Goal: Task Accomplishment & Management: Manage account settings

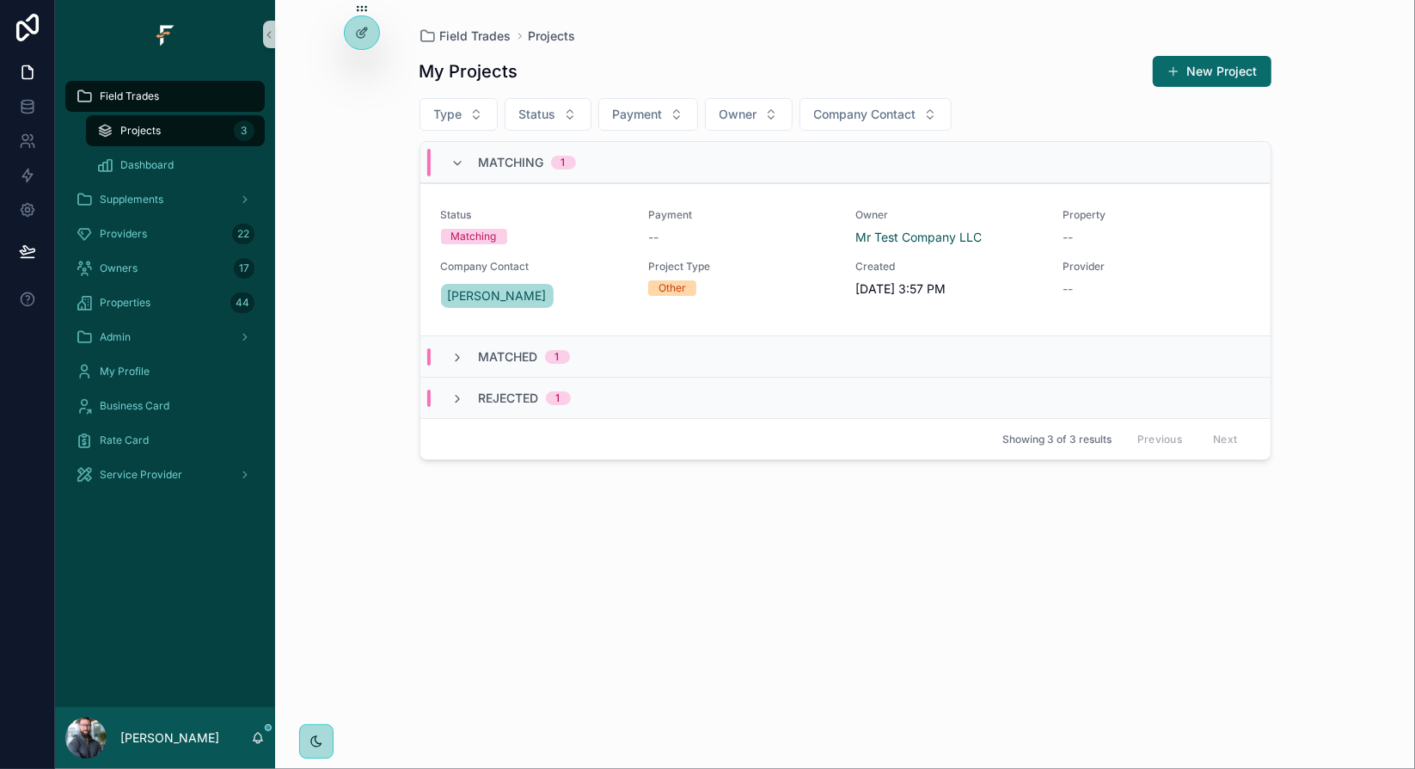
click at [341, 354] on div "Field Trades Projects My Projects New Project Type Status Payment Owner Company…" at bounding box center [845, 384] width 1140 height 769
click at [341, 355] on div "Field Trades Projects My Projects New Project Type Status Payment Owner Company…" at bounding box center [845, 384] width 1140 height 769
click at [356, 36] on icon at bounding box center [362, 33] width 14 height 14
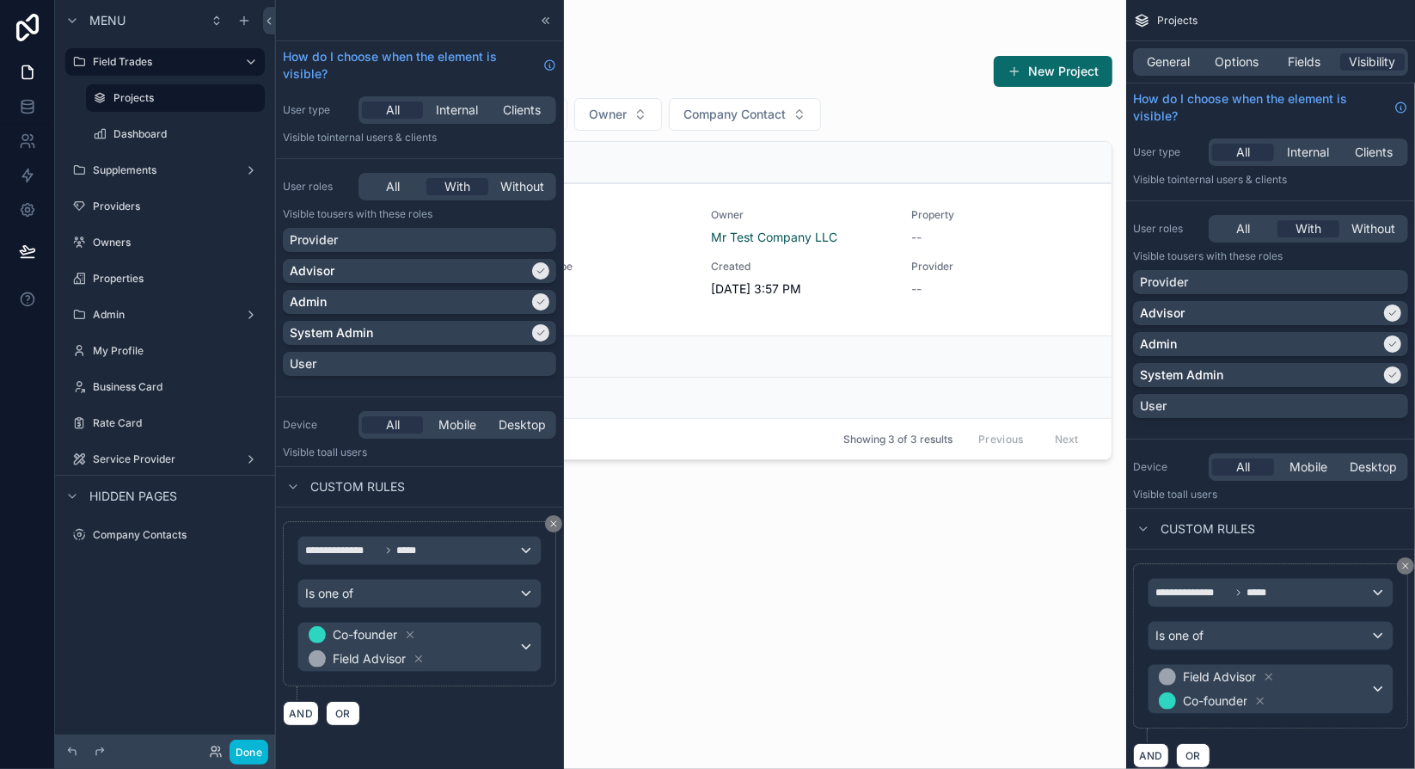
click at [0, 0] on icon "scrollable content" at bounding box center [0, 0] width 0 height 0
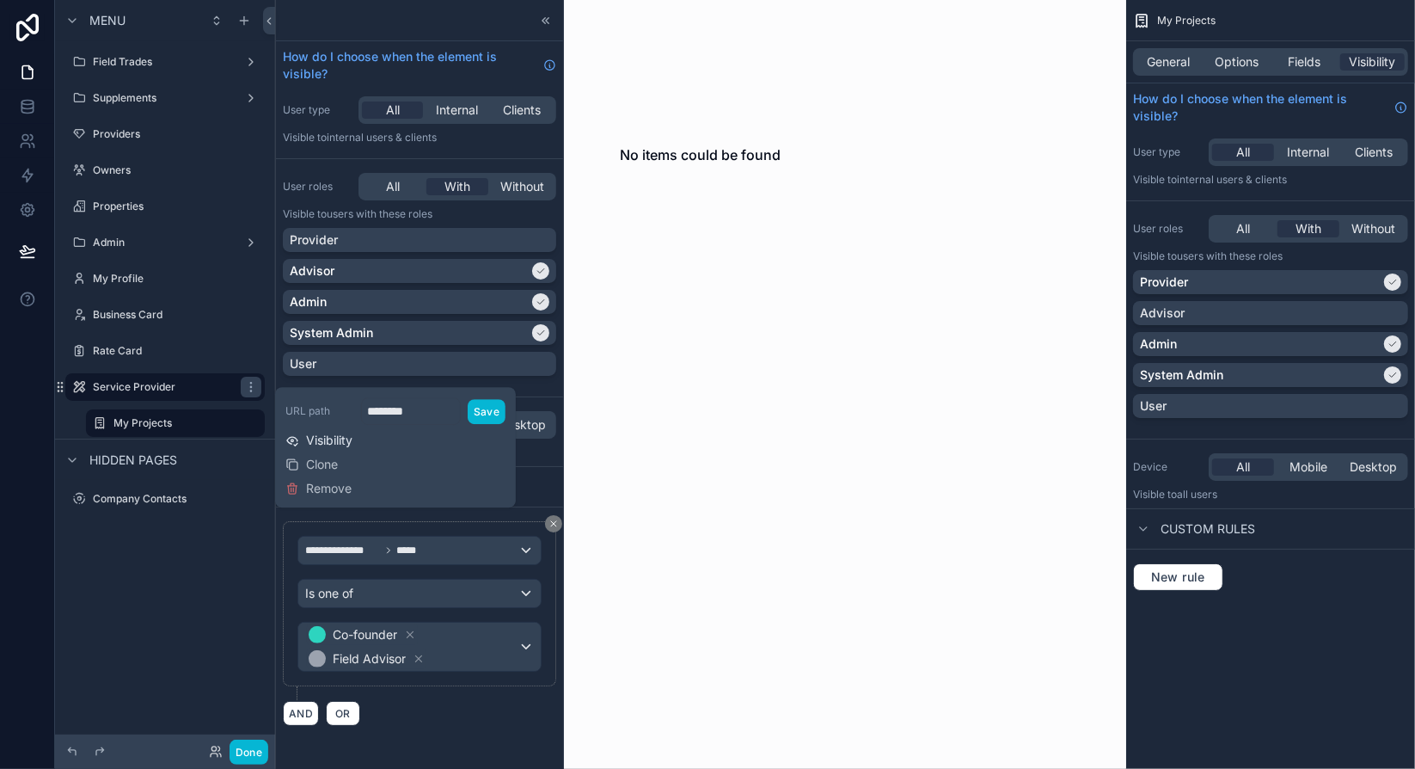
click at [341, 444] on span "Visibility" at bounding box center [329, 440] width 46 height 17
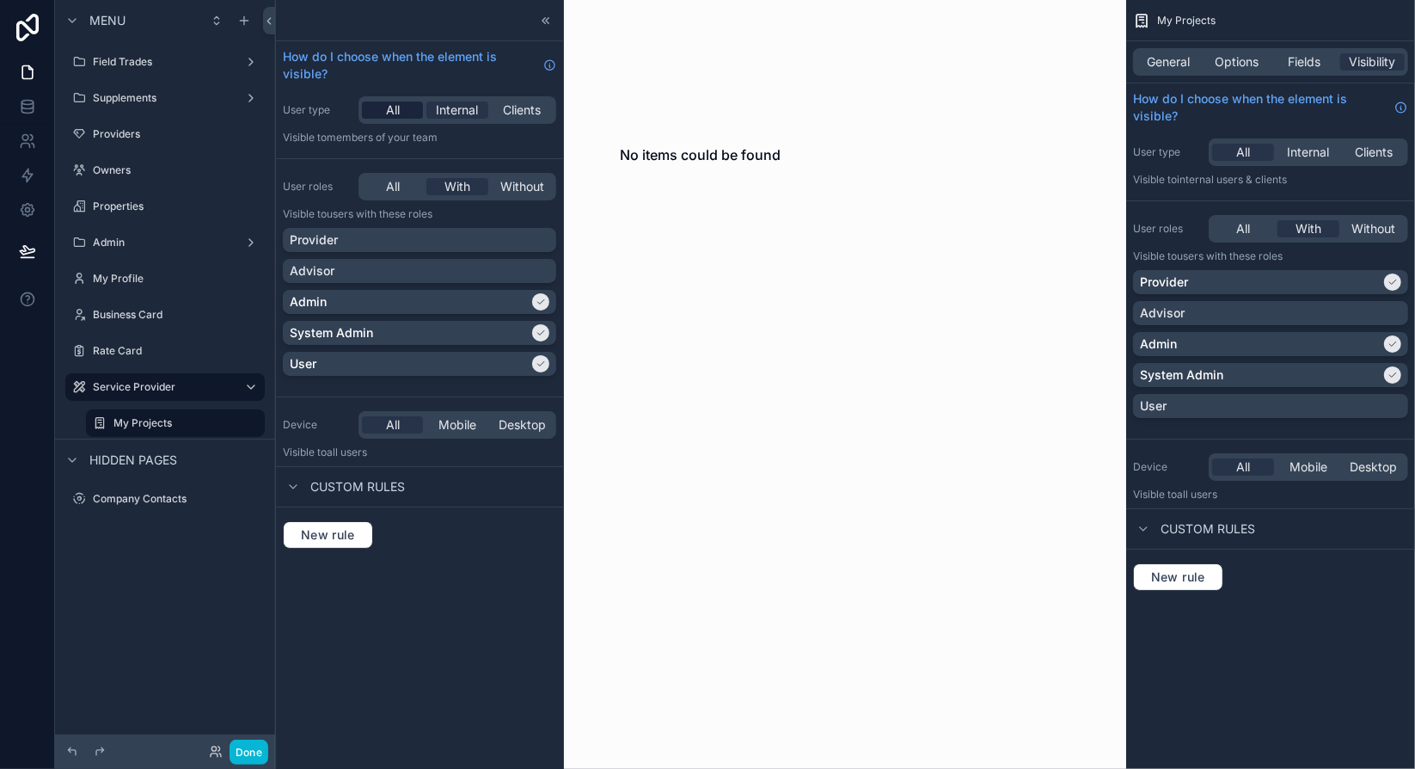
click at [396, 109] on span "All" at bounding box center [393, 109] width 14 height 17
click at [523, 245] on div "Provider" at bounding box center [420, 239] width 260 height 17
click at [507, 365] on div "User" at bounding box center [409, 363] width 239 height 17
drag, startPoint x: 432, startPoint y: 587, endPoint x: 456, endPoint y: 140, distance: 447.6
click at [432, 587] on div "How do I choose when the element is visible? User type All Internal Clients Vis…" at bounding box center [419, 384] width 287 height 769
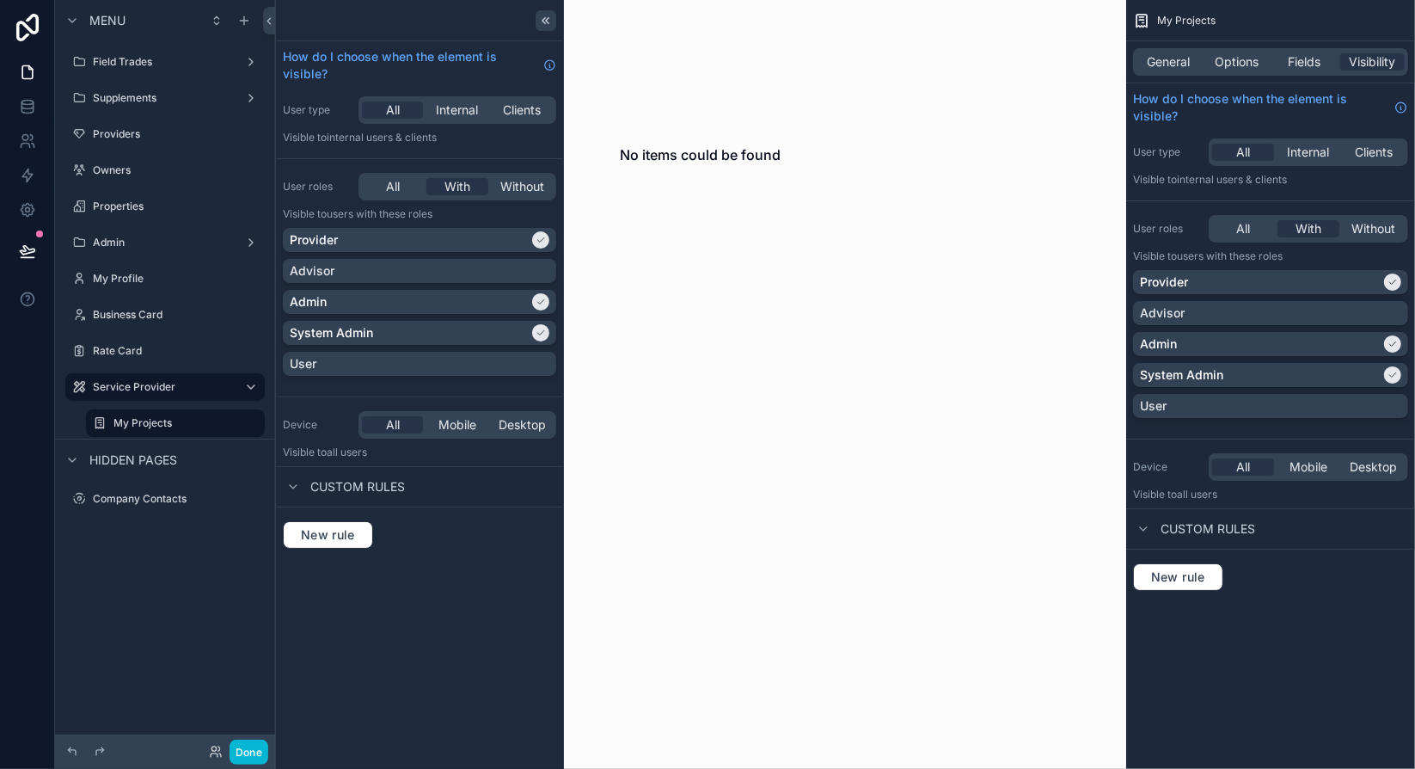
click at [546, 25] on icon at bounding box center [546, 21] width 14 height 14
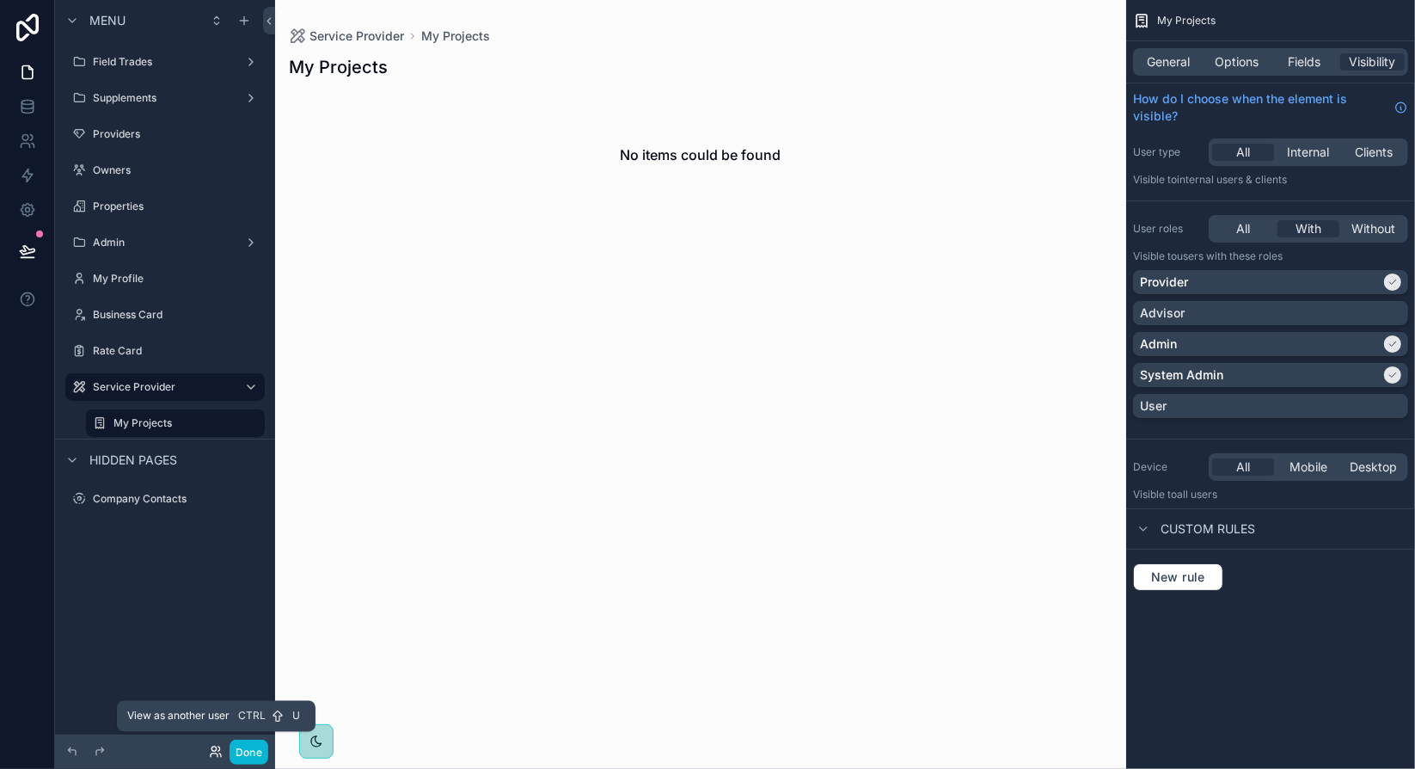
click at [217, 751] on icon at bounding box center [216, 751] width 14 height 14
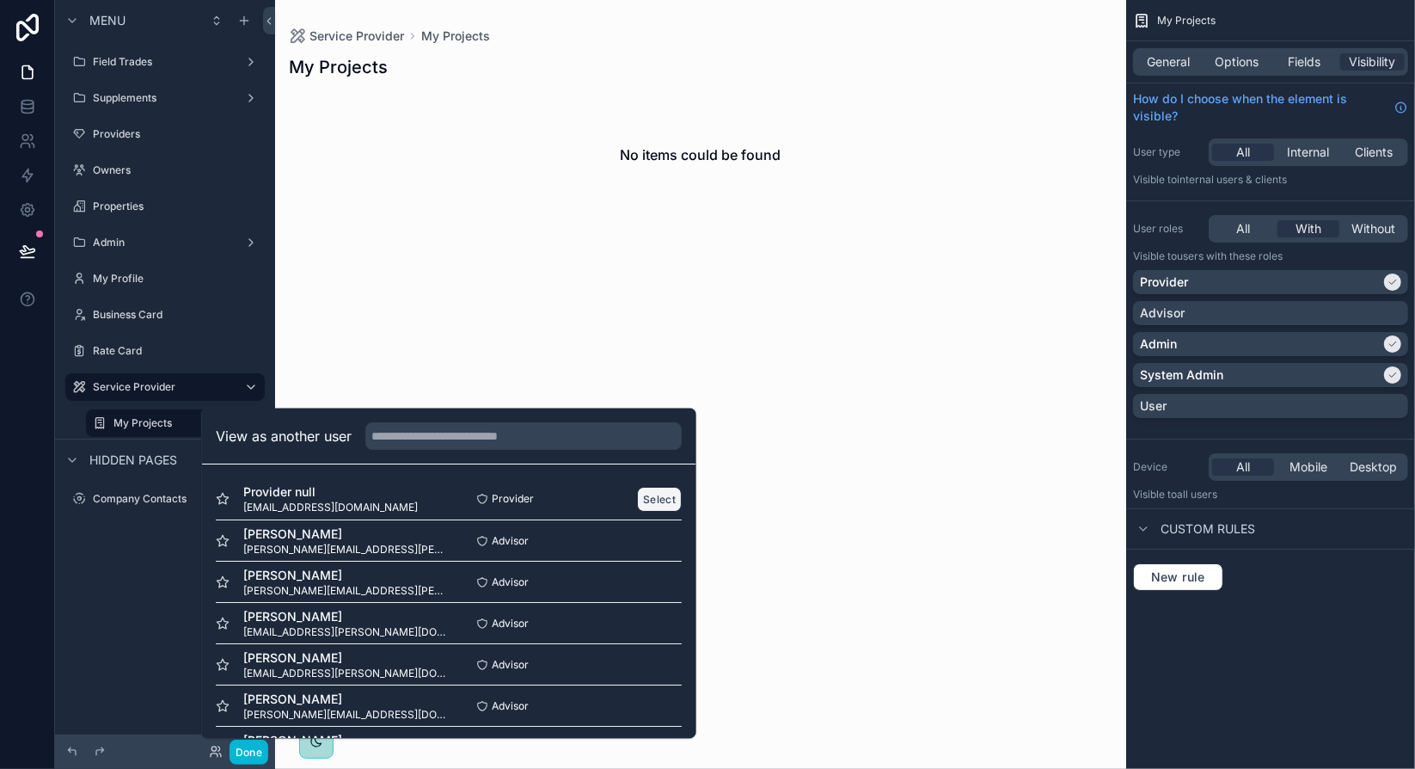
click at [642, 502] on button "Select" at bounding box center [659, 499] width 45 height 25
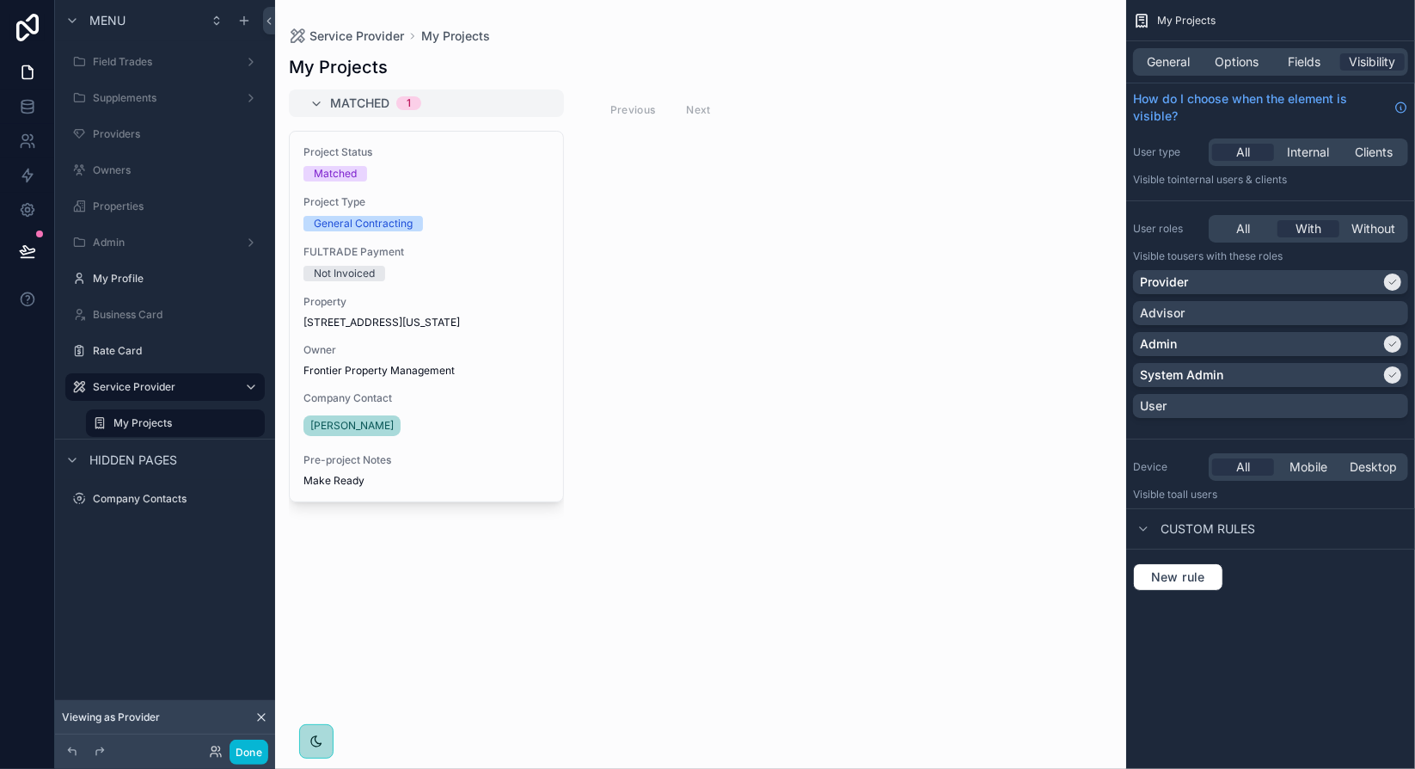
click at [519, 583] on div "scrollable content" at bounding box center [700, 384] width 851 height 769
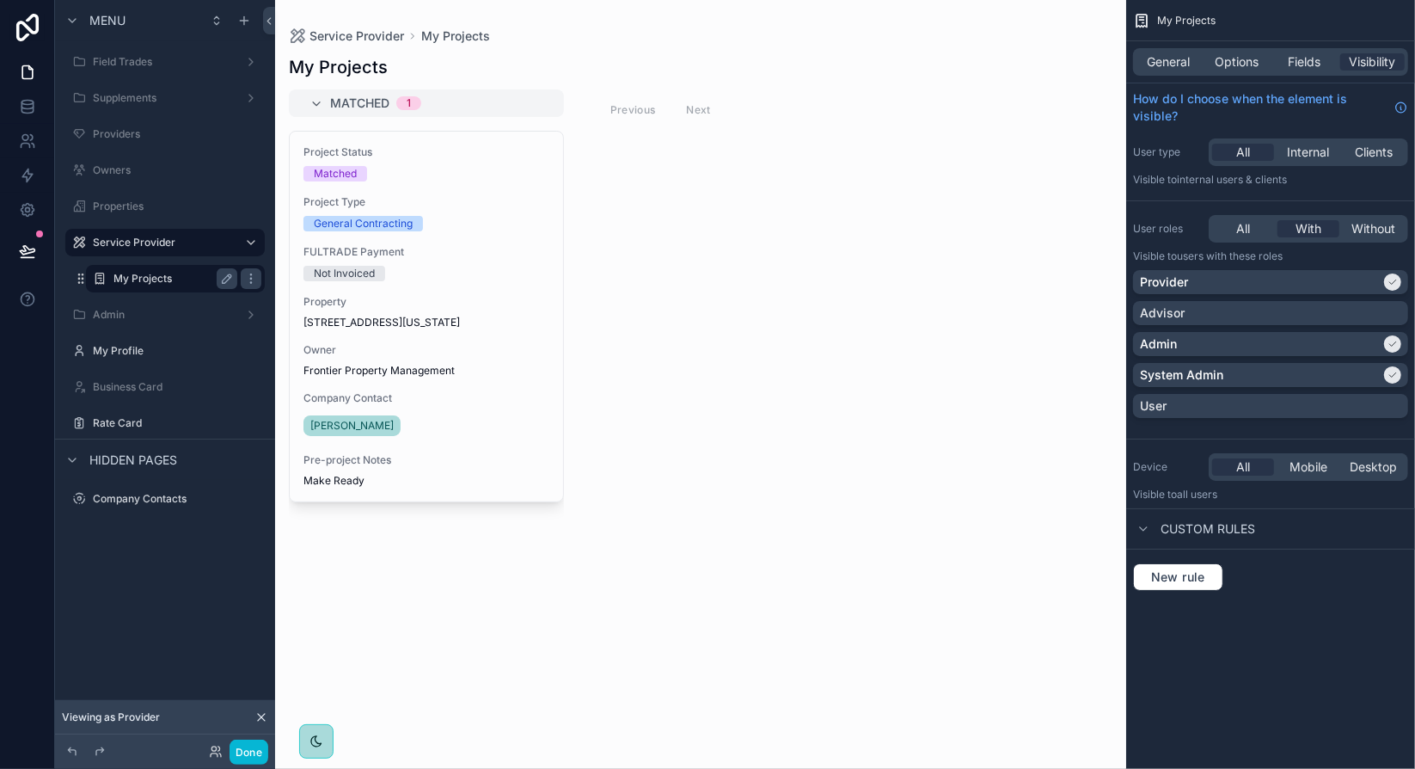
click at [203, 279] on label "My Projects" at bounding box center [171, 279] width 117 height 14
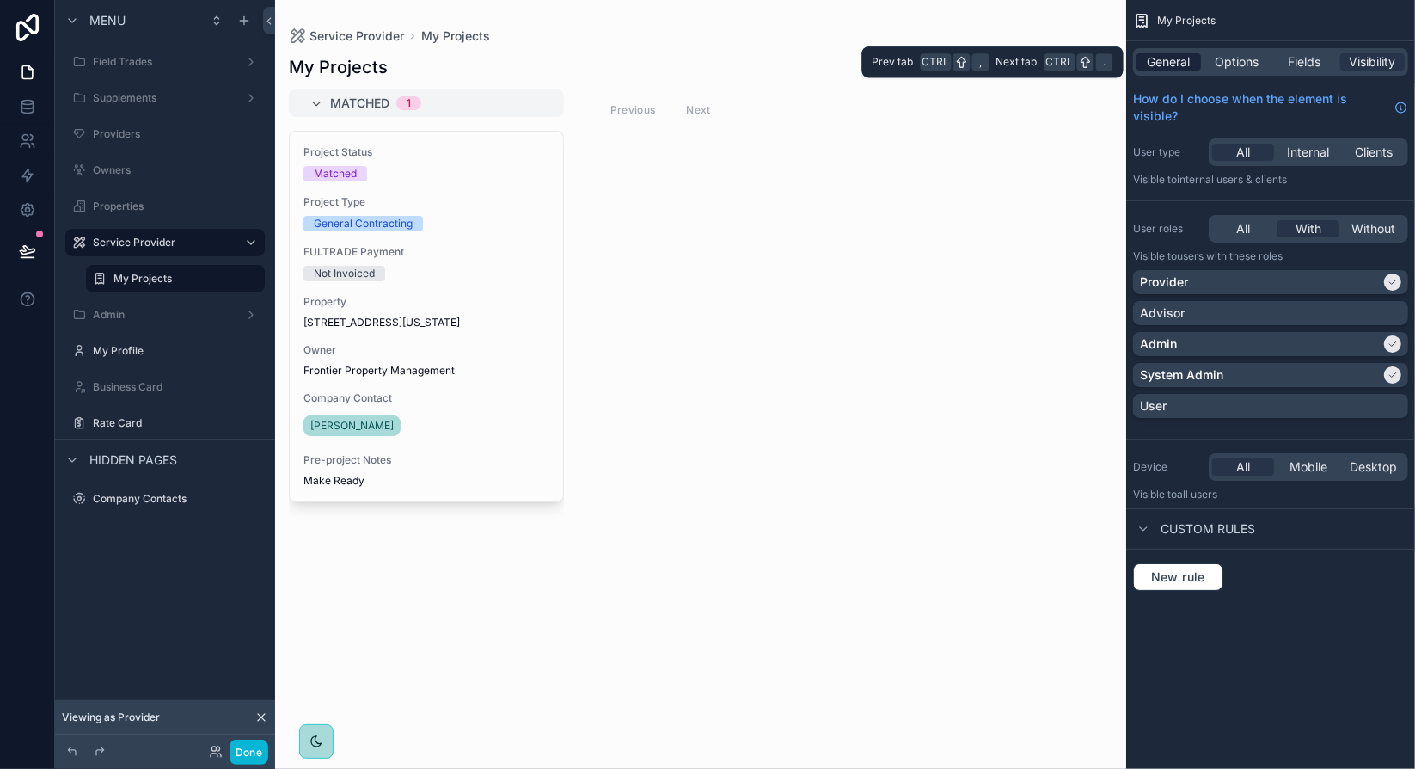
click at [1167, 64] on span "General" at bounding box center [1169, 61] width 43 height 17
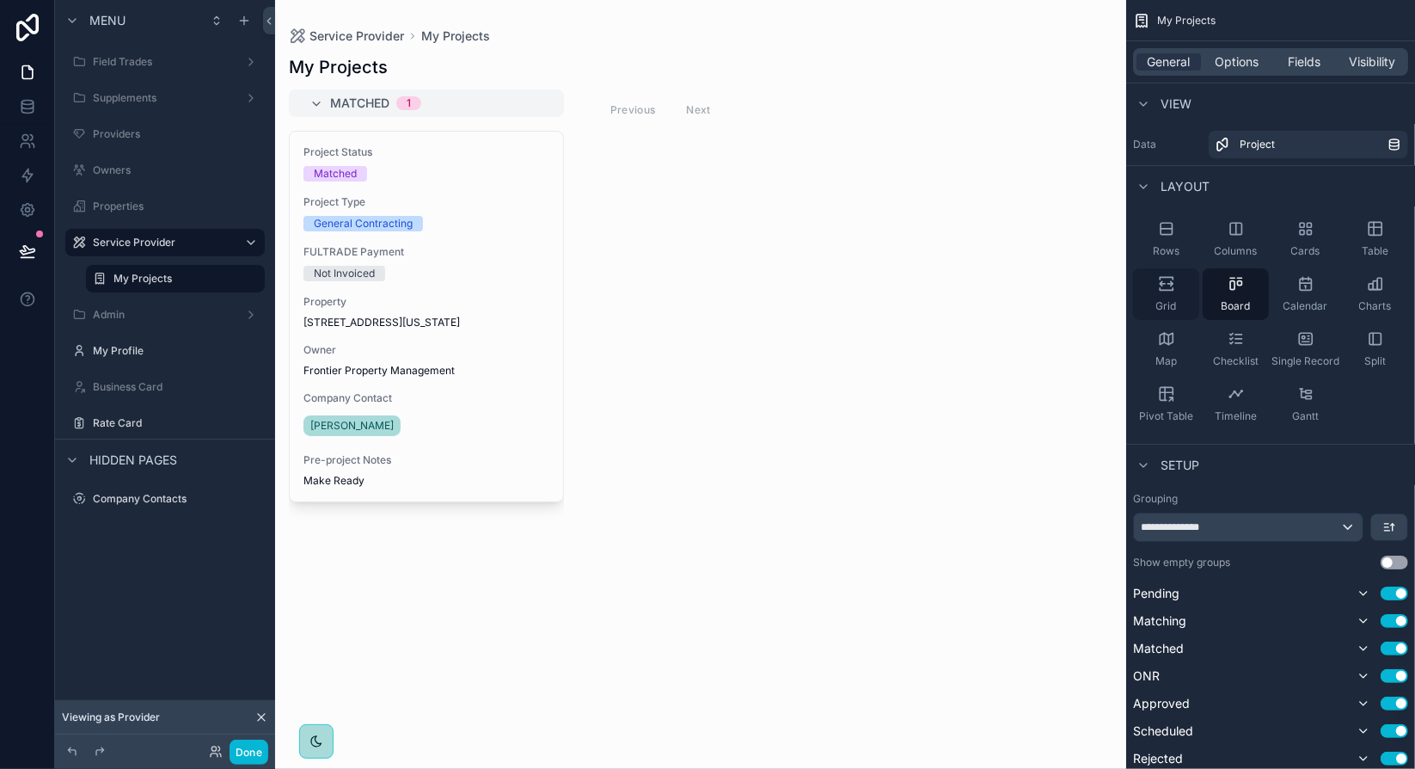
click at [1174, 295] on div "Grid" at bounding box center [1166, 294] width 66 height 52
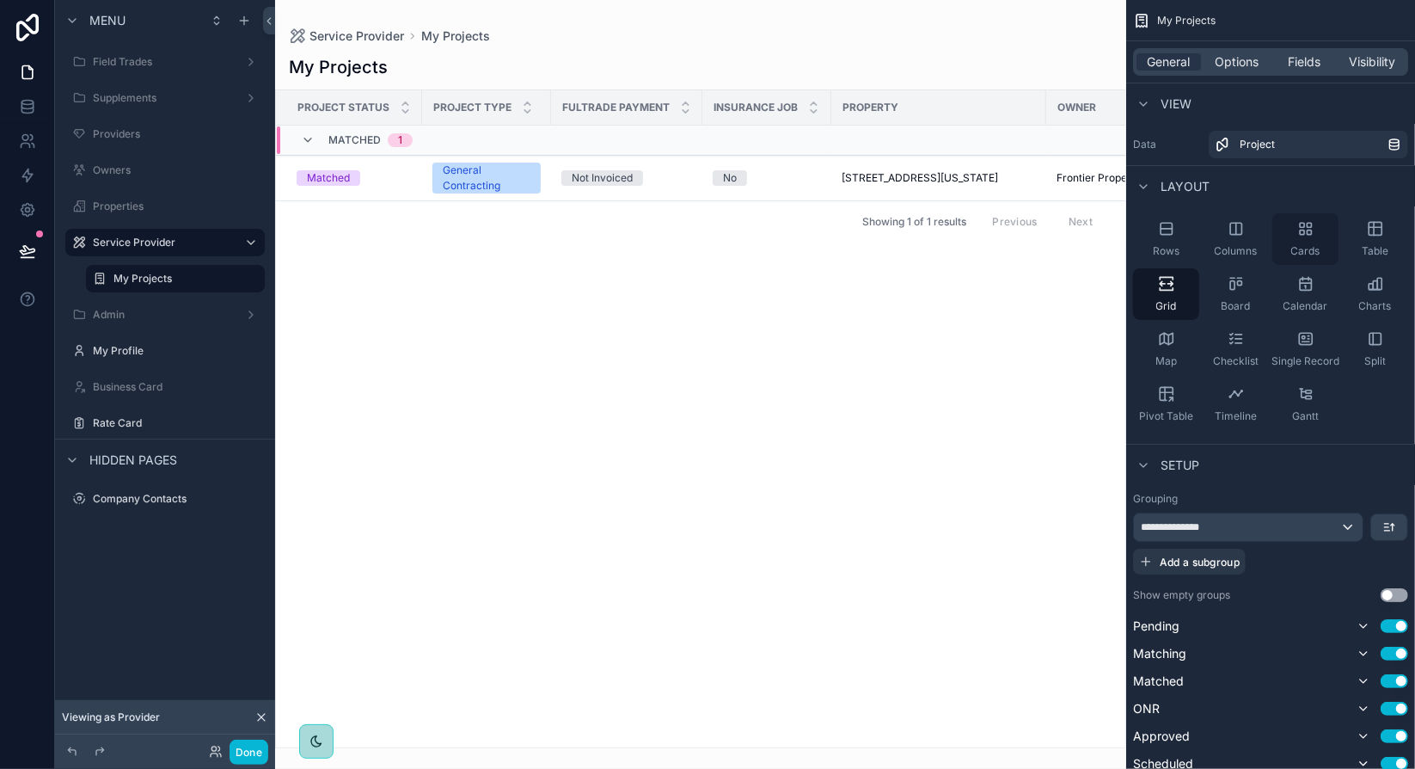
click at [1309, 246] on span "Cards" at bounding box center [1305, 251] width 29 height 14
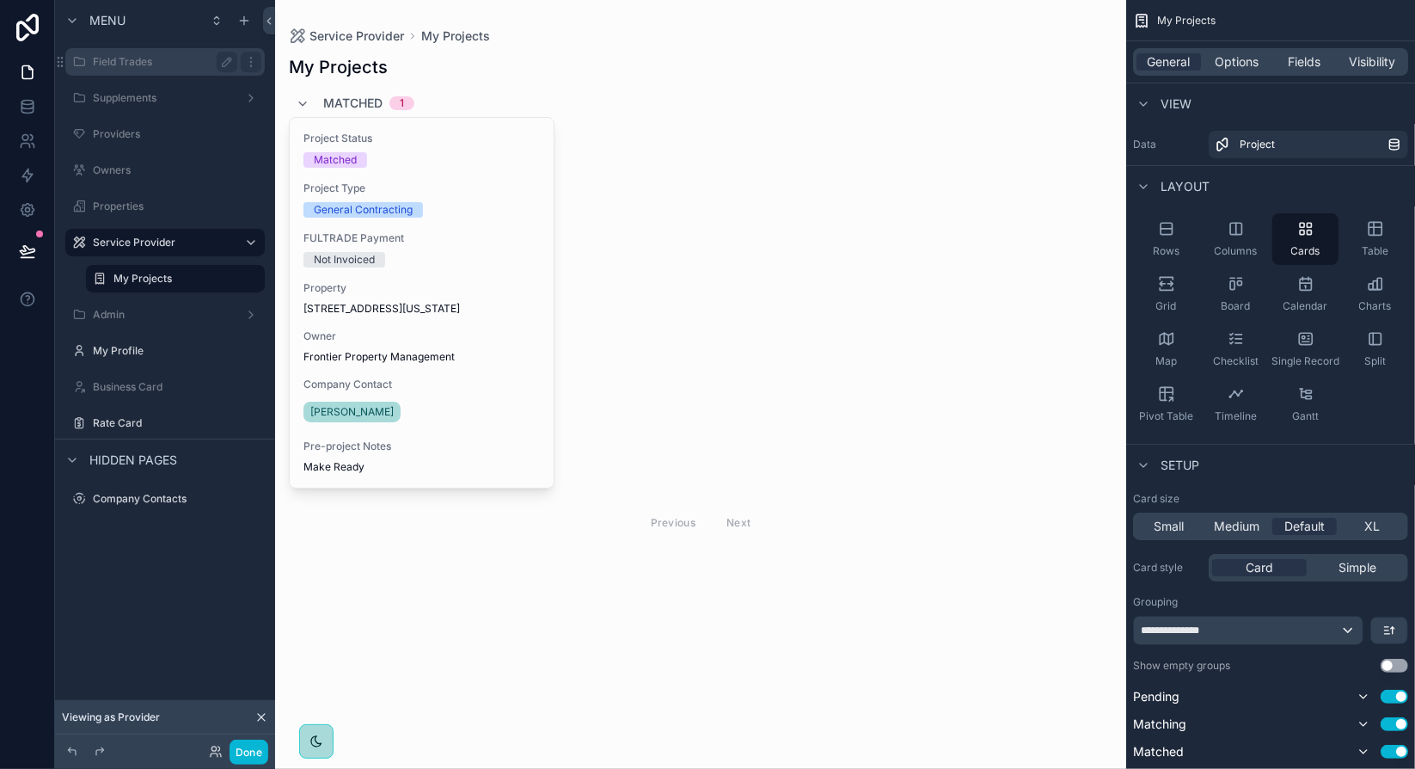
click at [193, 61] on label "Field Trades" at bounding box center [162, 62] width 138 height 14
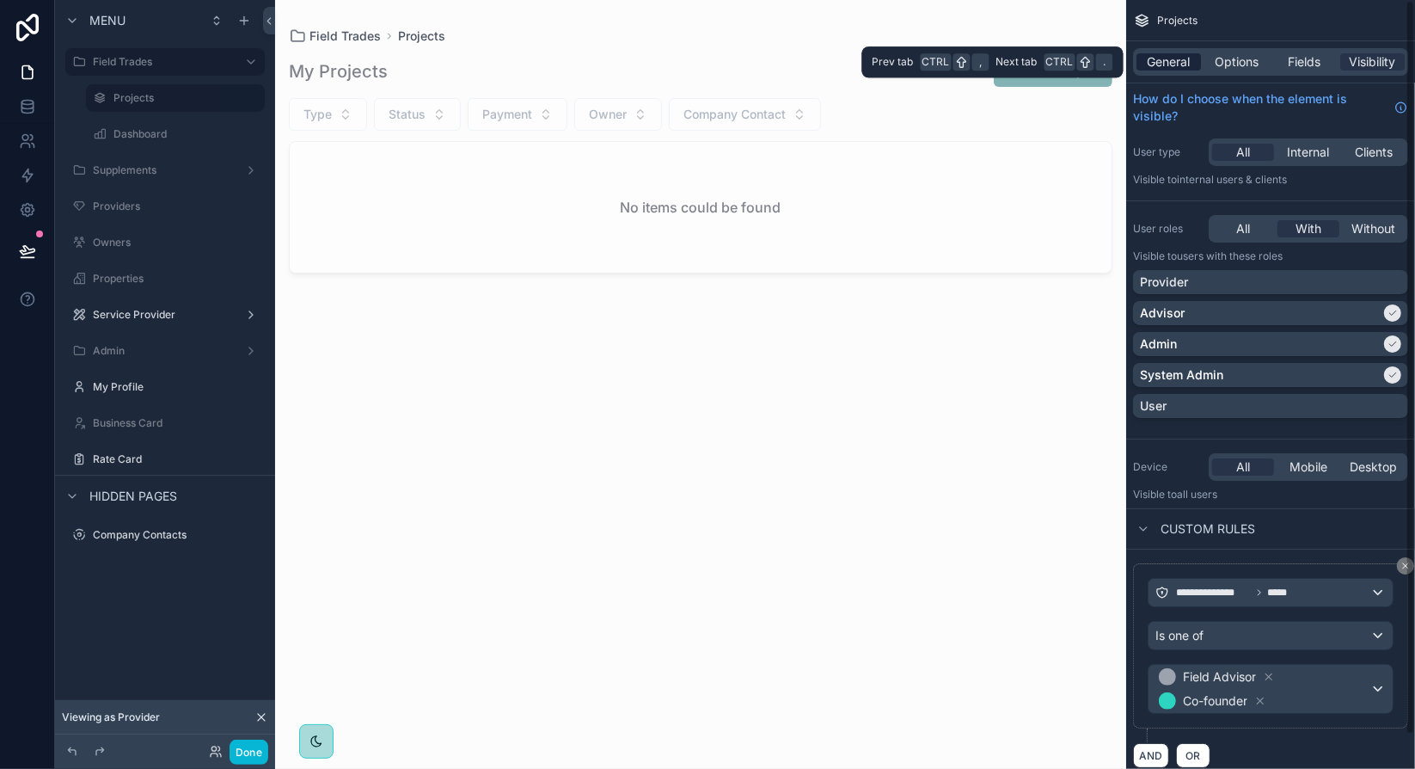
click at [1167, 64] on span "General" at bounding box center [1169, 61] width 43 height 17
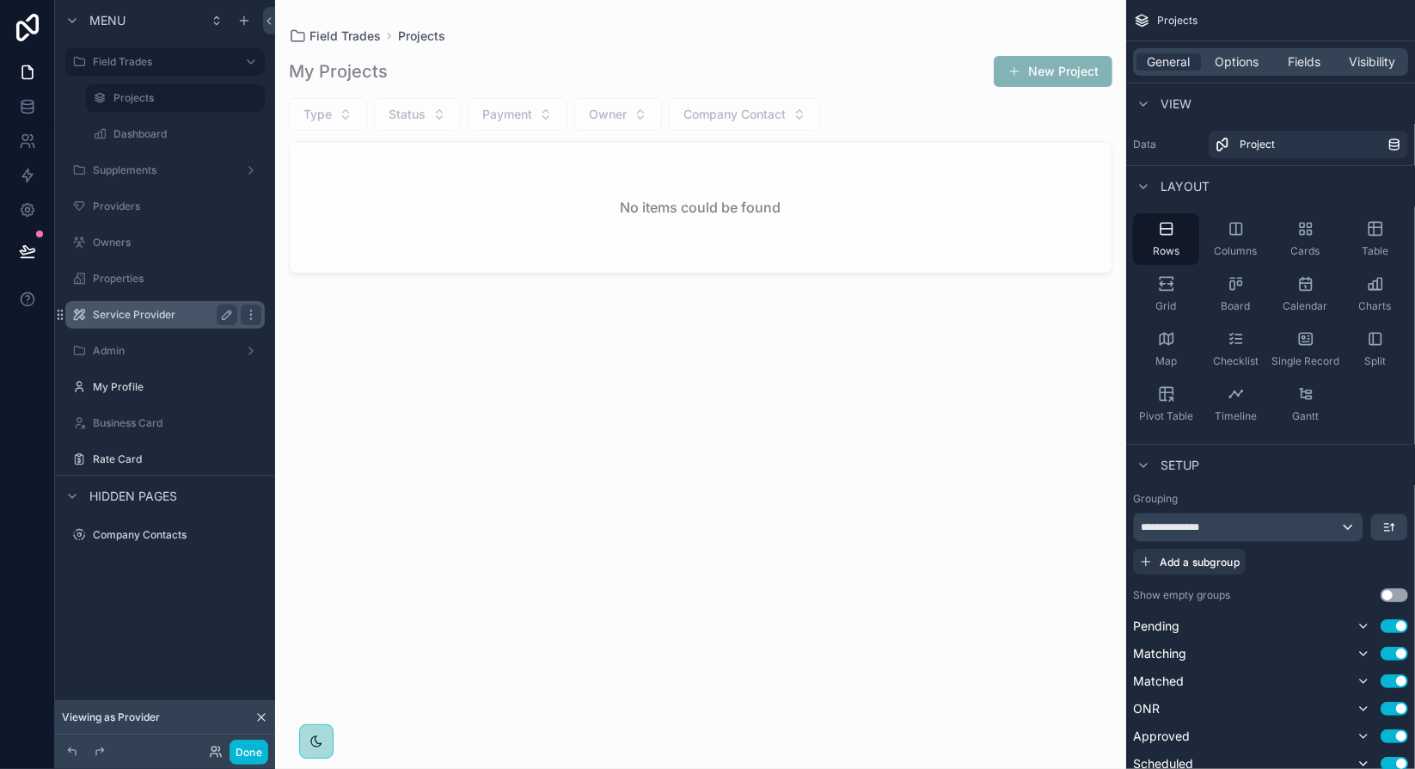
click at [194, 310] on label "Service Provider" at bounding box center [162, 315] width 138 height 14
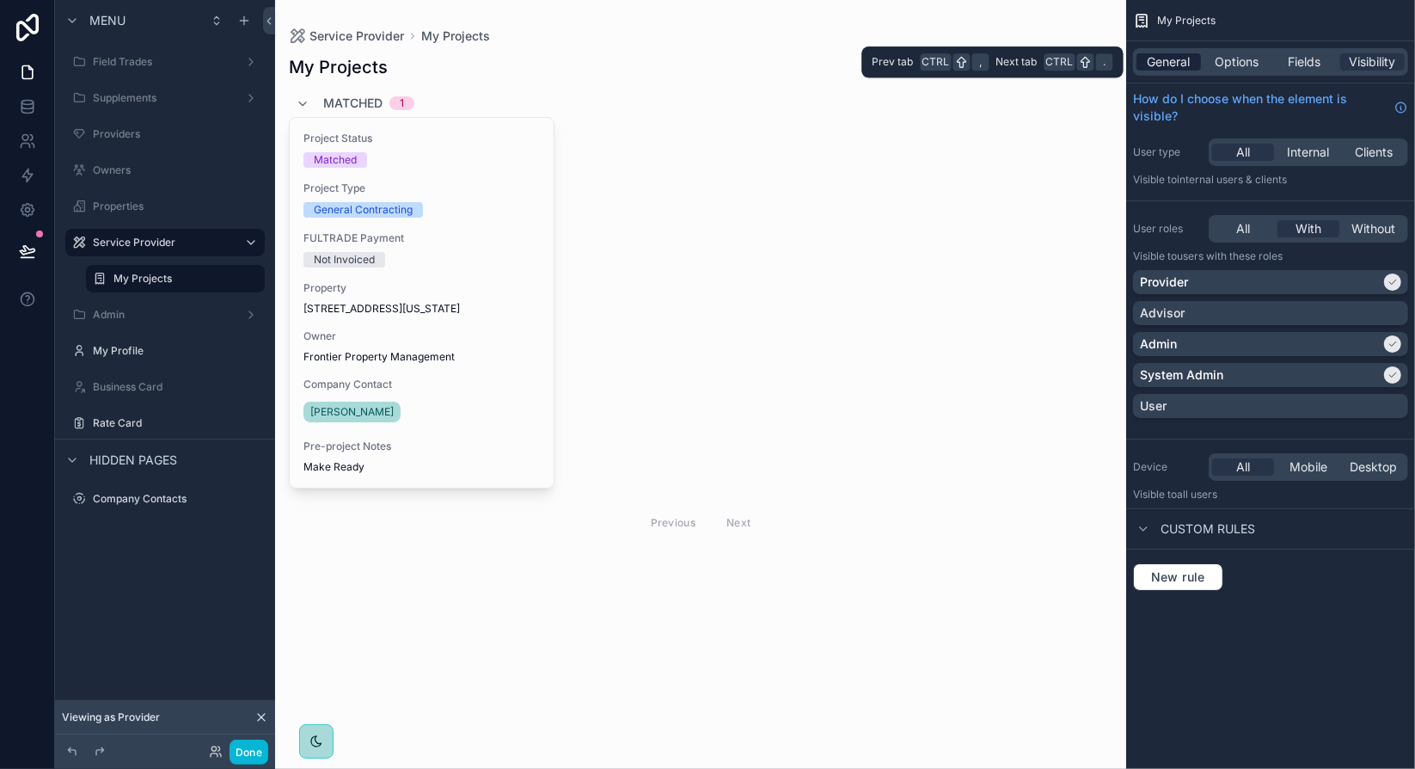
click at [1176, 66] on span "General" at bounding box center [1169, 61] width 43 height 17
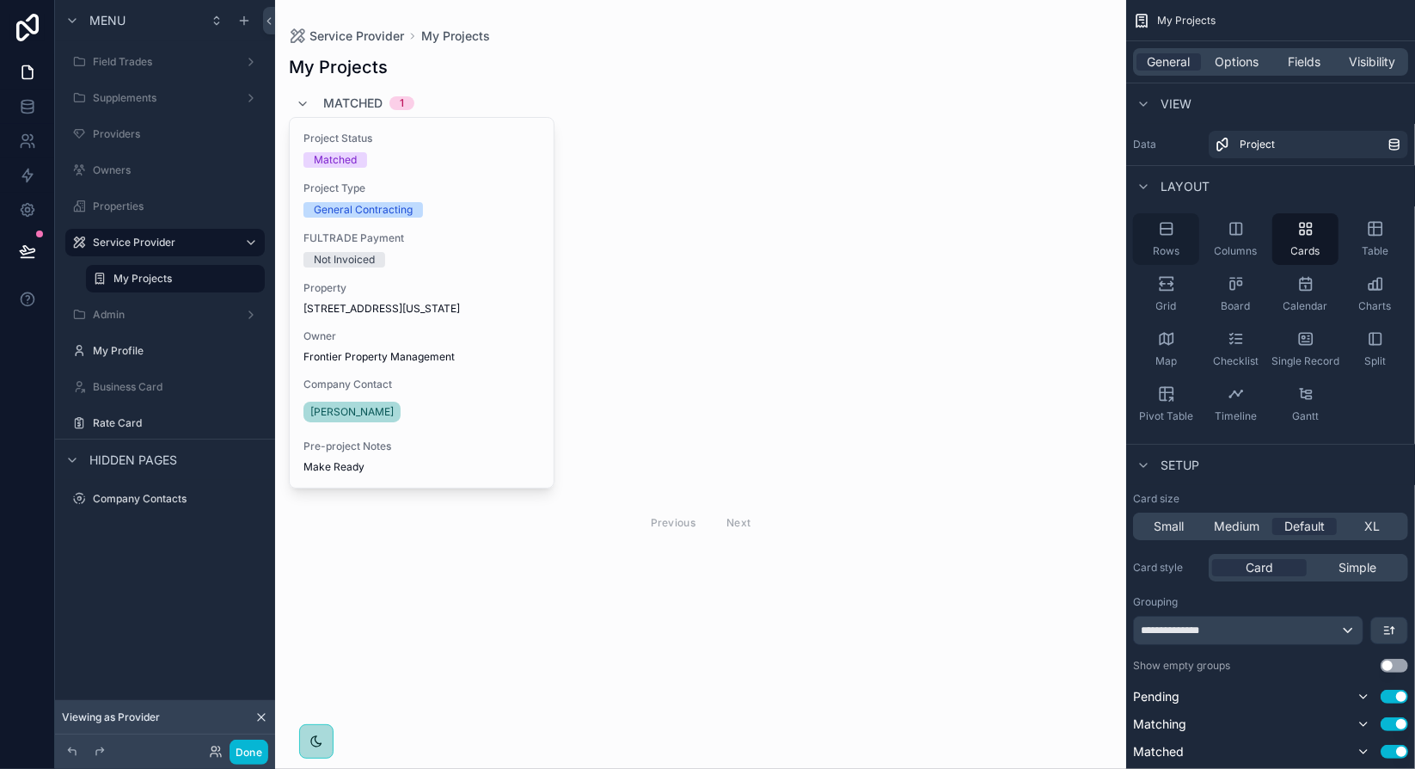
click at [1185, 239] on div "Rows" at bounding box center [1166, 239] width 66 height 52
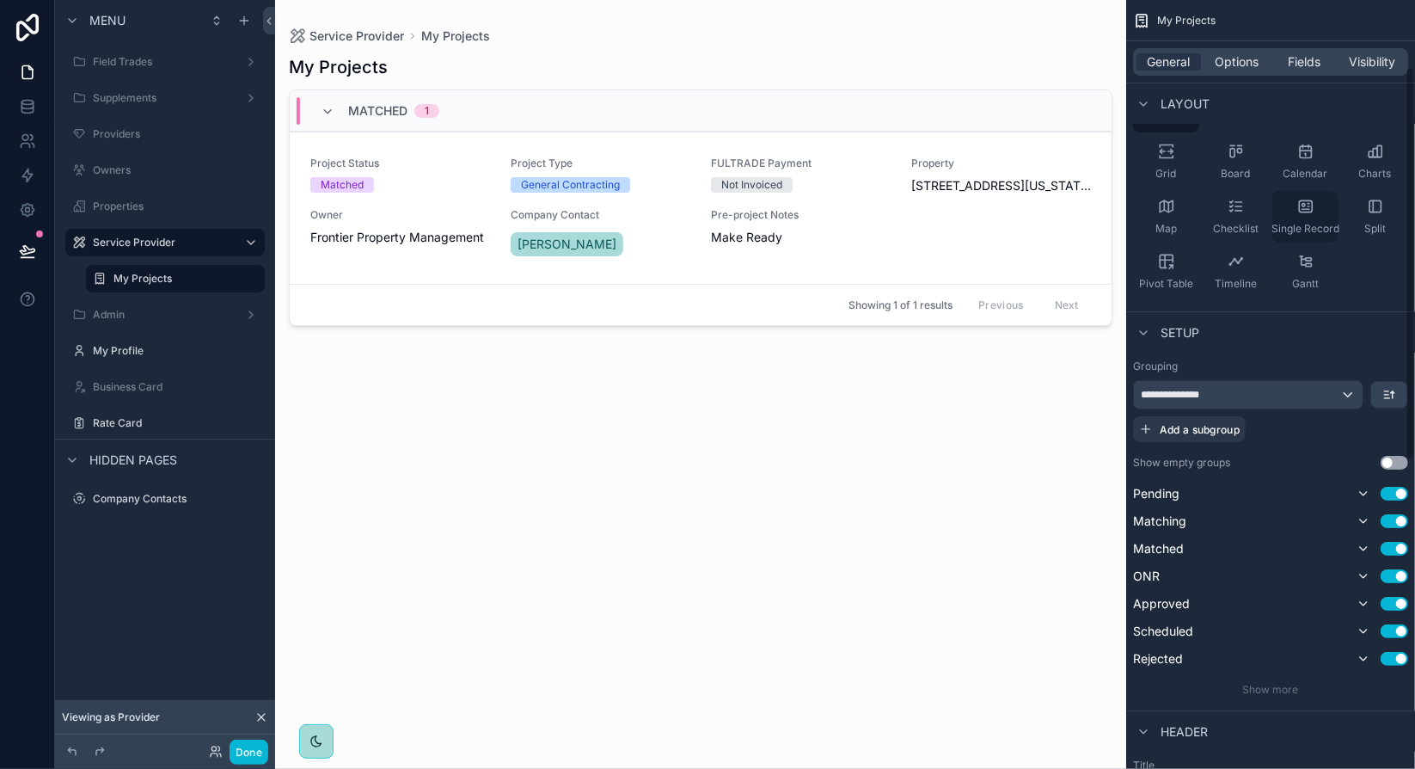
scroll to position [132, 0]
click at [1238, 68] on span "Options" at bounding box center [1237, 61] width 44 height 17
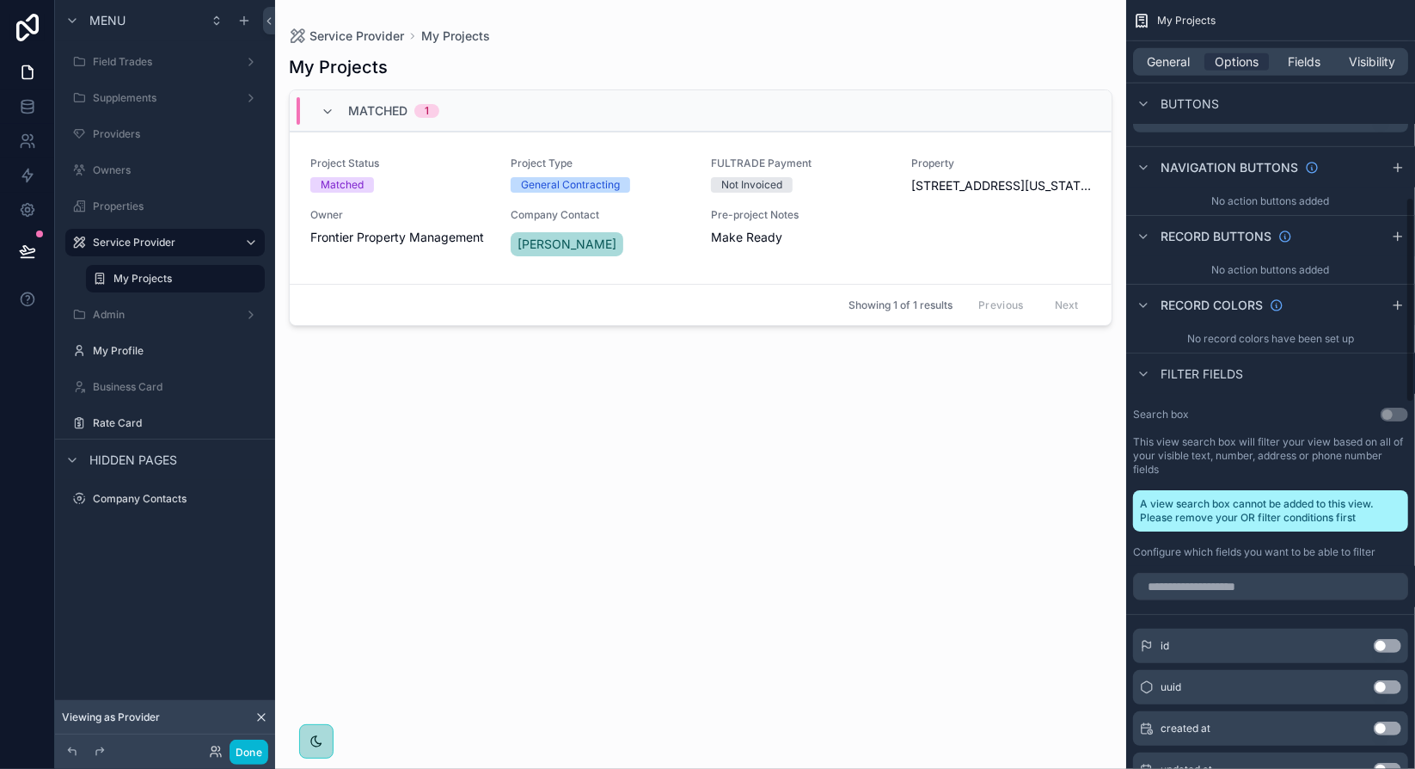
scroll to position [819, 0]
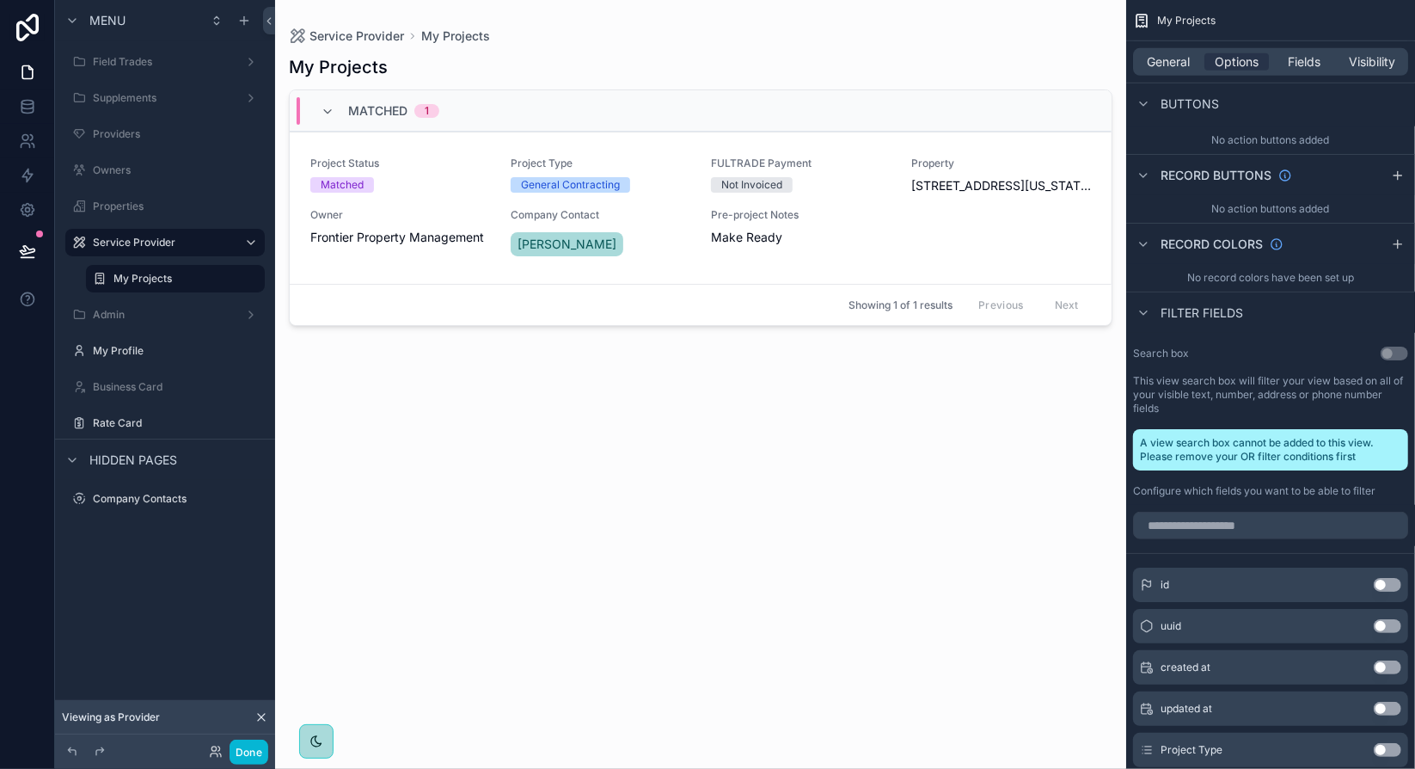
click at [1311, 384] on label "This view search box will filter your view based on all of your visible text, n…" at bounding box center [1270, 394] width 275 height 41
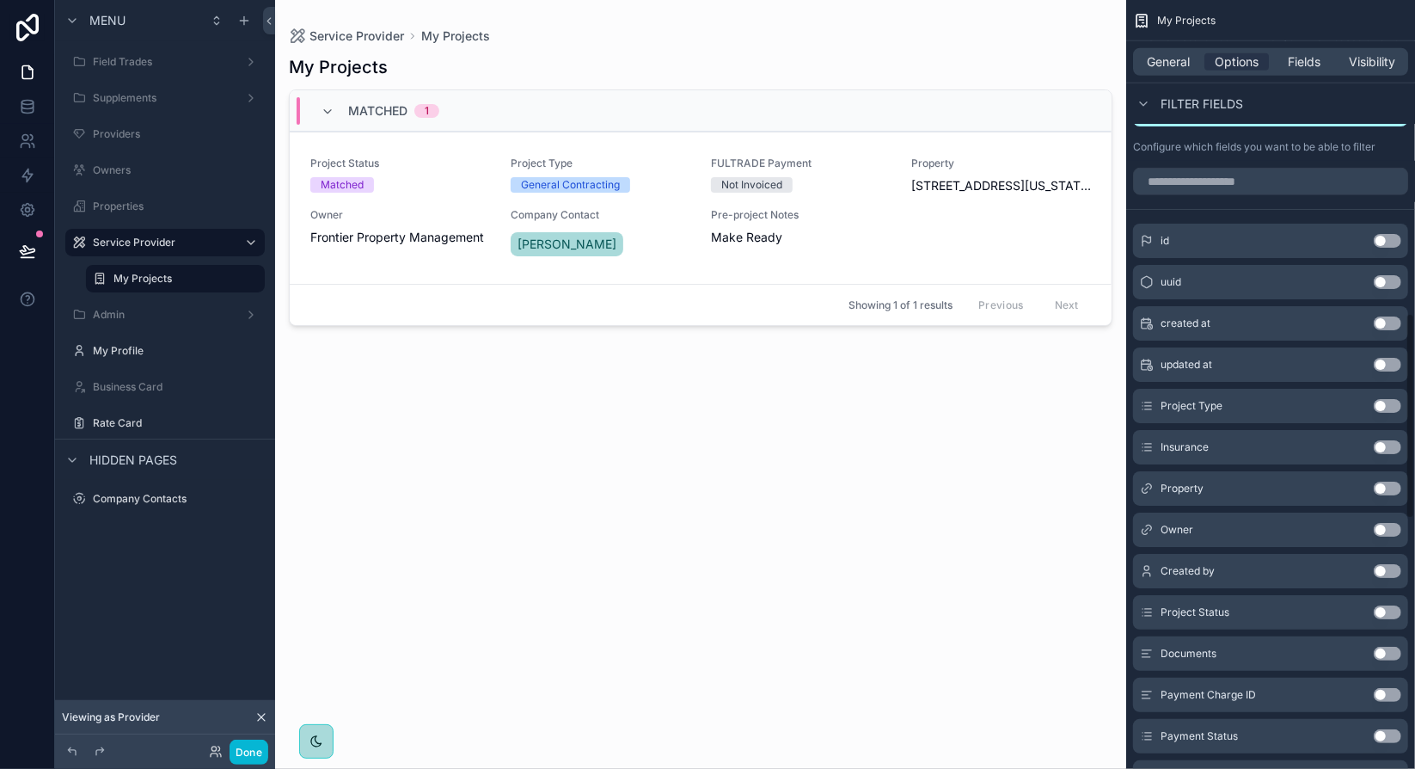
scroll to position [1249, 0]
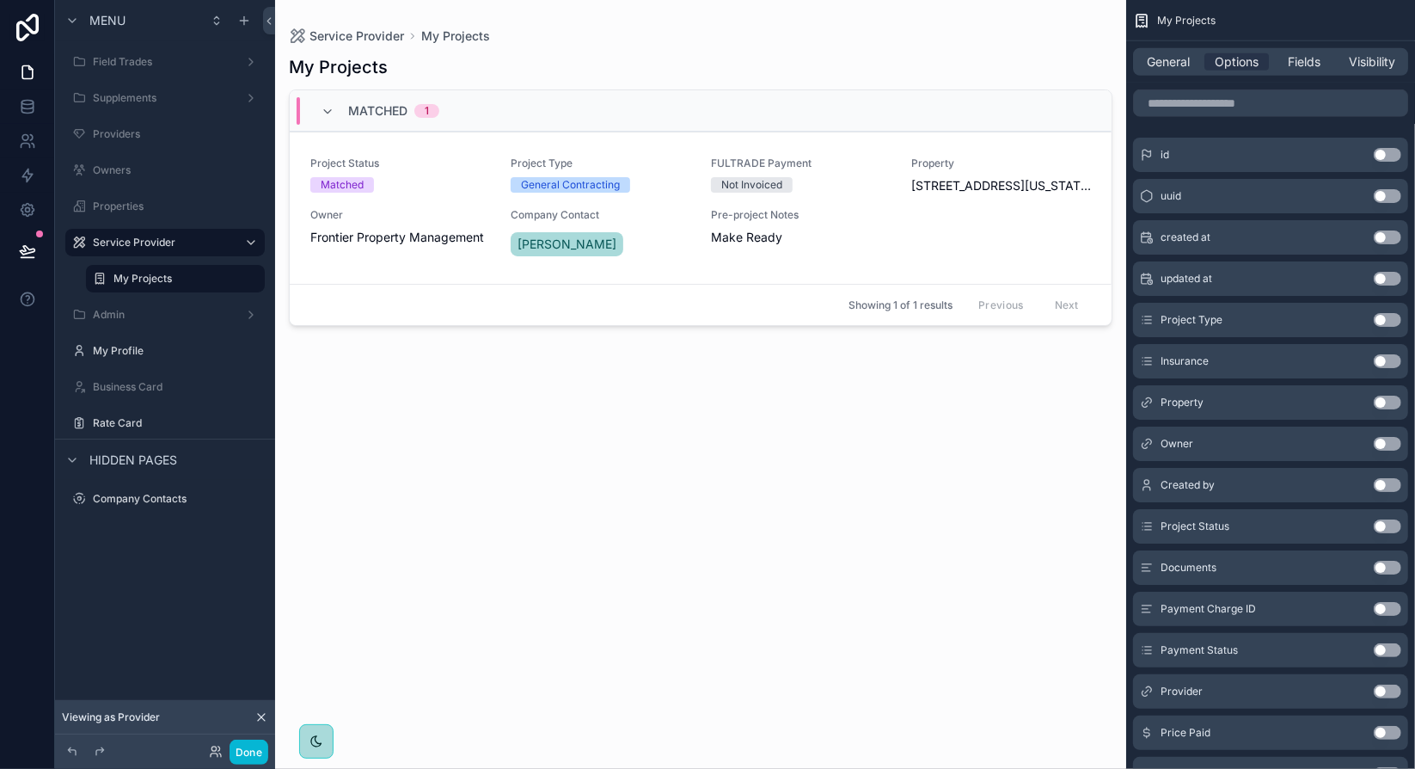
click at [1385, 527] on button "Use setting" at bounding box center [1388, 526] width 28 height 14
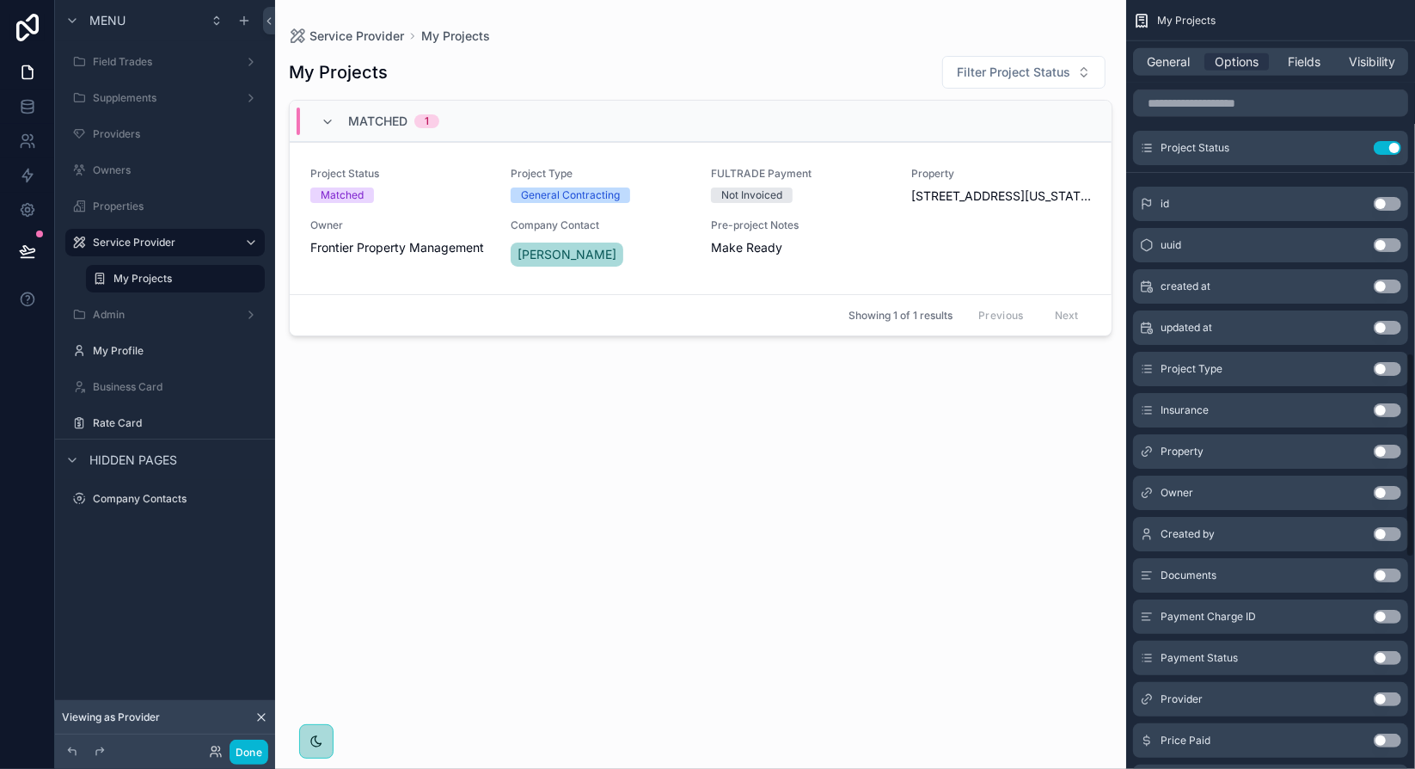
scroll to position [1421, 0]
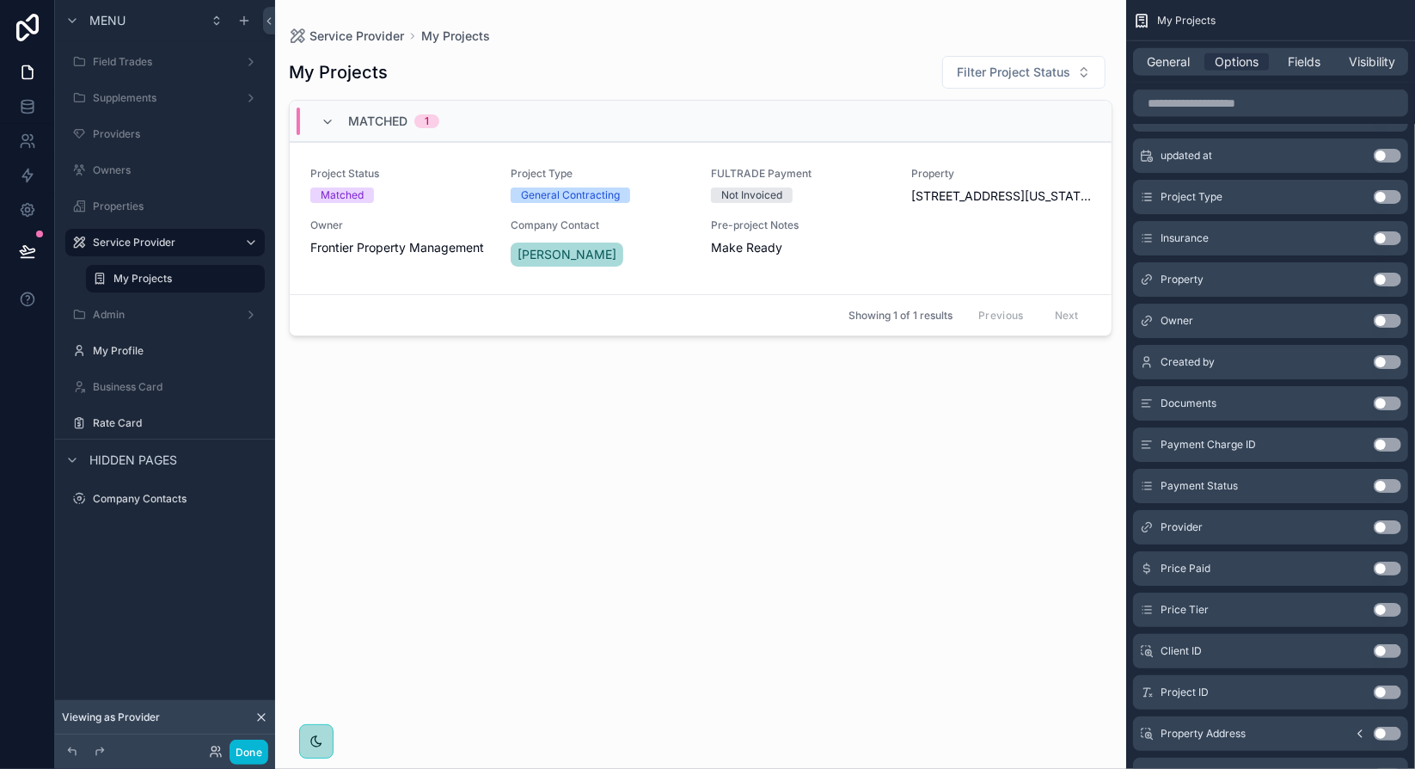
click at [1388, 484] on button "Use setting" at bounding box center [1388, 486] width 28 height 14
click at [1379, 365] on button "Use setting" at bounding box center [1388, 362] width 28 height 14
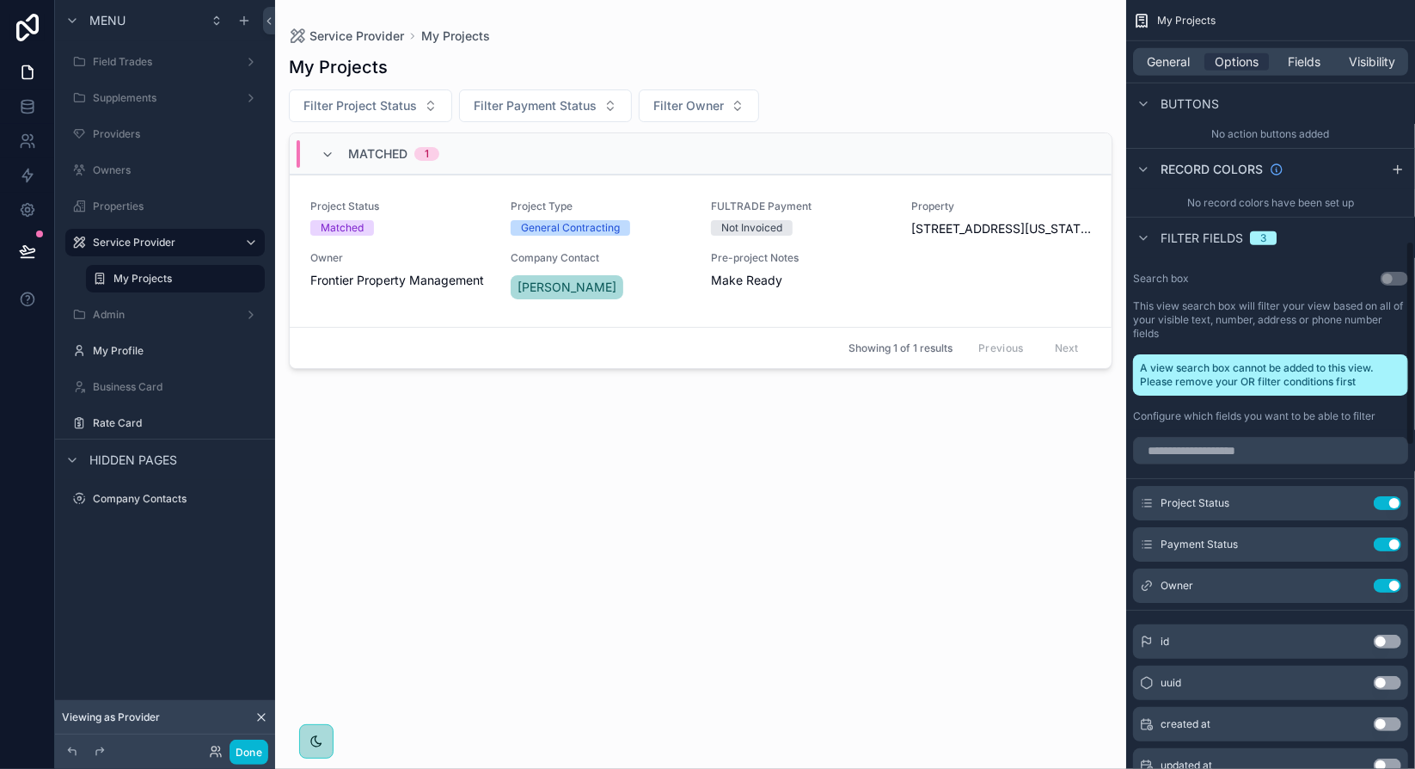
scroll to position [905, 0]
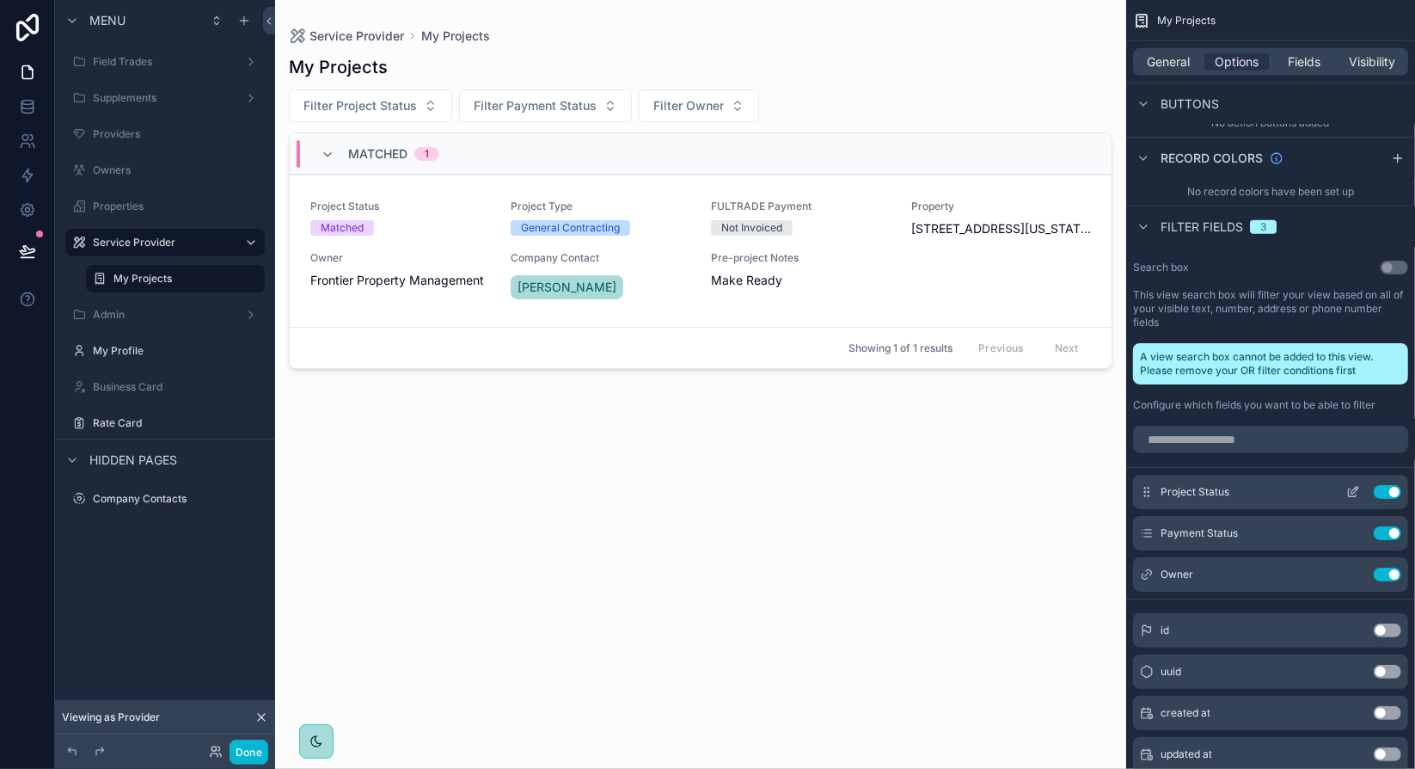
click at [1351, 489] on icon "scrollable content" at bounding box center [1354, 490] width 7 height 7
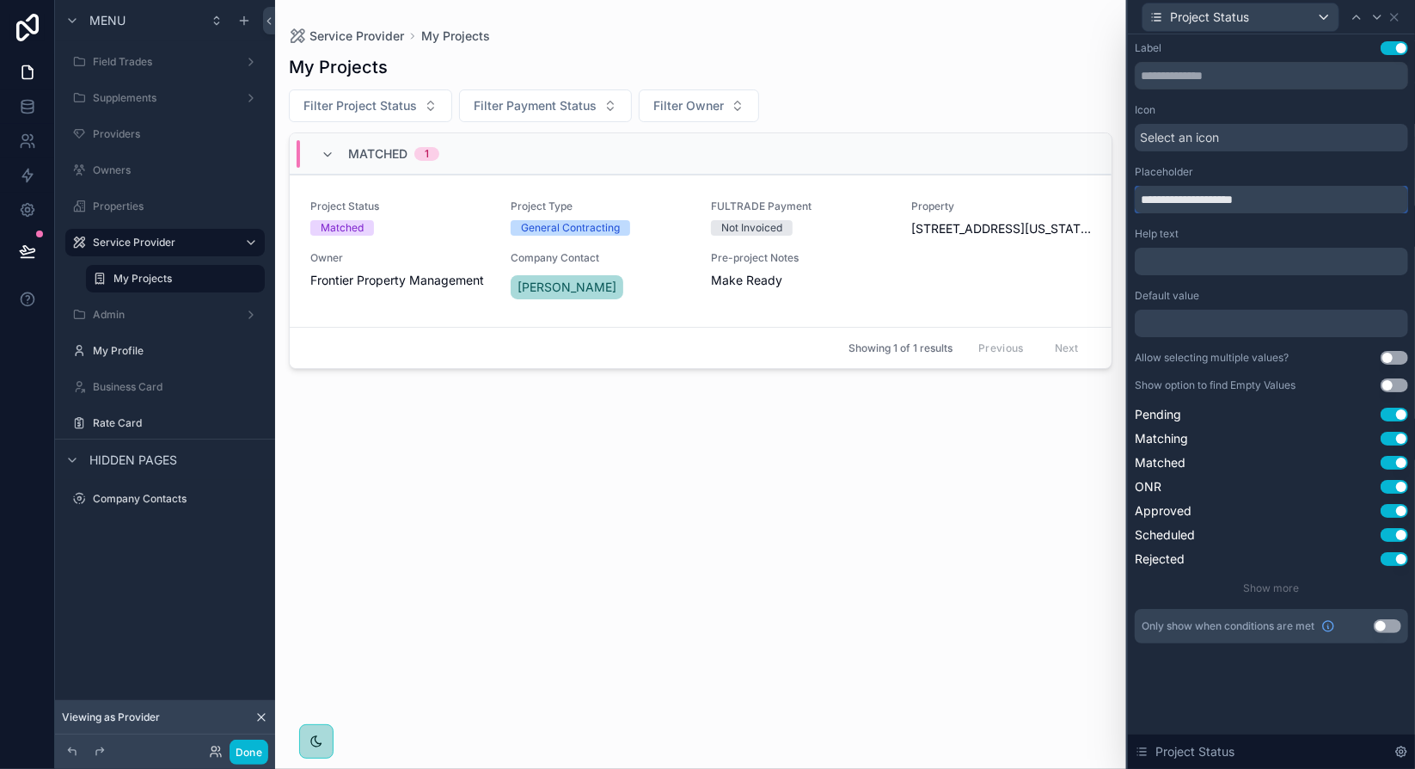
click at [1160, 200] on input "**********" at bounding box center [1271, 200] width 273 height 28
type input "**********"
click at [1286, 238] on div "Help text" at bounding box center [1271, 234] width 273 height 14
click at [1397, 356] on button "Use setting" at bounding box center [1395, 358] width 28 height 14
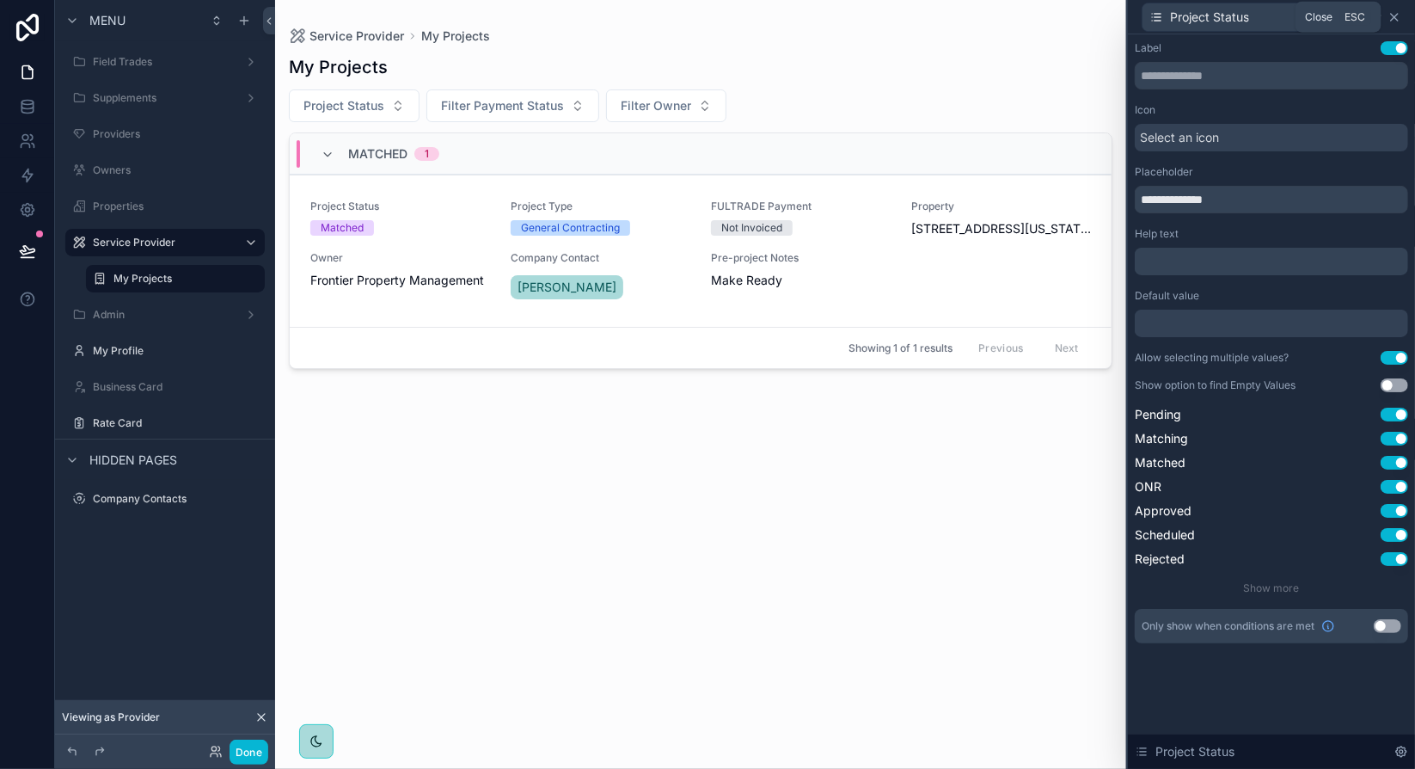
click at [1394, 18] on icon at bounding box center [1395, 17] width 14 height 14
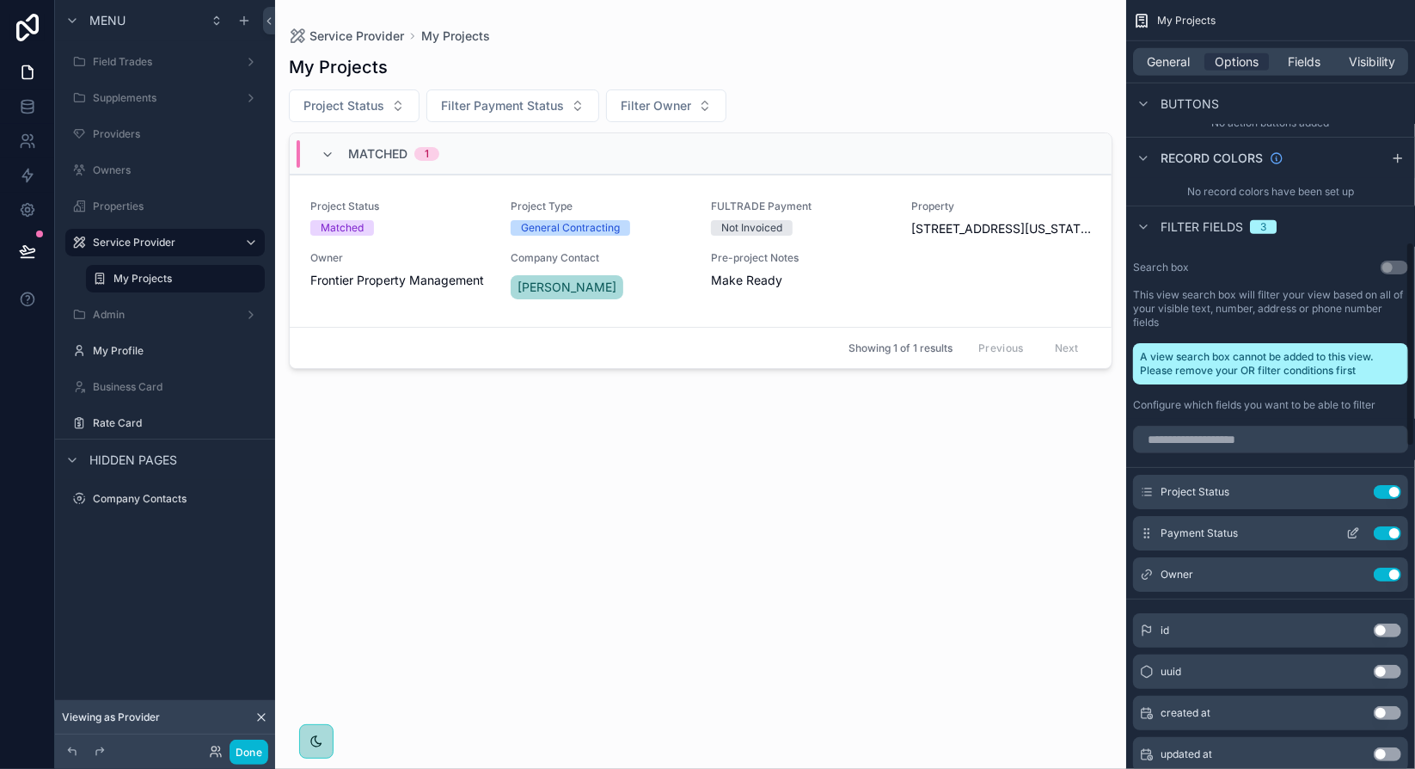
click at [1352, 530] on icon "scrollable content" at bounding box center [1353, 533] width 14 height 14
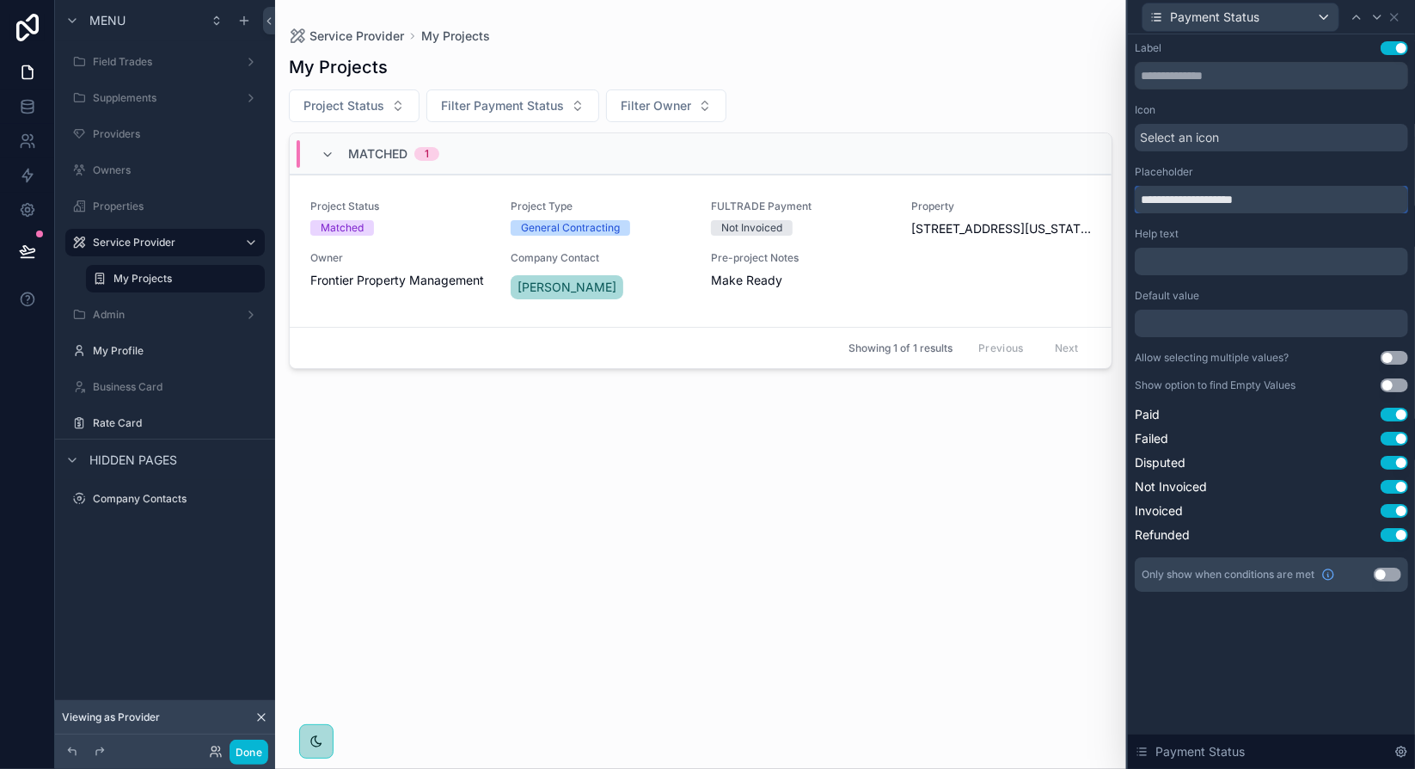
click at [1155, 197] on input "**********" at bounding box center [1271, 200] width 273 height 28
click at [1239, 196] on input "**********" at bounding box center [1271, 200] width 273 height 28
type input "**********"
click at [1403, 538] on button "Use setting" at bounding box center [1395, 535] width 28 height 14
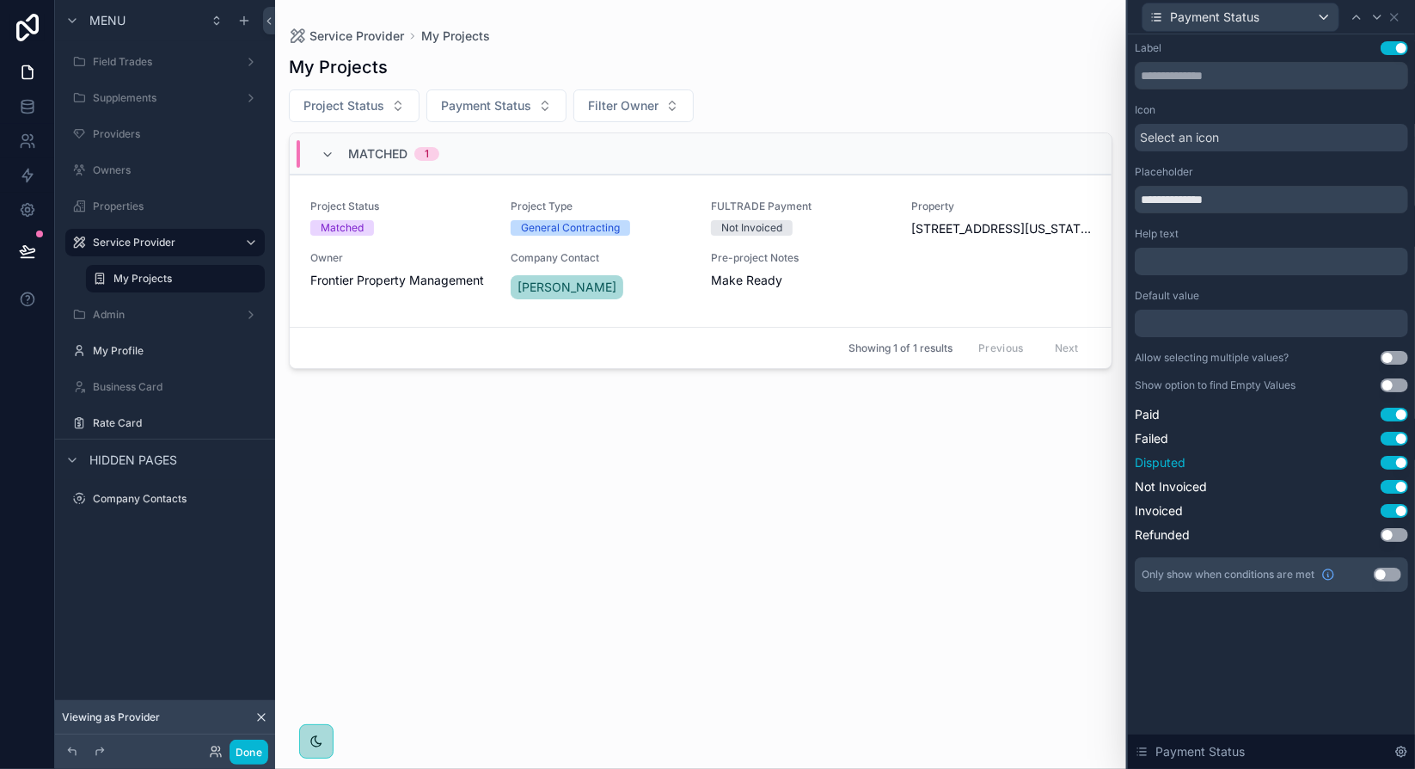
click at [1400, 466] on button "Use setting" at bounding box center [1395, 463] width 28 height 14
click at [1284, 108] on div "Icon" at bounding box center [1271, 110] width 273 height 14
click at [1397, 14] on icon at bounding box center [1394, 17] width 7 height 7
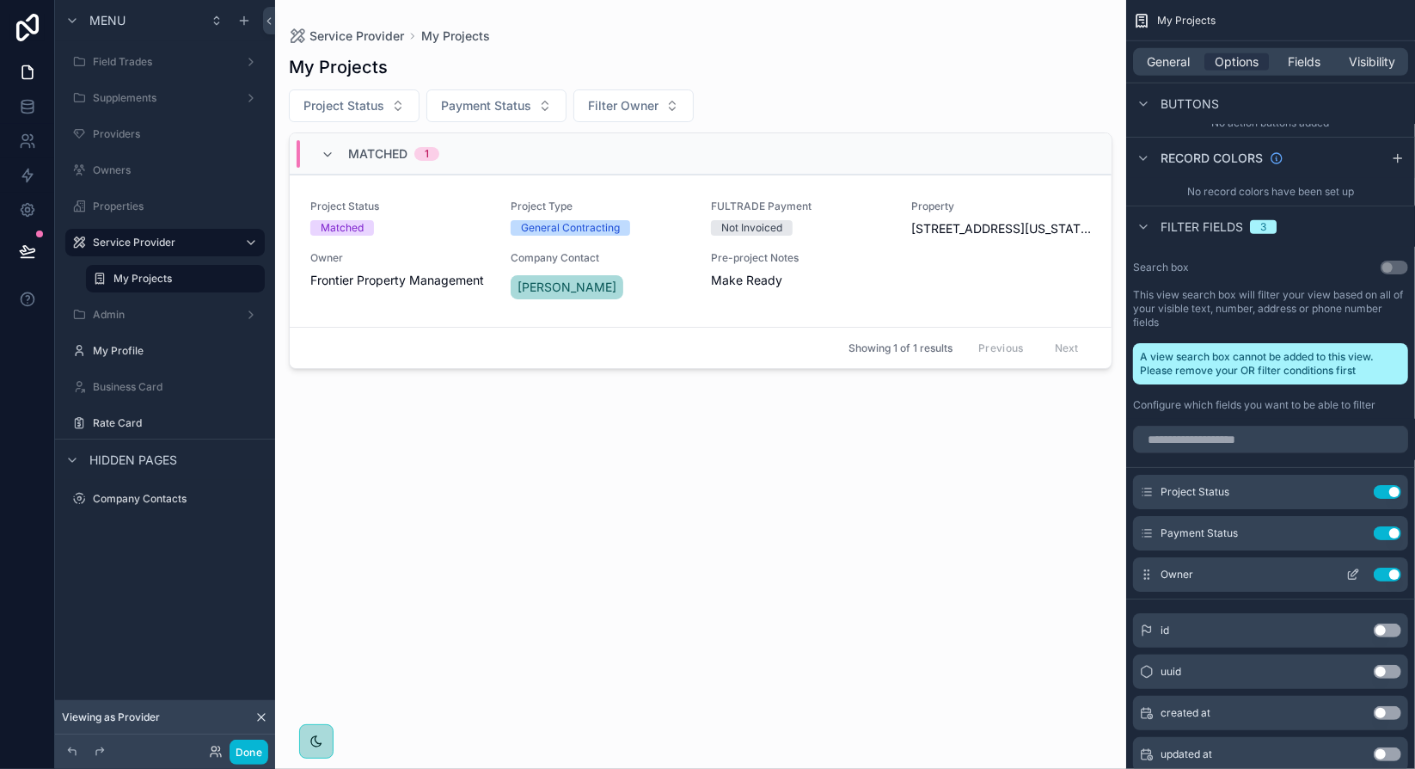
click at [1356, 573] on icon "scrollable content" at bounding box center [1353, 574] width 14 height 14
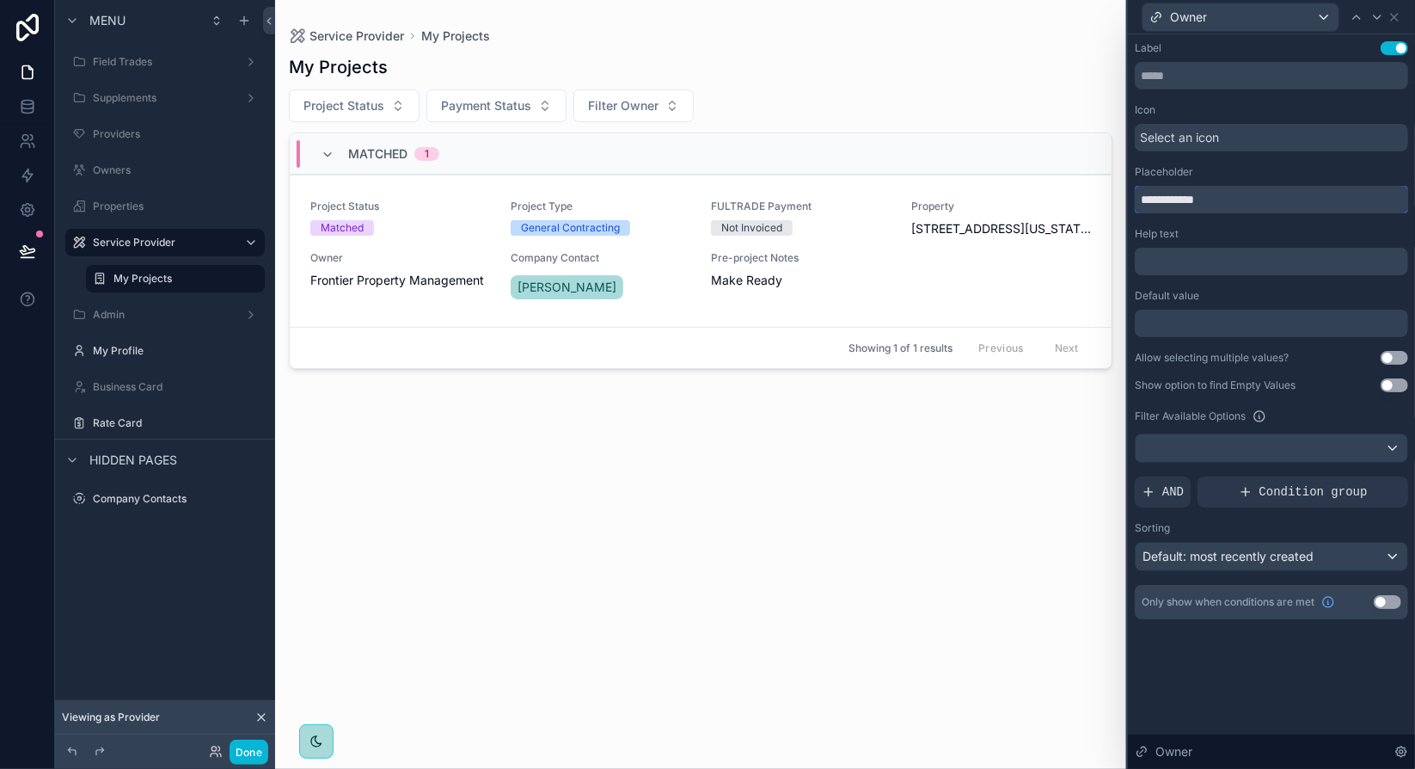
click at [1155, 202] on input "**********" at bounding box center [1271, 200] width 273 height 28
type input "*****"
click at [1257, 224] on div "Label Use setting Icon Select an icon Placeholder ***** Help text ﻿ Default val…" at bounding box center [1271, 330] width 273 height 578
click at [1348, 442] on div at bounding box center [1272, 448] width 272 height 28
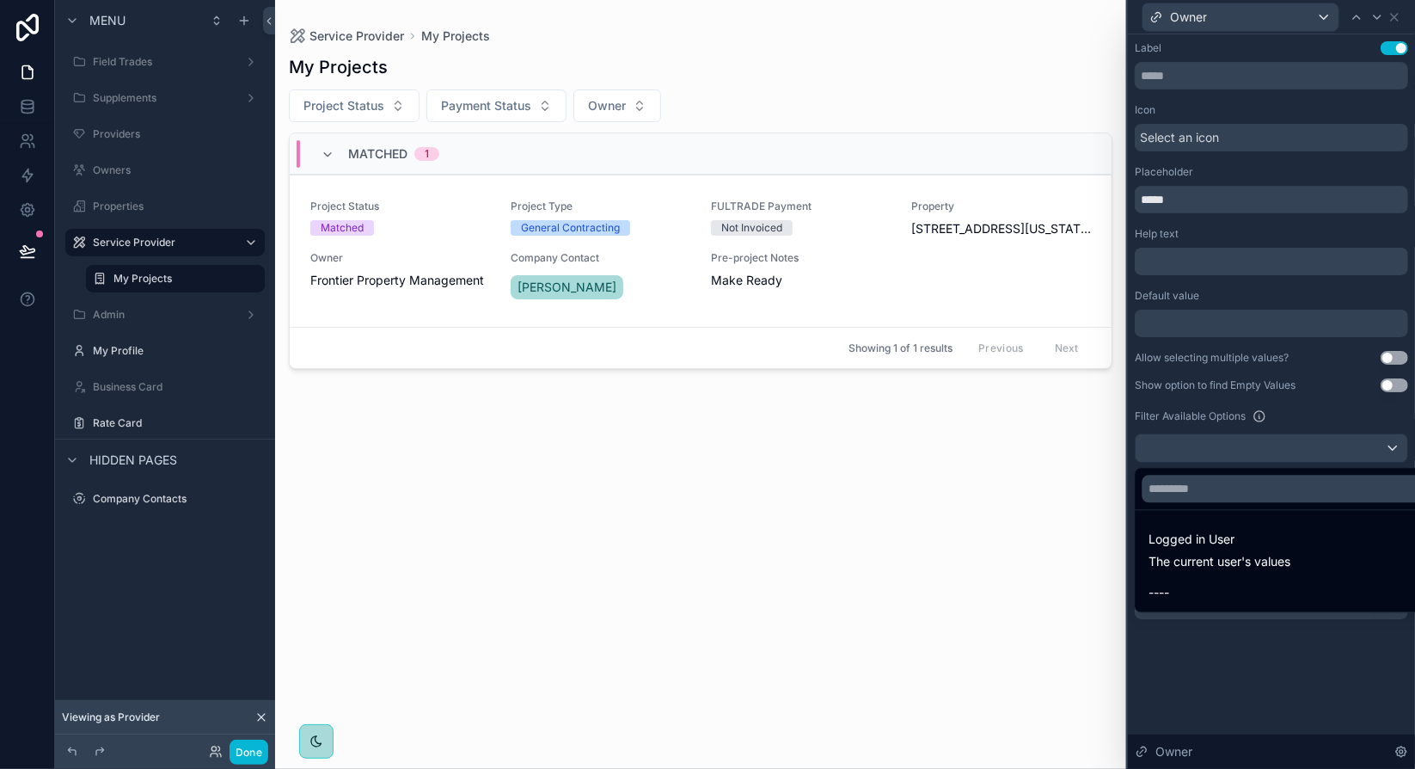
click at [1278, 651] on div at bounding box center [1271, 384] width 287 height 769
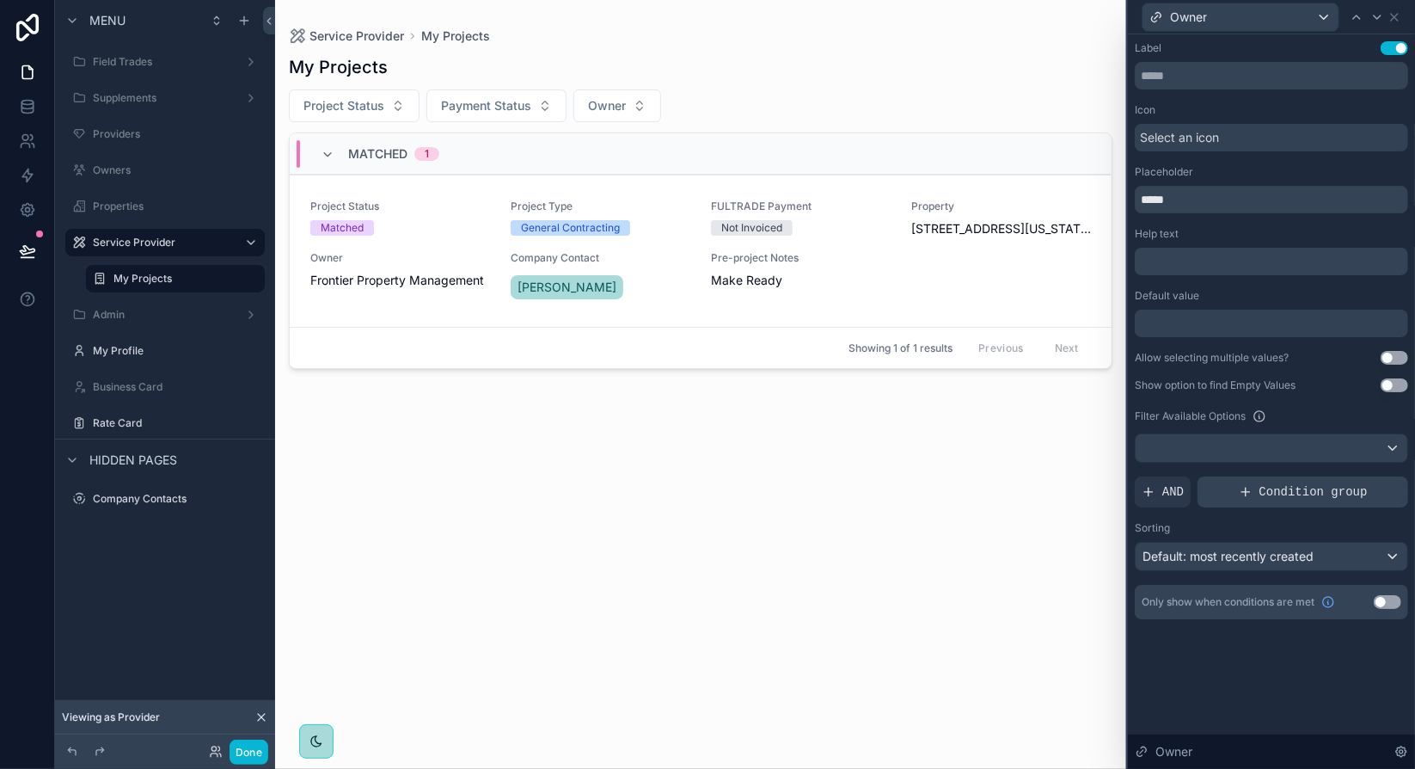
click at [1343, 485] on span "Condition group" at bounding box center [1313, 491] width 108 height 17
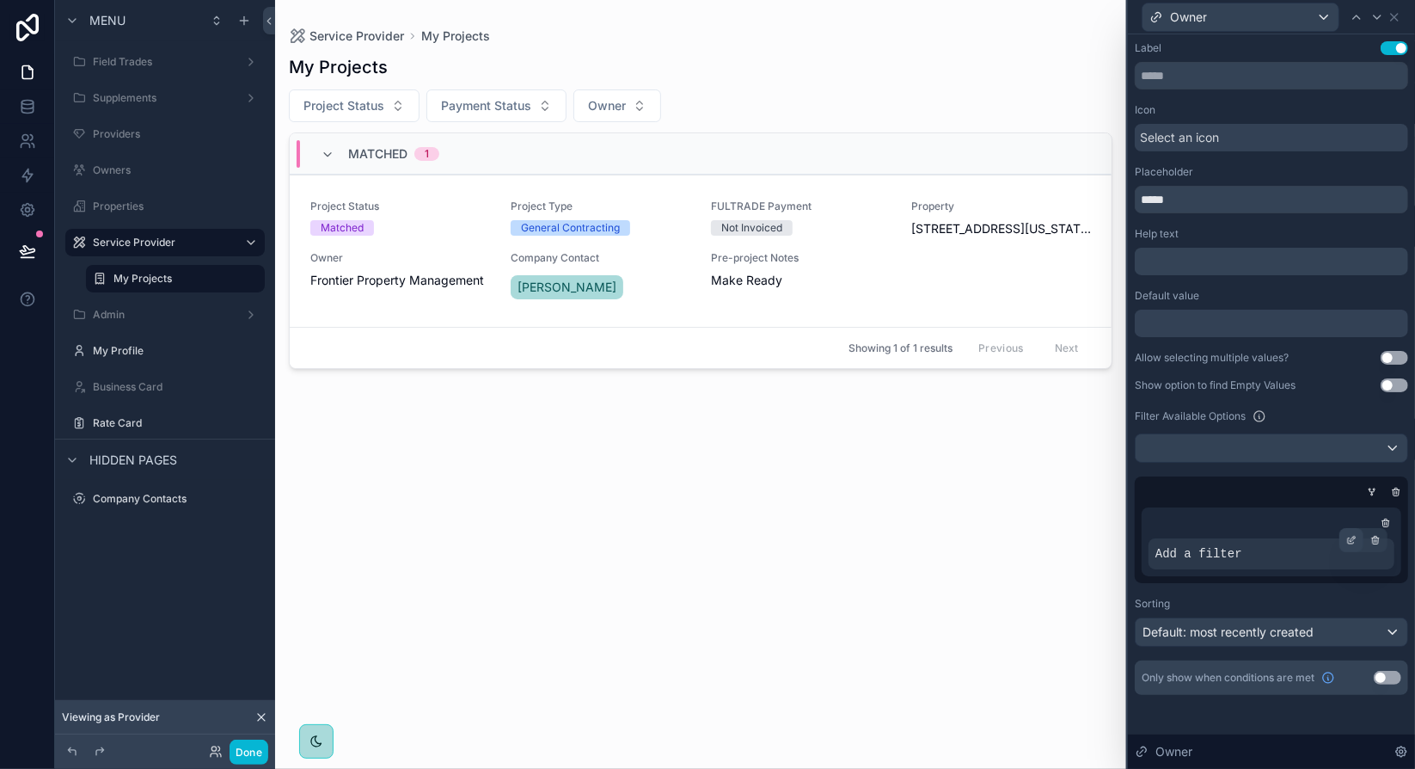
click at [1355, 539] on icon at bounding box center [1351, 540] width 10 height 10
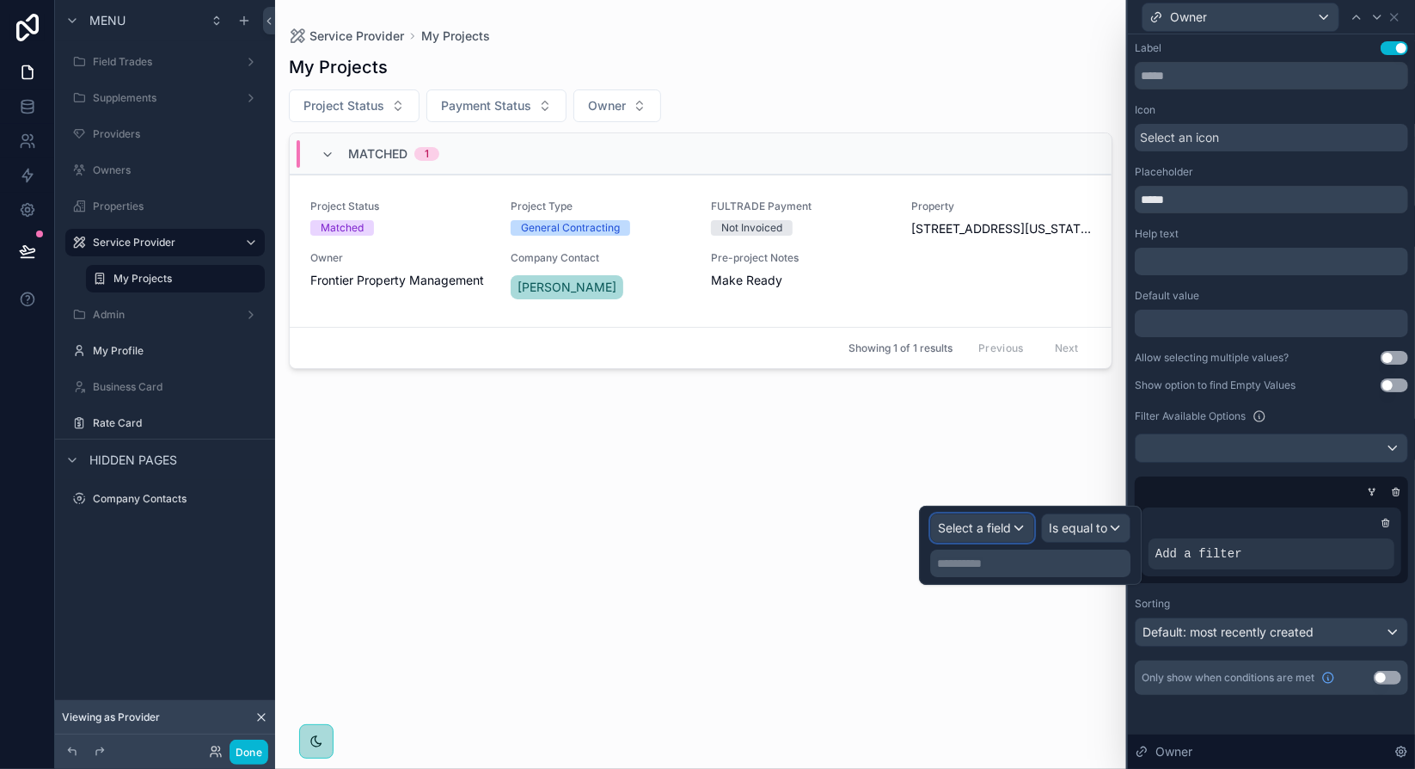
click at [1006, 530] on span "Select a field" at bounding box center [974, 527] width 73 height 15
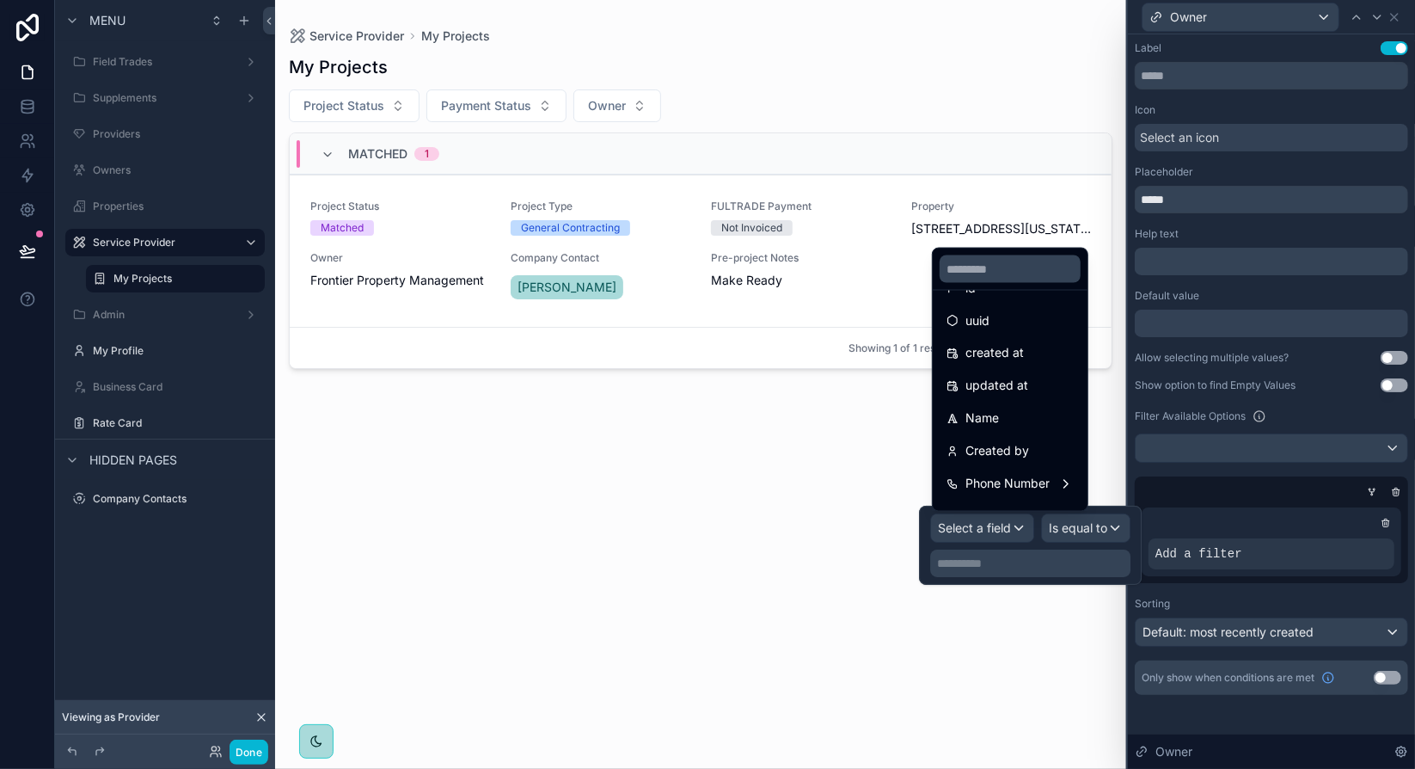
scroll to position [0, 0]
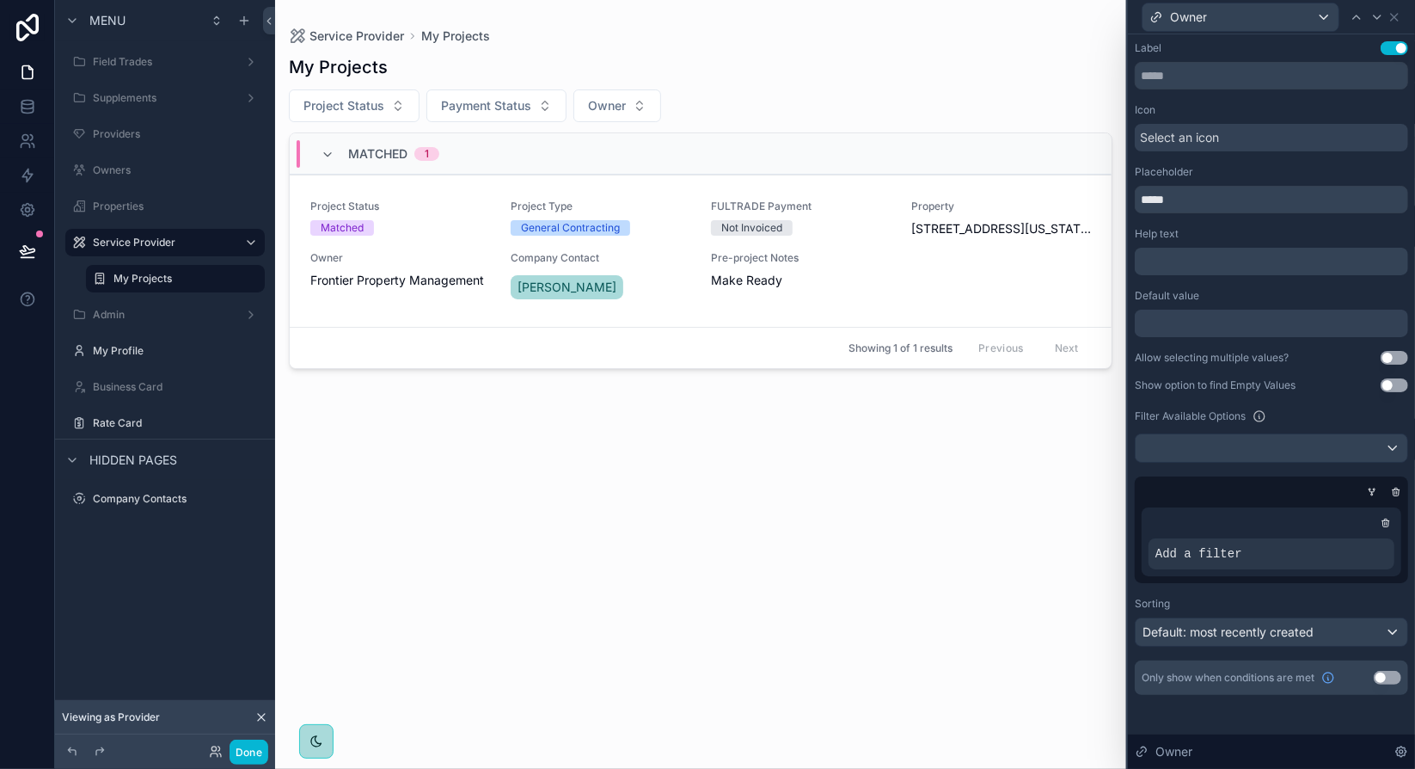
click at [1412, 420] on div "Label Use setting Icon Select an icon Placeholder ***** Help text ﻿ Default val…" at bounding box center [1271, 384] width 287 height 701
click at [1395, 489] on icon at bounding box center [1396, 492] width 10 height 10
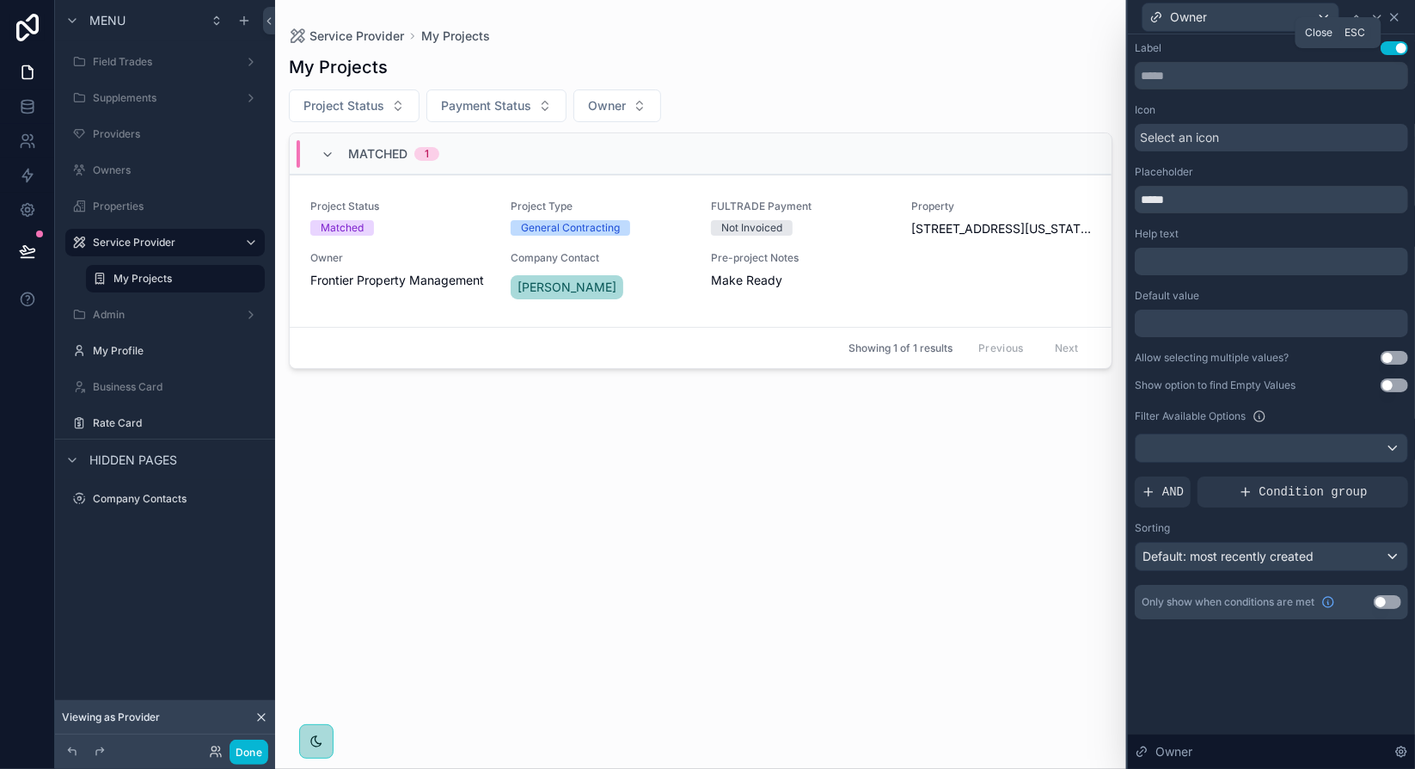
click at [1397, 14] on icon at bounding box center [1394, 17] width 7 height 7
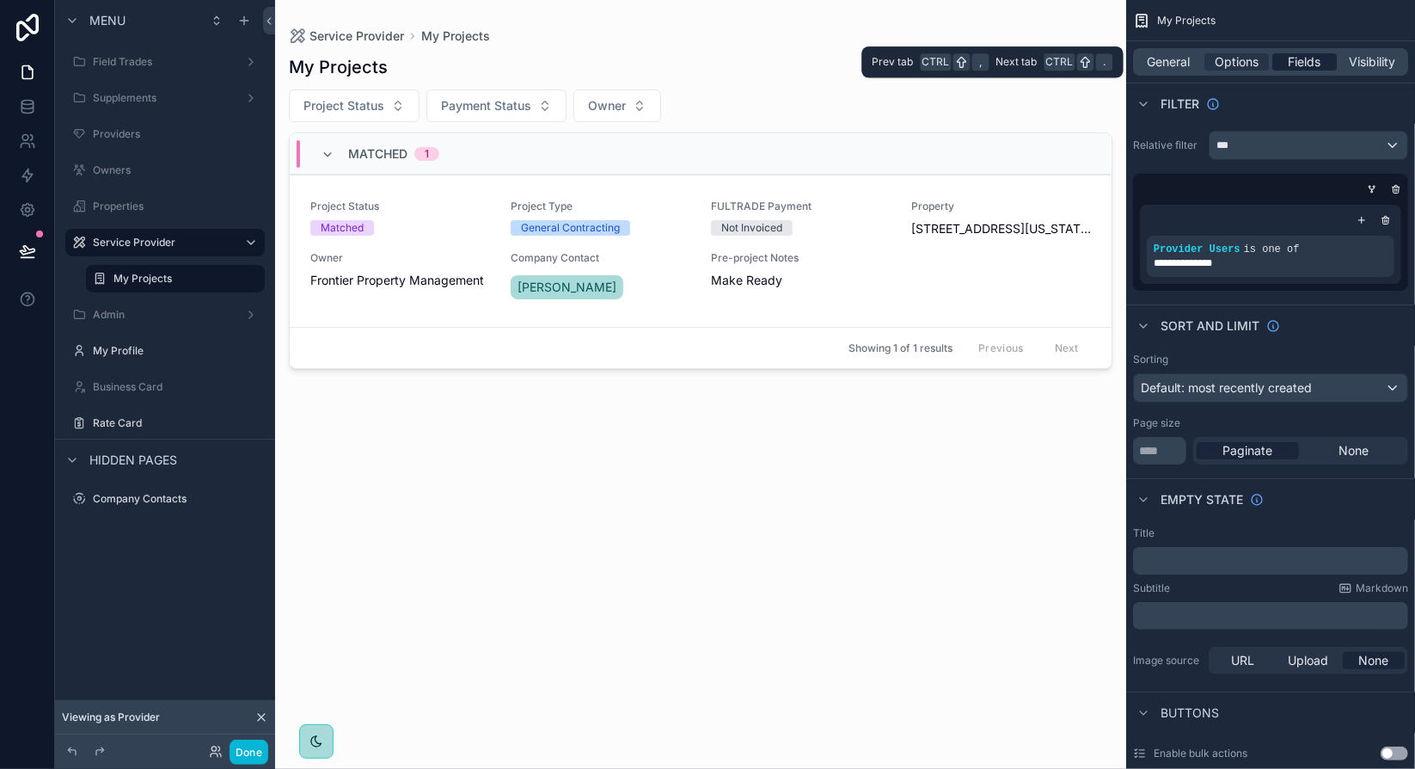
click at [1320, 66] on span "Fields" at bounding box center [1305, 61] width 33 height 17
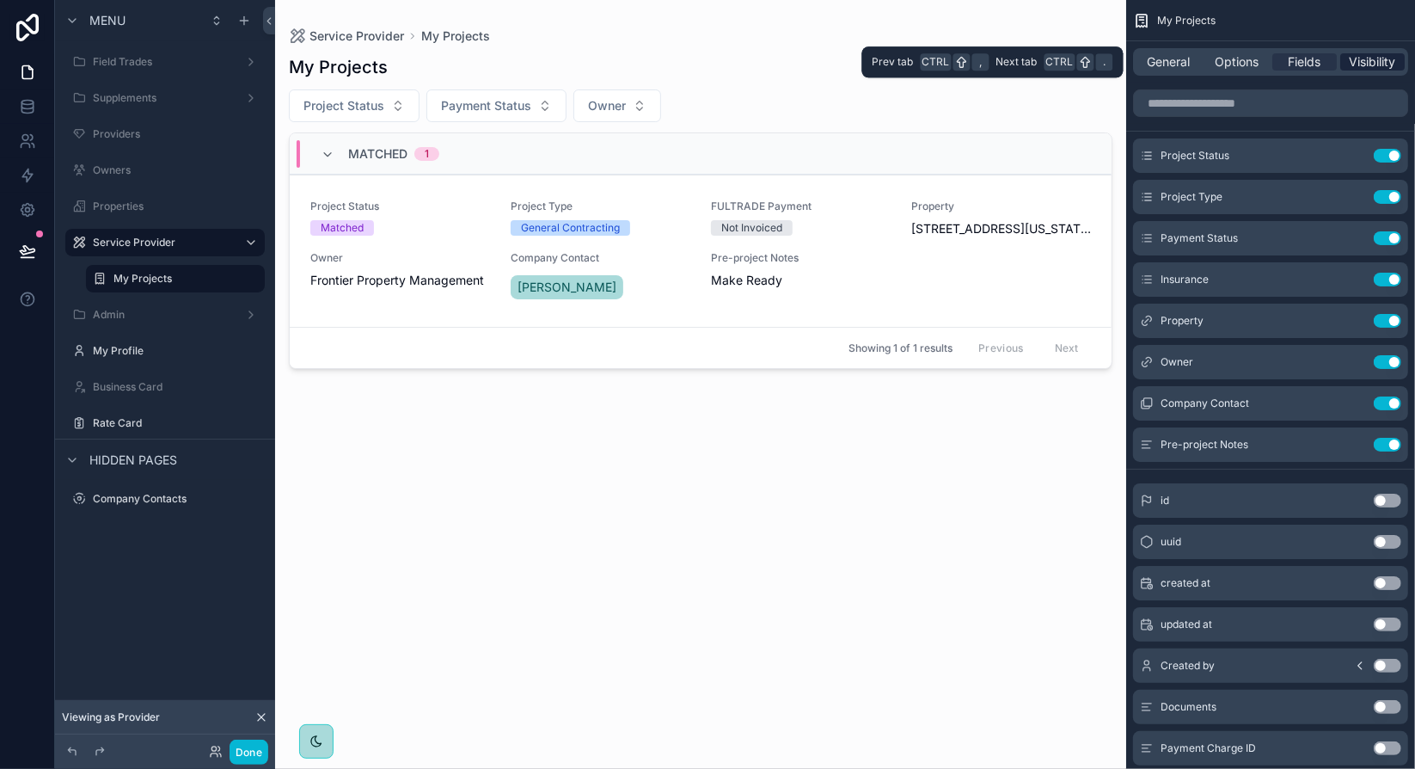
click at [1364, 60] on span "Visibility" at bounding box center [1373, 61] width 46 height 17
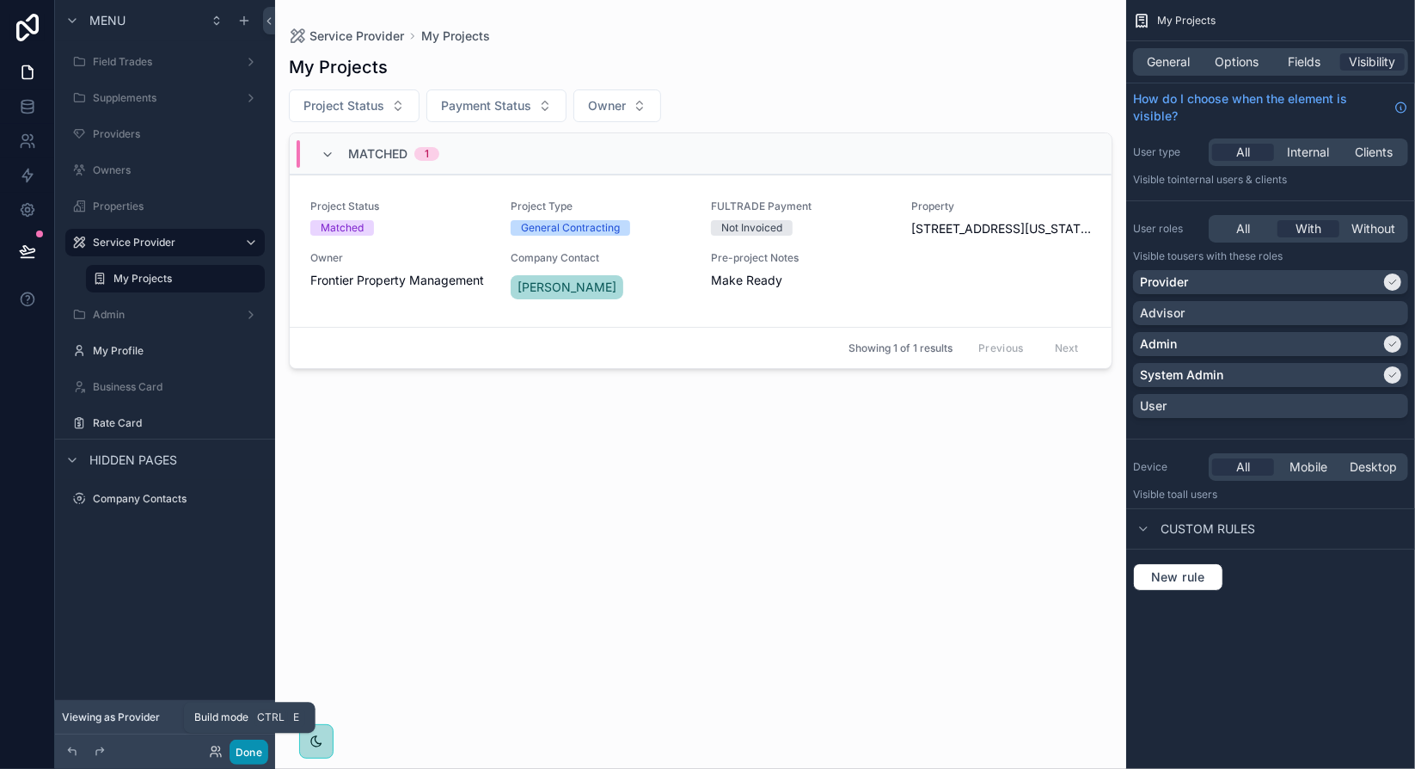
click at [256, 751] on button "Done" at bounding box center [249, 751] width 39 height 25
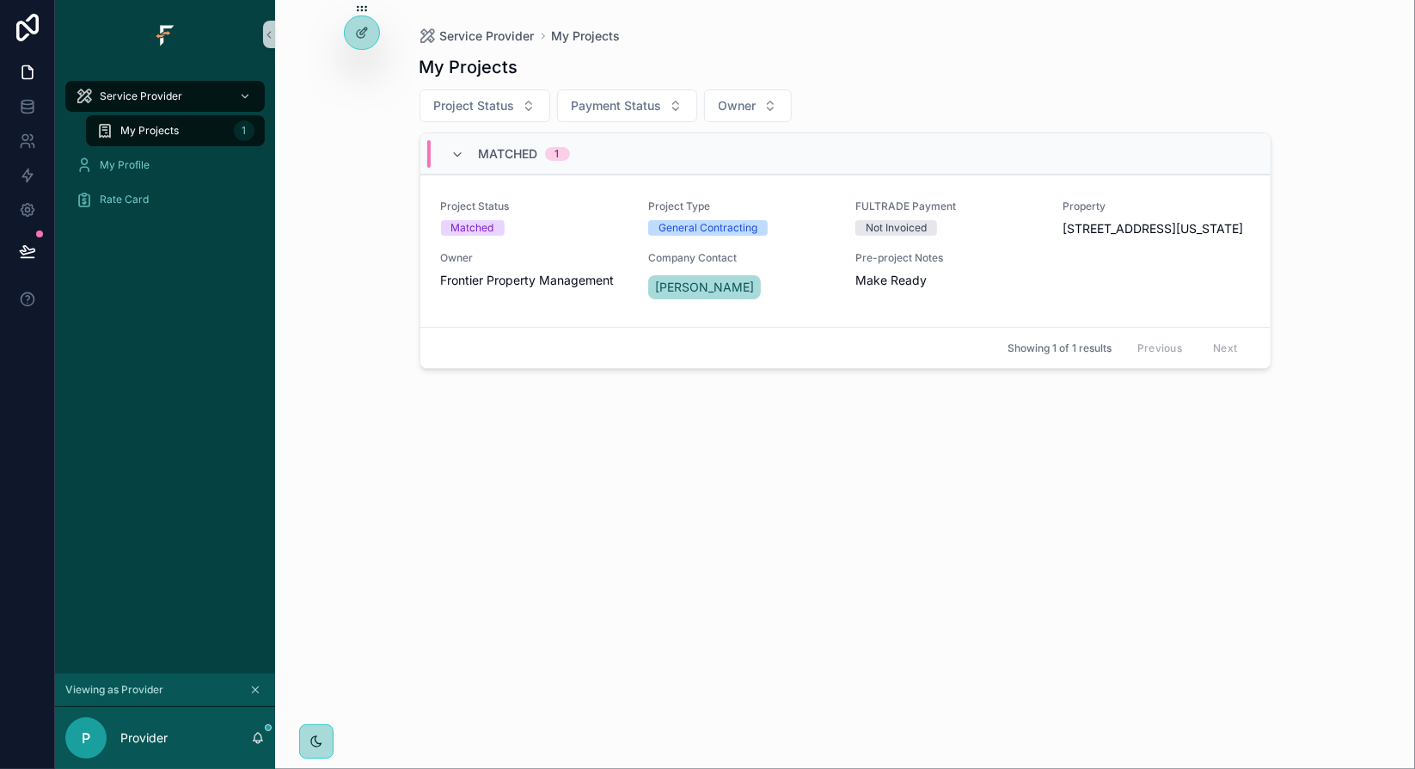
click at [618, 420] on div "My Projects Project Status Payment Status Owner Matched 1 Project Status Matche…" at bounding box center [846, 396] width 852 height 703
click at [647, 412] on div "My Projects Project Status Payment Status Owner Matched 1 Project Status Matche…" at bounding box center [846, 396] width 852 height 703
click at [554, 381] on div "My Projects Project Status Payment Status Owner Matched 1 Project Status Matche…" at bounding box center [846, 396] width 852 height 703
click at [261, 690] on button "scrollable content" at bounding box center [255, 689] width 19 height 19
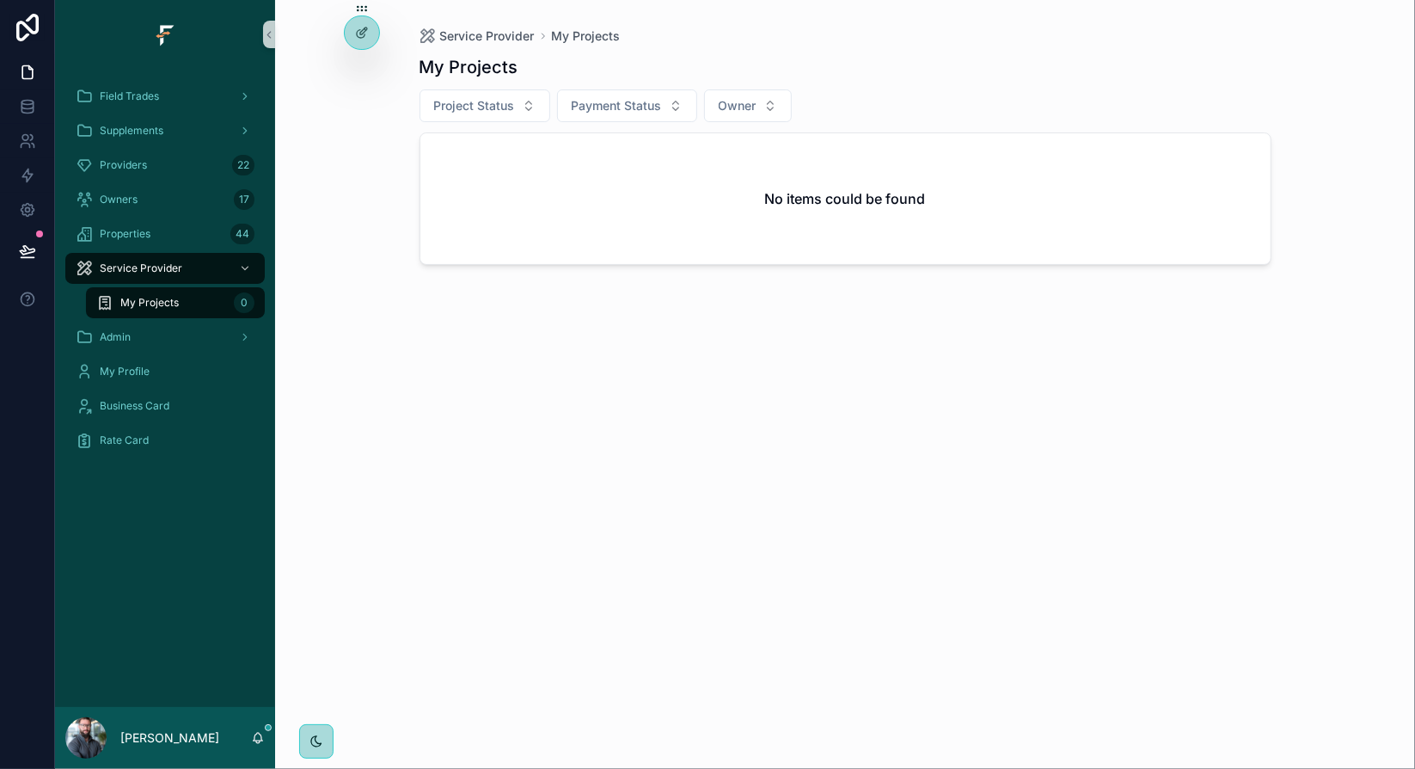
click at [339, 162] on div "Service Provider My Projects My Projects Project Status Payment Status Owner No…" at bounding box center [845, 384] width 1140 height 769
click at [358, 236] on div "Service Provider My Projects My Projects Project Status Payment Status Owner No…" at bounding box center [845, 384] width 1140 height 769
click at [310, 143] on div "Service Provider My Projects My Projects Project Status Payment Status Owner No…" at bounding box center [845, 384] width 1140 height 769
click at [298, 148] on div "Service Provider My Projects My Projects Project Status Payment Status Owner No…" at bounding box center [845, 384] width 1140 height 769
click at [26, 107] on icon at bounding box center [27, 106] width 17 height 17
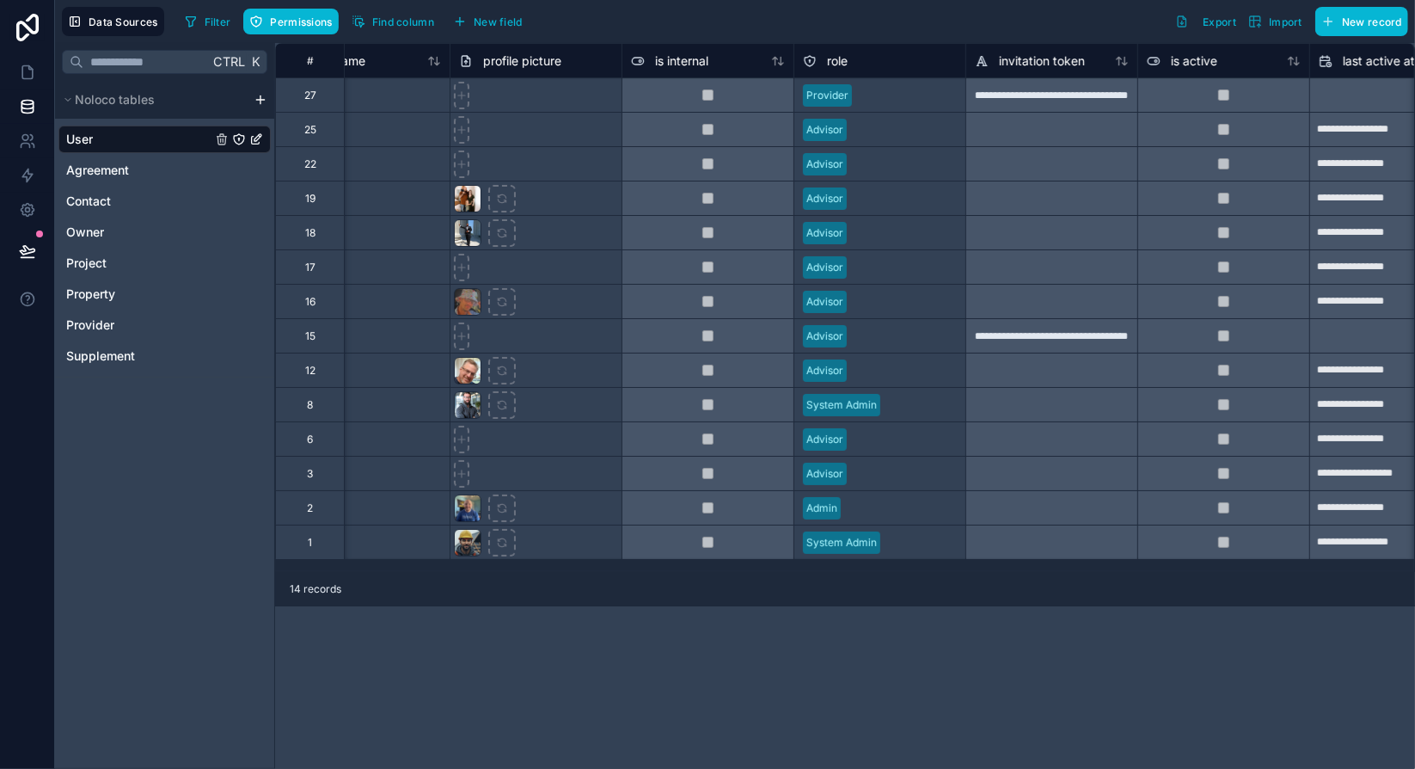
scroll to position [0, 439]
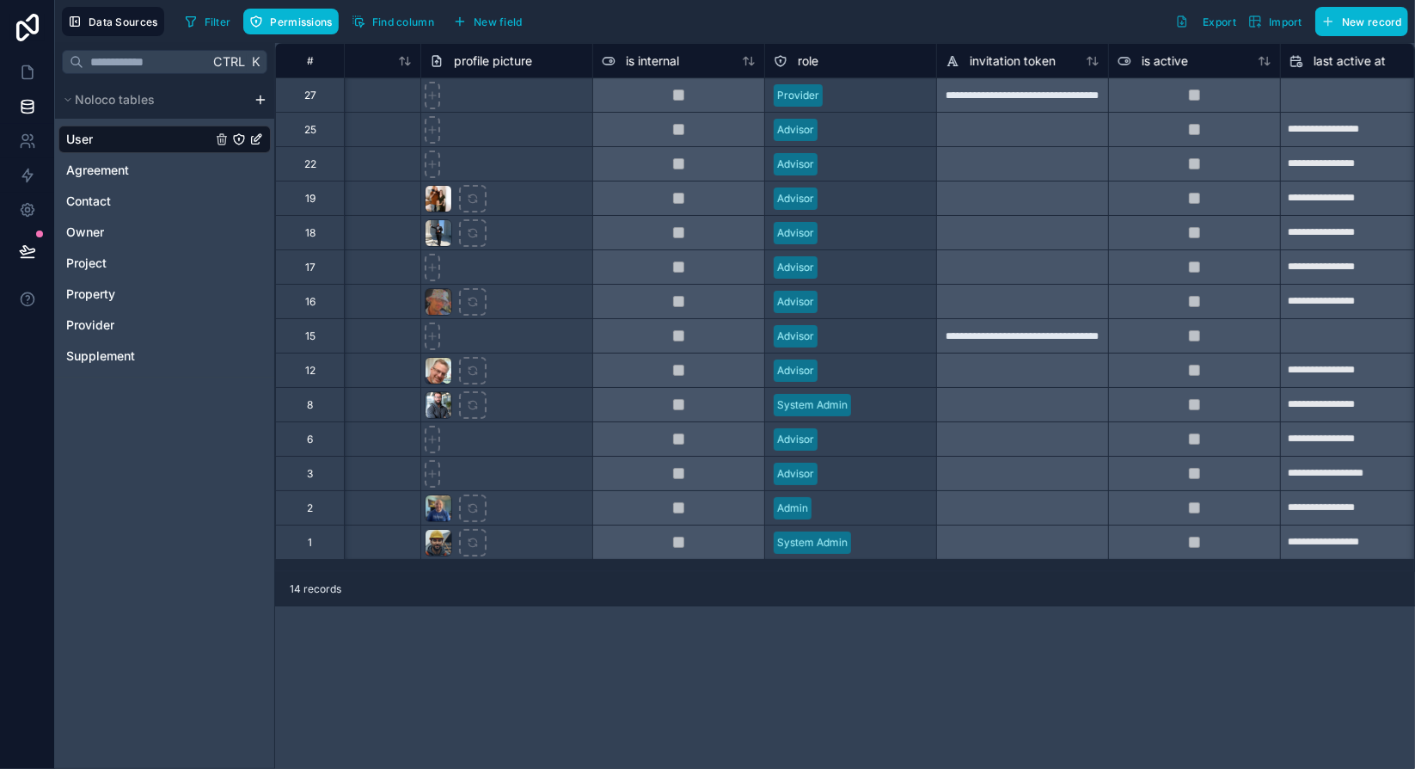
drag, startPoint x: 508, startPoint y: 574, endPoint x: 601, endPoint y: 575, distance: 92.8
click at [601, 575] on div "14 records" at bounding box center [845, 589] width 1140 height 34
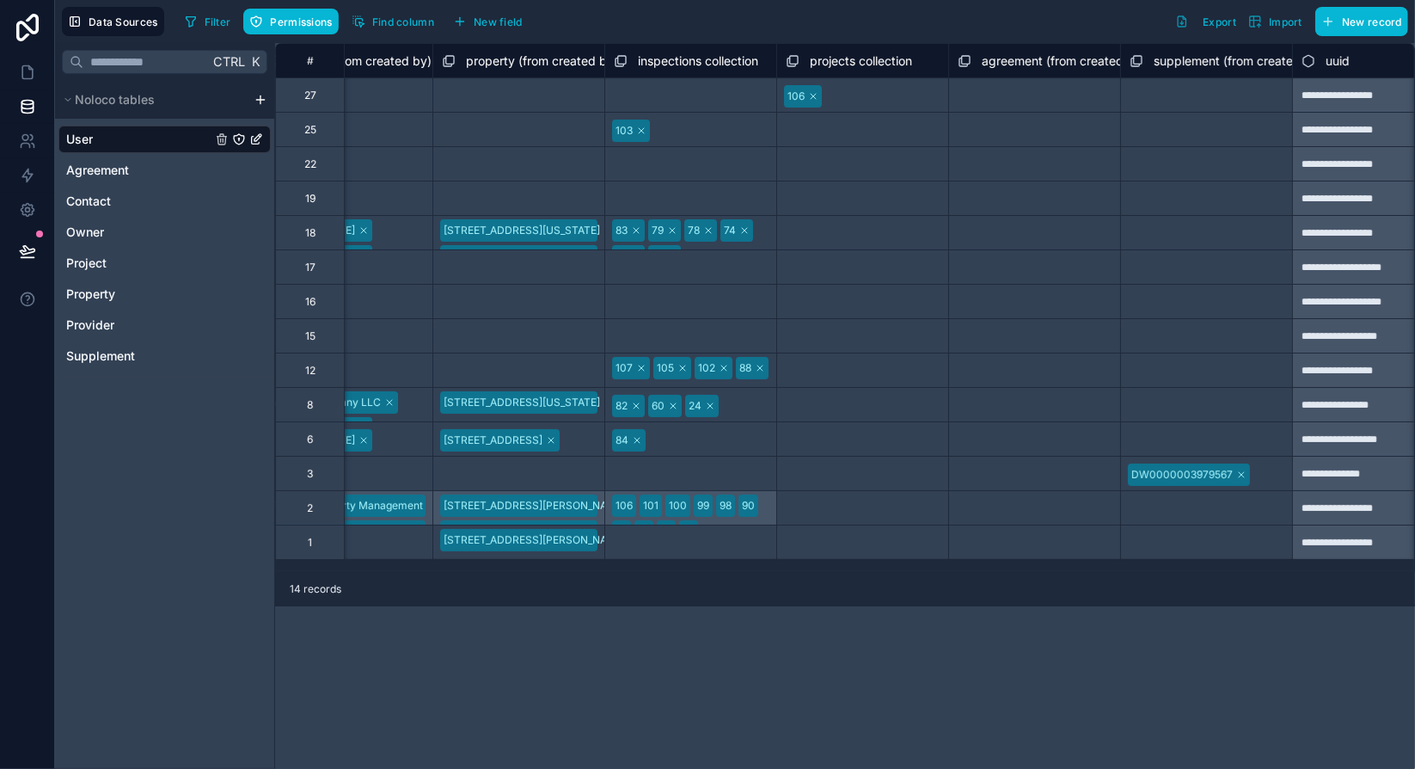
scroll to position [0, 4947]
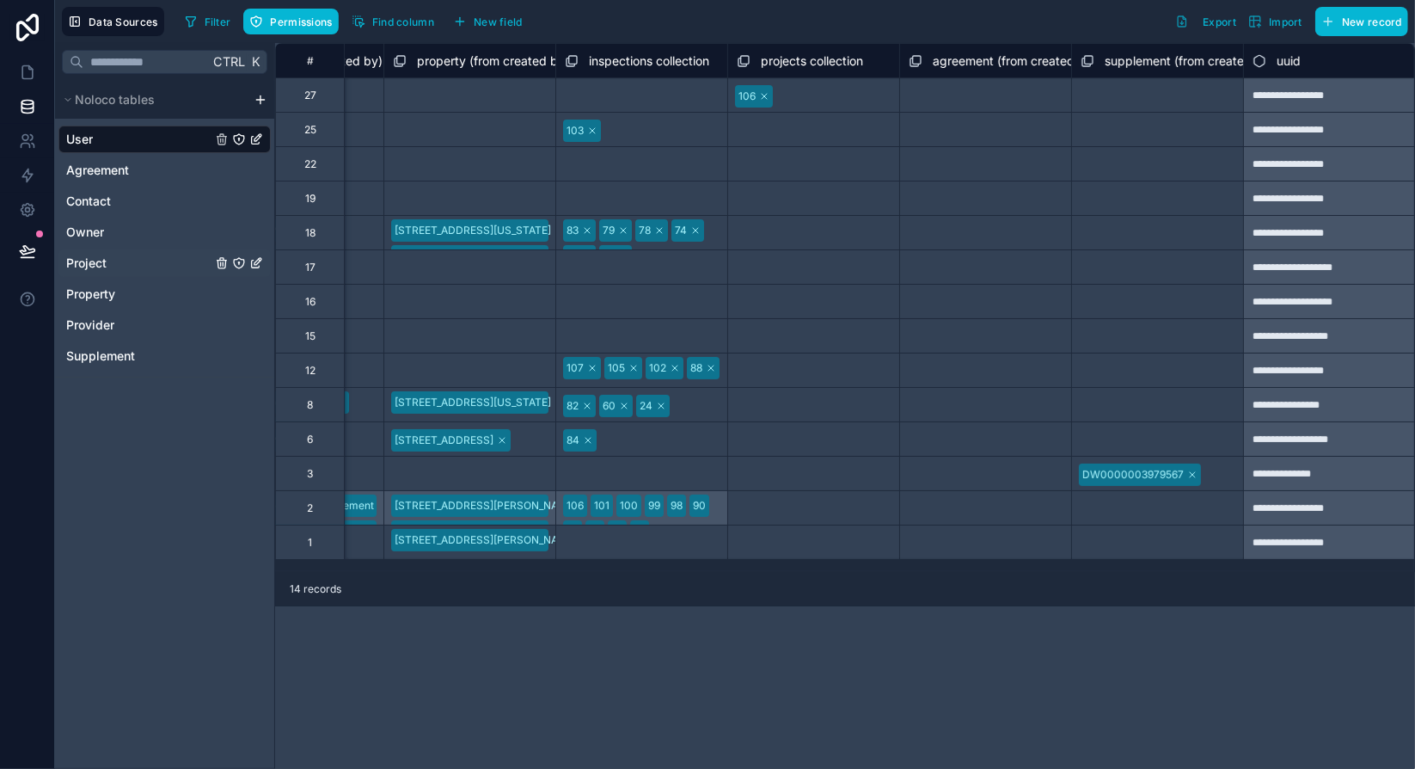
click at [119, 262] on link "Project" at bounding box center [138, 262] width 145 height 17
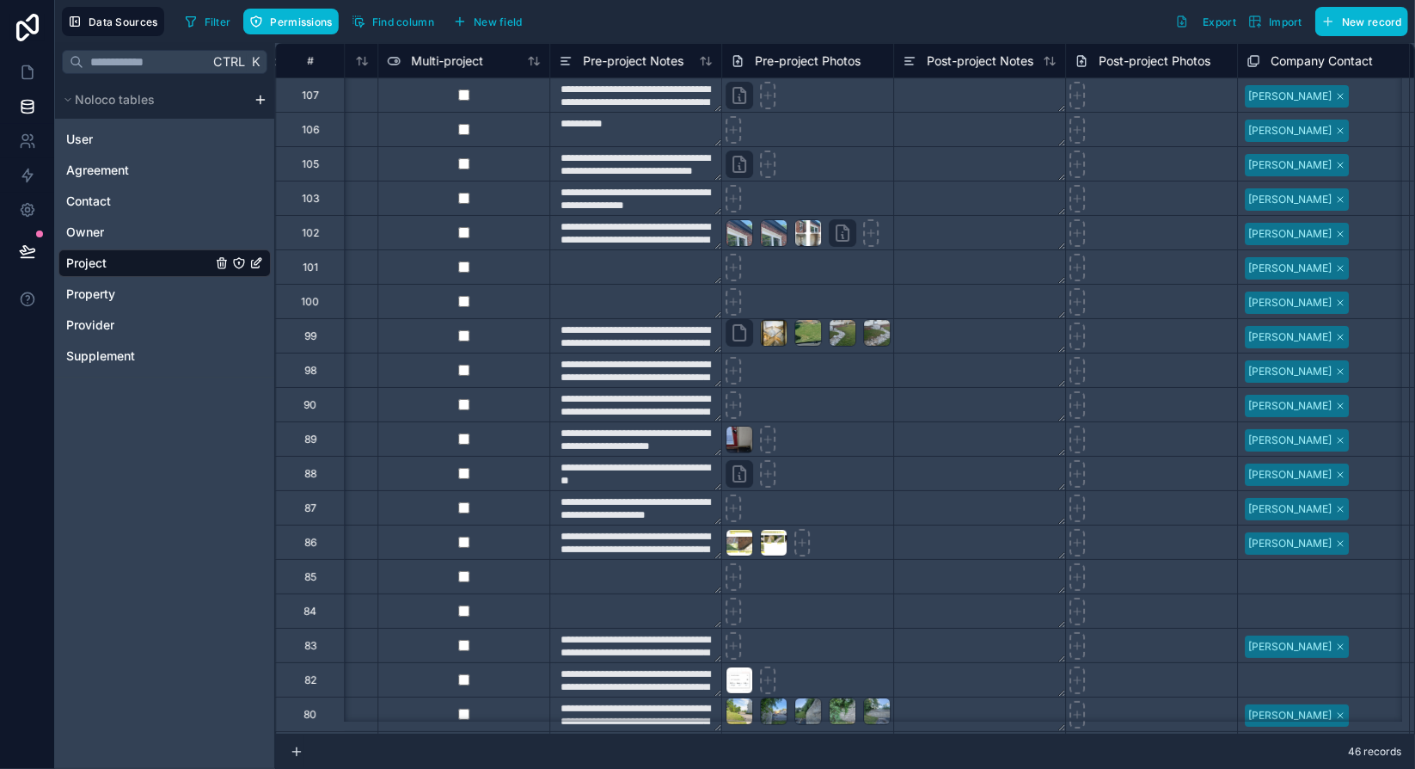
scroll to position [0, 3941]
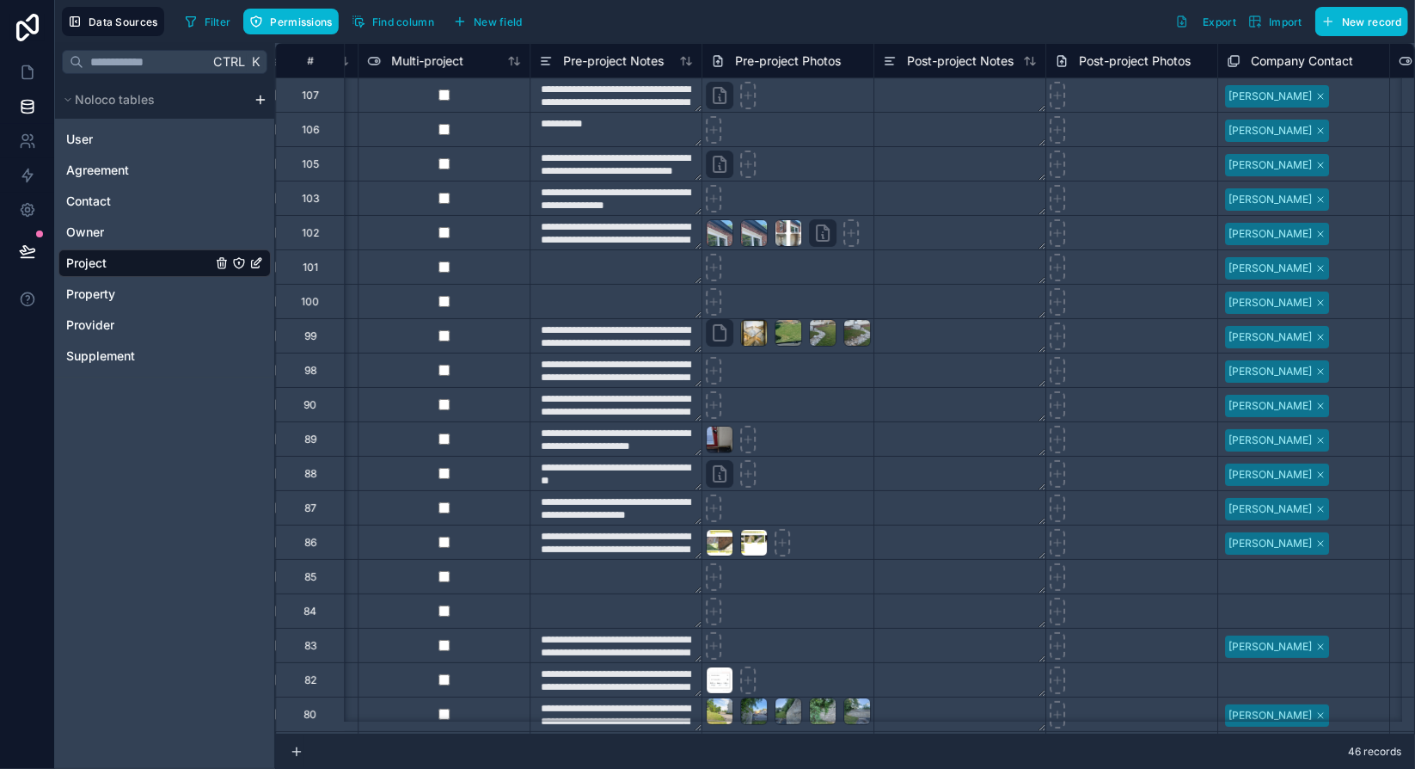
drag, startPoint x: 1161, startPoint y: 735, endPoint x: 1233, endPoint y: 747, distance: 73.2
click at [1233, 747] on div "46 records" at bounding box center [845, 751] width 1140 height 34
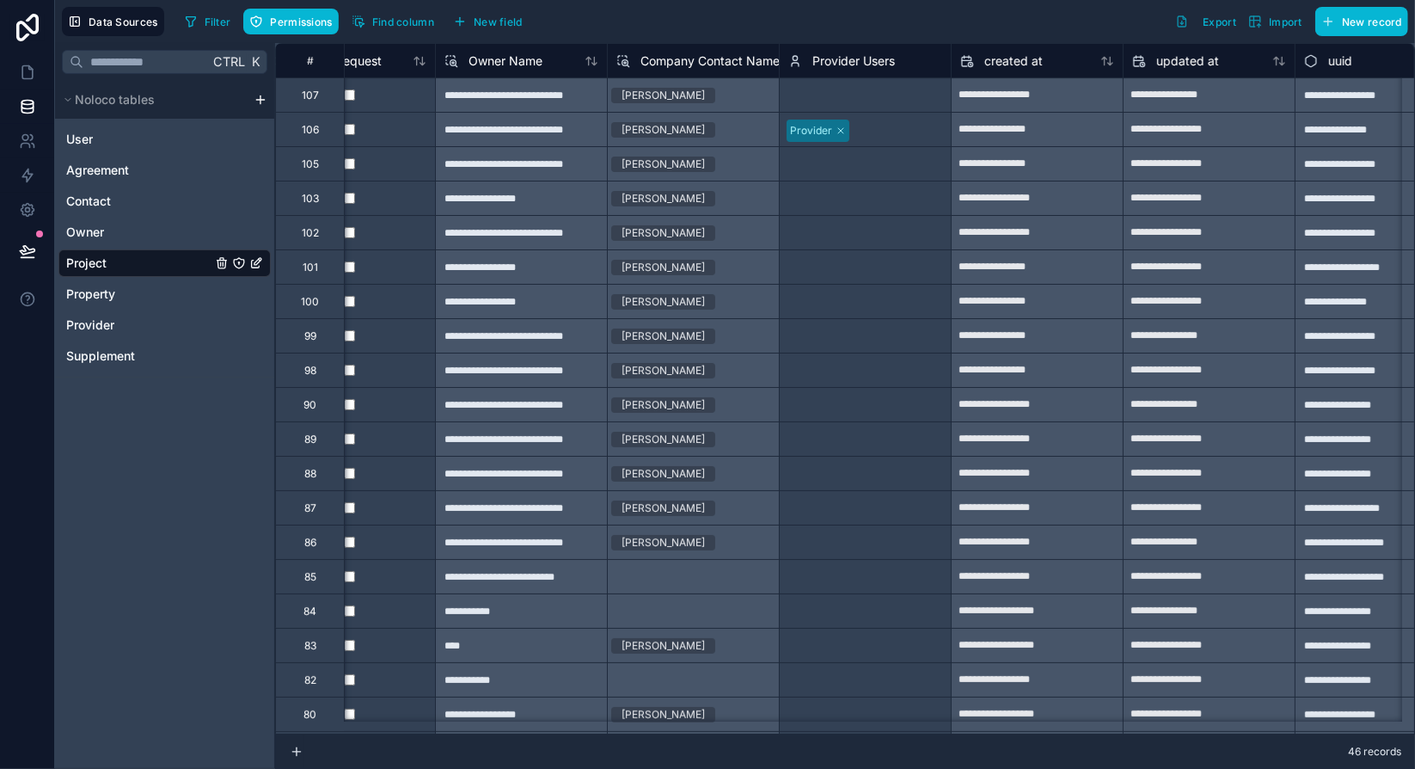
scroll to position [0, 5131]
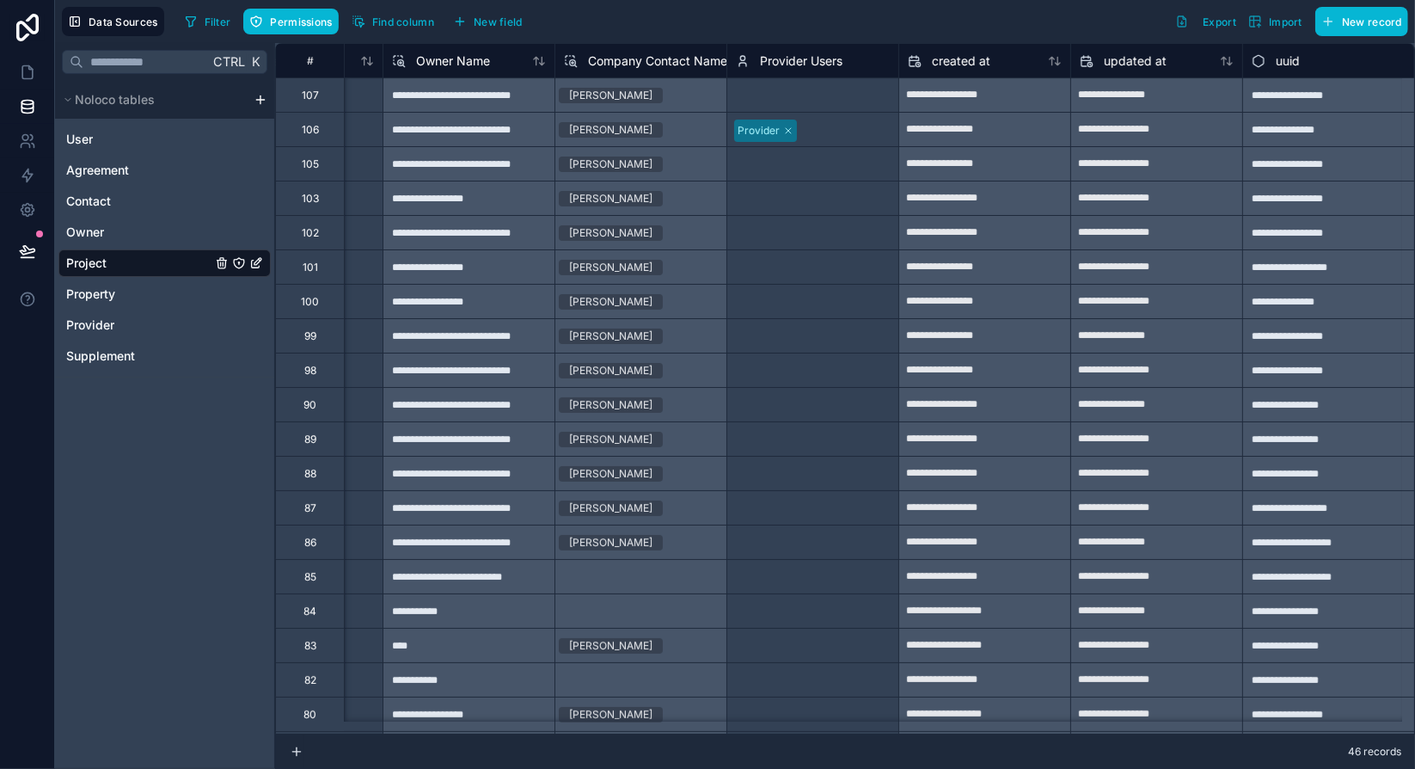
click at [770, 59] on span "Provider Users" at bounding box center [801, 60] width 83 height 17
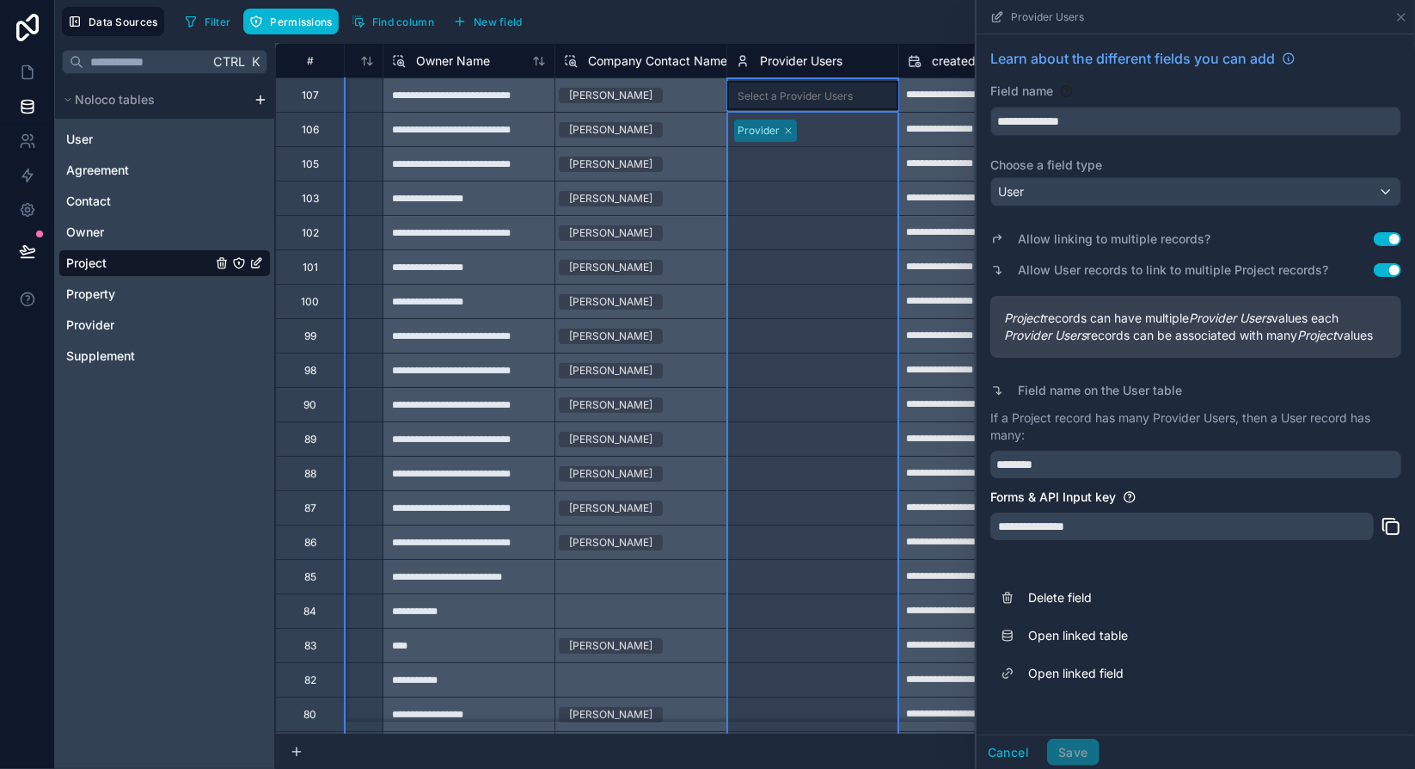
click at [1392, 239] on button "Use setting" at bounding box center [1388, 239] width 28 height 14
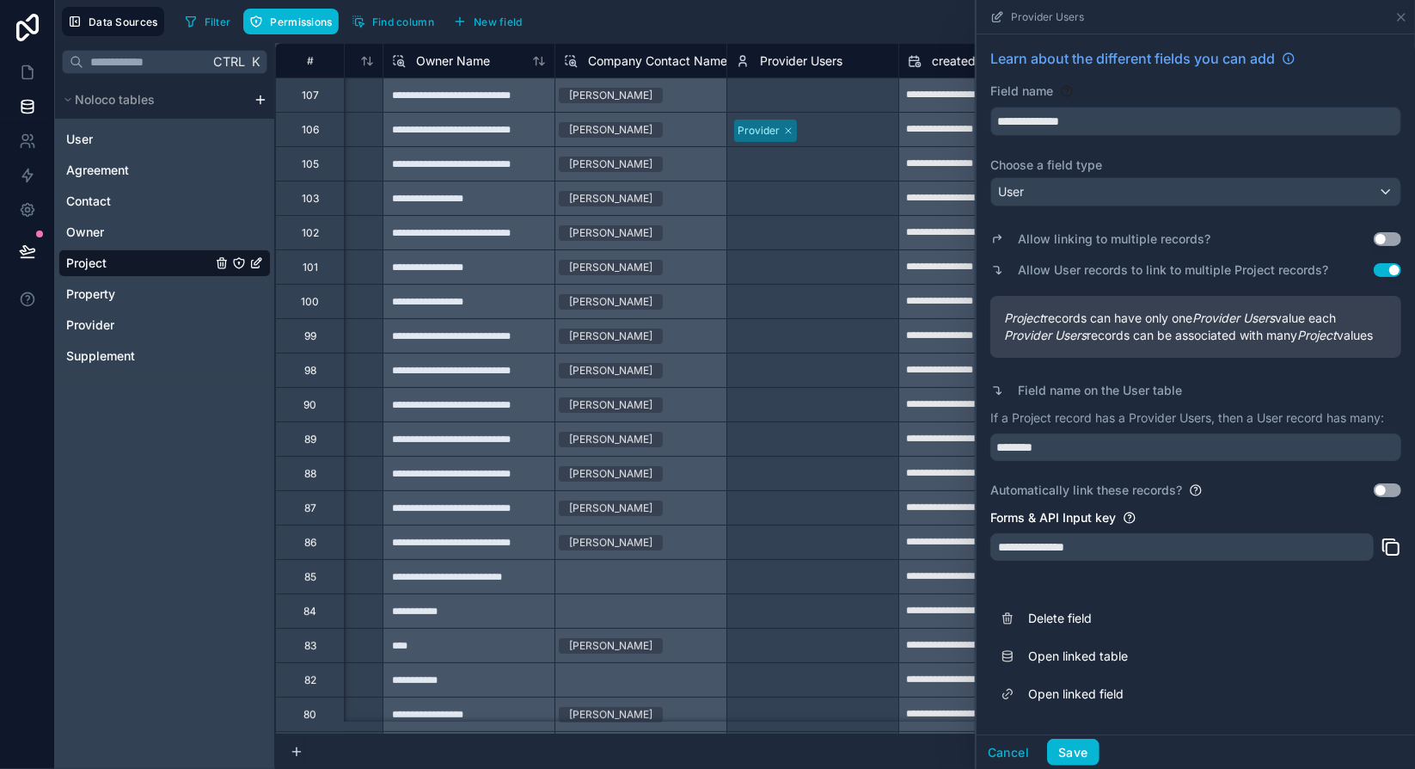
click at [1383, 487] on button "Use setting" at bounding box center [1388, 490] width 28 height 14
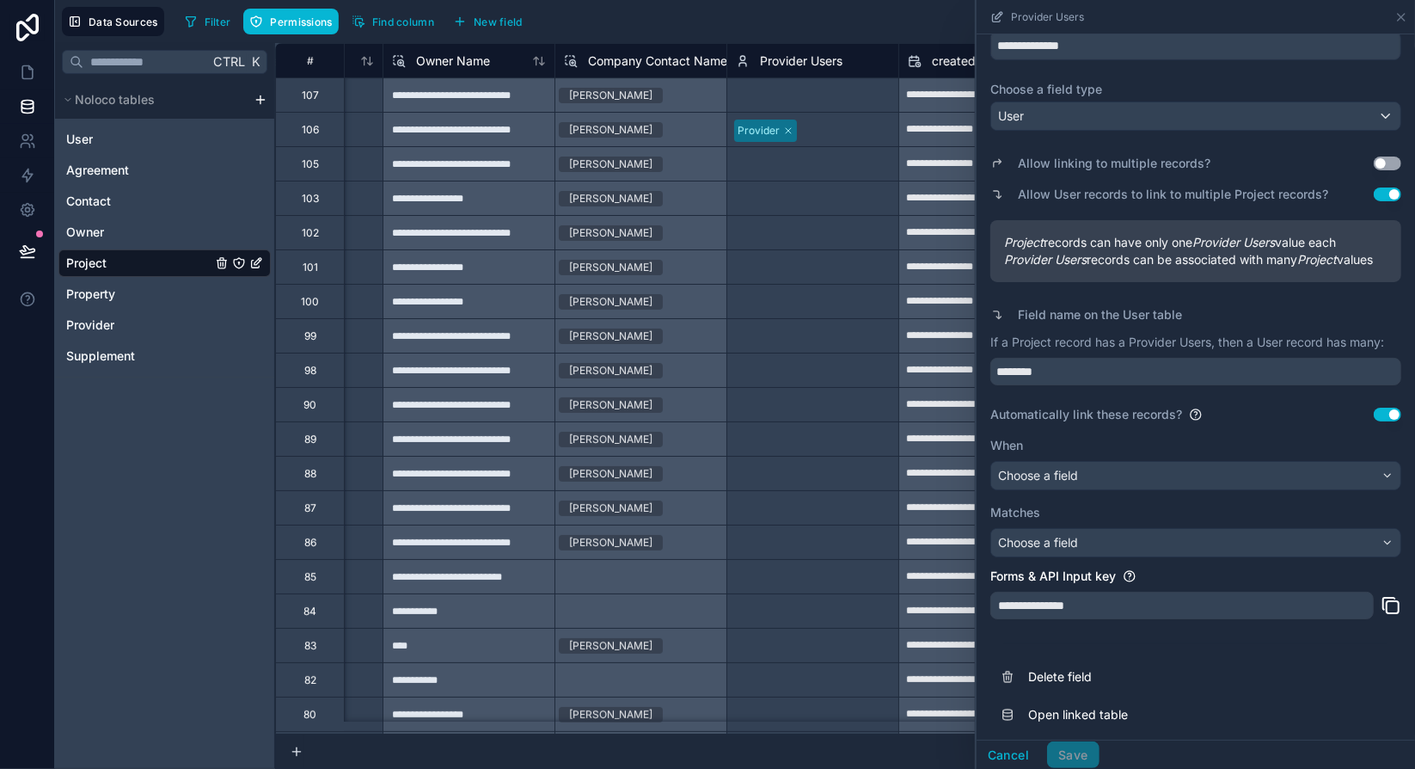
scroll to position [134, 0]
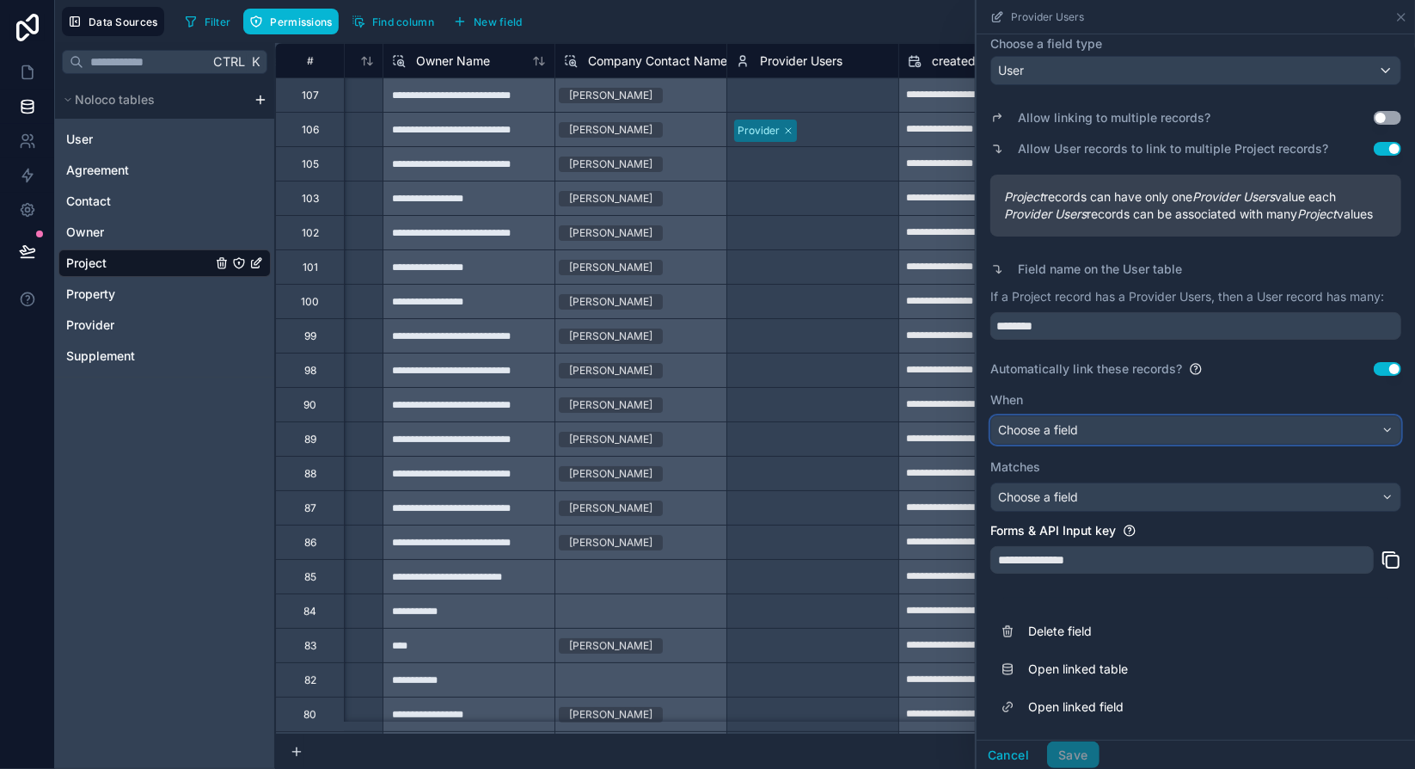
click at [1071, 432] on span "Choose a field" at bounding box center [1038, 429] width 80 height 15
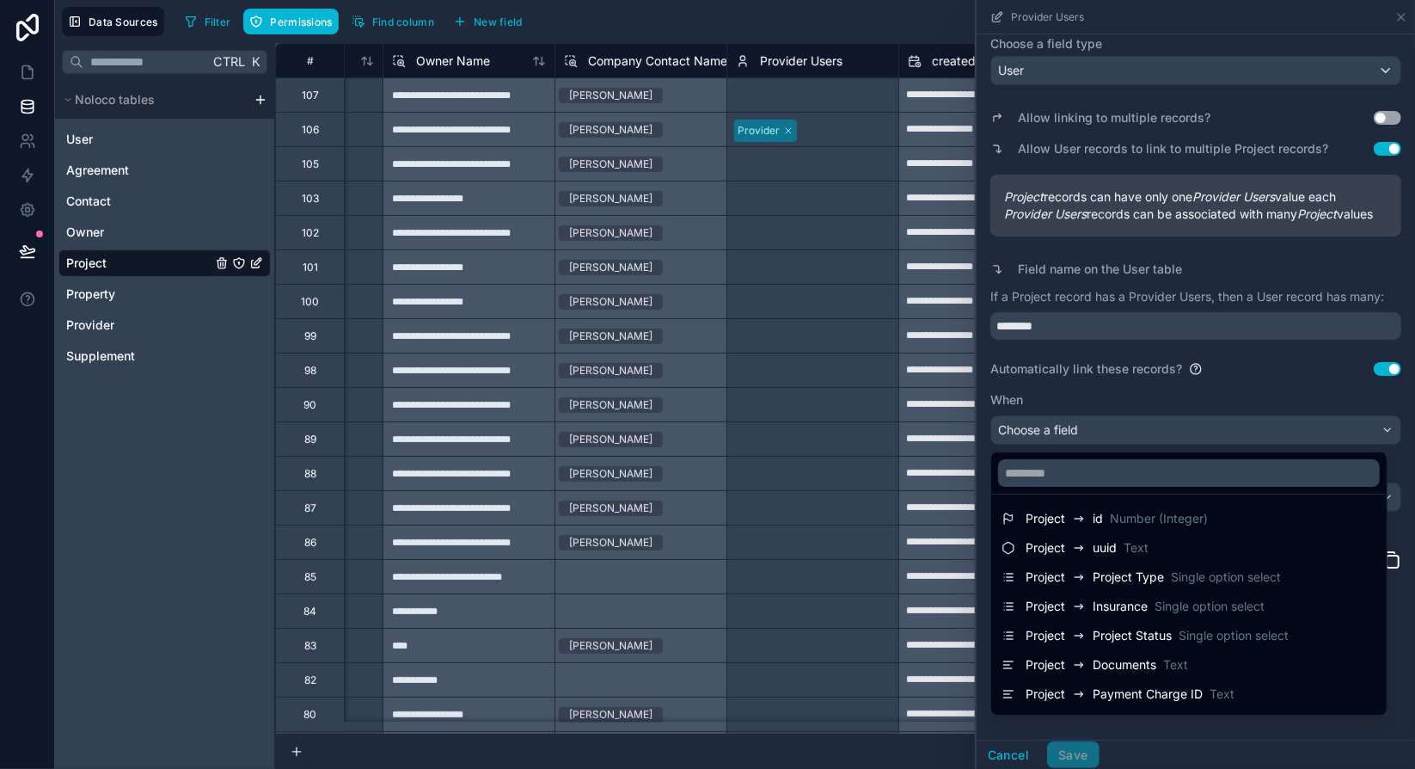
scroll to position [0, 0]
click at [1247, 404] on div at bounding box center [1196, 384] width 438 height 769
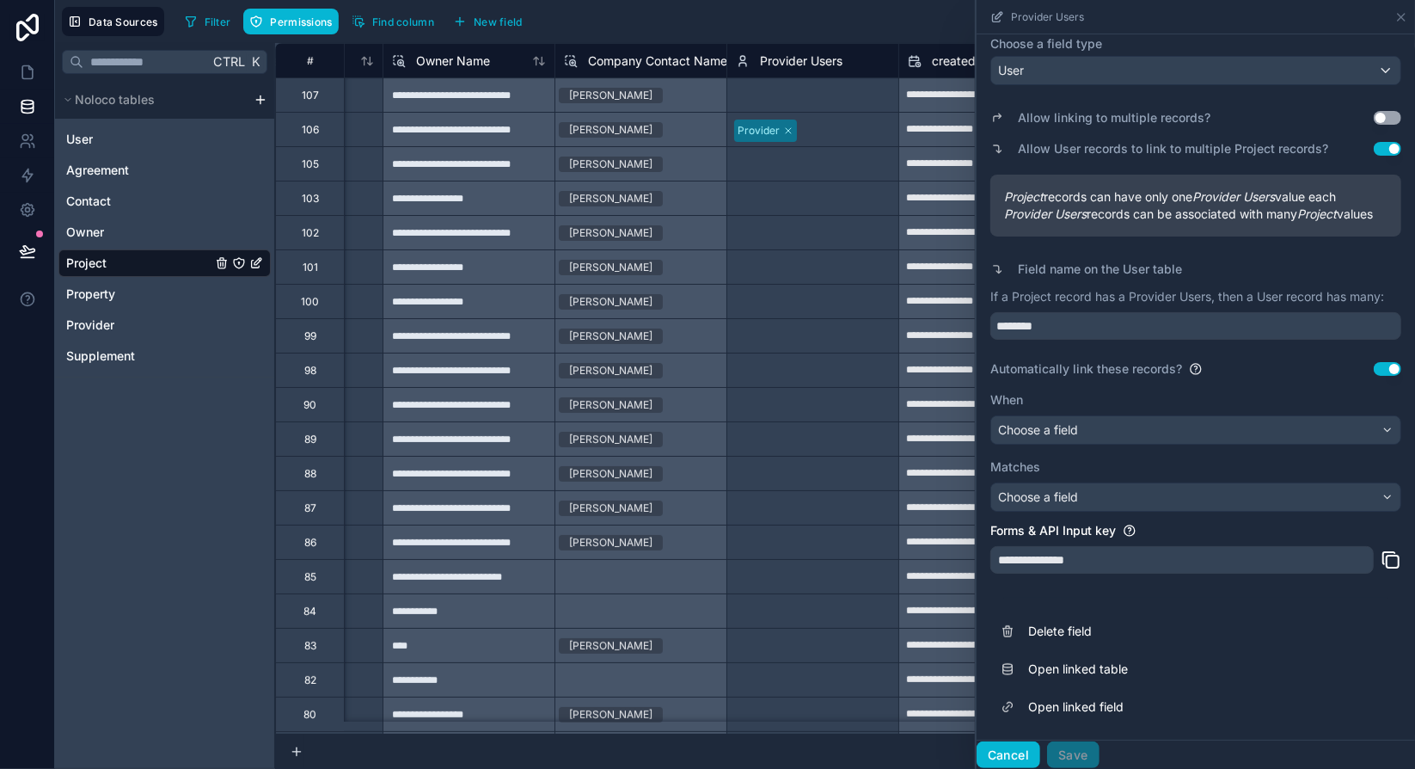
drag, startPoint x: 1016, startPoint y: 756, endPoint x: 926, endPoint y: 214, distance: 549.1
click at [1016, 756] on button "Cancel" at bounding box center [1009, 755] width 64 height 28
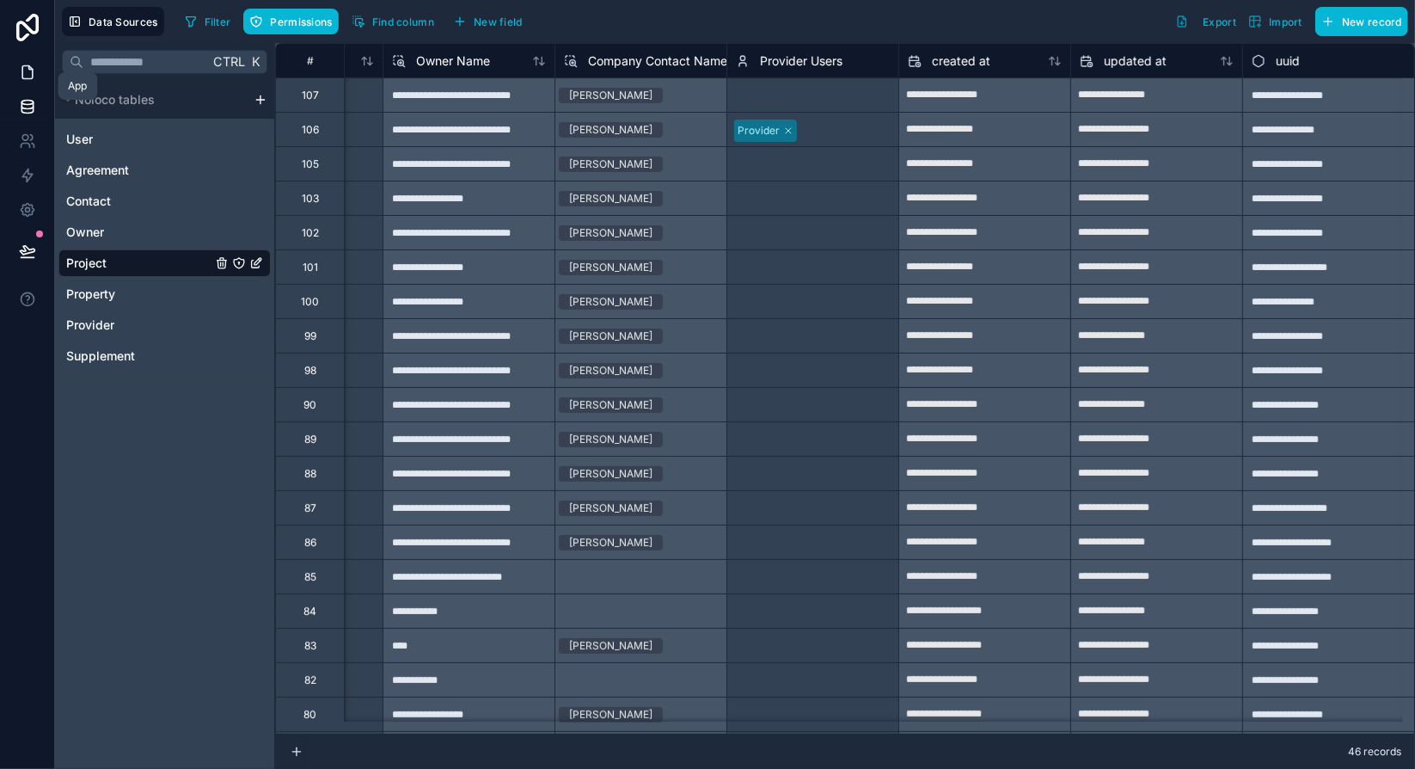
click at [32, 74] on icon at bounding box center [27, 72] width 10 height 13
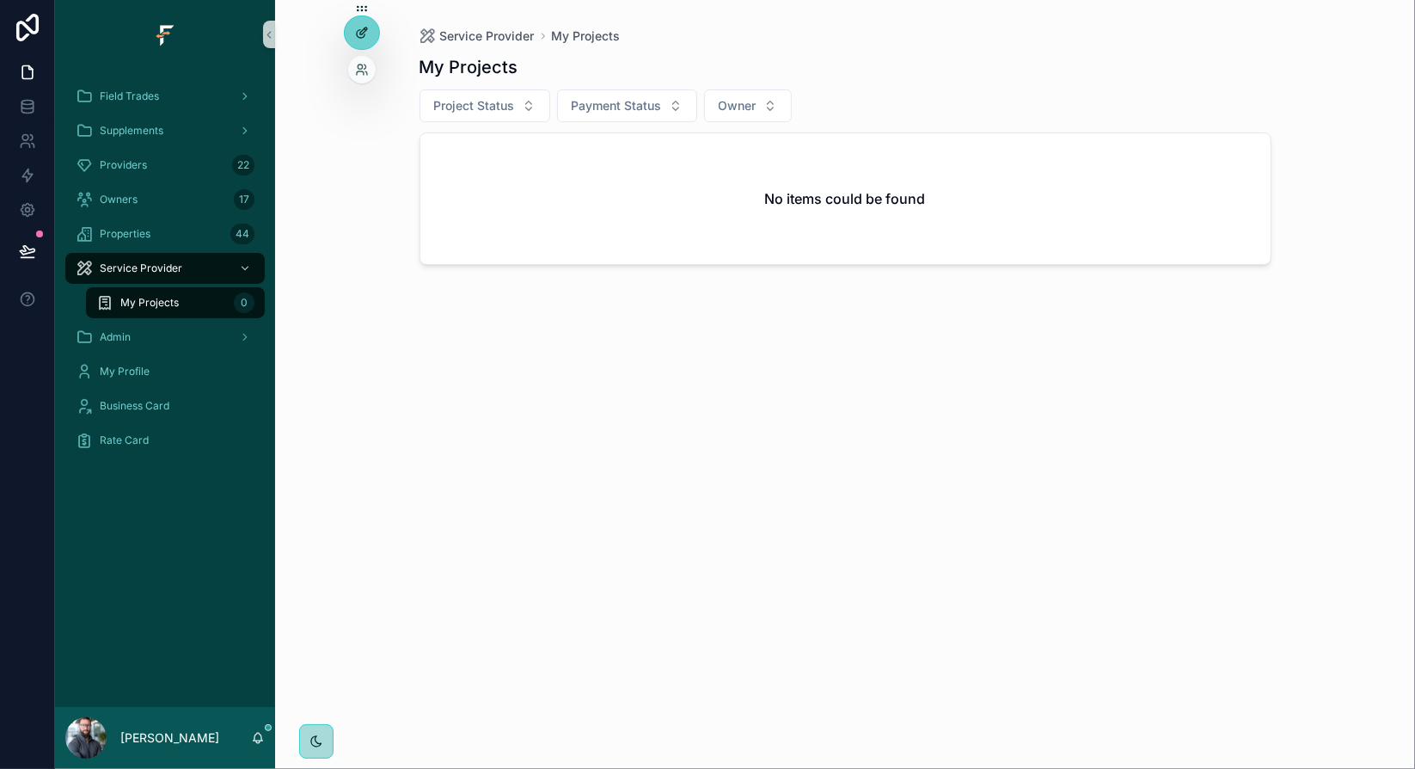
click at [362, 37] on icon at bounding box center [361, 34] width 8 height 8
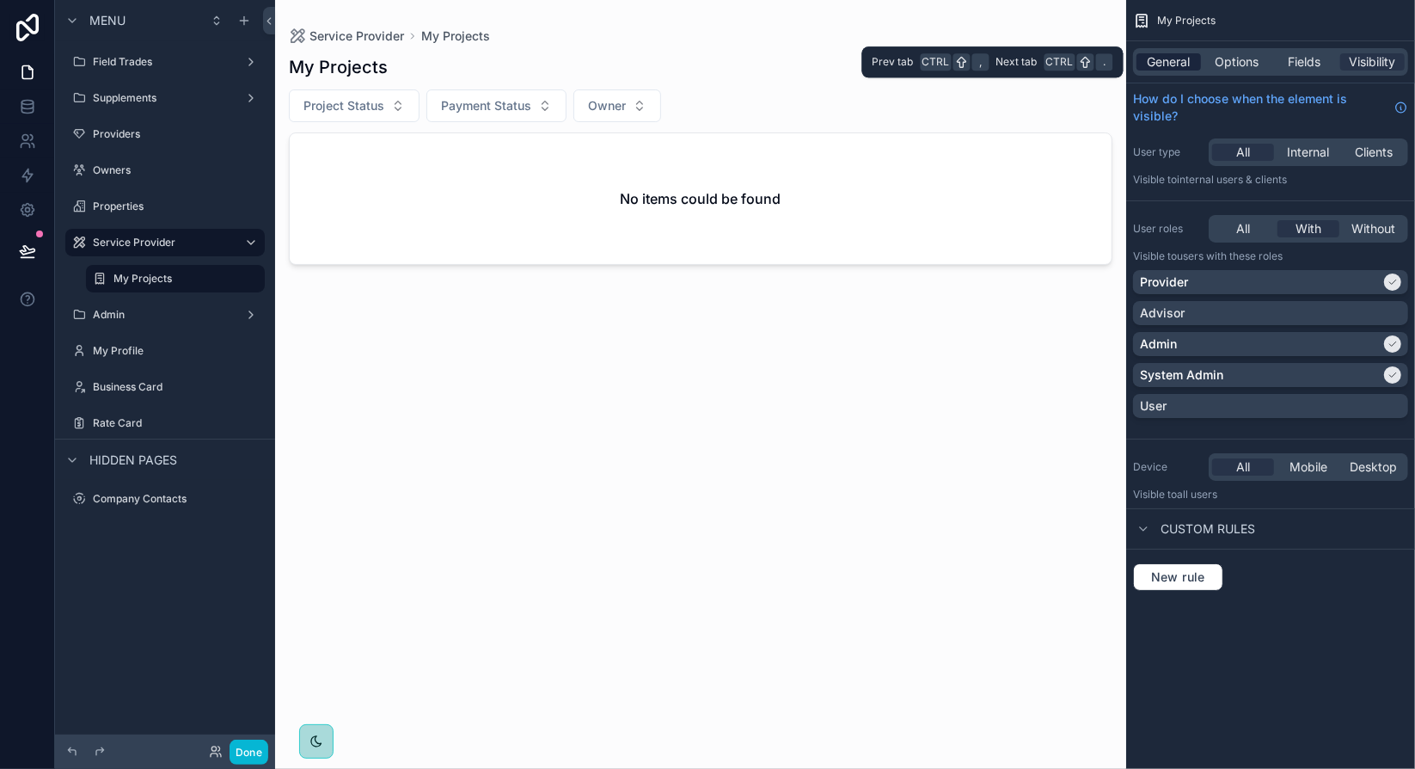
click at [1187, 65] on span "General" at bounding box center [1169, 61] width 43 height 17
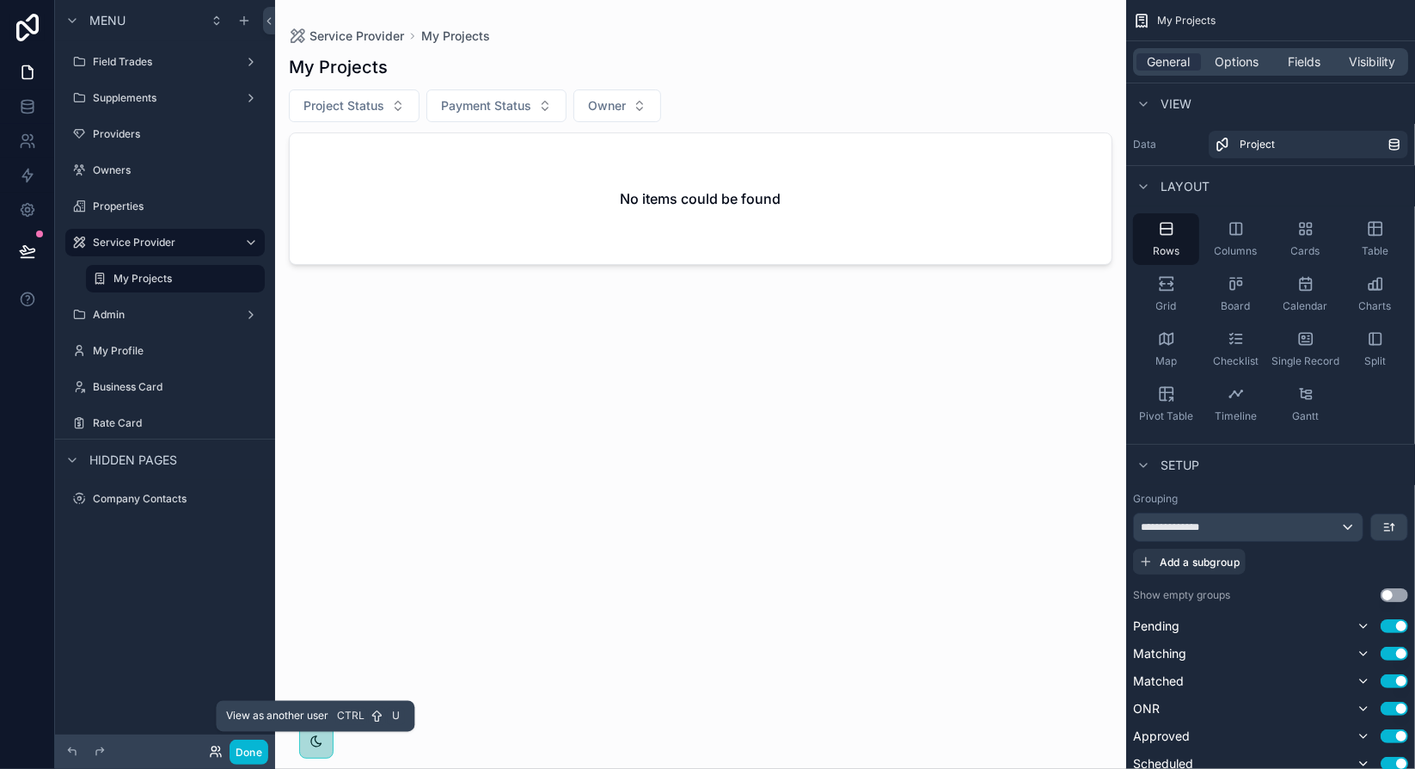
click at [216, 750] on icon at bounding box center [213, 748] width 4 height 4
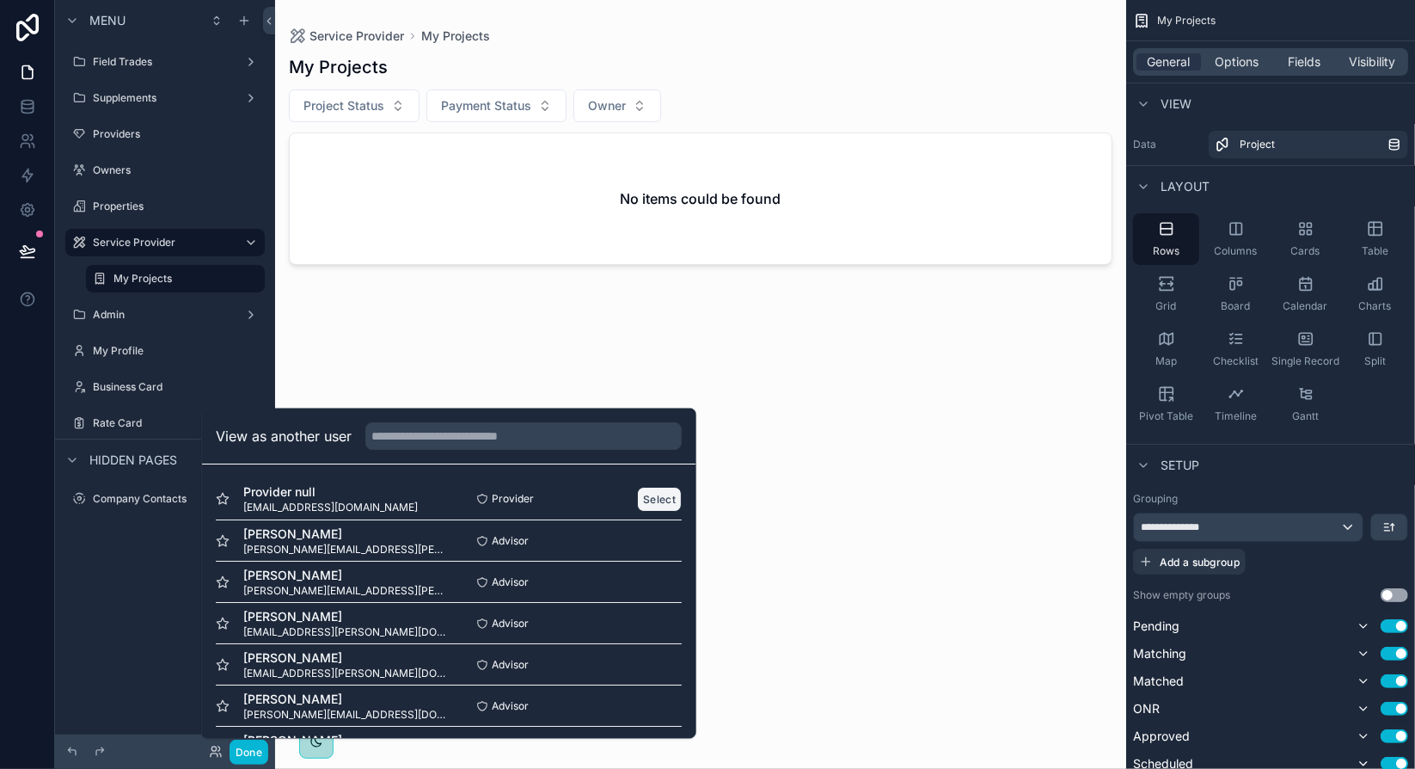
click at [646, 500] on button "Select" at bounding box center [659, 499] width 45 height 25
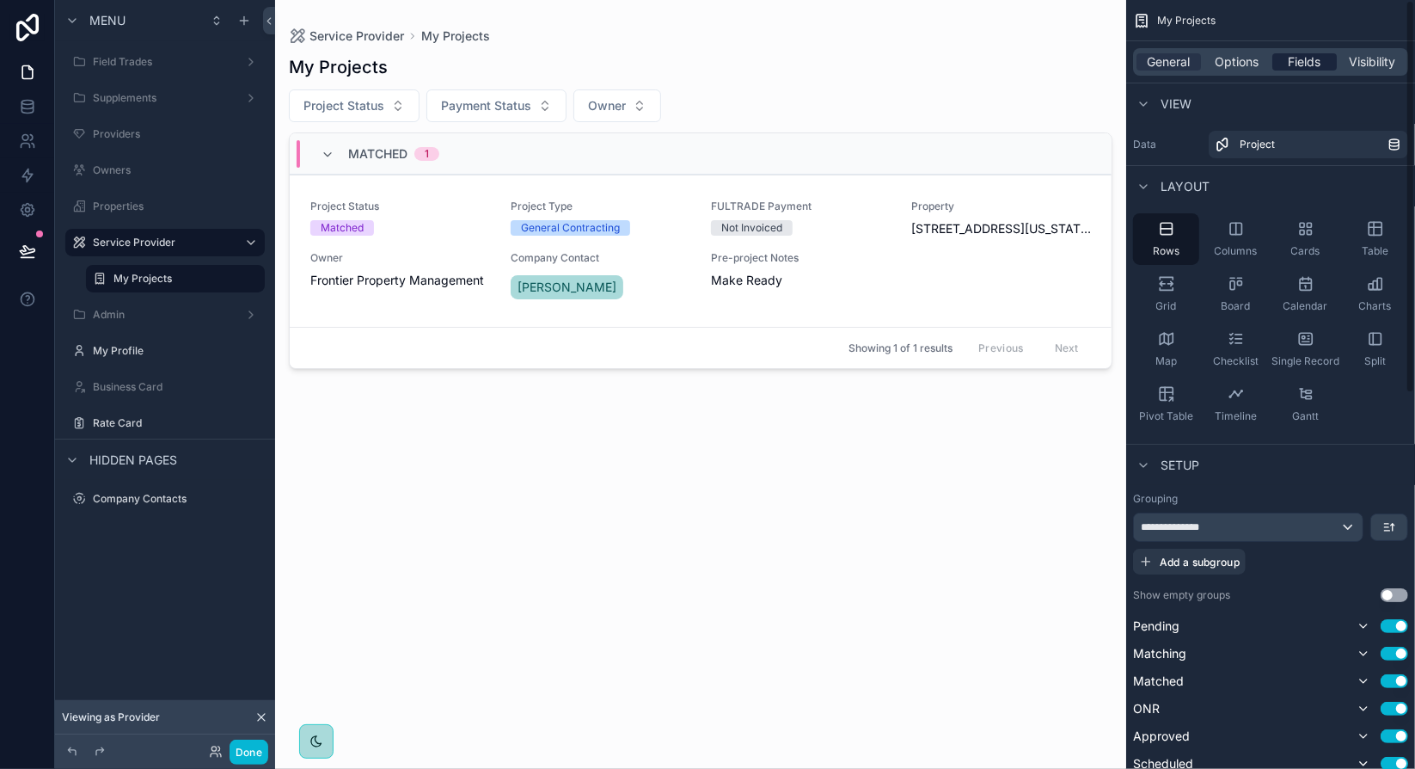
click at [1311, 64] on span "Fields" at bounding box center [1305, 61] width 33 height 17
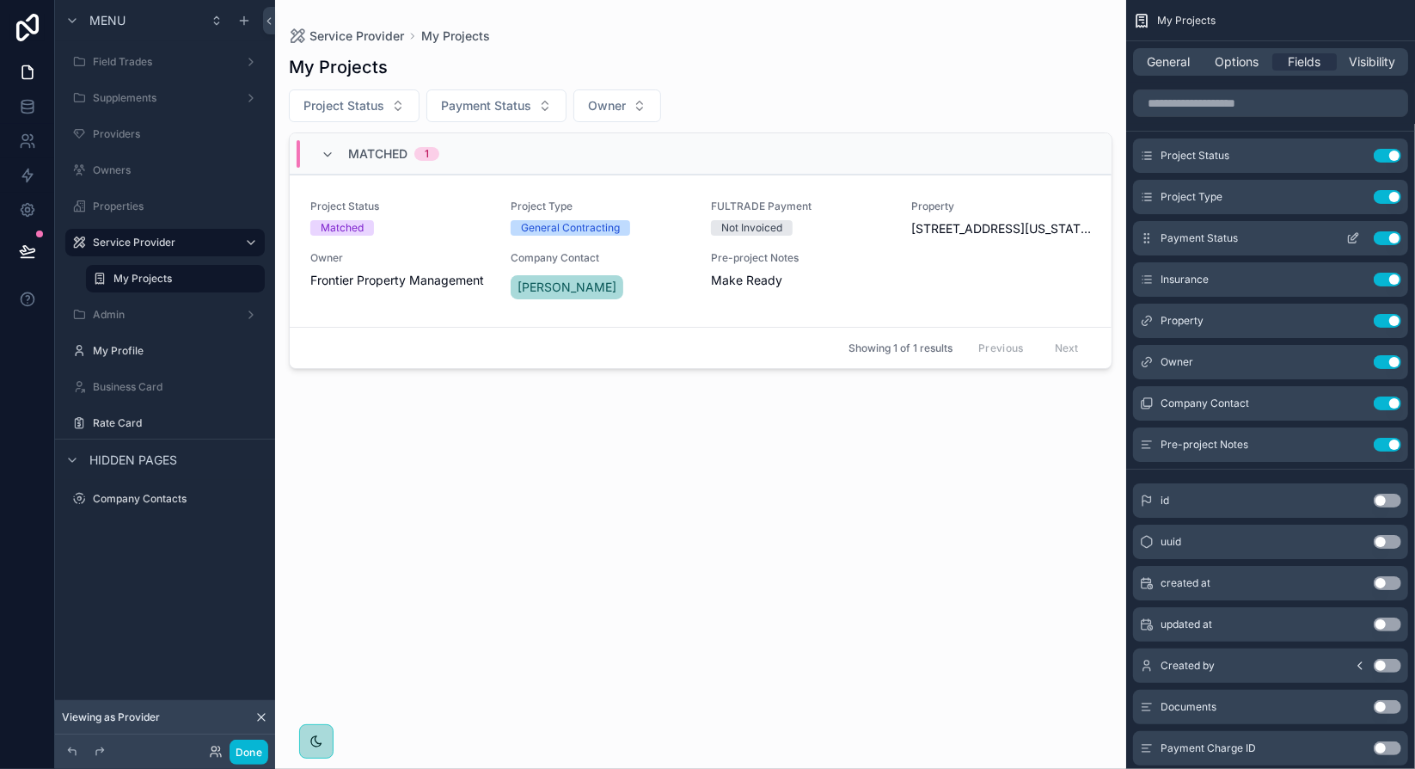
click at [1357, 237] on icon "scrollable content" at bounding box center [1353, 238] width 14 height 14
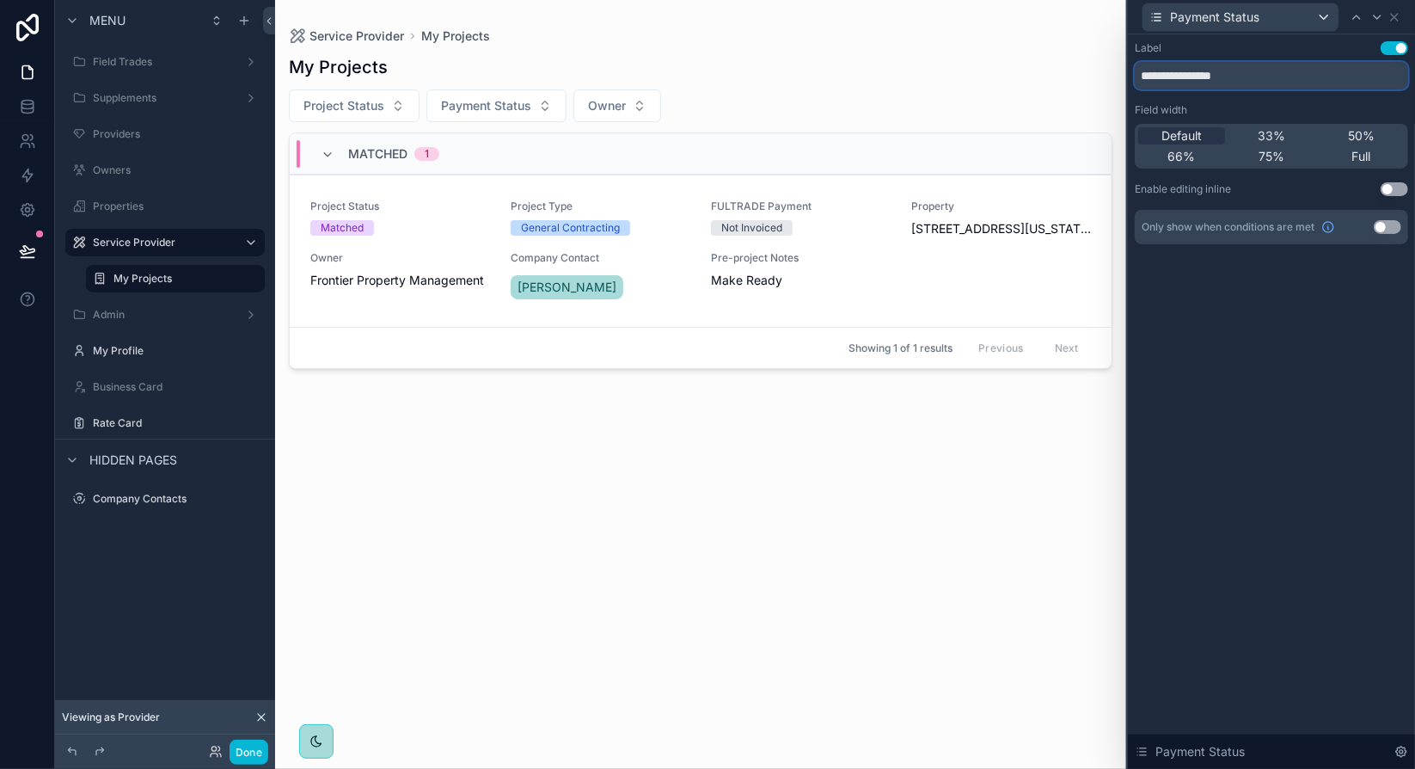
click at [1167, 77] on input "**********" at bounding box center [1271, 76] width 273 height 28
type input "*******"
click at [1224, 288] on div "Label Use setting ******* Field width Default 33% 50% 66% 75% Full Enable editi…" at bounding box center [1271, 401] width 287 height 734
click at [1397, 17] on icon at bounding box center [1395, 17] width 14 height 14
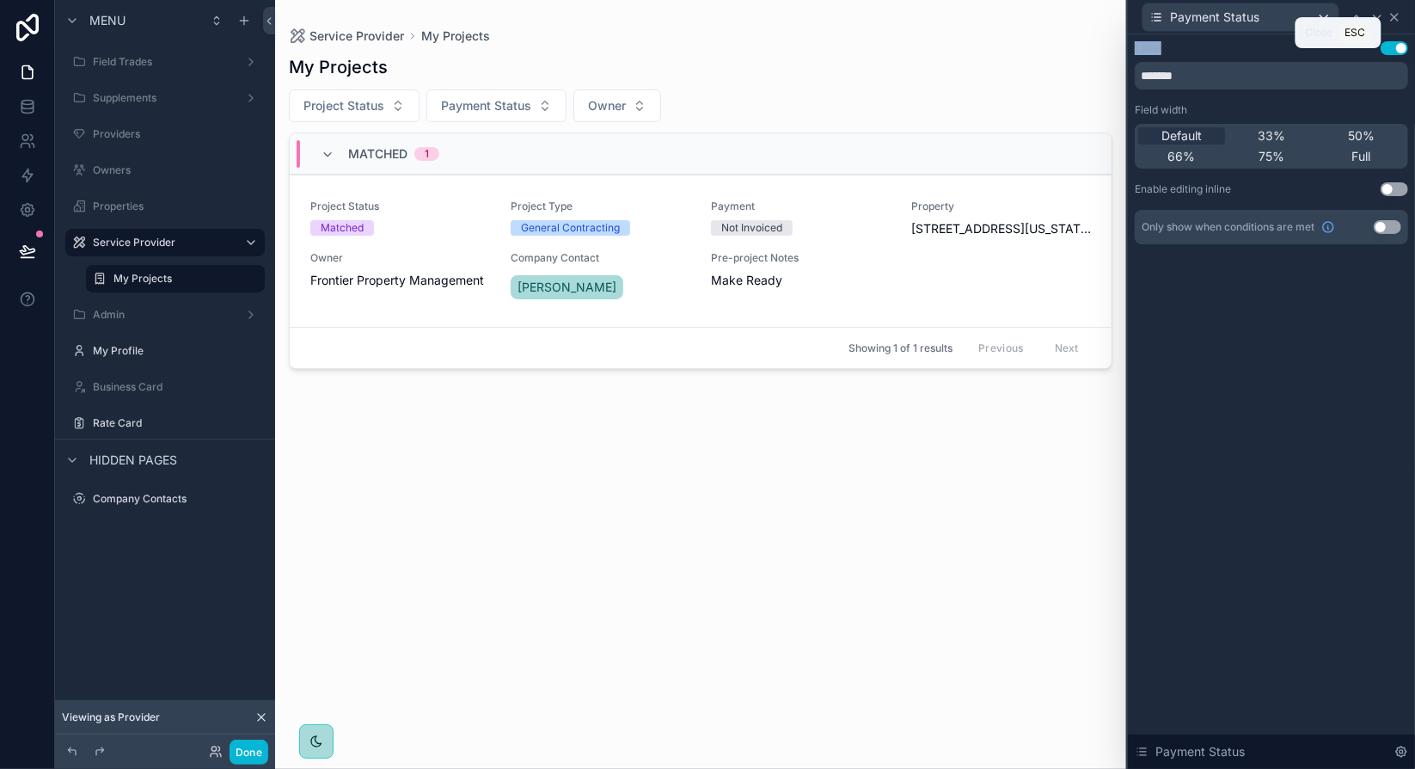
click at [1397, 17] on div "Payment Status" at bounding box center [1271, 17] width 273 height 34
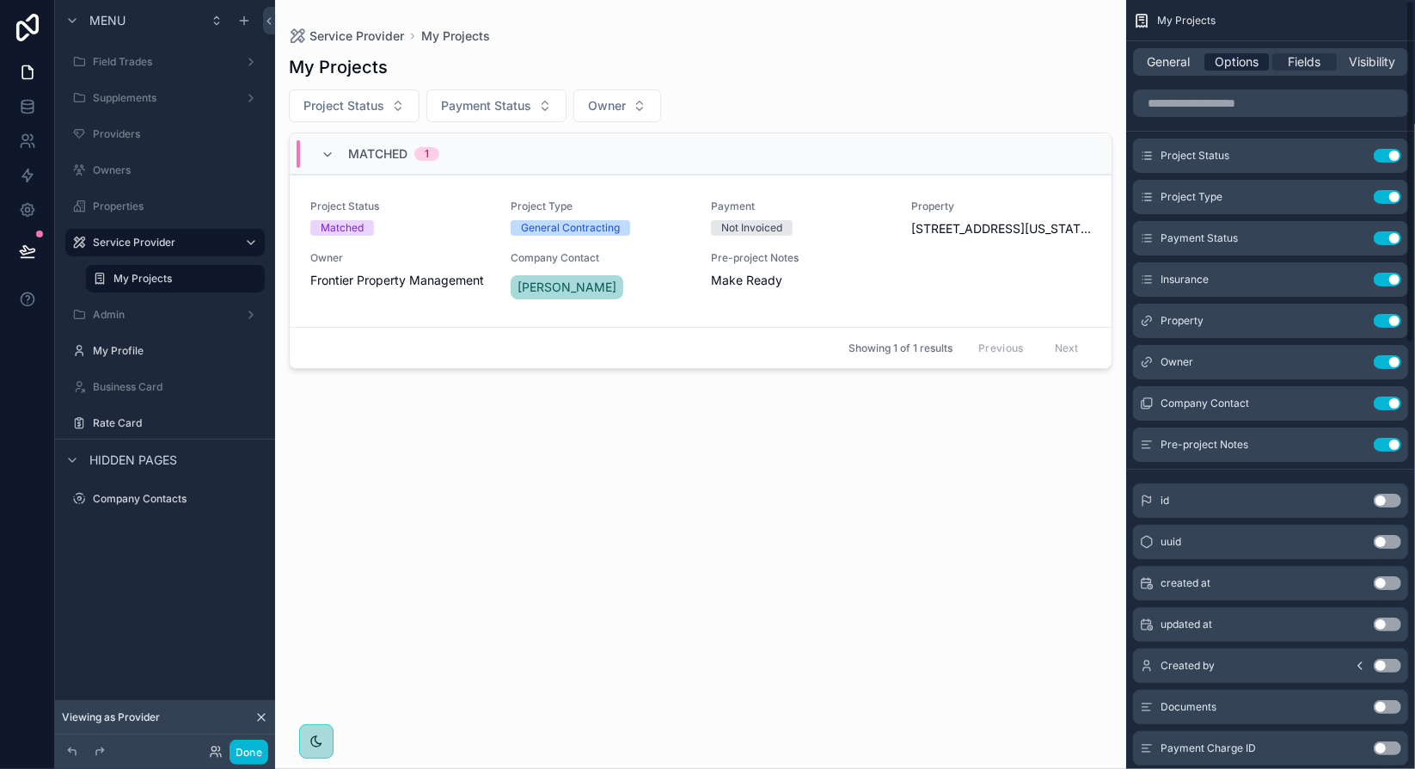
click at [1235, 56] on span "Options" at bounding box center [1237, 61] width 44 height 17
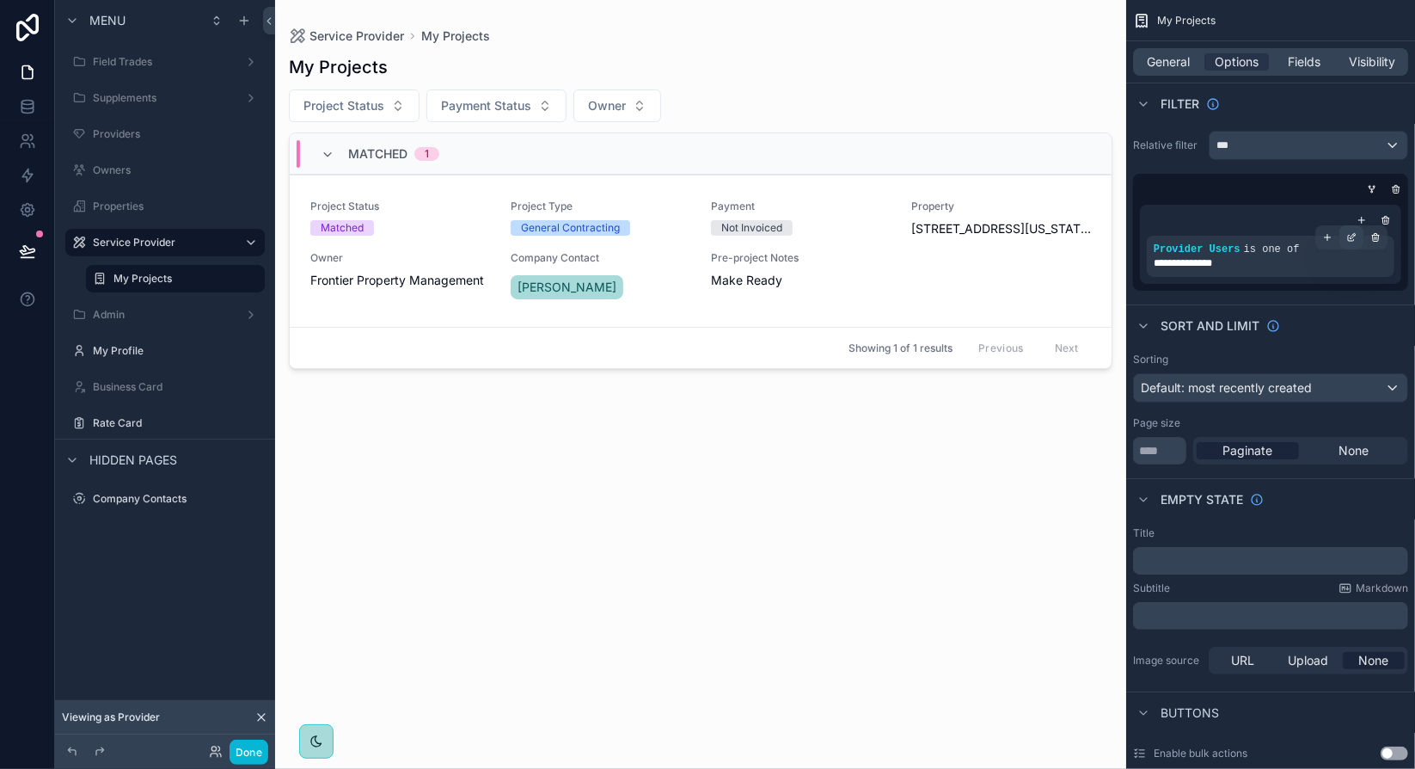
click at [1349, 236] on icon "scrollable content" at bounding box center [1351, 237] width 10 height 10
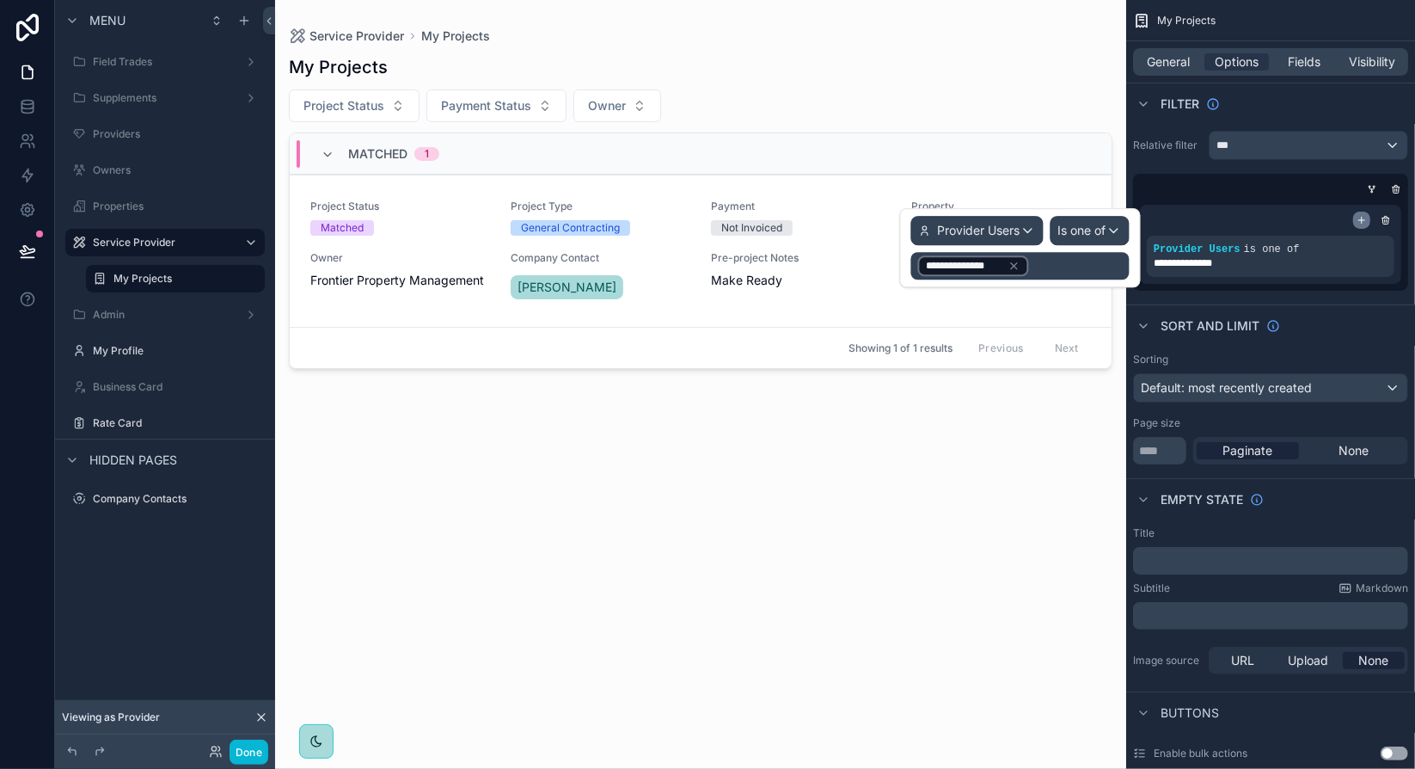
click at [1363, 217] on icon "scrollable content" at bounding box center [1362, 220] width 10 height 10
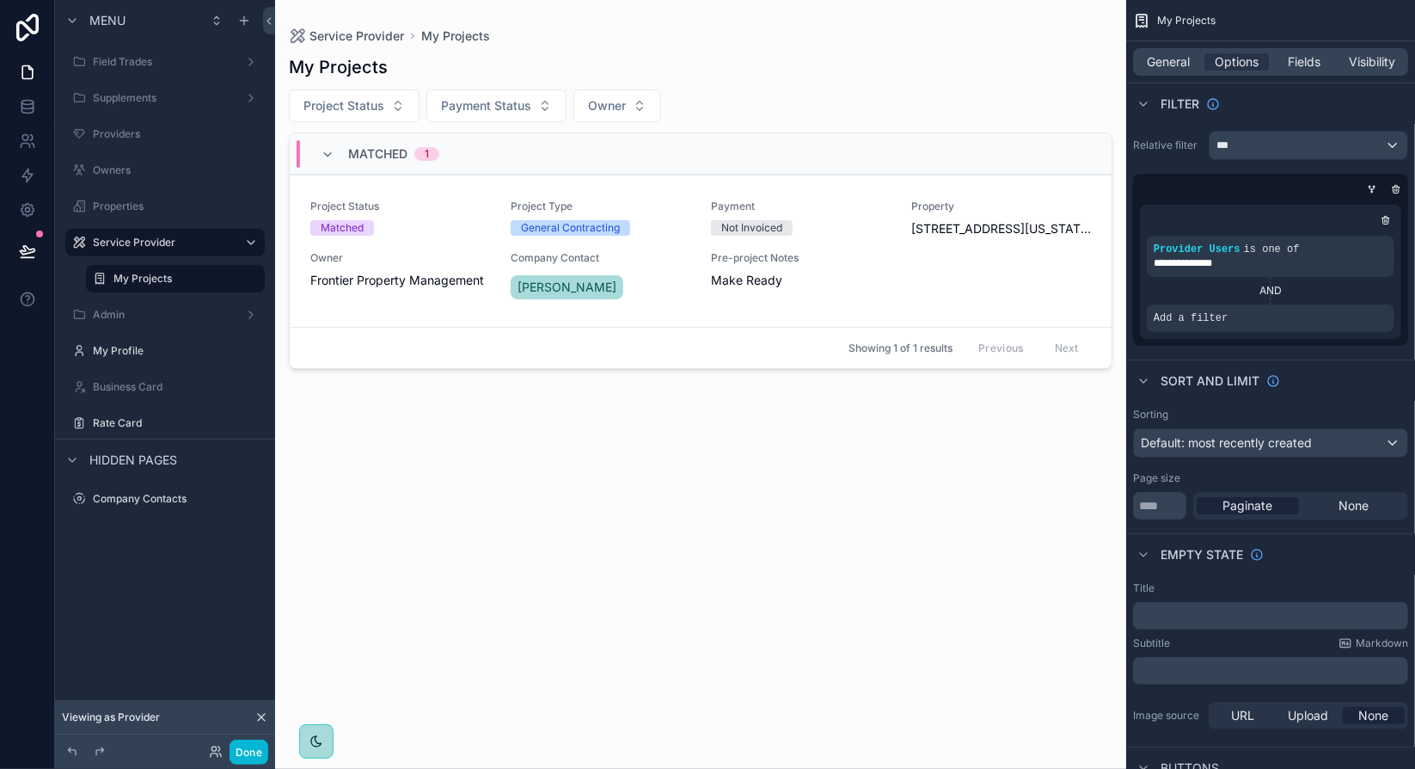
click at [1269, 291] on div "AND" at bounding box center [1271, 291] width 248 height 14
click at [1377, 304] on icon "scrollable content" at bounding box center [1375, 306] width 10 height 10
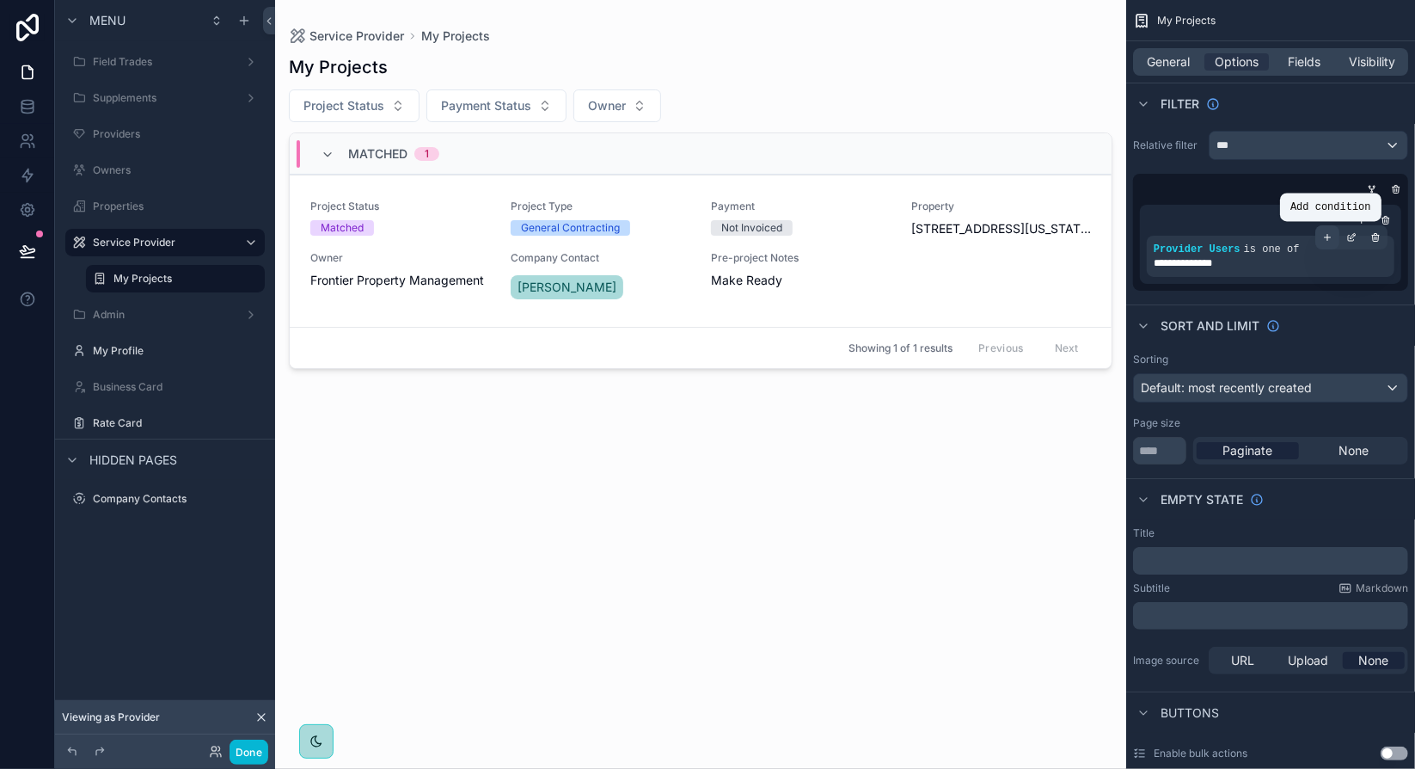
click at [1328, 237] on icon "scrollable content" at bounding box center [1327, 237] width 10 height 10
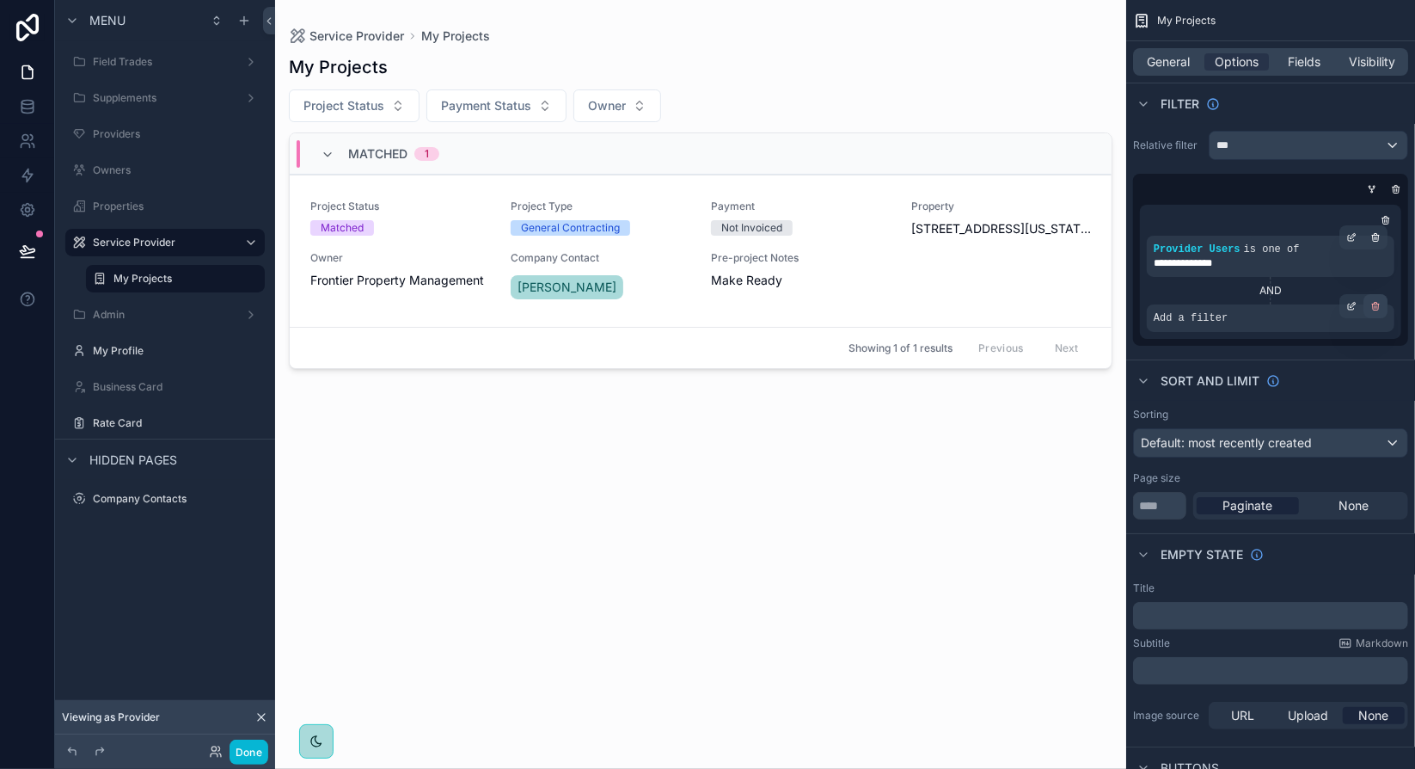
click at [1375, 309] on icon "scrollable content" at bounding box center [1376, 307] width 6 height 6
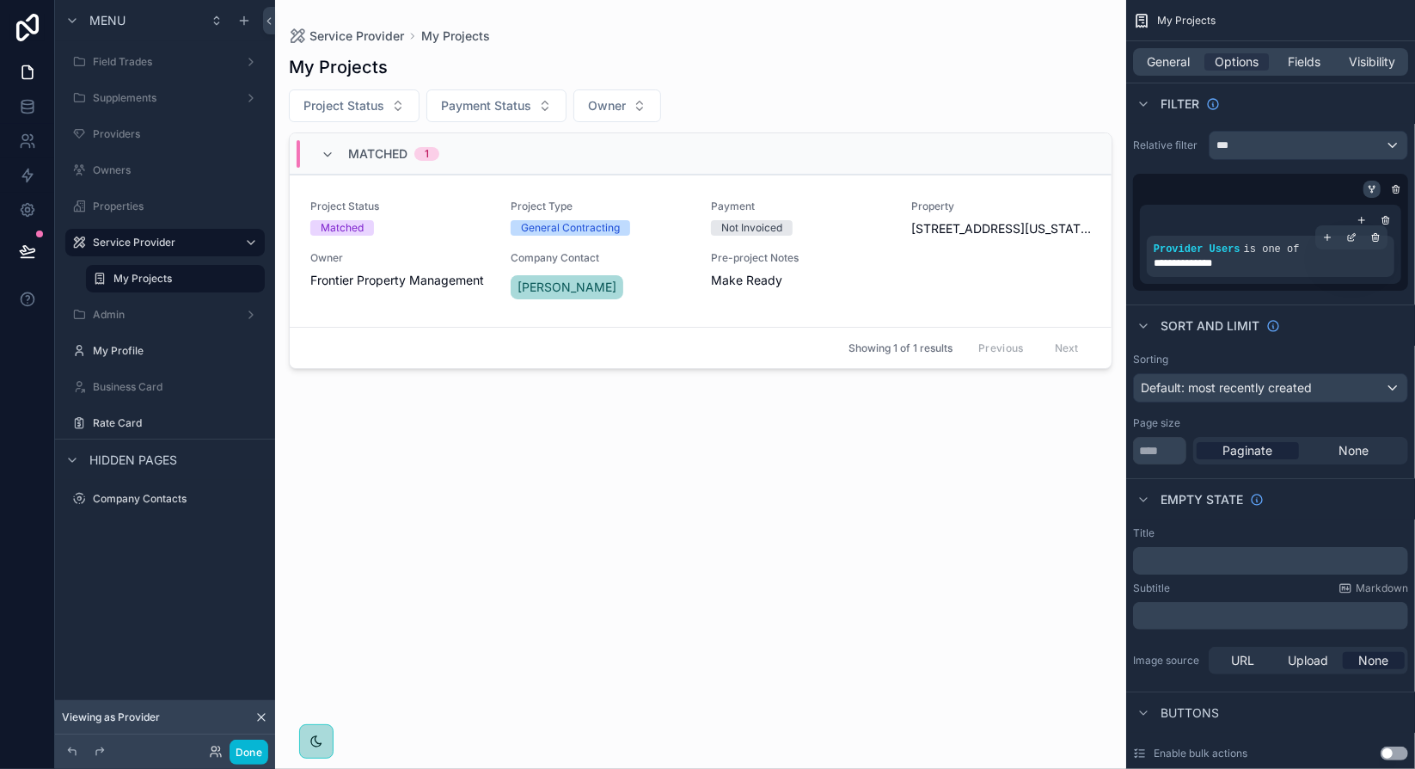
click at [1373, 188] on icon "scrollable content" at bounding box center [1372, 188] width 4 height 2
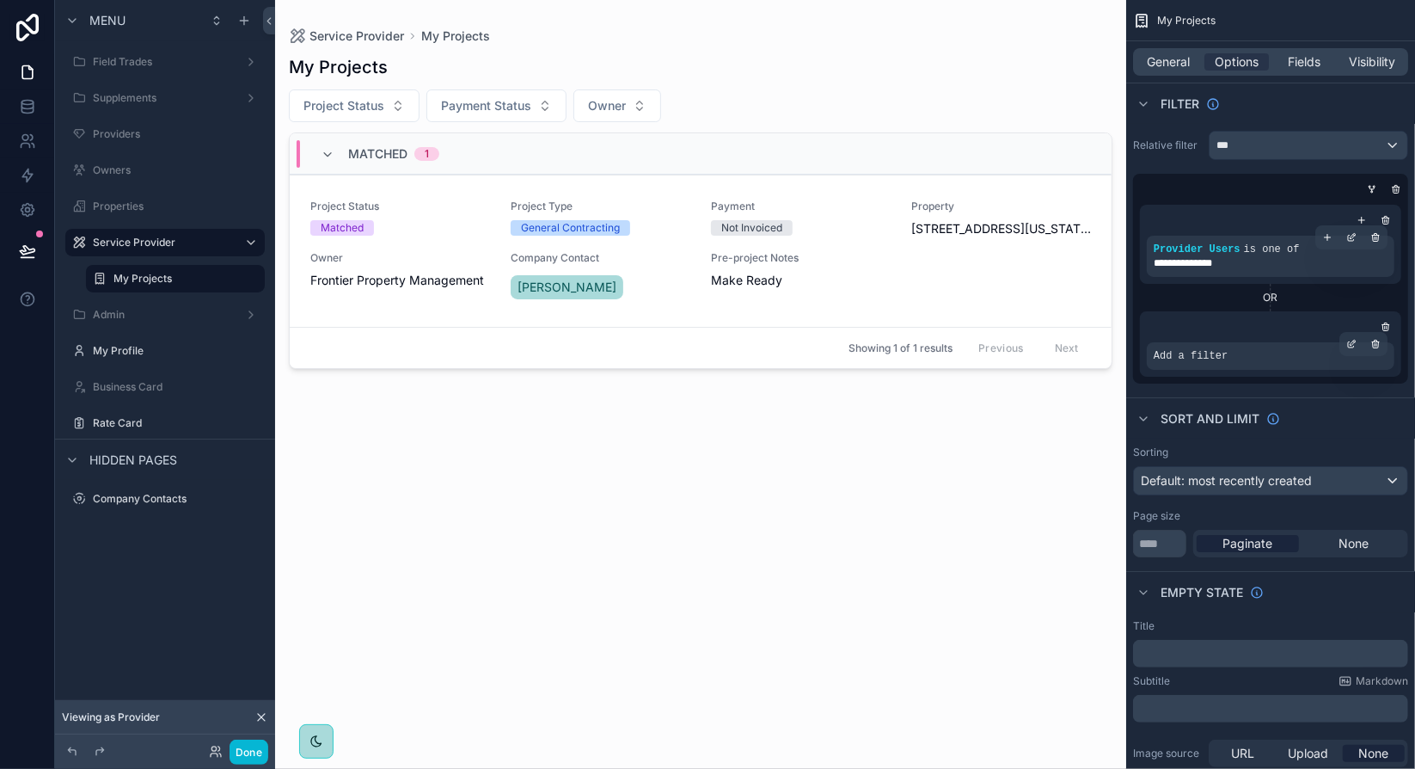
click at [1235, 362] on div "Add a filter" at bounding box center [1271, 356] width 248 height 28
click at [1351, 340] on icon "scrollable content" at bounding box center [1351, 344] width 10 height 10
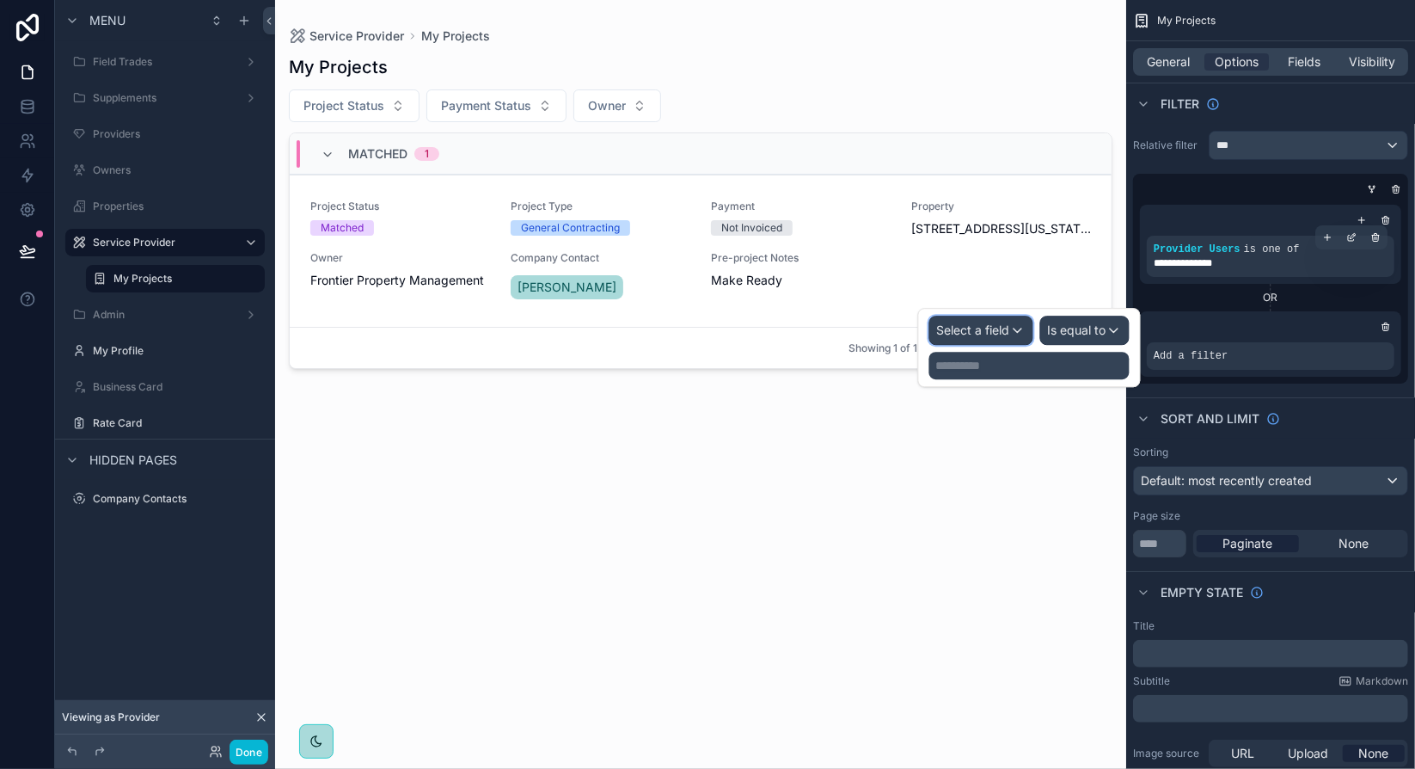
click at [991, 327] on span "Select a field" at bounding box center [973, 329] width 73 height 15
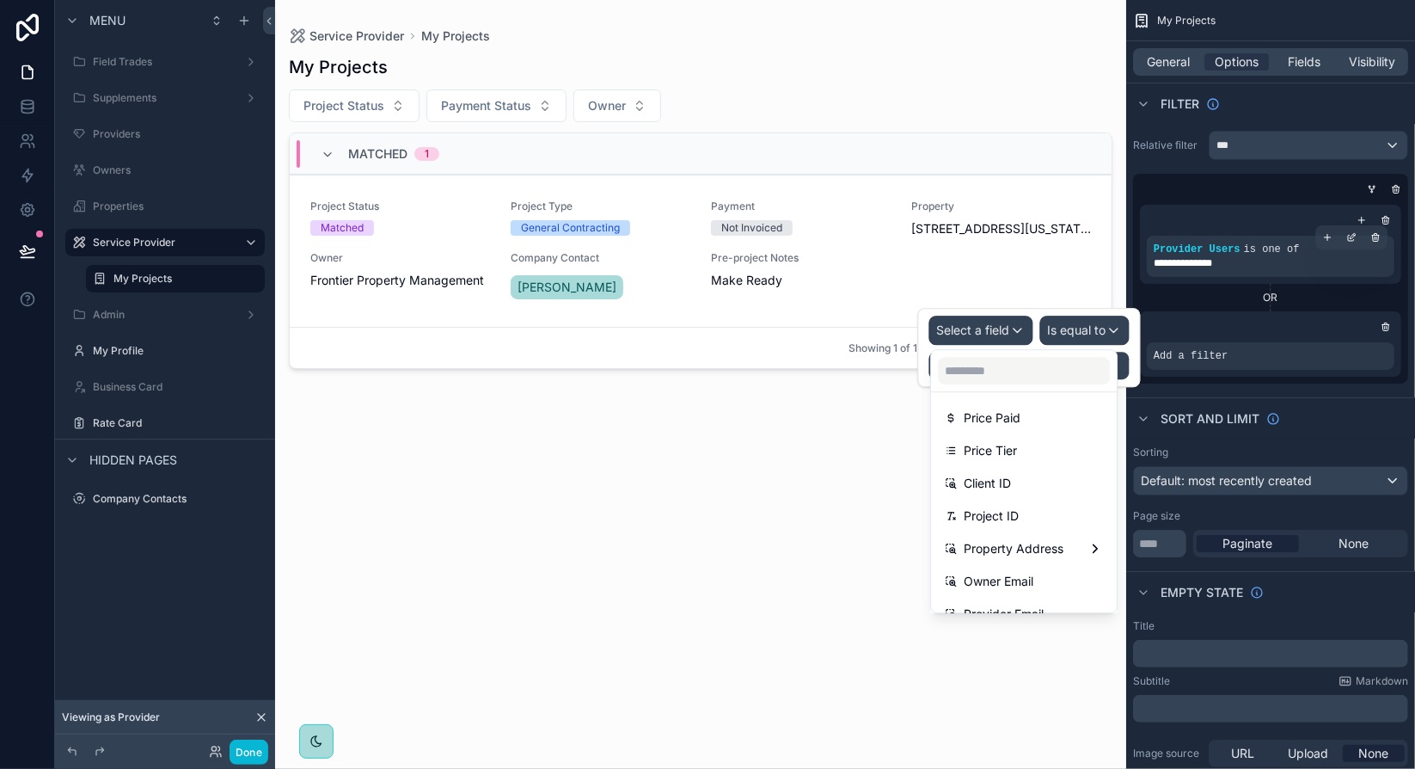
scroll to position [467, 0]
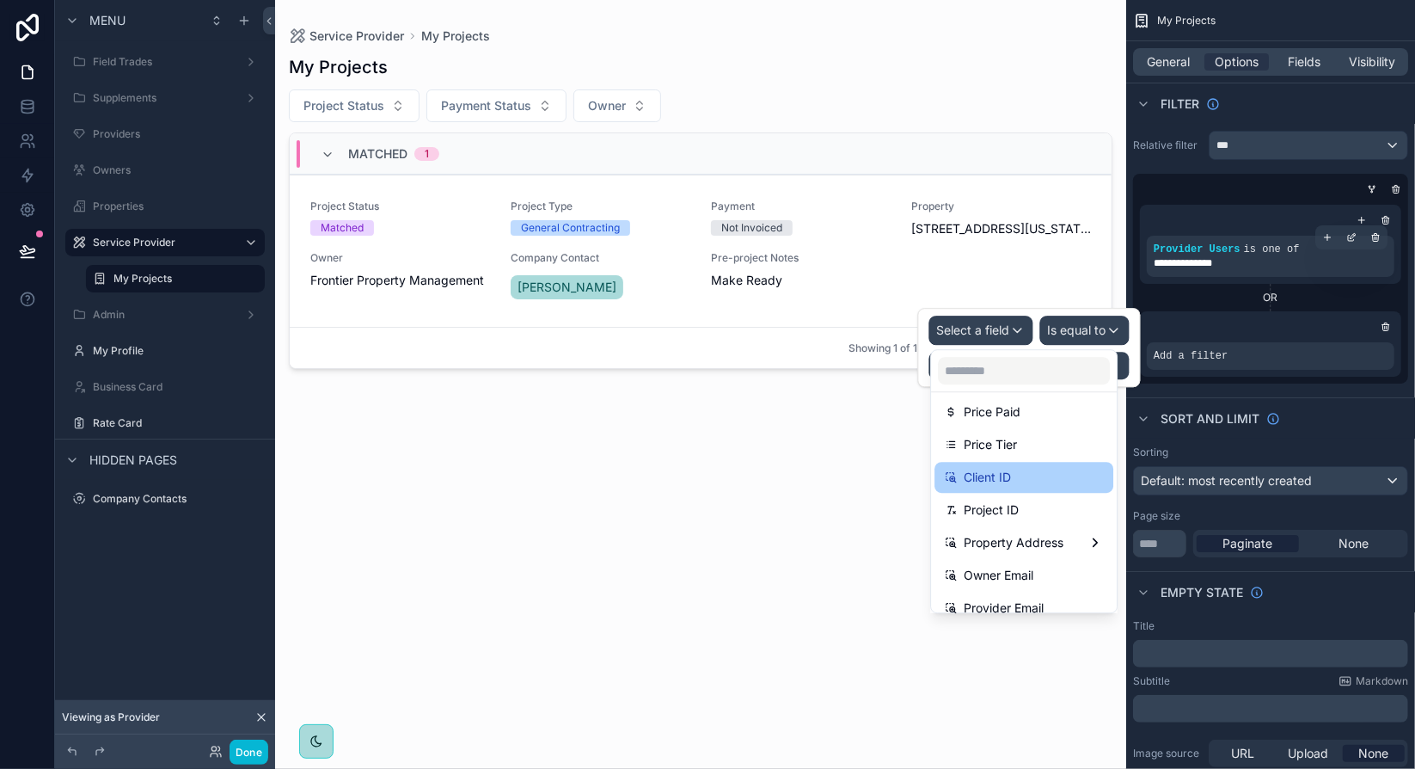
click at [995, 479] on span "Client ID" at bounding box center [987, 477] width 47 height 21
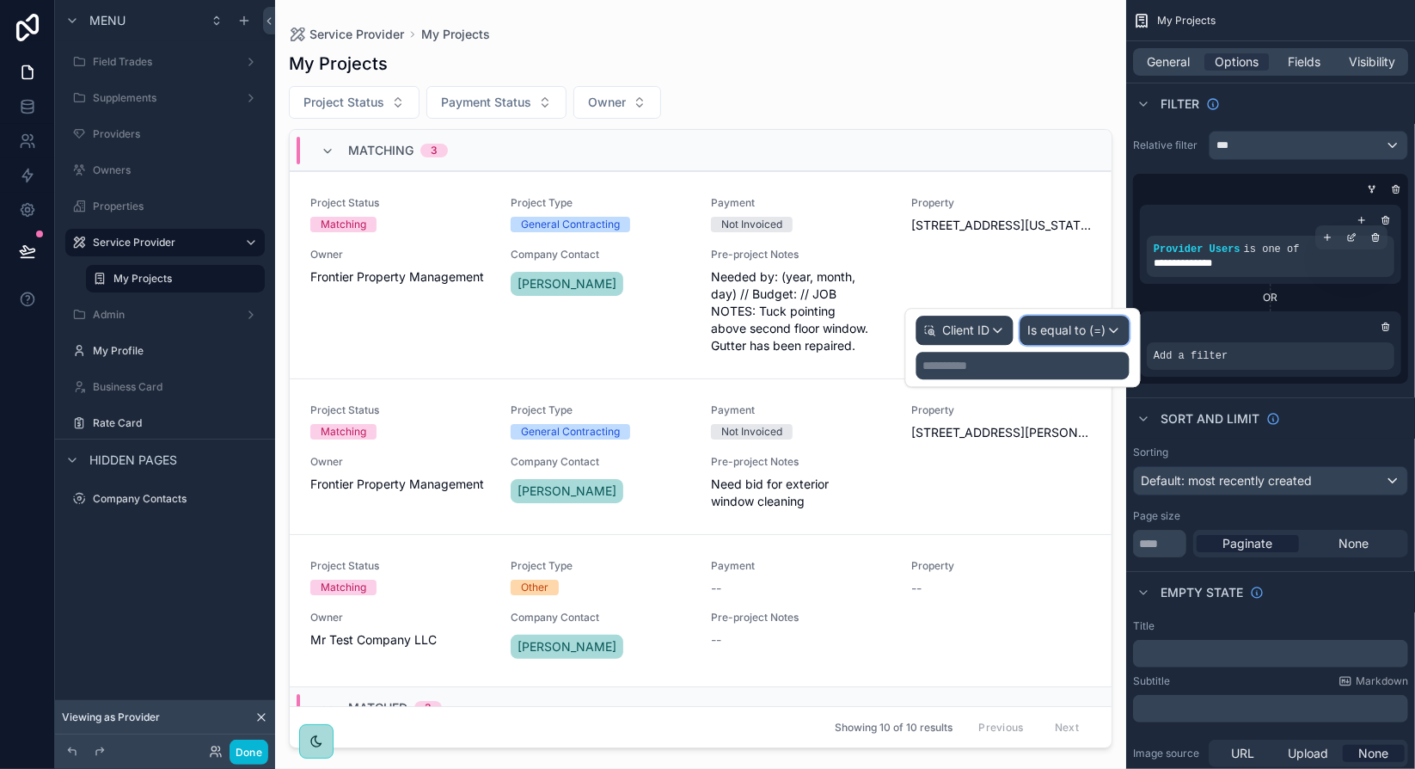
click at [1090, 329] on span "Is equal to (=)" at bounding box center [1067, 330] width 78 height 17
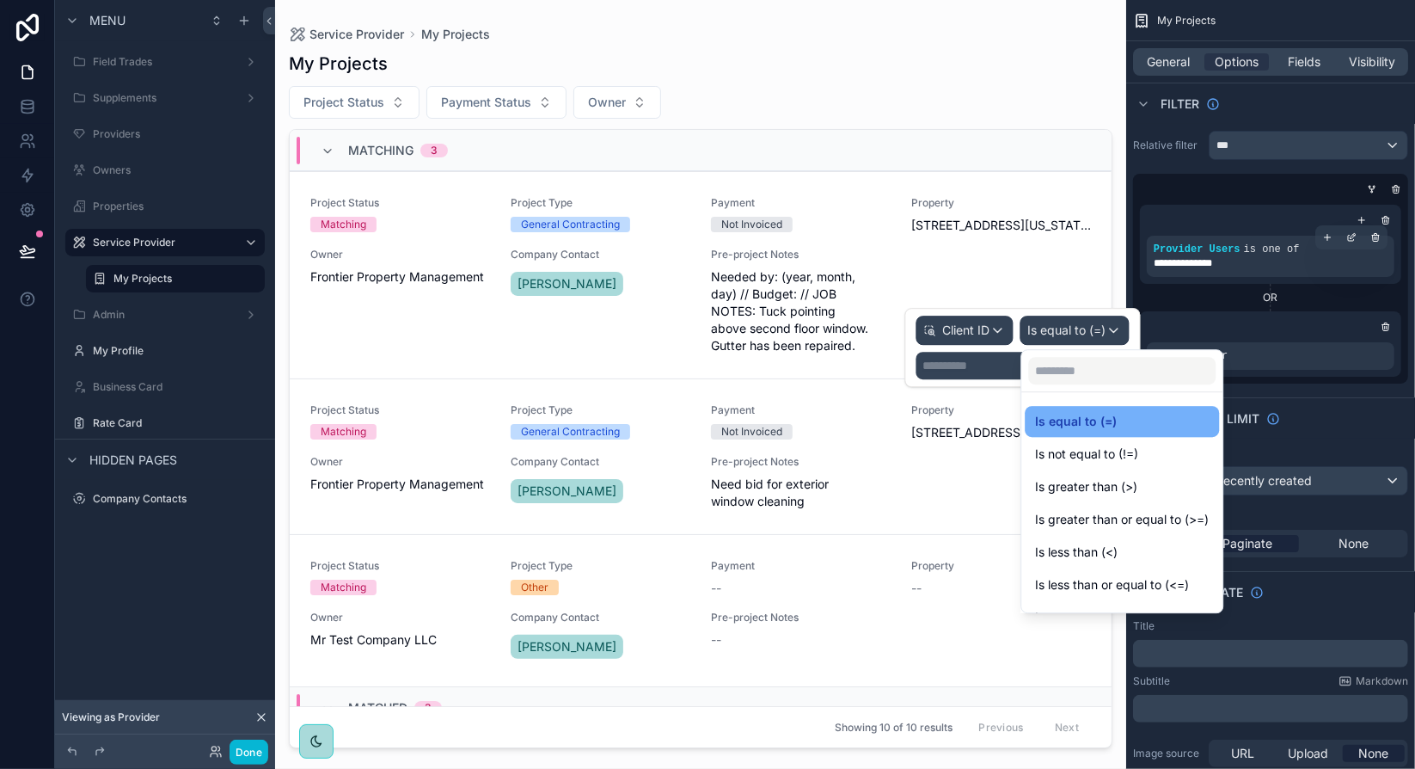
click at [1118, 418] on div "Is equal to (=)" at bounding box center [1122, 421] width 174 height 21
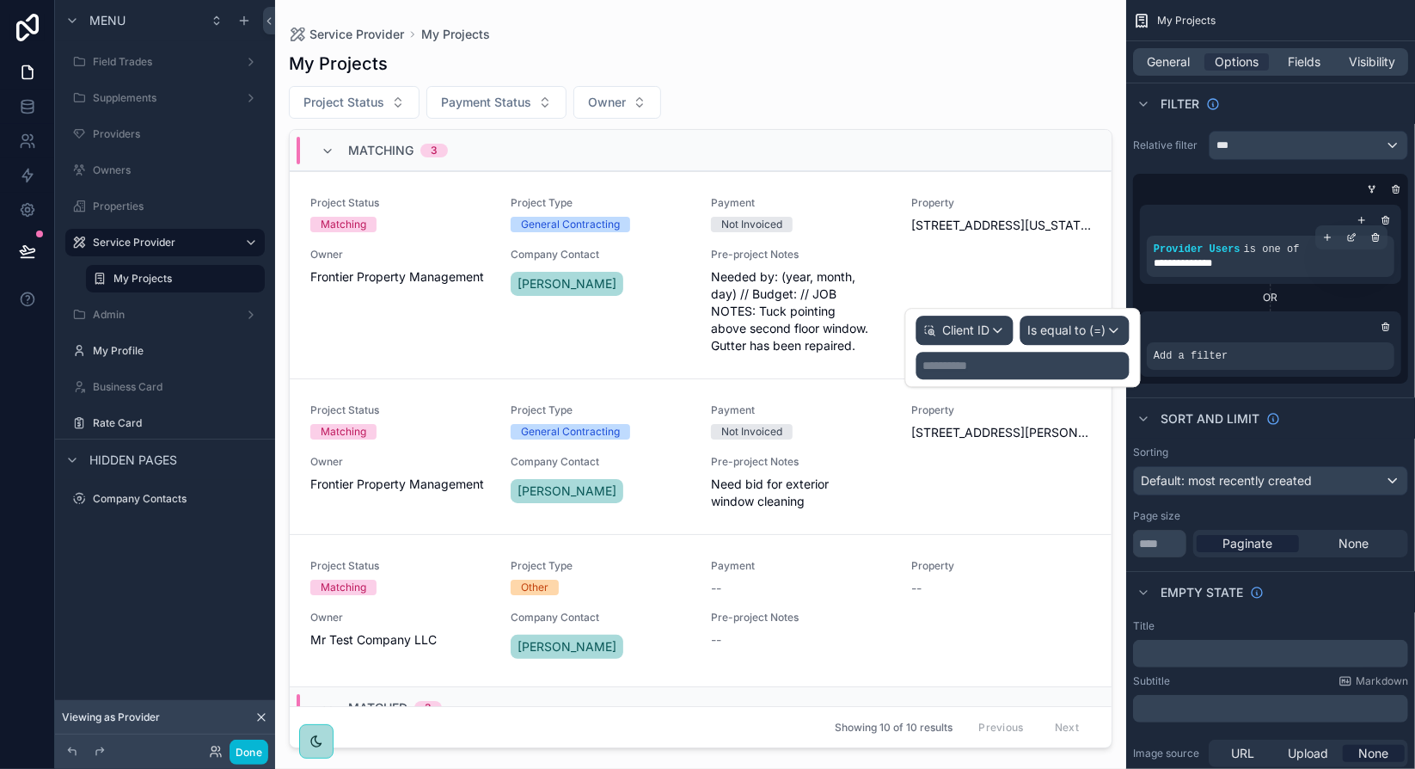
click at [1075, 363] on p "**********" at bounding box center [1024, 365] width 203 height 17
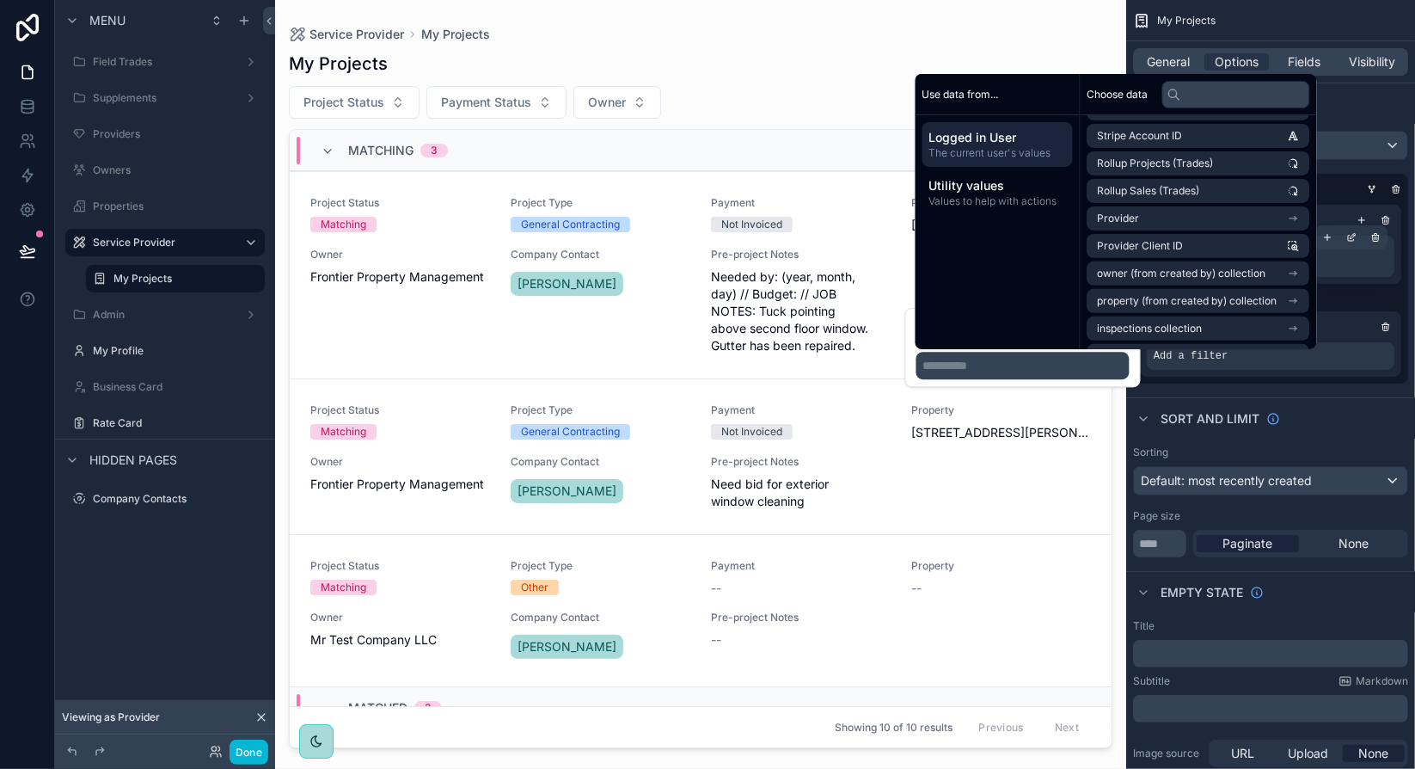
scroll to position [516, 0]
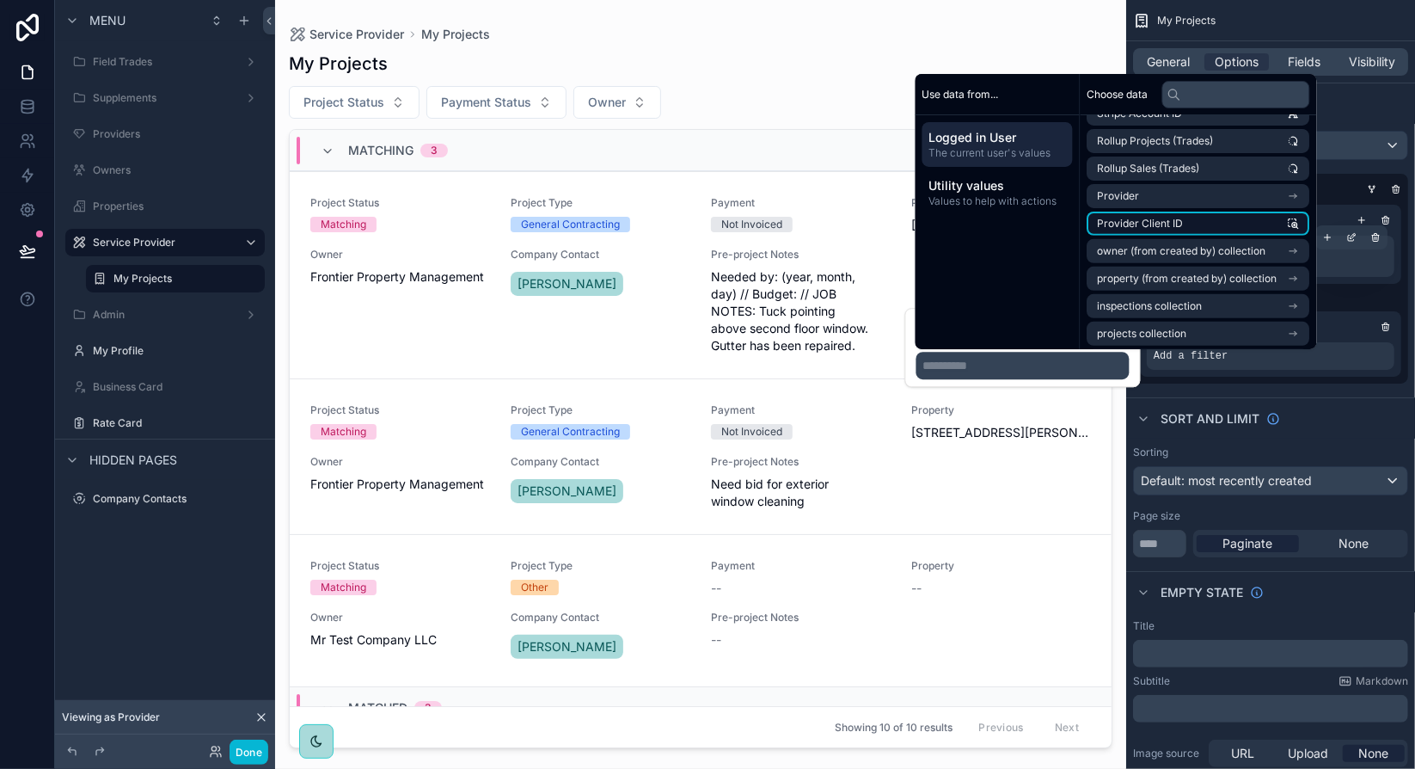
click at [1177, 226] on span "Provider Client ID" at bounding box center [1141, 224] width 86 height 14
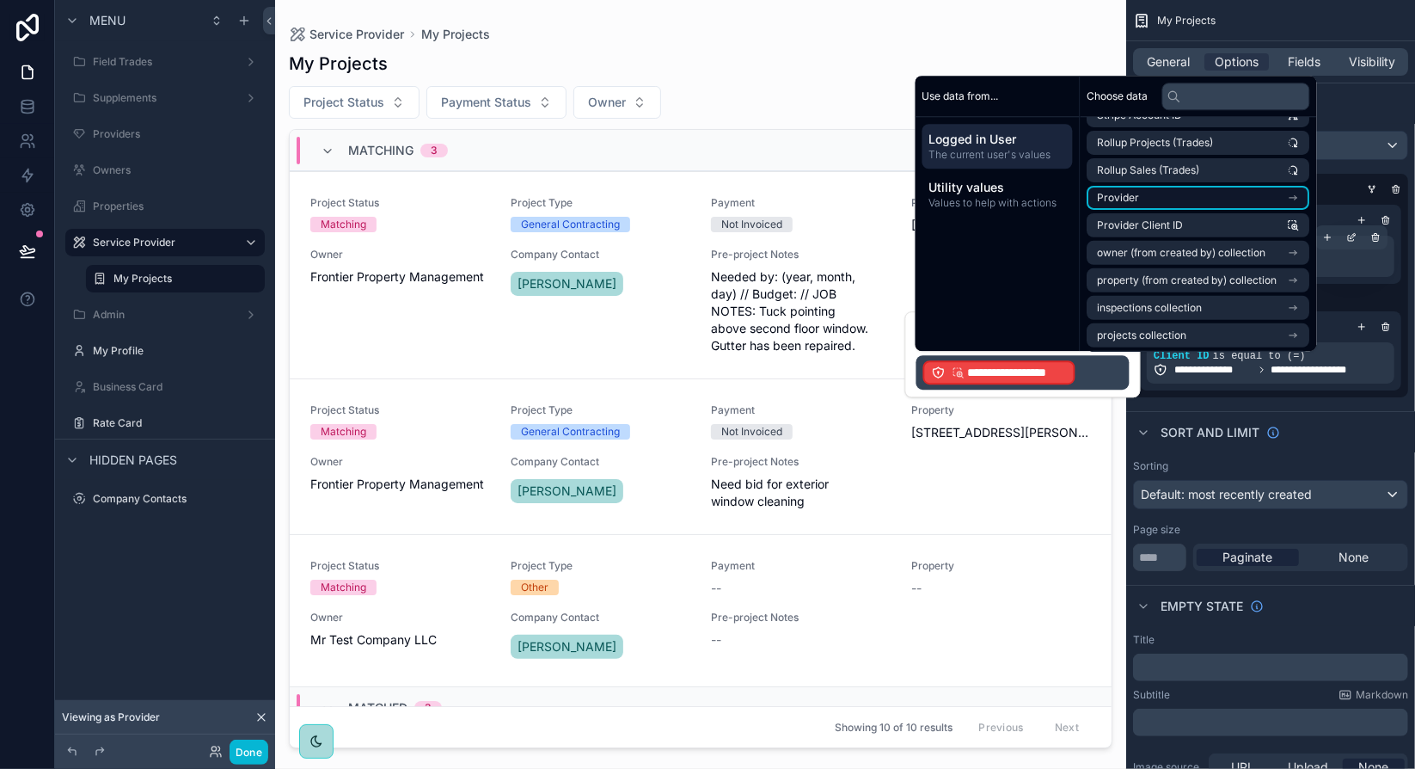
click at [1300, 195] on icon "scrollable content" at bounding box center [1294, 198] width 12 height 12
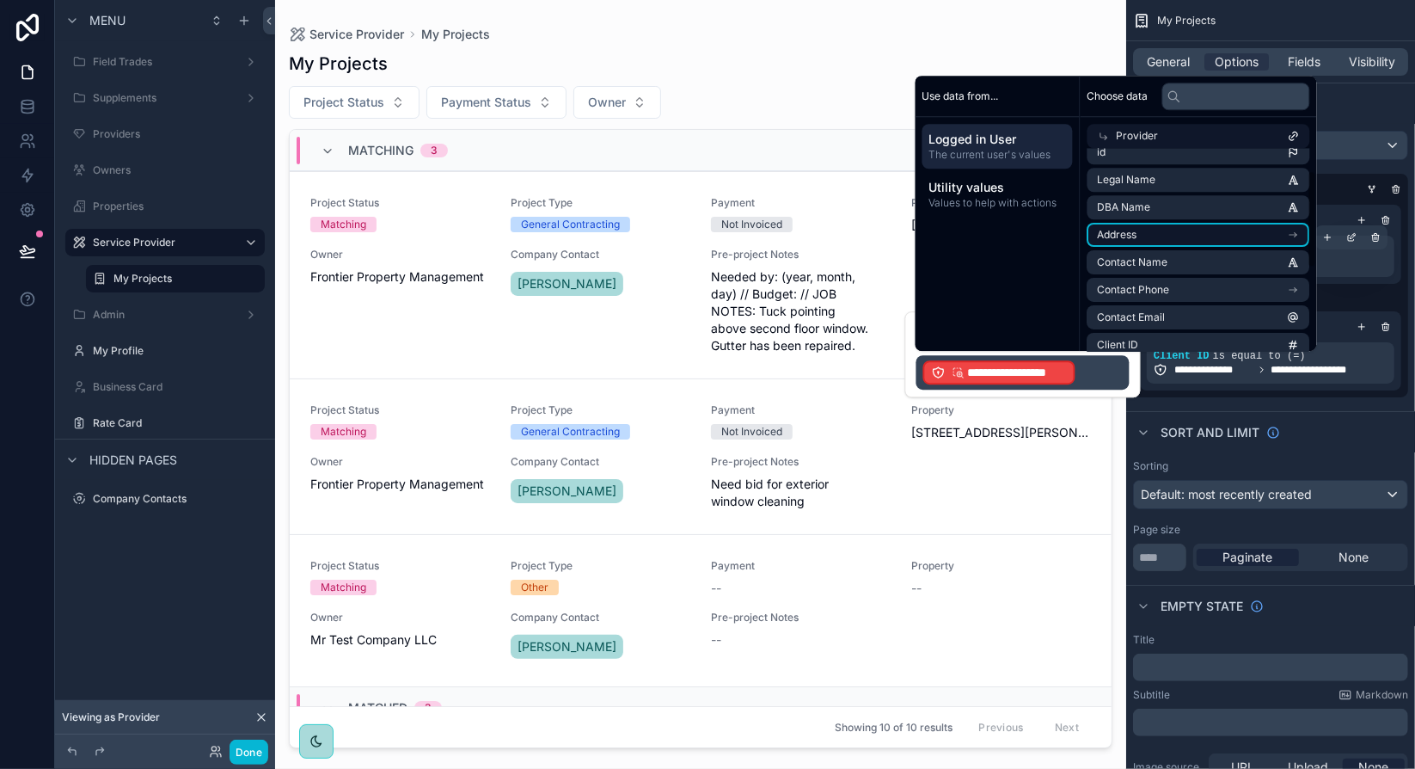
scroll to position [0, 0]
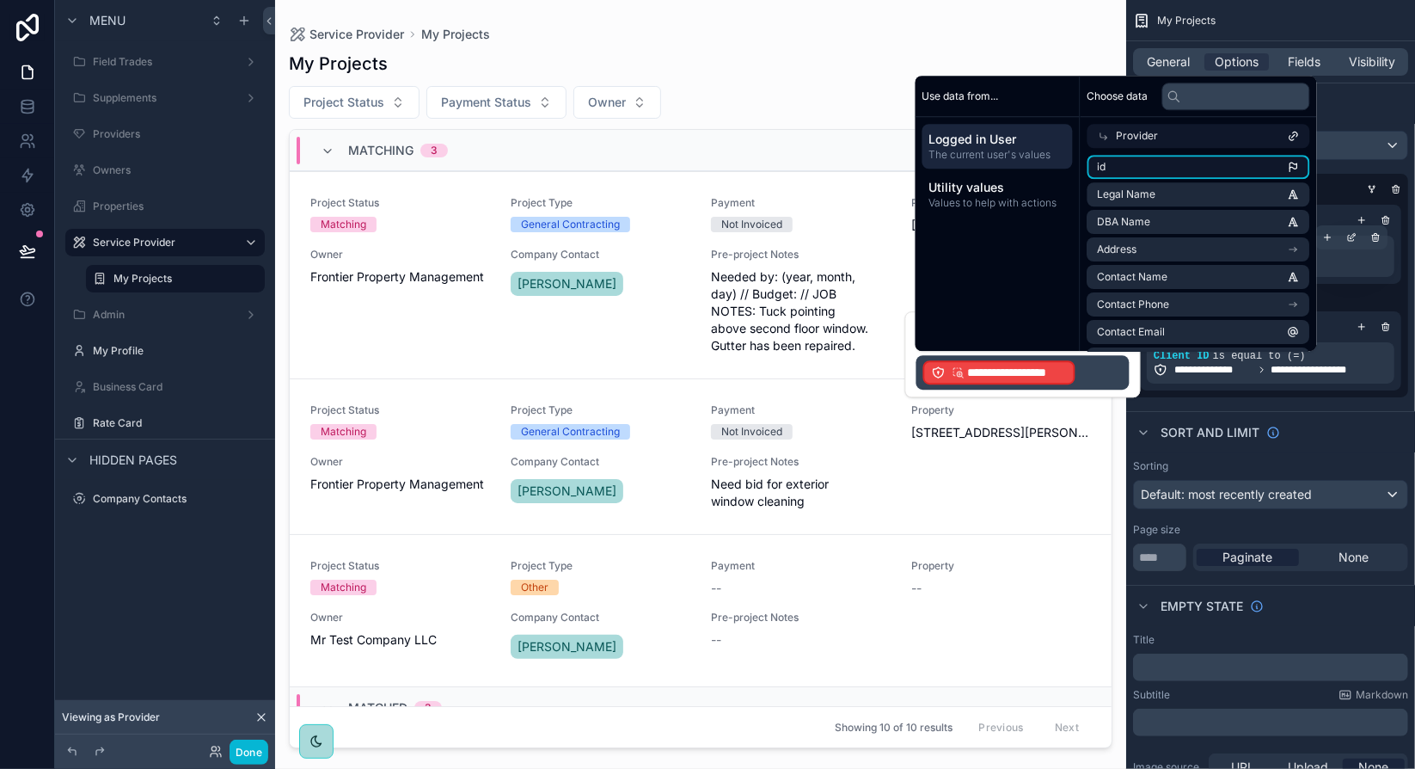
click at [1234, 170] on li "id" at bounding box center [1198, 167] width 223 height 24
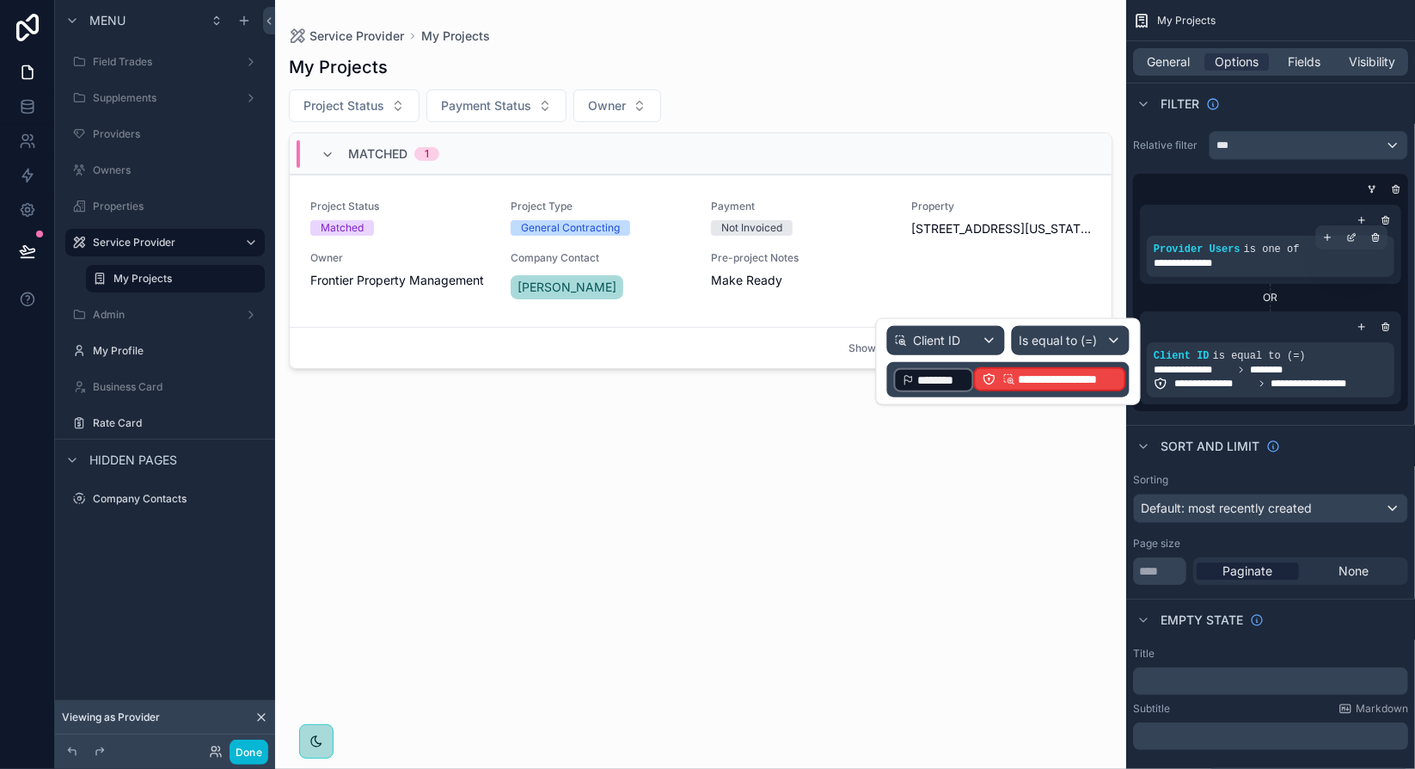
click at [1092, 377] on span "**********" at bounding box center [1067, 379] width 99 height 17
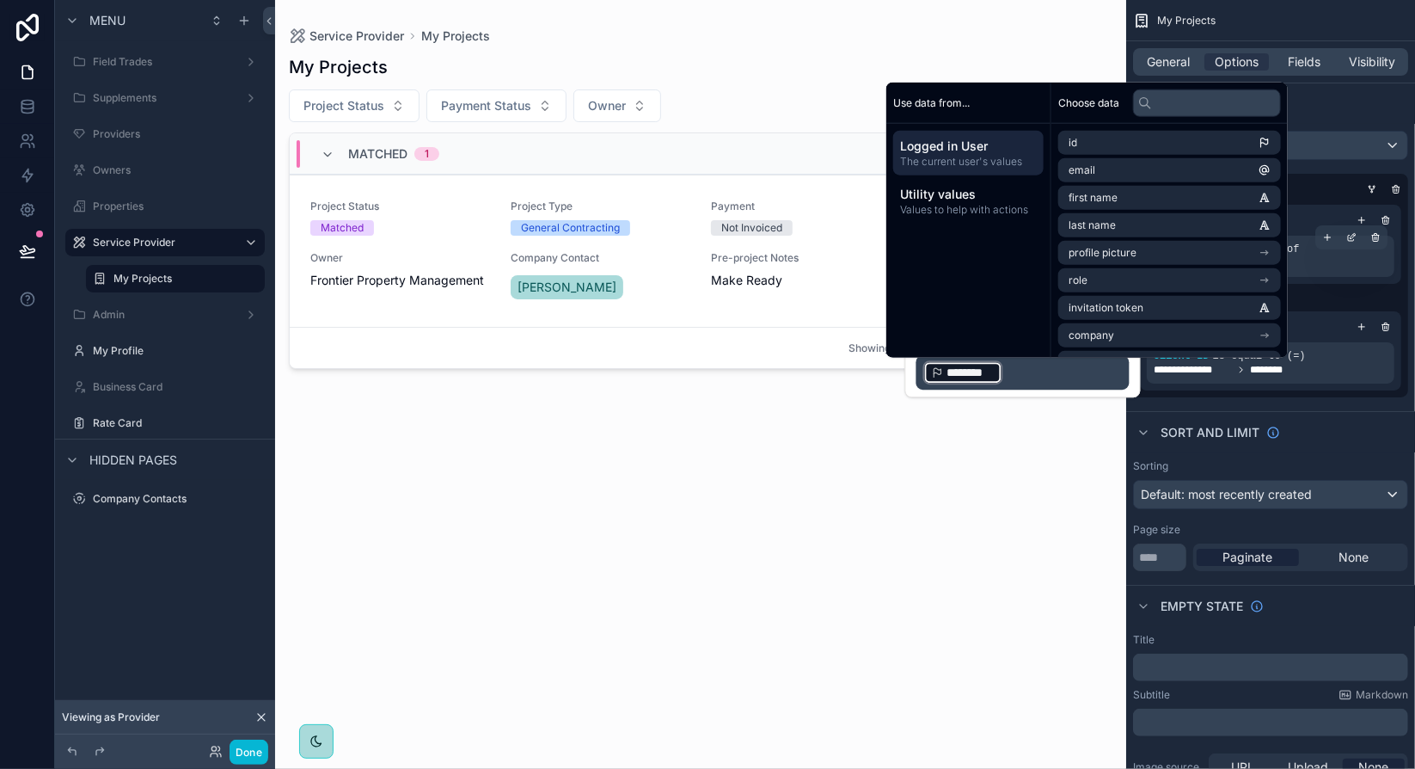
click at [1298, 392] on div "**********" at bounding box center [1270, 297] width 275 height 199
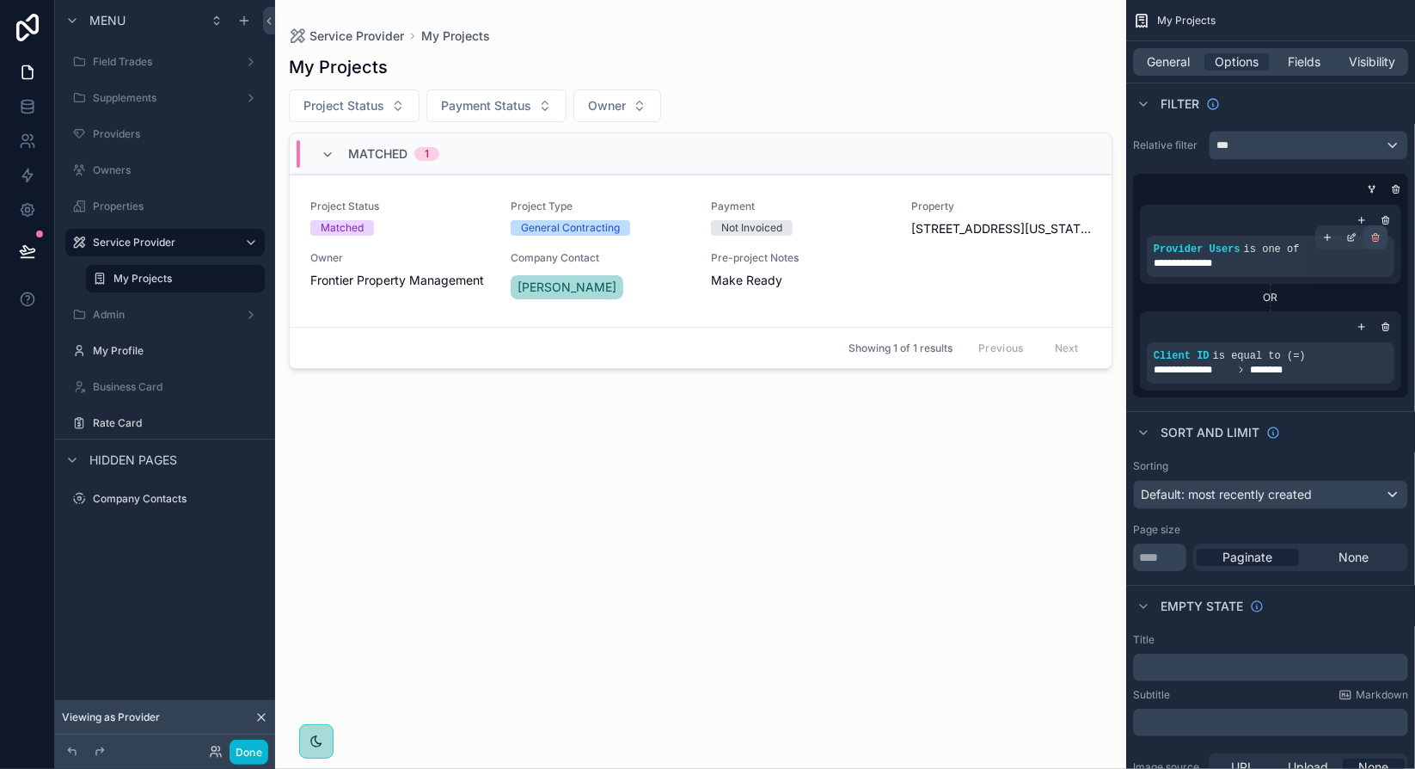
click at [1372, 239] on icon "scrollable content" at bounding box center [1375, 237] width 10 height 10
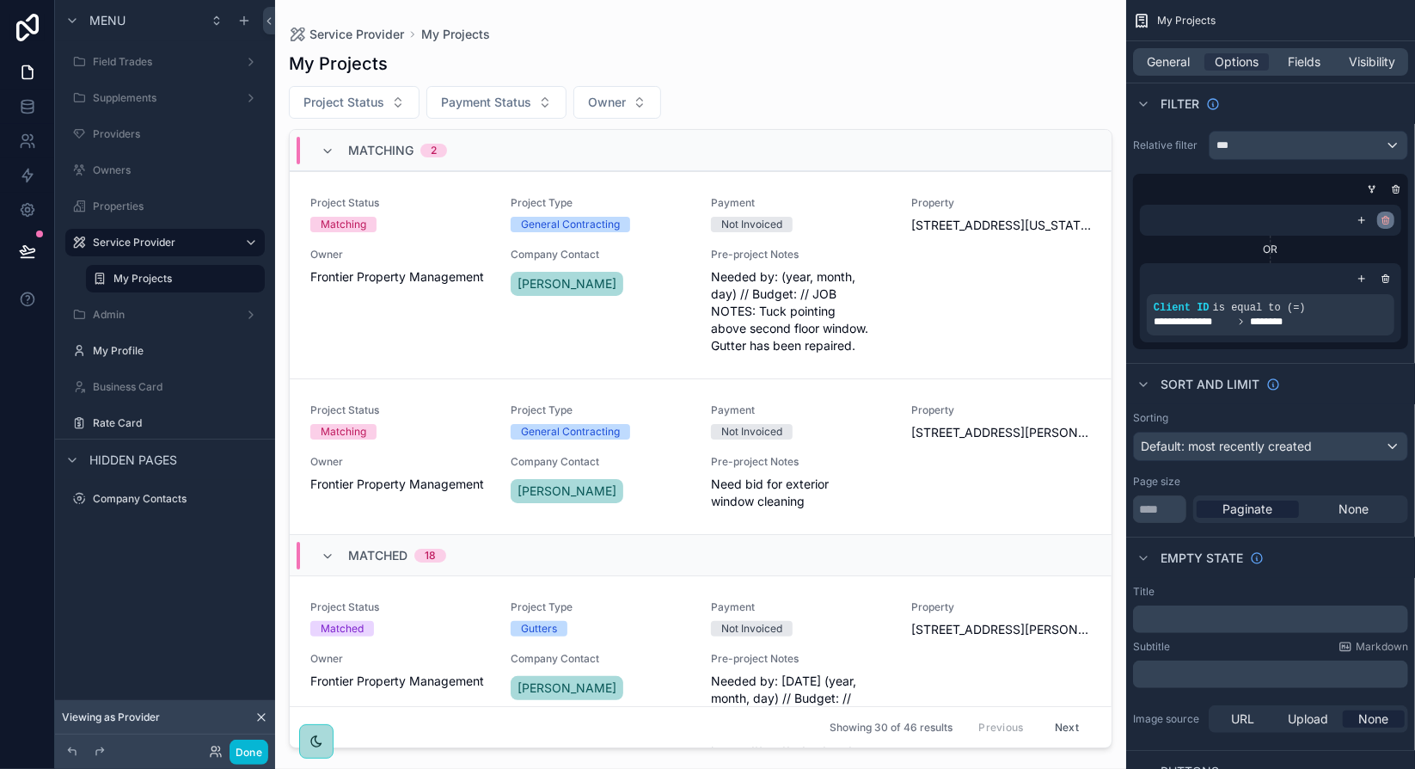
click at [1389, 220] on icon "scrollable content" at bounding box center [1386, 220] width 10 height 10
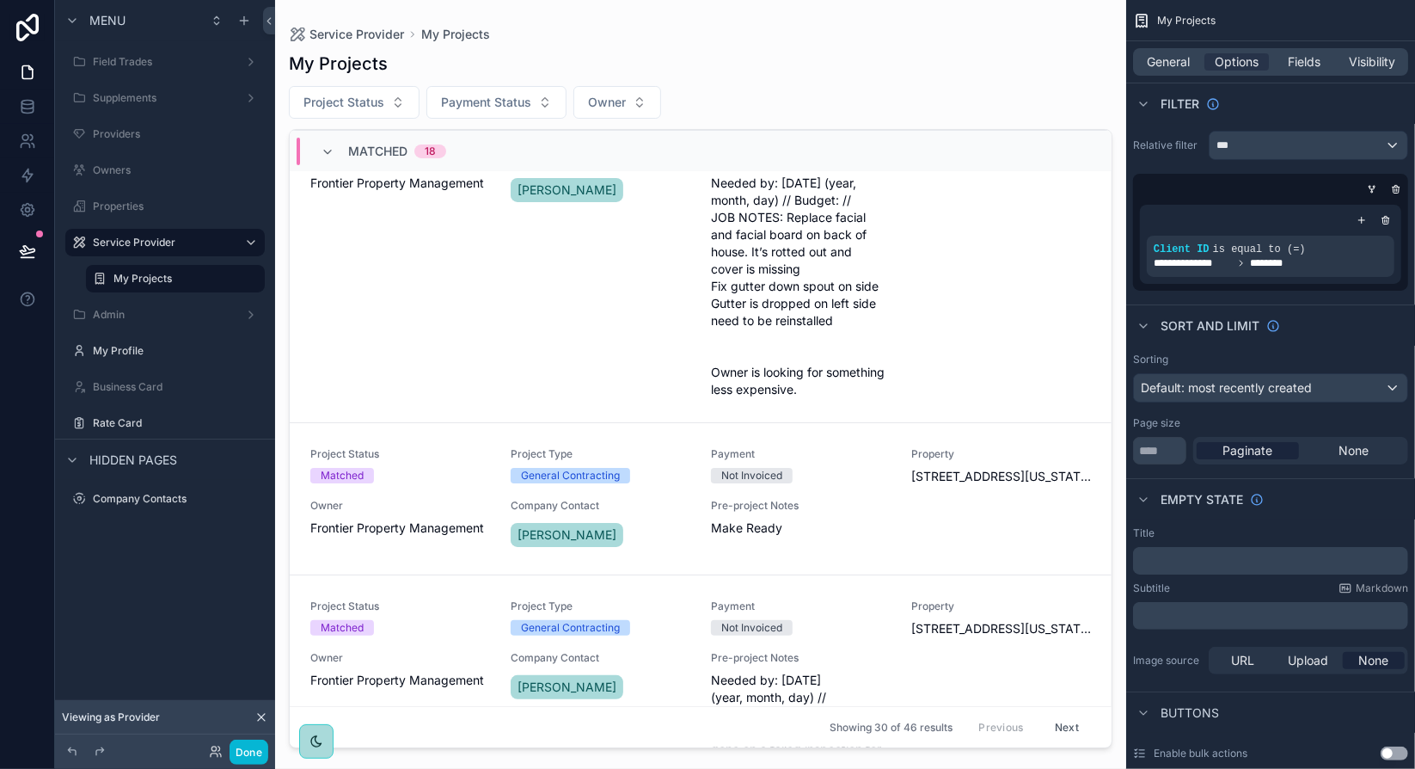
scroll to position [774, 0]
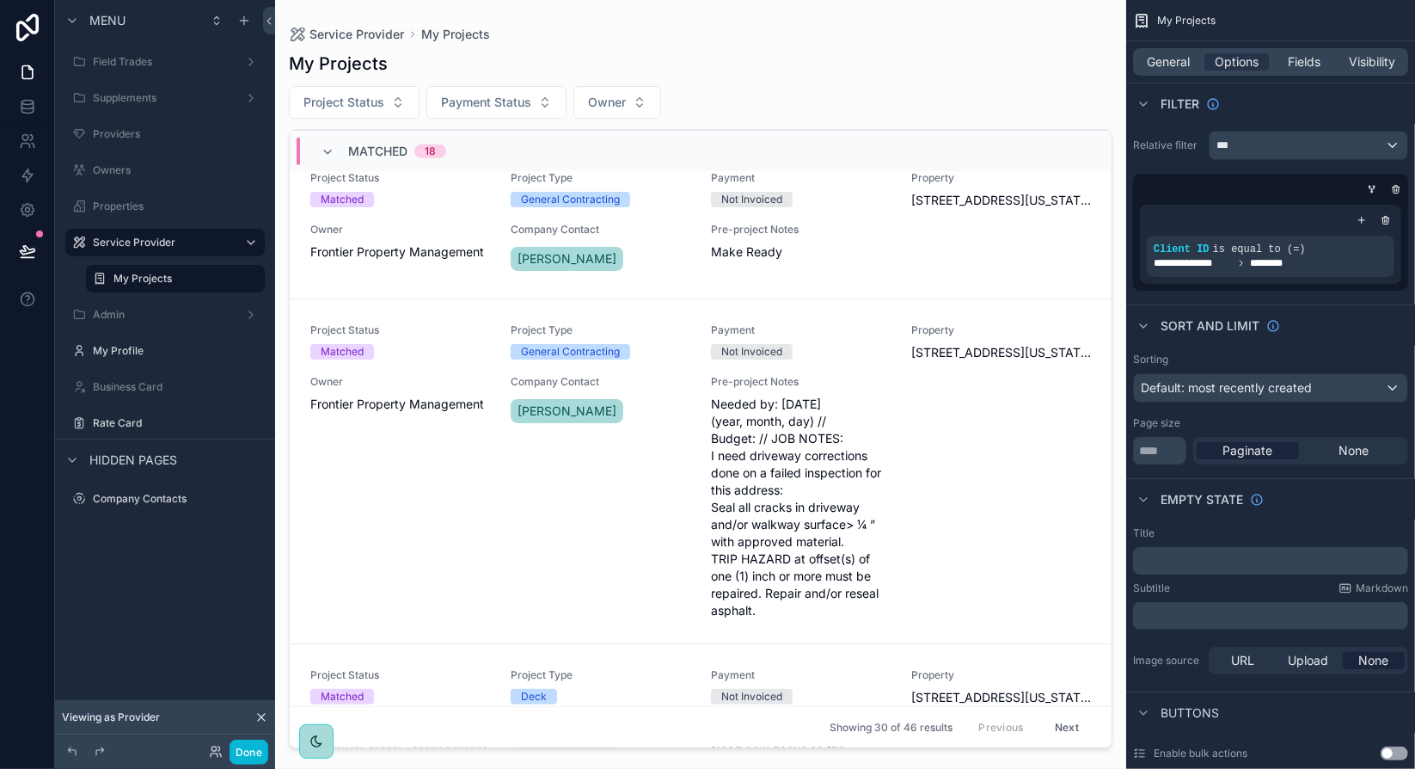
click at [1106, 242] on div "scrollable content" at bounding box center [700, 374] width 851 height 748
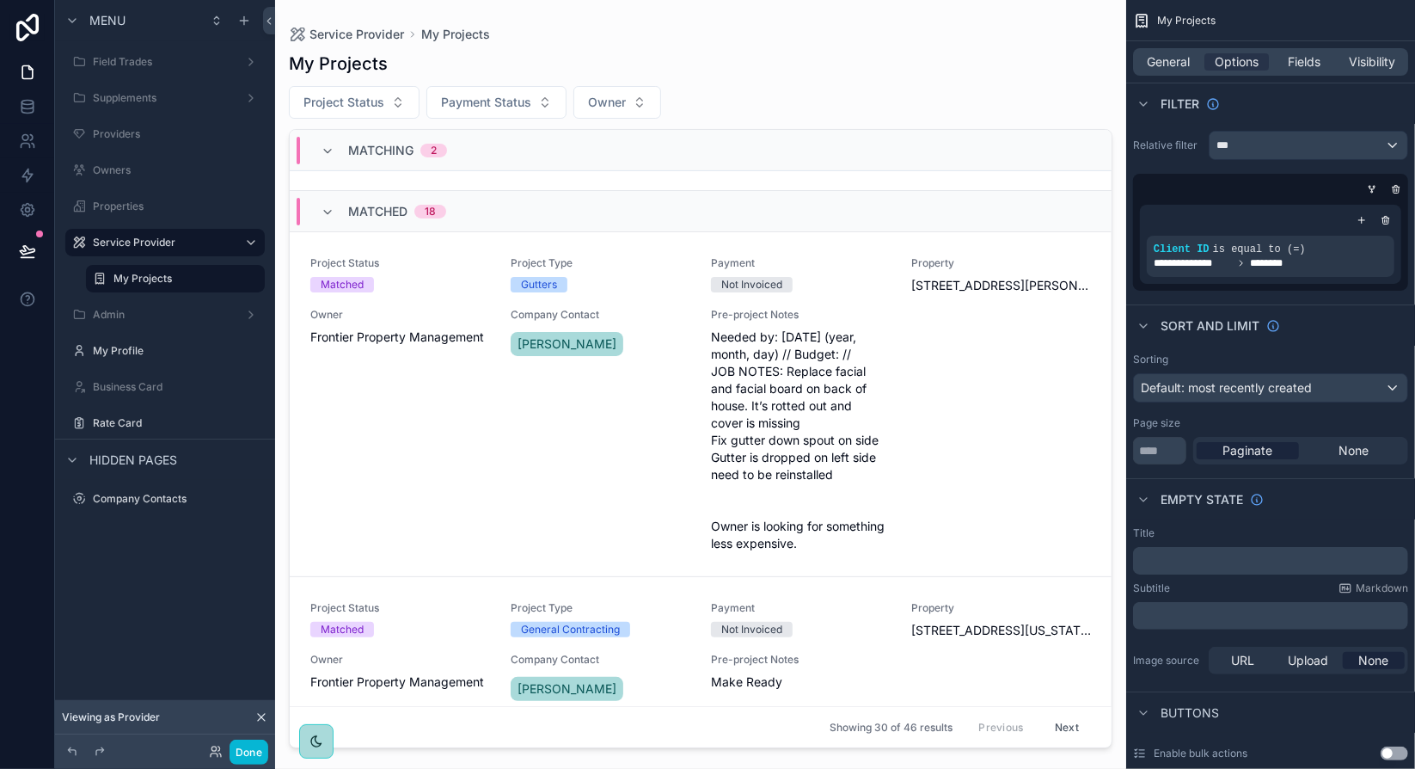
scroll to position [0, 0]
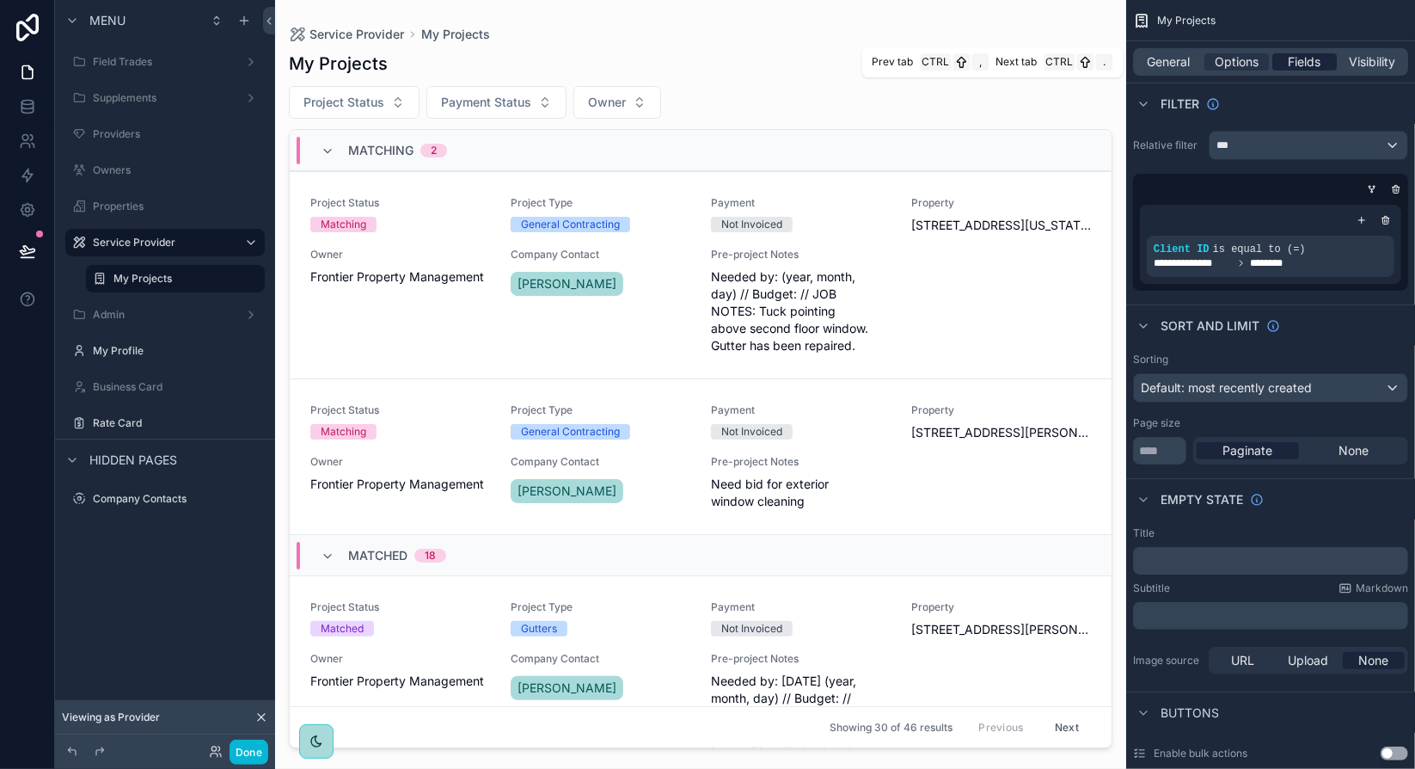
click at [1301, 66] on span "Fields" at bounding box center [1305, 61] width 33 height 17
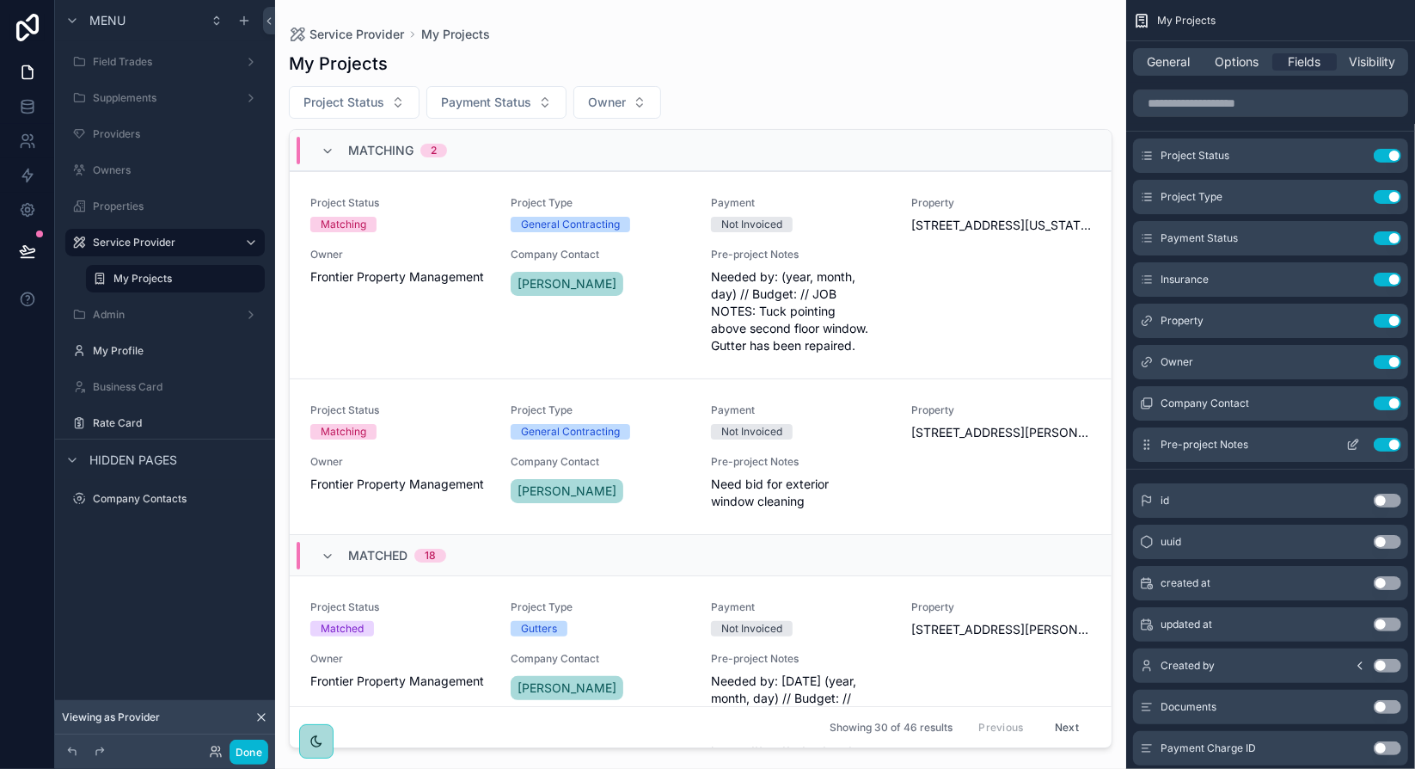
click at [1349, 444] on icon "scrollable content" at bounding box center [1353, 445] width 14 height 14
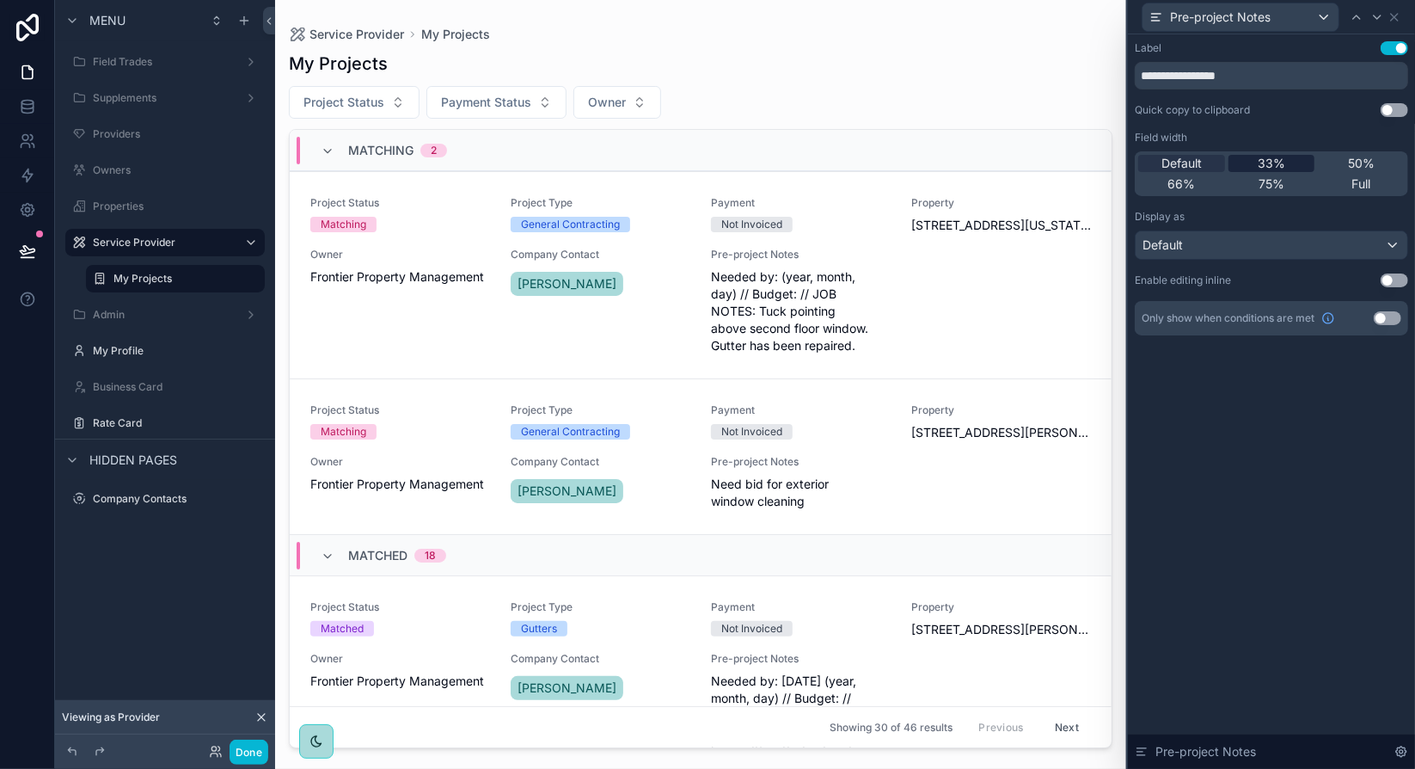
click at [1277, 162] on span "33%" at bounding box center [1272, 163] width 28 height 17
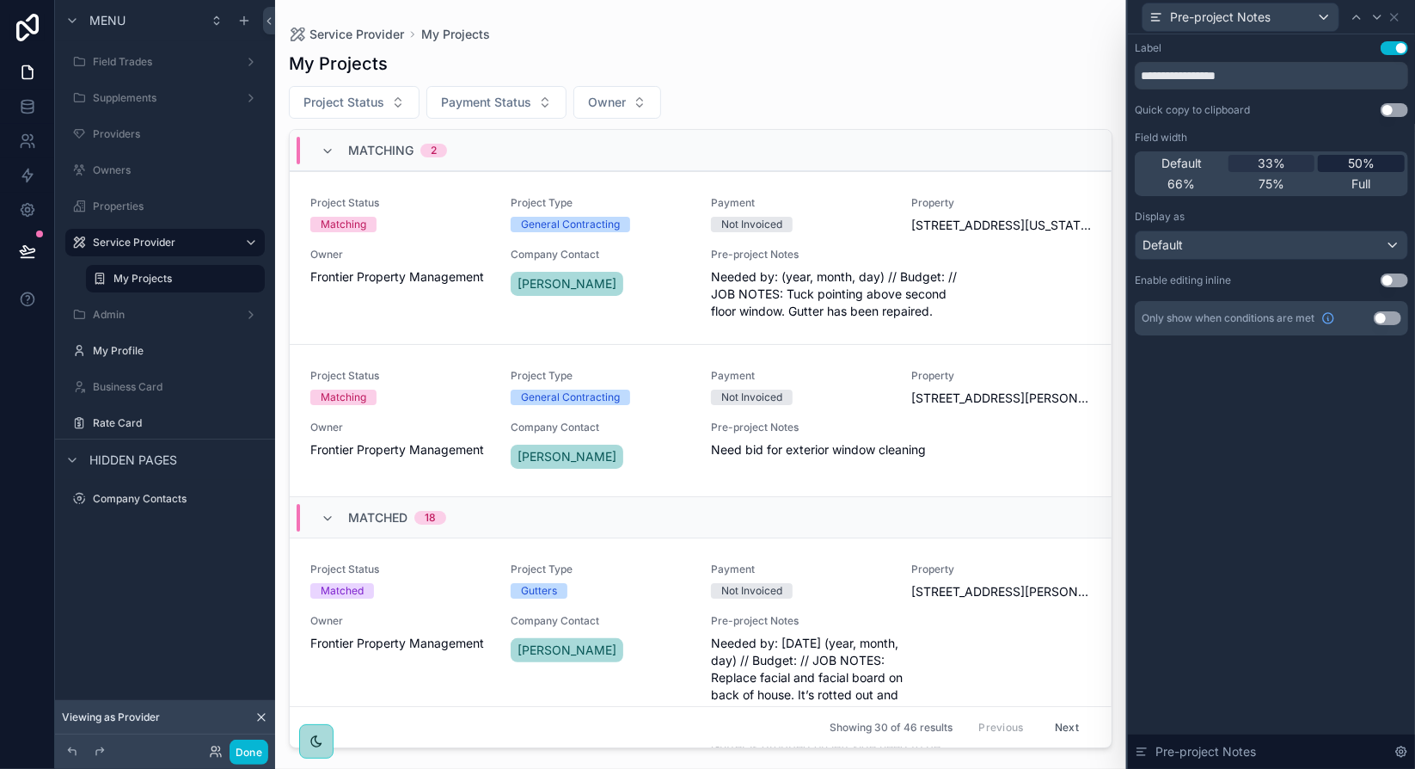
click at [1367, 168] on span "50%" at bounding box center [1361, 163] width 27 height 17
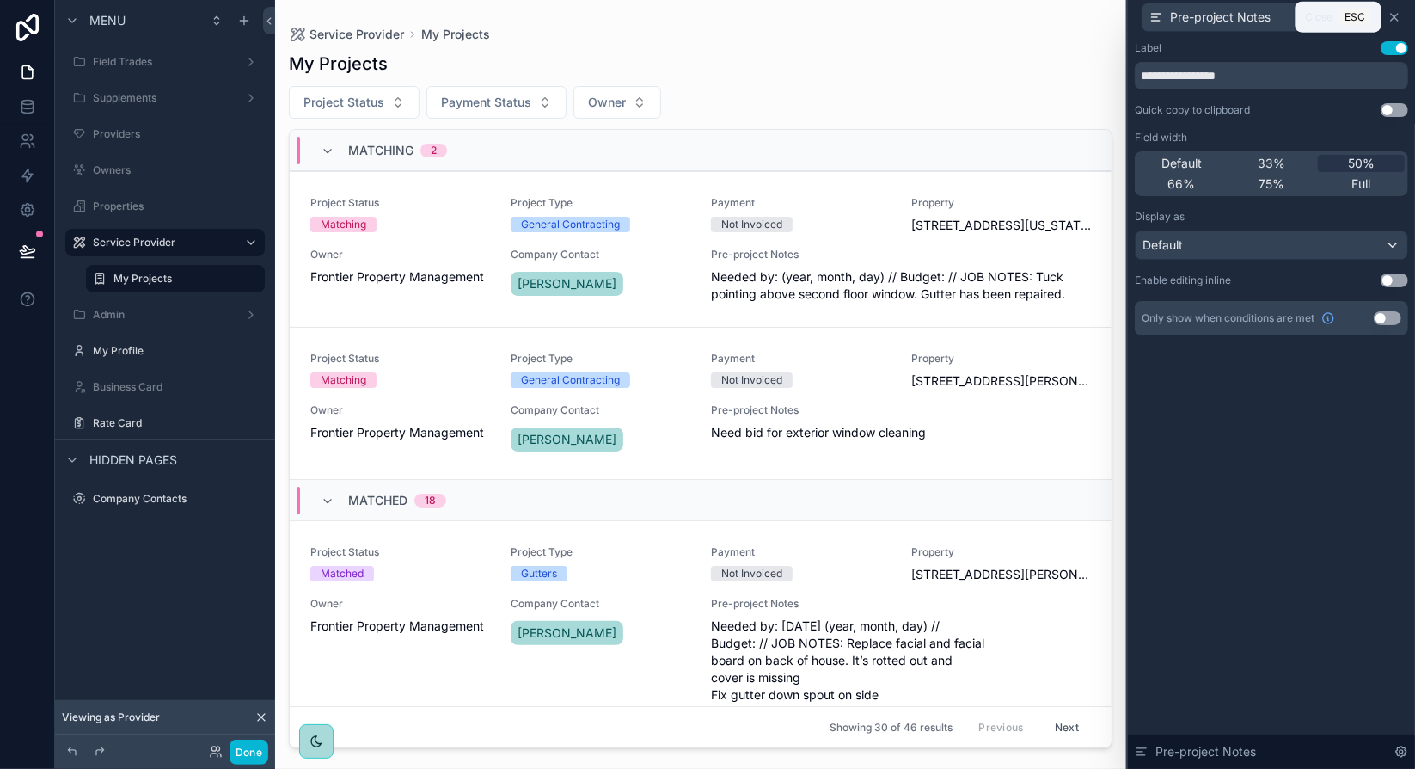
click at [1396, 16] on icon at bounding box center [1395, 17] width 14 height 14
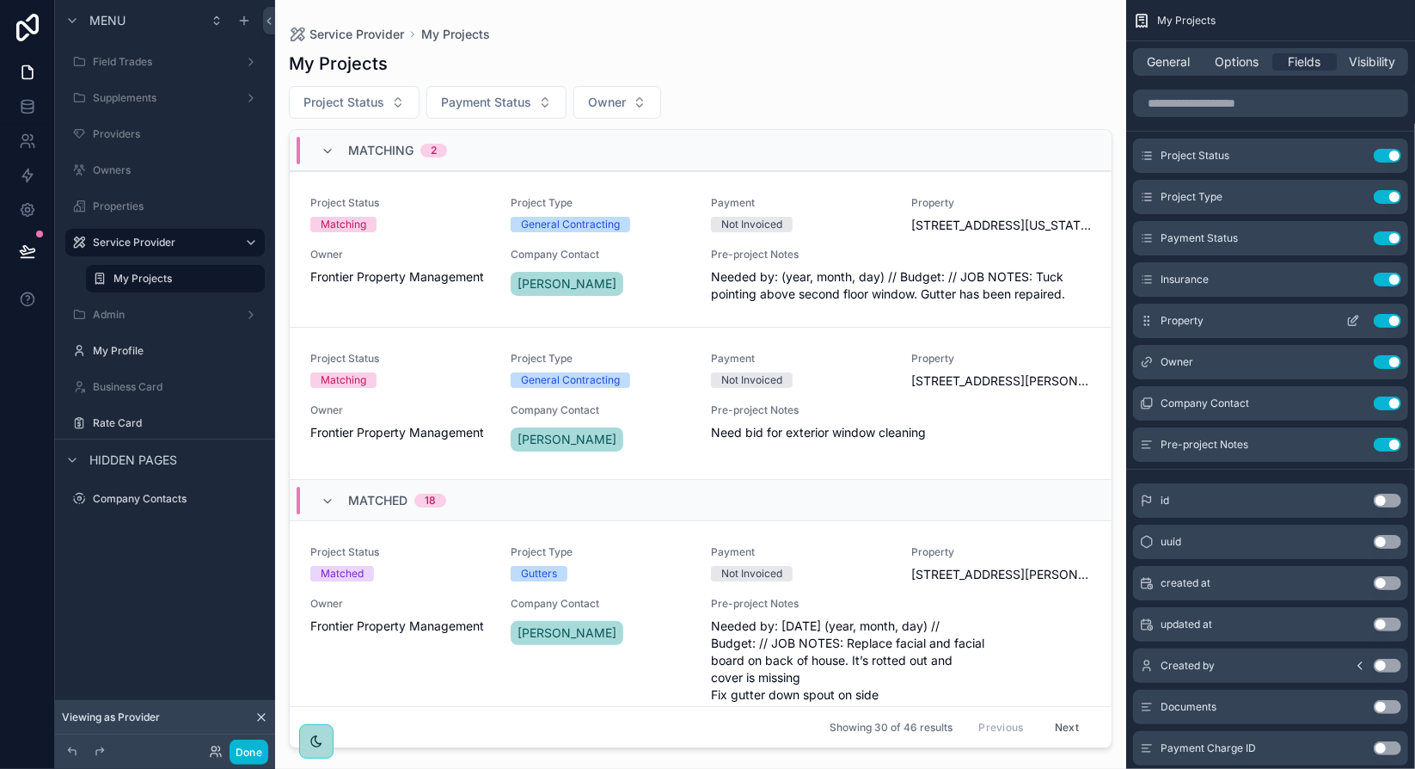
click at [1353, 322] on icon "scrollable content" at bounding box center [1353, 321] width 14 height 14
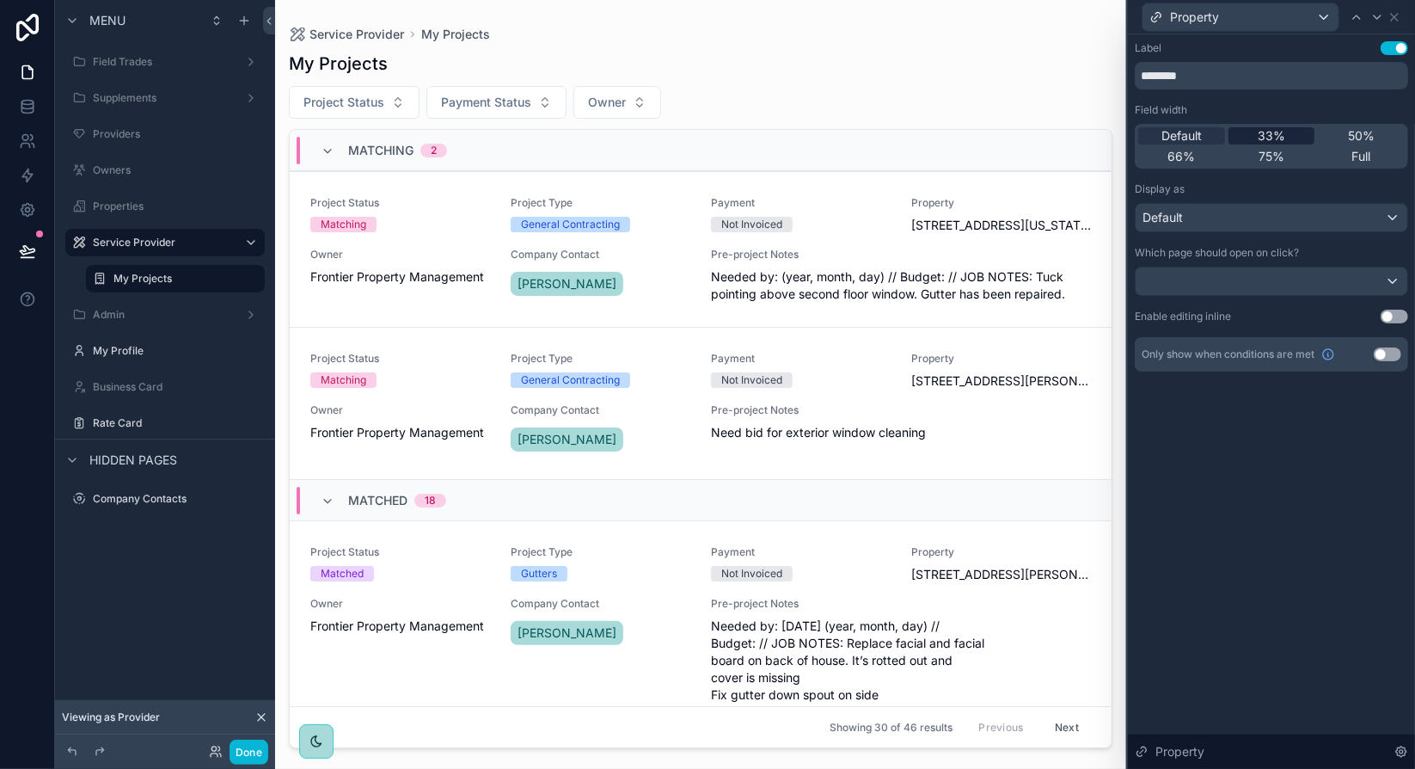
click at [1281, 137] on span "33%" at bounding box center [1272, 135] width 28 height 17
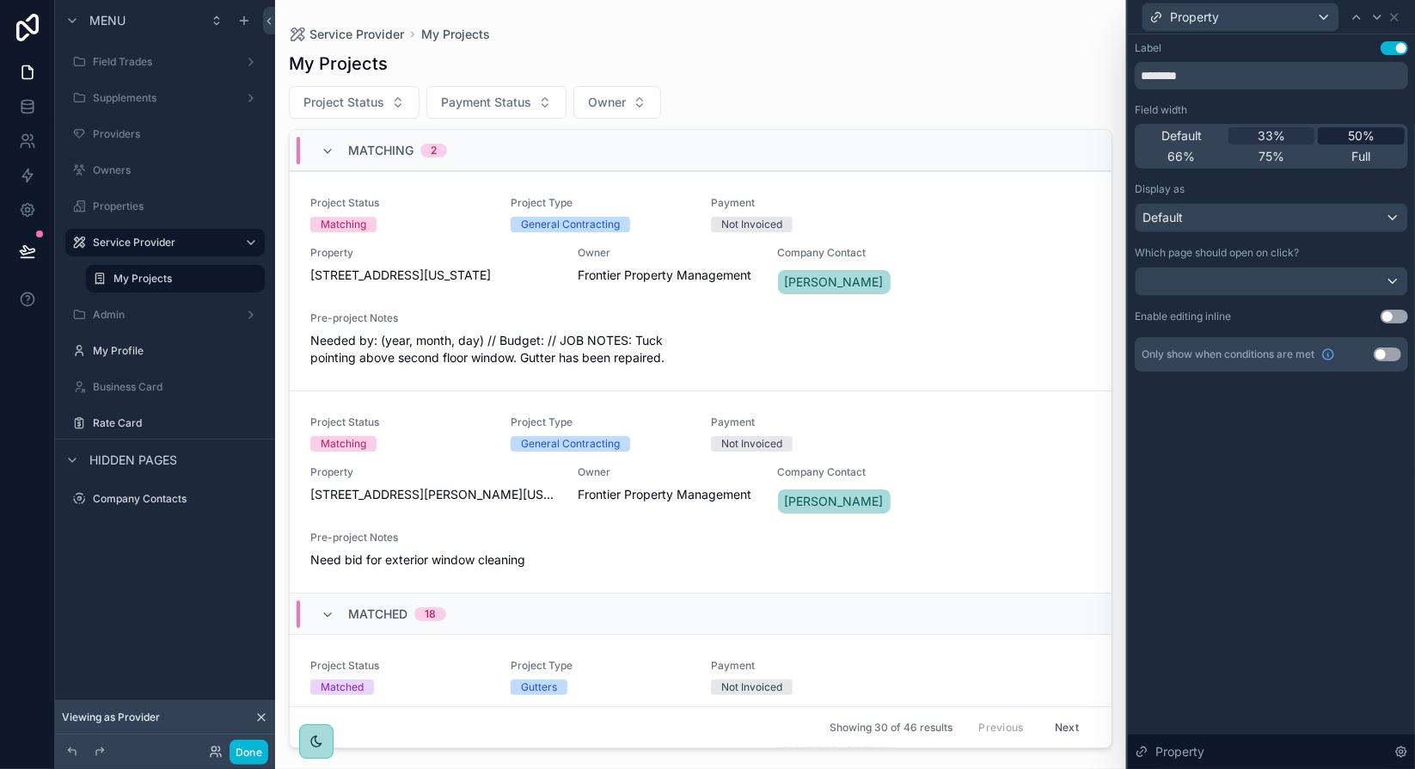
click at [1363, 132] on span "50%" at bounding box center [1361, 135] width 27 height 17
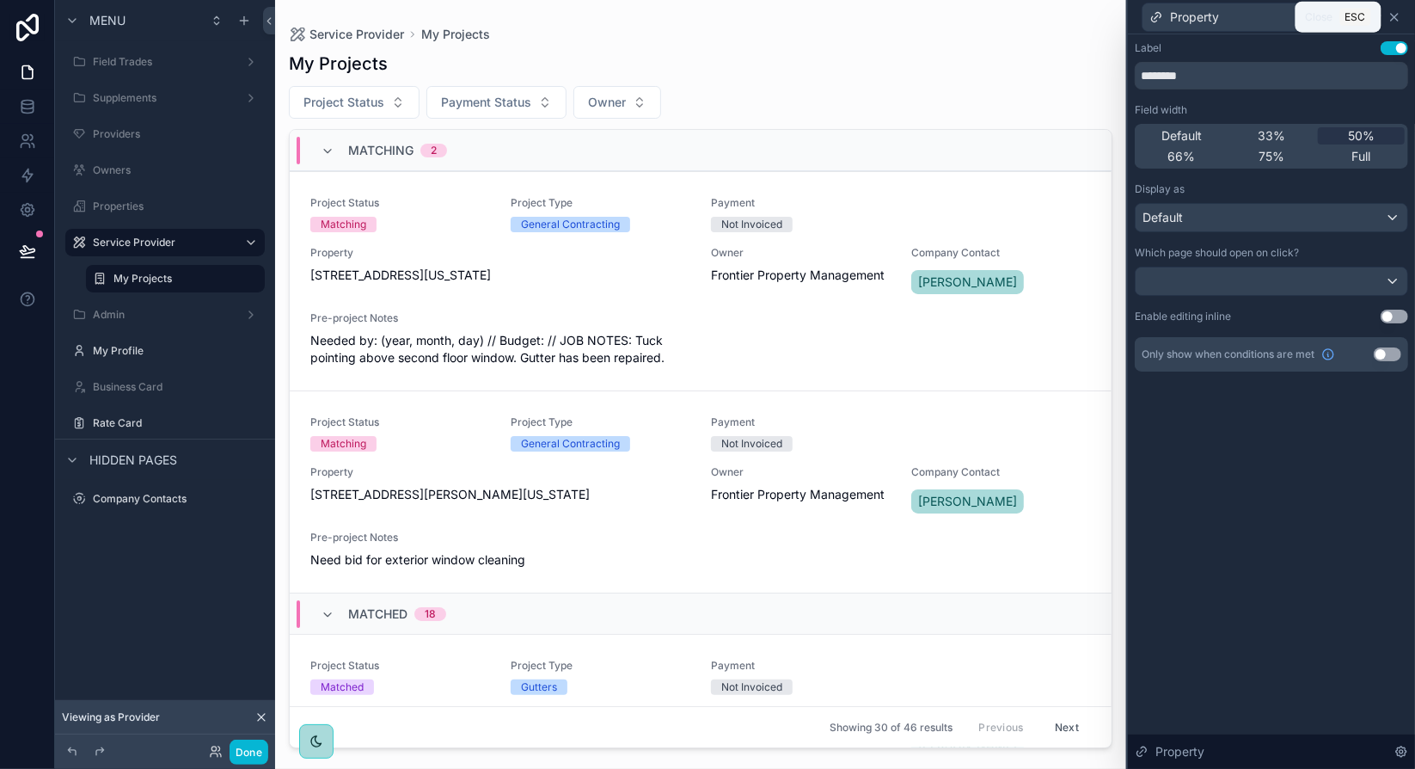
click at [1398, 18] on icon at bounding box center [1395, 17] width 14 height 14
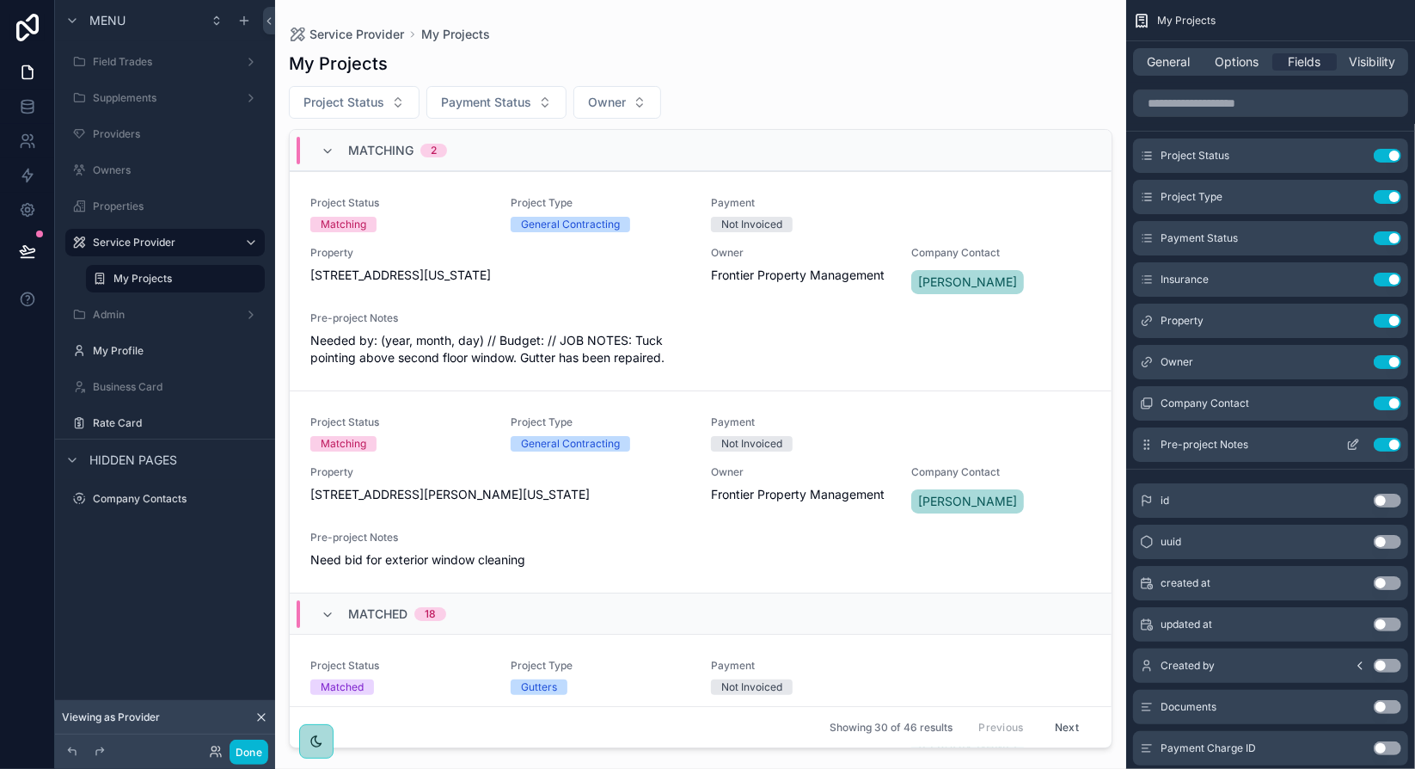
click at [1351, 442] on icon "scrollable content" at bounding box center [1353, 446] width 8 height 8
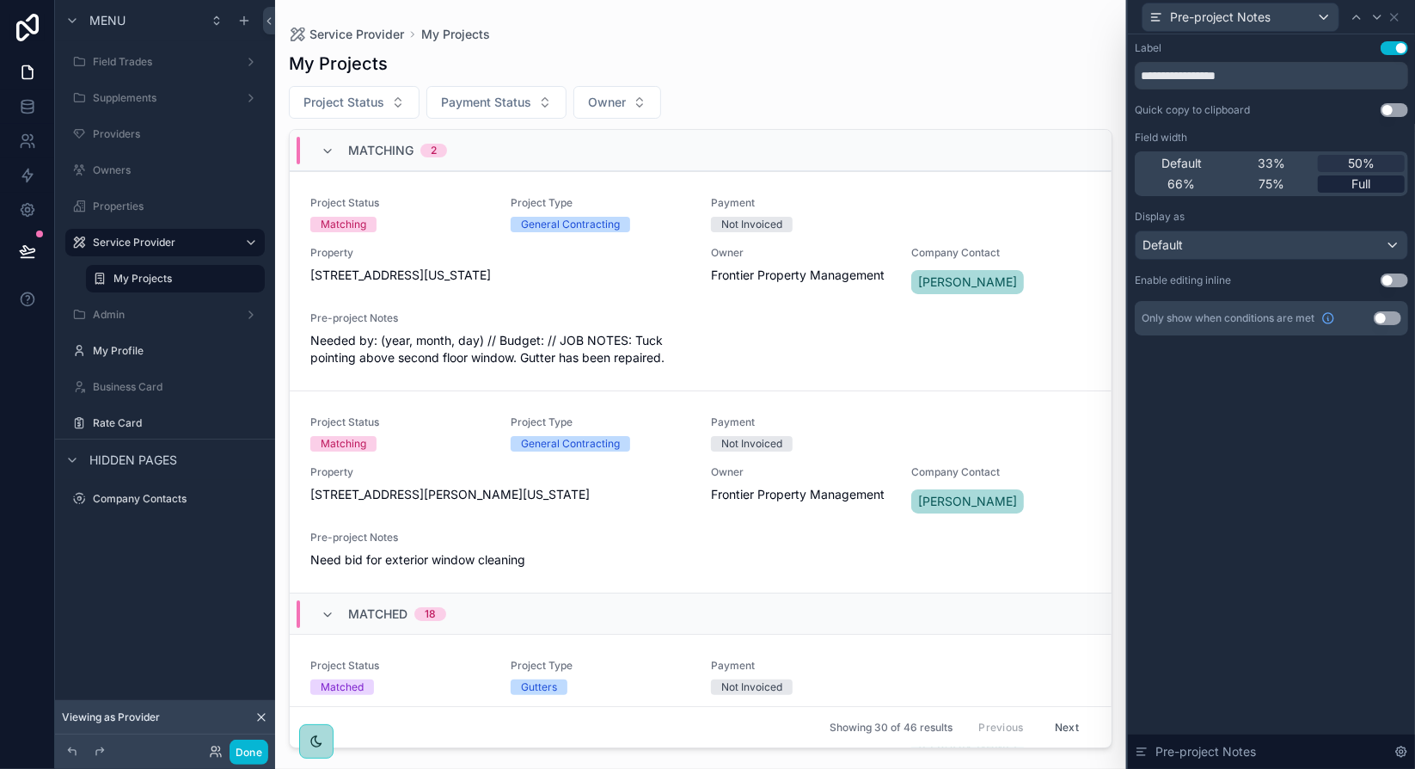
click at [1349, 187] on div "Full" at bounding box center [1361, 183] width 87 height 17
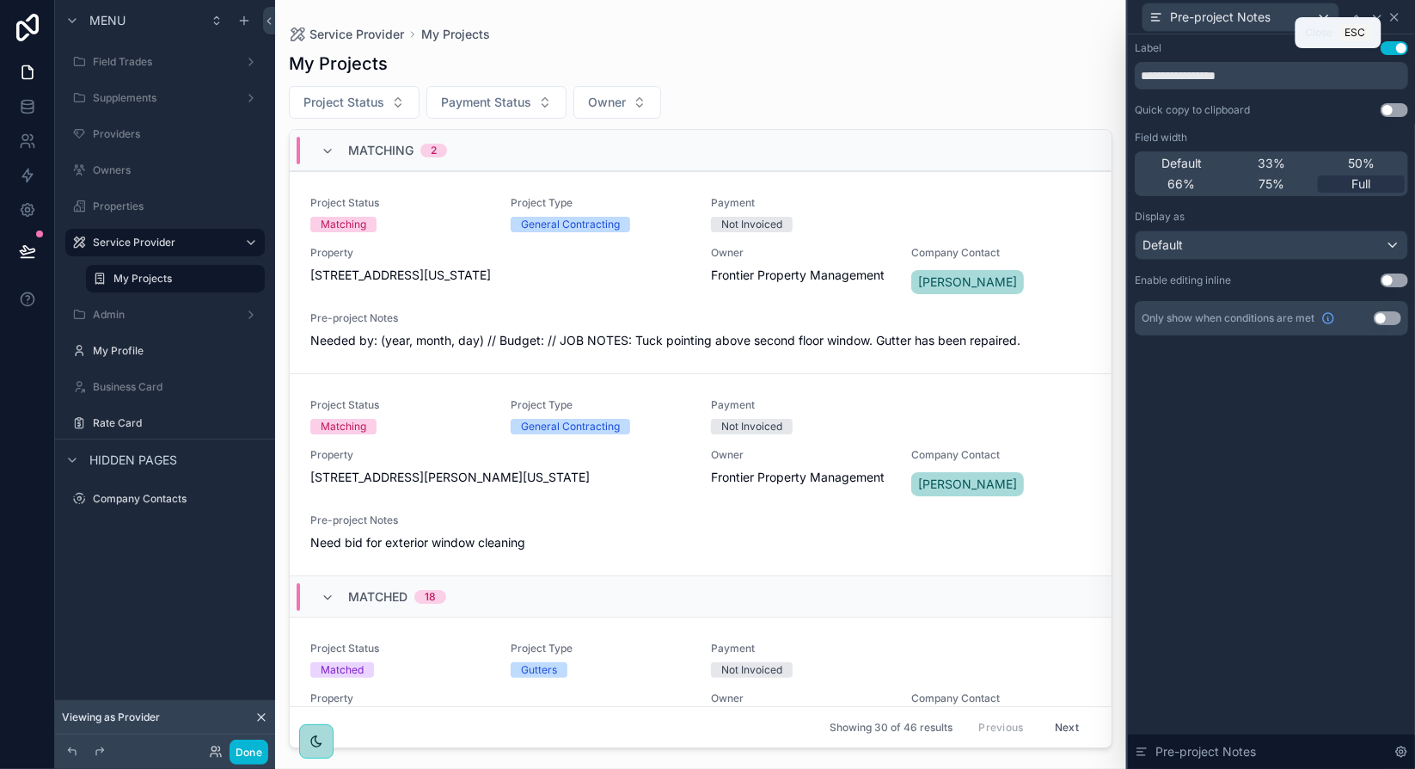
click at [1399, 16] on icon at bounding box center [1395, 17] width 14 height 14
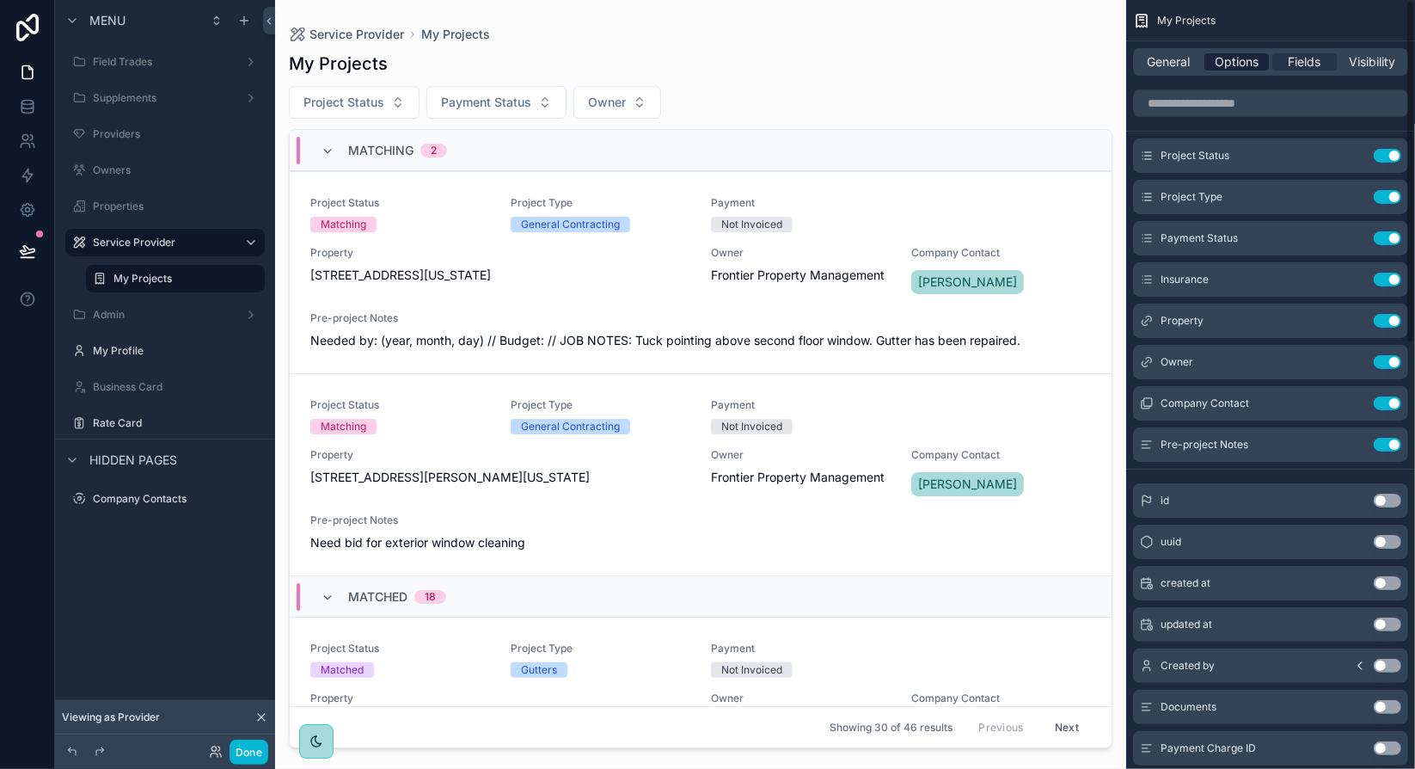
click at [1244, 64] on span "Options" at bounding box center [1237, 61] width 44 height 17
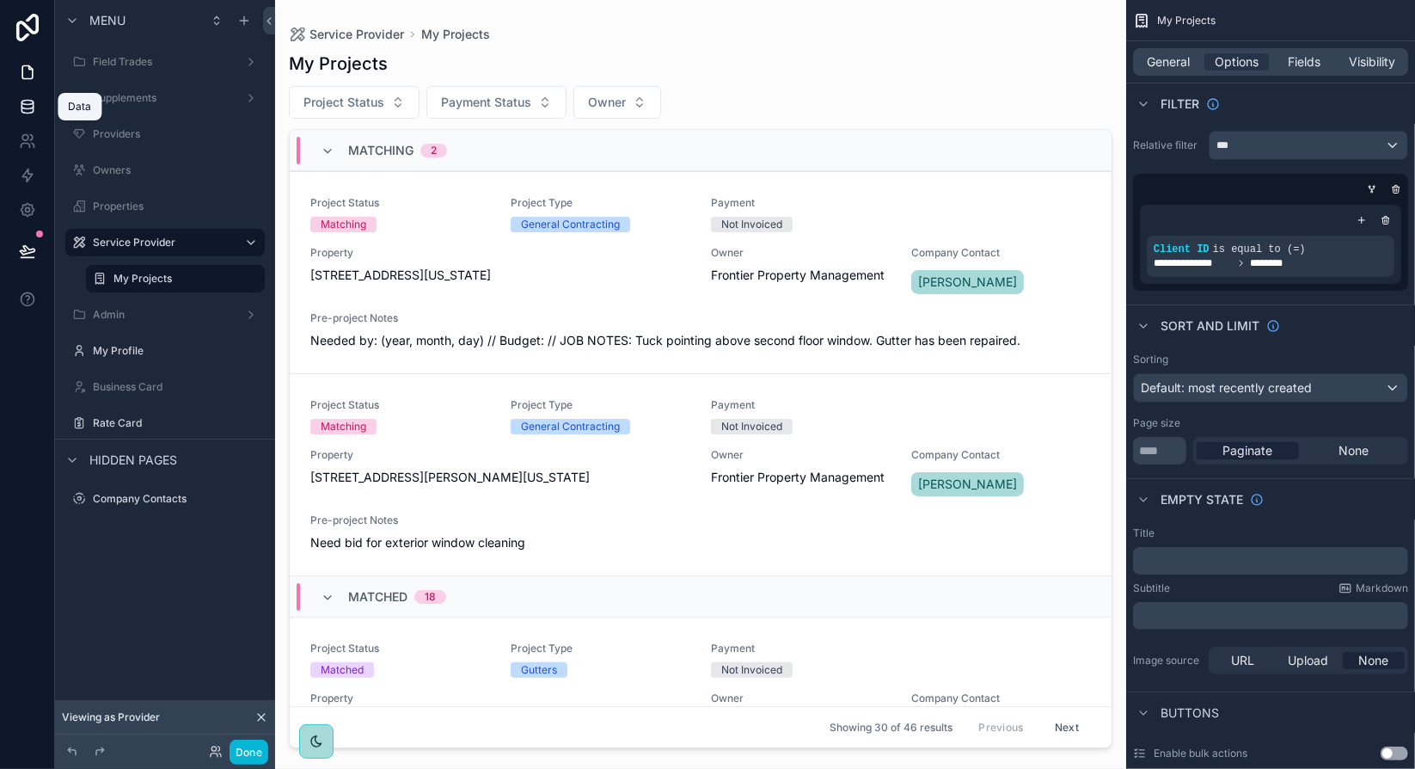
click at [29, 106] on icon at bounding box center [27, 106] width 17 height 17
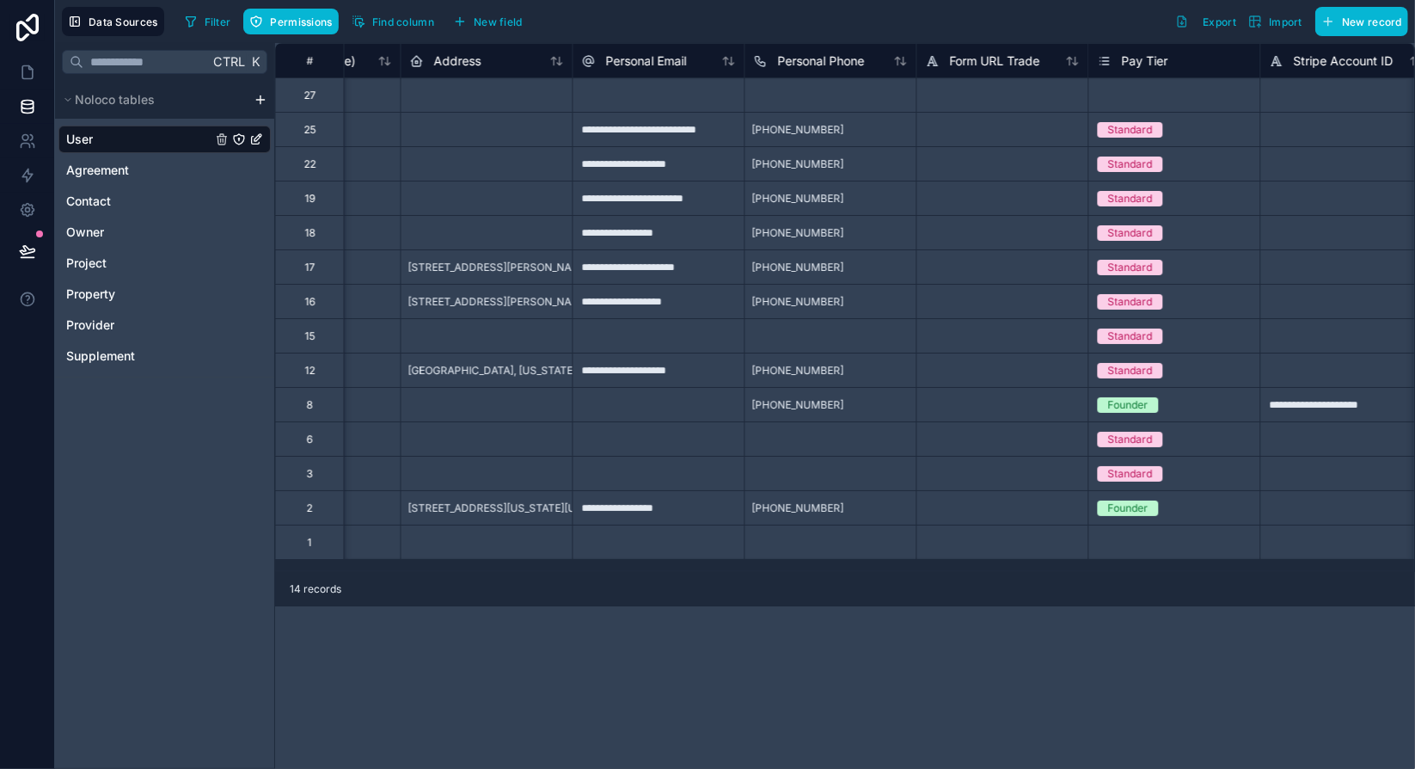
scroll to position [0, 2828]
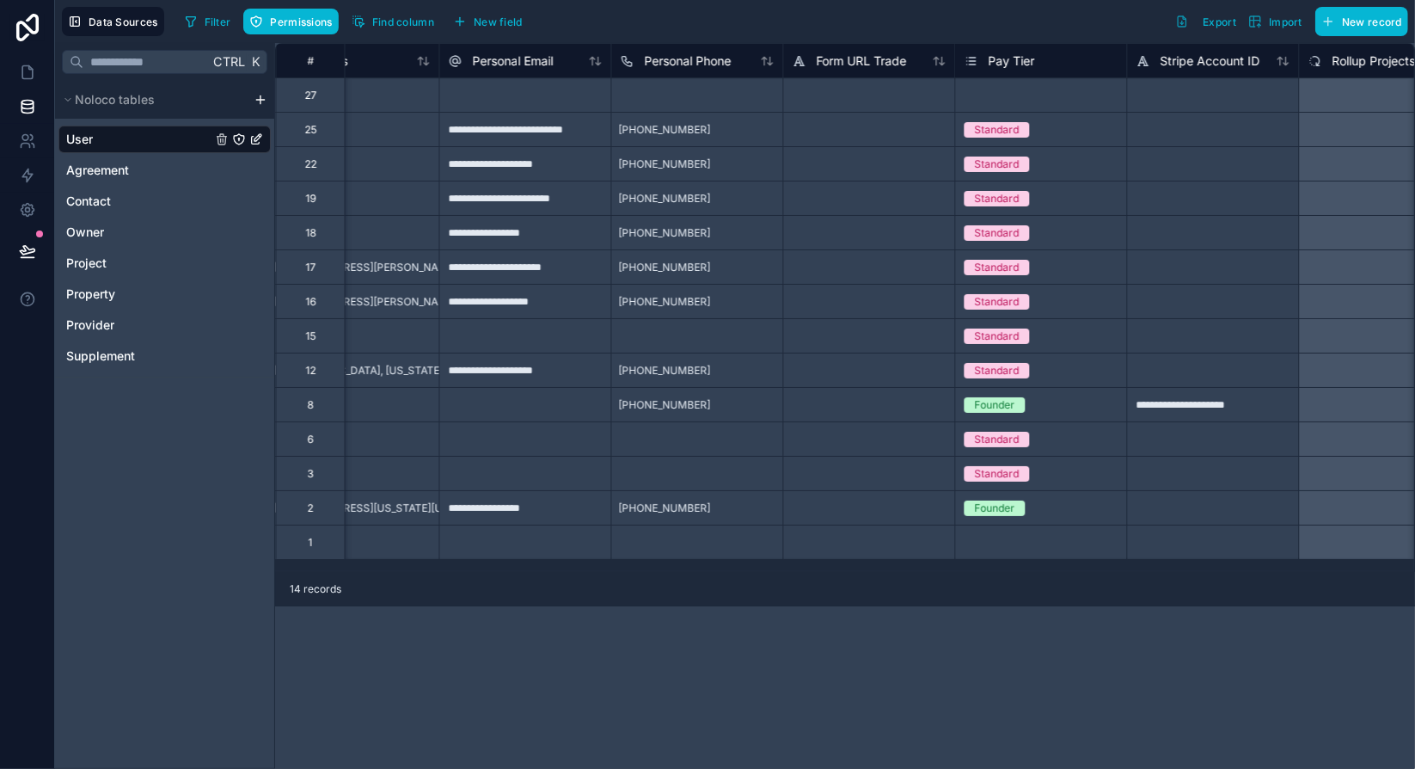
click at [921, 590] on div "14 records" at bounding box center [845, 589] width 1140 height 34
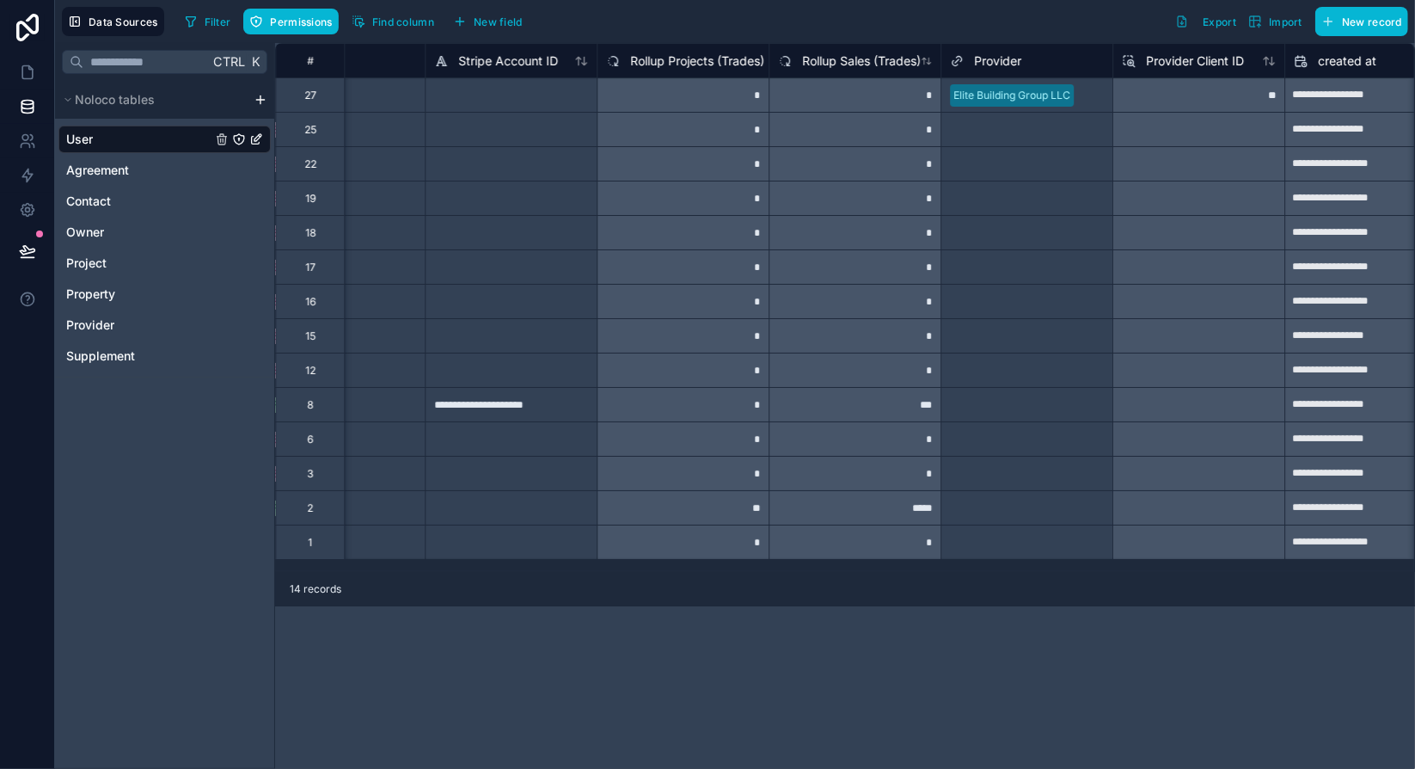
scroll to position [0, 3562]
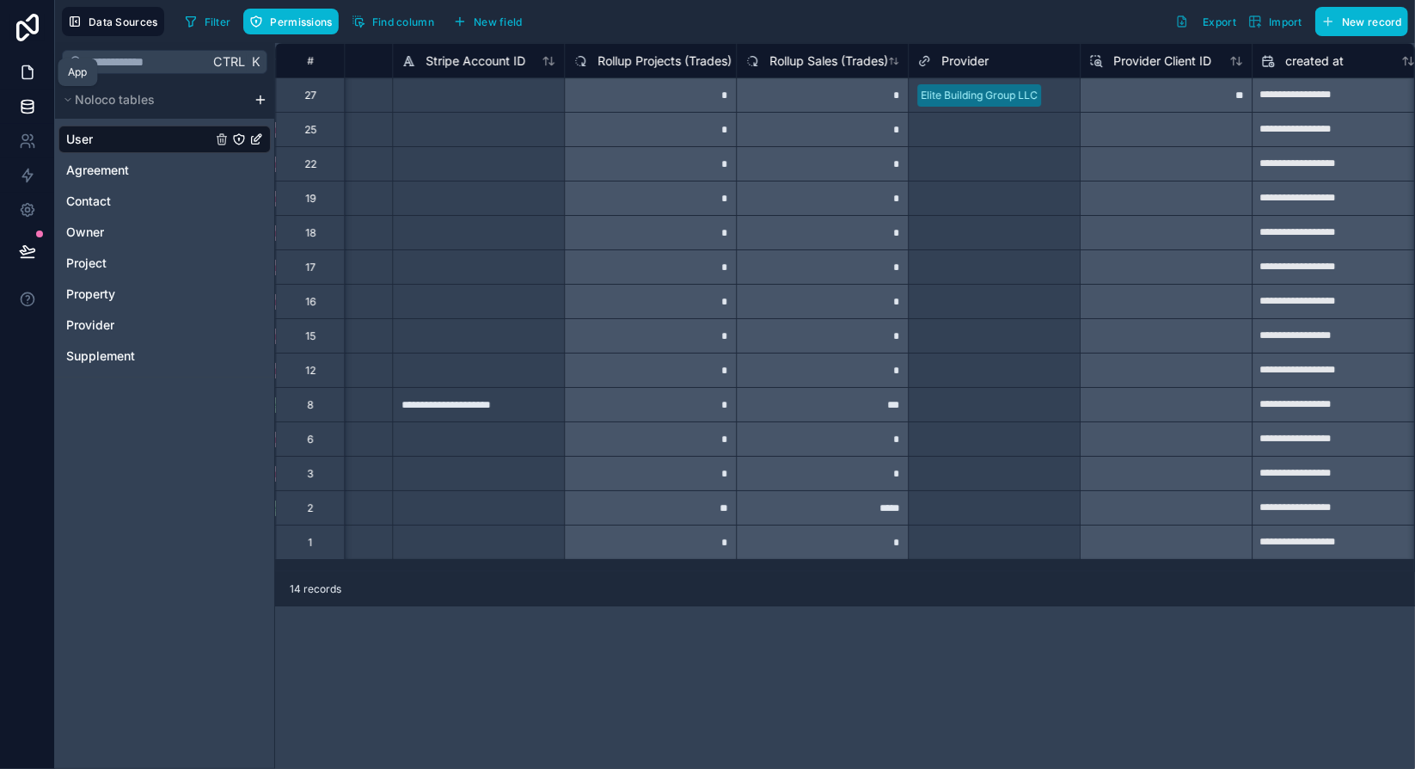
click at [33, 75] on icon at bounding box center [27, 72] width 10 height 13
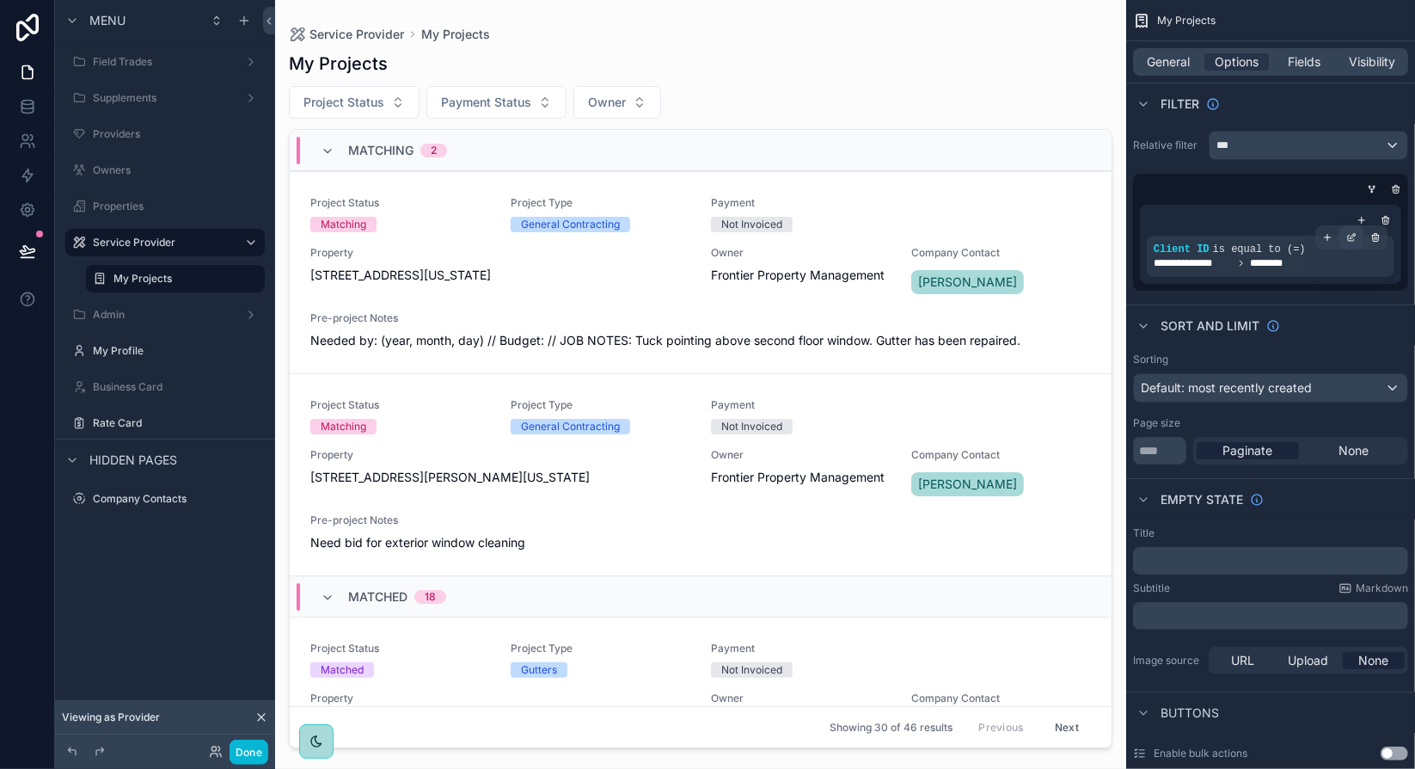
click at [1350, 241] on icon "scrollable content" at bounding box center [1351, 237] width 10 height 10
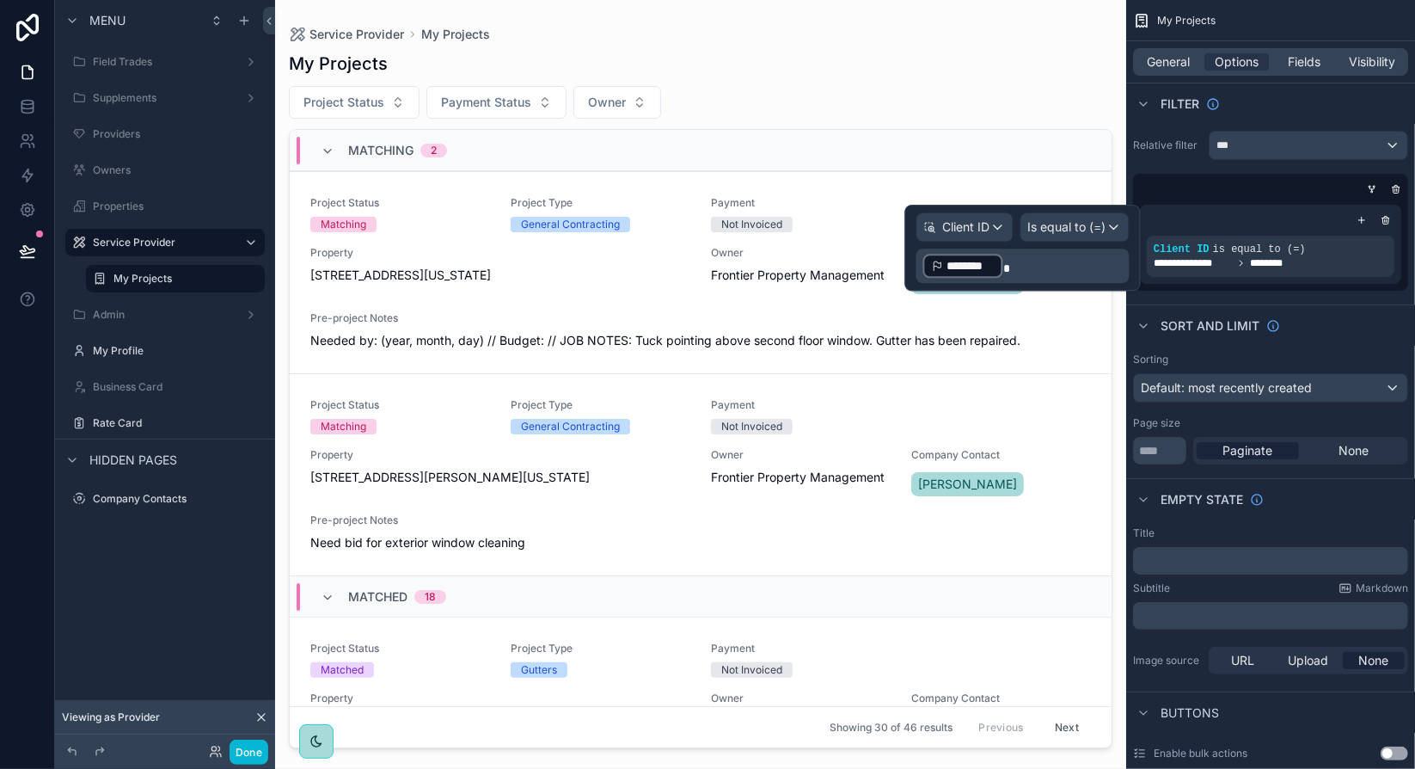
click at [1049, 263] on p "﻿ ******** ﻿" at bounding box center [1024, 266] width 203 height 28
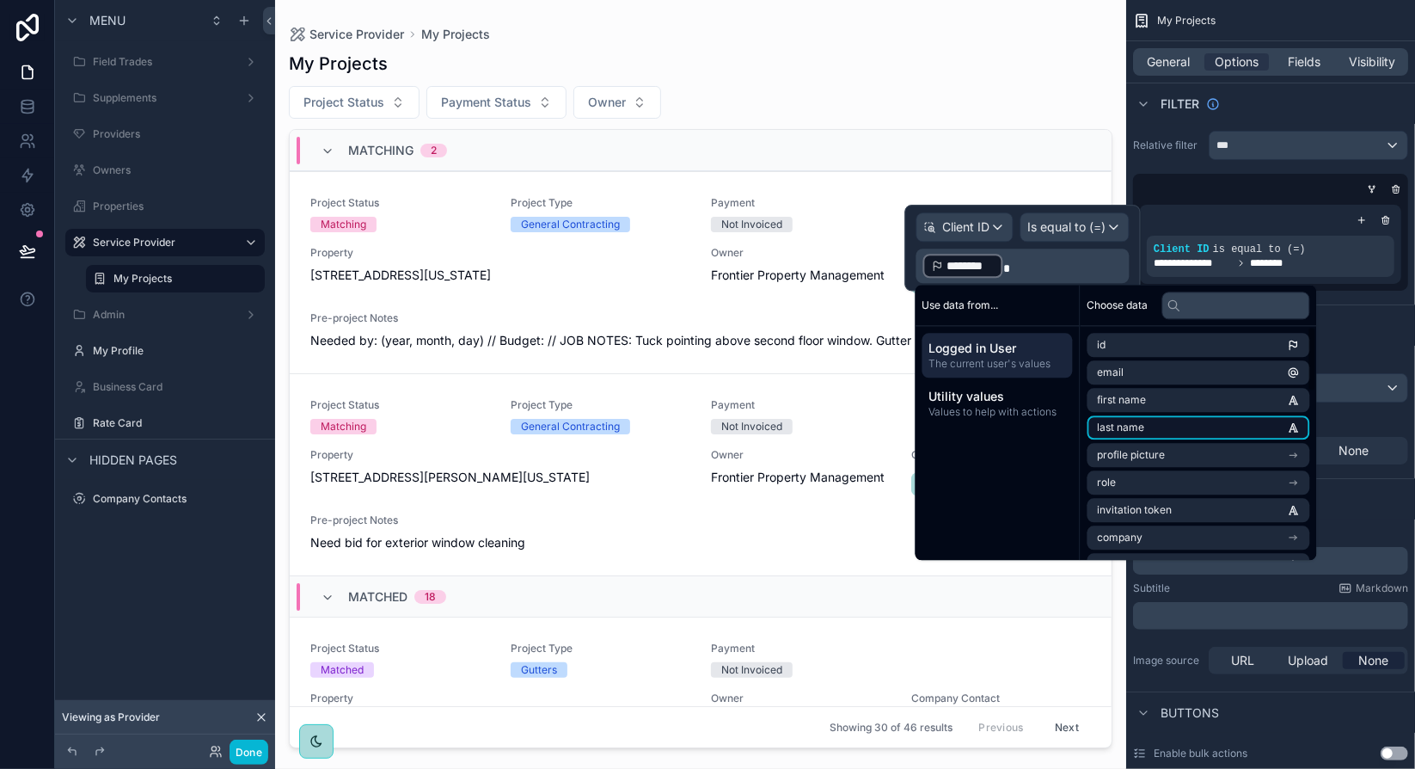
scroll to position [86, 0]
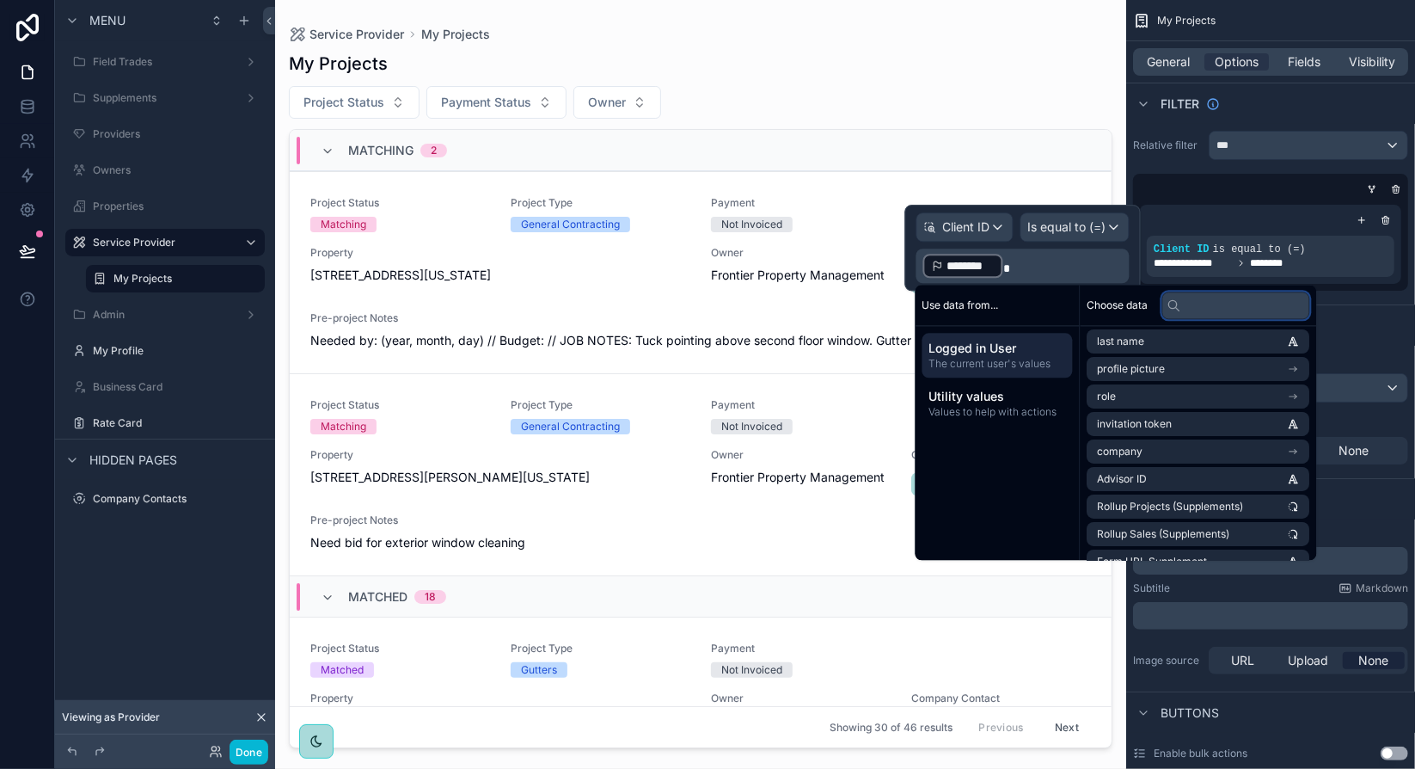
click at [1212, 309] on input "text" at bounding box center [1236, 305] width 148 height 28
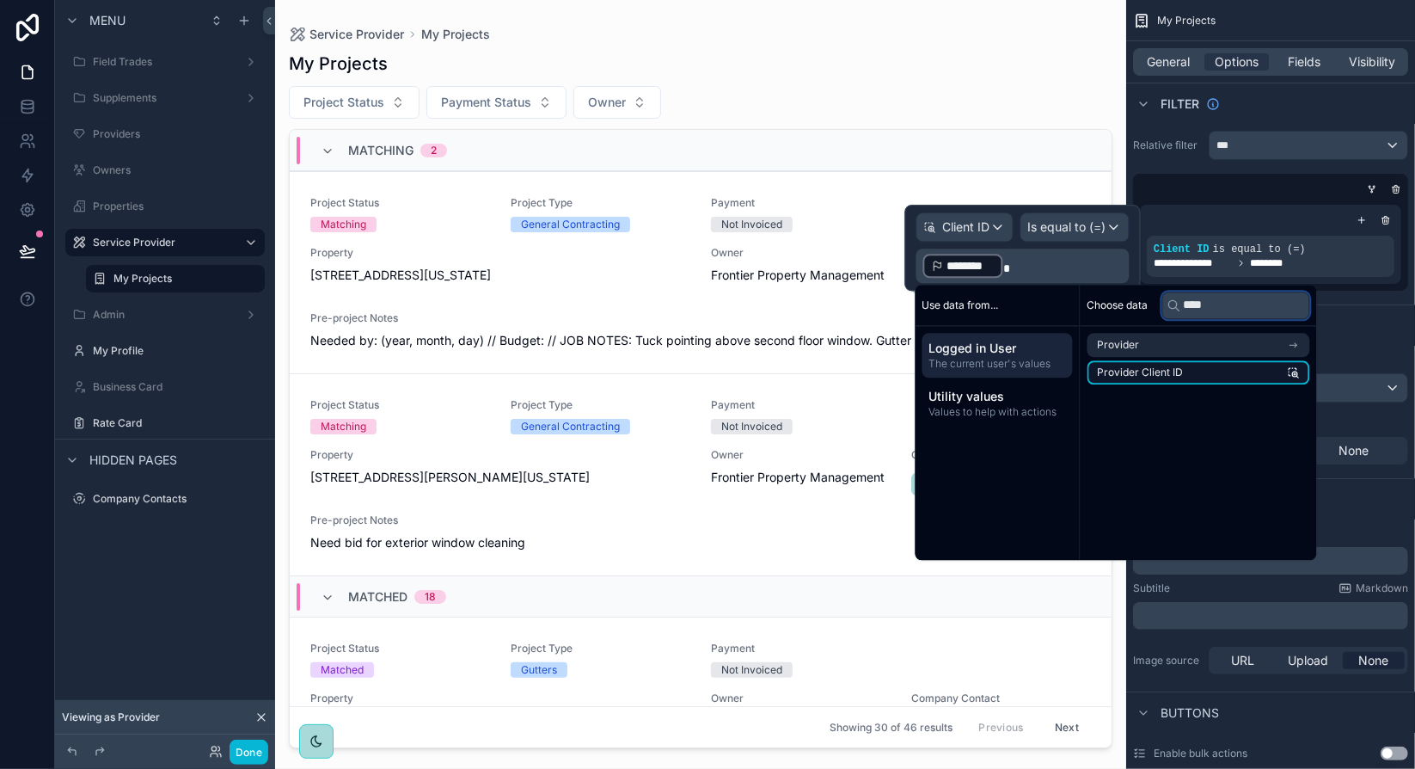
type input "****"
click at [1184, 376] on li "Provider Client ID" at bounding box center [1198, 372] width 223 height 24
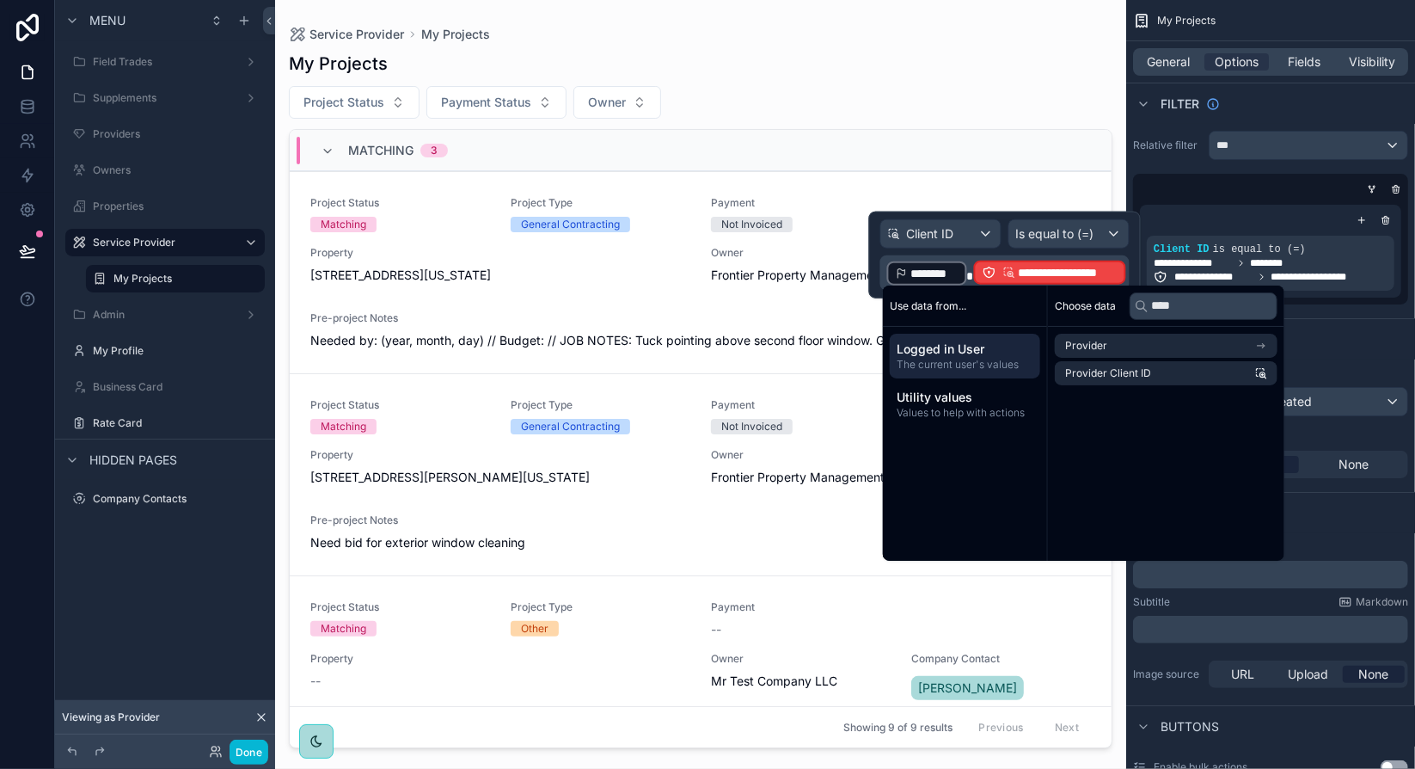
click at [971, 270] on span at bounding box center [969, 276] width 7 height 12
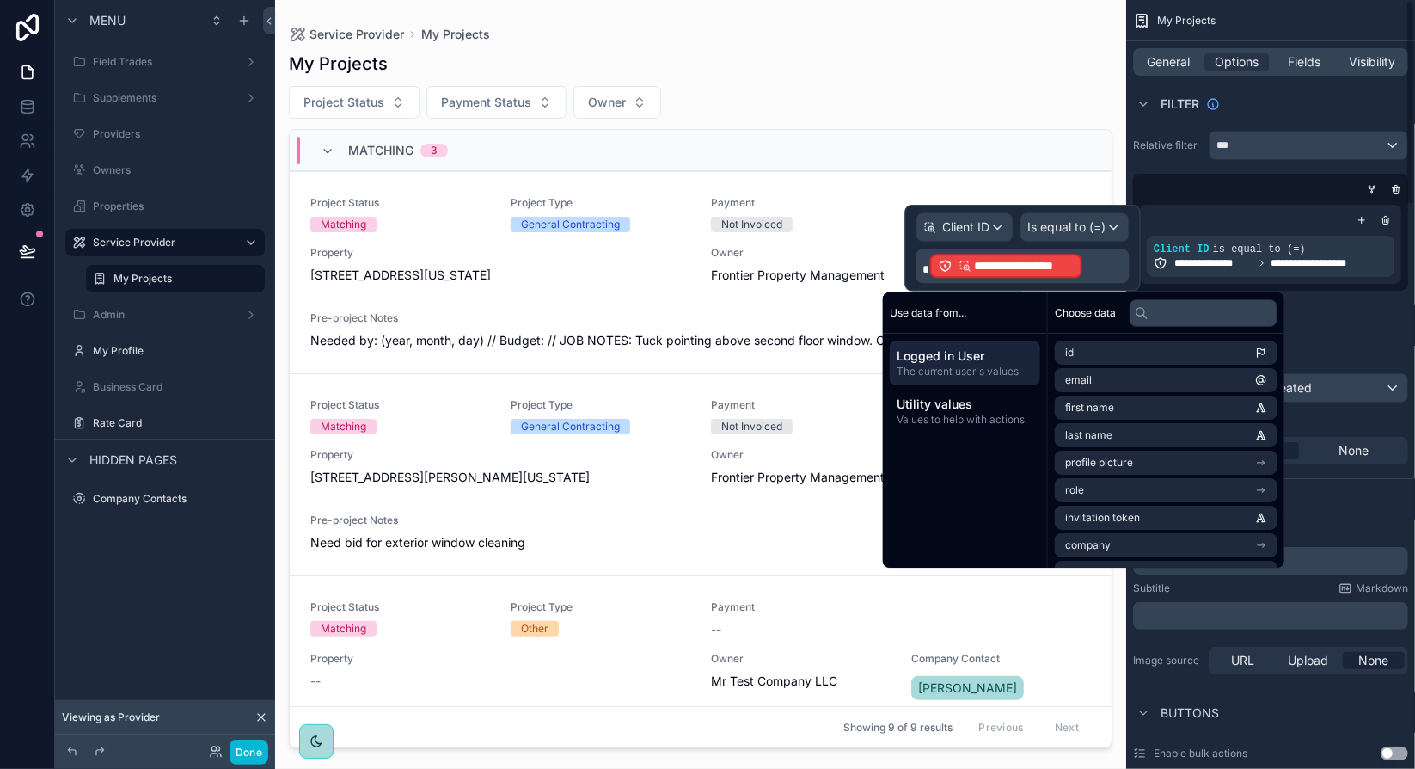
click at [1375, 309] on div "Sort And Limit" at bounding box center [1270, 324] width 289 height 41
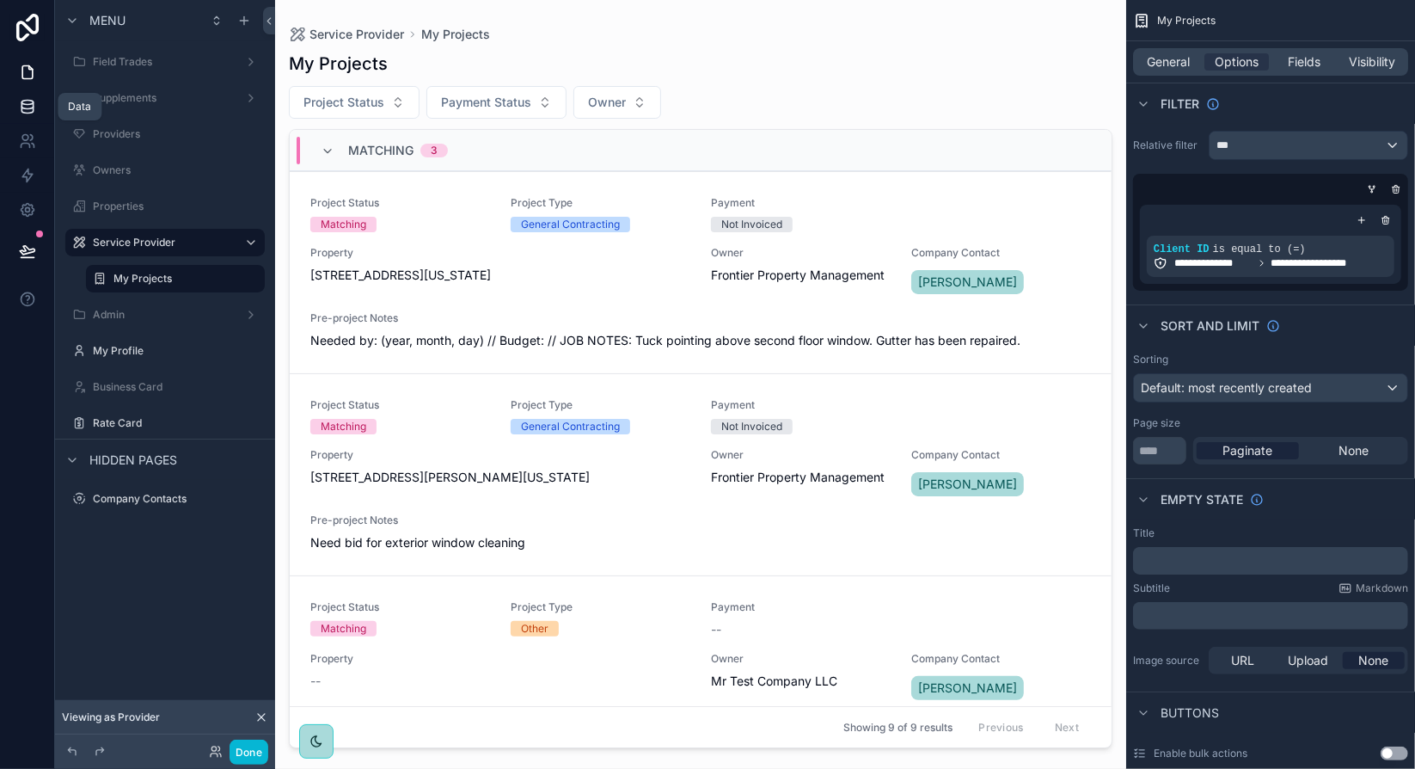
click at [30, 107] on icon at bounding box center [27, 106] width 17 height 17
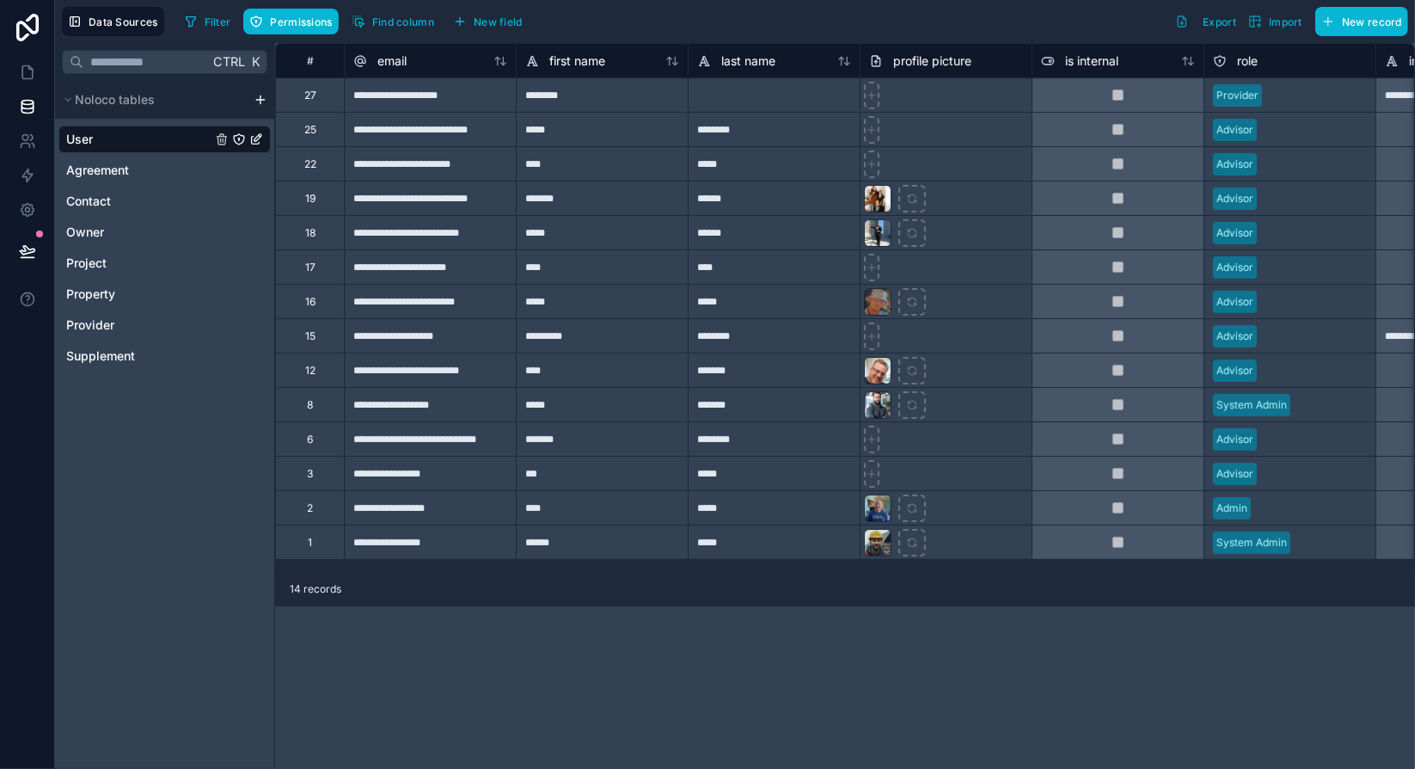
click at [238, 138] on icon "User" at bounding box center [238, 138] width 1 height 1
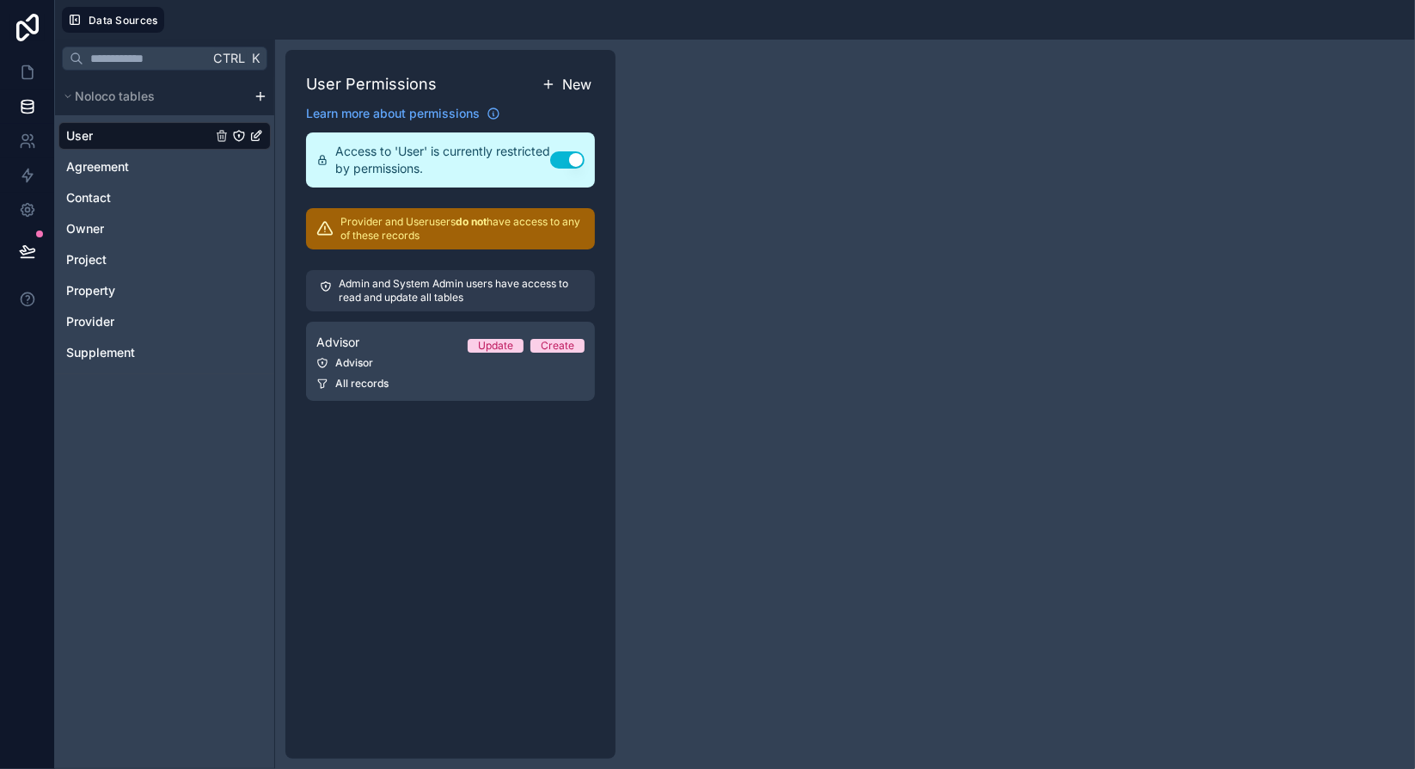
click at [564, 81] on span "New" at bounding box center [576, 84] width 29 height 21
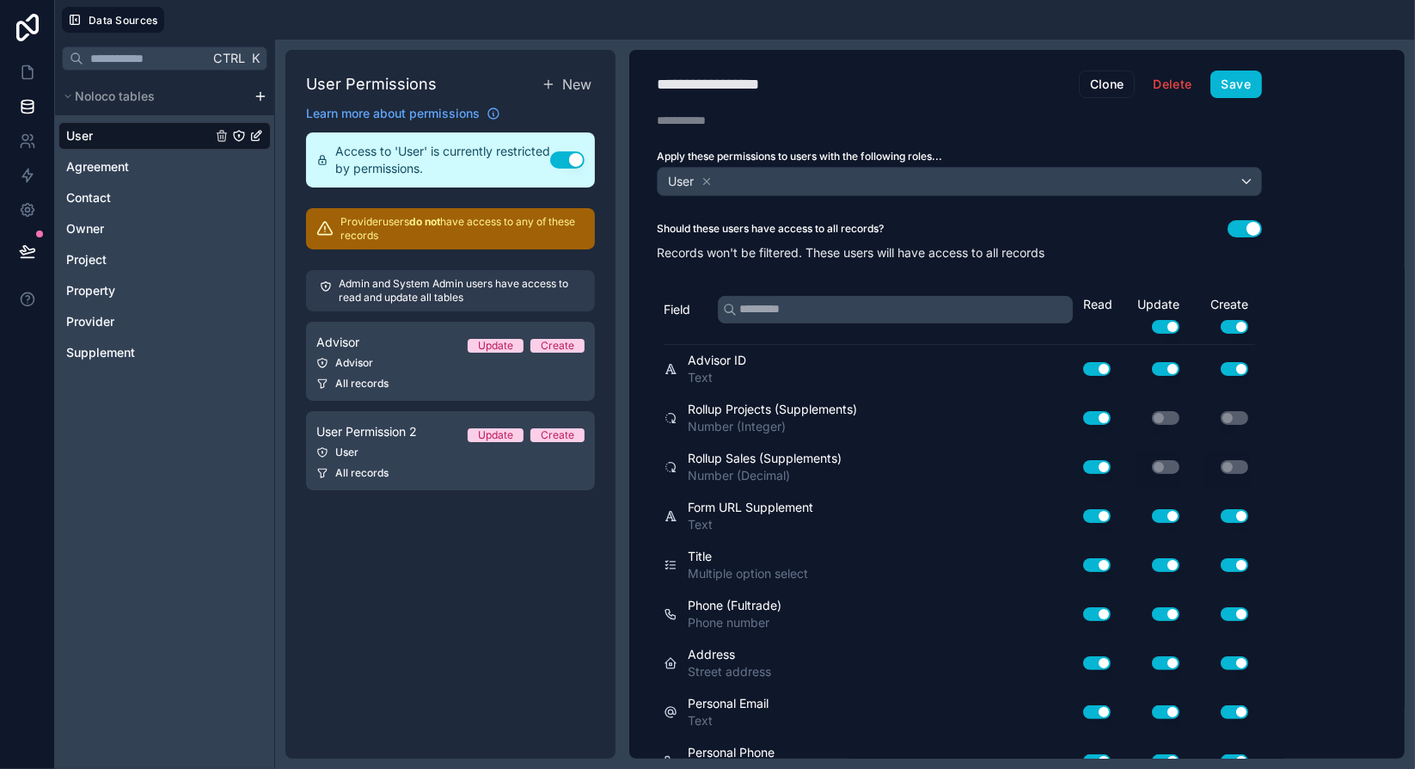
click at [744, 80] on div "**********" at bounding box center [730, 84] width 147 height 24
type div "**********"
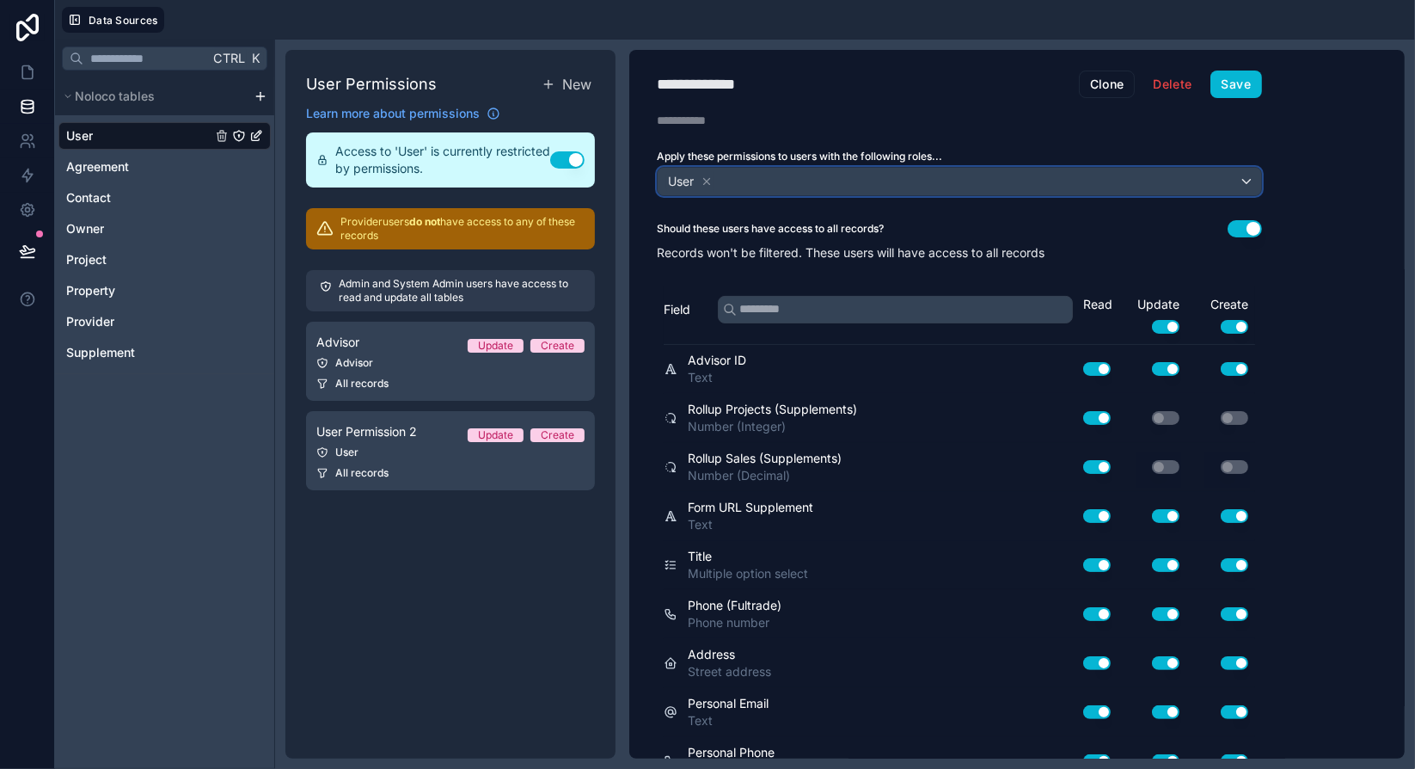
click at [737, 175] on div "User" at bounding box center [959, 182] width 603 height 28
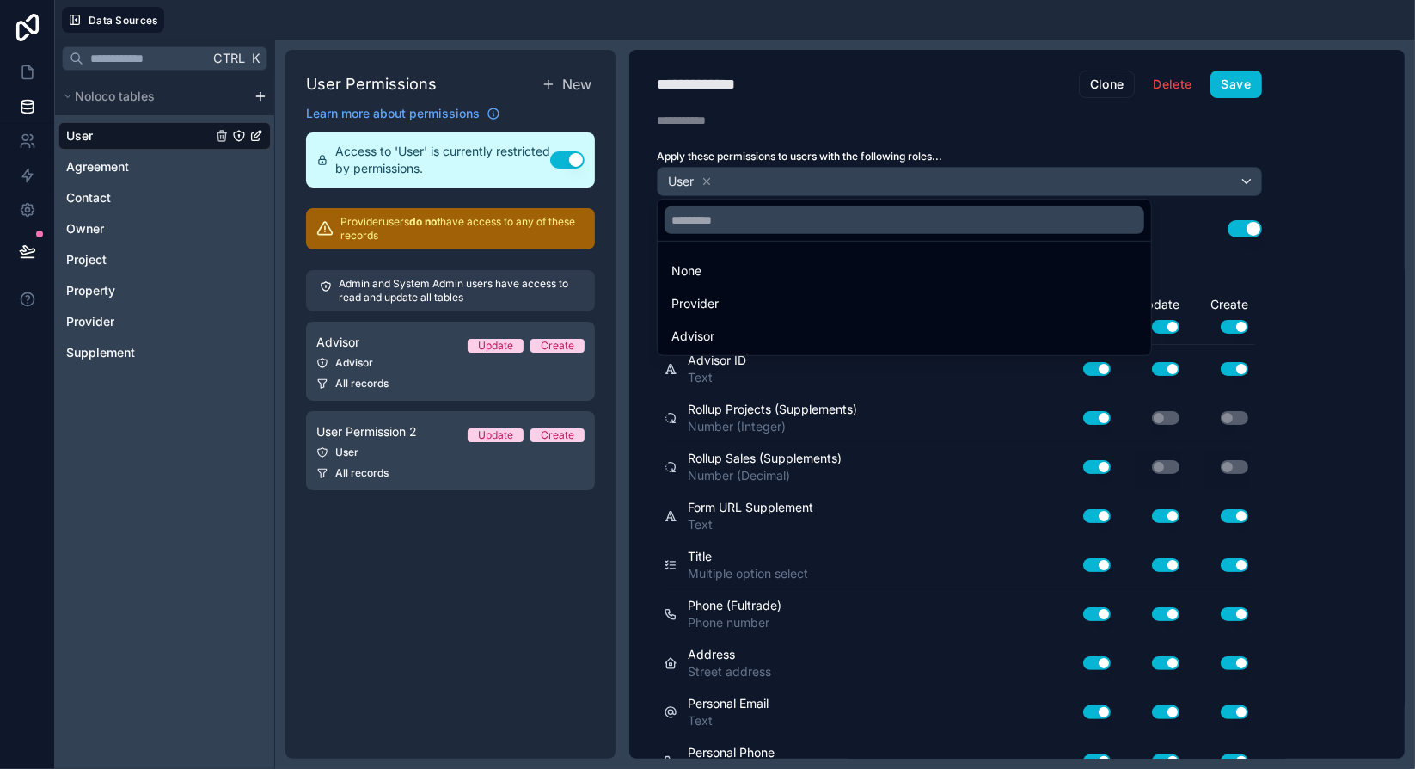
click at [708, 181] on div at bounding box center [707, 384] width 1415 height 769
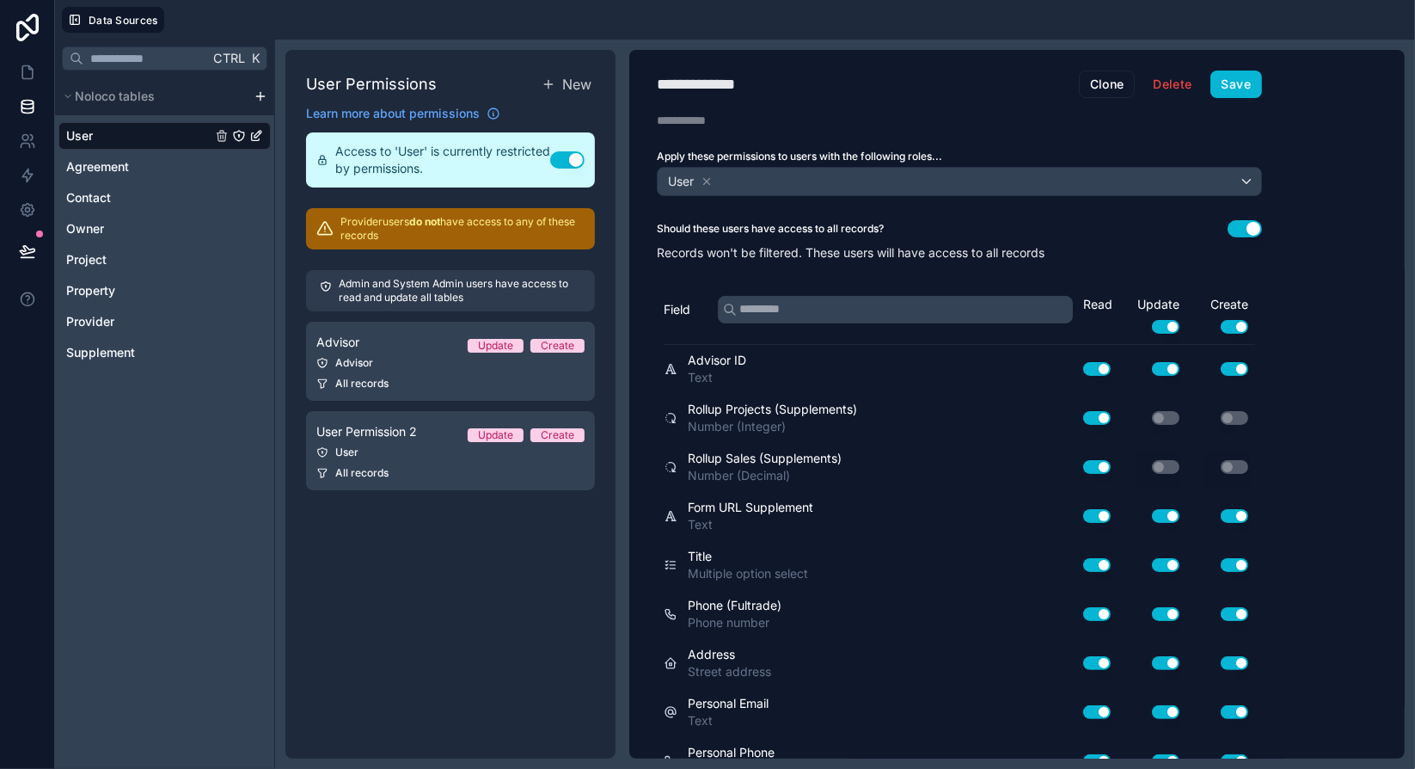
click at [708, 181] on icon at bounding box center [707, 181] width 12 height 12
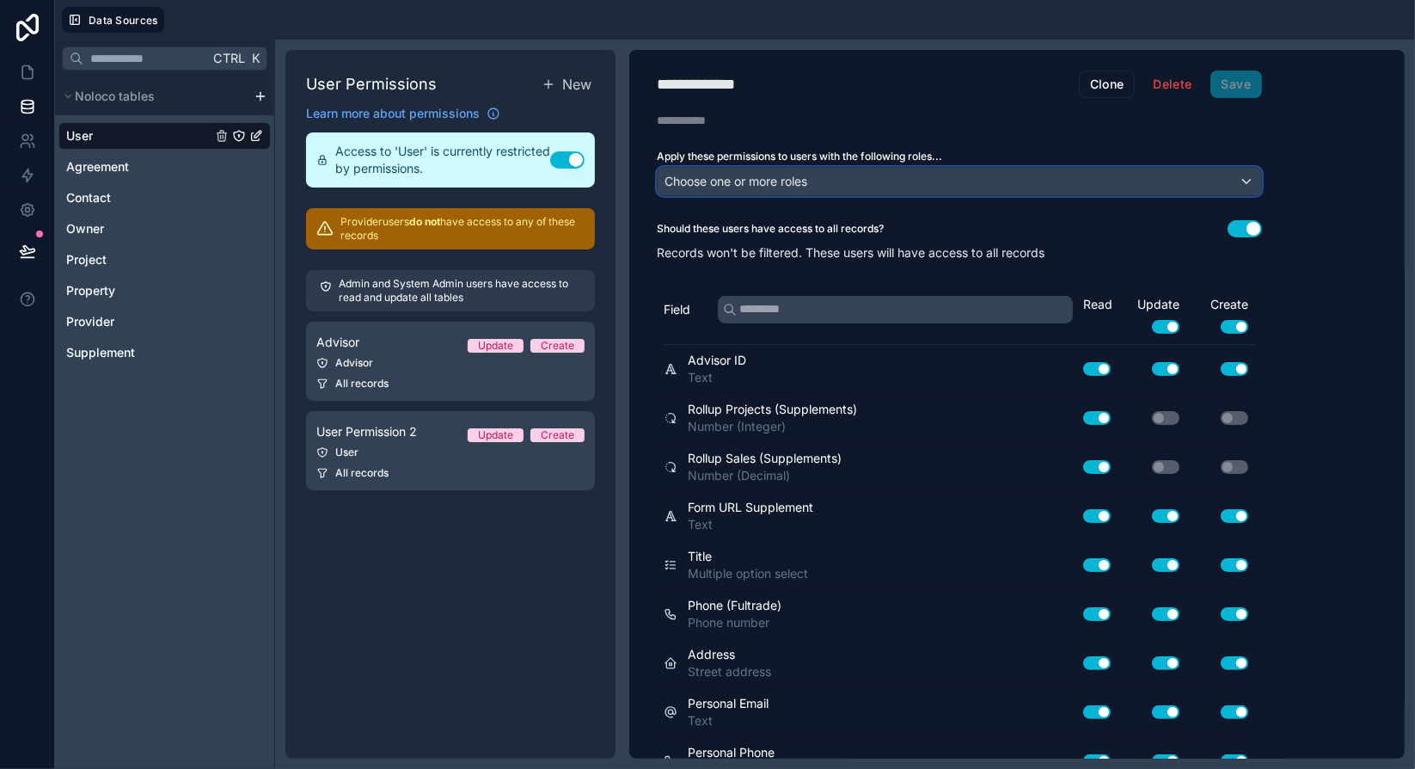
click at [708, 181] on span "Choose one or more roles" at bounding box center [736, 181] width 143 height 15
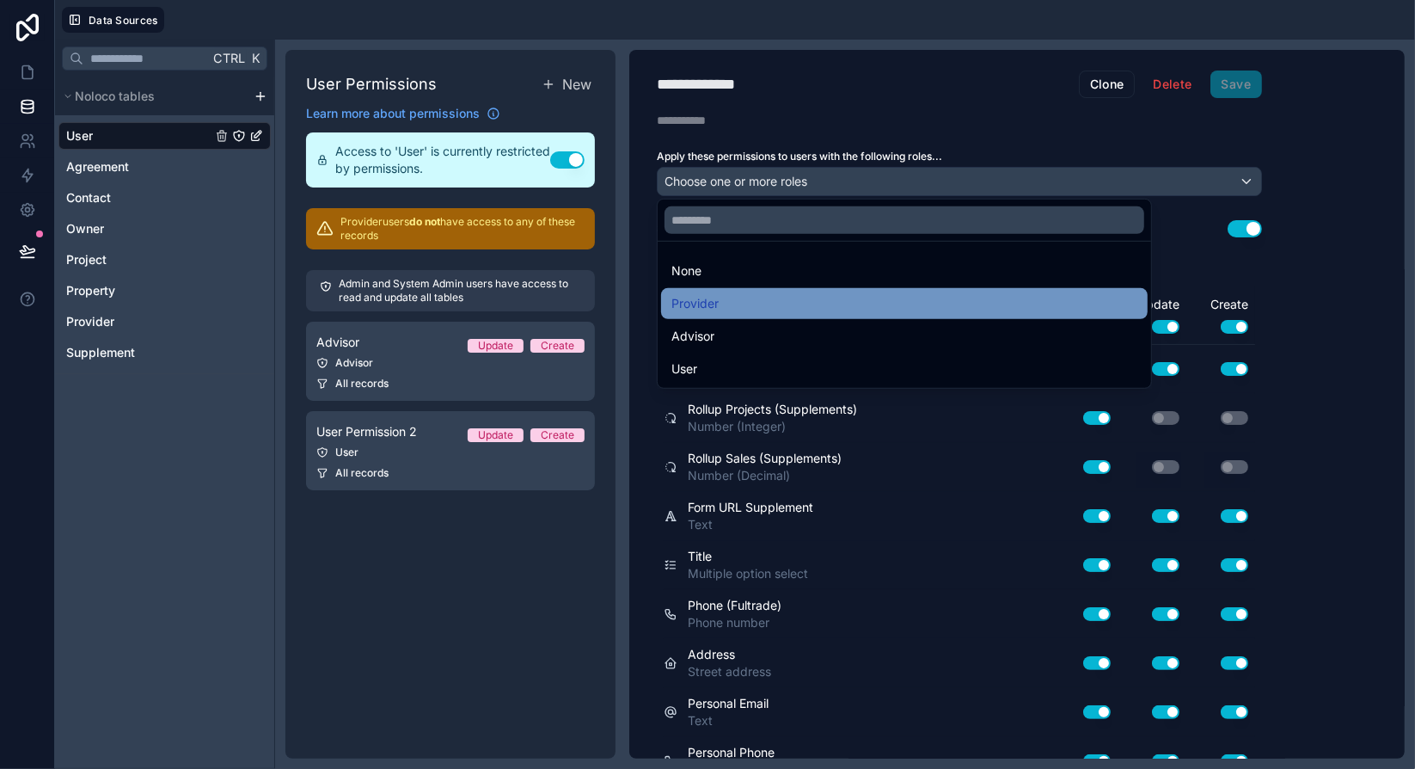
click at [717, 303] on span "Provider" at bounding box center [694, 303] width 47 height 21
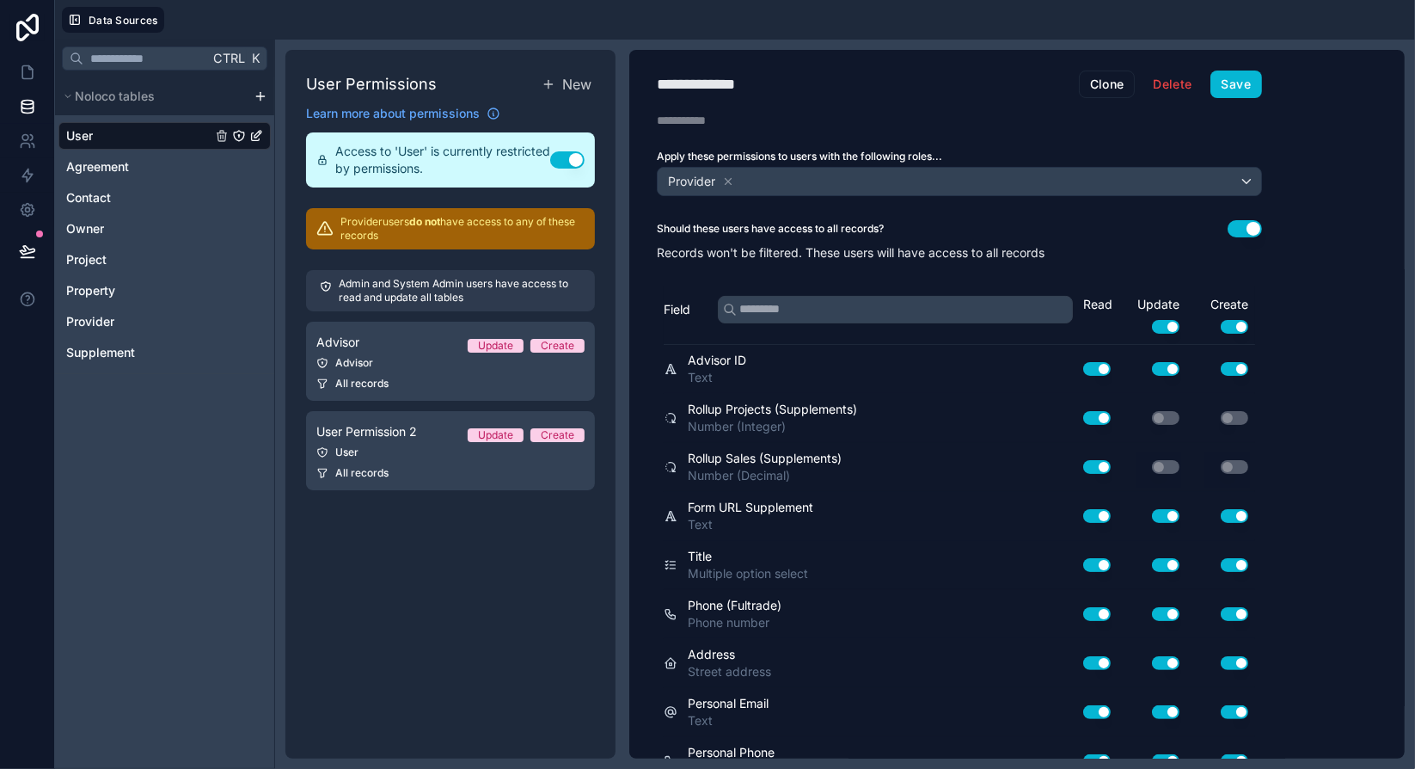
click at [1242, 322] on button "Use setting" at bounding box center [1235, 327] width 28 height 14
click at [1173, 324] on button "Use setting" at bounding box center [1166, 327] width 28 height 14
click at [1338, 373] on div "**********" at bounding box center [1016, 404] width 775 height 708
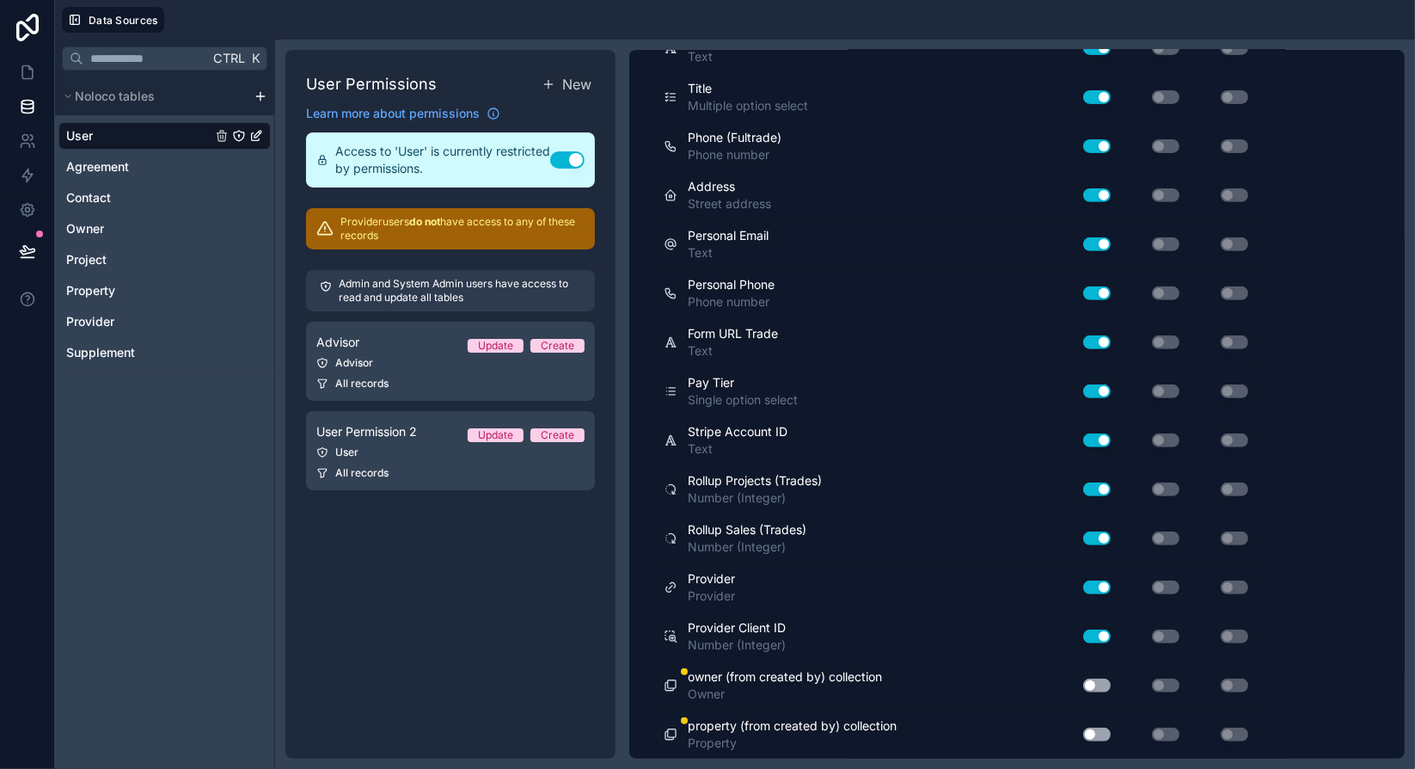
scroll to position [652, 0]
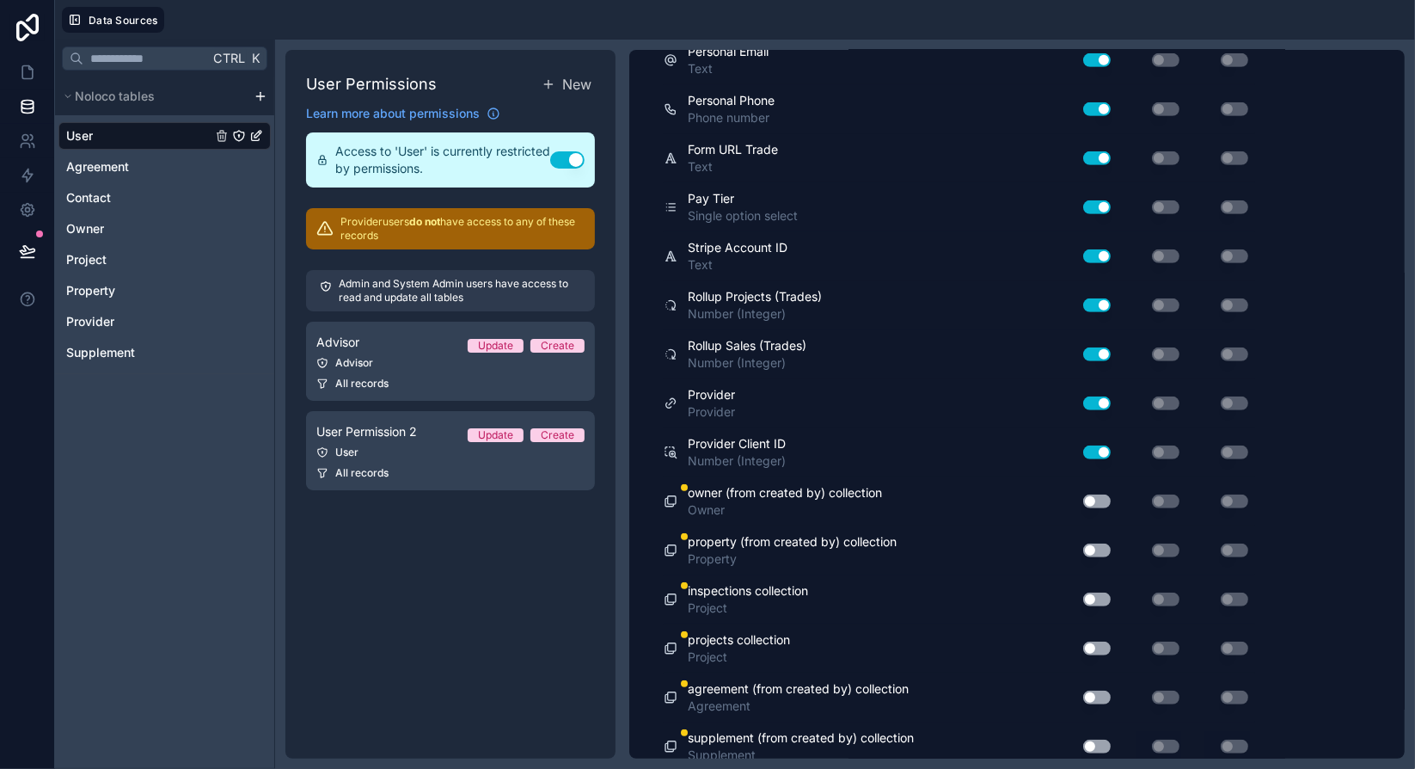
click at [1100, 494] on button "Use setting" at bounding box center [1097, 501] width 28 height 14
click at [1107, 543] on button "Use setting" at bounding box center [1097, 550] width 28 height 14
click at [1099, 592] on button "Use setting" at bounding box center [1097, 599] width 28 height 14
click at [1097, 641] on button "Use setting" at bounding box center [1097, 648] width 28 height 14
click at [1096, 690] on button "Use setting" at bounding box center [1097, 697] width 28 height 14
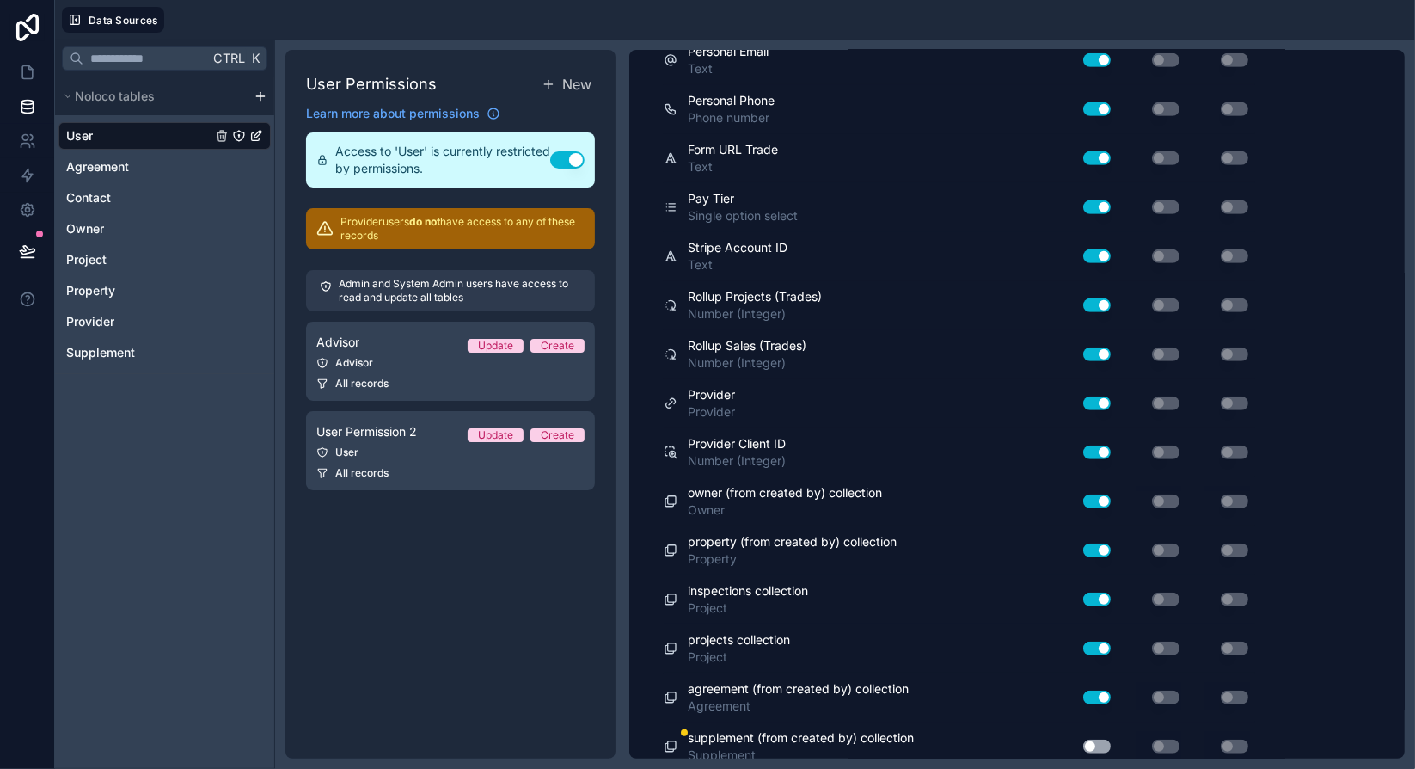
click at [1095, 739] on button "Use setting" at bounding box center [1097, 746] width 28 height 14
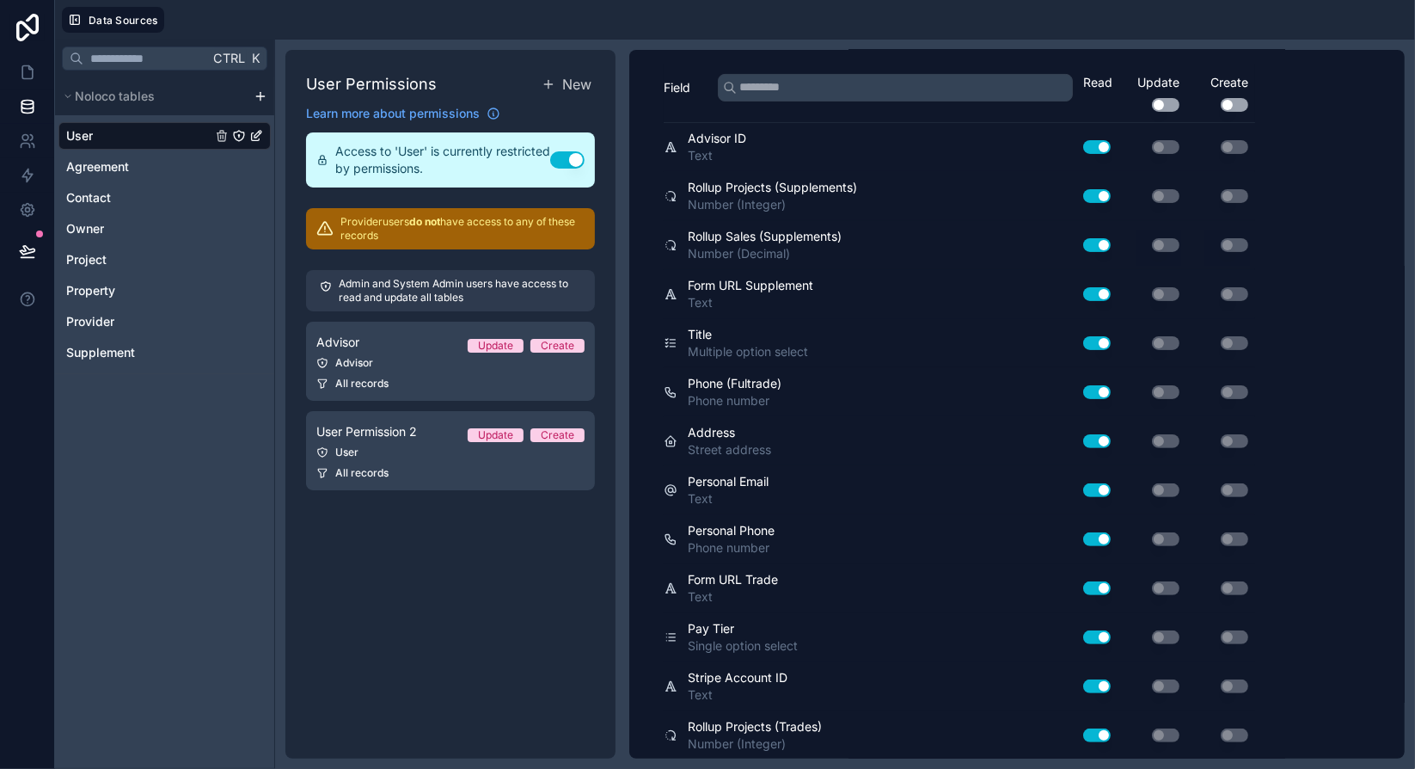
scroll to position [0, 0]
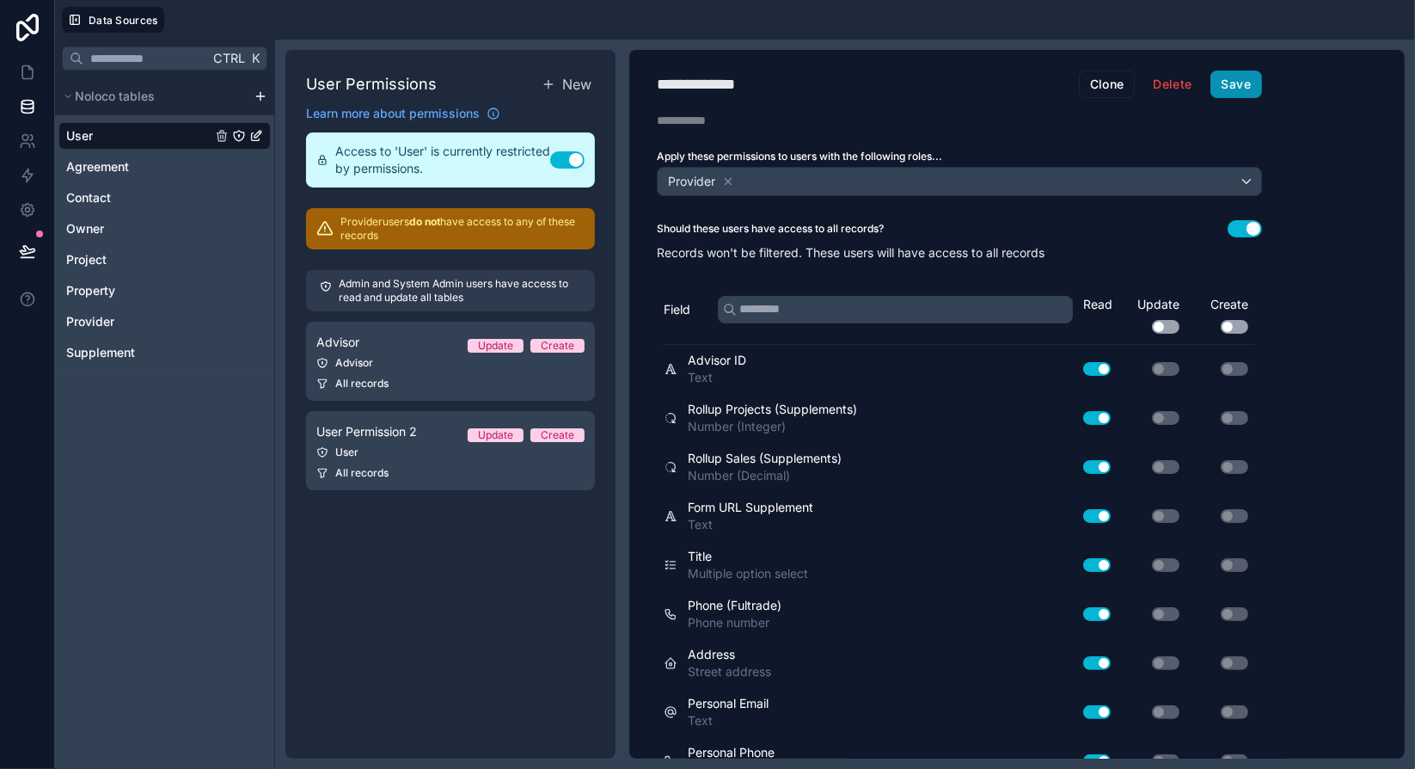
click at [1253, 83] on button "Save" at bounding box center [1236, 84] width 52 height 28
click at [28, 68] on icon at bounding box center [29, 67] width 3 height 3
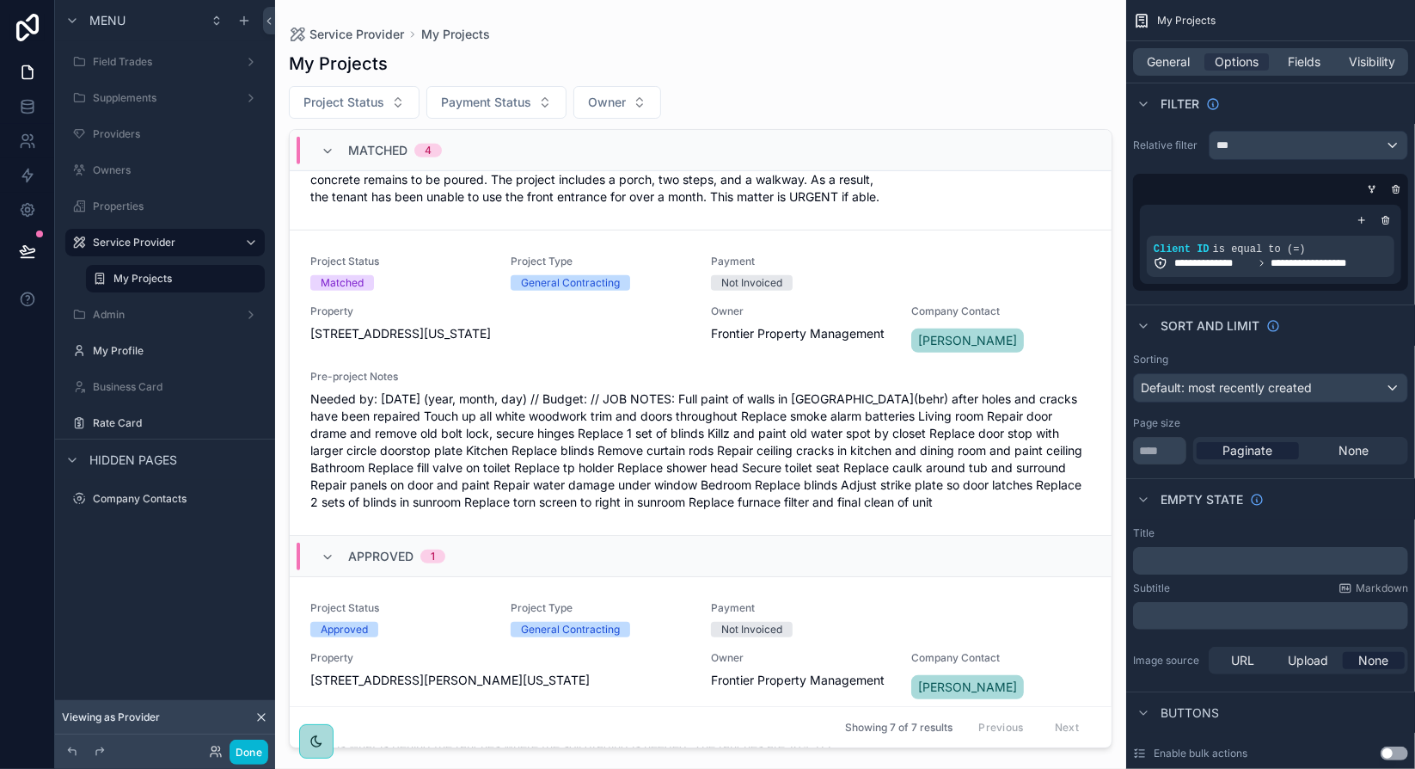
scroll to position [688, 0]
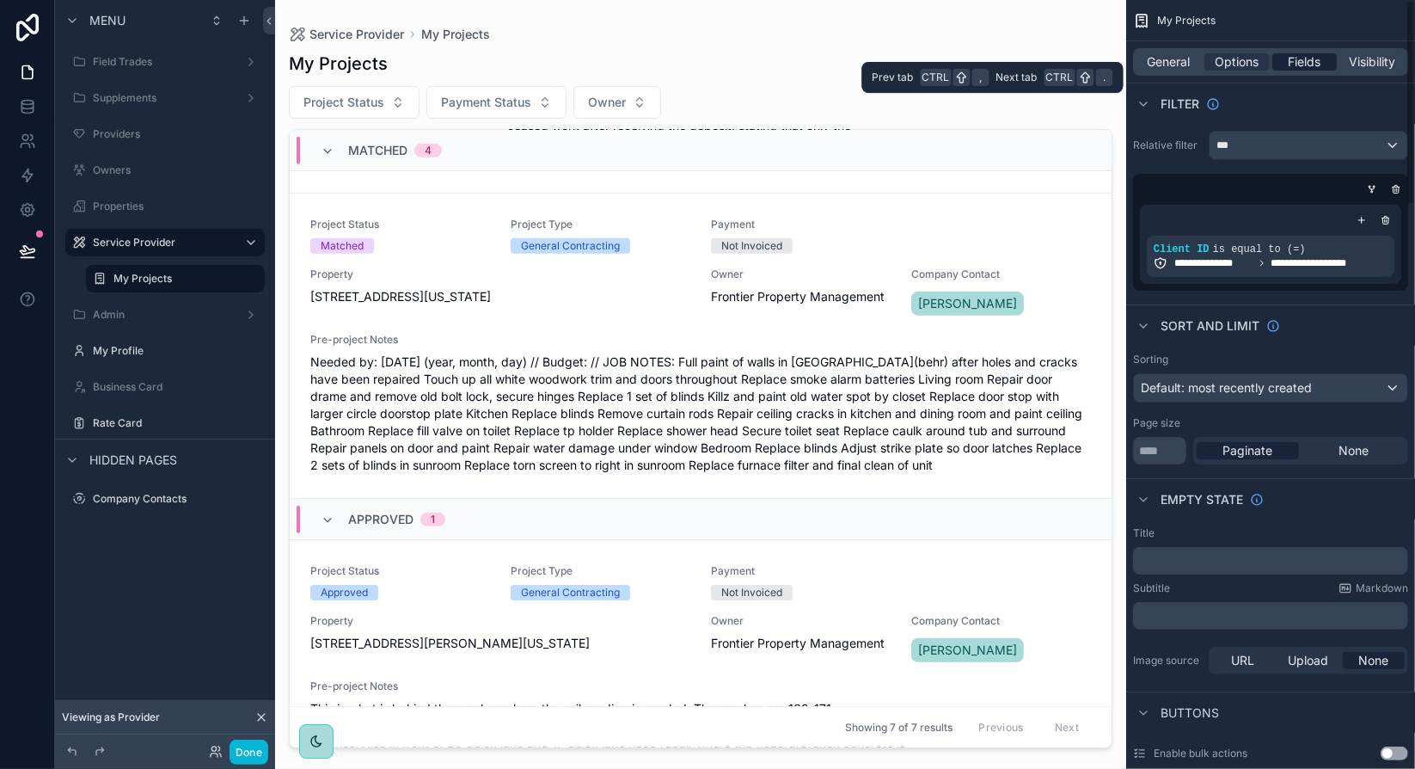
click at [1294, 60] on span "Fields" at bounding box center [1305, 61] width 33 height 17
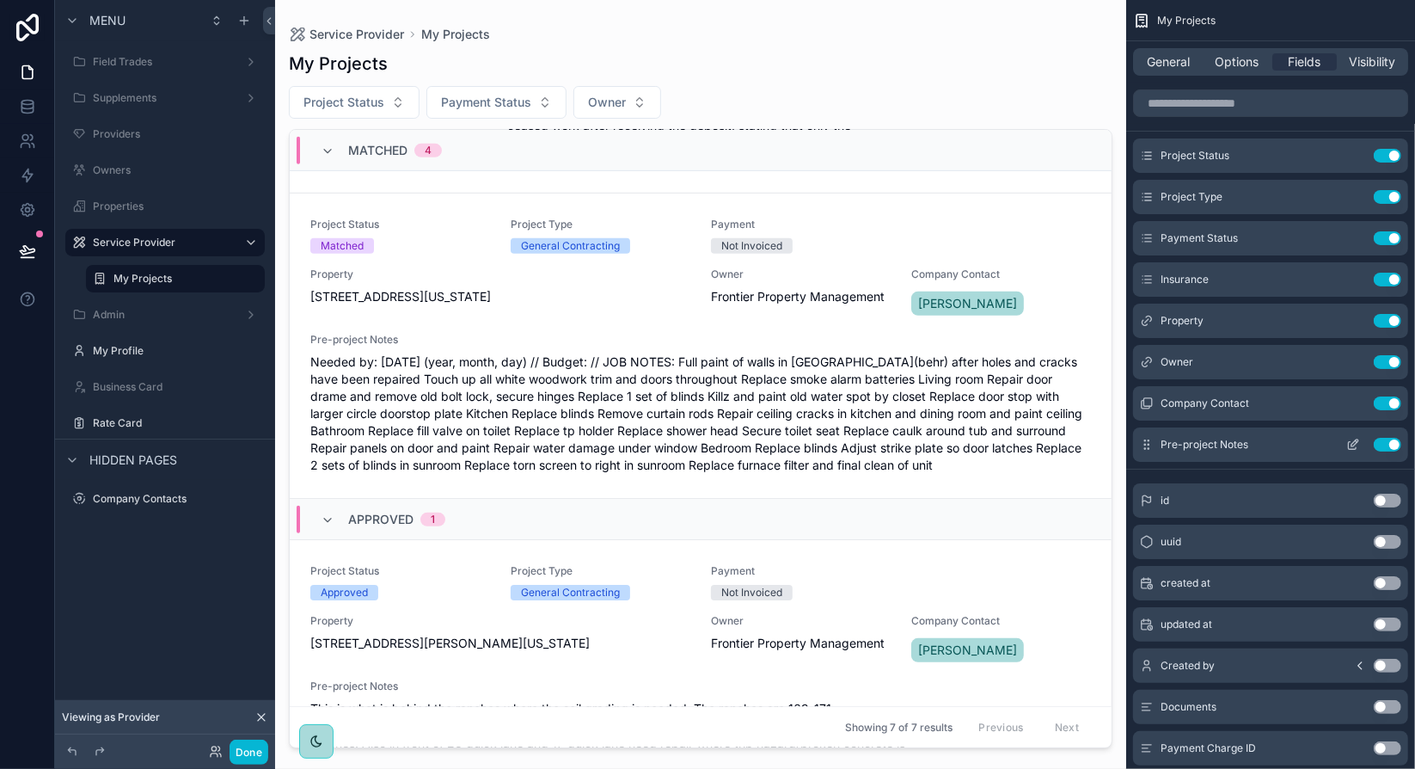
click at [1353, 438] on icon "scrollable content" at bounding box center [1353, 445] width 14 height 14
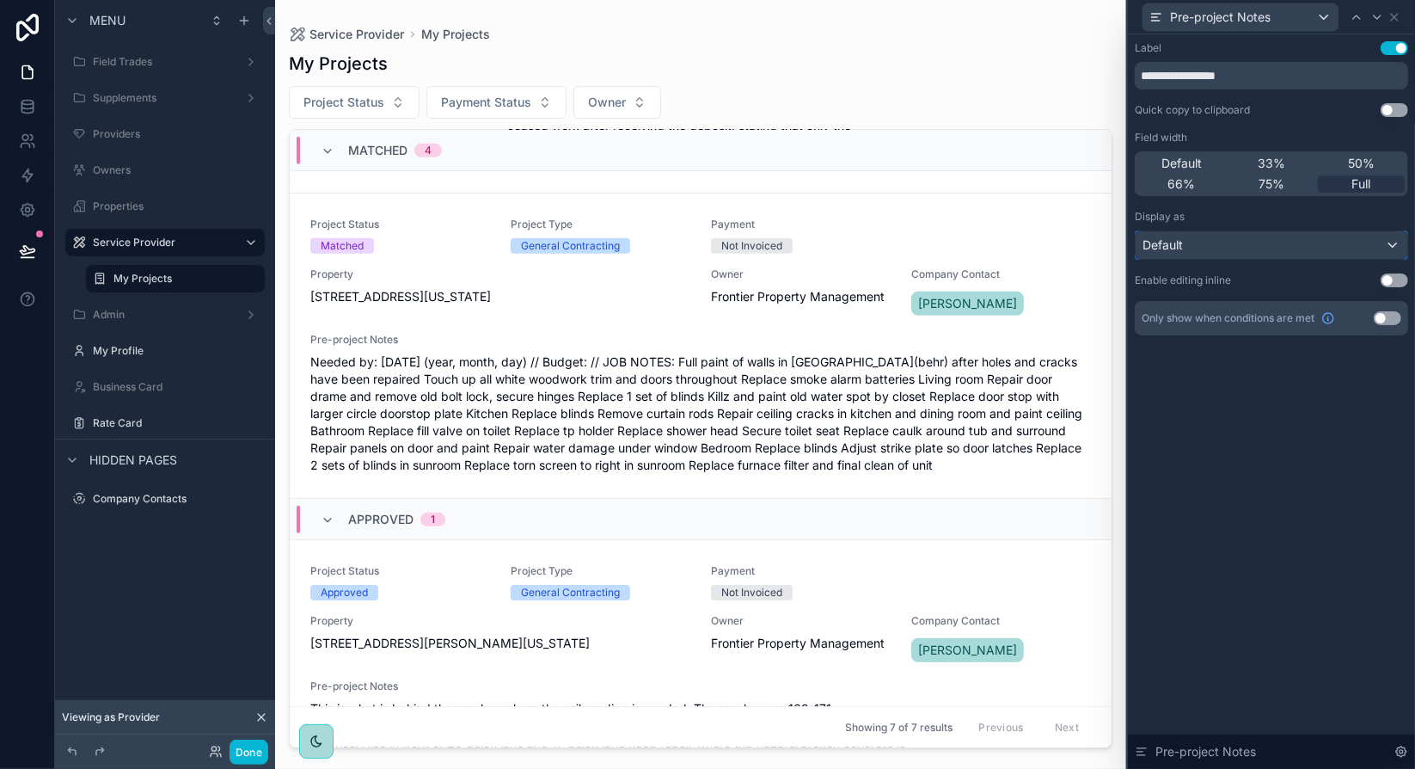
click at [1339, 245] on div "Default" at bounding box center [1272, 245] width 272 height 28
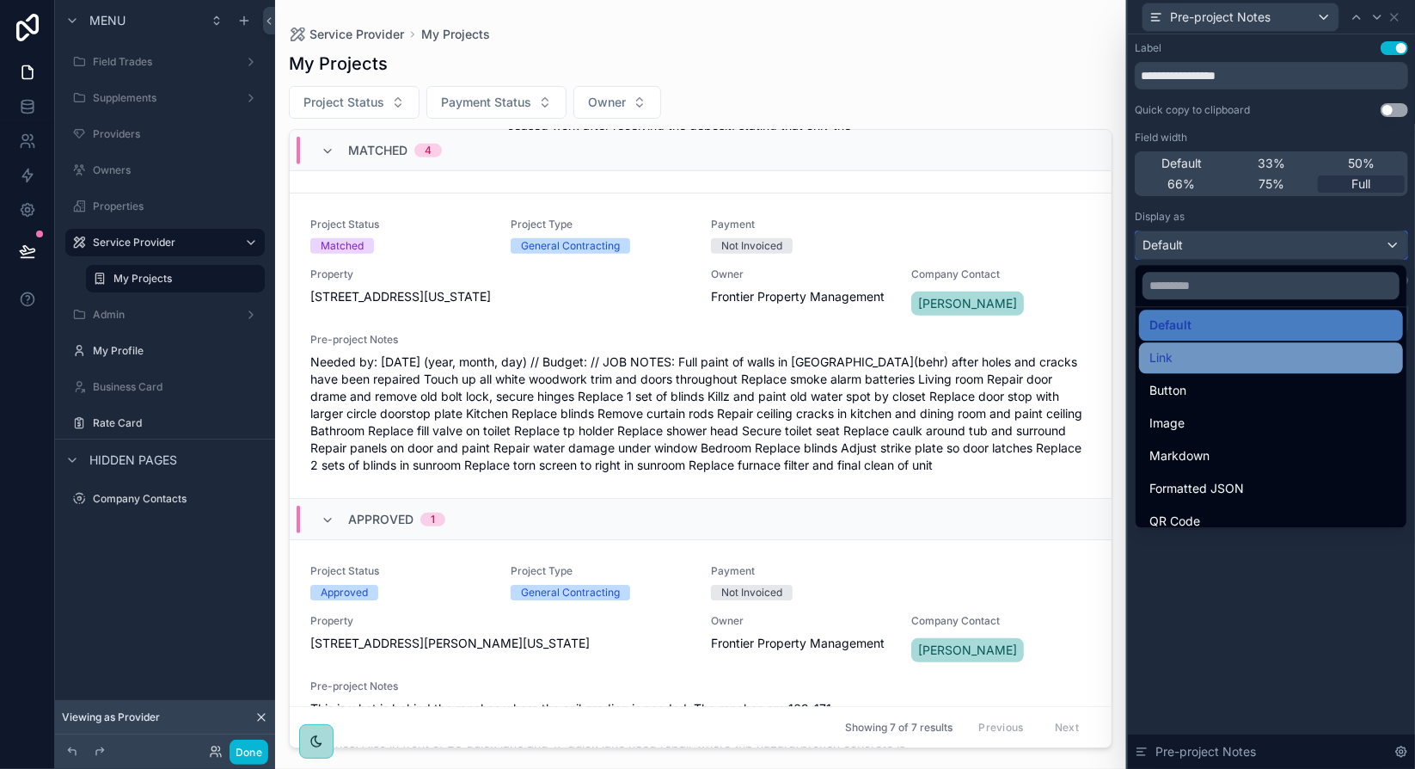
scroll to position [0, 0]
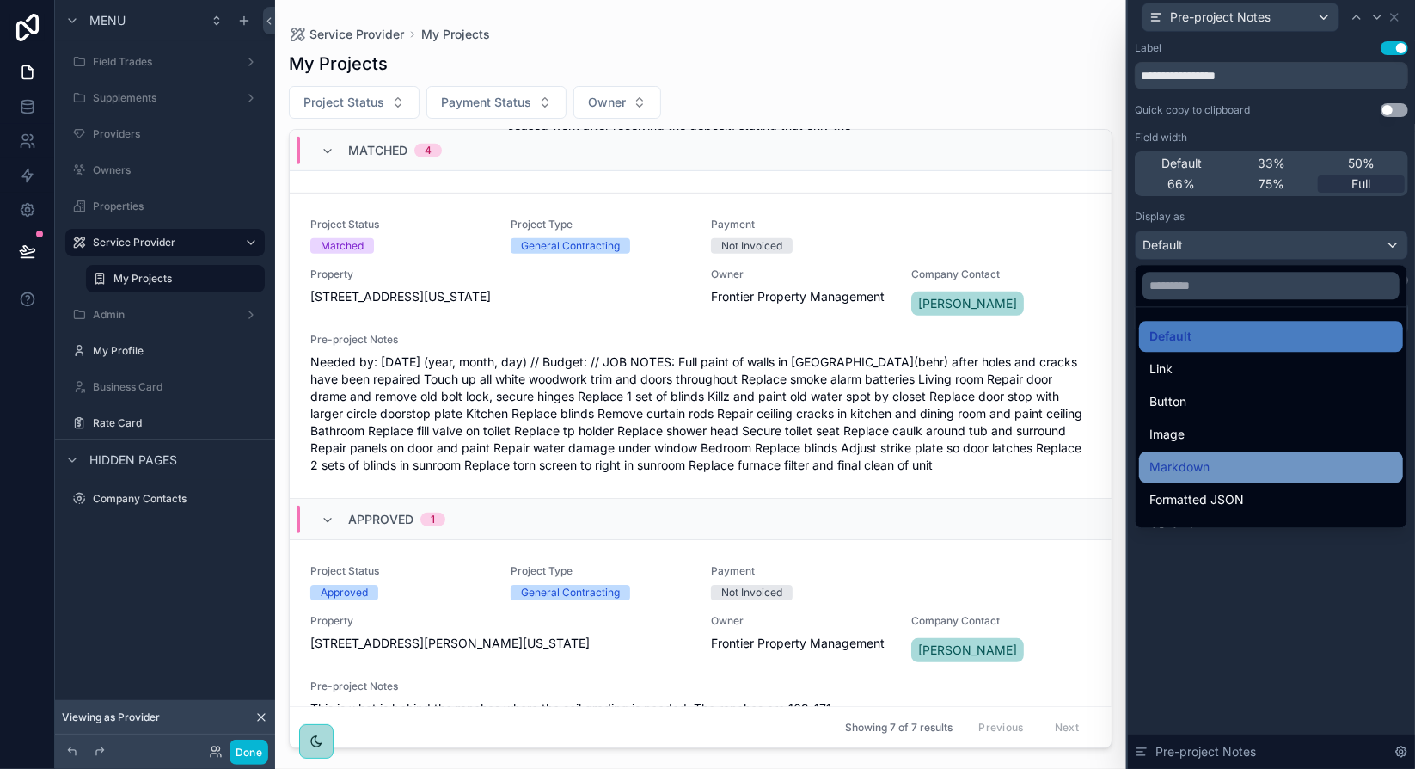
click at [1183, 469] on span "Markdown" at bounding box center [1179, 466] width 60 height 21
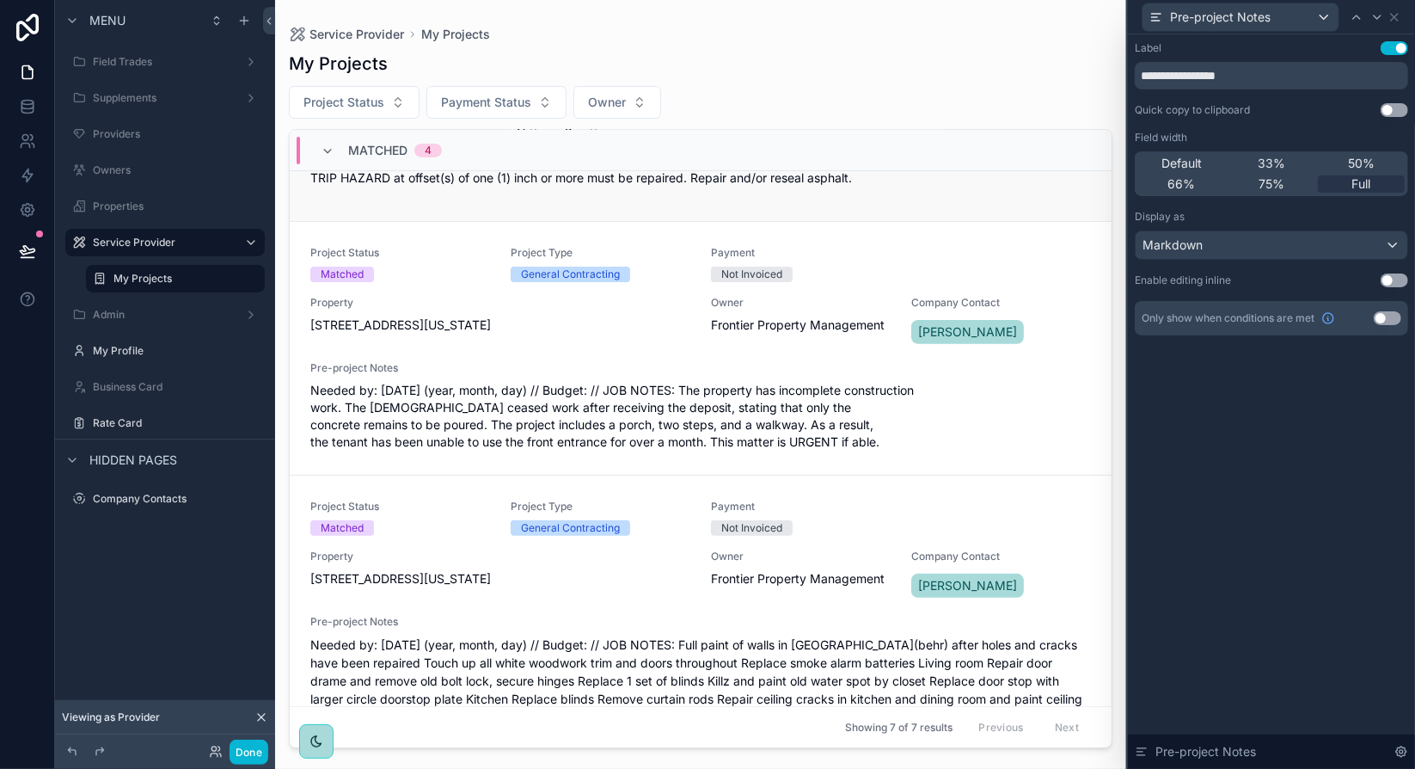
scroll to position [516, 0]
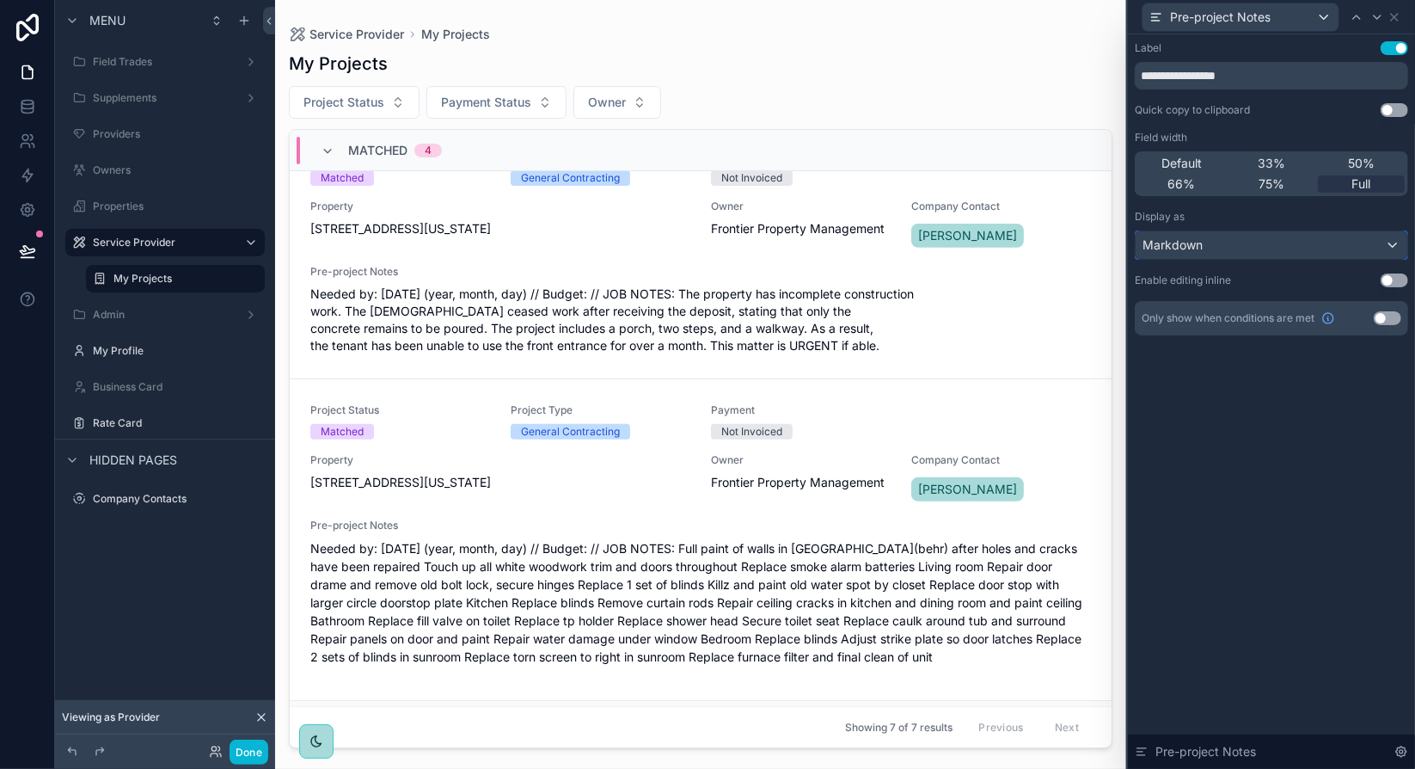
click at [1376, 242] on div "Markdown" at bounding box center [1272, 245] width 272 height 28
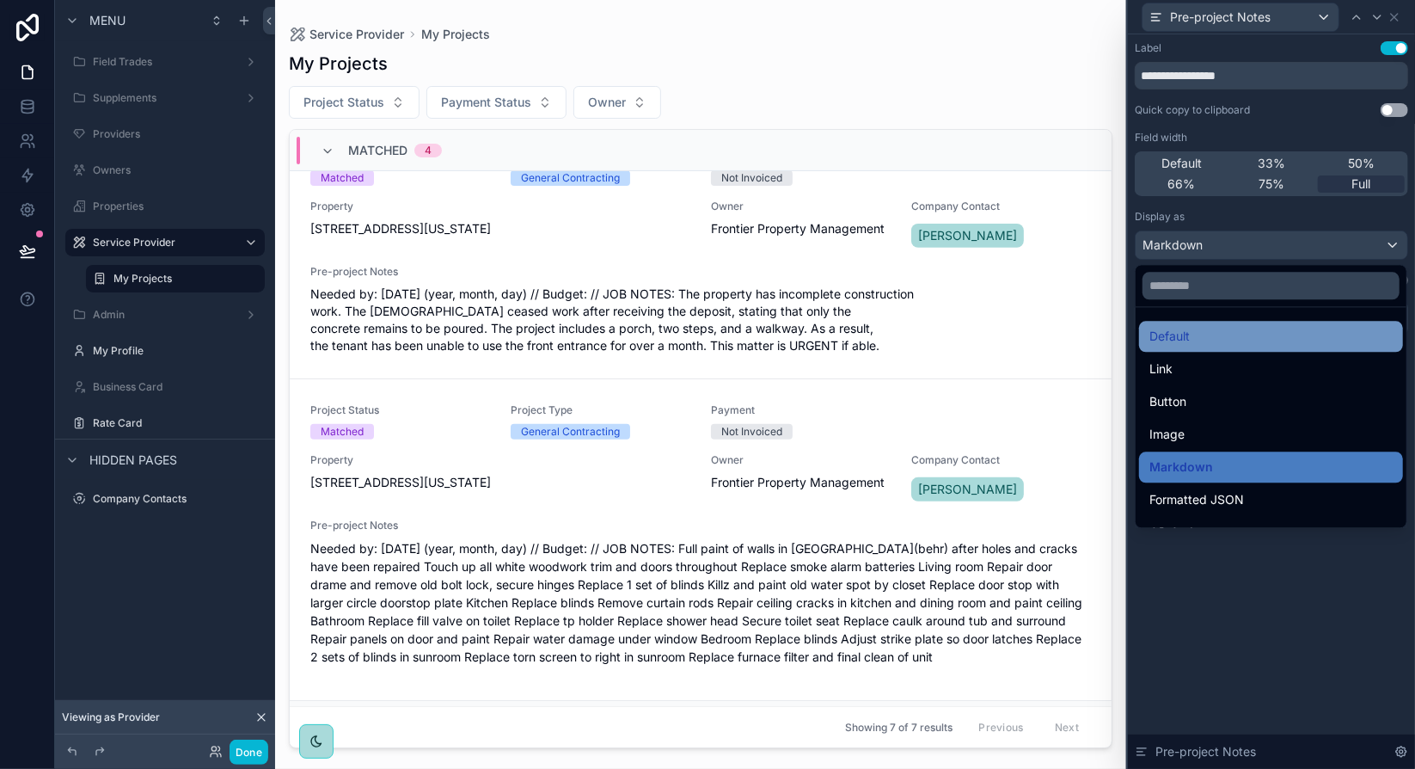
click at [1204, 340] on div "Default" at bounding box center [1270, 336] width 243 height 21
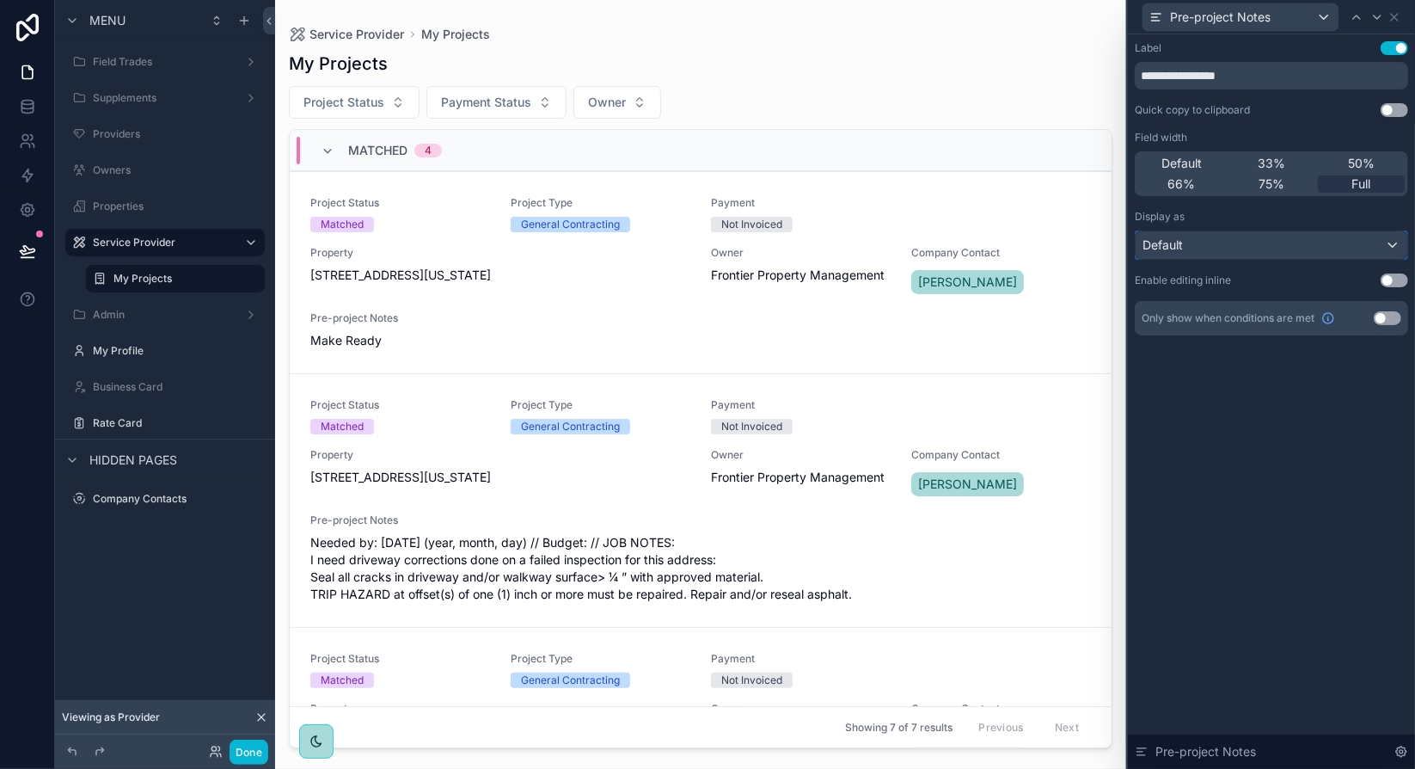
click at [1283, 249] on div "Default" at bounding box center [1272, 245] width 272 height 28
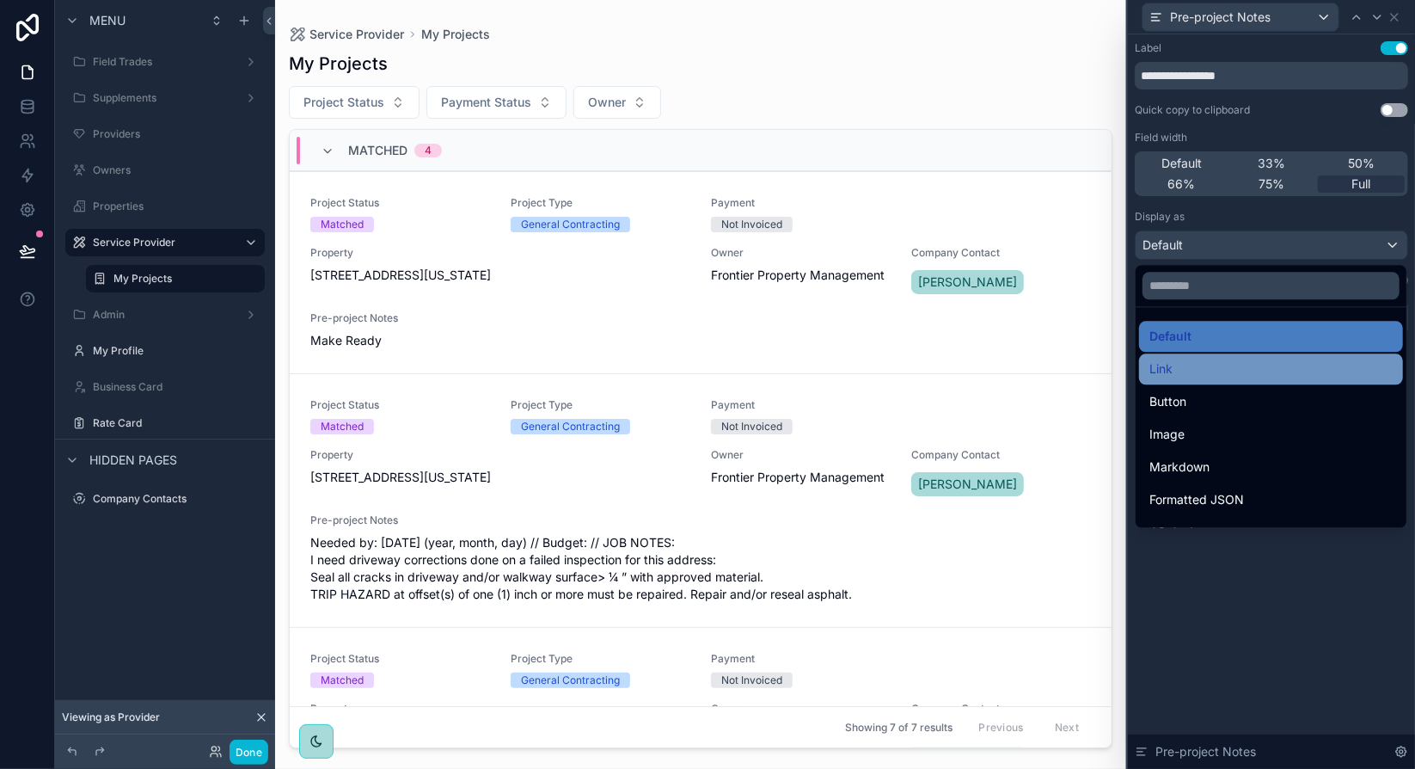
click at [1252, 377] on div "Link" at bounding box center [1270, 368] width 243 height 21
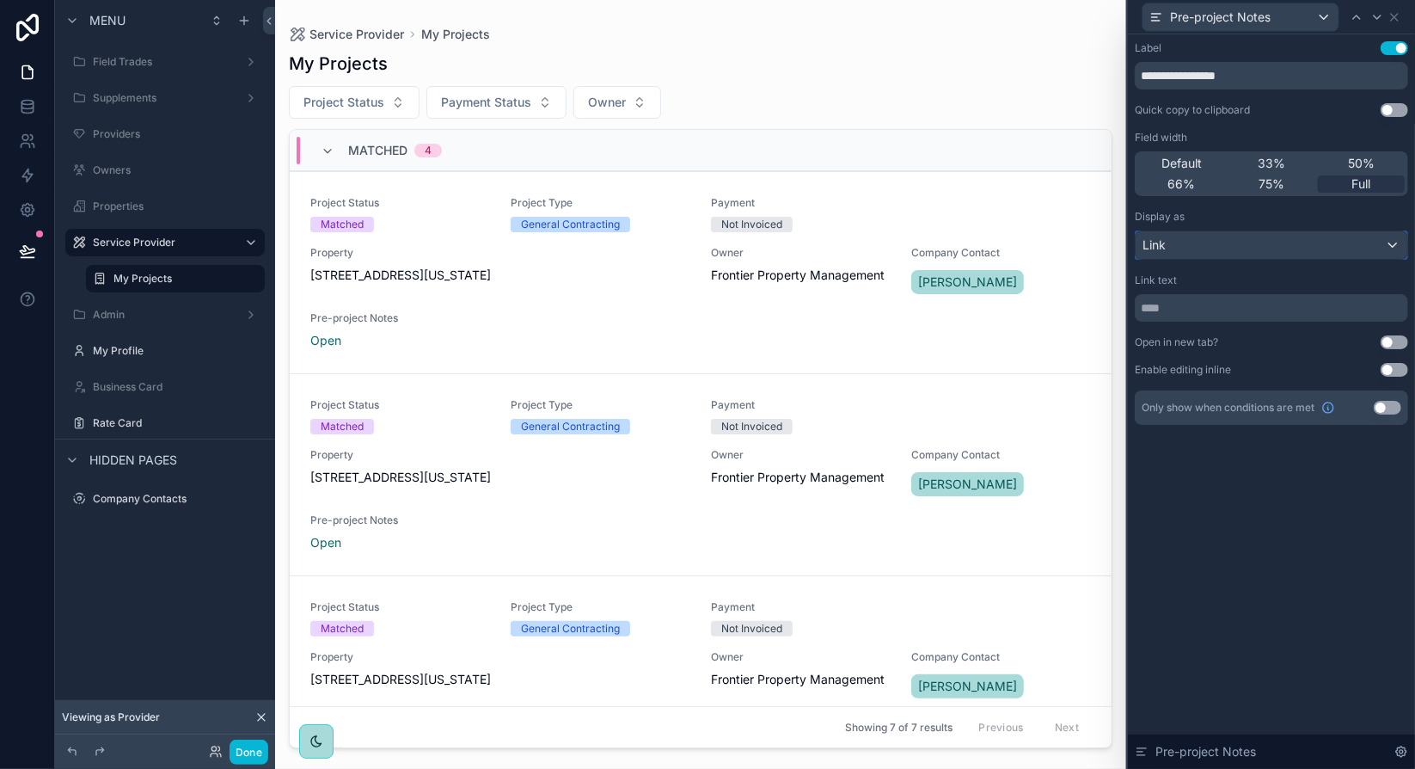
click at [1312, 245] on div "Link" at bounding box center [1272, 245] width 272 height 28
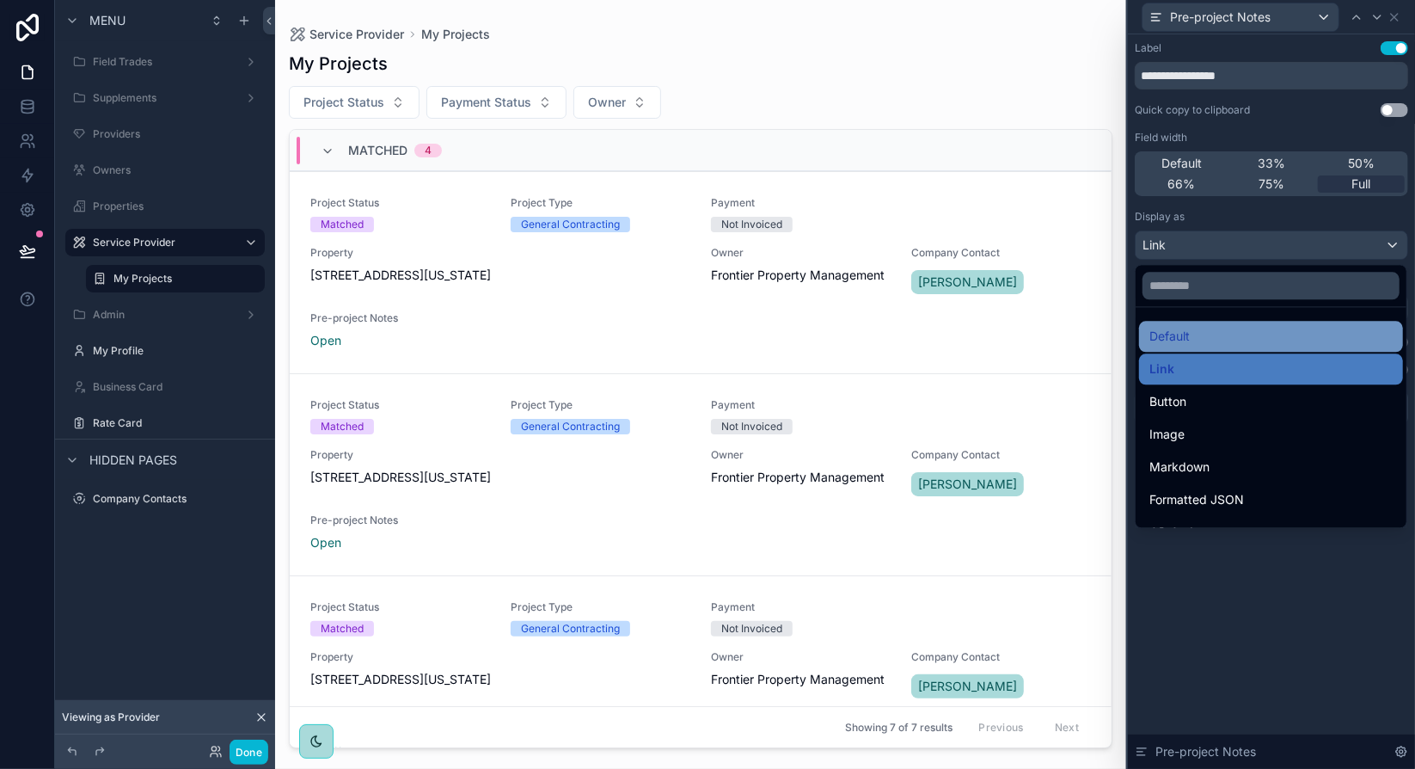
click at [1226, 335] on div "Default" at bounding box center [1270, 336] width 243 height 21
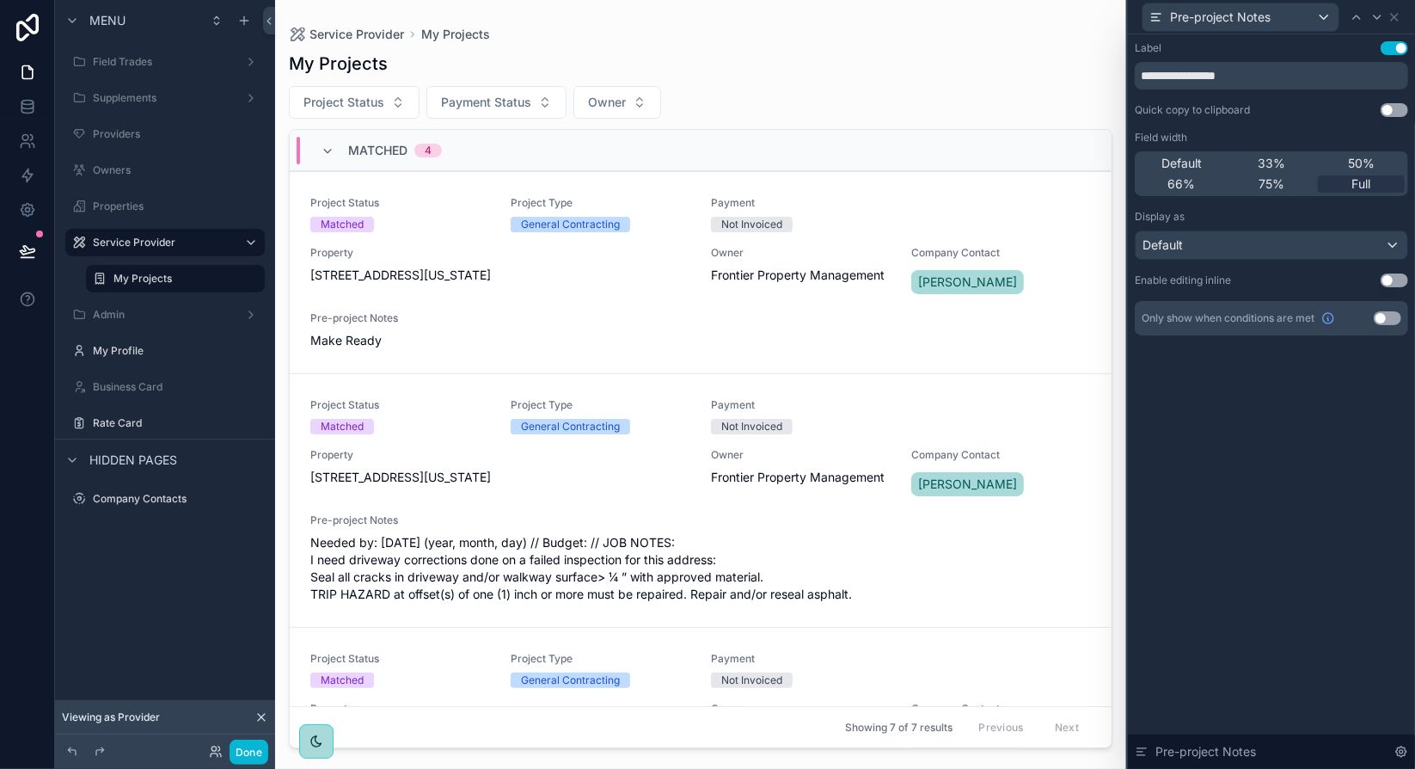
click at [1332, 216] on div "Display as" at bounding box center [1271, 217] width 273 height 14
click at [1276, 513] on div "**********" at bounding box center [1271, 401] width 287 height 734
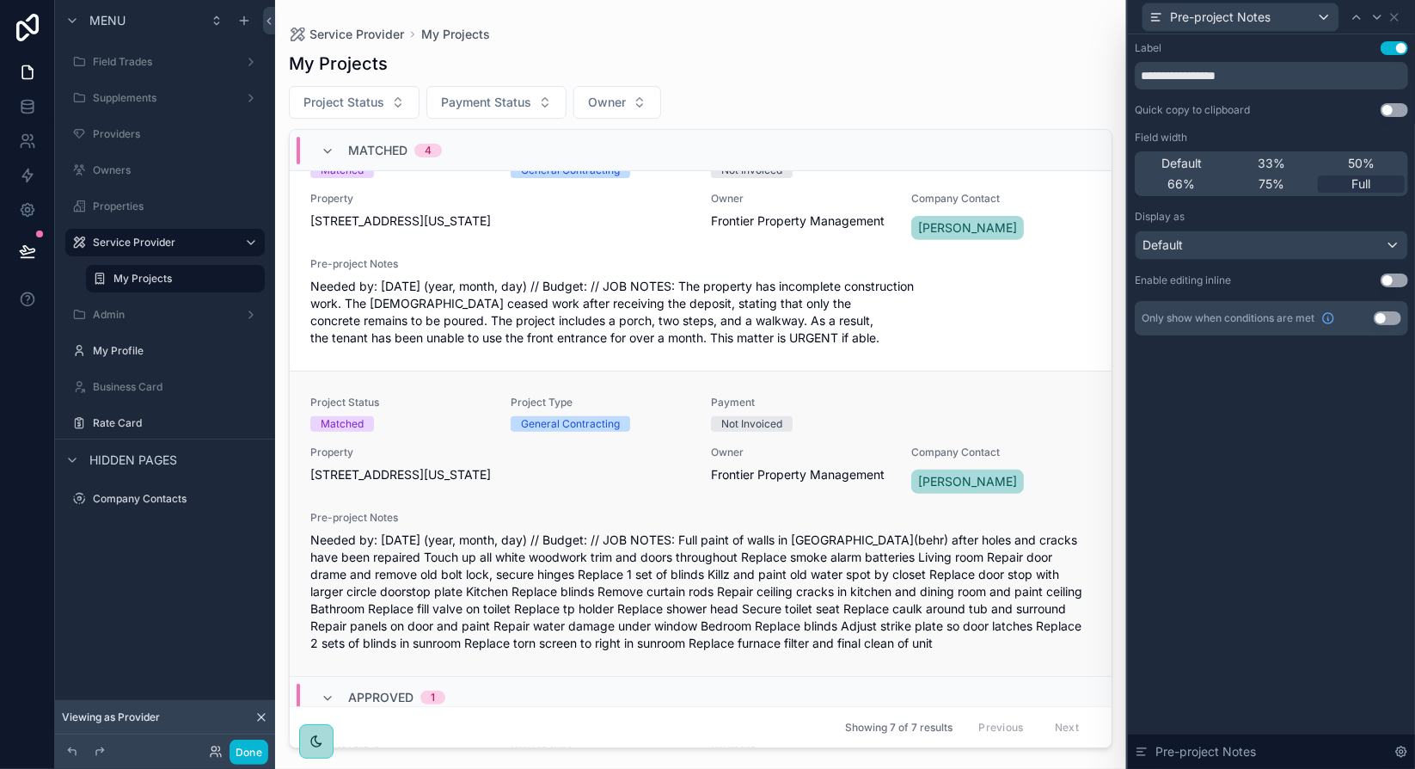
scroll to position [602, 0]
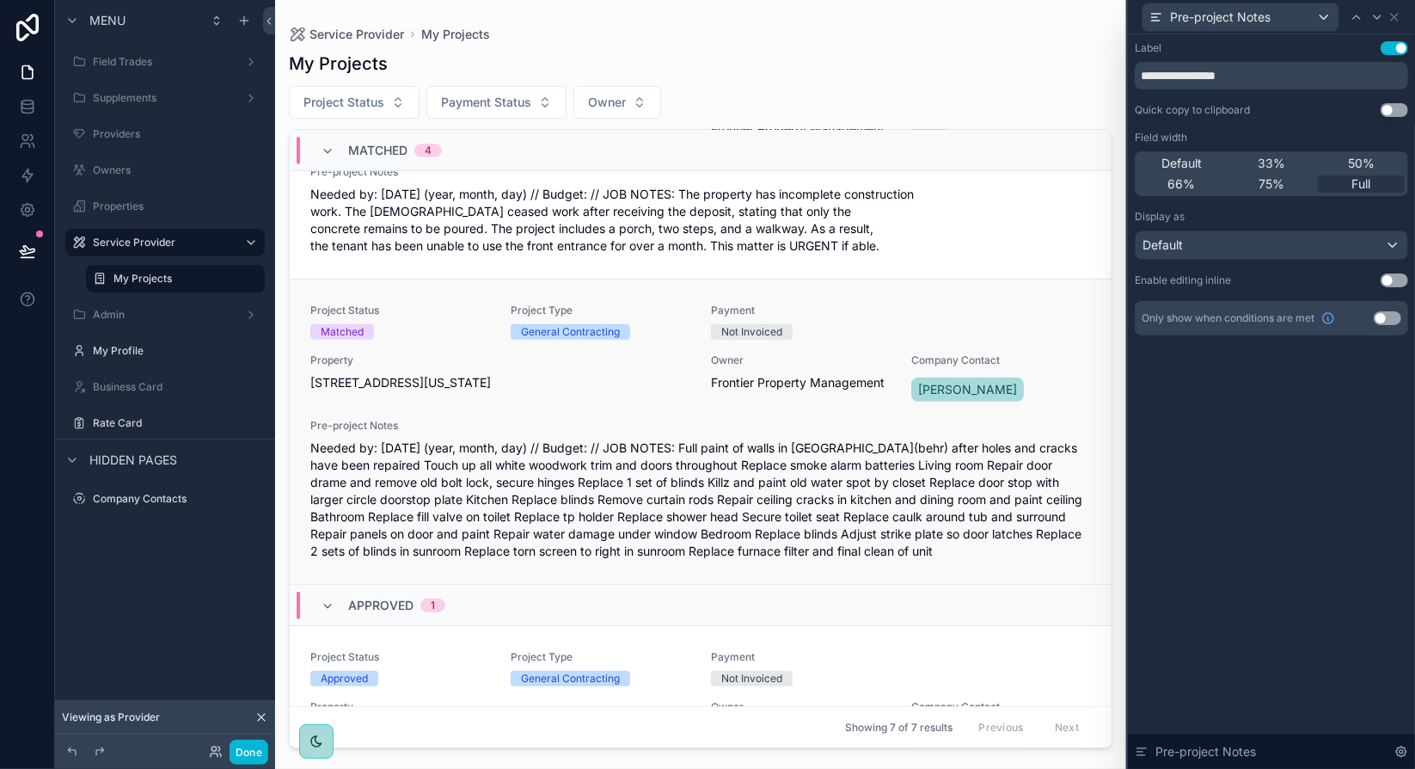
click at [665, 303] on span "Project Type" at bounding box center [601, 310] width 180 height 14
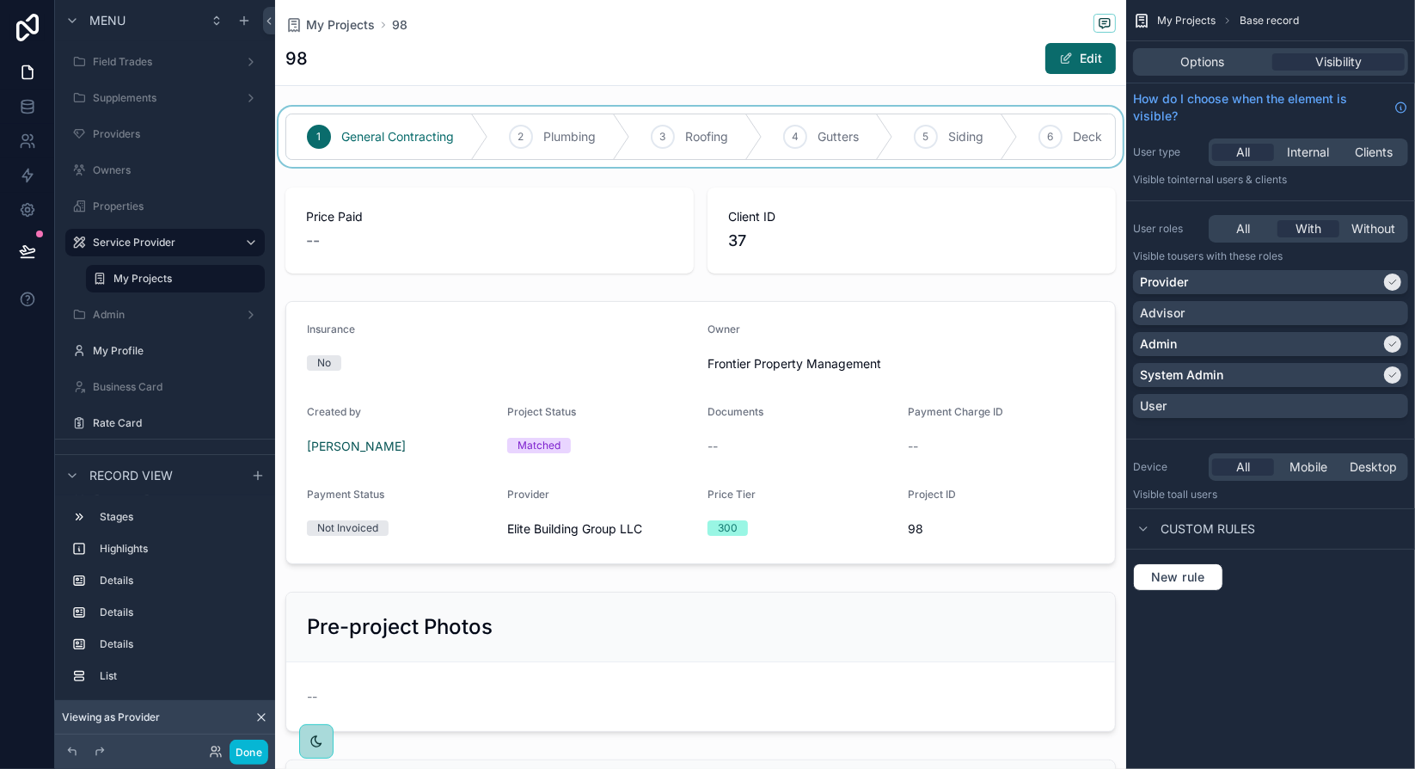
click at [475, 113] on div "scrollable content" at bounding box center [700, 137] width 851 height 60
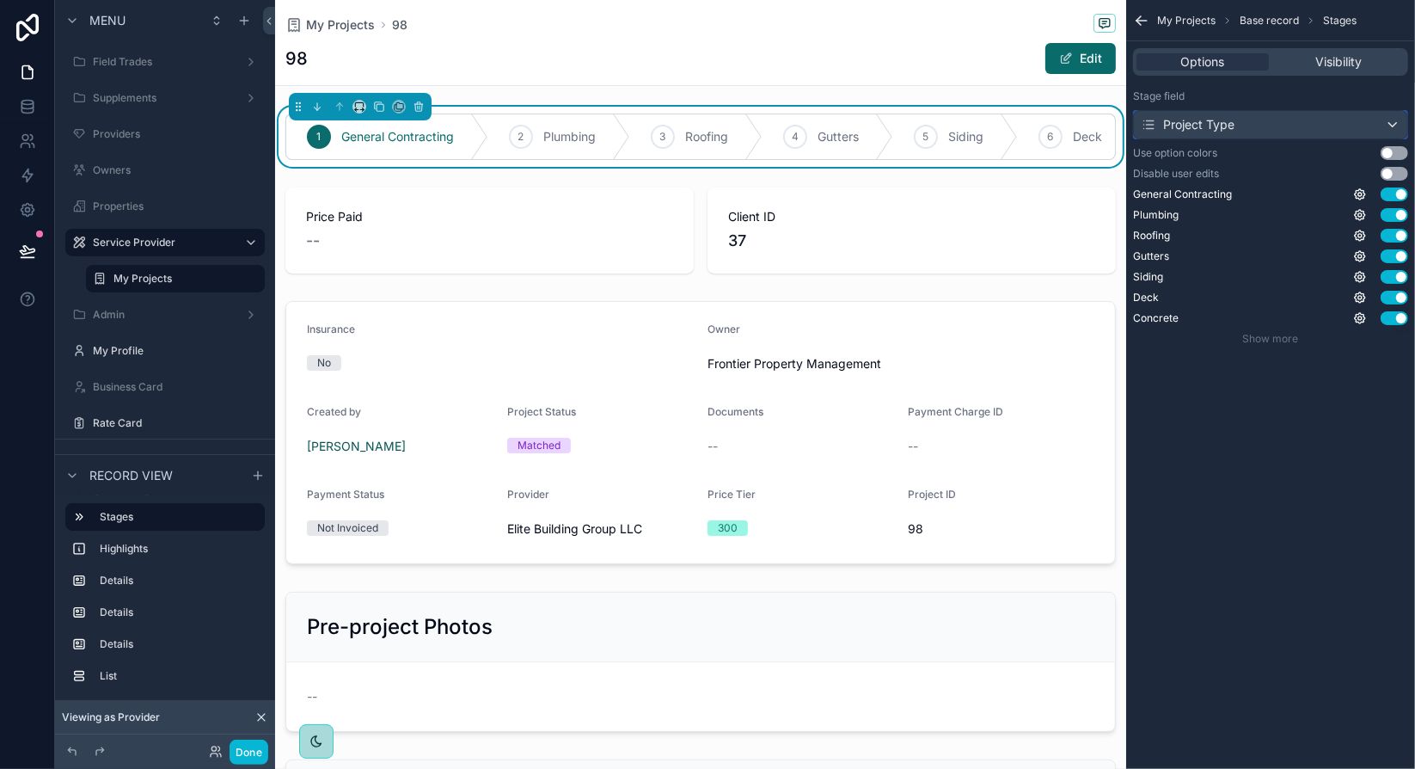
click at [1393, 121] on div "Project Type" at bounding box center [1270, 125] width 273 height 28
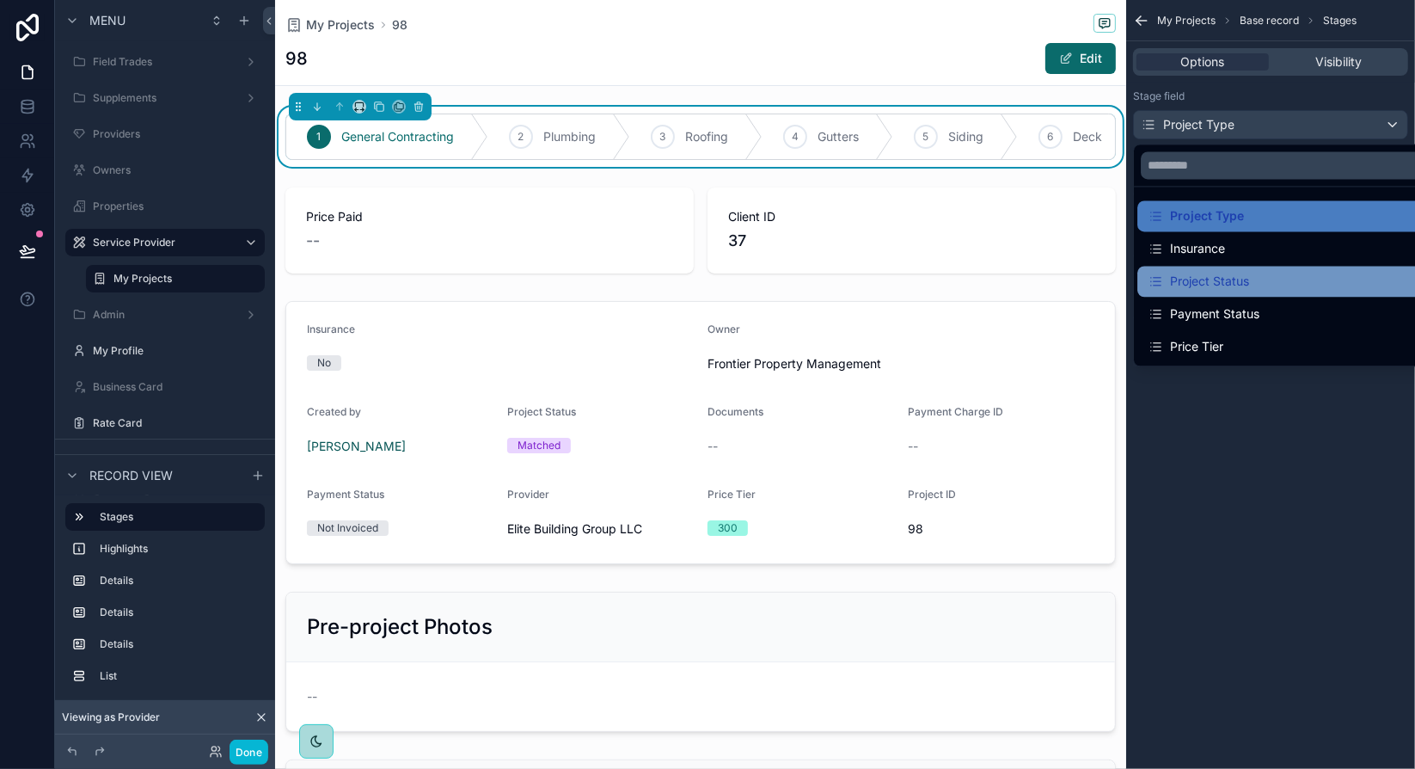
click at [1233, 277] on div "Project Status" at bounding box center [1198, 281] width 101 height 21
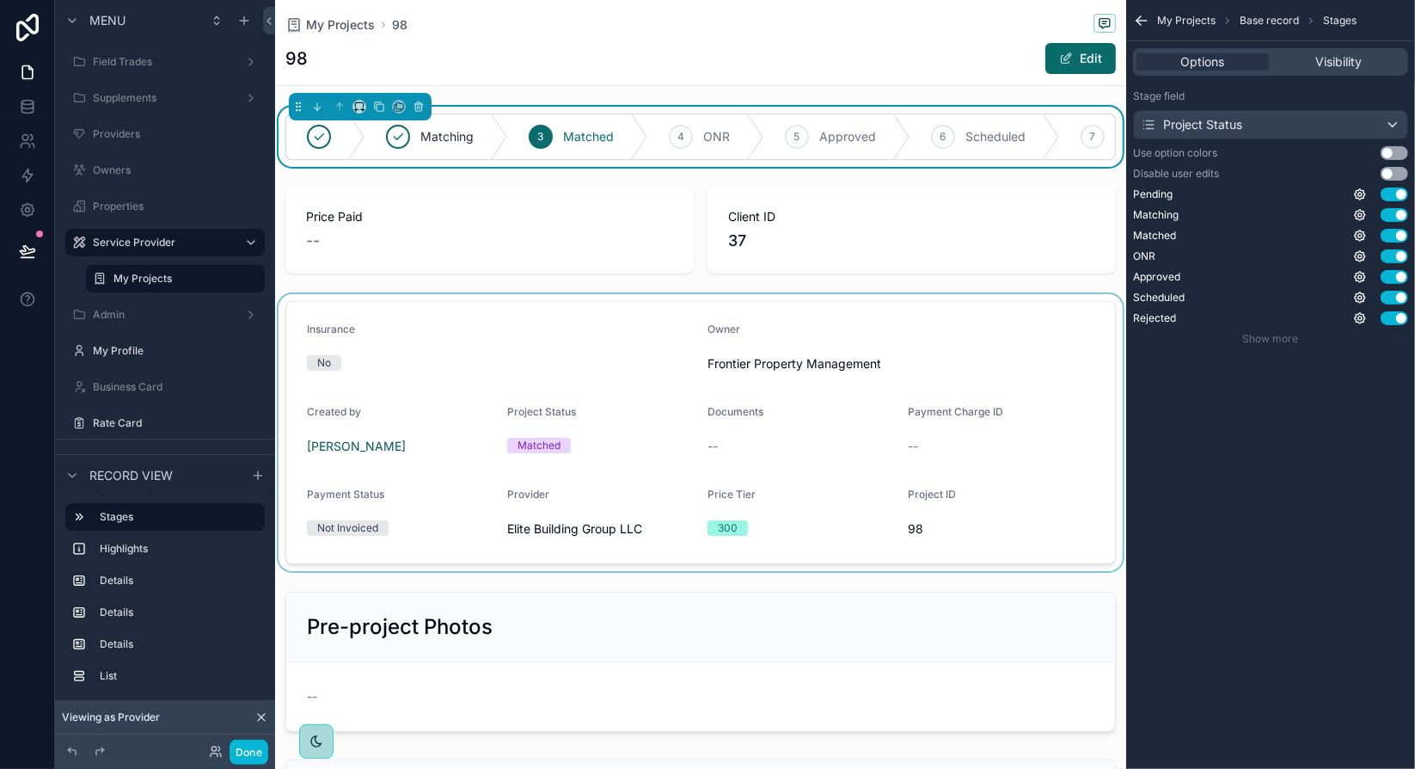
click at [646, 346] on div "scrollable content" at bounding box center [700, 432] width 851 height 277
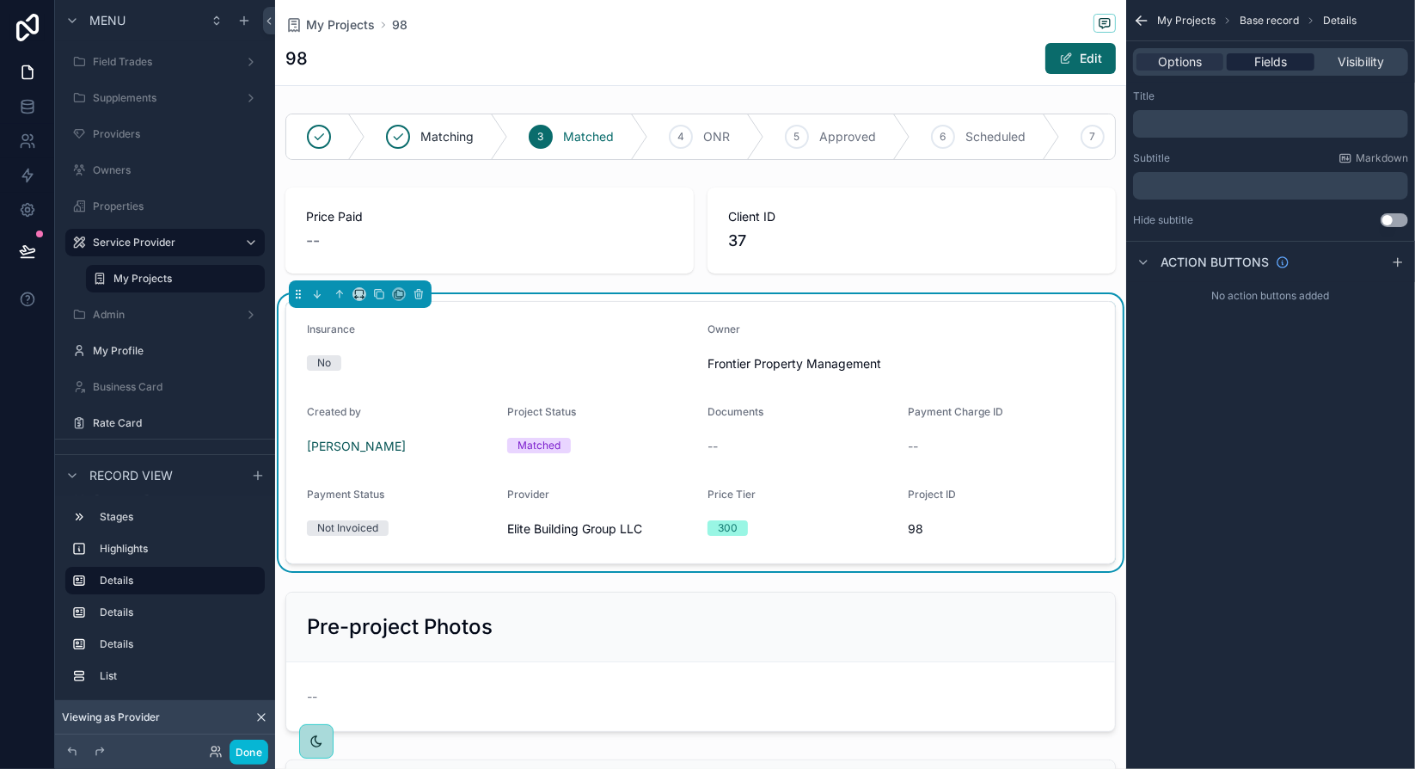
click at [1259, 66] on span "Fields" at bounding box center [1270, 61] width 33 height 17
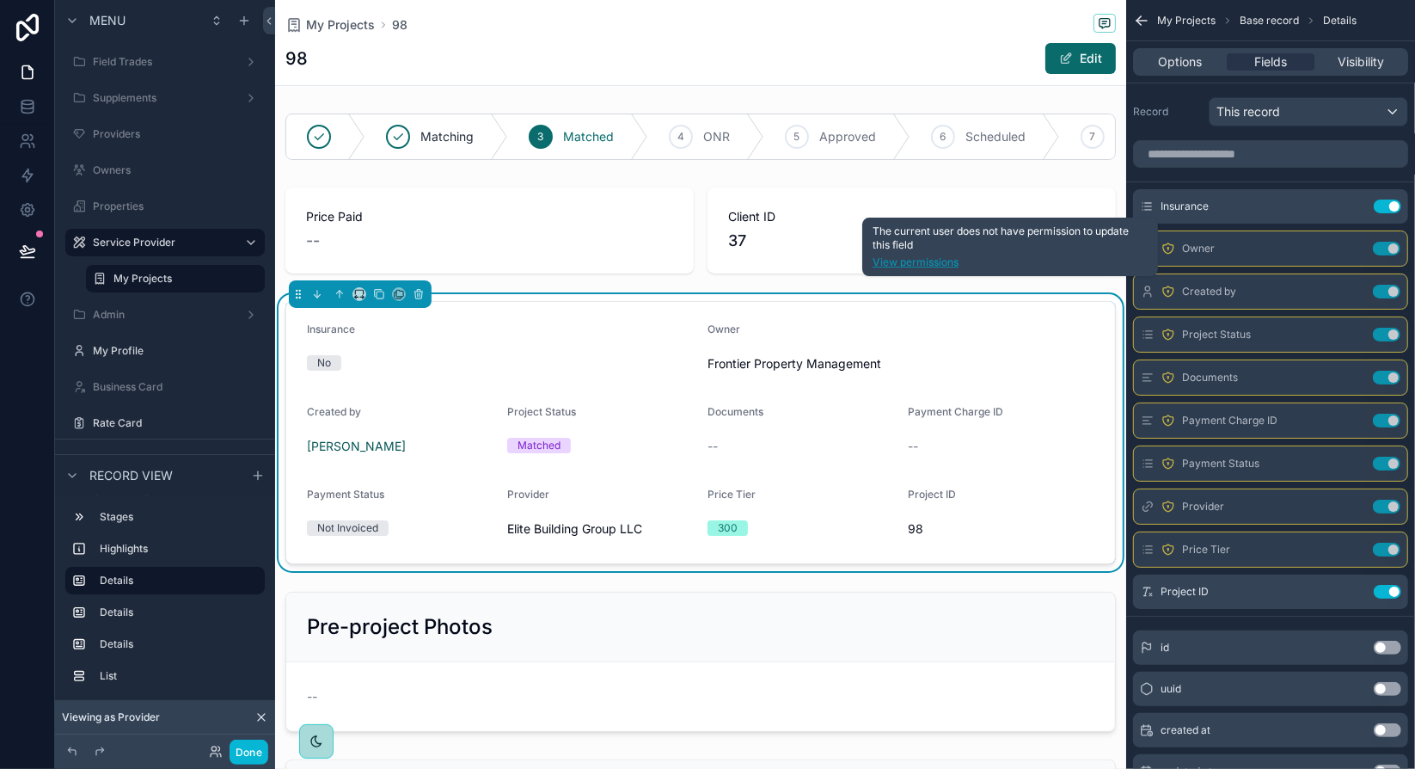
click at [953, 262] on link "View permissions" at bounding box center [1010, 262] width 275 height 14
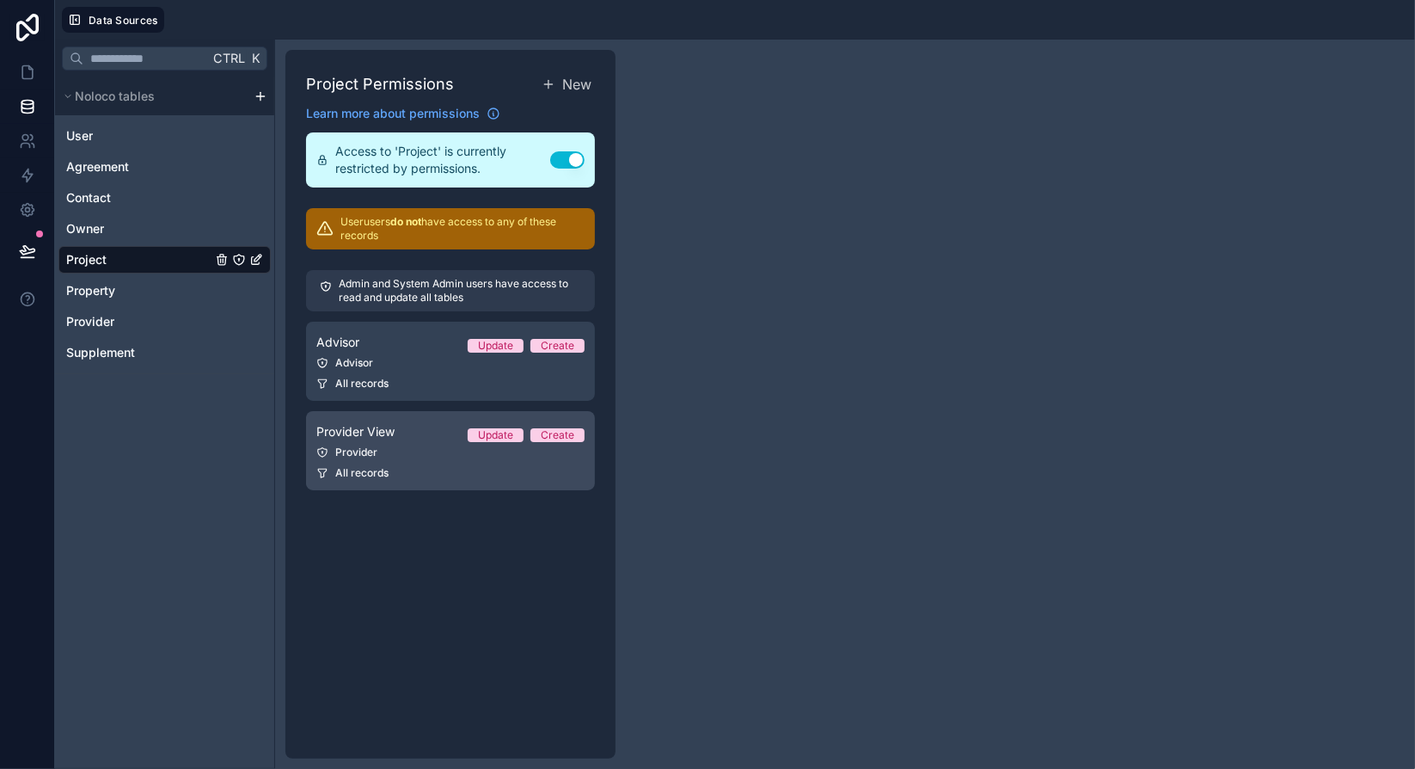
click at [459, 462] on link "Provider View Update Create Provider All records" at bounding box center [450, 450] width 289 height 79
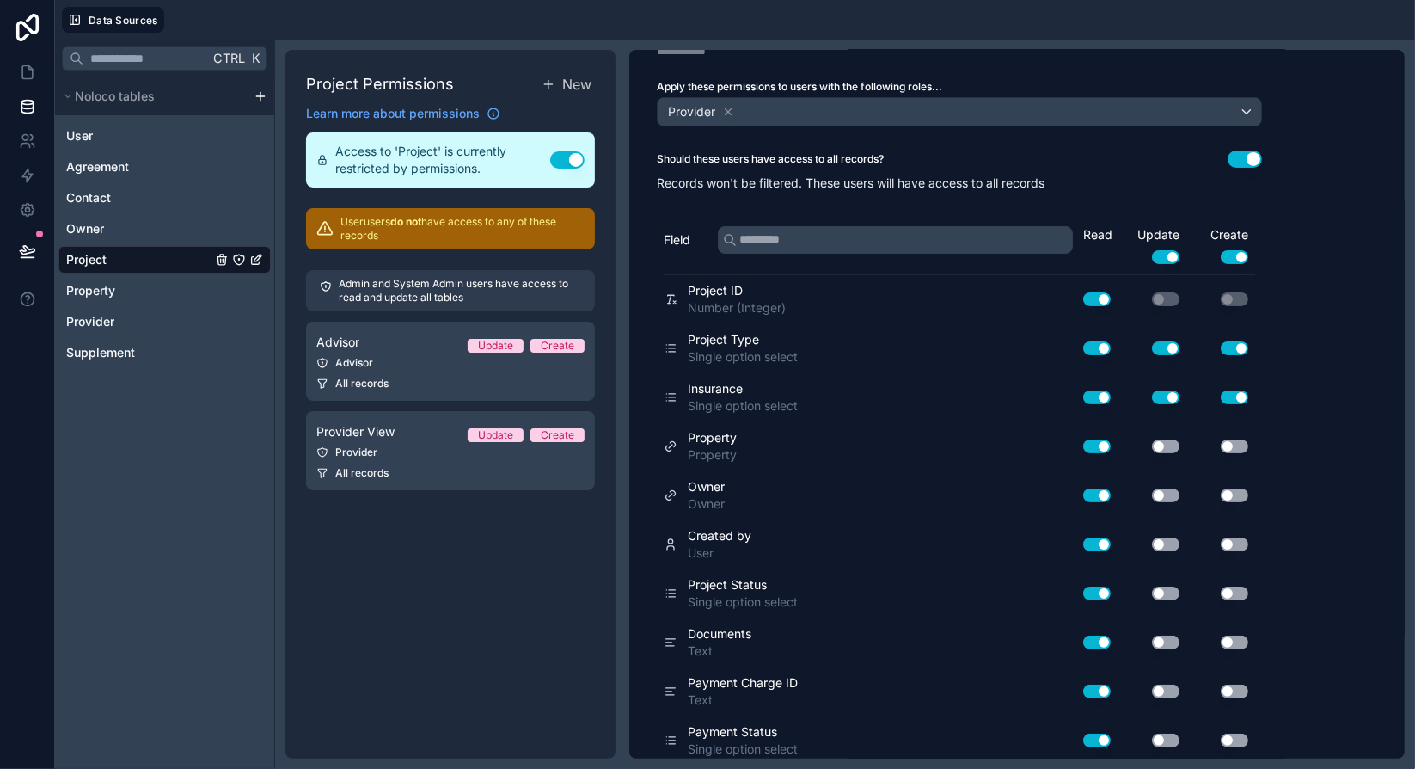
scroll to position [156, 0]
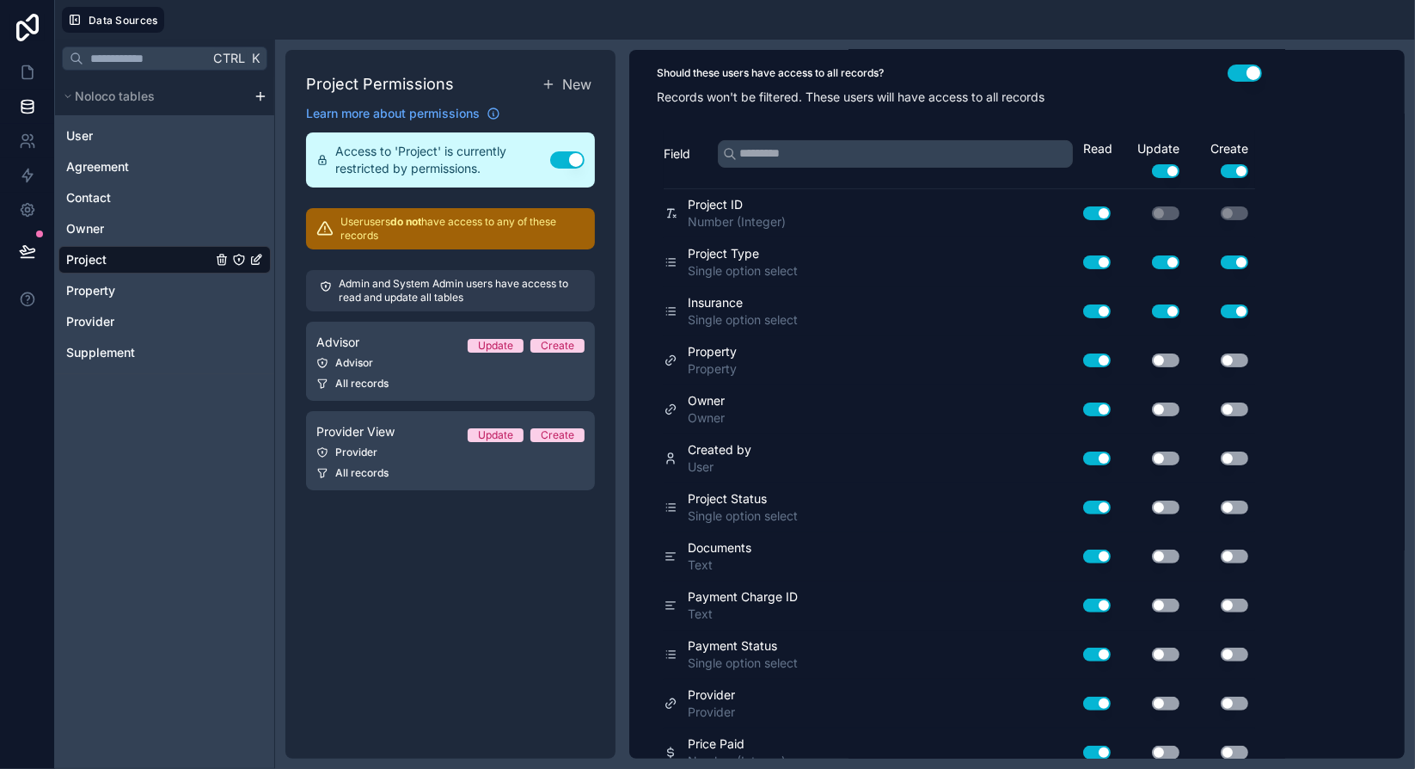
click at [1170, 403] on button "Use setting" at bounding box center [1166, 409] width 28 height 14
click at [1164, 355] on button "Use setting" at bounding box center [1166, 360] width 28 height 14
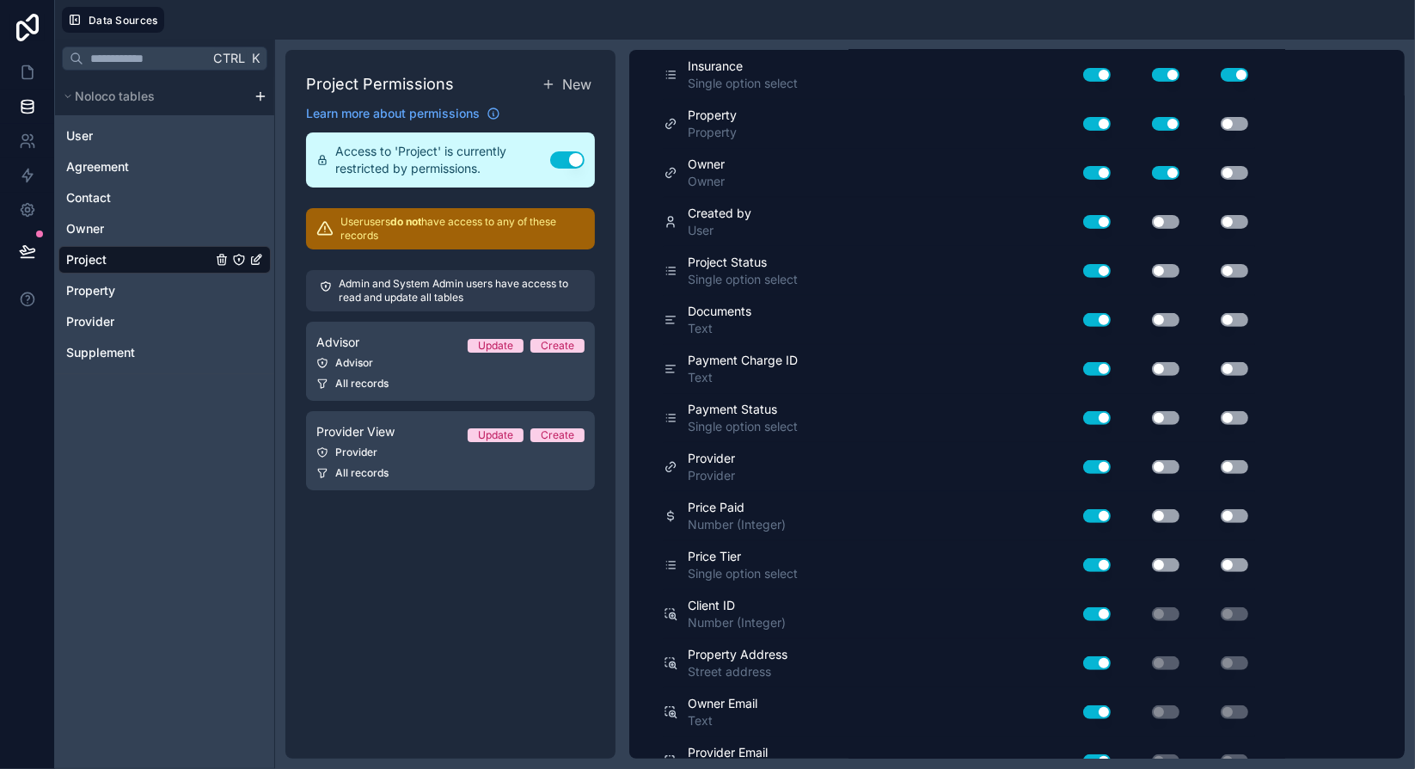
scroll to position [414, 0]
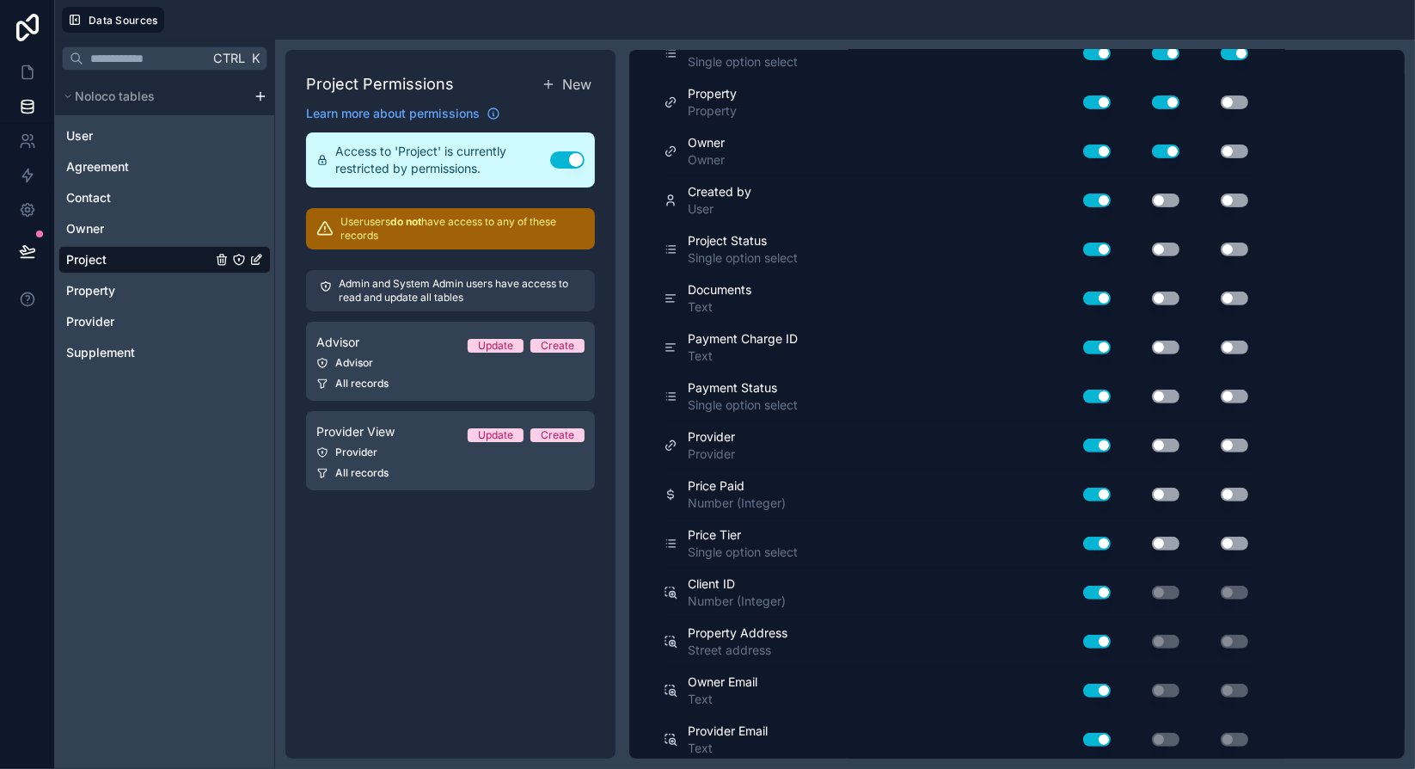
click at [1167, 536] on button "Use setting" at bounding box center [1166, 543] width 28 height 14
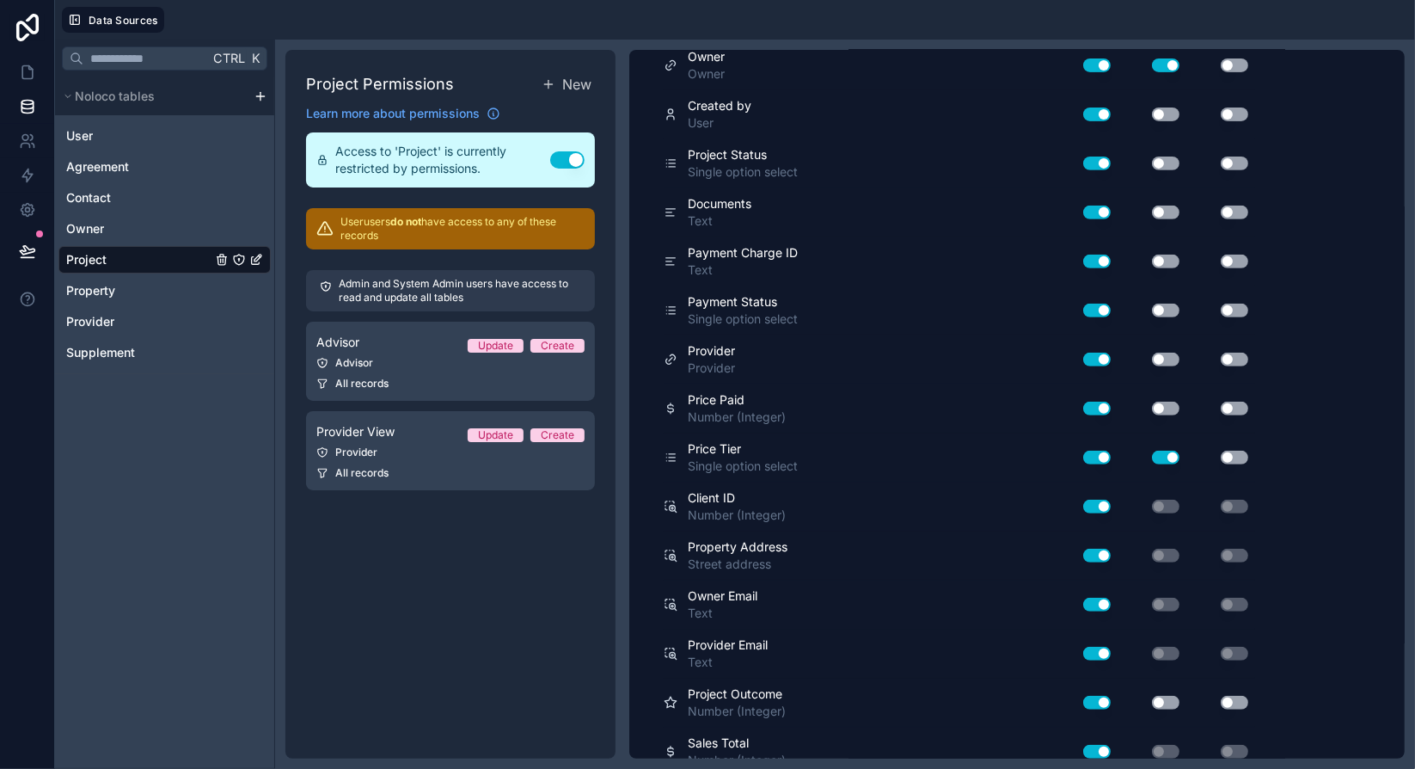
click at [1164, 454] on button "Use setting" at bounding box center [1166, 457] width 28 height 14
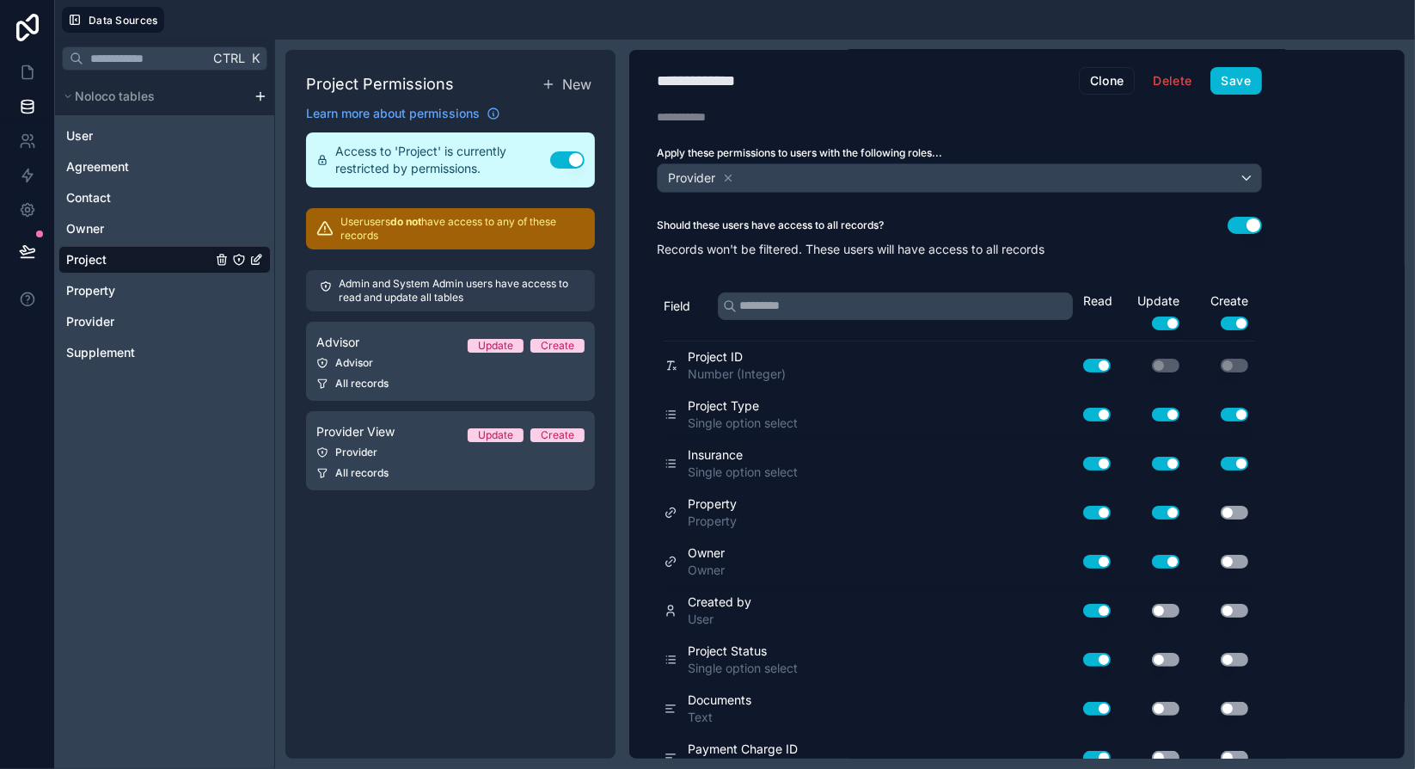
scroll to position [0, 0]
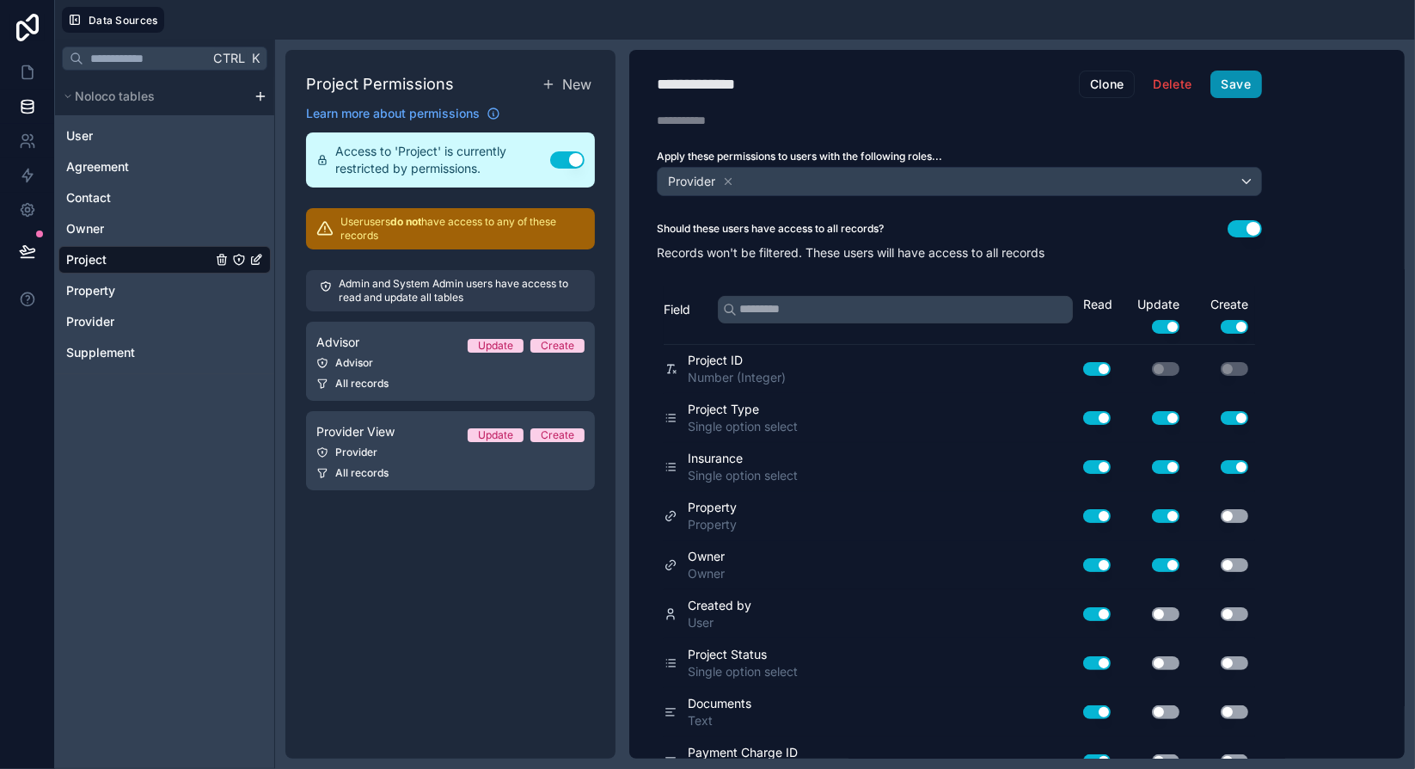
click at [1232, 74] on button "Save" at bounding box center [1236, 84] width 52 height 28
click at [25, 77] on icon at bounding box center [27, 72] width 17 height 17
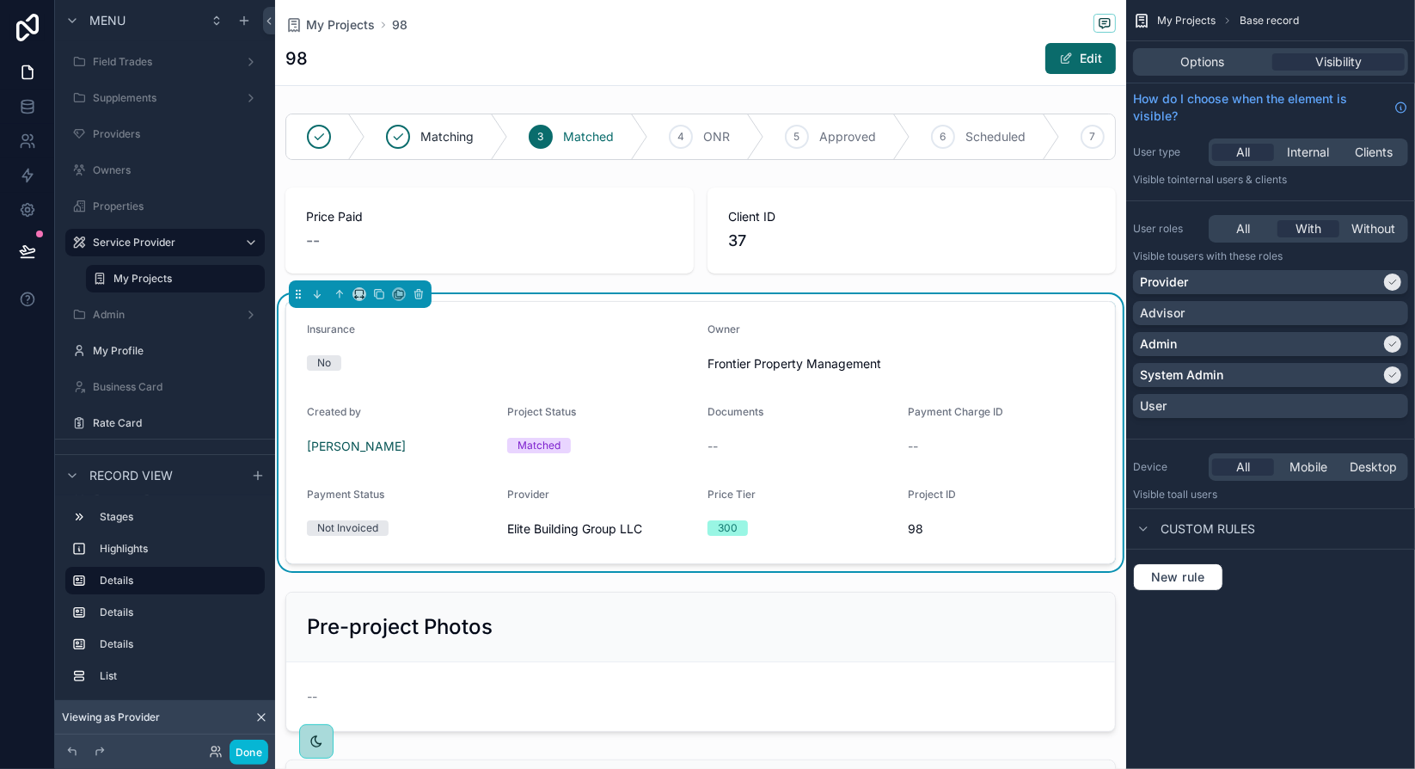
click at [1060, 445] on div "--" at bounding box center [1001, 446] width 187 height 28
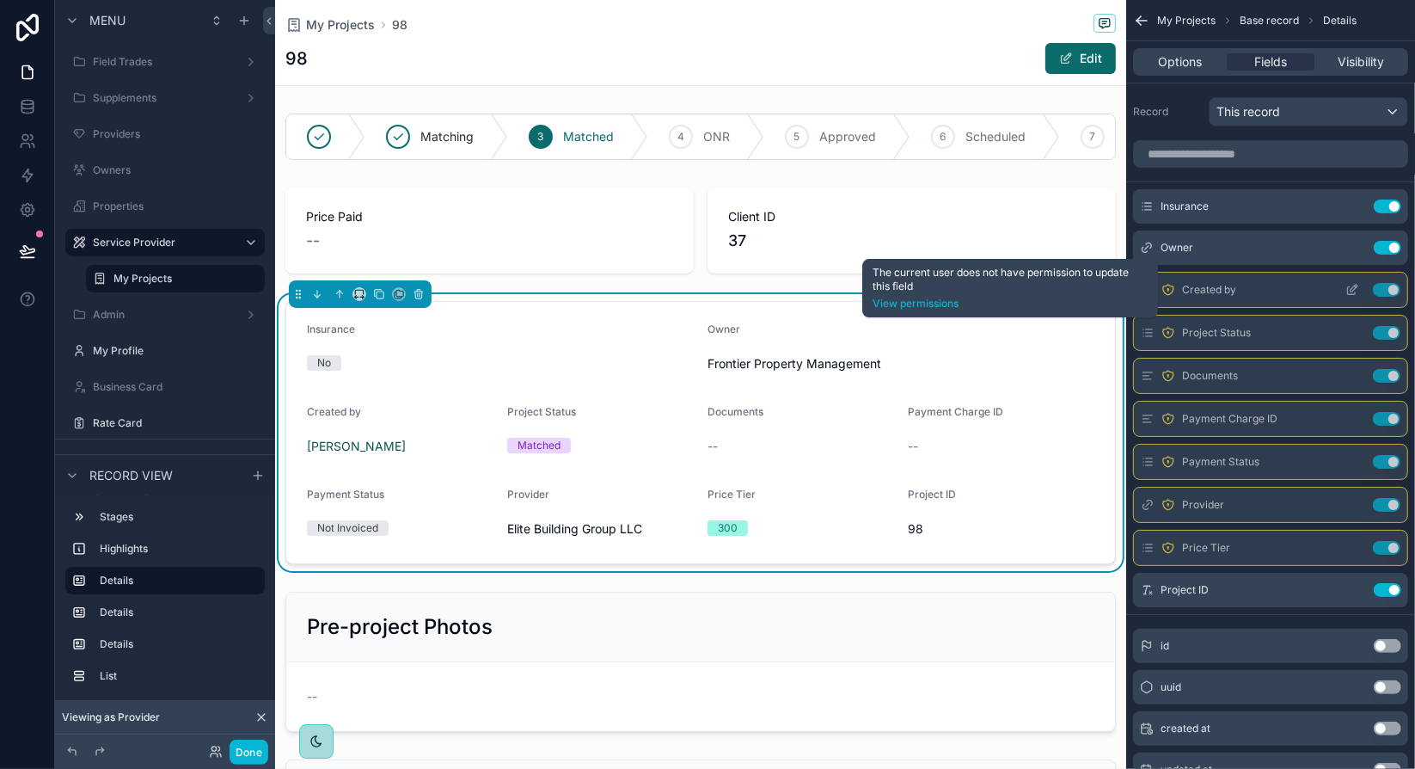
click at [1164, 288] on icon "scrollable content" at bounding box center [1168, 290] width 14 height 14
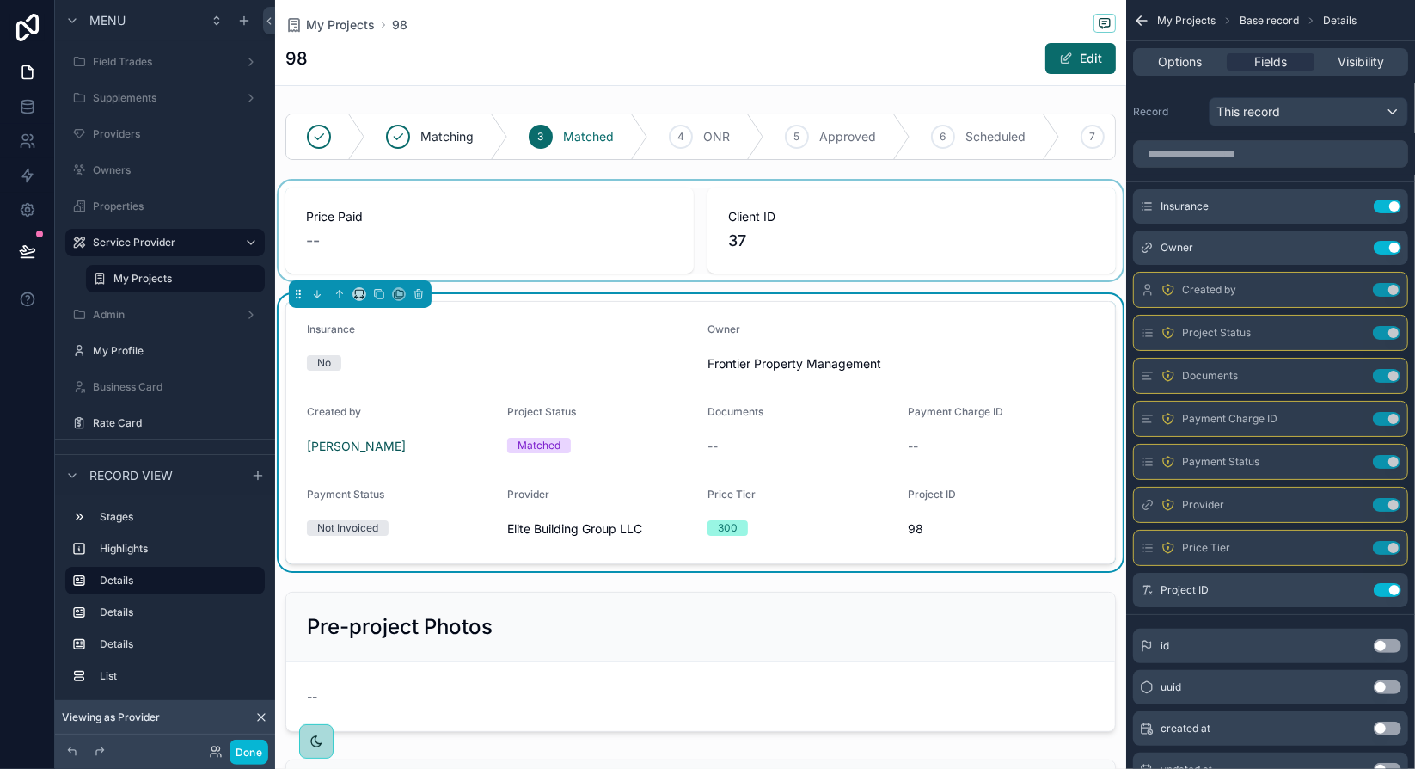
click at [699, 216] on div "scrollable content" at bounding box center [700, 231] width 851 height 100
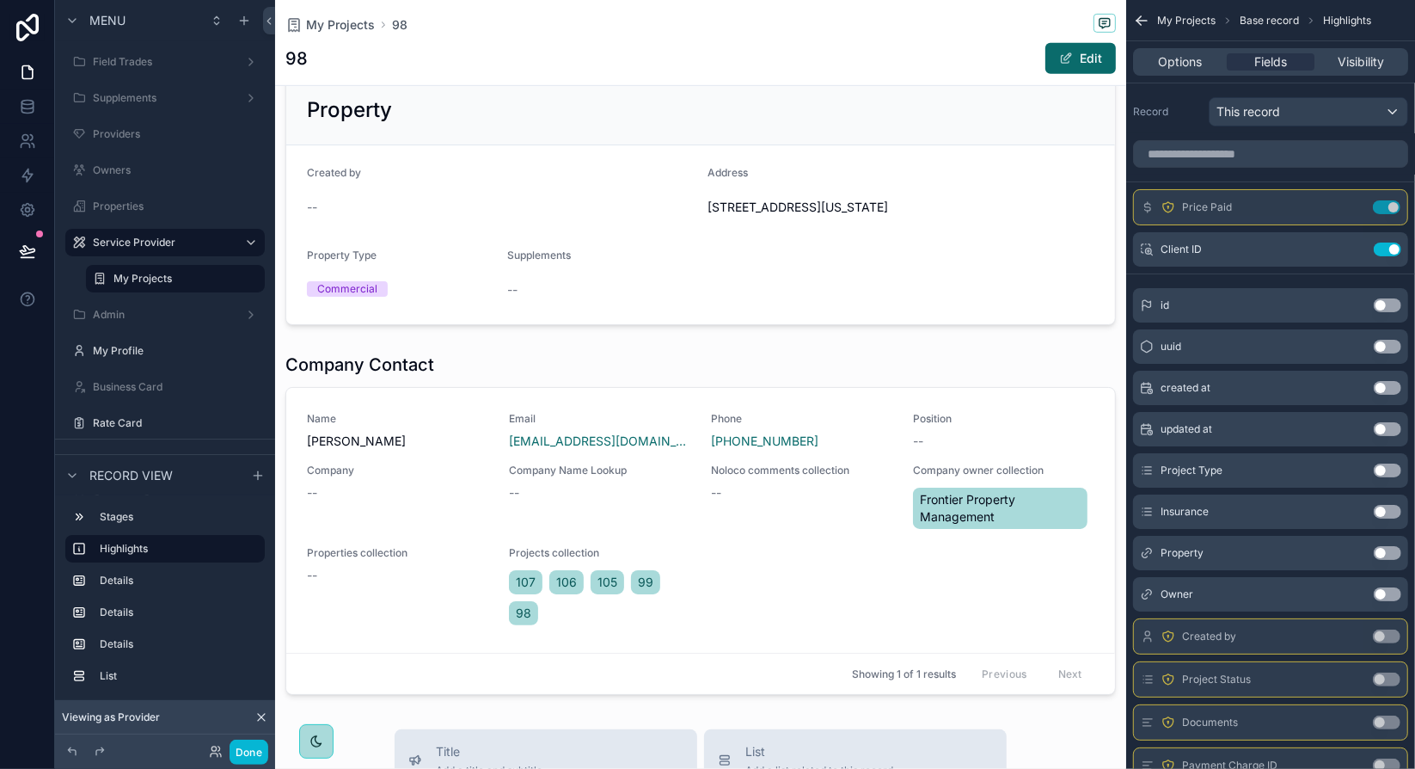
scroll to position [688, 0]
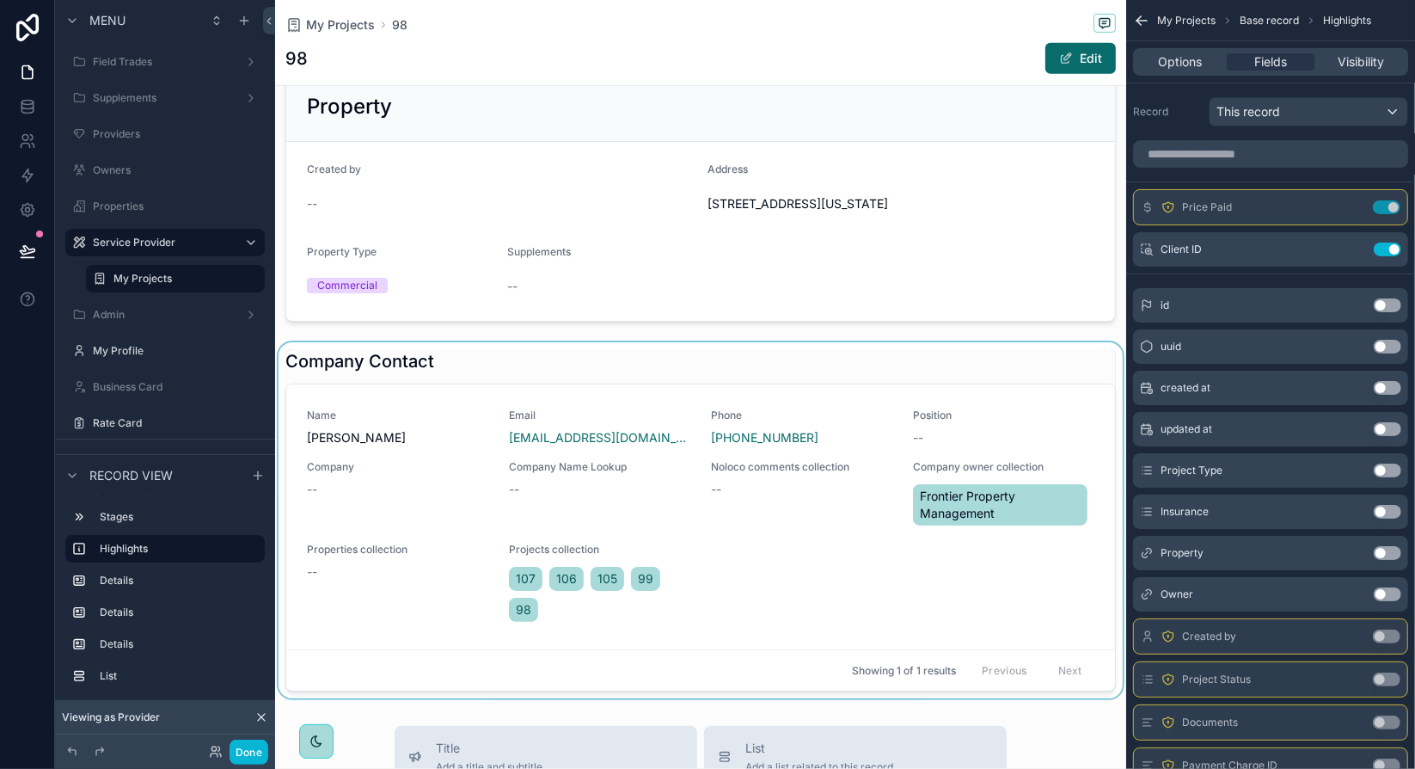
click at [686, 384] on div "scrollable content" at bounding box center [700, 520] width 851 height 356
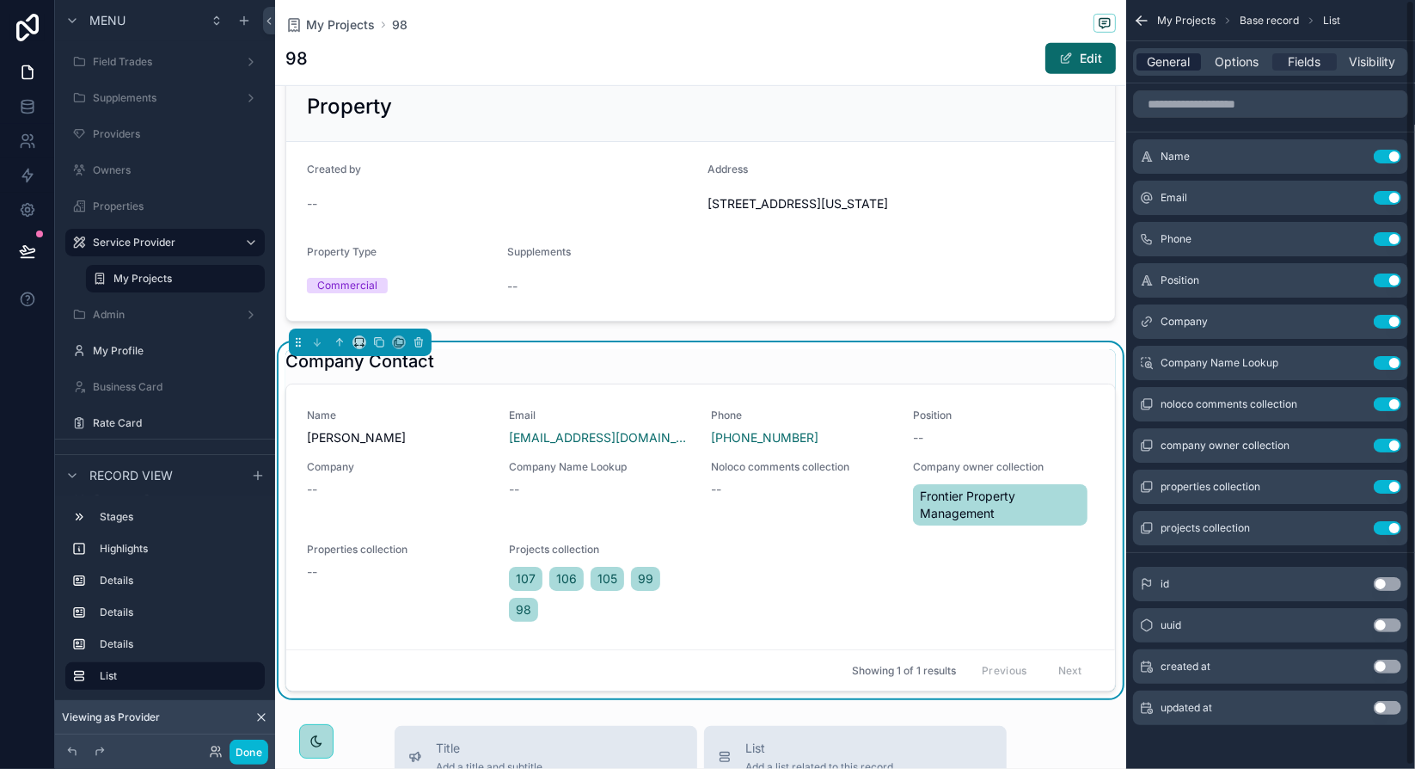
click at [1157, 64] on span "General" at bounding box center [1169, 61] width 43 height 17
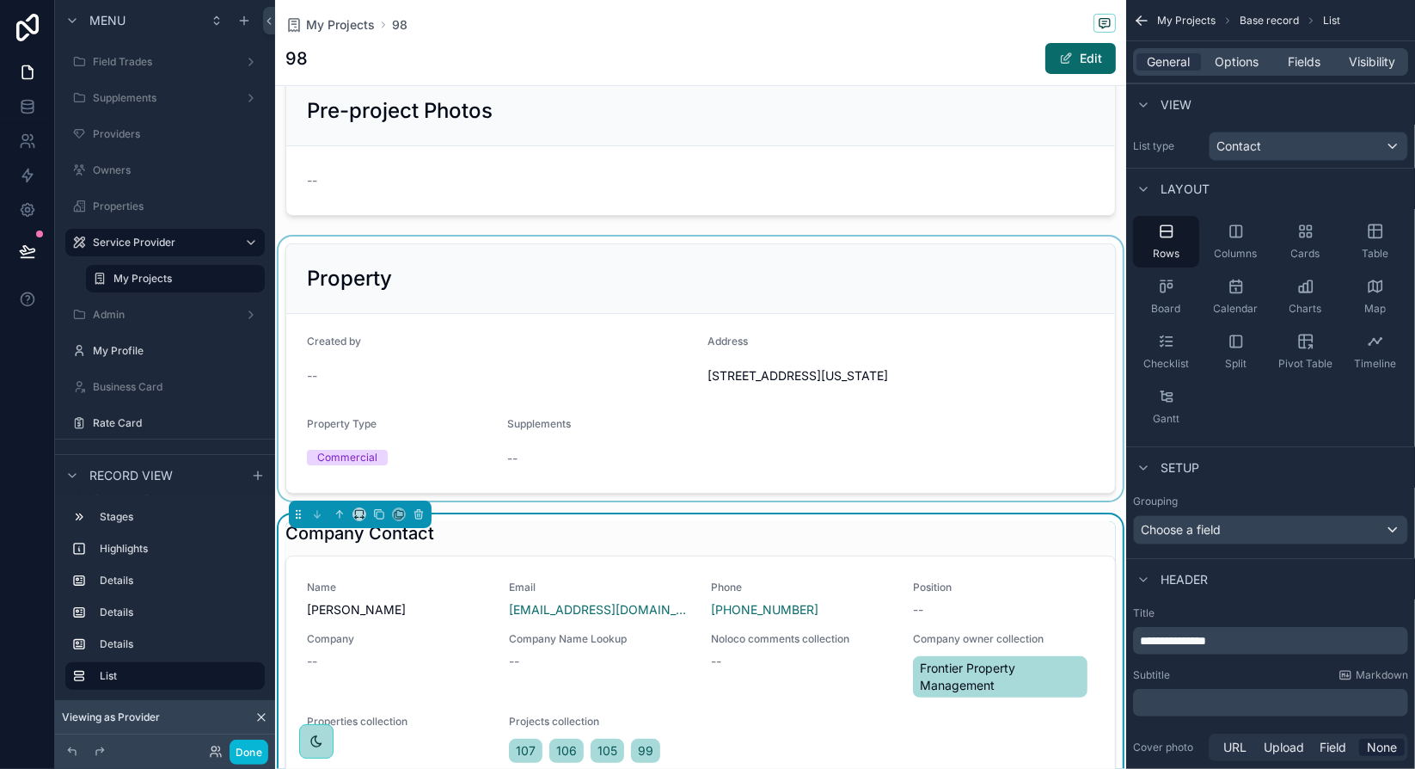
scroll to position [516, 0]
click at [600, 294] on div "scrollable content" at bounding box center [700, 368] width 851 height 264
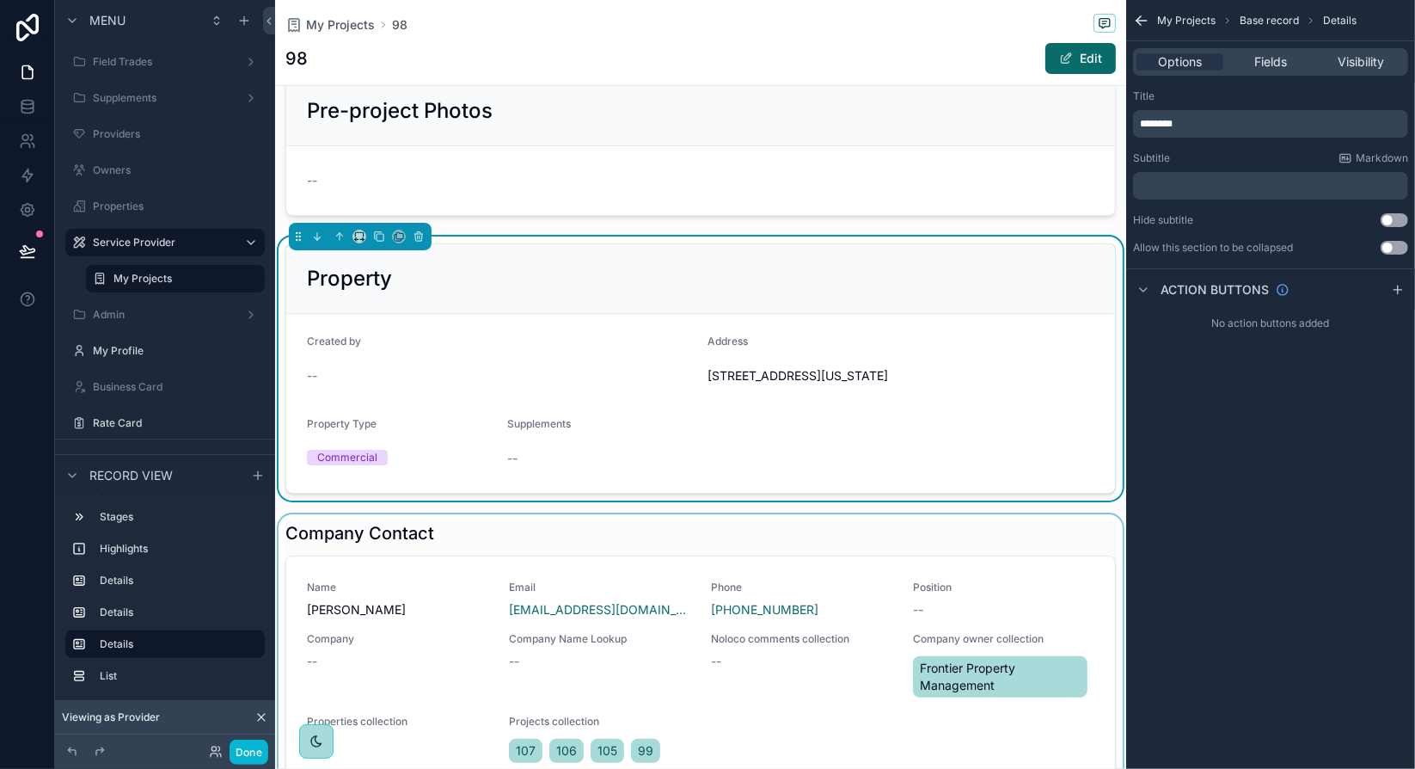
click at [801, 557] on div "scrollable content" at bounding box center [700, 692] width 851 height 356
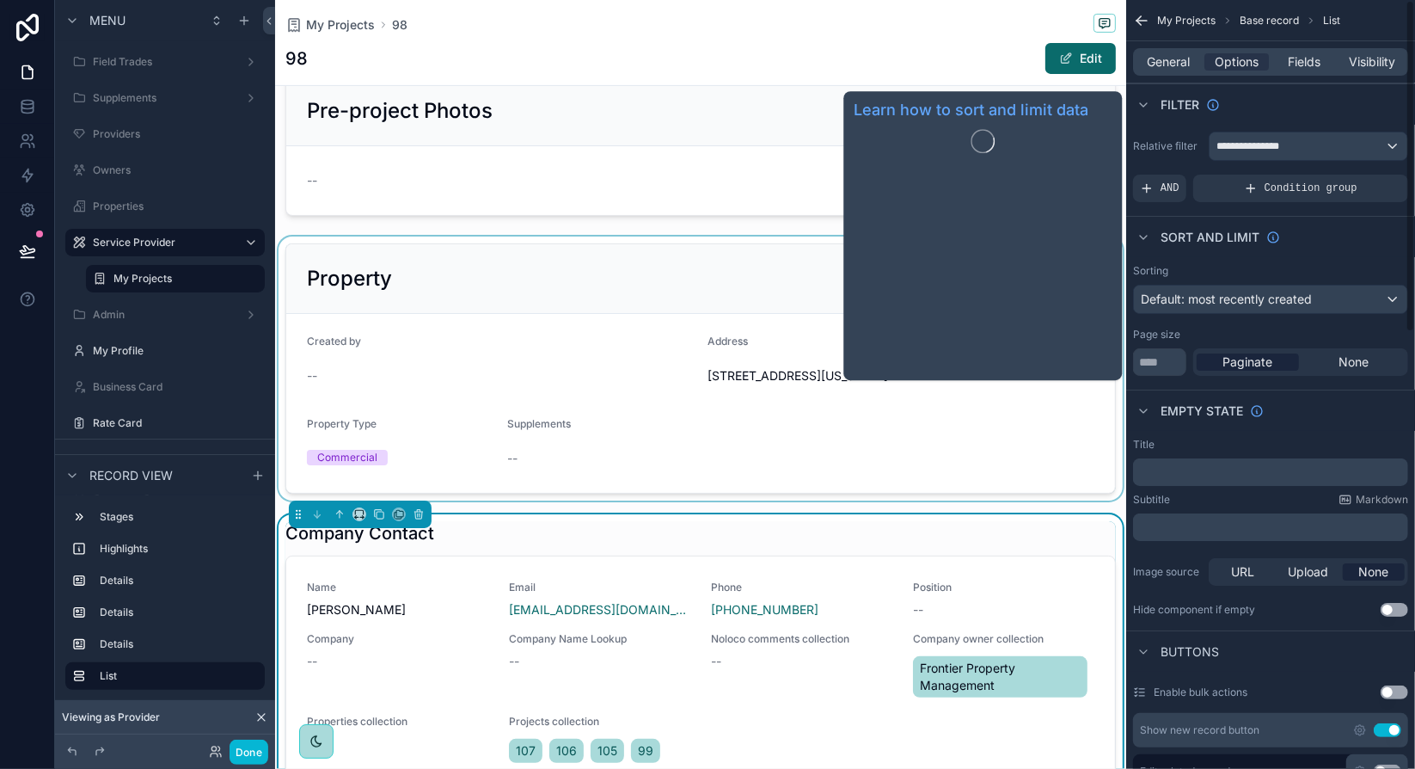
scroll to position [0, 0]
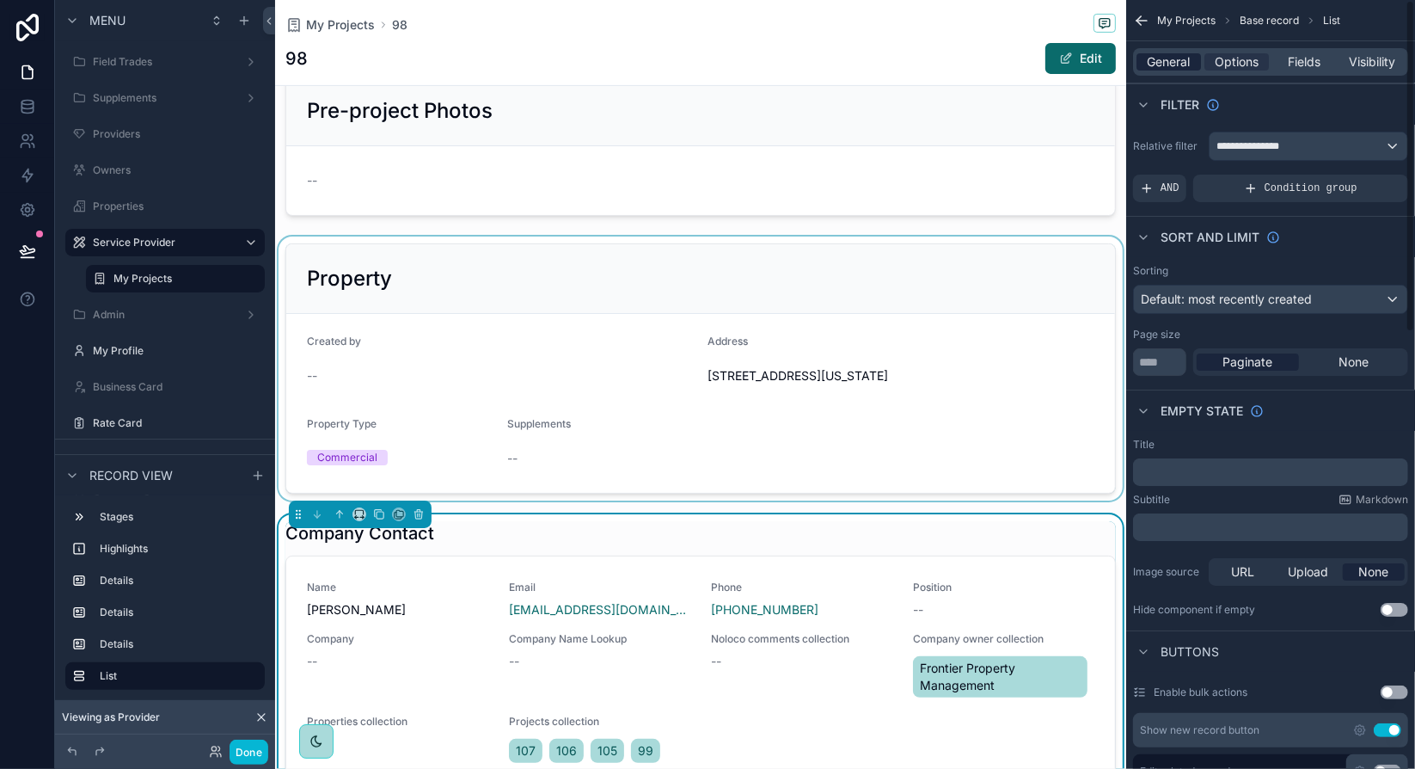
click at [1171, 60] on span "General" at bounding box center [1169, 61] width 43 height 17
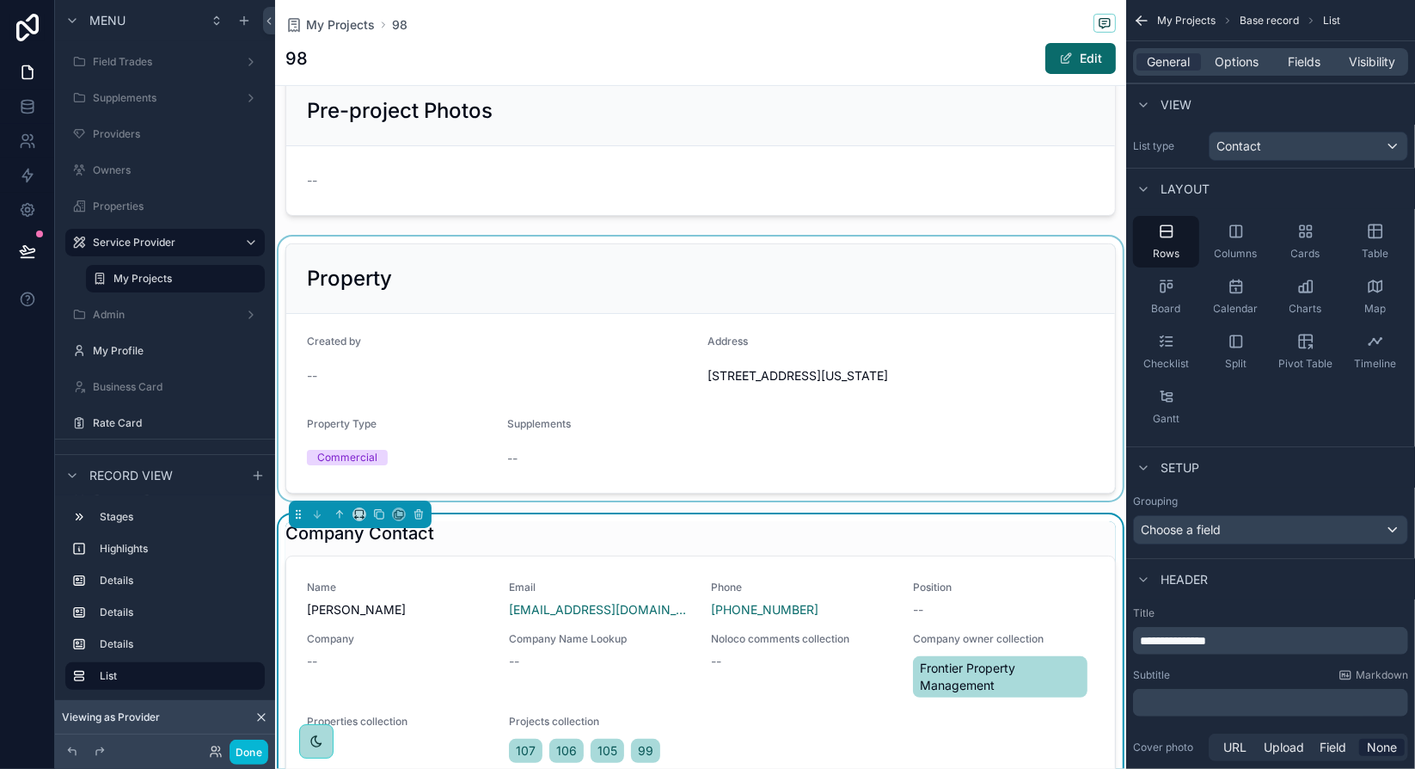
click at [710, 282] on div "scrollable content" at bounding box center [700, 368] width 851 height 264
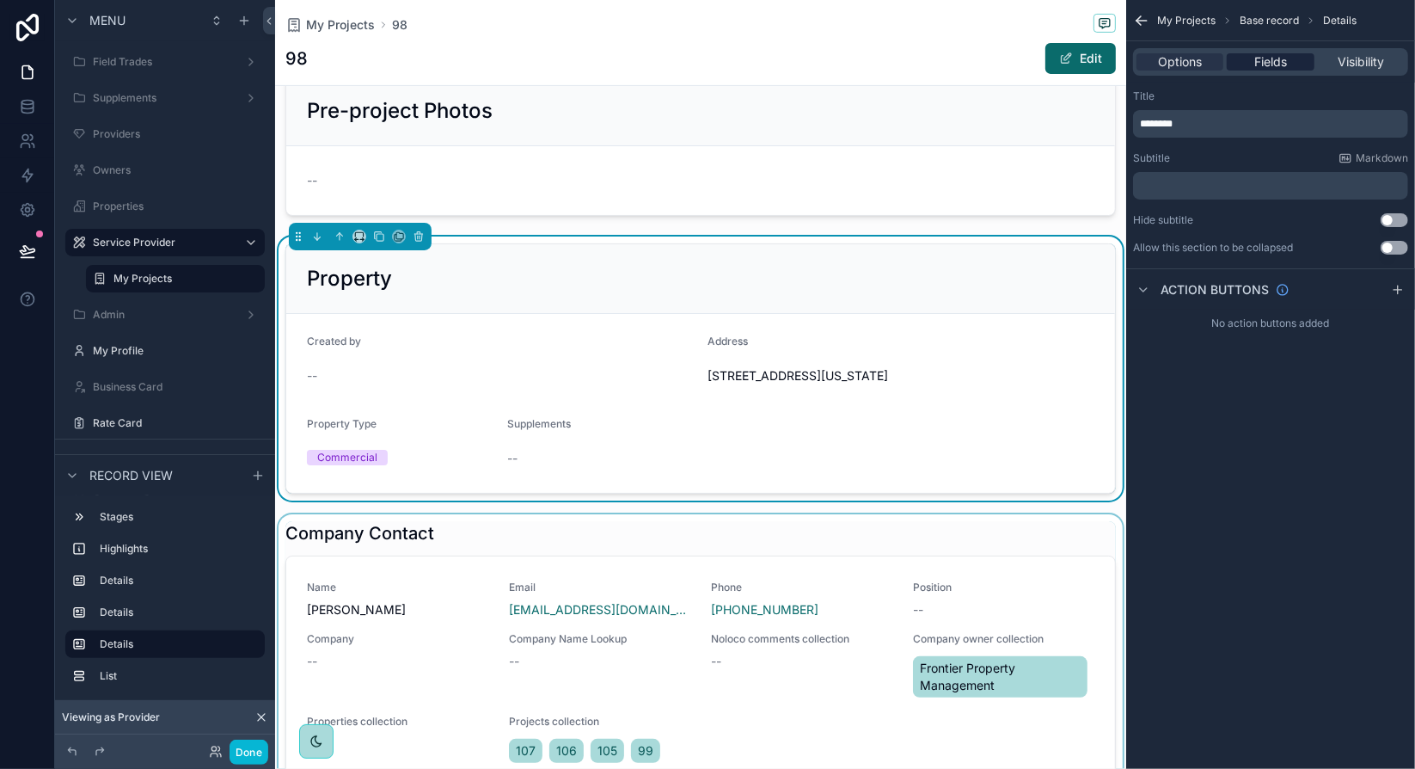
click at [1287, 66] on span "Fields" at bounding box center [1270, 61] width 33 height 17
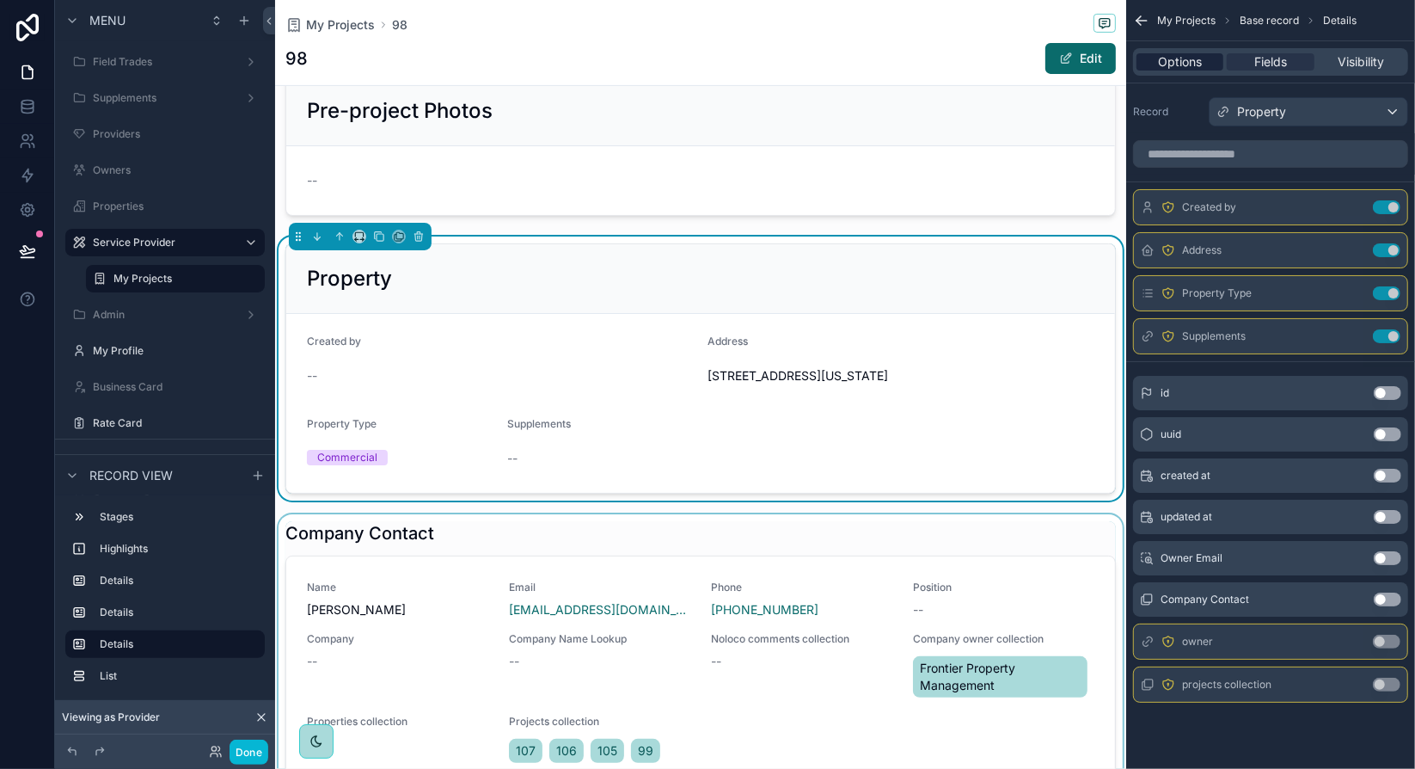
click at [1198, 59] on span "Options" at bounding box center [1180, 61] width 44 height 17
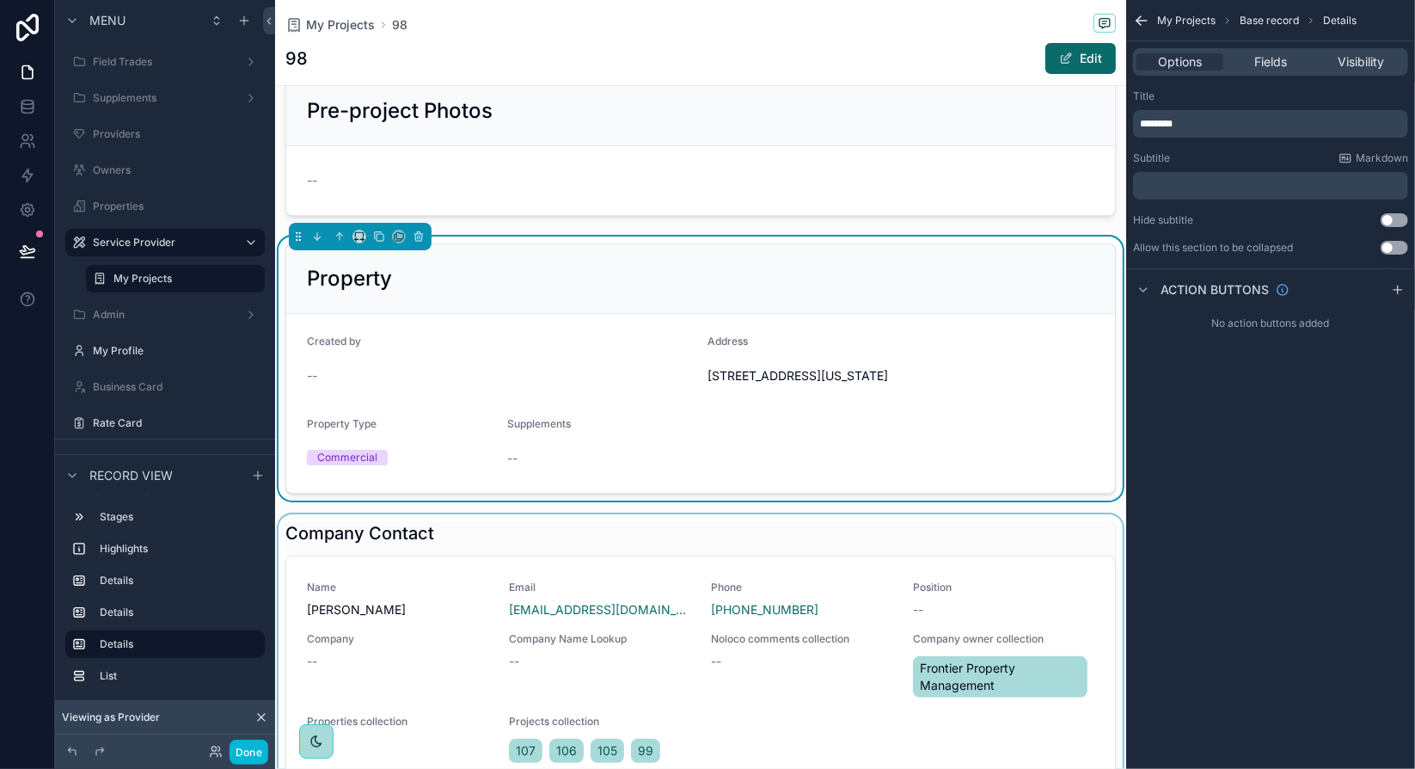
click at [541, 383] on div "--" at bounding box center [500, 375] width 387 height 17
click at [1271, 64] on span "Fields" at bounding box center [1270, 61] width 33 height 17
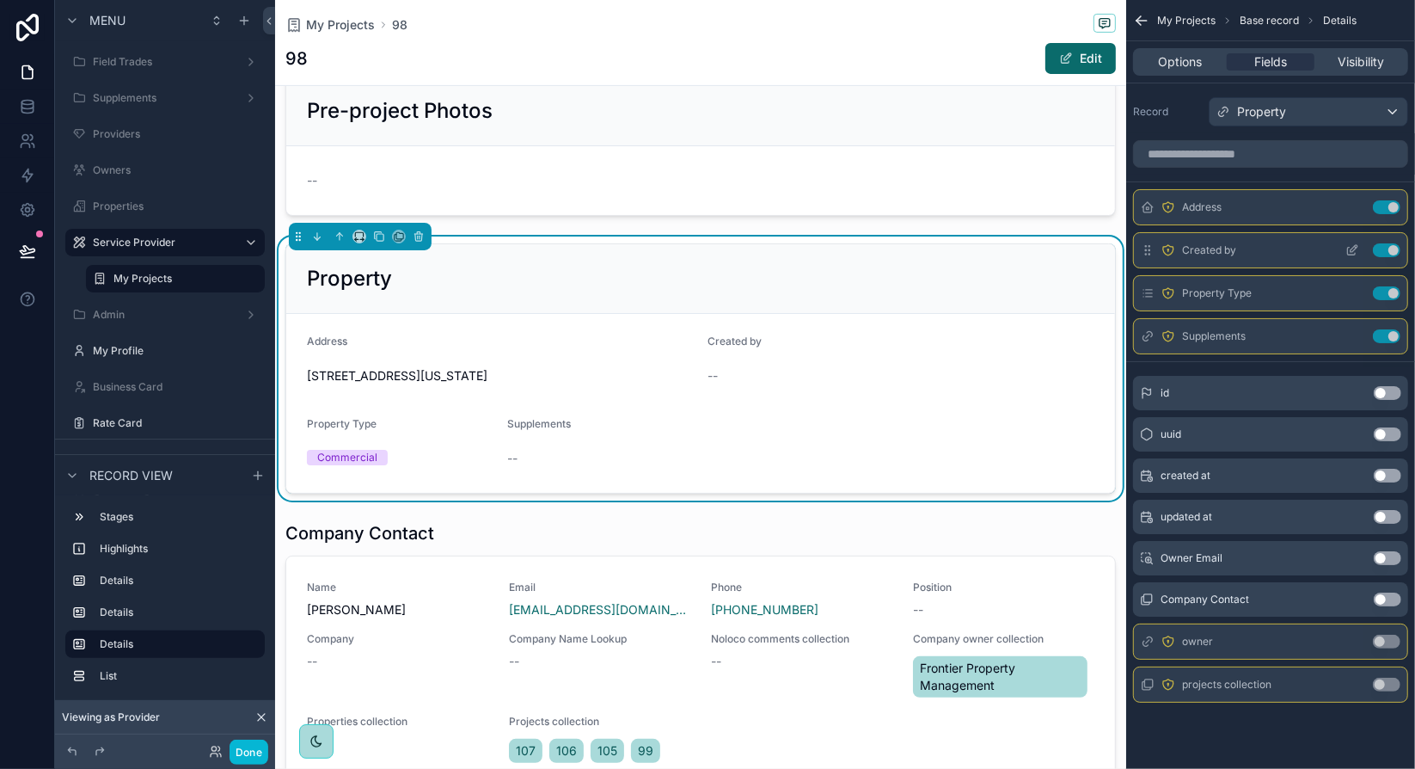
click at [1351, 248] on icon "scrollable content" at bounding box center [1354, 248] width 7 height 7
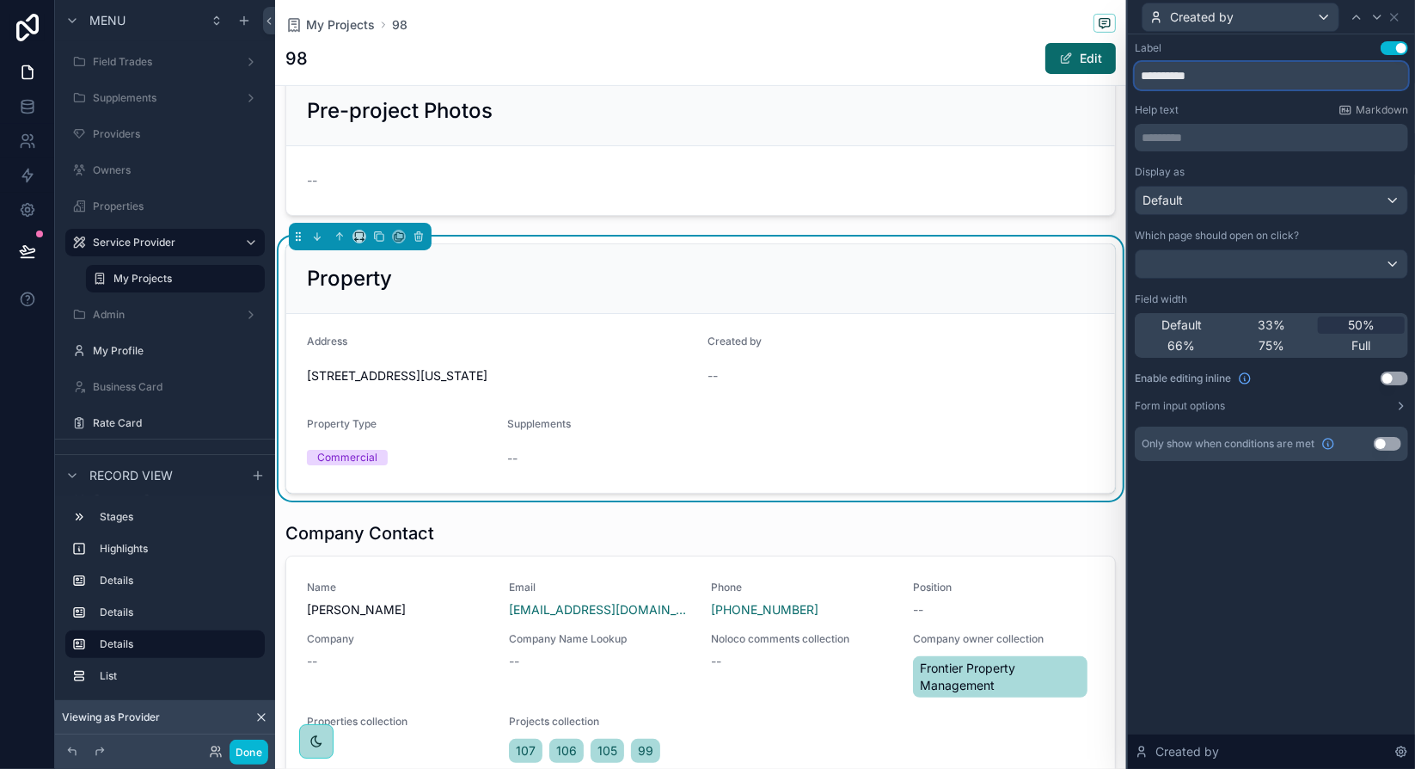
click at [1186, 75] on input "**********" at bounding box center [1271, 76] width 273 height 28
type input "*******"
click at [1218, 101] on div "Label Use setting ******* Help text Markdown ********* ﻿ Display as Default Whi…" at bounding box center [1271, 251] width 273 height 420
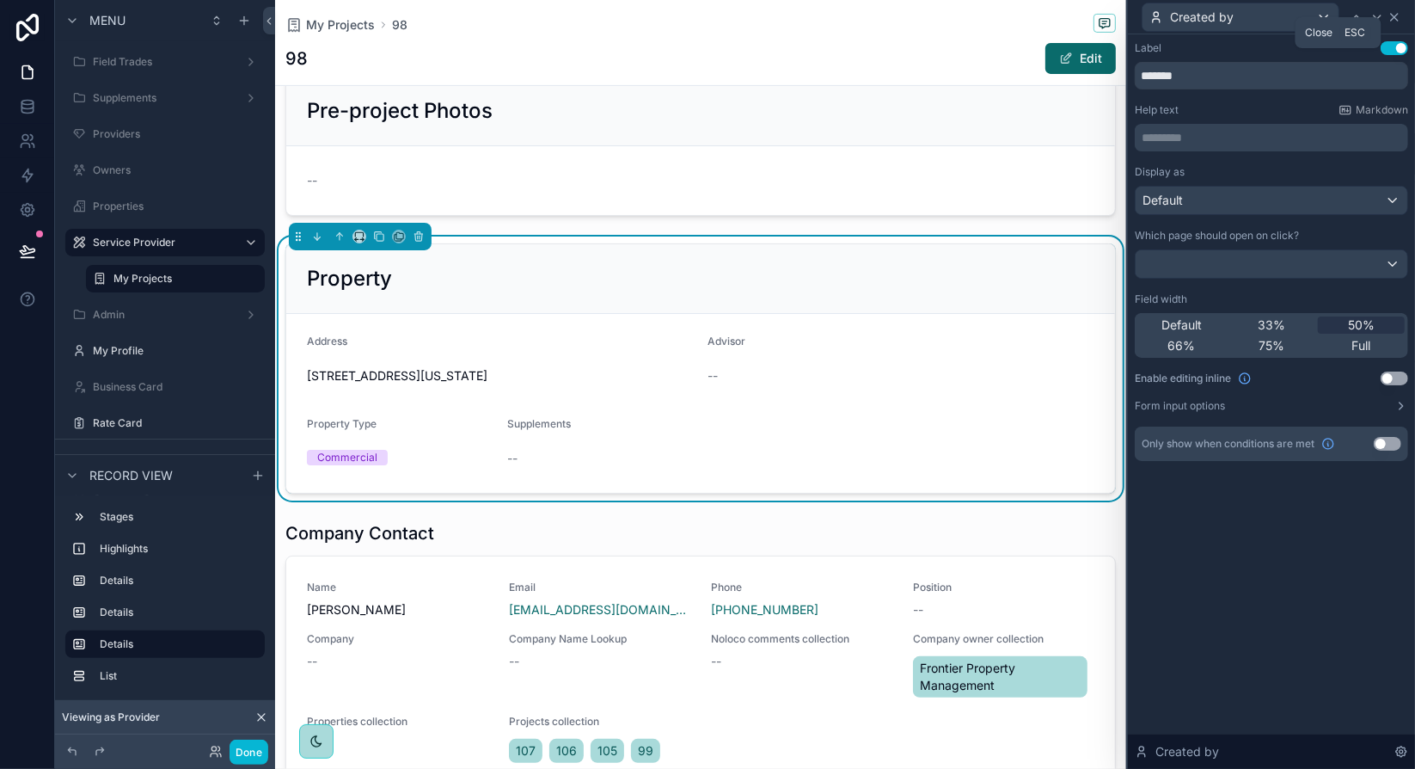
click at [1400, 18] on icon at bounding box center [1395, 17] width 14 height 14
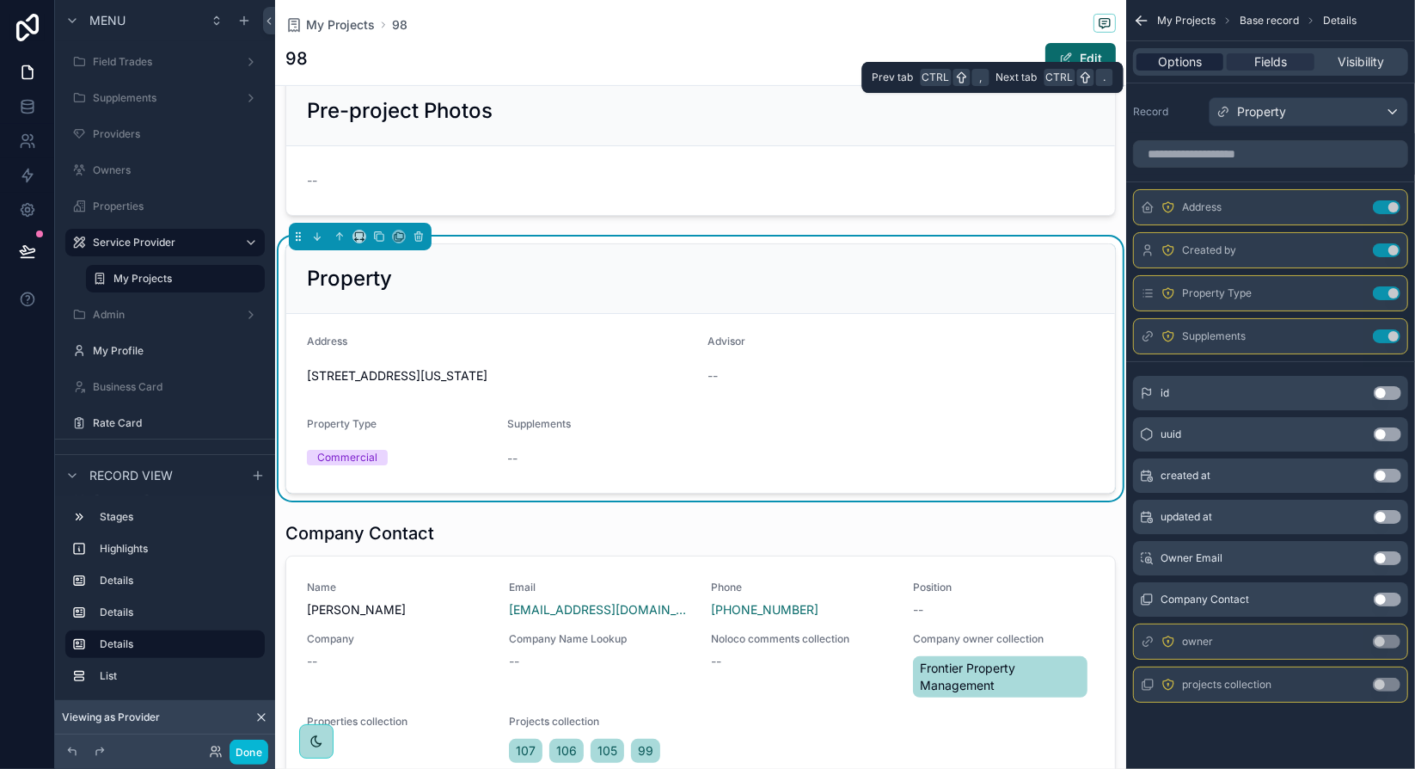
click at [1199, 67] on span "Options" at bounding box center [1180, 61] width 44 height 17
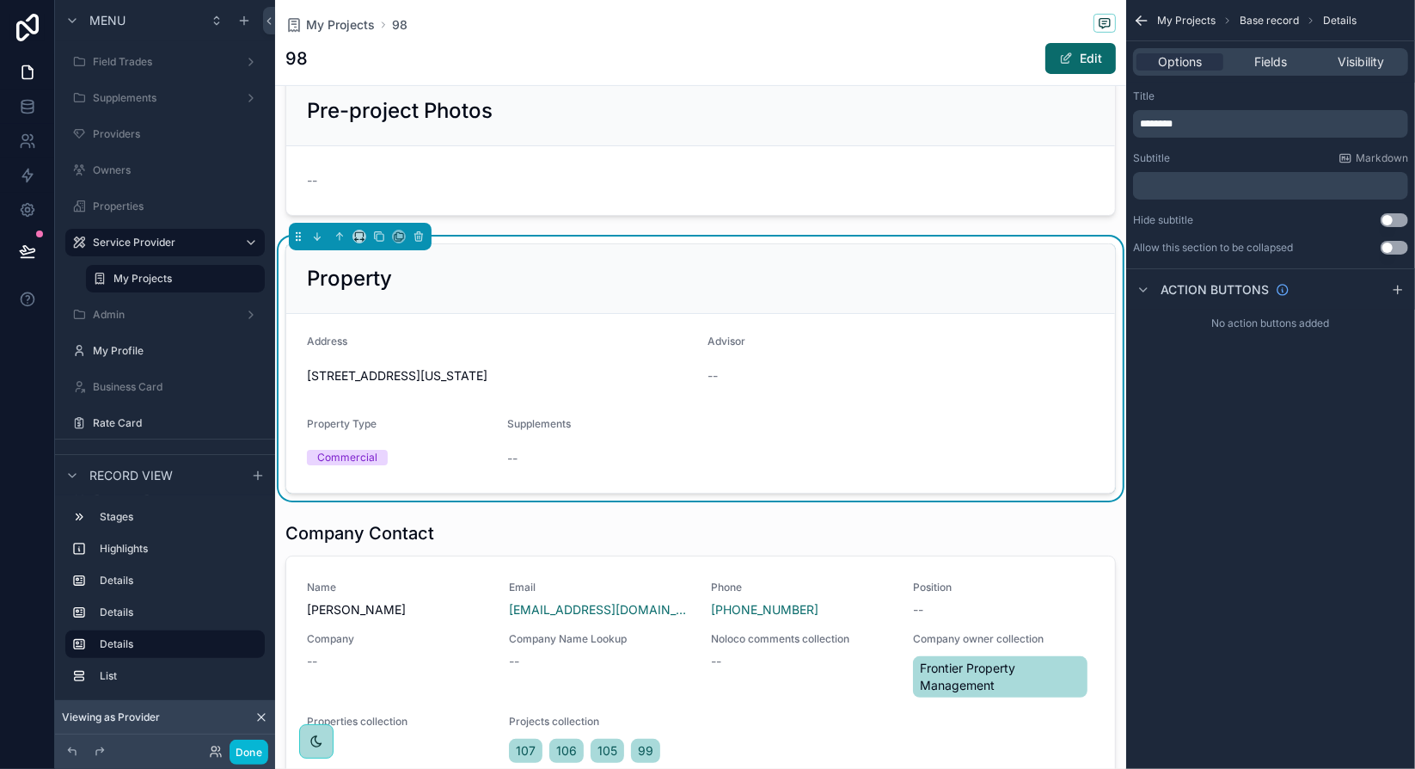
click at [1199, 122] on p "********" at bounding box center [1272, 124] width 265 height 14
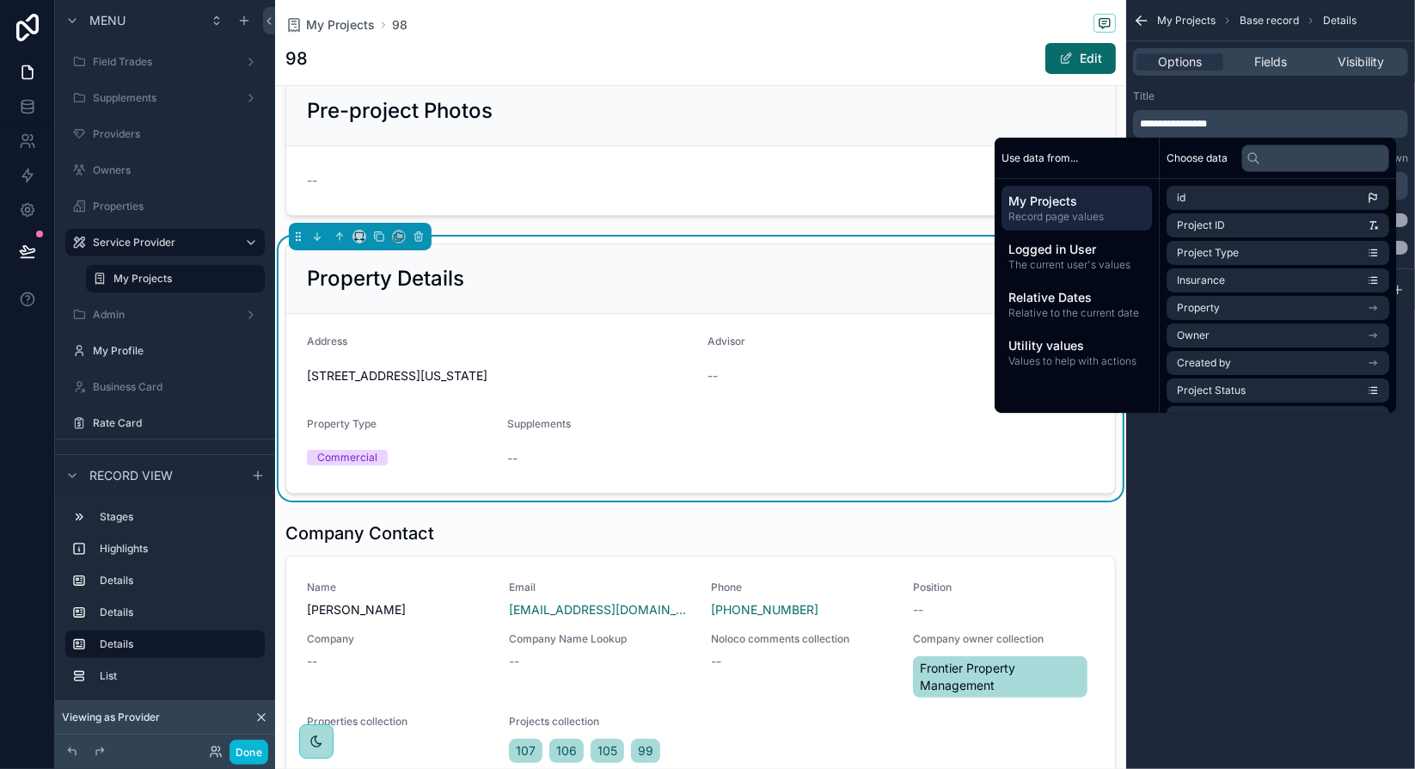
click at [1267, 487] on div "**********" at bounding box center [1270, 384] width 289 height 769
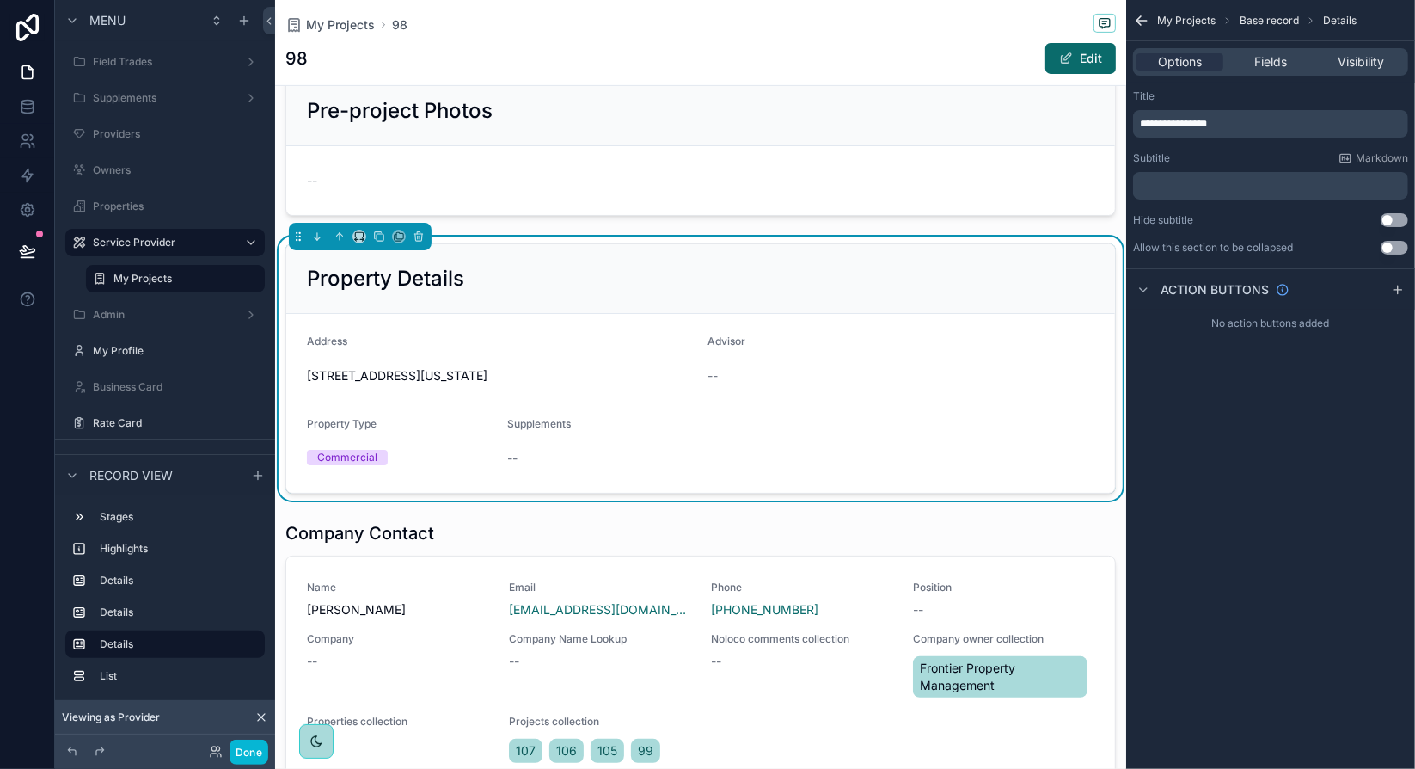
click at [1266, 487] on div "**********" at bounding box center [1270, 384] width 289 height 769
click at [904, 194] on div "scrollable content" at bounding box center [700, 146] width 851 height 154
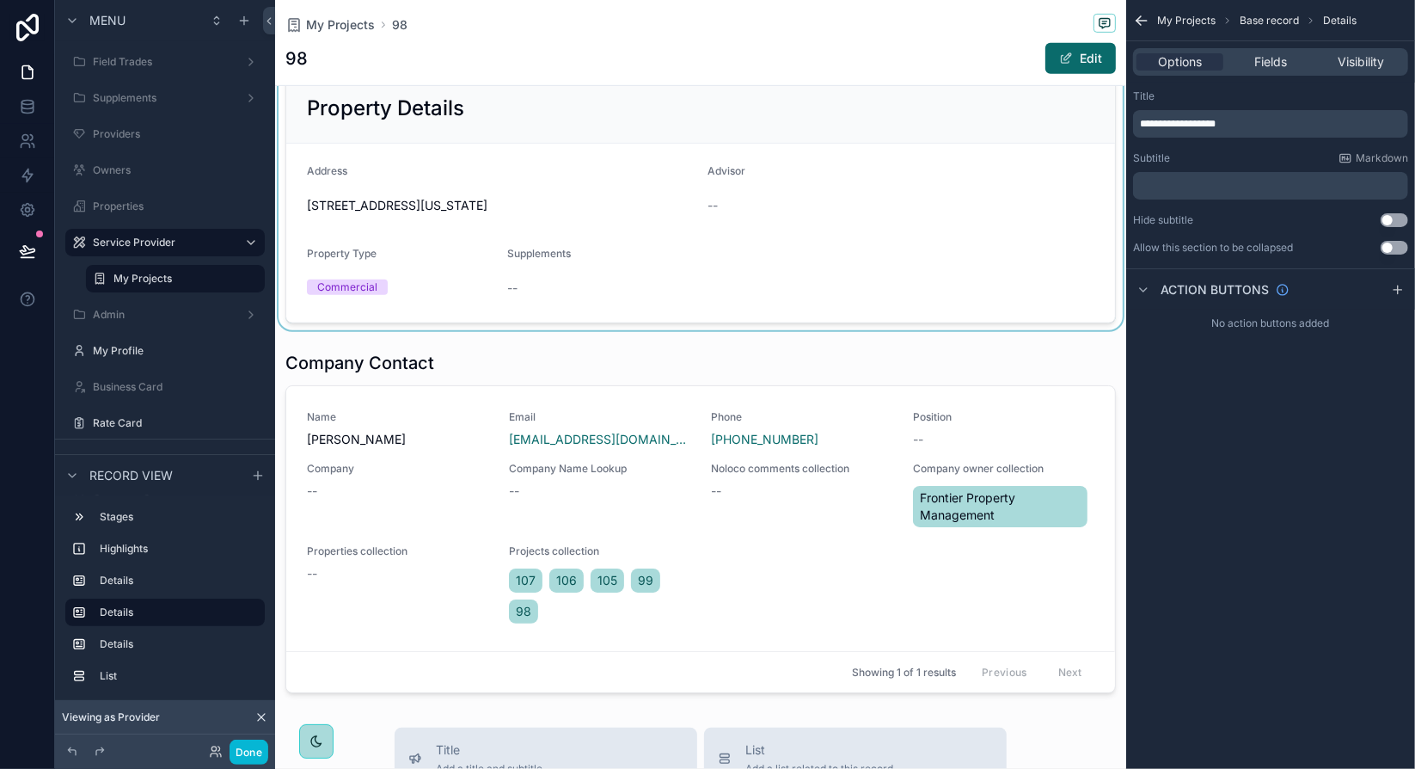
scroll to position [688, 0]
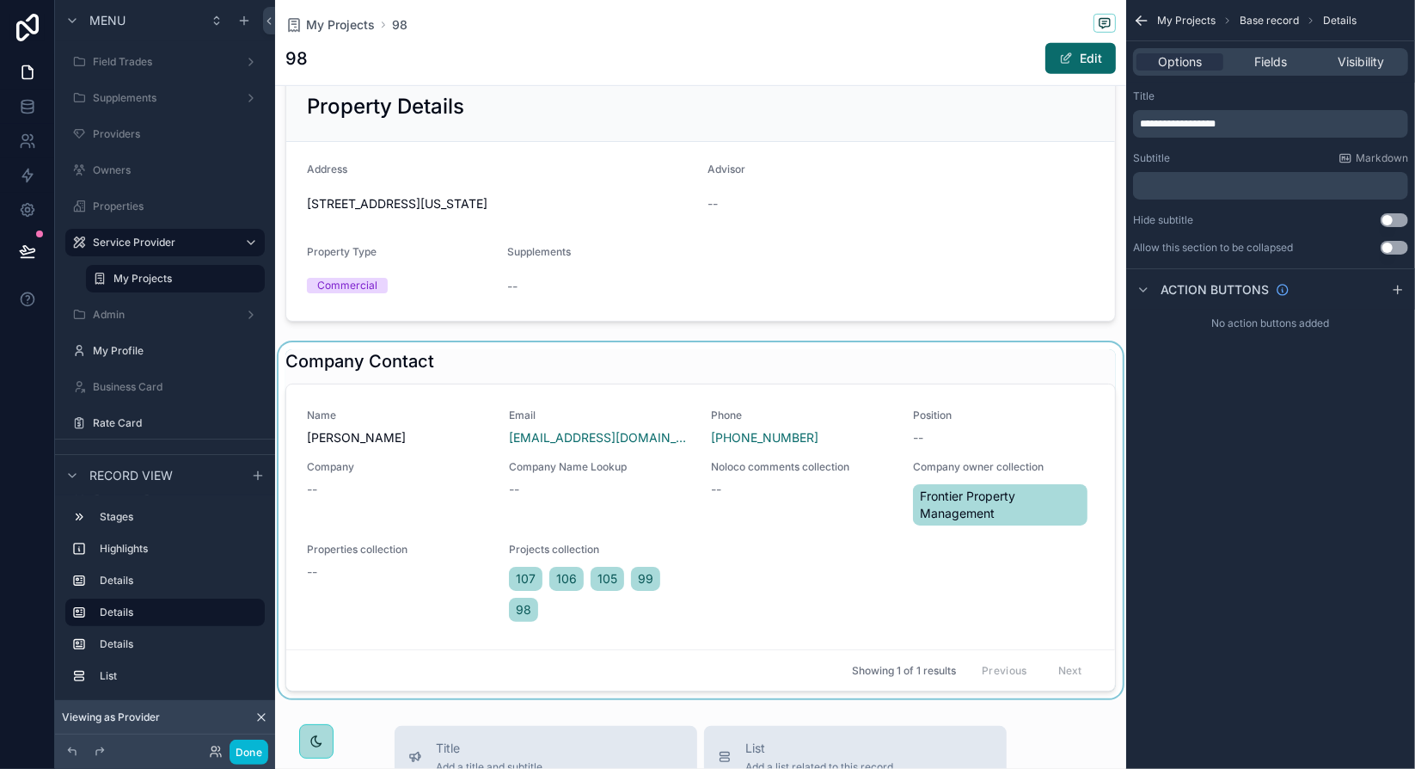
click at [449, 369] on div "scrollable content" at bounding box center [700, 520] width 851 height 356
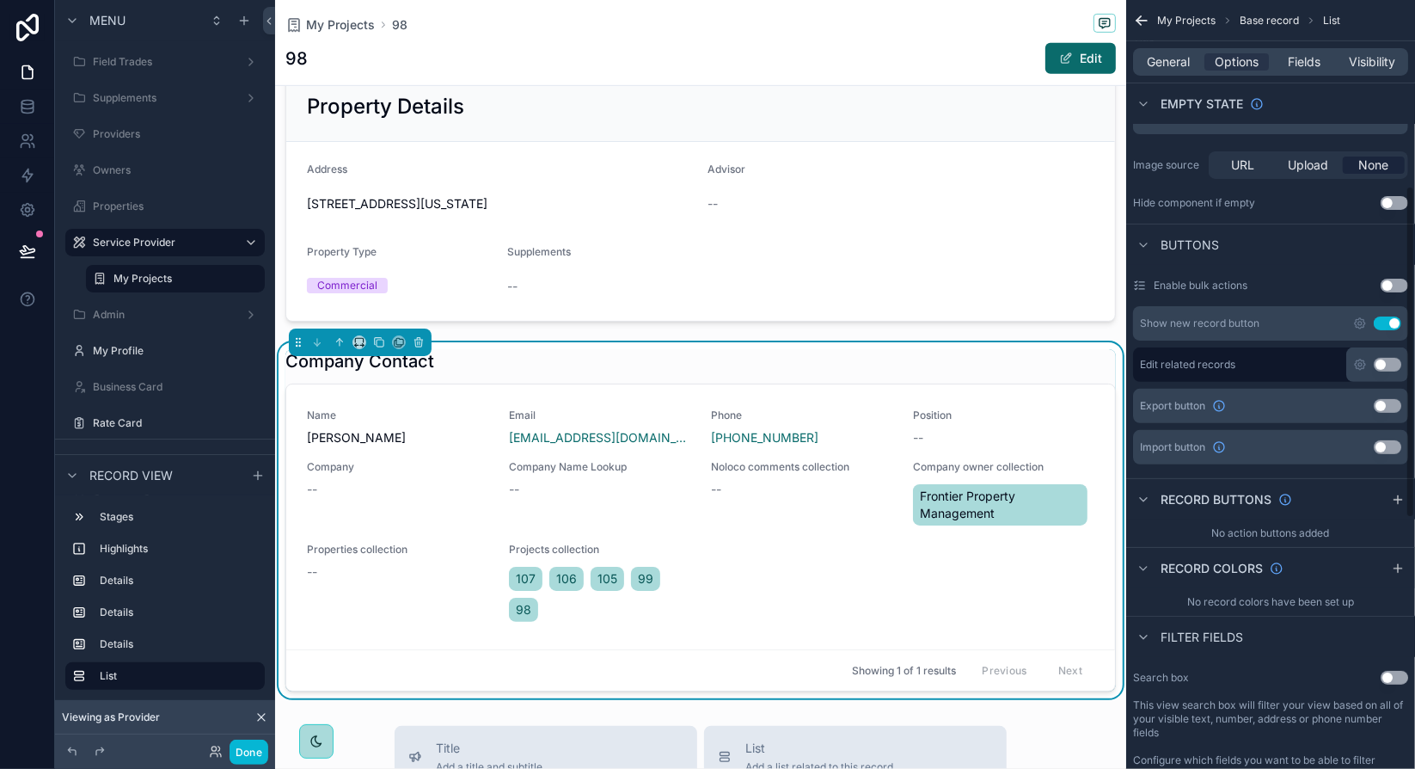
scroll to position [430, 0]
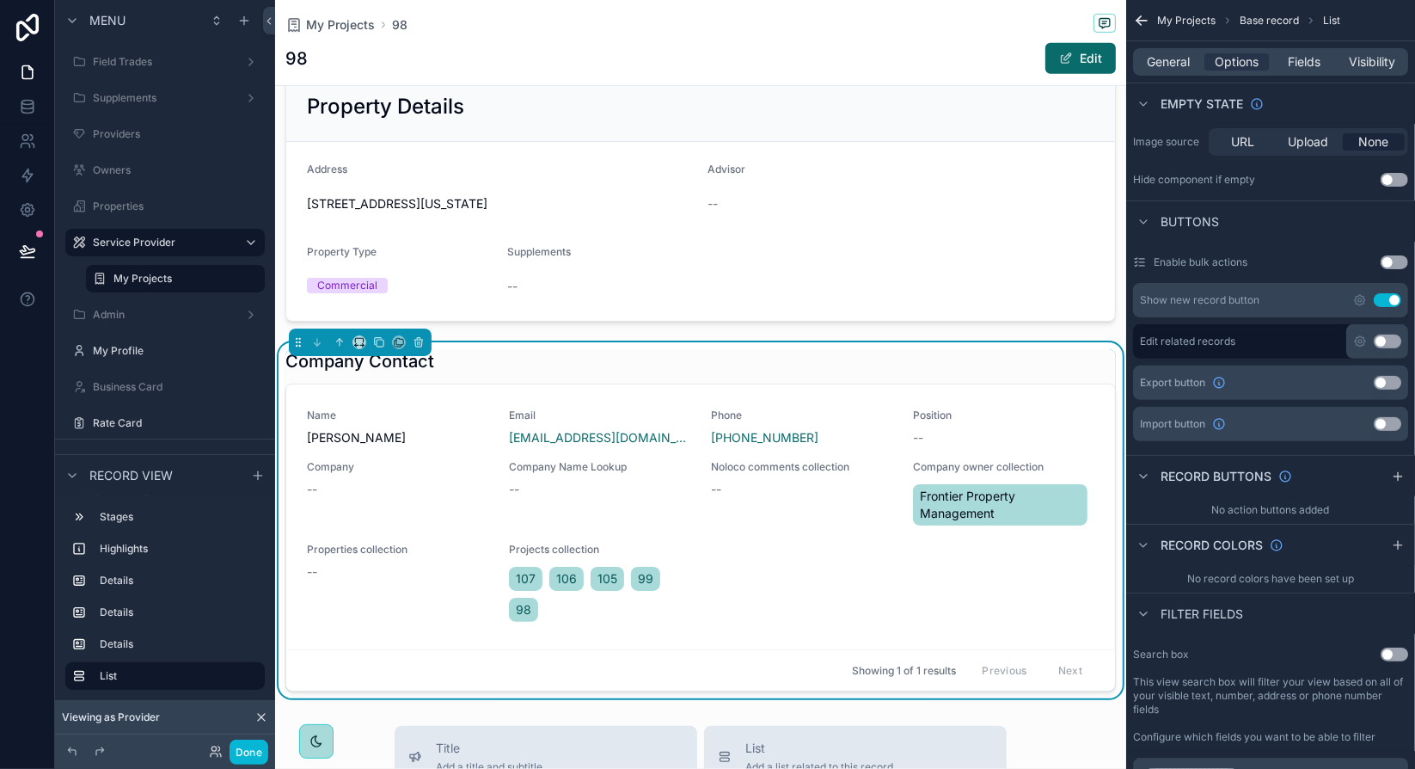
click at [1308, 66] on span "Fields" at bounding box center [1305, 61] width 33 height 17
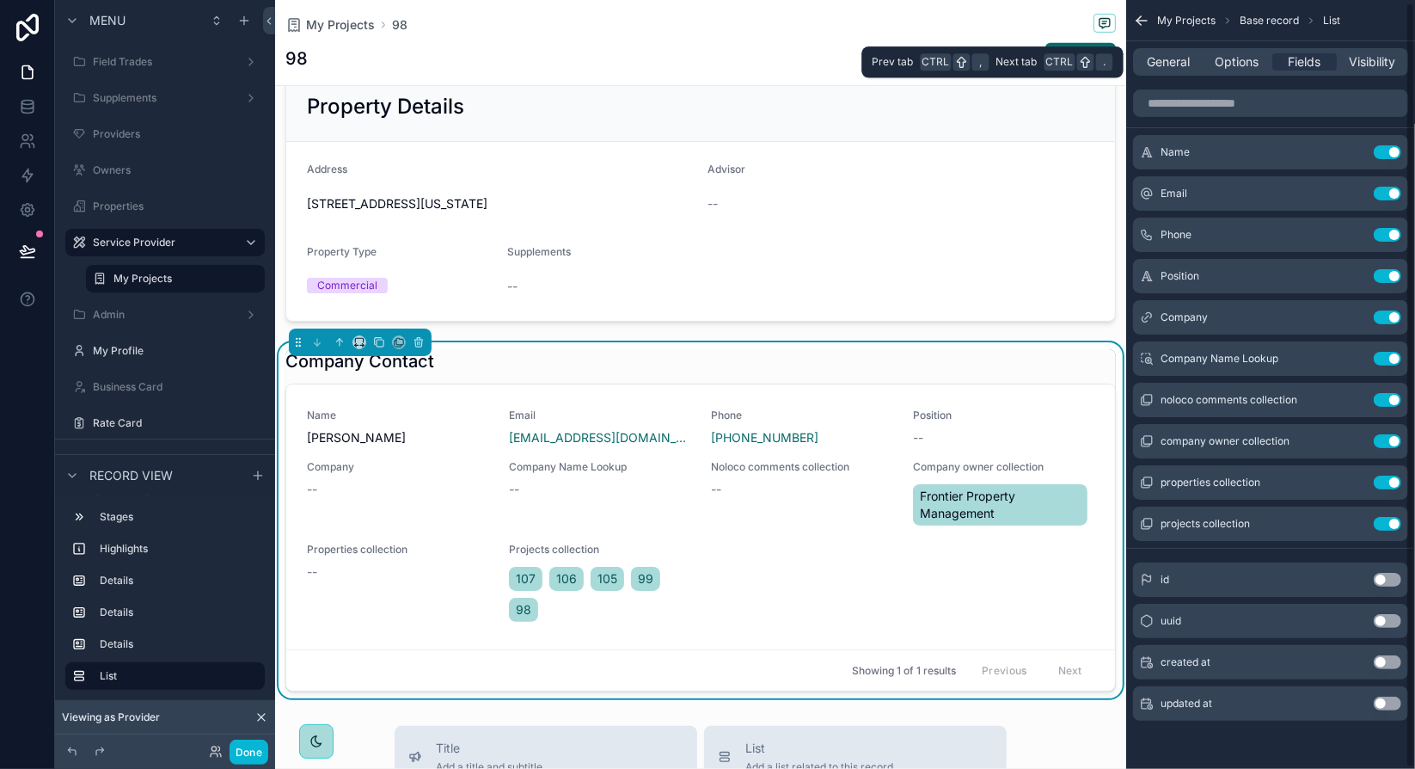
scroll to position [3, 0]
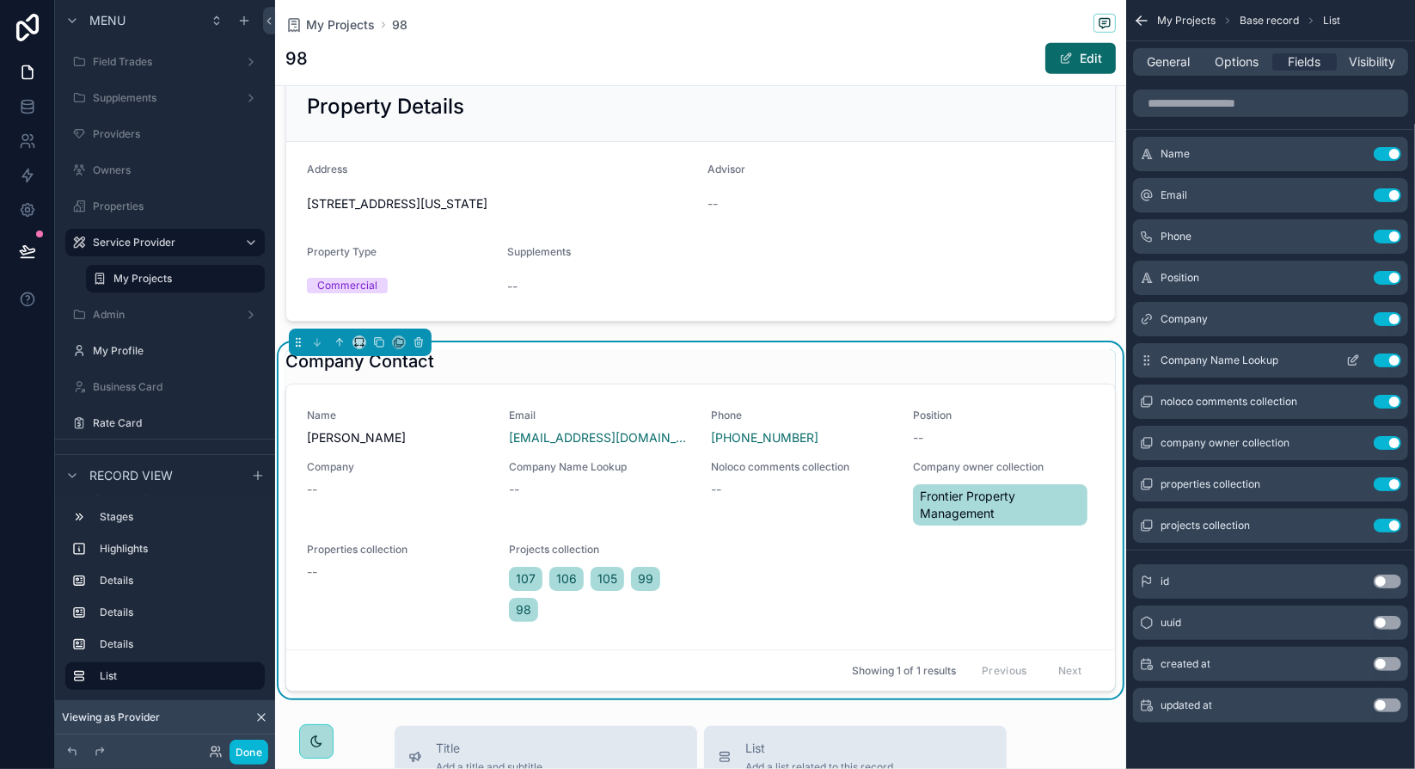
click at [1392, 360] on button "Use setting" at bounding box center [1388, 360] width 28 height 14
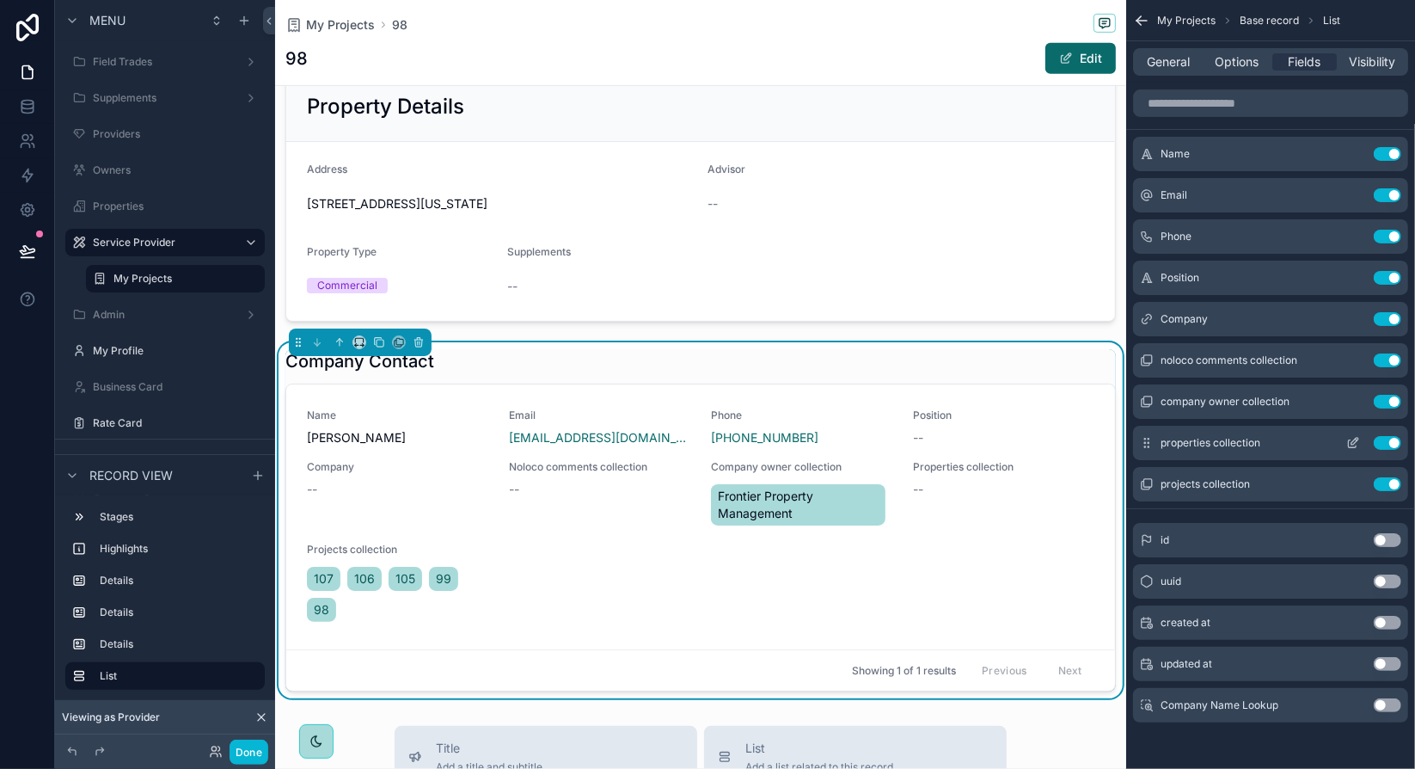
click at [1394, 438] on button "Use setting" at bounding box center [1388, 443] width 28 height 14
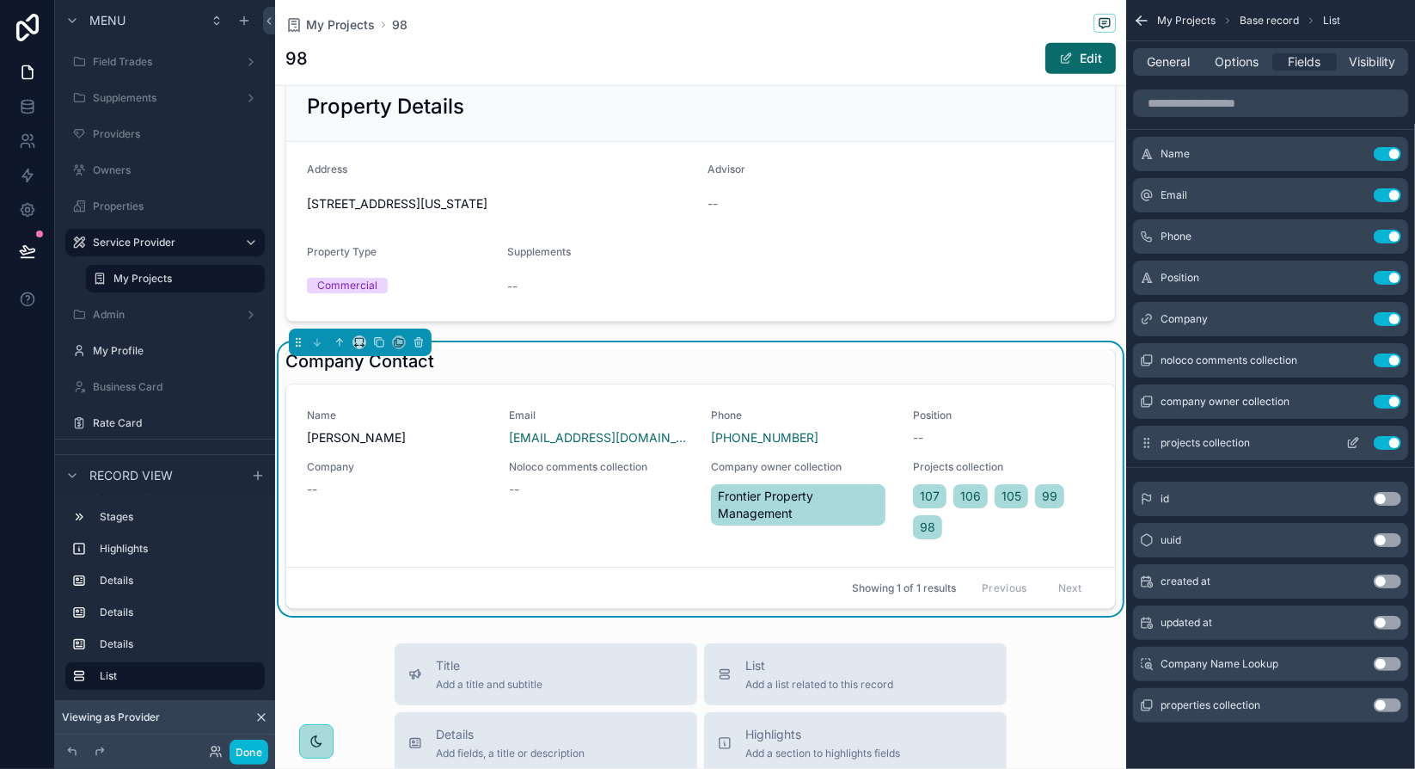
click at [1384, 445] on button "Use setting" at bounding box center [1388, 443] width 28 height 14
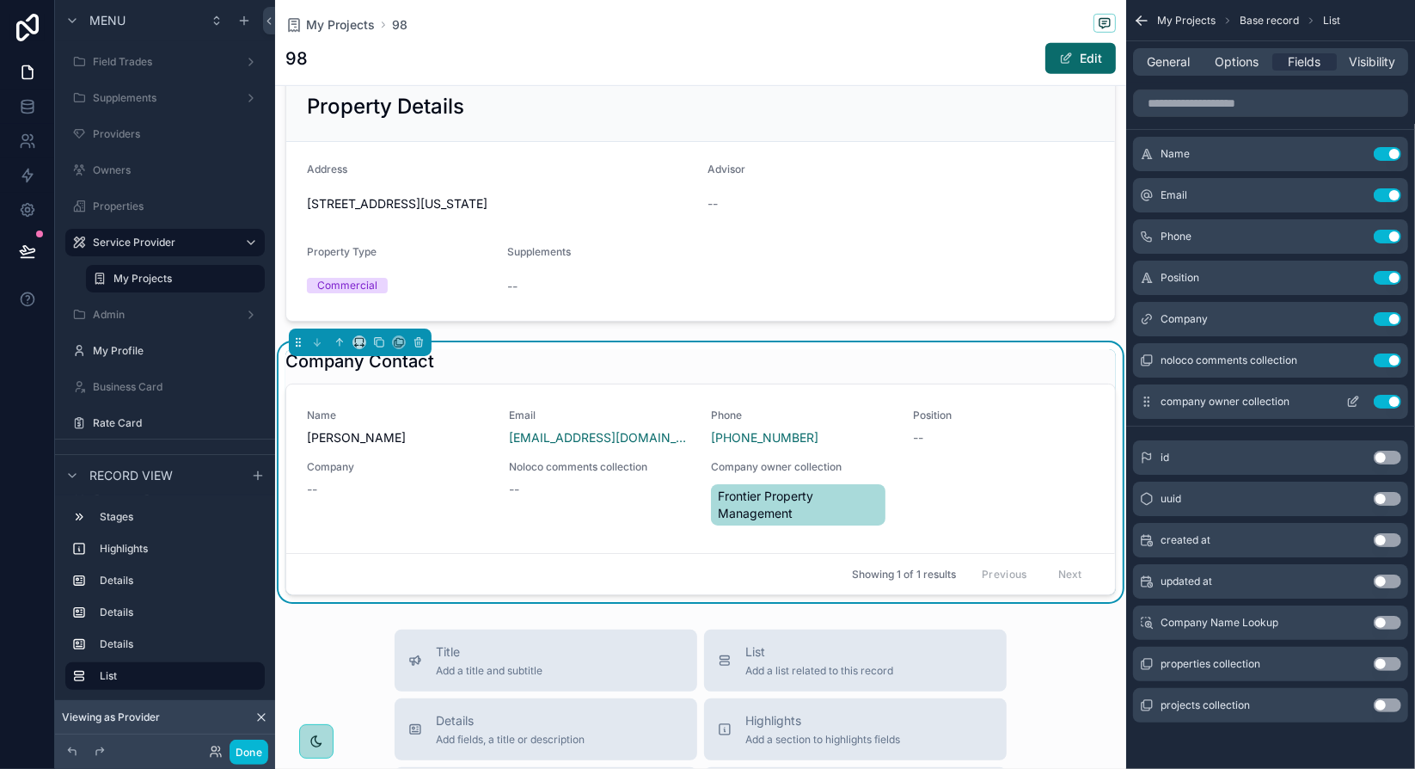
click at [1353, 398] on icon "scrollable content" at bounding box center [1354, 399] width 7 height 7
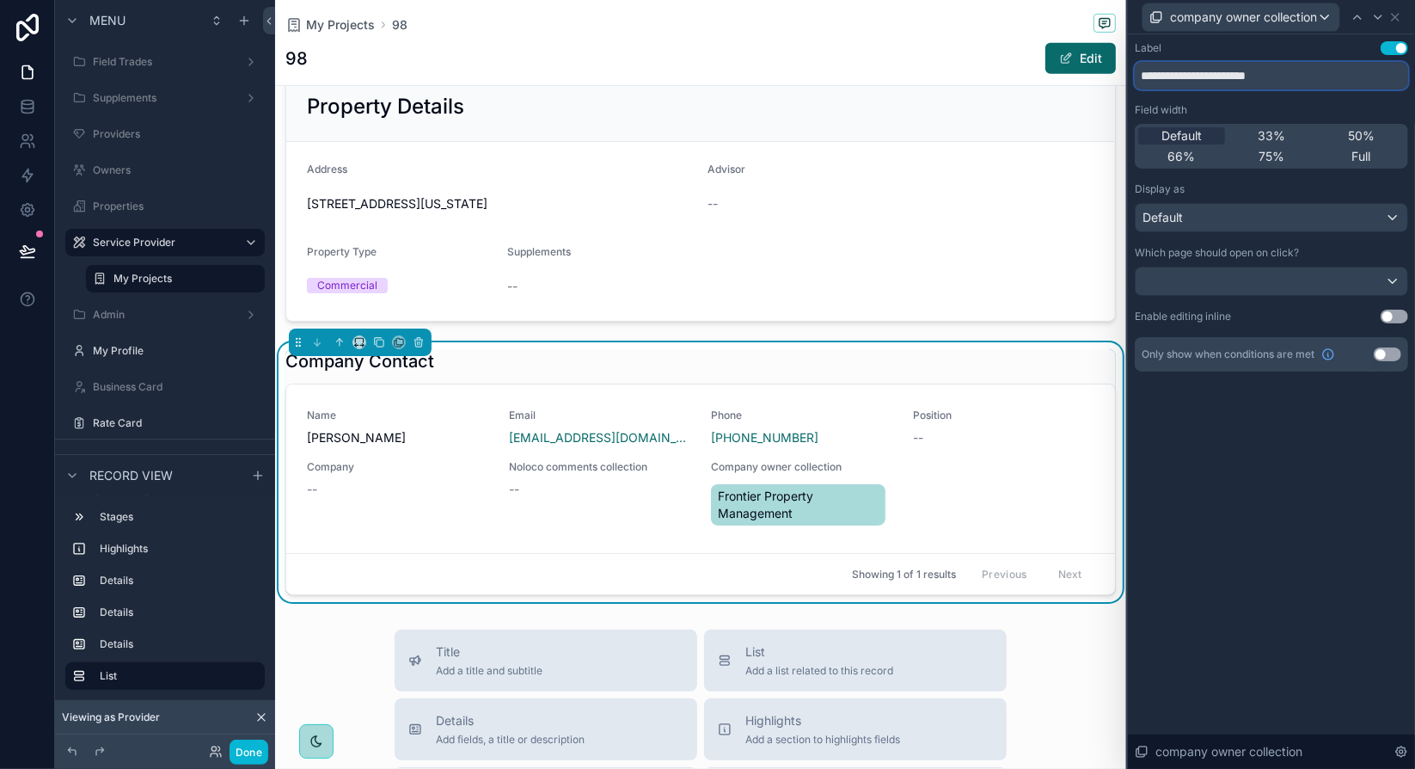
click at [1210, 77] on input "**********" at bounding box center [1271, 76] width 273 height 28
click at [1229, 77] on input "**********" at bounding box center [1271, 76] width 273 height 28
type input "*******"
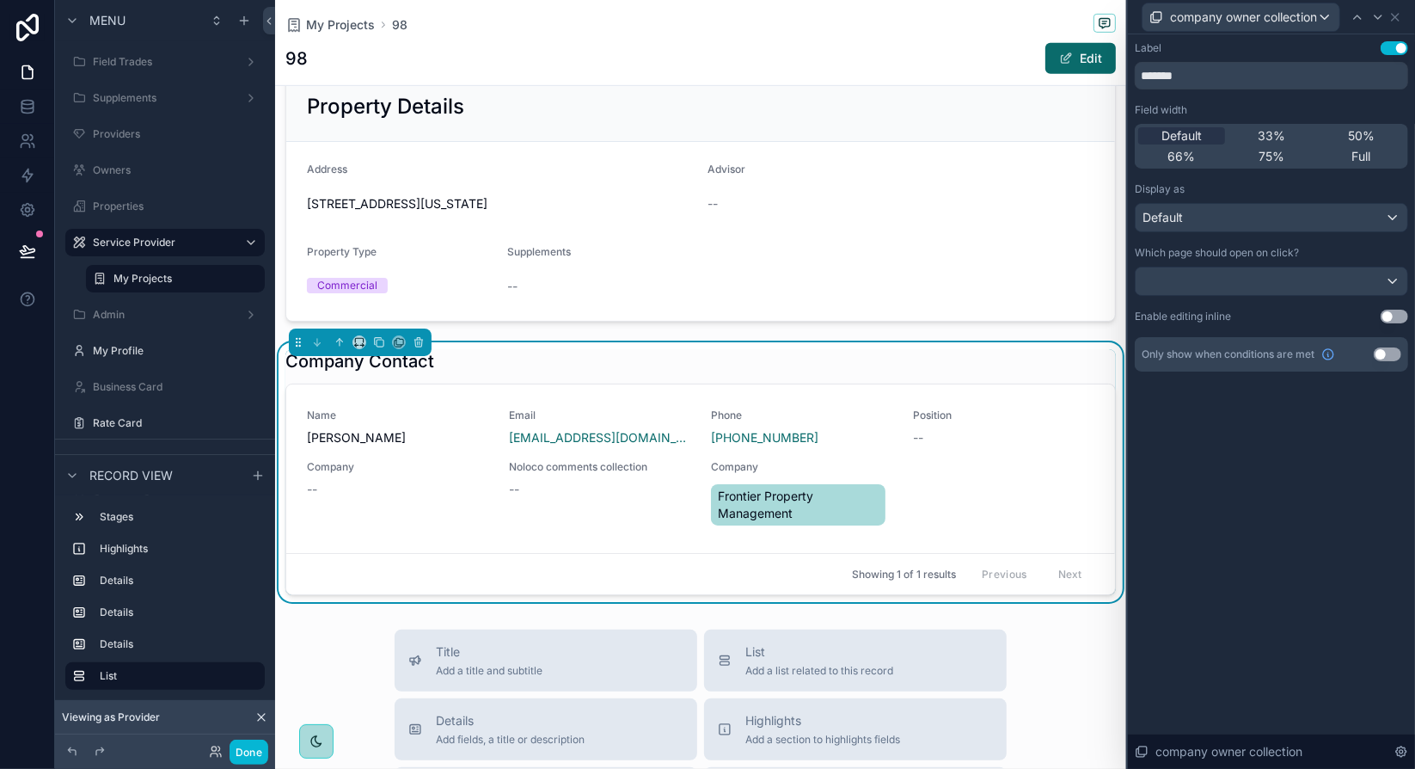
click at [1339, 534] on div "Label Use setting ******* Field width Default 33% 50% 66% 75% Full Display as D…" at bounding box center [1271, 401] width 287 height 734
click at [1402, 15] on icon at bounding box center [1395, 17] width 14 height 14
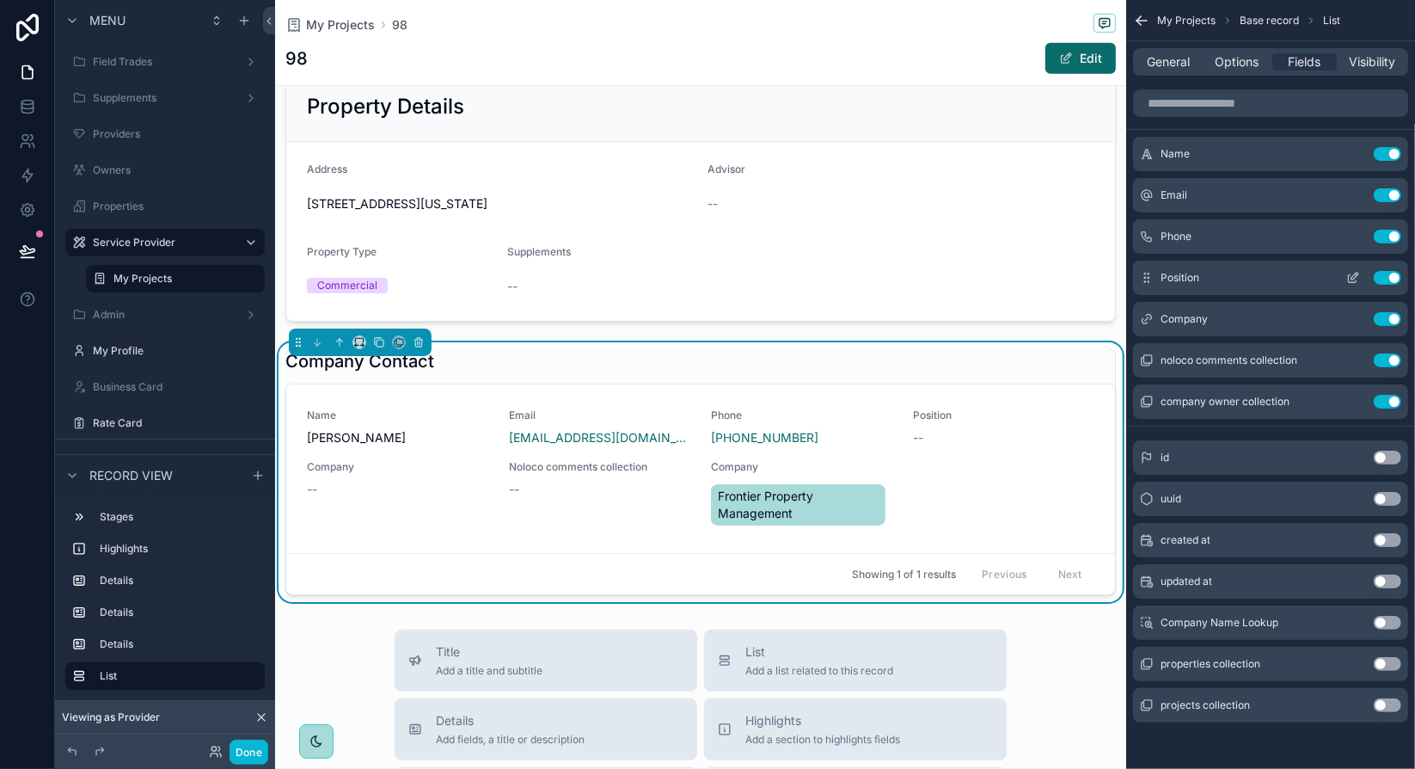
click at [1389, 277] on button "Use setting" at bounding box center [1388, 278] width 28 height 14
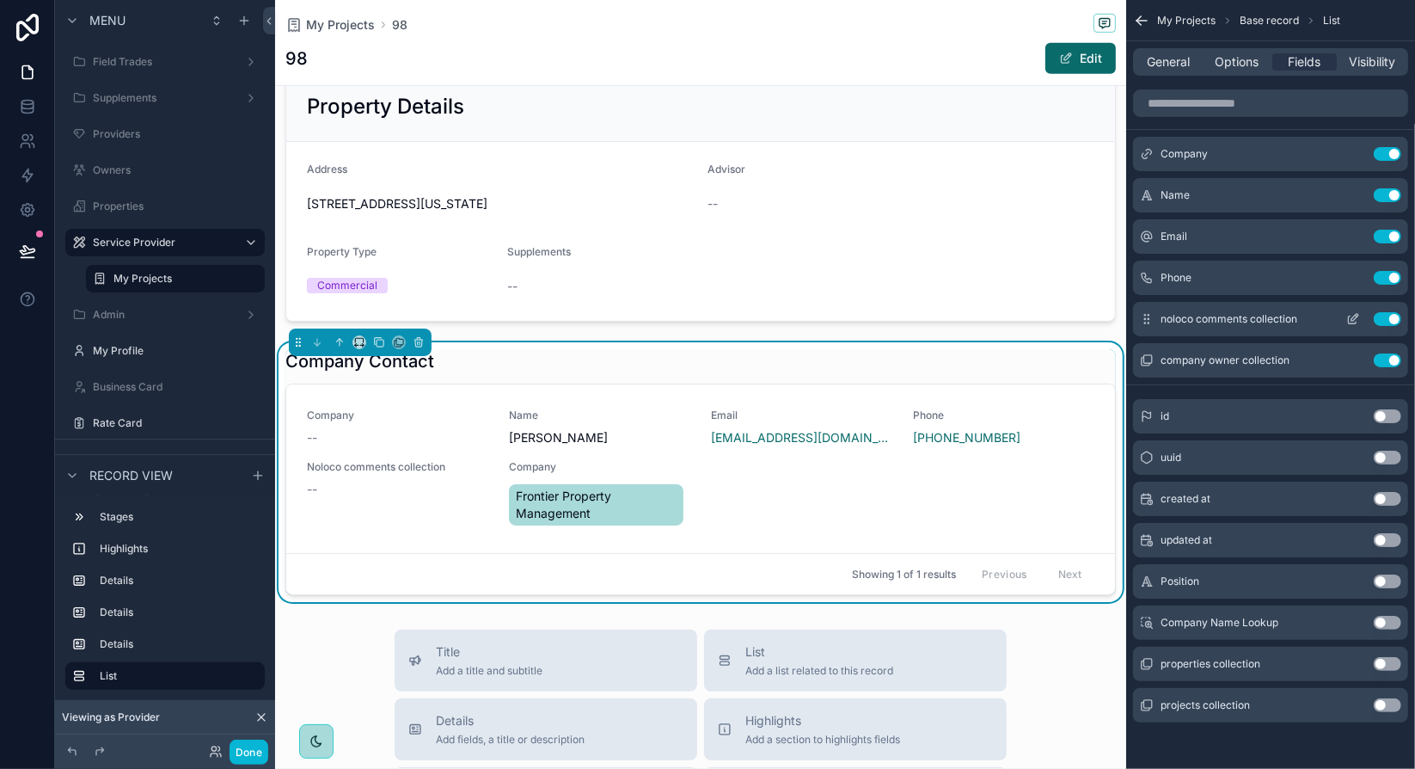
click at [1398, 319] on button "Use setting" at bounding box center [1388, 319] width 28 height 14
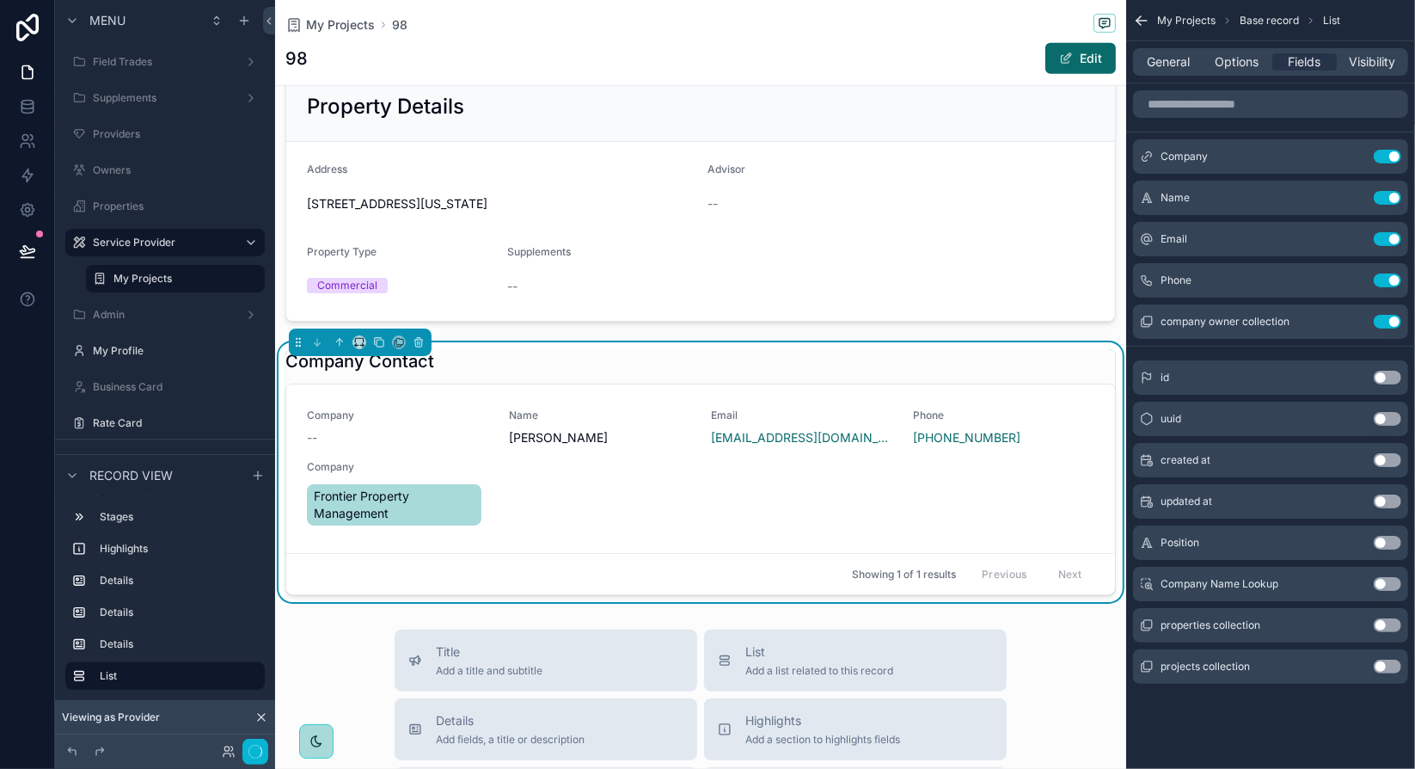
scroll to position [0, 0]
click at [1389, 156] on button "Use setting" at bounding box center [1388, 157] width 28 height 14
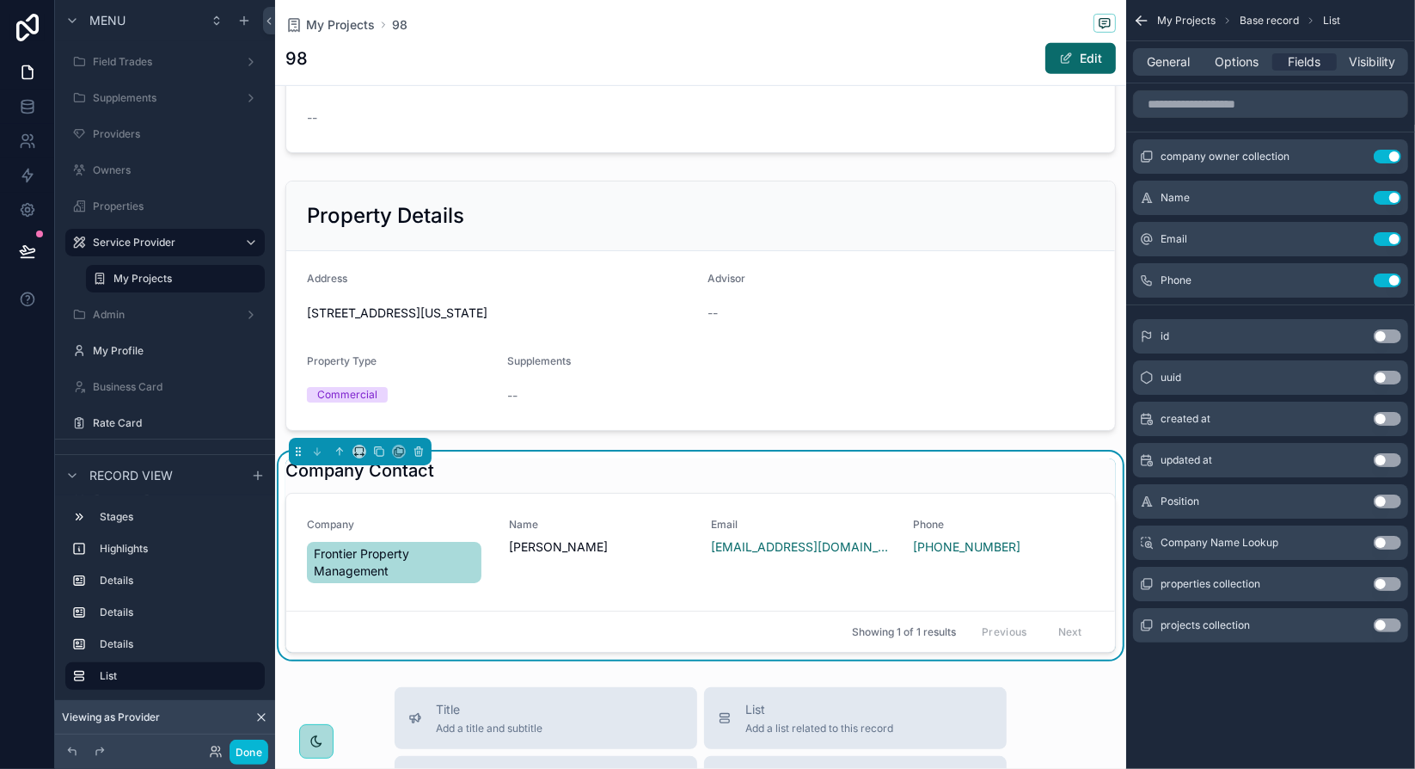
scroll to position [516, 0]
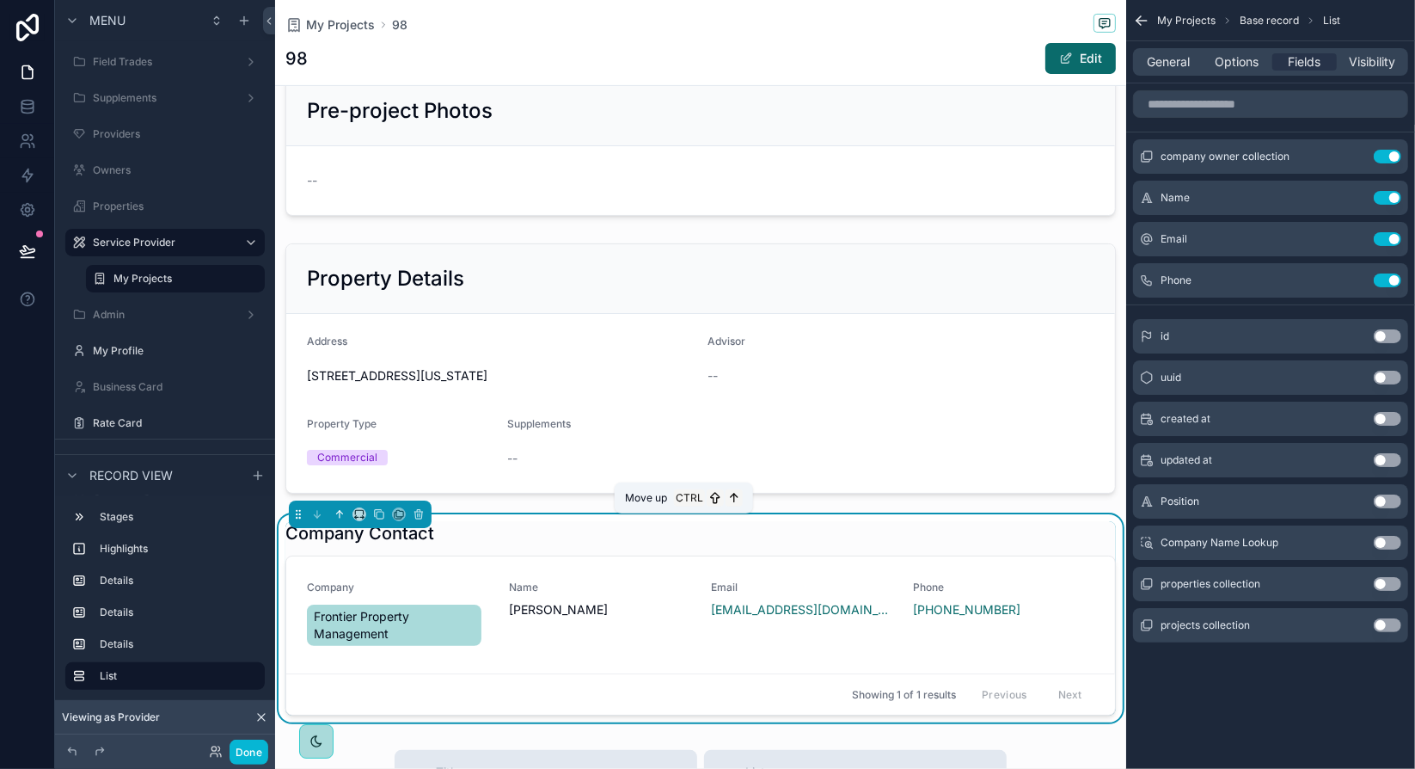
click at [341, 520] on icon "scrollable content" at bounding box center [340, 514] width 12 height 12
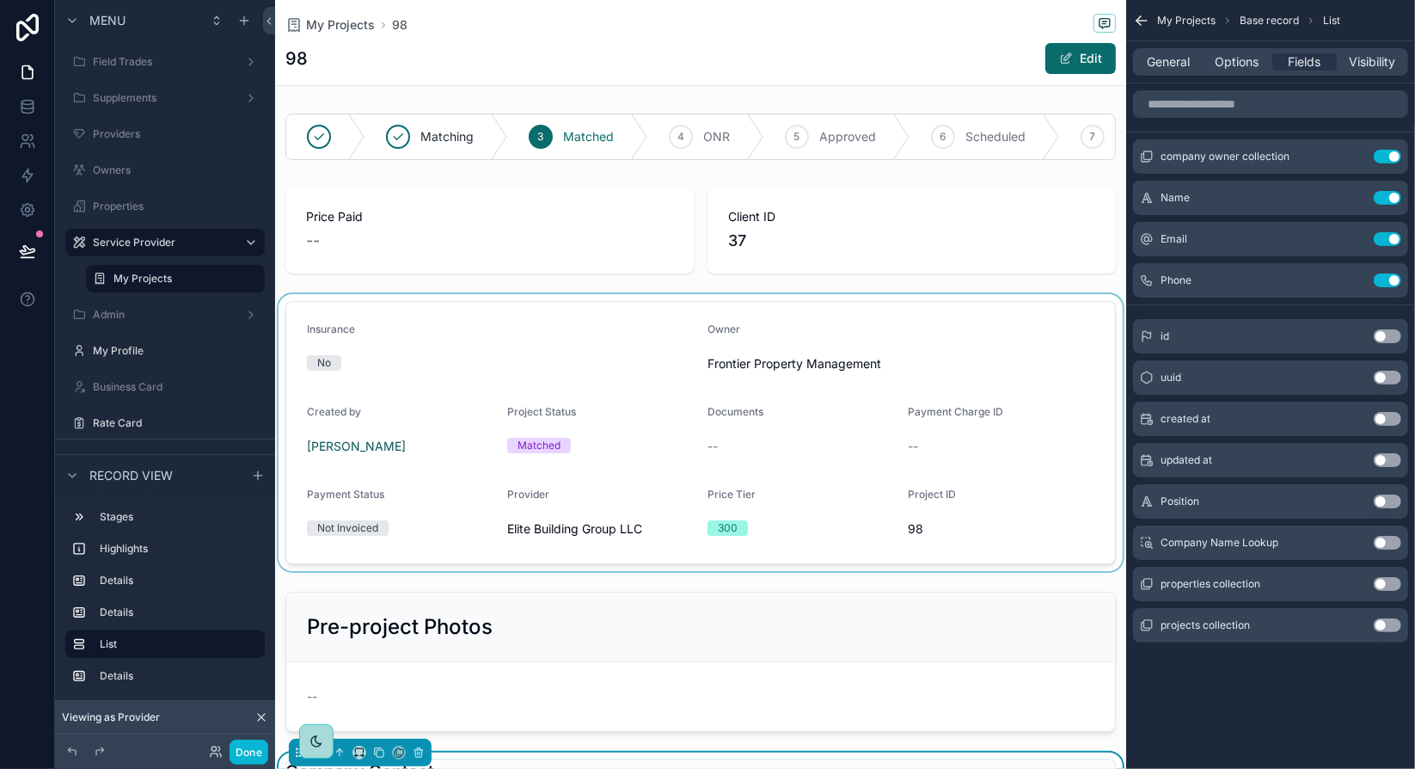
scroll to position [86, 0]
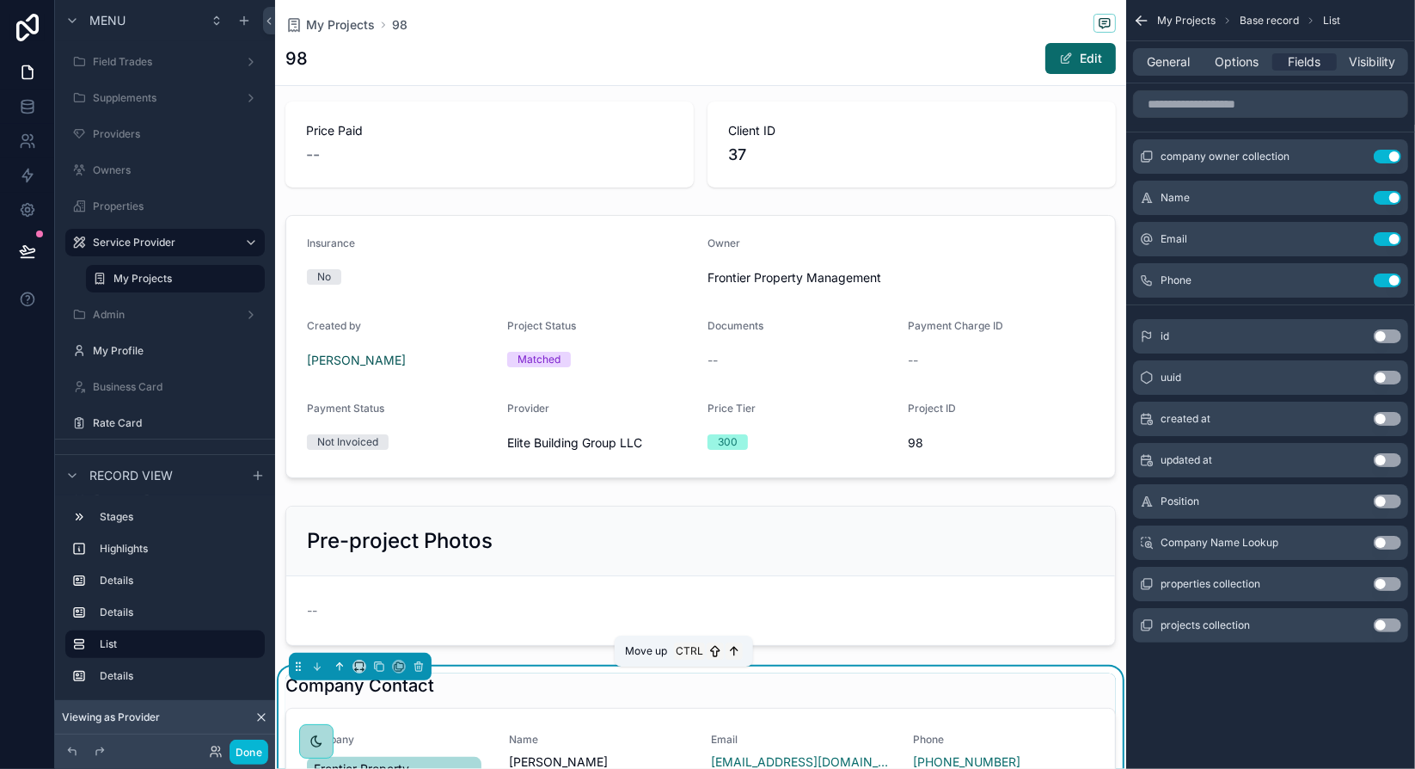
click at [338, 672] on icon "scrollable content" at bounding box center [340, 666] width 12 height 12
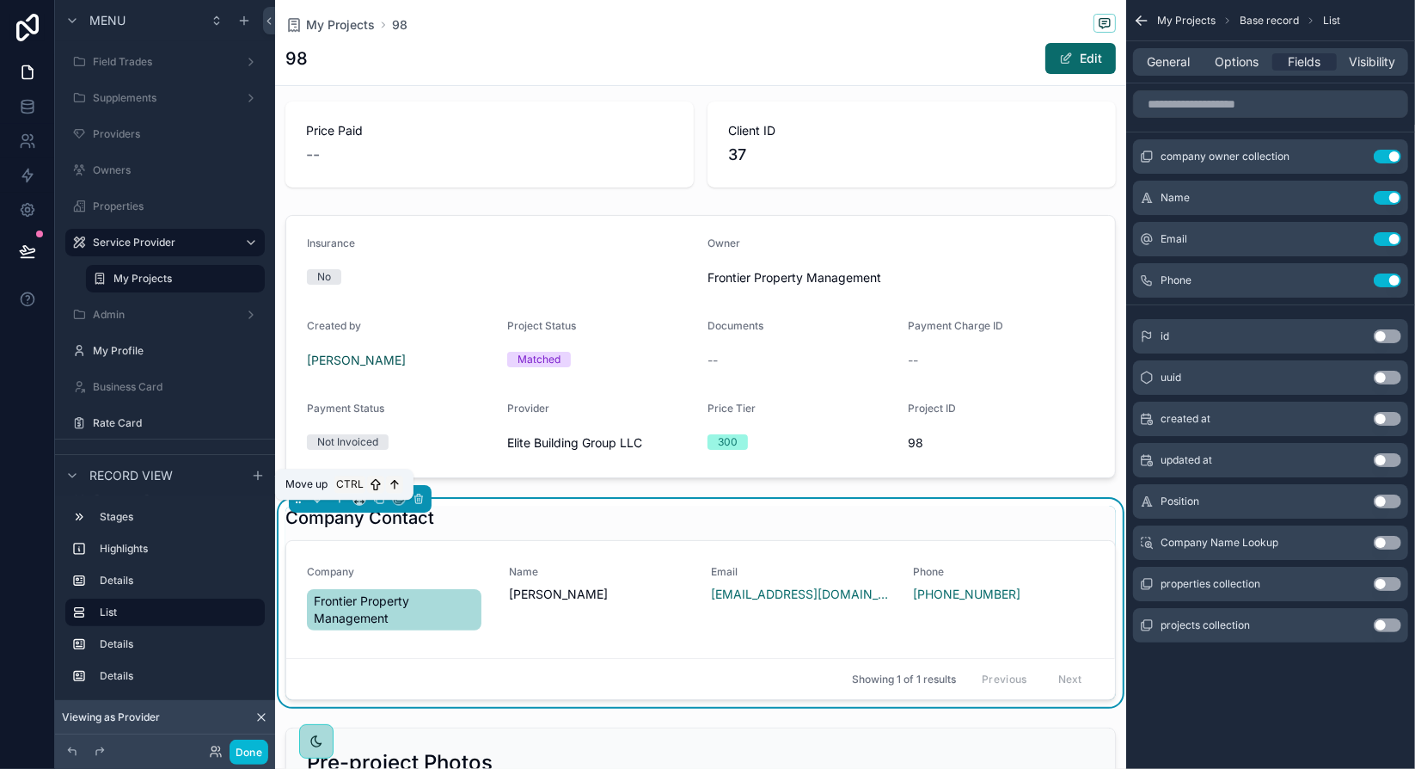
click at [338, 505] on icon "scrollable content" at bounding box center [340, 499] width 12 height 12
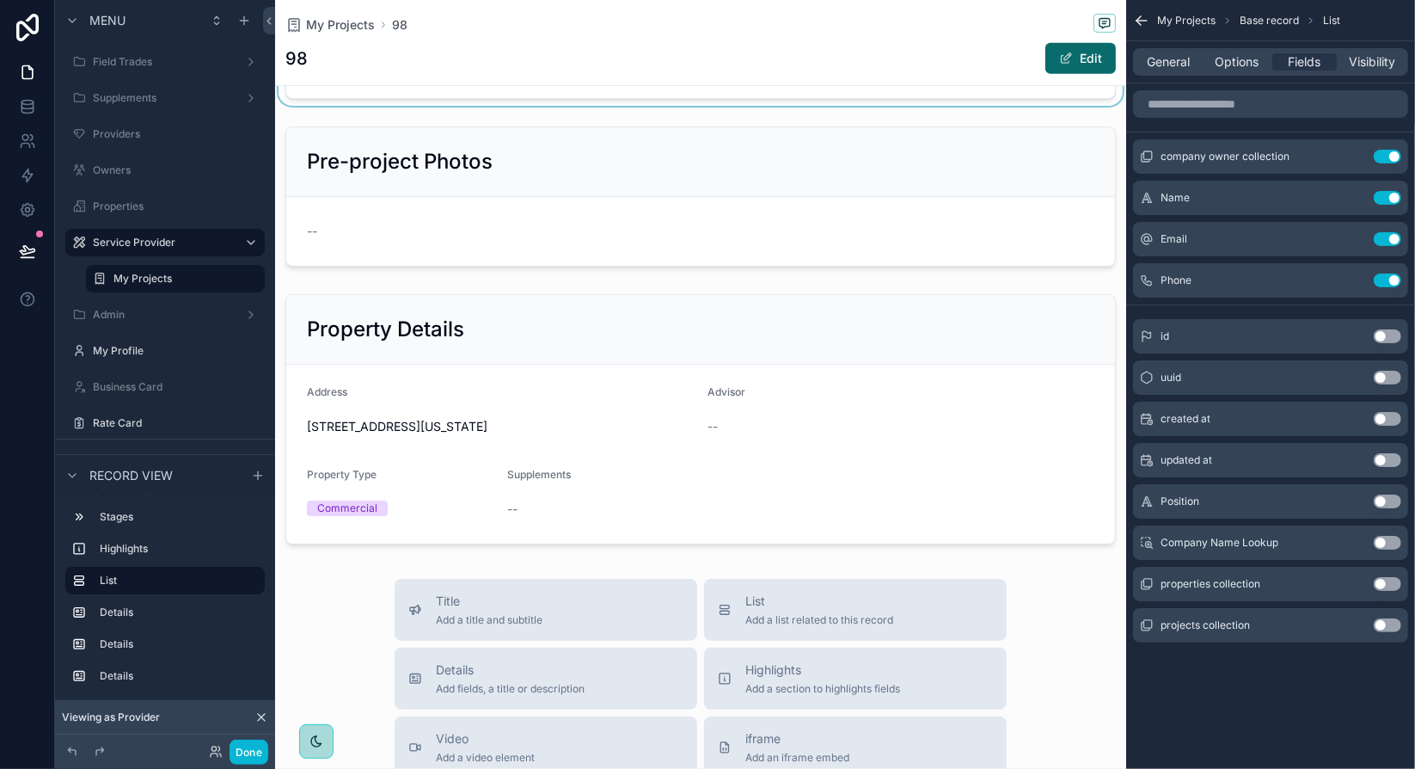
scroll to position [688, 0]
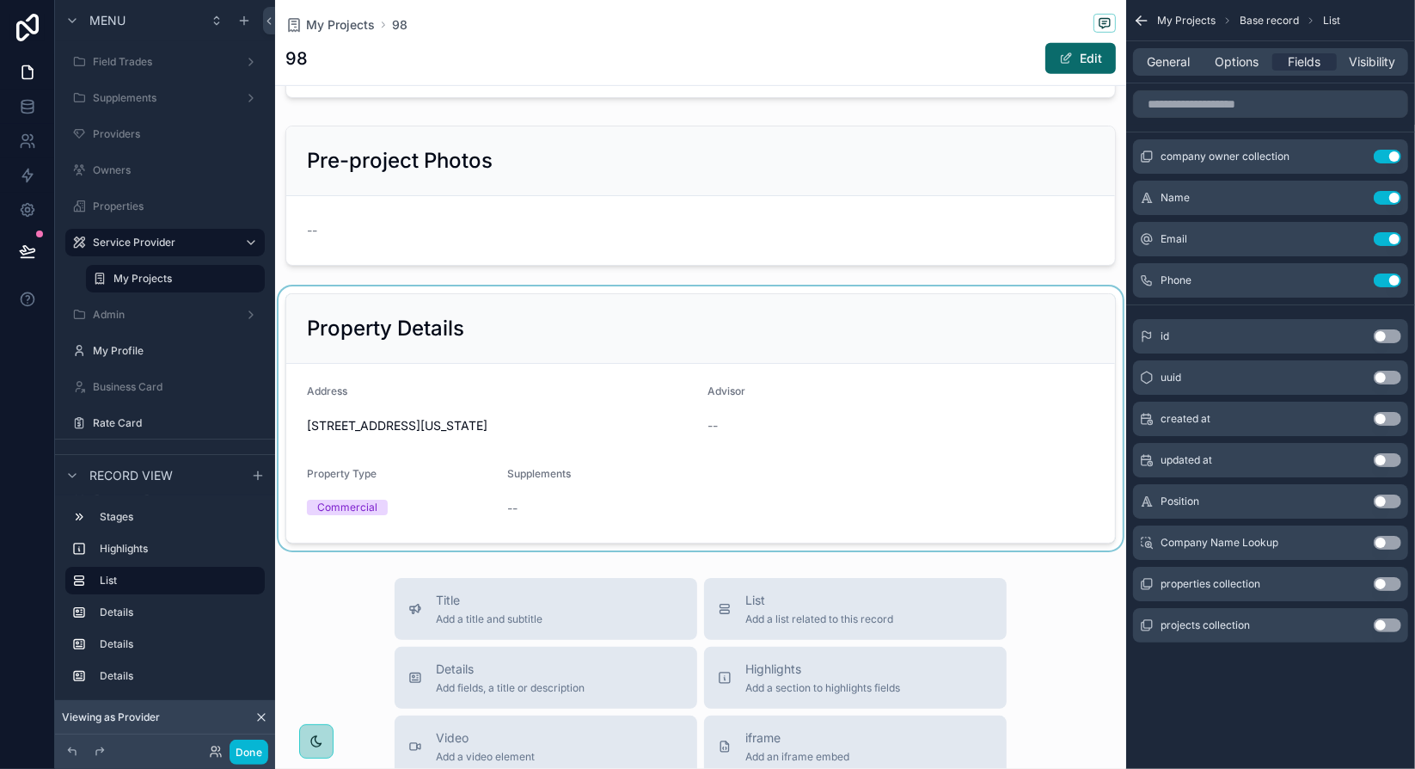
click at [622, 334] on div "scrollable content" at bounding box center [700, 418] width 851 height 264
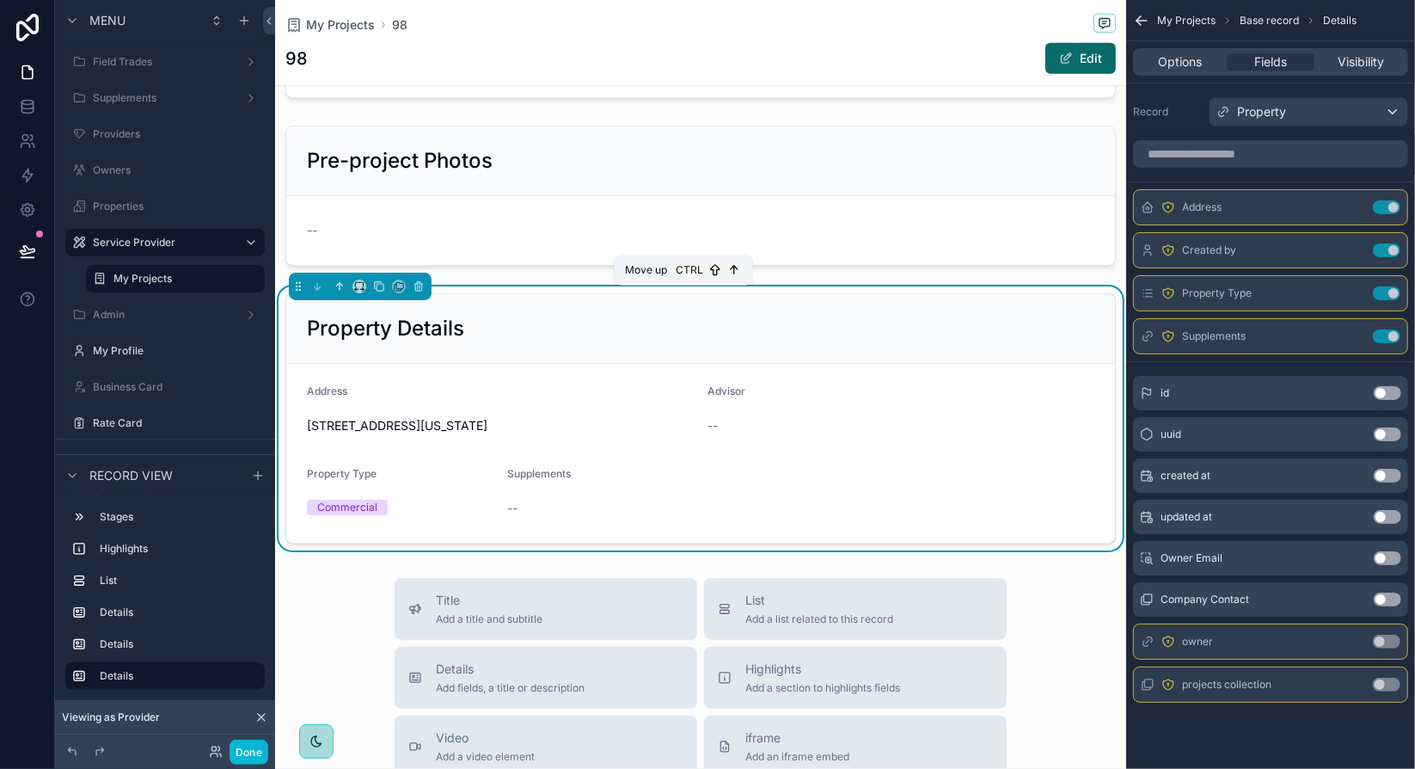
click at [343, 292] on icon "scrollable content" at bounding box center [340, 286] width 12 height 12
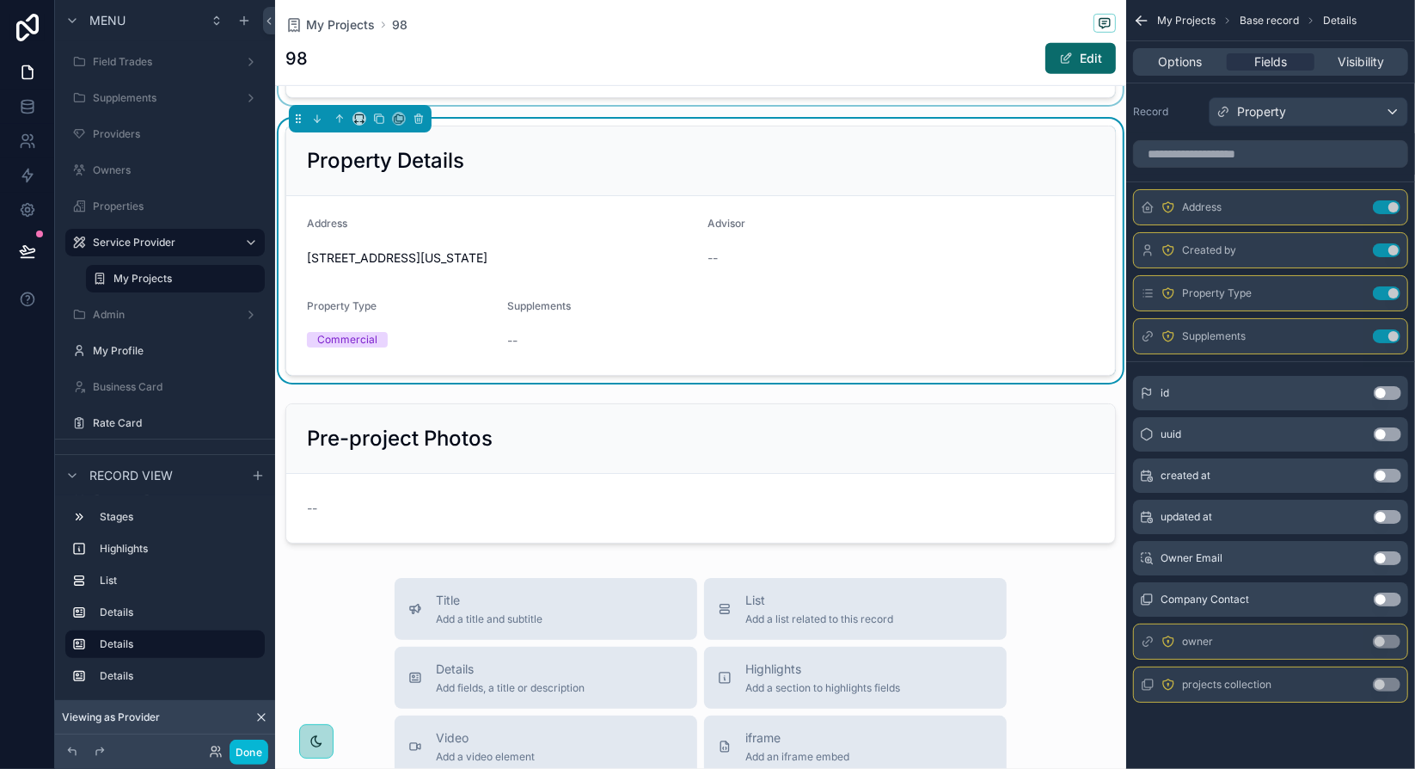
scroll to position [258, 0]
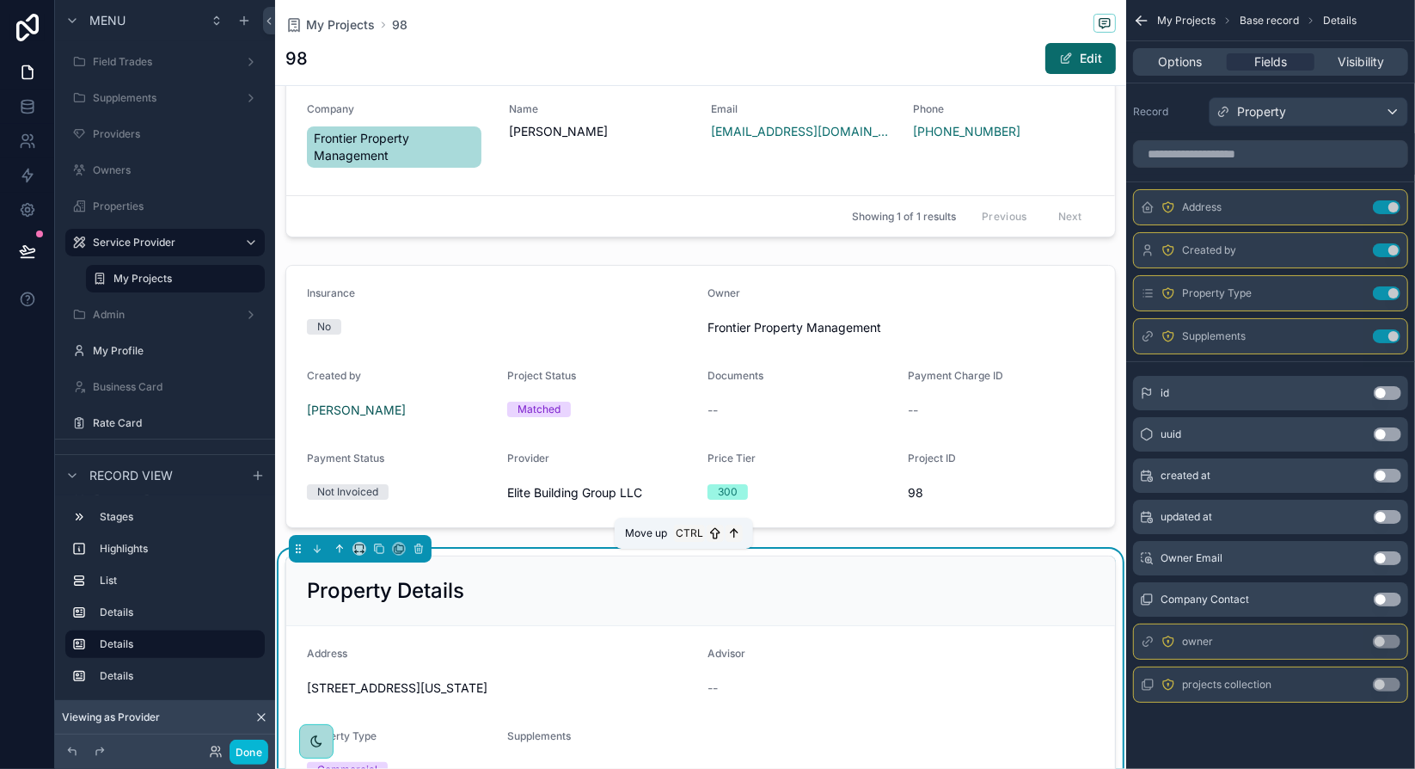
click at [340, 554] on icon "scrollable content" at bounding box center [340, 548] width 12 height 12
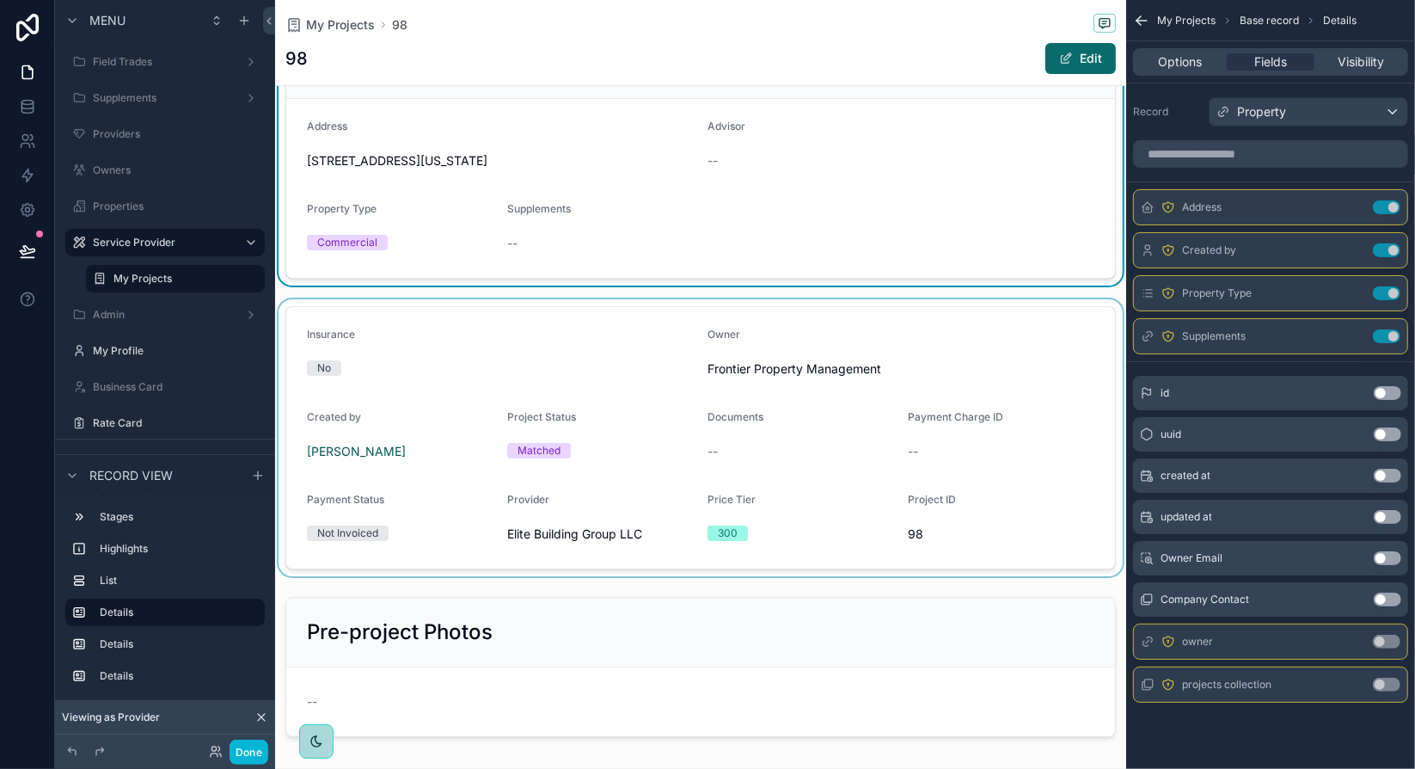
scroll to position [516, 0]
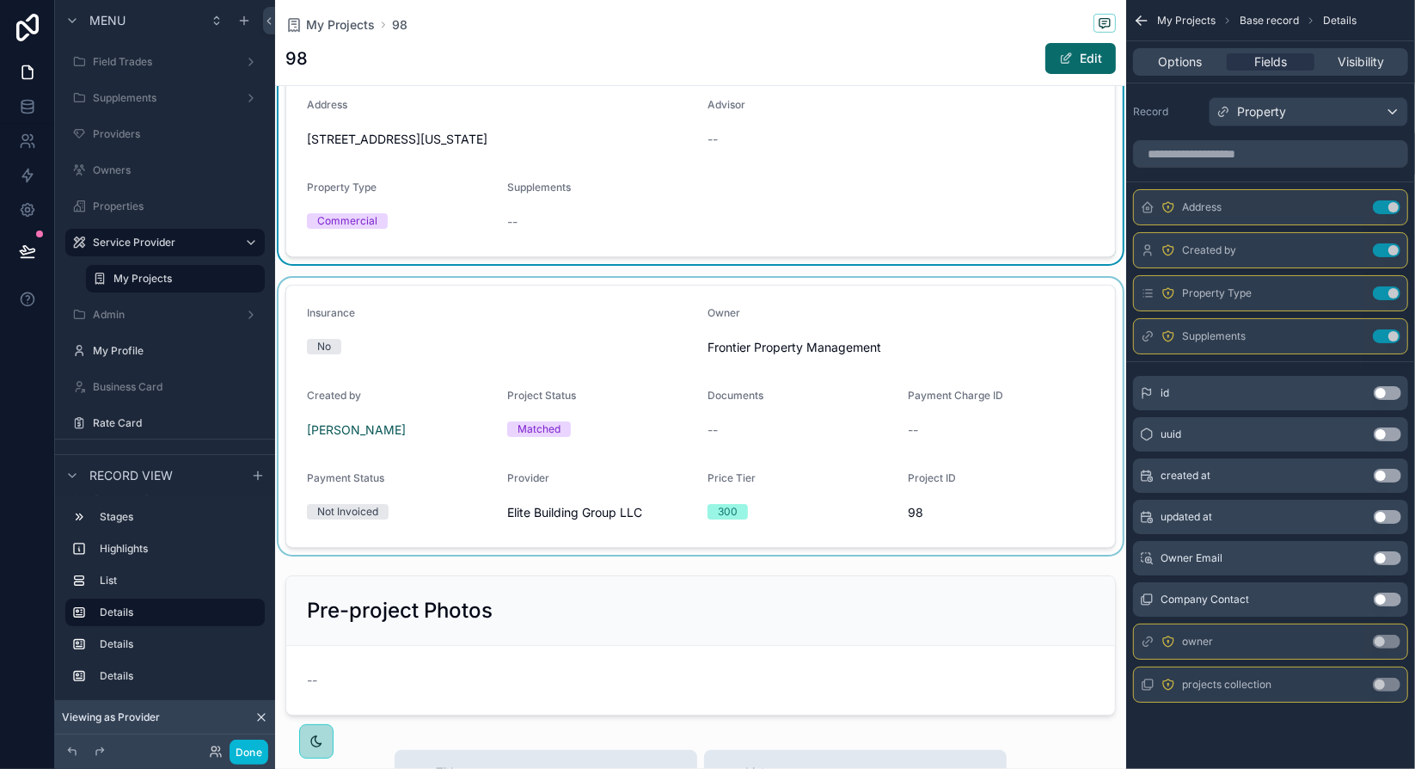
click at [975, 348] on div "scrollable content" at bounding box center [700, 416] width 851 height 277
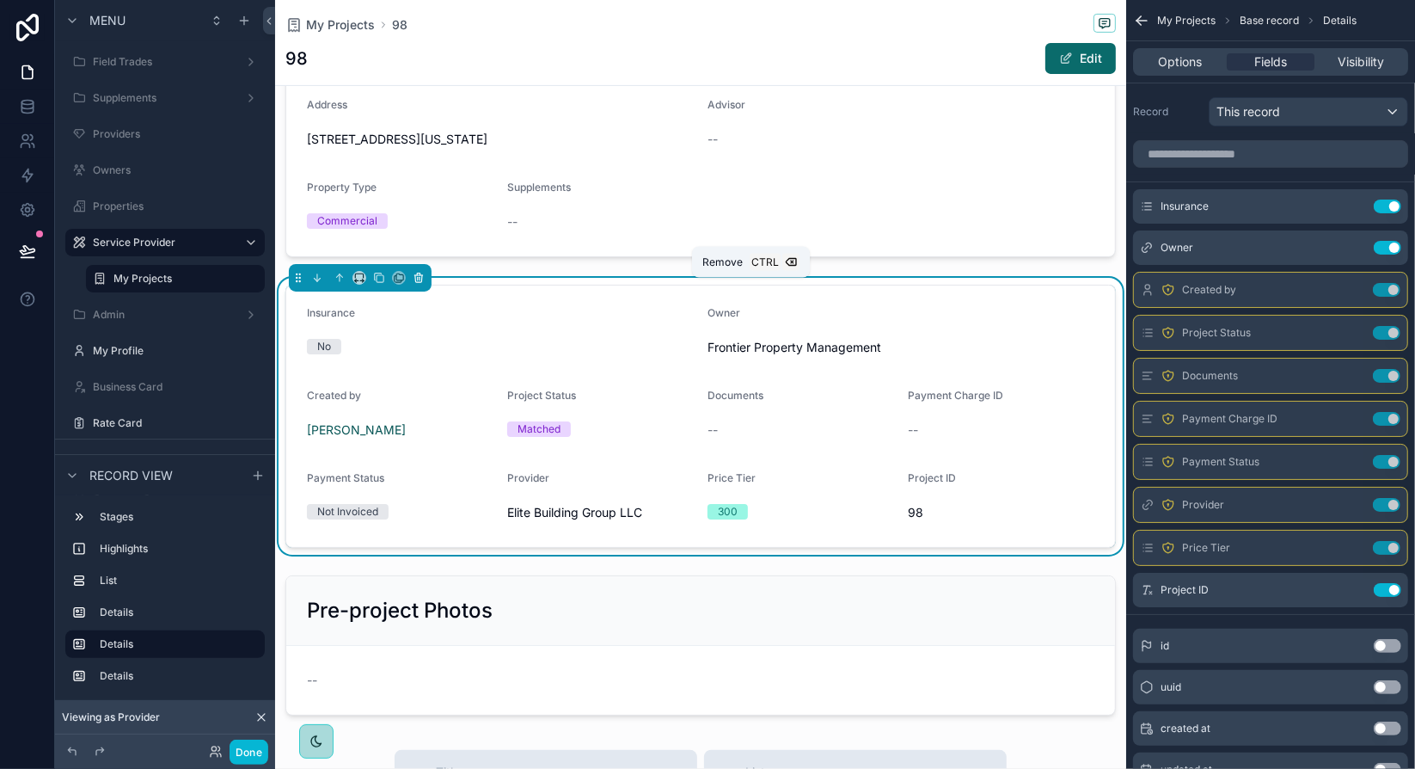
click at [420, 280] on icon "scrollable content" at bounding box center [420, 278] width 0 height 3
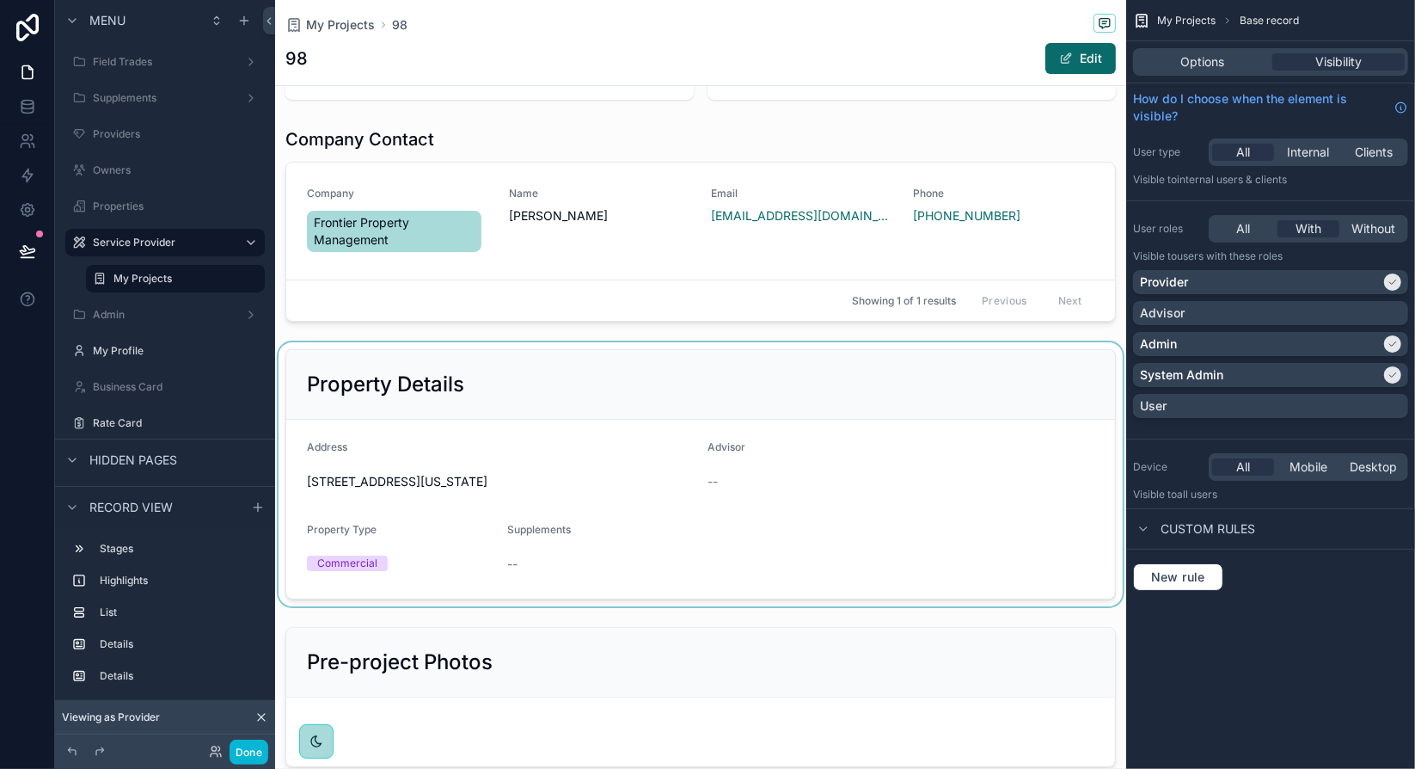
scroll to position [172, 0]
click at [971, 505] on div "scrollable content" at bounding box center [700, 476] width 851 height 264
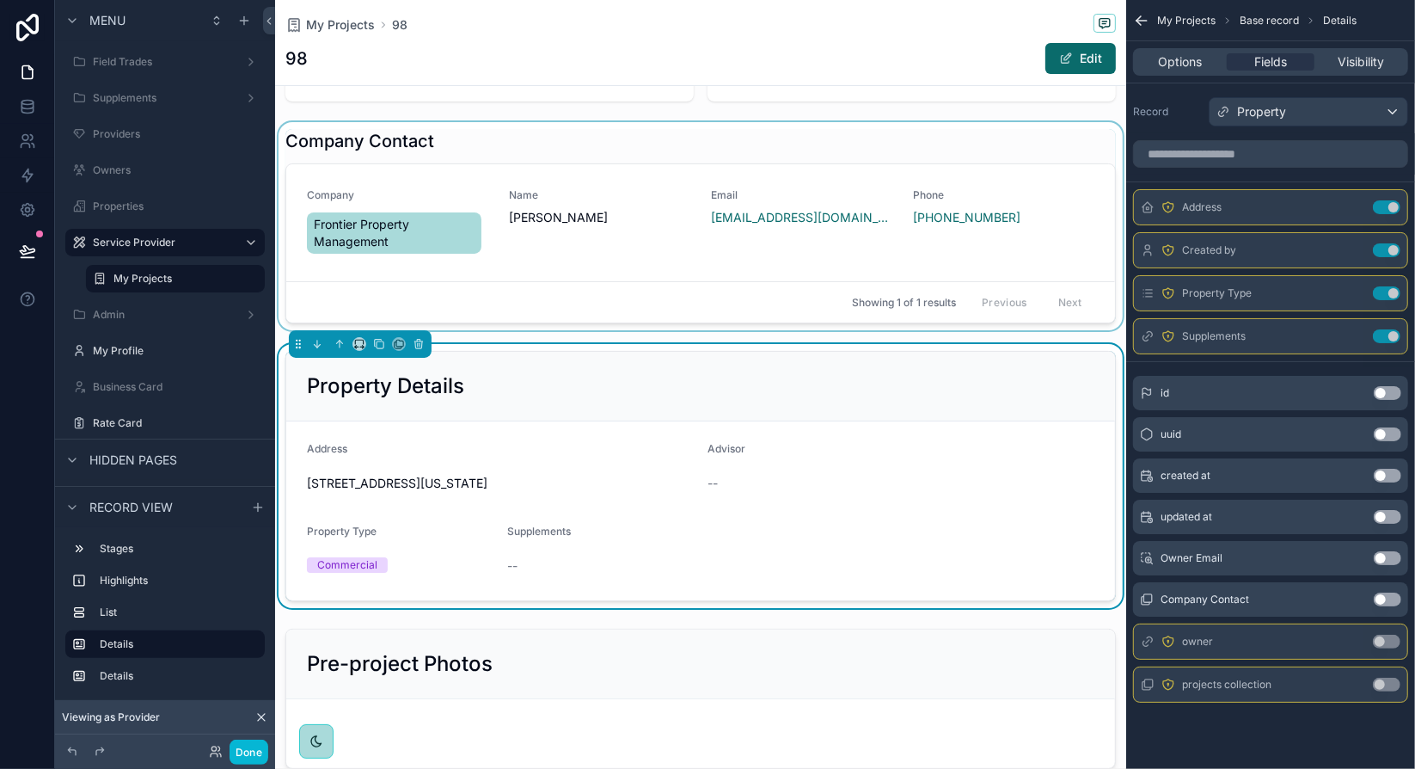
click at [848, 169] on div "scrollable content" at bounding box center [700, 226] width 851 height 208
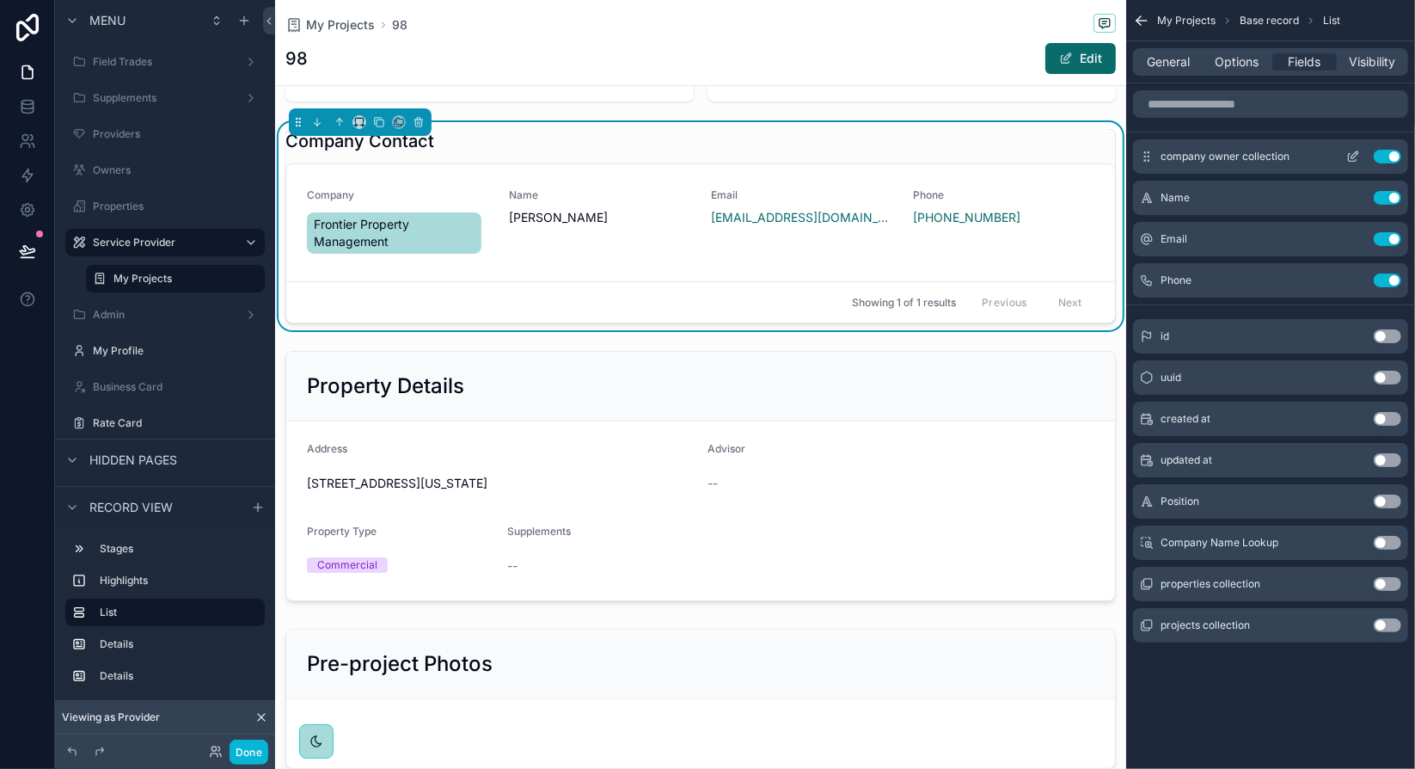
click at [1350, 154] on icon "scrollable content" at bounding box center [1353, 158] width 8 height 8
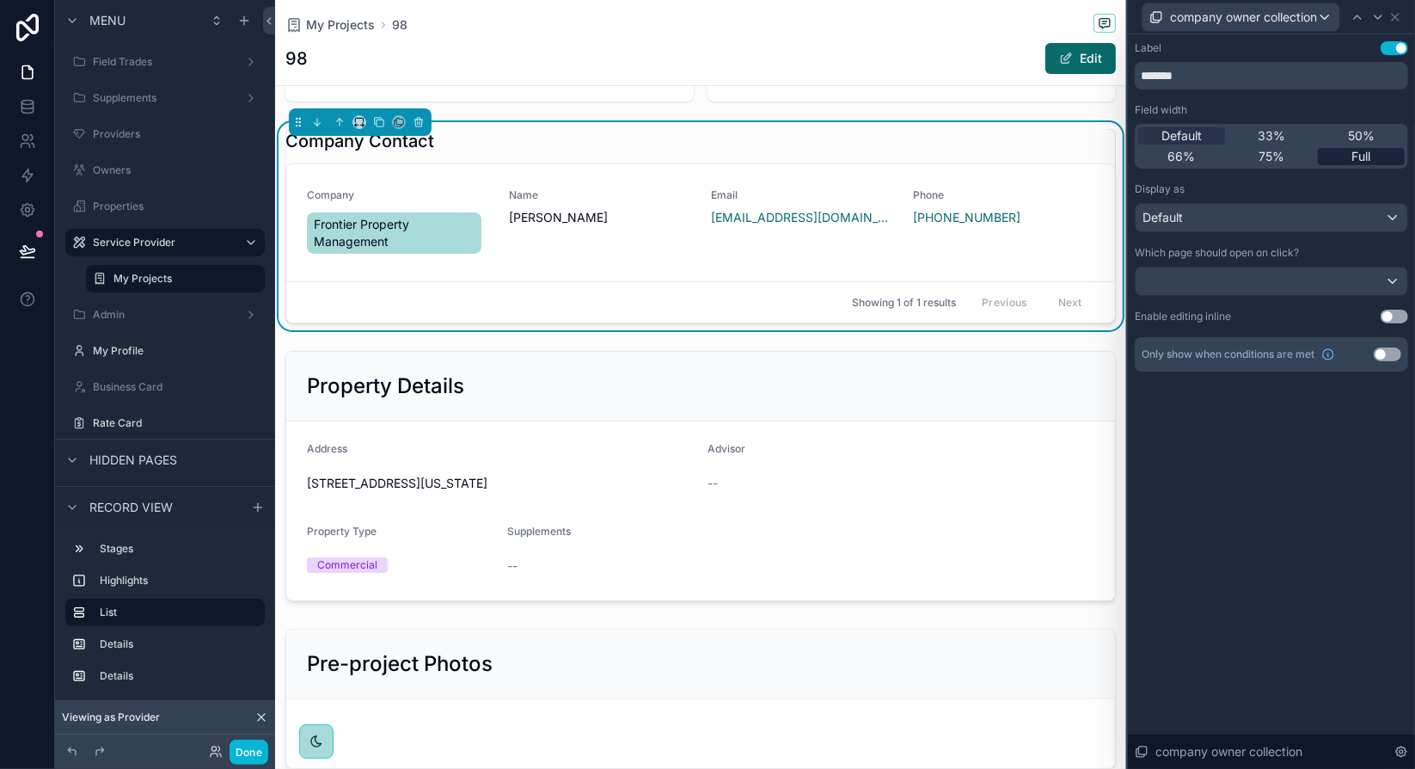
click at [1357, 162] on span "Full" at bounding box center [1361, 156] width 19 height 17
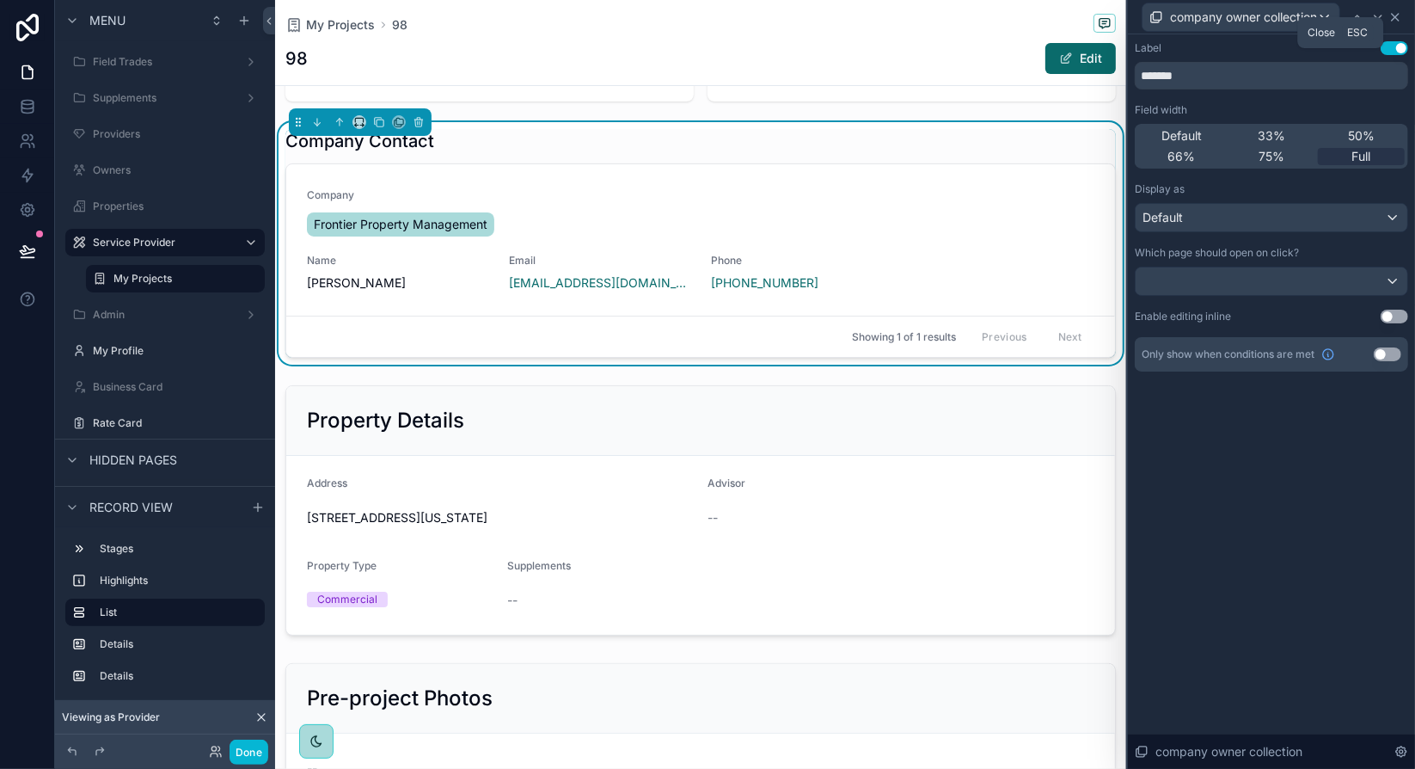
click at [1400, 15] on icon at bounding box center [1395, 17] width 14 height 14
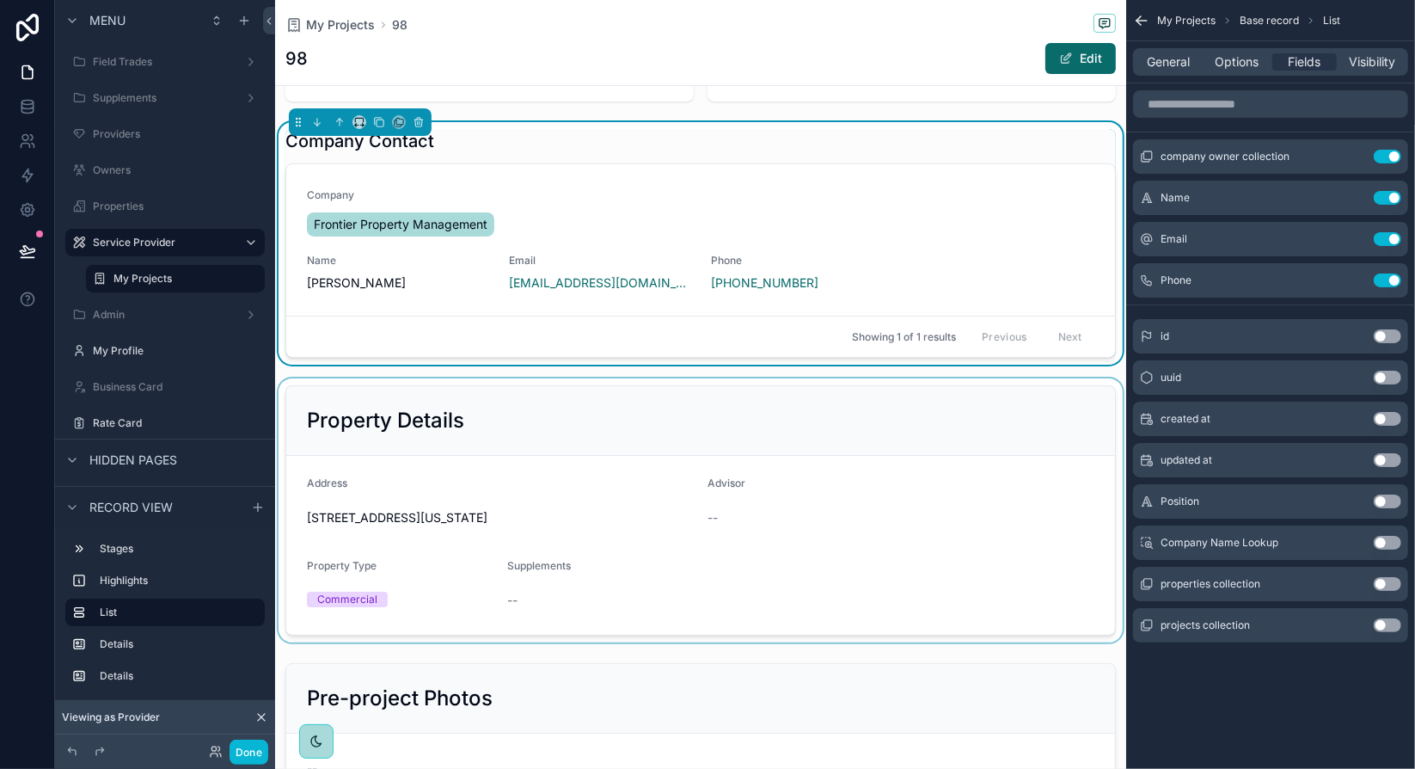
click at [1026, 422] on div "scrollable content" at bounding box center [700, 510] width 851 height 264
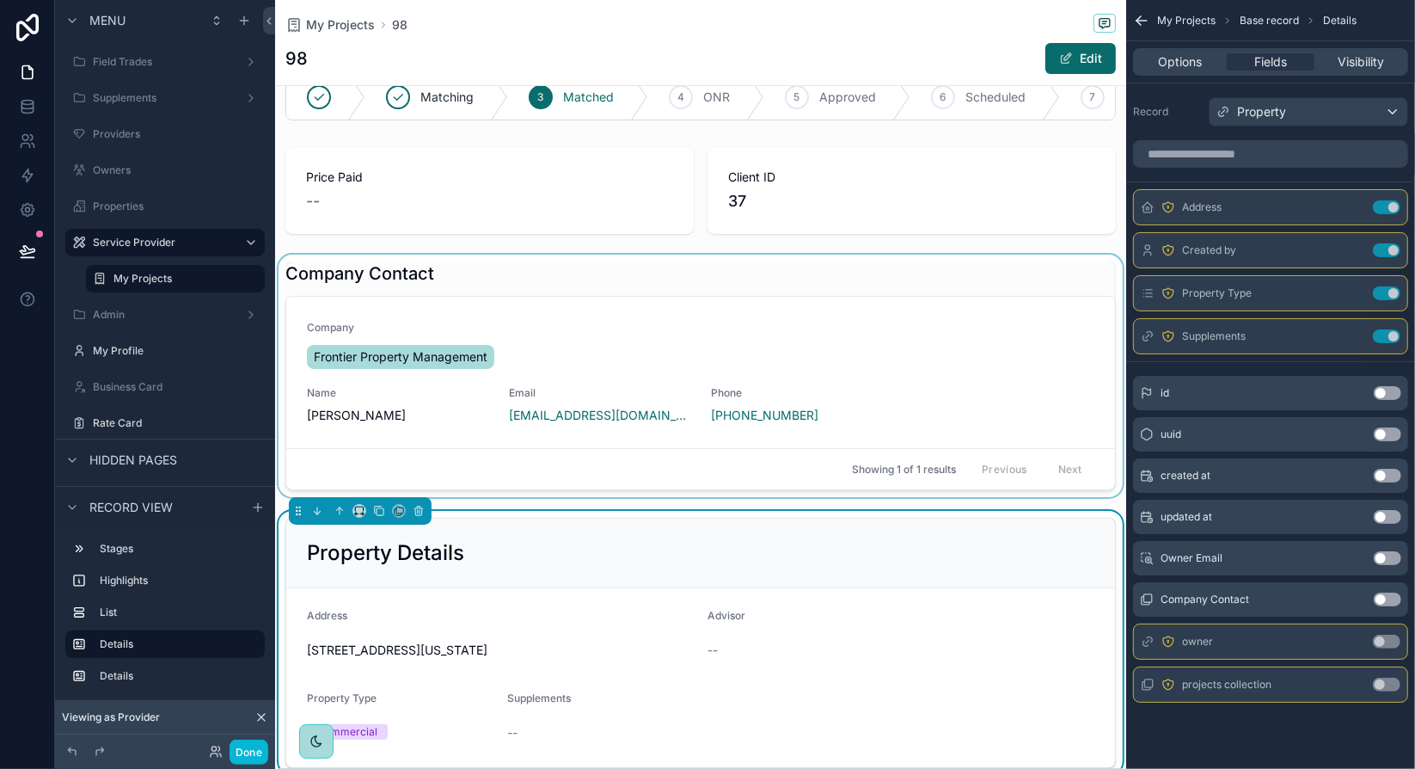
scroll to position [0, 0]
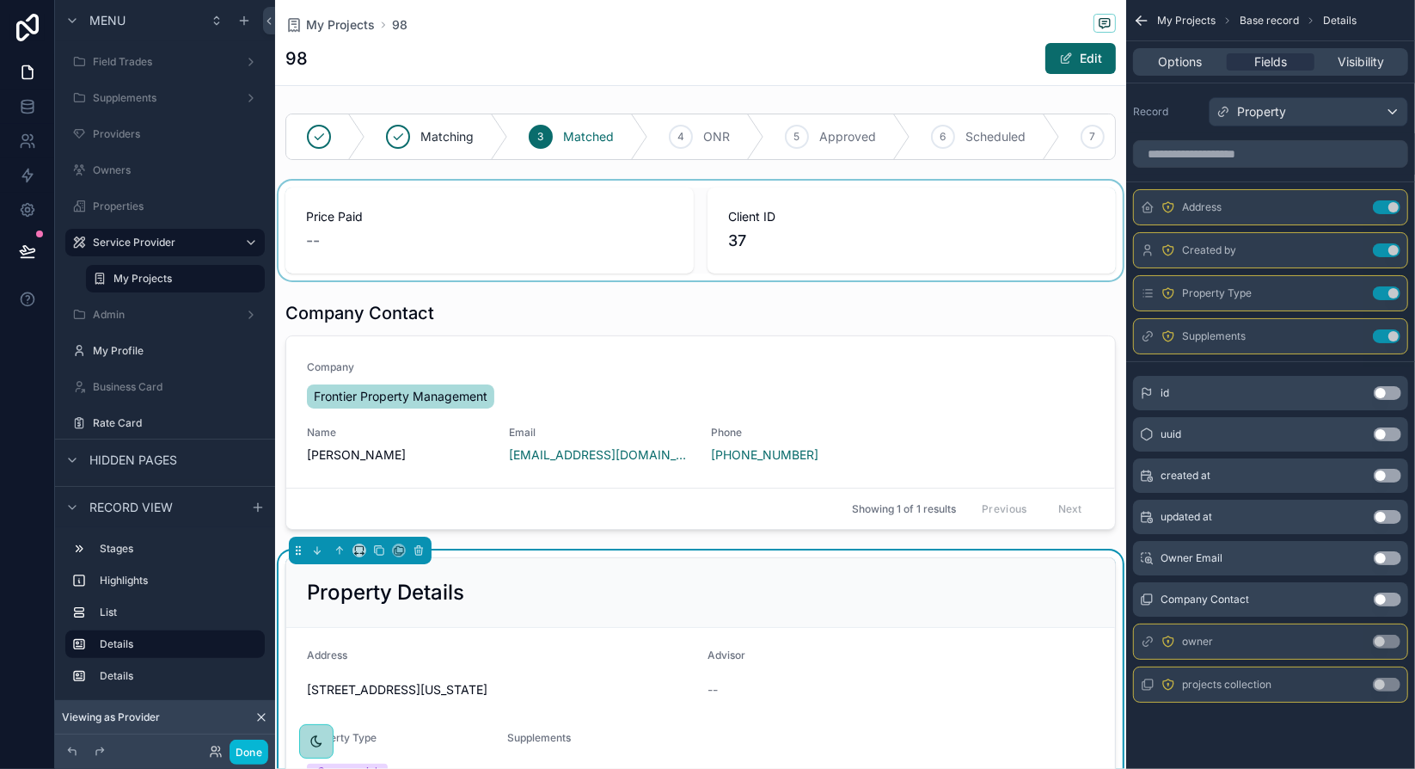
click at [508, 258] on div "scrollable content" at bounding box center [700, 231] width 851 height 100
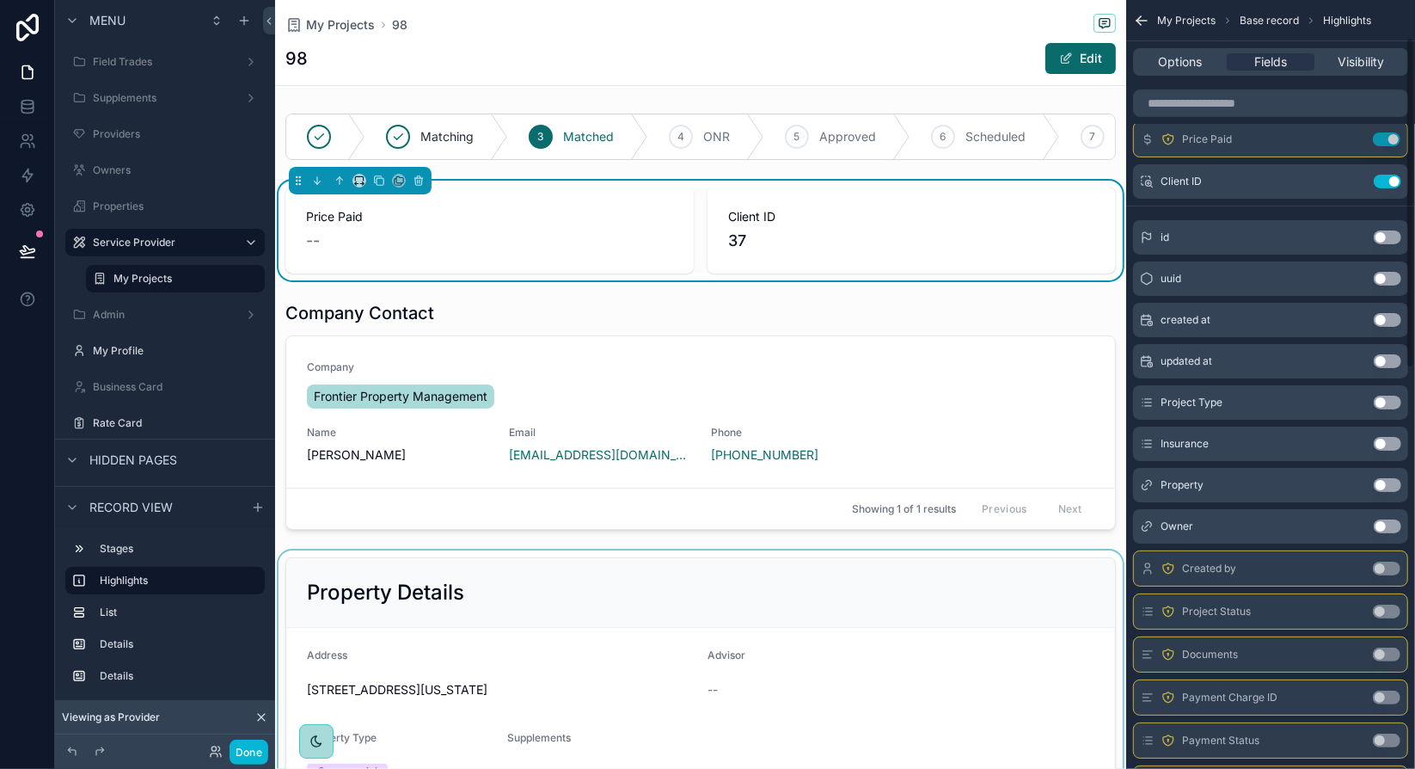
scroll to position [86, 0]
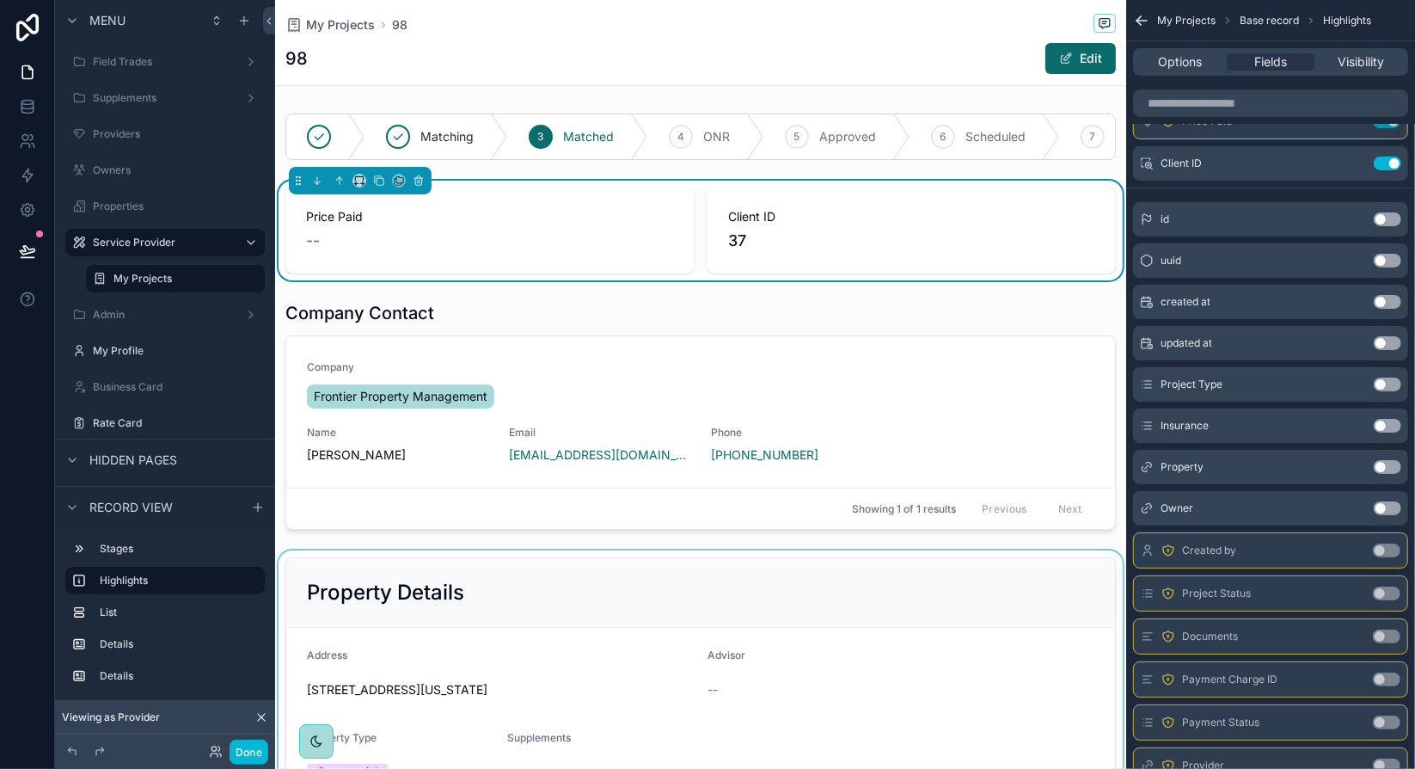
click at [1385, 465] on button "Use setting" at bounding box center [1388, 467] width 28 height 14
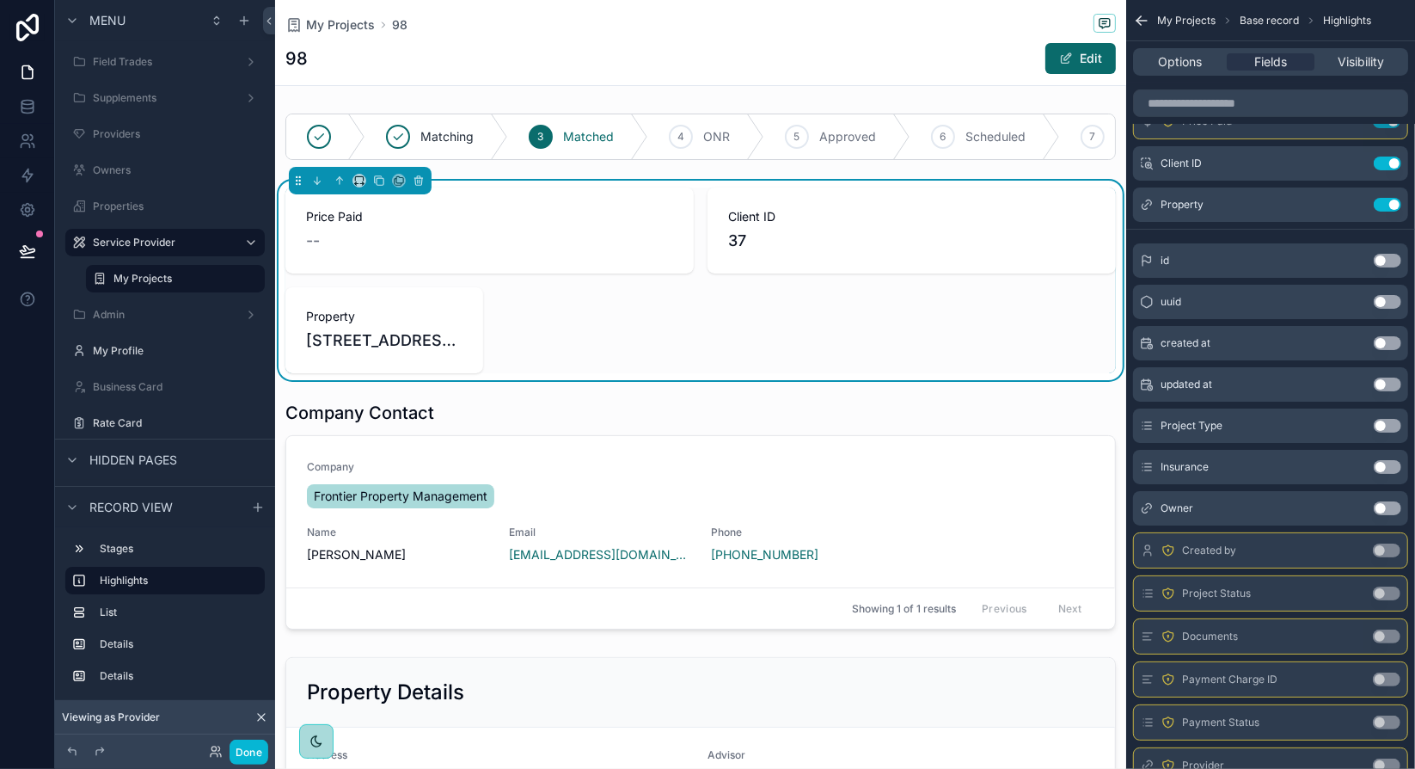
click at [1149, 465] on icon "scrollable content" at bounding box center [1147, 467] width 14 height 14
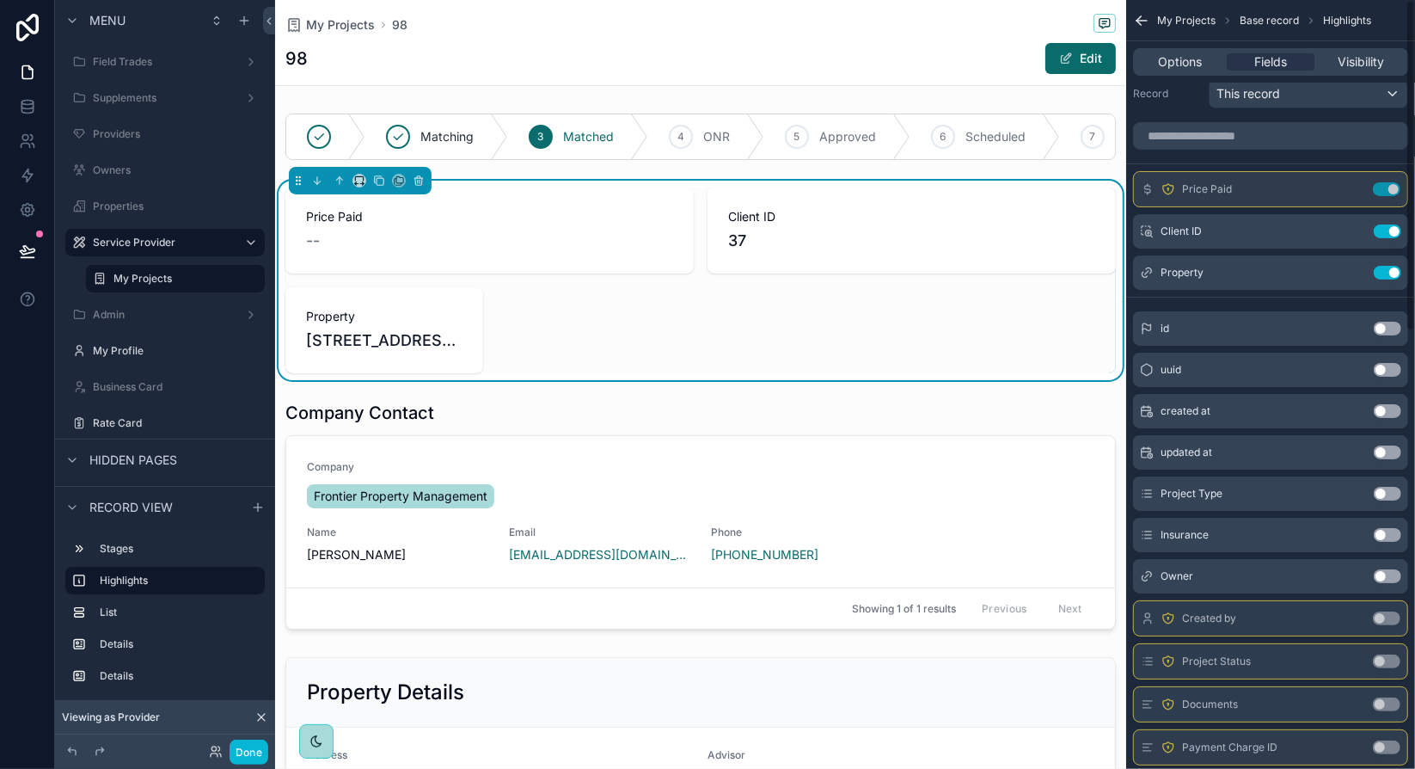
scroll to position [0, 0]
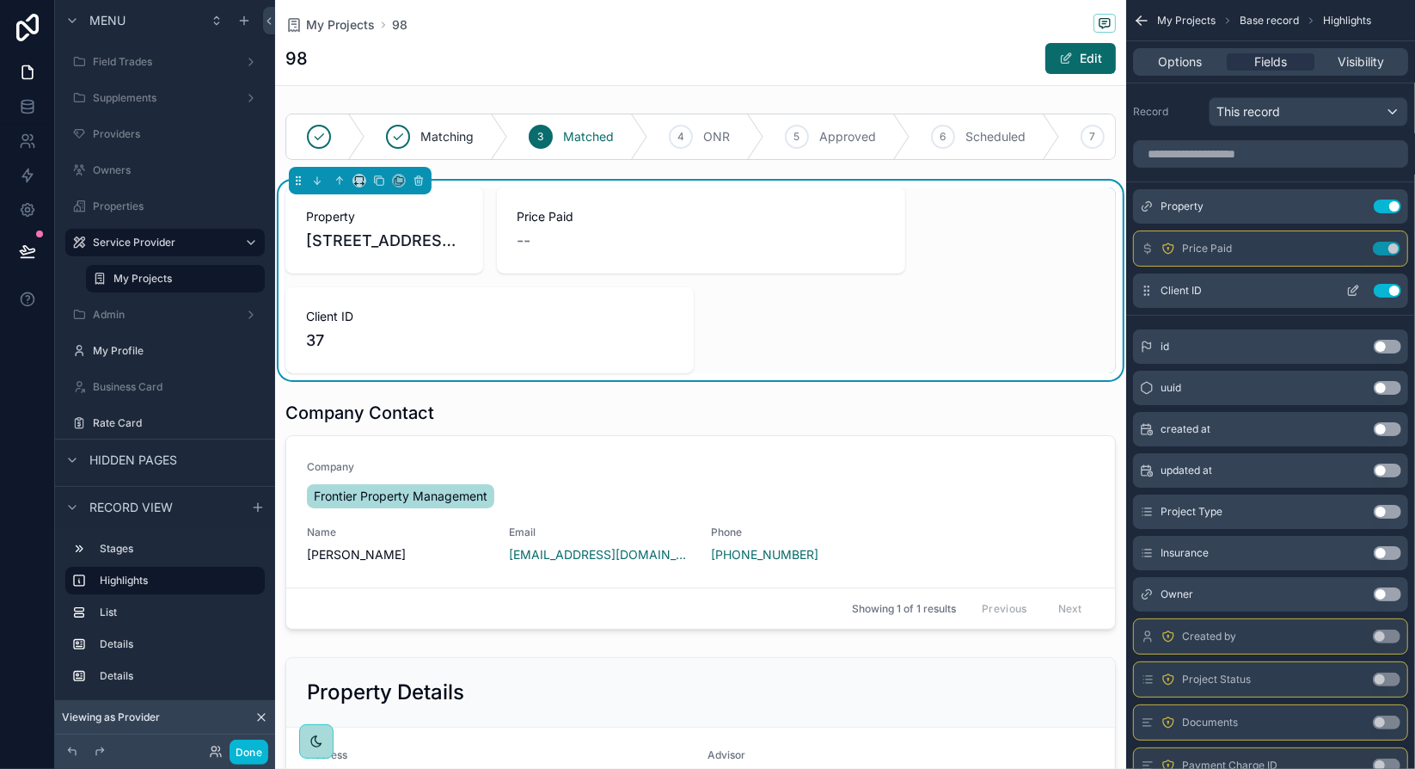
click at [1386, 290] on button "Use setting" at bounding box center [1388, 291] width 28 height 14
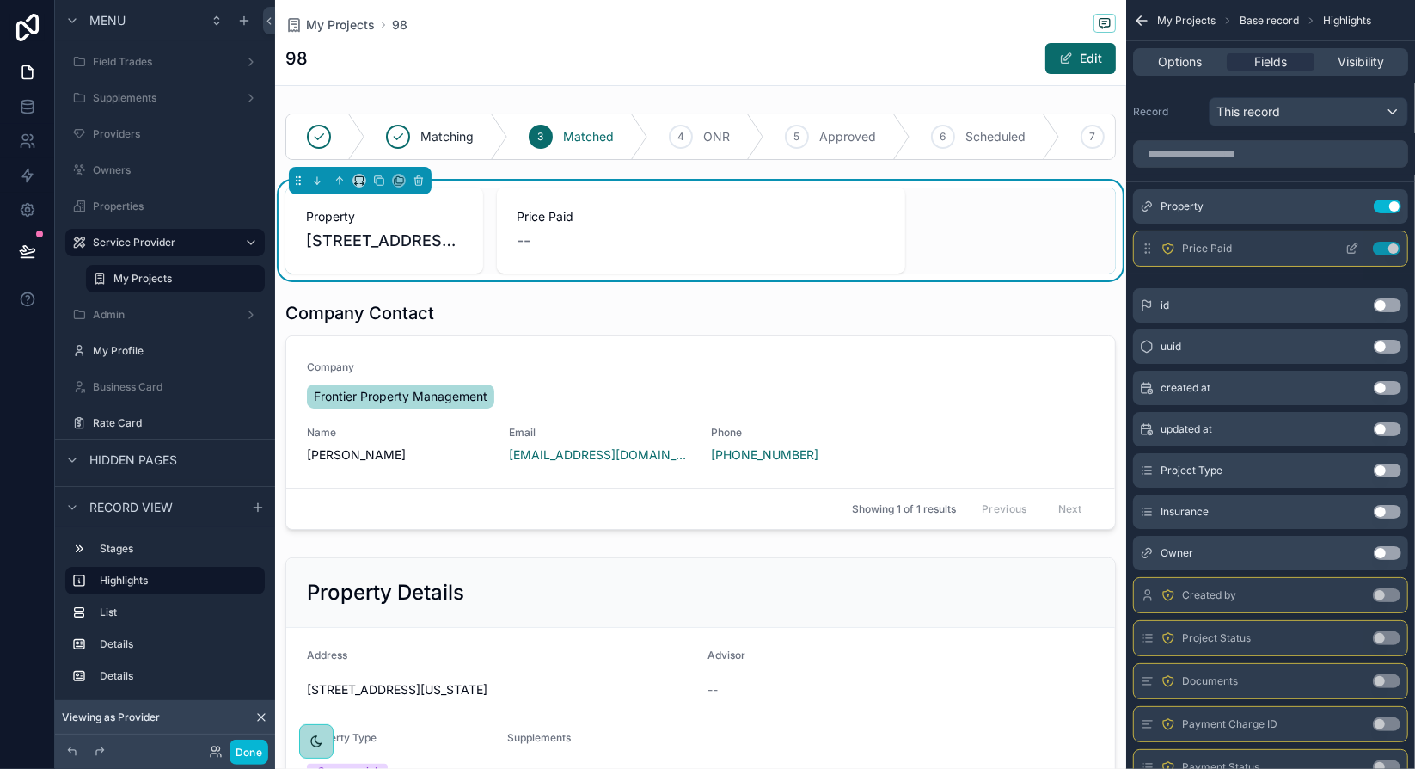
click at [1396, 247] on button "Use setting" at bounding box center [1387, 249] width 28 height 14
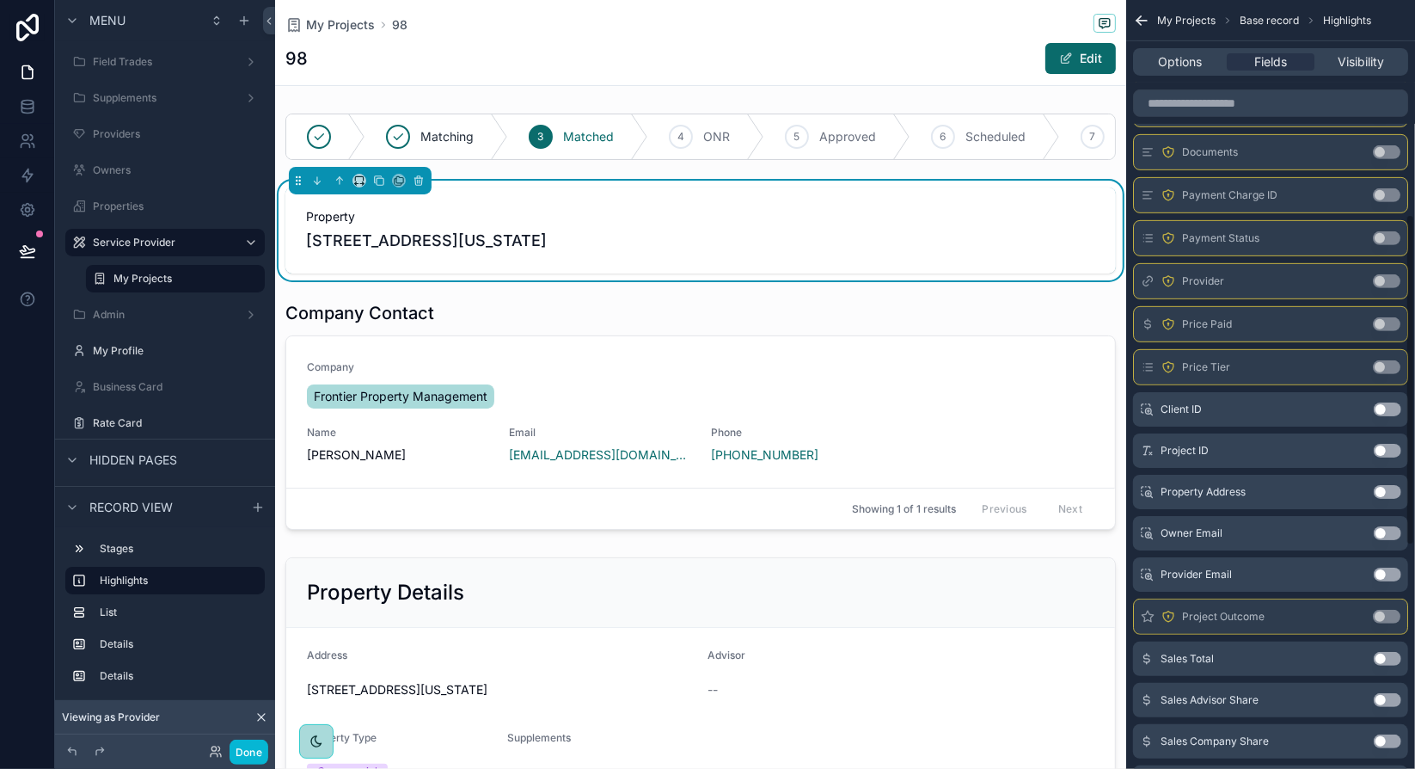
scroll to position [516, 0]
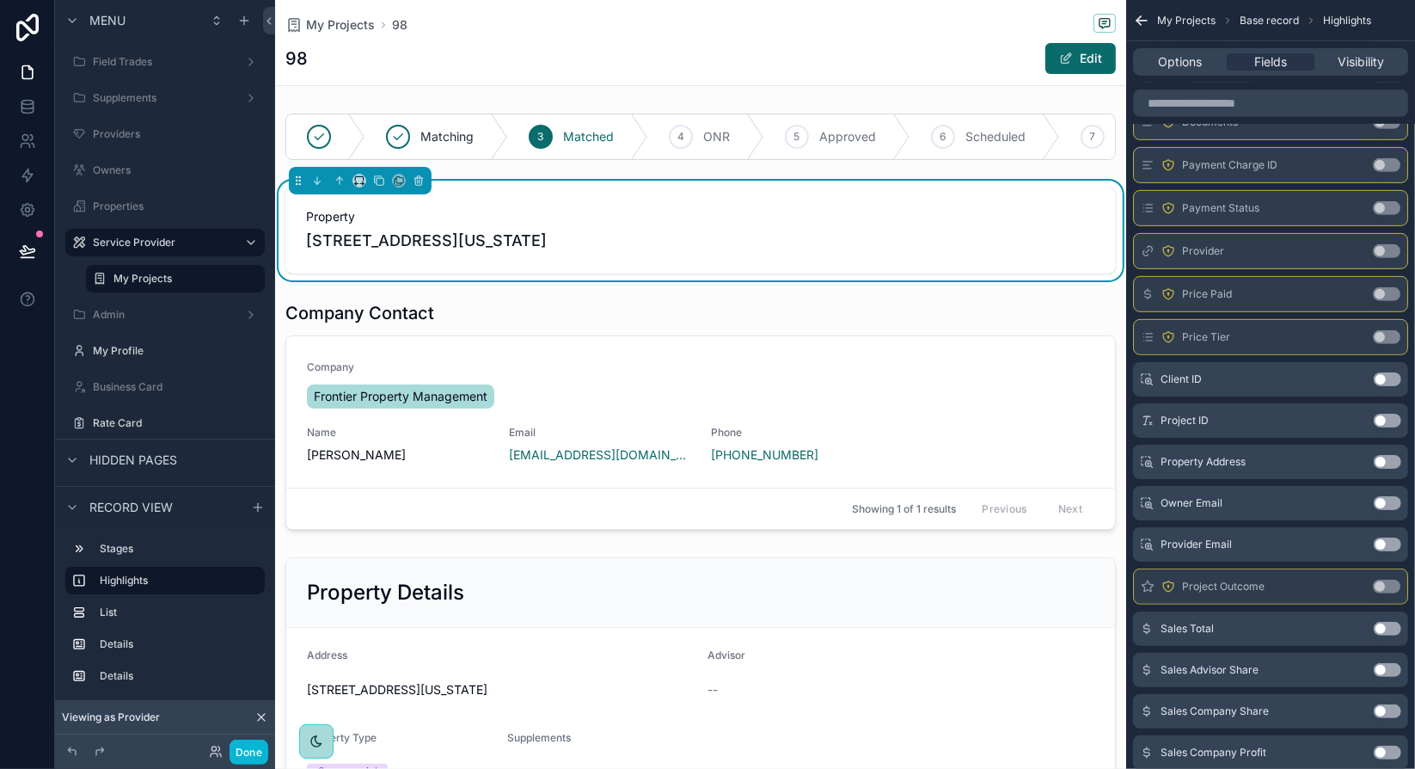
click at [944, 241] on div "5014 Chippewa St, St. Louis, Missouri, 63109-1701" at bounding box center [700, 241] width 789 height 24
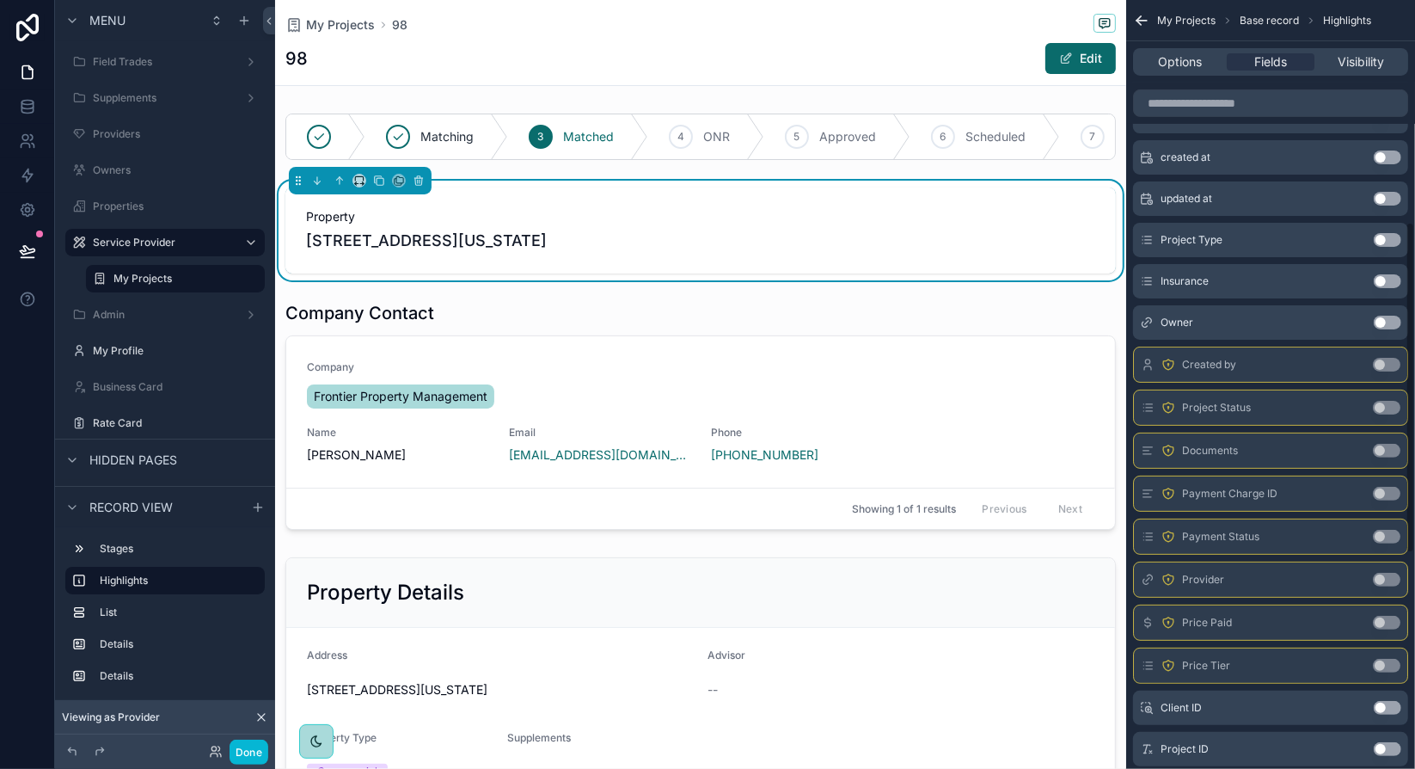
scroll to position [0, 0]
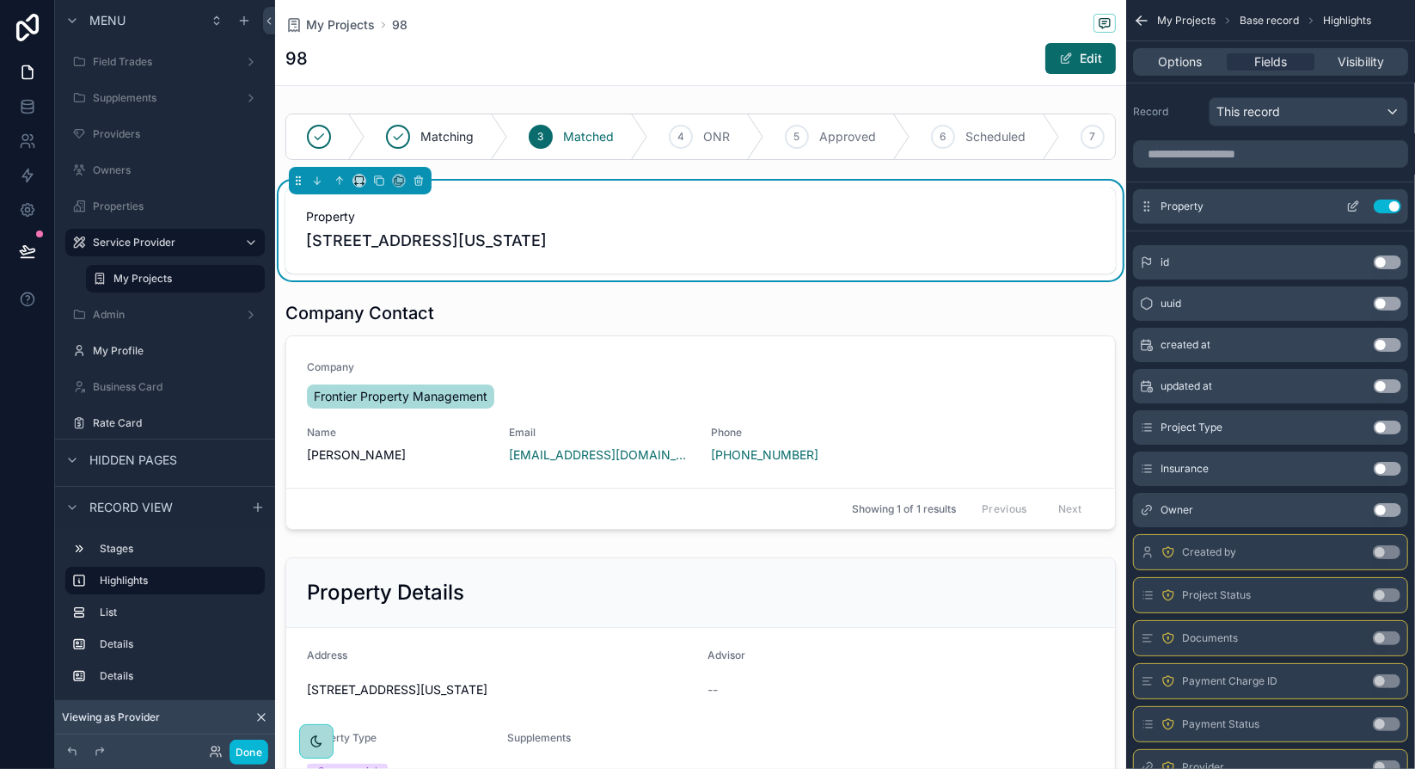
click at [1351, 205] on icon "scrollable content" at bounding box center [1353, 206] width 14 height 14
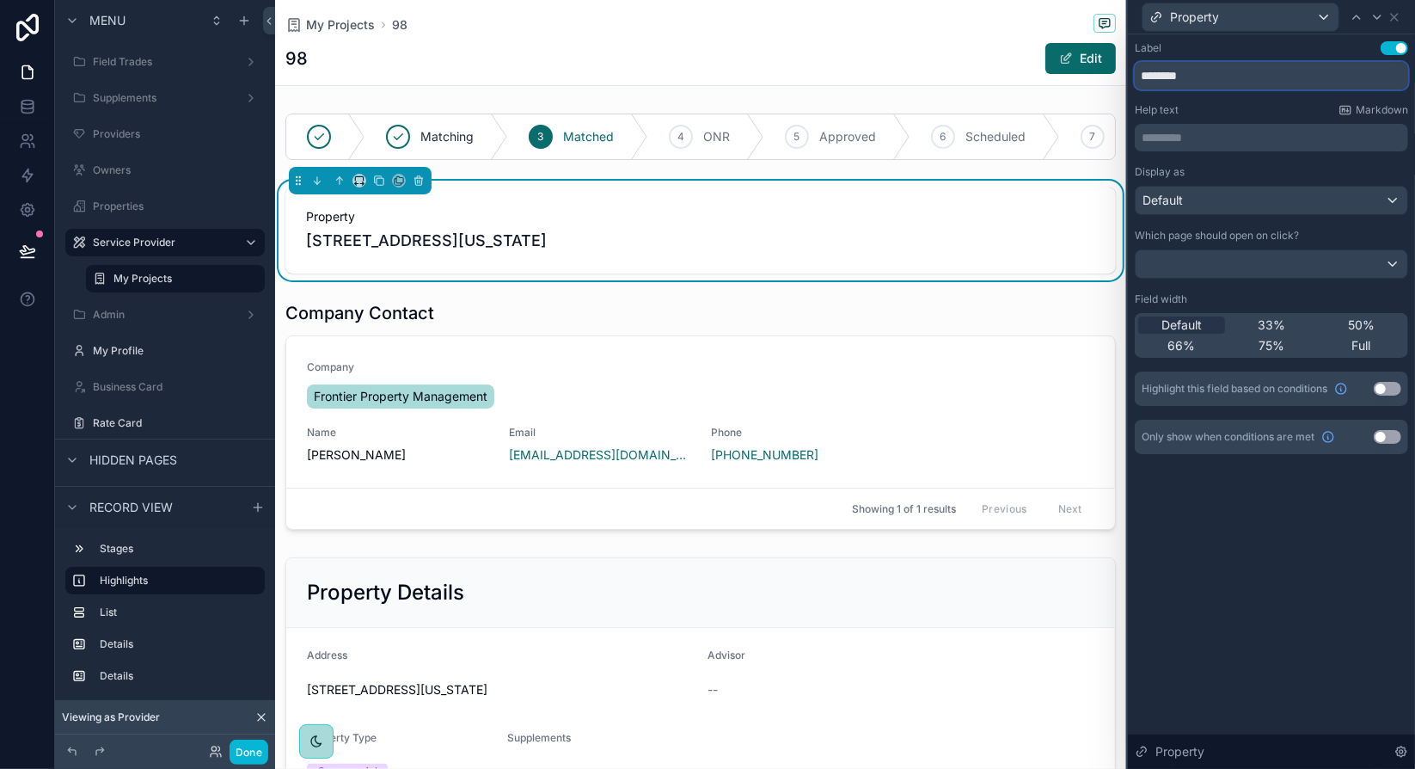
click at [1212, 83] on input "********" at bounding box center [1271, 76] width 273 height 28
type input "**********"
click at [1289, 111] on div "Help text Markdown" at bounding box center [1271, 110] width 273 height 14
click at [1397, 20] on icon at bounding box center [1394, 17] width 7 height 7
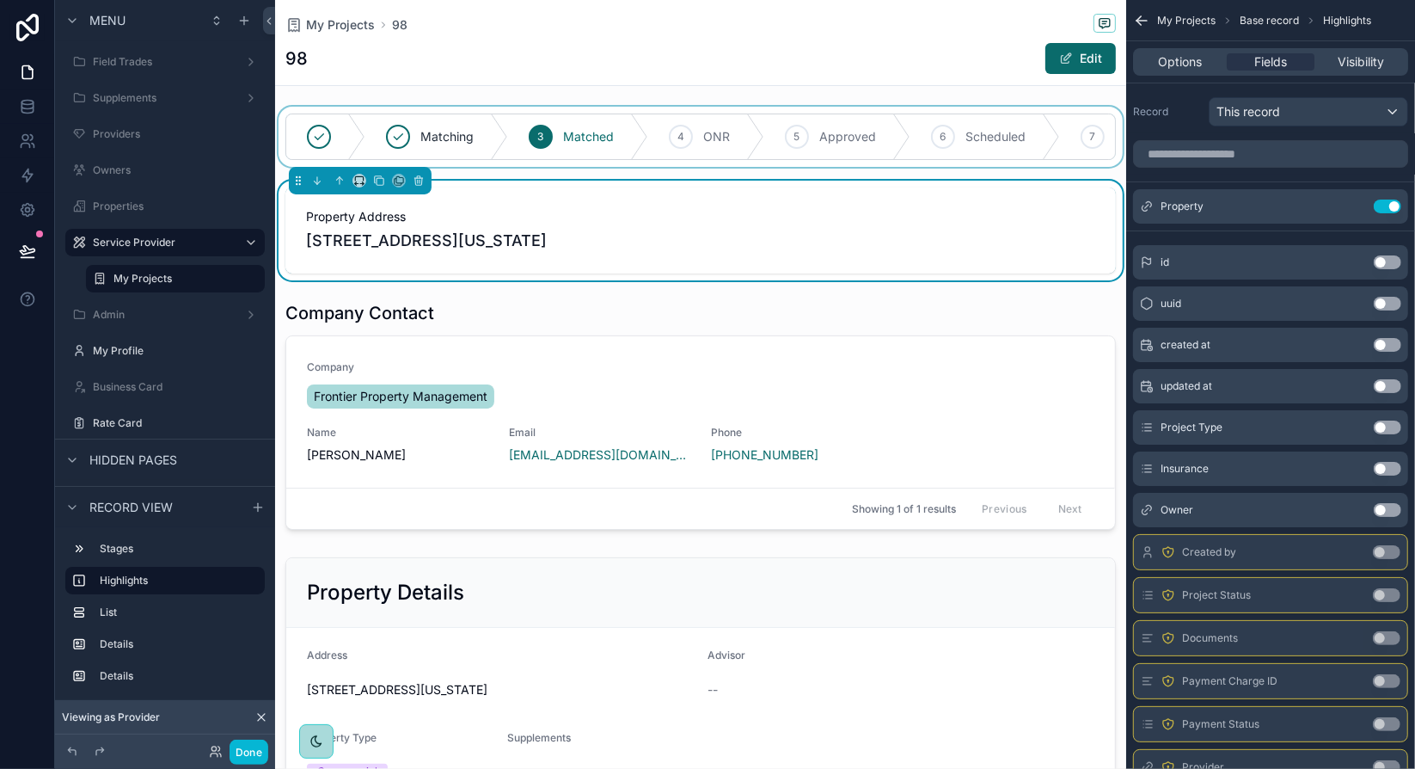
click at [908, 132] on div "scrollable content" at bounding box center [700, 137] width 851 height 60
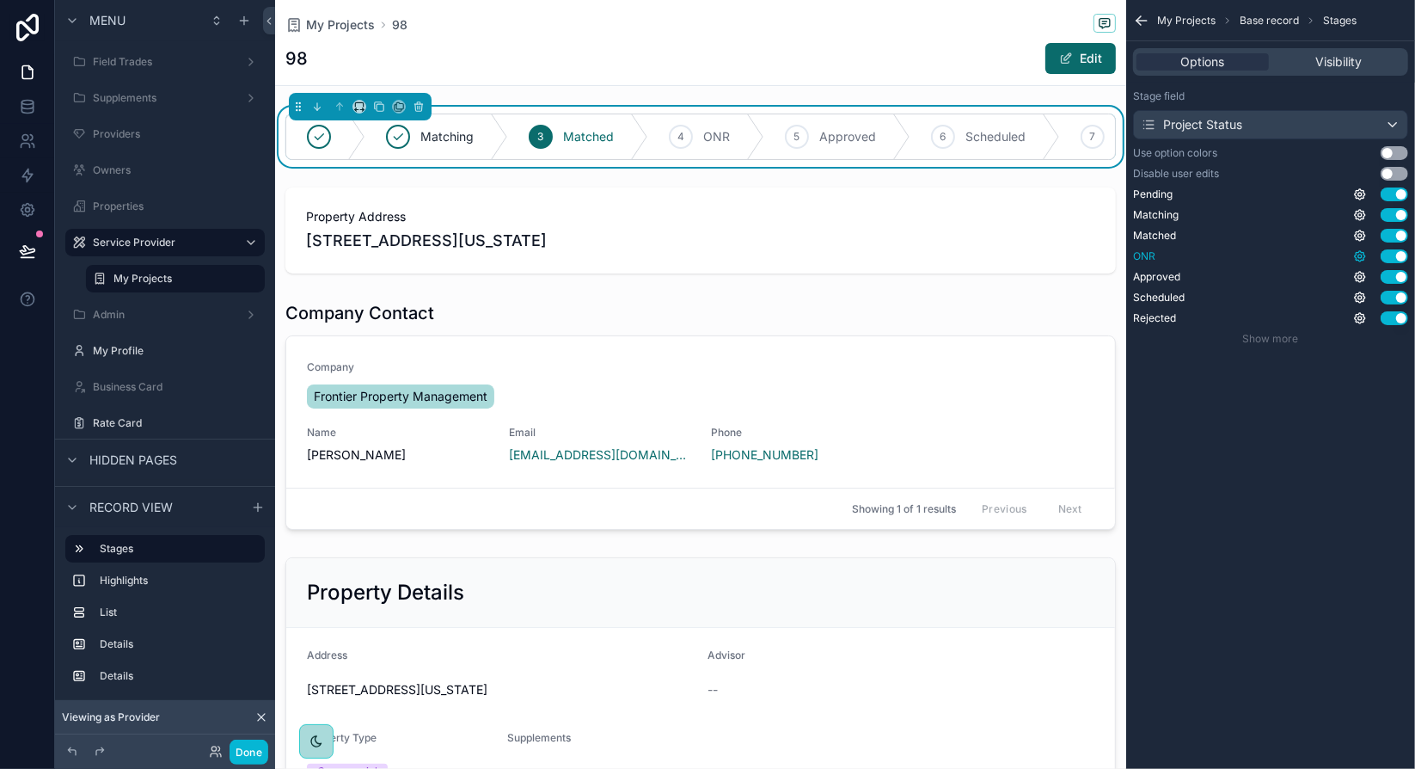
click at [1359, 256] on icon "scrollable content" at bounding box center [1359, 255] width 3 height 3
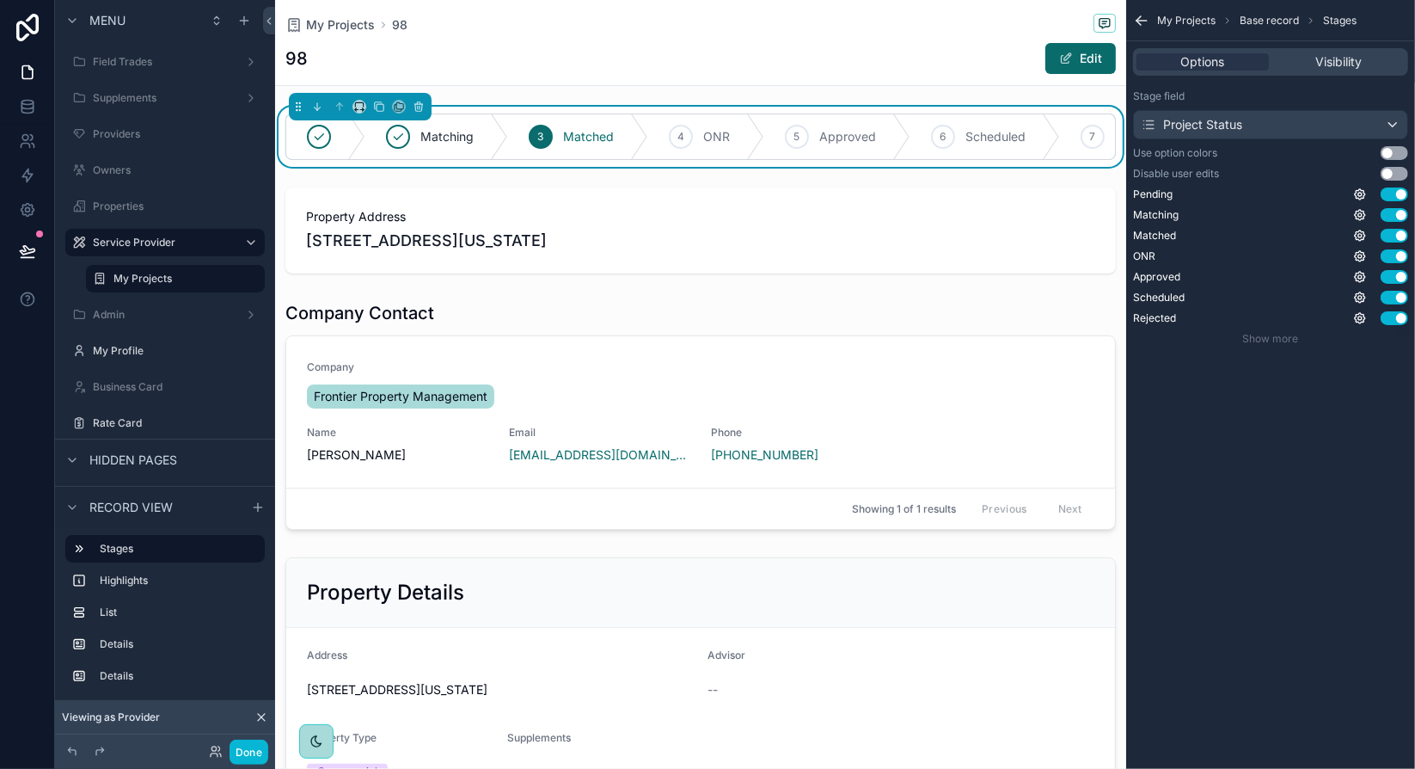
click at [1369, 459] on div "My Projects Base record Stages Options Visibility Stage field Project Status Us…" at bounding box center [1270, 384] width 289 height 769
click at [1360, 318] on icon "scrollable content" at bounding box center [1360, 318] width 14 height 14
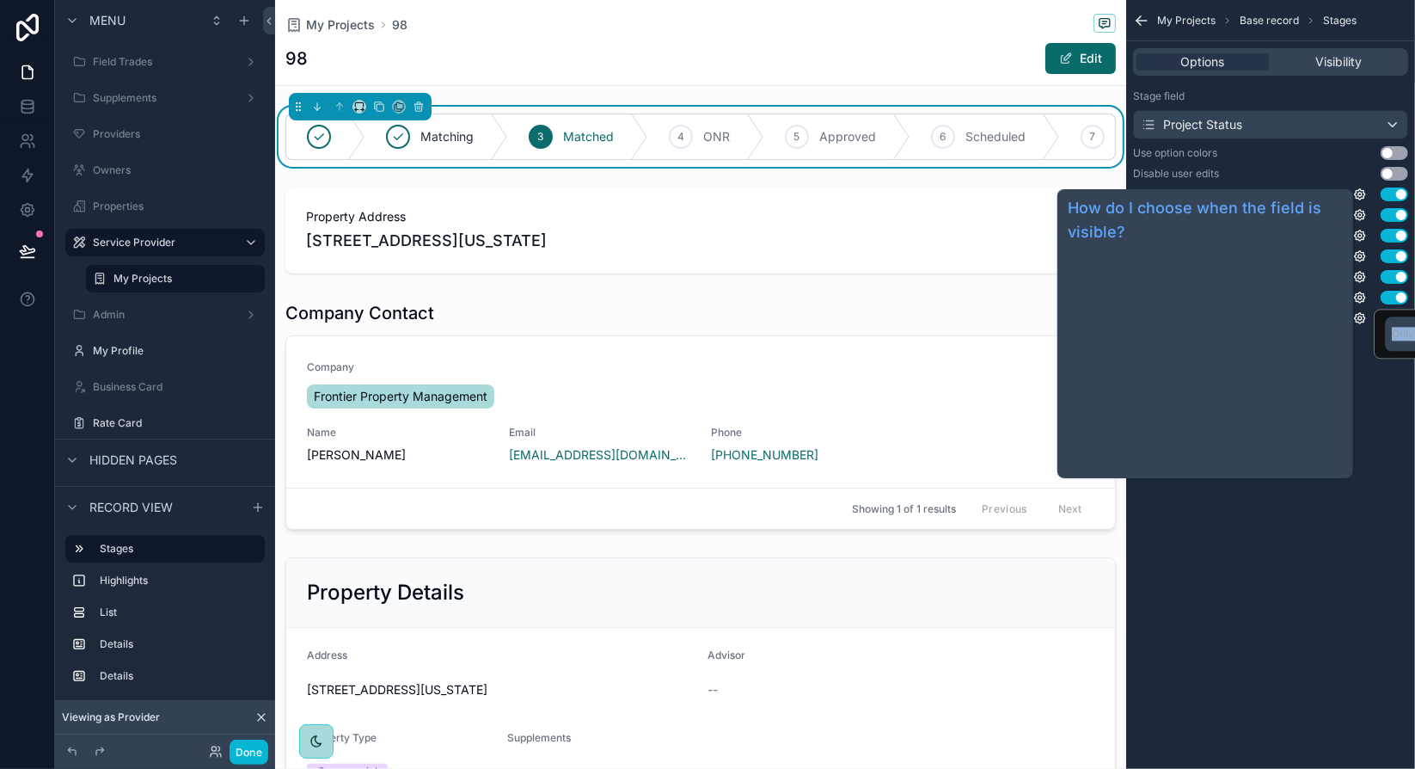
click at [1394, 401] on div "My Projects Base record Stages Options Visibility Stage field Project Status Us…" at bounding box center [1270, 384] width 289 height 769
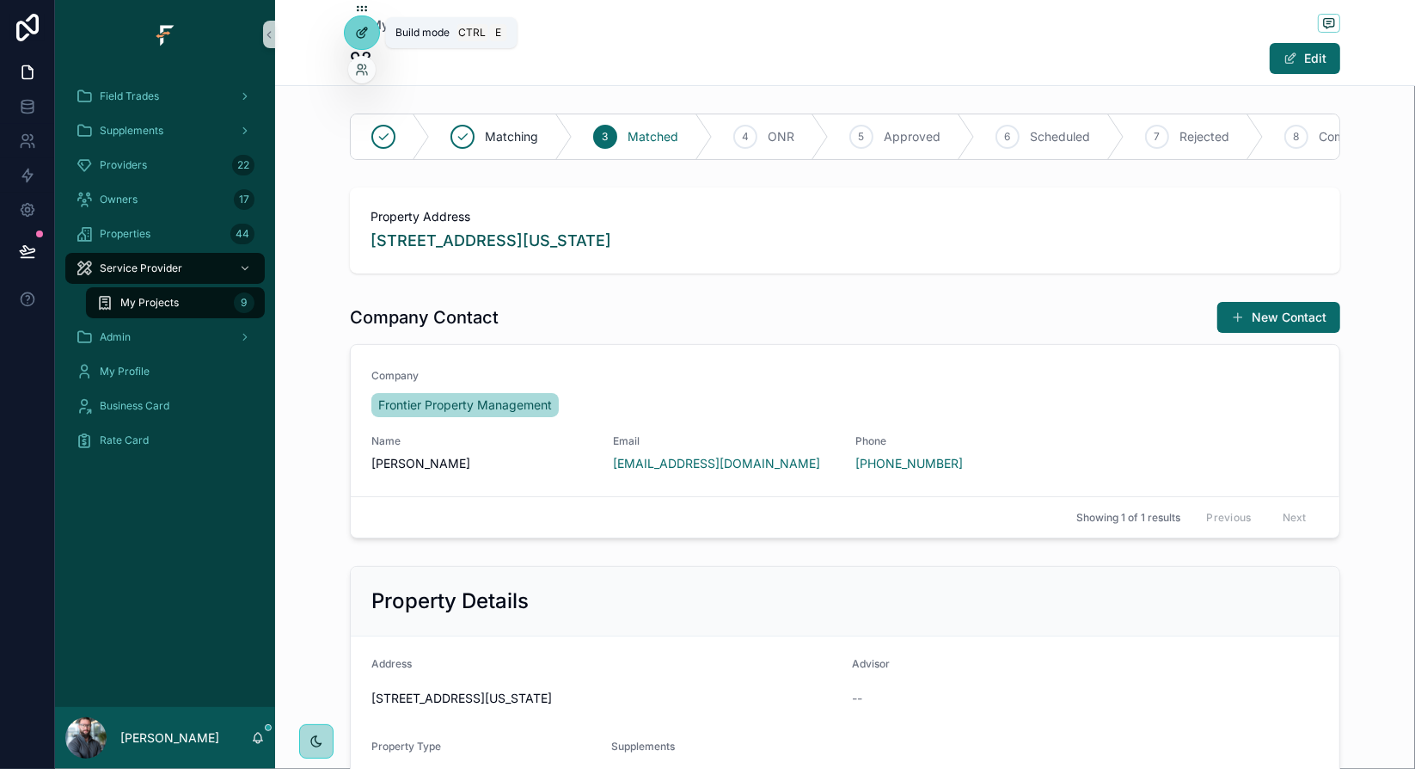
click at [363, 35] on icon at bounding box center [362, 33] width 14 height 14
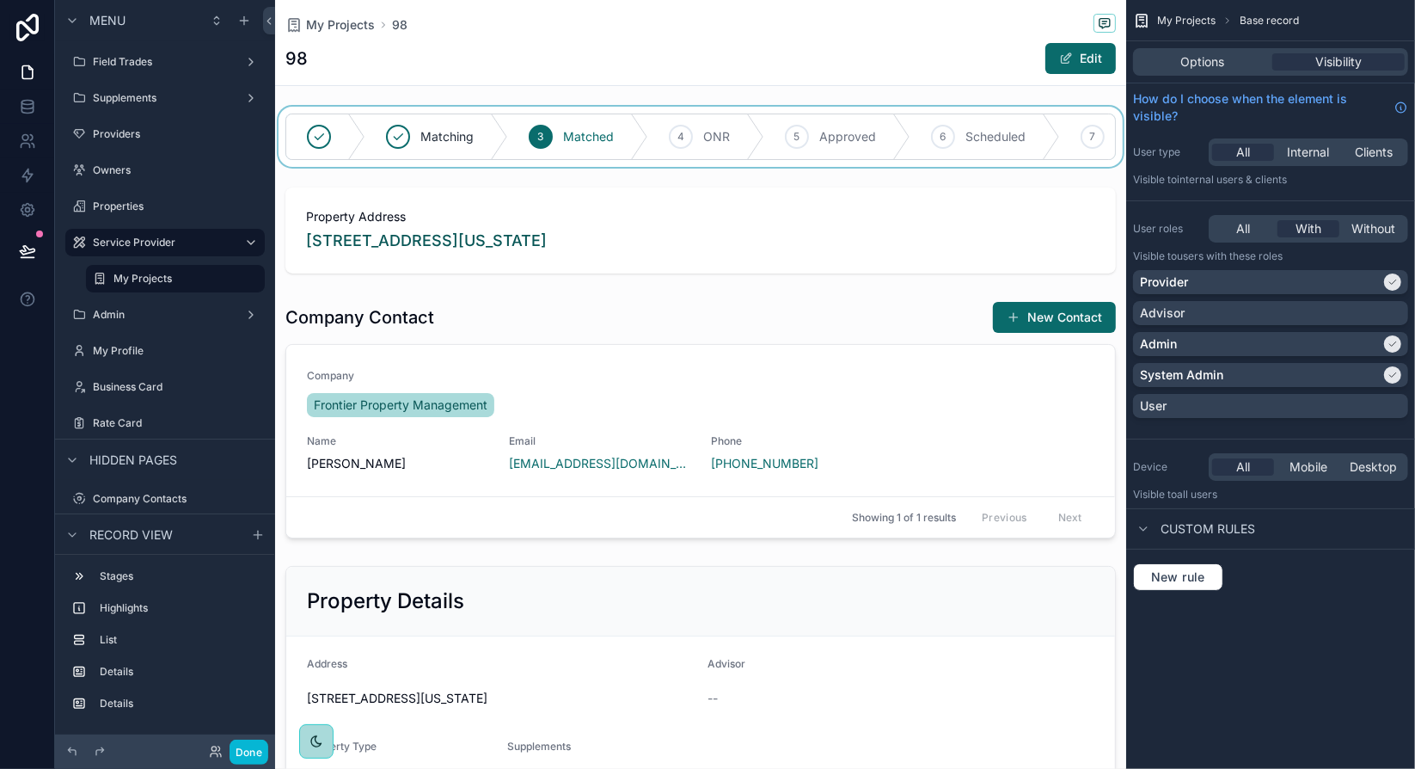
click at [949, 112] on div "scrollable content" at bounding box center [700, 137] width 851 height 60
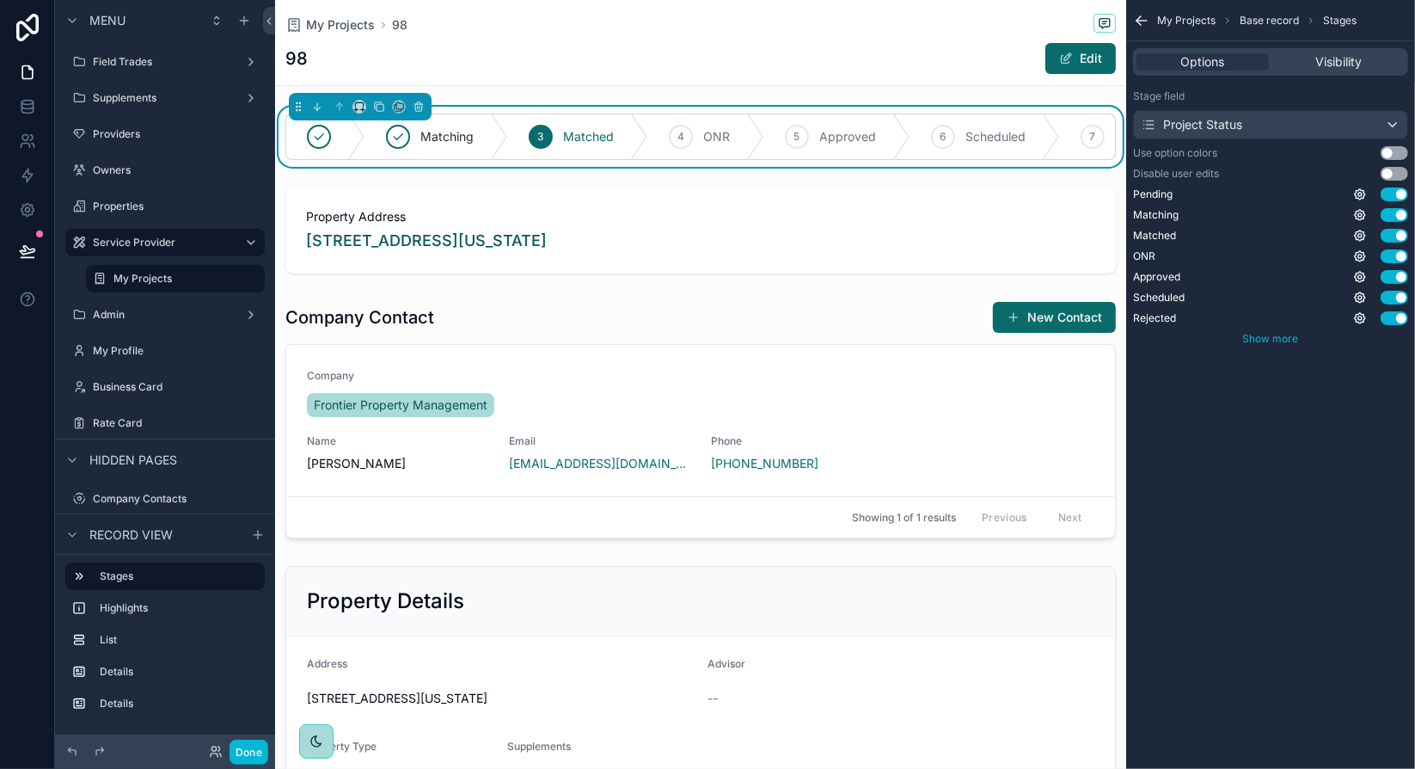
click at [1264, 341] on span "Show more" at bounding box center [1271, 338] width 56 height 13
click at [1363, 321] on icon "scrollable content" at bounding box center [1360, 318] width 10 height 10
click at [1334, 430] on div "My Projects Base record Stages Options Visibility Stage field Project Status Us…" at bounding box center [1270, 384] width 289 height 769
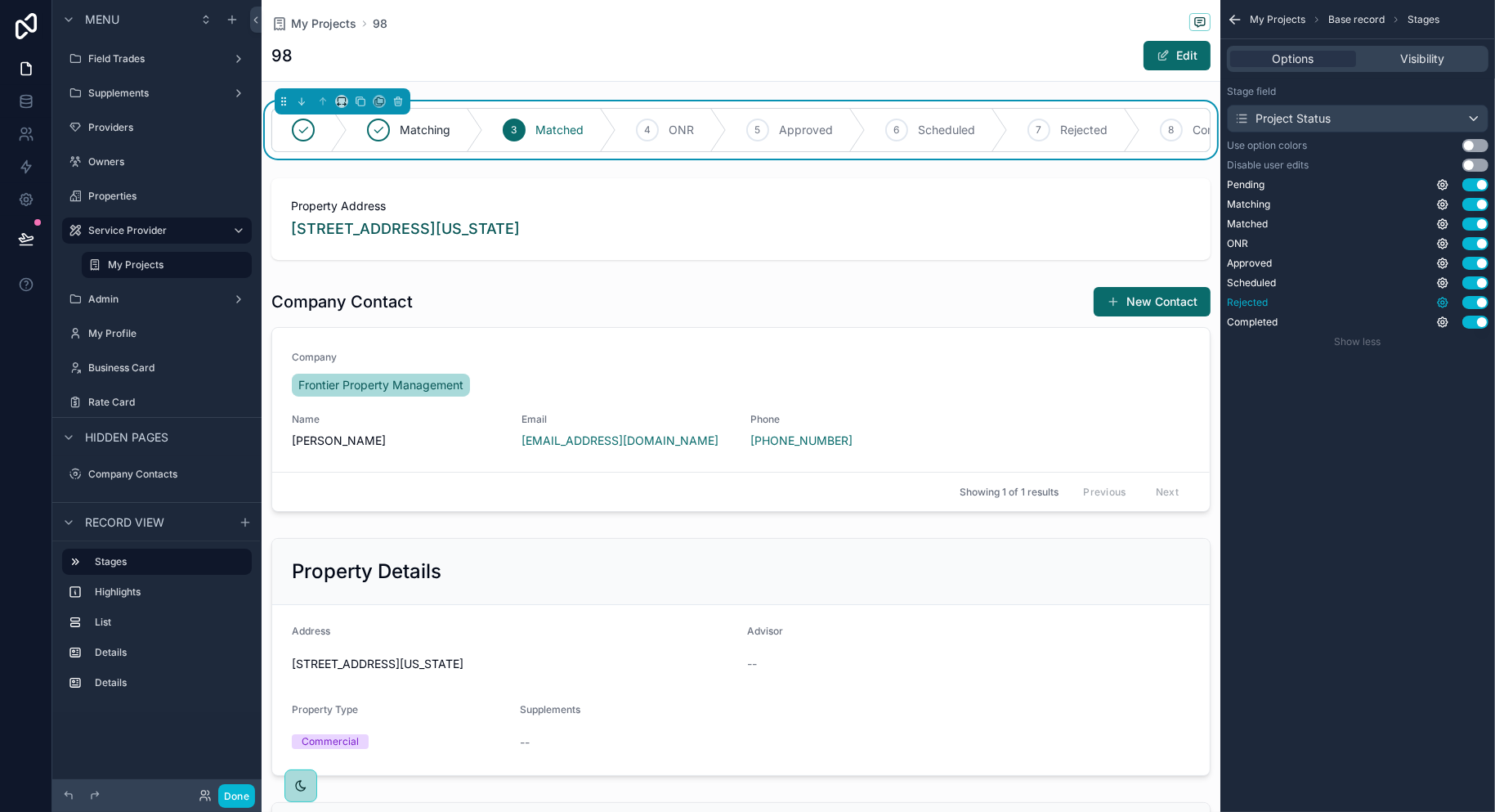
click at [1345, 301] on icon "scrollable content" at bounding box center [1443, 302] width 13 height 13
click at [1345, 293] on button "Use setting" at bounding box center [1400, 295] width 27 height 13
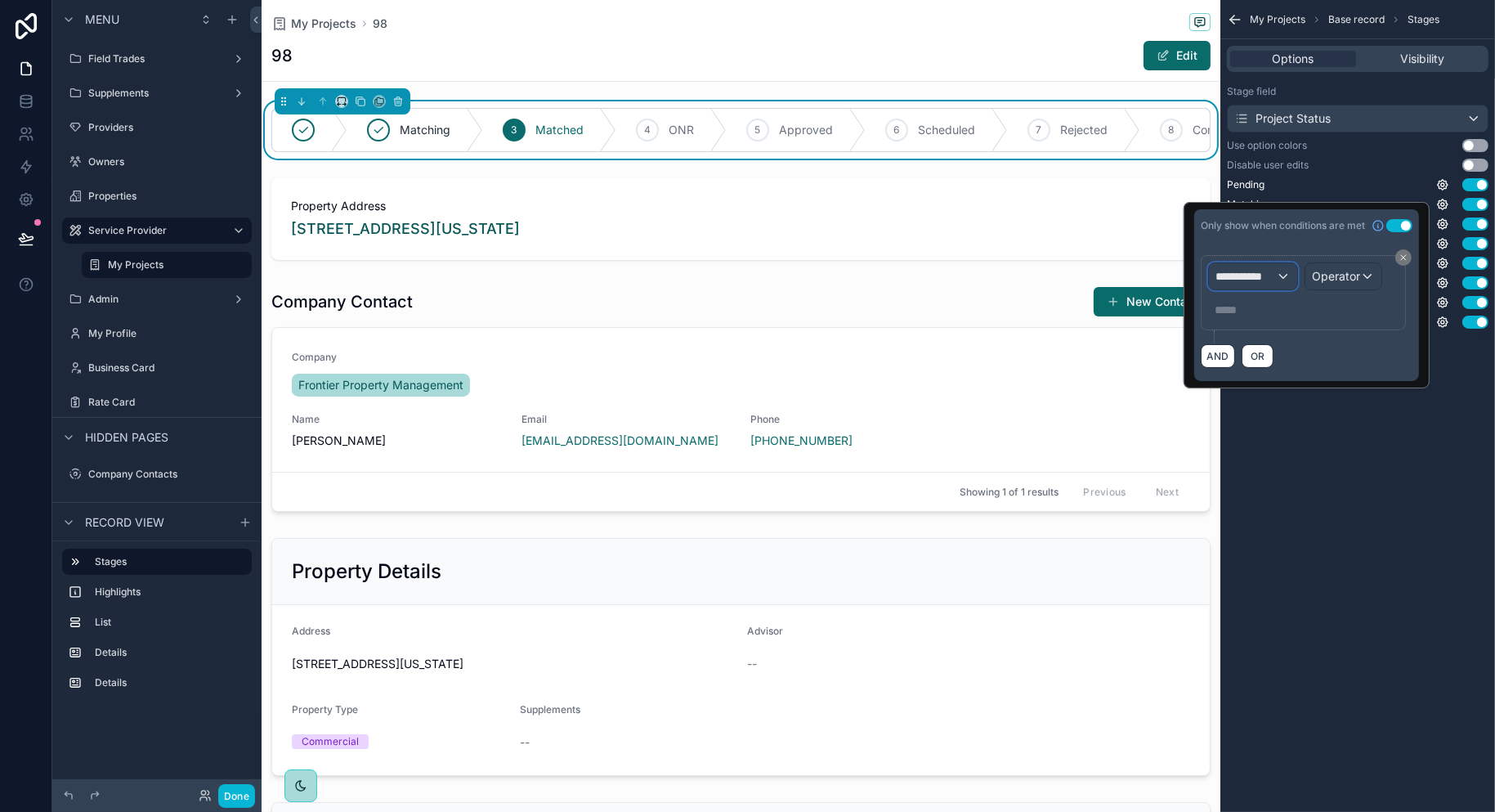
click at [1272, 282] on span "**********" at bounding box center [1246, 276] width 61 height 16
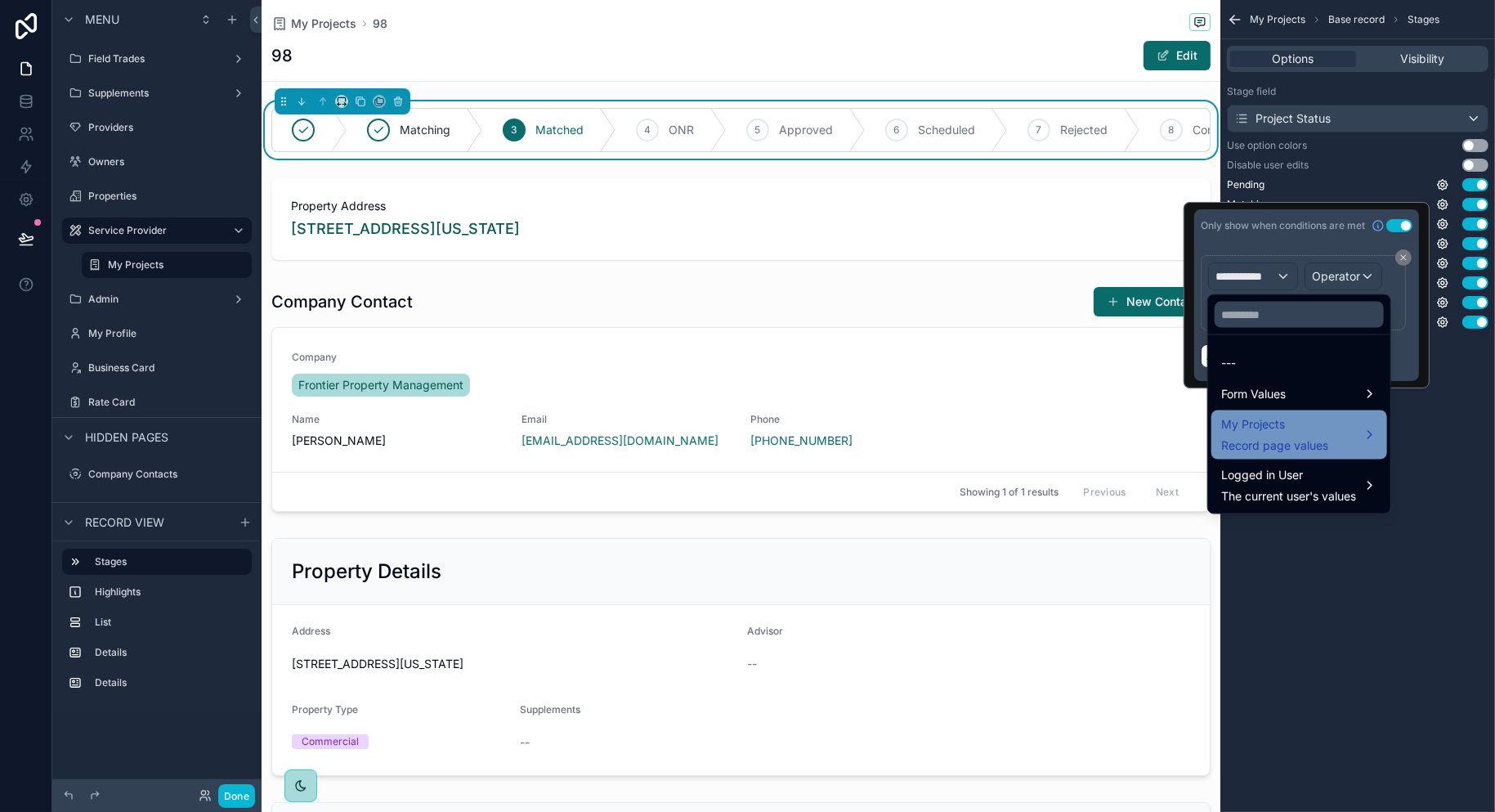
click at [1345, 432] on div "My Projects Record page values" at bounding box center [1299, 435] width 156 height 39
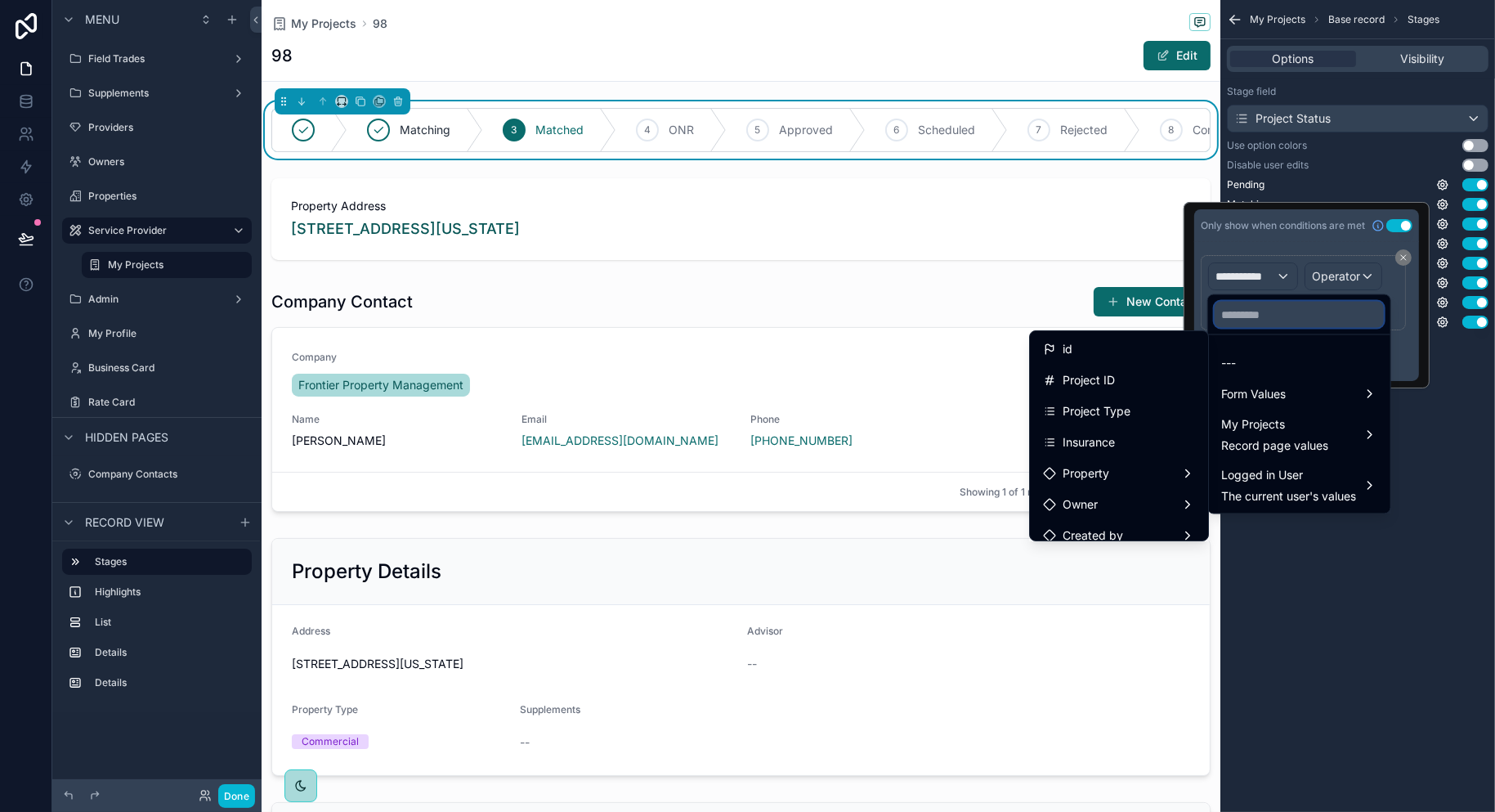
click at [1261, 313] on input "text" at bounding box center [1299, 315] width 169 height 27
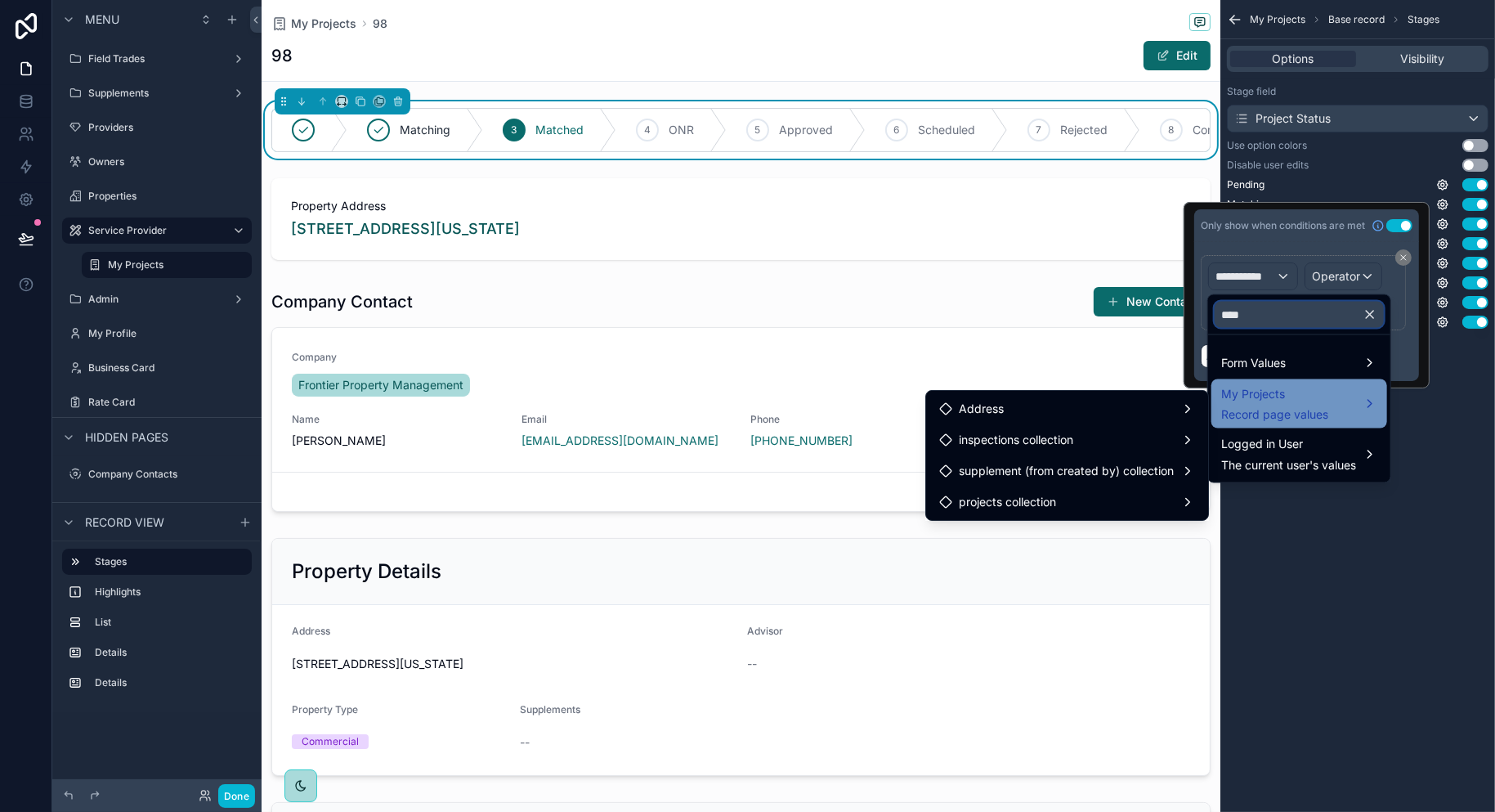
type input "****"
click at [1303, 407] on span "Record page values" at bounding box center [1274, 415] width 107 height 16
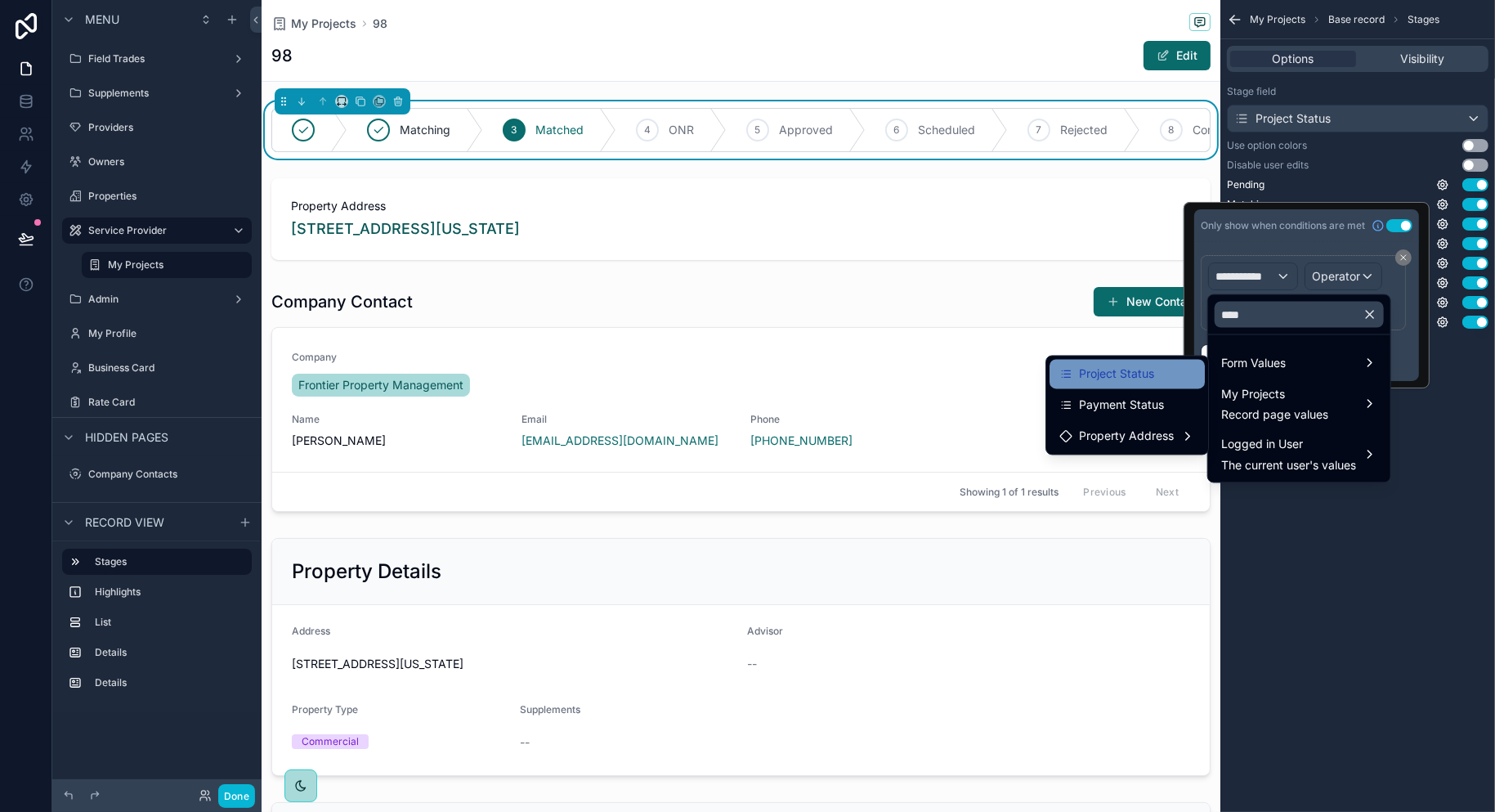
click at [1145, 377] on span "Project Status" at bounding box center [1116, 374] width 75 height 20
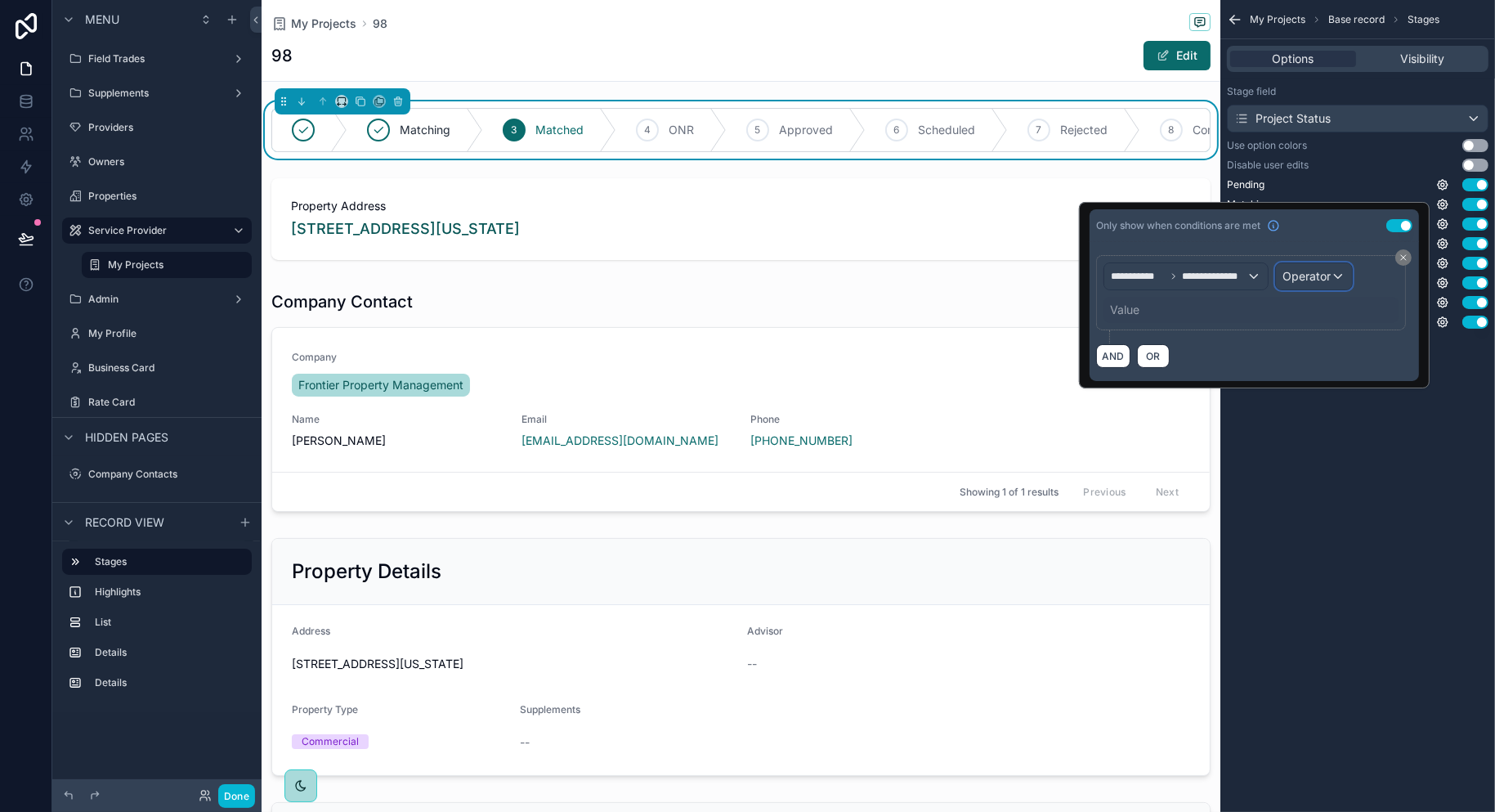
click at [1322, 280] on span "Operator" at bounding box center [1307, 276] width 49 height 14
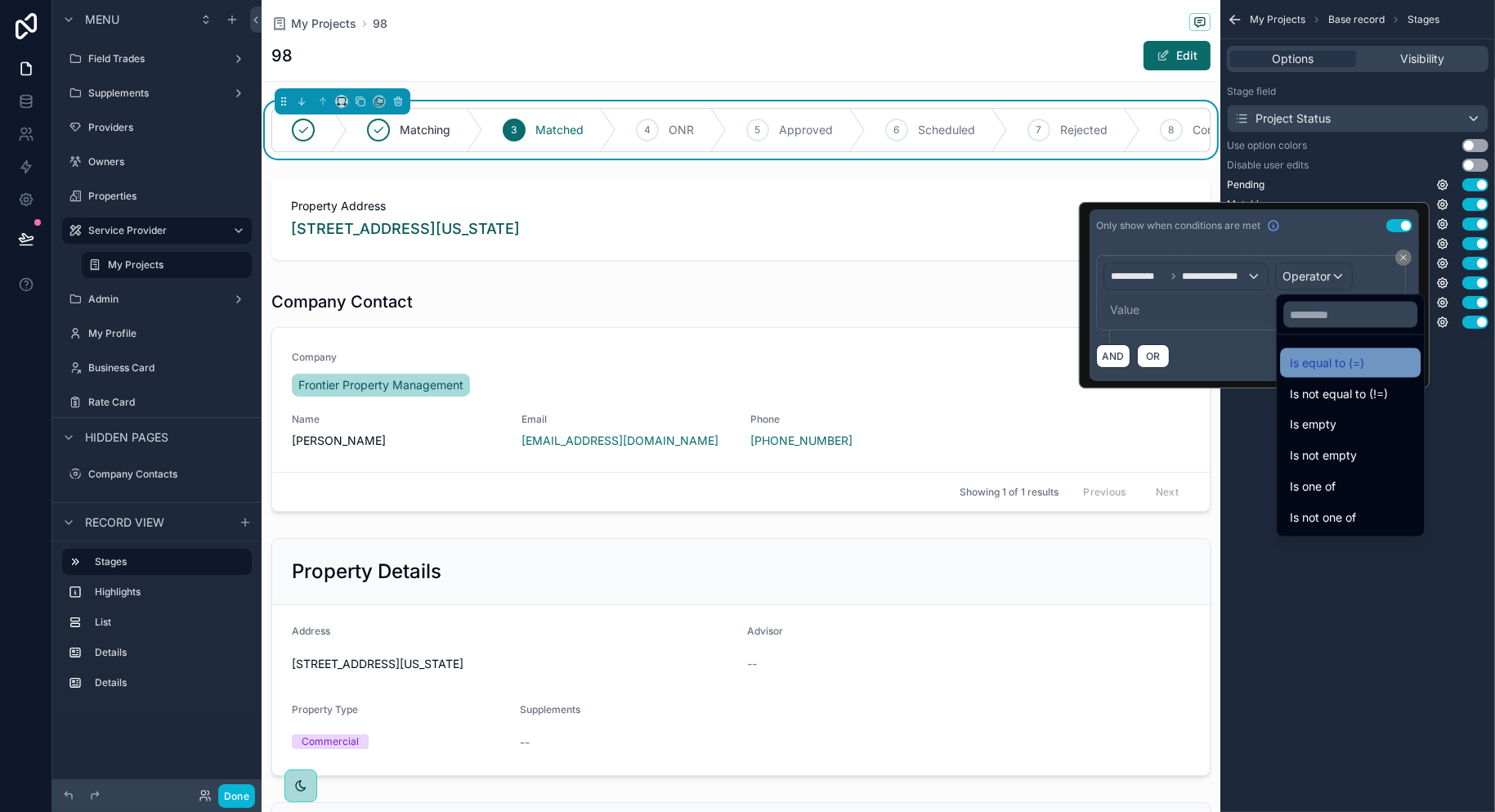
click at [1345, 360] on span "Is equal to (=)" at bounding box center [1328, 362] width 74 height 20
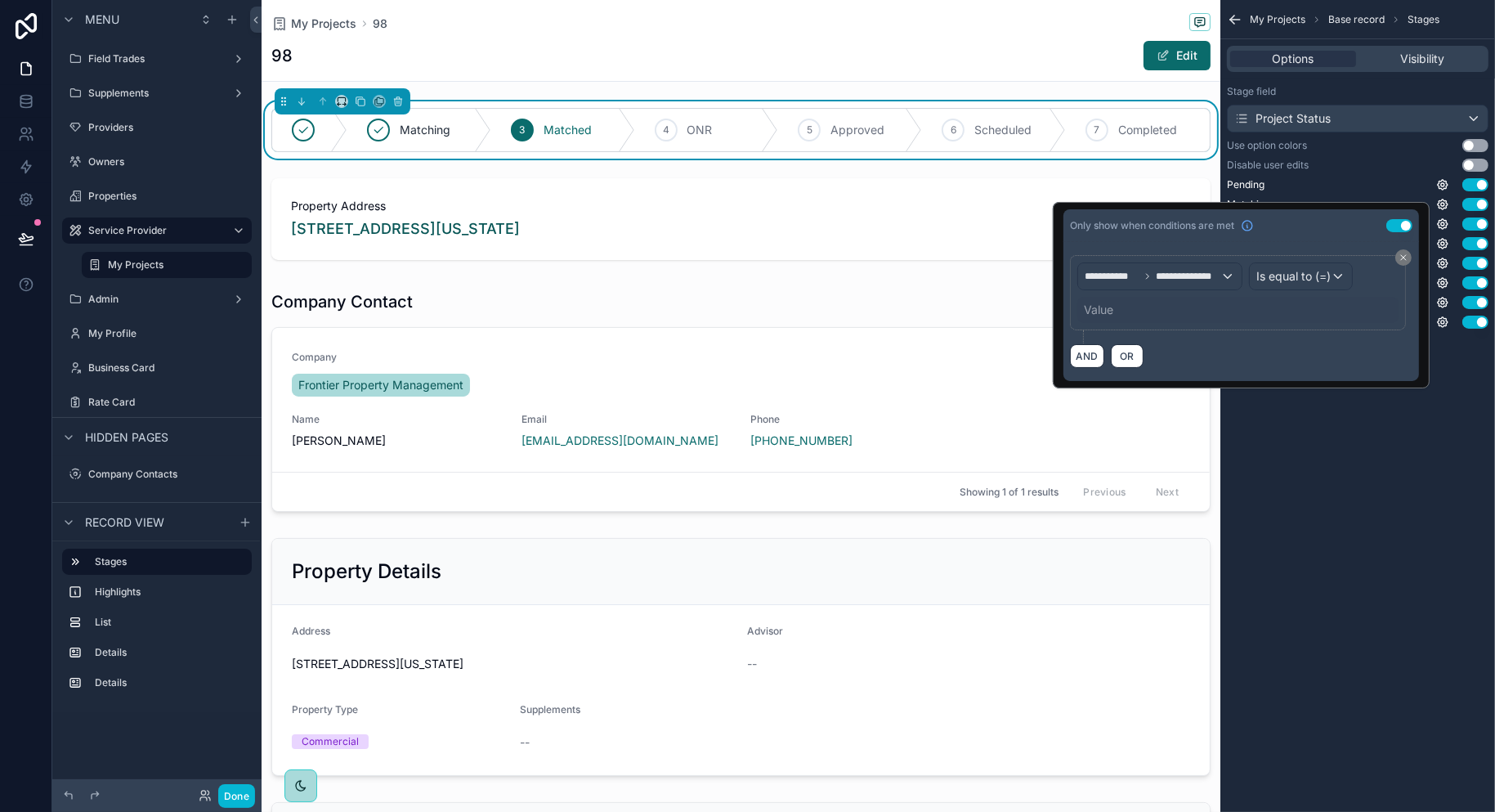
click at [1167, 312] on div "Value" at bounding box center [1238, 310] width 321 height 27
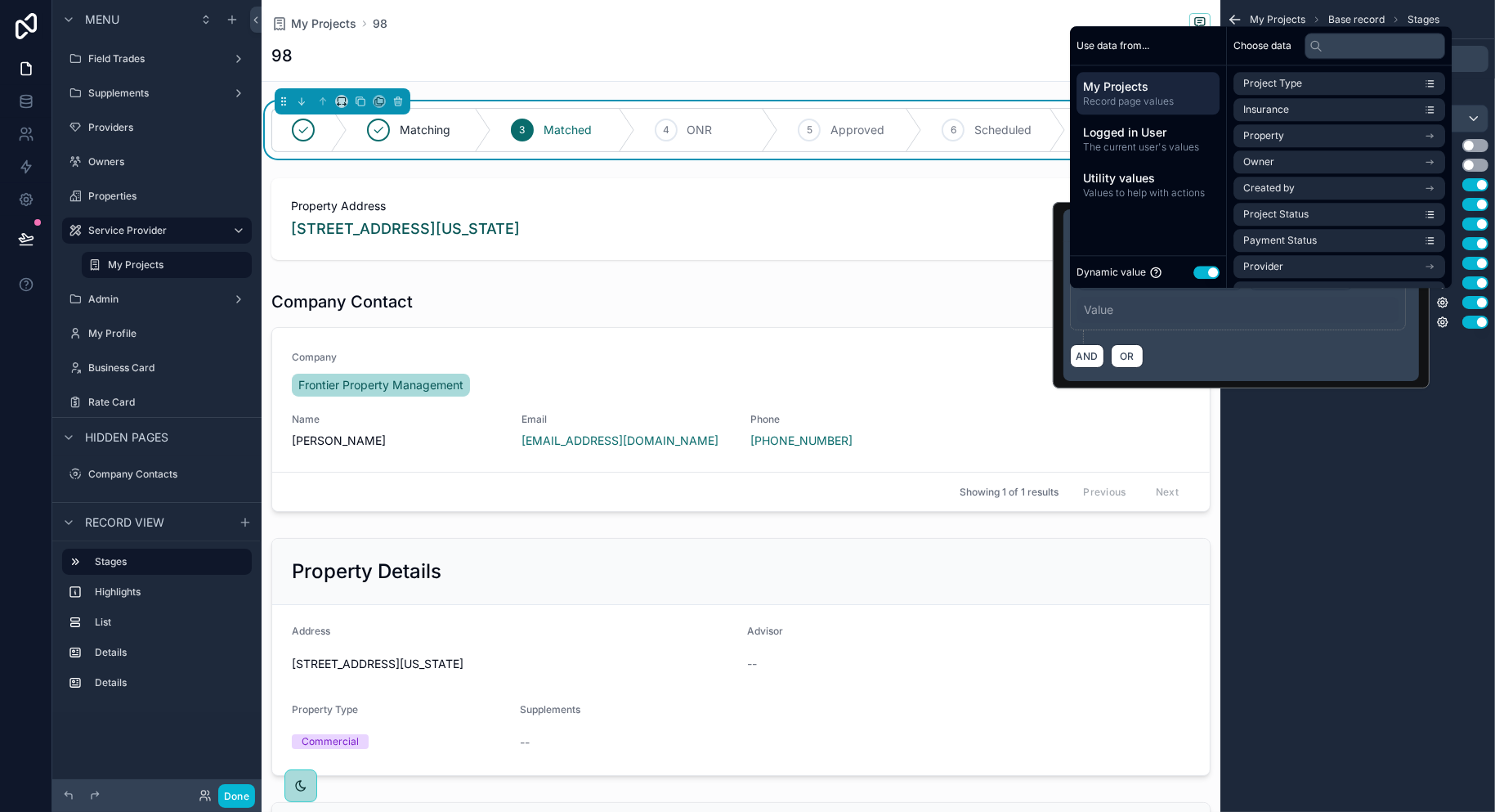
click at [1213, 278] on button "Use setting" at bounding box center [1207, 272] width 27 height 13
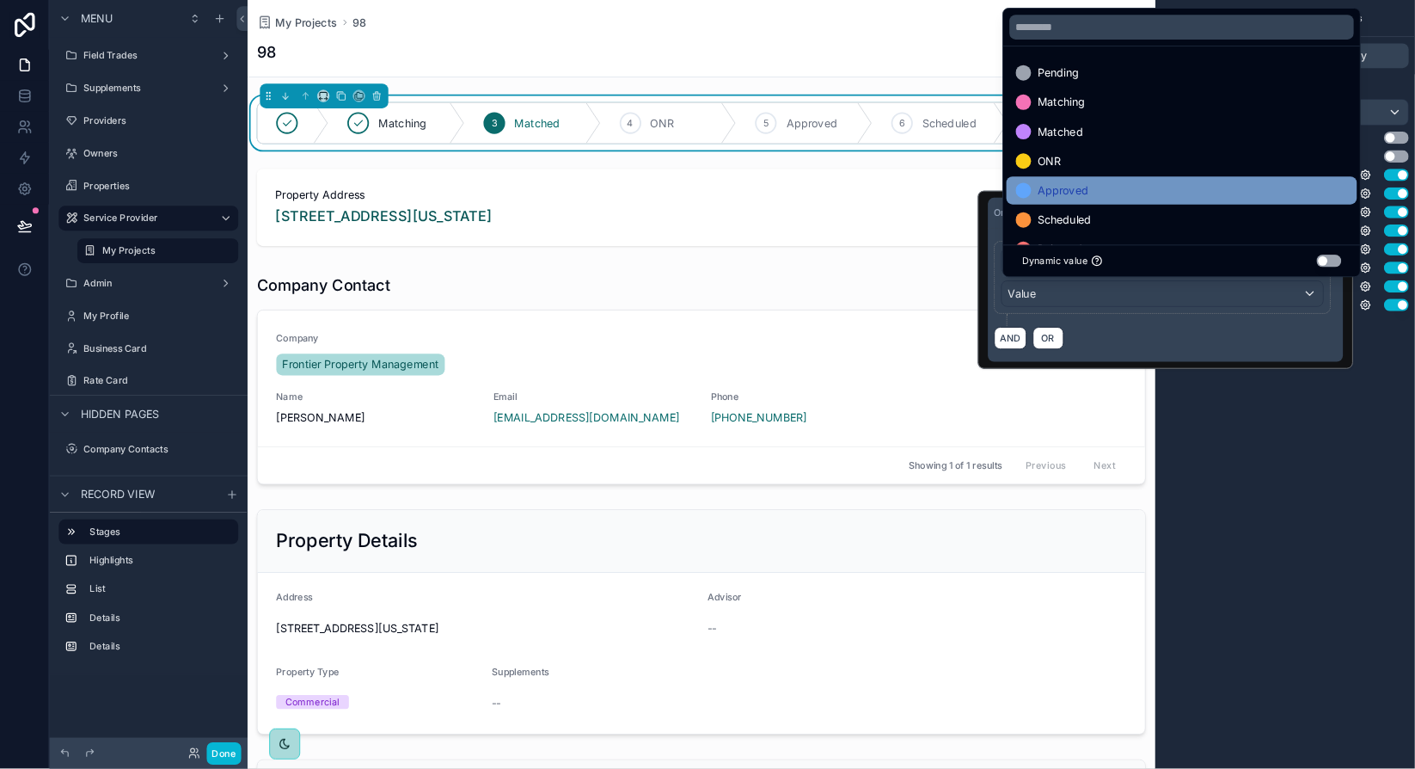
scroll to position [67, 0]
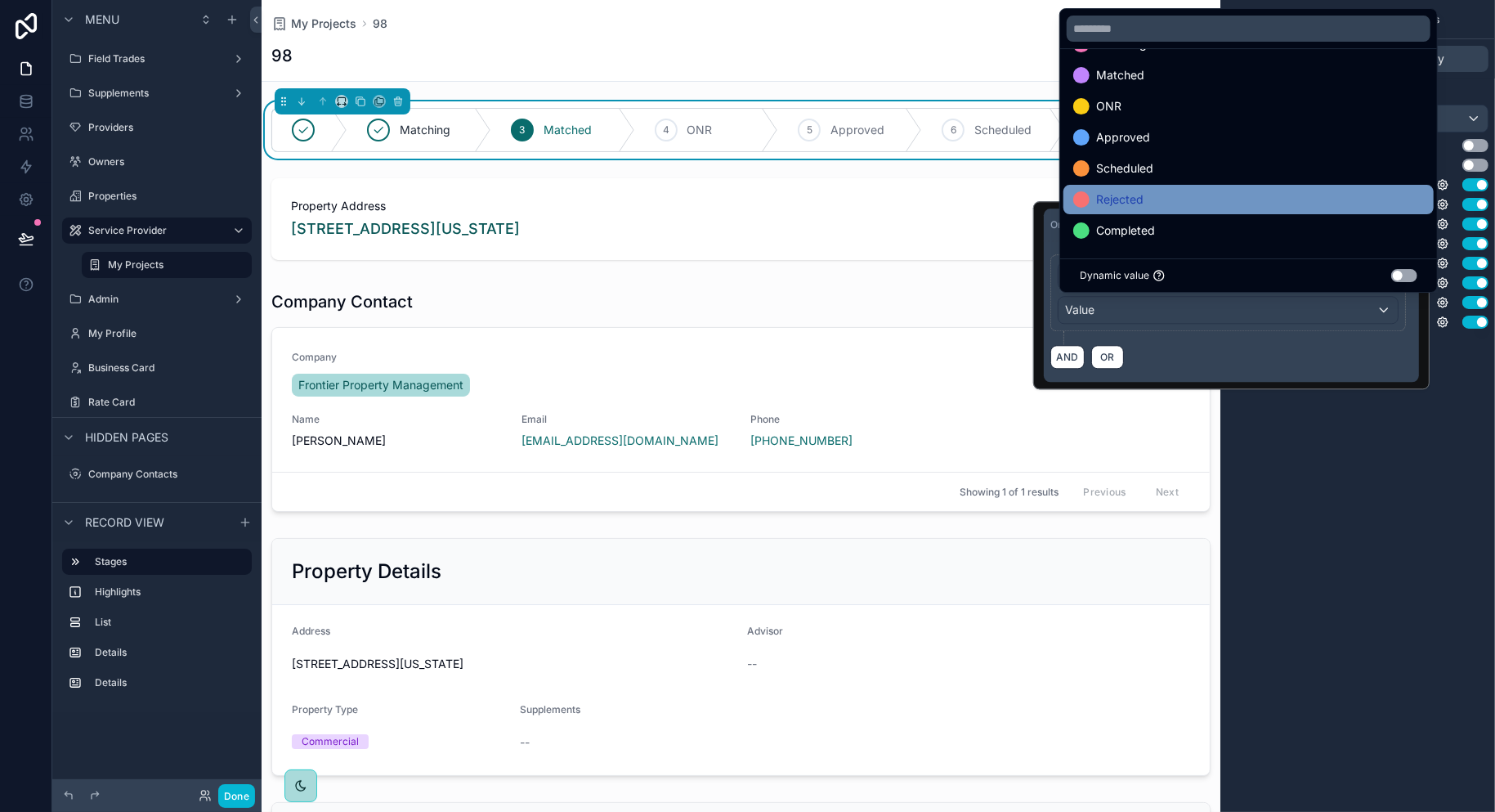
click at [1127, 201] on span "Rejected" at bounding box center [1120, 199] width 48 height 20
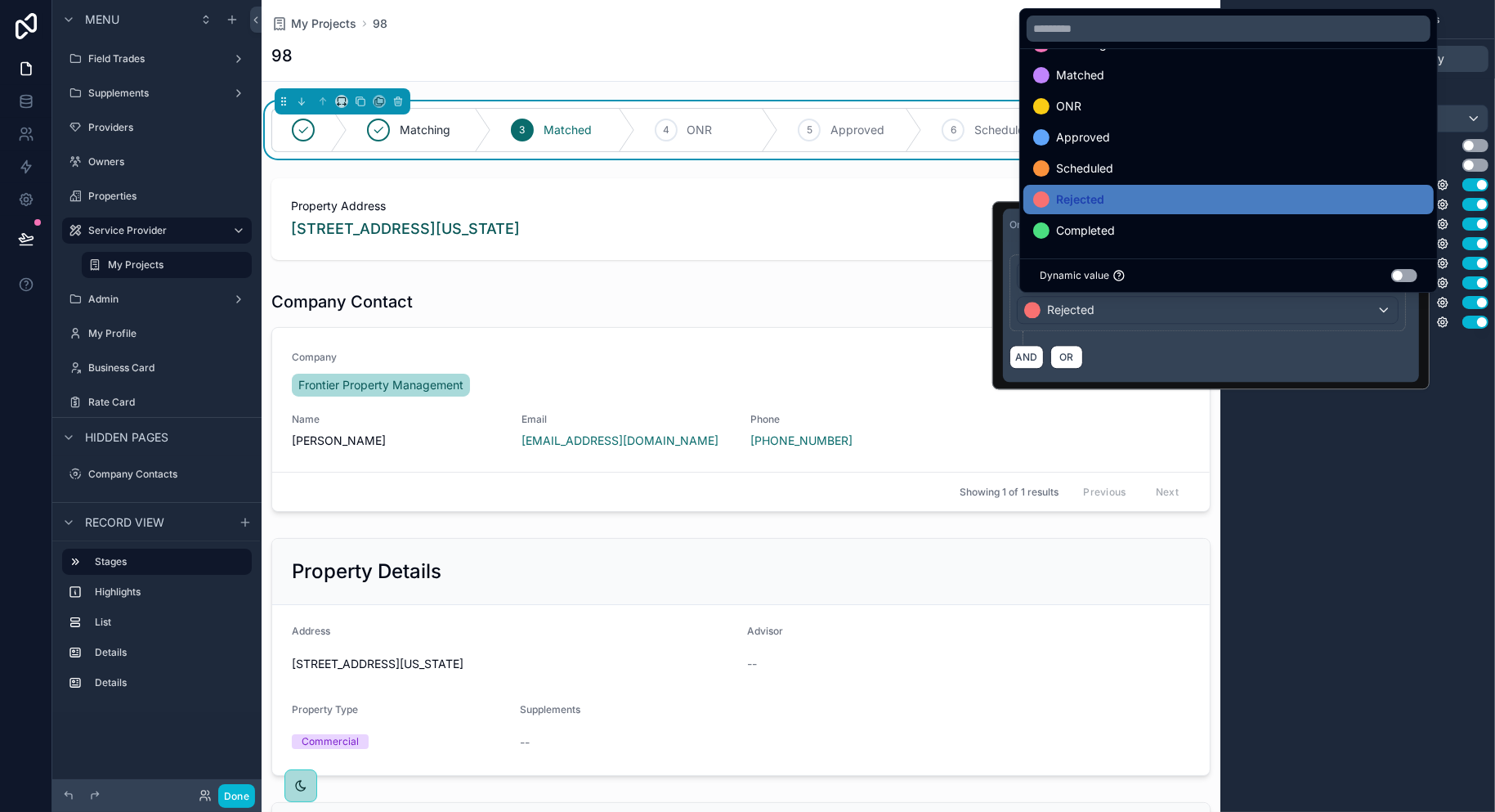
click at [1345, 420] on div "My Projects Base record Stages Options Visibility Stage field Project Status Us…" at bounding box center [1357, 406] width 275 height 812
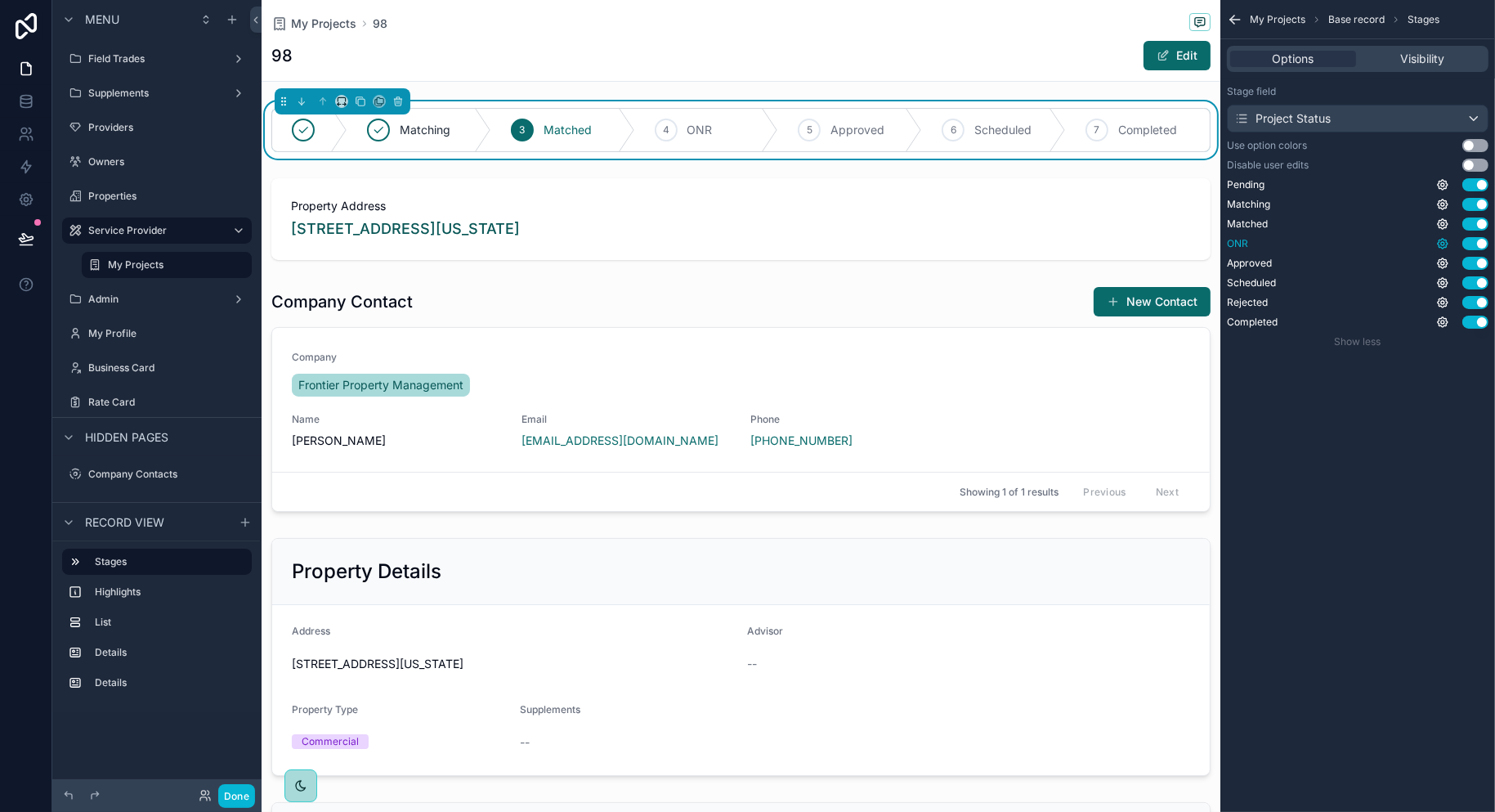
click at [1345, 244] on icon "scrollable content" at bounding box center [1443, 242] width 3 height 3
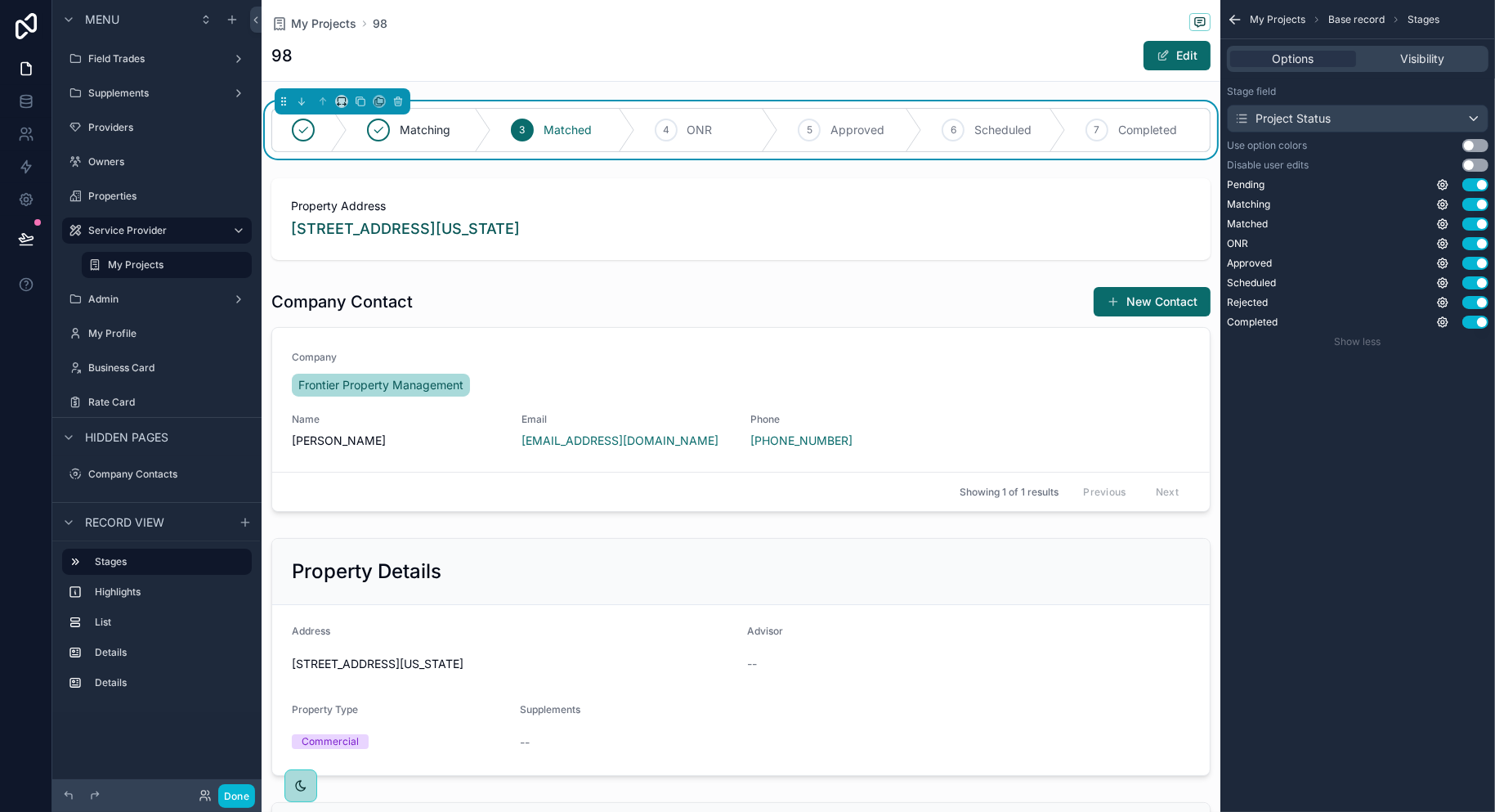
click at [1345, 487] on div "My Projects Base record Stages Options Visibility Stage field Project Status Us…" at bounding box center [1357, 406] width 275 height 812
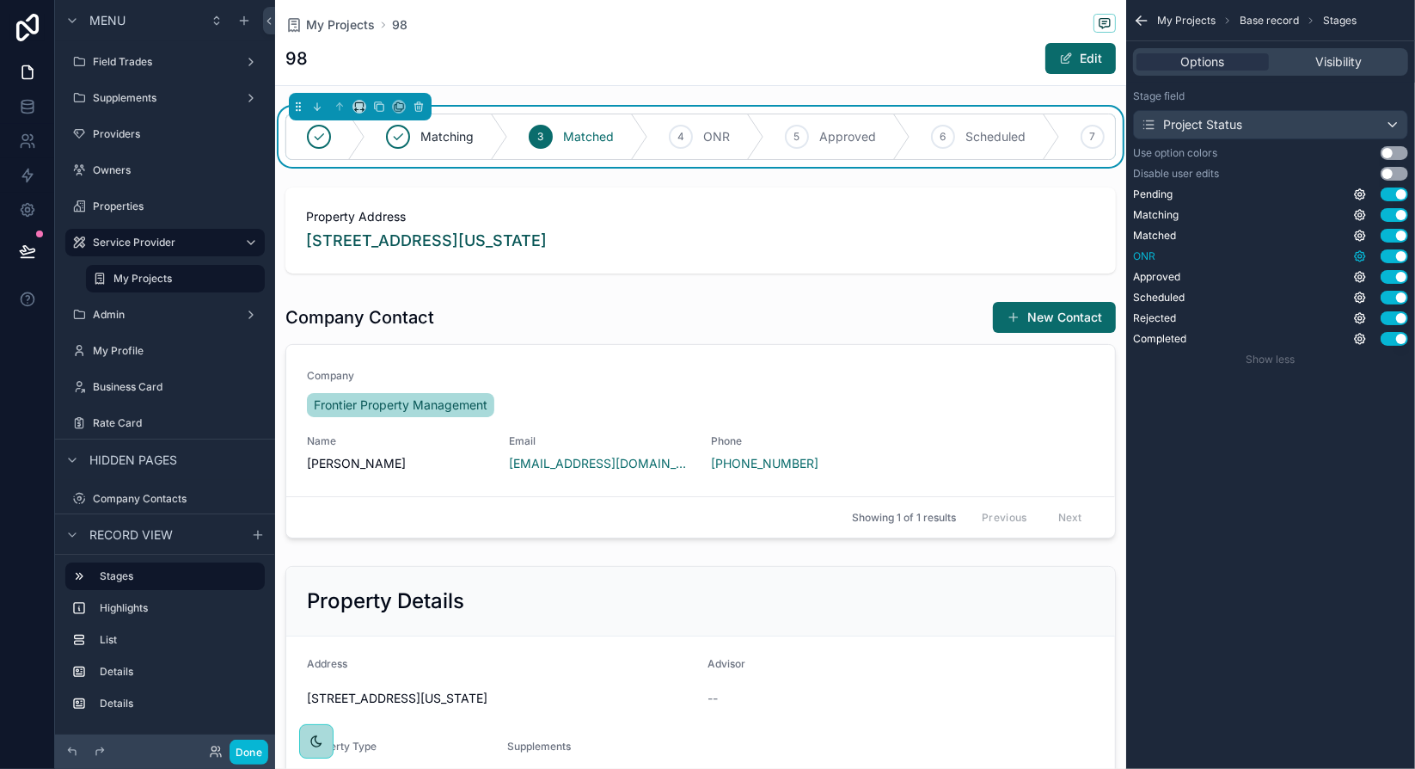
click at [1360, 257] on icon "scrollable content" at bounding box center [1359, 255] width 3 height 3
click at [1314, 243] on button "Use setting" at bounding box center [1316, 248] width 28 height 14
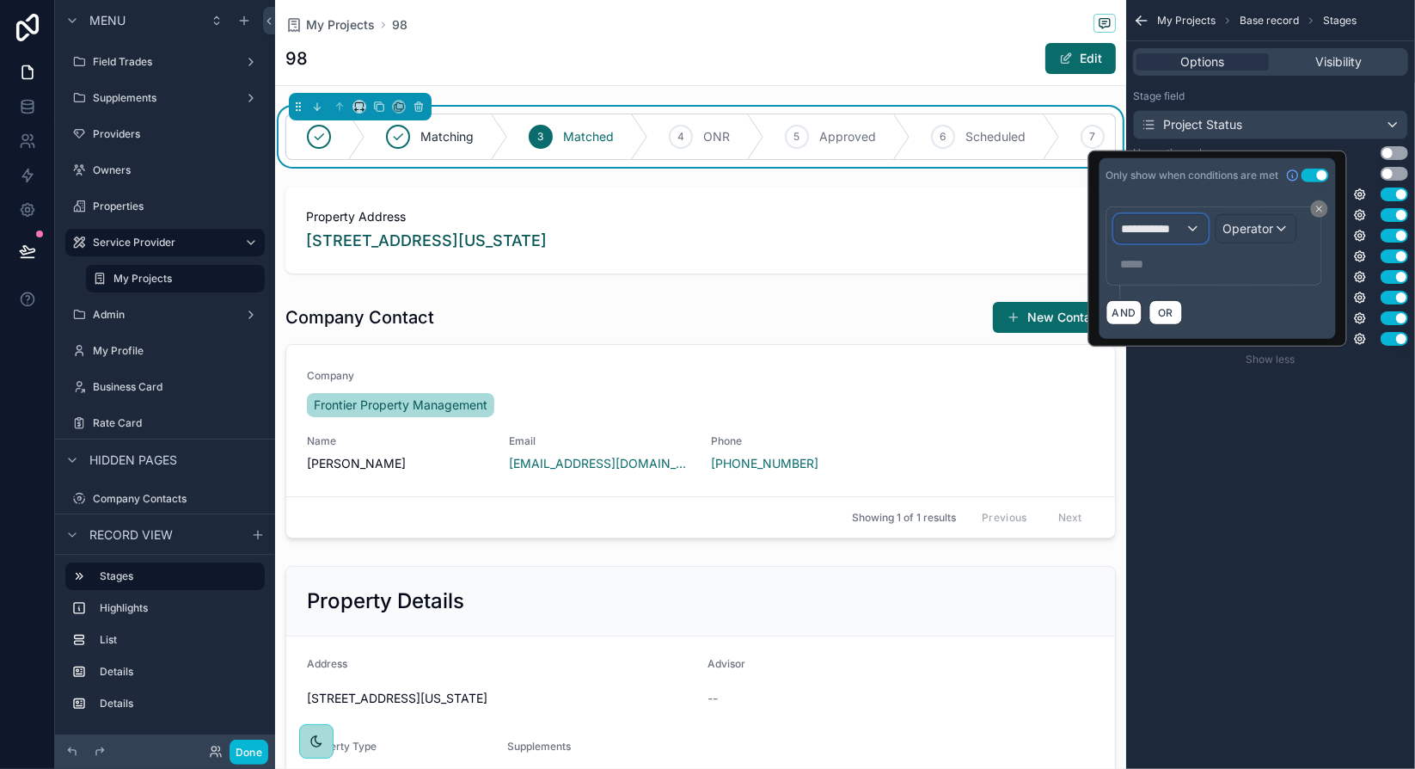
click at [1183, 226] on span "**********" at bounding box center [1153, 228] width 64 height 17
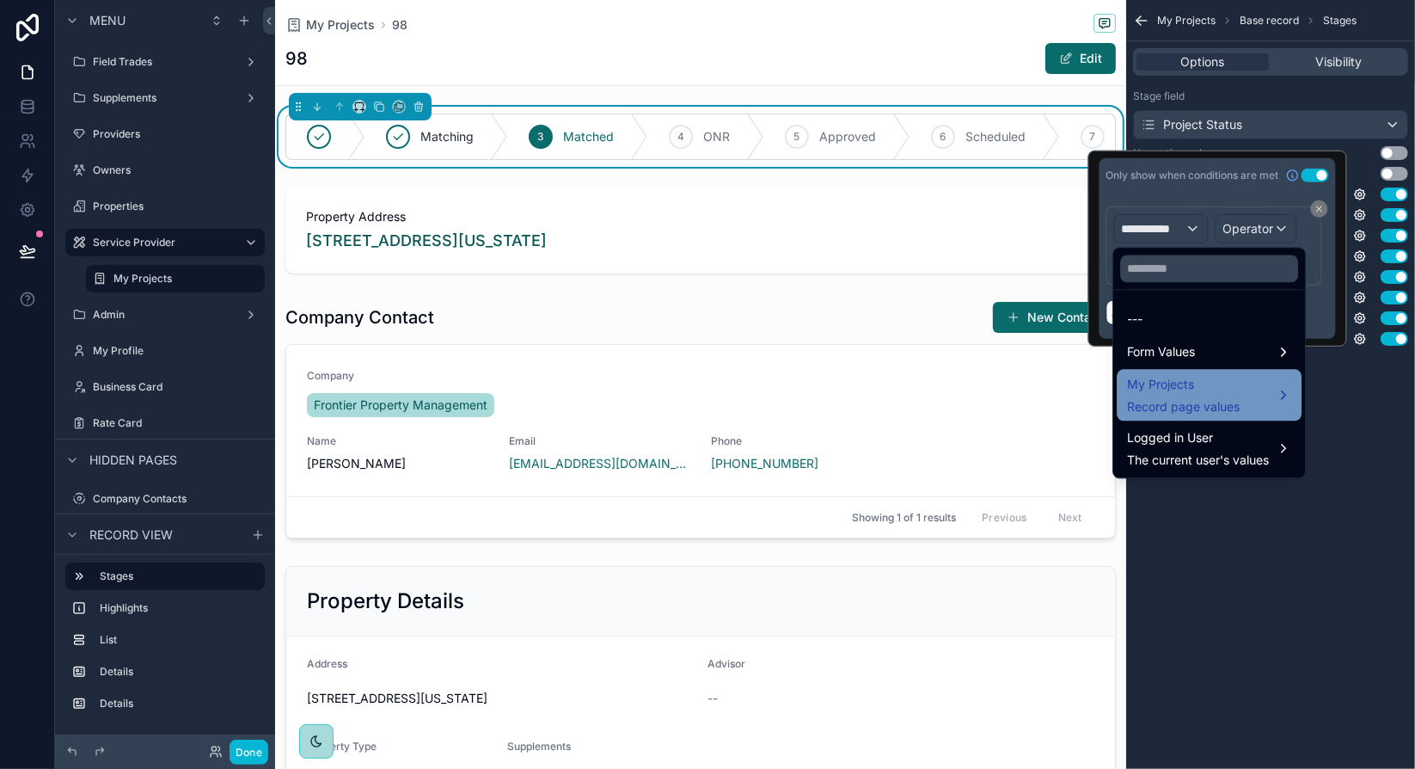
click at [1250, 387] on div "My Projects Record page values" at bounding box center [1209, 394] width 164 height 41
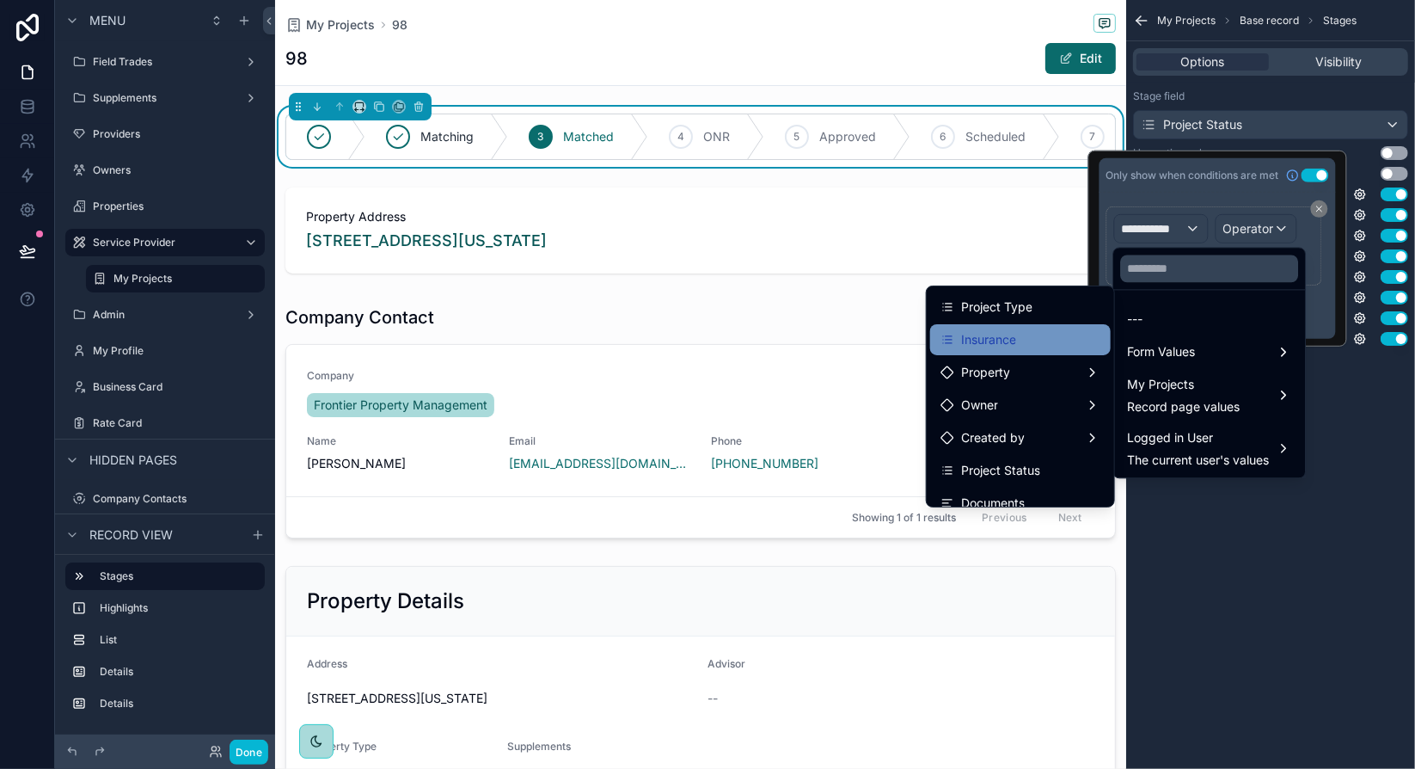
scroll to position [86, 0]
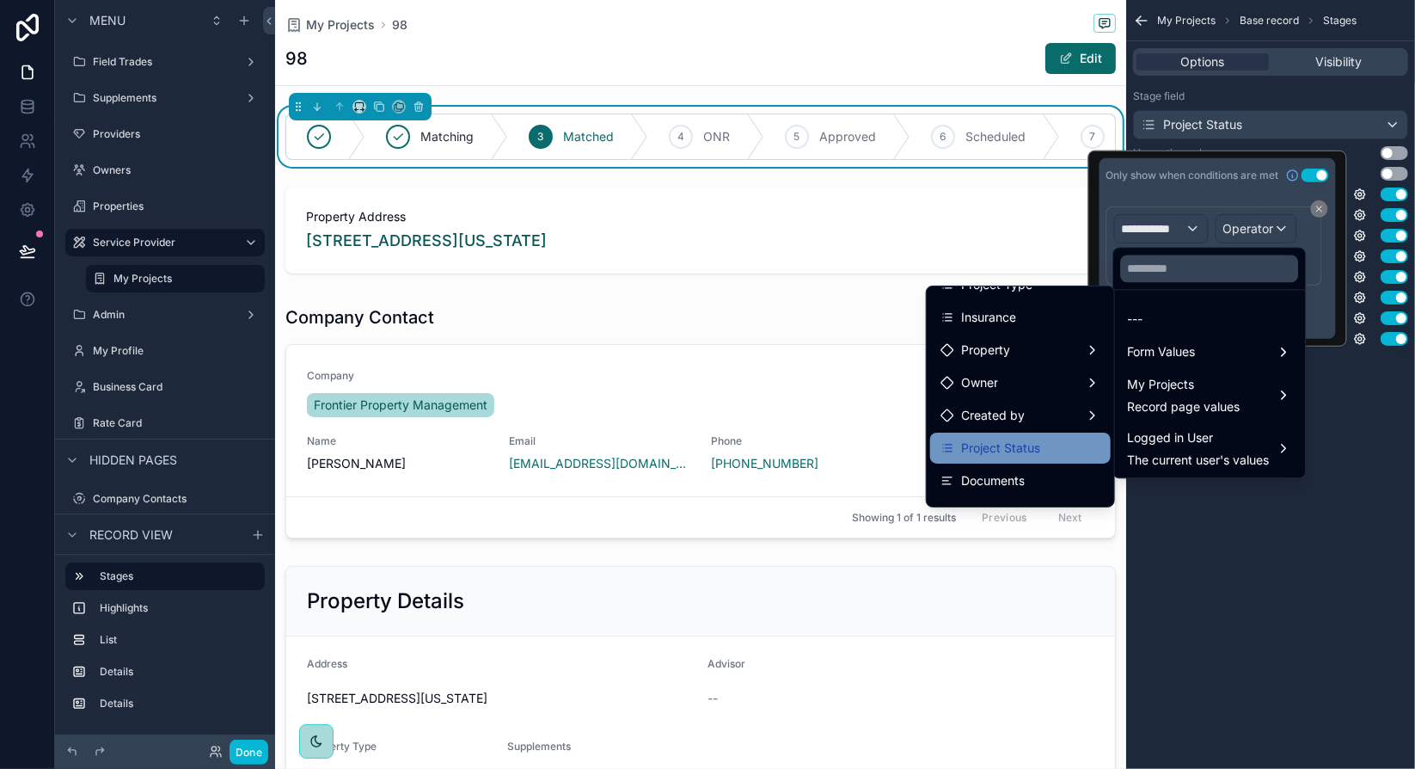
click at [1030, 441] on div "Project Status" at bounding box center [1020, 448] width 160 height 21
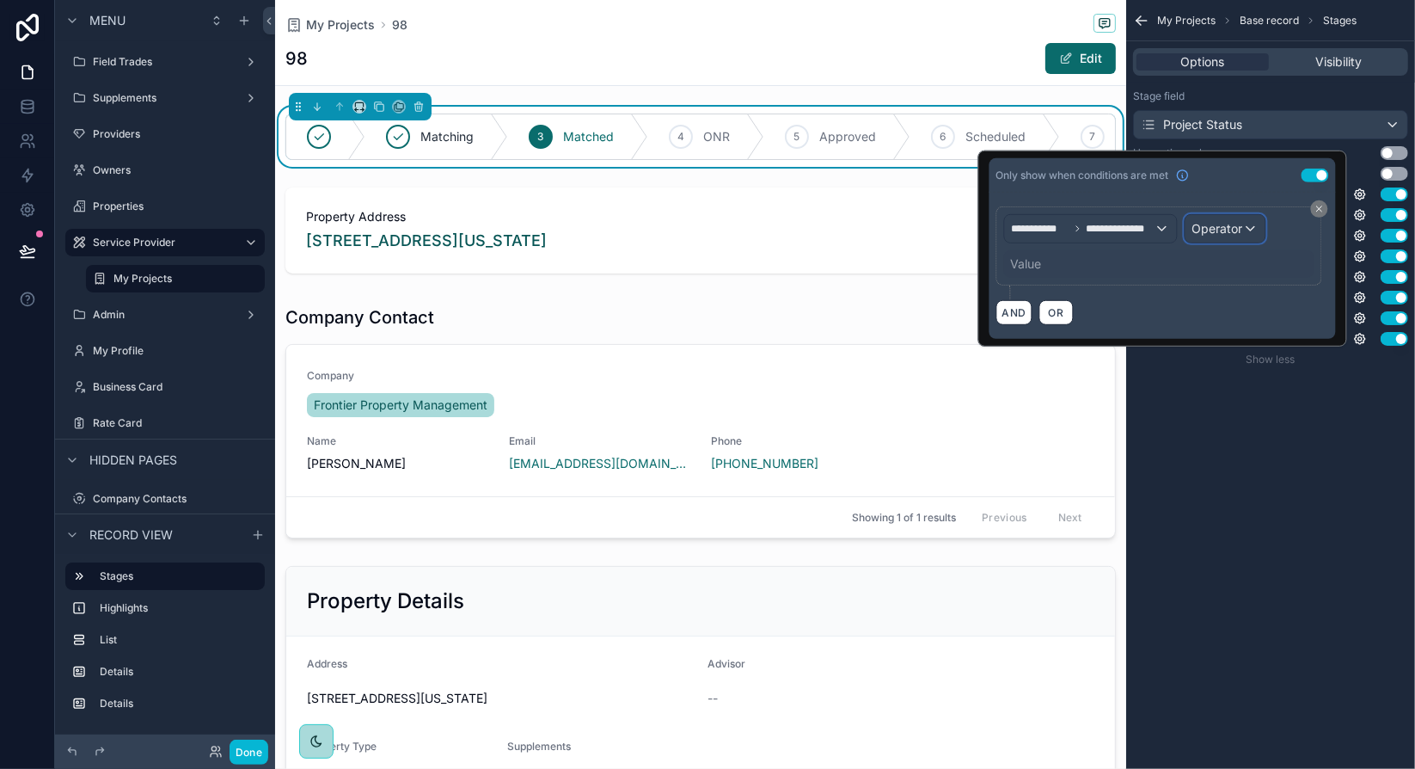
click at [1213, 225] on span "Operator" at bounding box center [1217, 228] width 51 height 15
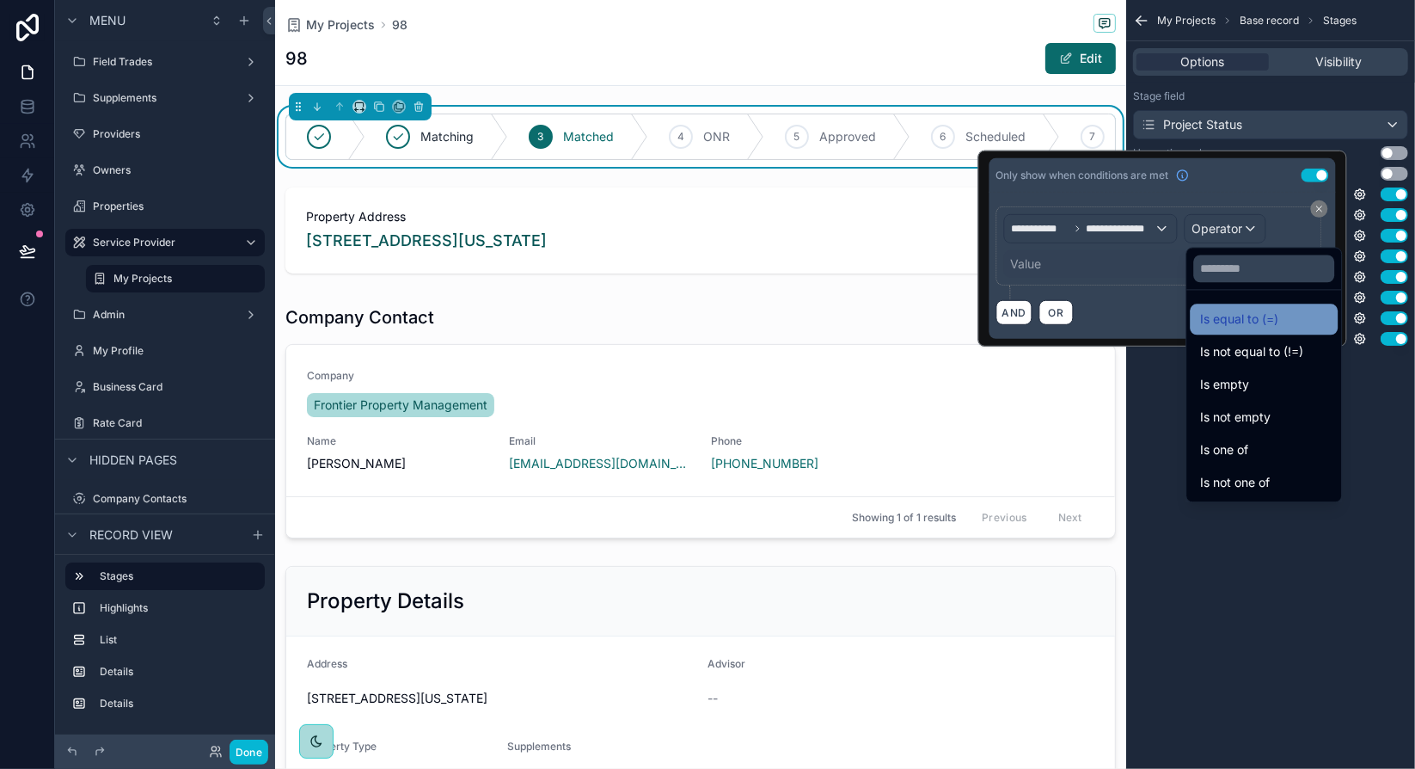
click at [1274, 312] on span "Is equal to (=)" at bounding box center [1239, 319] width 78 height 21
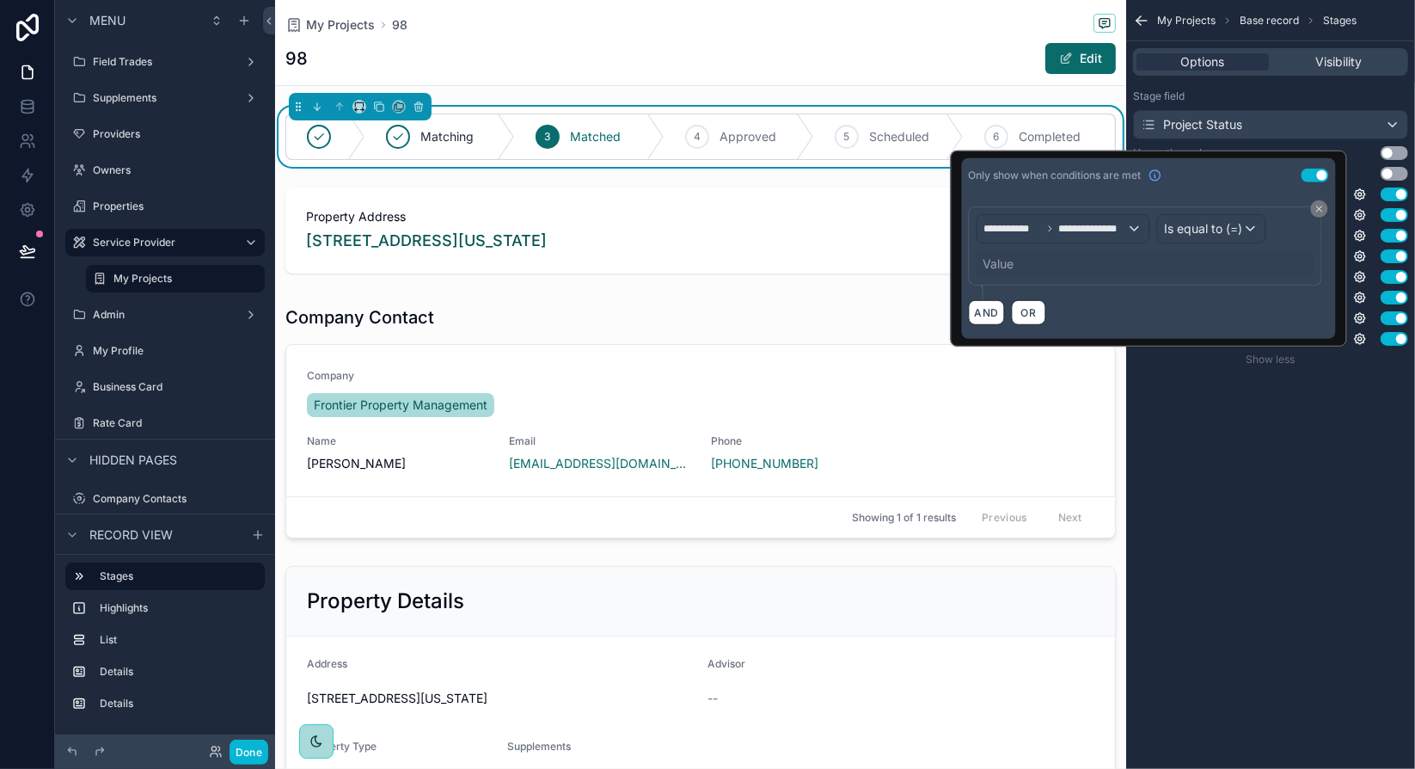
click at [1058, 266] on div "Value" at bounding box center [1146, 264] width 338 height 28
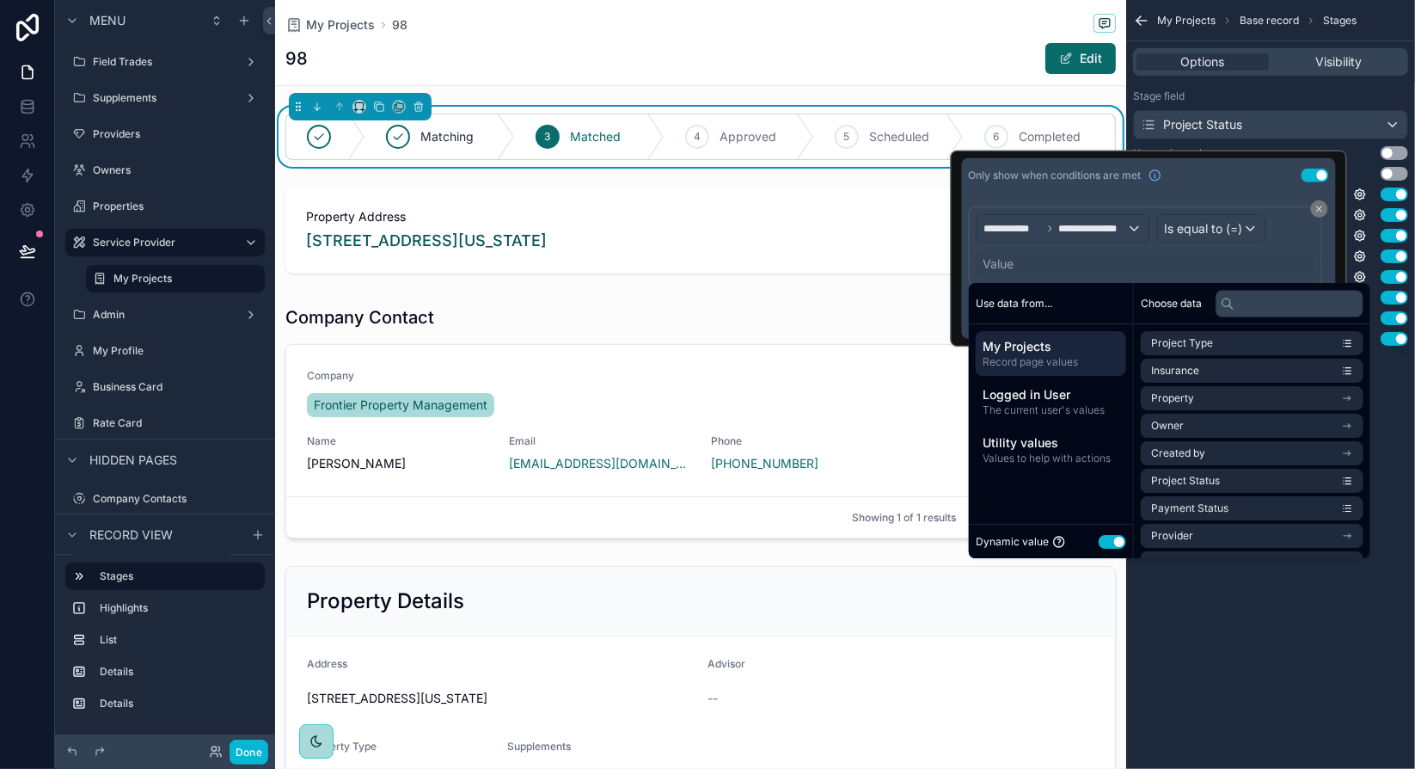
click at [1117, 541] on button "Use setting" at bounding box center [1113, 542] width 28 height 14
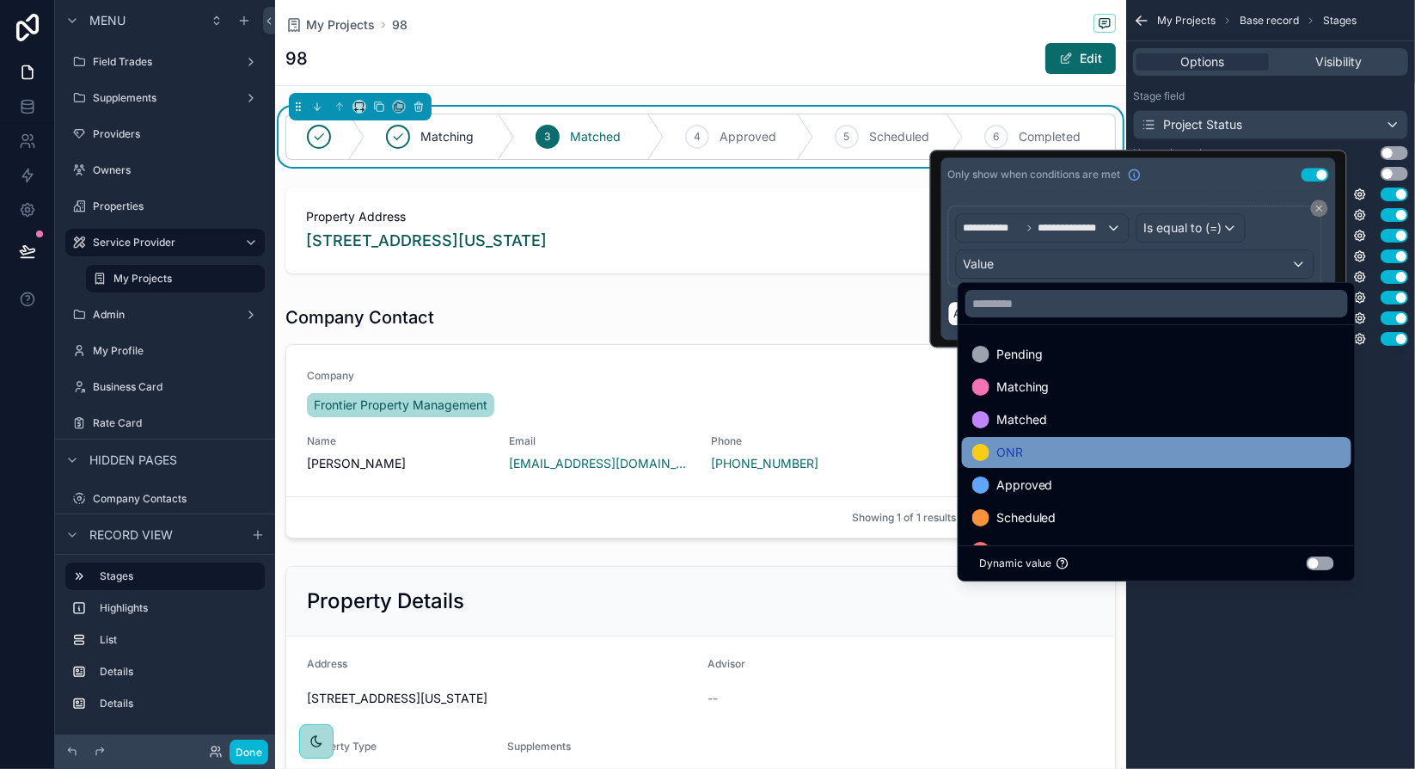
click at [1021, 455] on span "ONR" at bounding box center [1009, 452] width 27 height 21
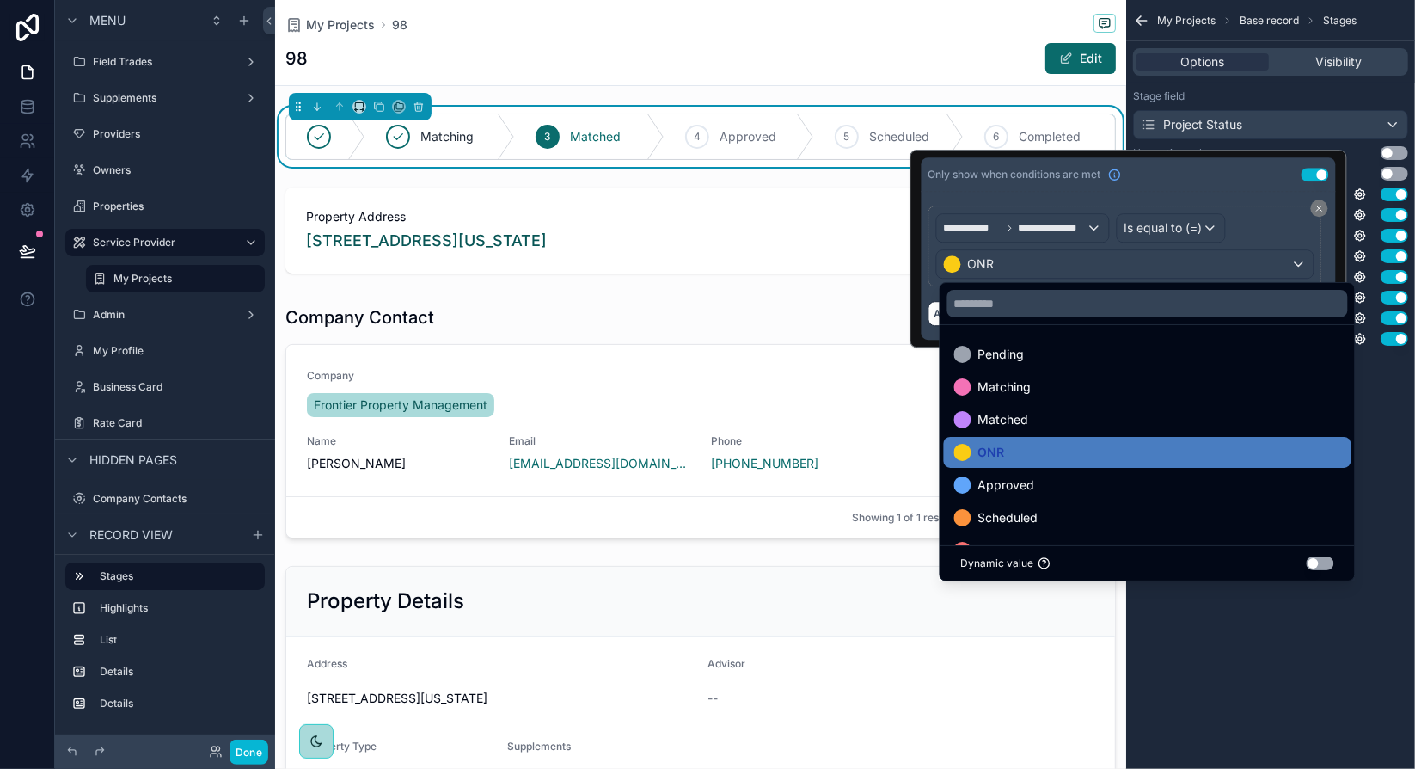
click at [1339, 624] on div "My Projects Base record Stages Options Visibility Stage field Project Status Us…" at bounding box center [1270, 384] width 289 height 769
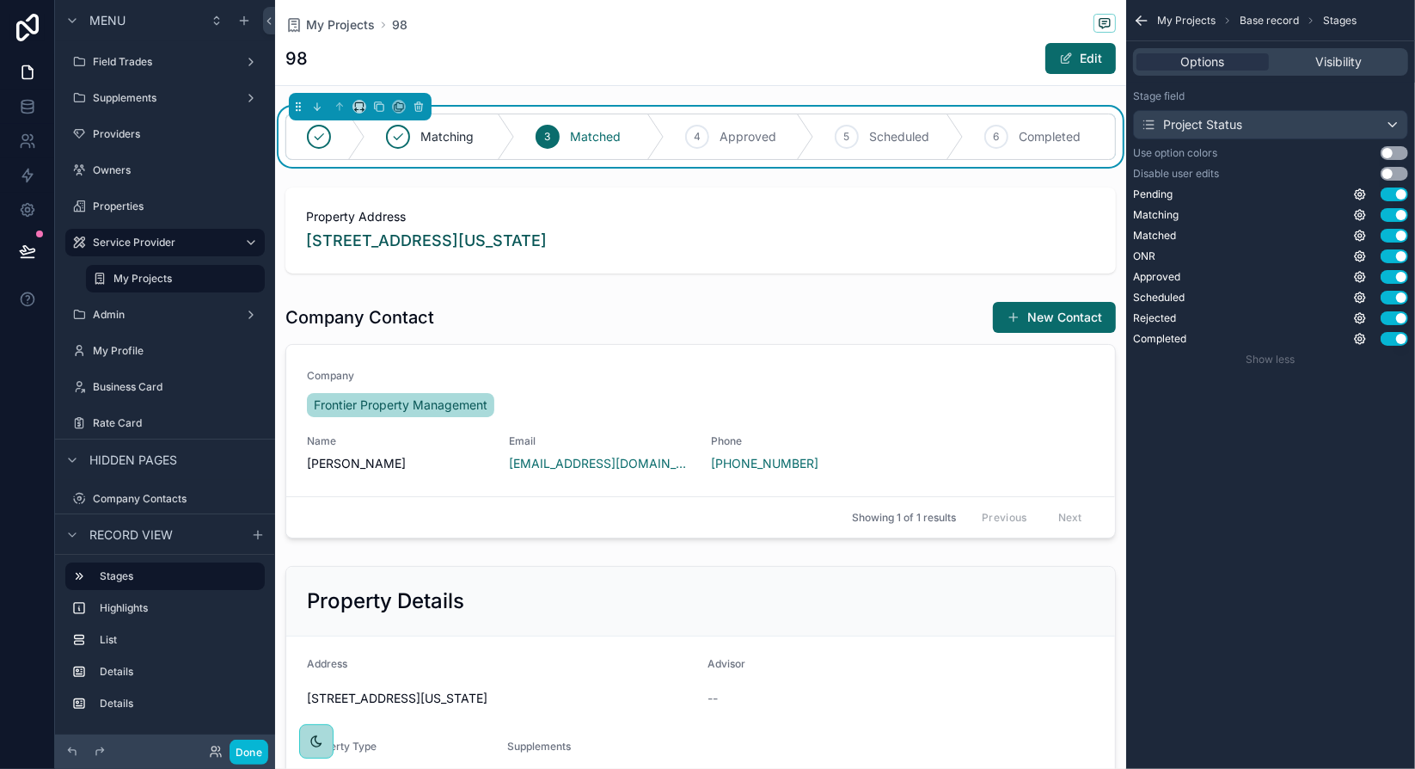
click at [1298, 462] on div "My Projects Base record Stages Options Visibility Stage field Project Status Us…" at bounding box center [1270, 384] width 289 height 769
click at [1357, 194] on icon "scrollable content" at bounding box center [1360, 194] width 14 height 14
click at [1341, 428] on div "My Projects Base record Stages Options Visibility Stage field Project Status Us…" at bounding box center [1270, 384] width 289 height 769
click at [1360, 193] on icon "scrollable content" at bounding box center [1360, 194] width 14 height 14
click at [1316, 182] on button "Use setting" at bounding box center [1316, 186] width 28 height 14
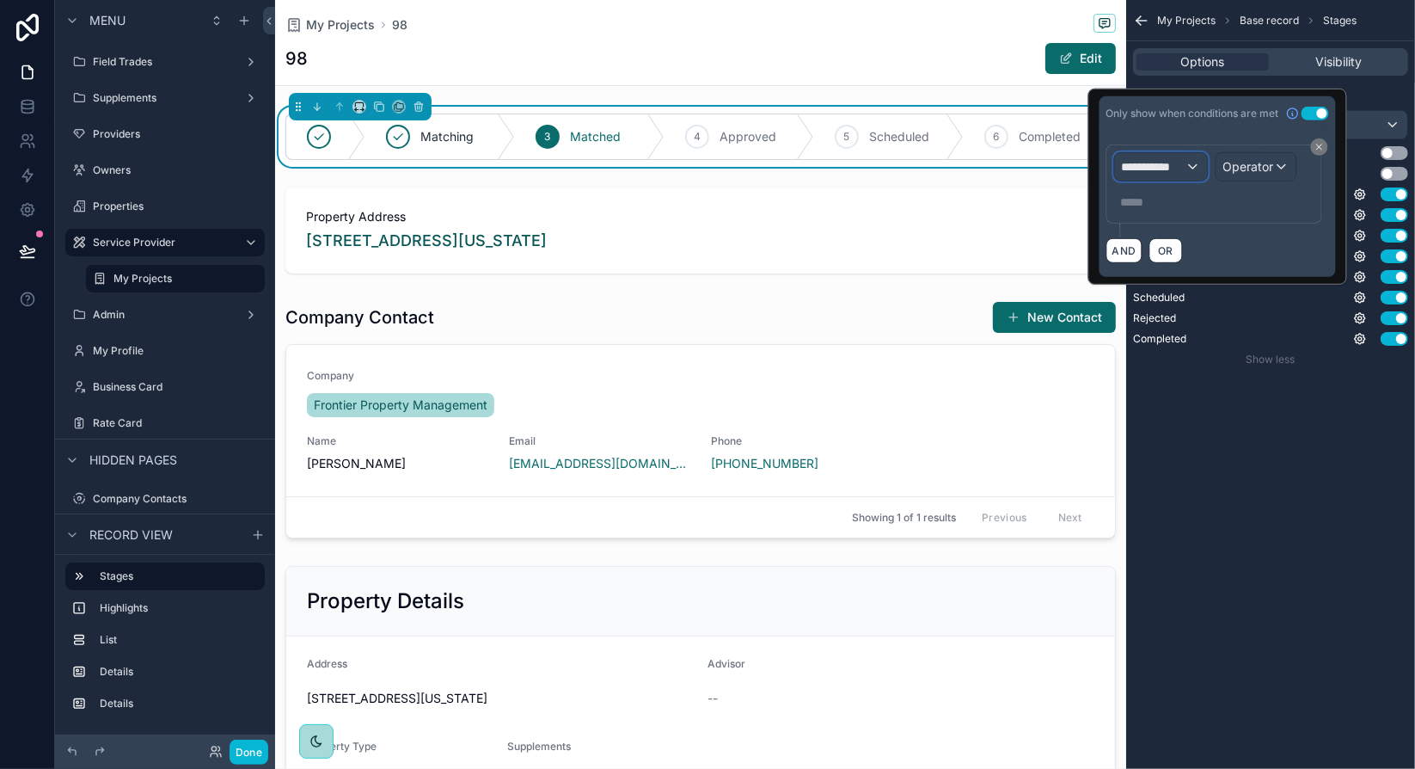
click at [1185, 164] on div "**********" at bounding box center [1160, 167] width 93 height 28
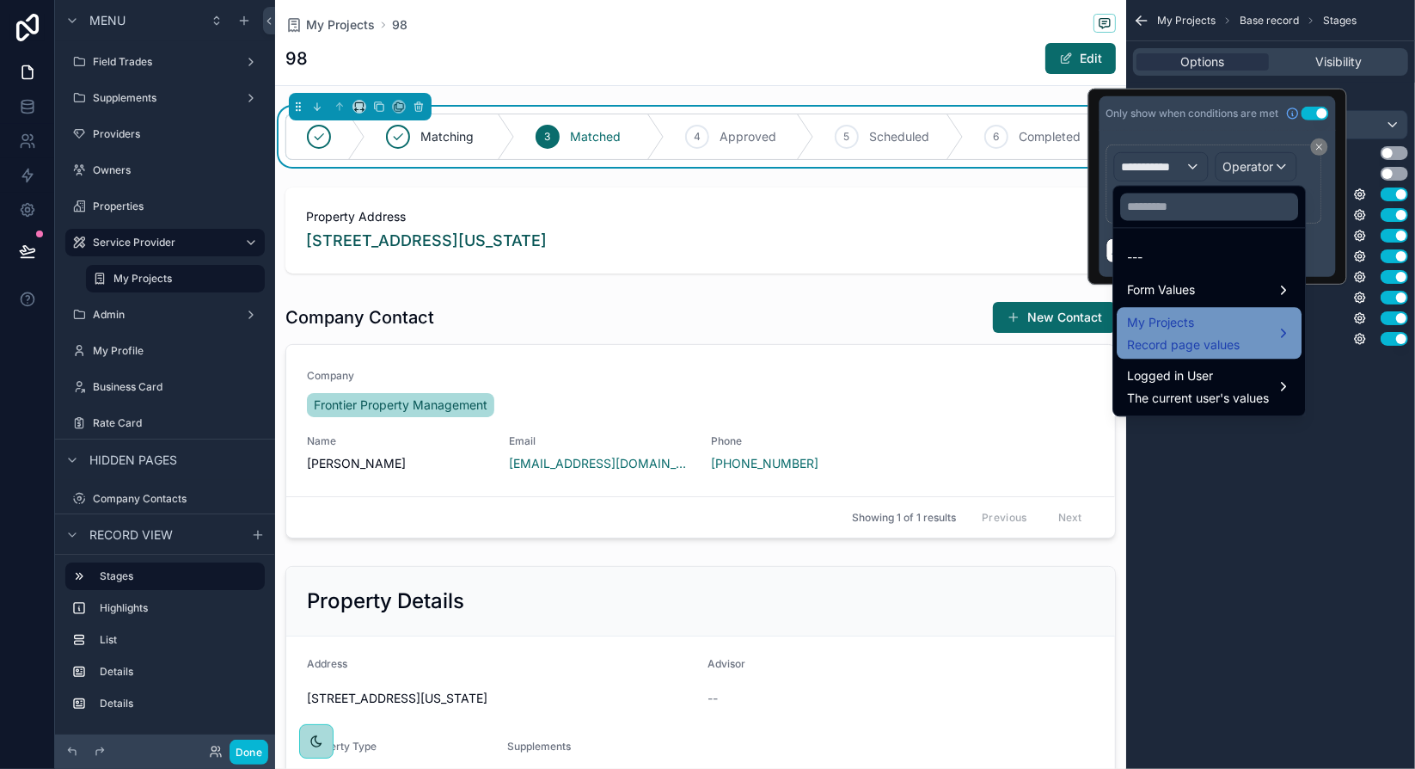
click at [1207, 331] on span "My Projects" at bounding box center [1183, 322] width 113 height 21
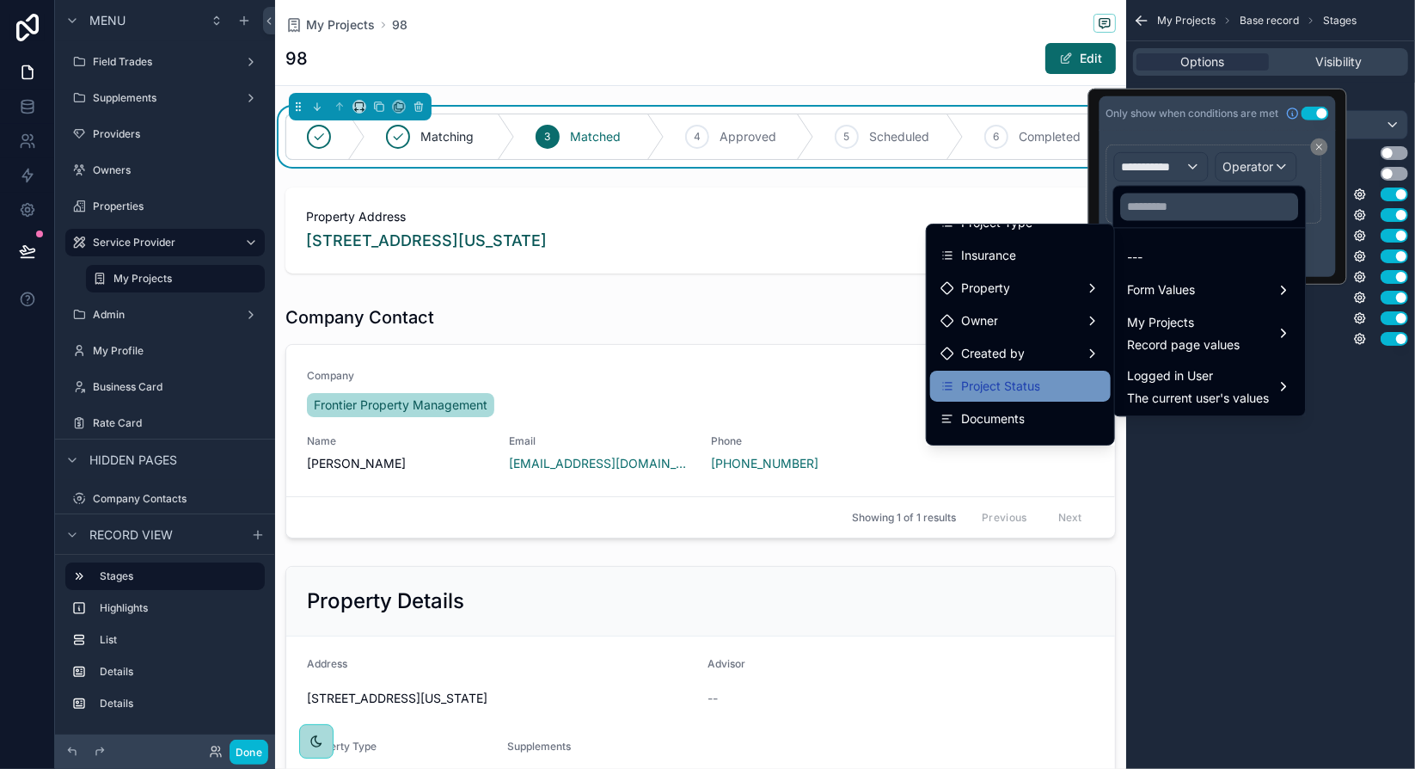
click at [1022, 383] on span "Project Status" at bounding box center [1000, 386] width 79 height 21
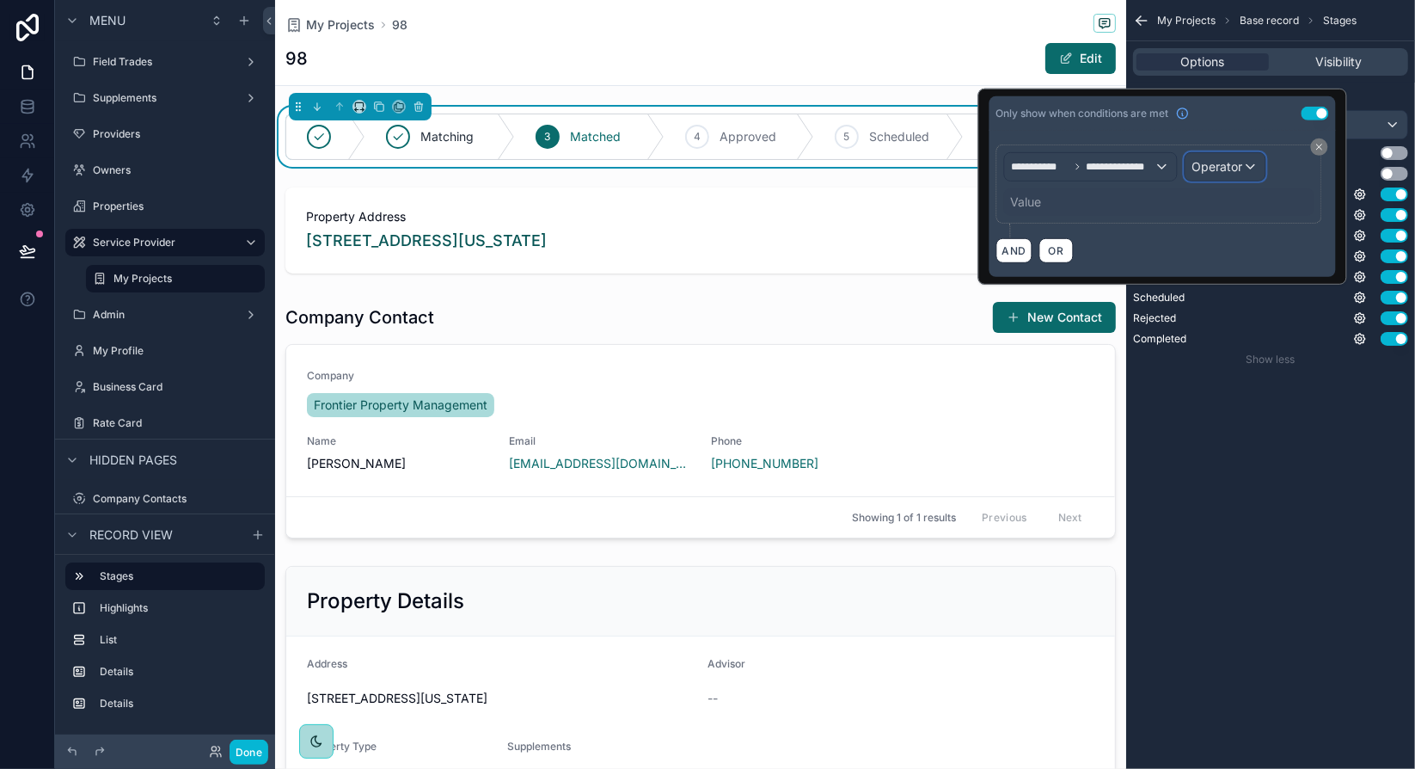
click at [1226, 165] on span "Operator" at bounding box center [1217, 166] width 51 height 15
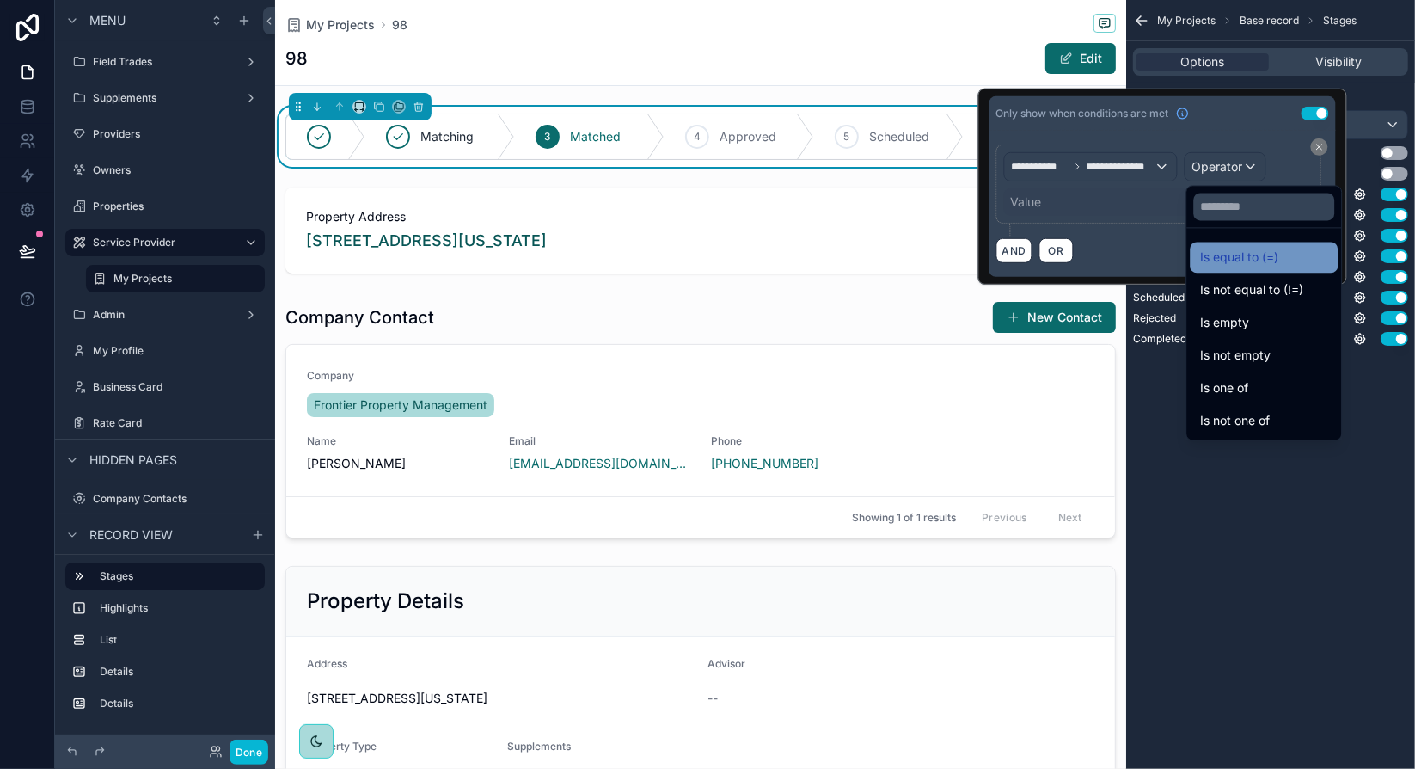
click at [1260, 252] on span "Is equal to (=)" at bounding box center [1239, 257] width 78 height 21
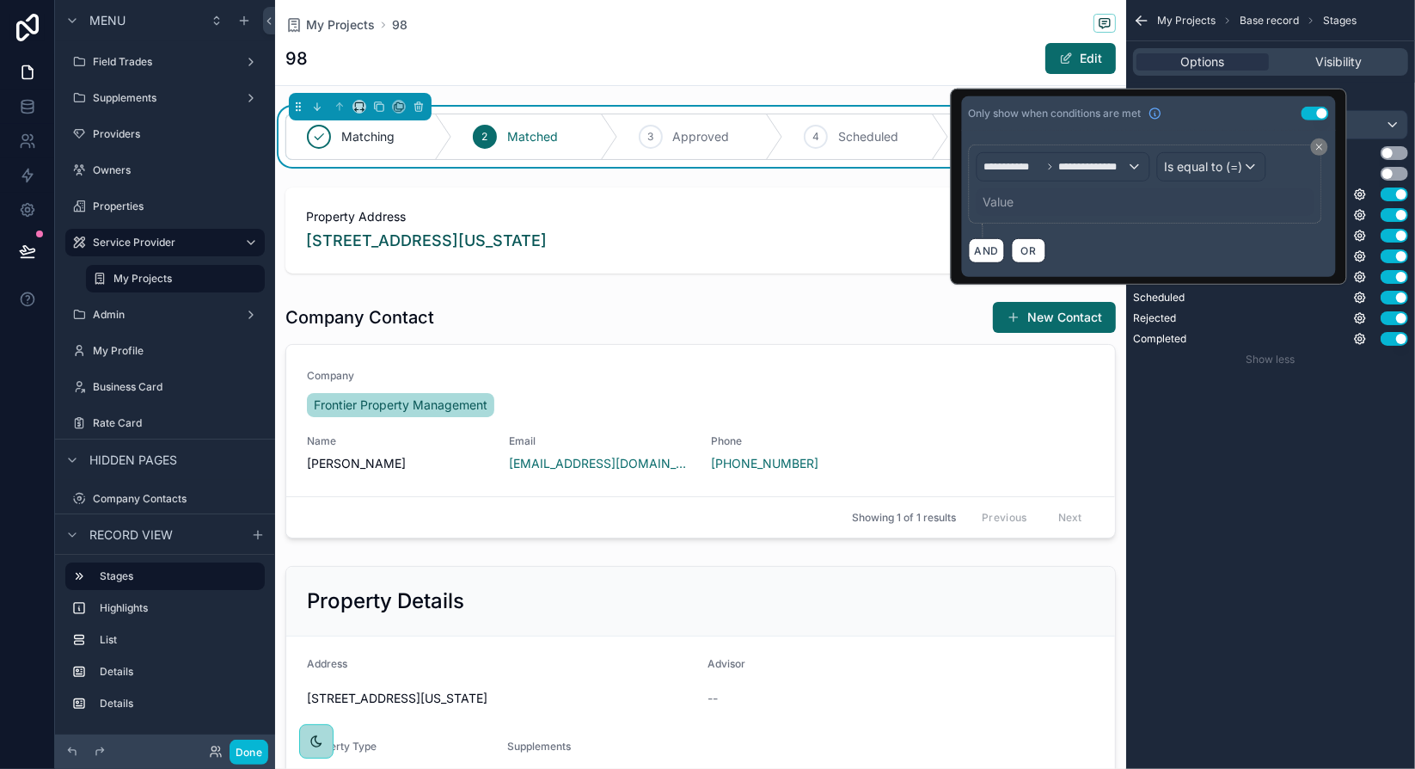
click at [1083, 207] on div "Value" at bounding box center [1146, 202] width 338 height 28
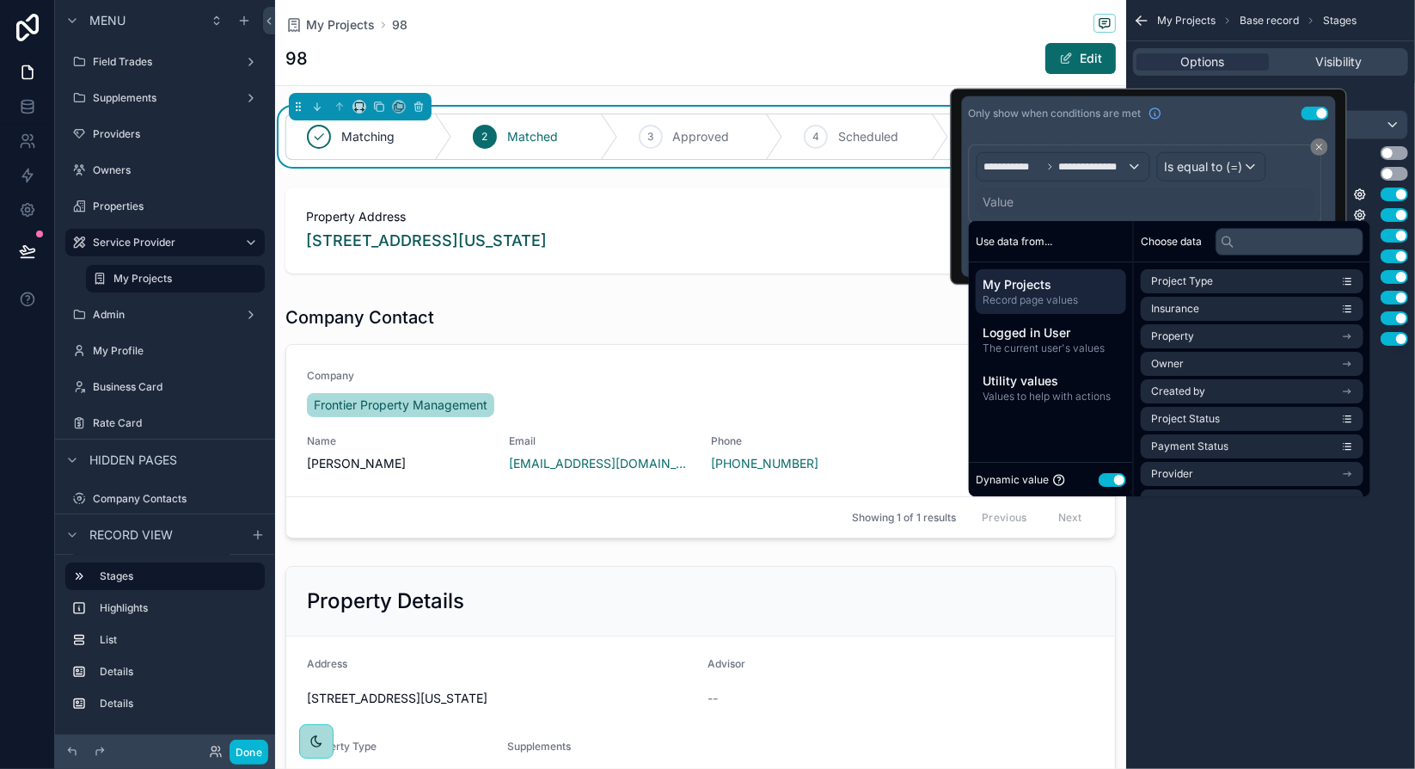
click at [1110, 476] on button "Use setting" at bounding box center [1113, 480] width 28 height 14
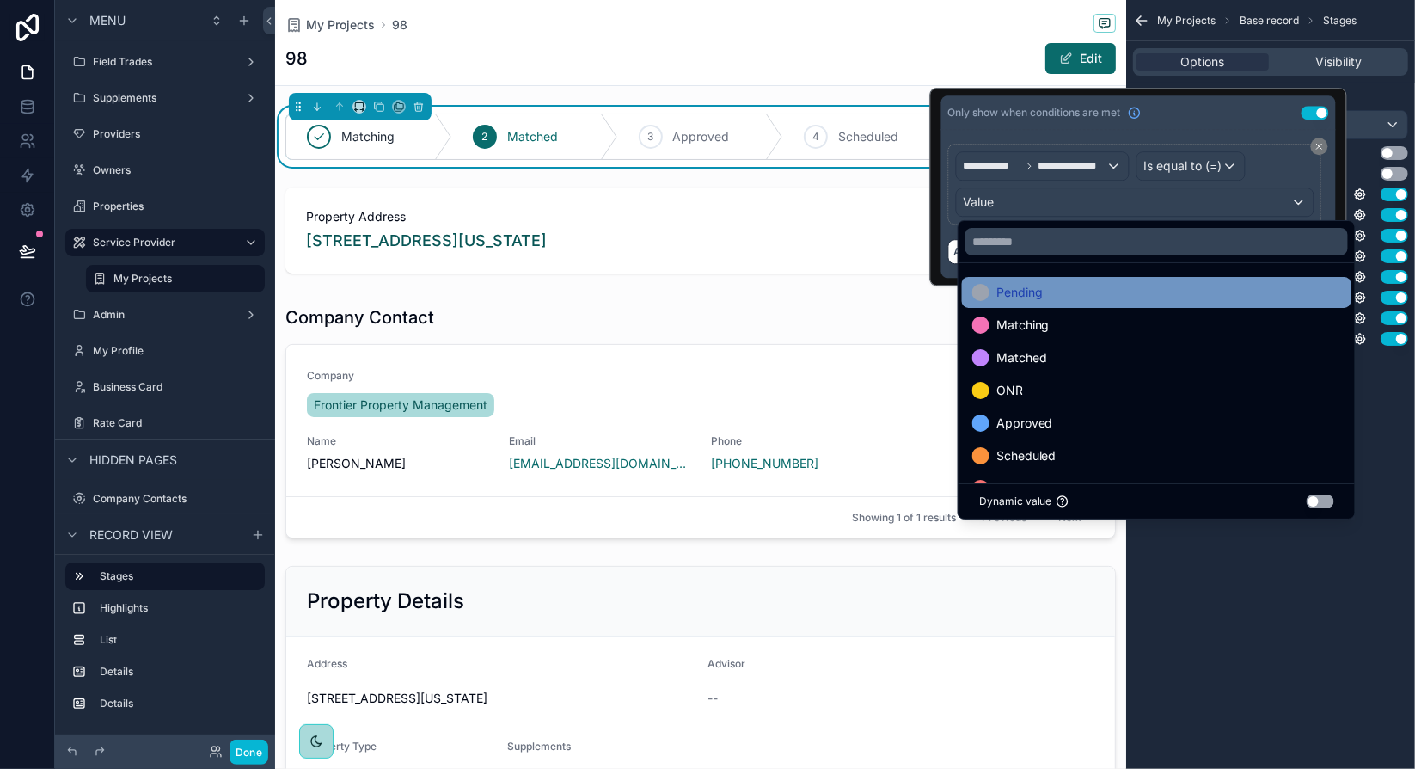
click at [1028, 294] on span "Pending" at bounding box center [1019, 292] width 46 height 21
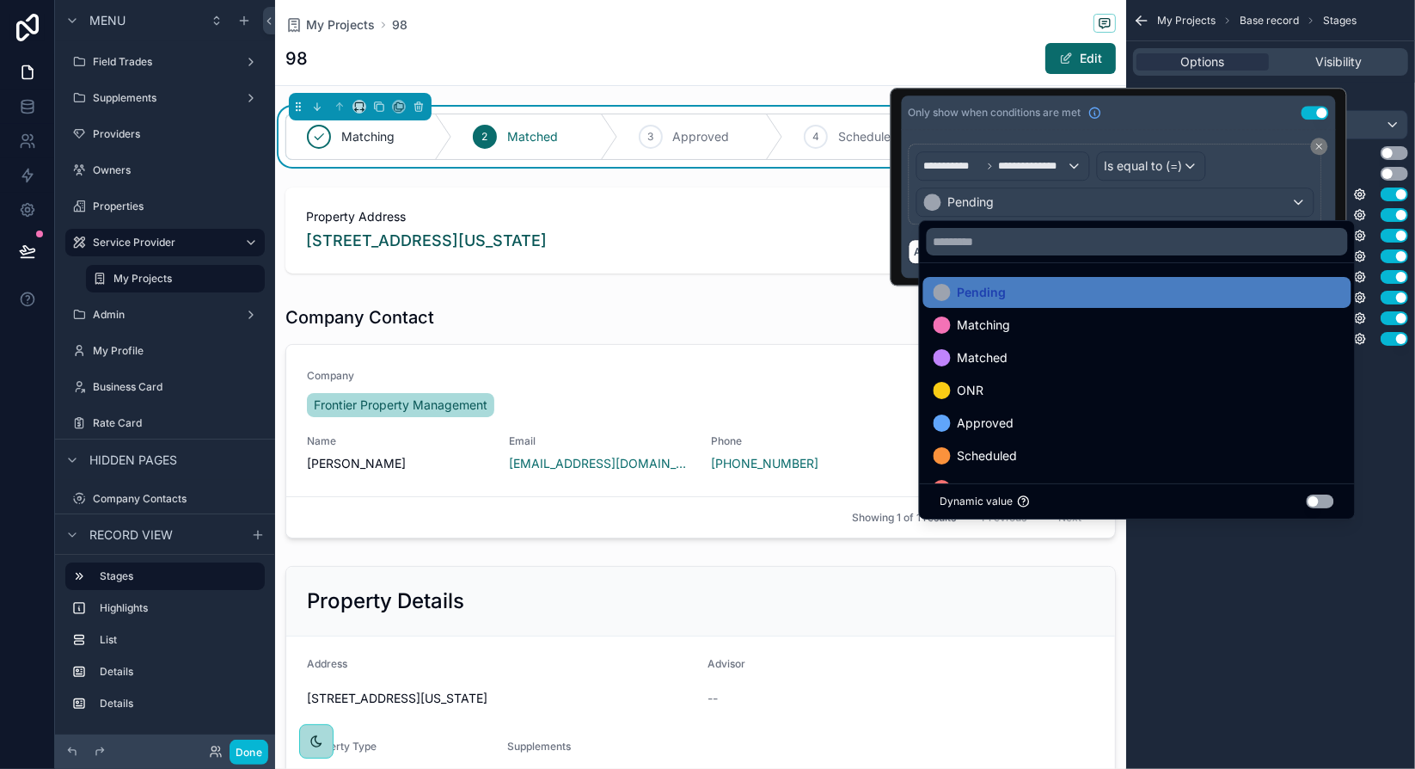
click at [1259, 544] on div "My Projects Base record Stages Options Visibility Stage field Project Status Us…" at bounding box center [1270, 384] width 289 height 769
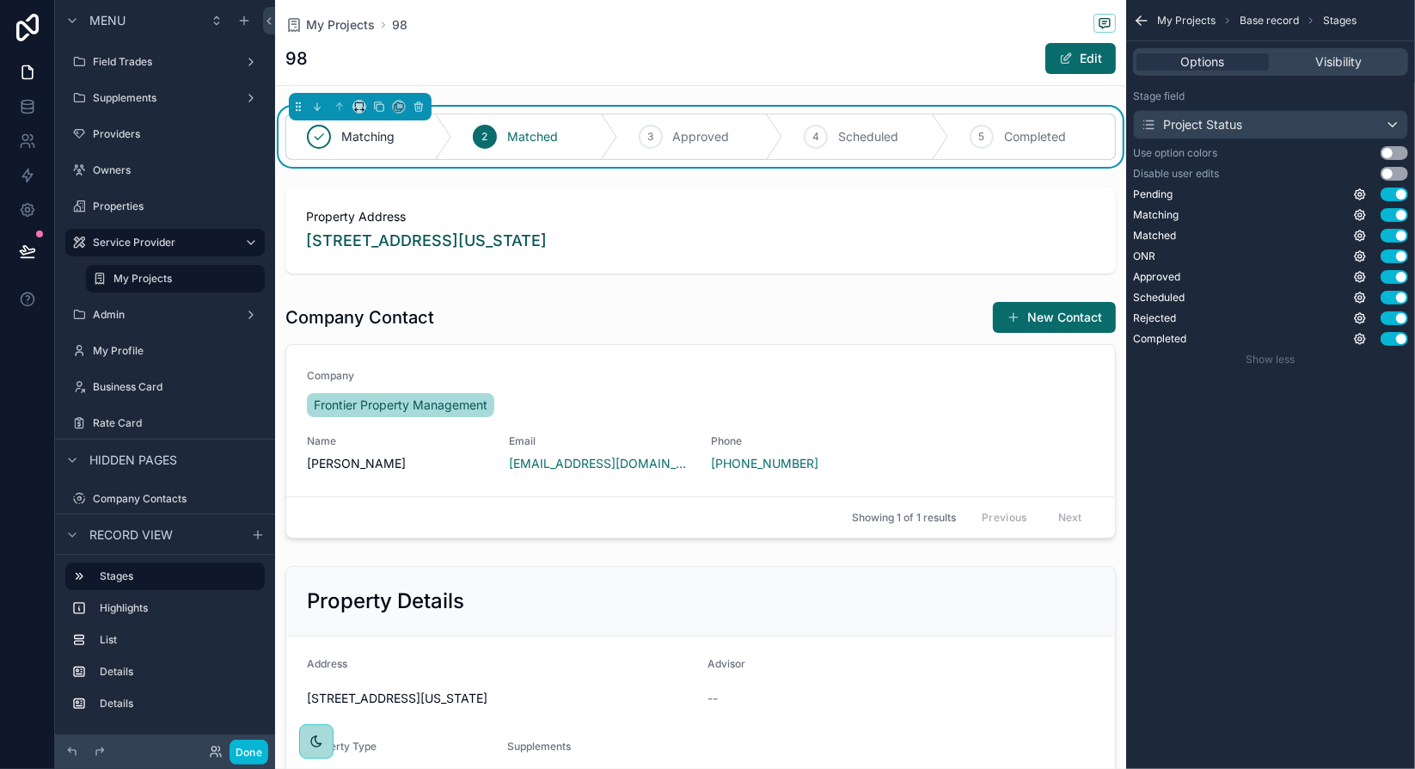
click at [1290, 493] on div "My Projects Base record Stages Options Visibility Stage field Project Status Us…" at bounding box center [1270, 384] width 289 height 769
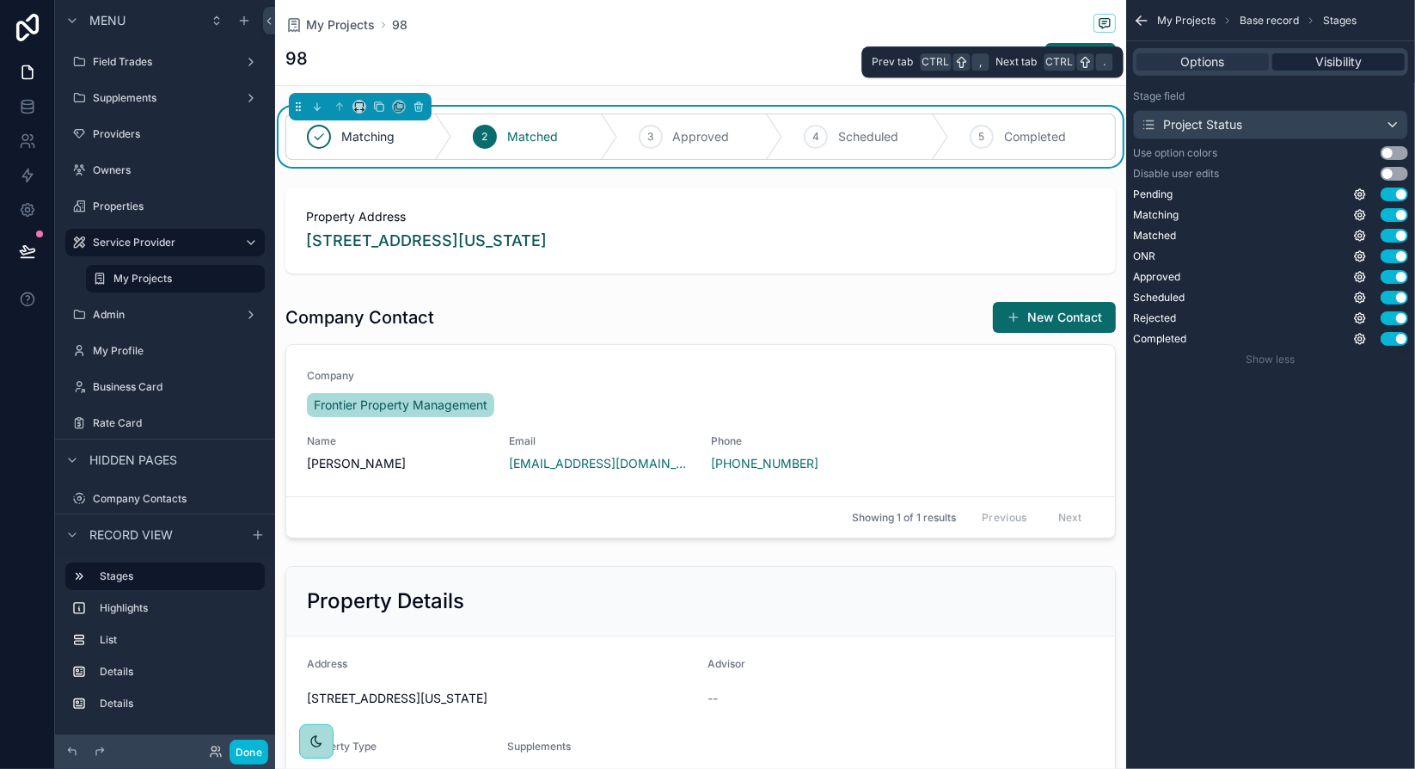
click at [1352, 70] on span "Visibility" at bounding box center [1338, 61] width 46 height 17
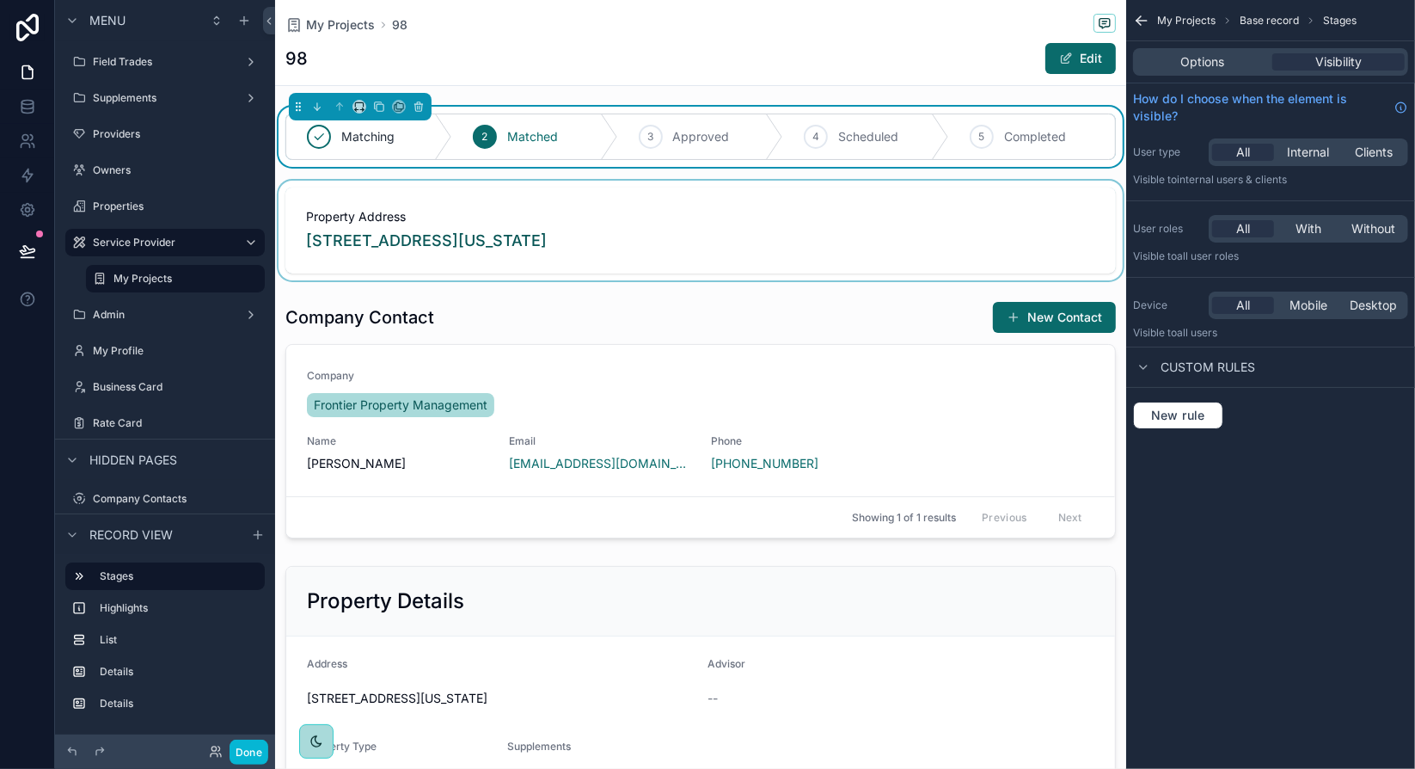
click at [781, 208] on div "scrollable content" at bounding box center [700, 231] width 851 height 100
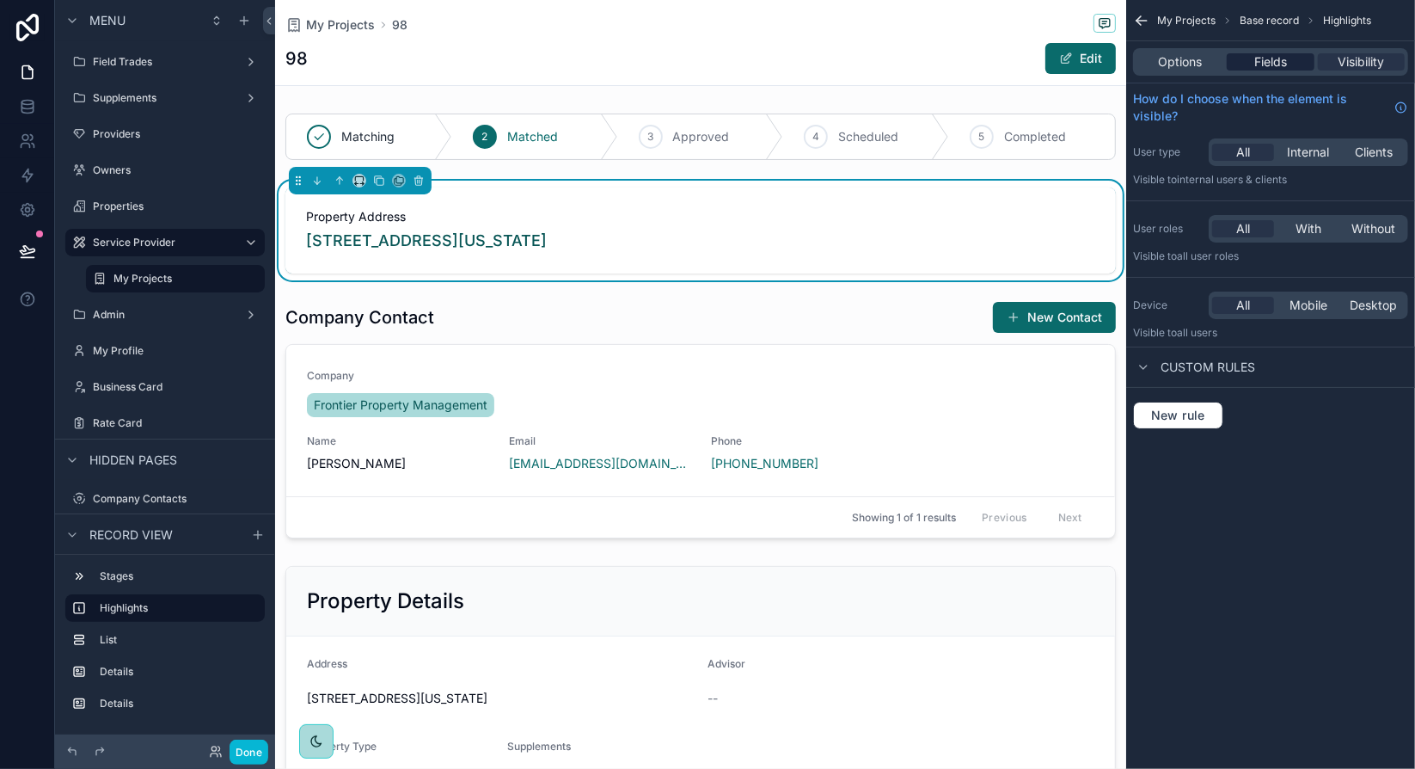
click at [1272, 62] on span "Fields" at bounding box center [1270, 61] width 33 height 17
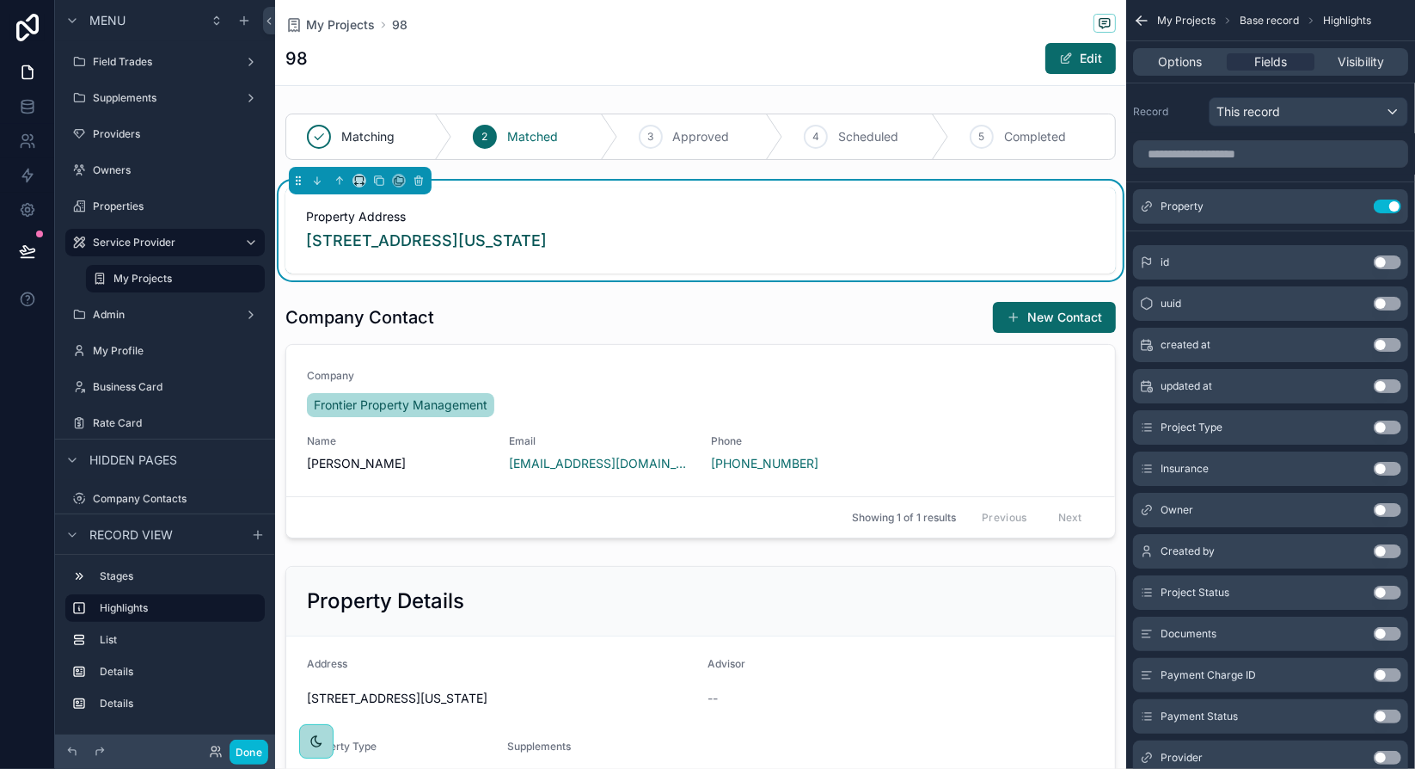
click at [1386, 426] on button "Use setting" at bounding box center [1388, 427] width 28 height 14
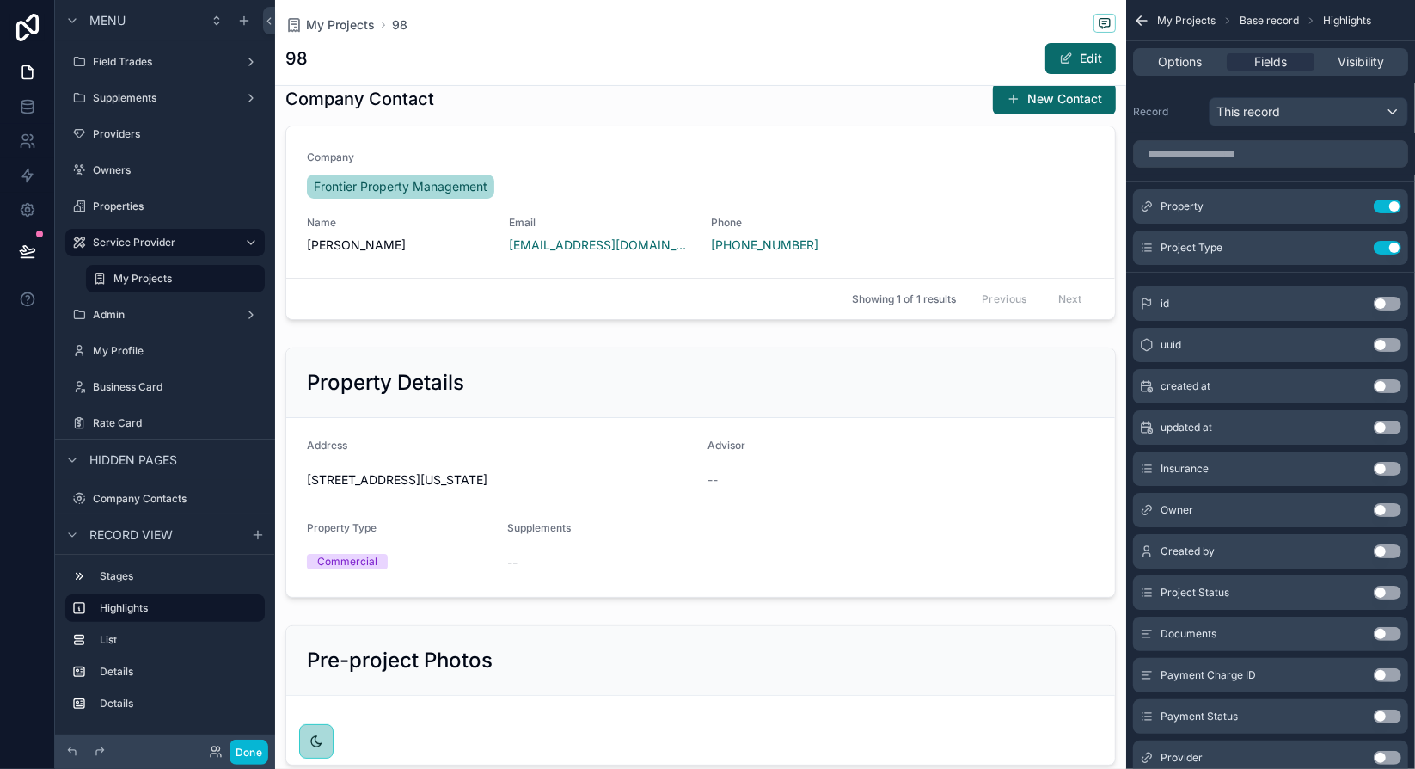
scroll to position [258, 0]
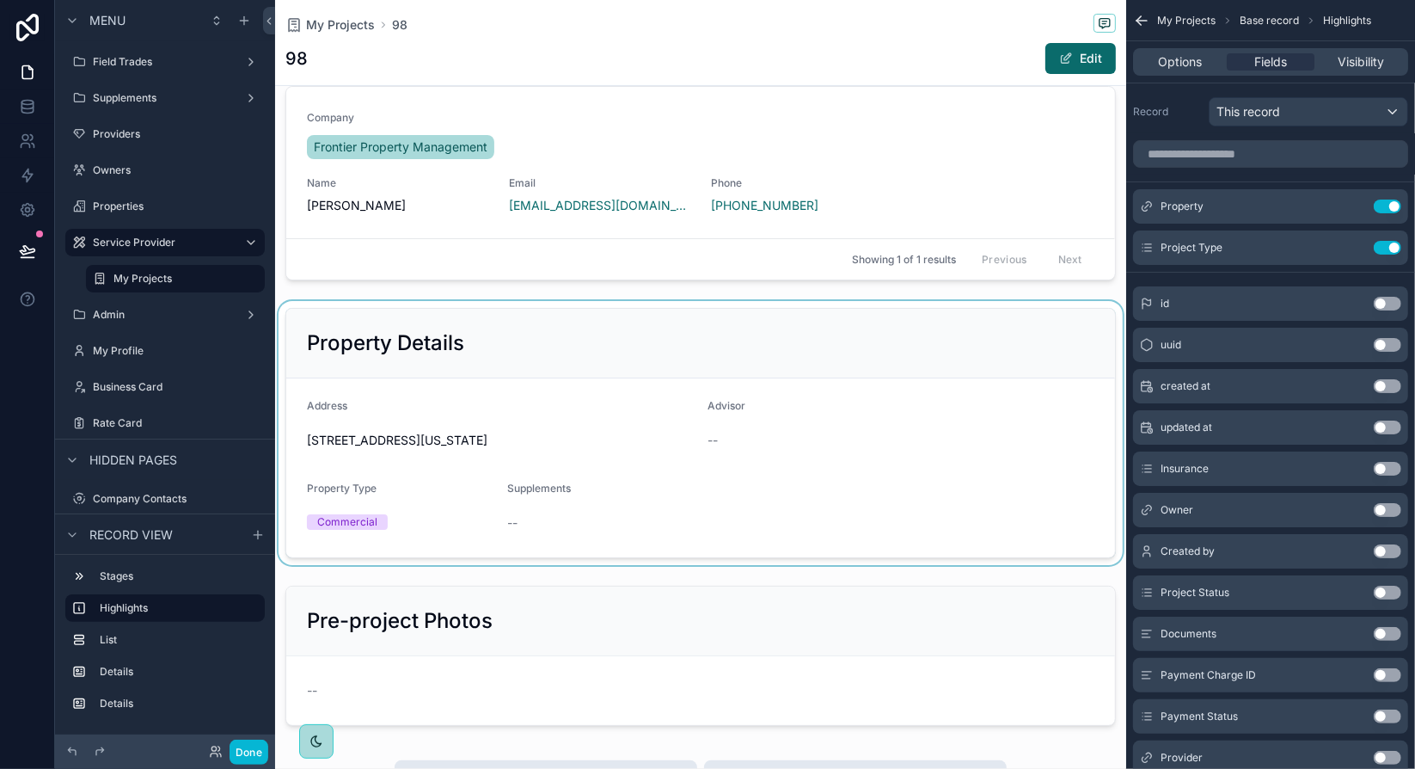
click at [825, 435] on div "scrollable content" at bounding box center [700, 433] width 851 height 264
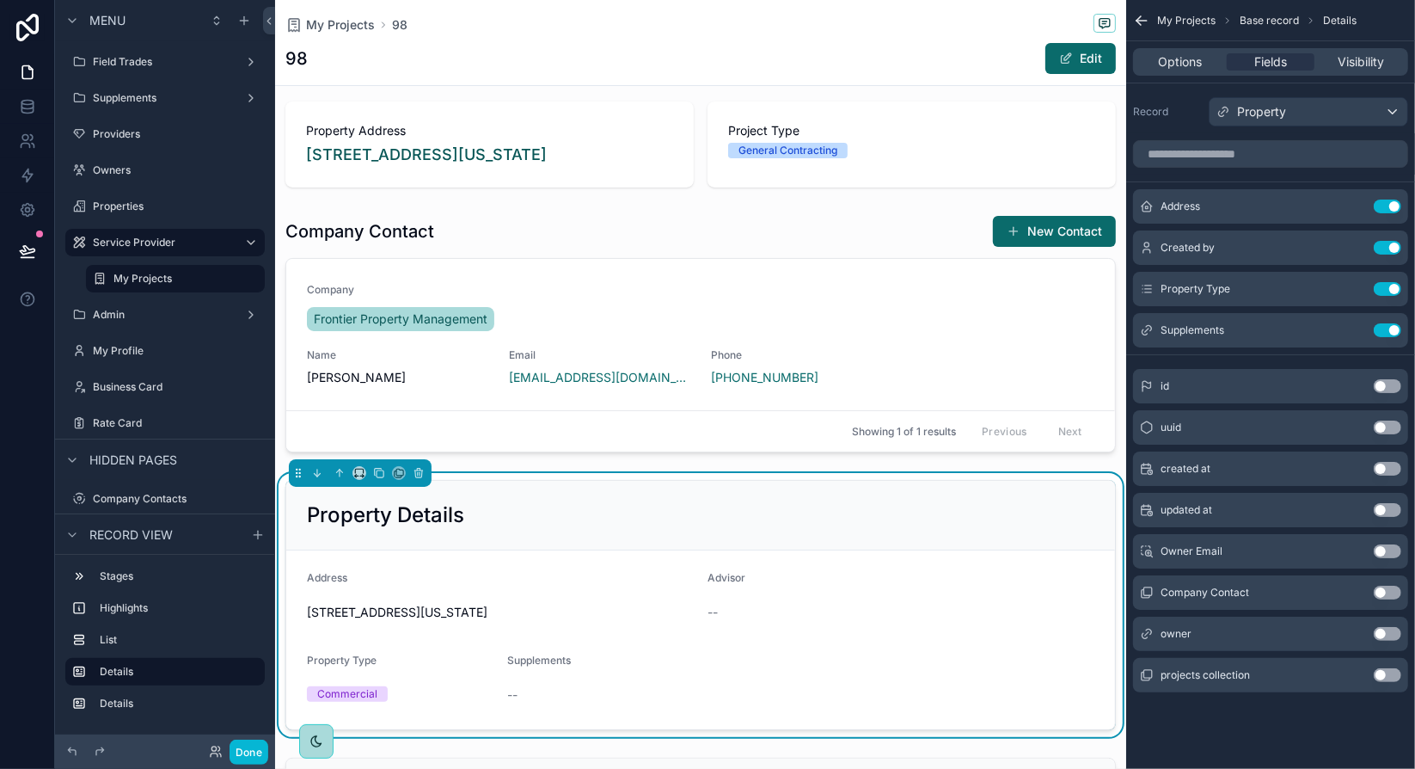
scroll to position [0, 0]
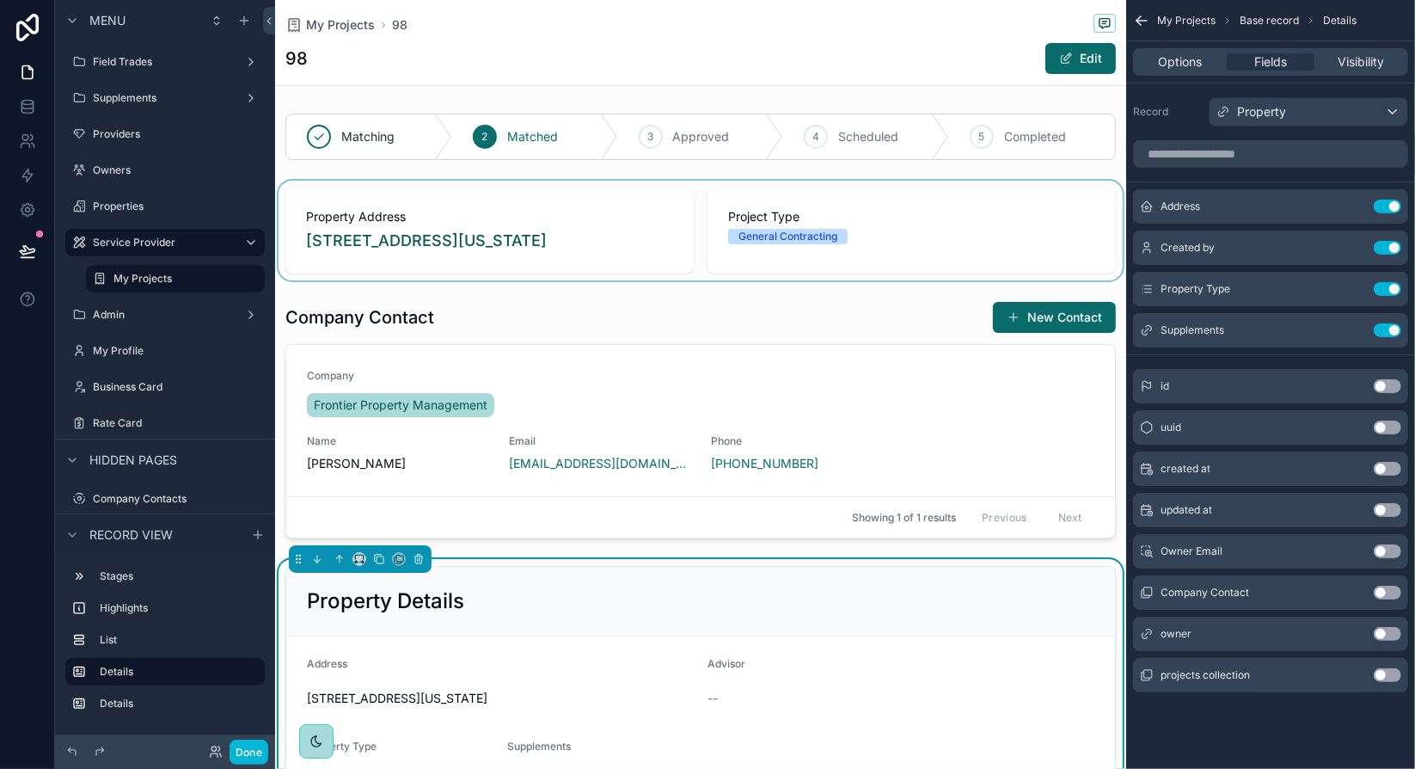
click at [932, 216] on div "scrollable content" at bounding box center [700, 231] width 851 height 100
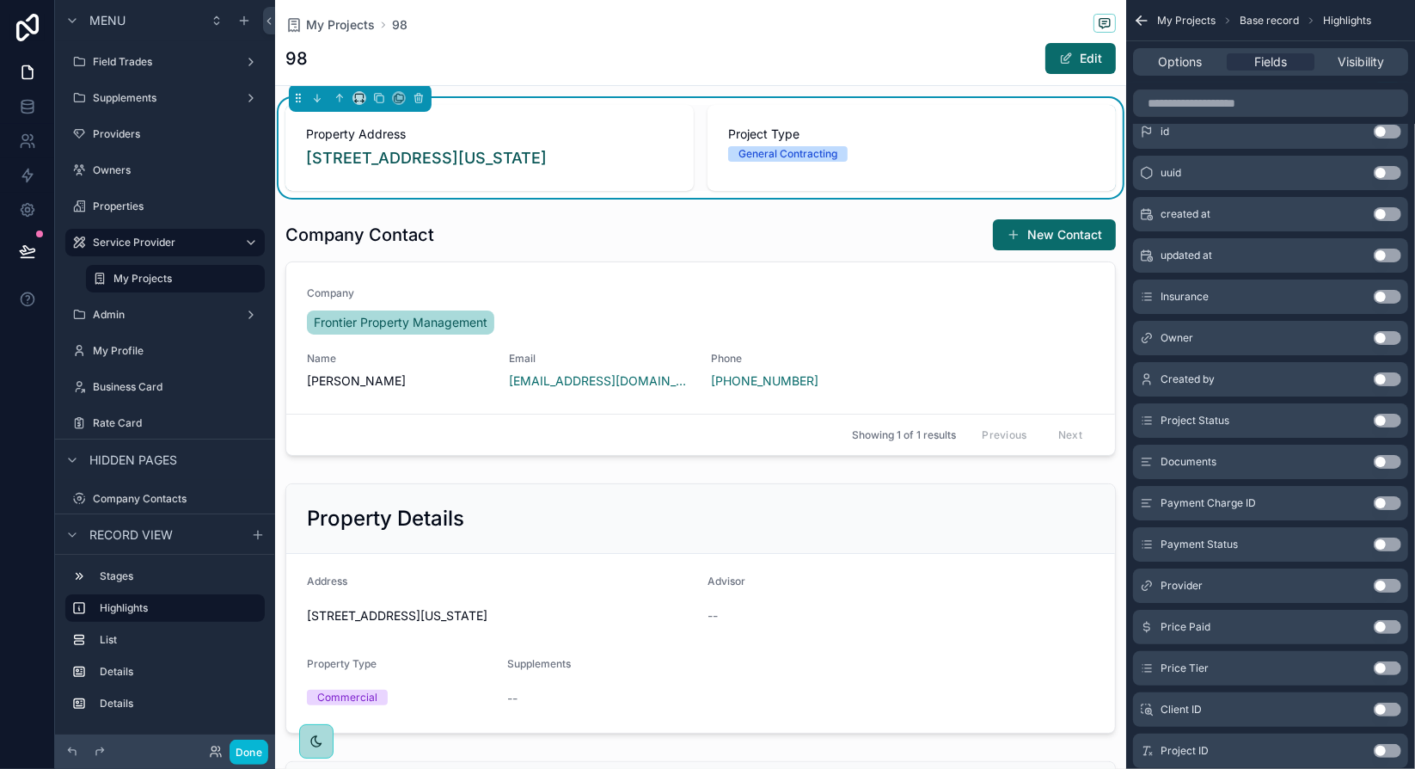
scroll to position [172, 0]
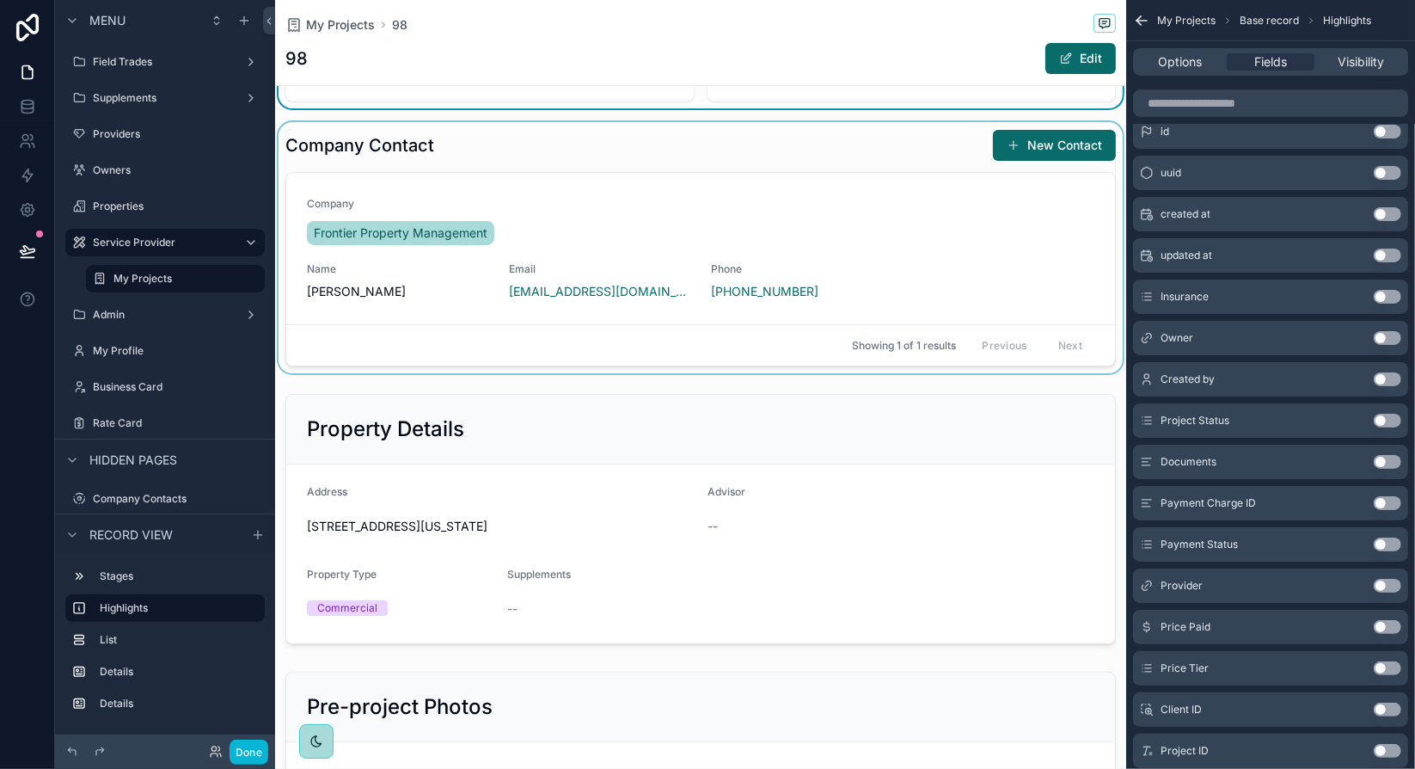
click at [795, 161] on div "scrollable content" at bounding box center [700, 247] width 851 height 251
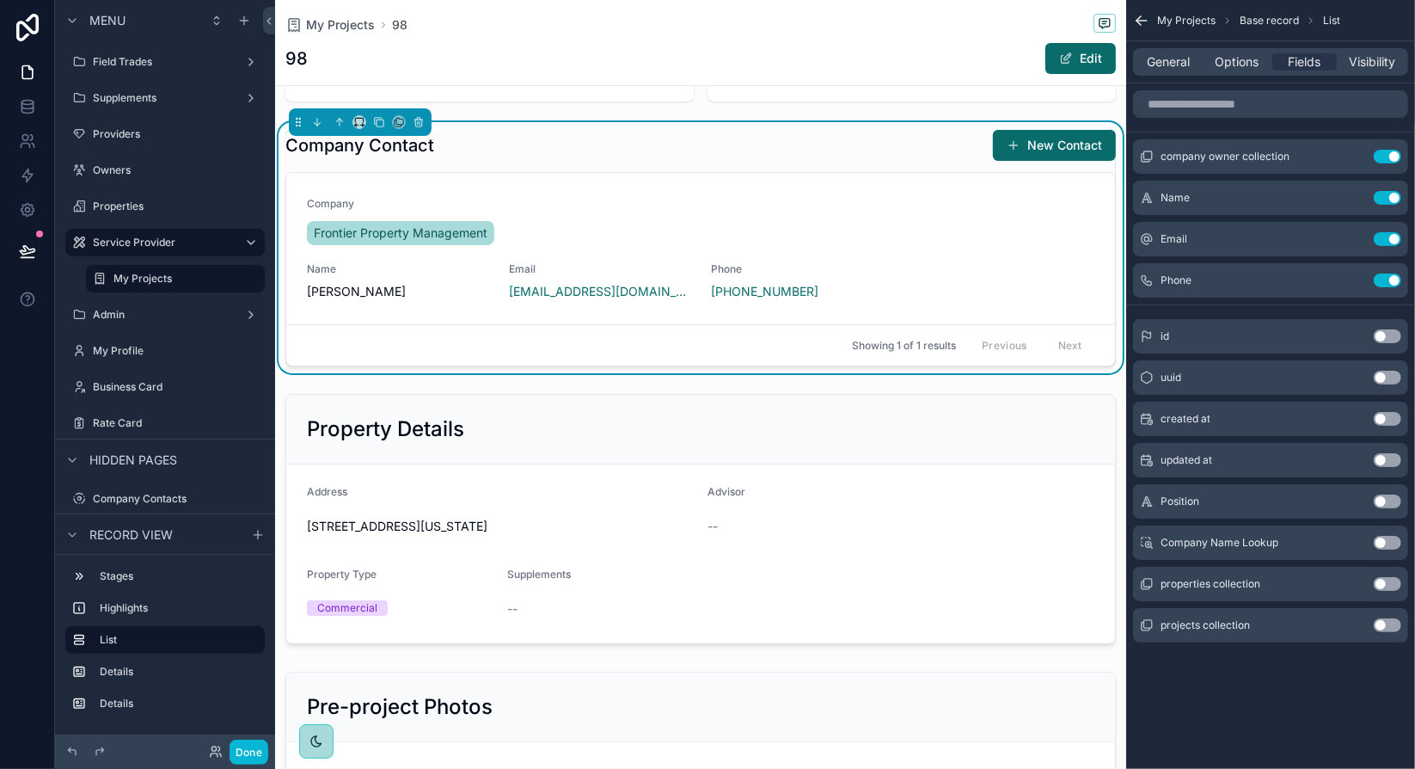
scroll to position [0, 0]
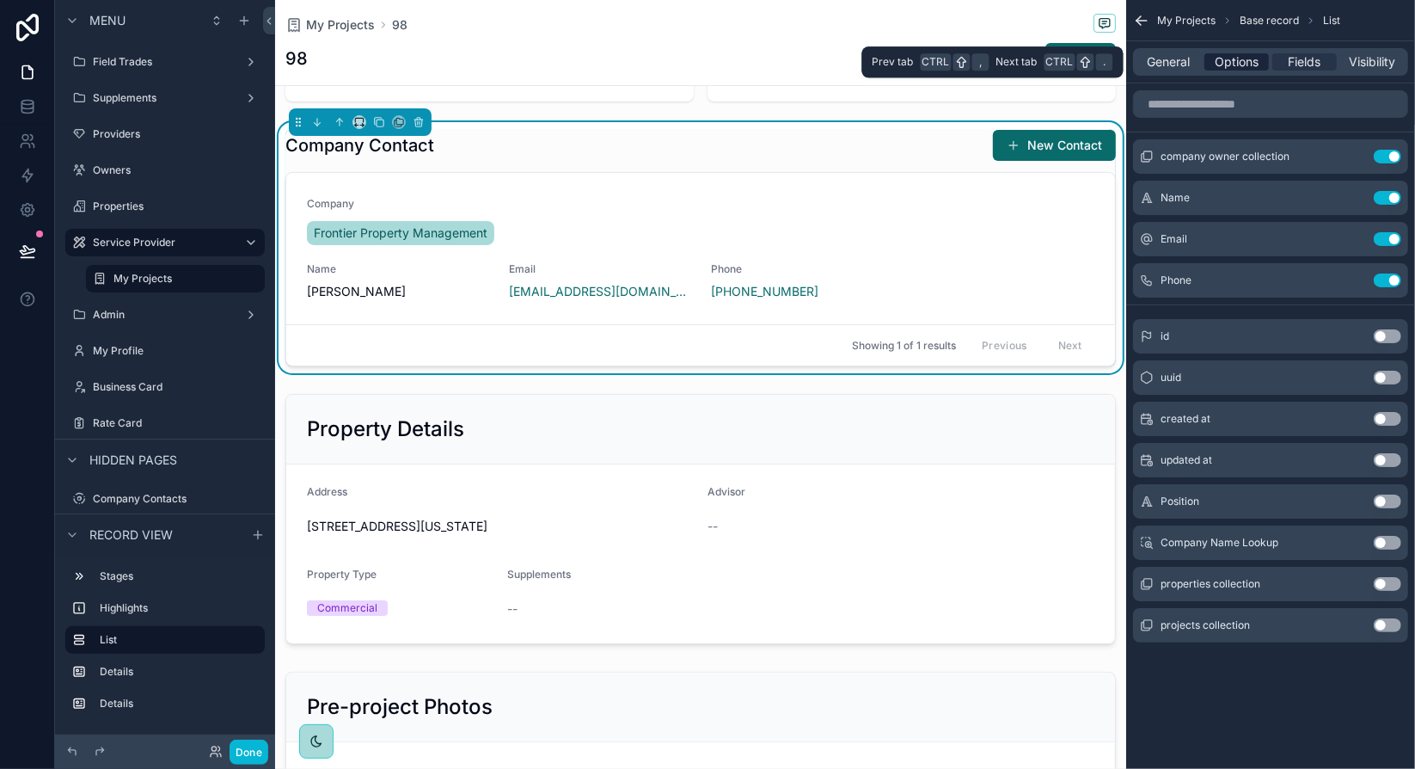
click at [1250, 58] on span "Options" at bounding box center [1237, 61] width 44 height 17
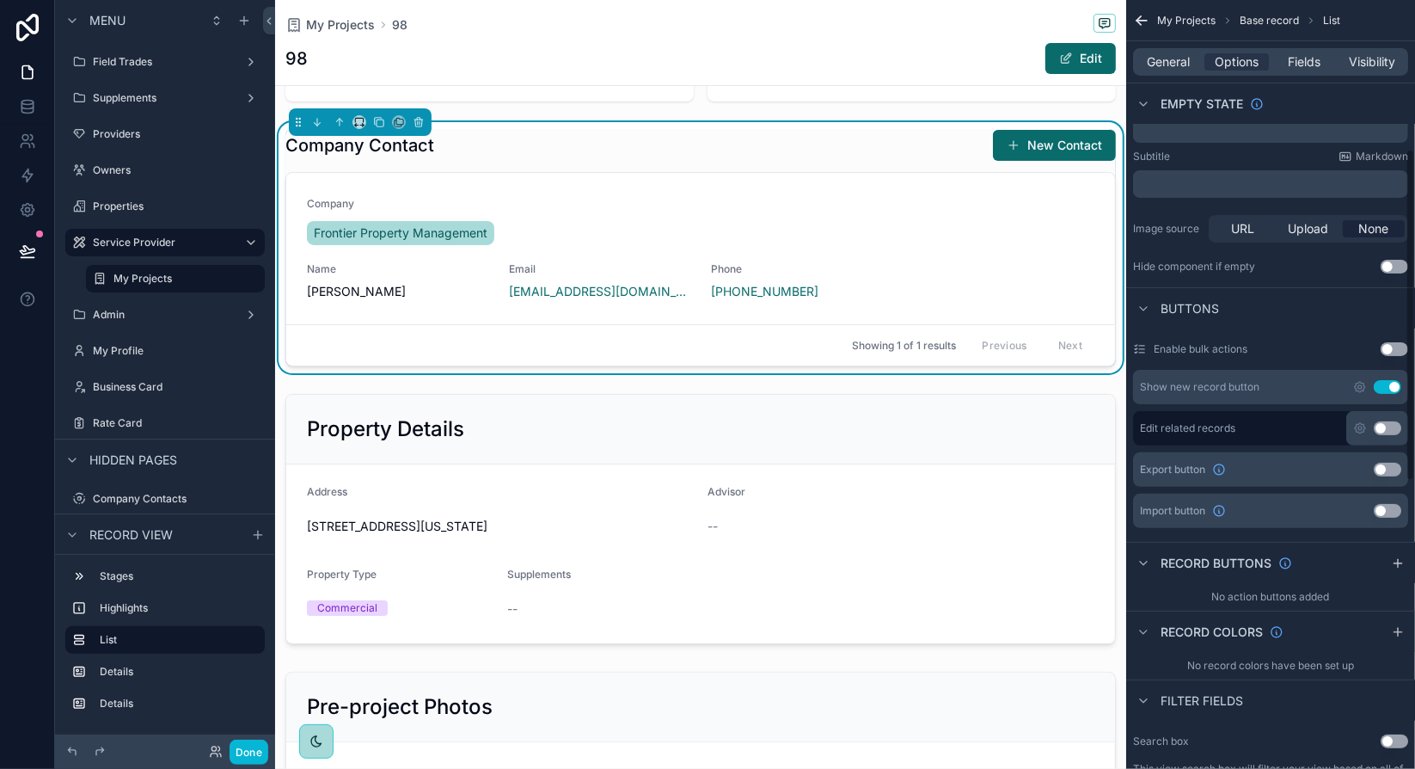
scroll to position [344, 0]
click at [1393, 383] on button "Use setting" at bounding box center [1388, 386] width 28 height 14
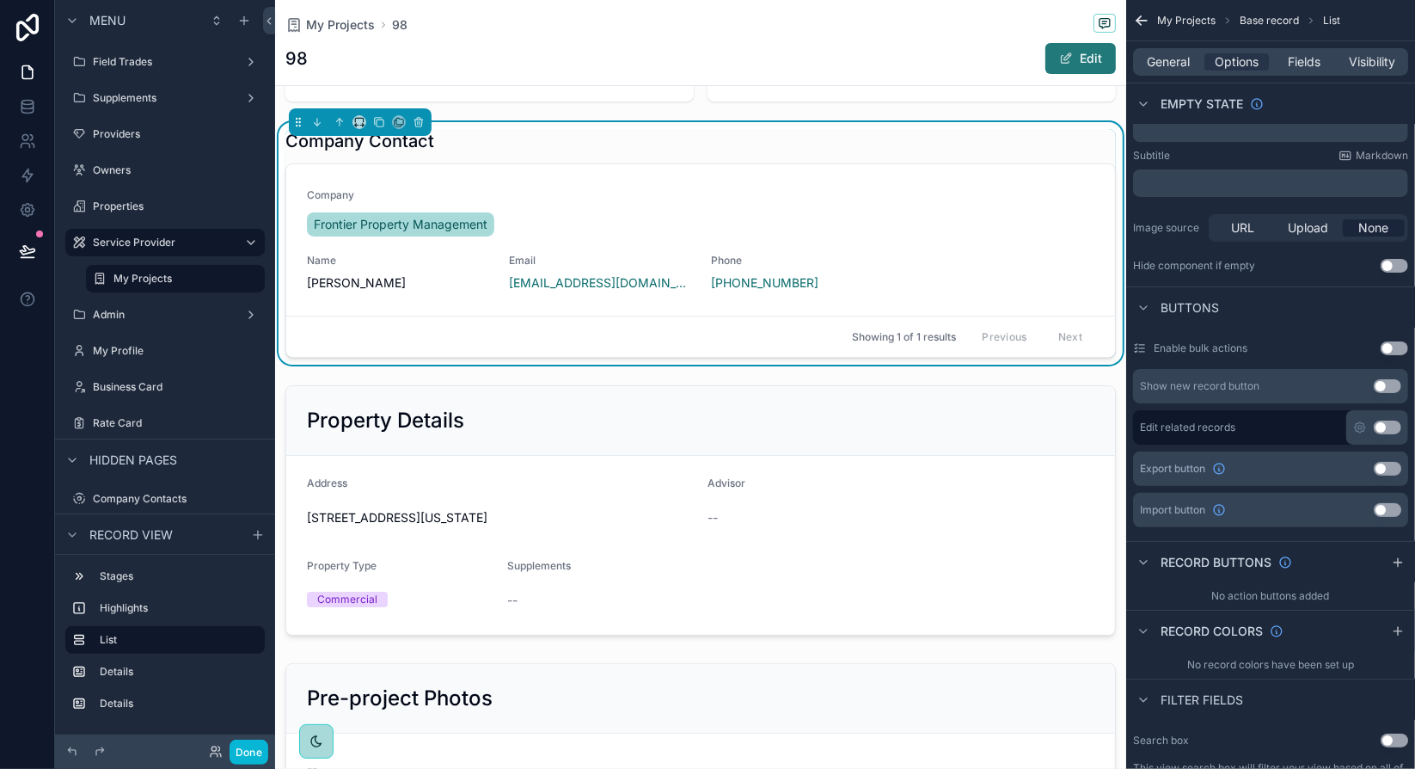
click at [1078, 65] on button "Edit" at bounding box center [1080, 58] width 70 height 31
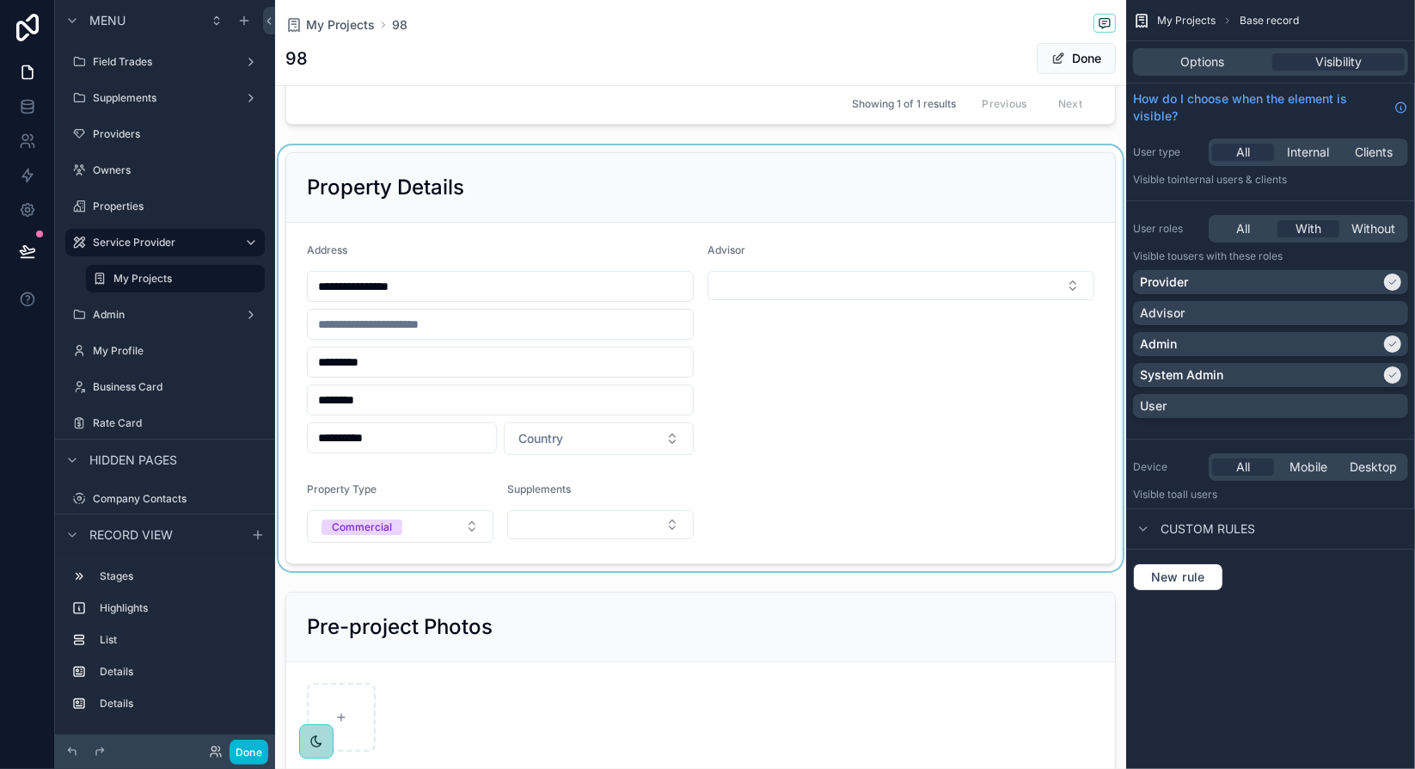
scroll to position [430, 0]
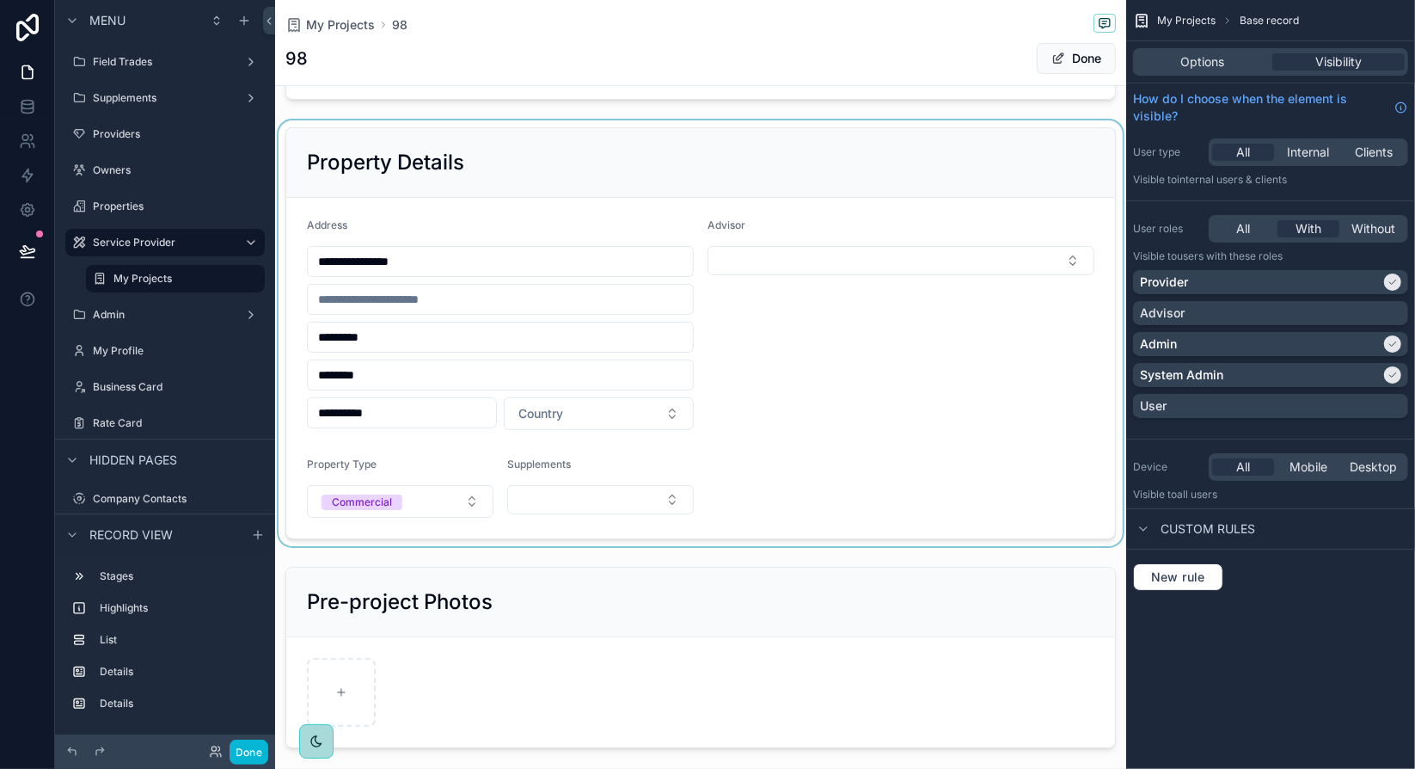
click at [905, 397] on div "scrollable content" at bounding box center [700, 333] width 851 height 426
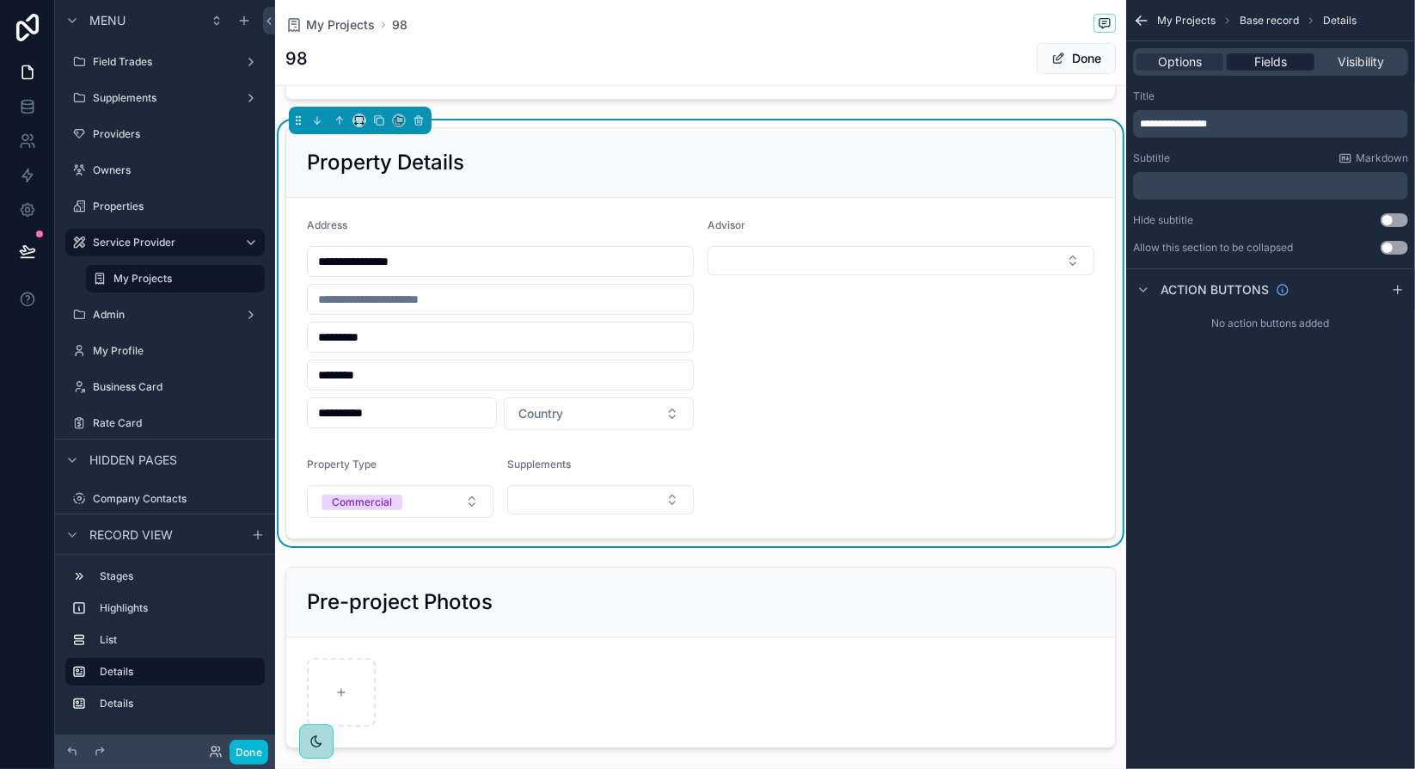
click at [1273, 64] on span "Fields" at bounding box center [1270, 61] width 33 height 17
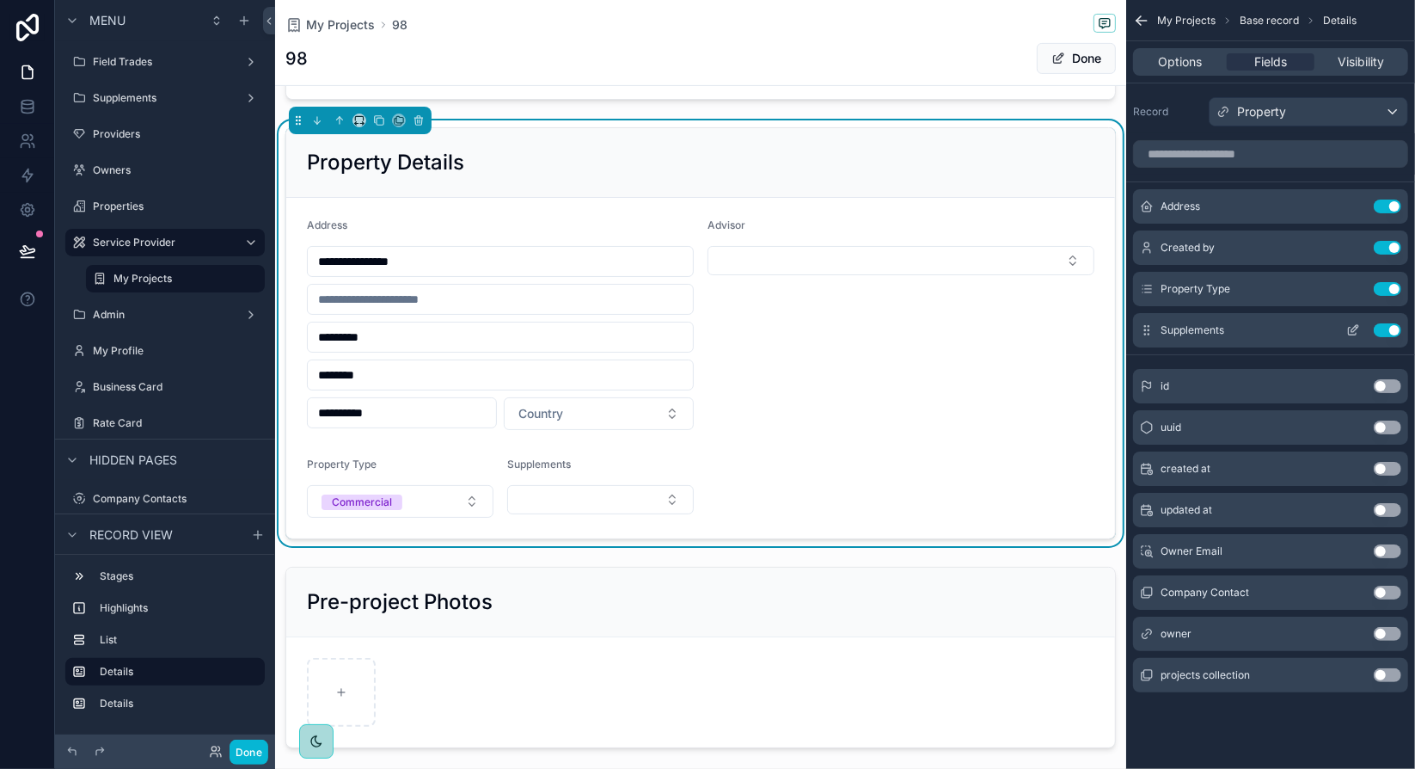
click at [1397, 329] on button "Use setting" at bounding box center [1388, 330] width 28 height 14
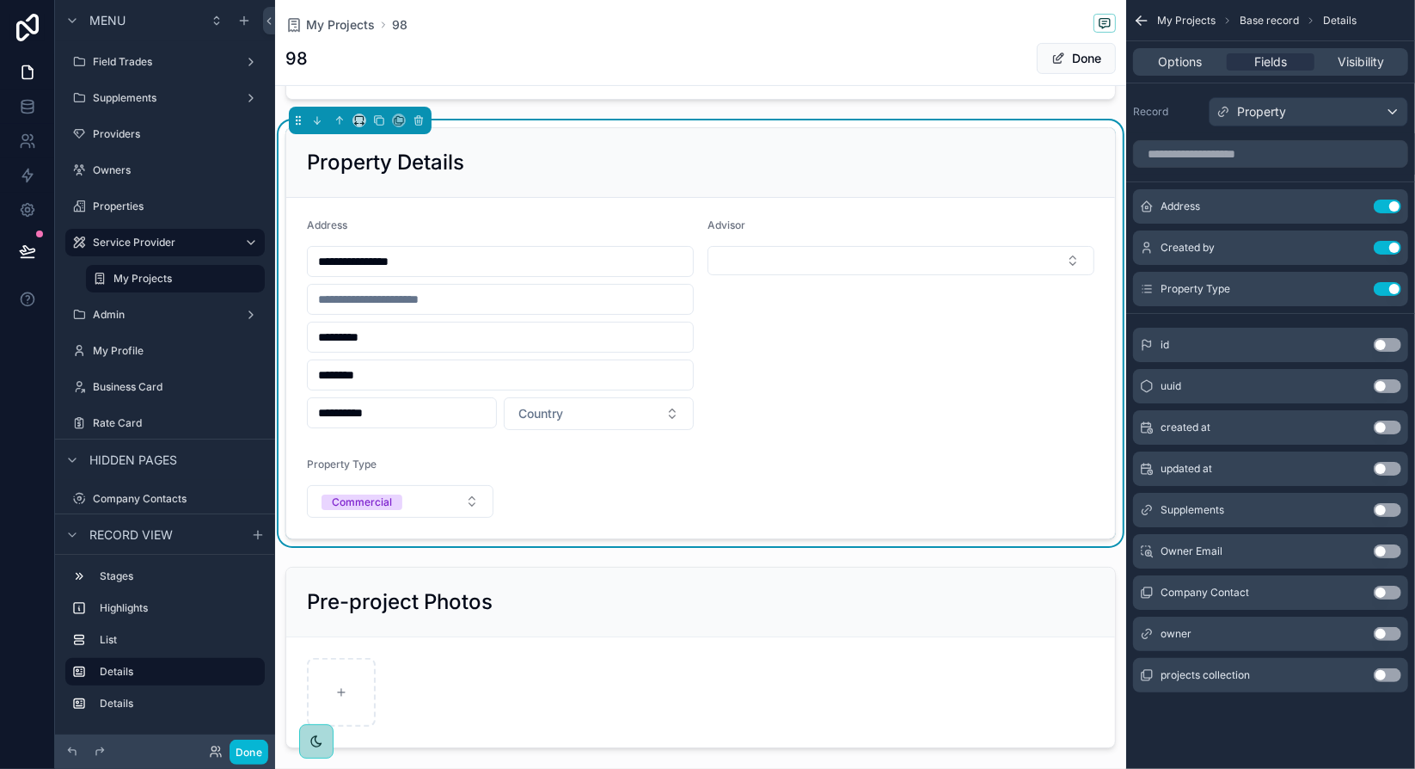
click at [1270, 176] on div "Address Use setting Created by Use setting Property Type Use setting id Use set…" at bounding box center [1270, 422] width 289 height 579
click at [1090, 62] on button "Done" at bounding box center [1076, 58] width 79 height 31
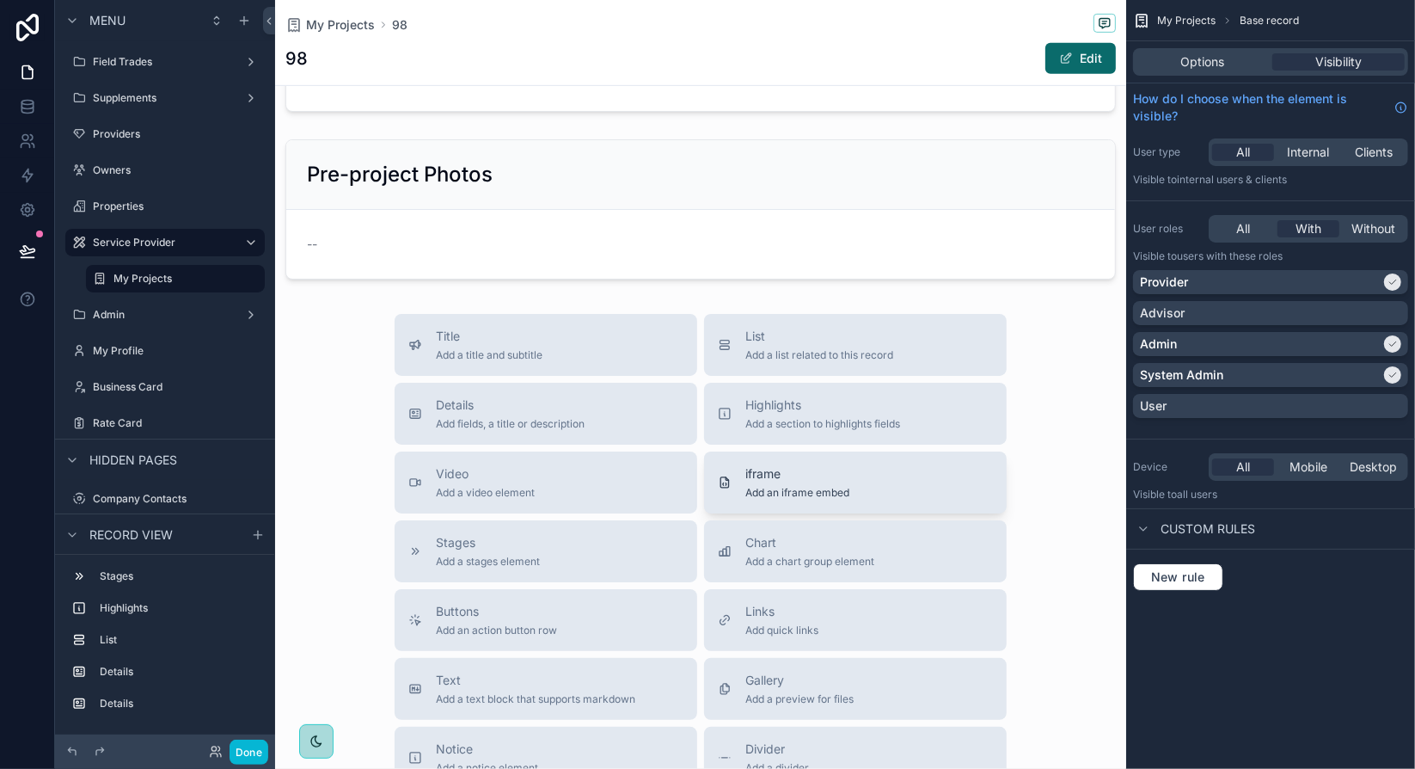
scroll to position [726, 0]
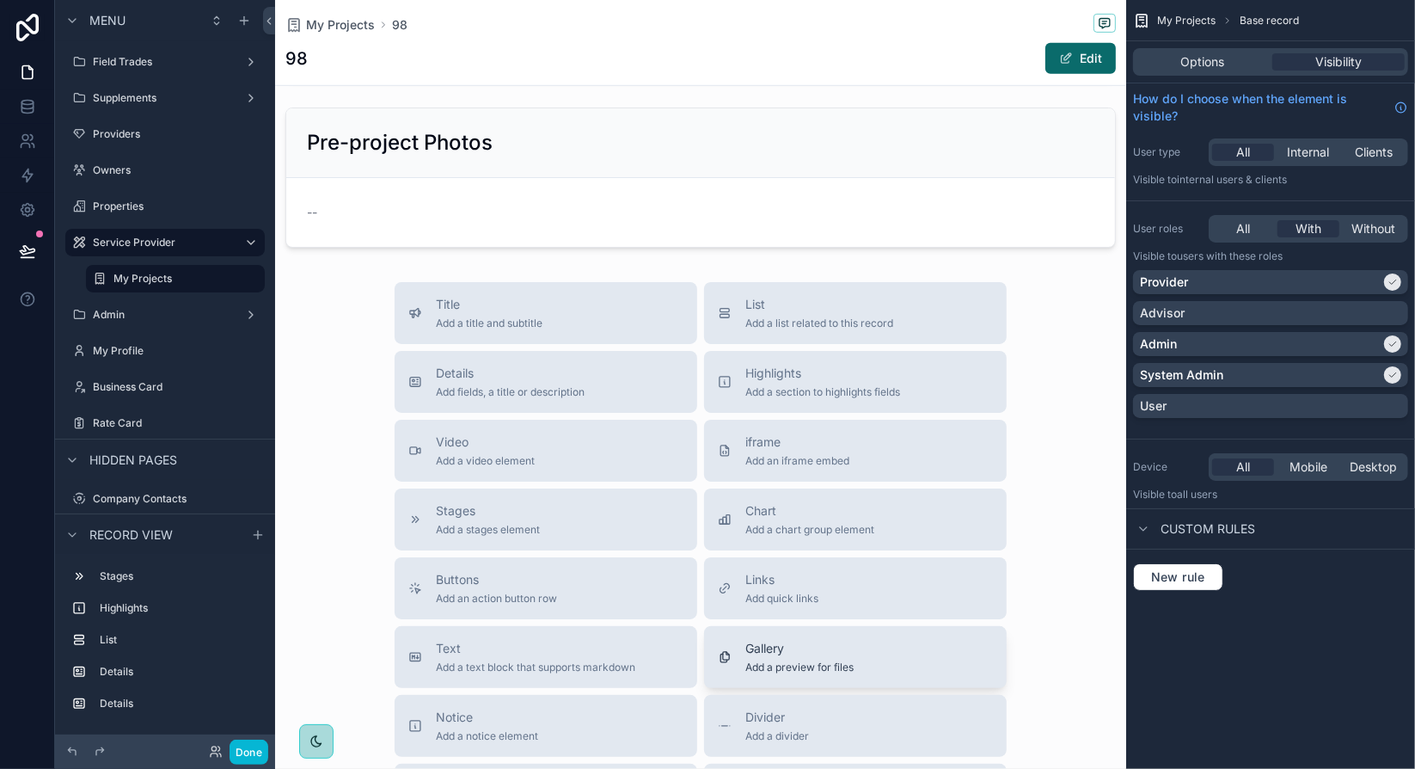
click at [894, 649] on div "Gallery Add a preview for files" at bounding box center [855, 657] width 275 height 34
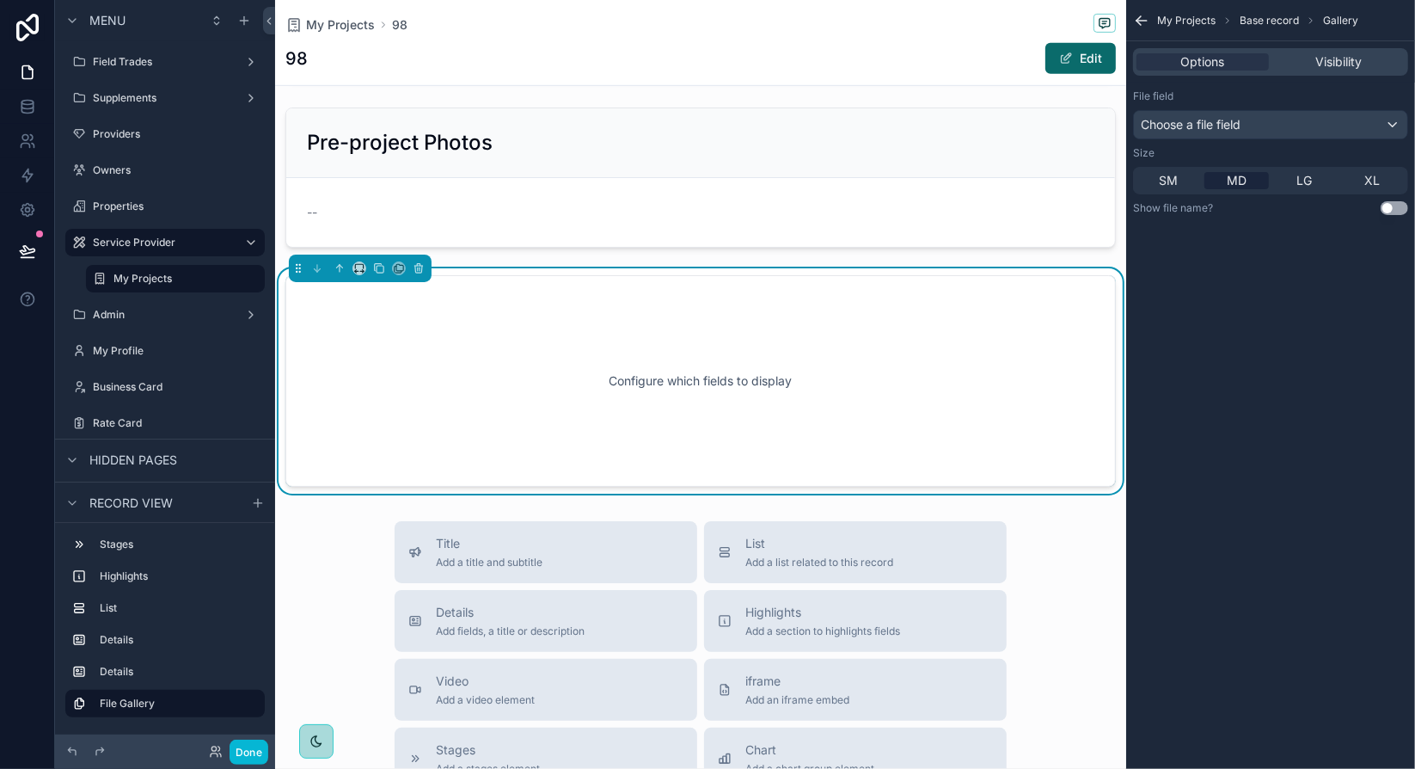
scroll to position [716, 0]
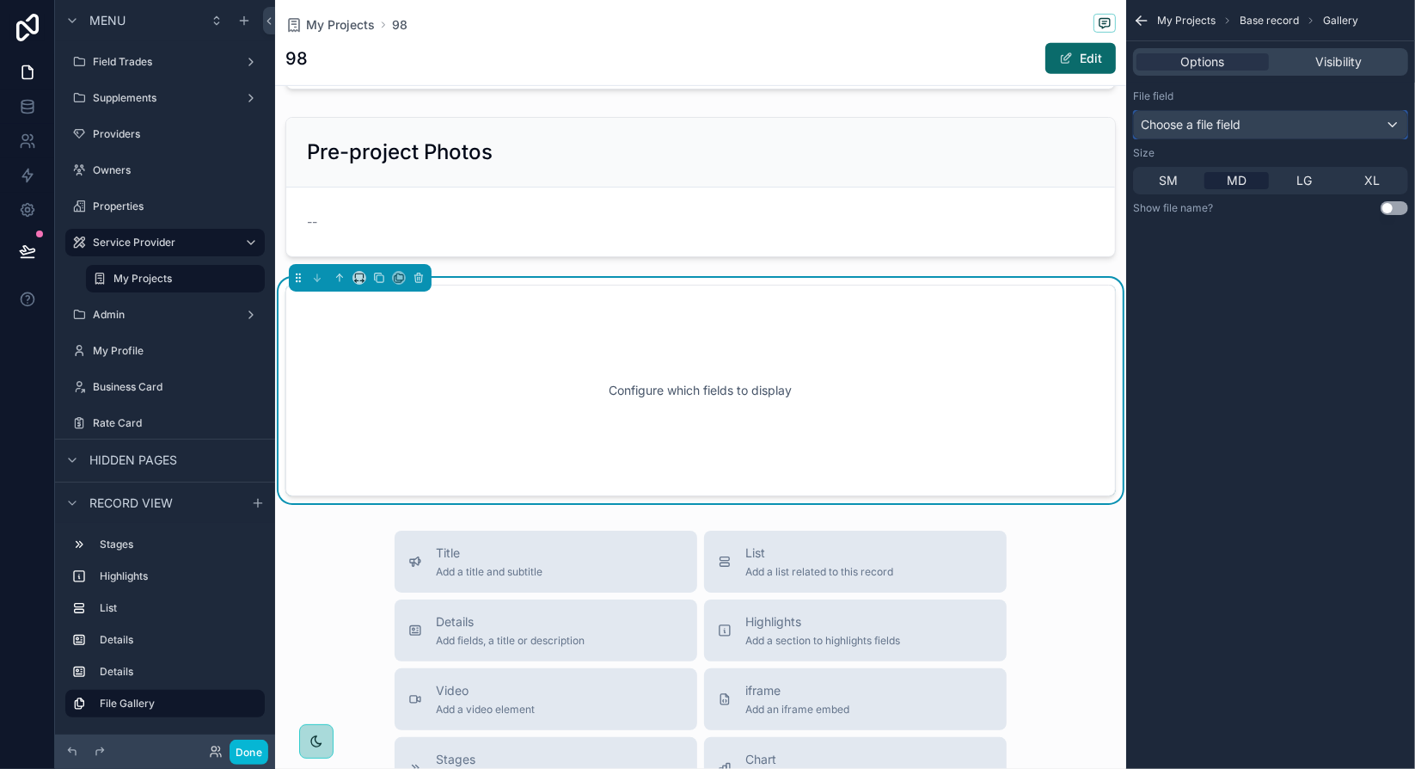
click at [1322, 126] on div "Choose a file field" at bounding box center [1270, 125] width 273 height 28
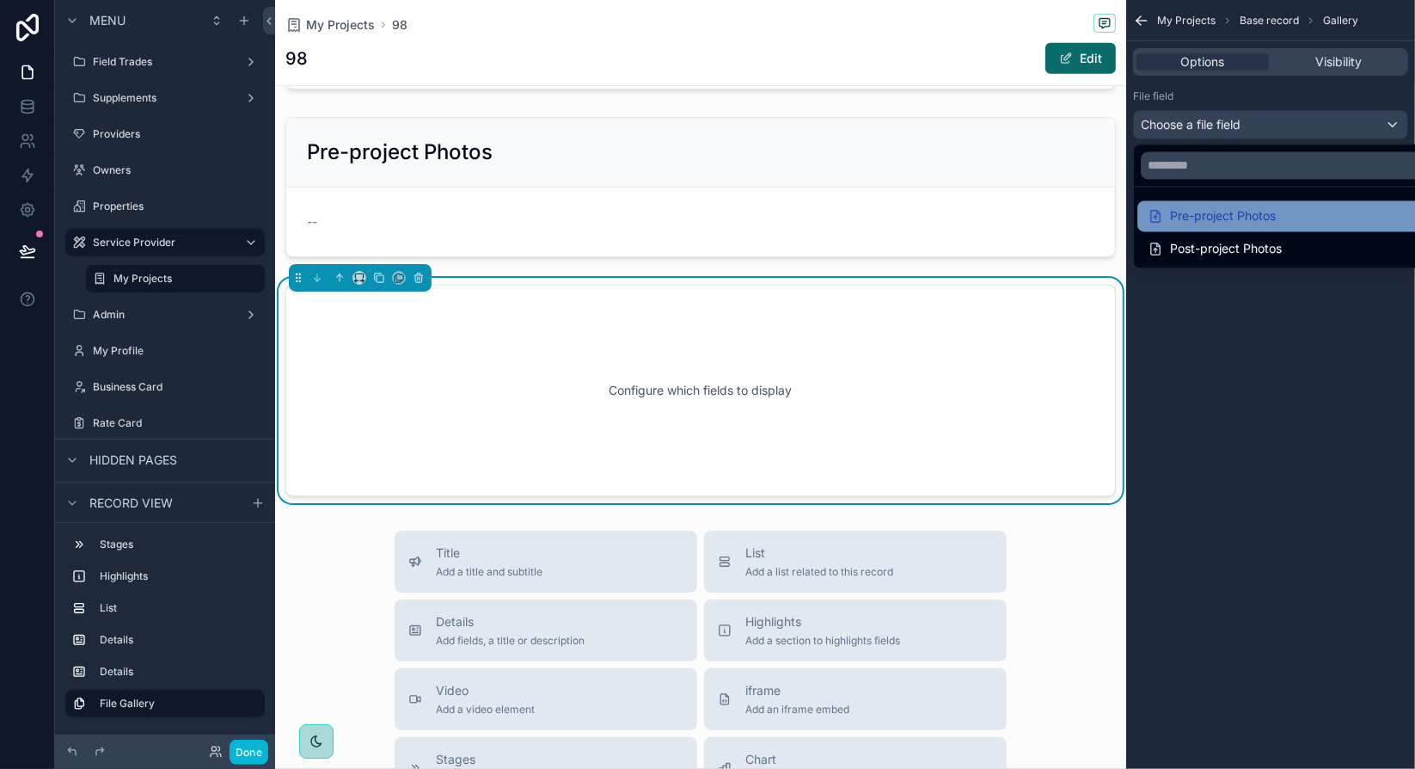
click at [1262, 207] on div "Pre-project Photos" at bounding box center [1212, 215] width 128 height 21
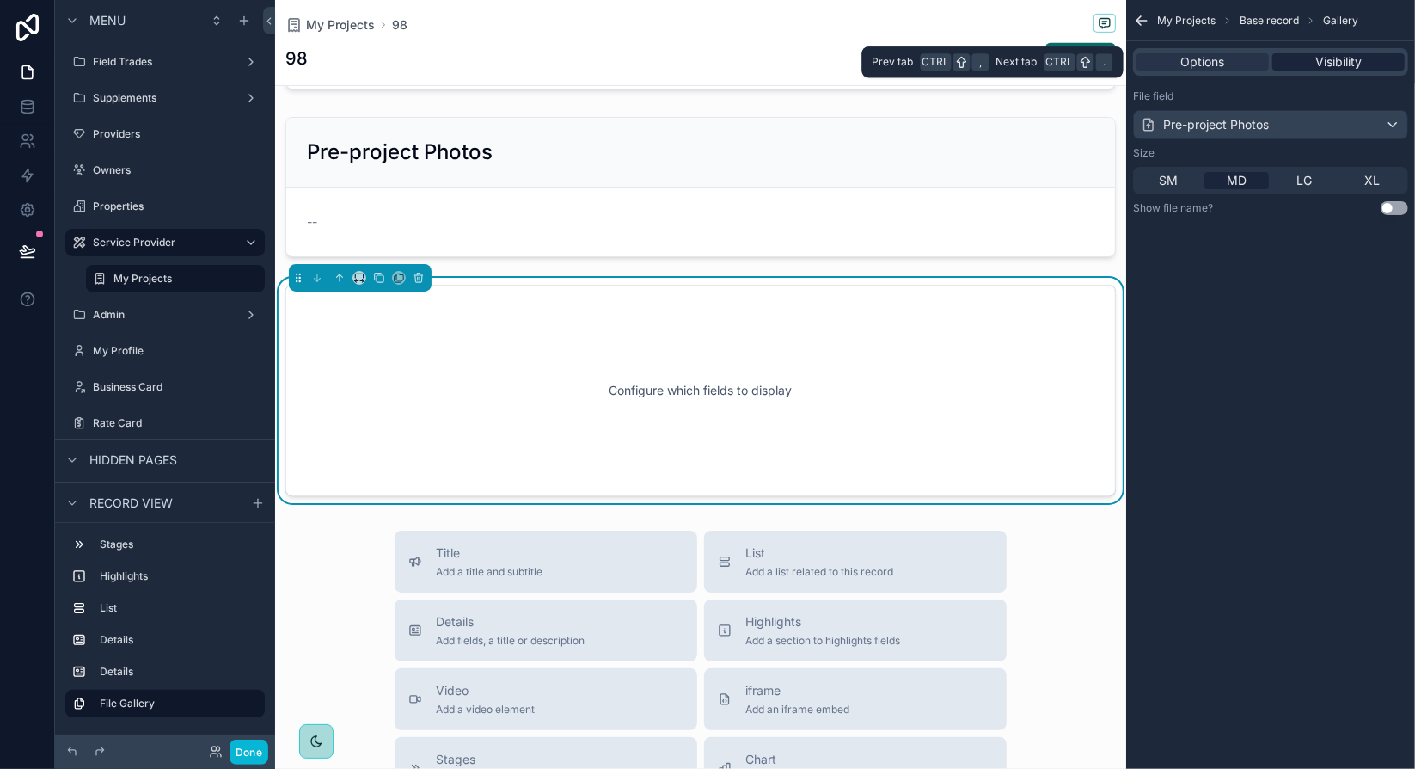
click at [1336, 63] on span "Visibility" at bounding box center [1338, 61] width 46 height 17
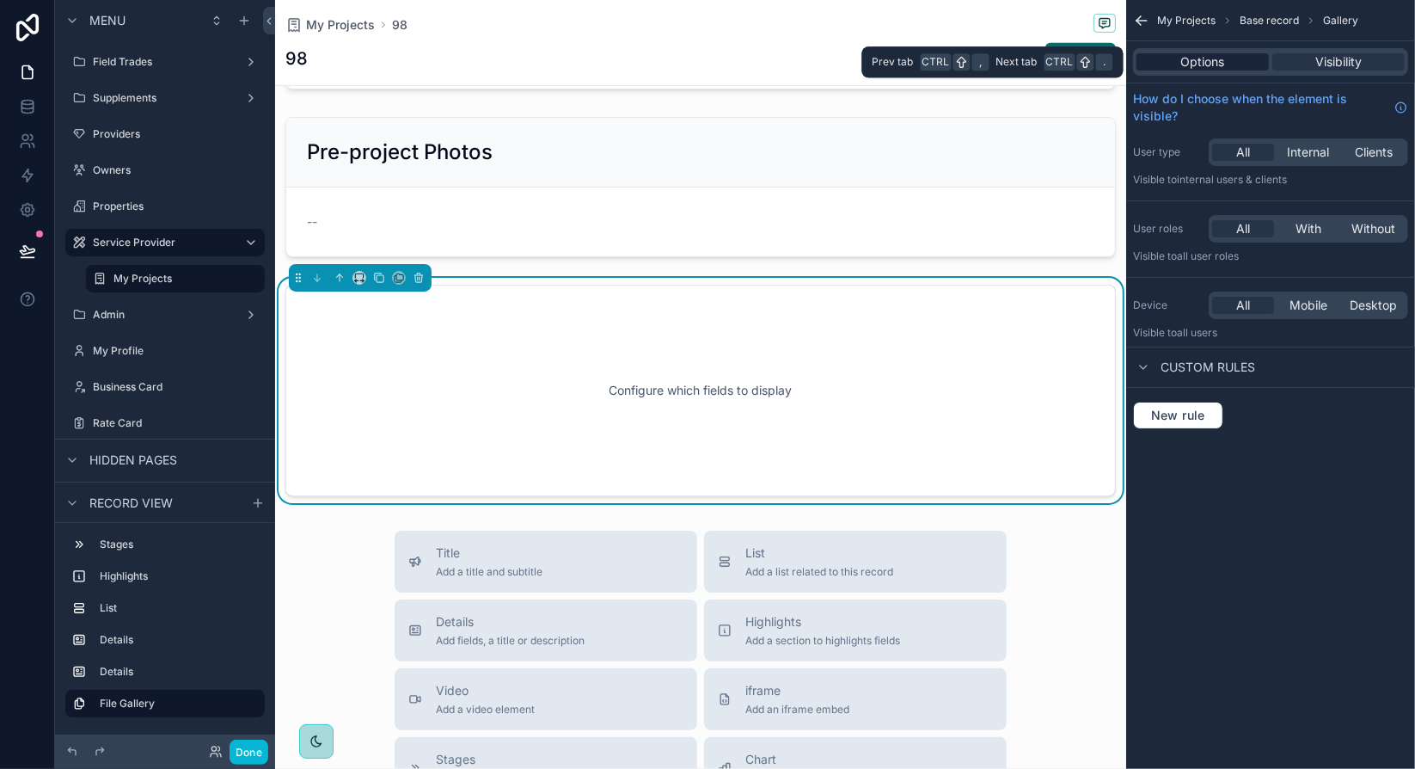
click at [1202, 64] on span "Options" at bounding box center [1203, 61] width 44 height 17
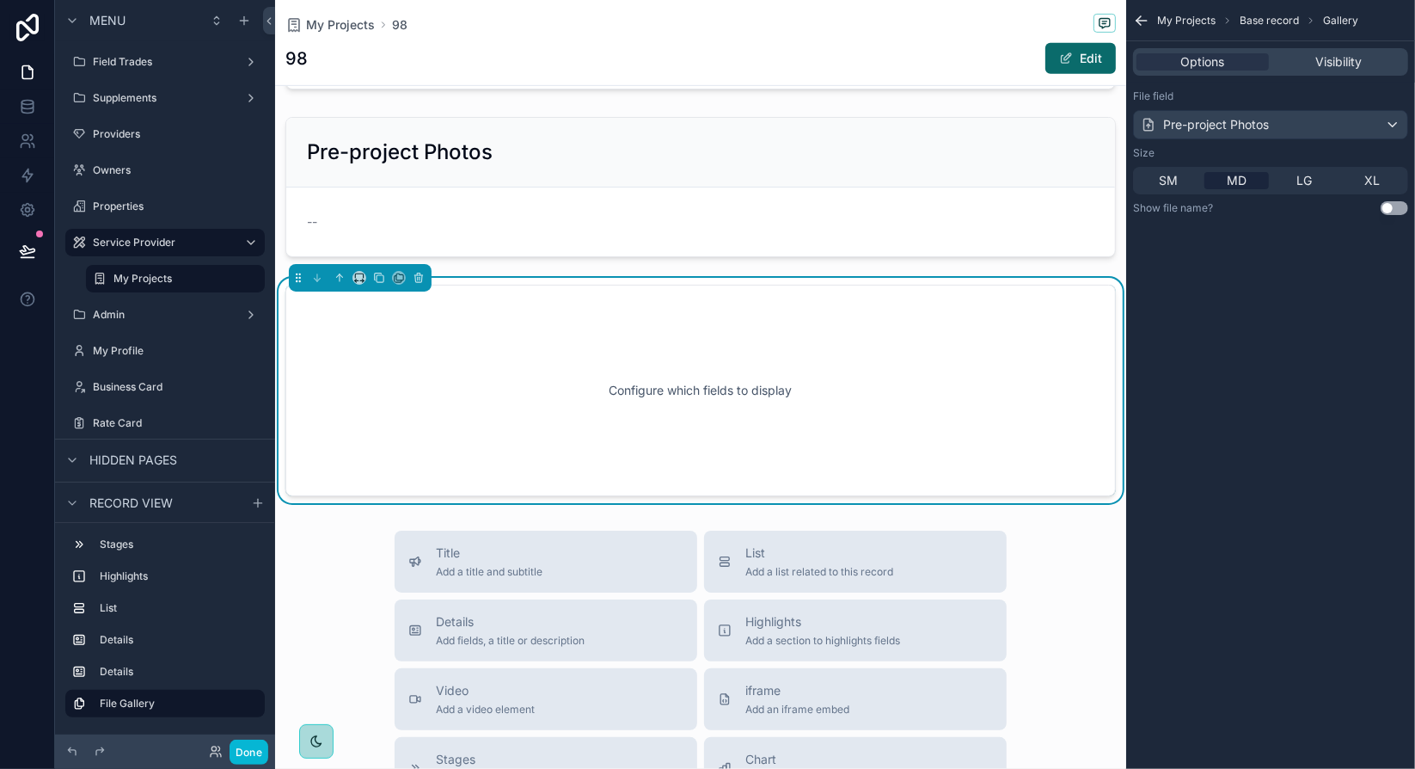
click at [1240, 280] on div "My Projects Base record Gallery Options Visibility File field Pre-project Photo…" at bounding box center [1270, 384] width 289 height 769
click at [664, 350] on div "Configure which fields to display" at bounding box center [701, 390] width 774 height 155
click at [676, 187] on div "scrollable content" at bounding box center [700, 187] width 851 height 154
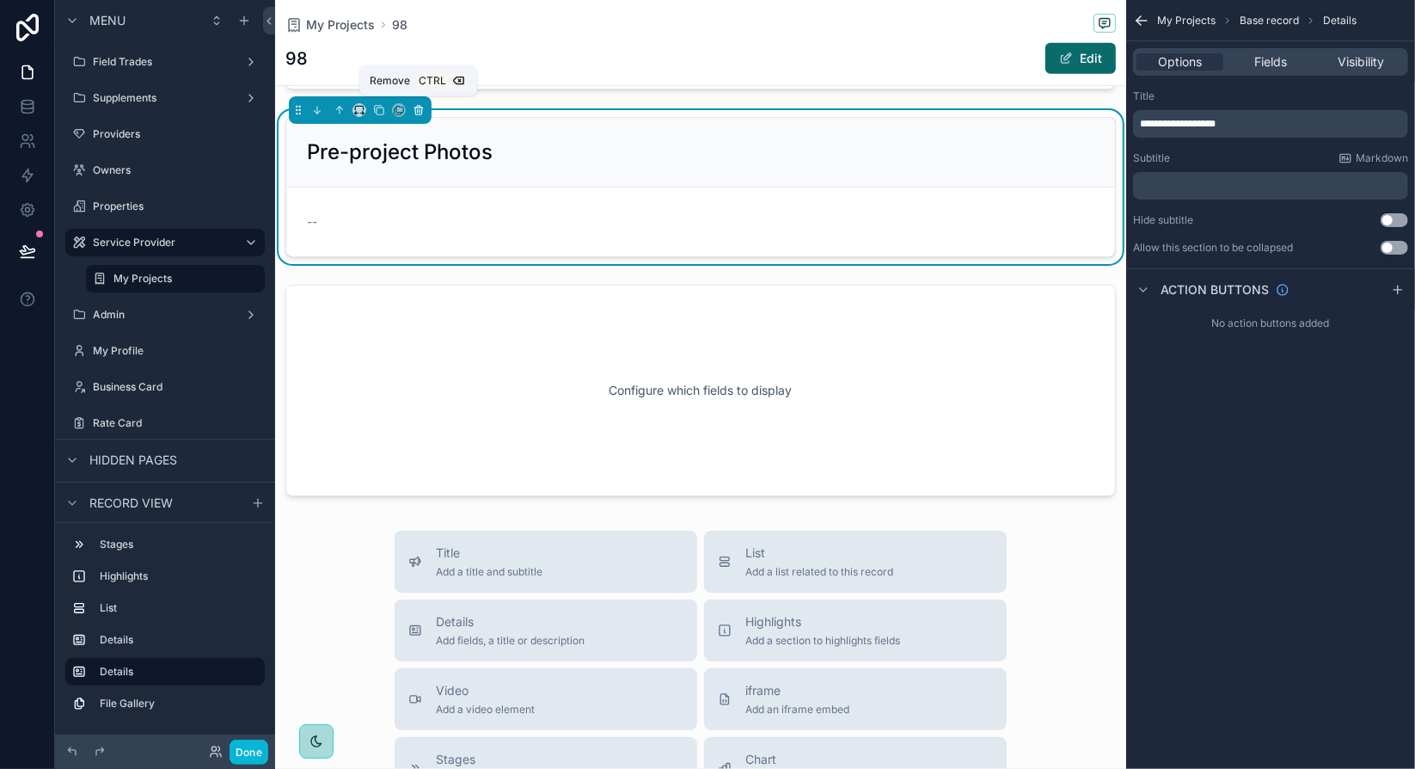
click at [420, 109] on icon "scrollable content" at bounding box center [418, 110] width 7 height 7
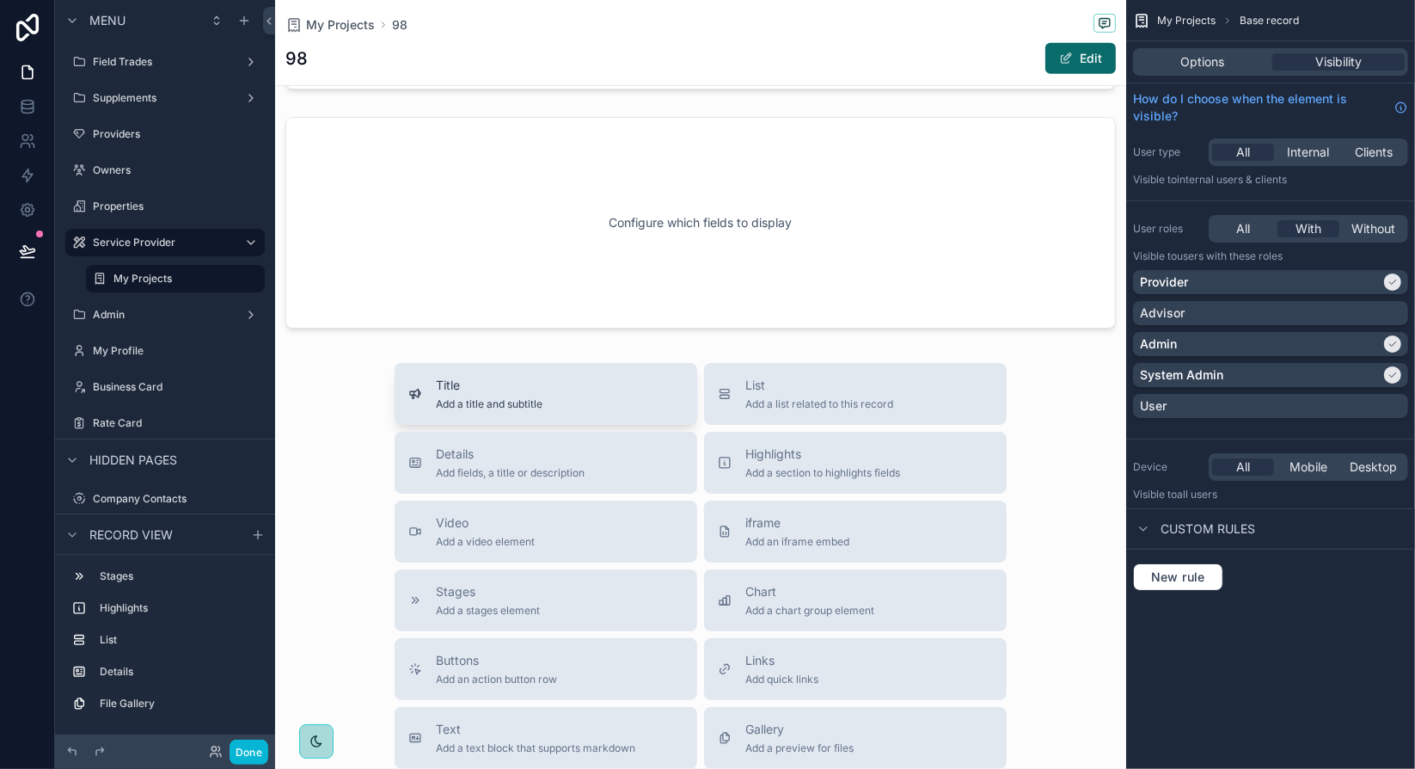
click at [594, 389] on div "Title Add a title and subtitle" at bounding box center [545, 394] width 275 height 34
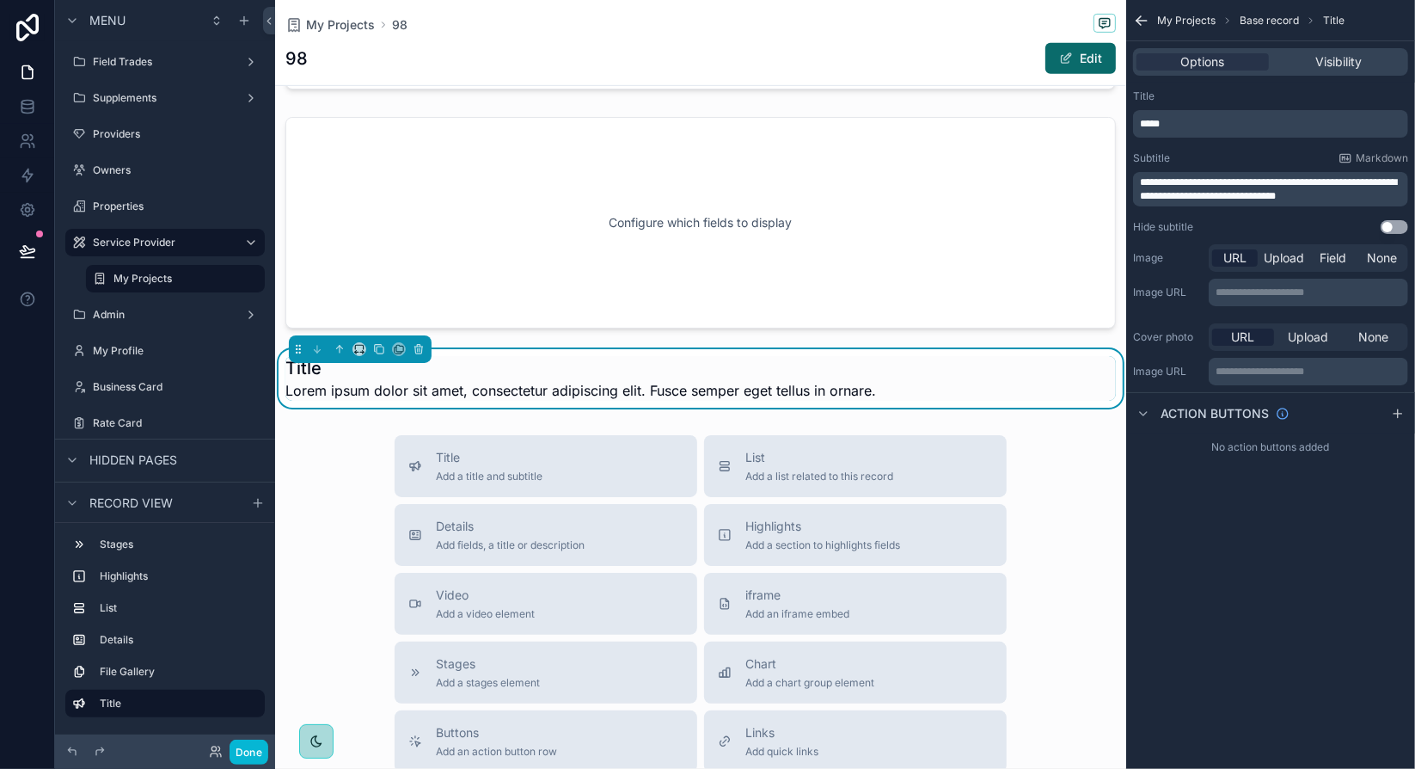
scroll to position [705, 0]
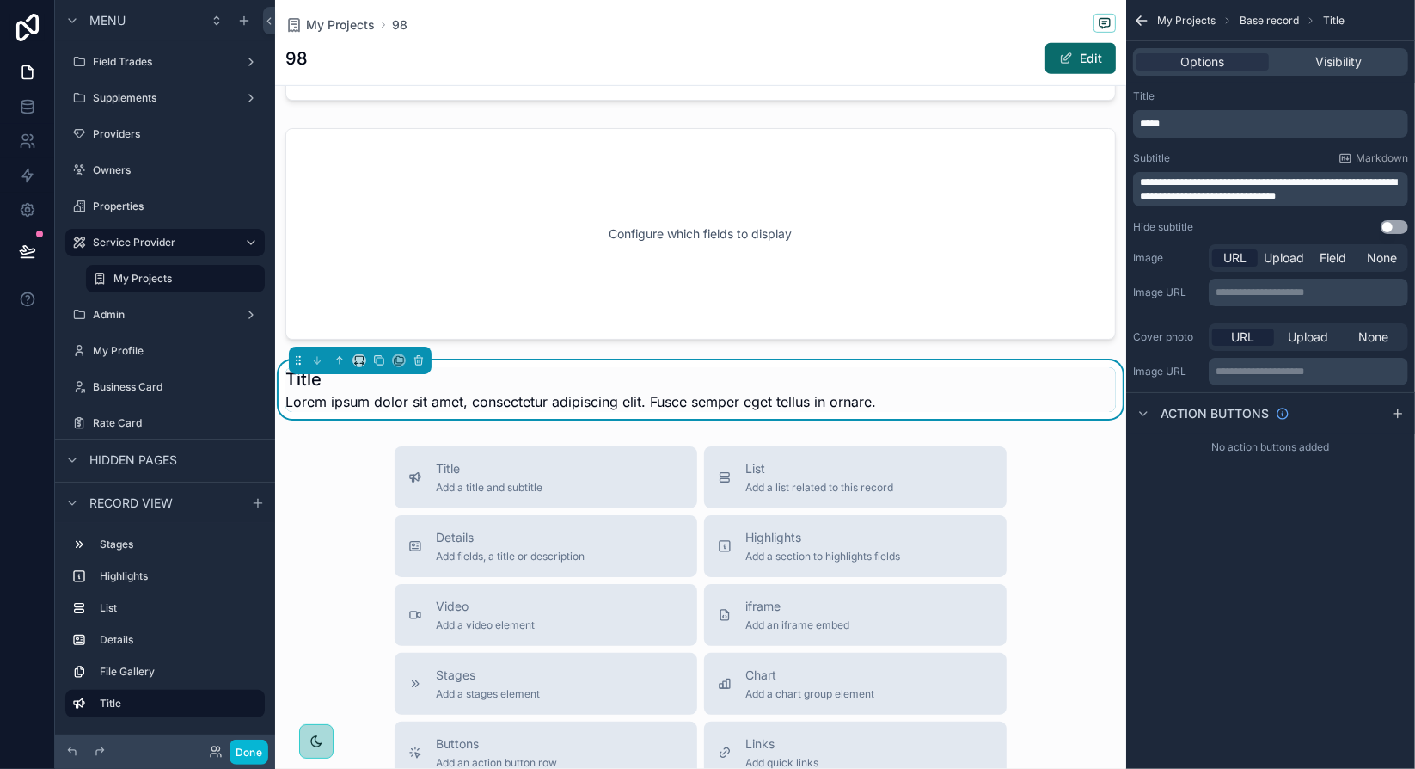
click at [1159, 126] on span "*****" at bounding box center [1150, 124] width 20 height 10
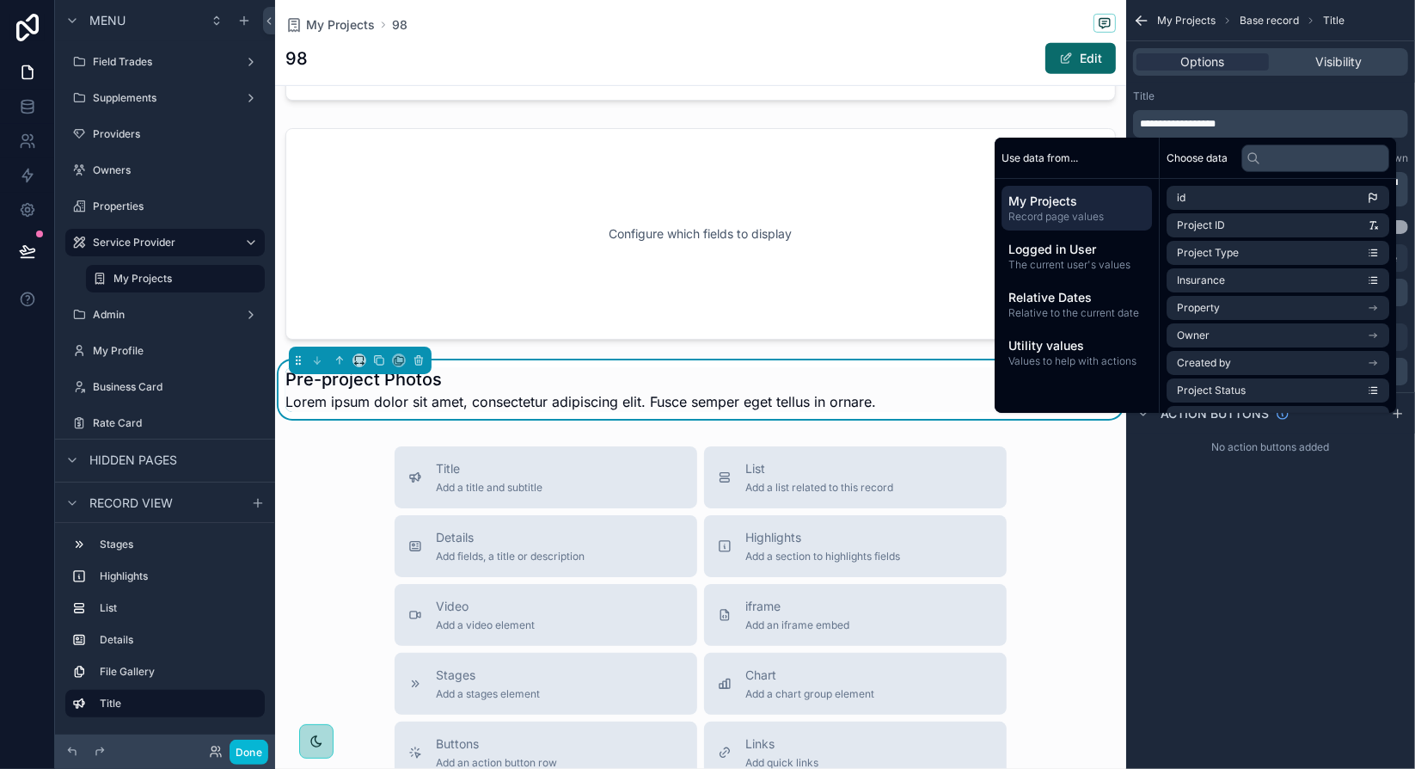
click at [1214, 106] on div "**********" at bounding box center [1270, 113] width 275 height 48
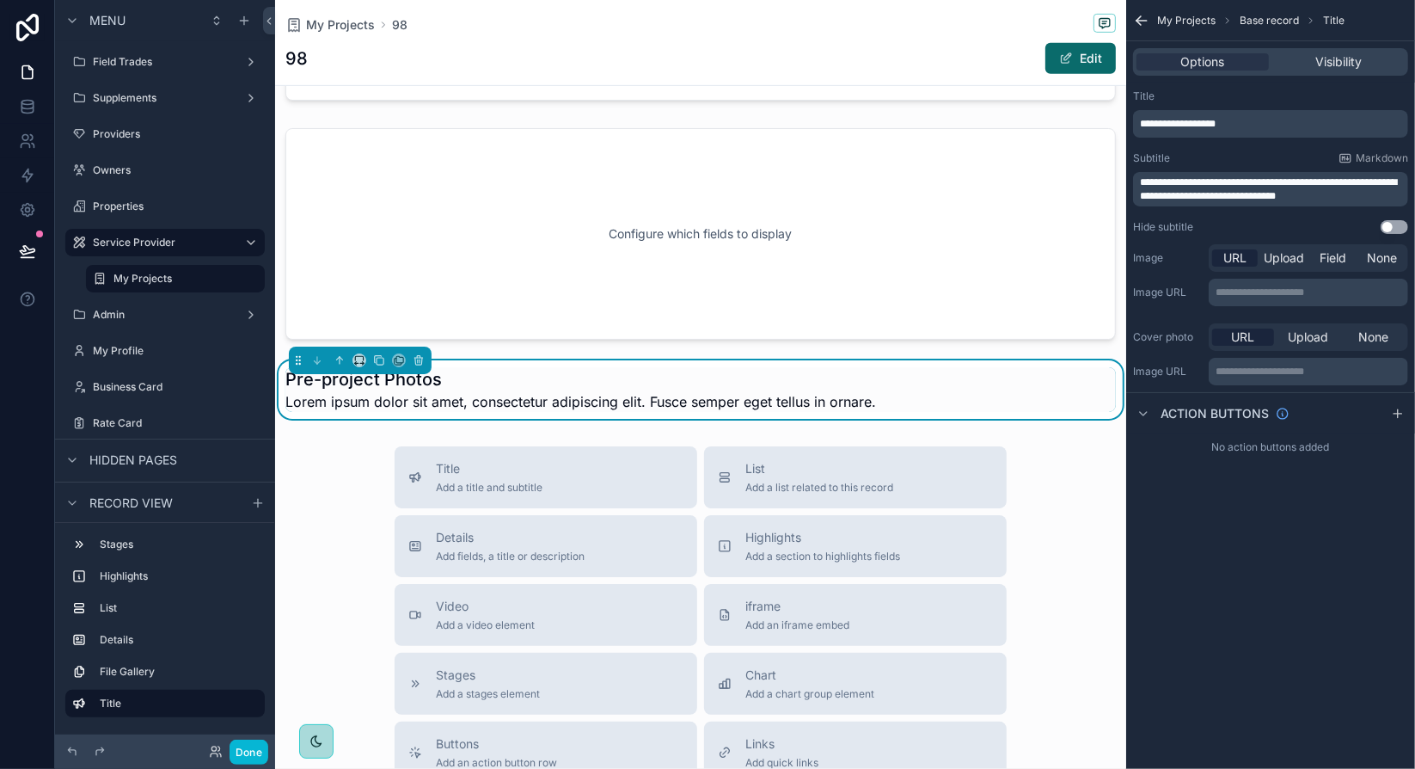
click at [1224, 183] on span "**********" at bounding box center [1268, 189] width 257 height 24
click at [1225, 183] on span "**********" at bounding box center [1268, 189] width 257 height 24
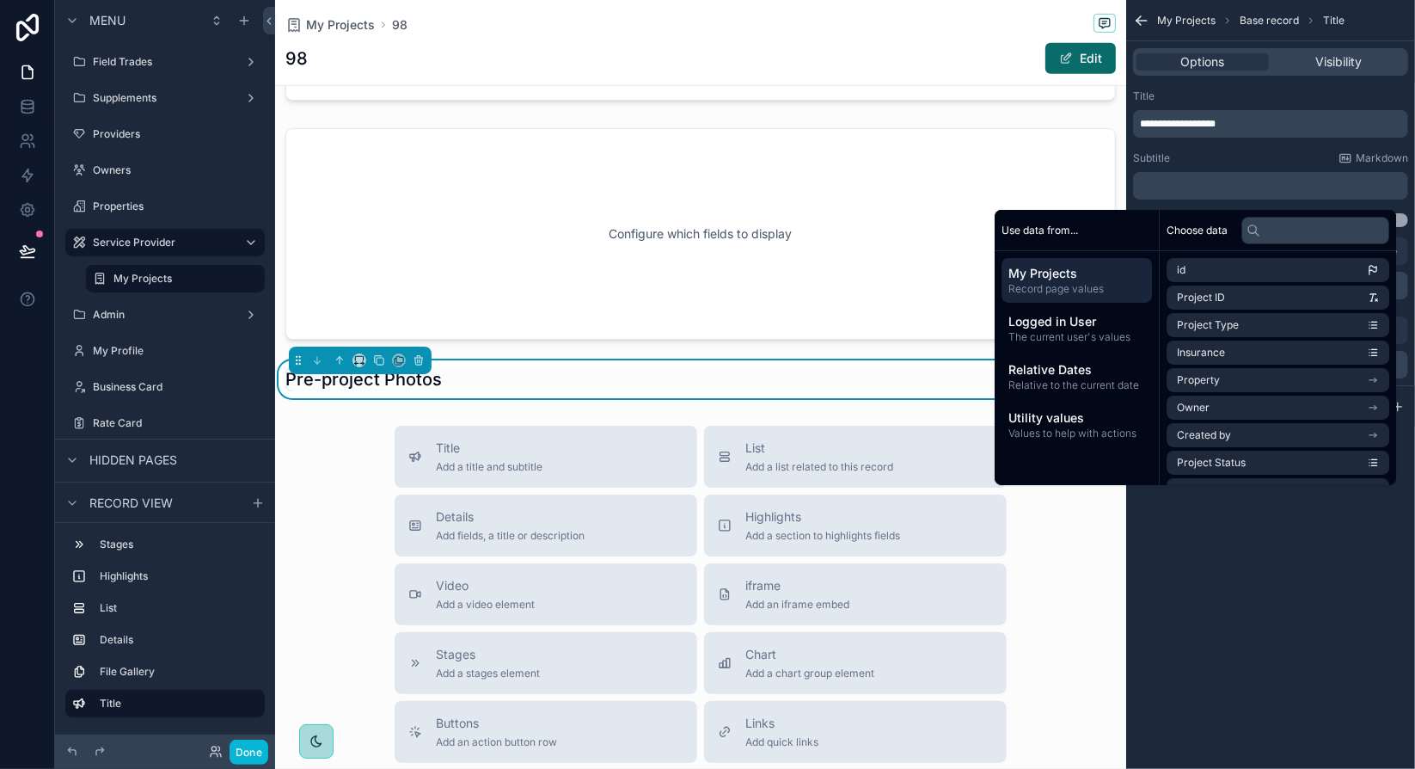
click at [1230, 155] on div "Subtitle Markdown" at bounding box center [1270, 158] width 275 height 14
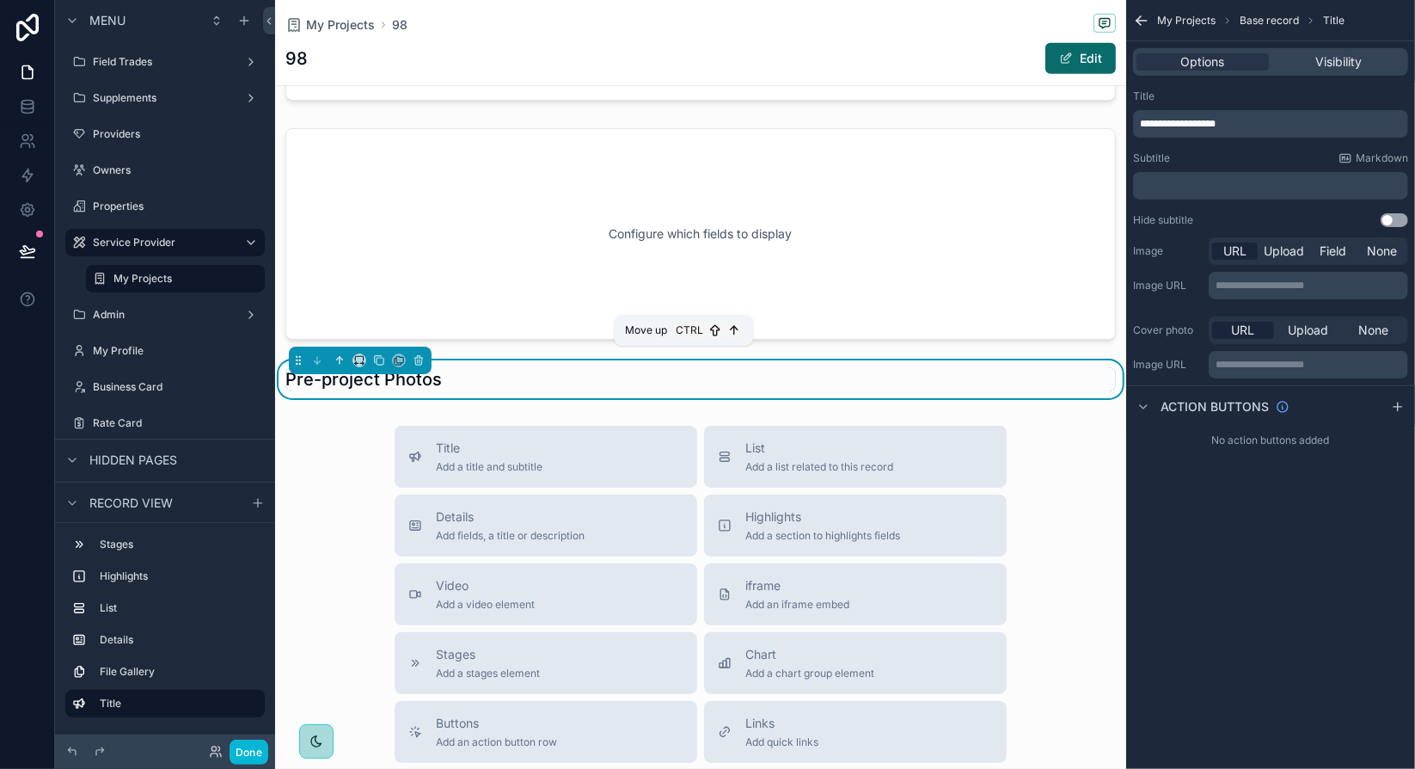
click at [341, 359] on icon "scrollable content" at bounding box center [340, 360] width 12 height 12
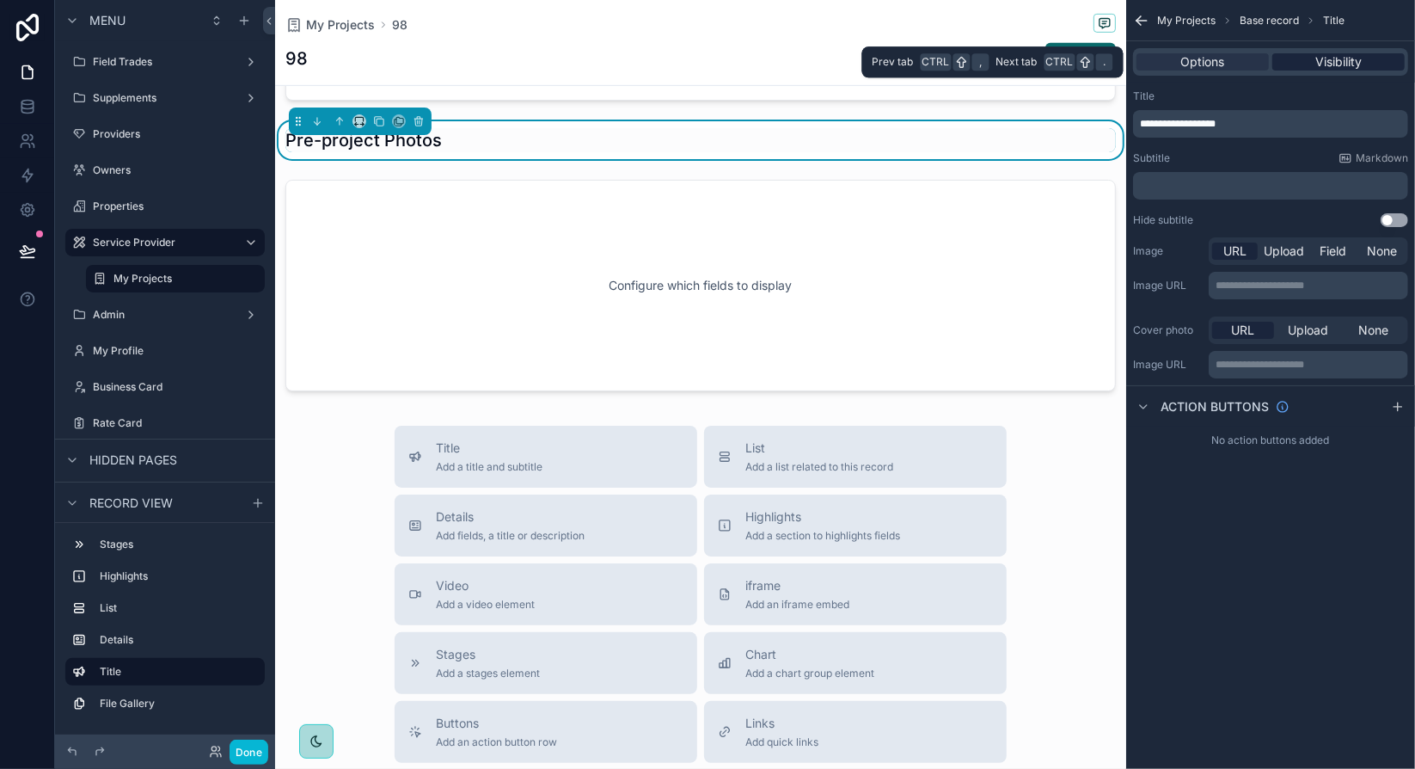
click at [1345, 60] on span "Visibility" at bounding box center [1338, 61] width 46 height 17
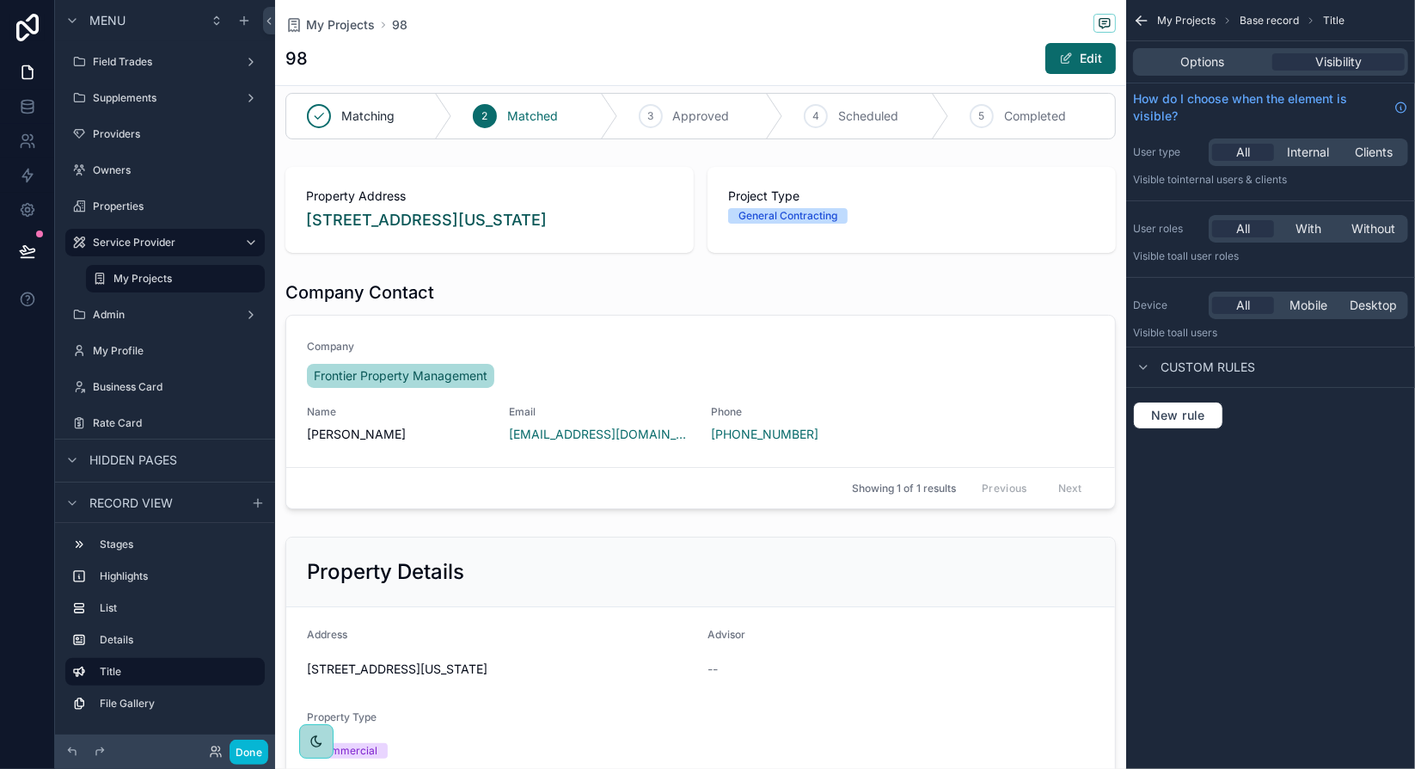
scroll to position [17, 0]
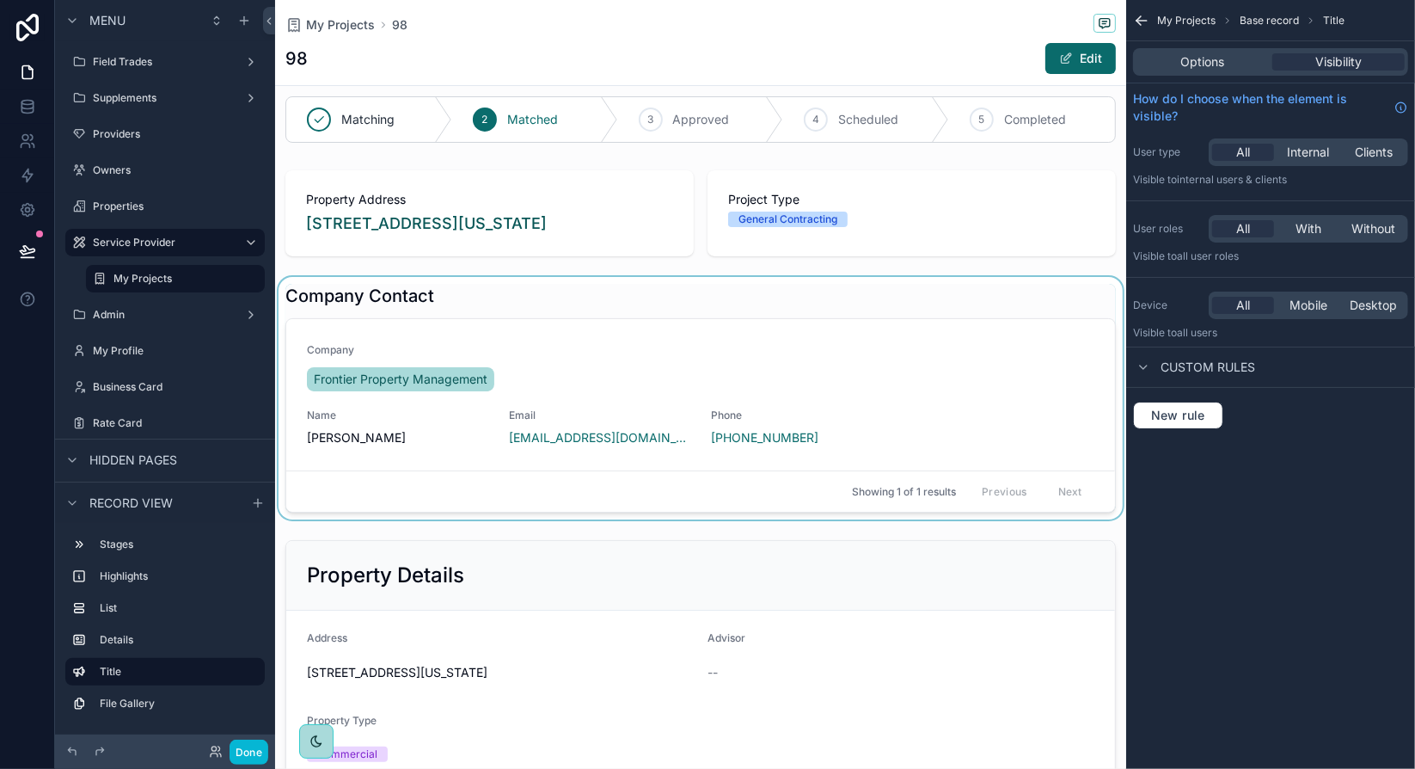
click at [1025, 304] on div "scrollable content" at bounding box center [700, 398] width 851 height 242
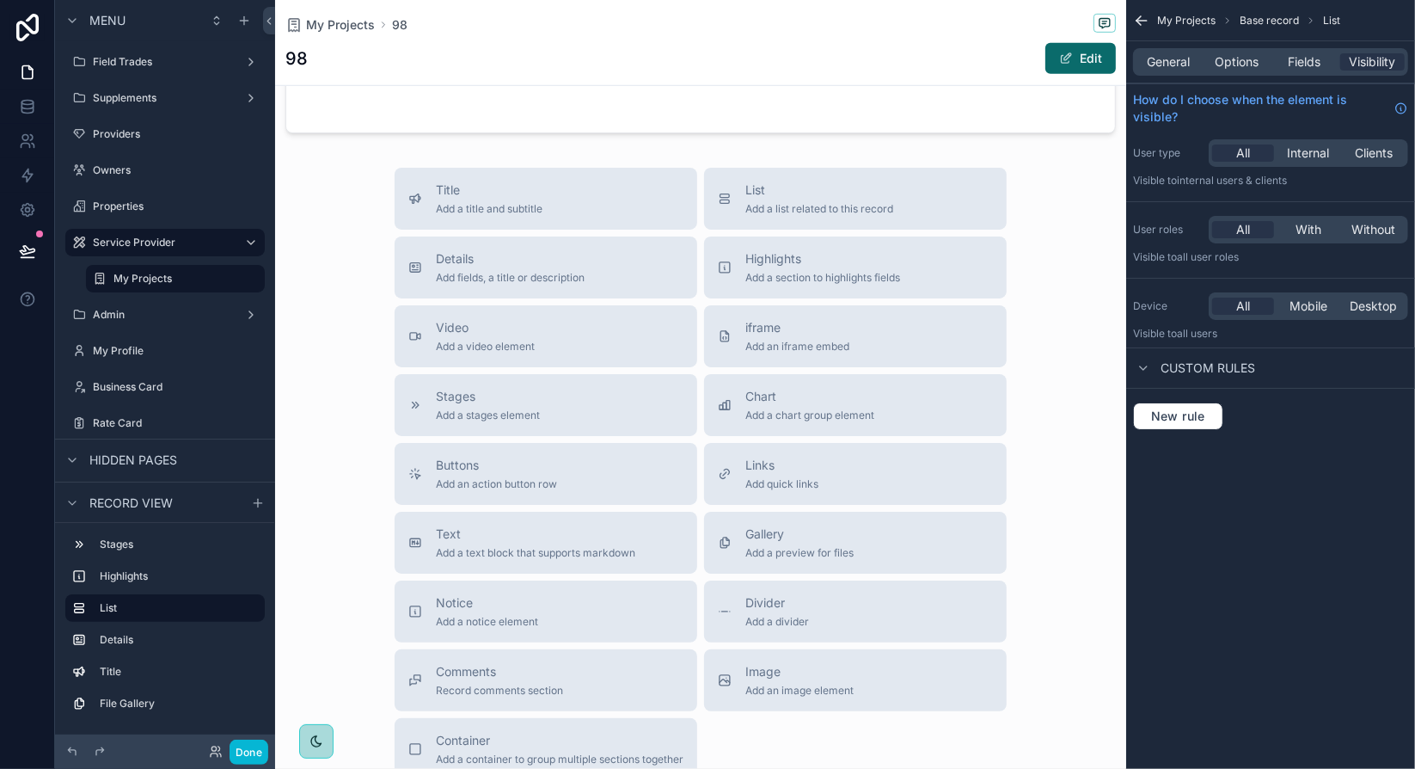
scroll to position [1049, 0]
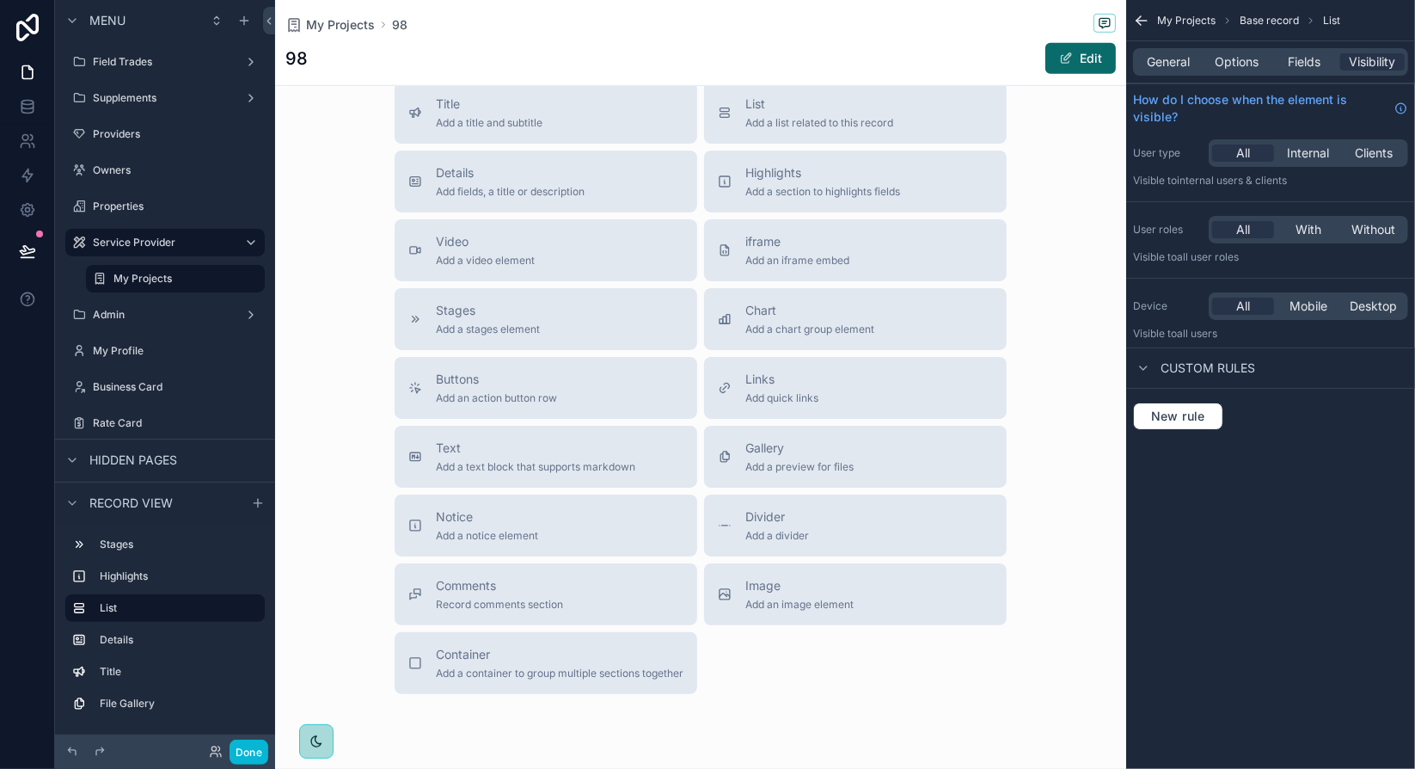
click at [364, 456] on div "Title Add a title and subtitle List Add a list related to this record Details A…" at bounding box center [700, 388] width 851 height 612
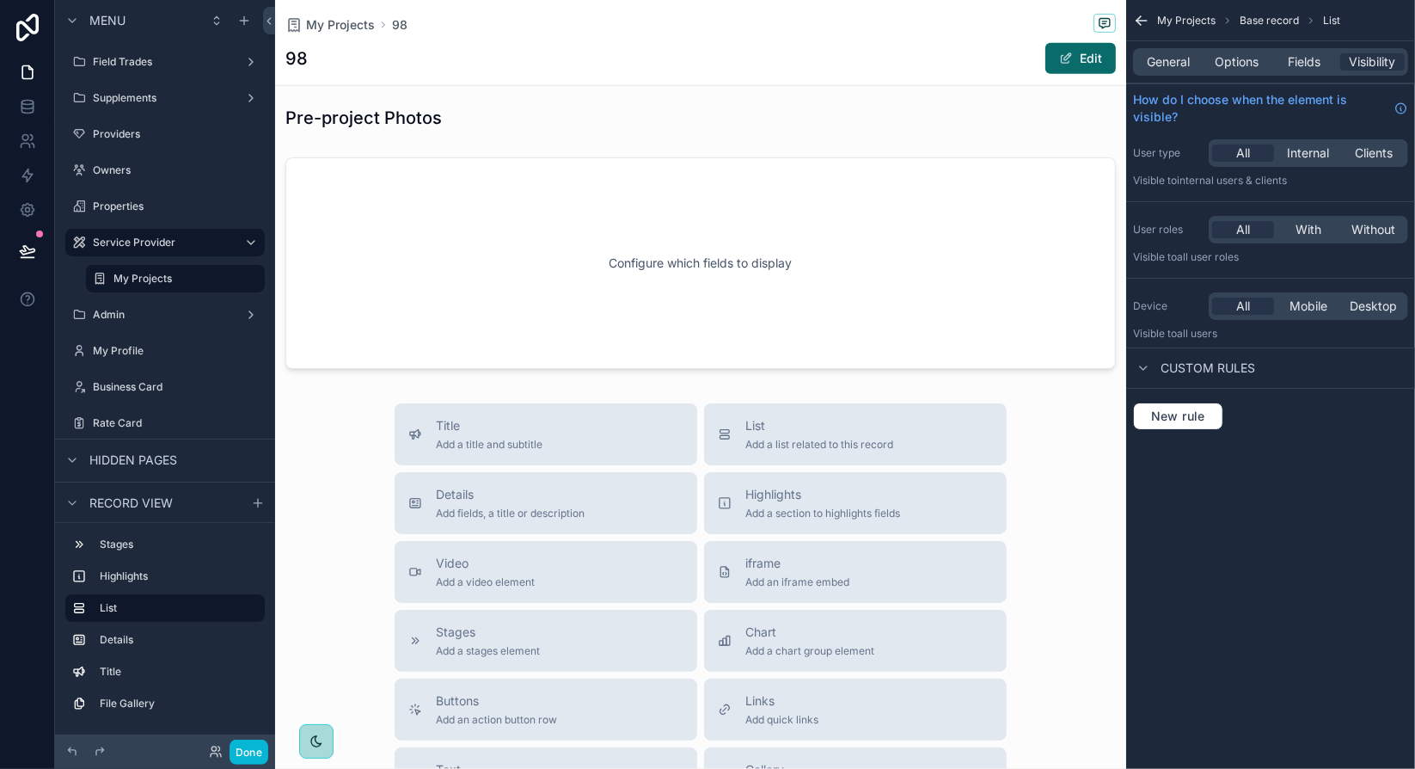
scroll to position [705, 0]
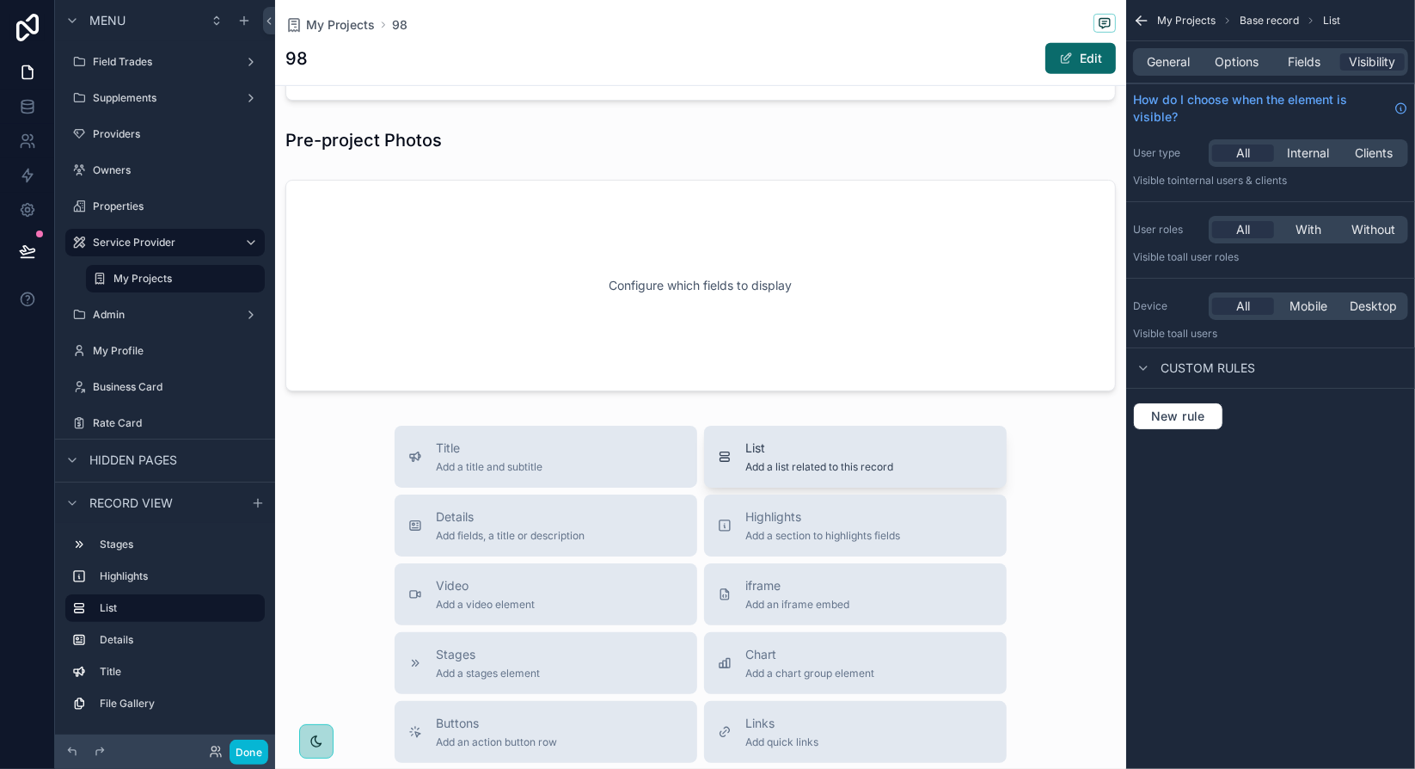
click at [811, 439] on span "List" at bounding box center [819, 447] width 148 height 17
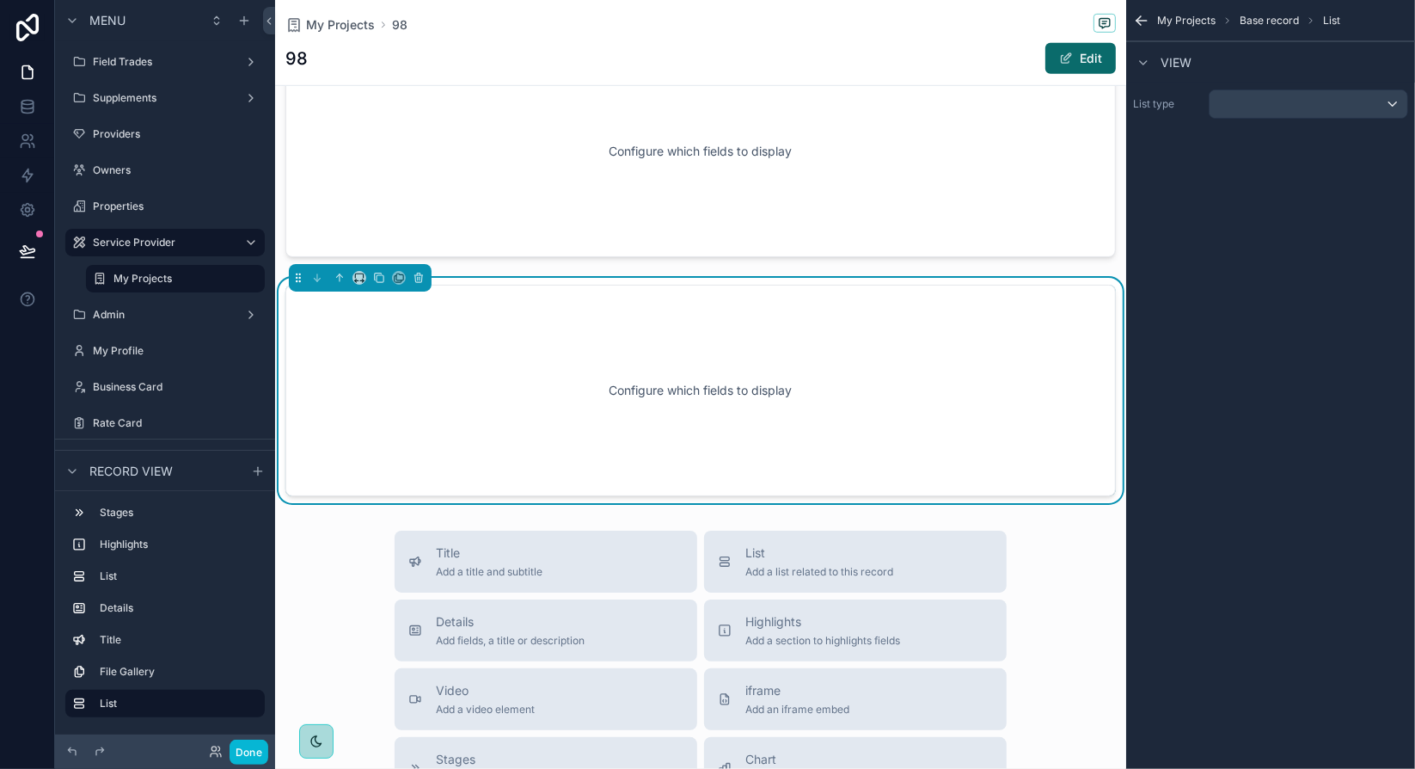
scroll to position [840, 0]
click at [1331, 102] on div "scrollable content" at bounding box center [1309, 104] width 198 height 28
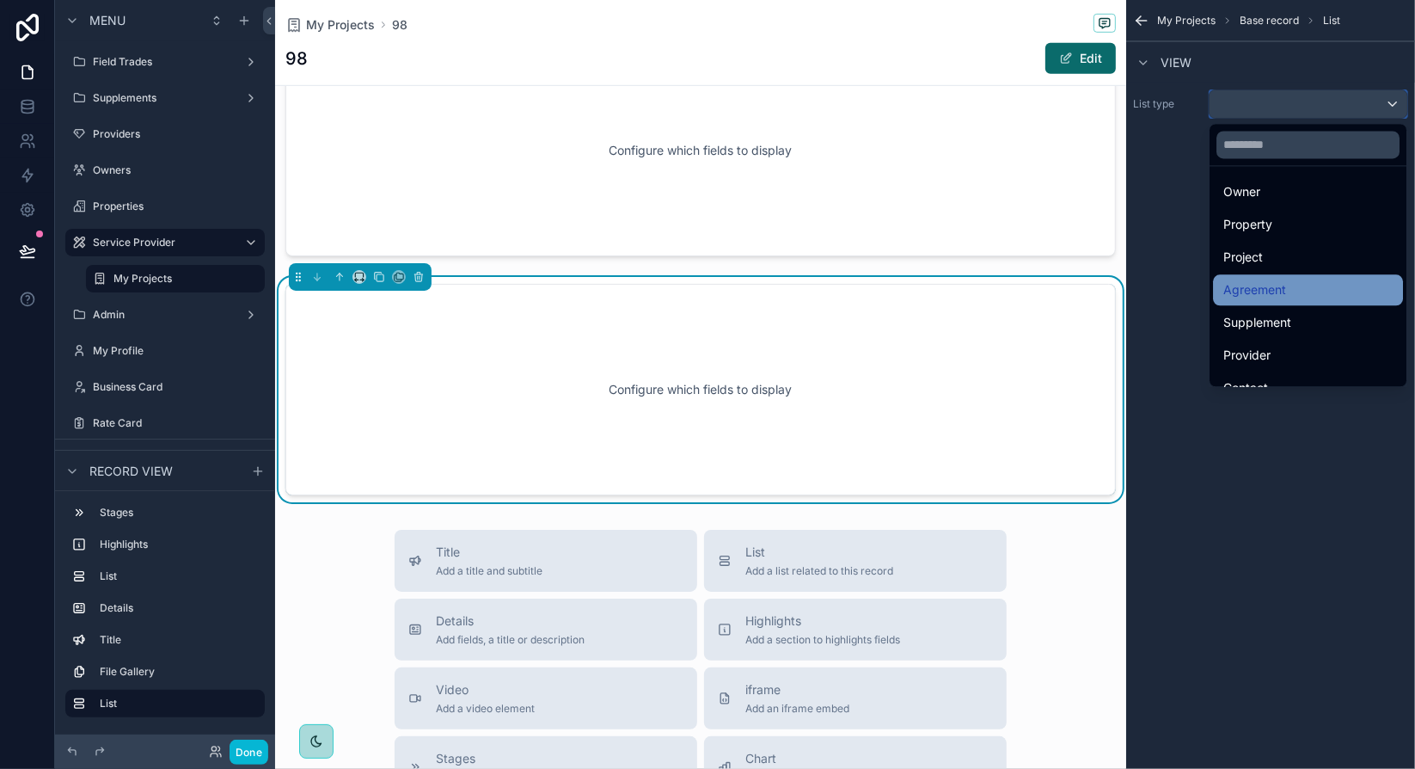
scroll to position [83, 0]
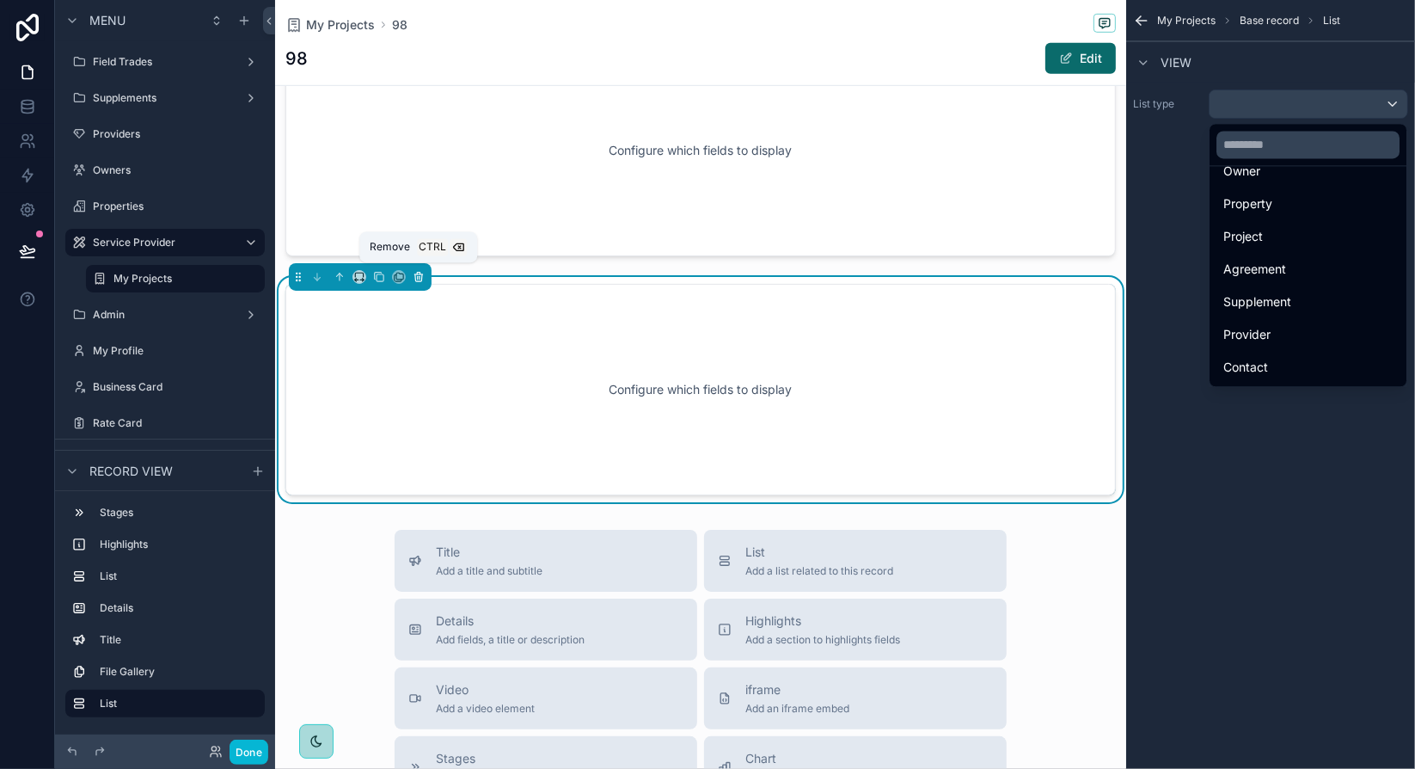
click at [415, 274] on icon "scrollable content" at bounding box center [418, 277] width 7 height 7
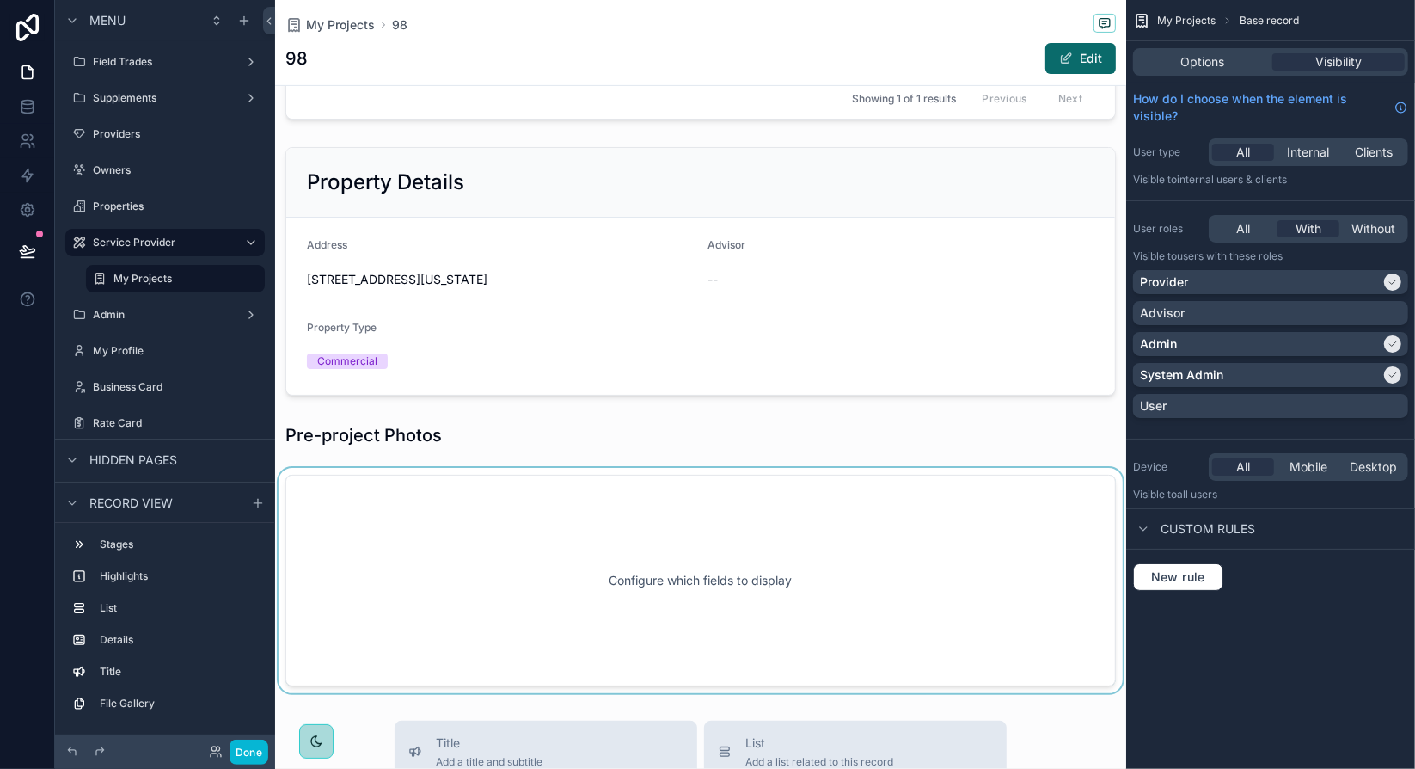
scroll to position [410, 0]
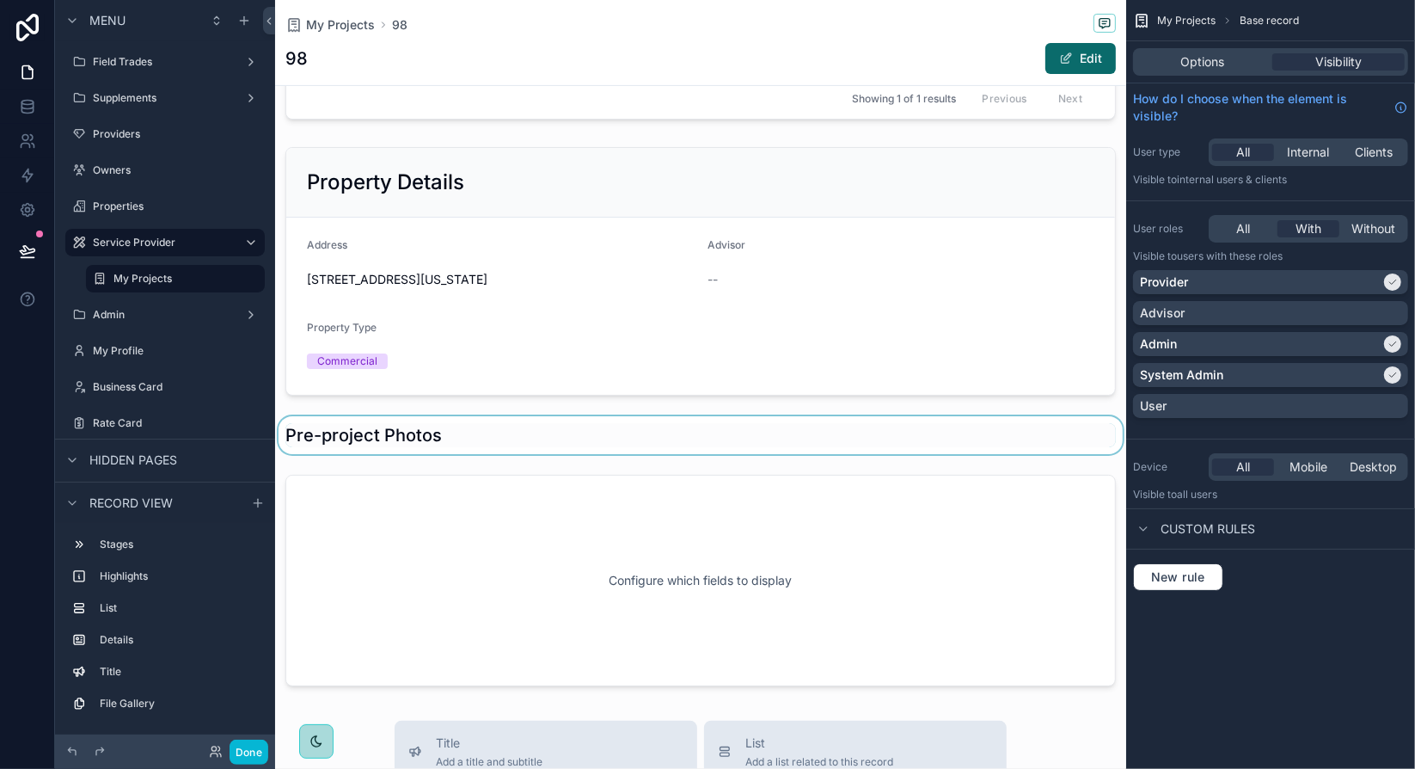
click at [689, 448] on div "scrollable content" at bounding box center [700, 435] width 851 height 38
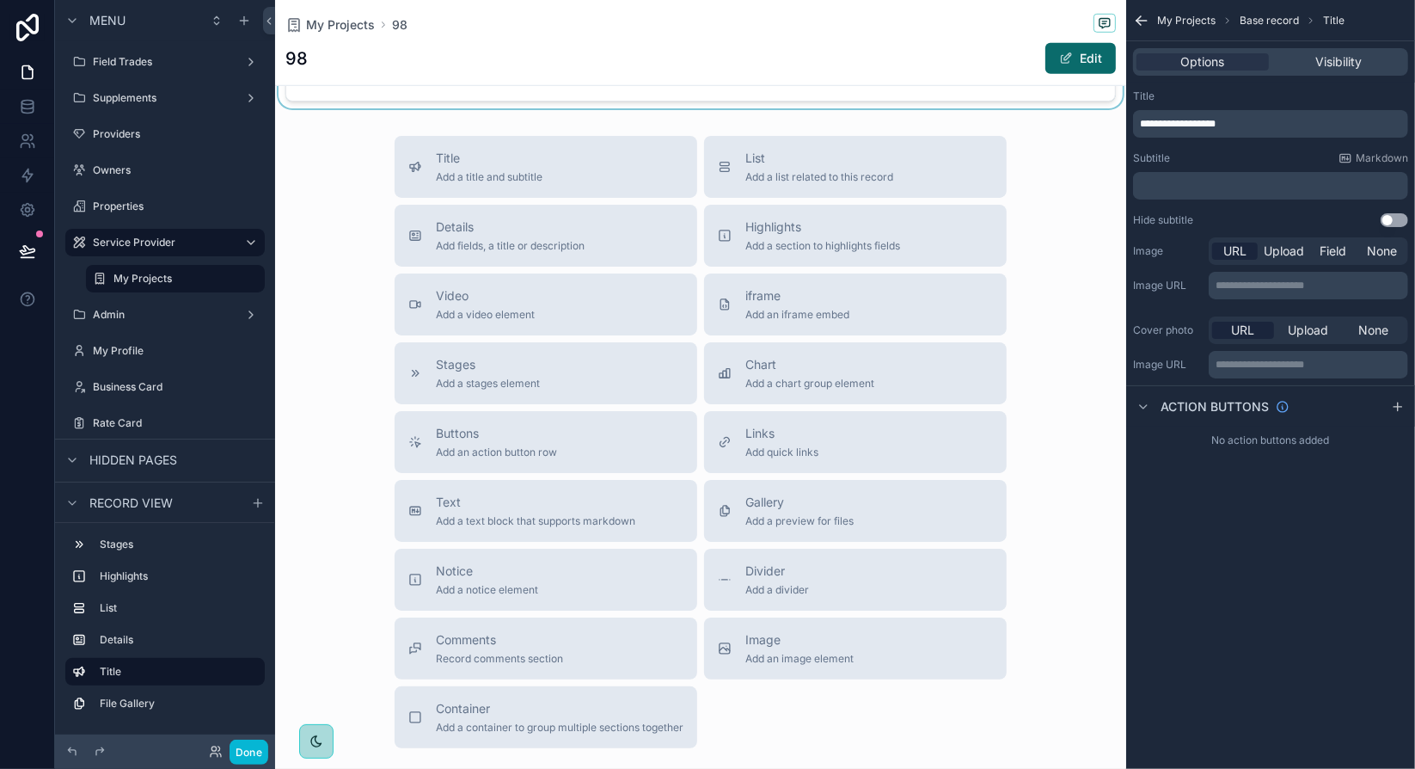
scroll to position [1012, 0]
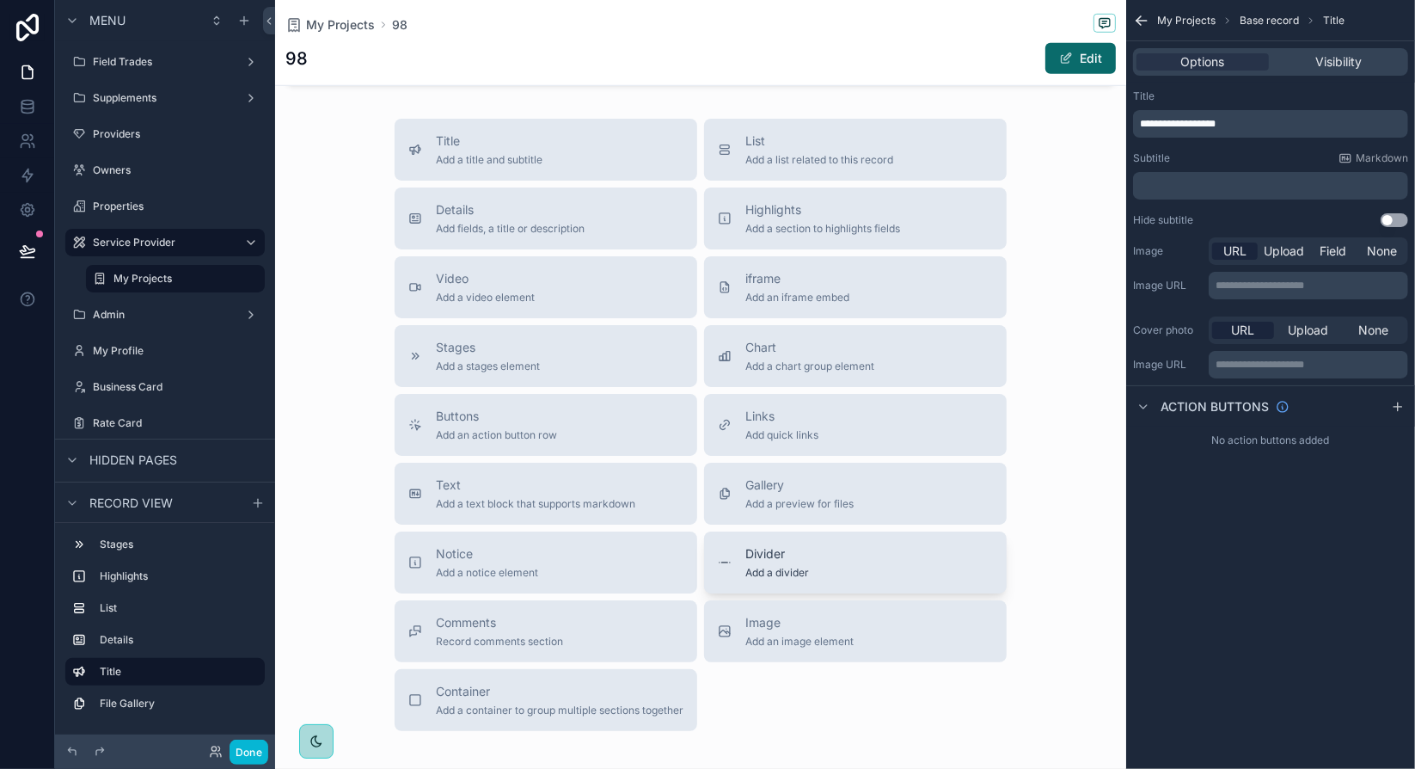
click at [757, 553] on span "Divider" at bounding box center [777, 553] width 64 height 17
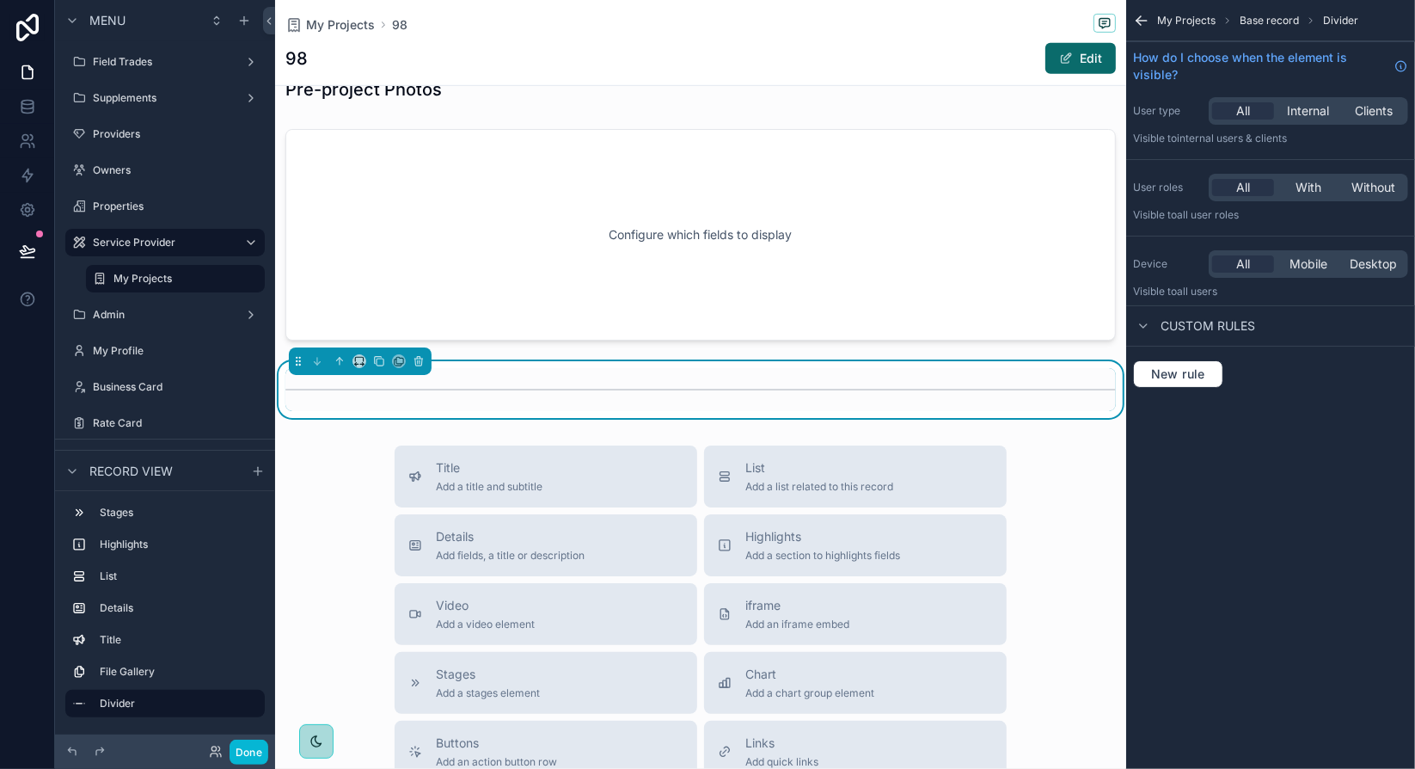
scroll to position [498, 0]
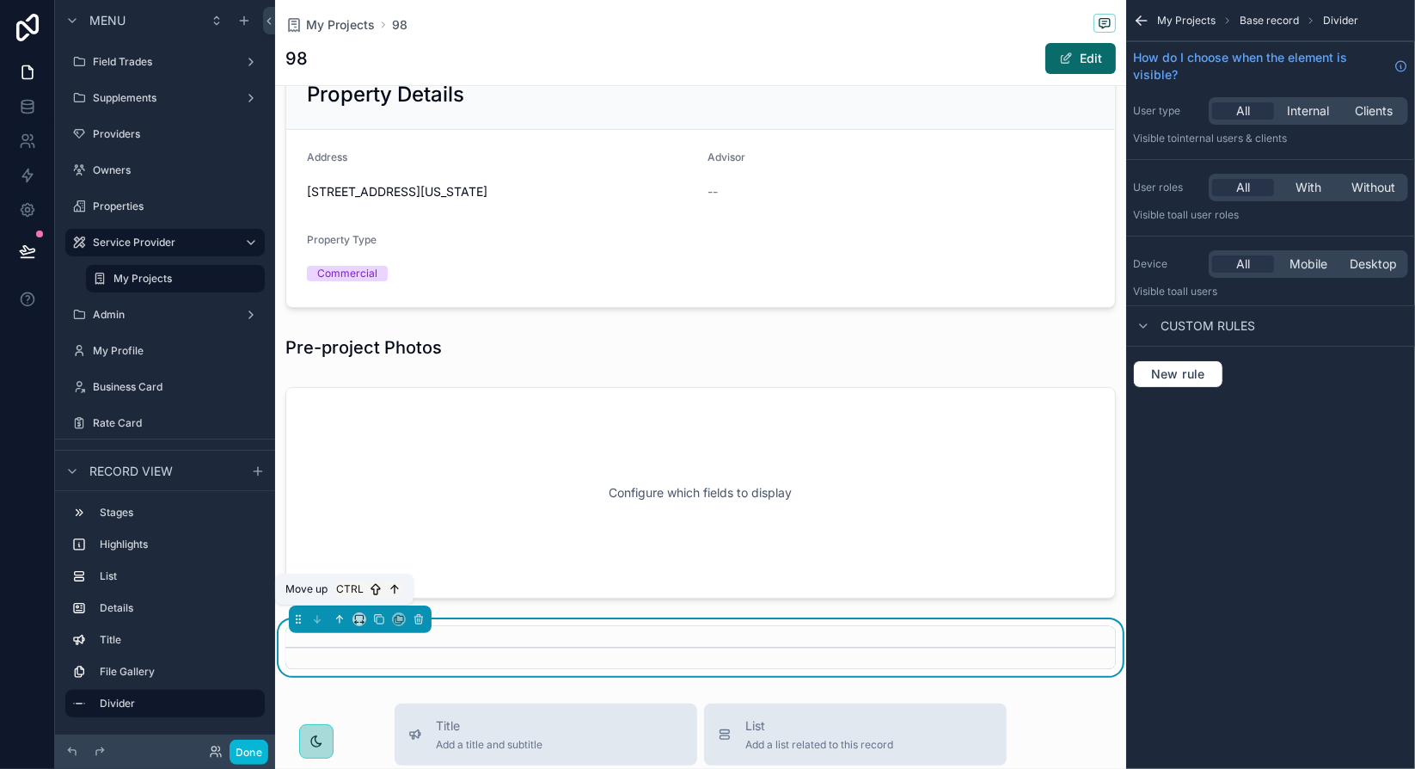
click at [345, 616] on icon "scrollable content" at bounding box center [340, 619] width 12 height 12
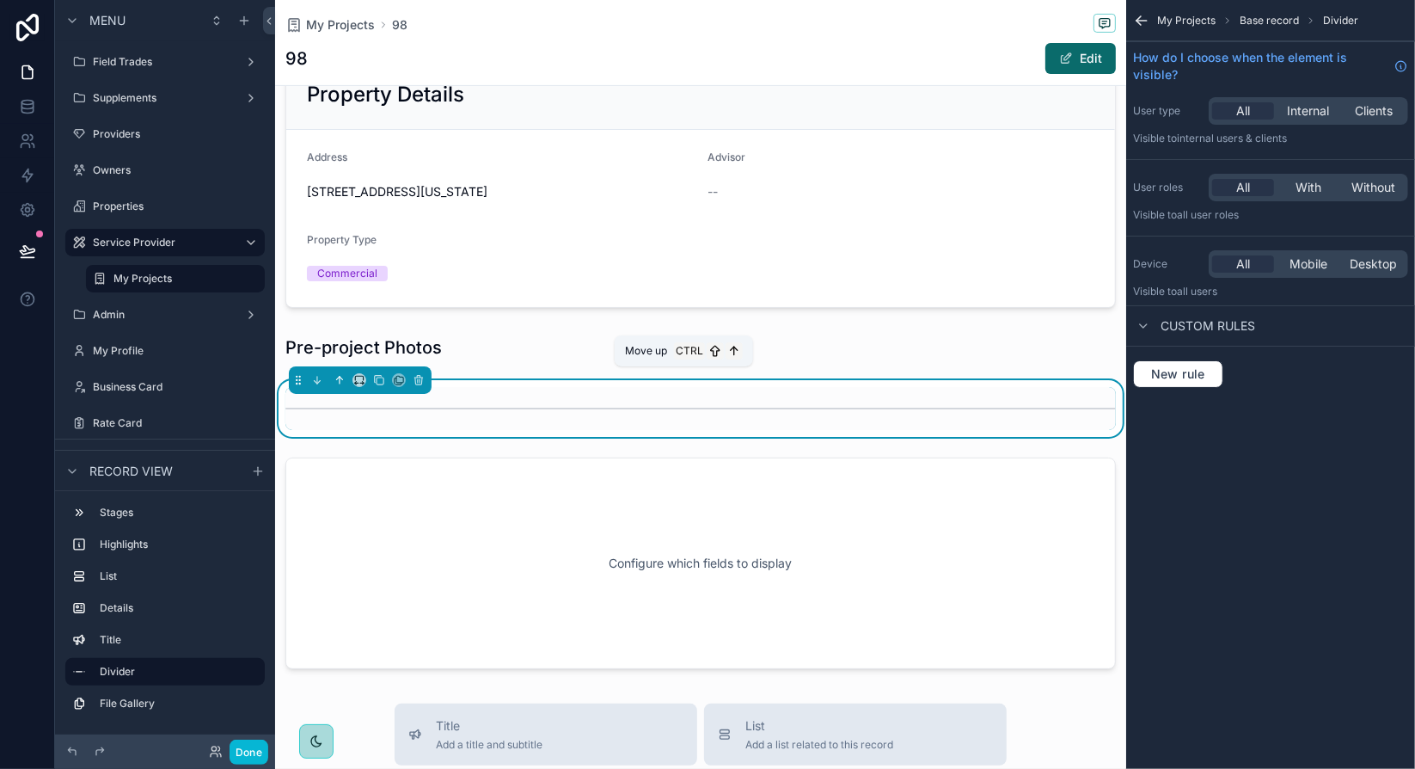
click at [342, 377] on icon "scrollable content" at bounding box center [340, 380] width 12 height 12
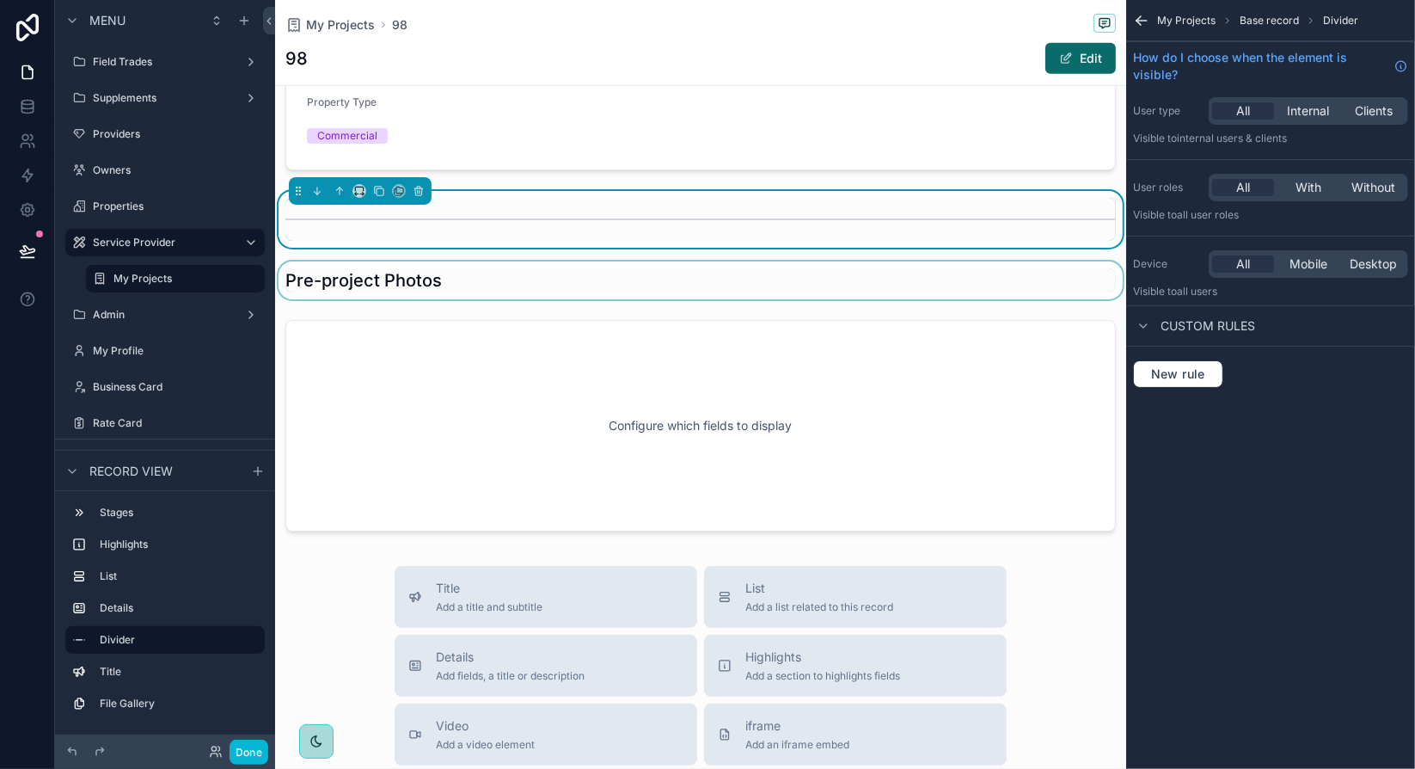
scroll to position [670, 0]
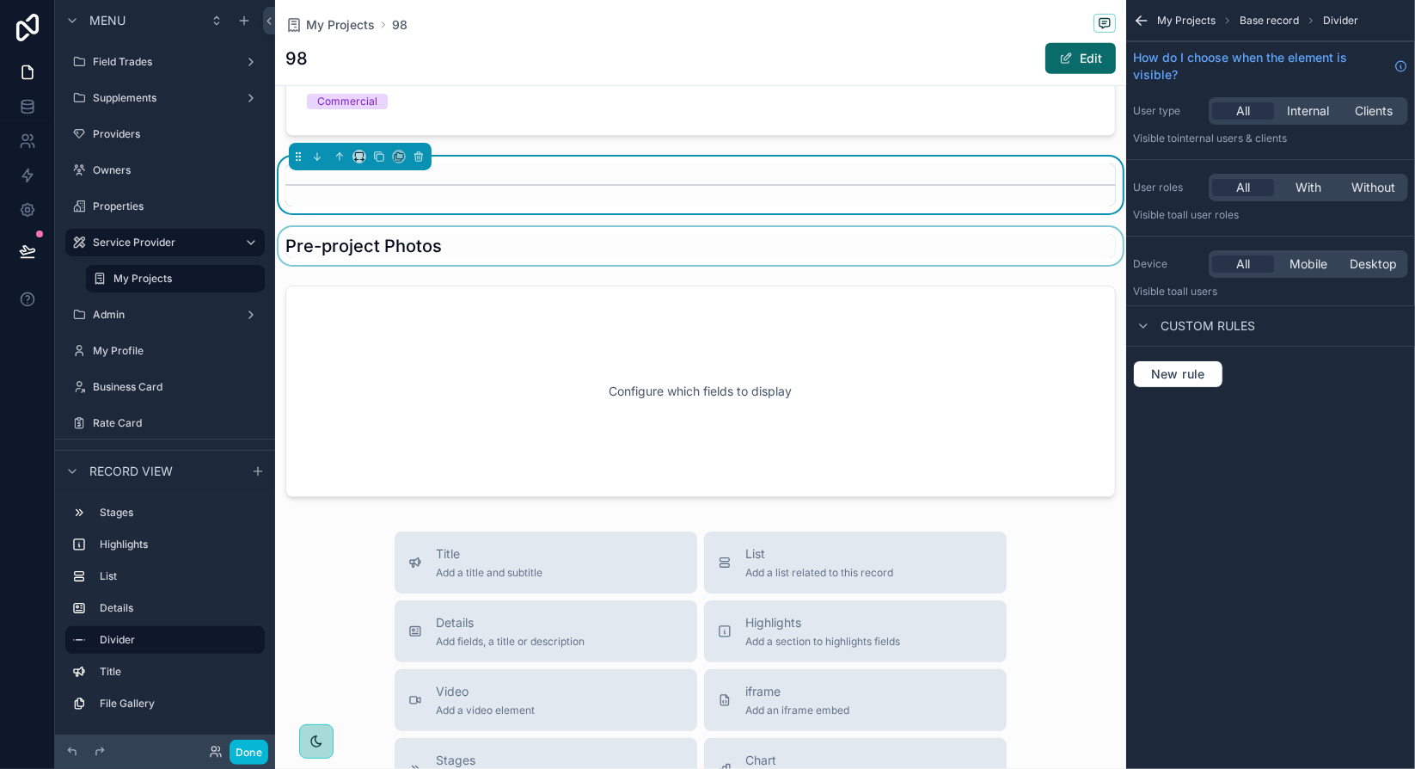
click at [511, 240] on div "scrollable content" at bounding box center [700, 246] width 851 height 38
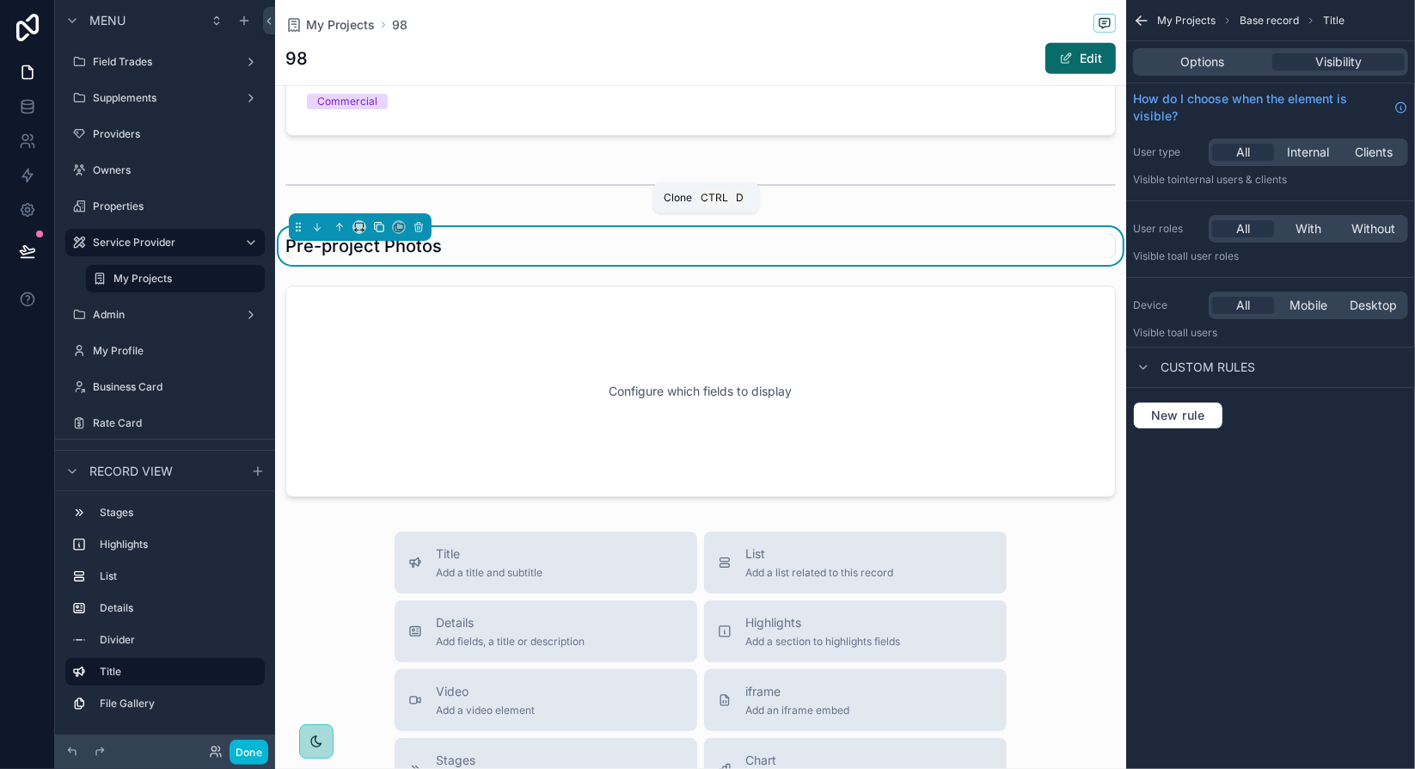
click at [380, 223] on icon "scrollable content" at bounding box center [379, 227] width 12 height 12
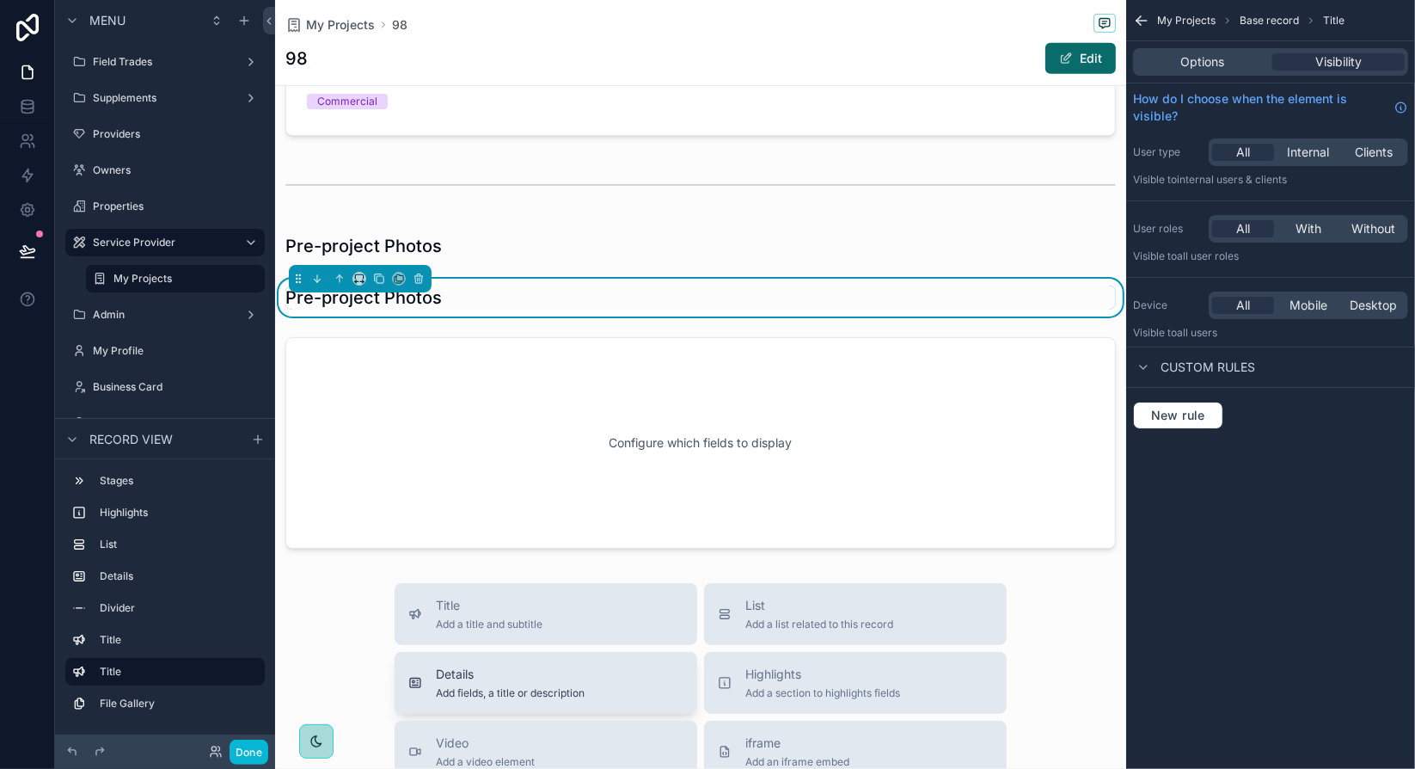
click at [465, 666] on span "Details" at bounding box center [510, 673] width 149 height 17
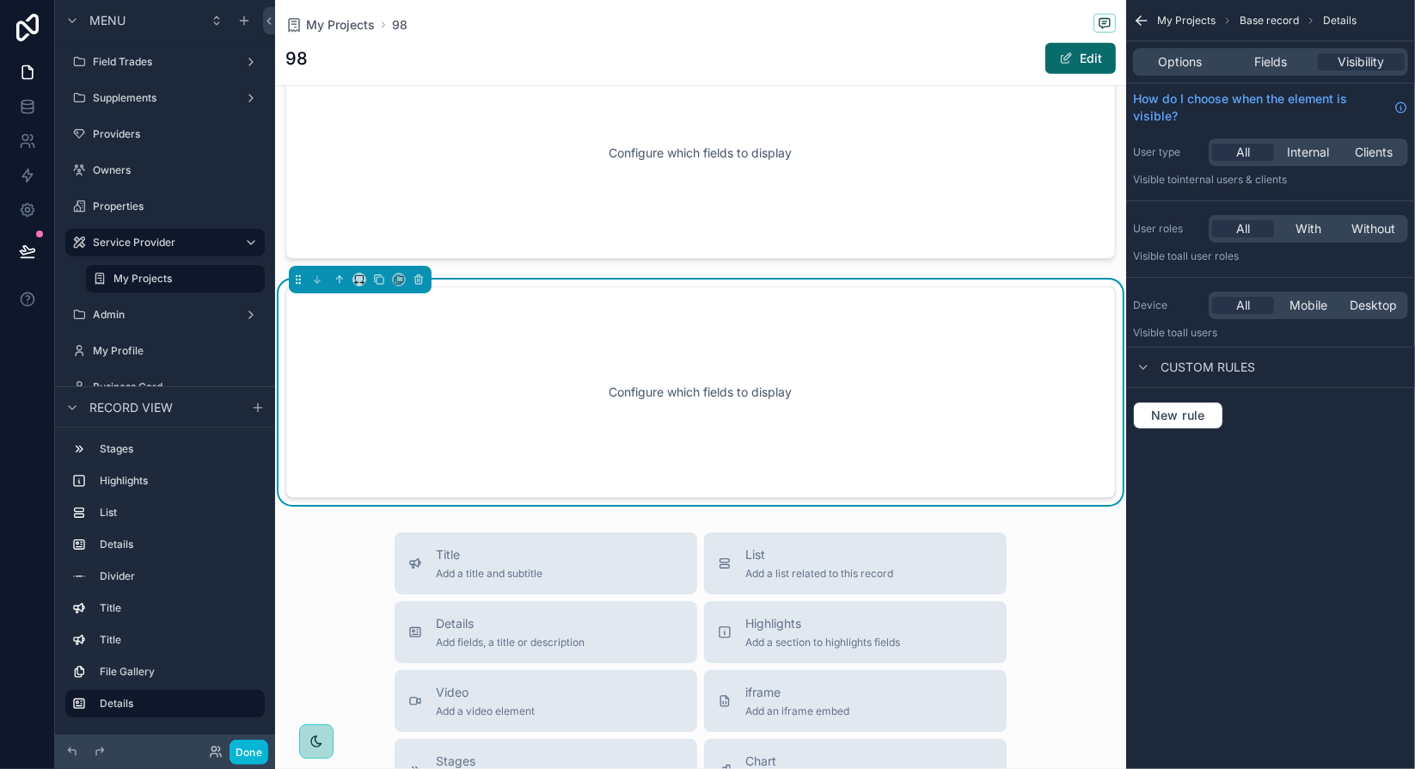
scroll to position [961, 0]
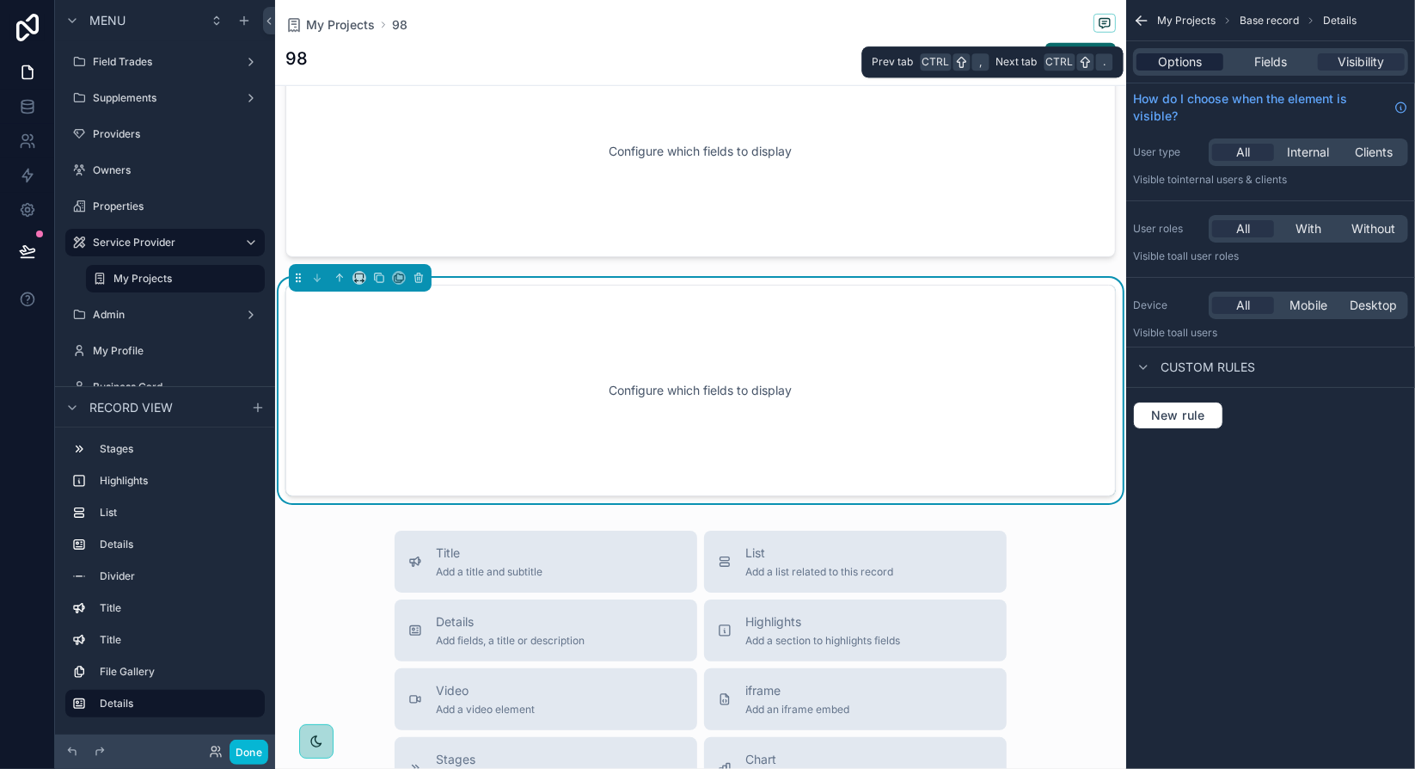
drag, startPoint x: 1193, startPoint y: 63, endPoint x: 1209, endPoint y: 64, distance: 15.6
click at [1193, 63] on span "Options" at bounding box center [1180, 61] width 44 height 17
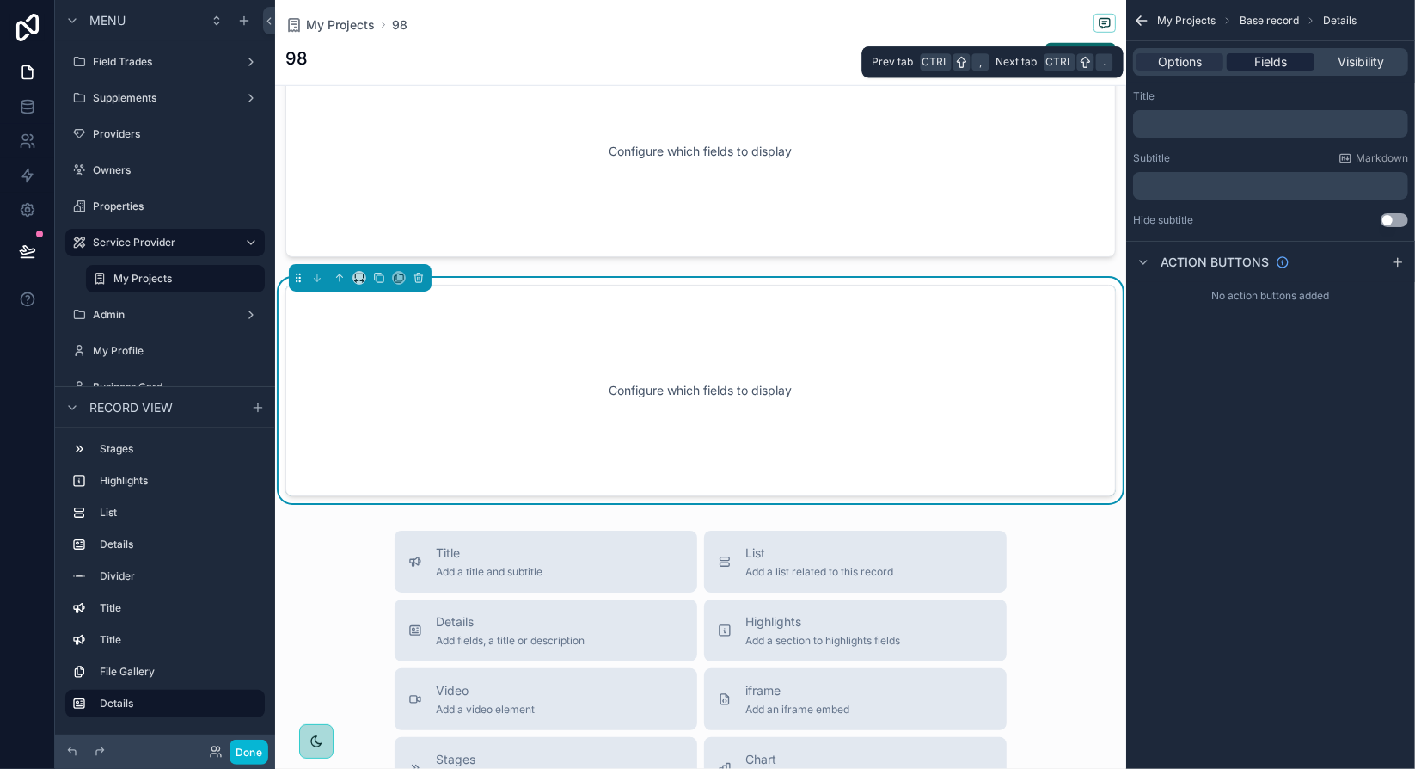
click at [1275, 62] on span "Fields" at bounding box center [1270, 61] width 33 height 17
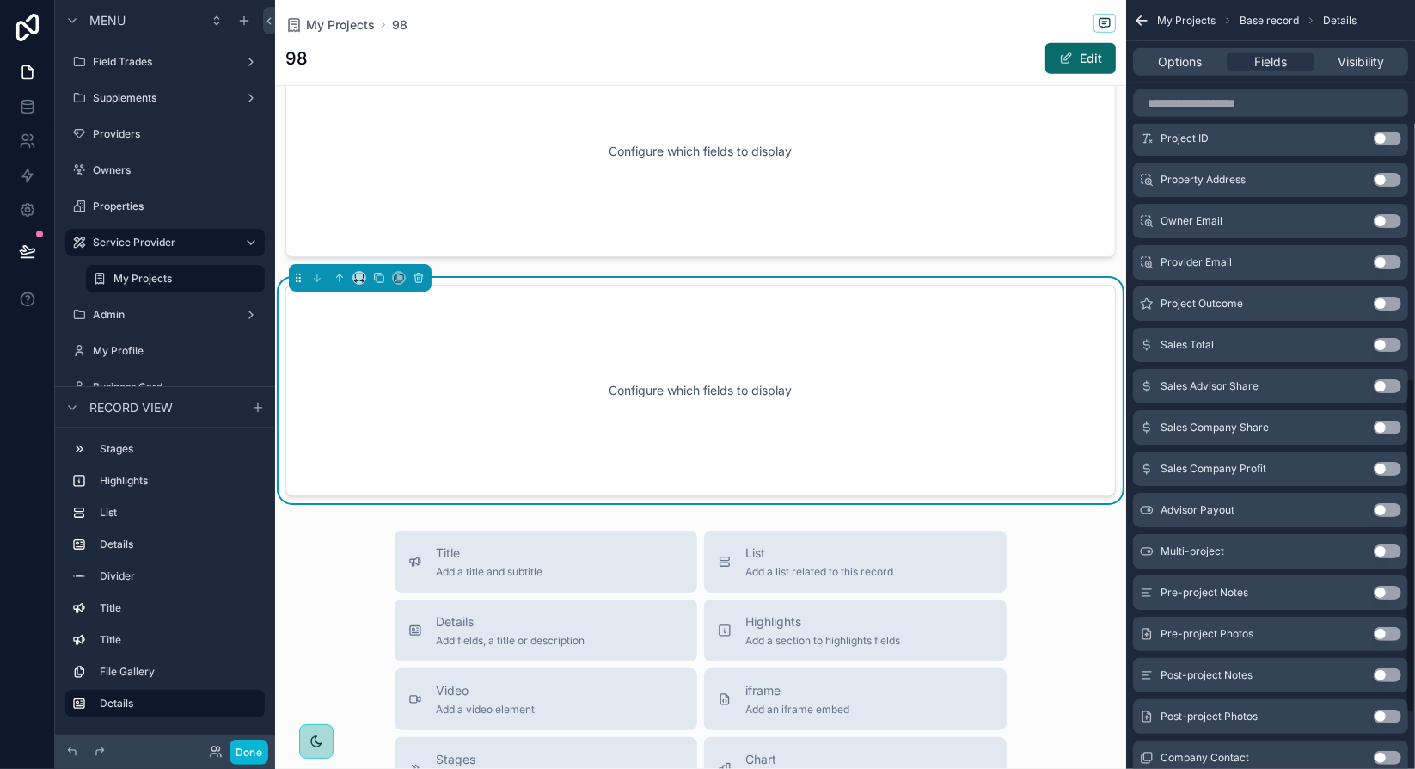
scroll to position [946, 0]
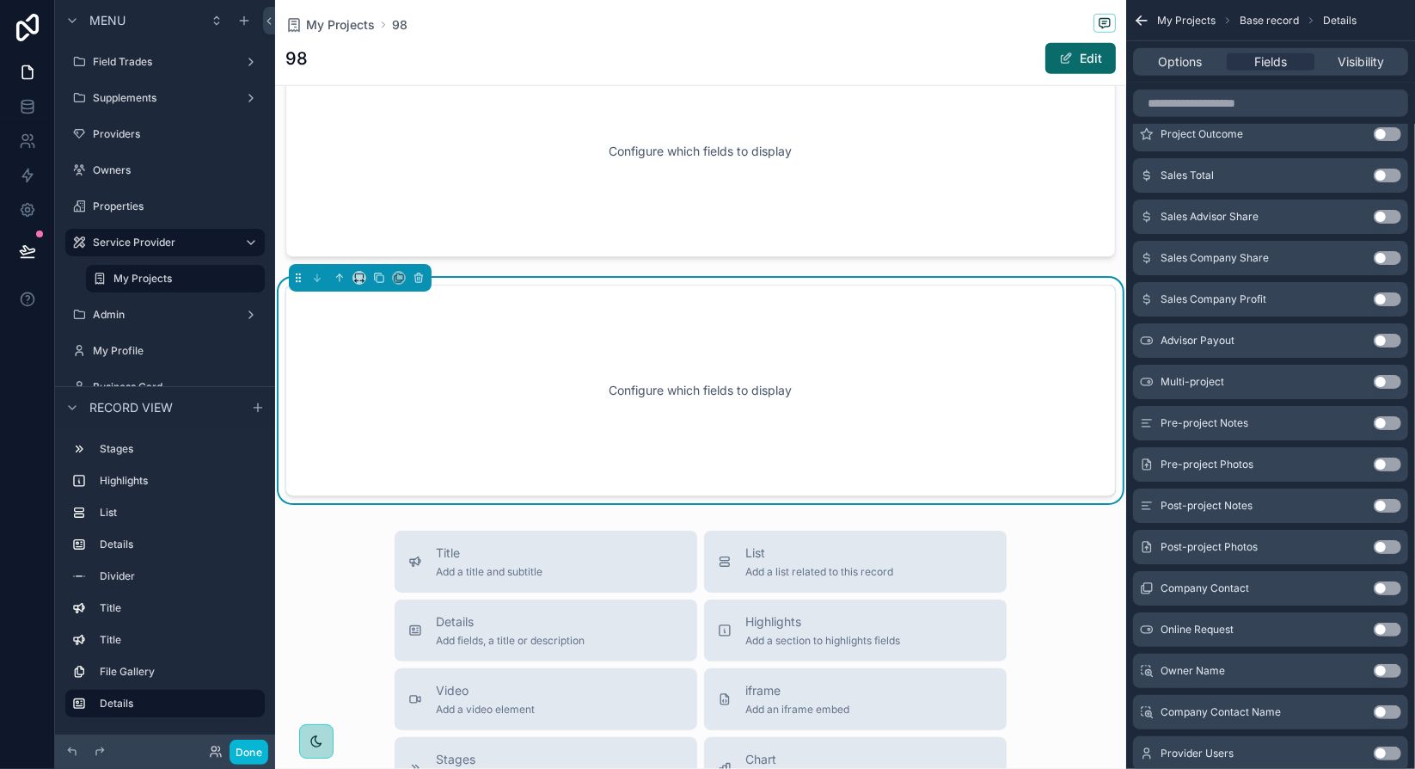
click at [1384, 426] on button "Use setting" at bounding box center [1388, 423] width 28 height 14
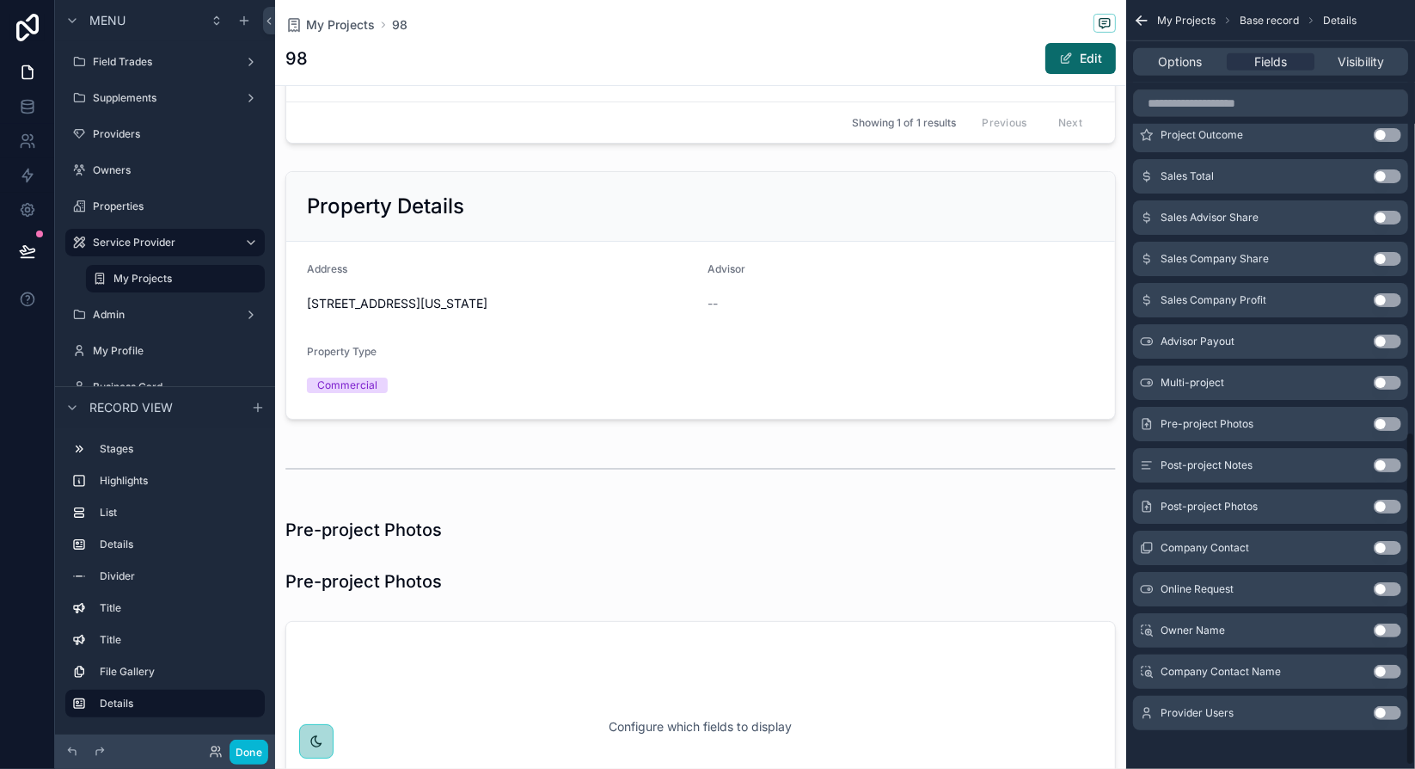
scroll to position [961, 0]
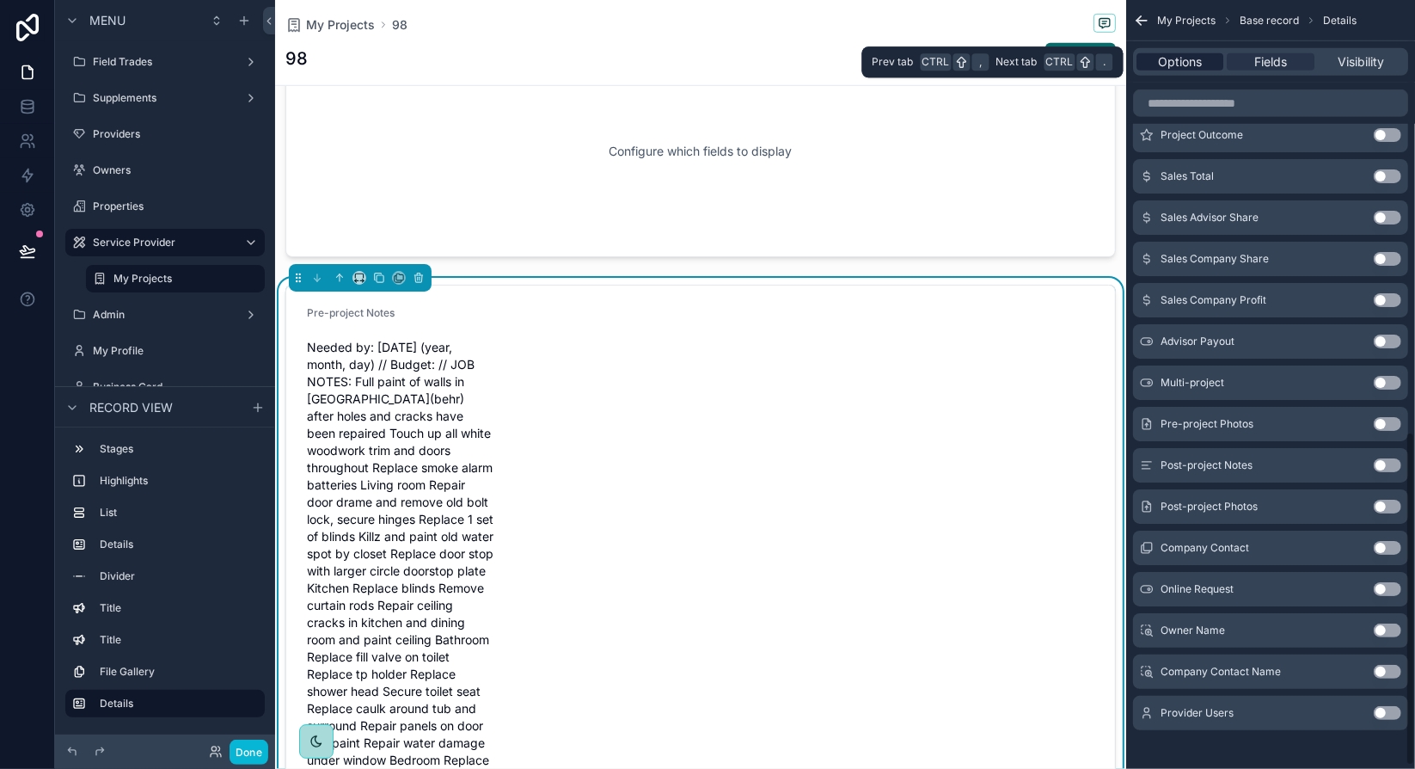
click at [1194, 64] on span "Options" at bounding box center [1180, 61] width 44 height 17
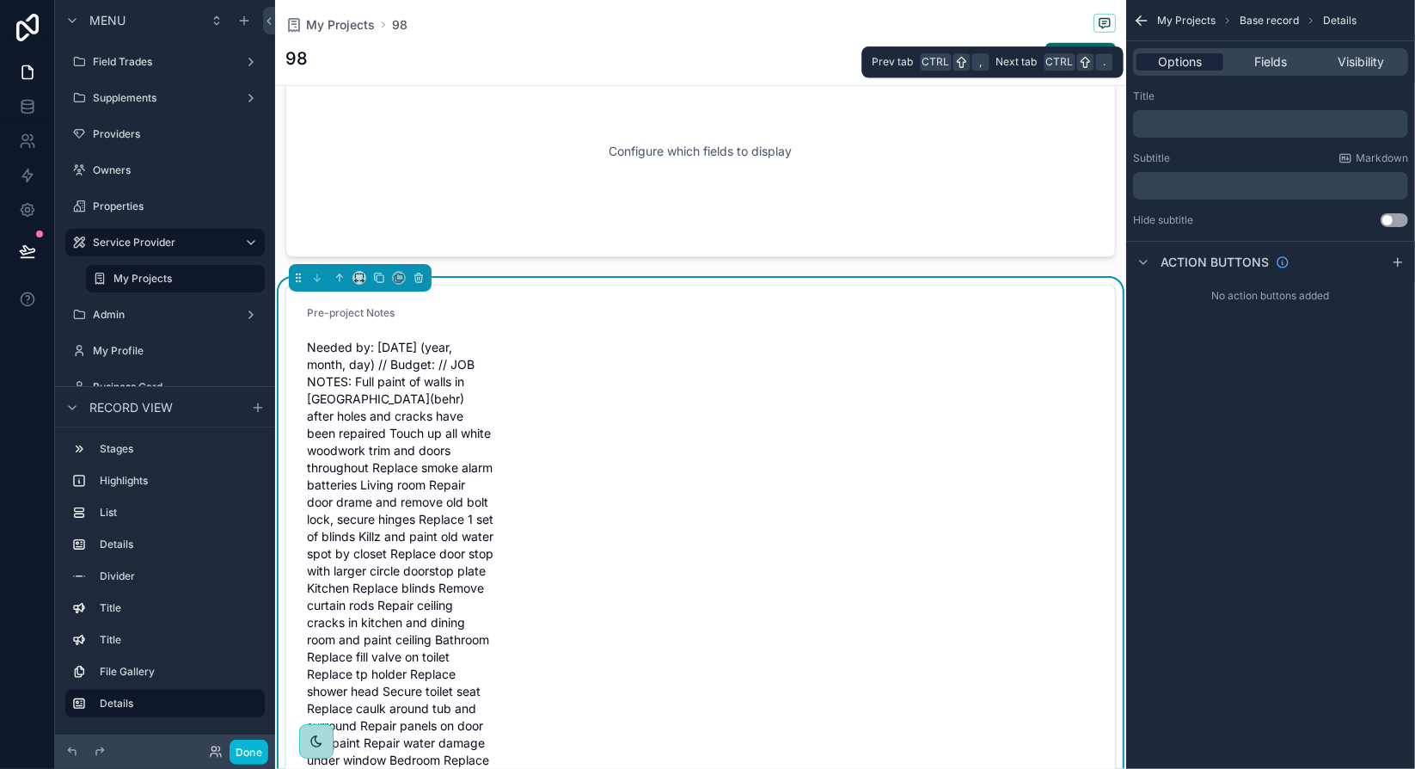
scroll to position [0, 0]
click at [1254, 59] on span "Fields" at bounding box center [1270, 61] width 33 height 17
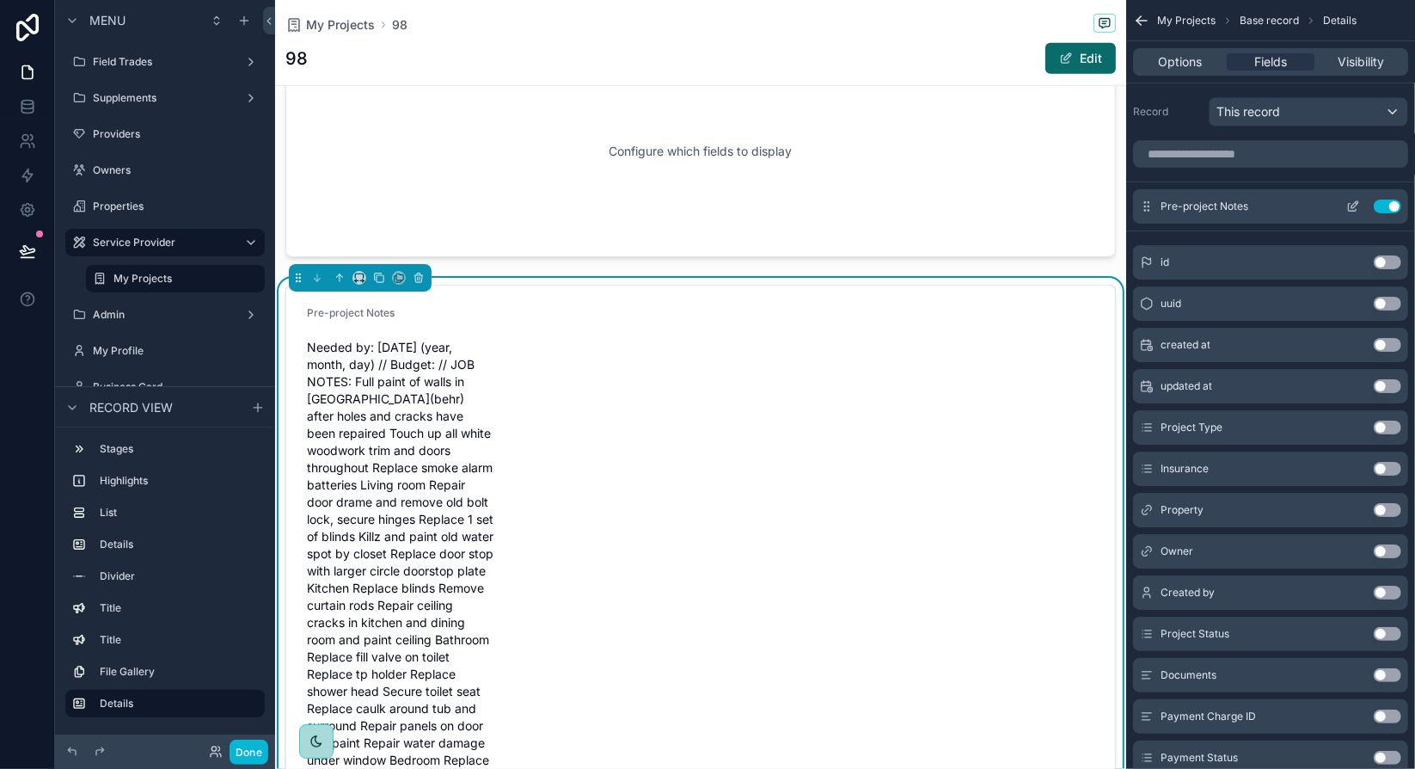
click at [1351, 205] on icon "scrollable content" at bounding box center [1354, 204] width 7 height 7
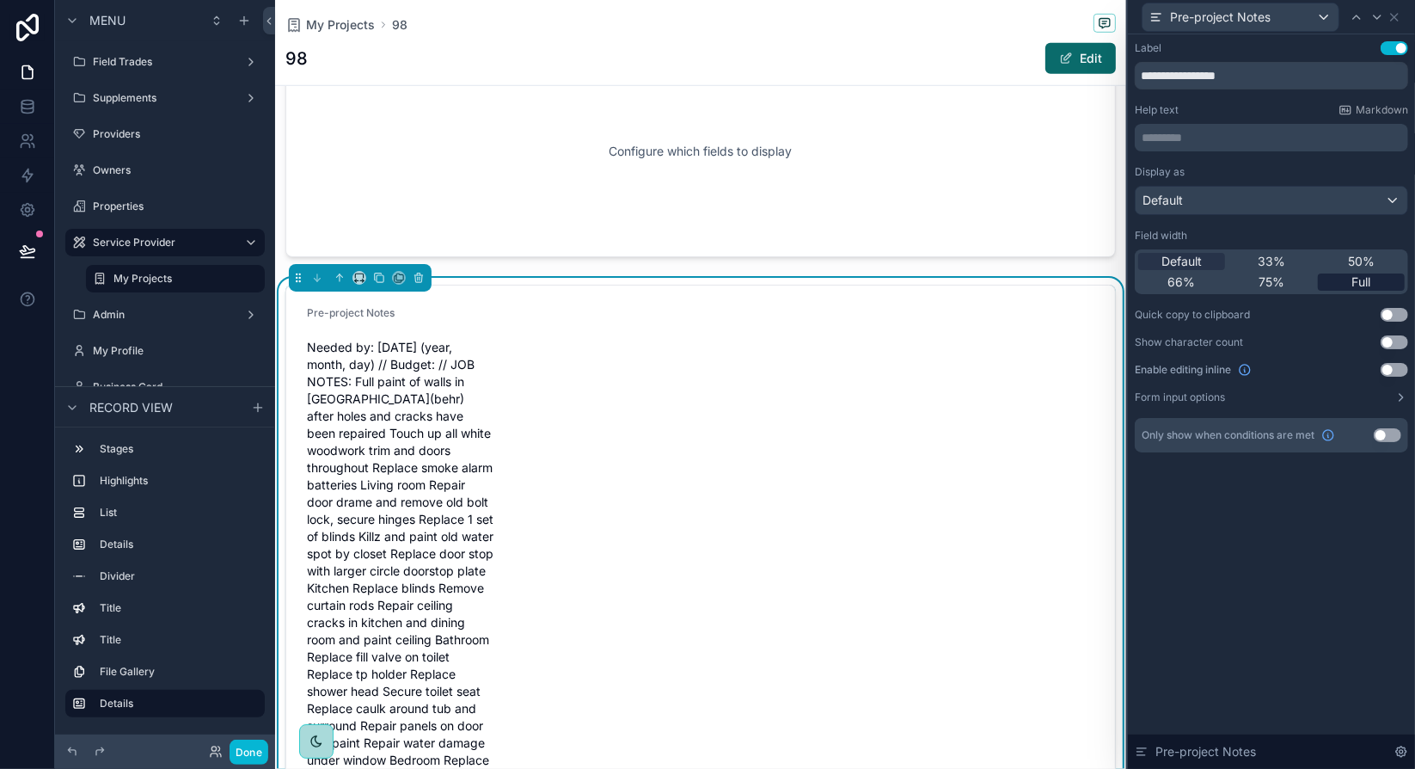
click at [1377, 281] on div "Full" at bounding box center [1361, 281] width 87 height 17
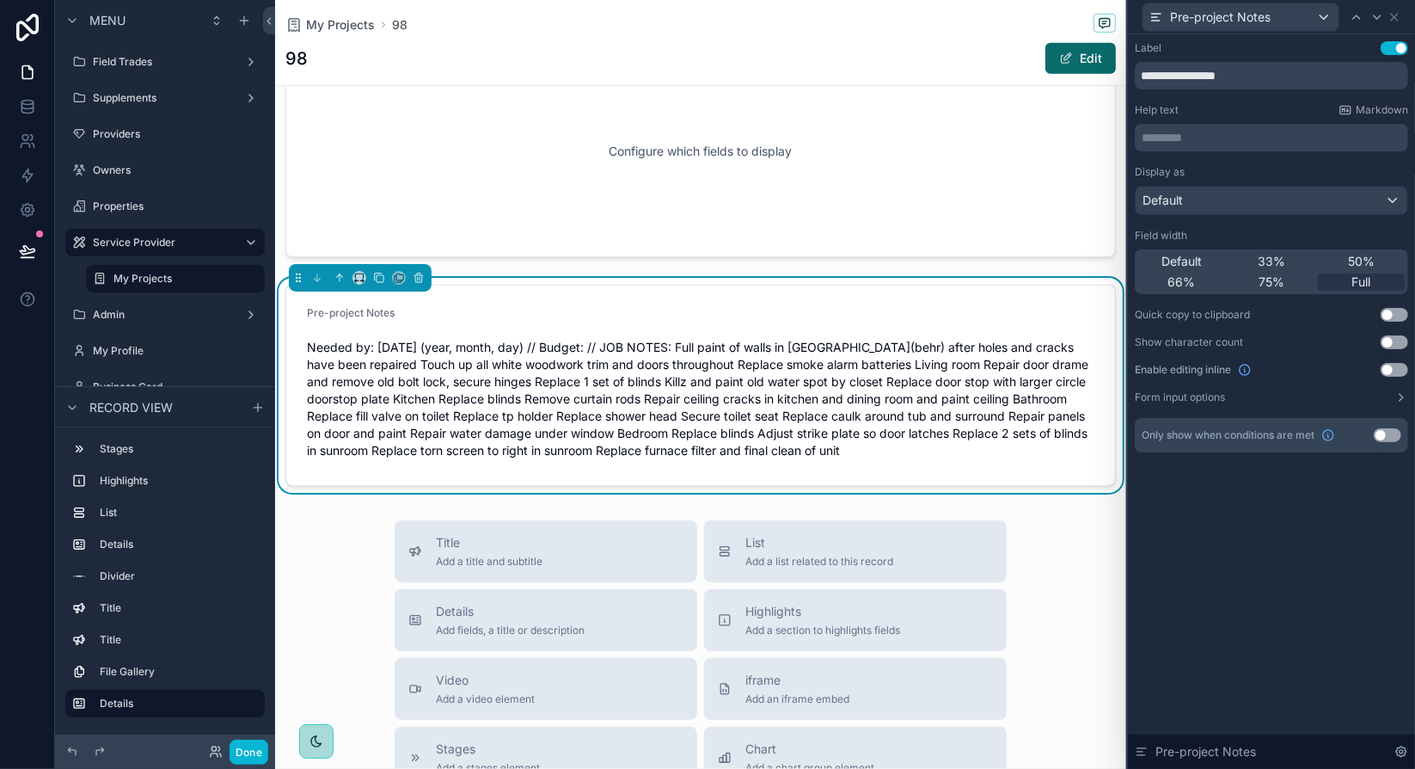
click at [383, 311] on span "Pre-project Notes" at bounding box center [351, 312] width 88 height 13
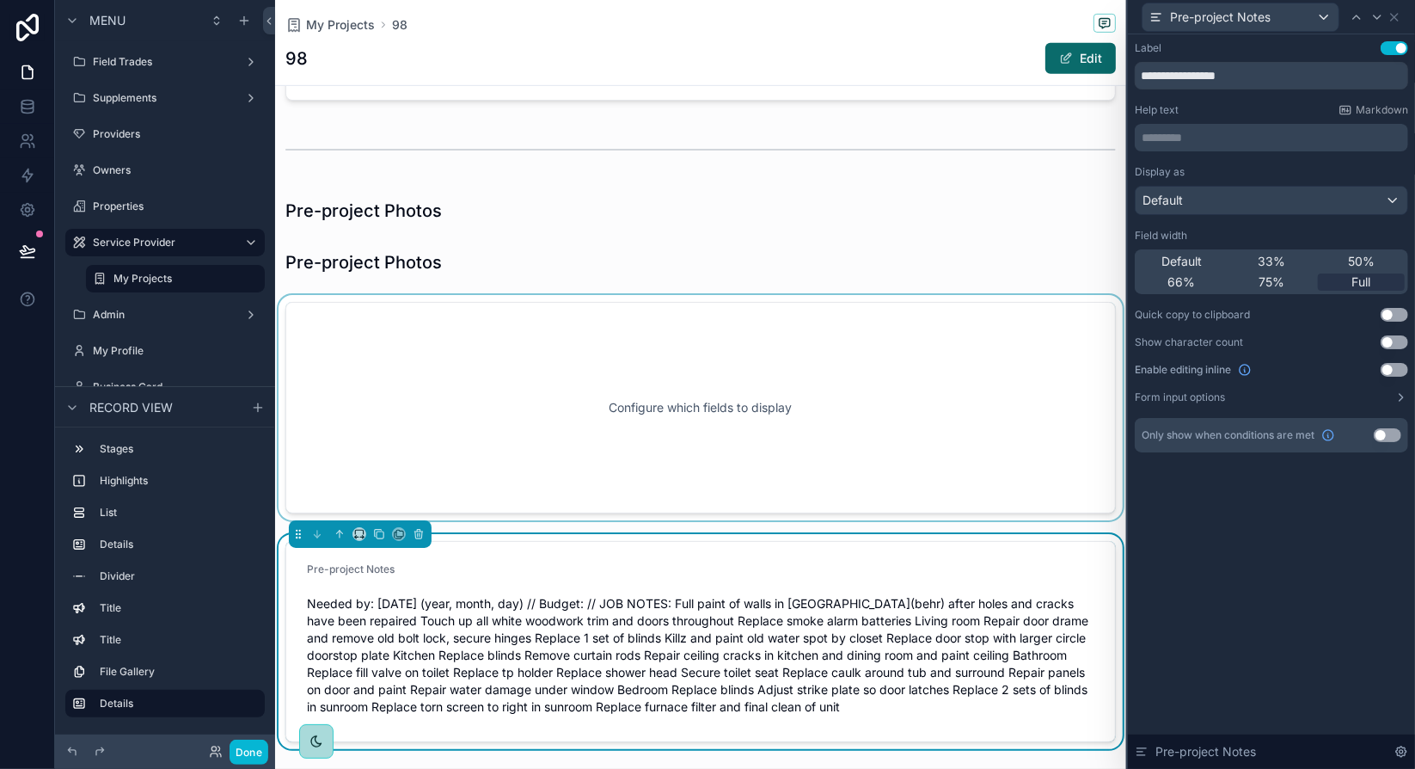
scroll to position [703, 0]
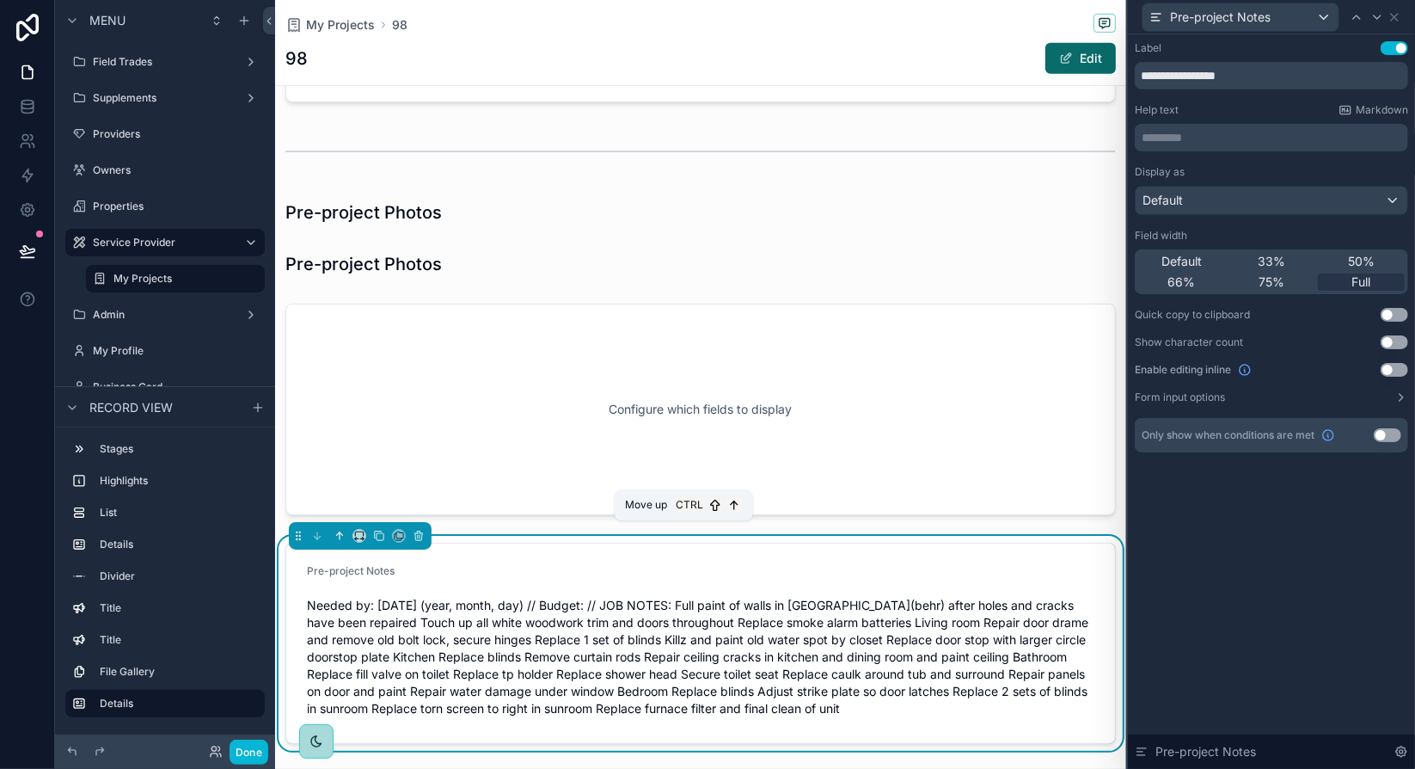
click at [340, 532] on icon "scrollable content" at bounding box center [340, 535] width 0 height 7
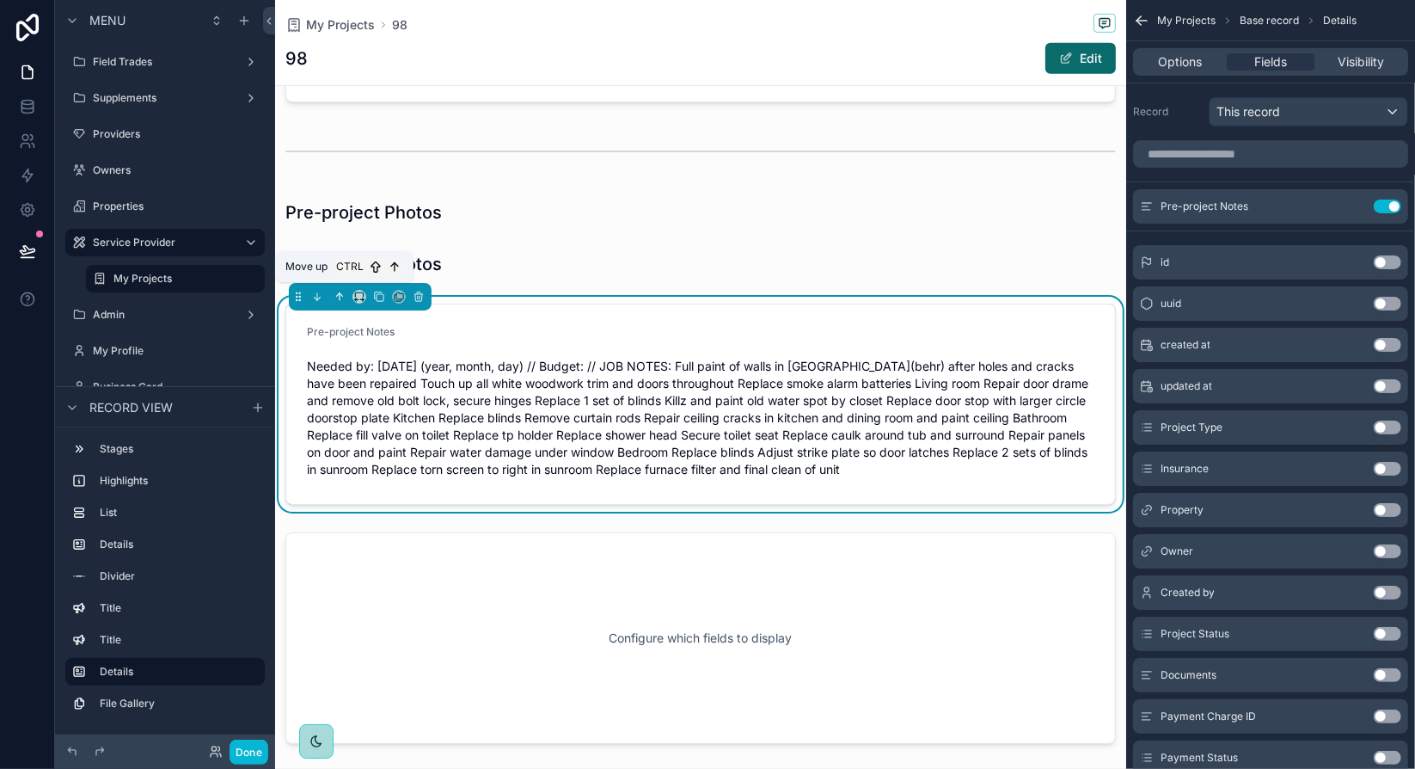
click at [342, 293] on icon "scrollable content" at bounding box center [341, 294] width 3 height 3
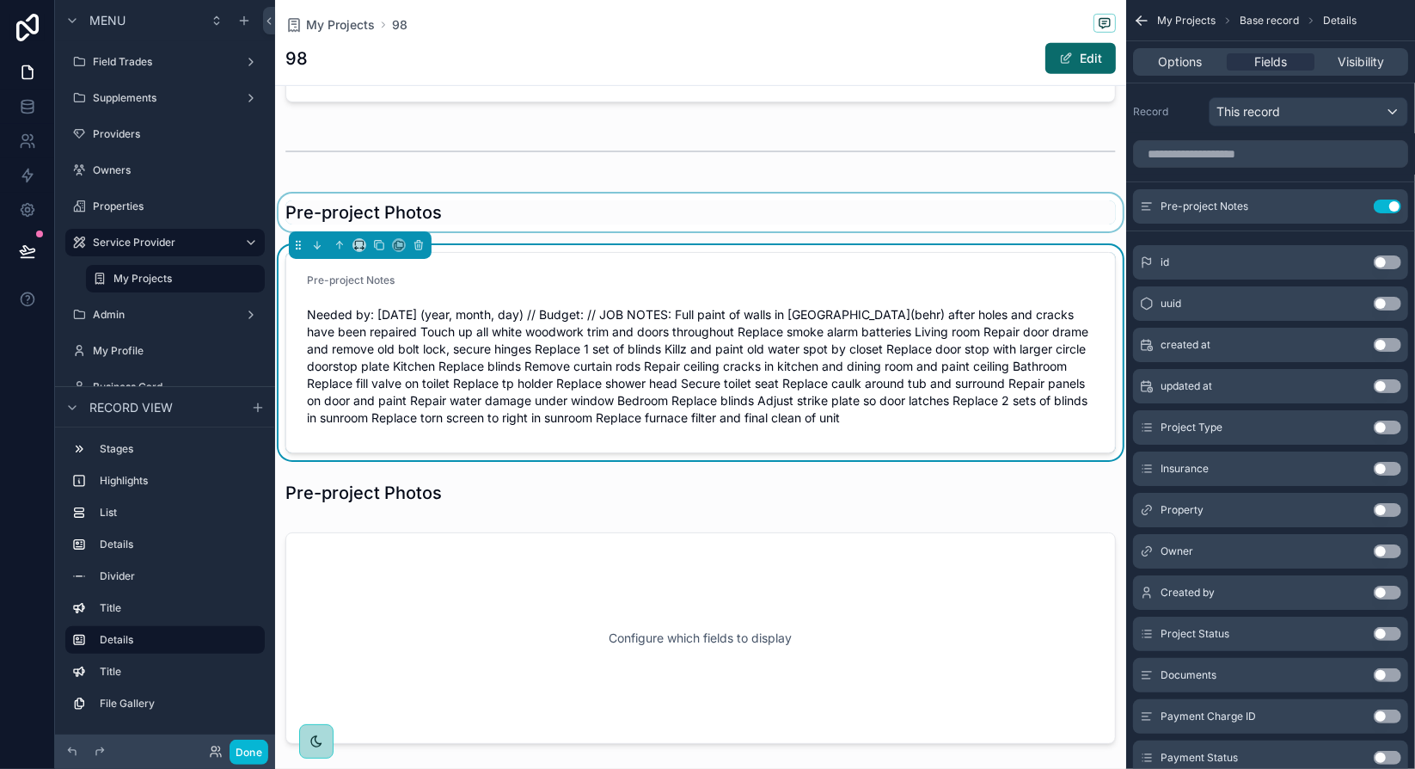
click at [442, 213] on div "scrollable content" at bounding box center [700, 212] width 851 height 38
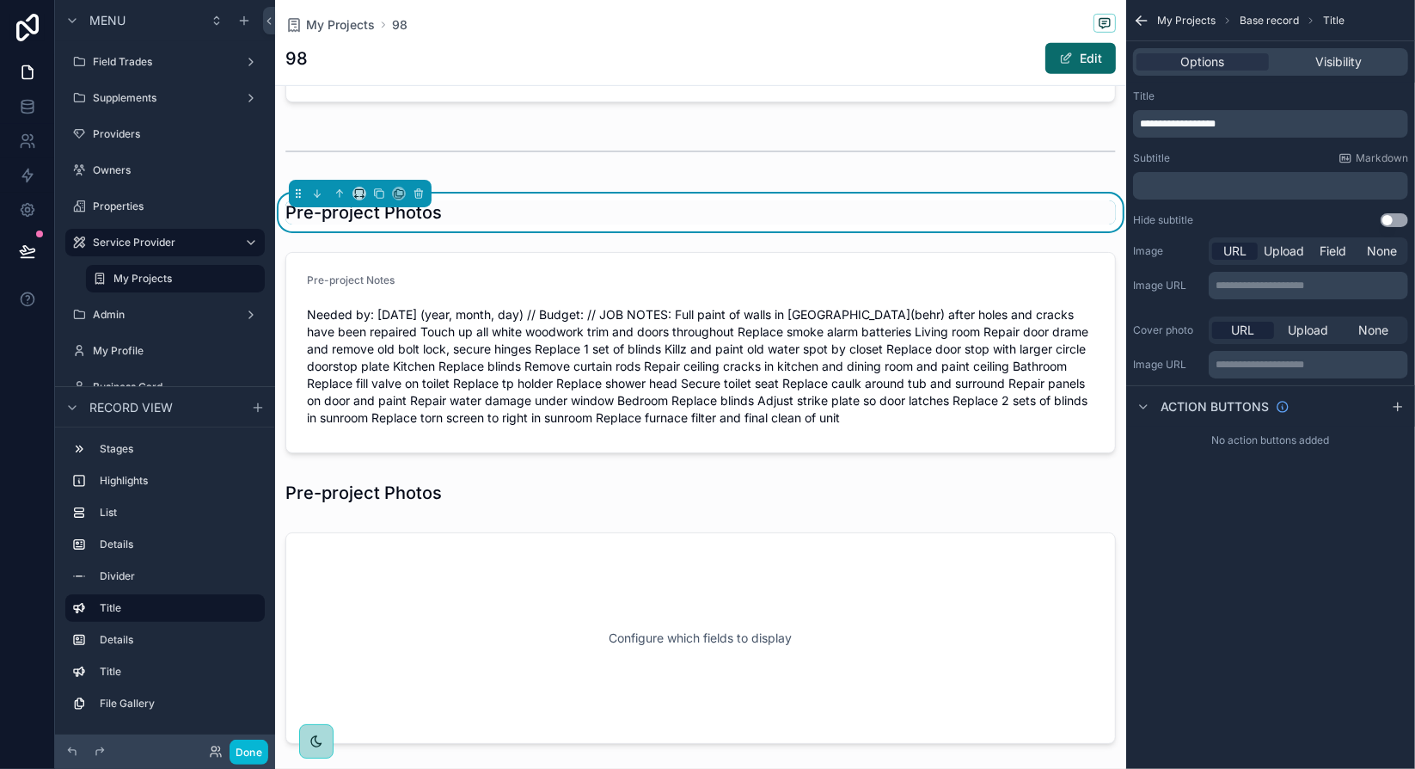
click at [1215, 126] on span "**********" at bounding box center [1178, 124] width 76 height 10
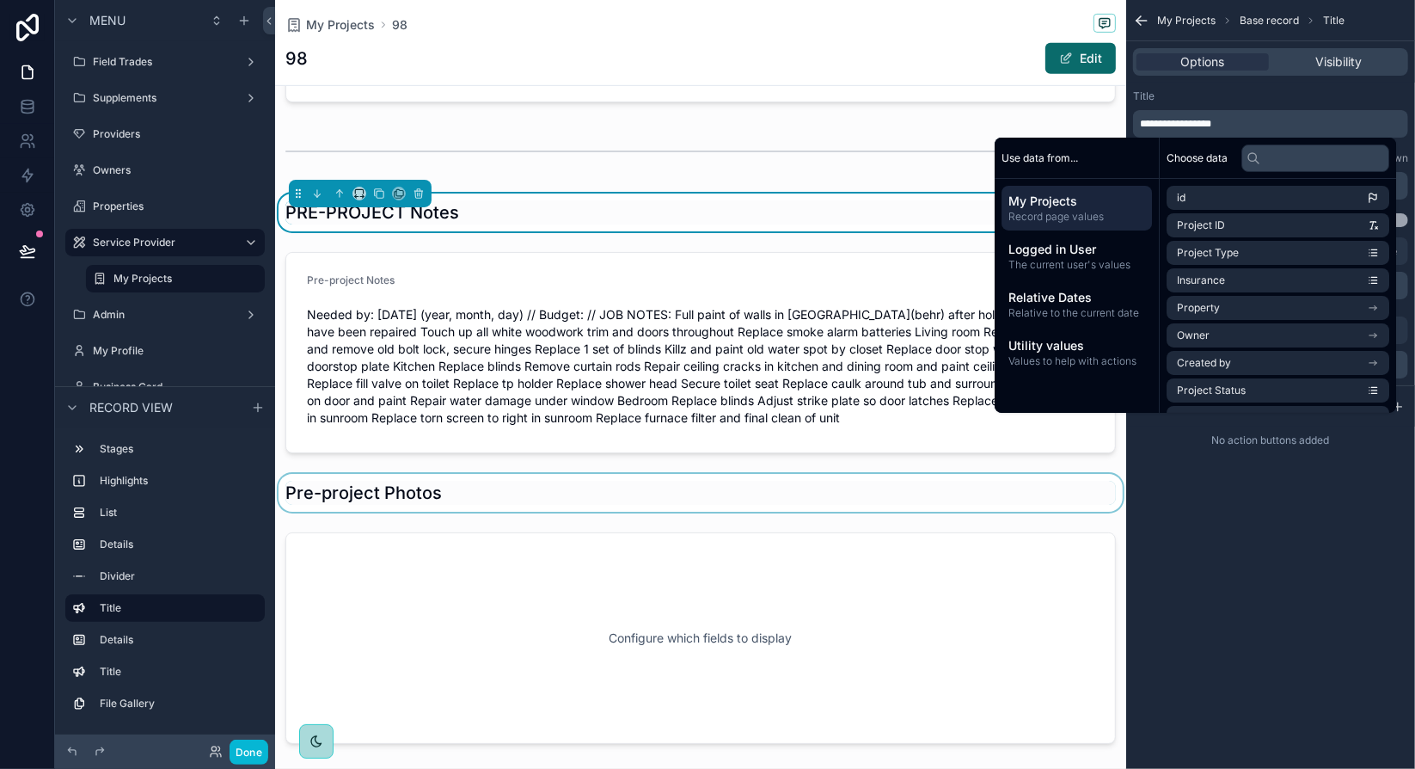
click at [397, 482] on div "scrollable content" at bounding box center [700, 493] width 851 height 38
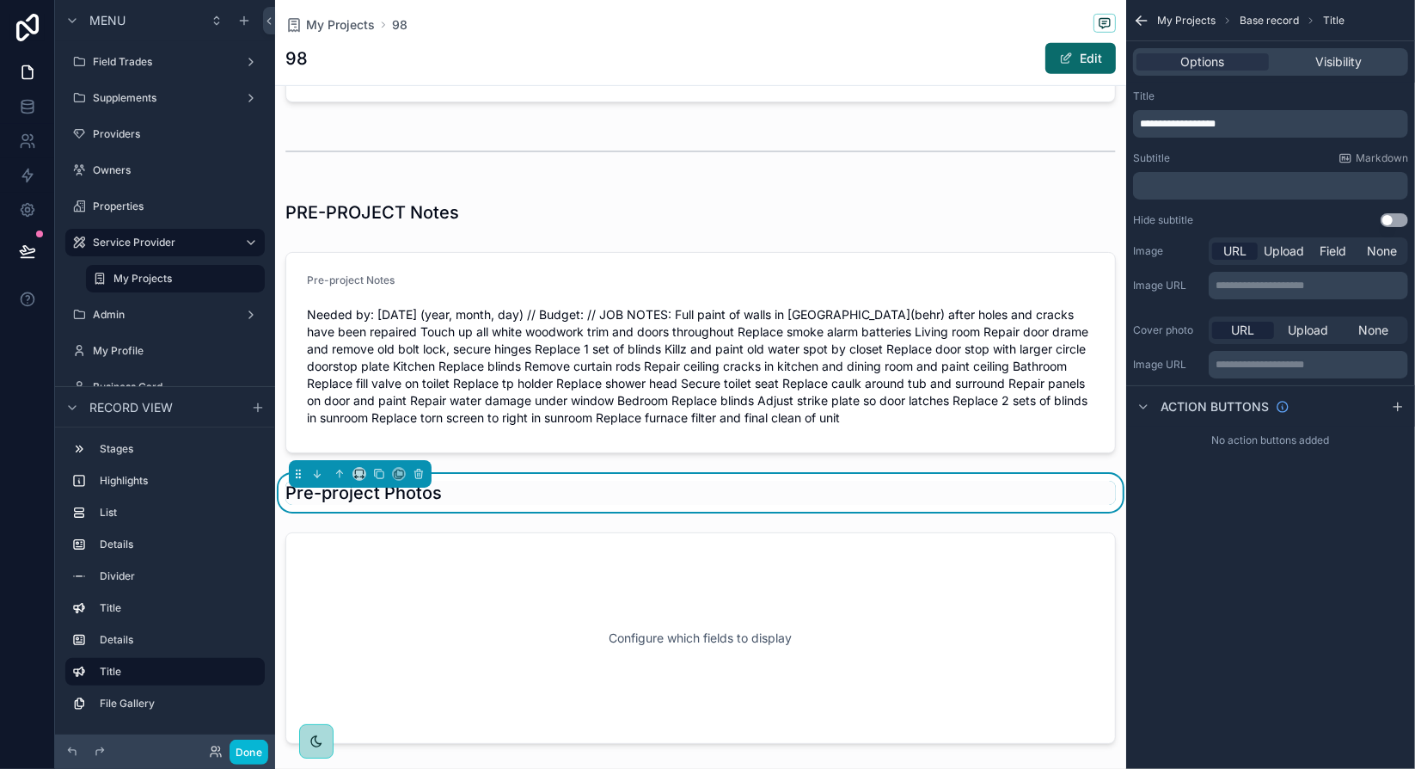
click at [1192, 123] on span "**********" at bounding box center [1178, 124] width 76 height 10
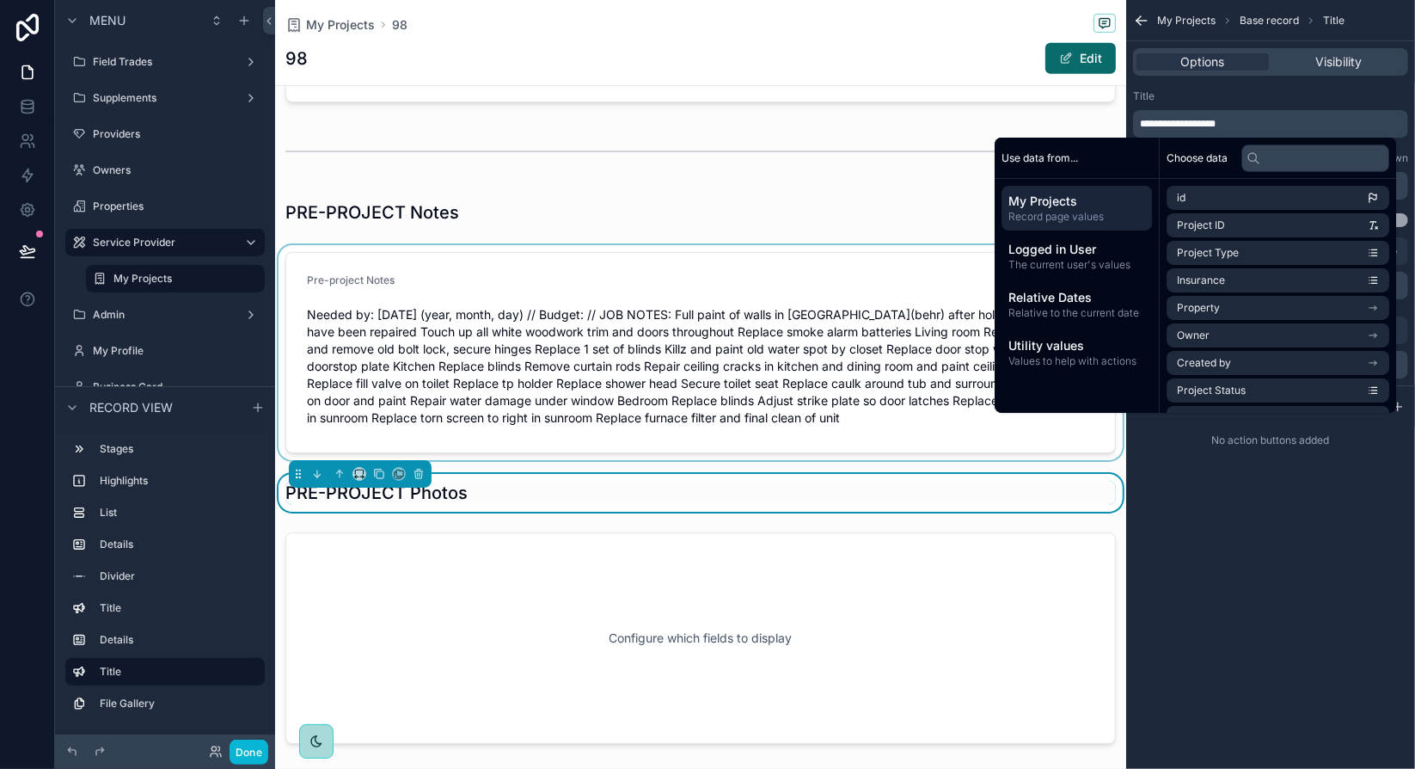
click at [786, 361] on div "scrollable content" at bounding box center [700, 352] width 851 height 215
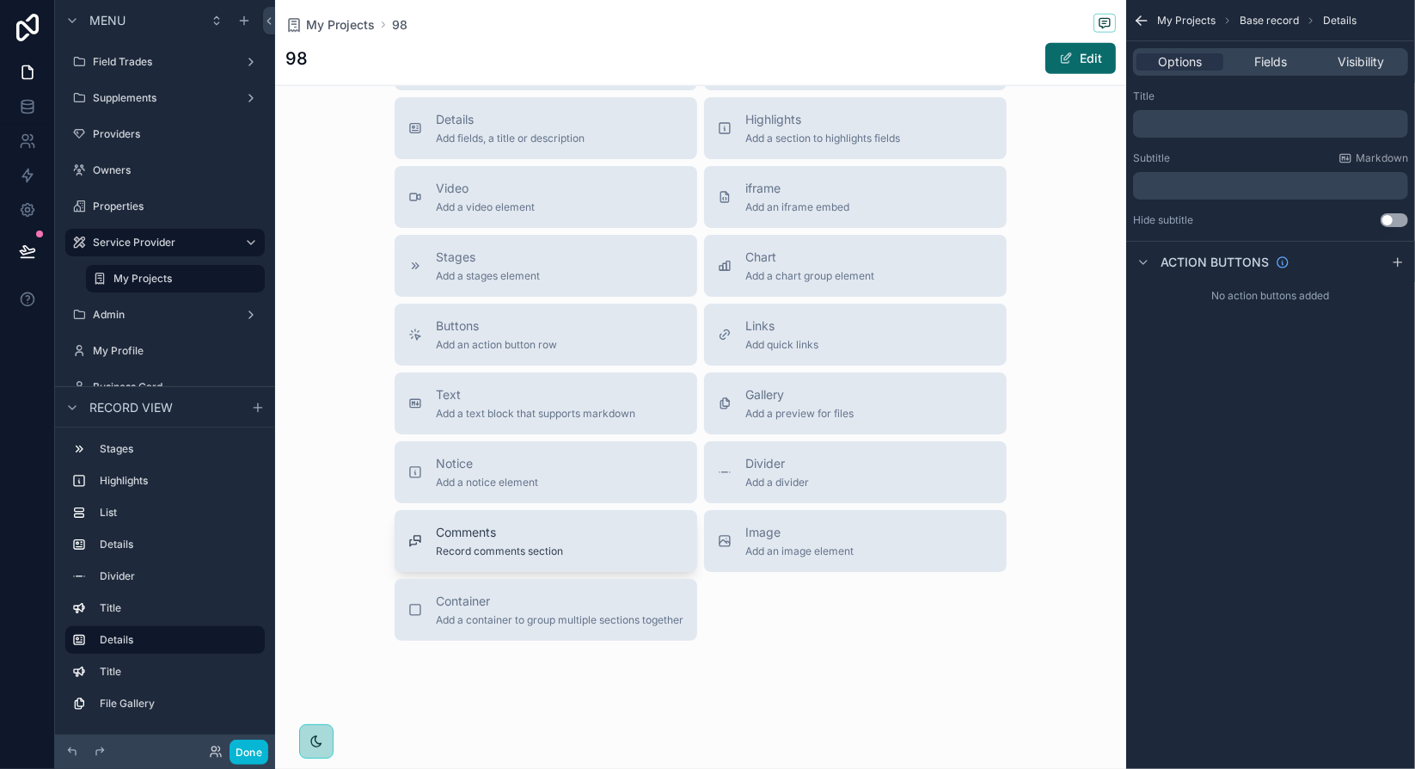
scroll to position [1456, 0]
click at [787, 472] on span "Add a divider" at bounding box center [777, 479] width 64 height 14
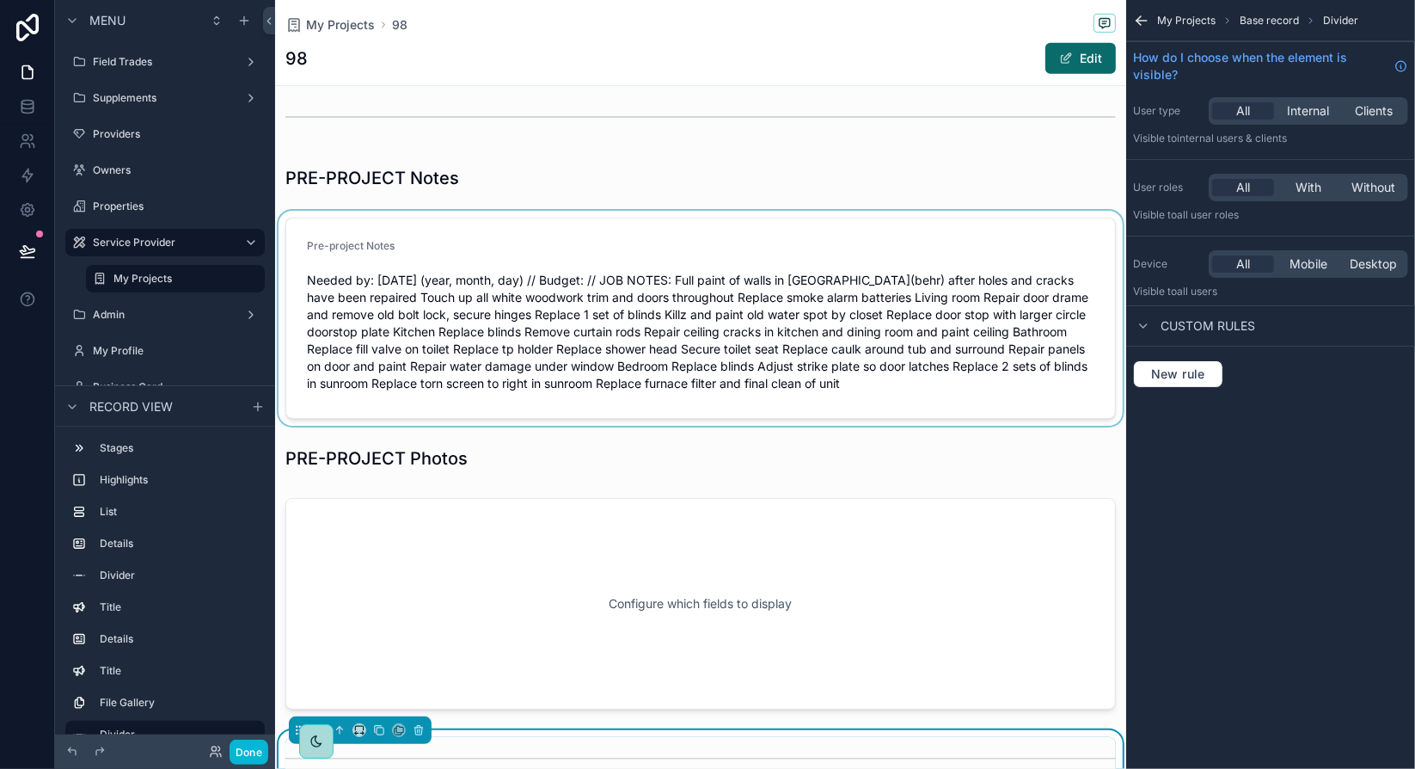
scroll to position [676, 0]
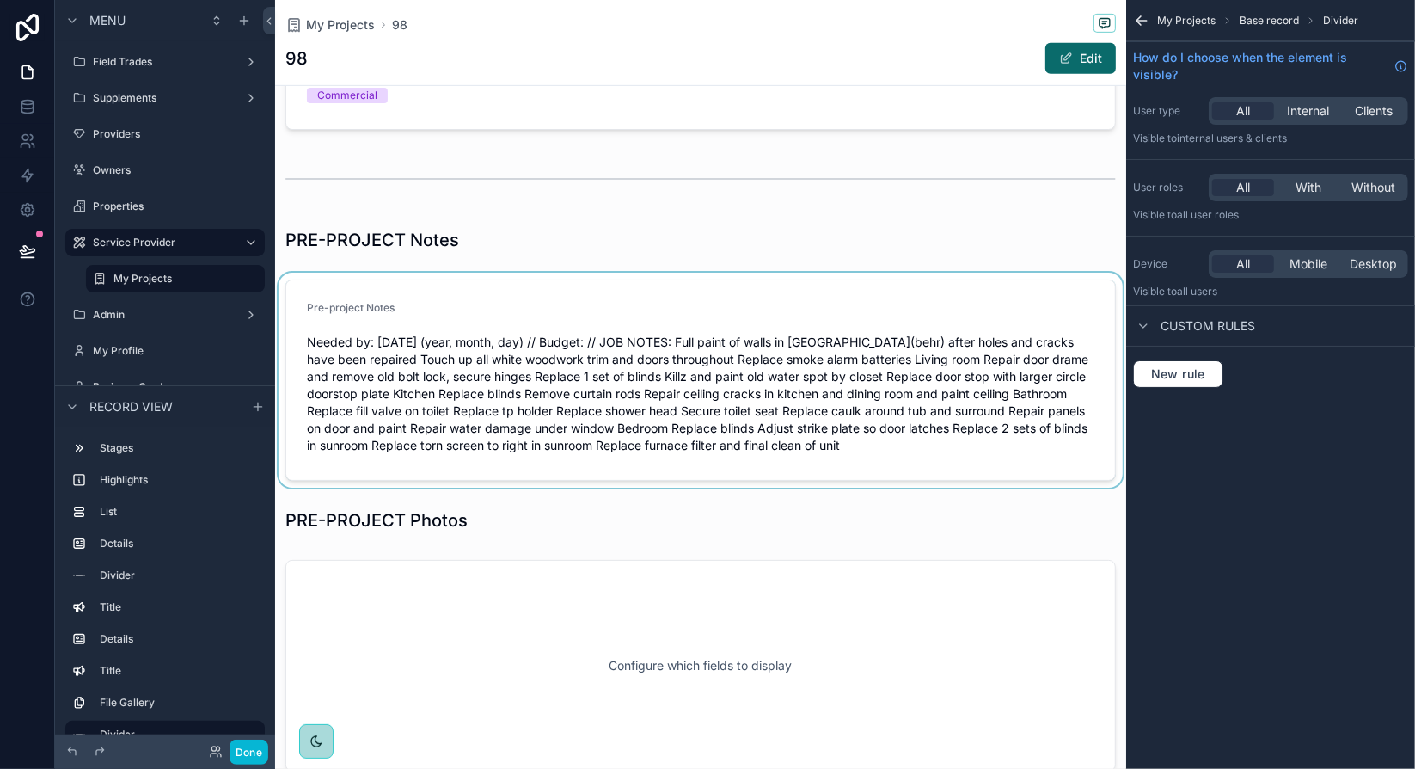
click at [689, 303] on div "scrollable content" at bounding box center [700, 380] width 851 height 215
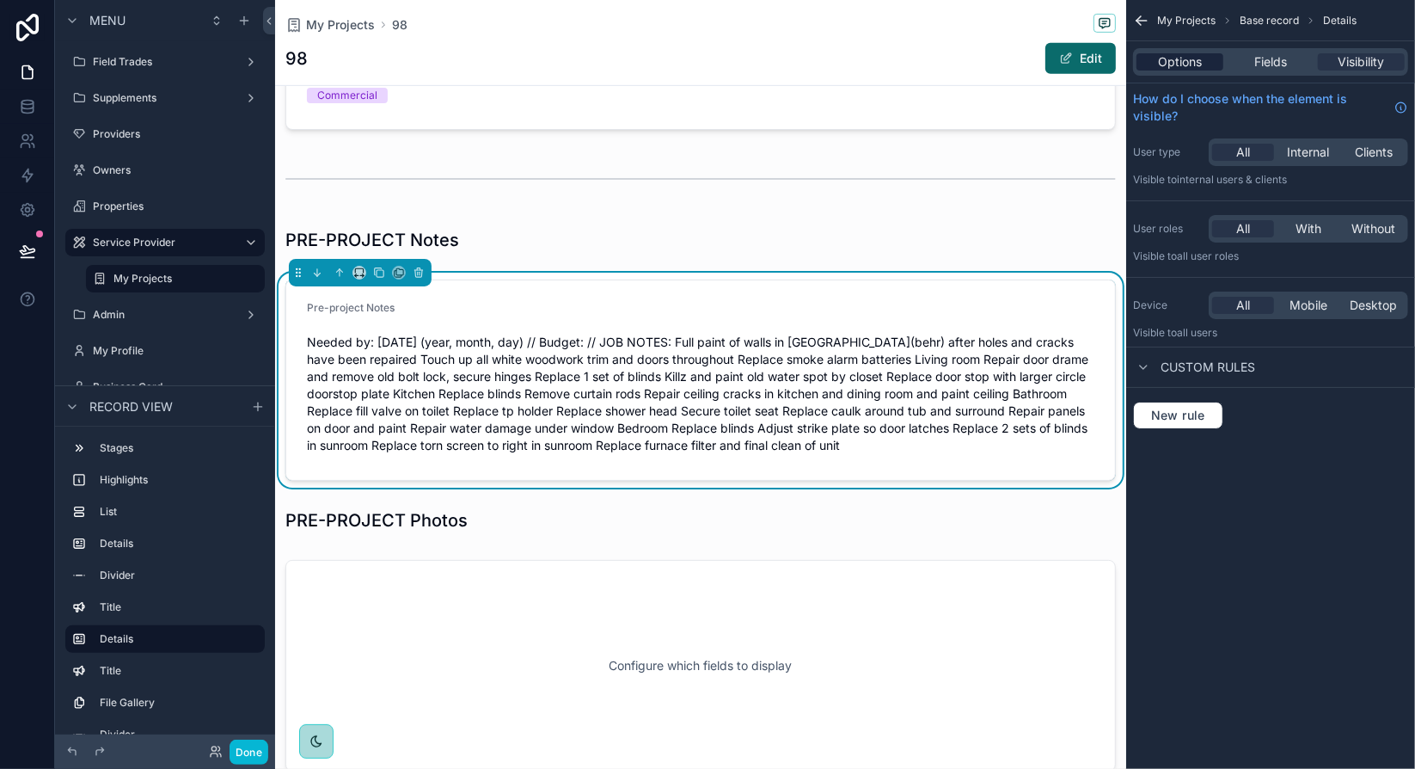
click at [1187, 60] on span "Options" at bounding box center [1180, 61] width 44 height 17
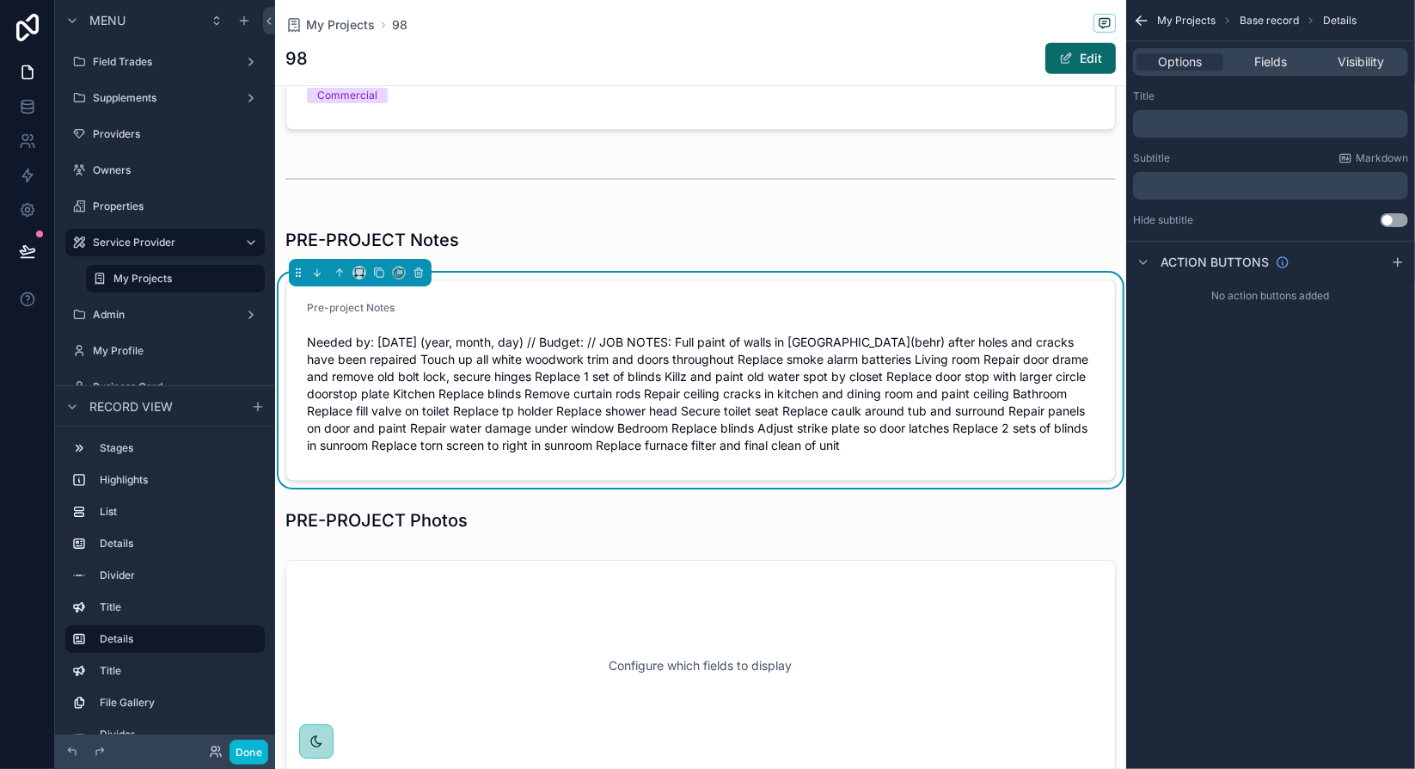
click at [1187, 187] on p "﻿" at bounding box center [1272, 186] width 265 height 14
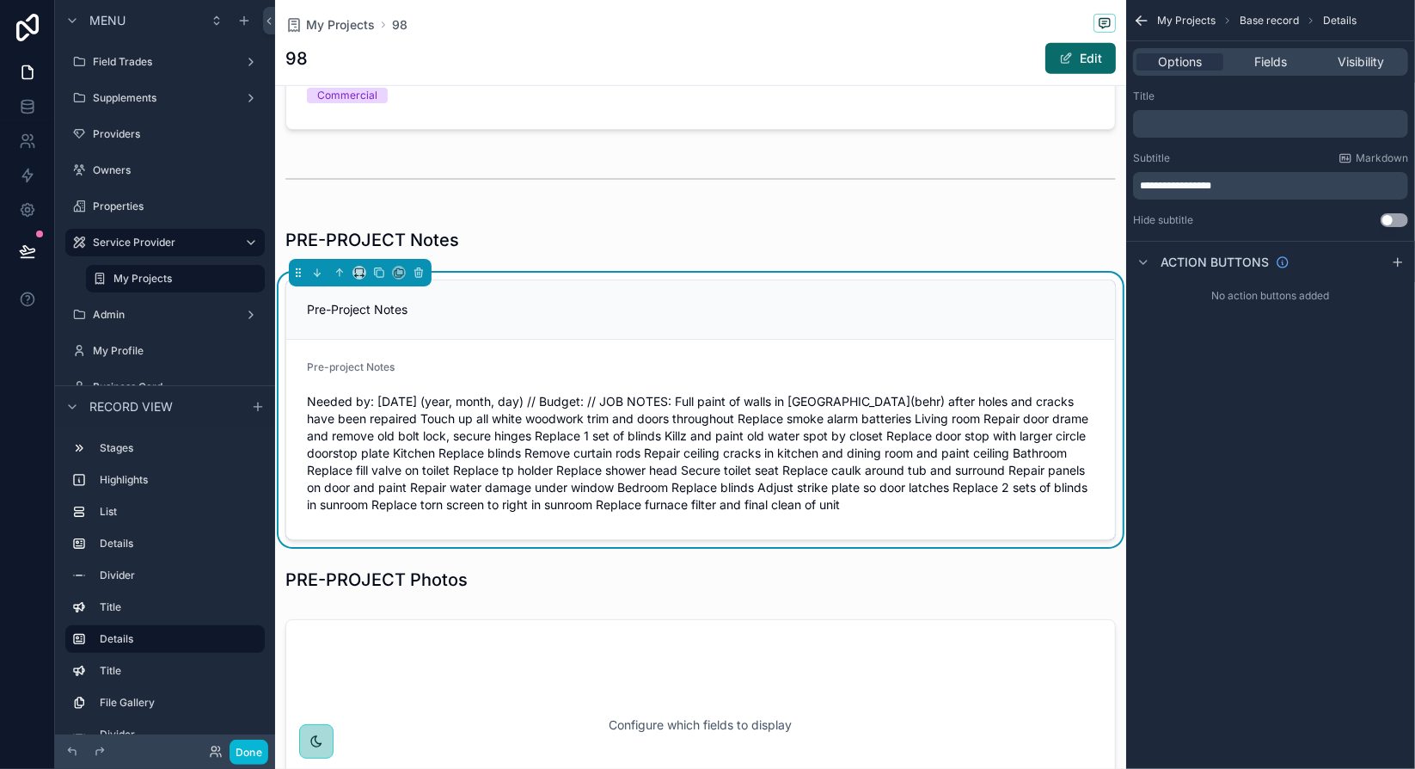
click at [1143, 184] on span "**********" at bounding box center [1175, 186] width 71 height 10
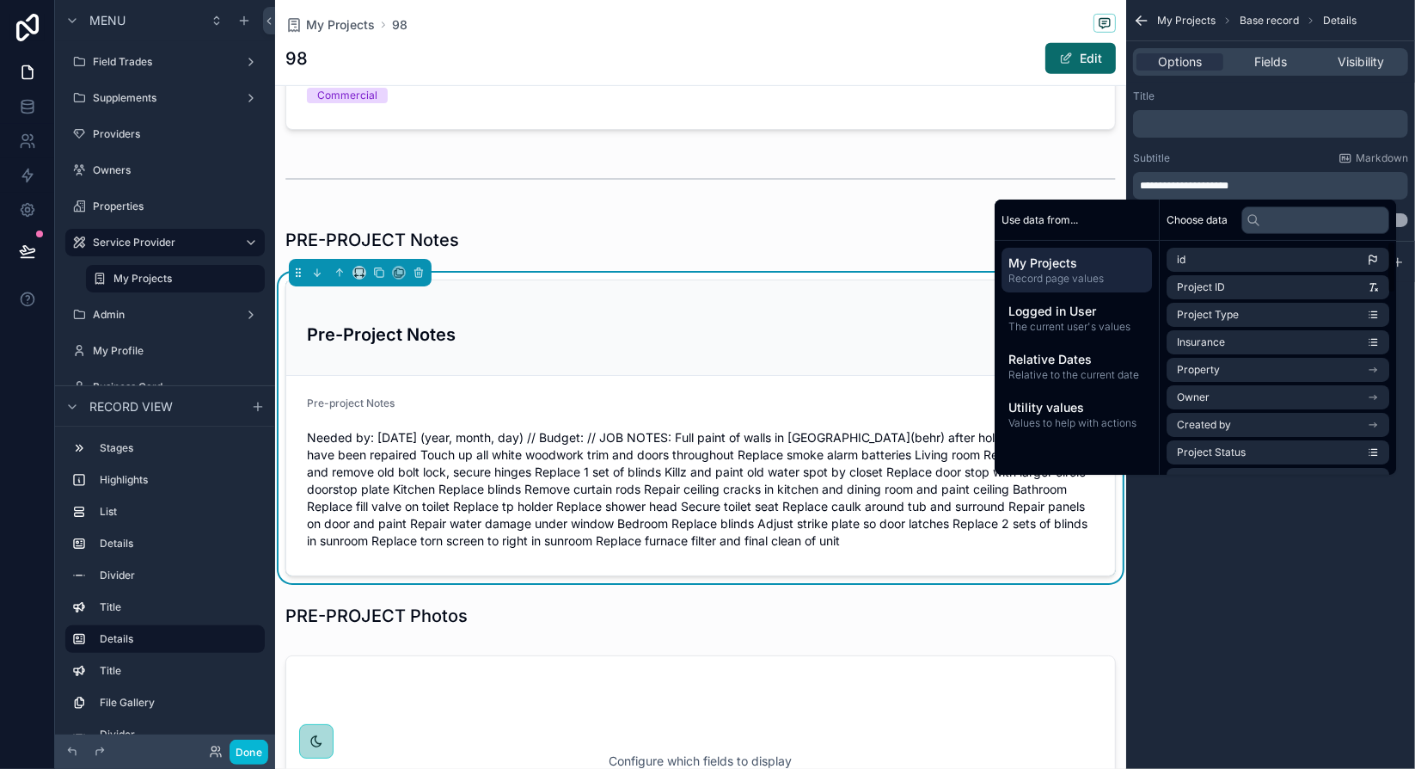
click at [1220, 515] on div "**********" at bounding box center [1270, 384] width 289 height 769
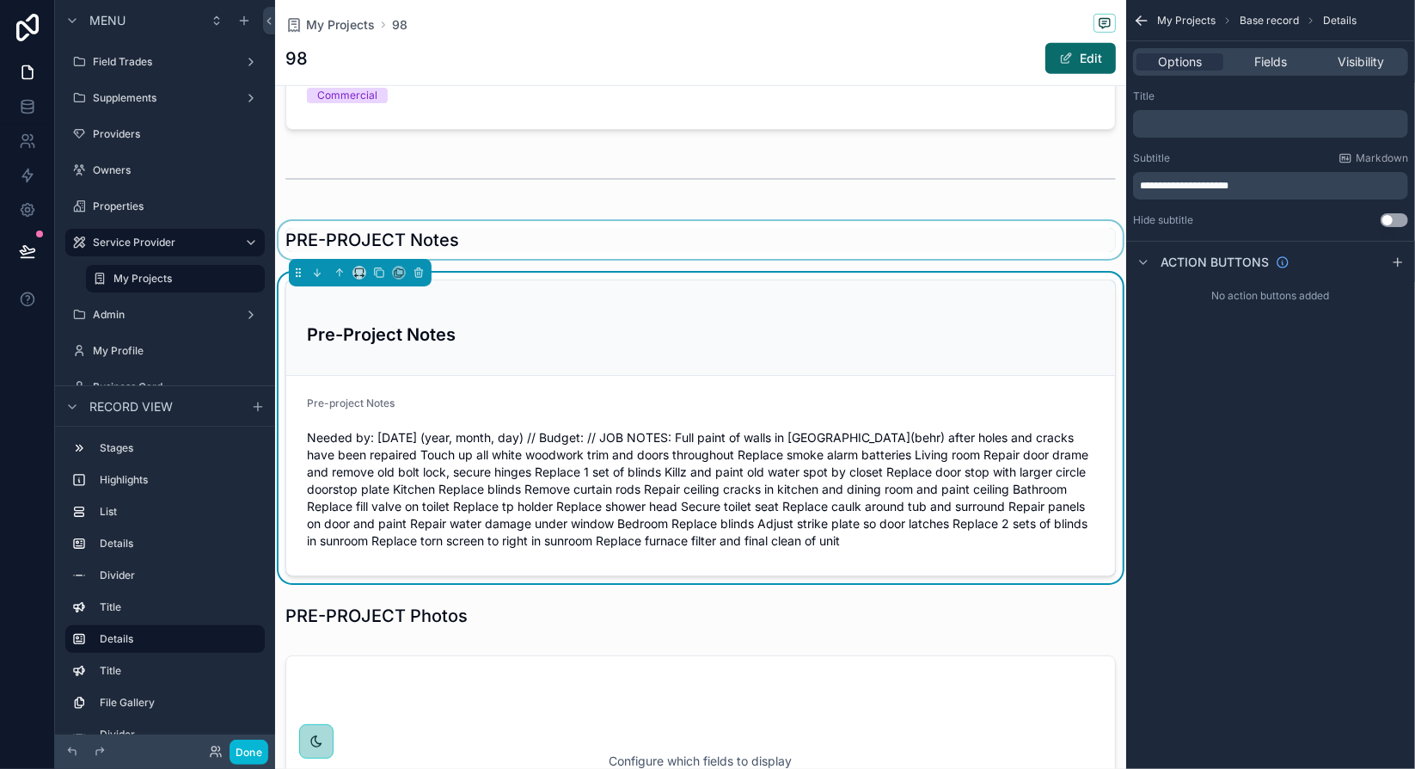
click at [550, 241] on div "scrollable content" at bounding box center [700, 240] width 851 height 38
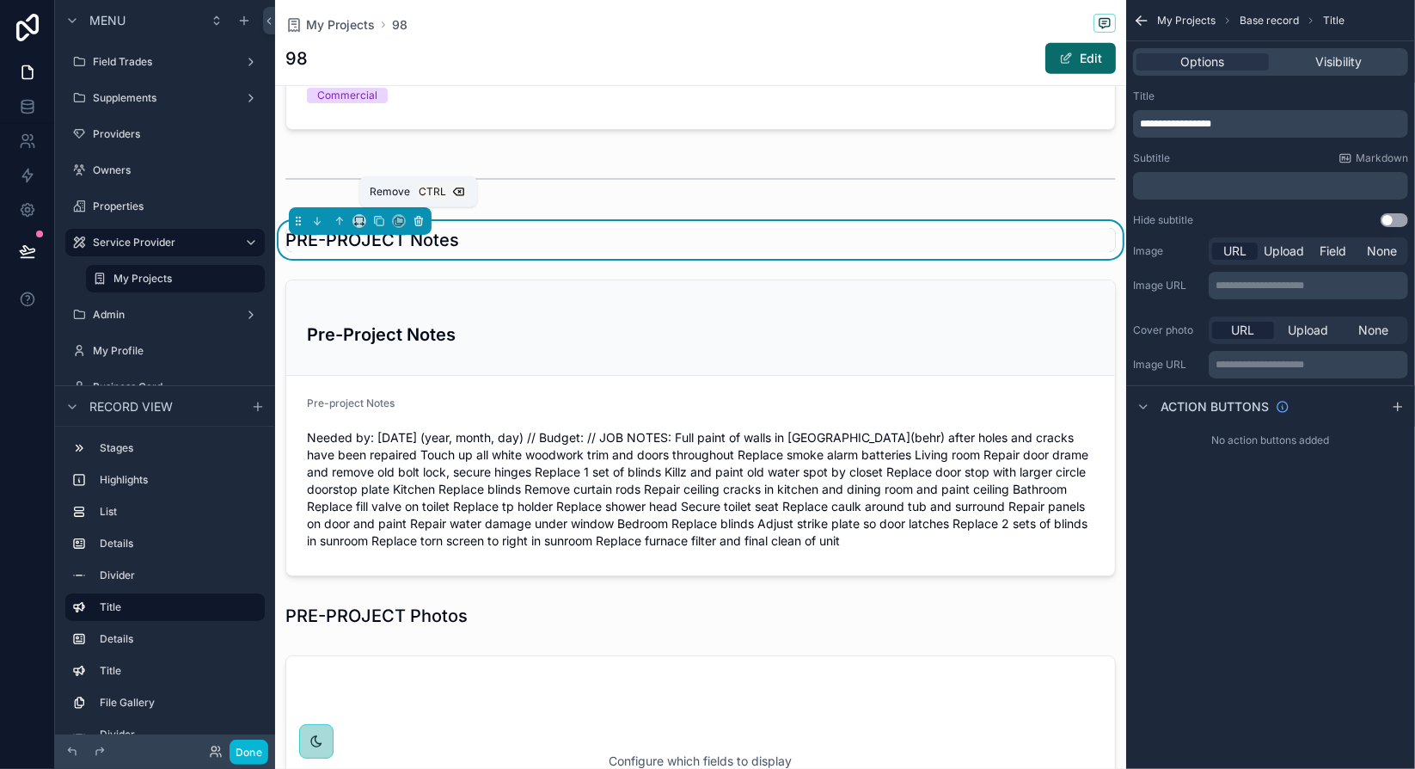
click at [420, 218] on icon "scrollable content" at bounding box center [418, 221] width 7 height 7
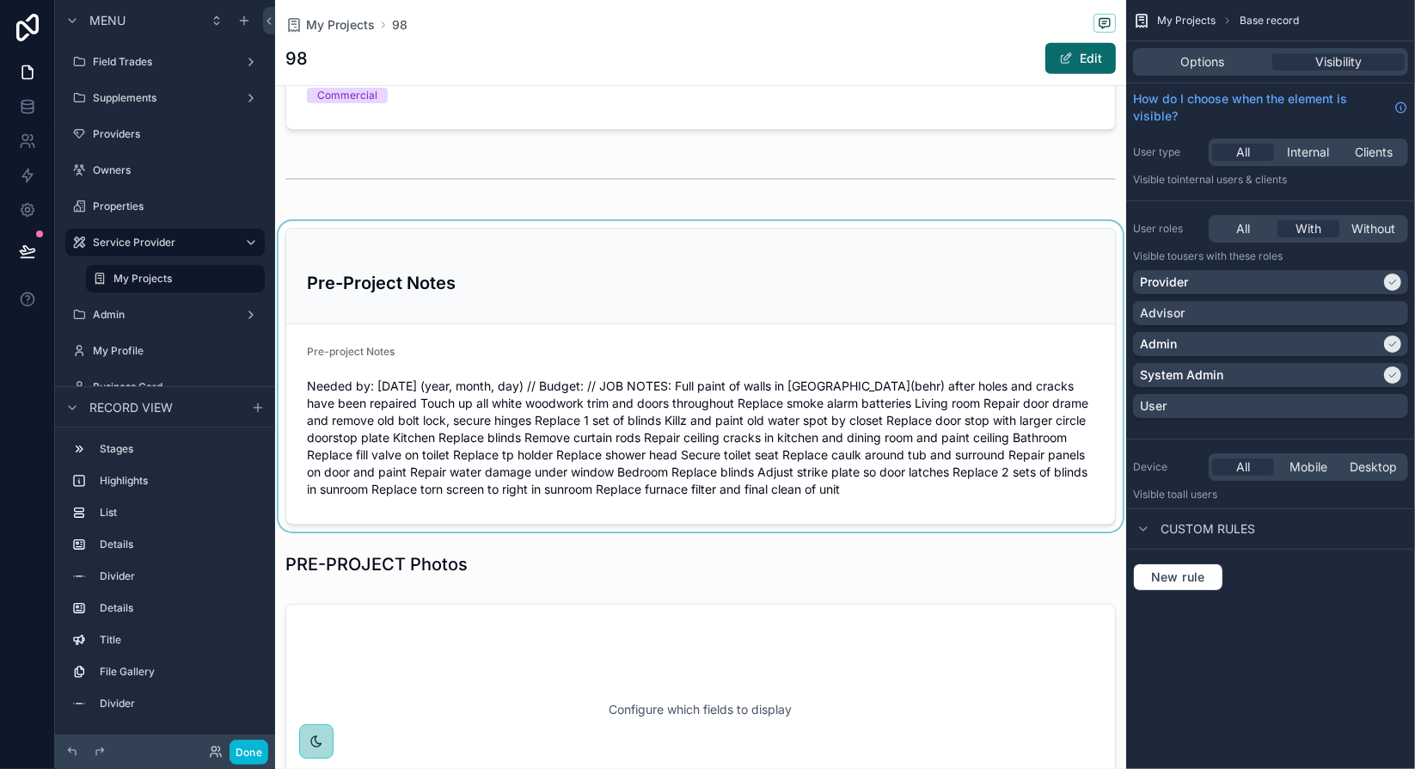
click at [392, 344] on div "scrollable content" at bounding box center [700, 376] width 851 height 310
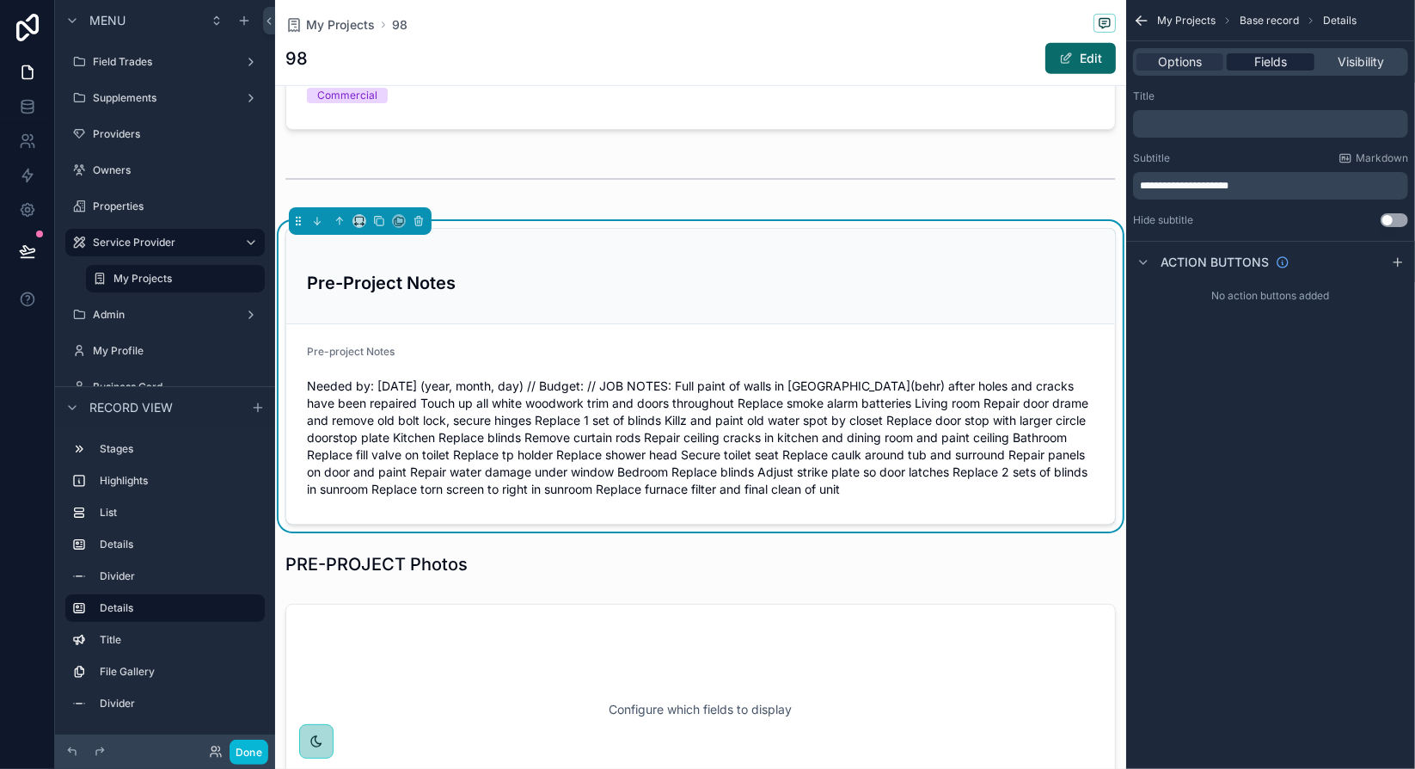
click at [1277, 64] on span "Fields" at bounding box center [1270, 61] width 33 height 17
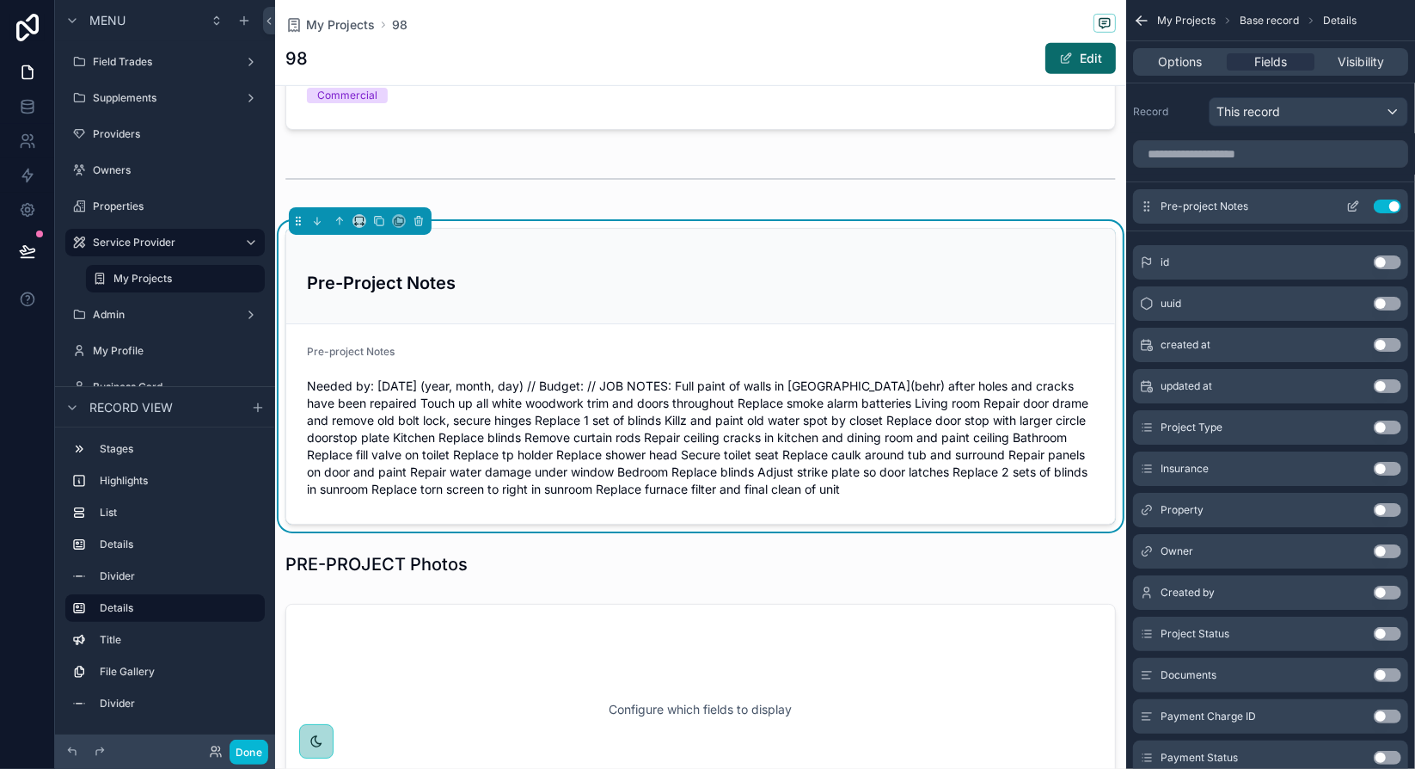
click at [1352, 205] on icon "scrollable content" at bounding box center [1354, 204] width 7 height 7
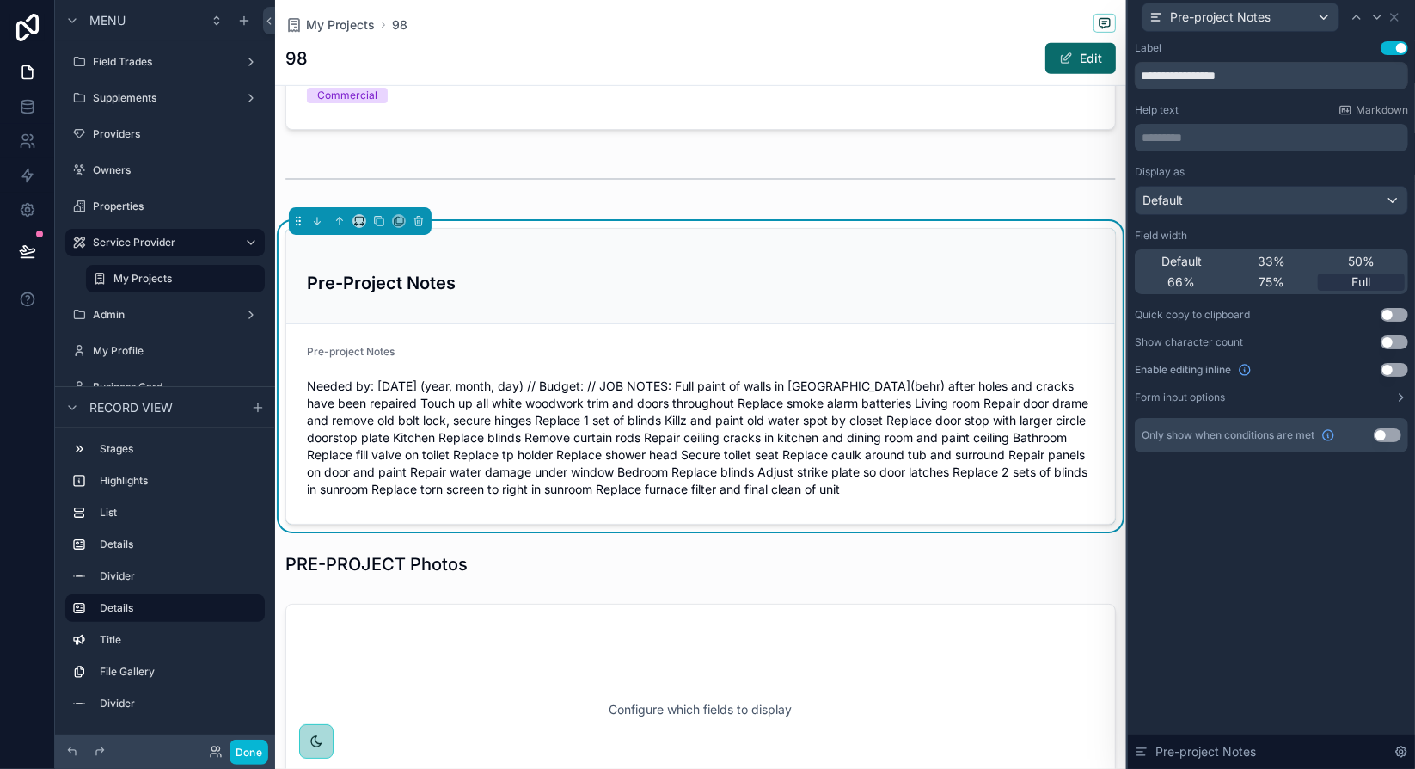
click at [1398, 50] on button "Use setting" at bounding box center [1395, 48] width 28 height 14
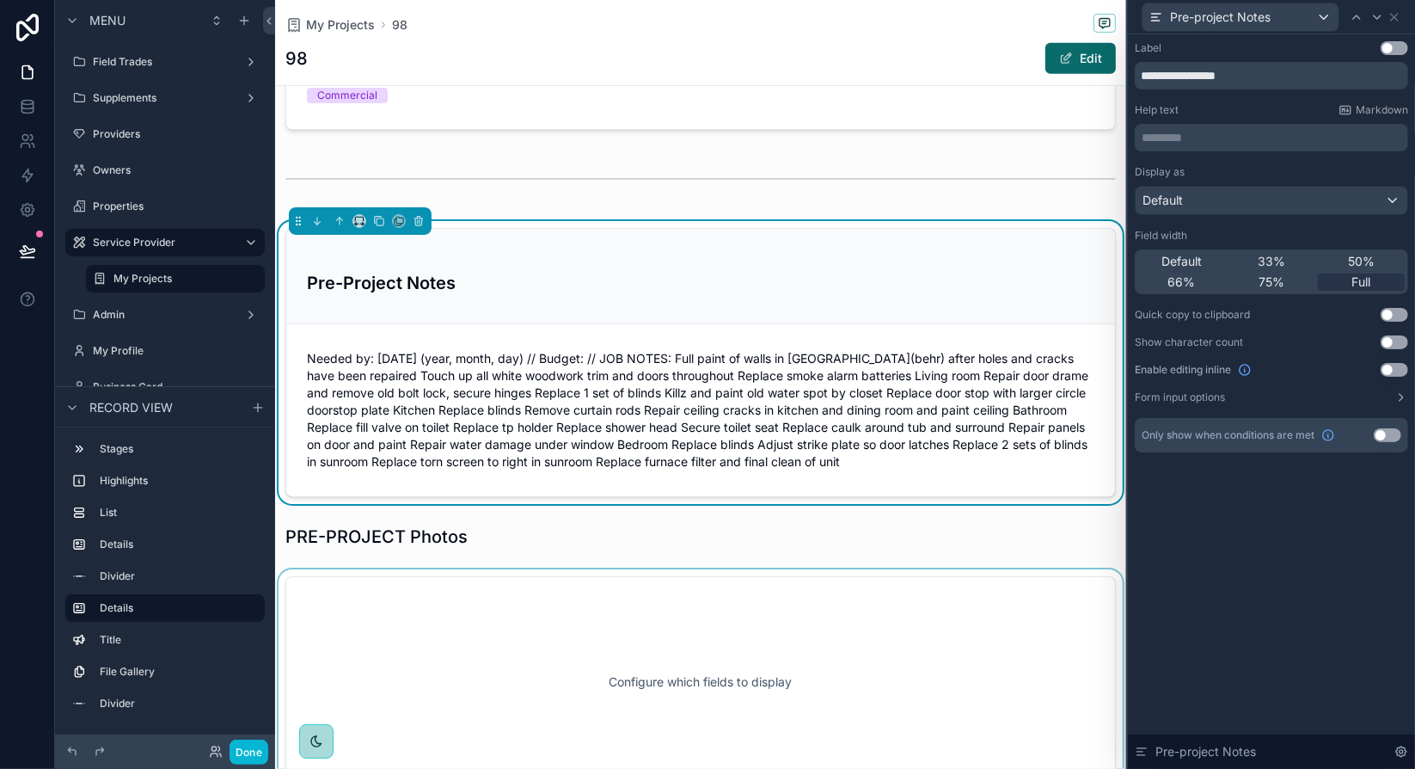
click at [1069, 616] on div "scrollable content" at bounding box center [700, 681] width 851 height 225
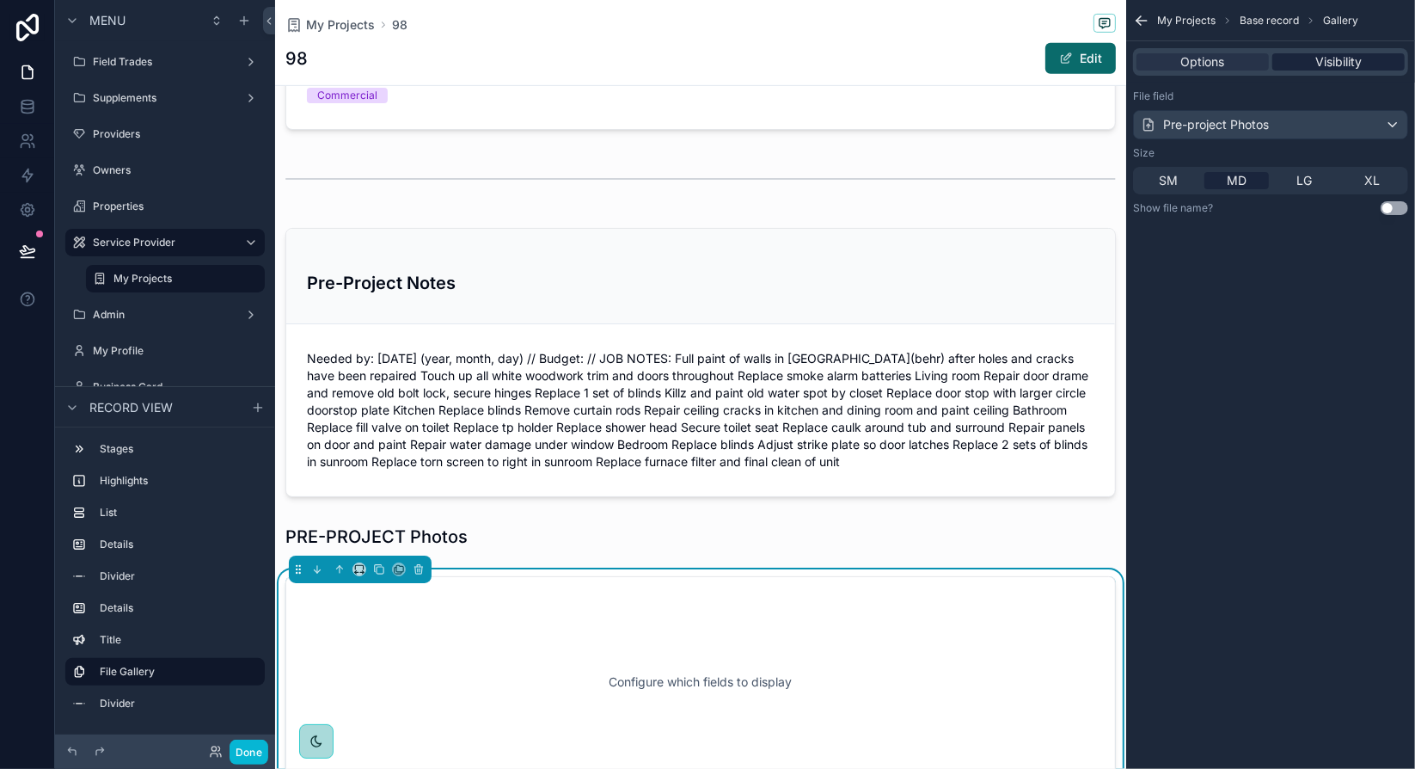
click at [1323, 66] on span "Visibility" at bounding box center [1338, 61] width 46 height 17
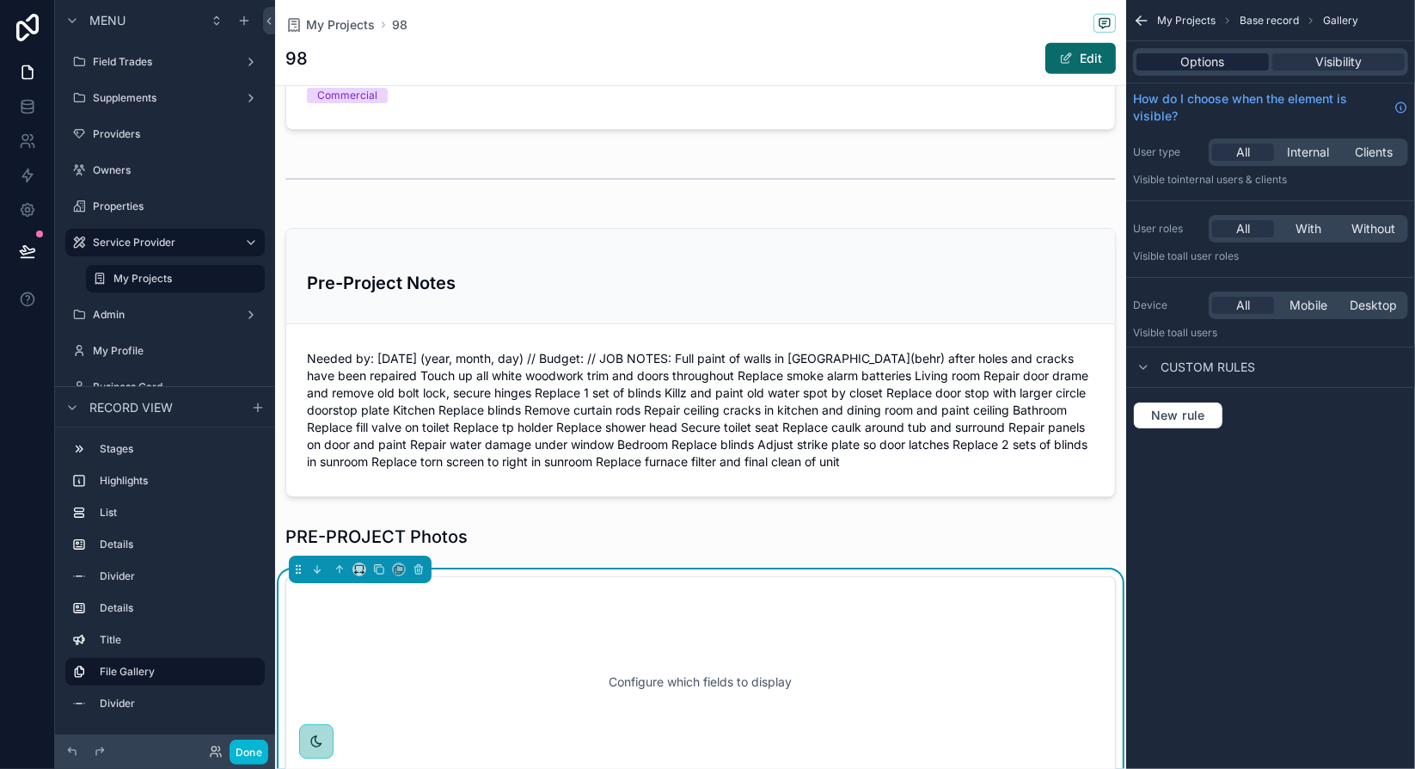
click at [1217, 58] on span "Options" at bounding box center [1203, 61] width 44 height 17
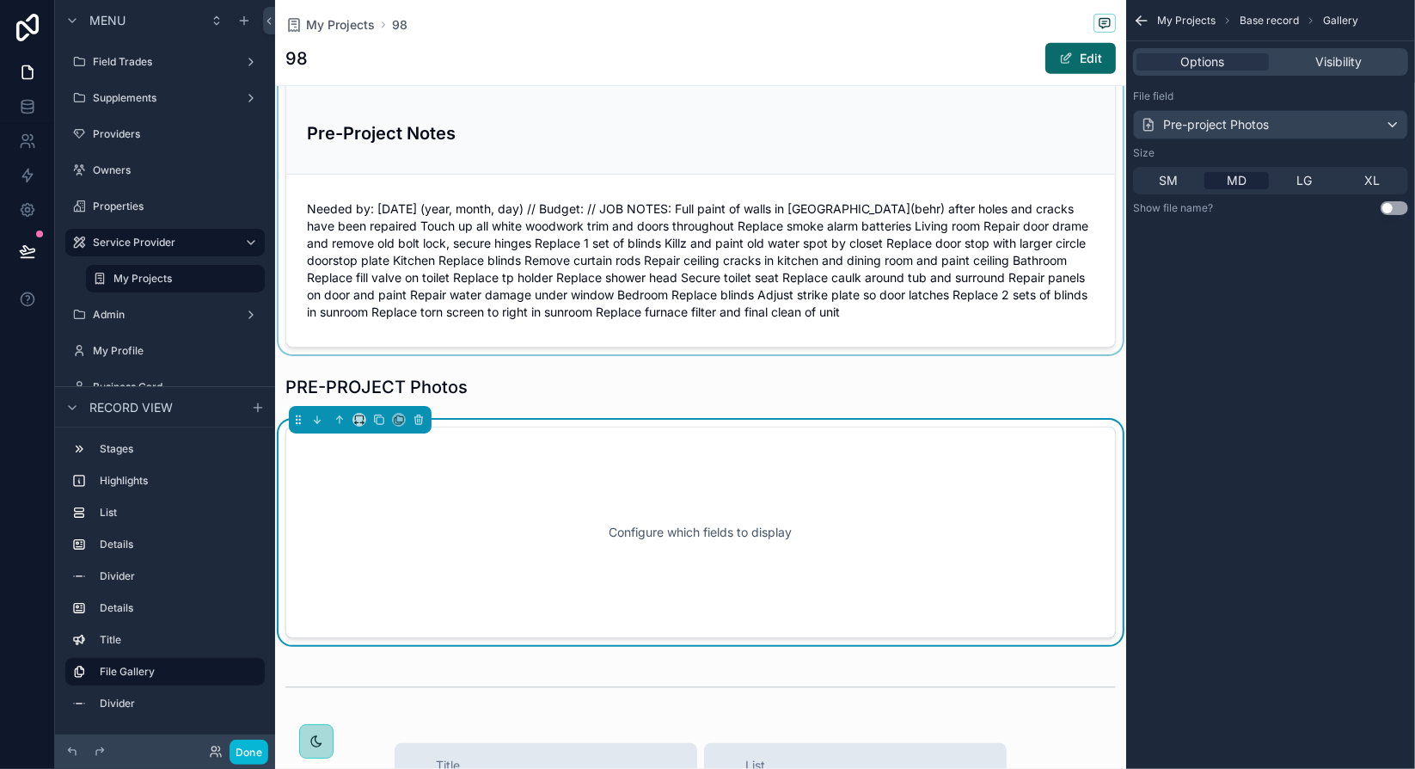
scroll to position [848, 0]
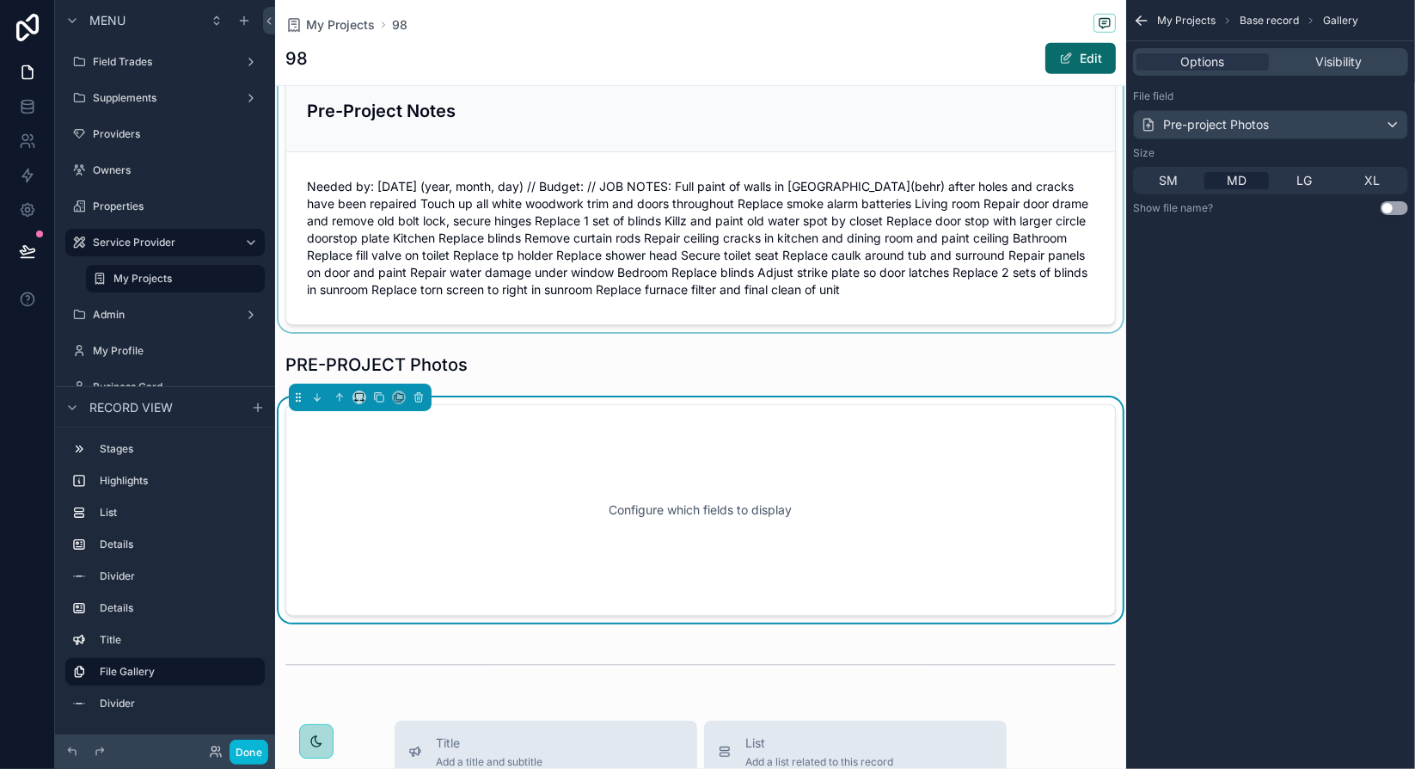
click at [596, 123] on div "scrollable content" at bounding box center [700, 190] width 851 height 283
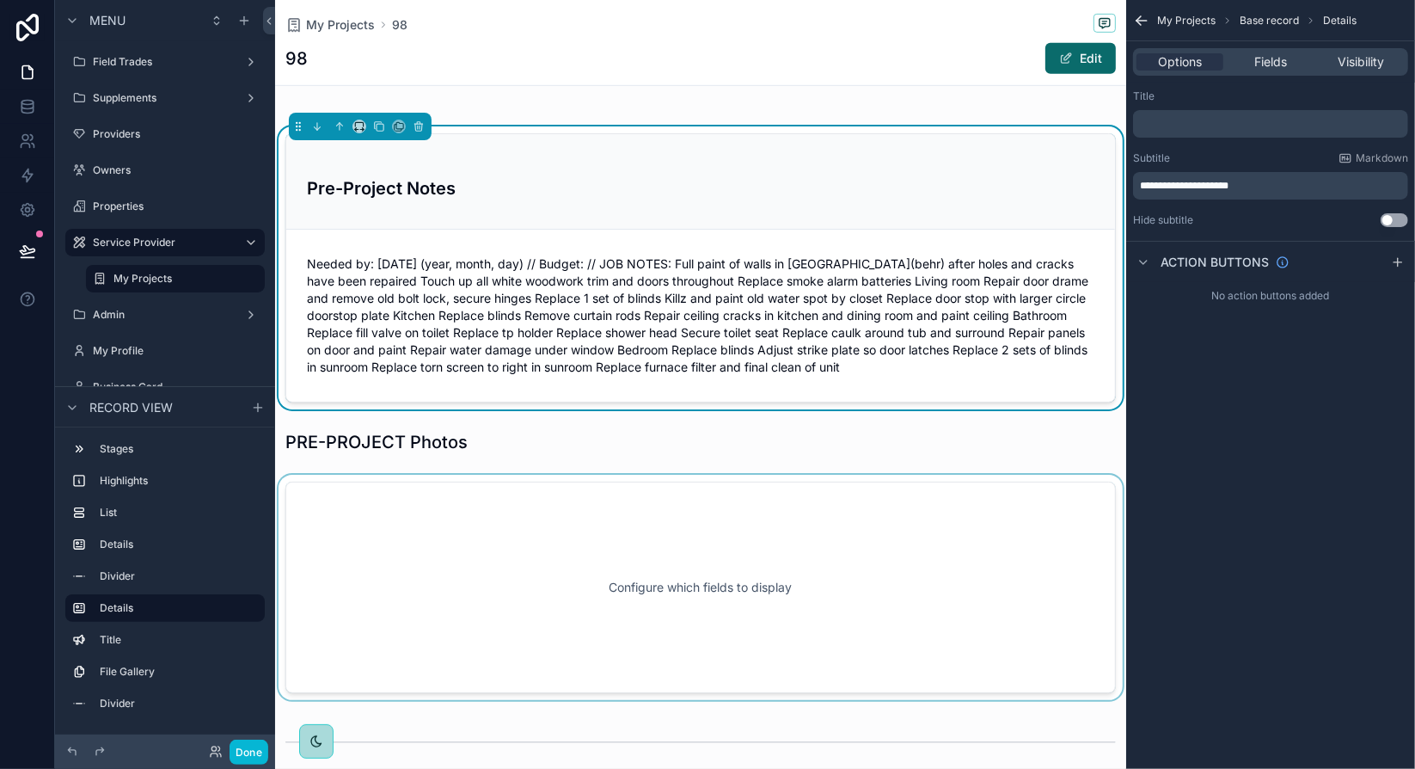
scroll to position [762, 0]
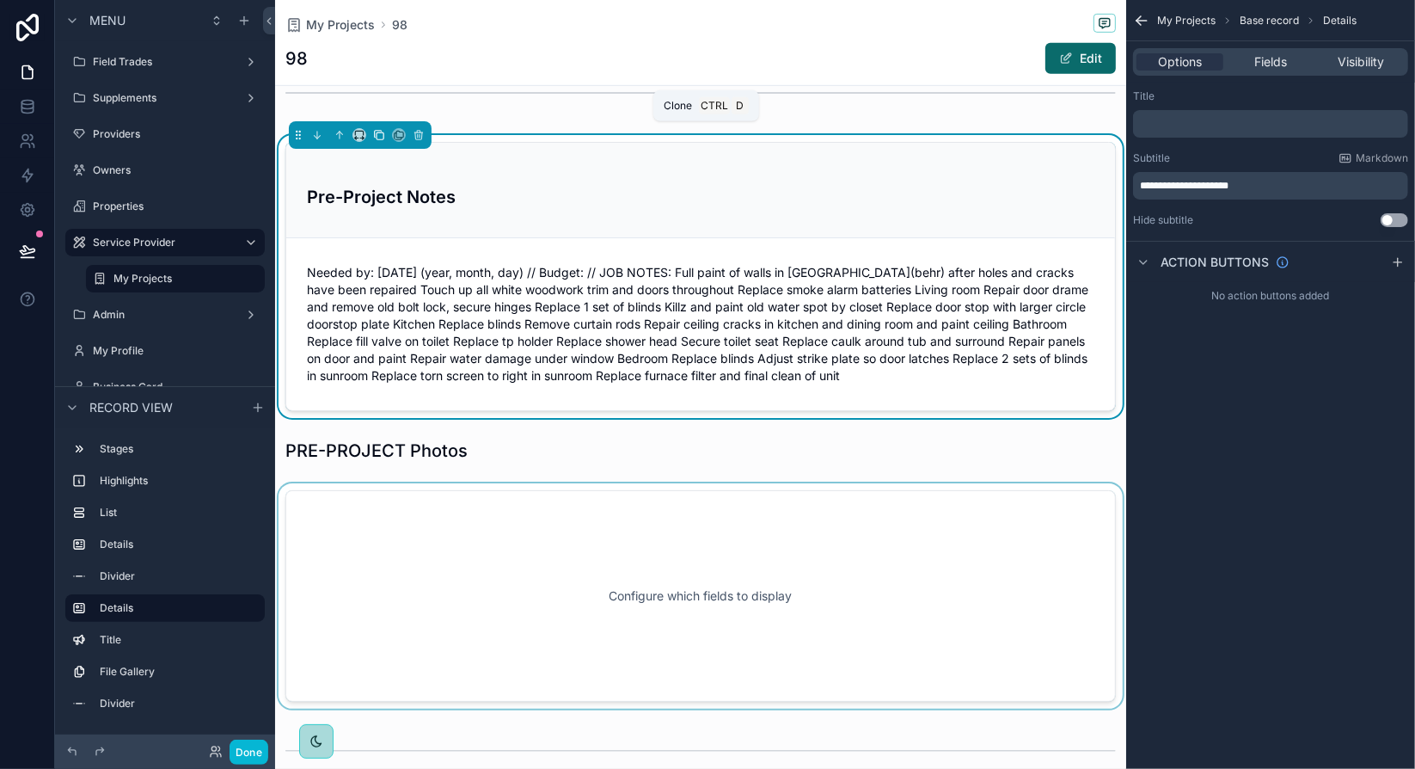
click at [377, 132] on icon "scrollable content" at bounding box center [380, 135] width 7 height 7
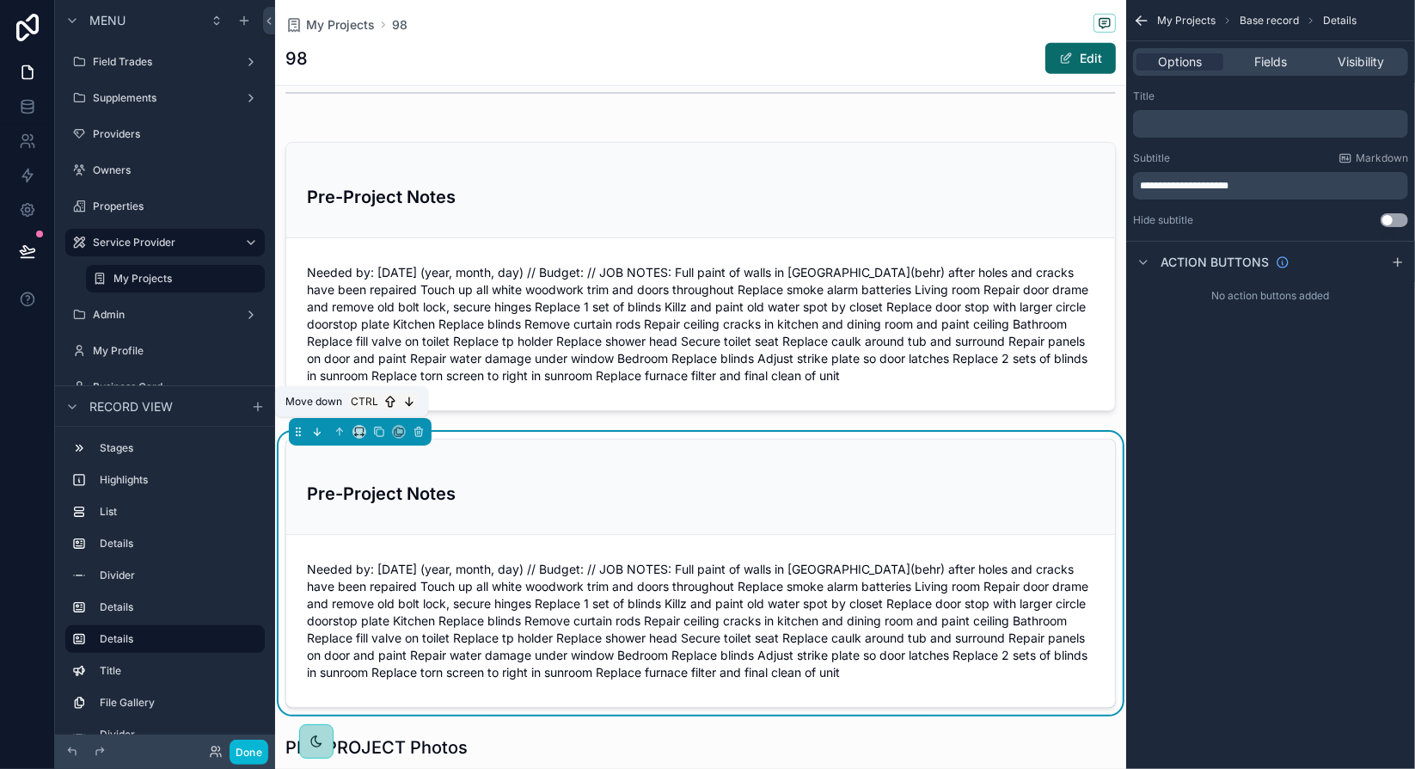
click at [320, 432] on icon "scrollable content" at bounding box center [318, 433] width 3 height 3
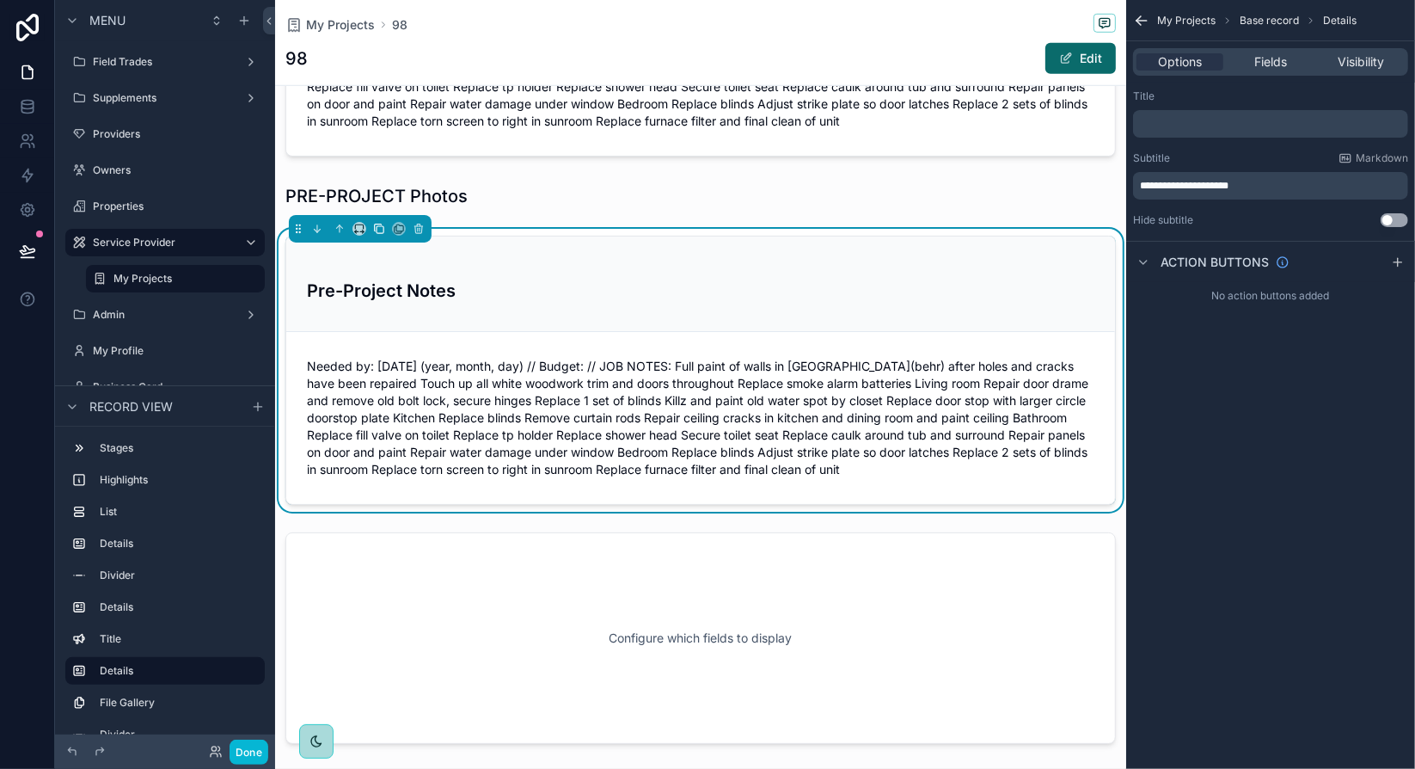
scroll to position [1020, 0]
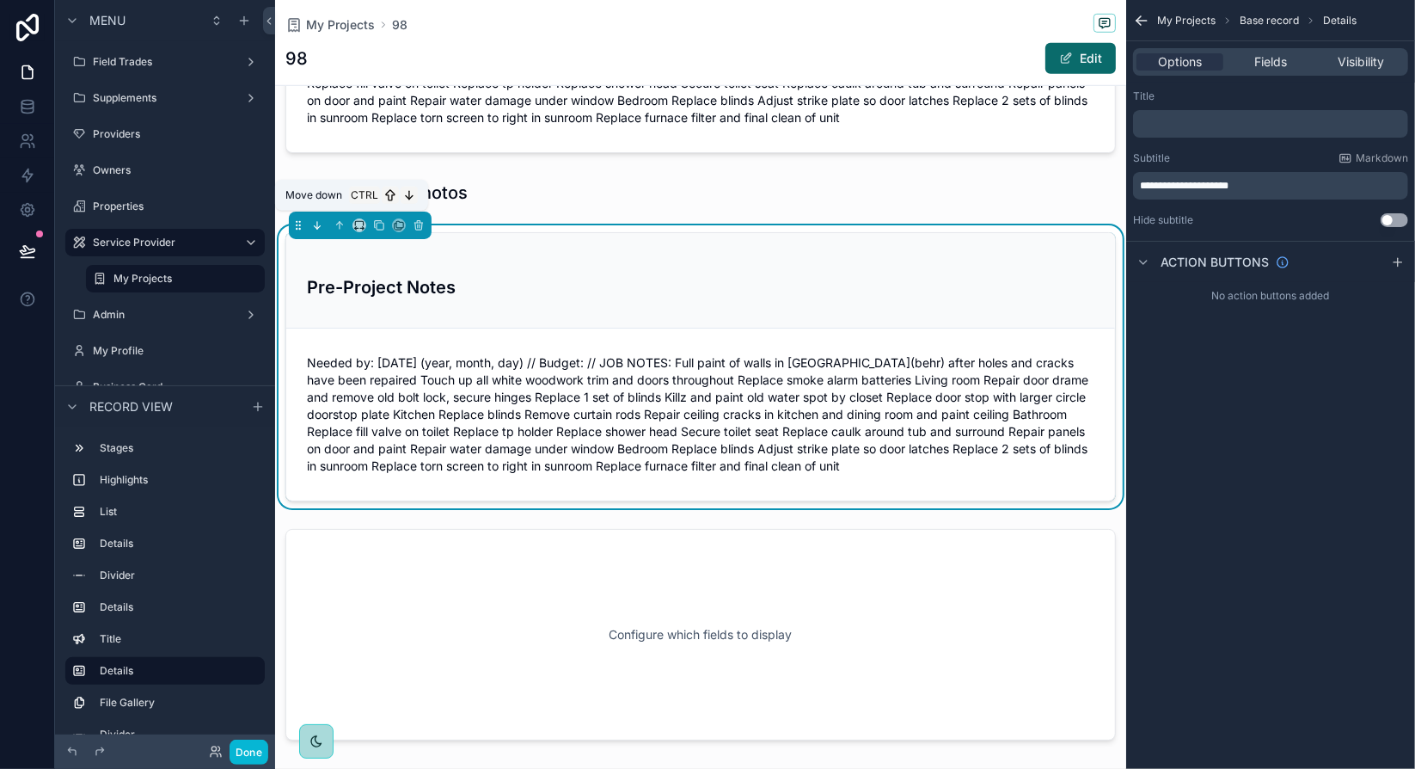
click at [321, 219] on icon "scrollable content" at bounding box center [317, 225] width 12 height 12
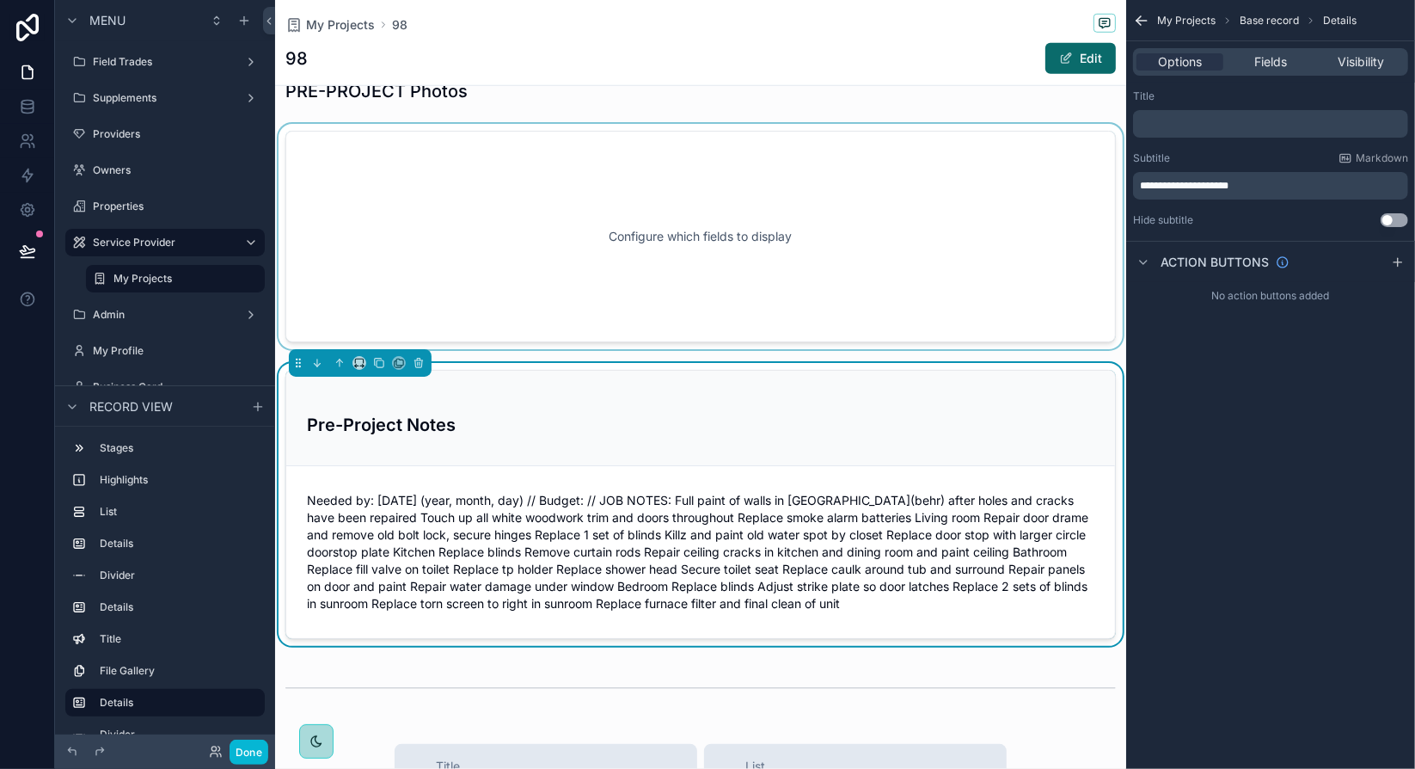
scroll to position [1277, 0]
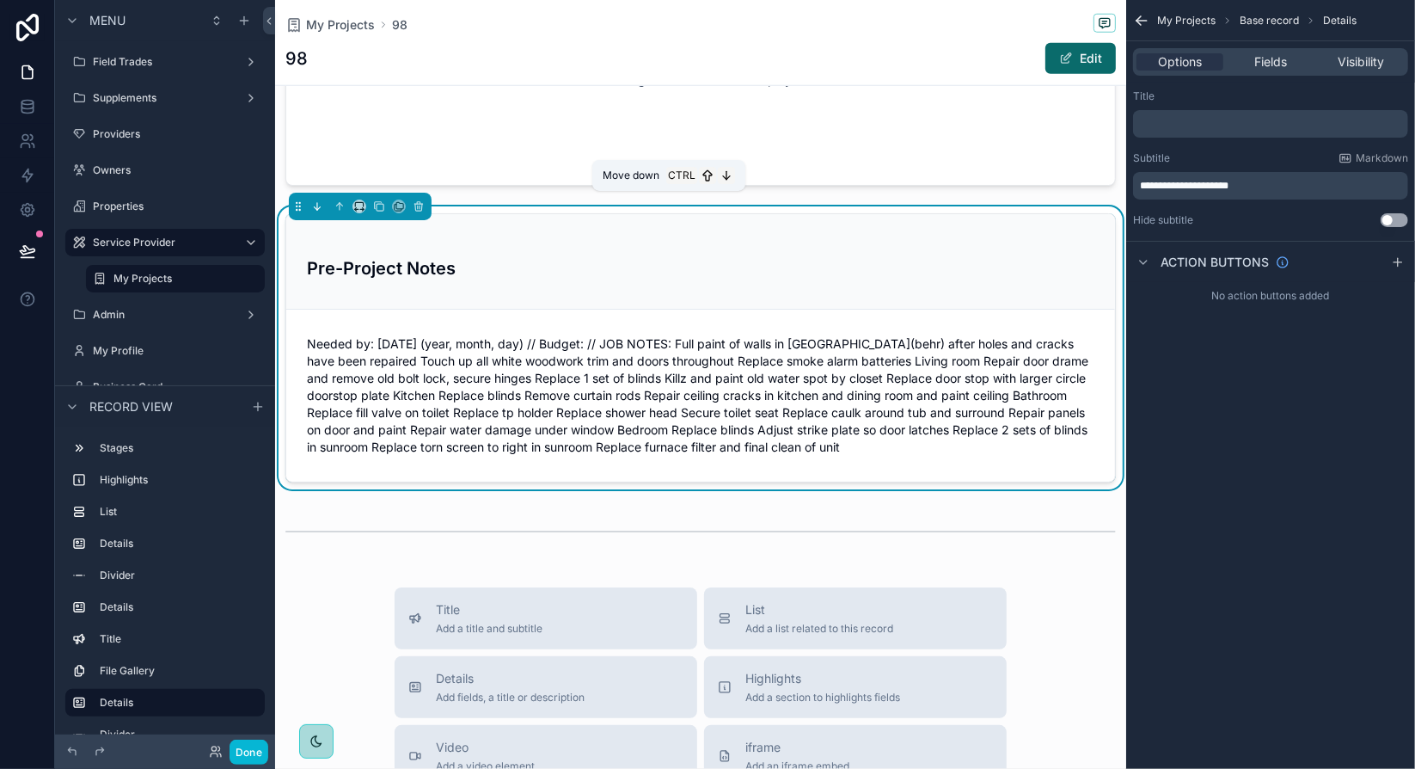
click at [316, 205] on icon "scrollable content" at bounding box center [317, 206] width 12 height 12
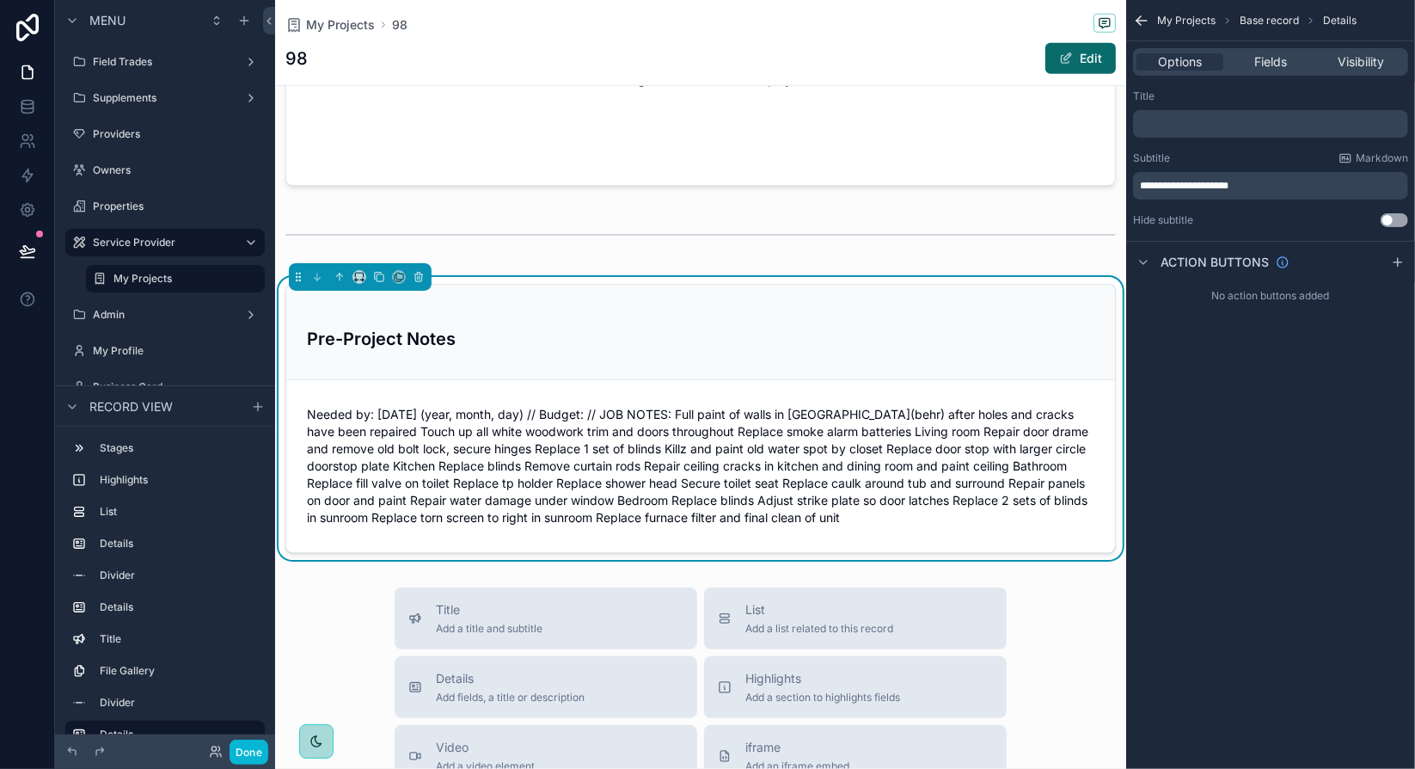
click at [746, 326] on h3 "Pre-Project Notes" at bounding box center [700, 339] width 787 height 26
click at [1170, 190] on span "**********" at bounding box center [1184, 186] width 89 height 10
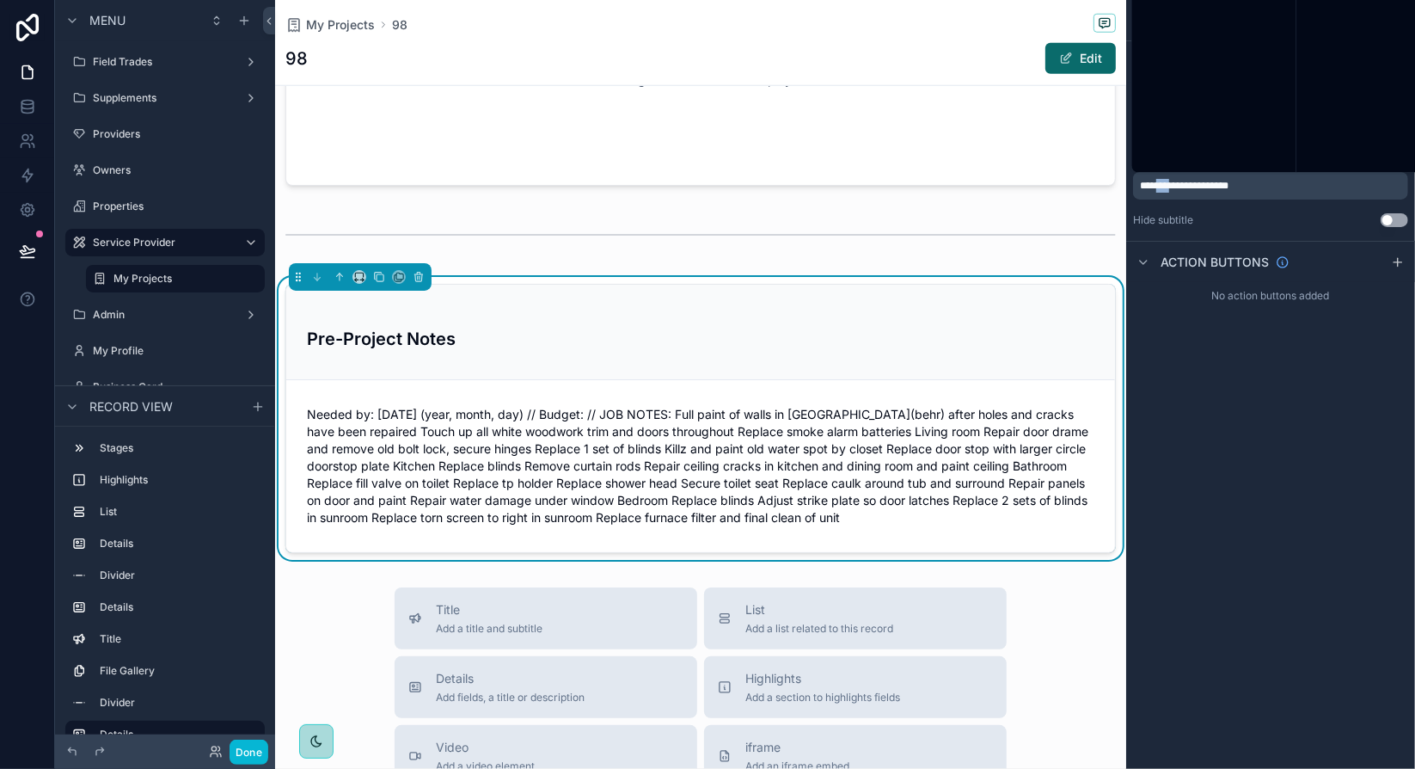
click at [1170, 190] on span "**********" at bounding box center [1184, 186] width 89 height 10
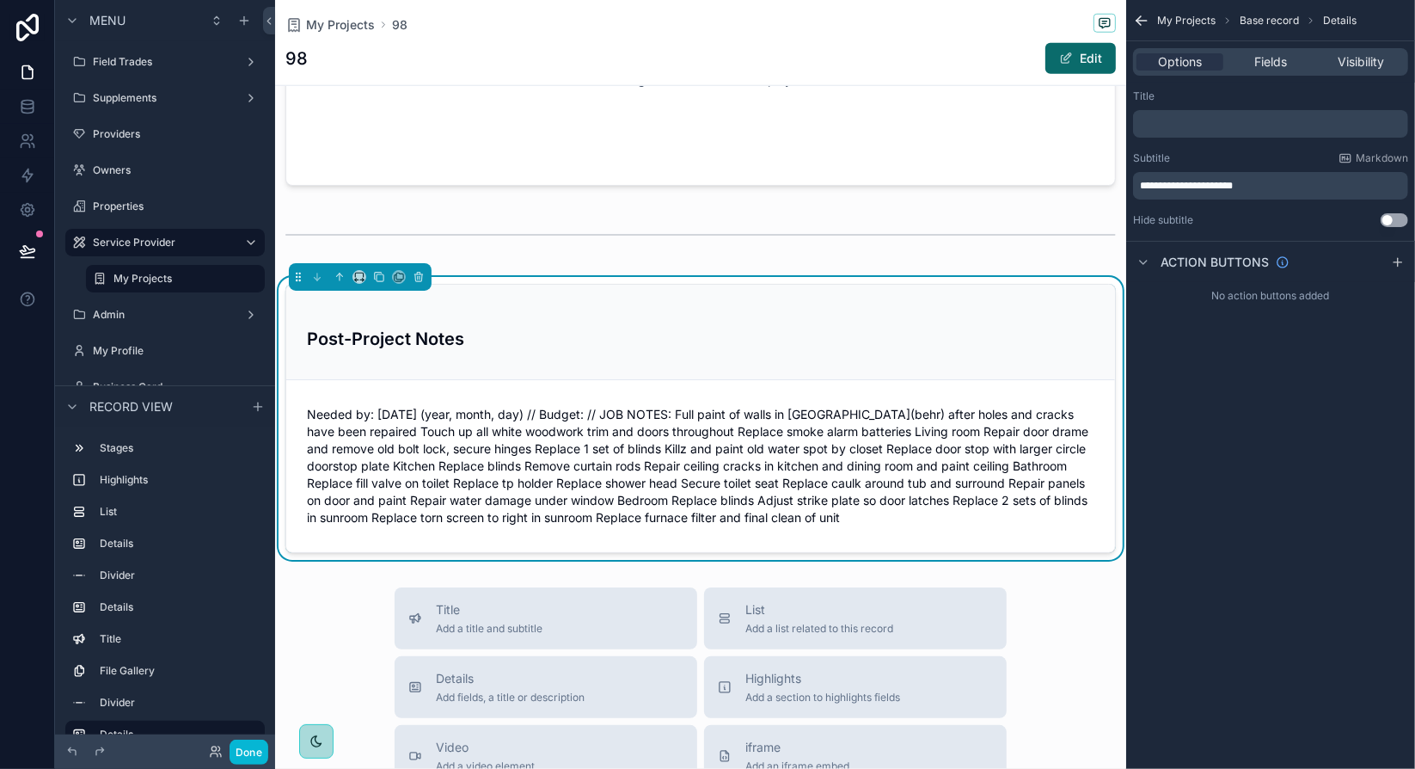
click at [1164, 185] on span "**********" at bounding box center [1186, 186] width 93 height 10
click at [1197, 183] on span "**********" at bounding box center [1190, 186] width 101 height 10
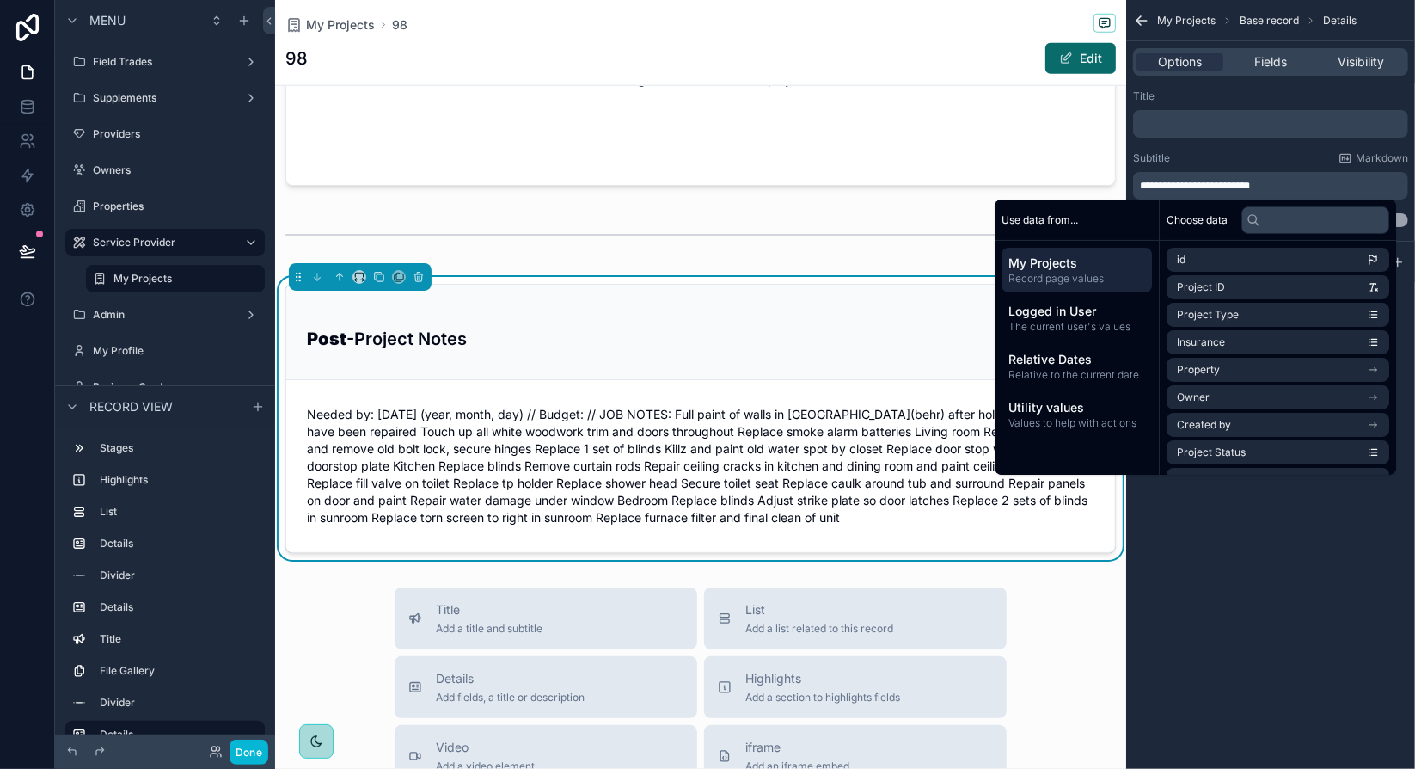
click at [695, 326] on h3 "Post -Project Notes" at bounding box center [700, 339] width 787 height 26
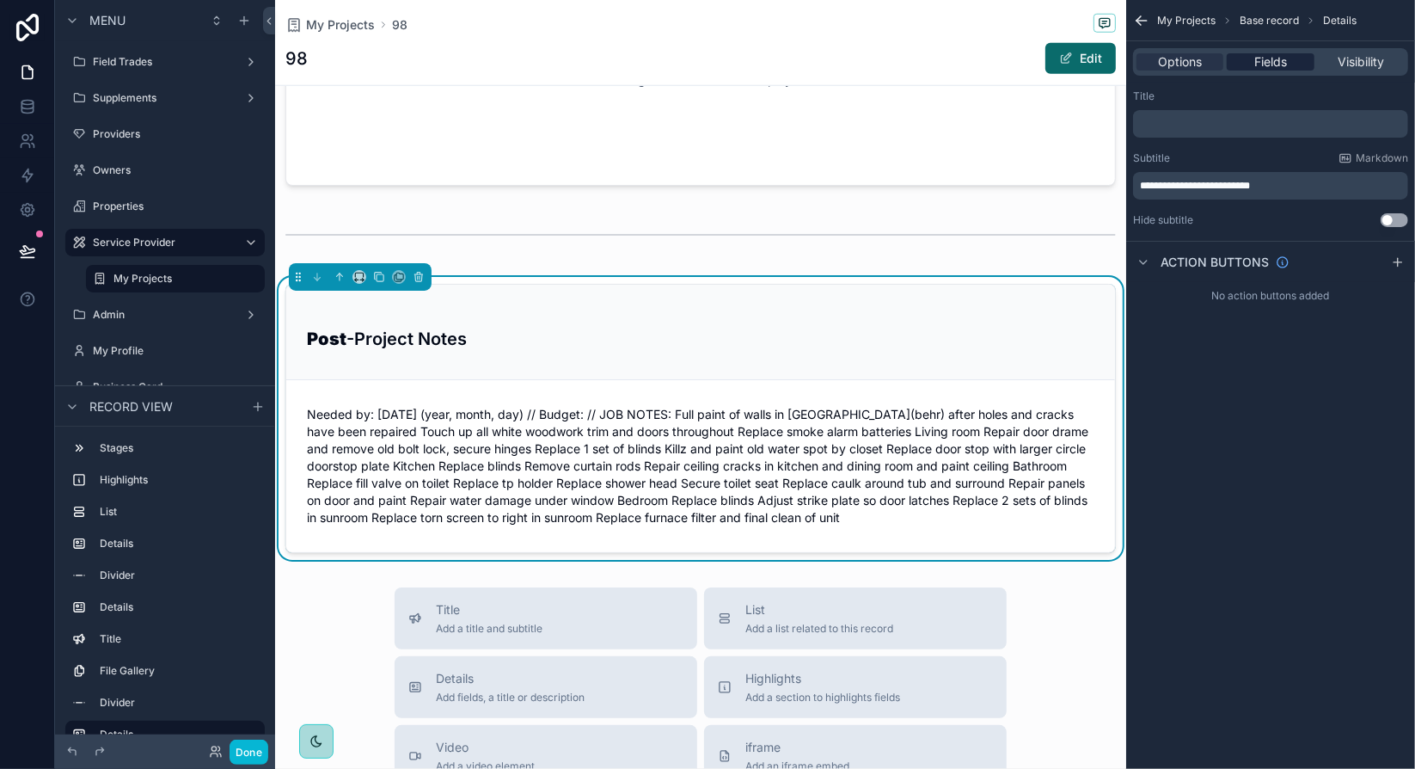
click at [1270, 60] on span "Fields" at bounding box center [1270, 61] width 33 height 17
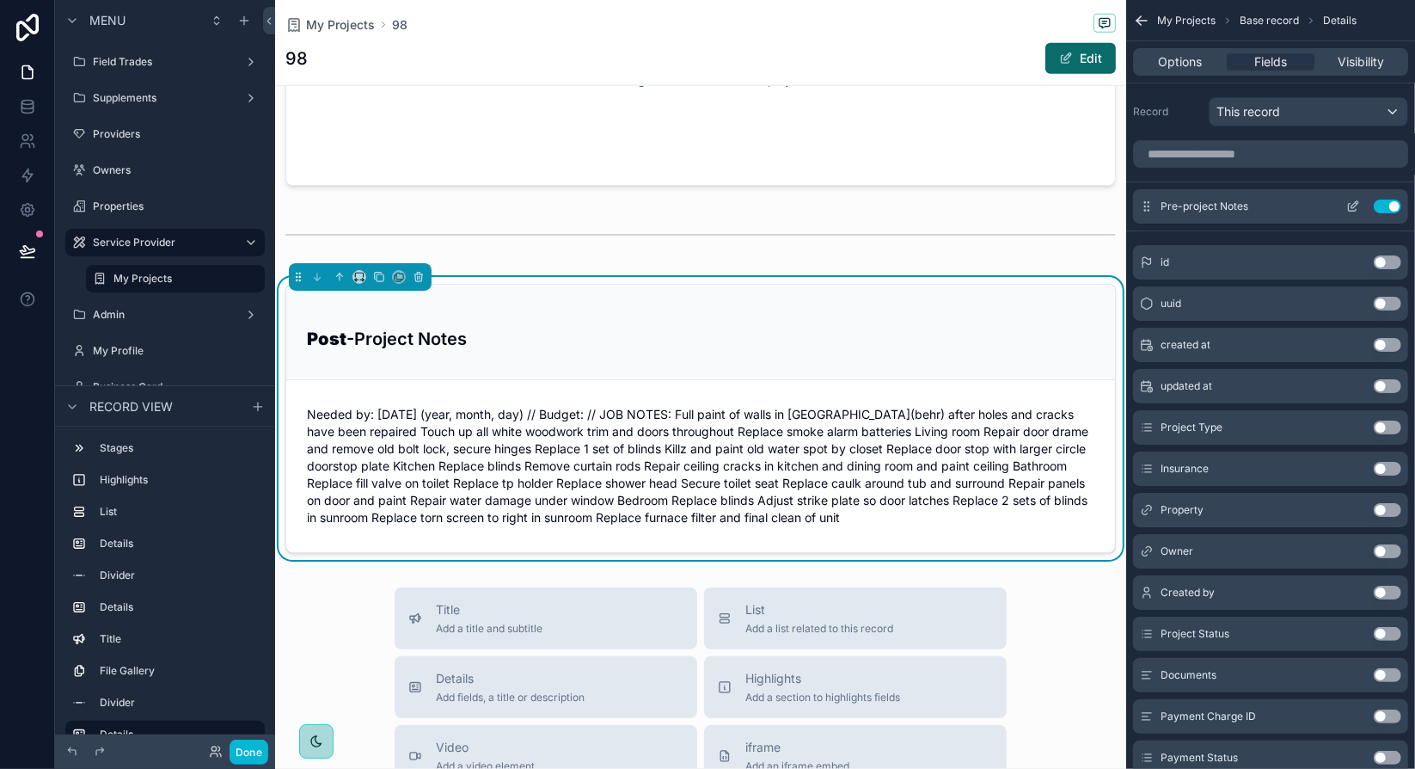
click at [1390, 205] on button "Use setting" at bounding box center [1388, 206] width 28 height 14
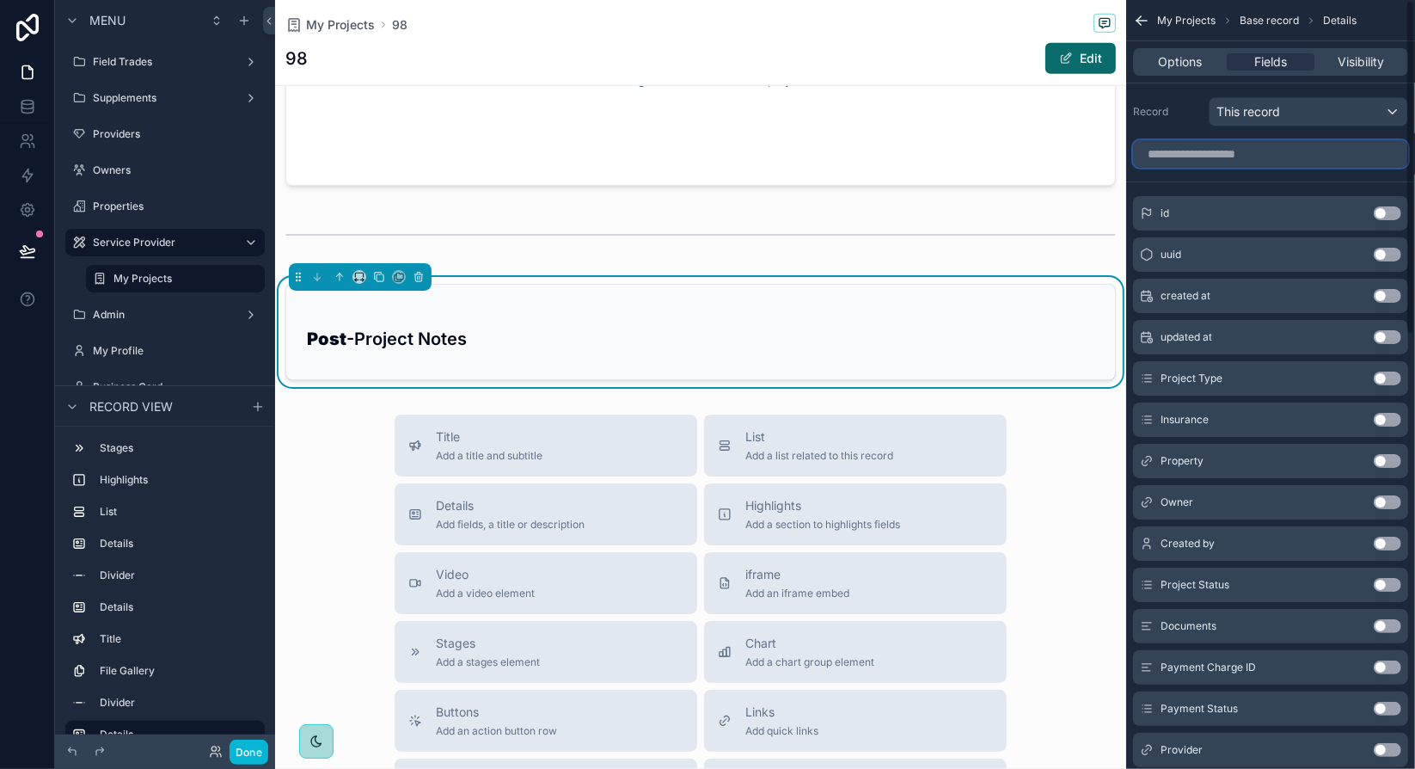
click at [1269, 159] on input "scrollable content" at bounding box center [1270, 154] width 275 height 28
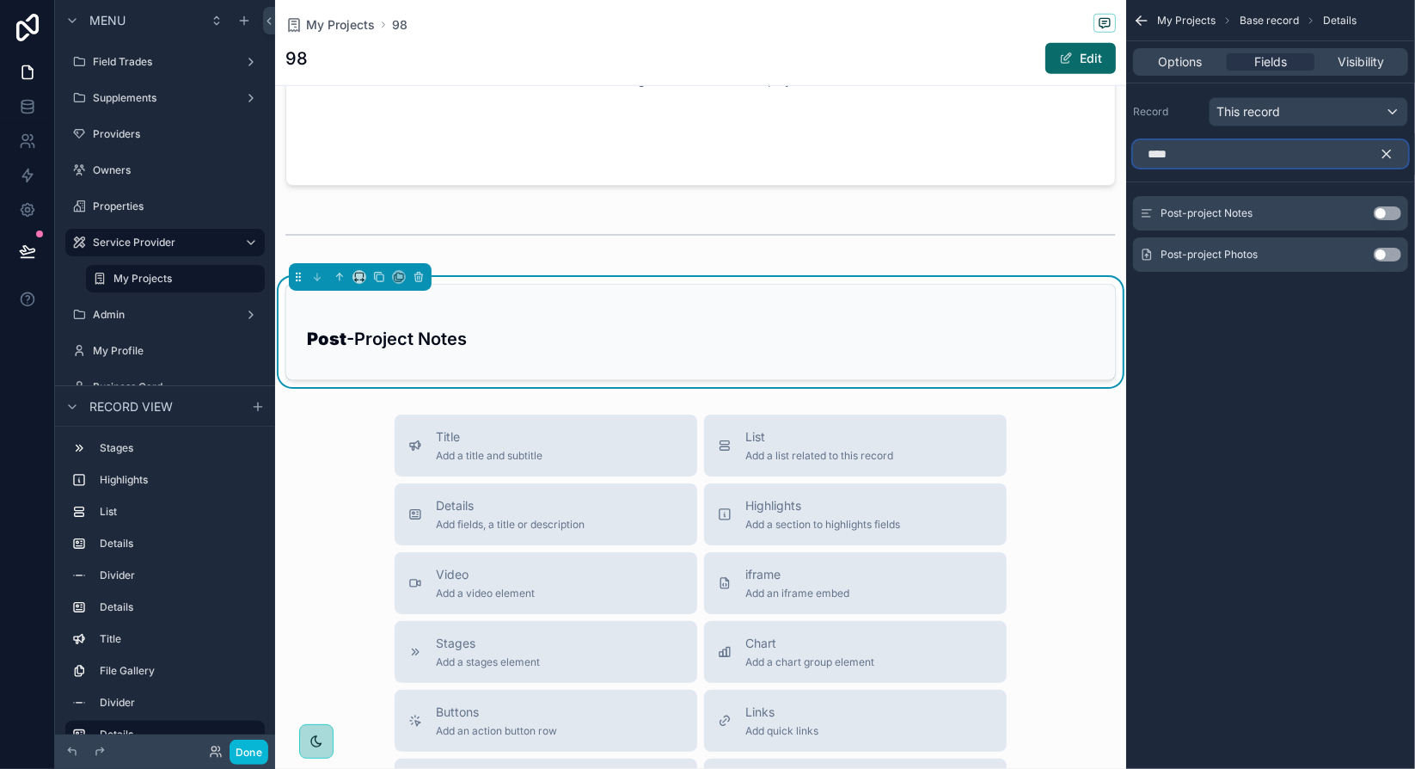
type input "****"
click at [1393, 207] on button "Use setting" at bounding box center [1388, 213] width 28 height 14
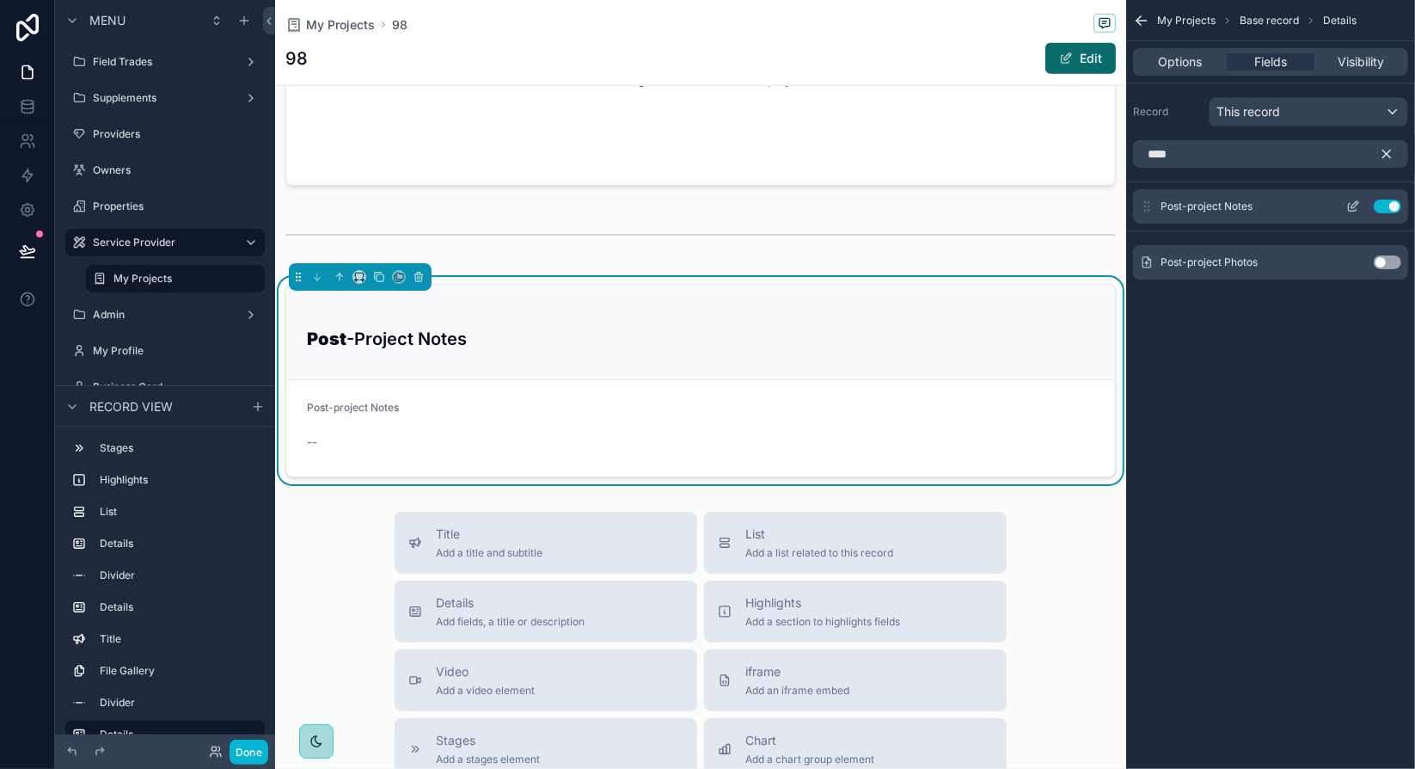
click at [1353, 205] on icon "scrollable content" at bounding box center [1354, 204] width 7 height 7
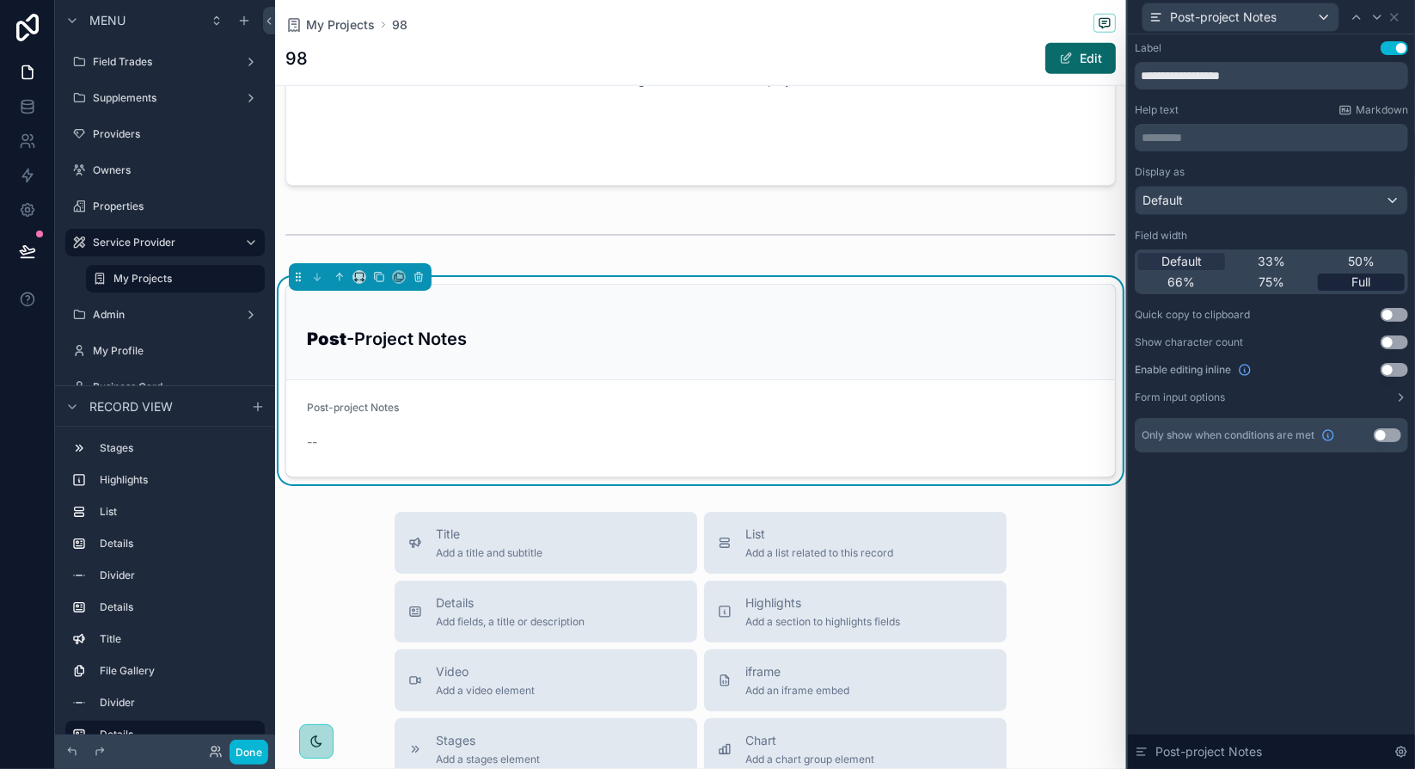
click at [1376, 278] on div "Full" at bounding box center [1361, 281] width 87 height 17
click at [1404, 51] on button "Use setting" at bounding box center [1395, 48] width 28 height 14
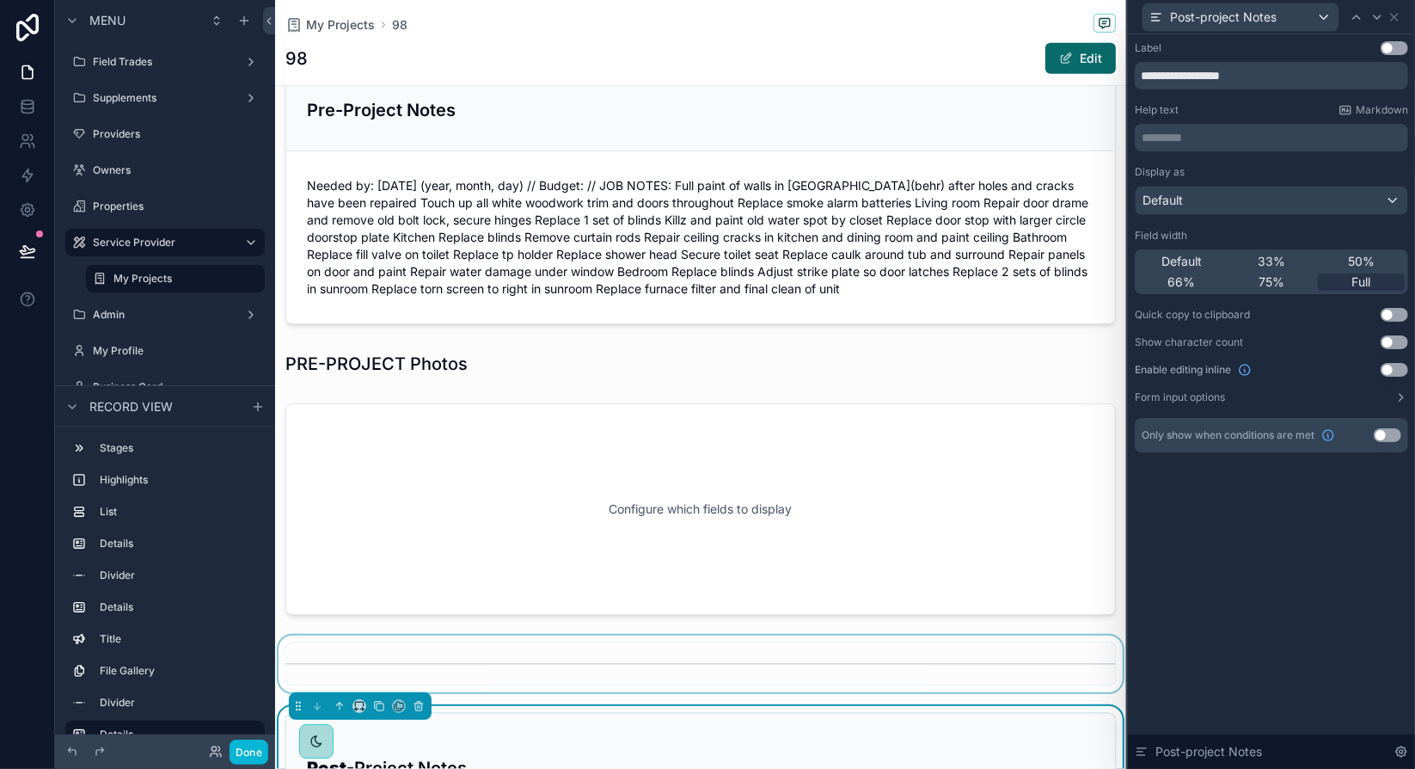
scroll to position [762, 0]
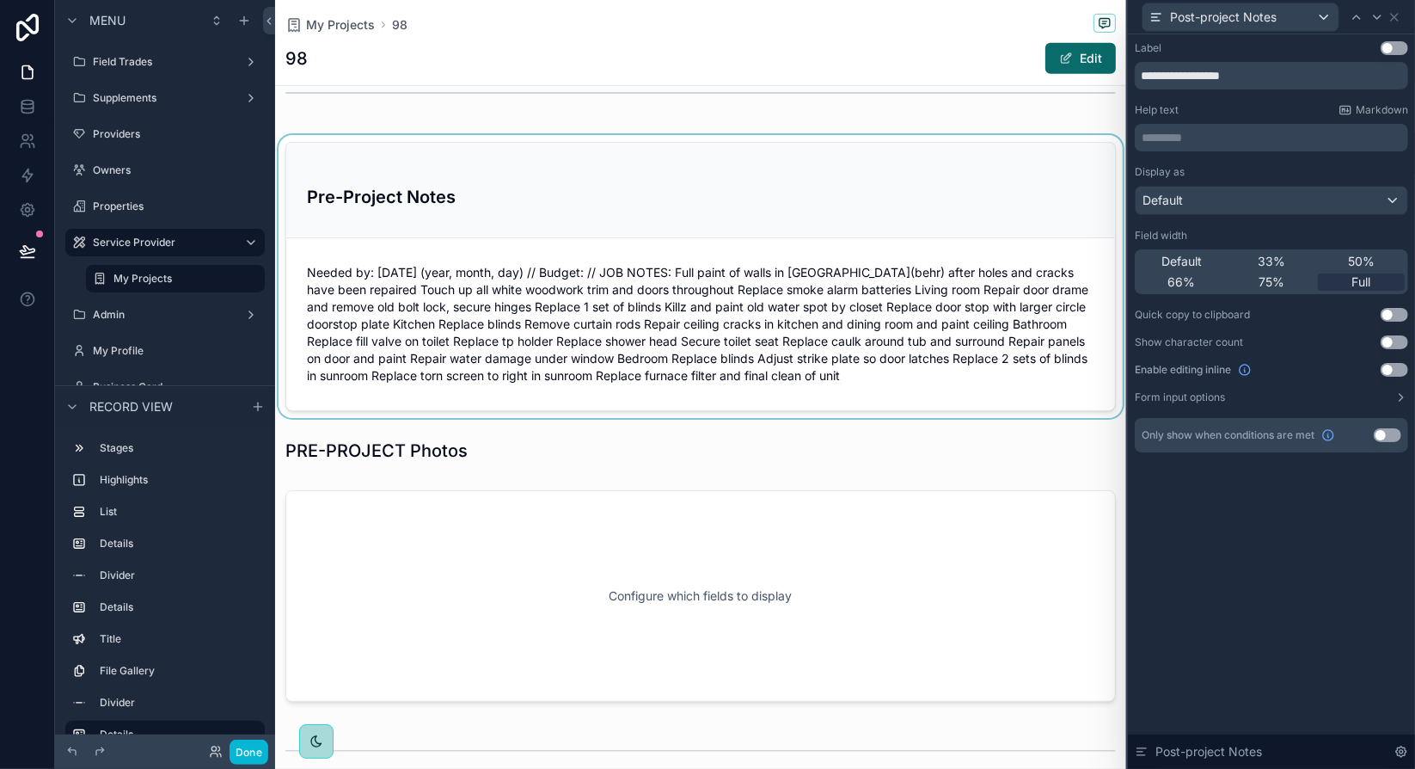
click at [506, 200] on div "scrollable content" at bounding box center [700, 276] width 851 height 283
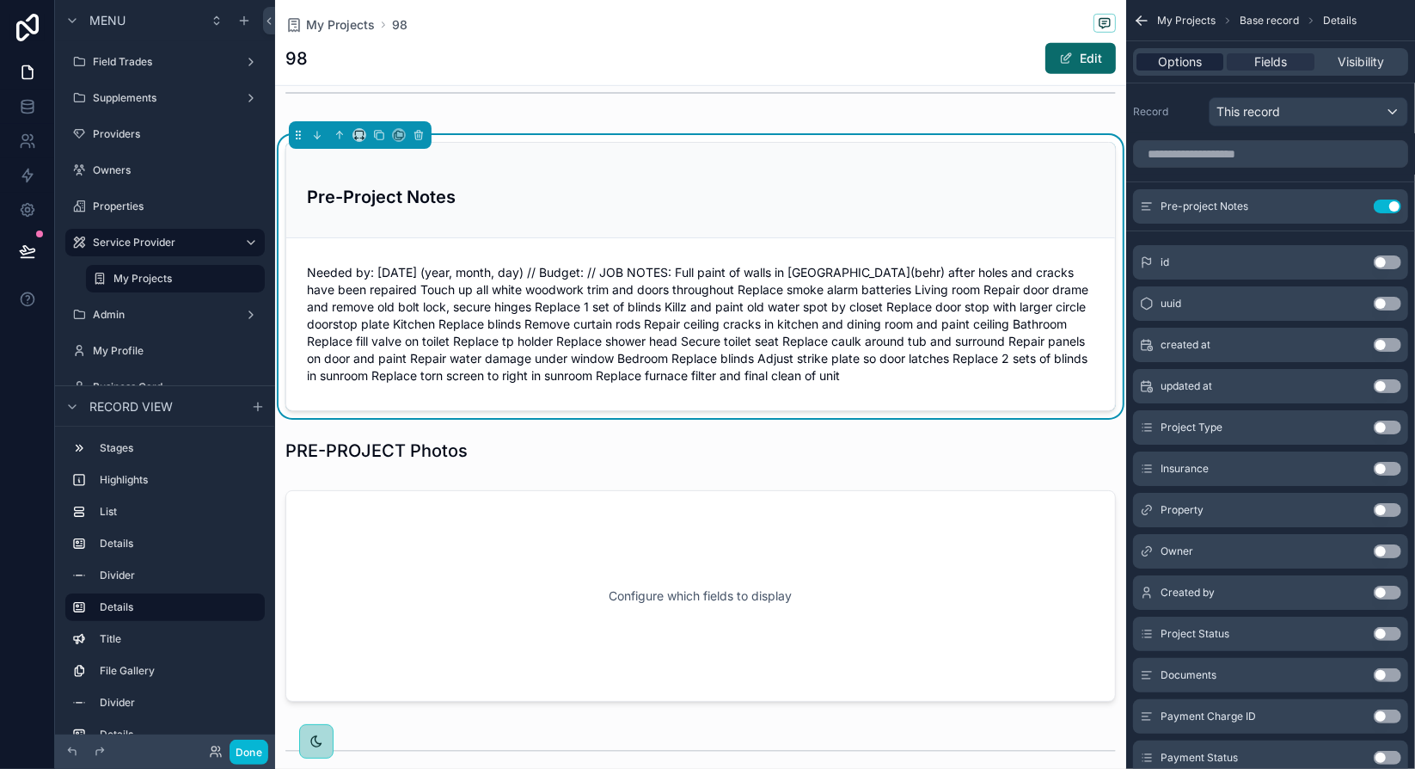
click at [1185, 67] on span "Options" at bounding box center [1180, 61] width 44 height 17
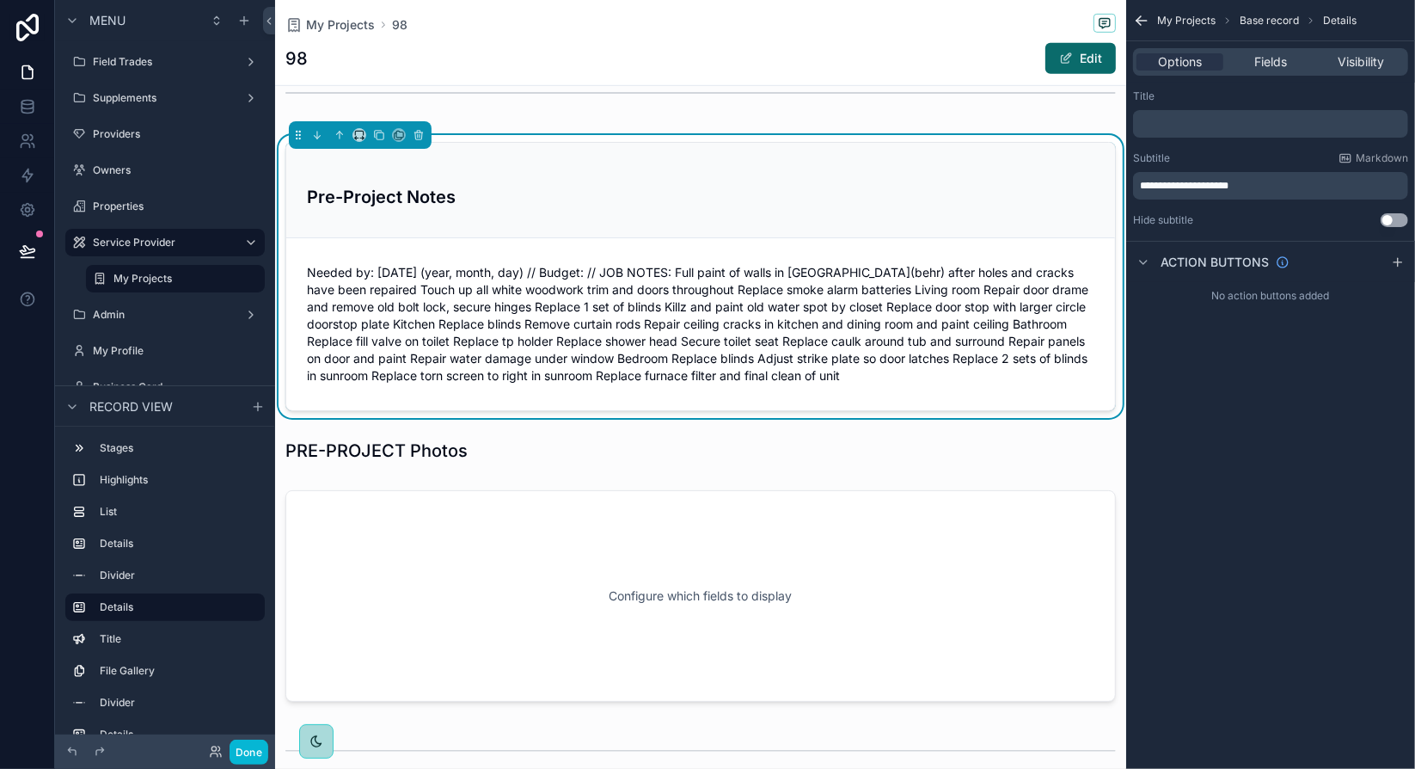
click at [1164, 186] on span "**********" at bounding box center [1184, 186] width 89 height 10
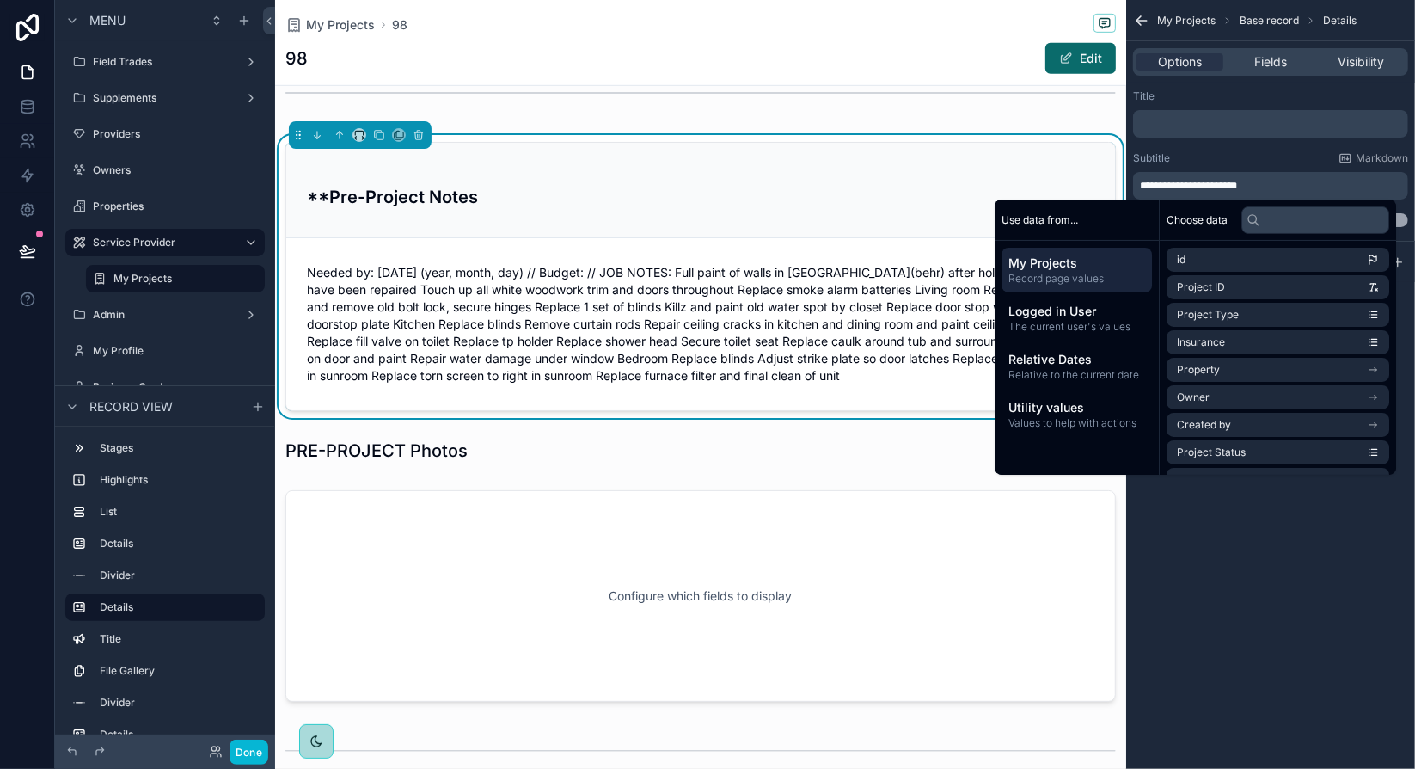
click at [1192, 185] on span "**********" at bounding box center [1188, 186] width 97 height 10
click at [659, 184] on h3 "Pre -Project Notes" at bounding box center [700, 197] width 787 height 26
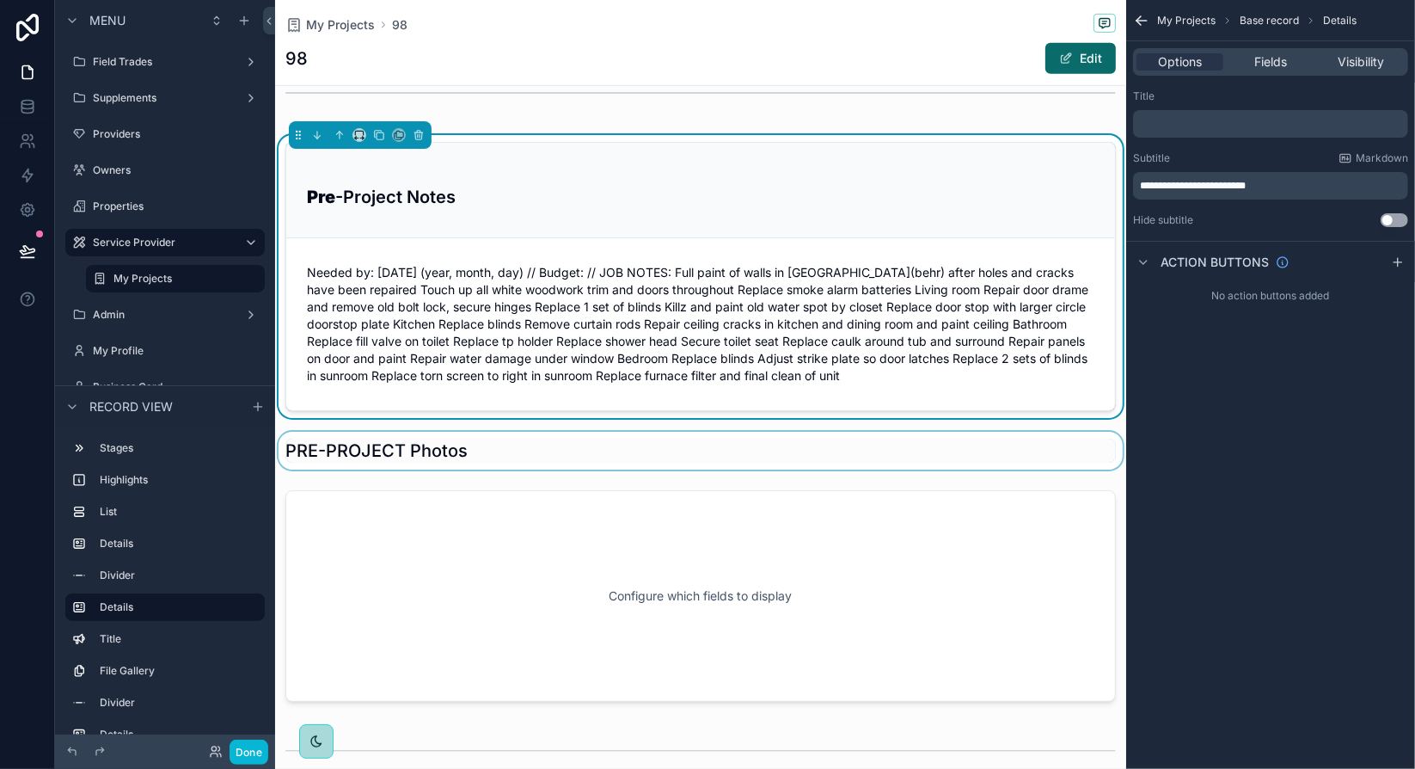
click at [466, 446] on div "scrollable content" at bounding box center [700, 451] width 851 height 38
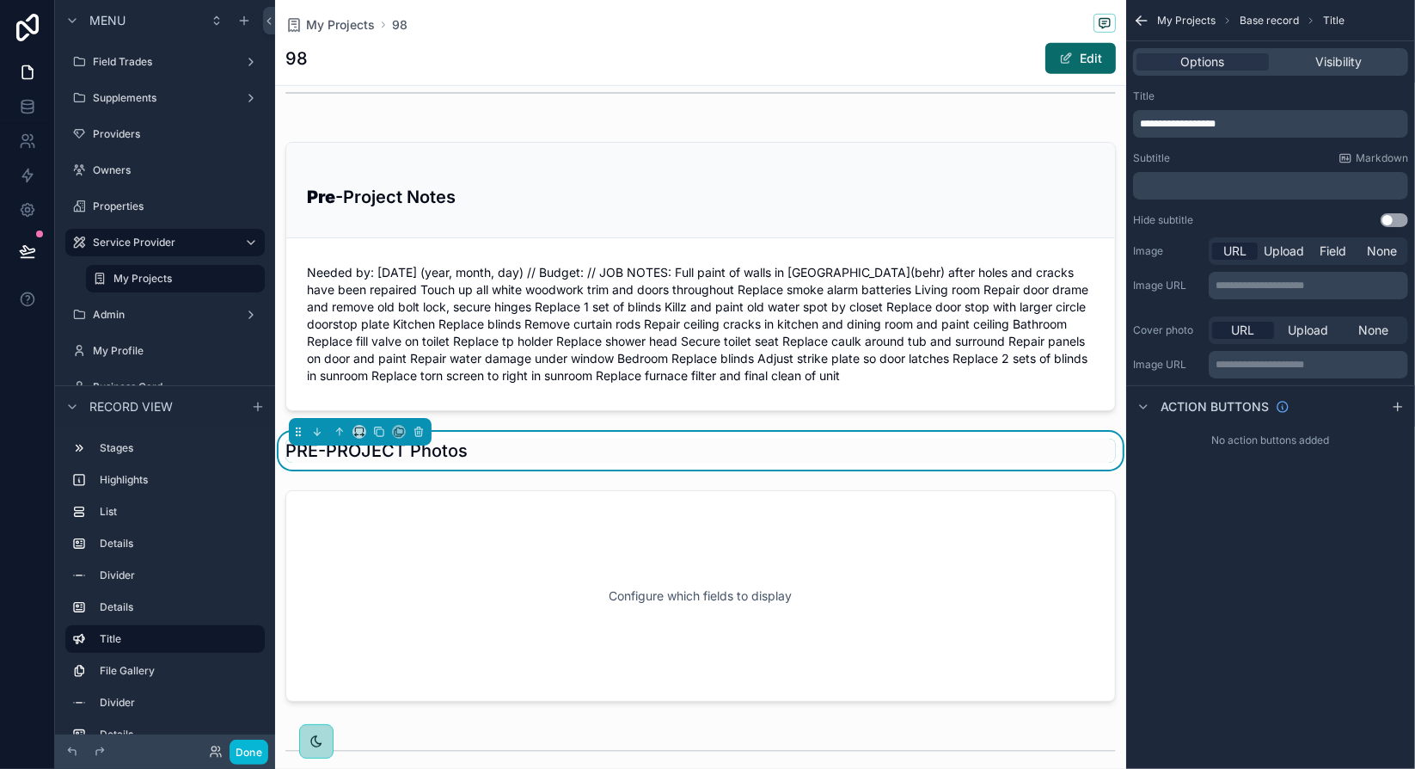
click at [1178, 122] on span "**********" at bounding box center [1178, 124] width 76 height 10
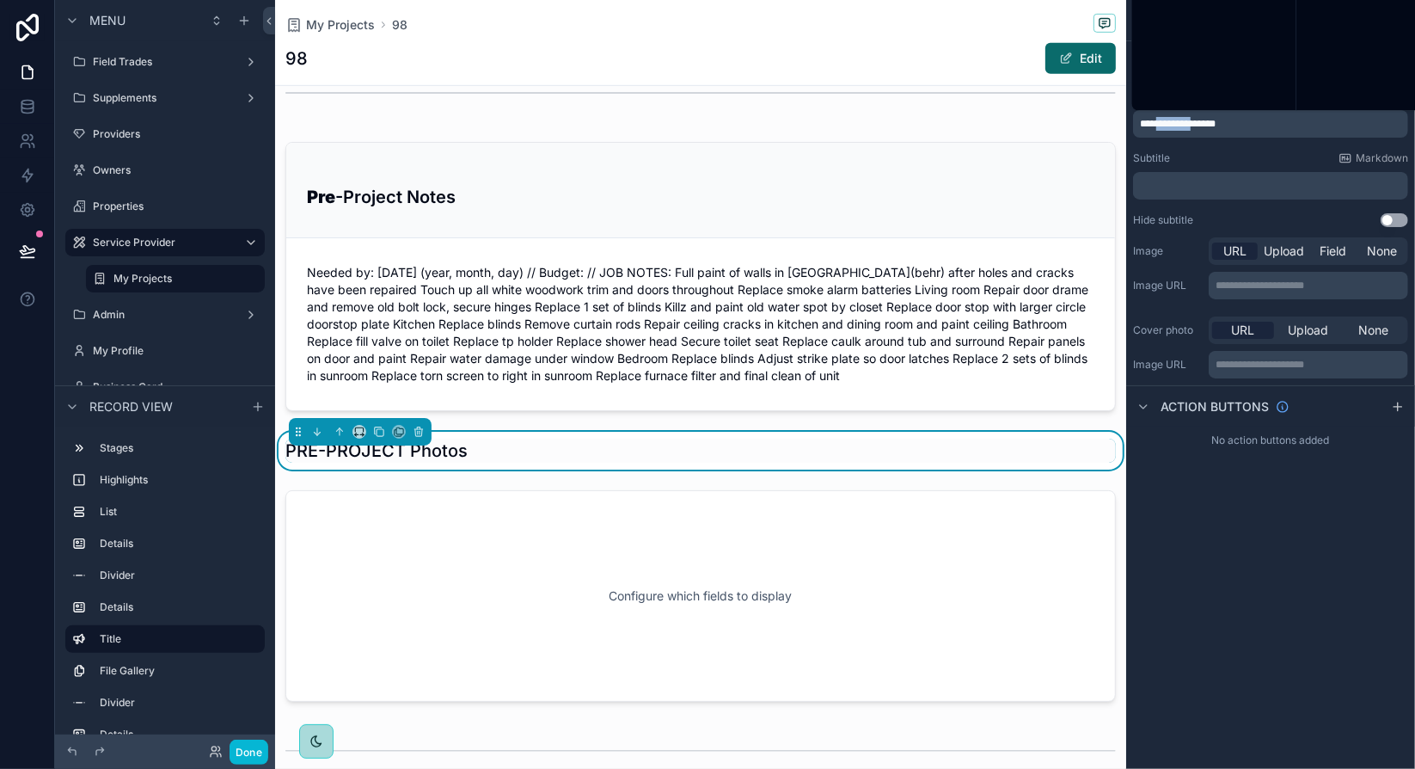
click at [1178, 122] on span "**********" at bounding box center [1178, 124] width 76 height 10
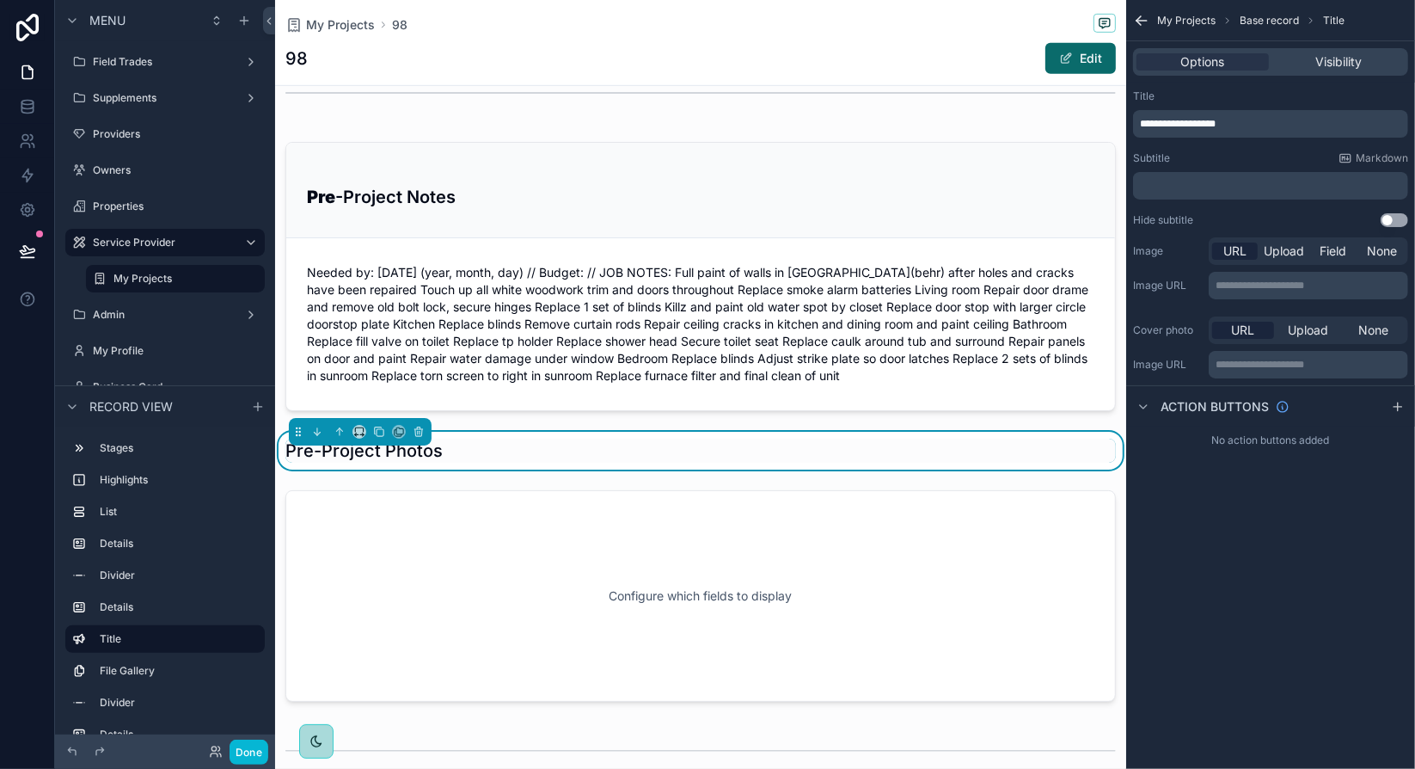
click at [1252, 98] on div "Title" at bounding box center [1270, 96] width 275 height 14
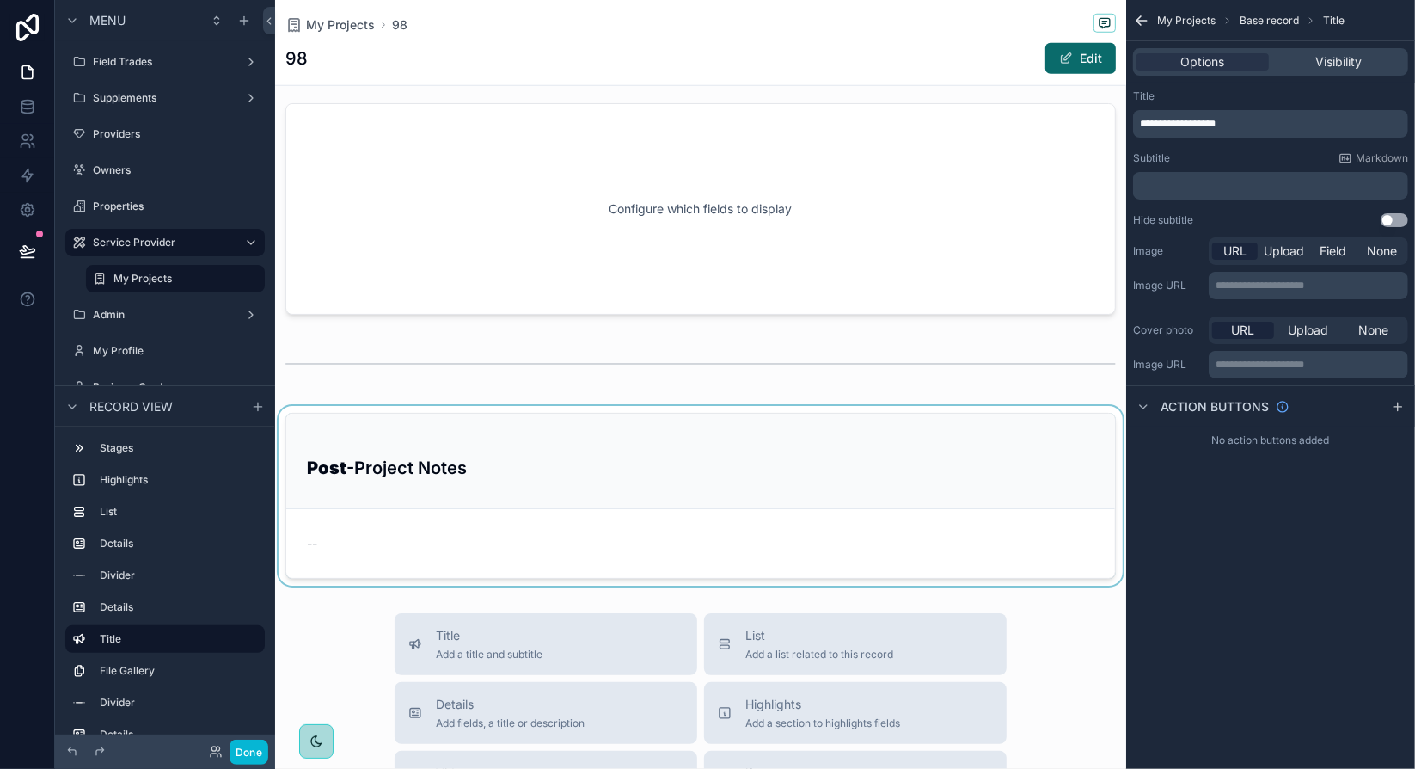
scroll to position [1020, 0]
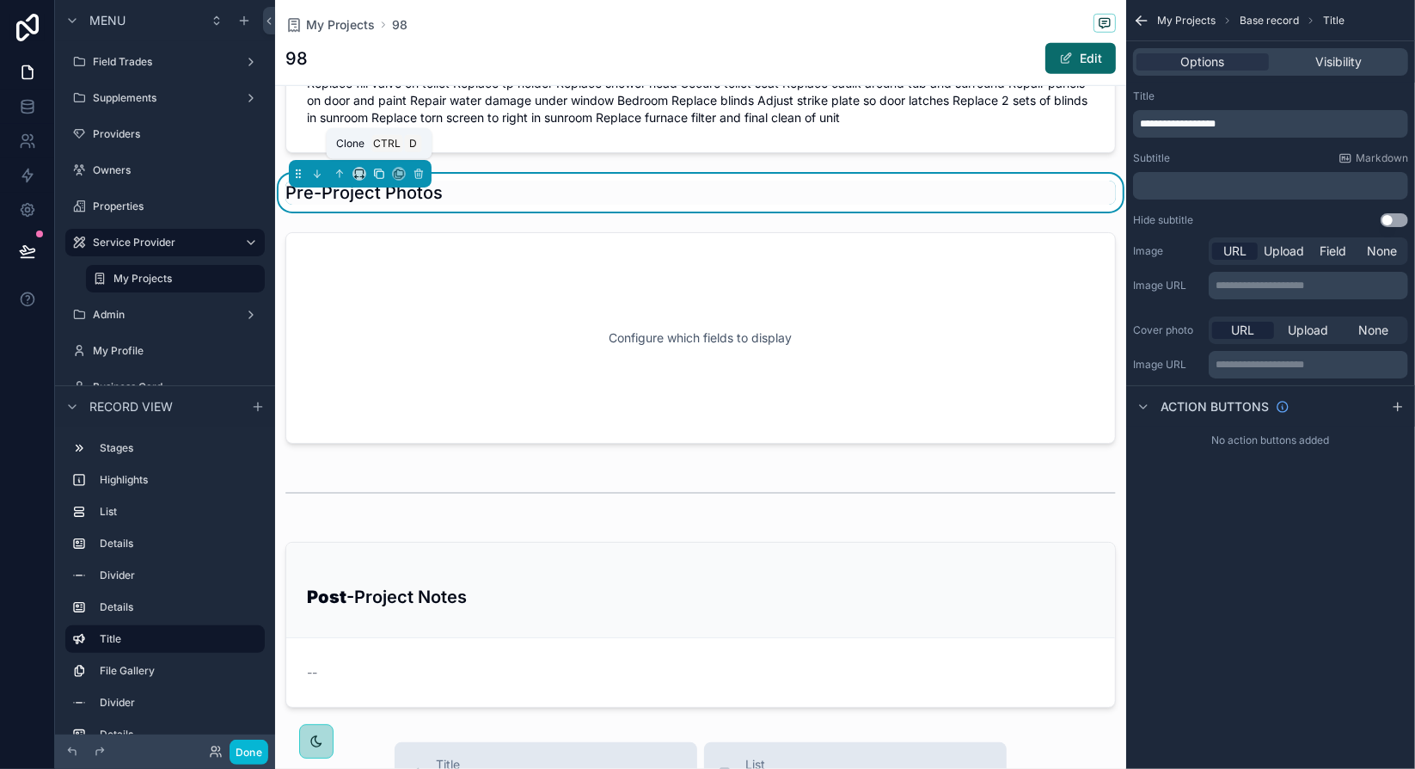
click at [377, 171] on icon "scrollable content" at bounding box center [380, 174] width 7 height 7
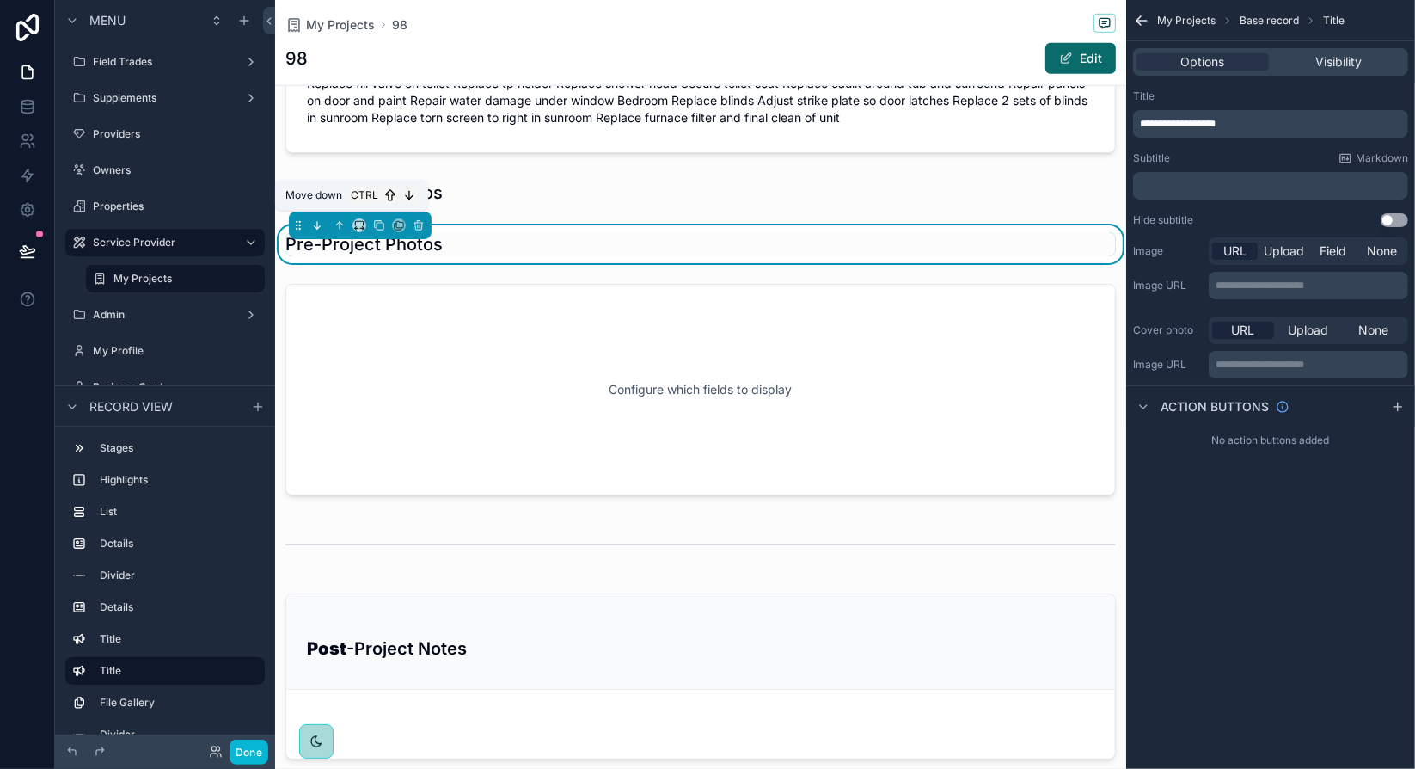
click at [318, 219] on icon "scrollable content" at bounding box center [317, 225] width 12 height 12
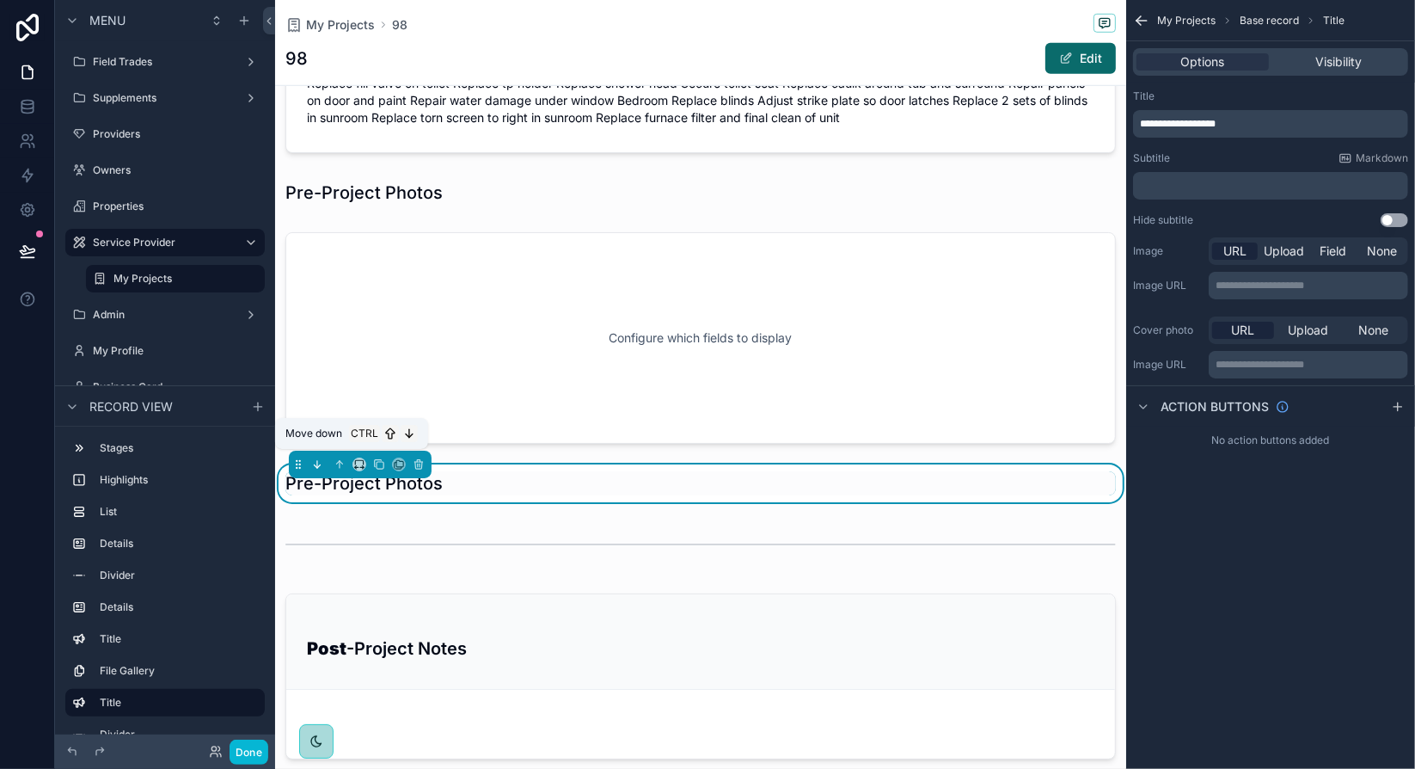
click at [320, 465] on icon "scrollable content" at bounding box center [318, 466] width 3 height 3
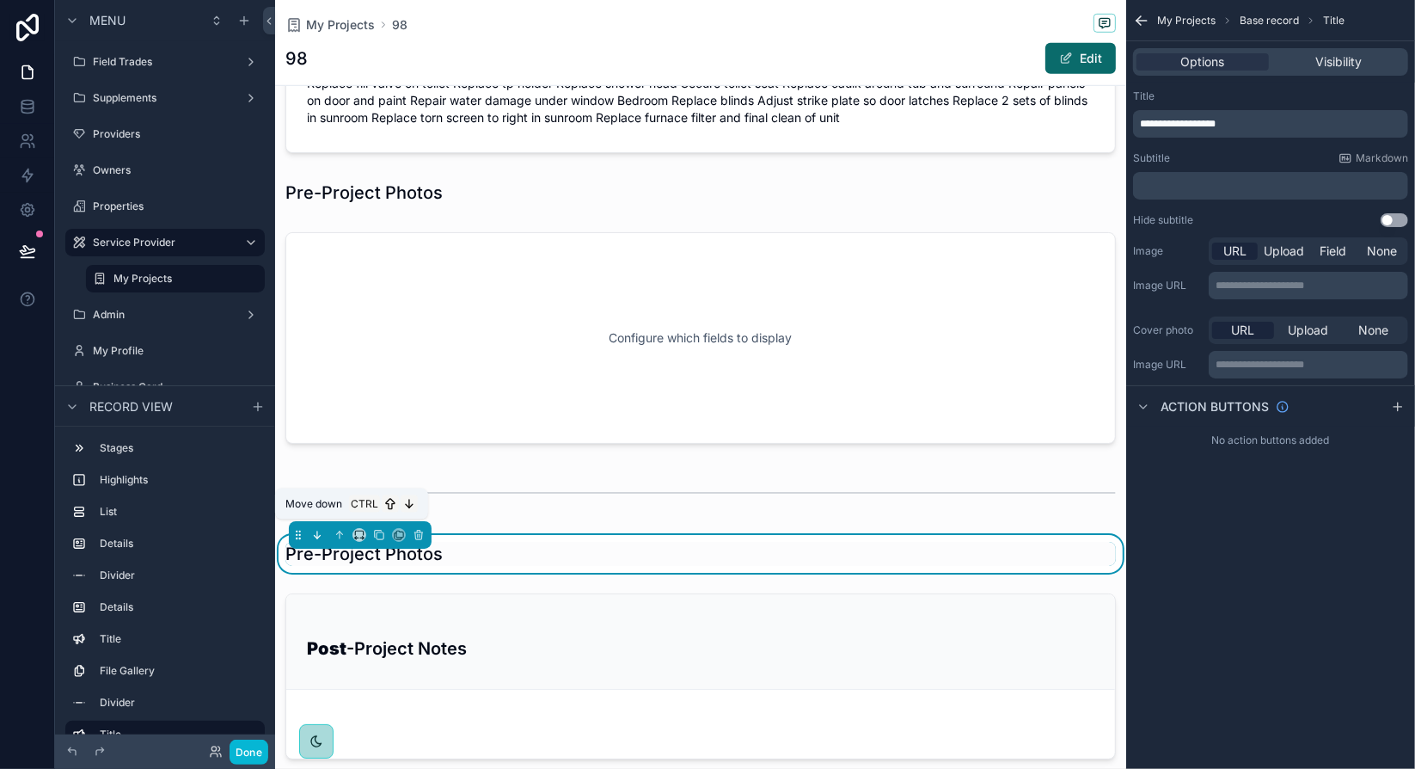
click at [321, 529] on icon "scrollable content" at bounding box center [317, 535] width 12 height 12
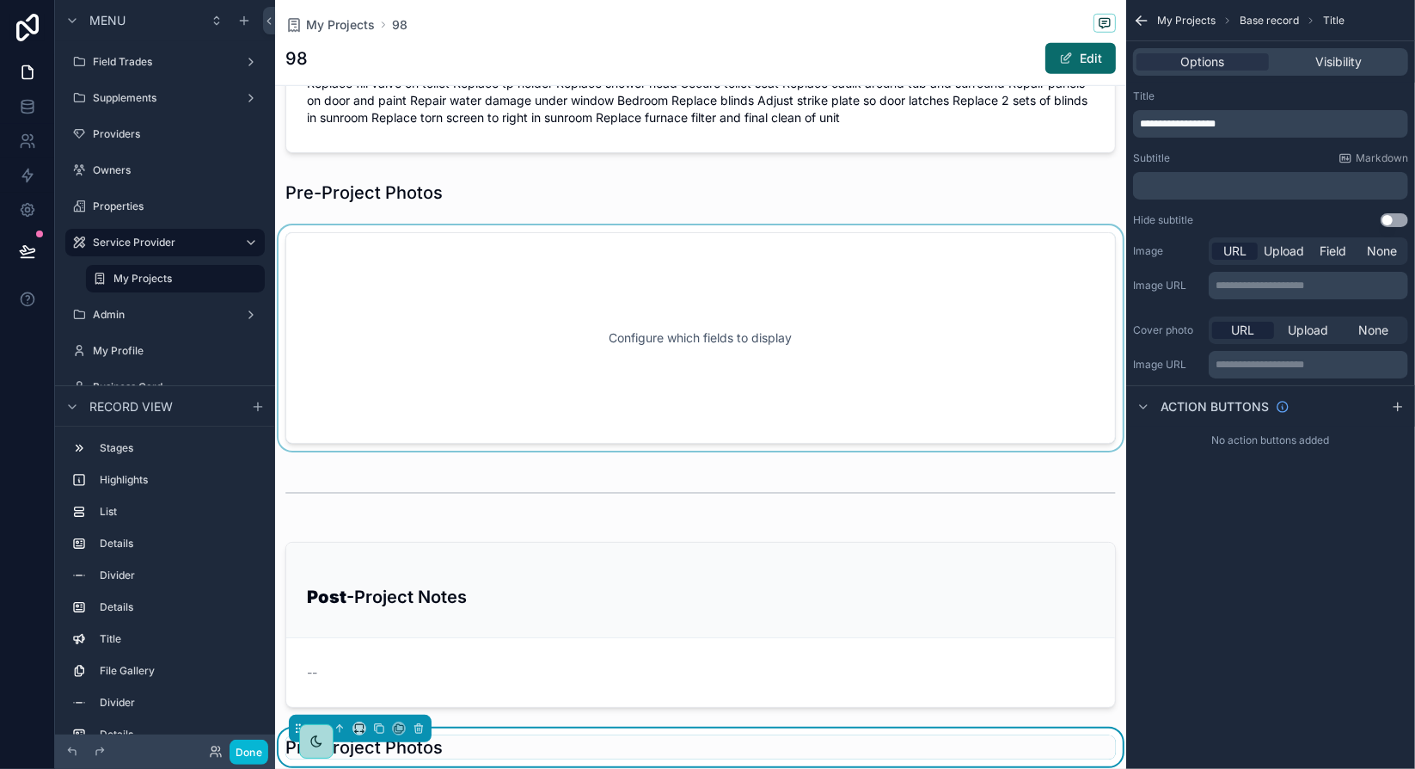
click at [493, 289] on div "scrollable content" at bounding box center [700, 337] width 851 height 225
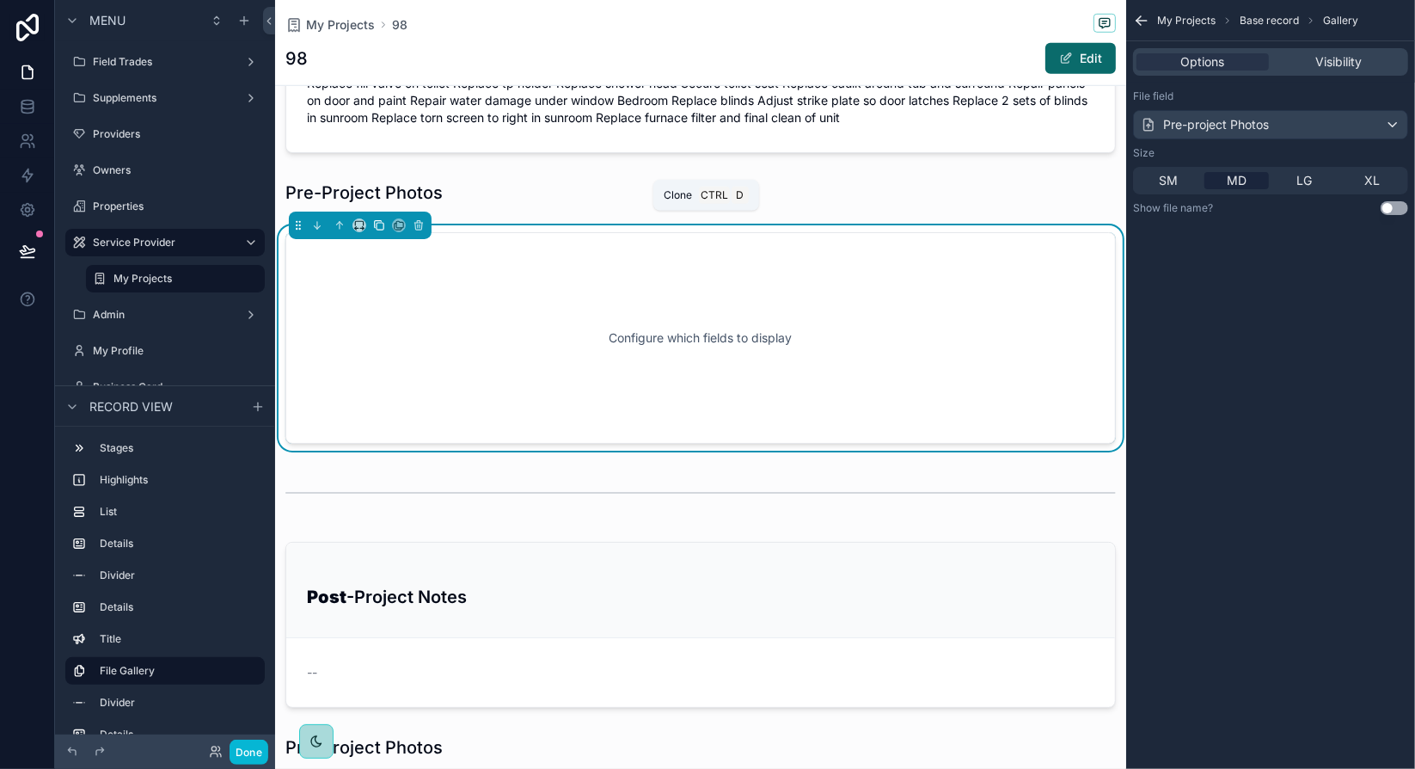
click at [377, 224] on icon "scrollable content" at bounding box center [380, 226] width 7 height 7
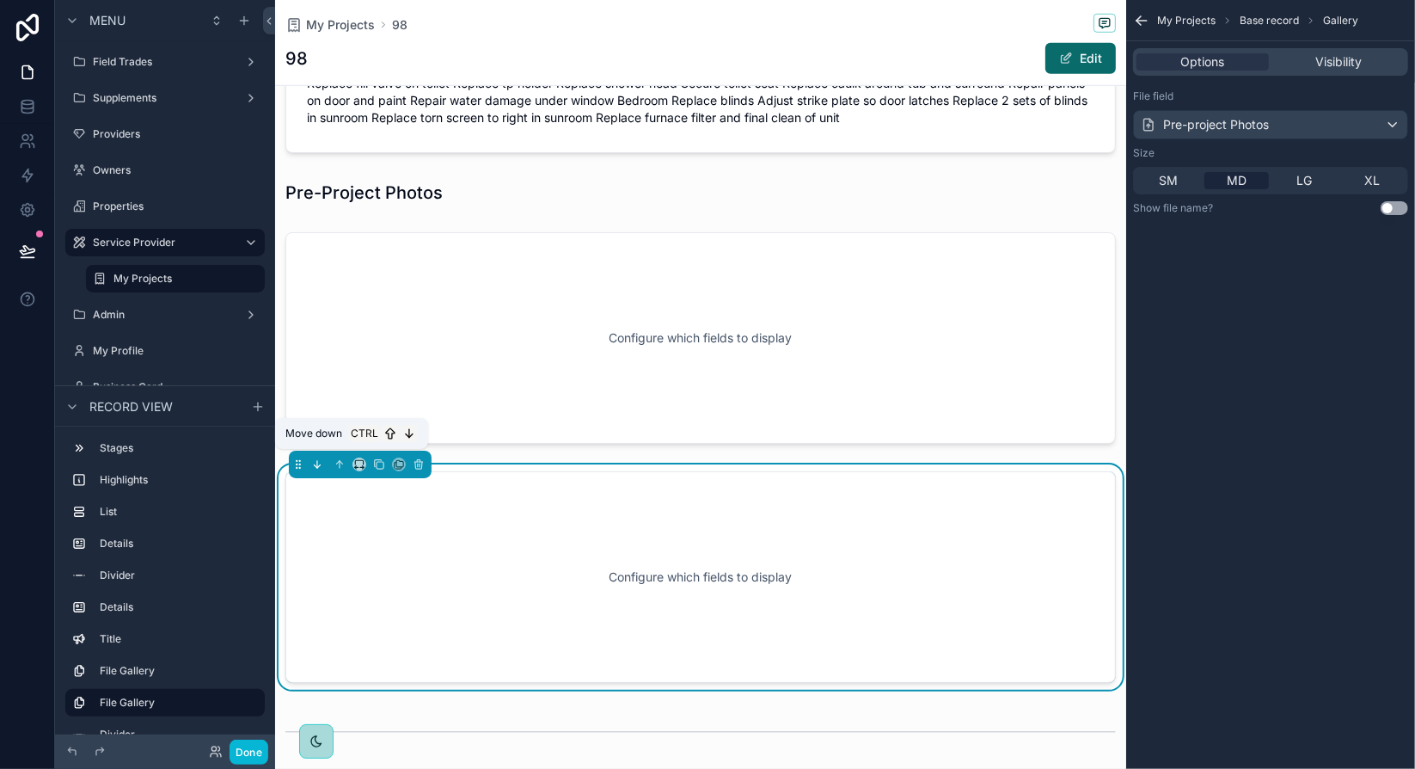
click at [321, 458] on icon "scrollable content" at bounding box center [317, 464] width 12 height 12
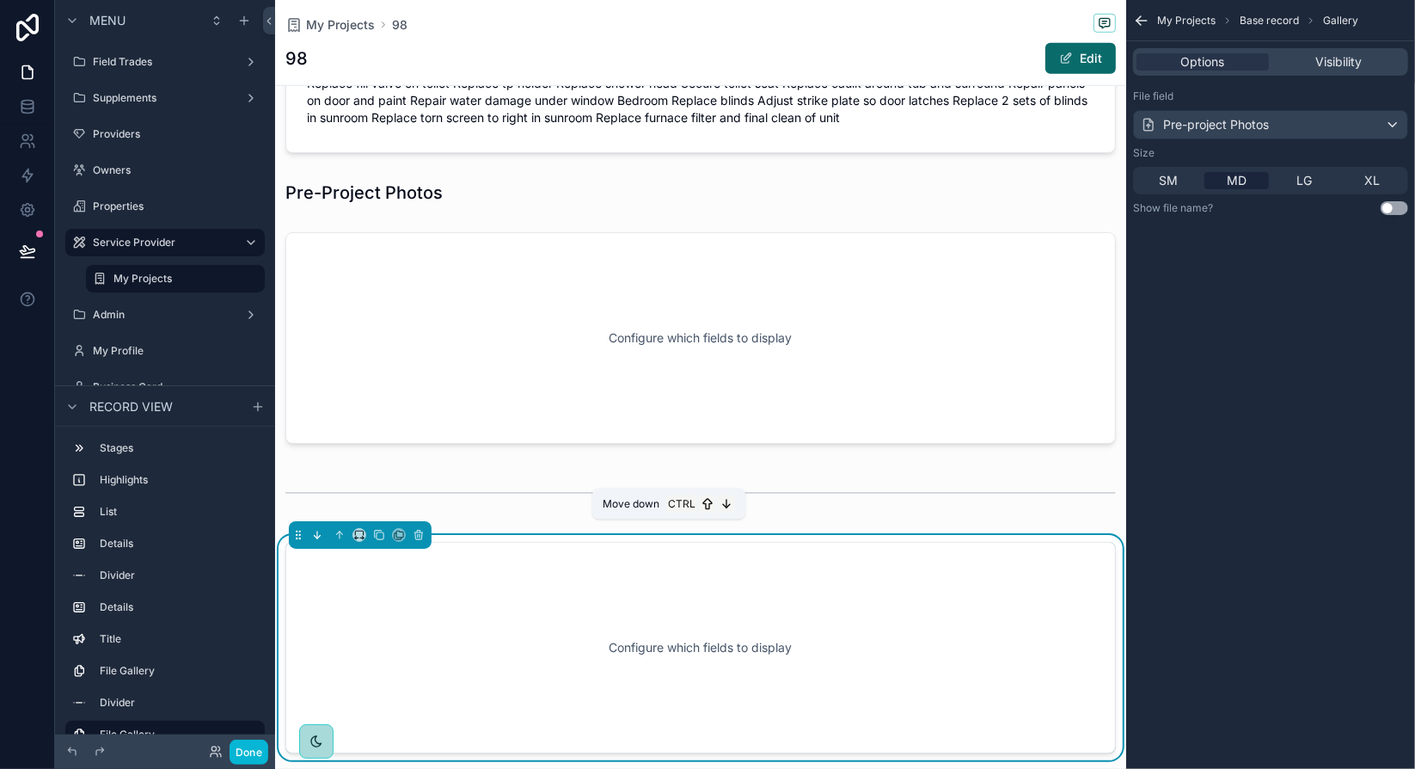
click at [318, 529] on icon "scrollable content" at bounding box center [317, 535] width 12 height 12
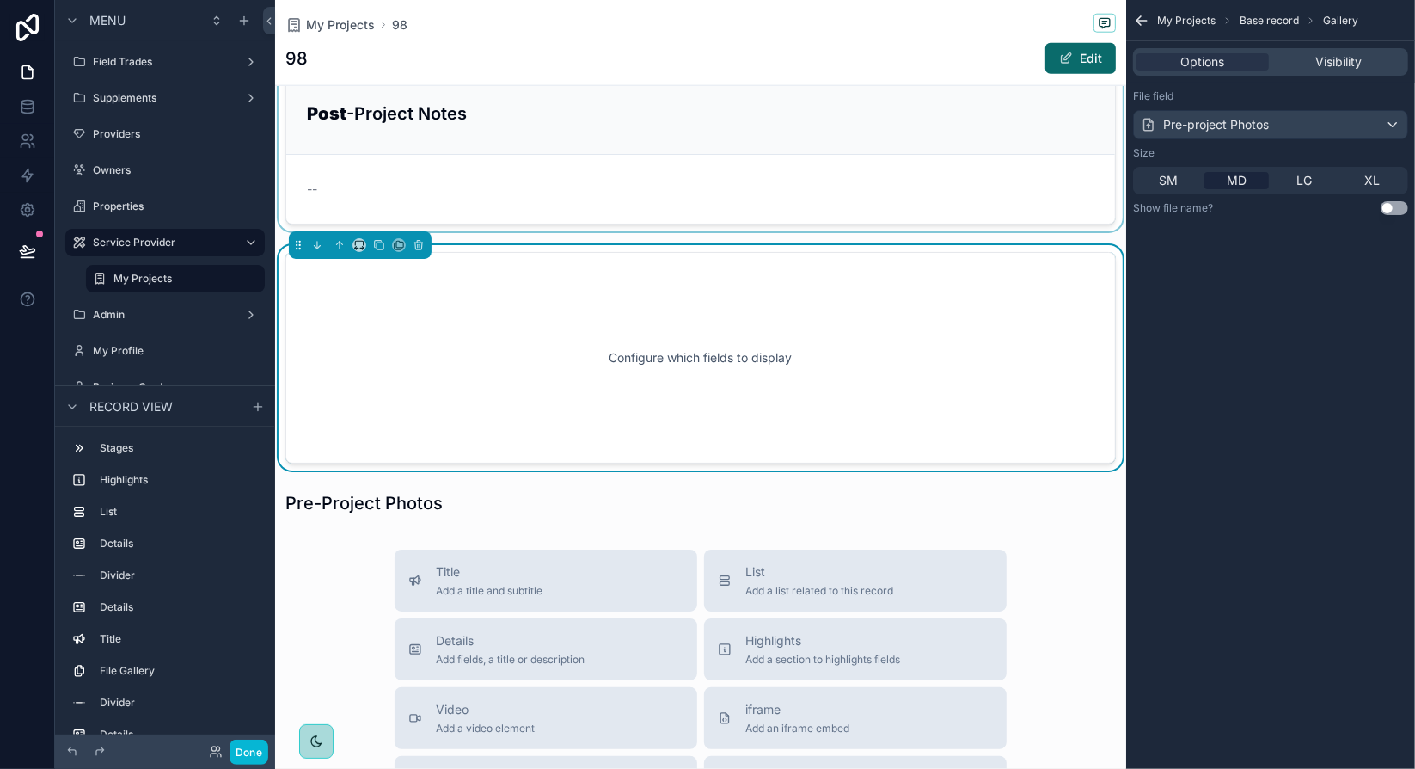
scroll to position [1535, 0]
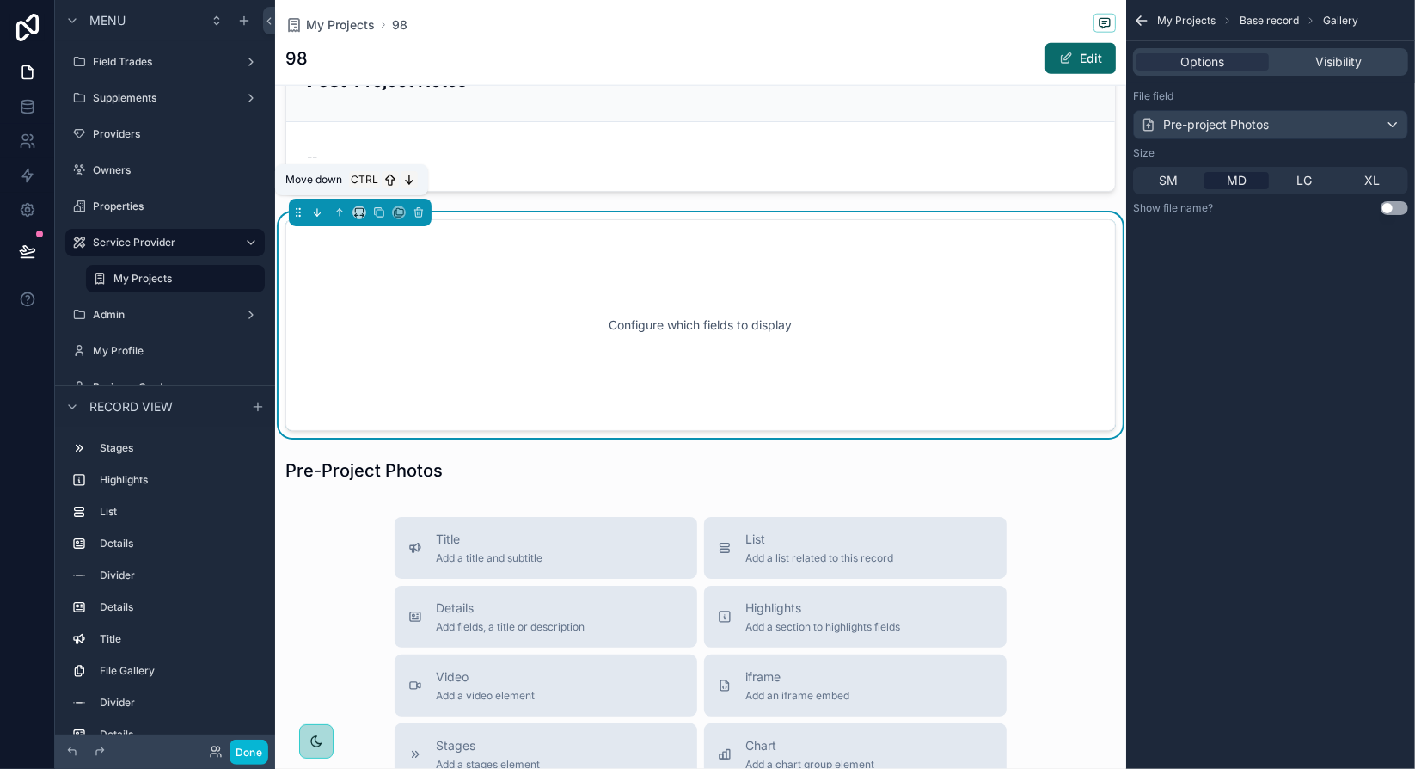
click at [320, 213] on icon "scrollable content" at bounding box center [318, 214] width 3 height 3
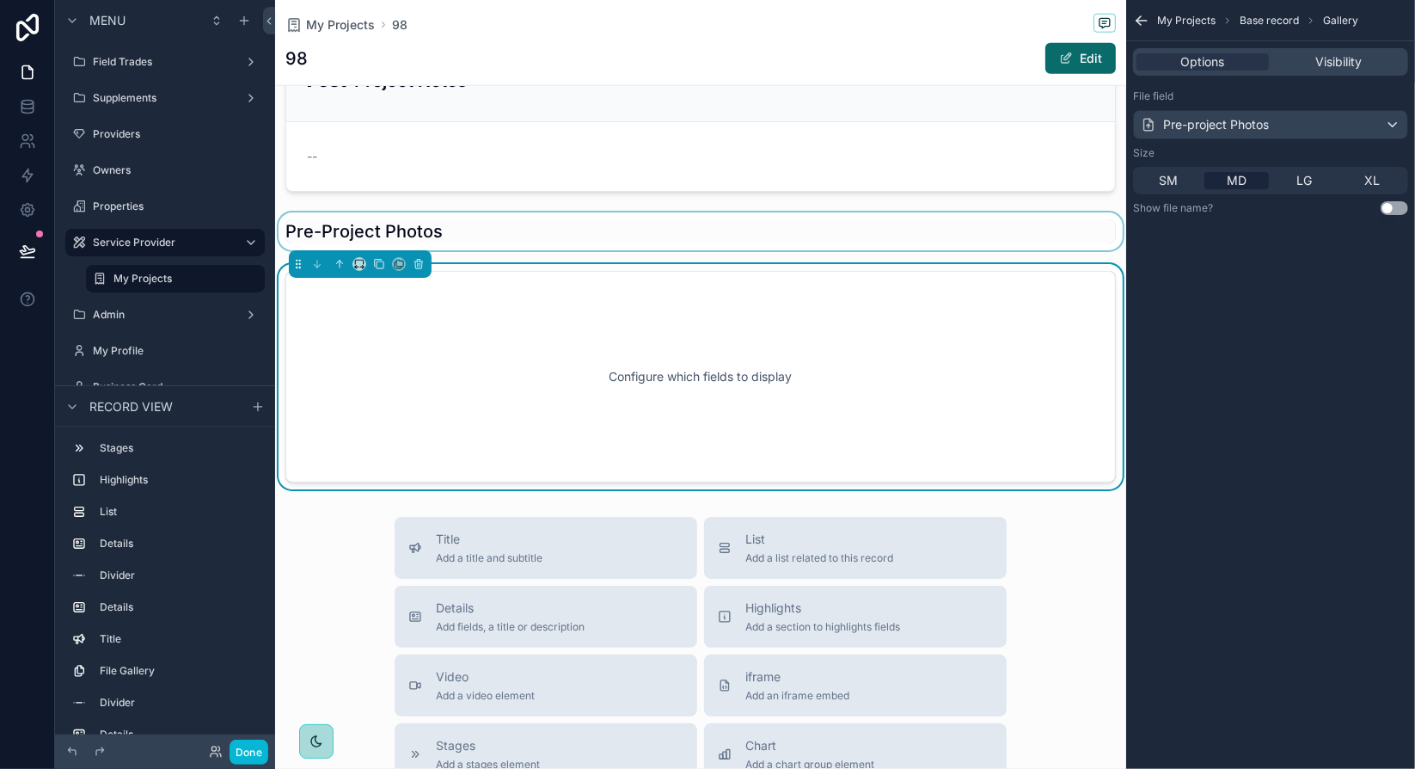
click at [485, 230] on div "scrollable content" at bounding box center [700, 231] width 851 height 38
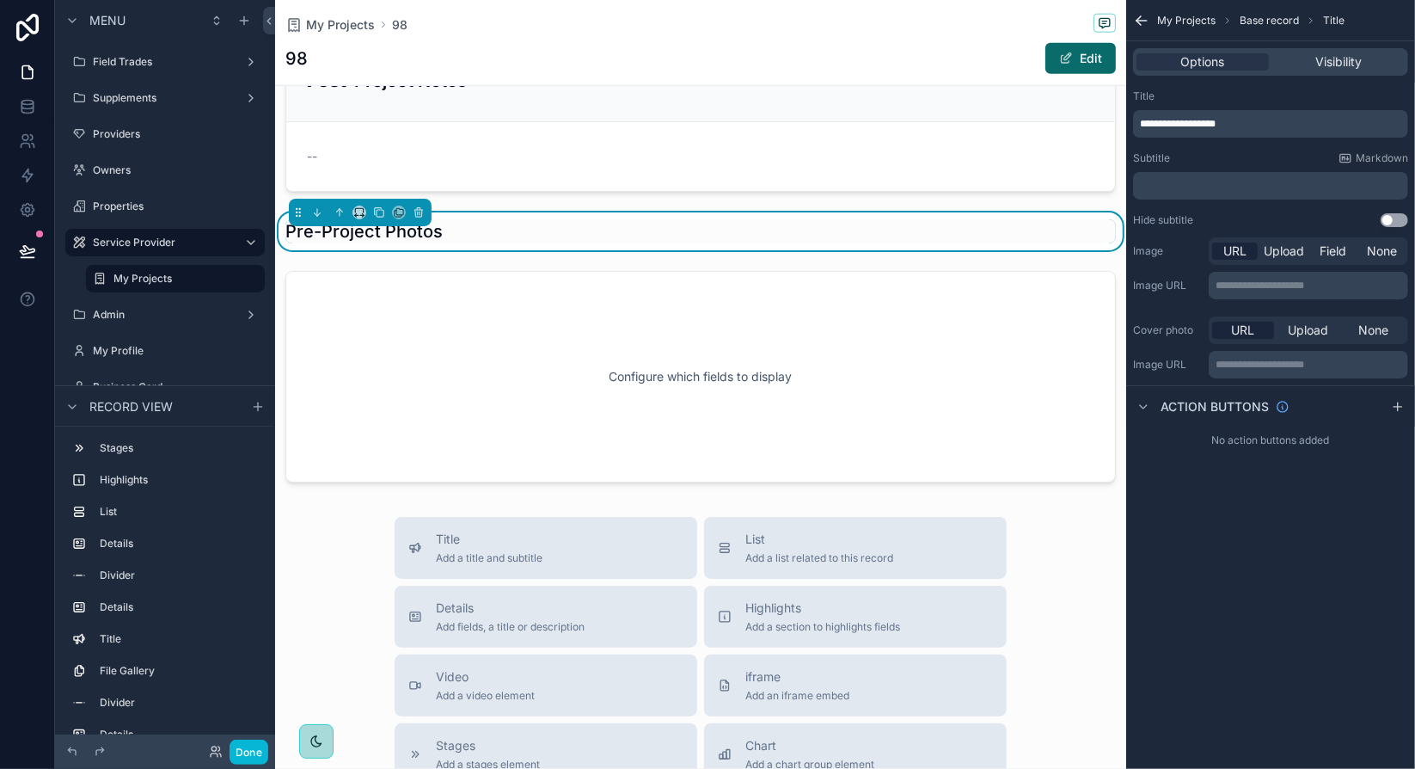
click at [1148, 126] on span "**********" at bounding box center [1178, 124] width 76 height 10
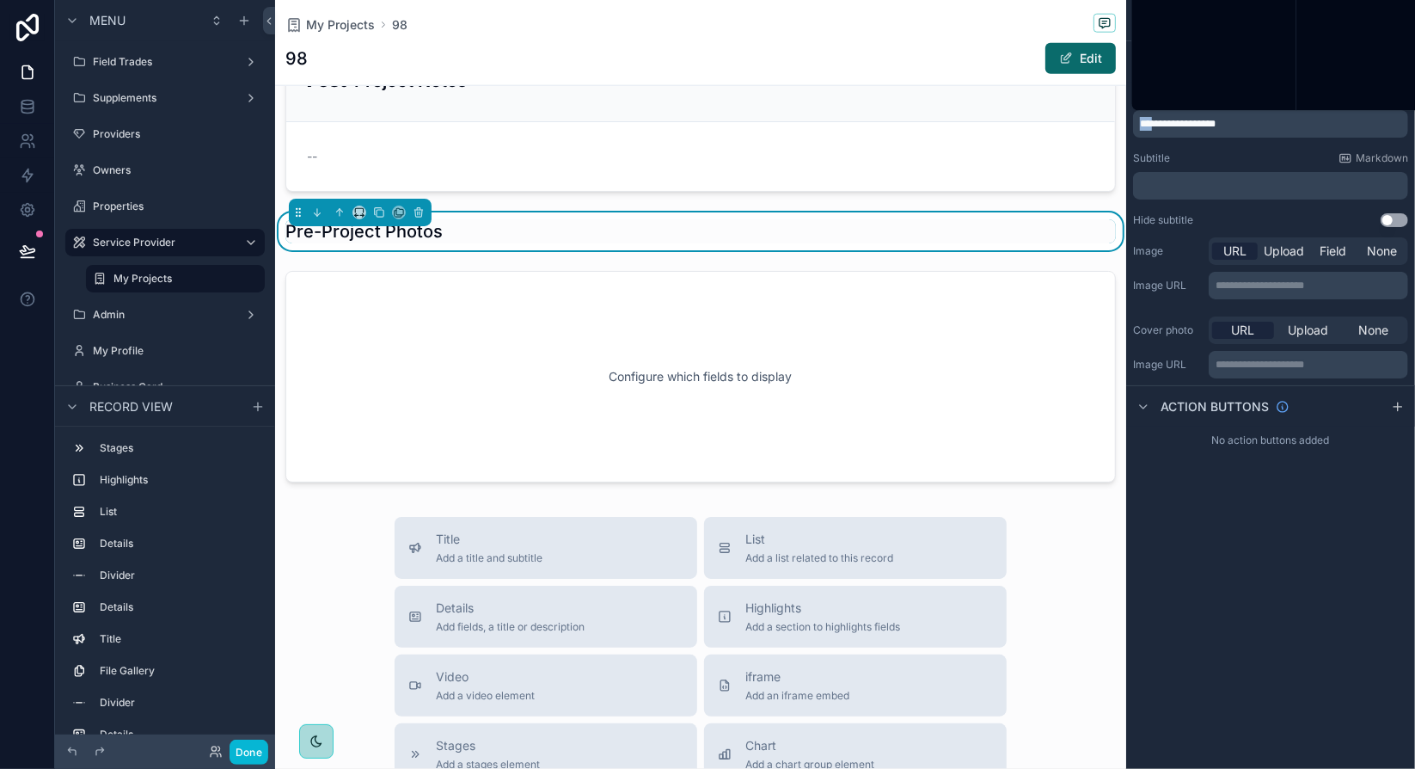
click at [1148, 126] on span "**********" at bounding box center [1178, 124] width 76 height 10
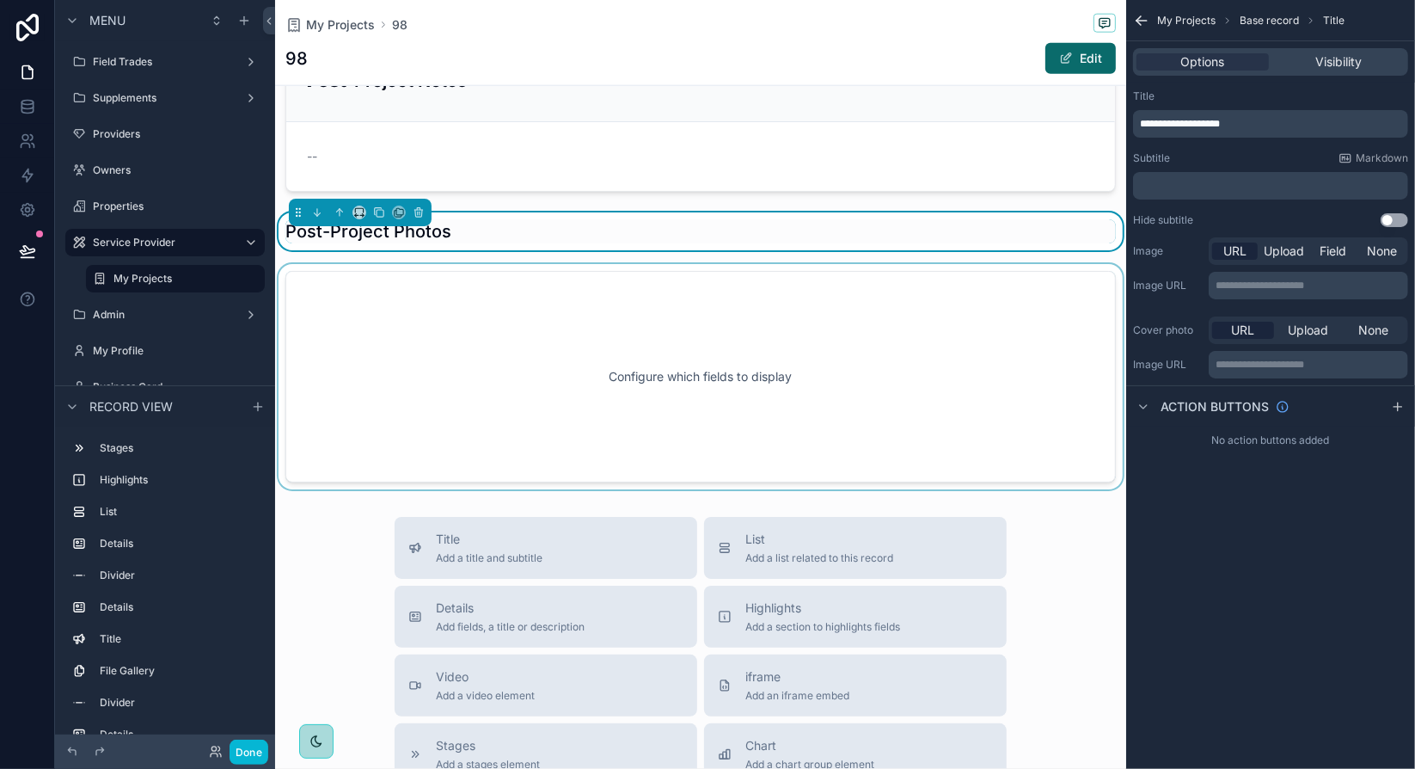
click at [621, 305] on div "scrollable content" at bounding box center [700, 376] width 851 height 225
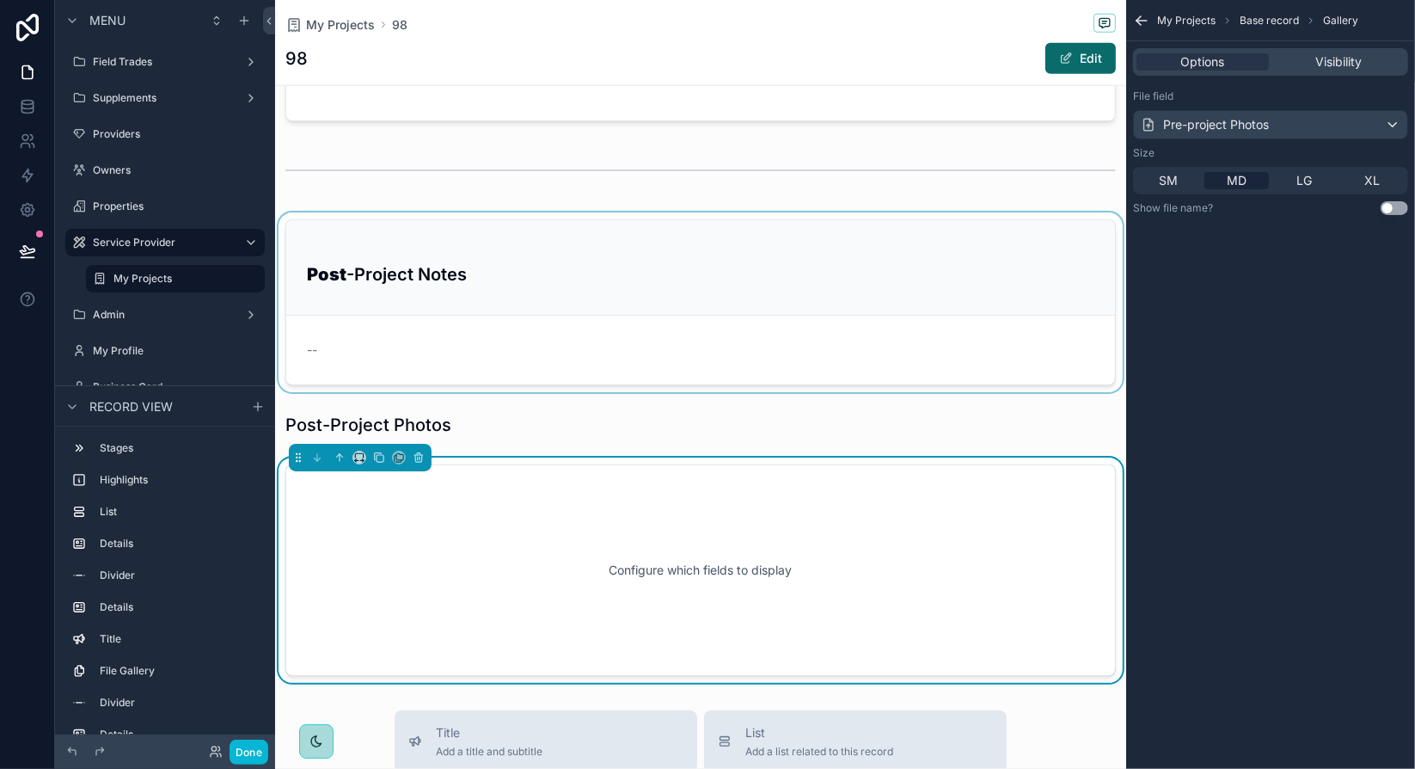
scroll to position [1363, 0]
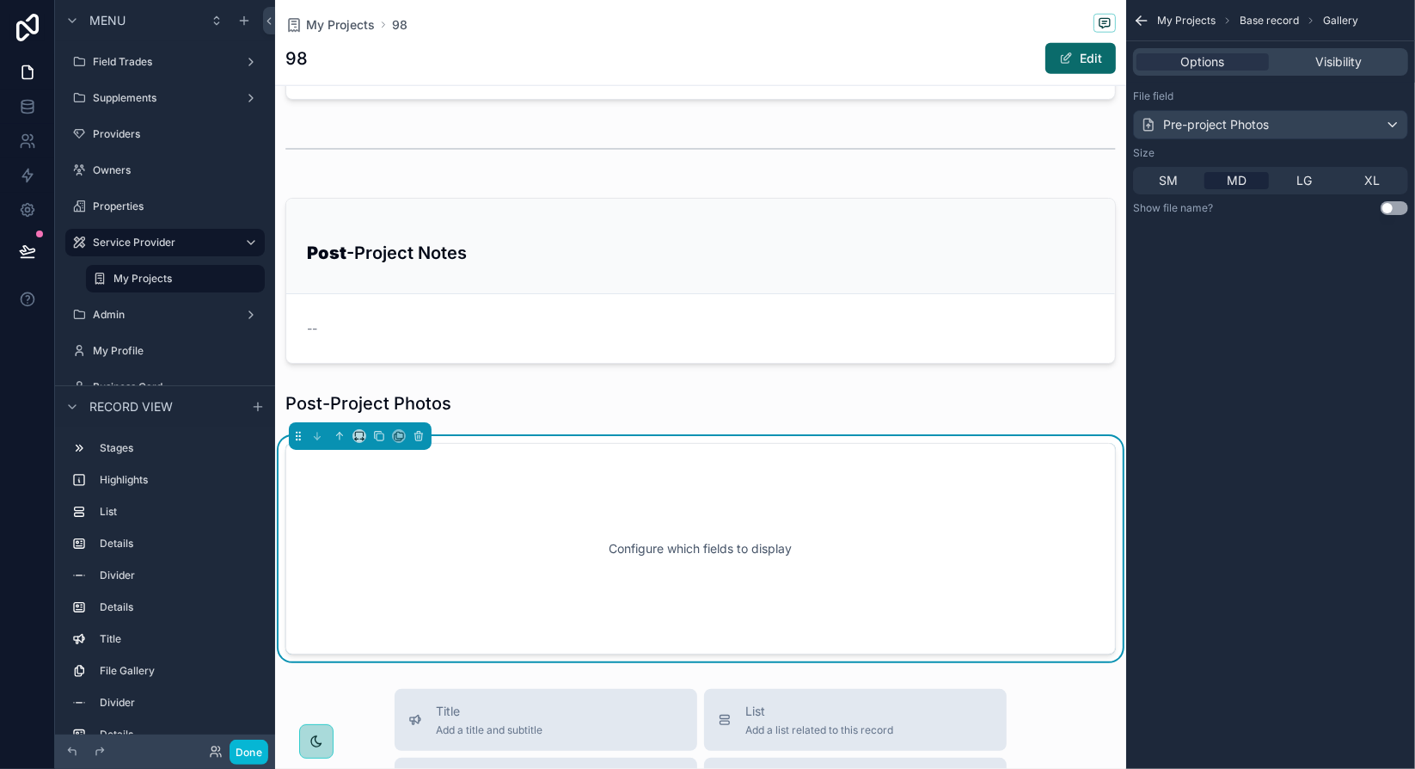
click at [629, 514] on div "Configure which fields to display" at bounding box center [701, 548] width 774 height 155
click at [1322, 126] on div "Pre-project Photos" at bounding box center [1270, 125] width 273 height 28
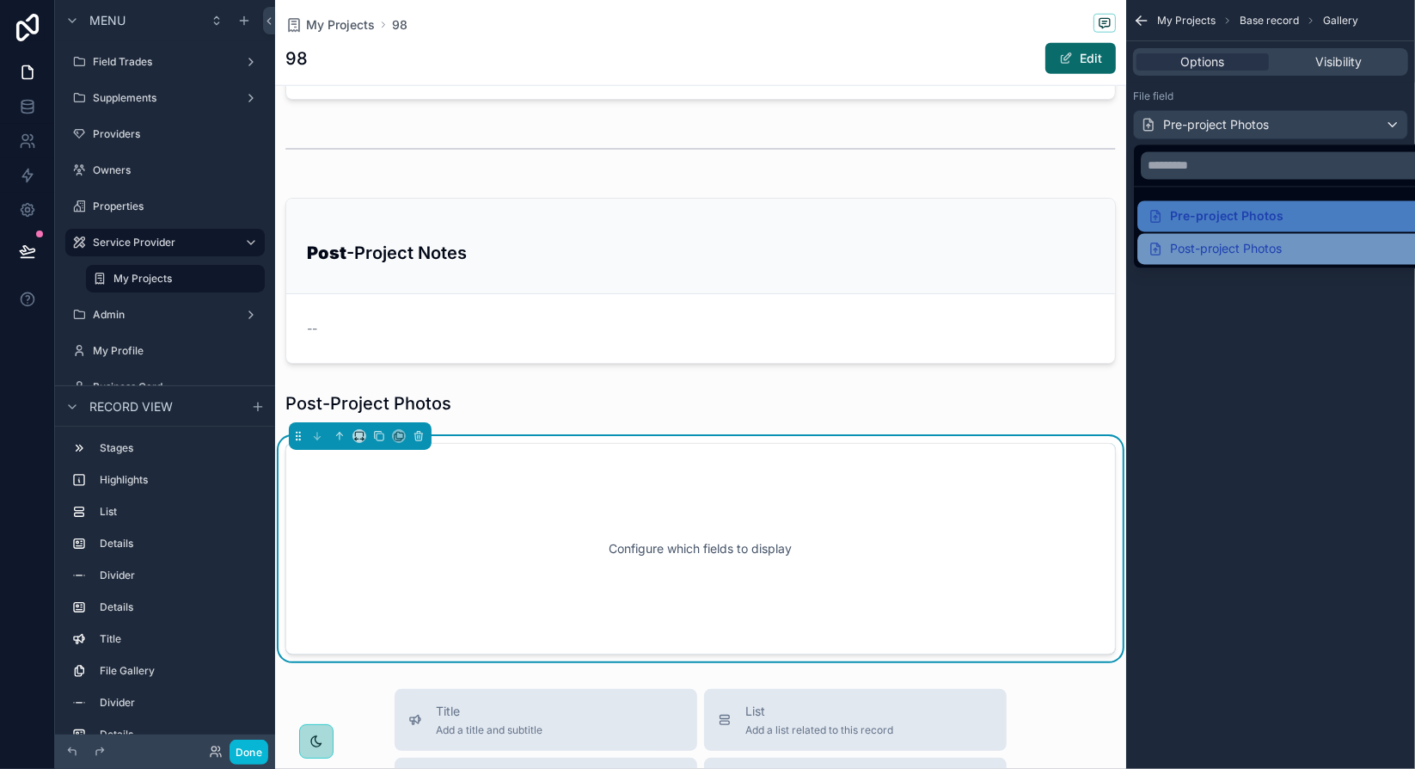
click at [1267, 249] on div "Post-project Photos" at bounding box center [1215, 248] width 134 height 21
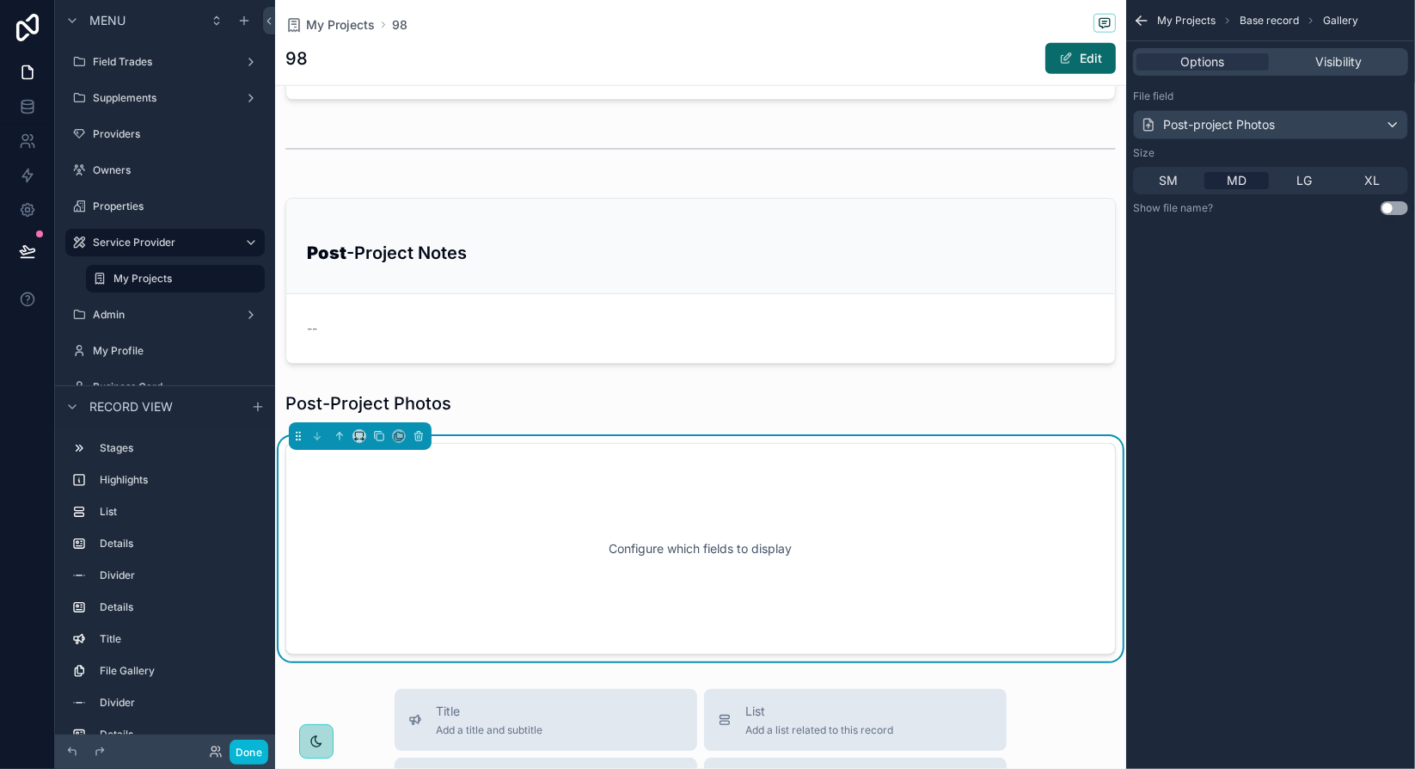
click at [1282, 302] on div "My Projects Base record Gallery Options Visibility File field Post-project Phot…" at bounding box center [1270, 384] width 289 height 769
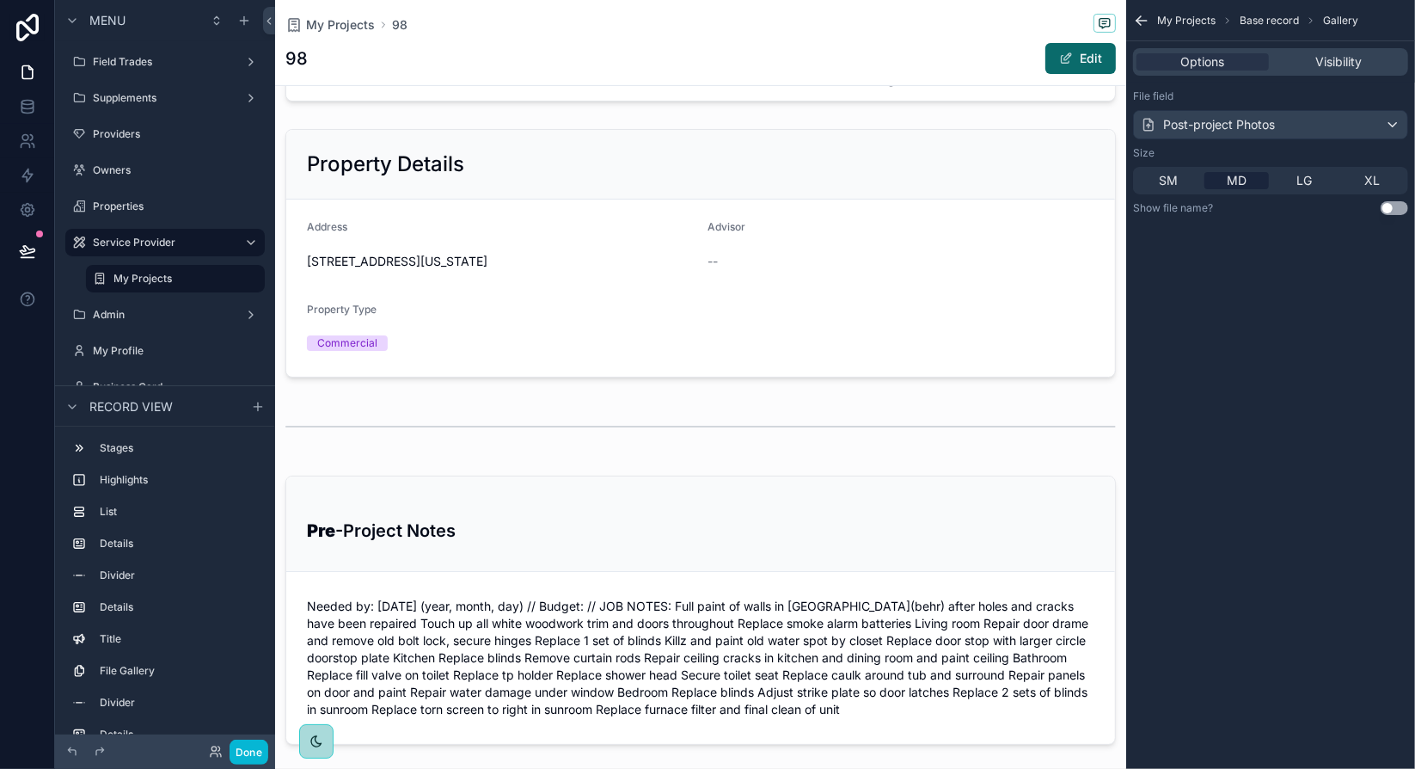
scroll to position [246, 0]
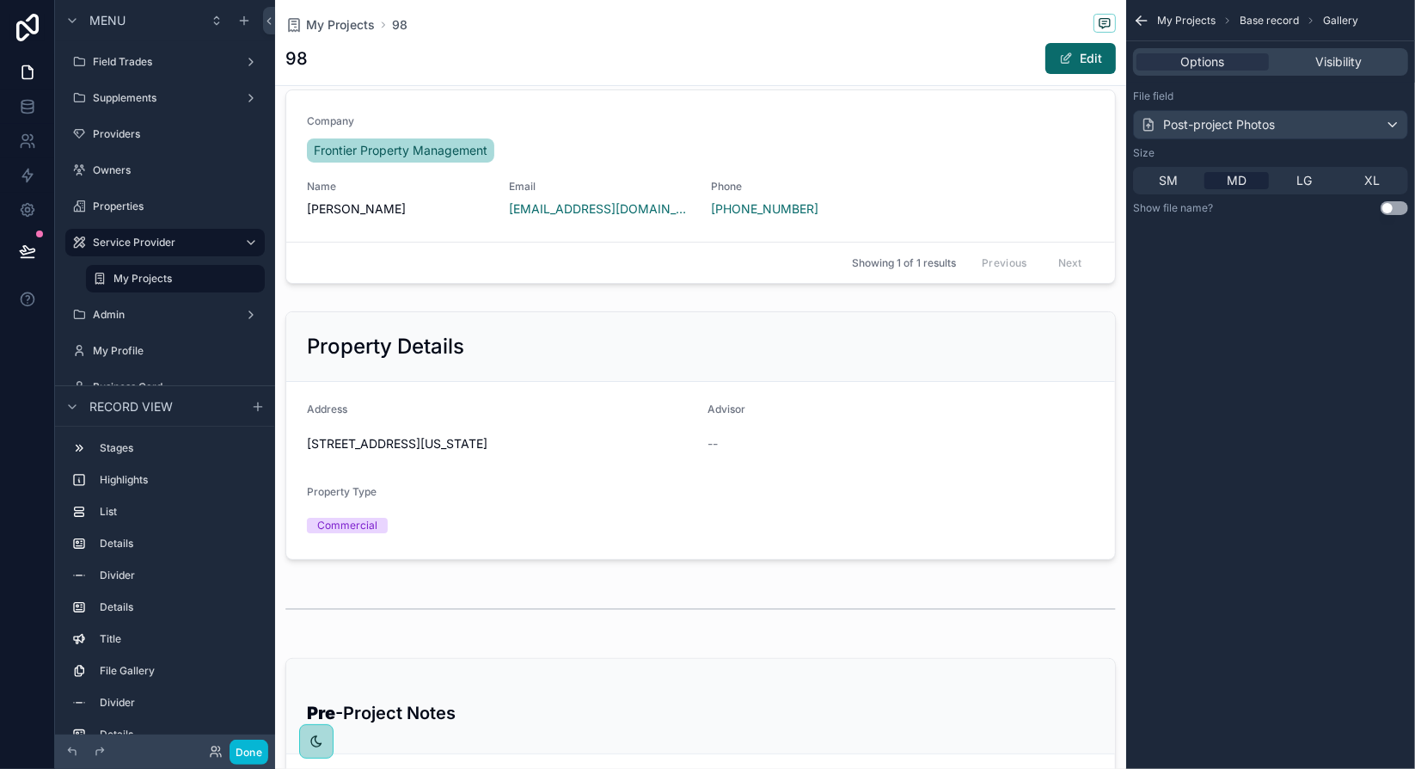
click at [872, 44] on div "98 Edit" at bounding box center [700, 58] width 830 height 33
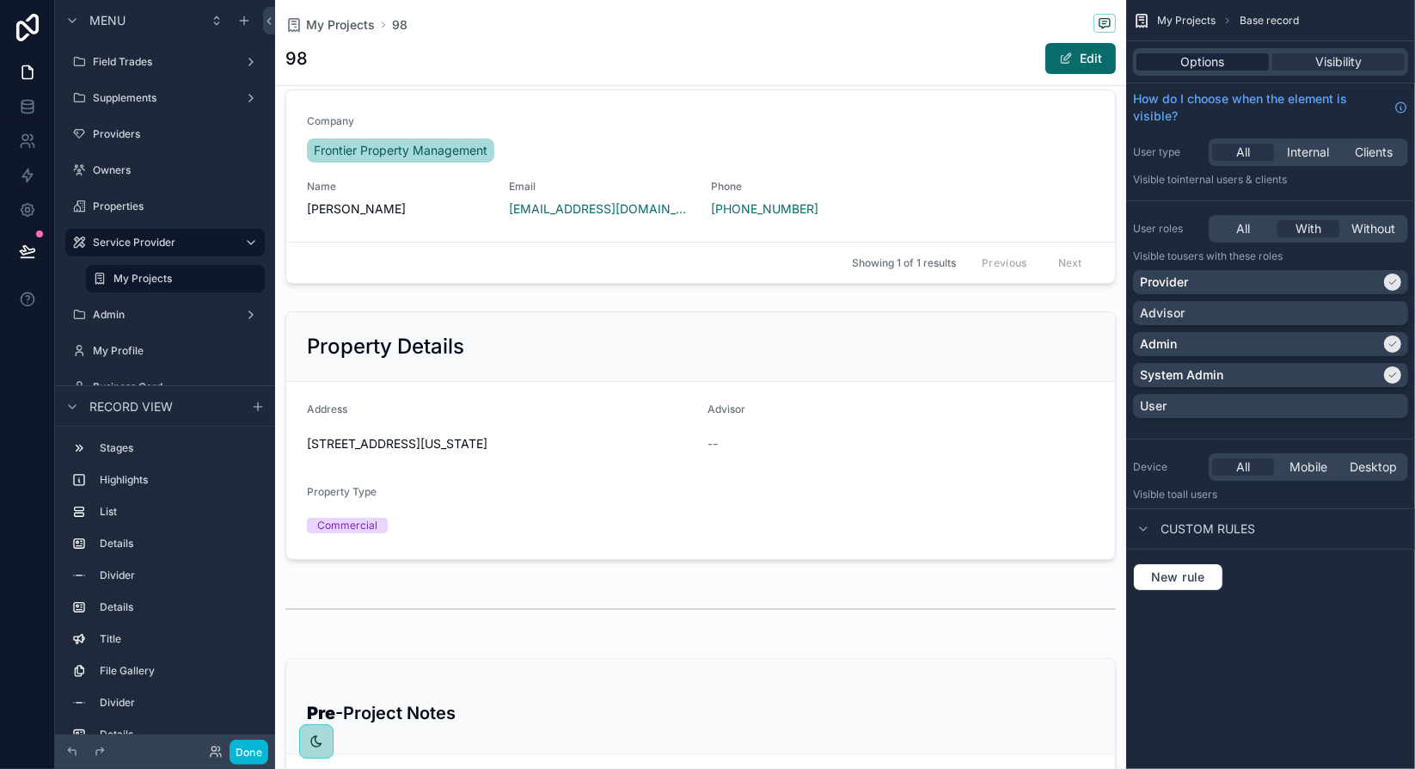
click at [1203, 63] on span "Options" at bounding box center [1203, 61] width 44 height 17
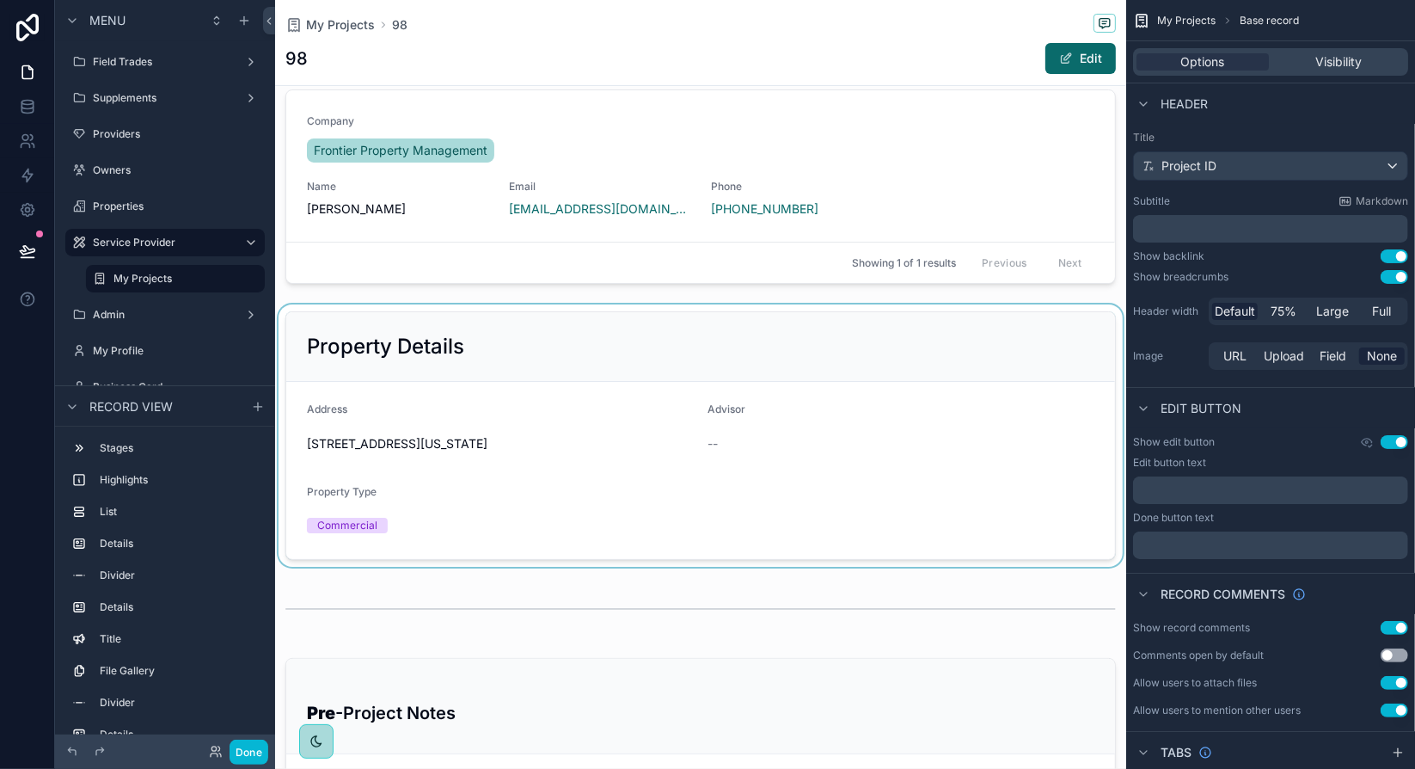
scroll to position [0, 0]
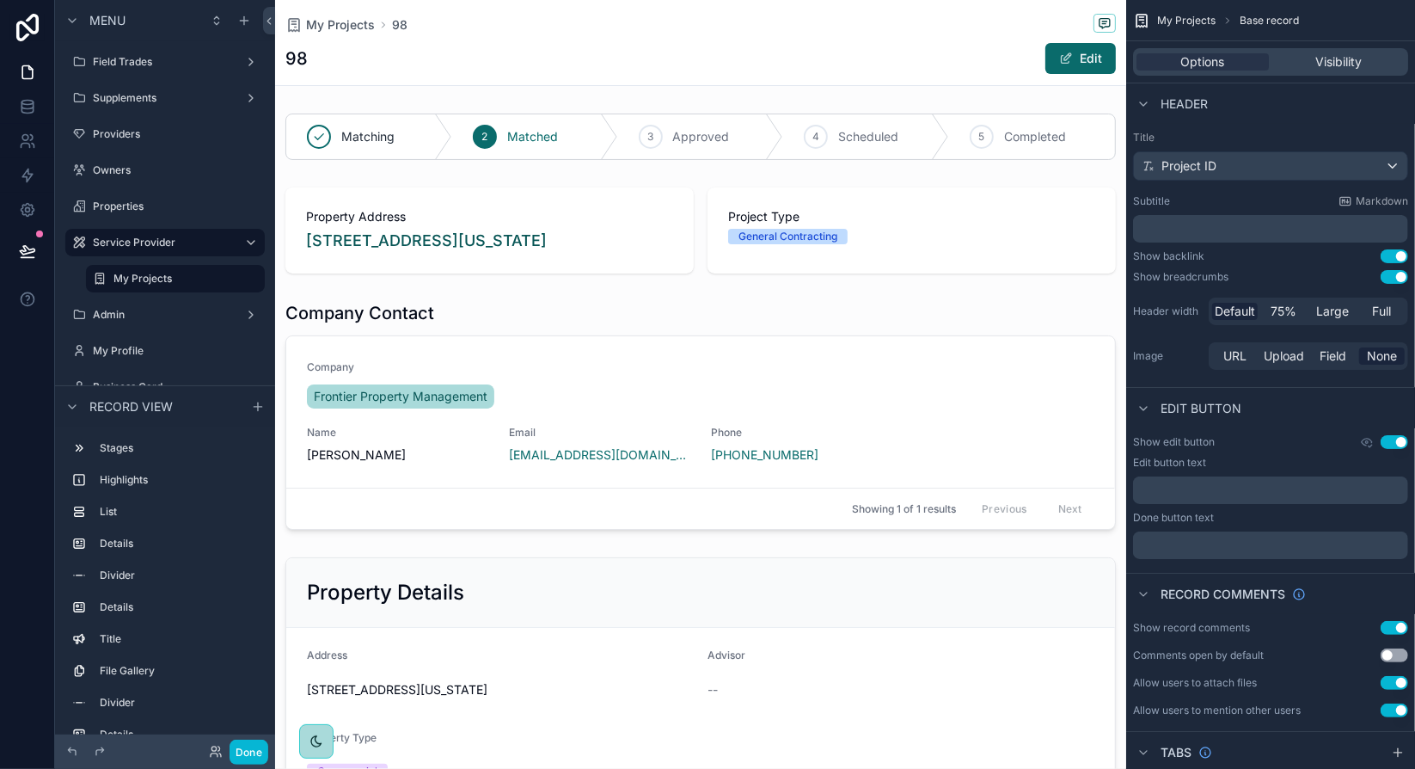
click at [1186, 226] on p "﻿" at bounding box center [1272, 228] width 265 height 17
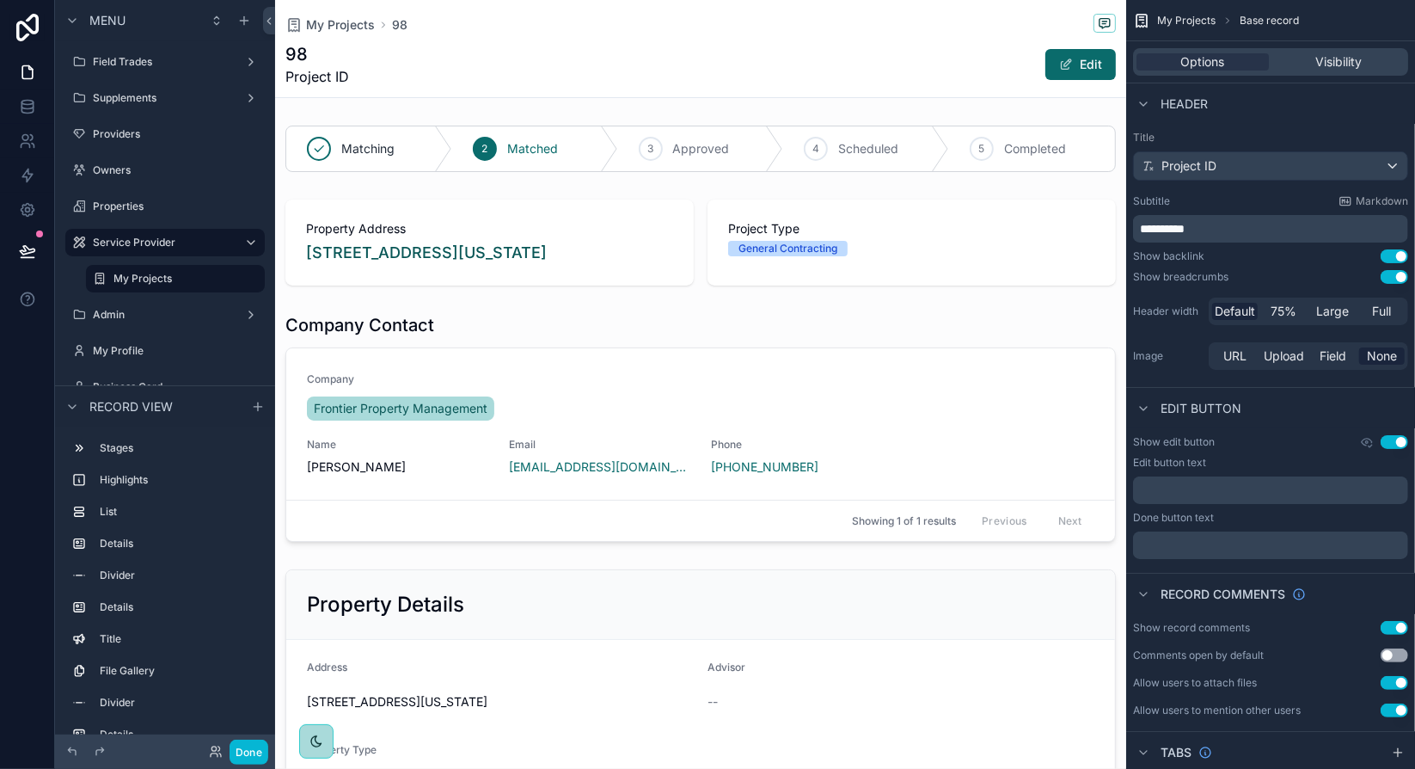
click at [1216, 207] on div "**********" at bounding box center [1270, 218] width 275 height 48
click at [1260, 168] on div "Project ID" at bounding box center [1270, 166] width 273 height 28
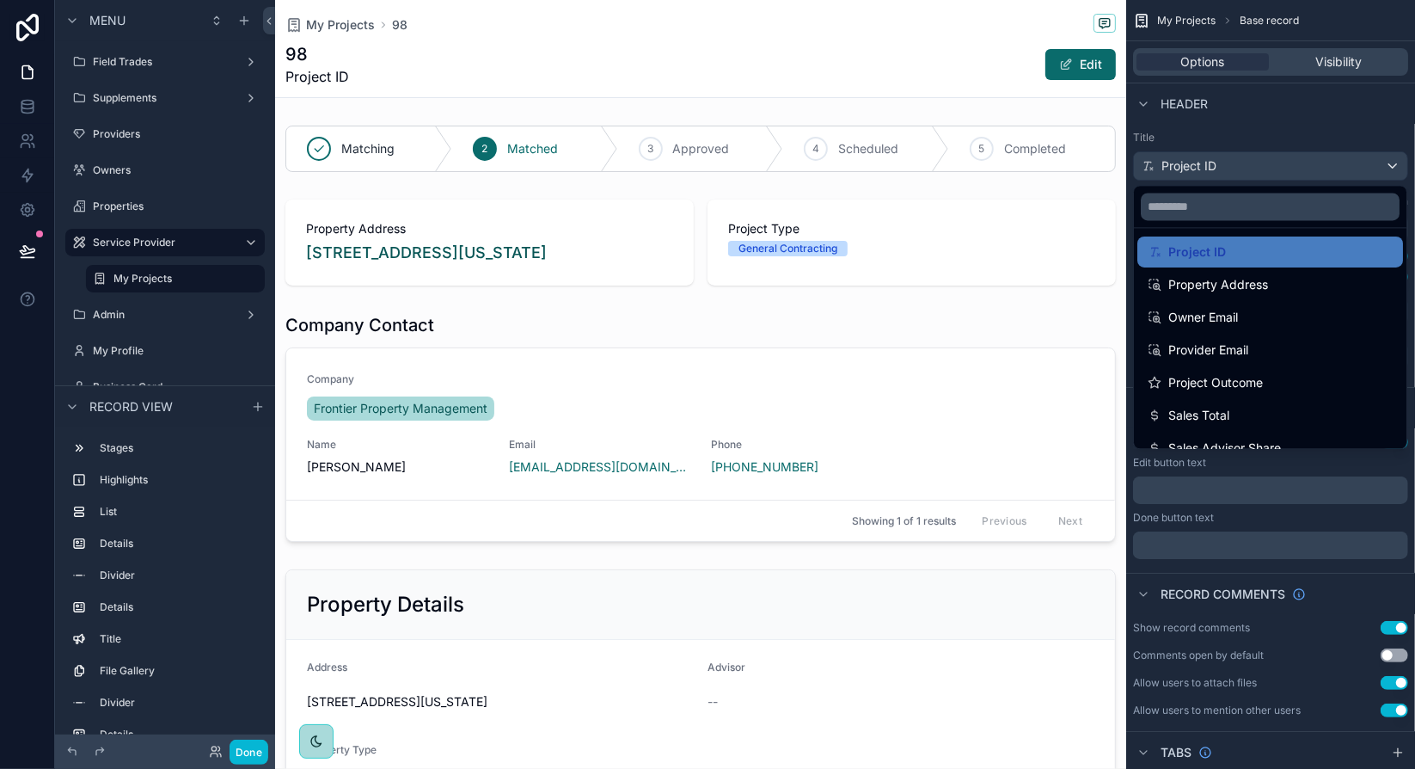
scroll to position [366, 0]
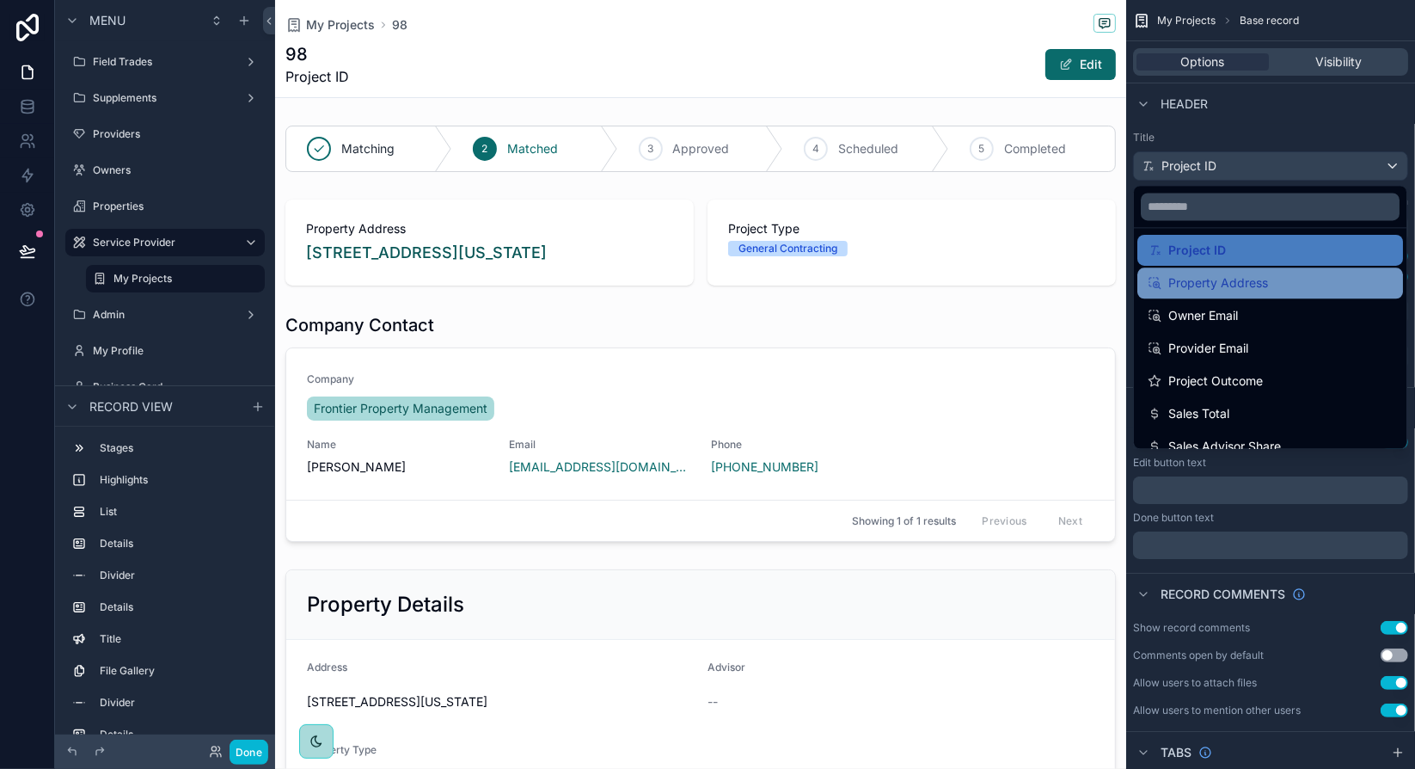
click at [1206, 285] on span "Property Address" at bounding box center [1218, 283] width 100 height 21
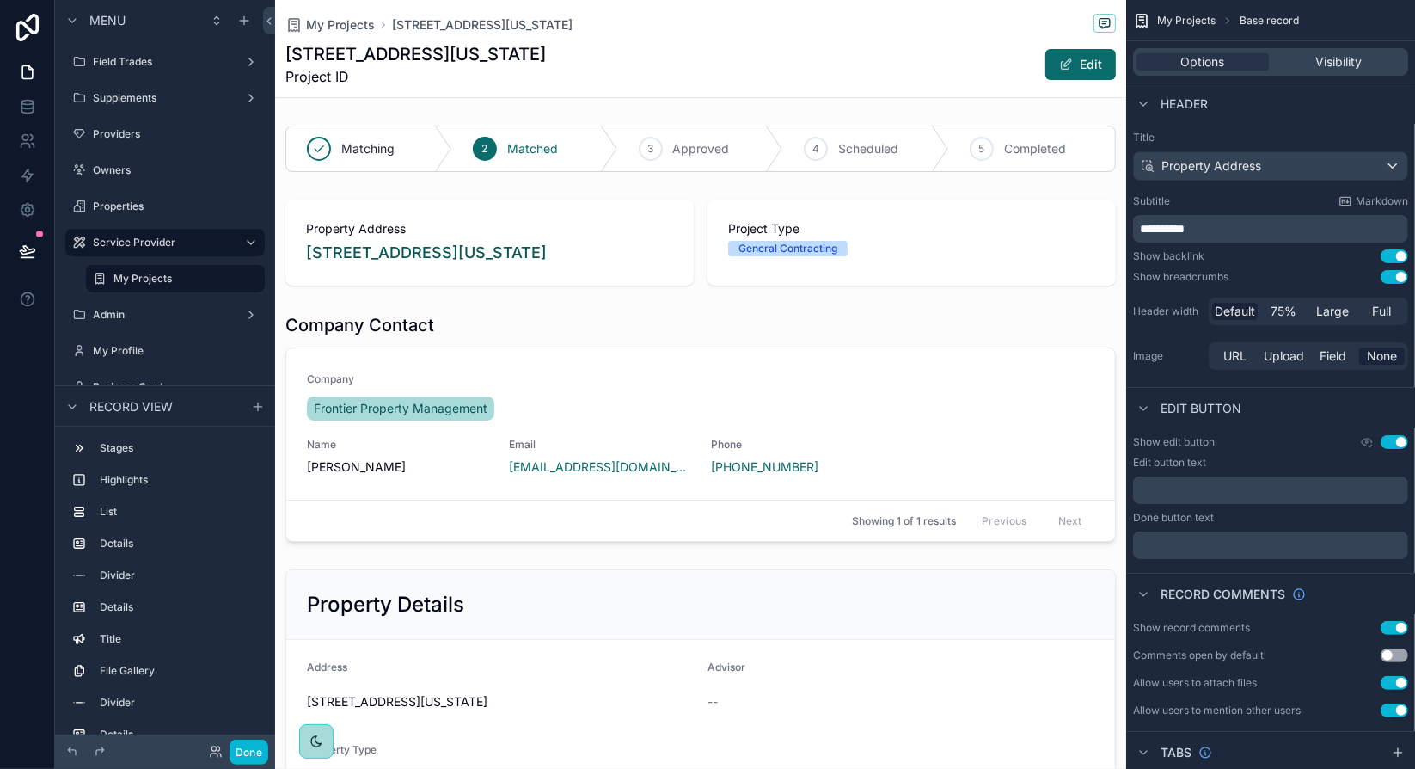
click at [1202, 231] on p "**********" at bounding box center [1272, 228] width 265 height 17
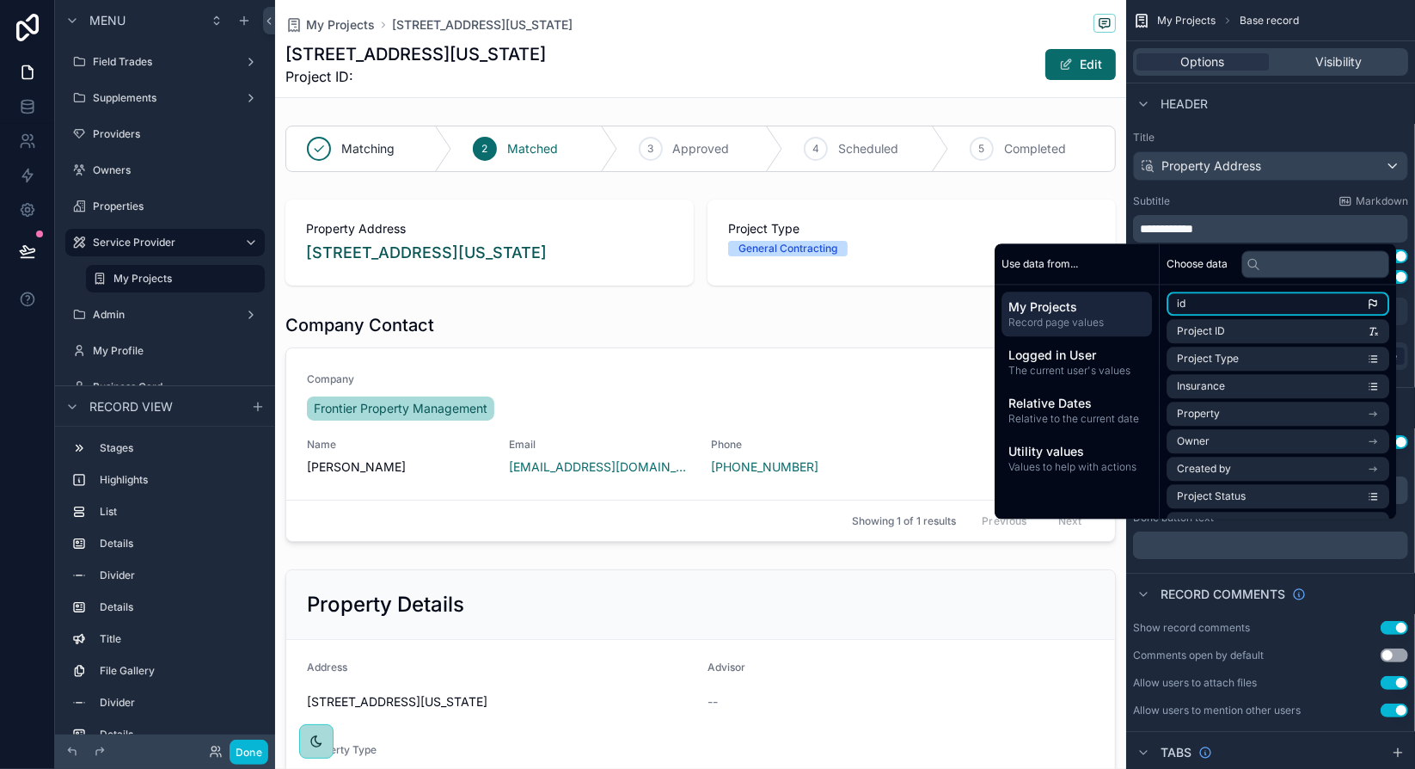
click at [1218, 298] on li "id" at bounding box center [1278, 303] width 223 height 24
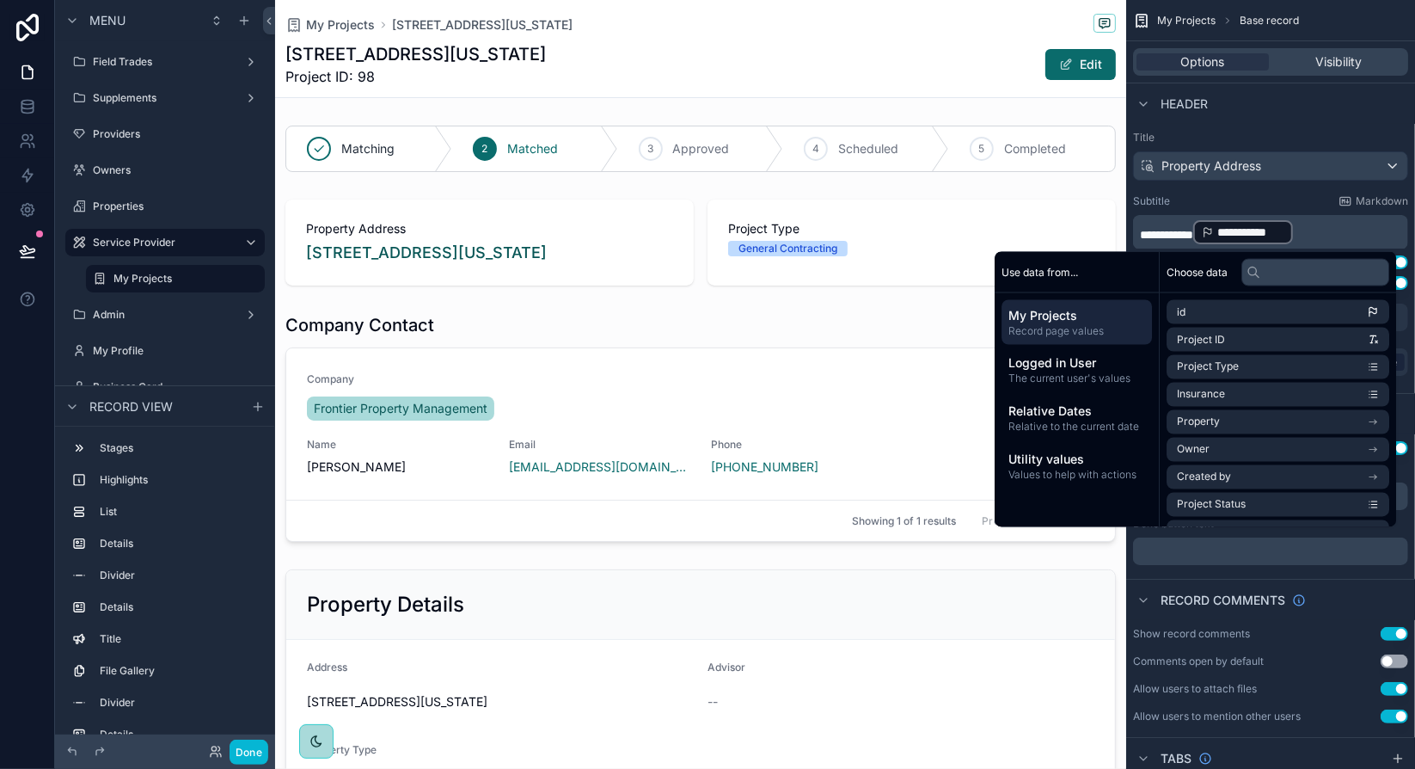
click at [1266, 199] on div "Subtitle Markdown" at bounding box center [1270, 201] width 275 height 14
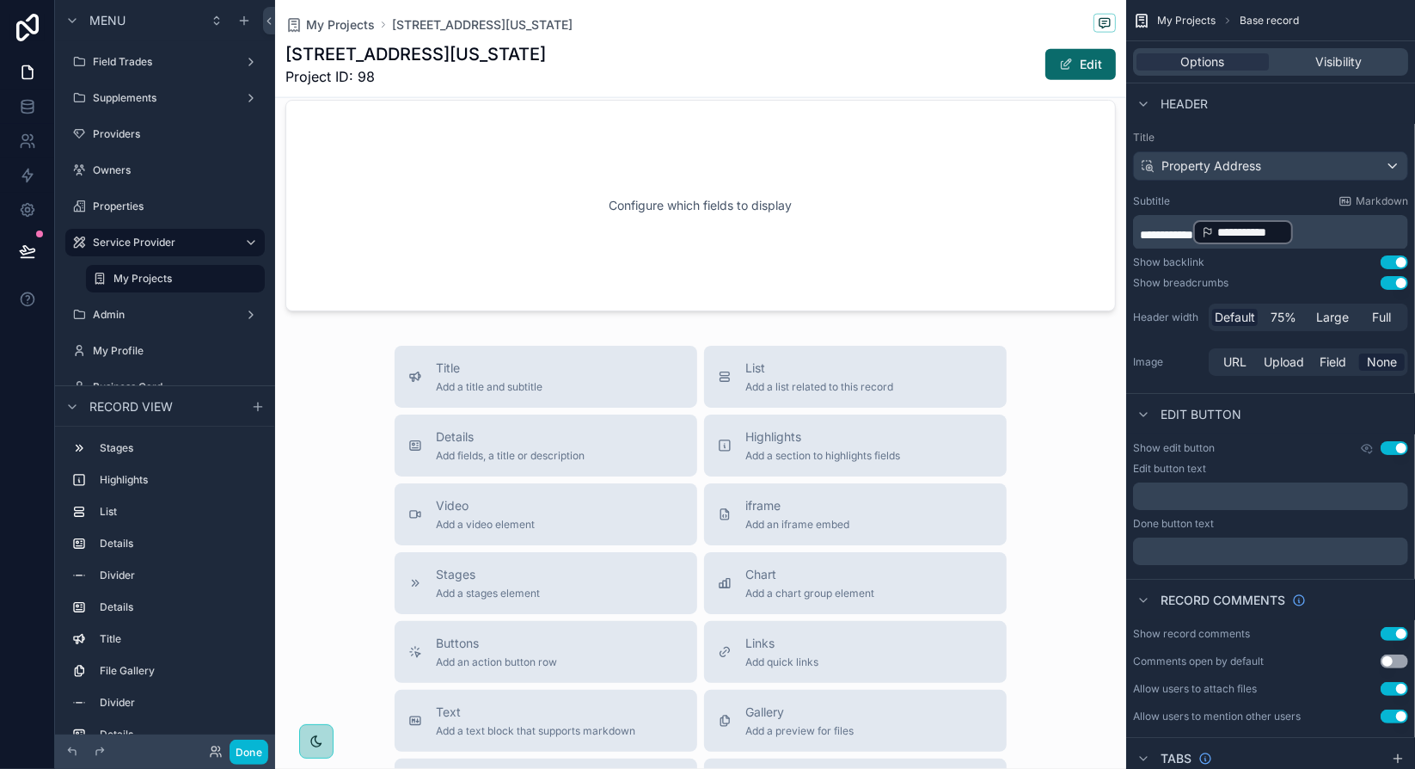
scroll to position [1719, 0]
click at [825, 379] on span "Add a list related to this record" at bounding box center [819, 386] width 148 height 14
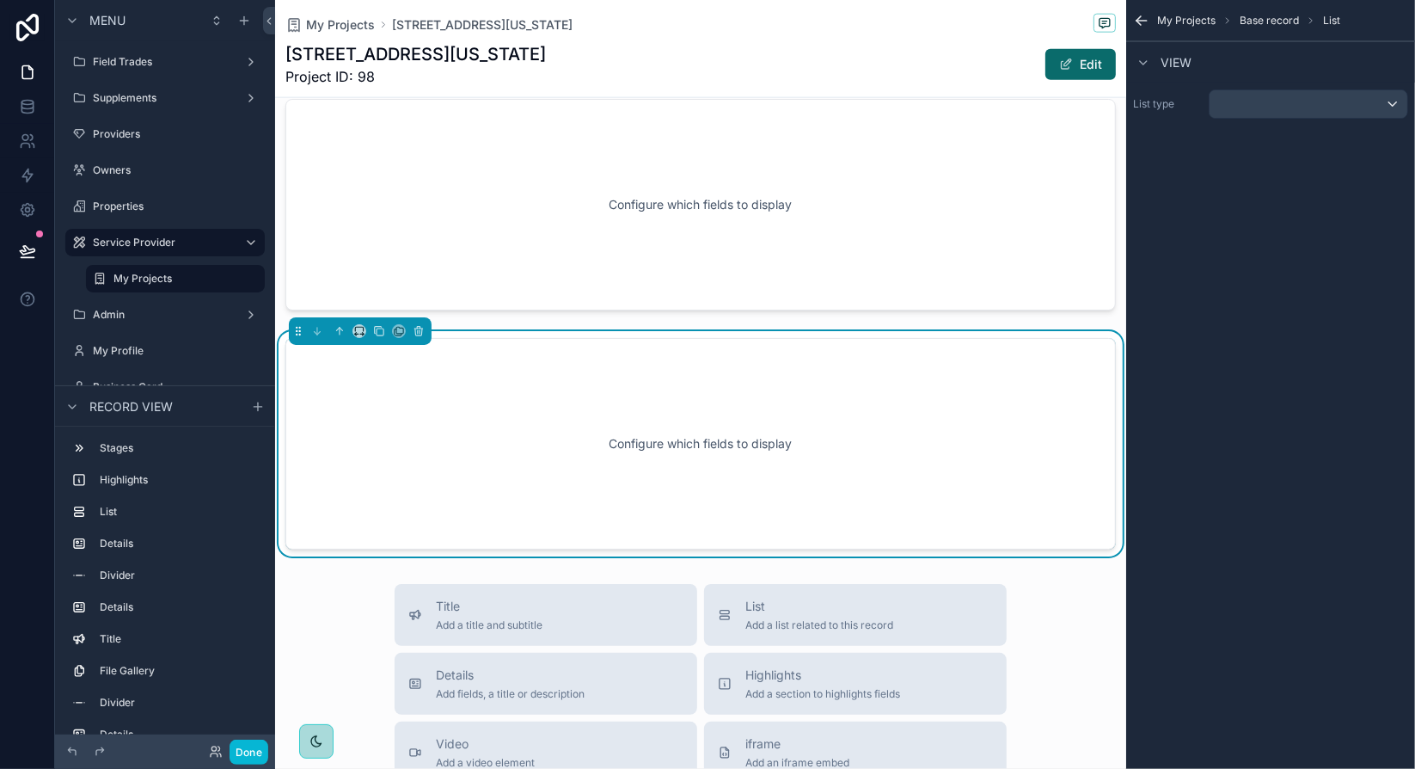
scroll to position [1769, 0]
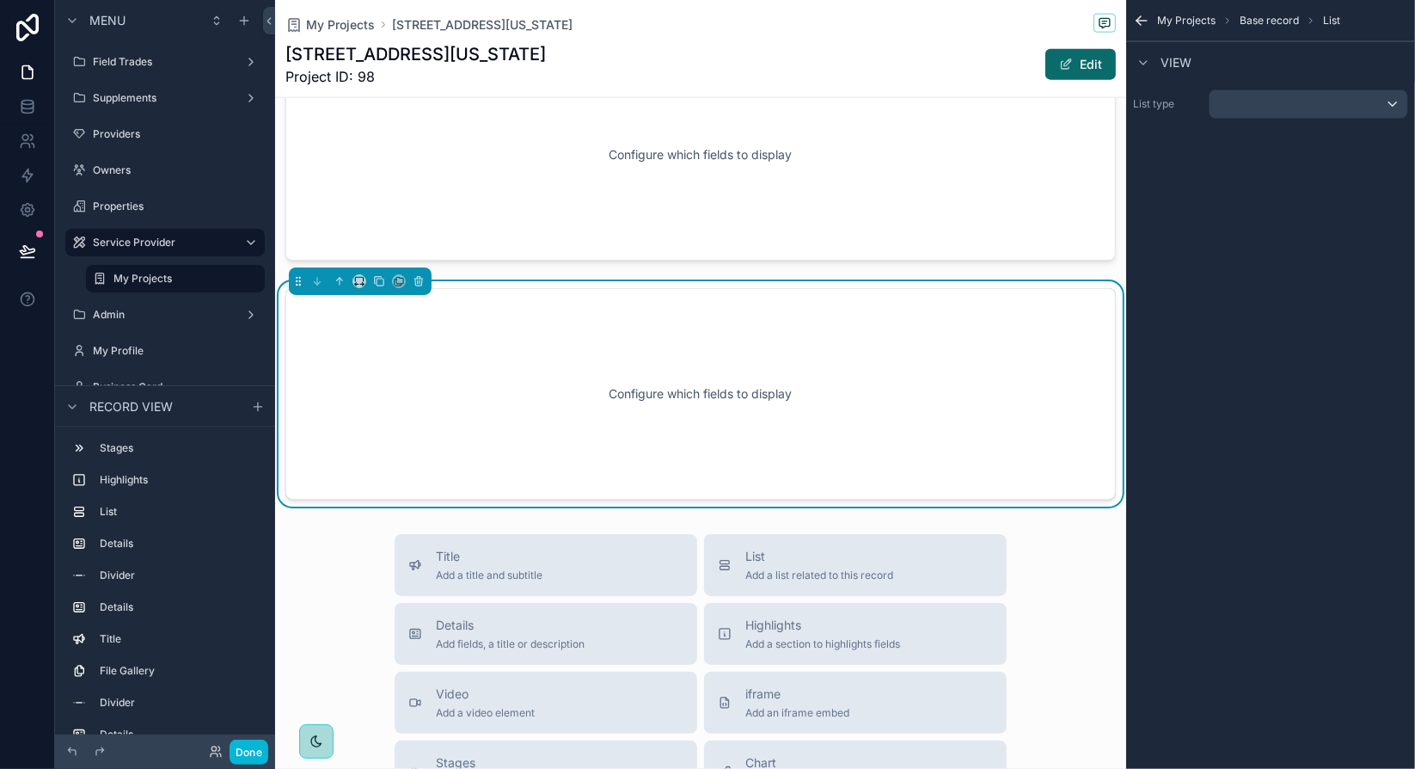
click at [837, 350] on div "Configure which fields to display" at bounding box center [701, 393] width 774 height 155
click at [1273, 101] on div "scrollable content" at bounding box center [1309, 104] width 198 height 28
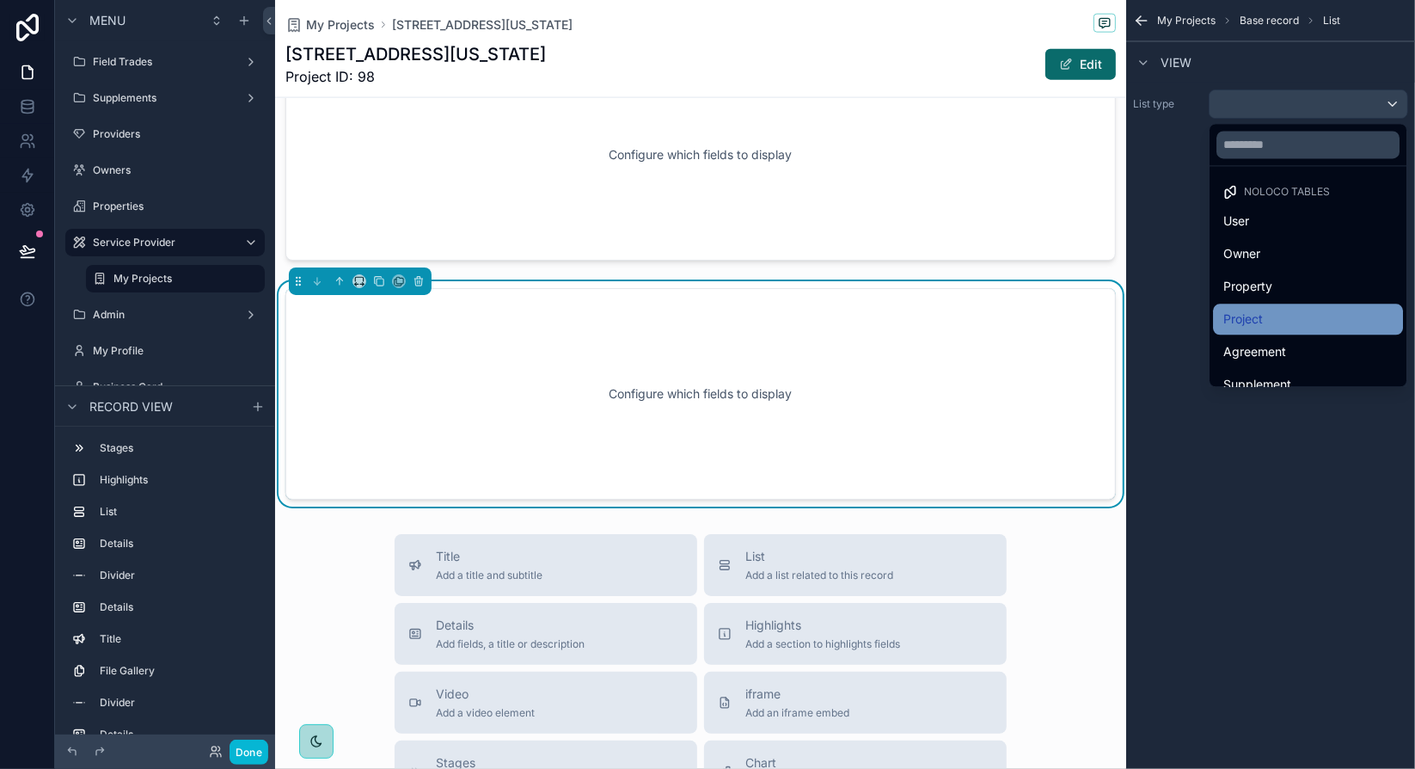
click at [1283, 313] on div "Project" at bounding box center [1307, 319] width 169 height 21
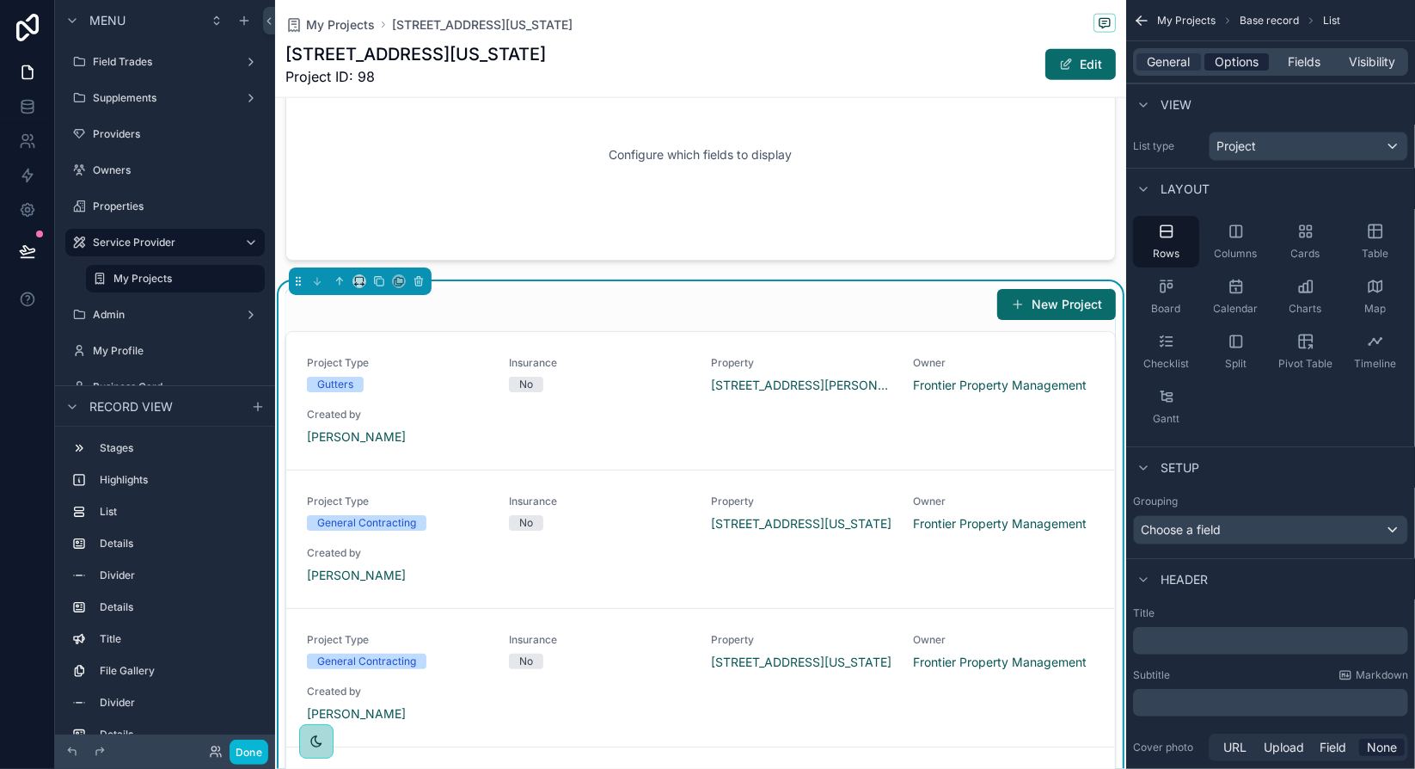
click at [1256, 63] on span "Options" at bounding box center [1237, 61] width 44 height 17
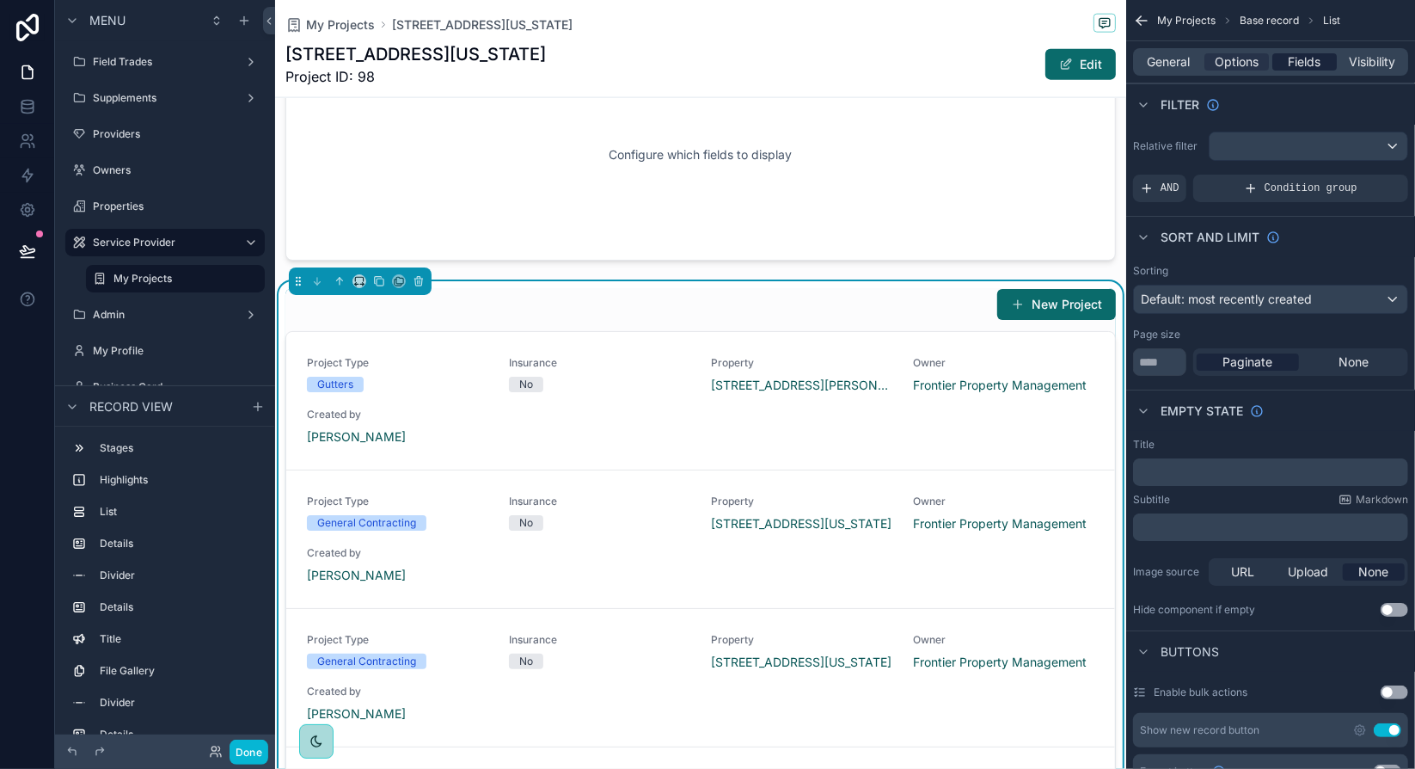
click at [1299, 64] on span "Fields" at bounding box center [1305, 61] width 33 height 17
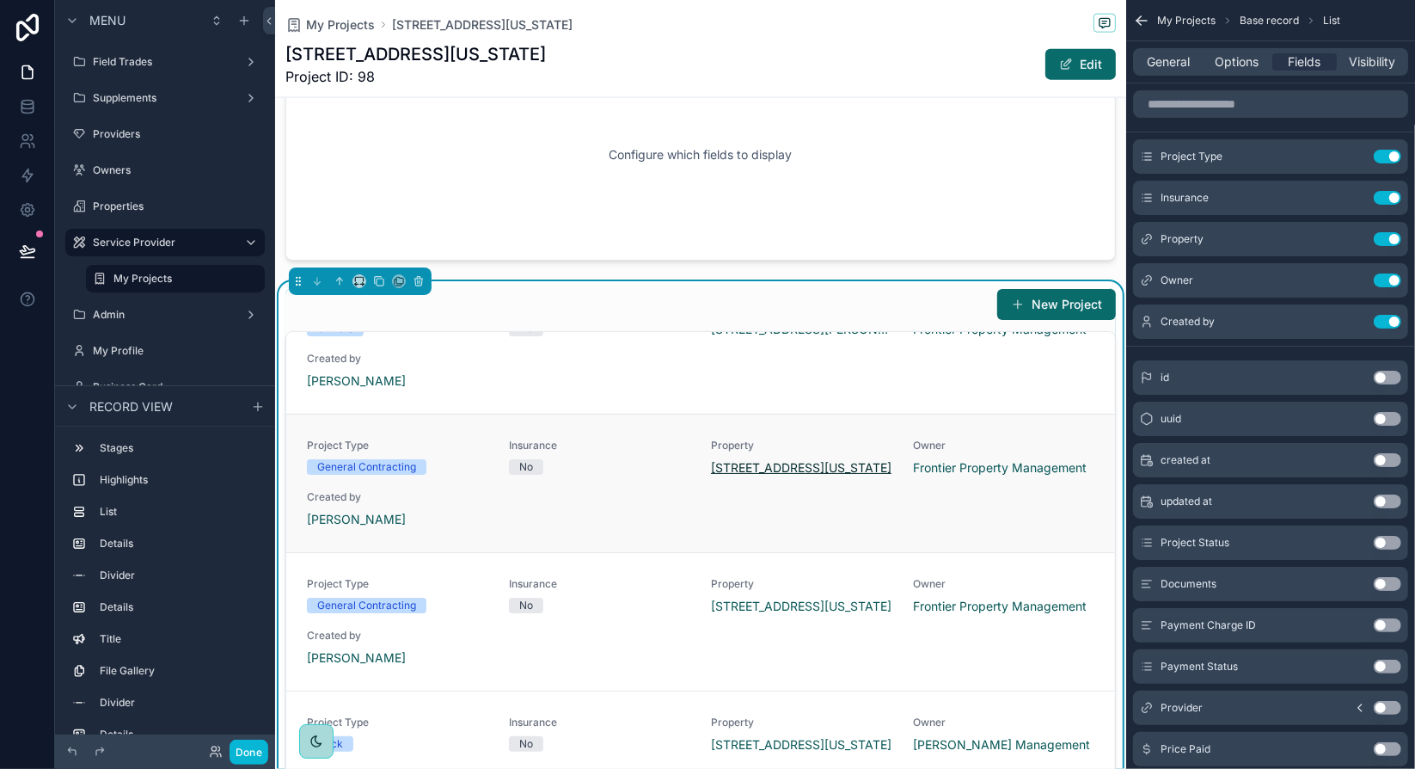
scroll to position [86, 0]
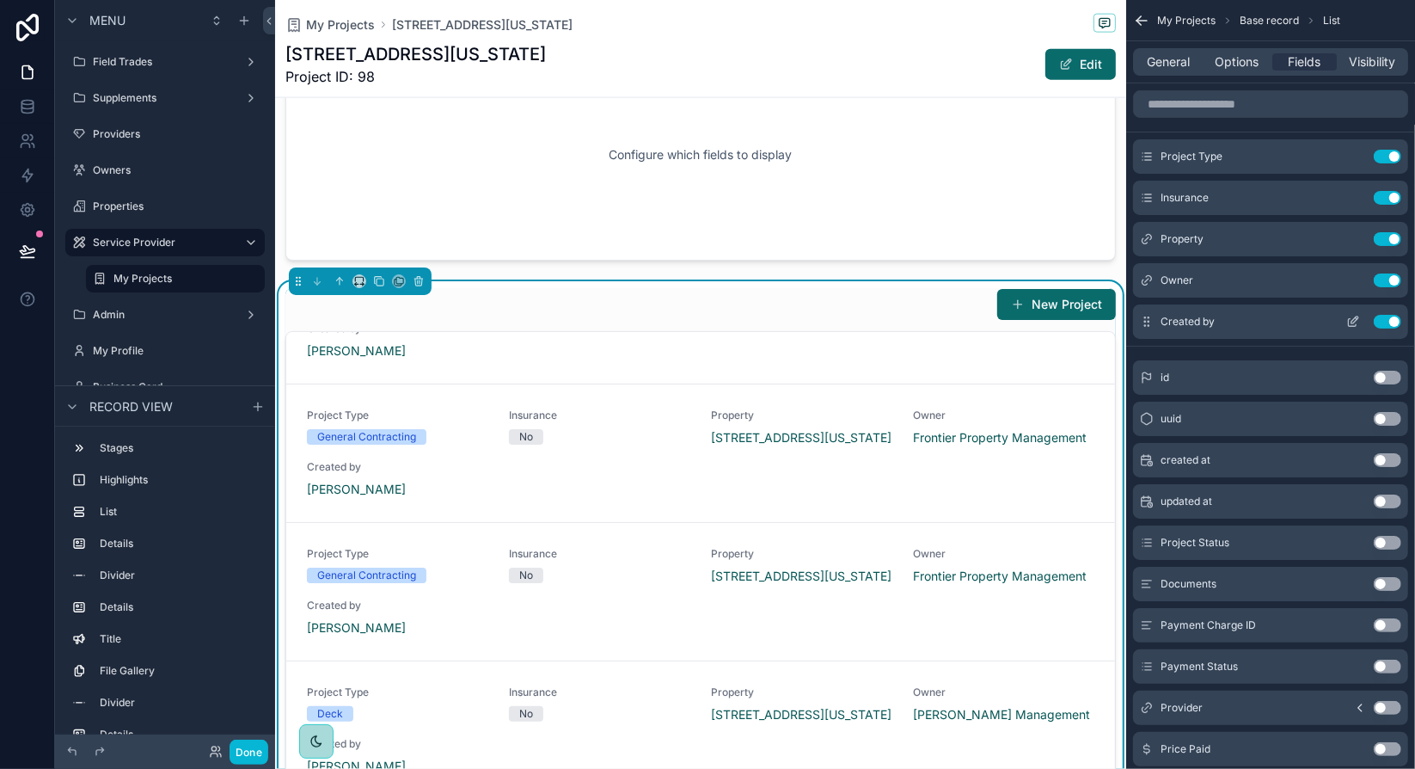
click at [1390, 278] on button "Use setting" at bounding box center [1388, 280] width 28 height 14
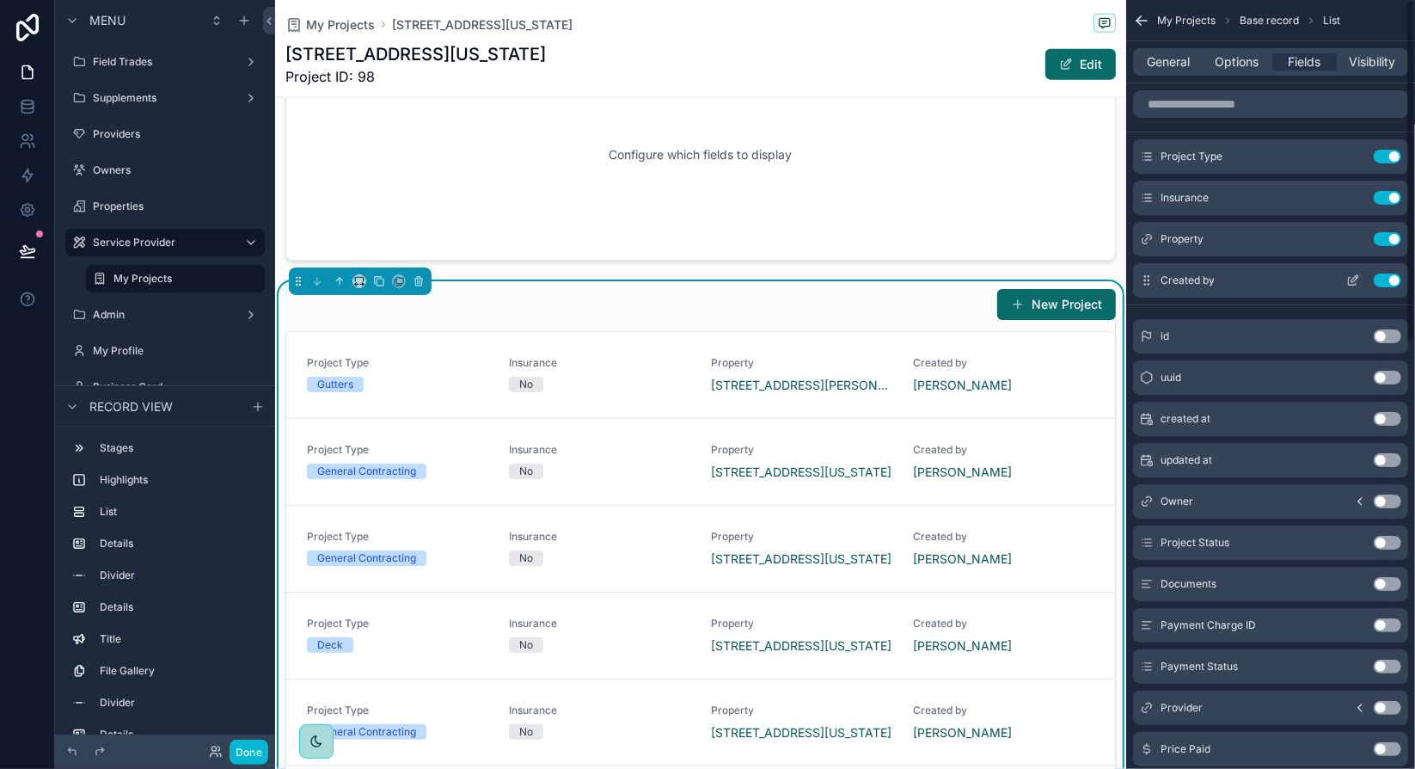
click at [1395, 275] on button "Use setting" at bounding box center [1388, 280] width 28 height 14
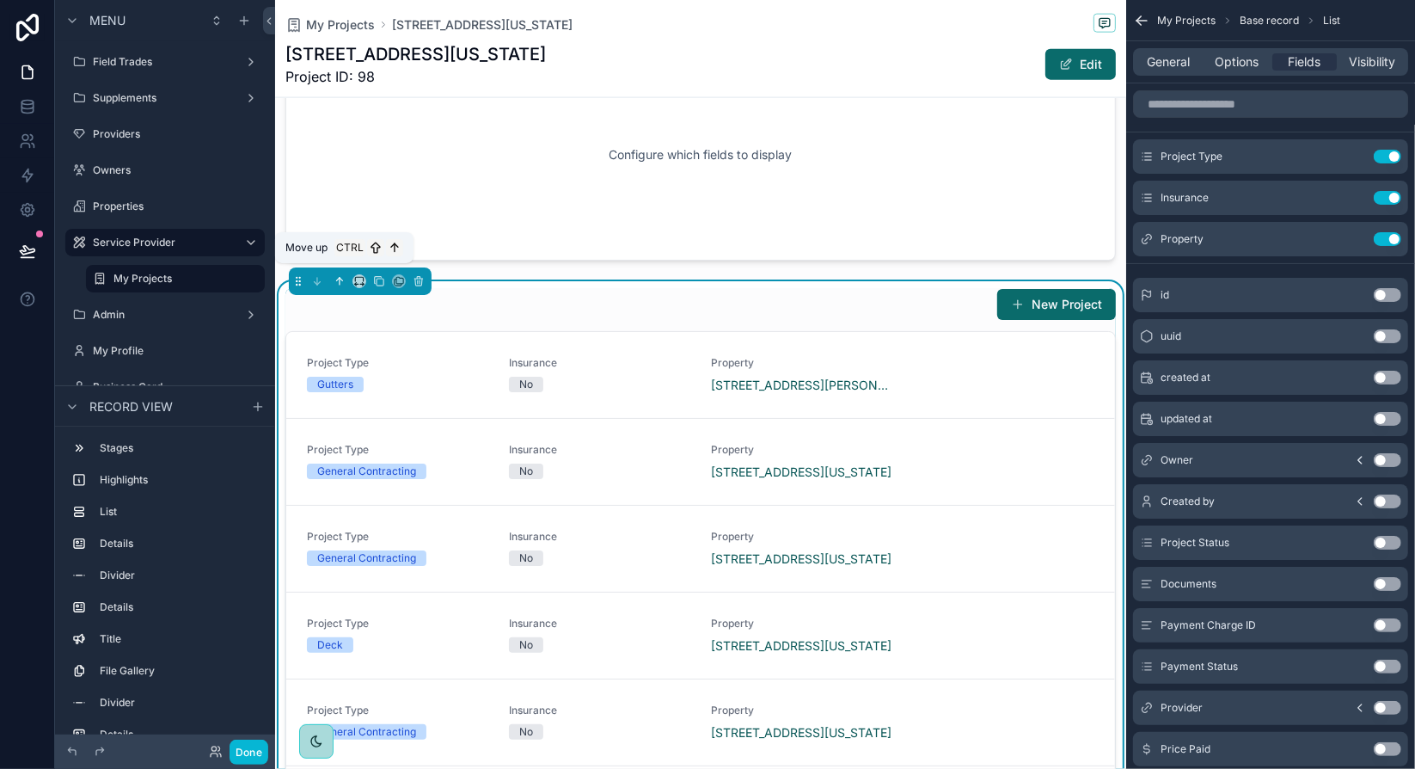
click at [340, 278] on icon "scrollable content" at bounding box center [340, 281] width 0 height 7
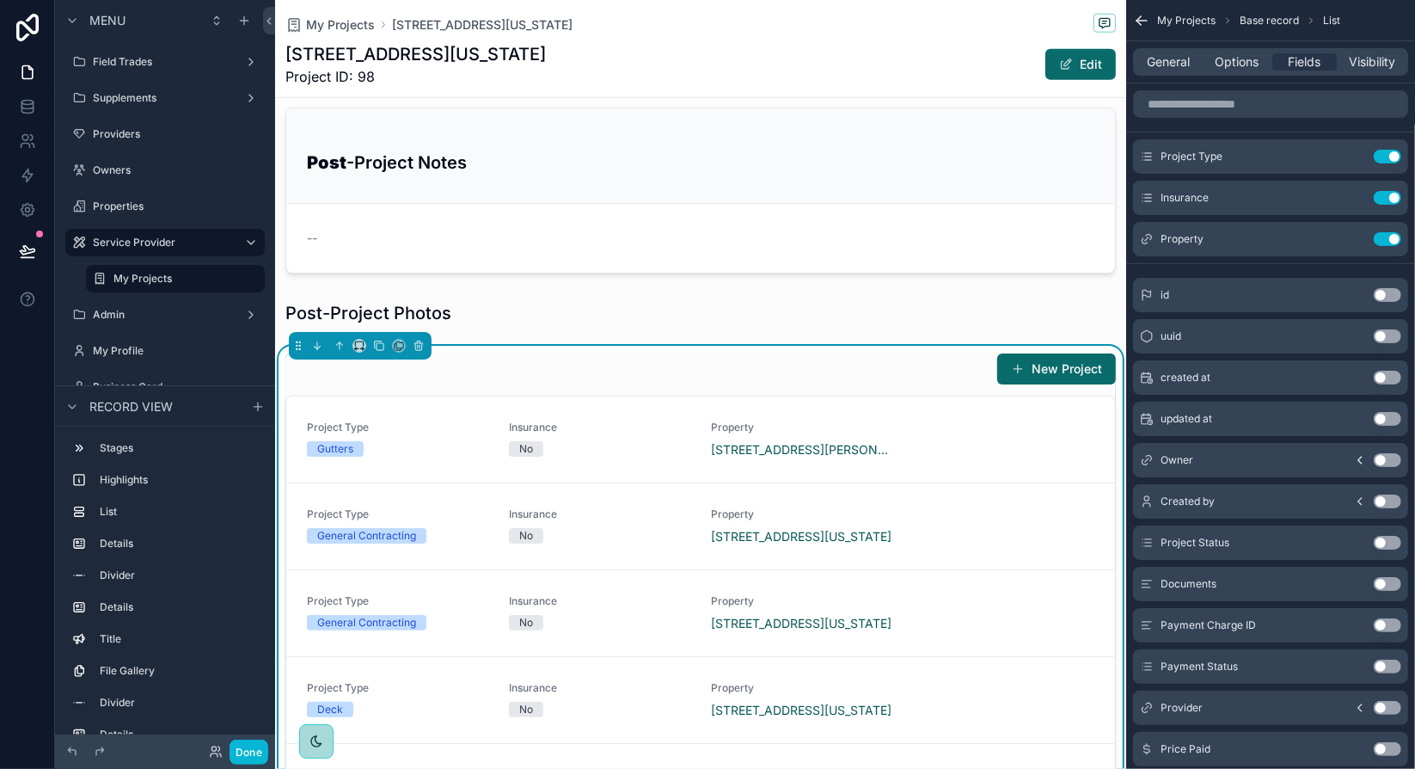
scroll to position [1425, 0]
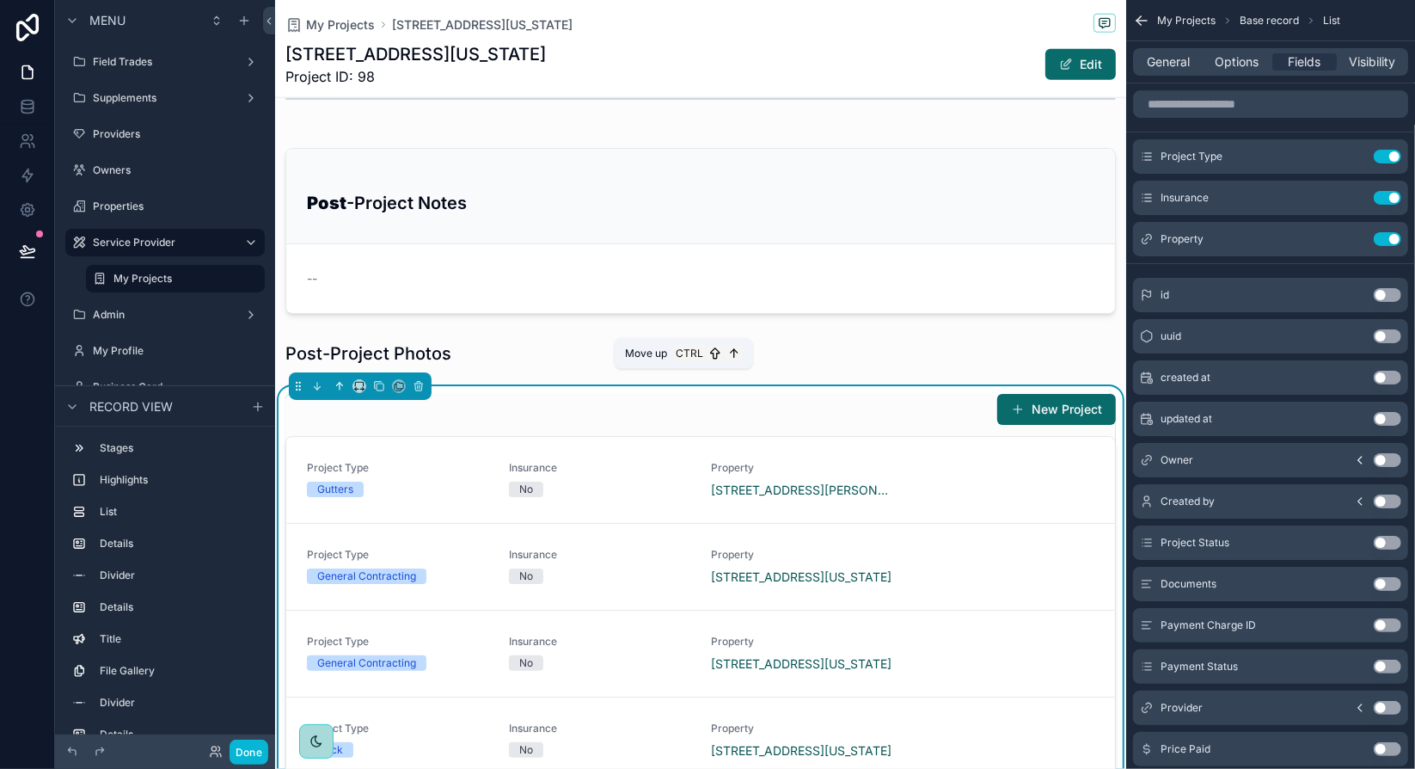
click at [340, 383] on icon "scrollable content" at bounding box center [340, 386] width 0 height 7
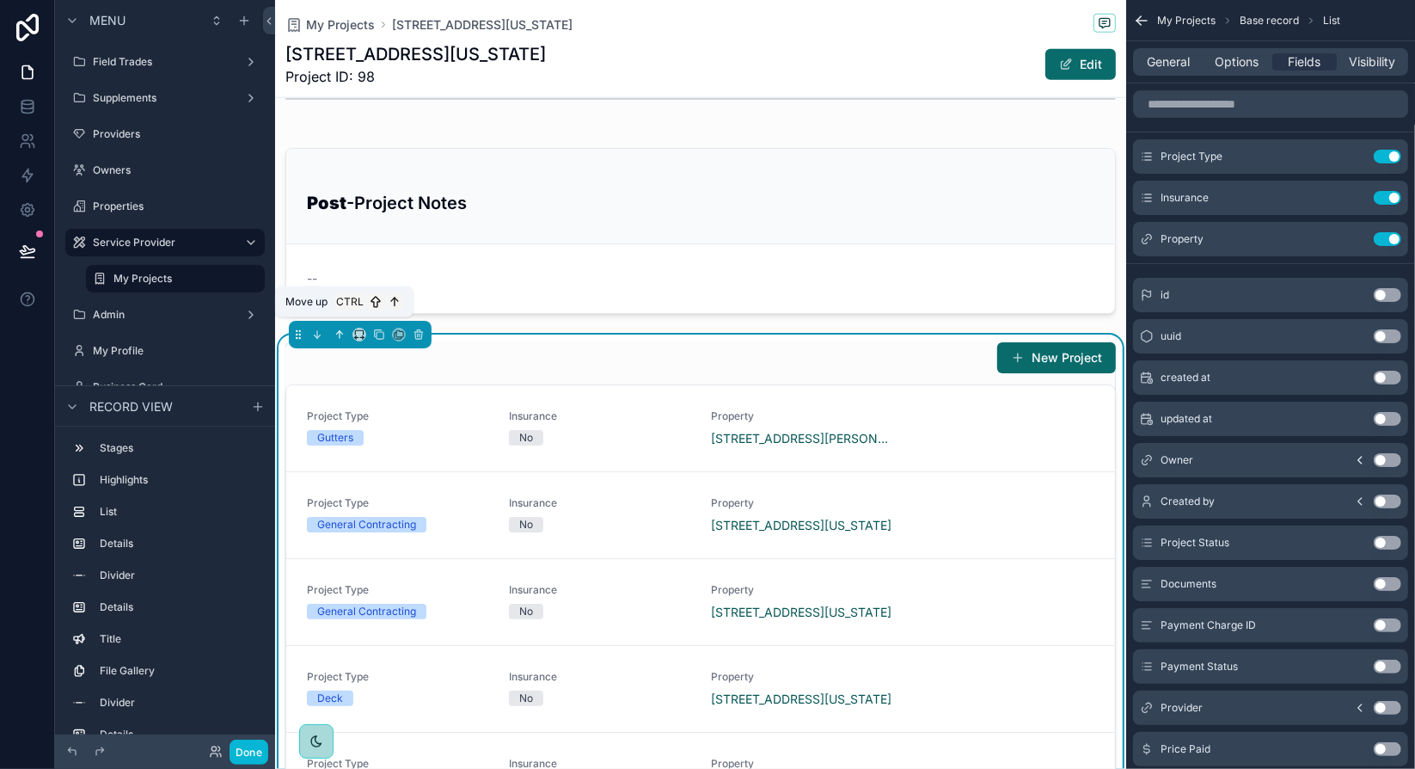
click at [340, 328] on icon "scrollable content" at bounding box center [340, 334] width 12 height 12
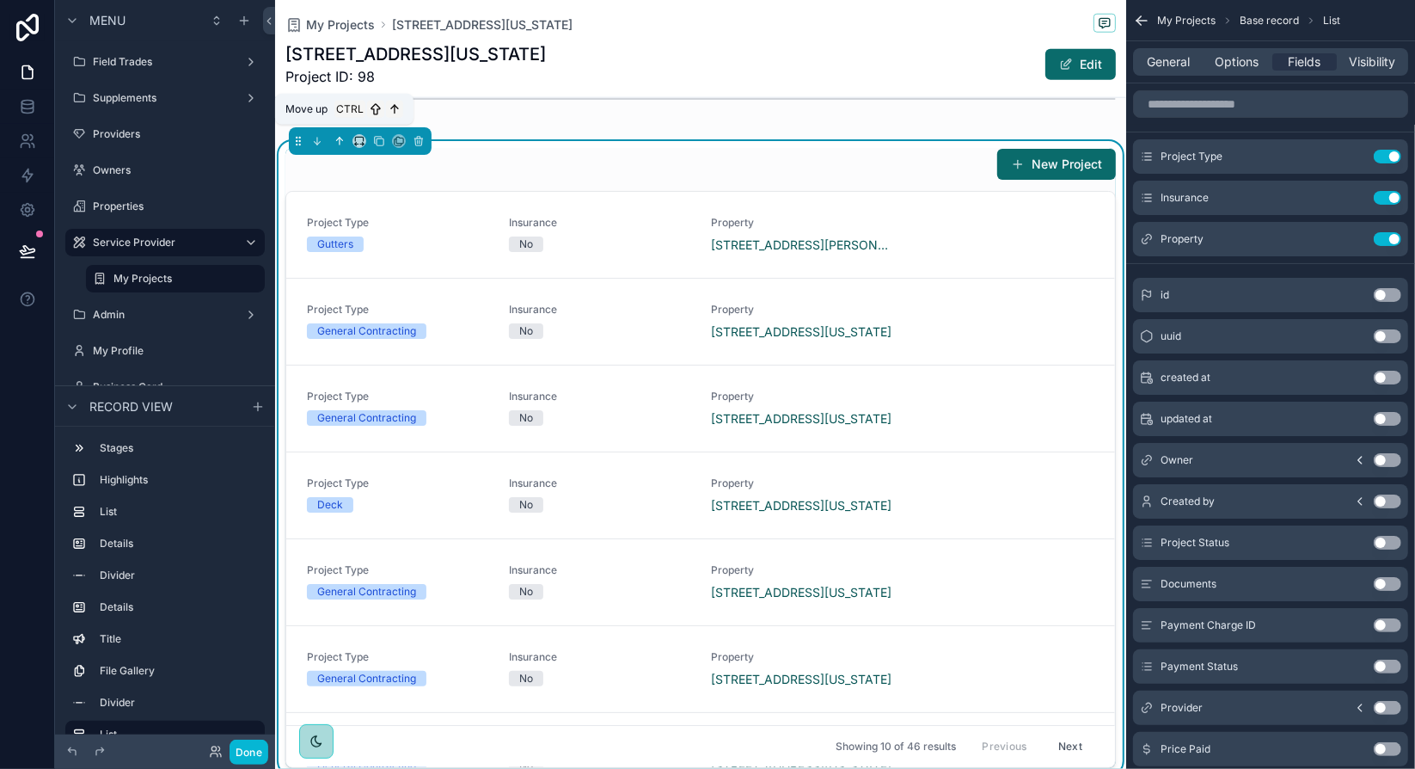
click at [337, 136] on icon "scrollable content" at bounding box center [340, 141] width 12 height 12
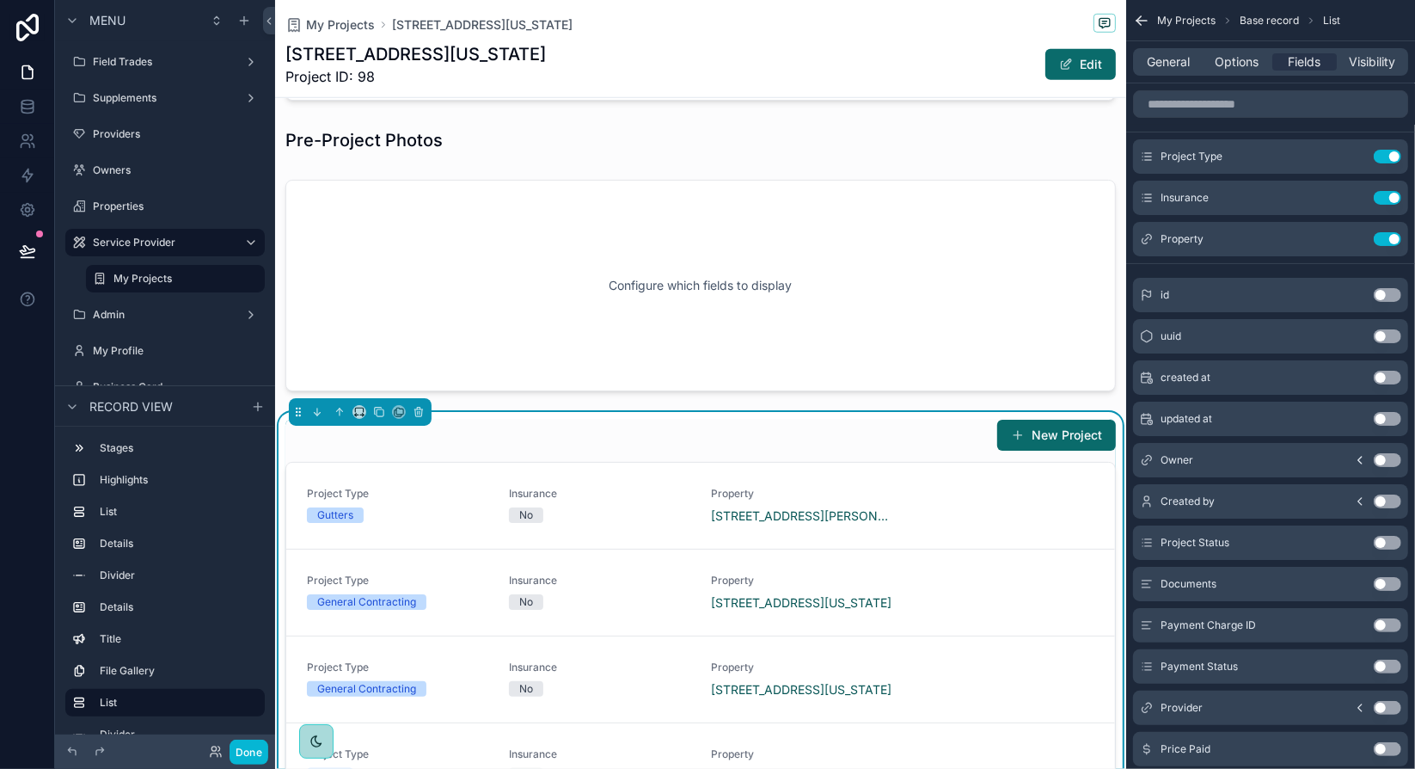
scroll to position [1081, 0]
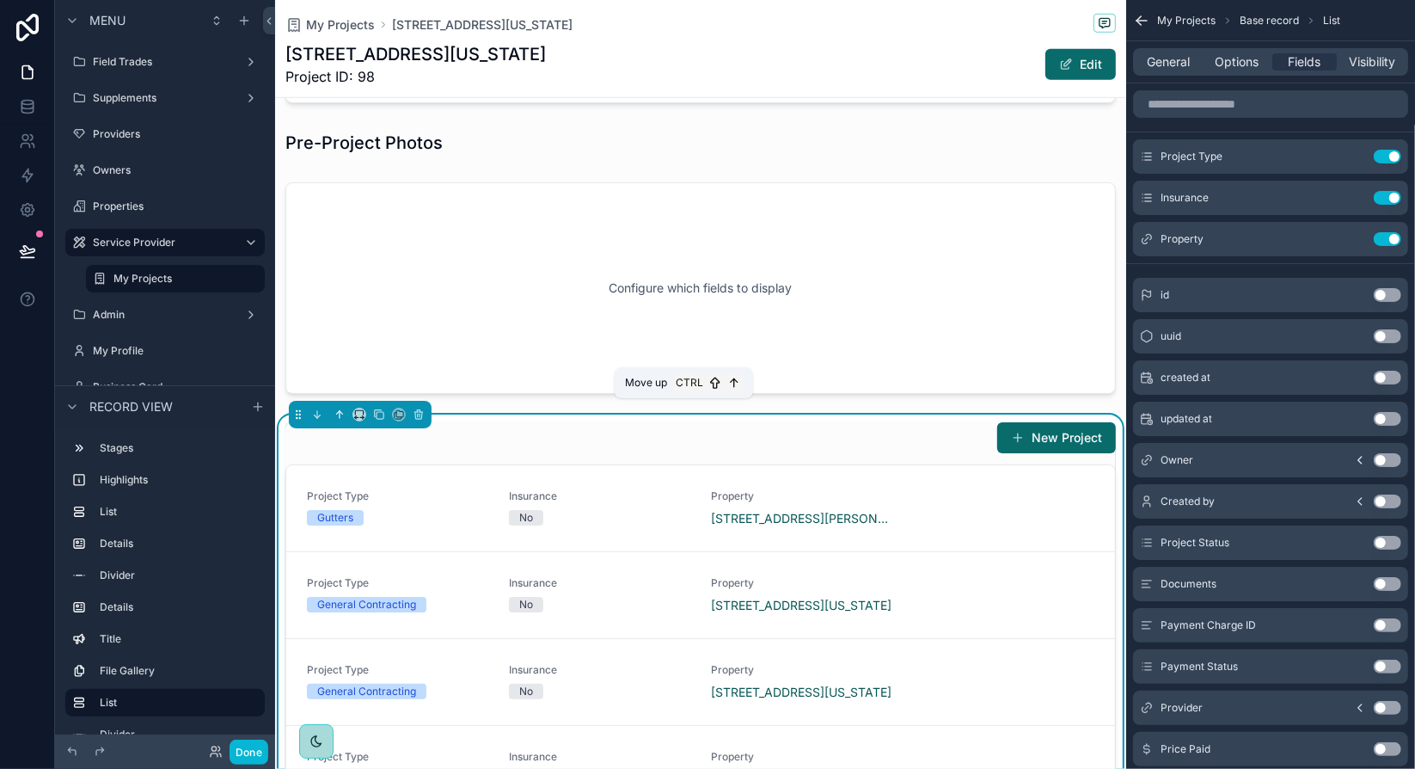
click at [340, 411] on icon "scrollable content" at bounding box center [341, 412] width 3 height 3
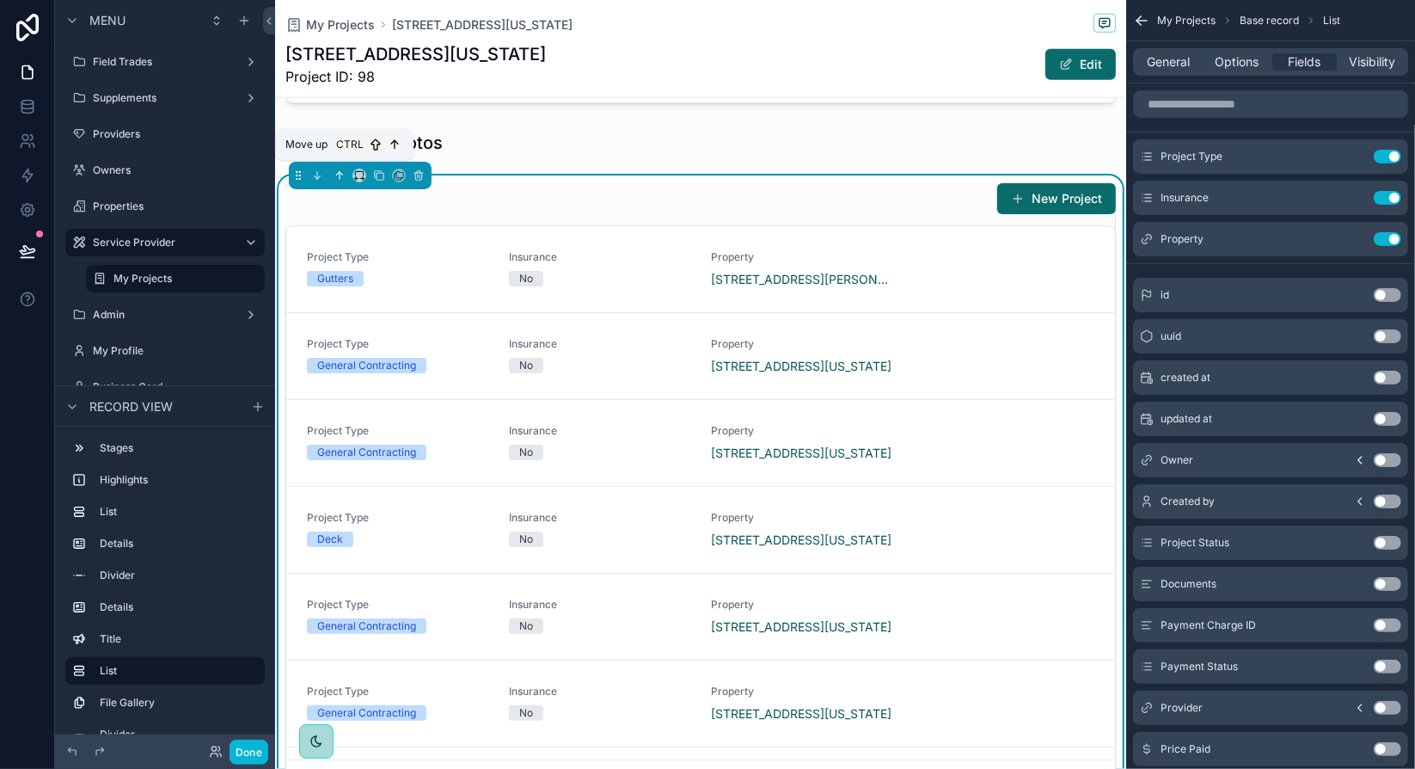
click at [339, 169] on icon "scrollable content" at bounding box center [340, 175] width 12 height 12
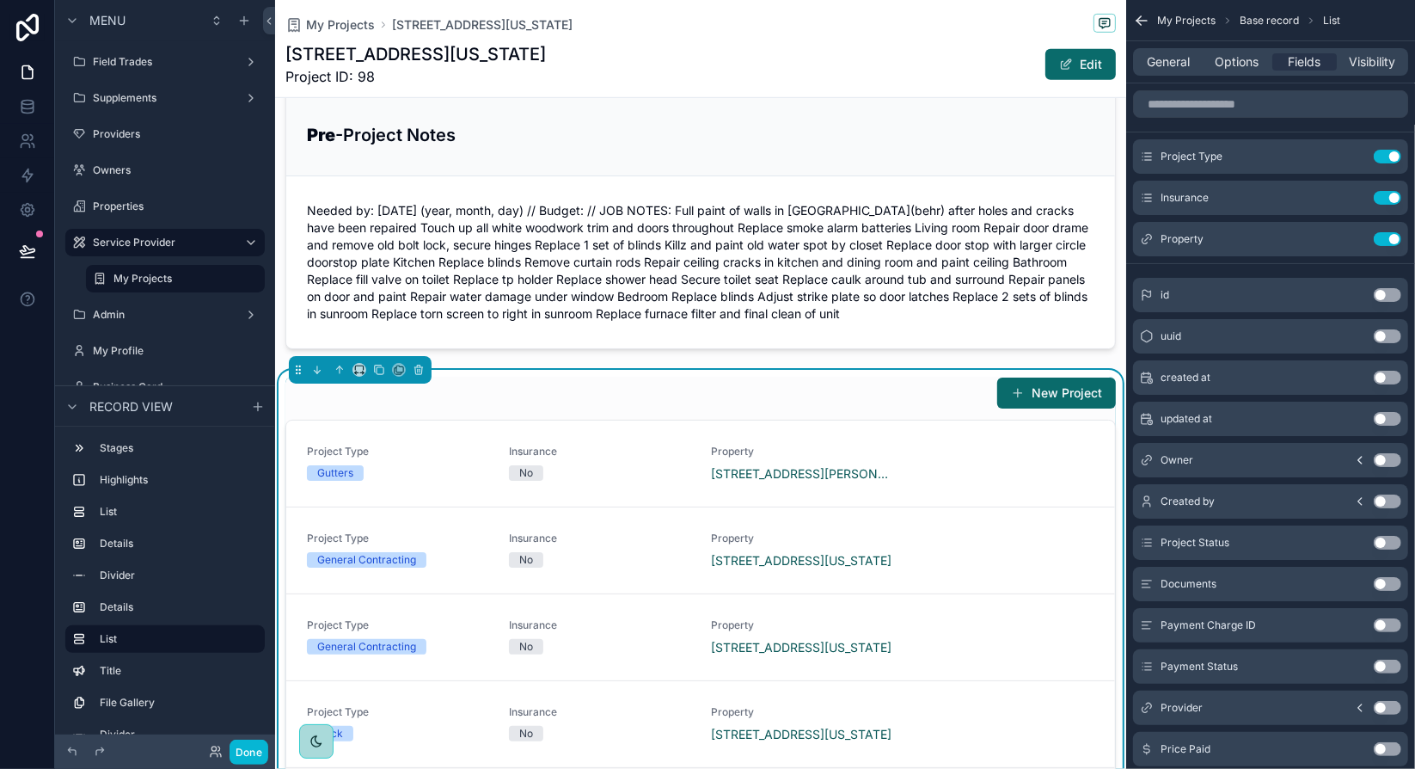
scroll to position [824, 0]
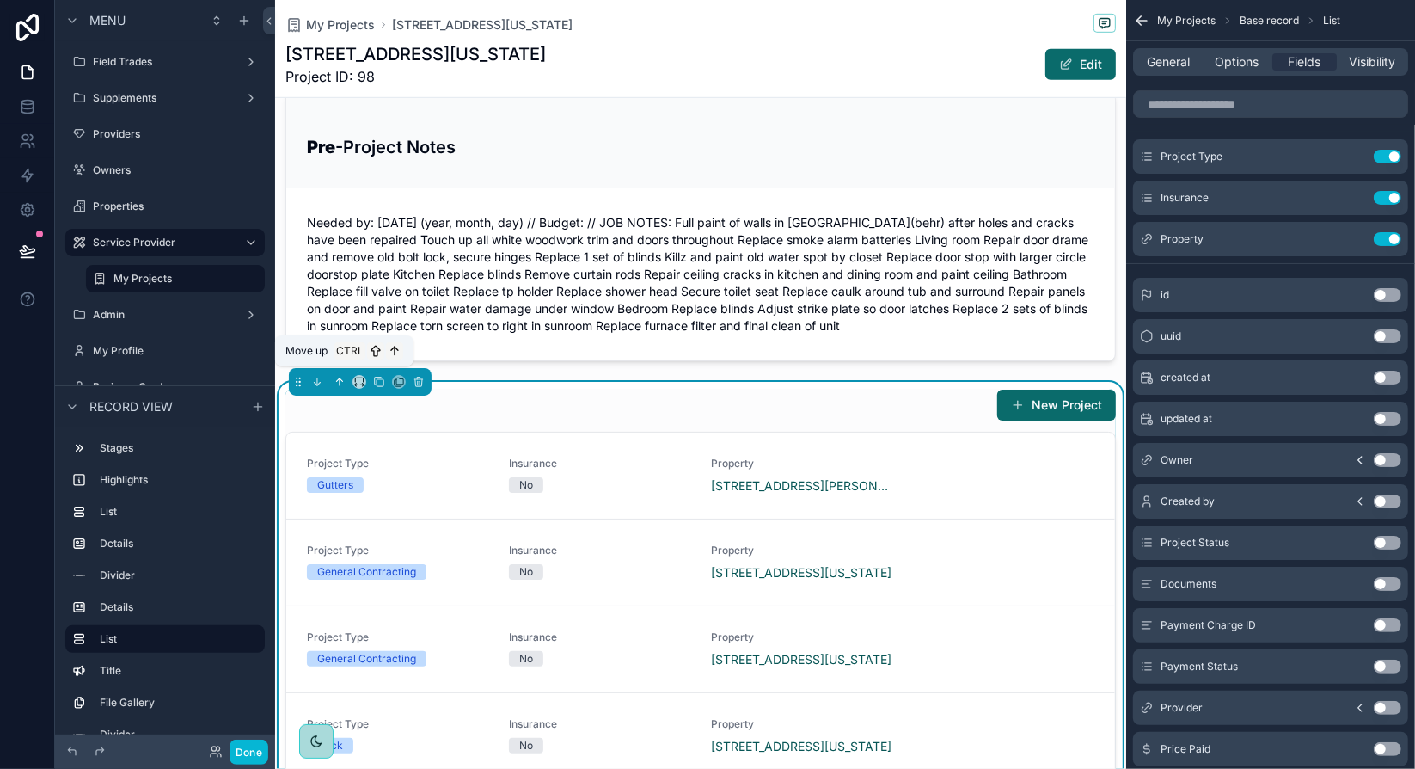
click at [340, 376] on icon "scrollable content" at bounding box center [340, 382] width 12 height 12
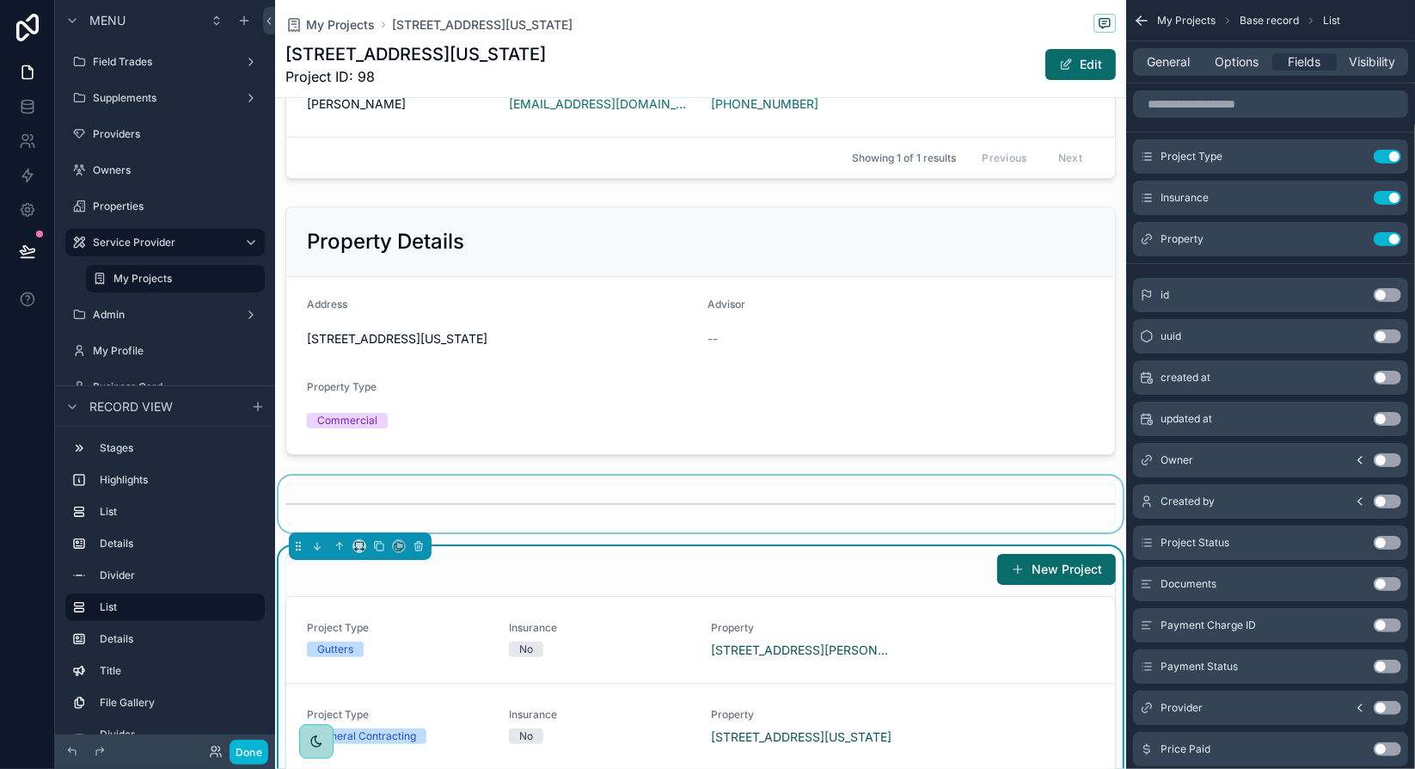
scroll to position [308, 0]
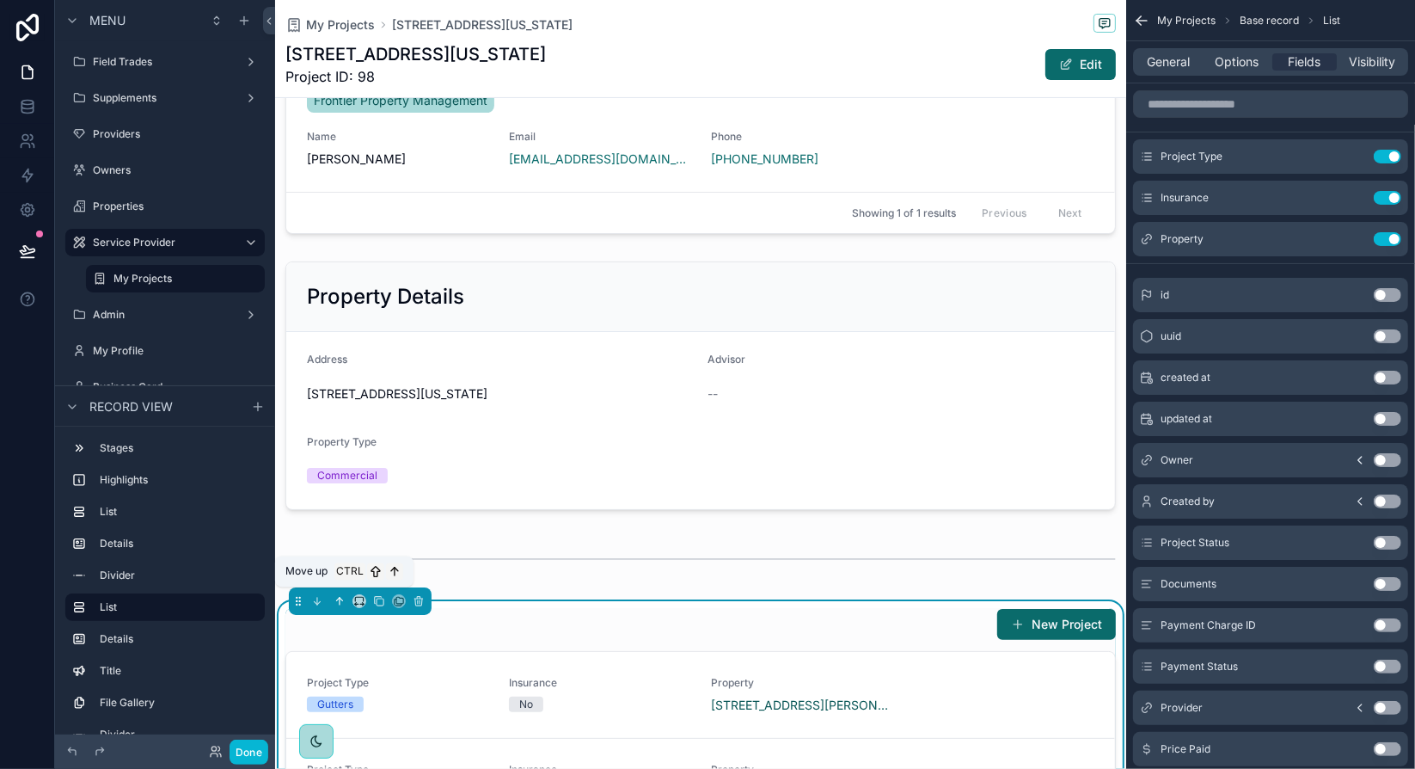
click at [340, 597] on icon "scrollable content" at bounding box center [340, 600] width 0 height 7
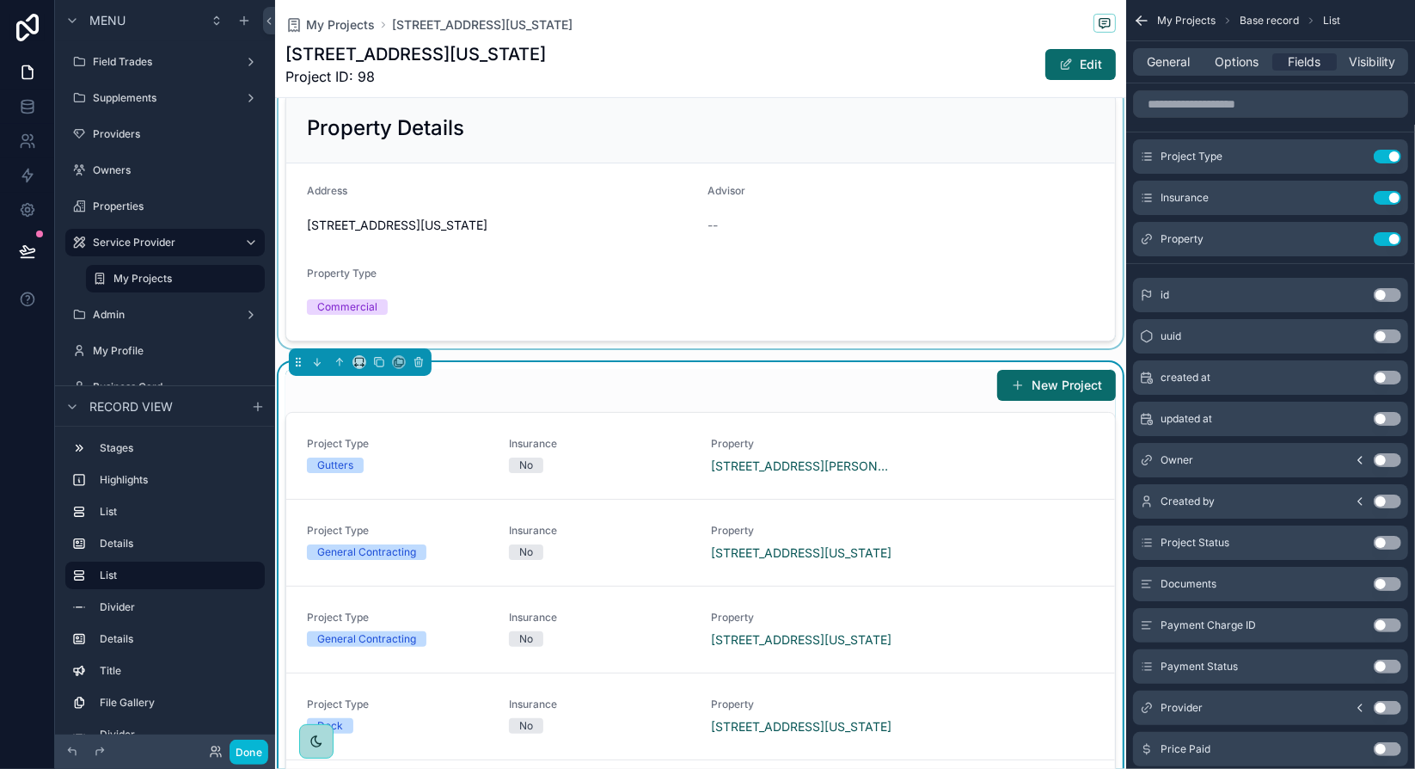
scroll to position [480, 0]
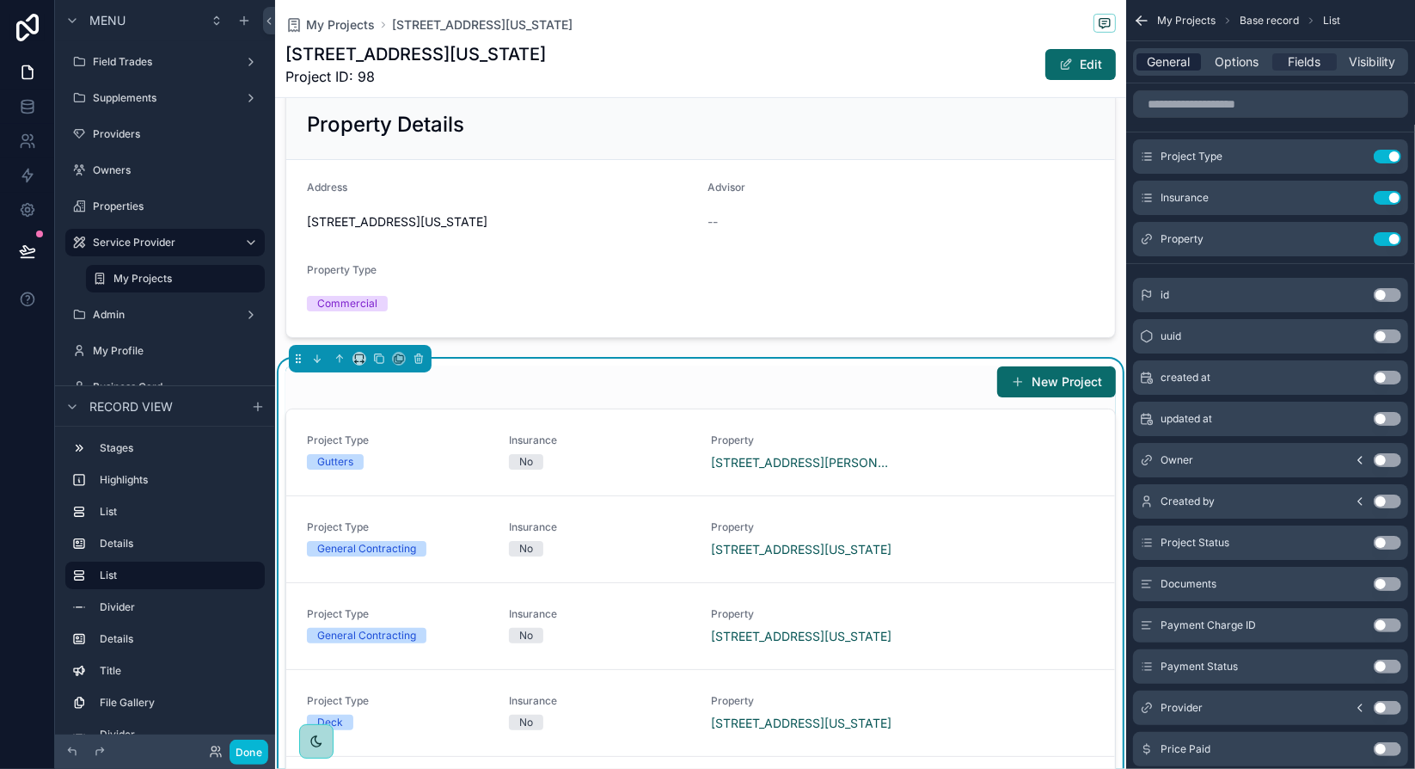
click at [1176, 60] on span "General" at bounding box center [1169, 61] width 43 height 17
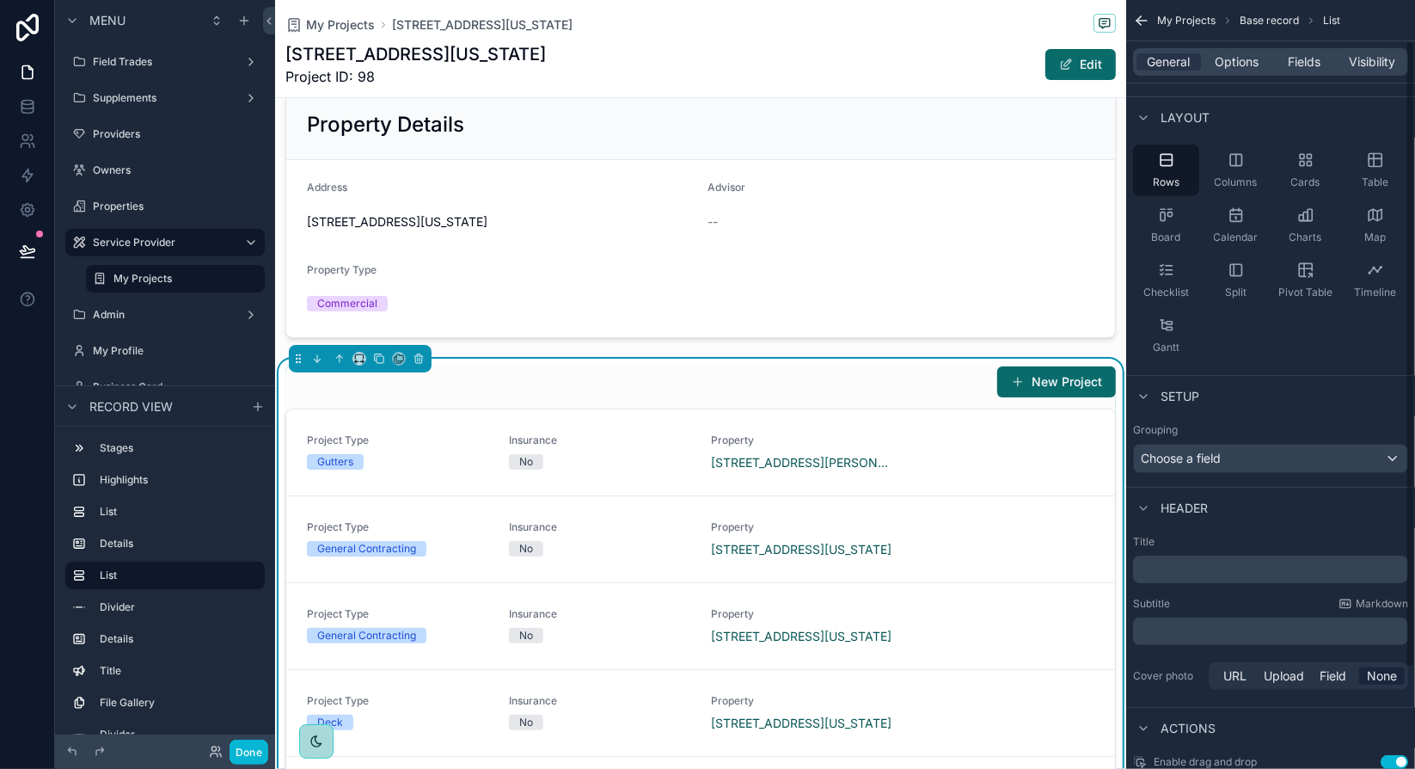
scroll to position [0, 0]
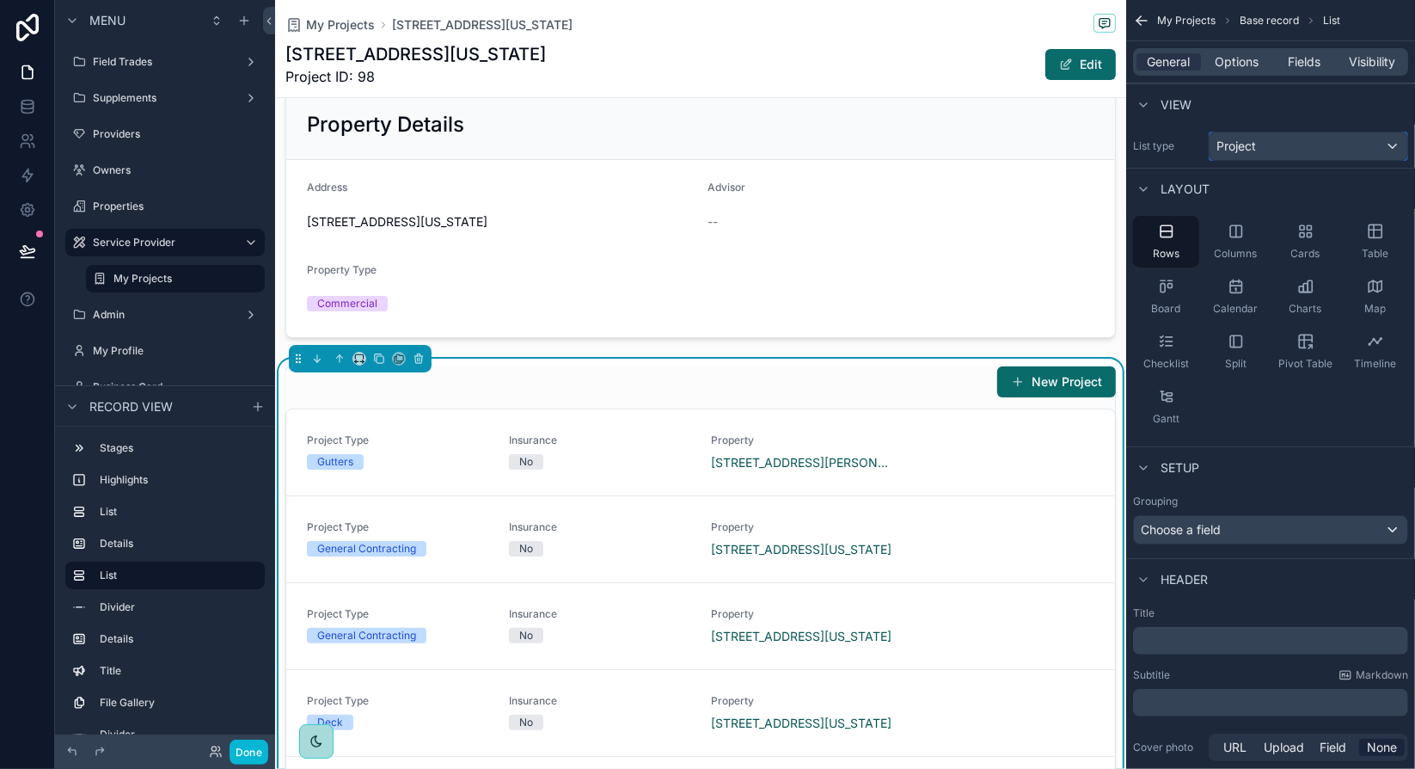
click at [1302, 153] on div "Project" at bounding box center [1309, 146] width 198 height 28
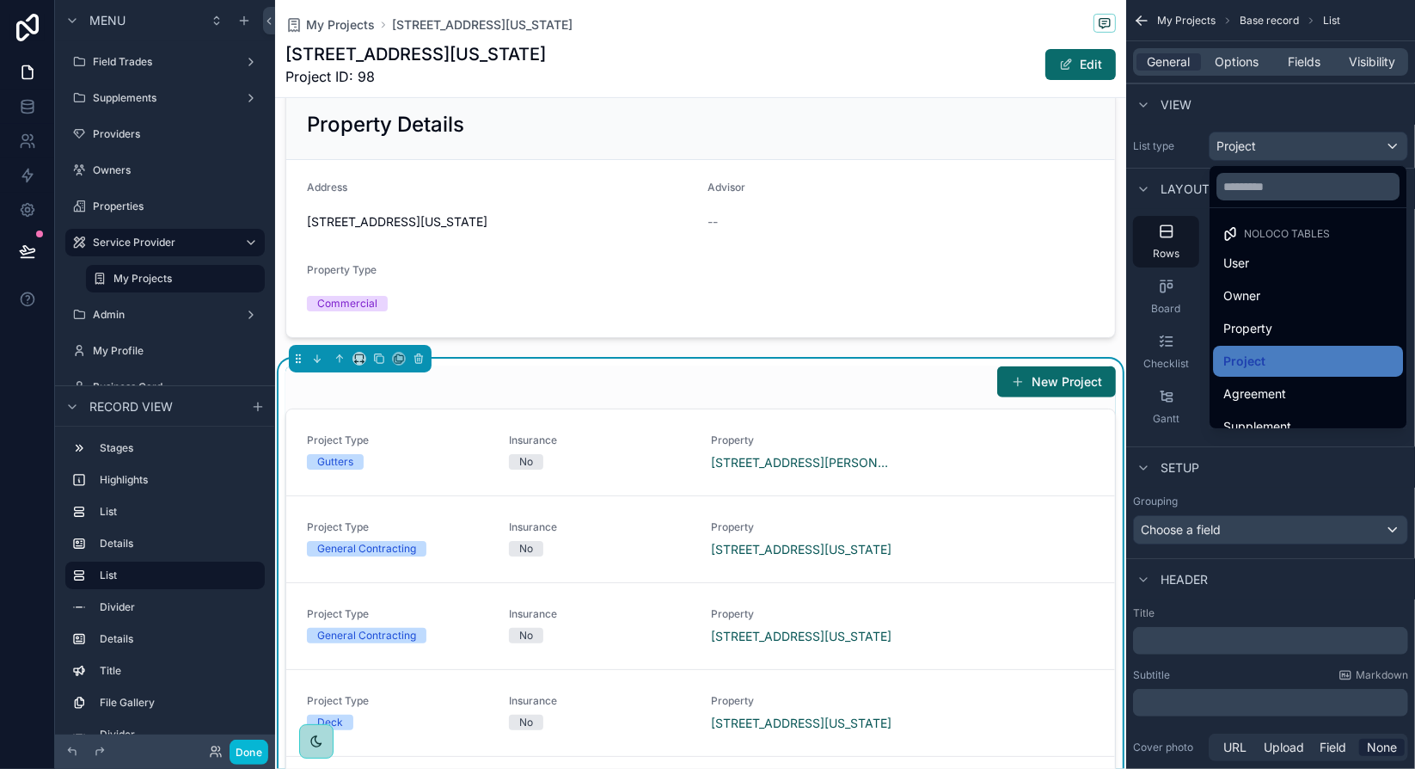
click at [1302, 153] on div "scrollable content" at bounding box center [707, 384] width 1415 height 769
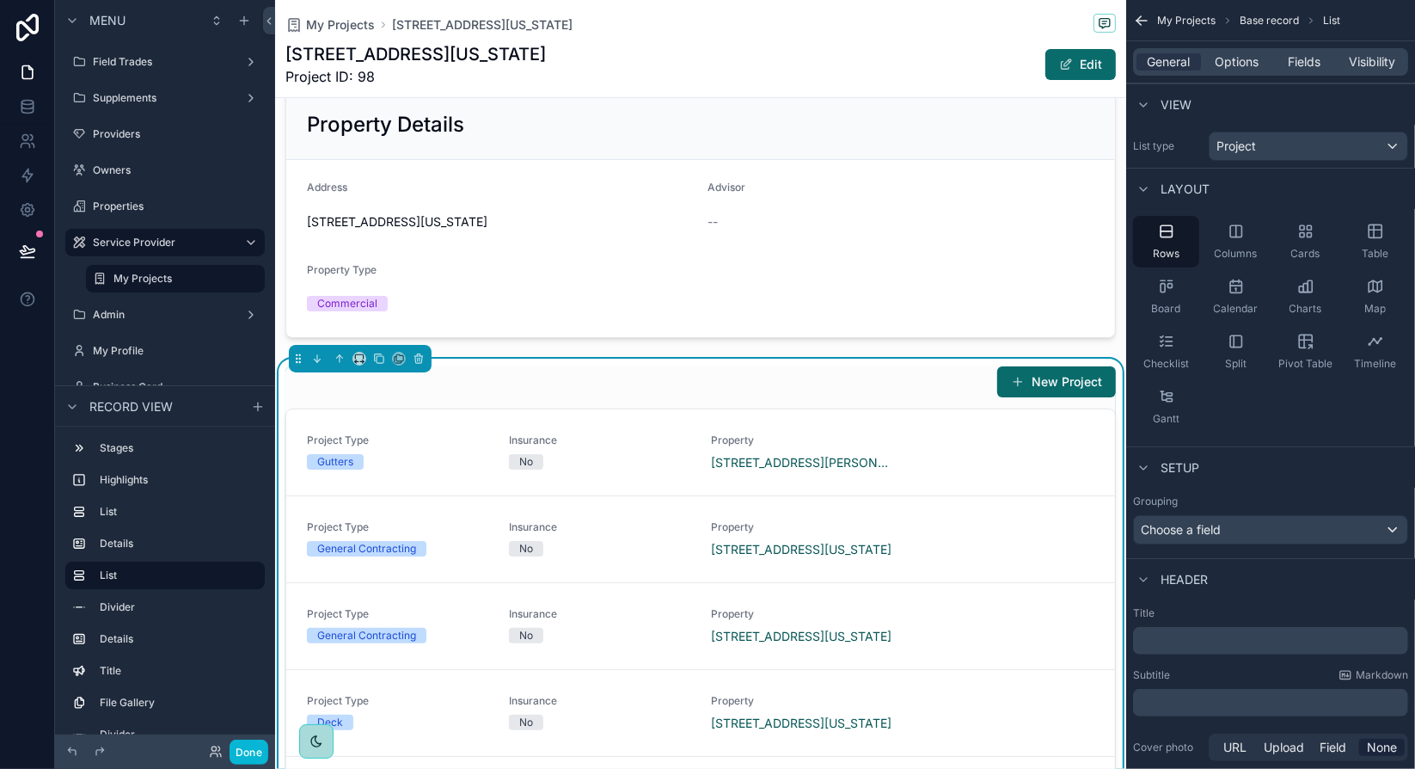
click at [1387, 431] on div "Rows Columns Cards Table Board Calendar Charts Map Checklist Split Pivot Table …" at bounding box center [1270, 324] width 289 height 230
click at [1388, 533] on div "Choose a field" at bounding box center [1270, 530] width 273 height 28
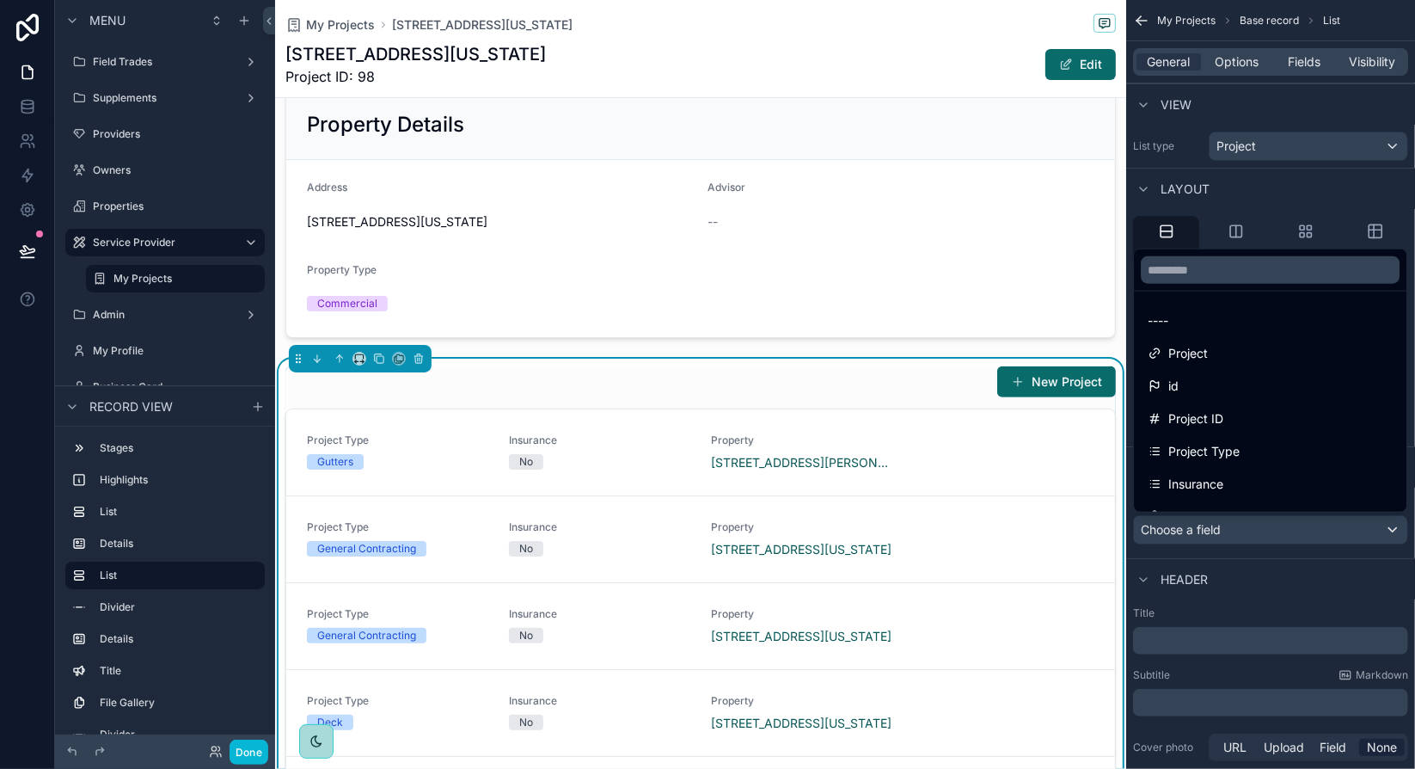
click at [1403, 573] on div "scrollable content" at bounding box center [707, 384] width 1415 height 769
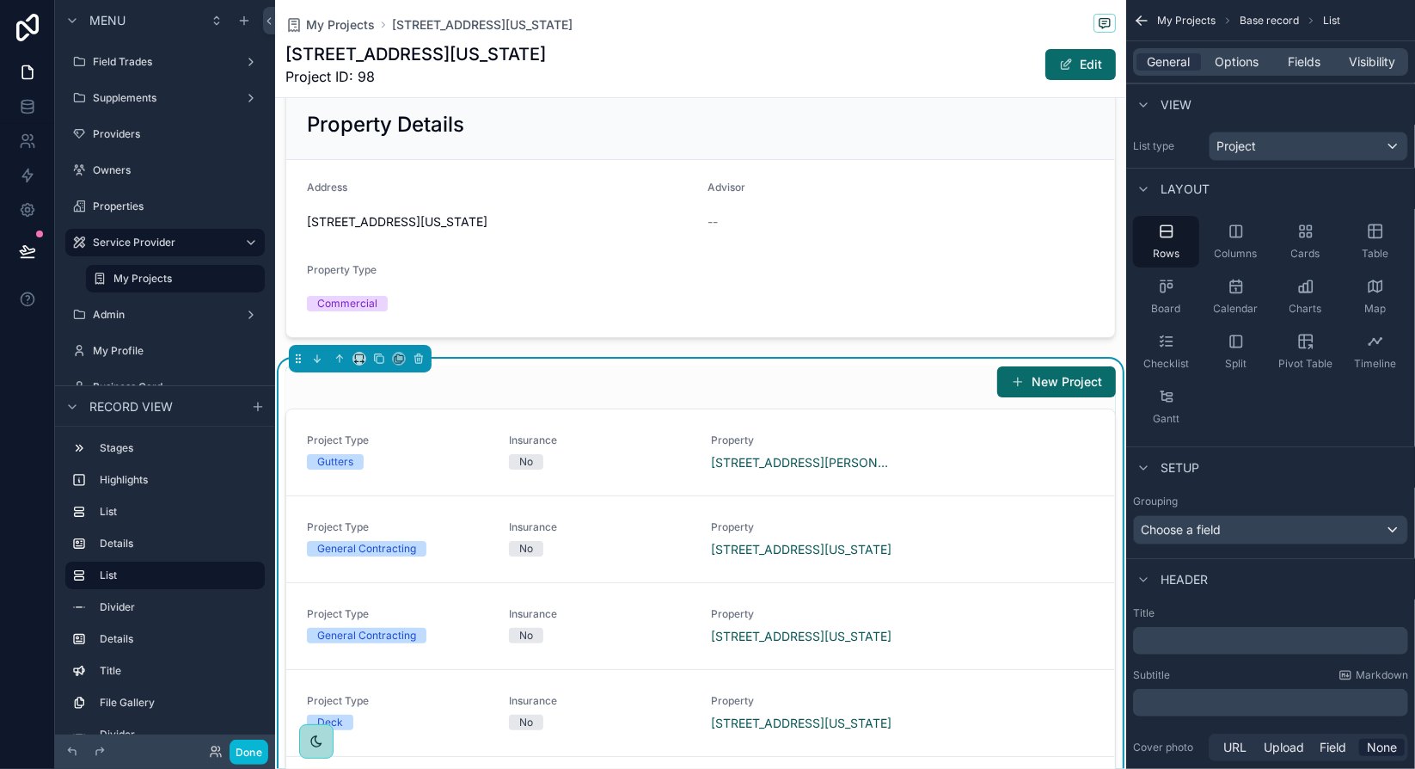
click at [1388, 425] on div "Rows Columns Cards Table Board Calendar Charts Map Checklist Split Pivot Table …" at bounding box center [1270, 324] width 289 height 230
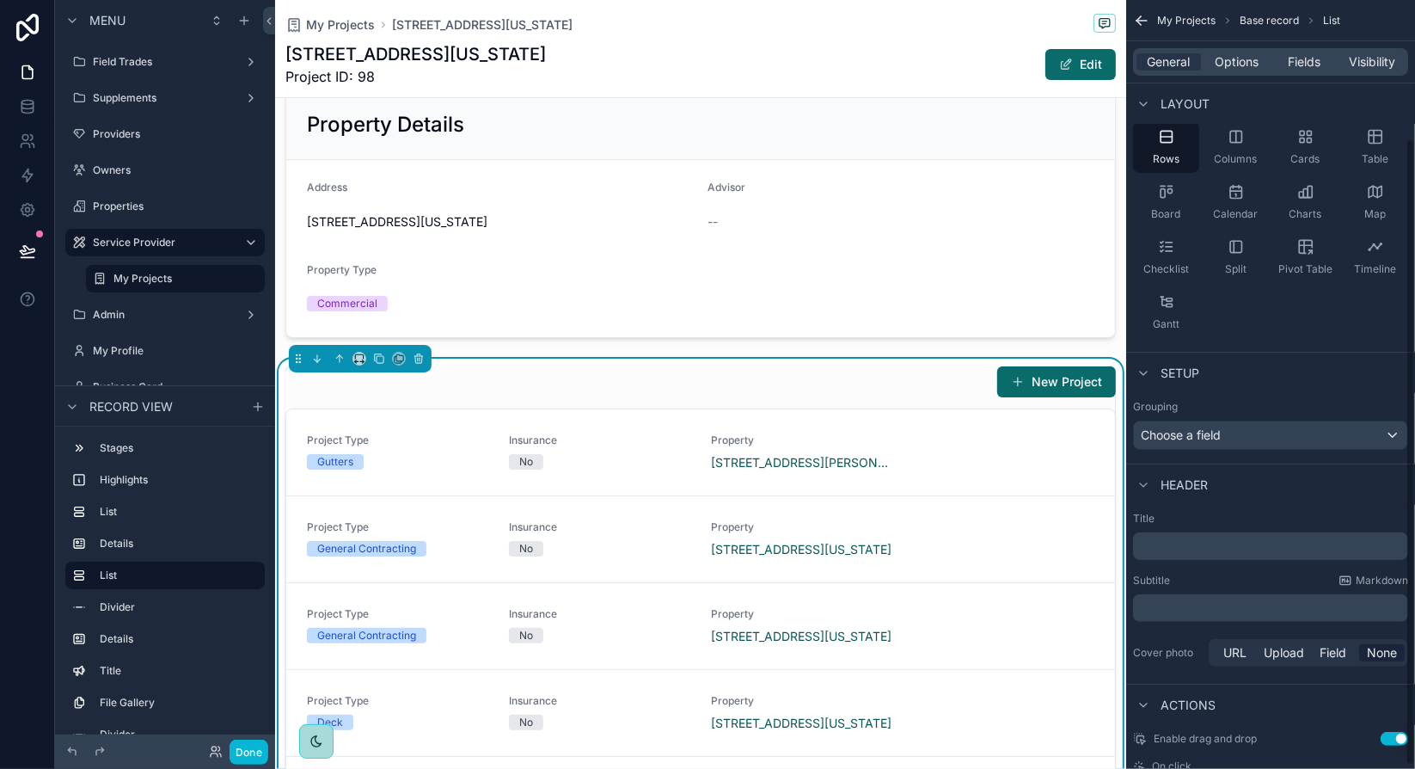
scroll to position [173, 0]
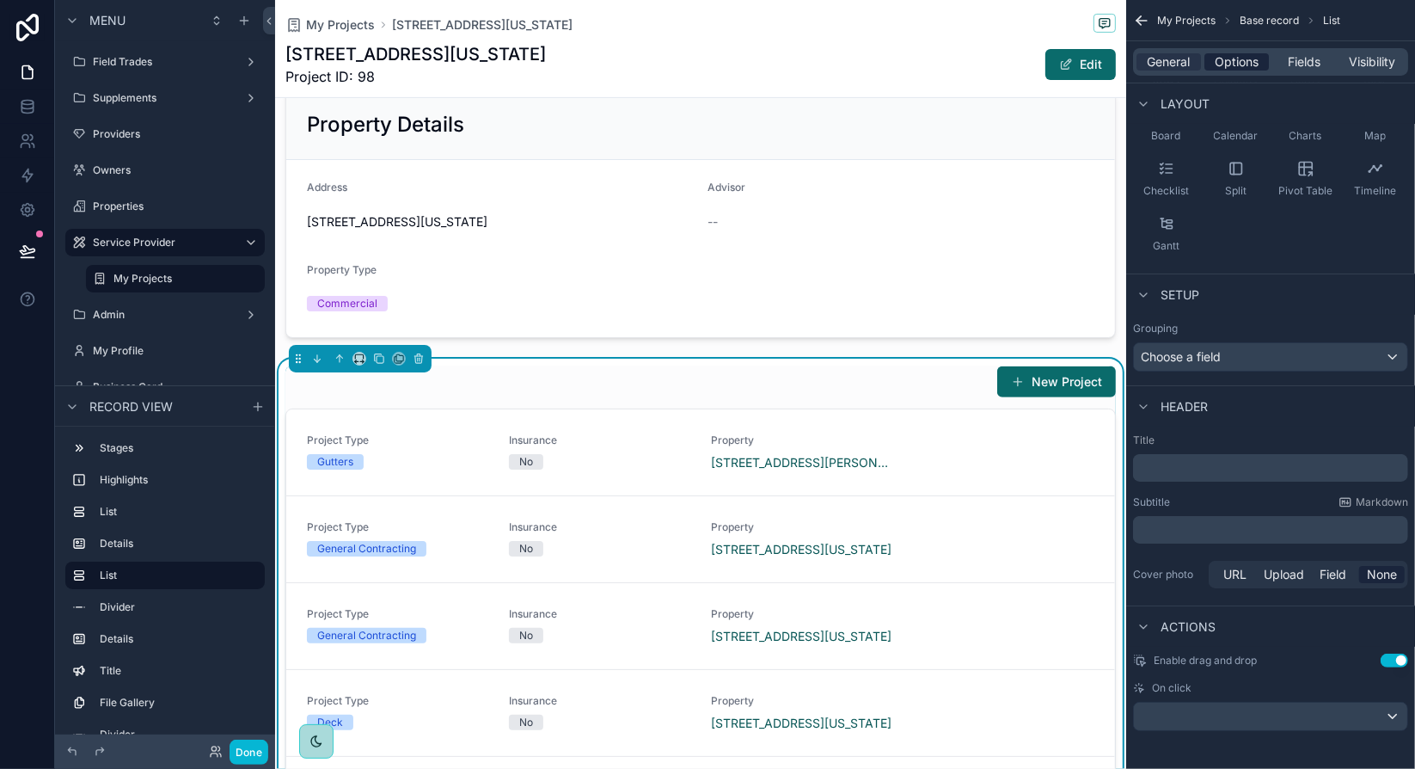
click at [1252, 64] on span "Options" at bounding box center [1237, 61] width 44 height 17
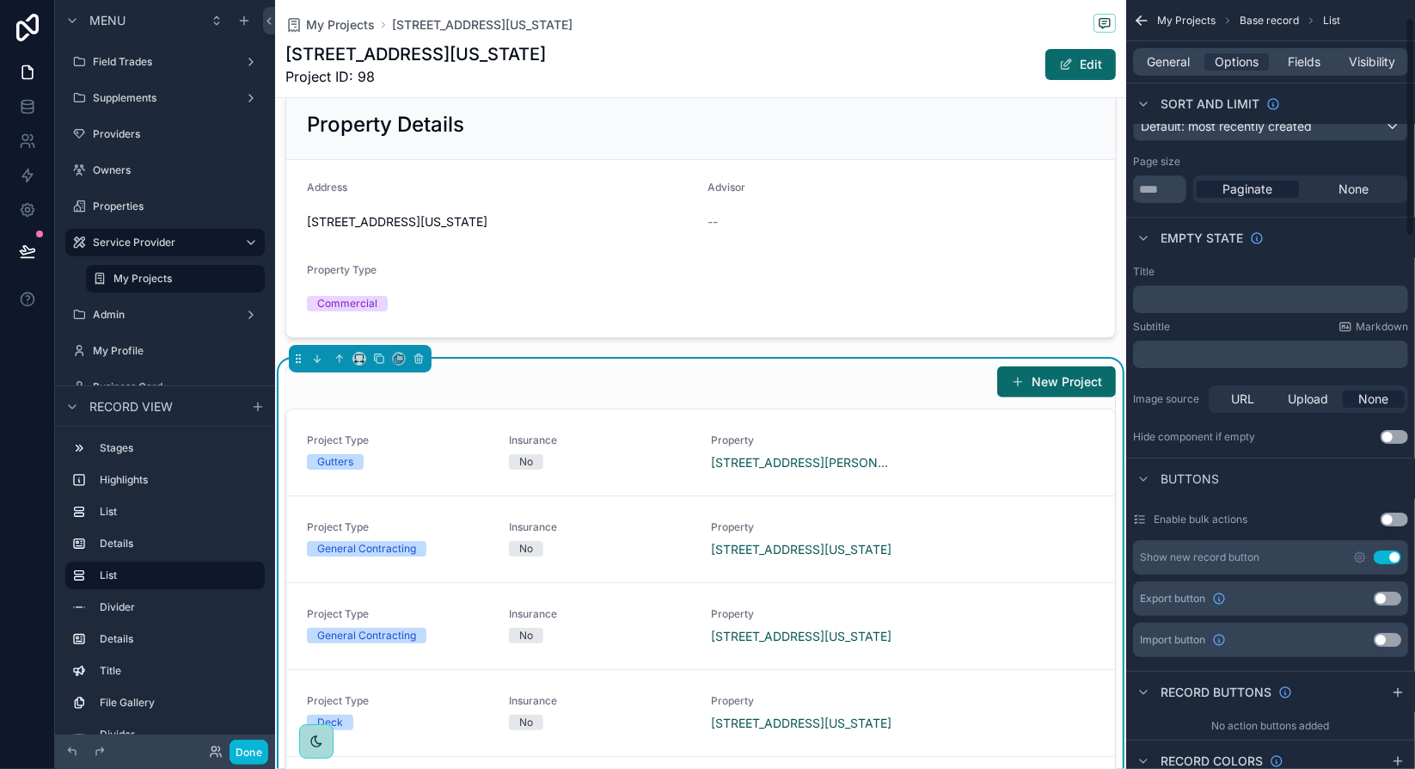
scroll to position [0, 0]
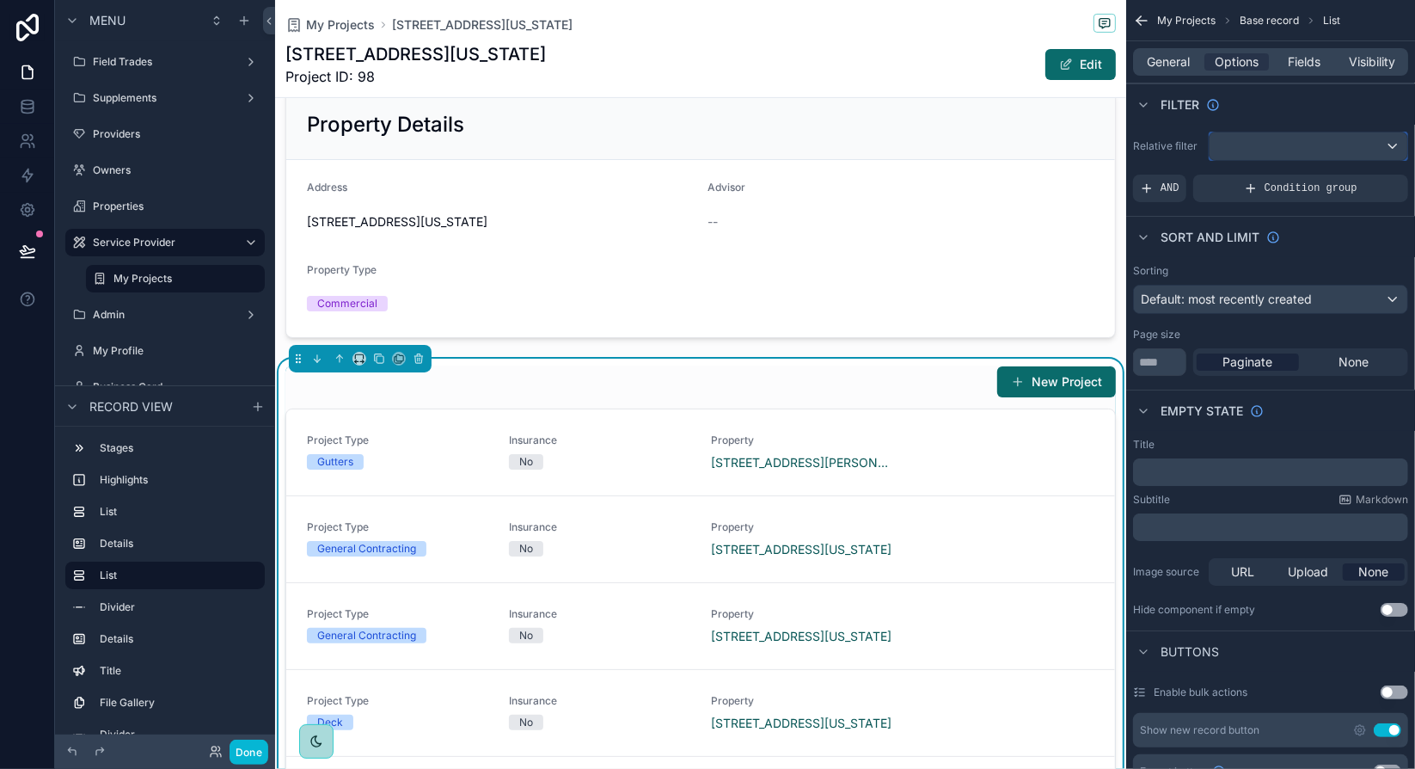
click at [1347, 155] on div "scrollable content" at bounding box center [1309, 146] width 198 height 28
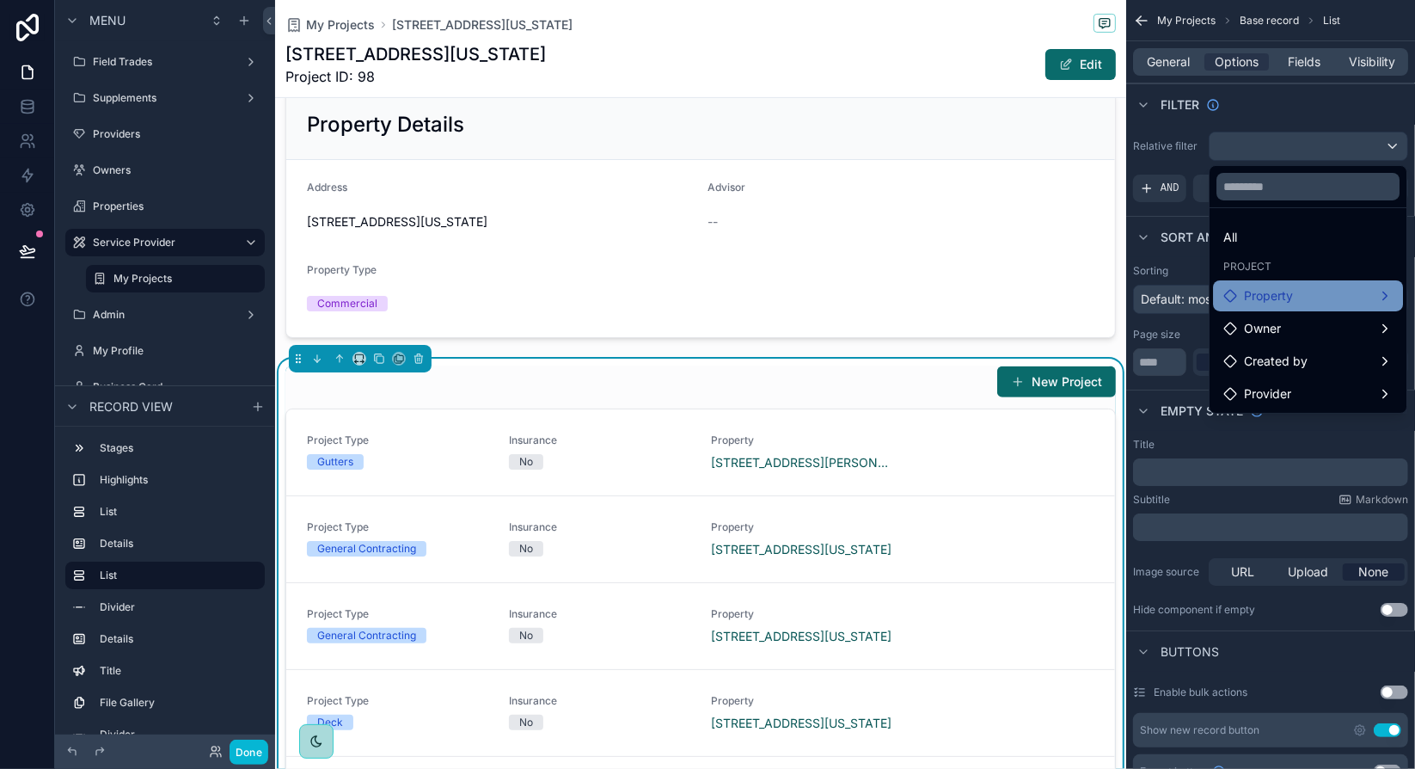
click at [1371, 291] on div "Property" at bounding box center [1307, 295] width 169 height 21
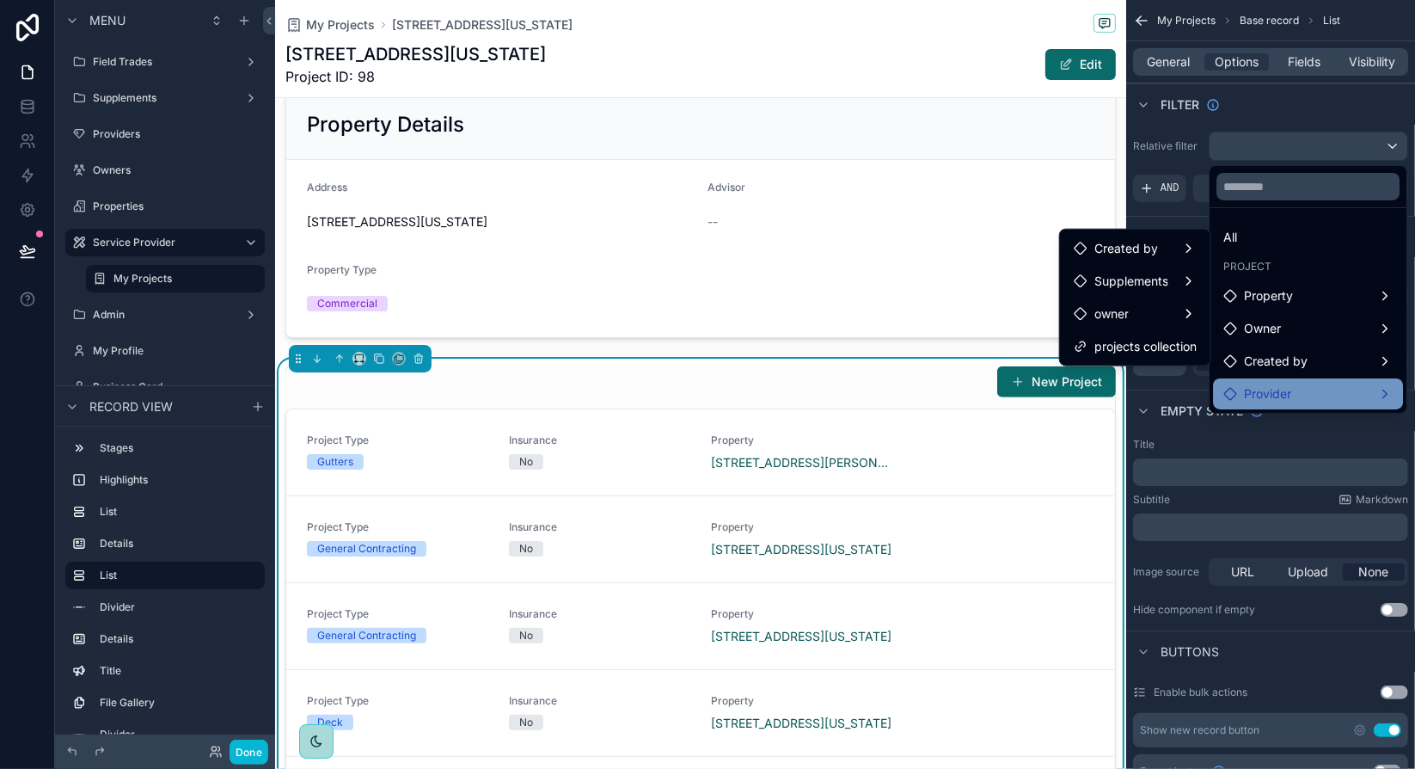
click at [1365, 388] on div "Provider" at bounding box center [1307, 393] width 169 height 21
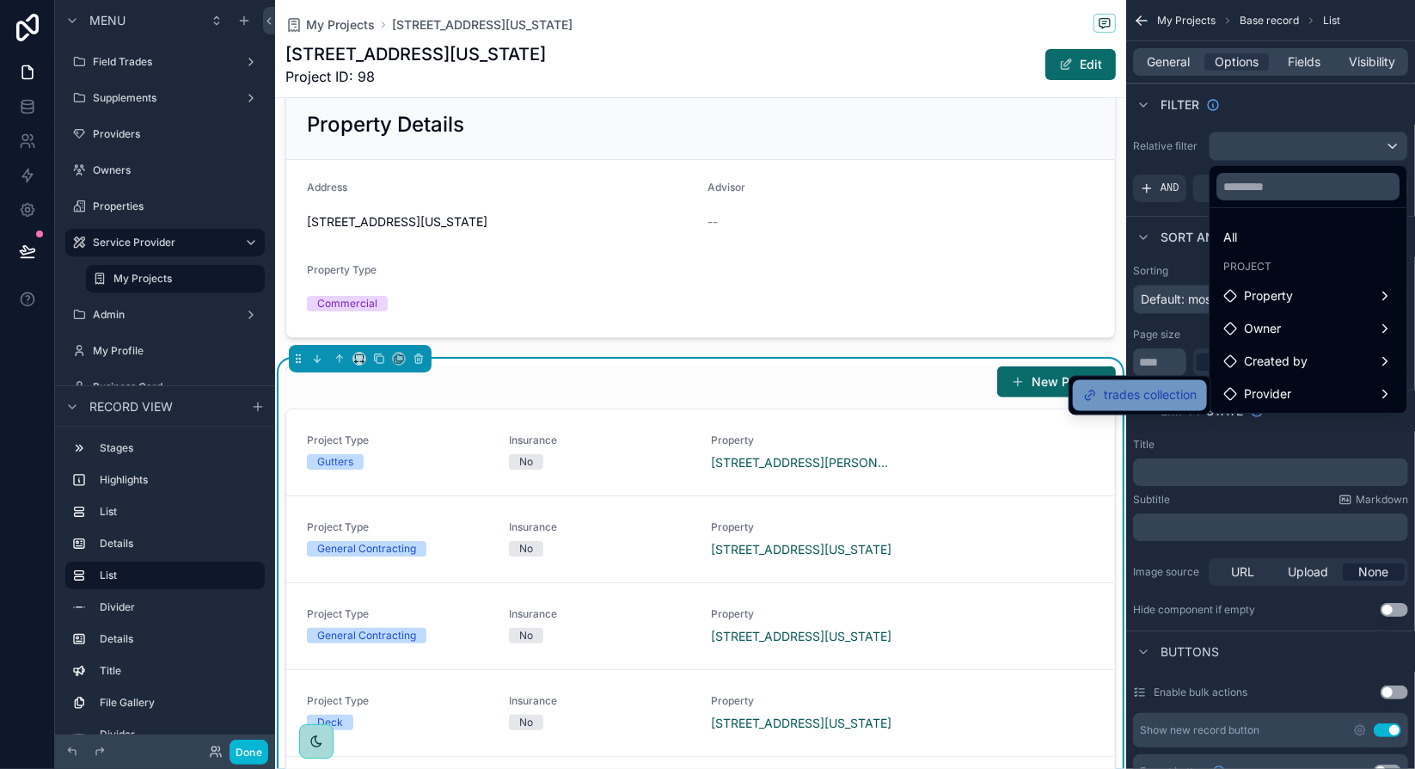
click at [1133, 400] on span "trades collection" at bounding box center [1150, 395] width 93 height 21
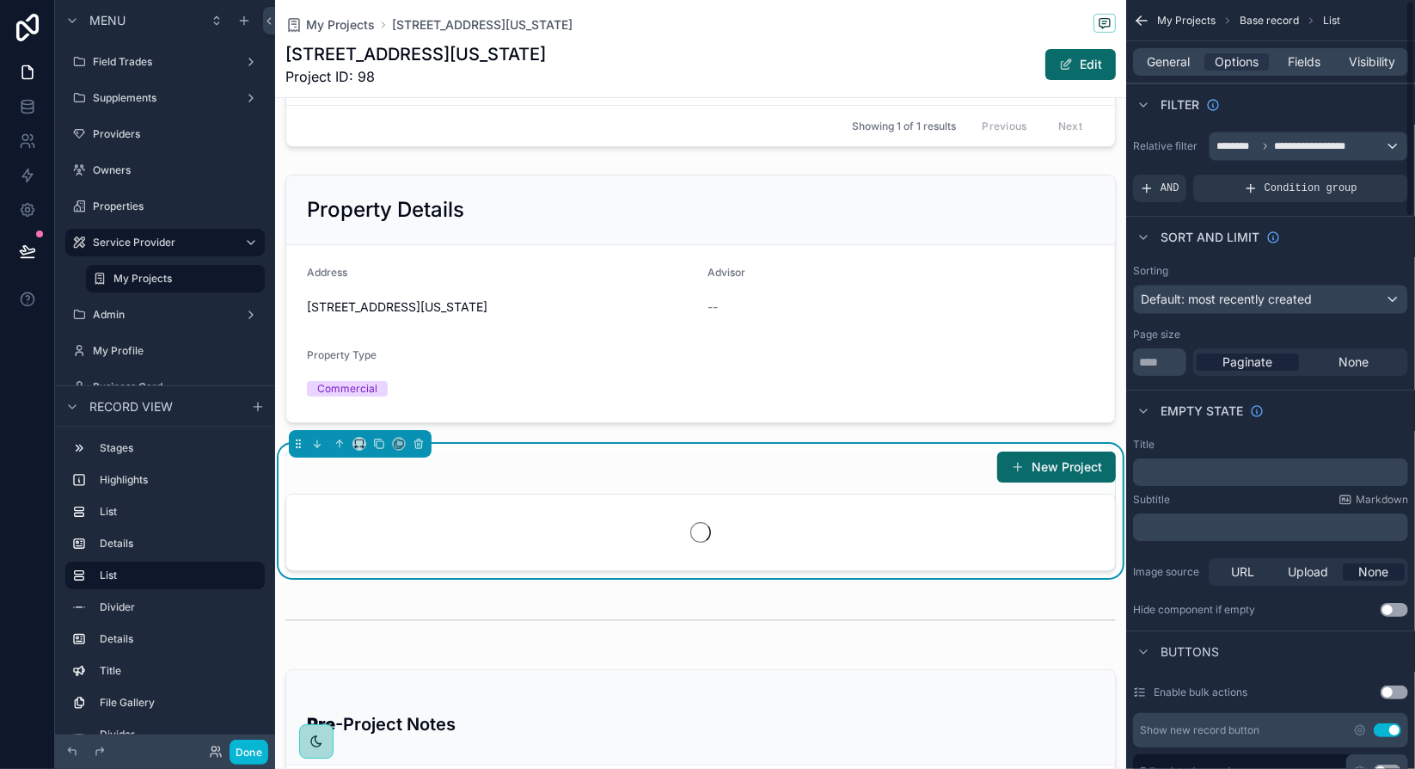
scroll to position [480, 0]
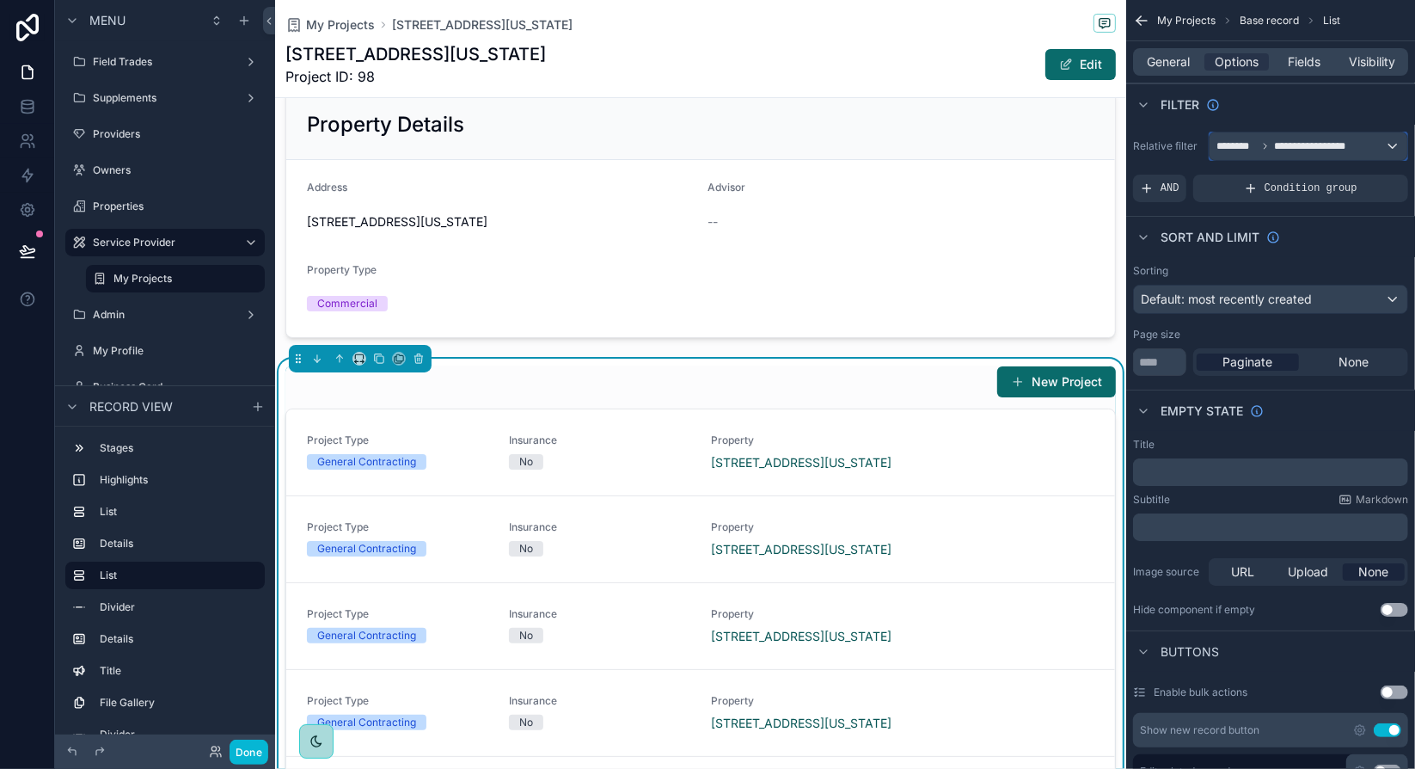
click at [1396, 146] on div "**********" at bounding box center [1309, 146] width 198 height 28
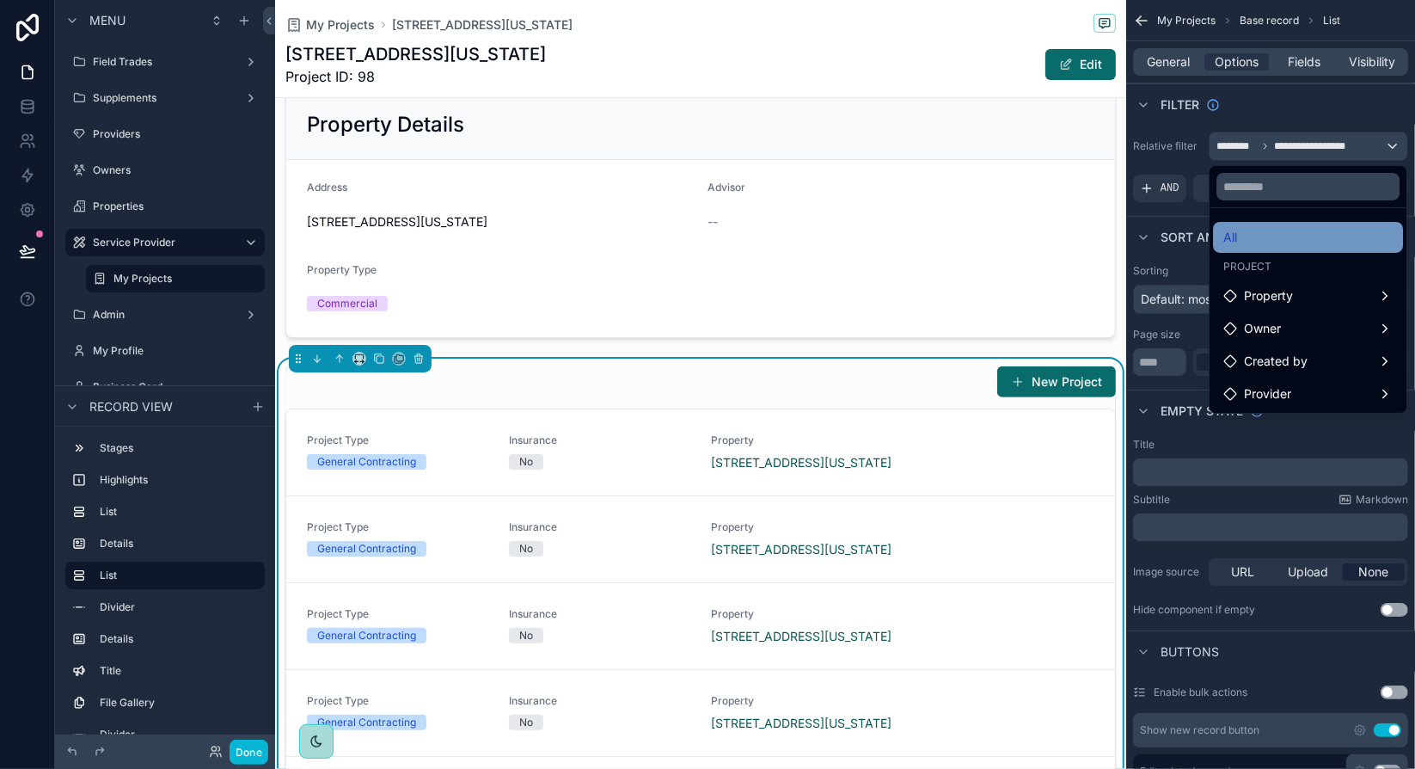
click at [1270, 235] on div "All" at bounding box center [1307, 237] width 169 height 21
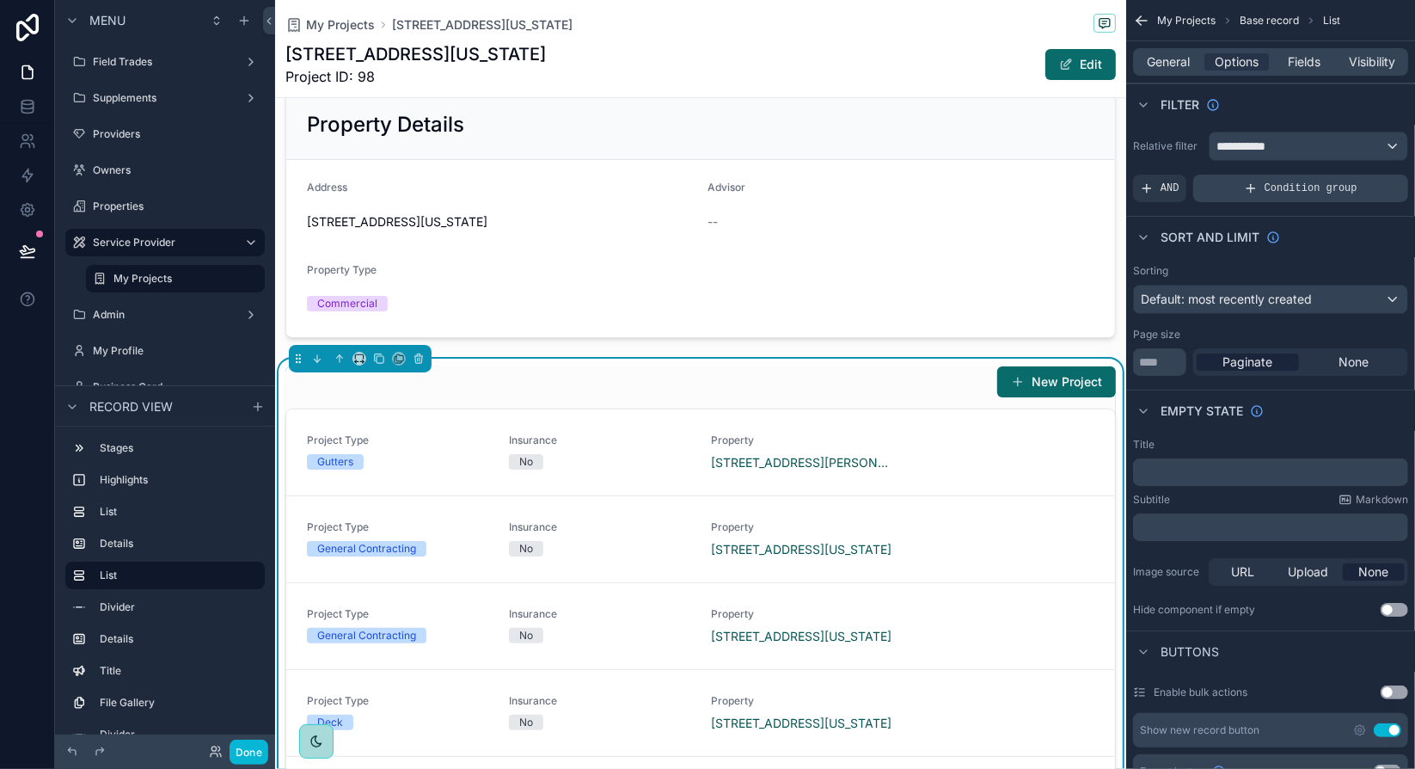
click at [1262, 189] on div "Condition group" at bounding box center [1300, 189] width 215 height 28
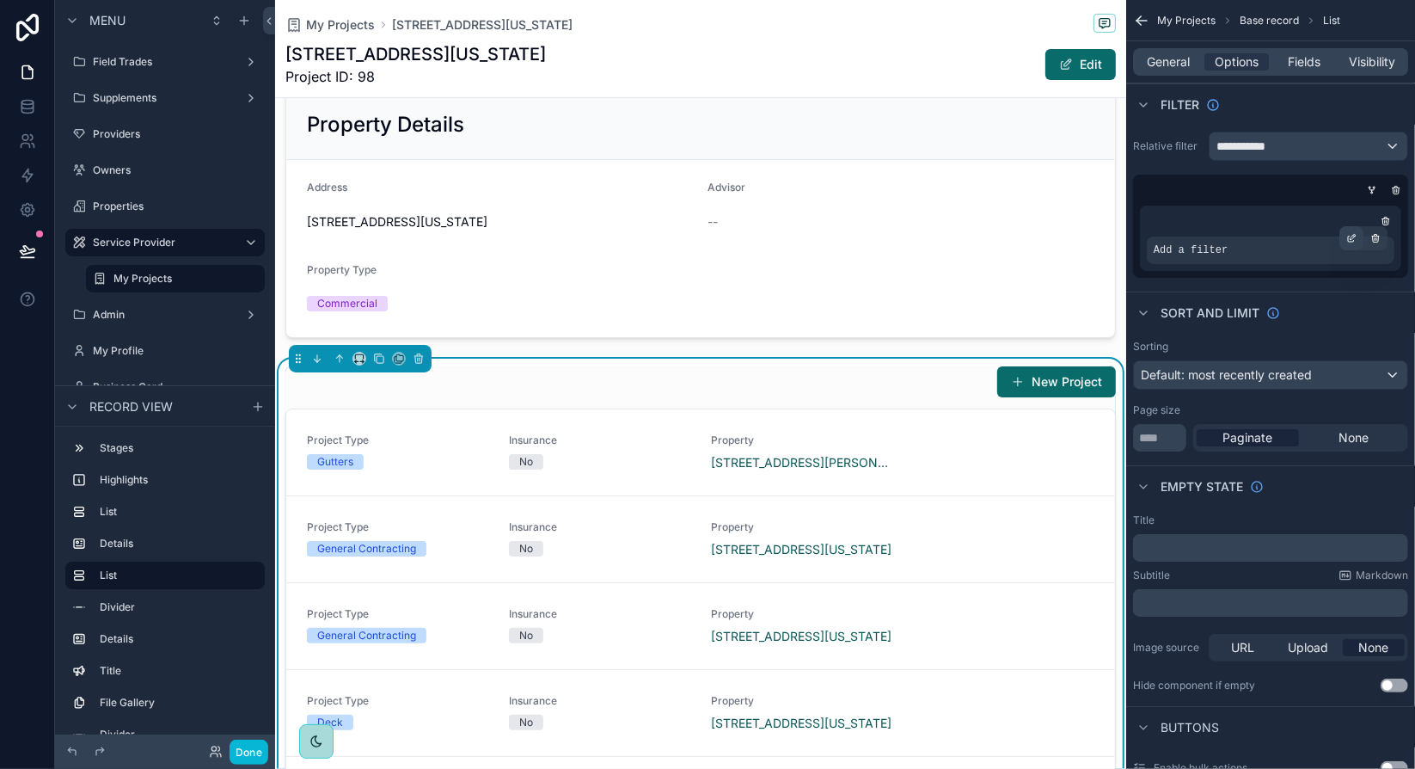
click at [1349, 236] on icon "scrollable content" at bounding box center [1351, 238] width 10 height 10
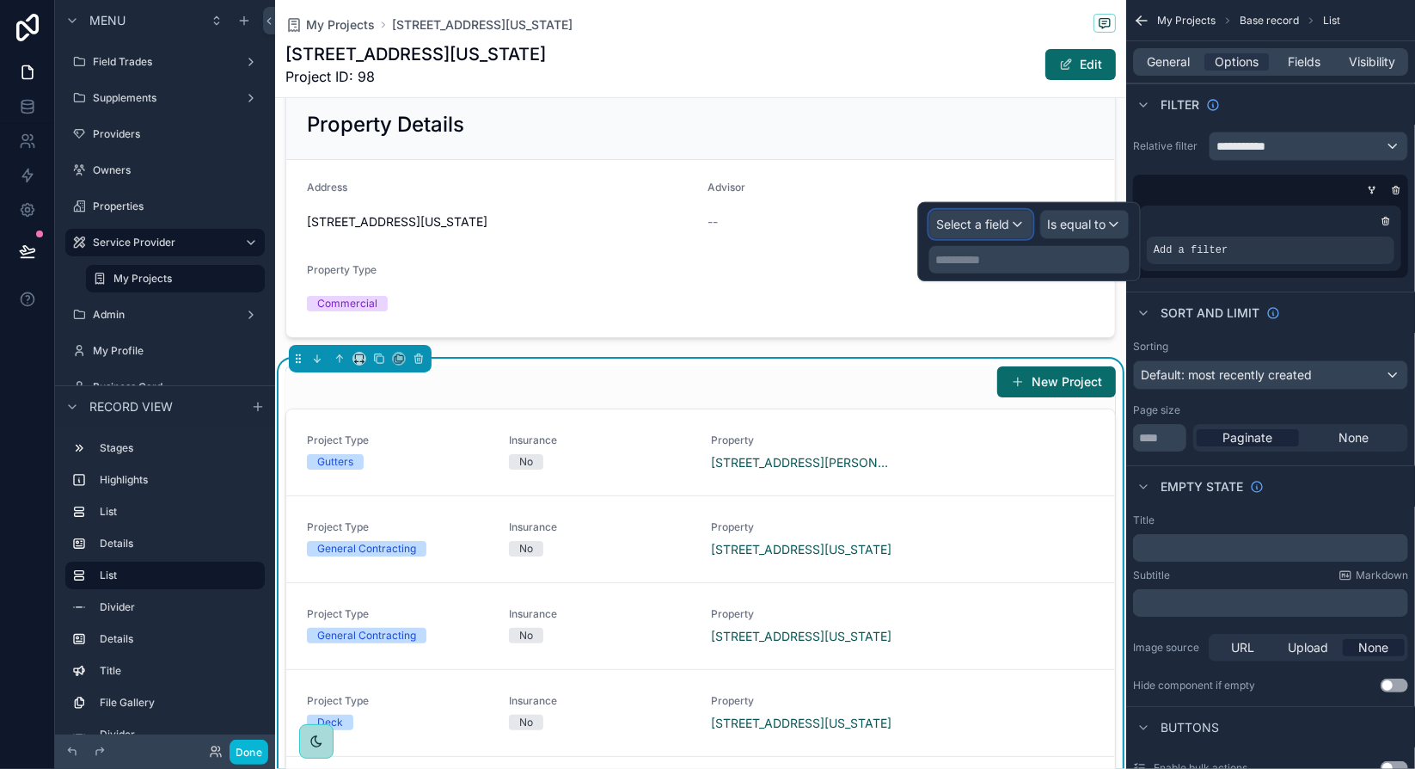
click at [1012, 228] on div "Select a field" at bounding box center [981, 225] width 102 height 28
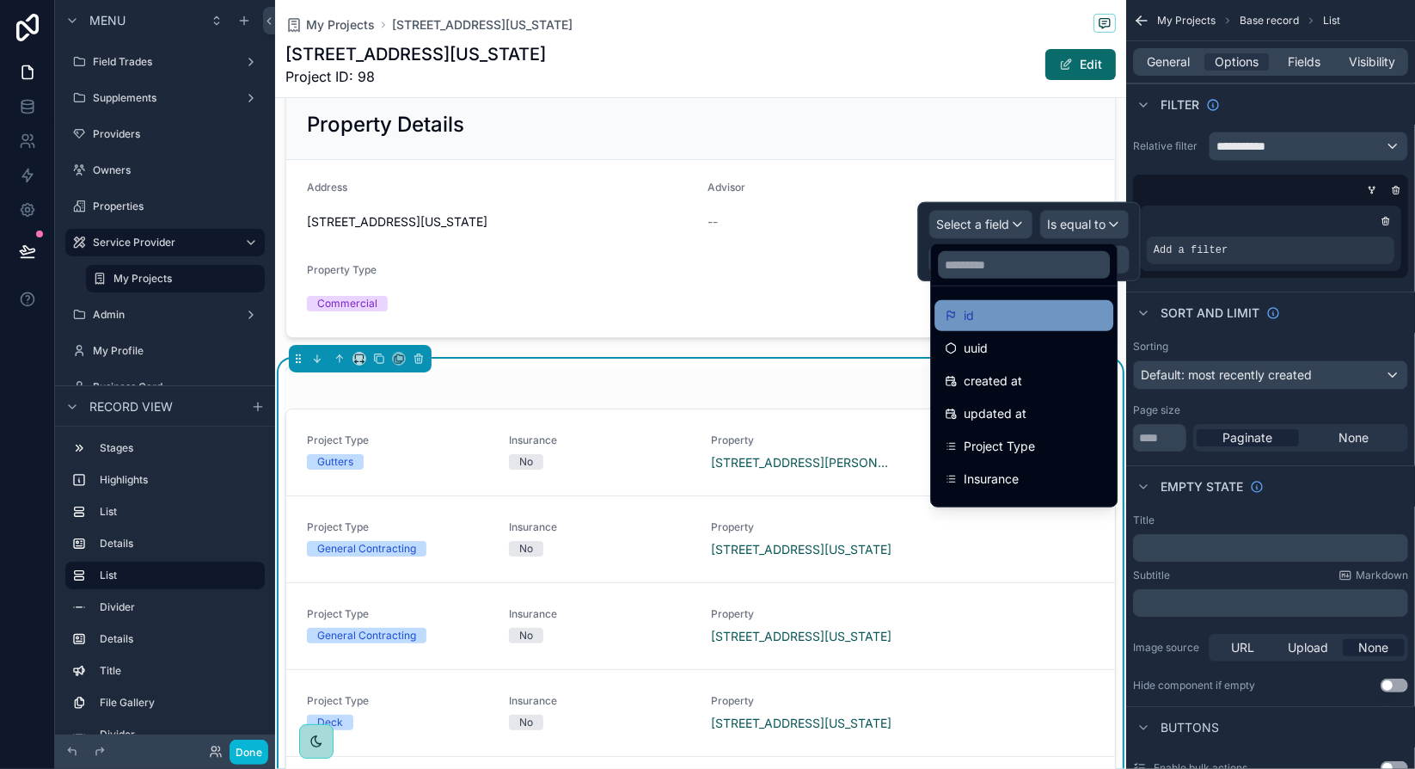
click at [973, 315] on span "id" at bounding box center [969, 315] width 10 height 21
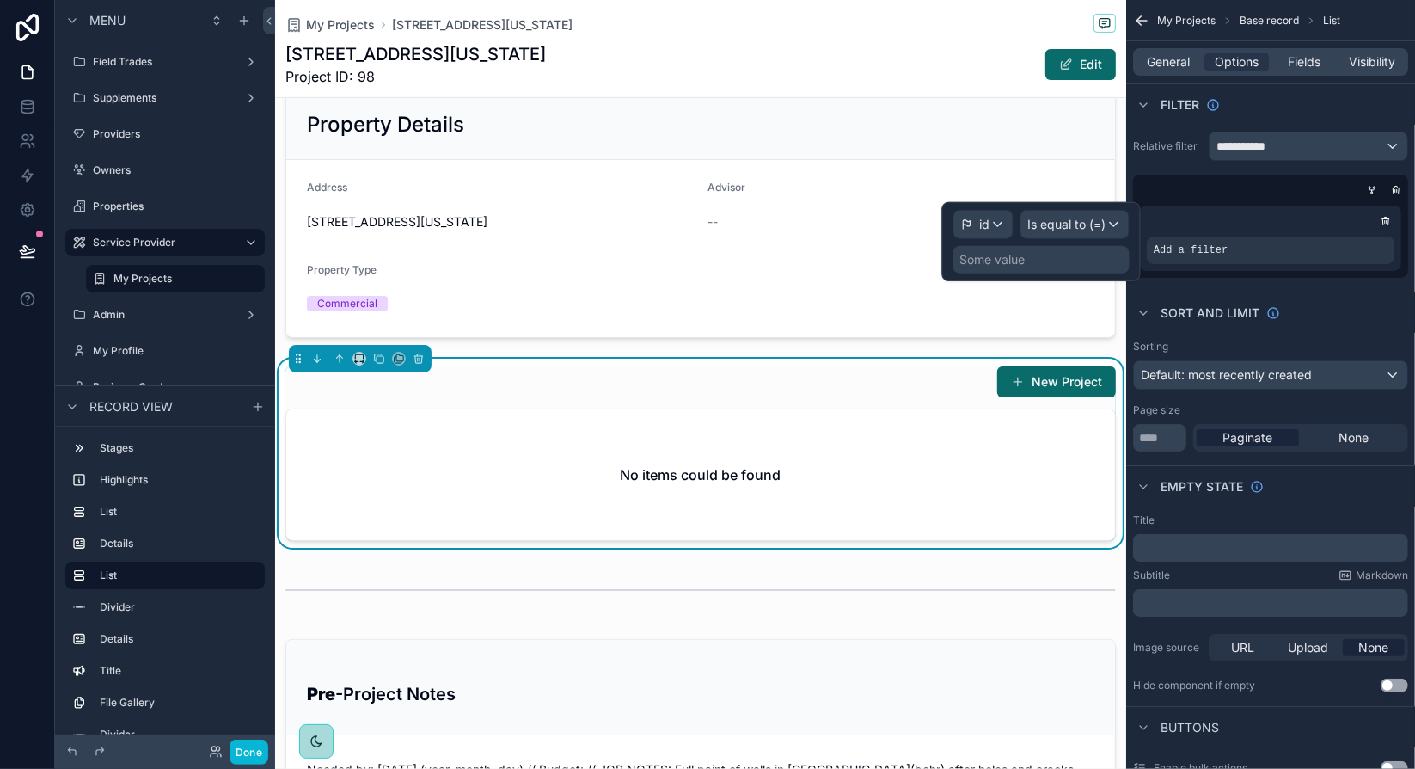
click at [1063, 257] on div "Some value" at bounding box center [1041, 260] width 176 height 28
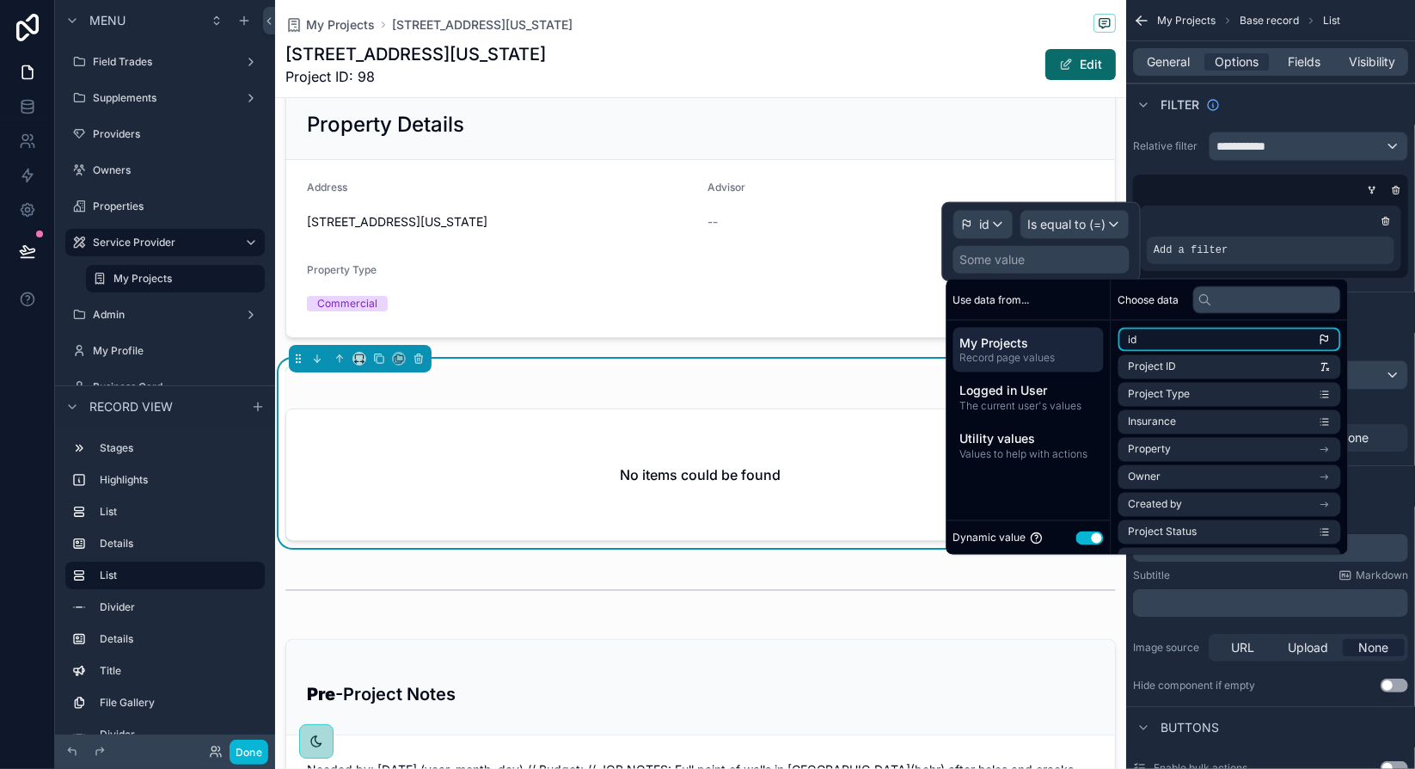
click at [1139, 341] on li "id" at bounding box center [1229, 340] width 223 height 24
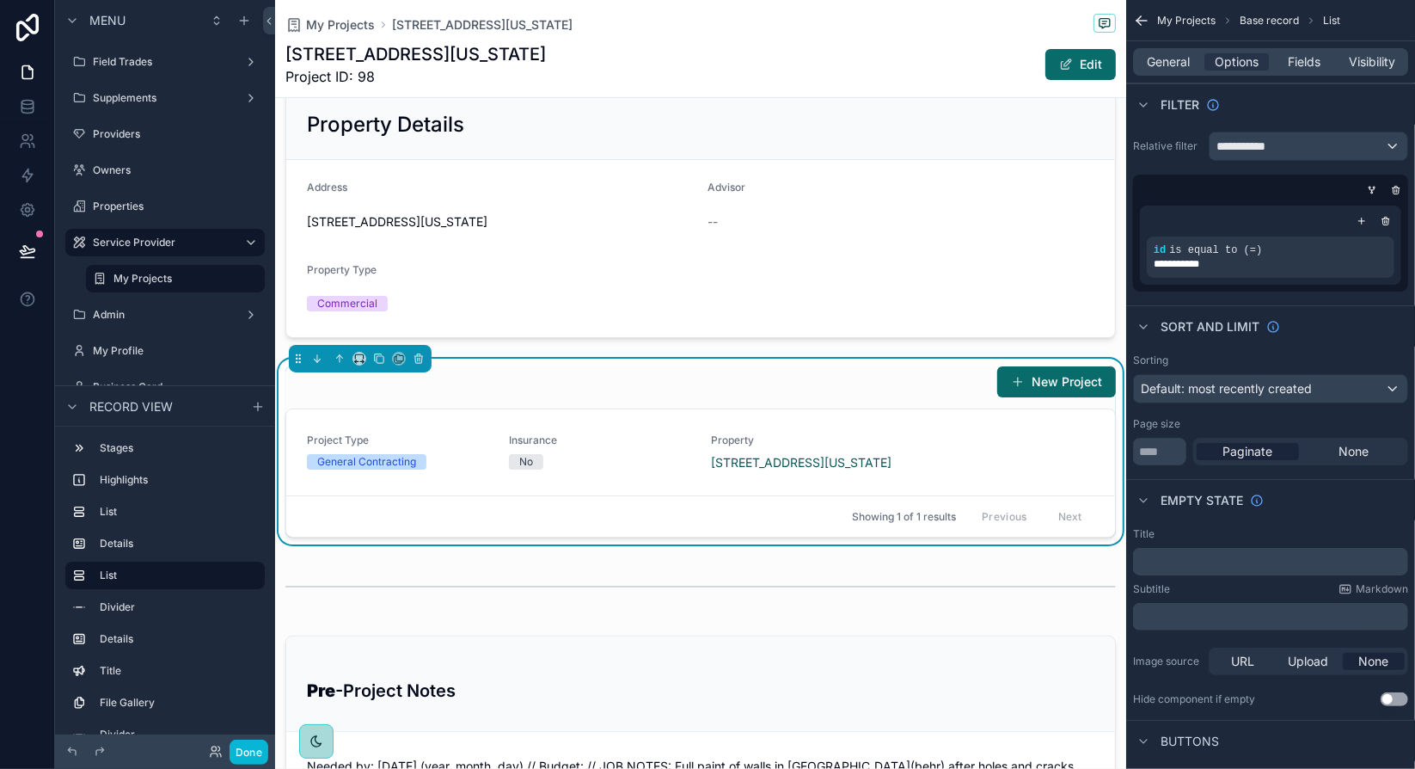
click at [886, 371] on div "New Project" at bounding box center [700, 381] width 830 height 33
click at [1211, 556] on p "﻿" at bounding box center [1272, 561] width 265 height 14
click at [1223, 586] on div "Subtitle Markdown" at bounding box center [1270, 589] width 275 height 14
click at [1234, 562] on p "**********" at bounding box center [1272, 561] width 265 height 14
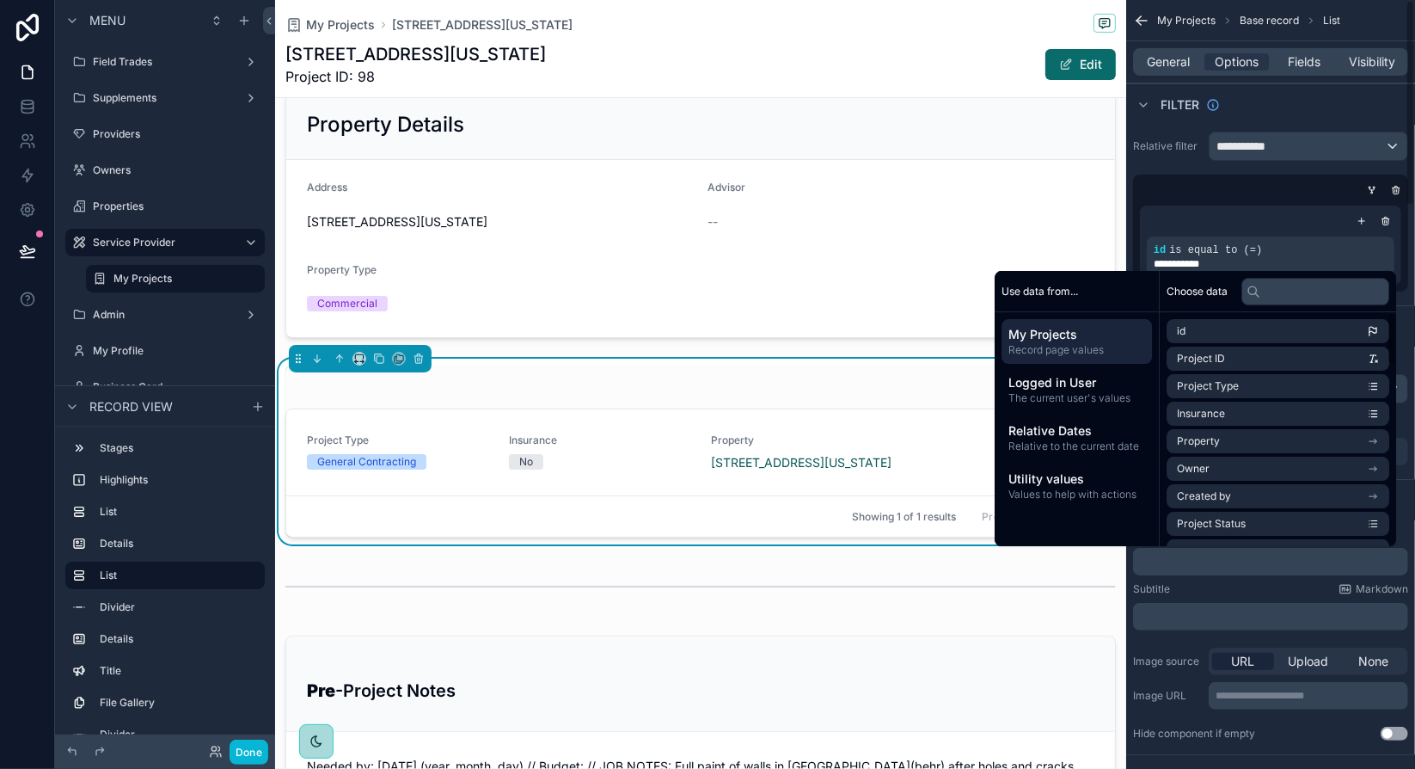
click at [1302, 106] on div "Filter" at bounding box center [1270, 103] width 289 height 41
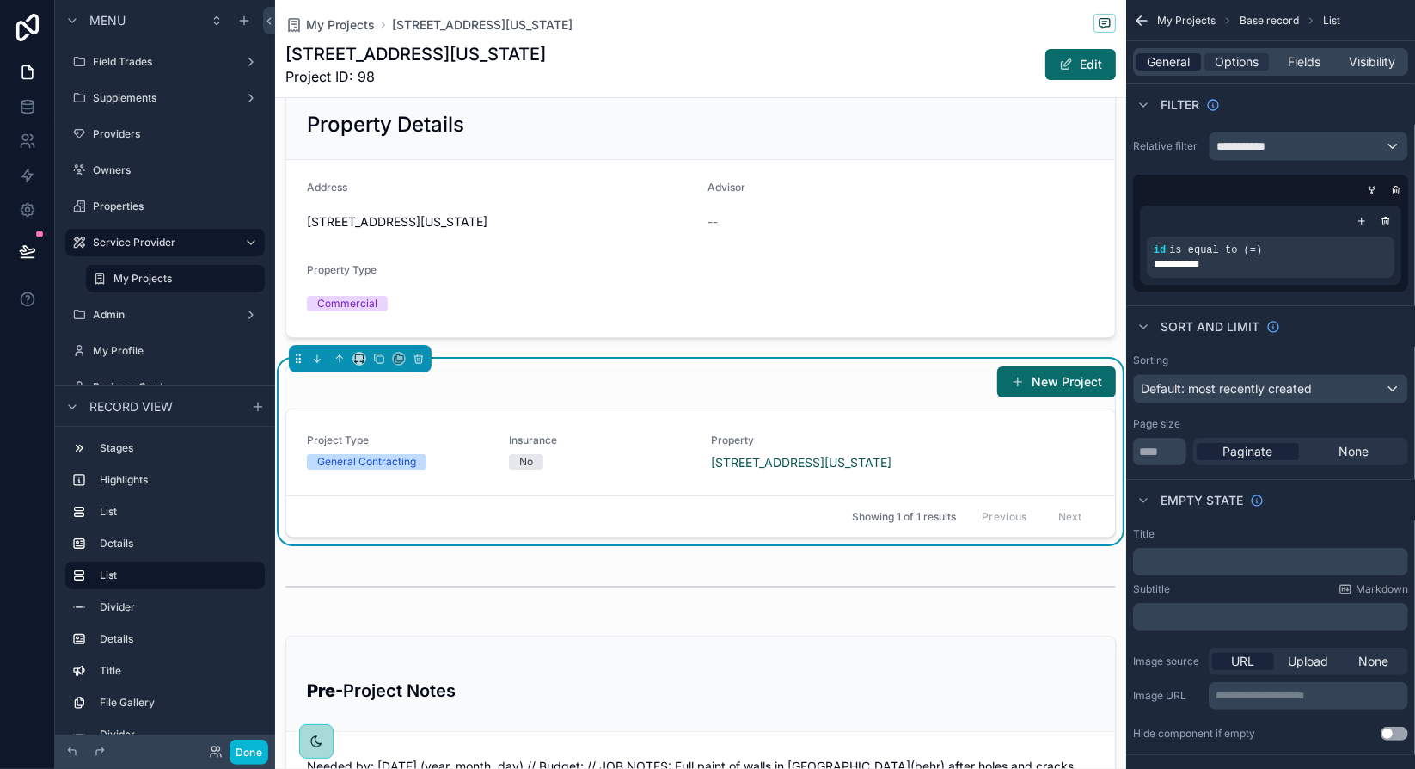
click at [1186, 62] on span "General" at bounding box center [1169, 61] width 43 height 17
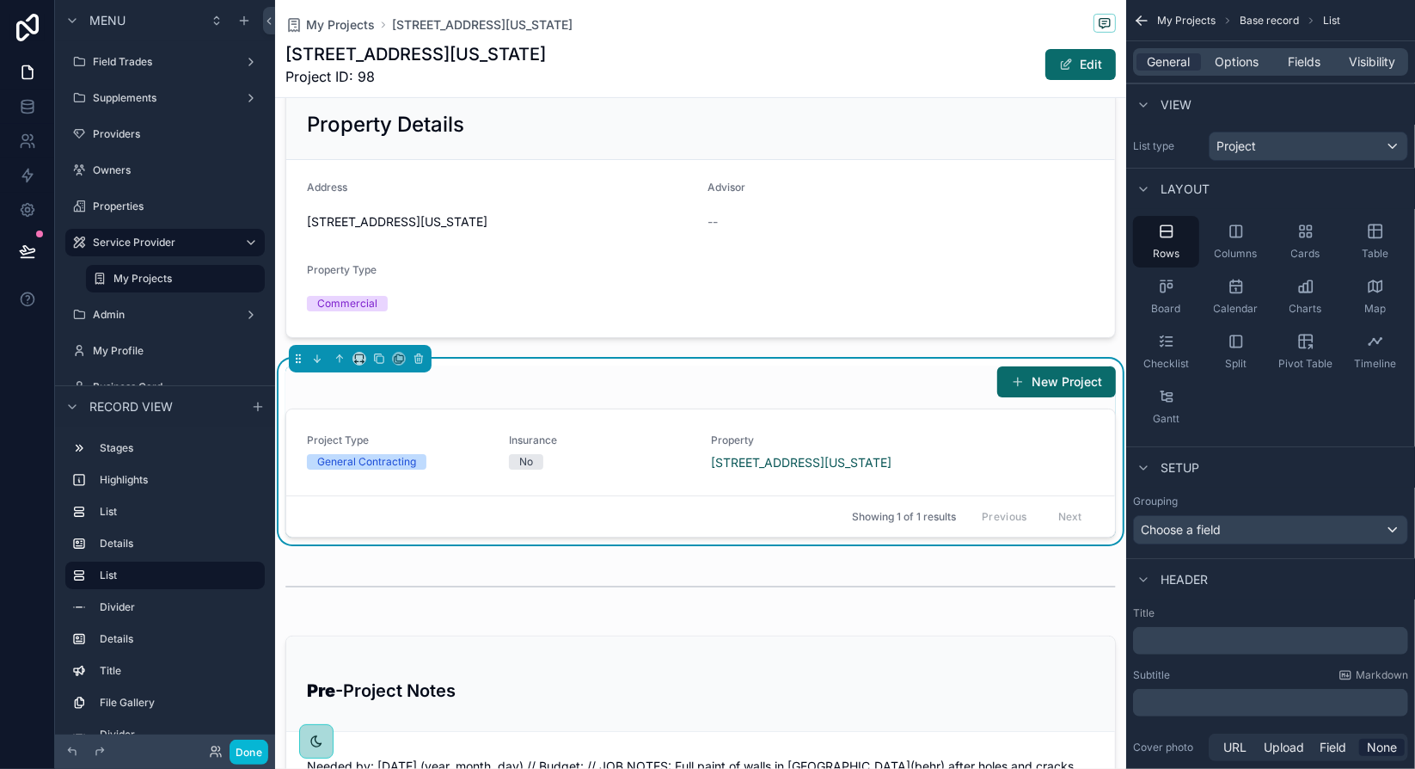
click at [1192, 642] on p "﻿" at bounding box center [1272, 640] width 265 height 17
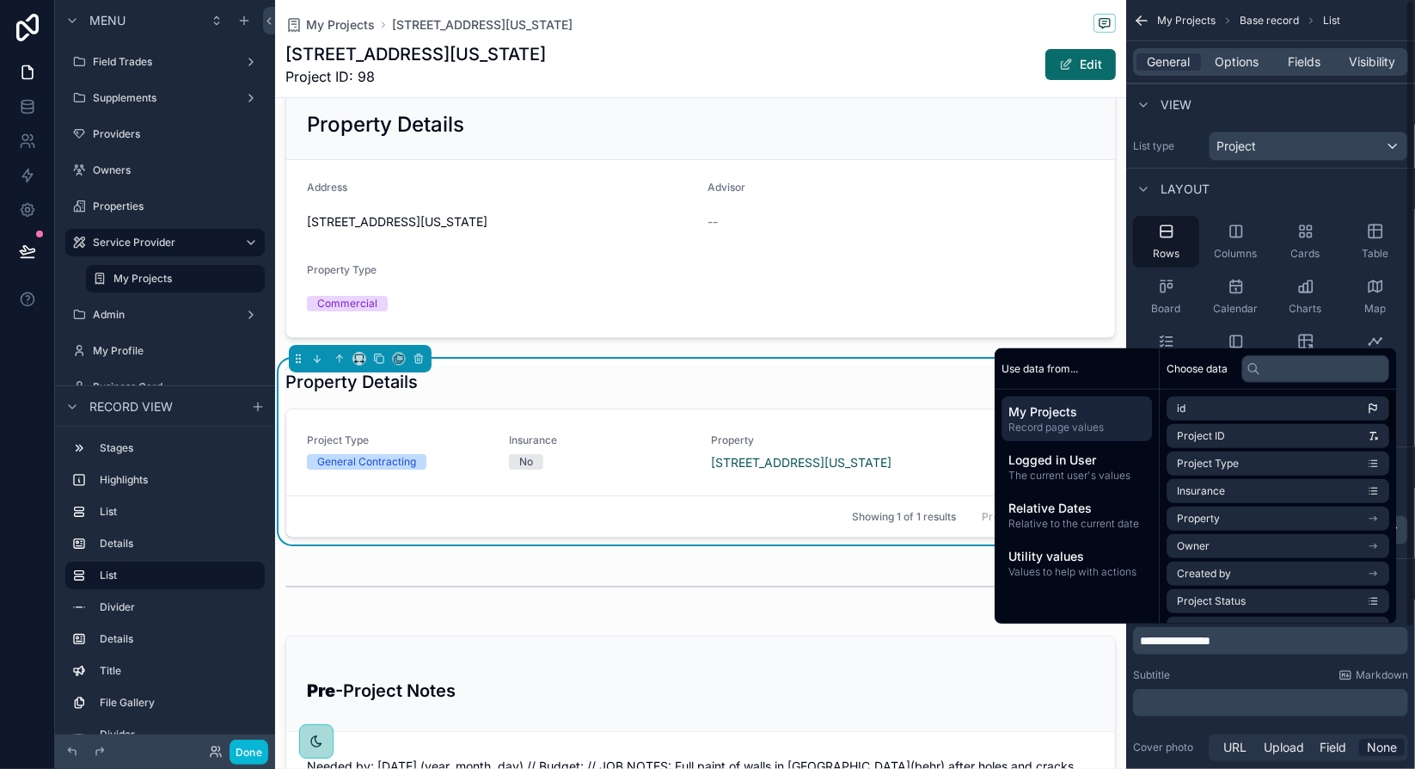
click at [1318, 178] on div "Layout" at bounding box center [1270, 188] width 289 height 41
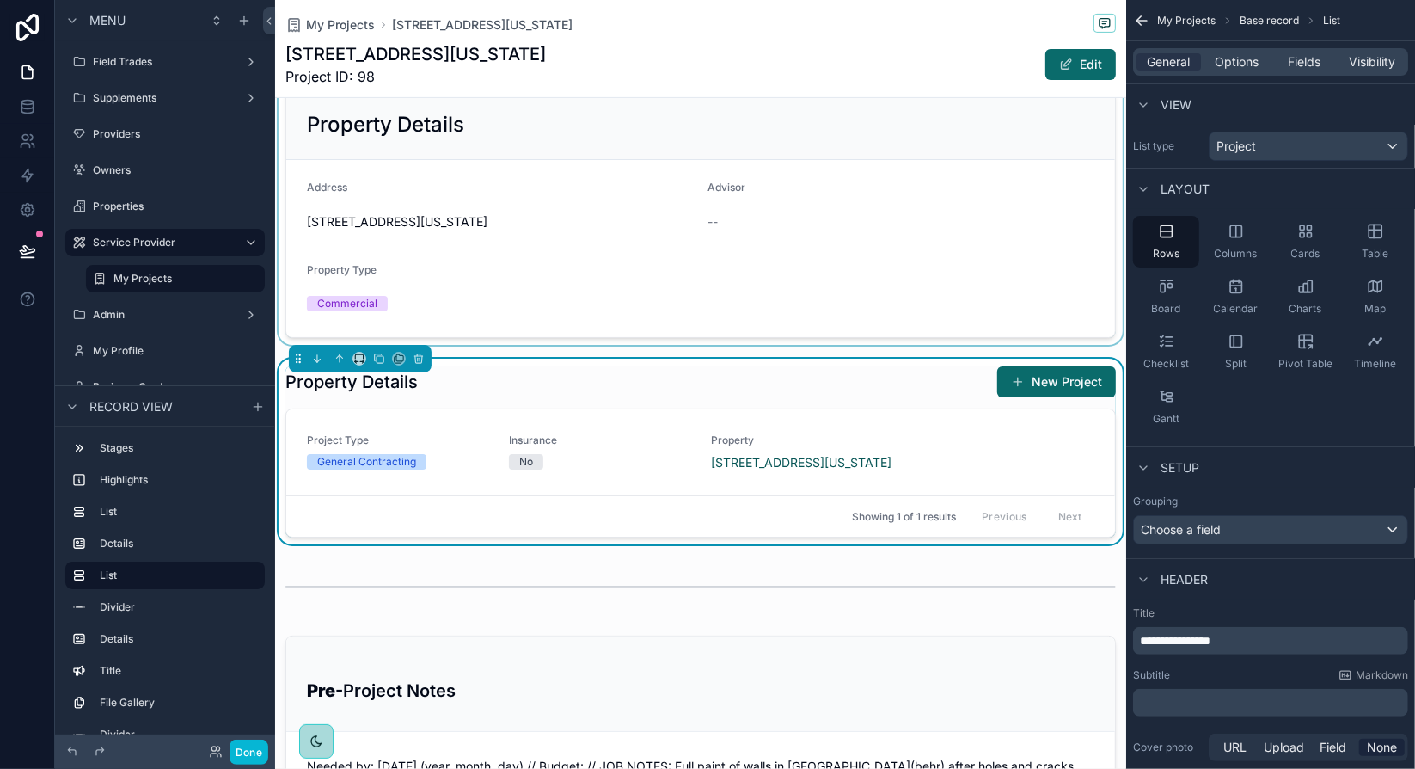
click at [1009, 194] on div "scrollable content" at bounding box center [700, 214] width 851 height 262
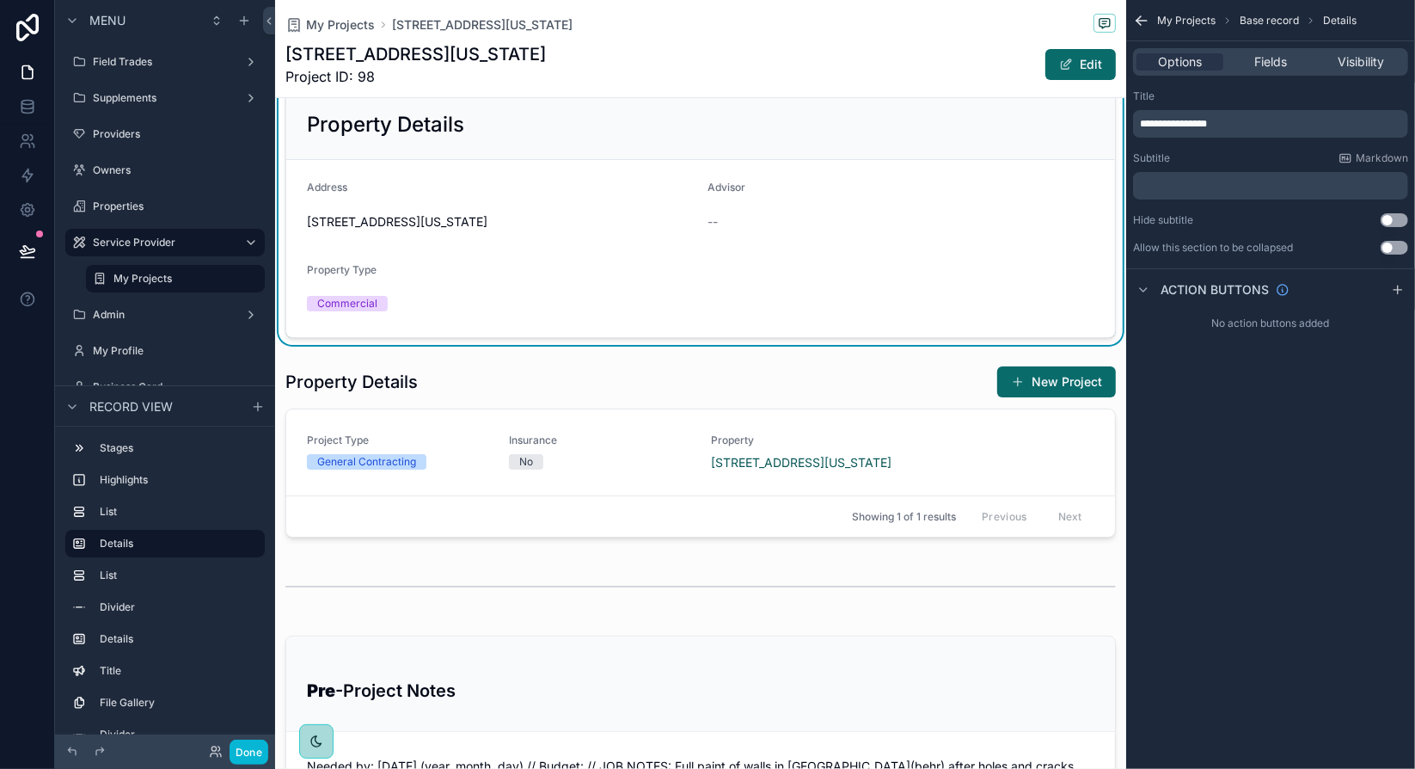
scroll to position [308, 0]
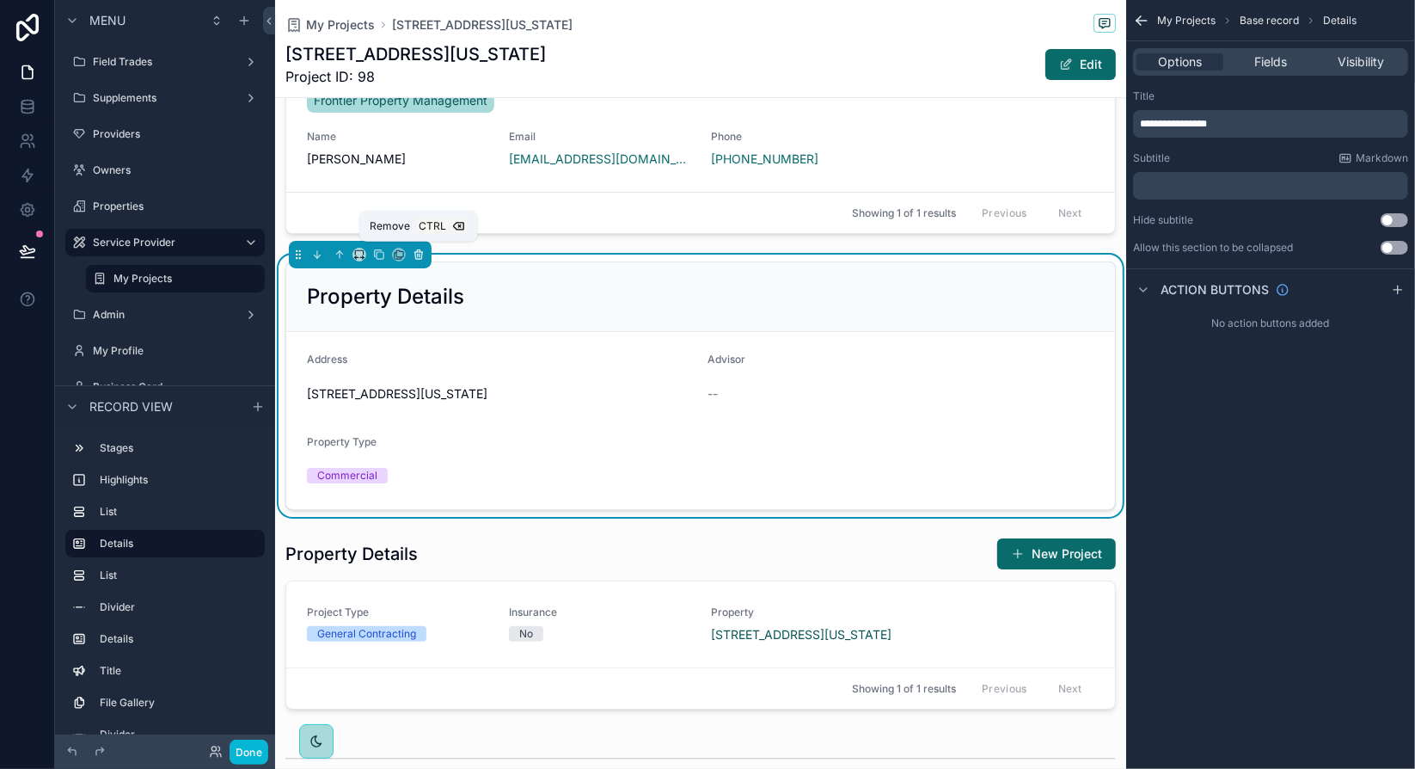
click at [420, 252] on icon "scrollable content" at bounding box center [418, 255] width 7 height 7
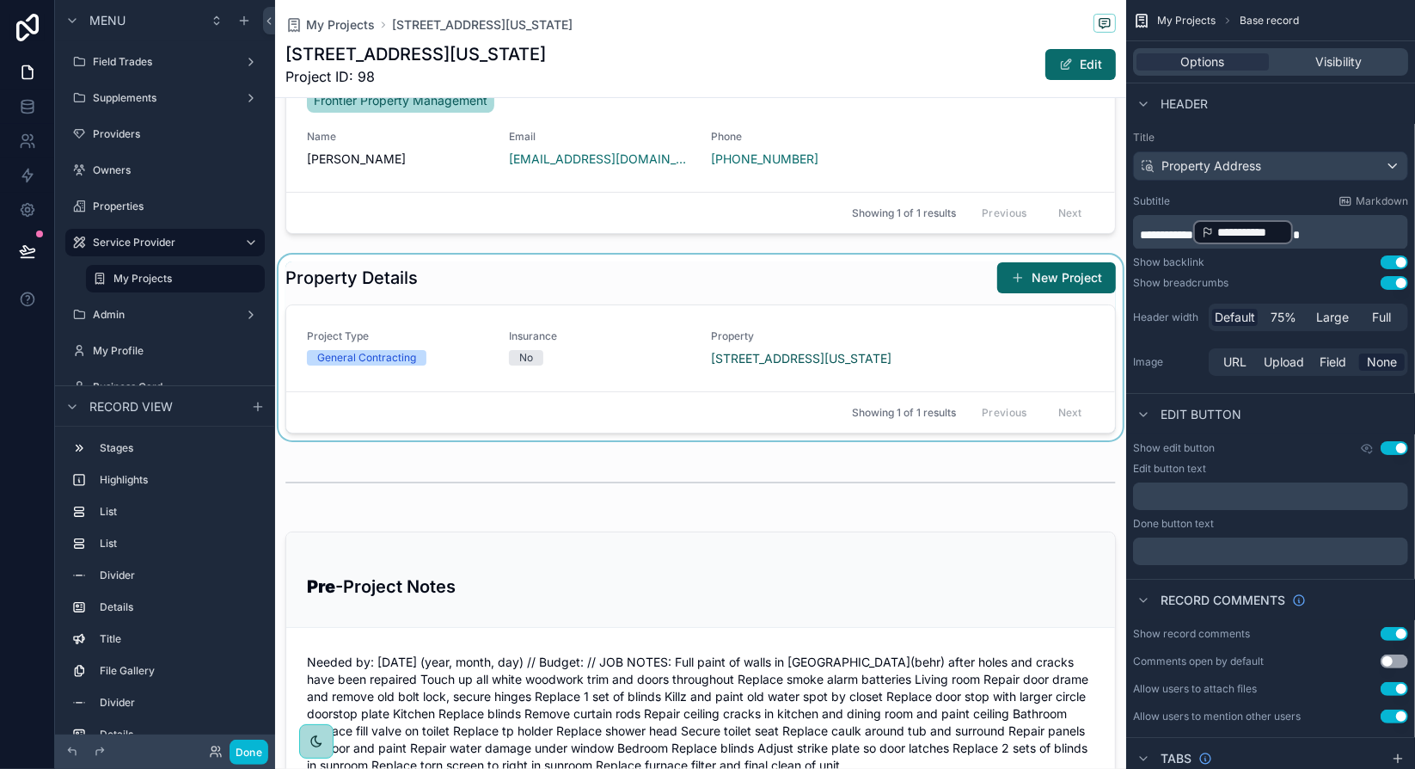
click at [673, 275] on div "scrollable content" at bounding box center [700, 347] width 851 height 186
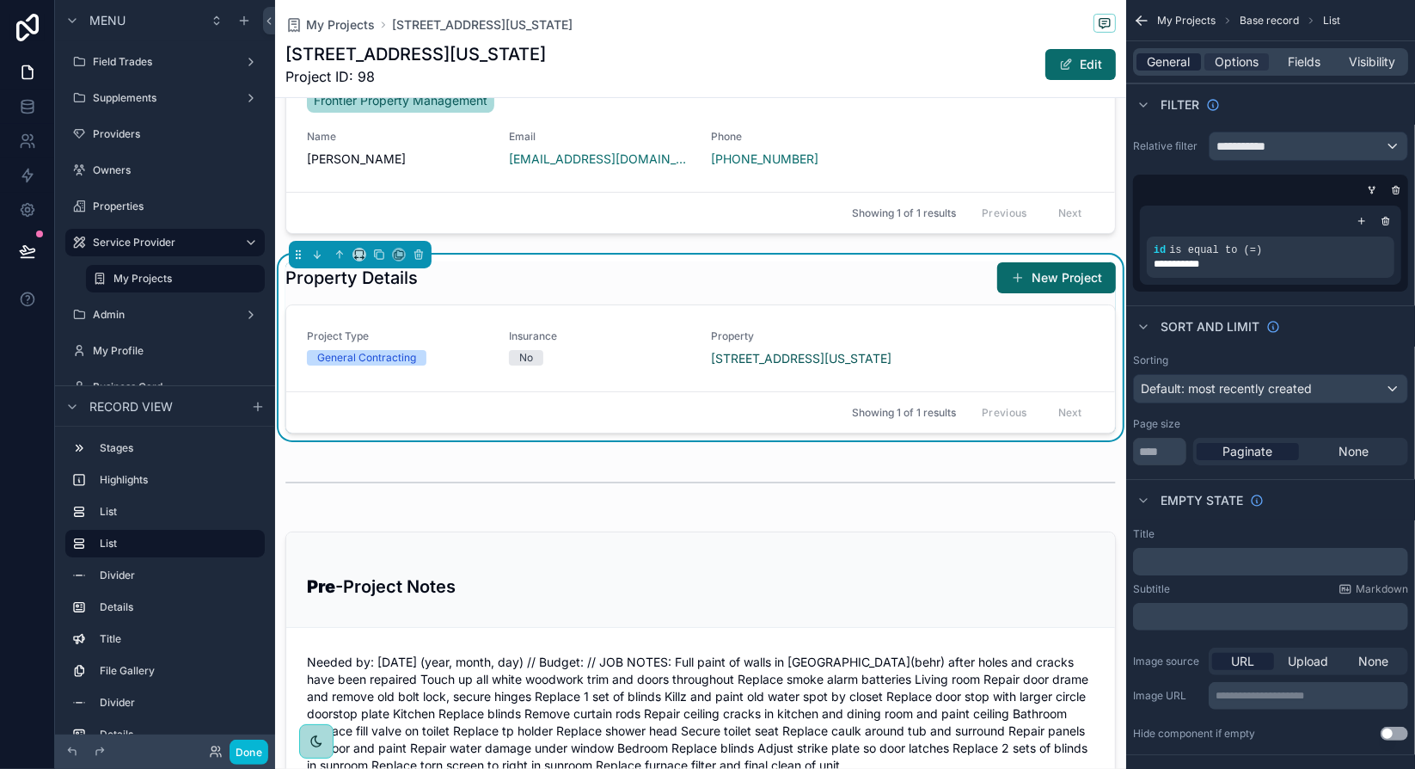
click at [1165, 59] on span "General" at bounding box center [1169, 61] width 43 height 17
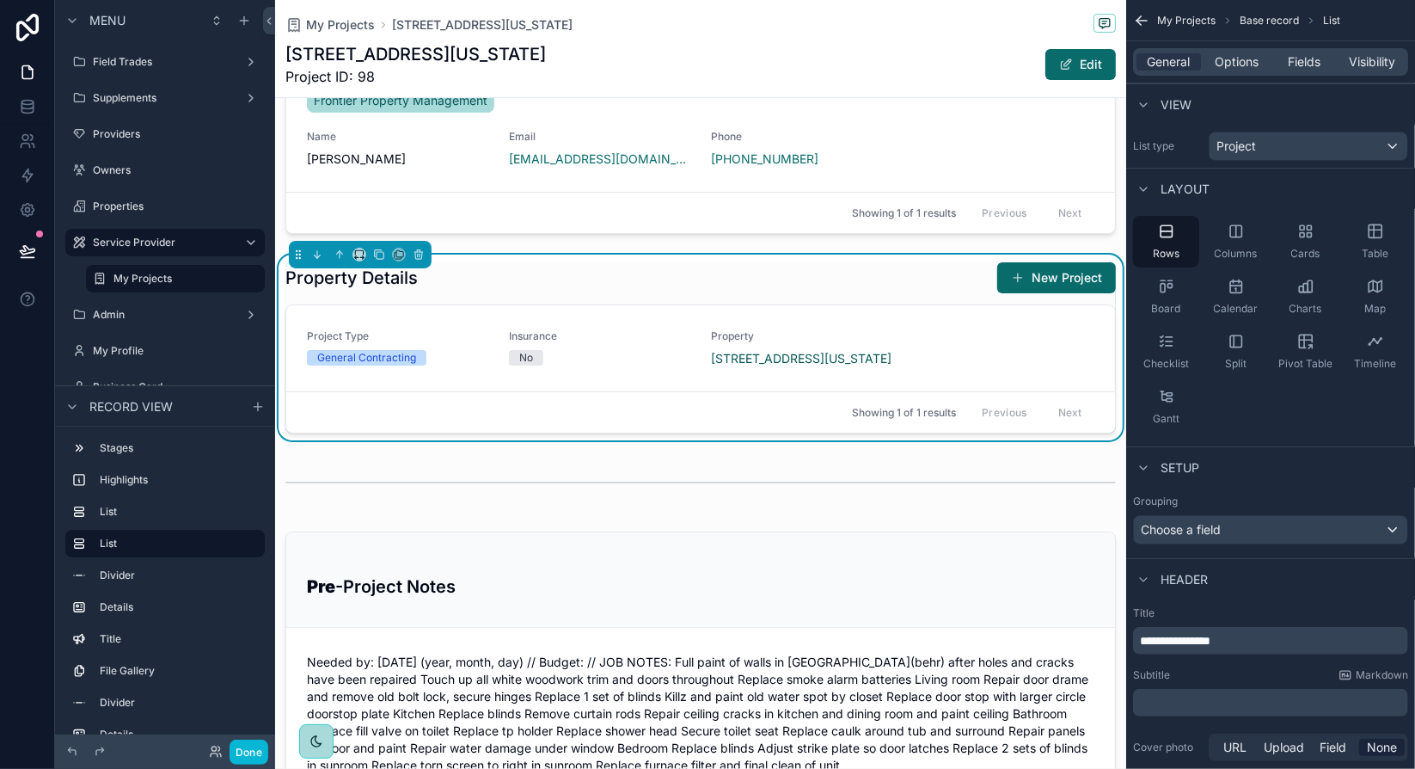
scroll to position [173, 0]
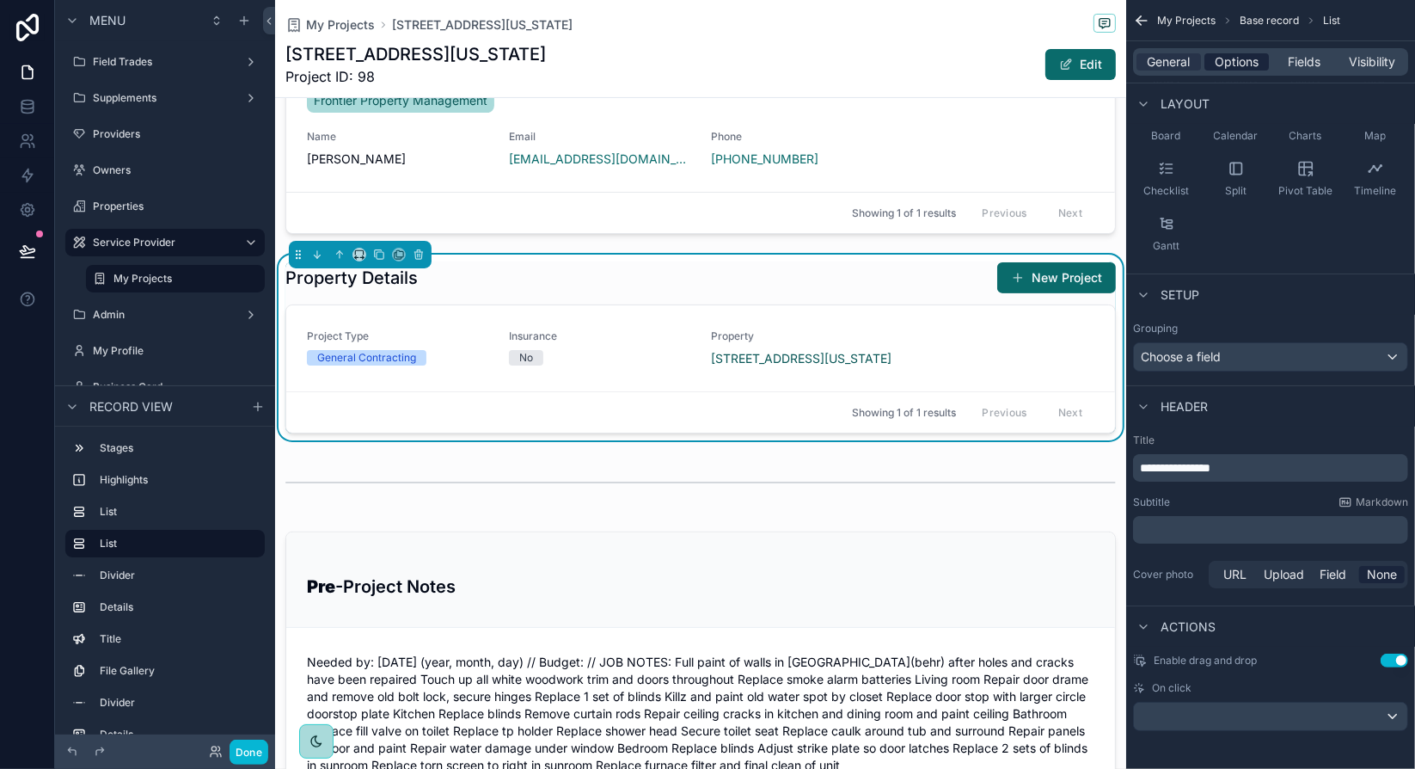
click at [1233, 64] on span "Options" at bounding box center [1237, 61] width 44 height 17
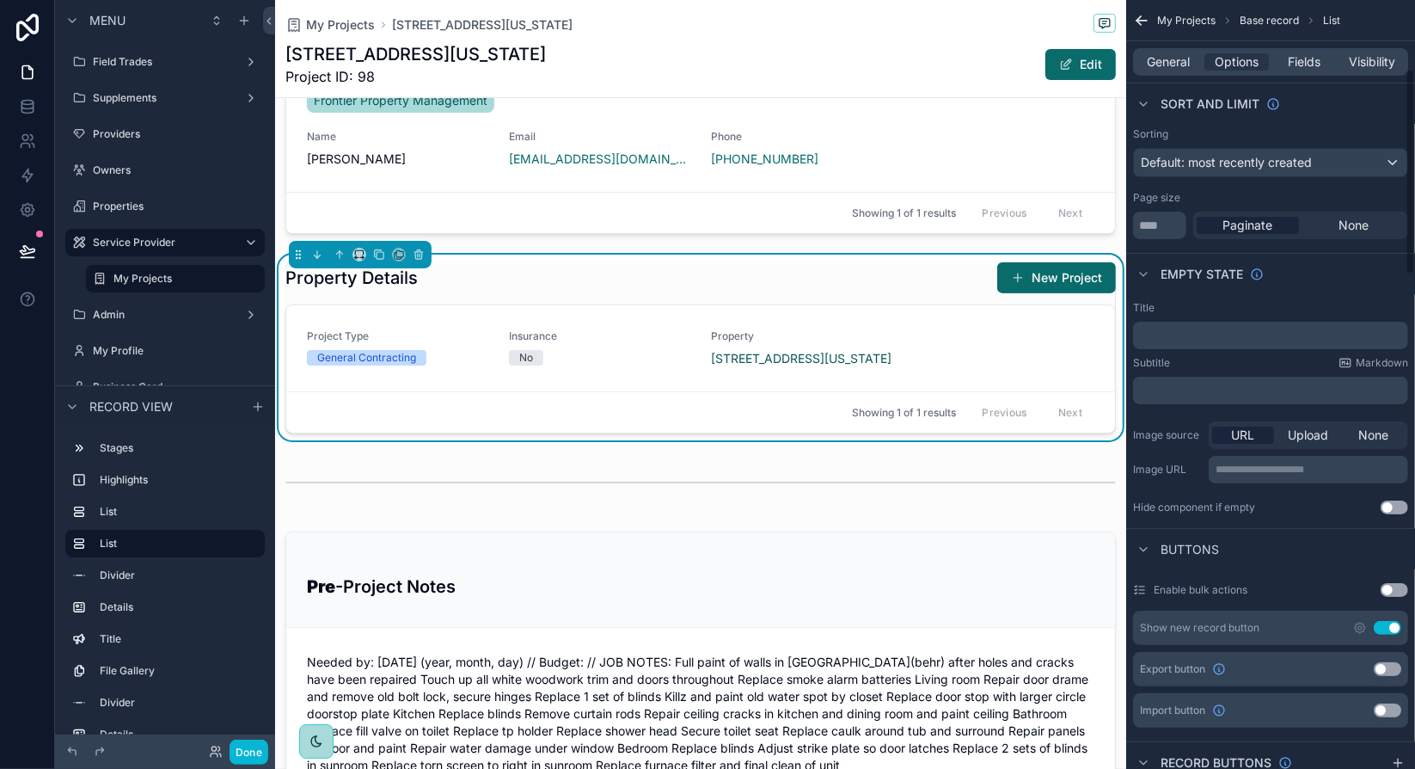
scroll to position [259, 0]
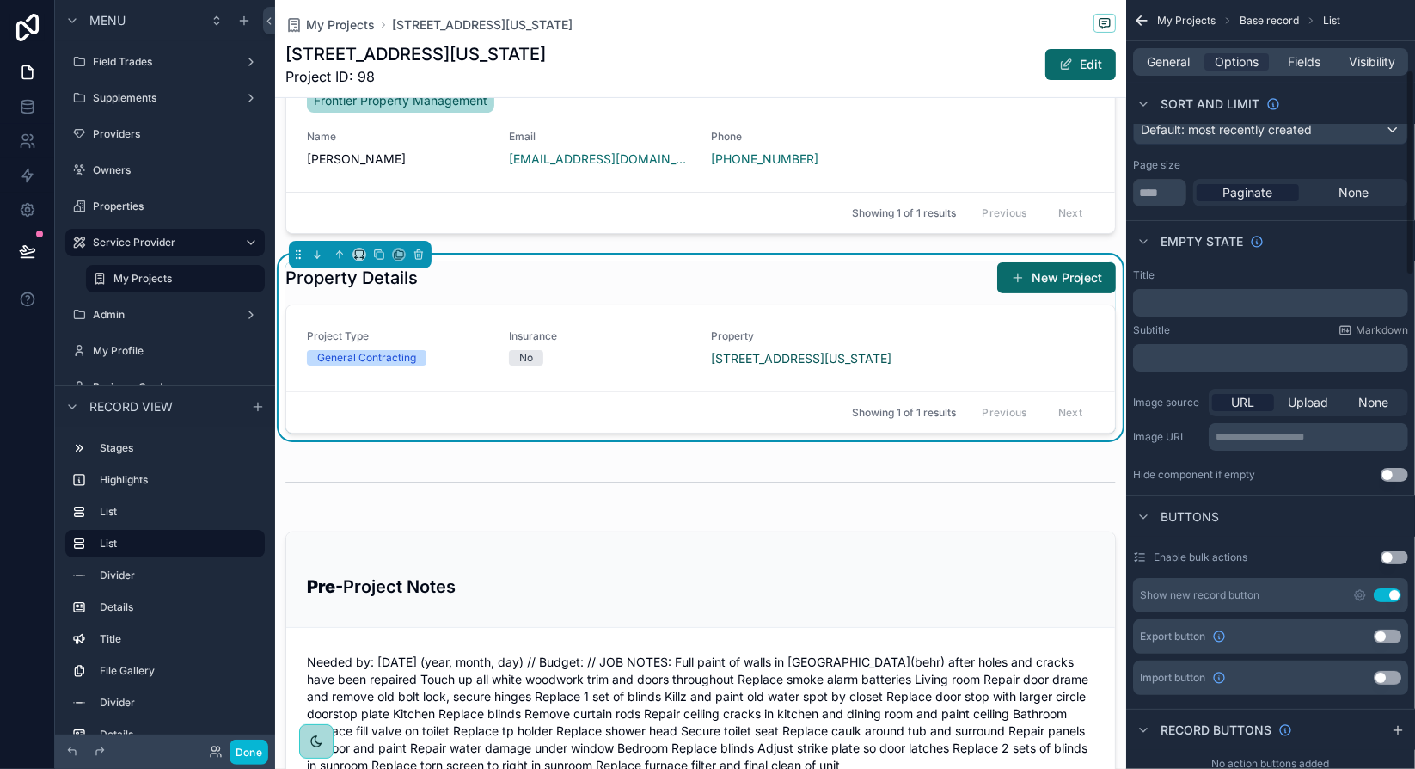
click at [1394, 593] on button "Use setting" at bounding box center [1388, 595] width 28 height 14
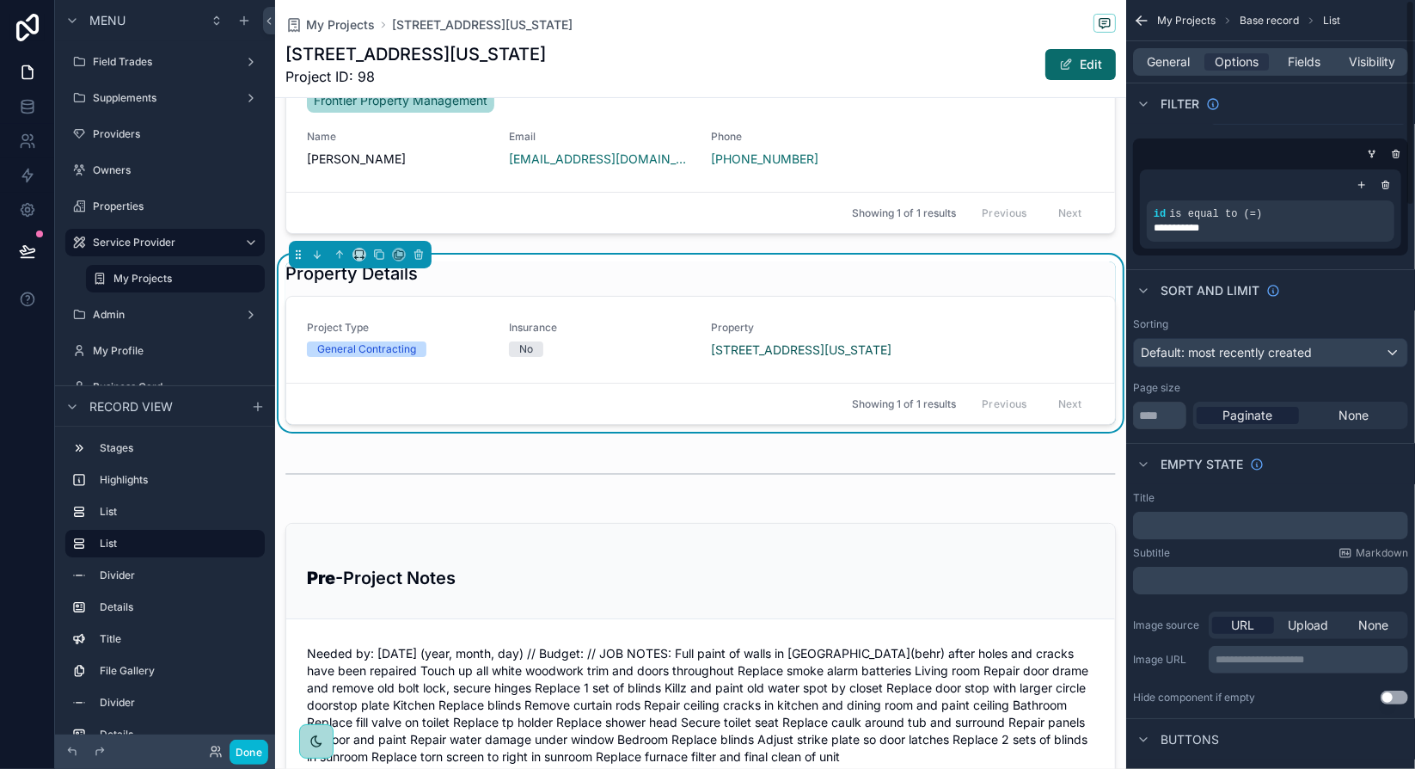
scroll to position [0, 0]
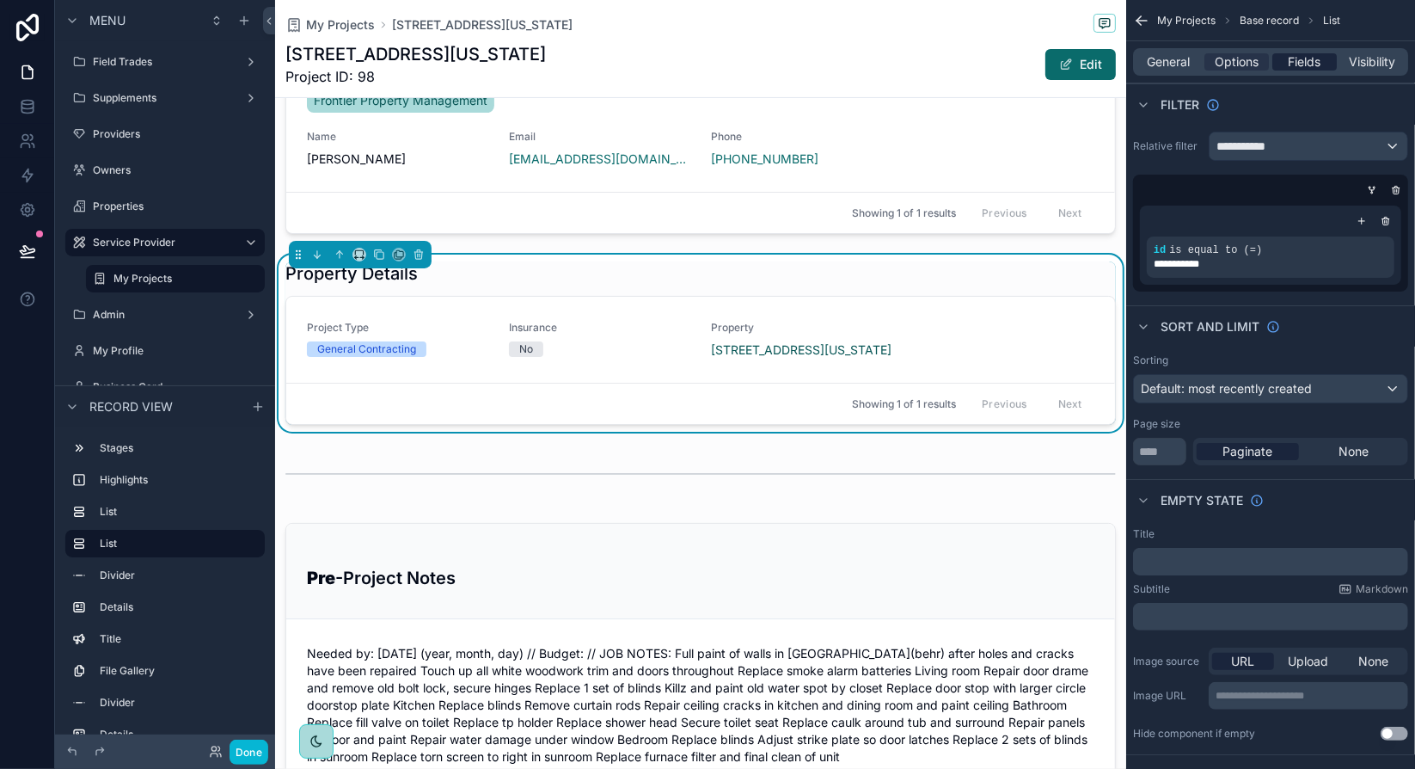
click at [1307, 66] on span "Fields" at bounding box center [1305, 61] width 33 height 17
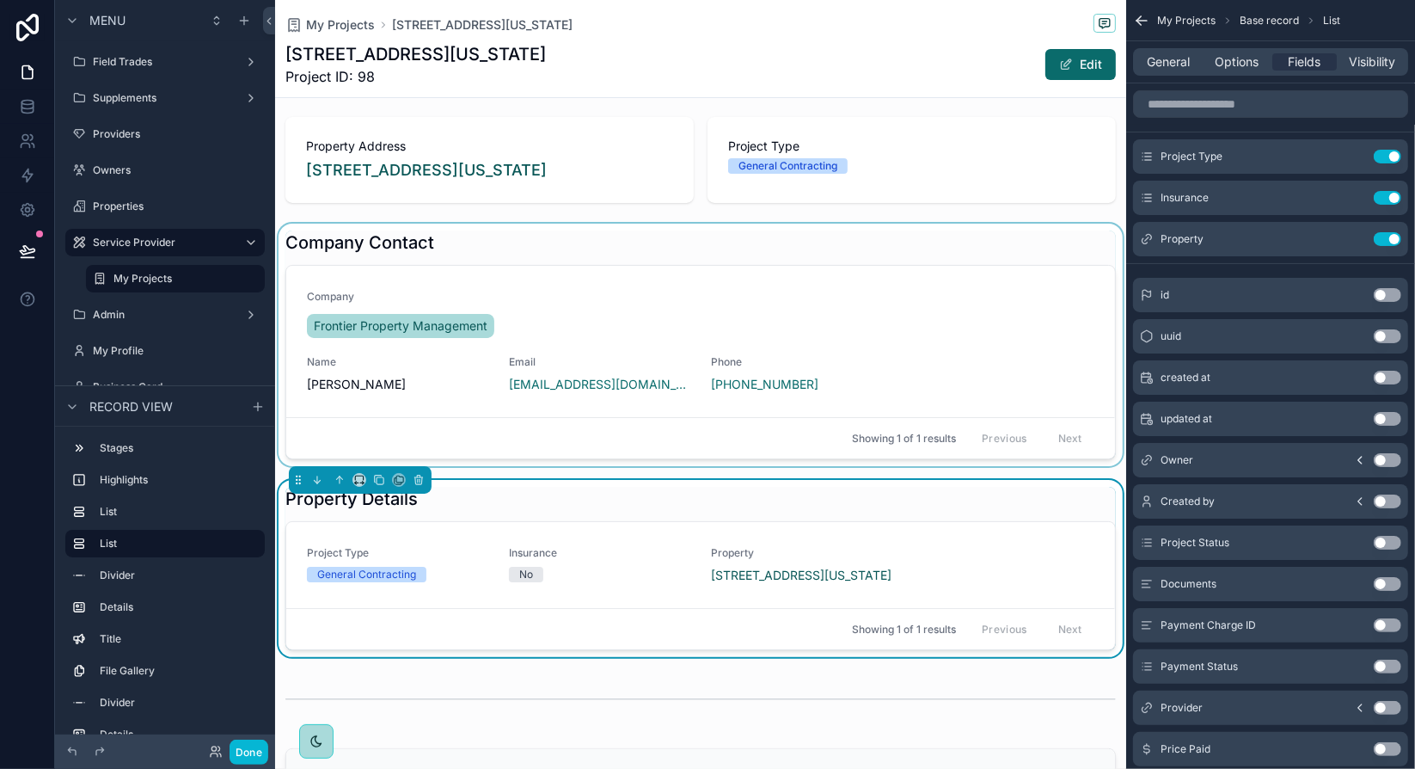
scroll to position [50, 0]
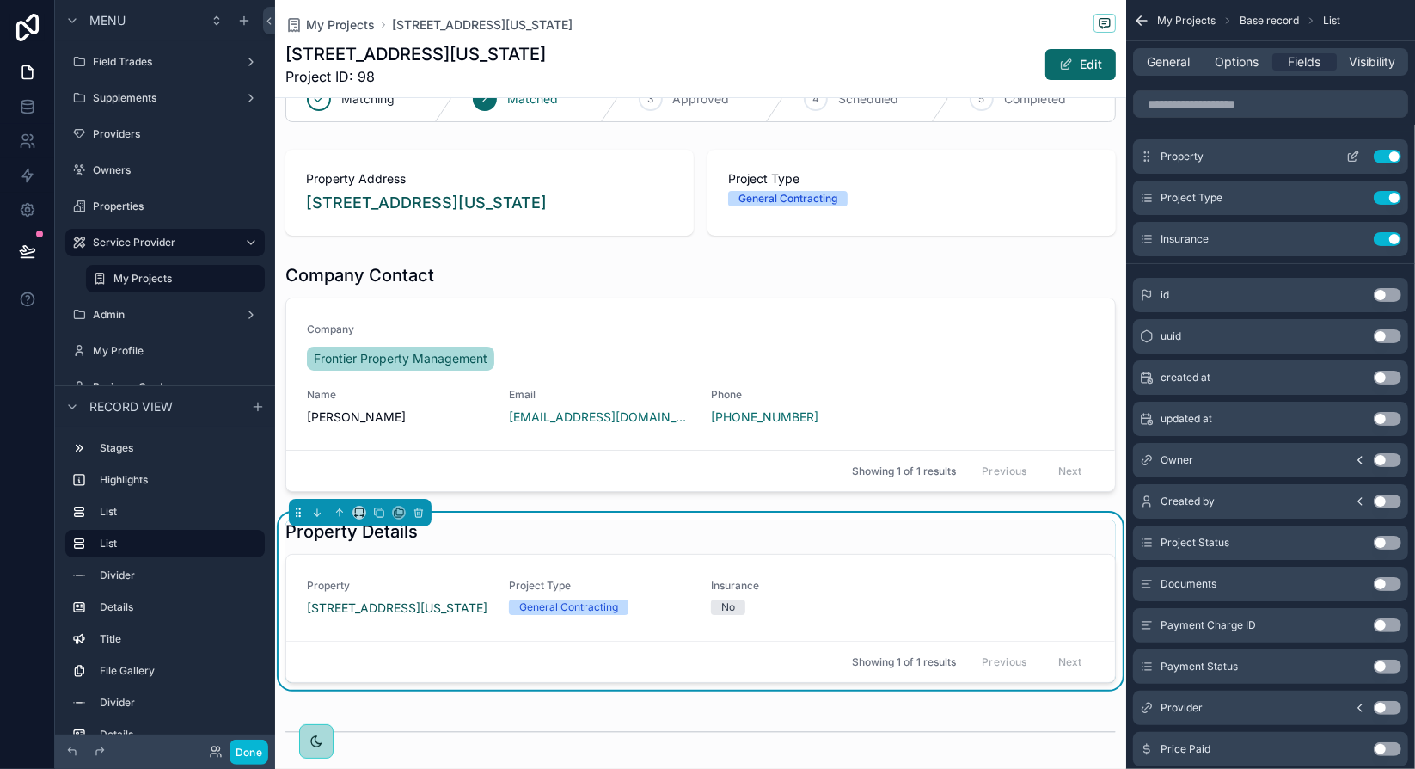
click at [1349, 159] on icon "scrollable content" at bounding box center [1353, 158] width 8 height 8
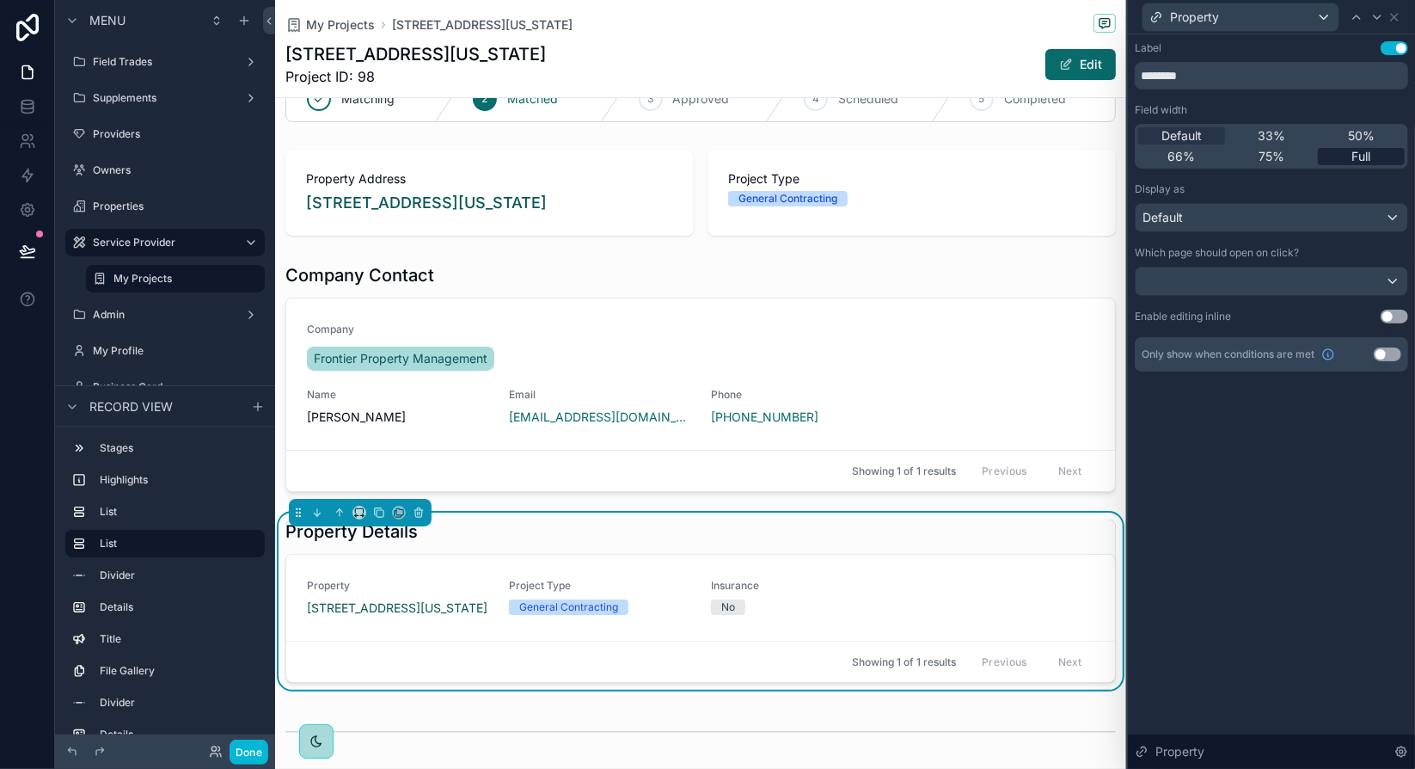
click at [1362, 152] on span "Full" at bounding box center [1361, 156] width 19 height 17
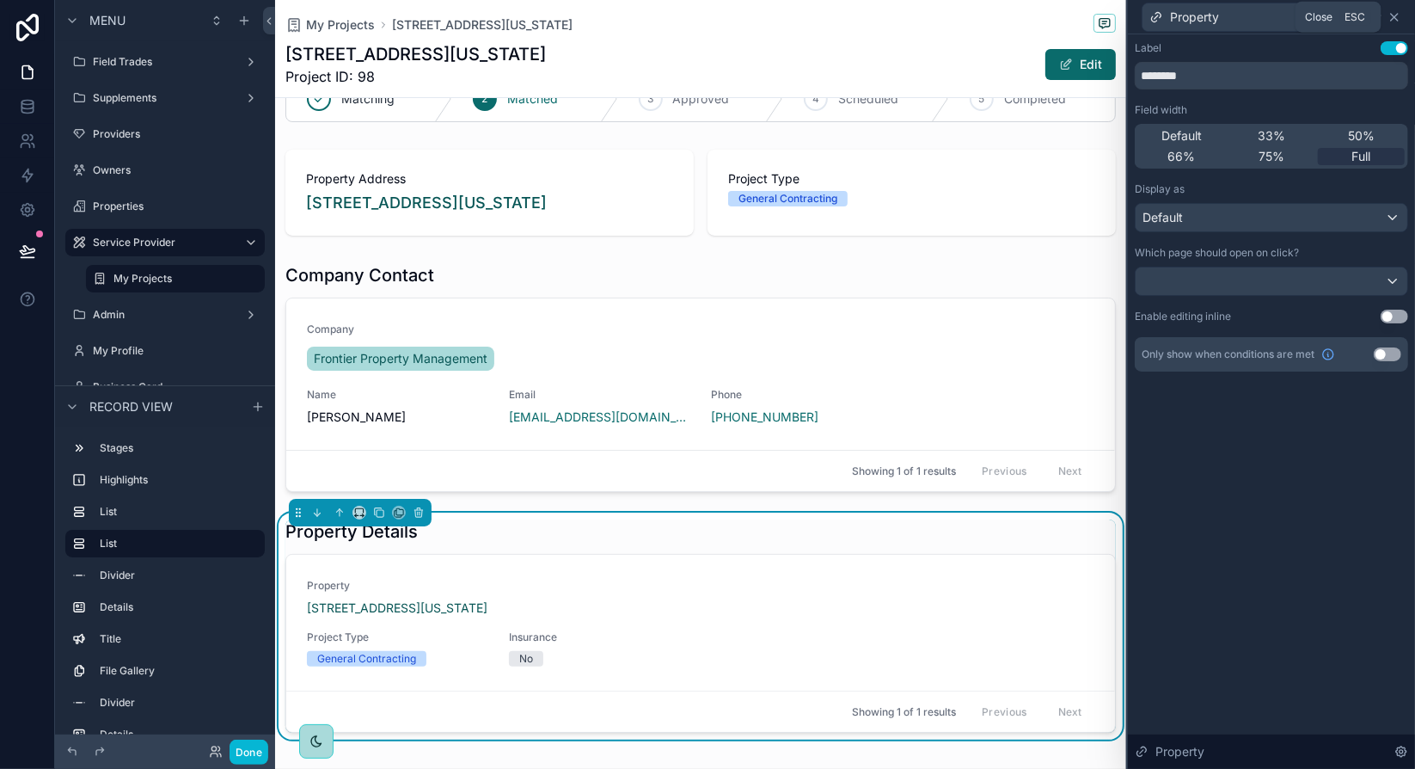
click at [1396, 20] on icon at bounding box center [1395, 17] width 14 height 14
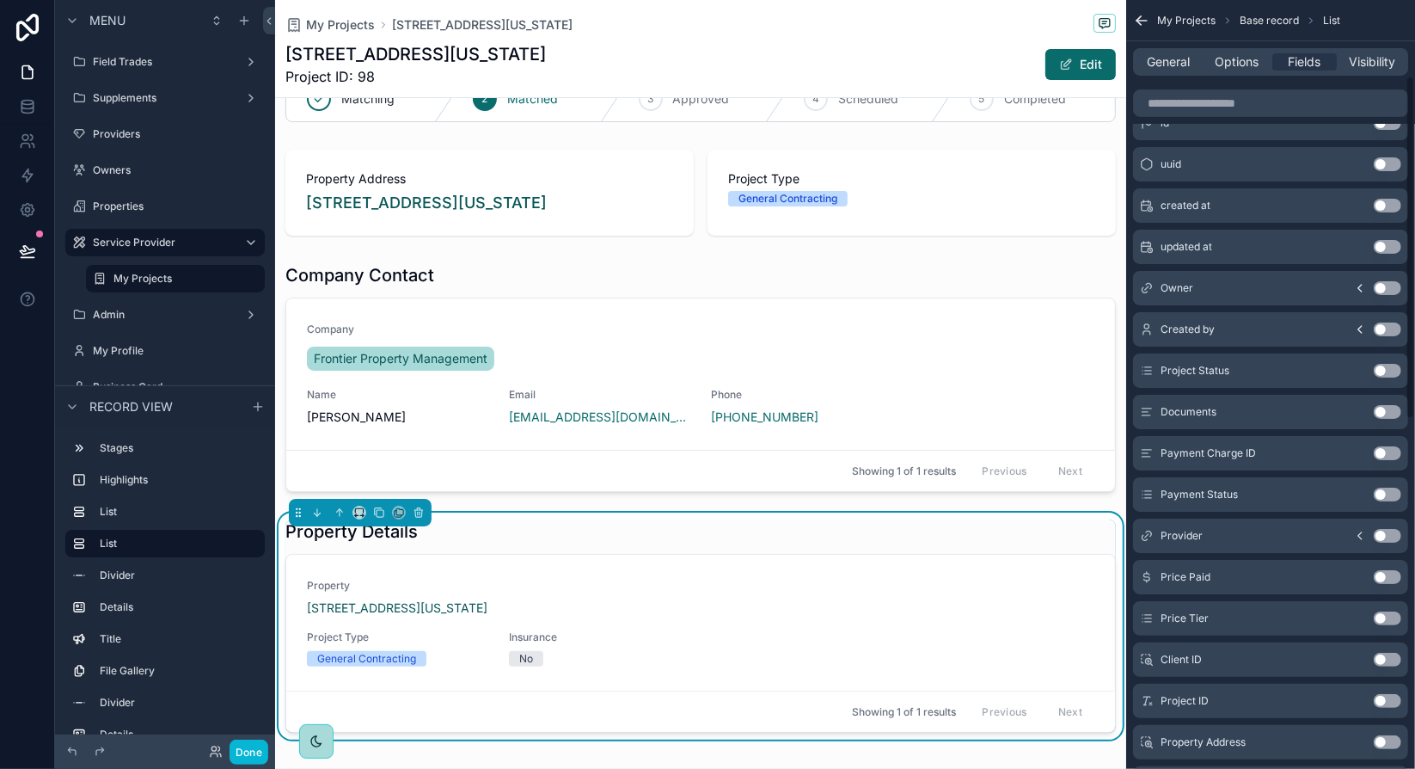
scroll to position [86, 0]
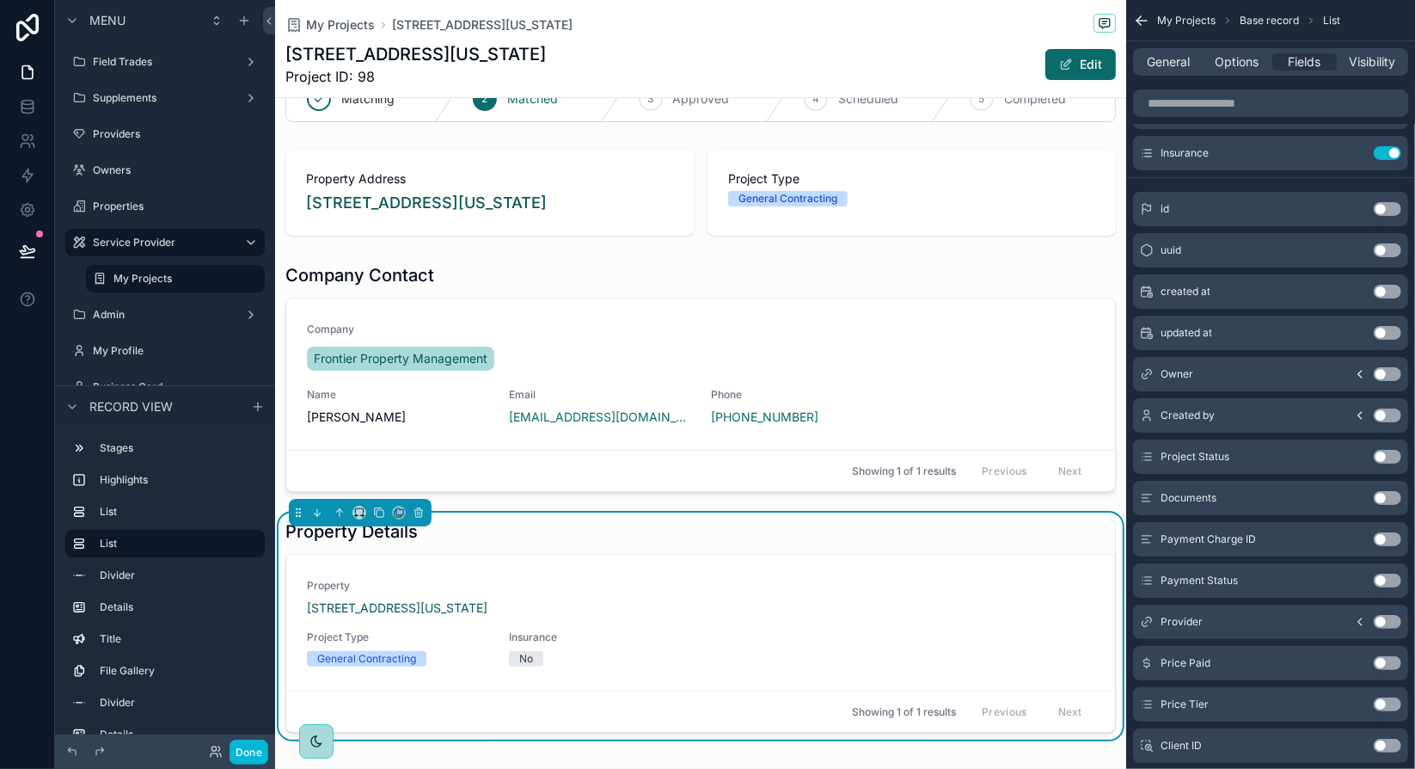
click at [1382, 412] on button "Use setting" at bounding box center [1388, 415] width 28 height 14
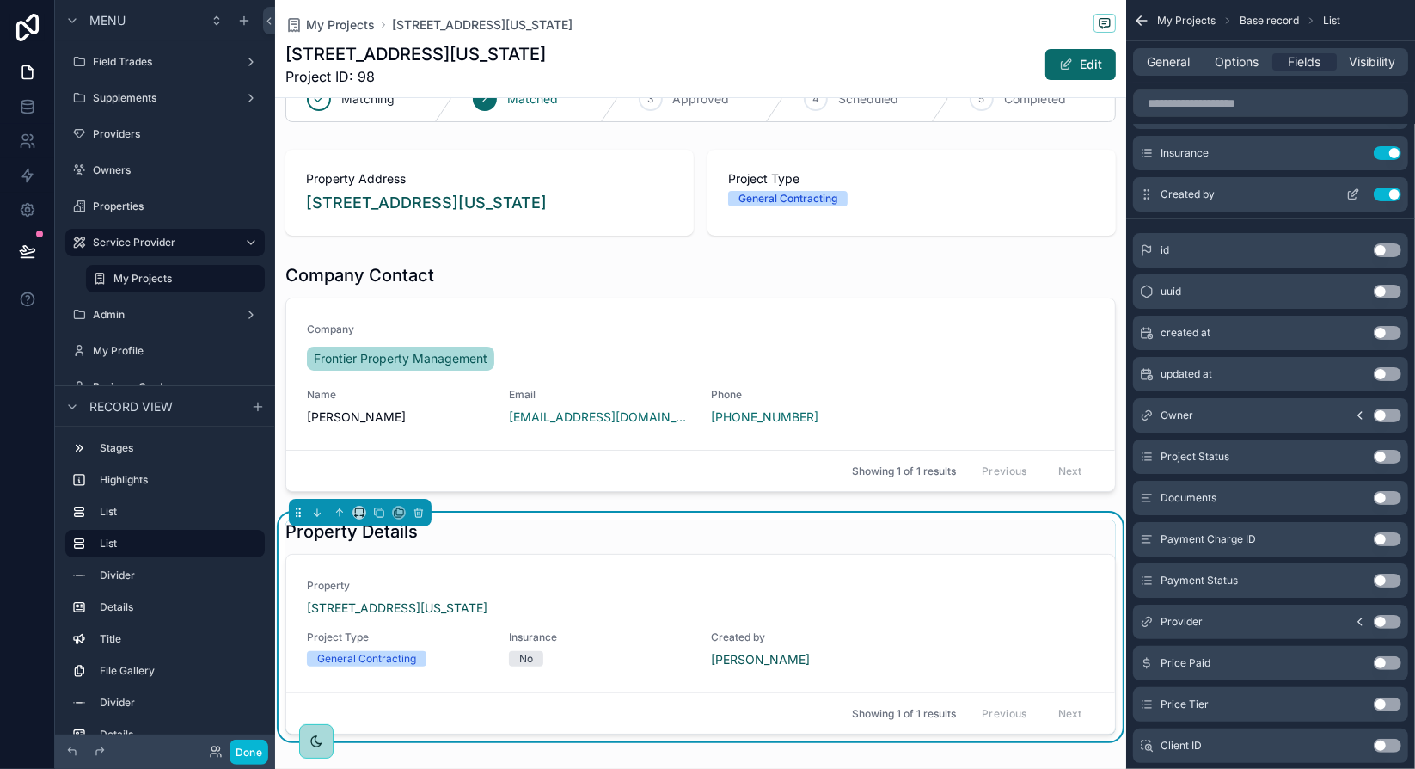
click at [1350, 193] on icon "scrollable content" at bounding box center [1353, 194] width 14 height 14
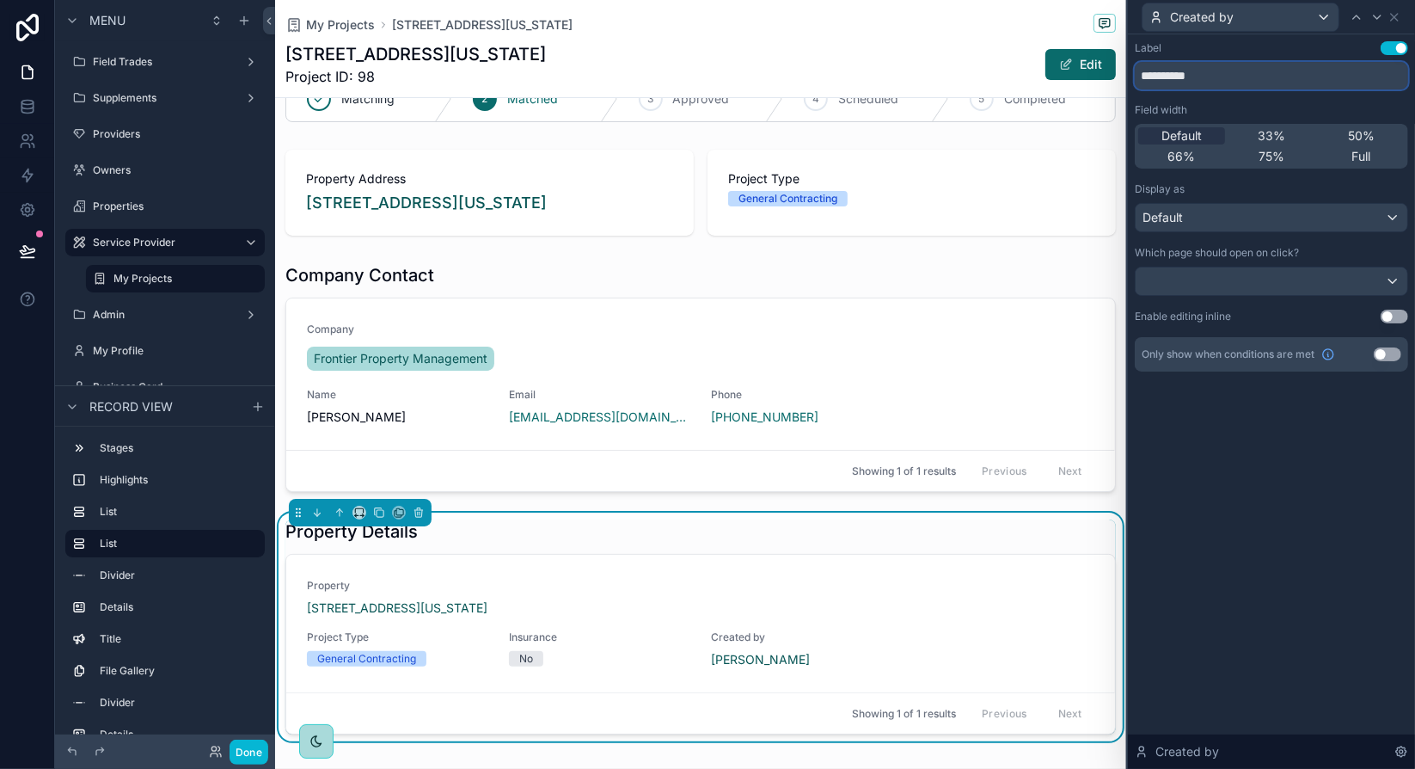
click at [1216, 77] on input "**********" at bounding box center [1271, 76] width 273 height 28
type input "*******"
click at [1309, 466] on div "Label Use setting ******* Field width Default 33% 50% 66% 75% Full Display as D…" at bounding box center [1271, 401] width 287 height 734
click at [1399, 15] on icon at bounding box center [1395, 17] width 14 height 14
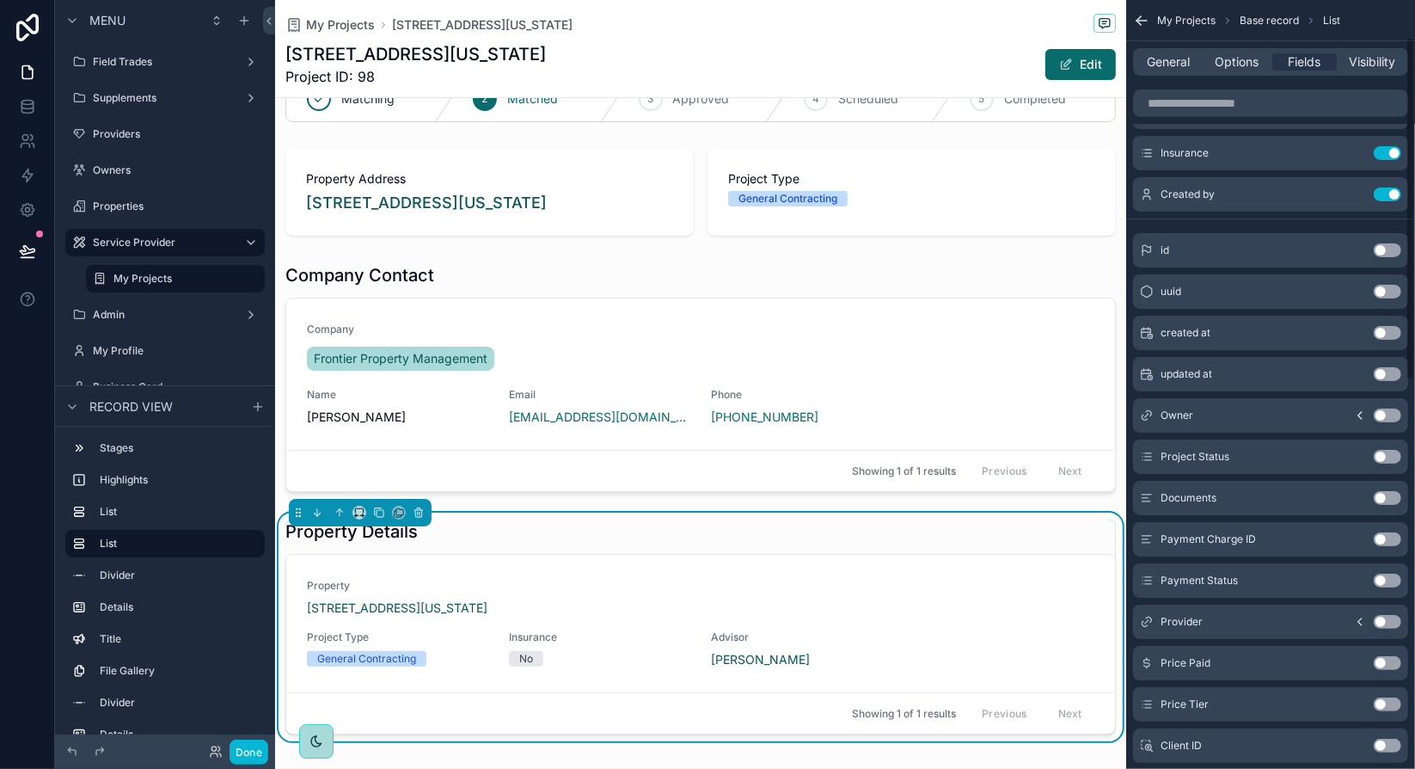
scroll to position [0, 0]
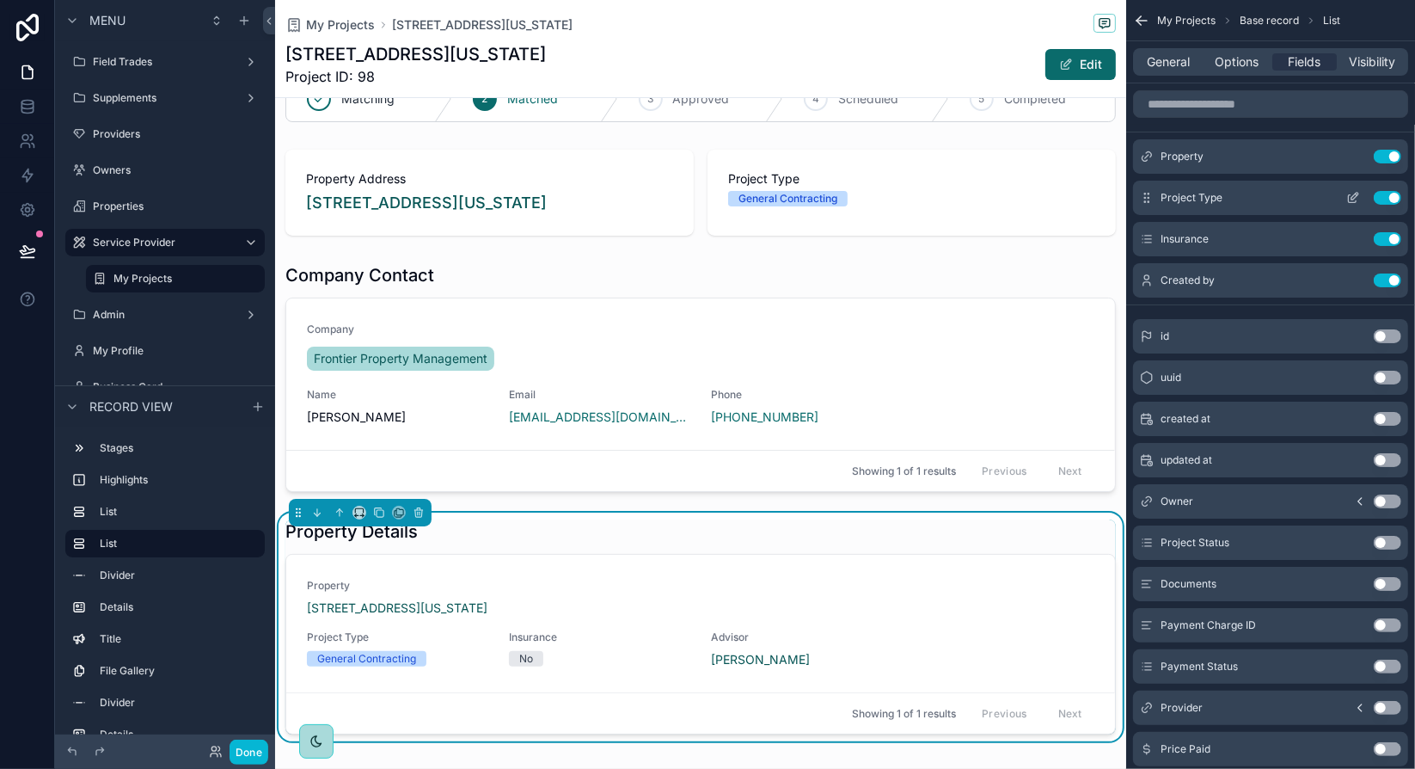
click at [1391, 193] on button "Use setting" at bounding box center [1388, 198] width 28 height 14
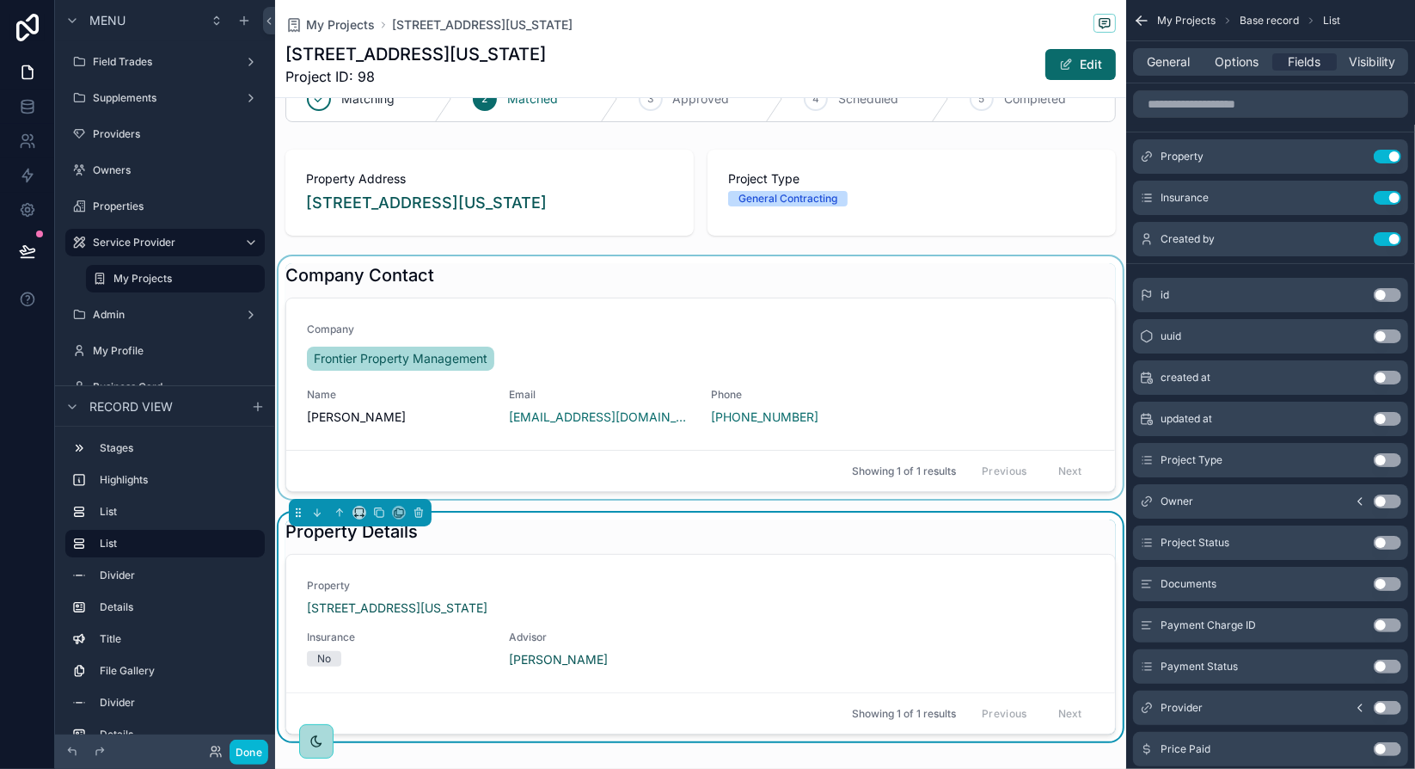
click at [898, 357] on div "scrollable content" at bounding box center [700, 377] width 851 height 242
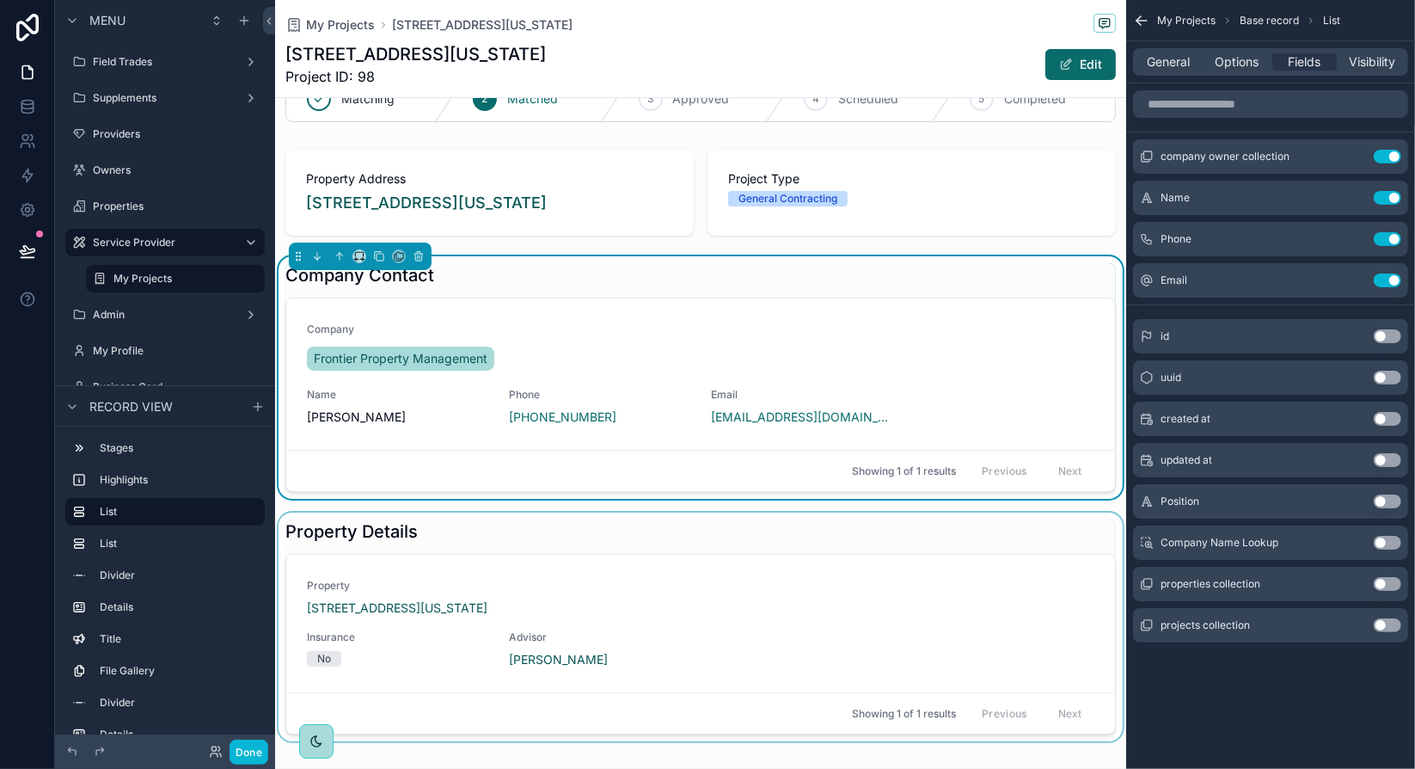
click at [764, 582] on div "scrollable content" at bounding box center [700, 626] width 851 height 229
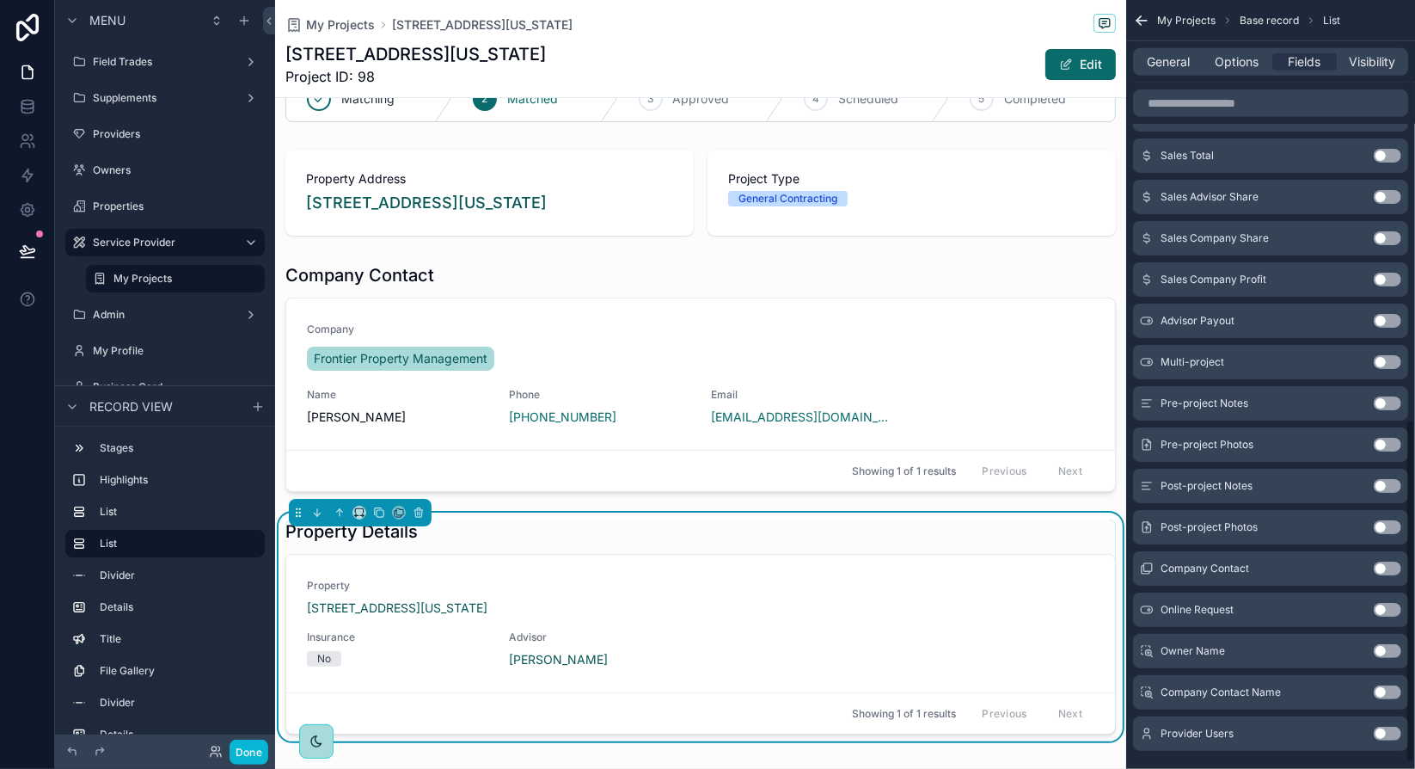
scroll to position [946, 0]
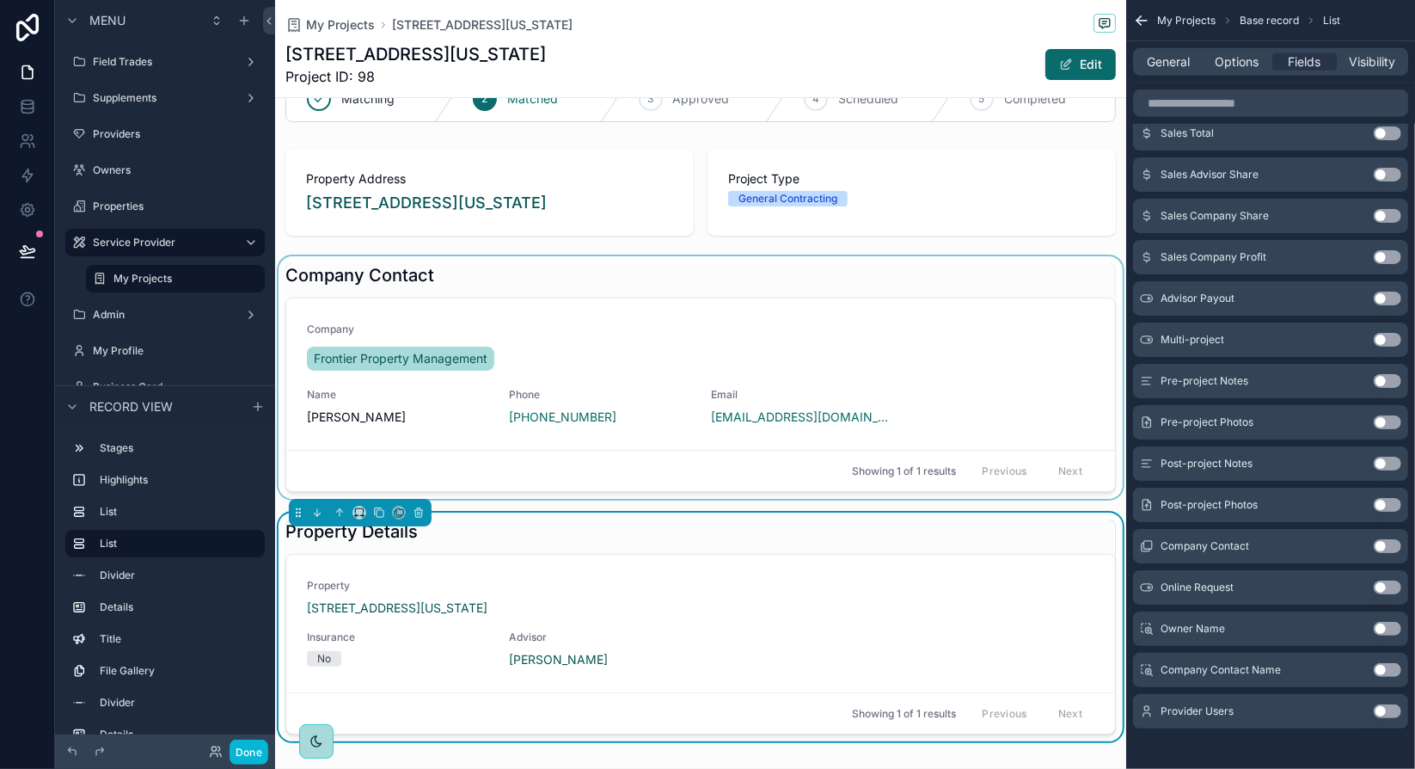
click at [421, 284] on div "scrollable content" at bounding box center [700, 377] width 851 height 242
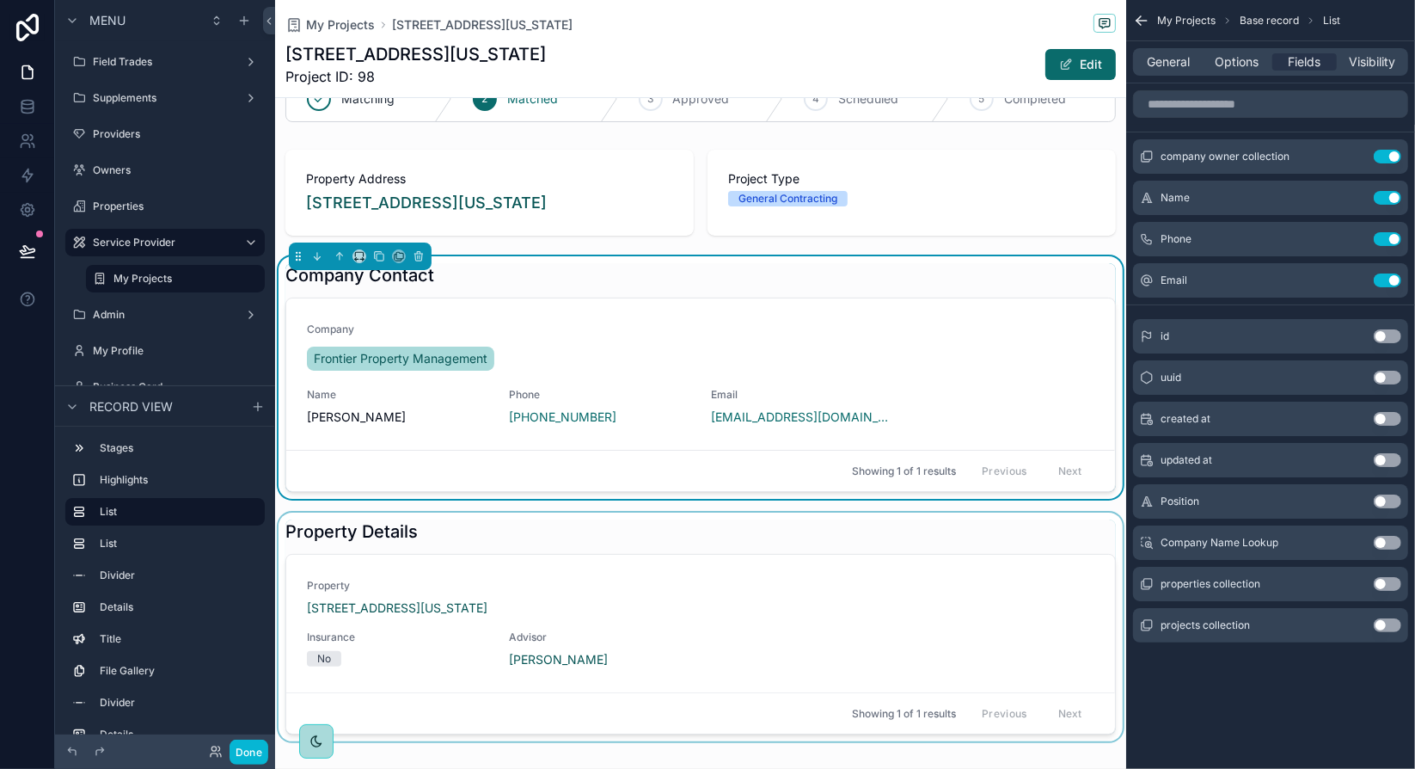
scroll to position [0, 0]
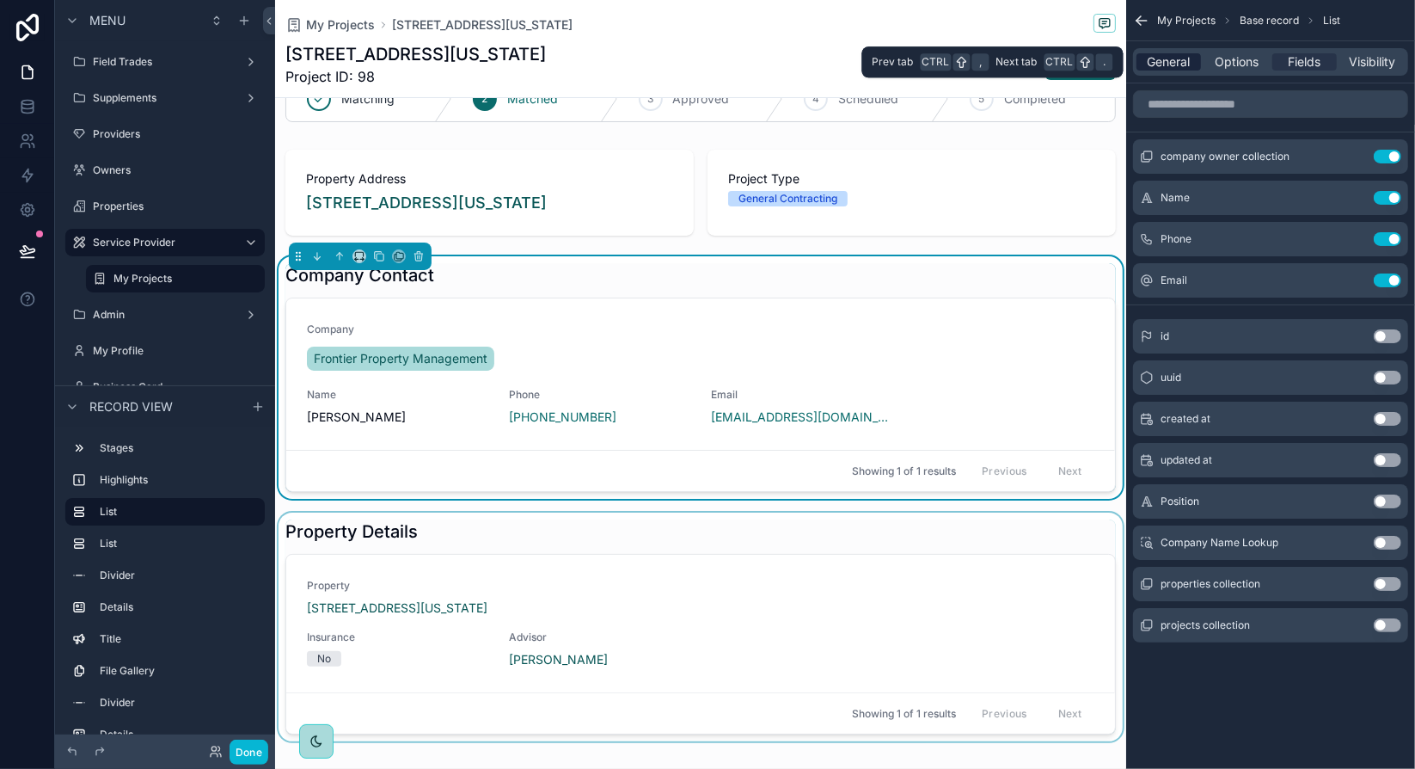
click at [1176, 64] on span "General" at bounding box center [1169, 61] width 43 height 17
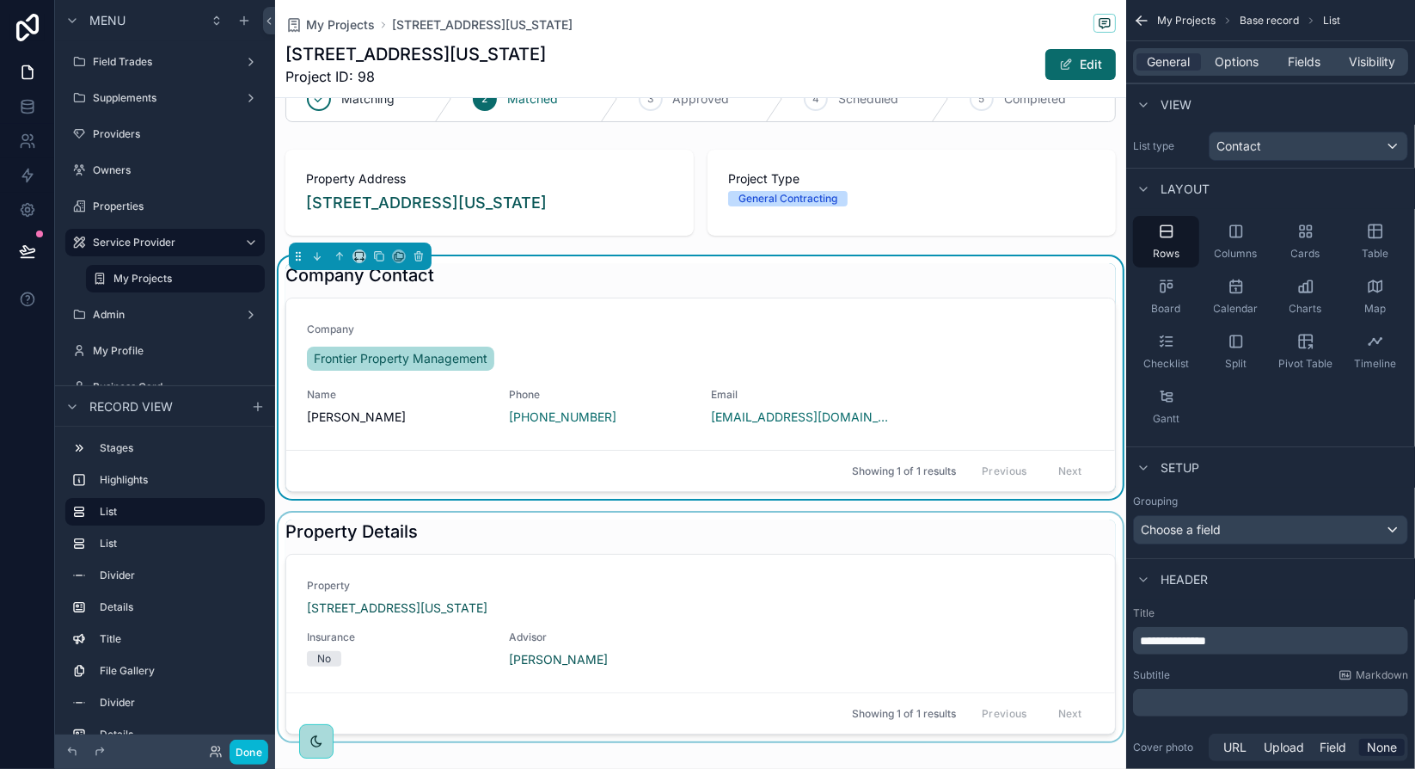
click at [1206, 634] on span "**********" at bounding box center [1173, 640] width 66 height 12
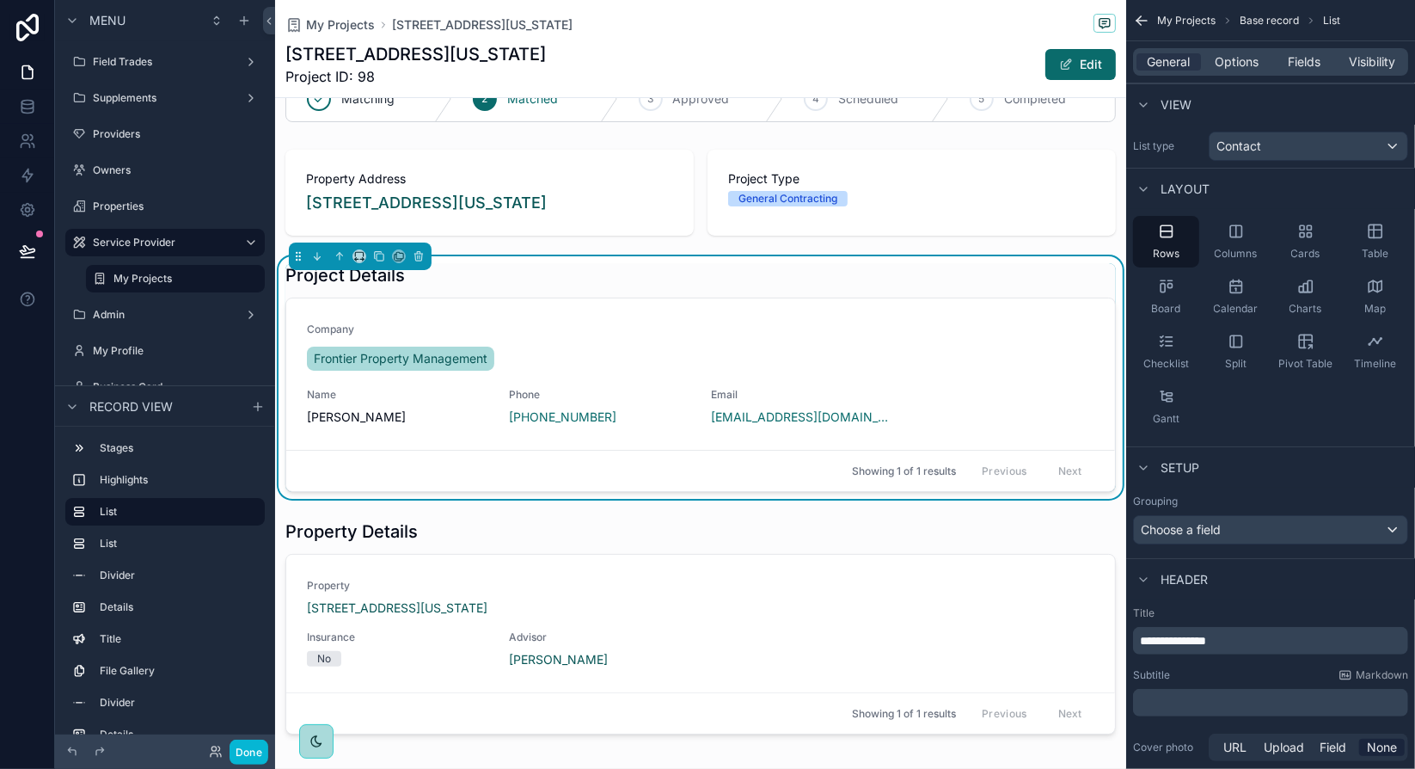
click at [1215, 668] on div "Subtitle Markdown" at bounding box center [1270, 675] width 275 height 14
click at [1063, 534] on div "scrollable content" at bounding box center [700, 626] width 851 height 229
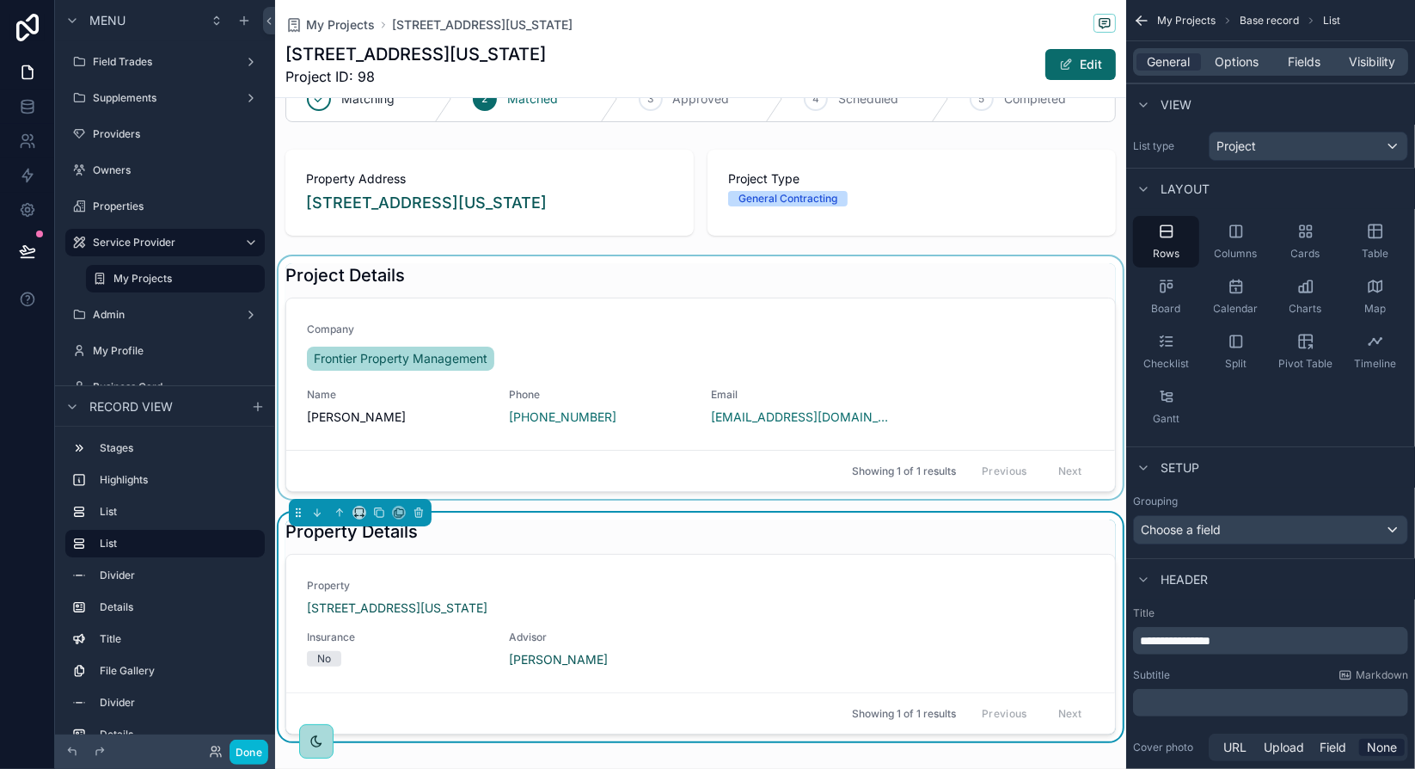
click at [871, 373] on div "scrollable content" at bounding box center [700, 377] width 851 height 242
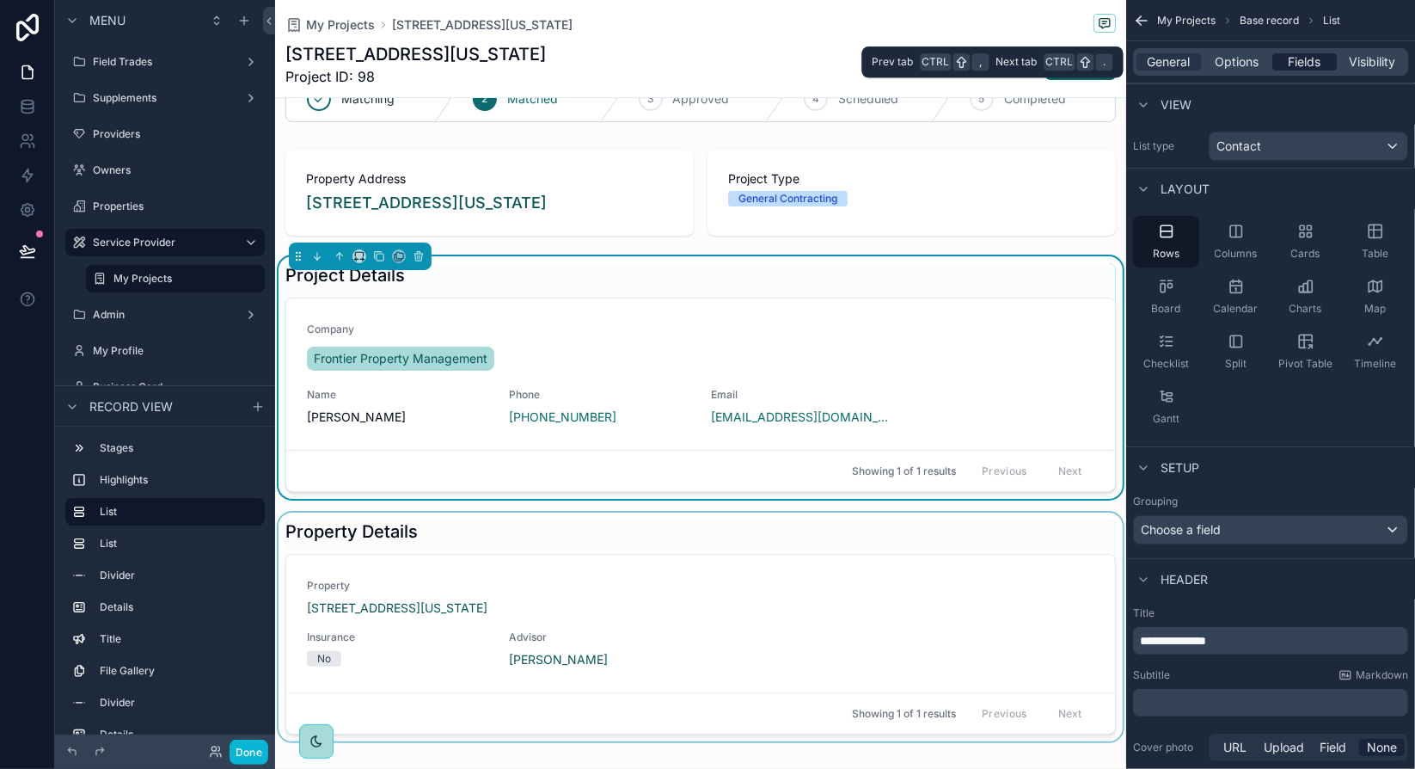
click at [1293, 63] on span "Fields" at bounding box center [1305, 61] width 33 height 17
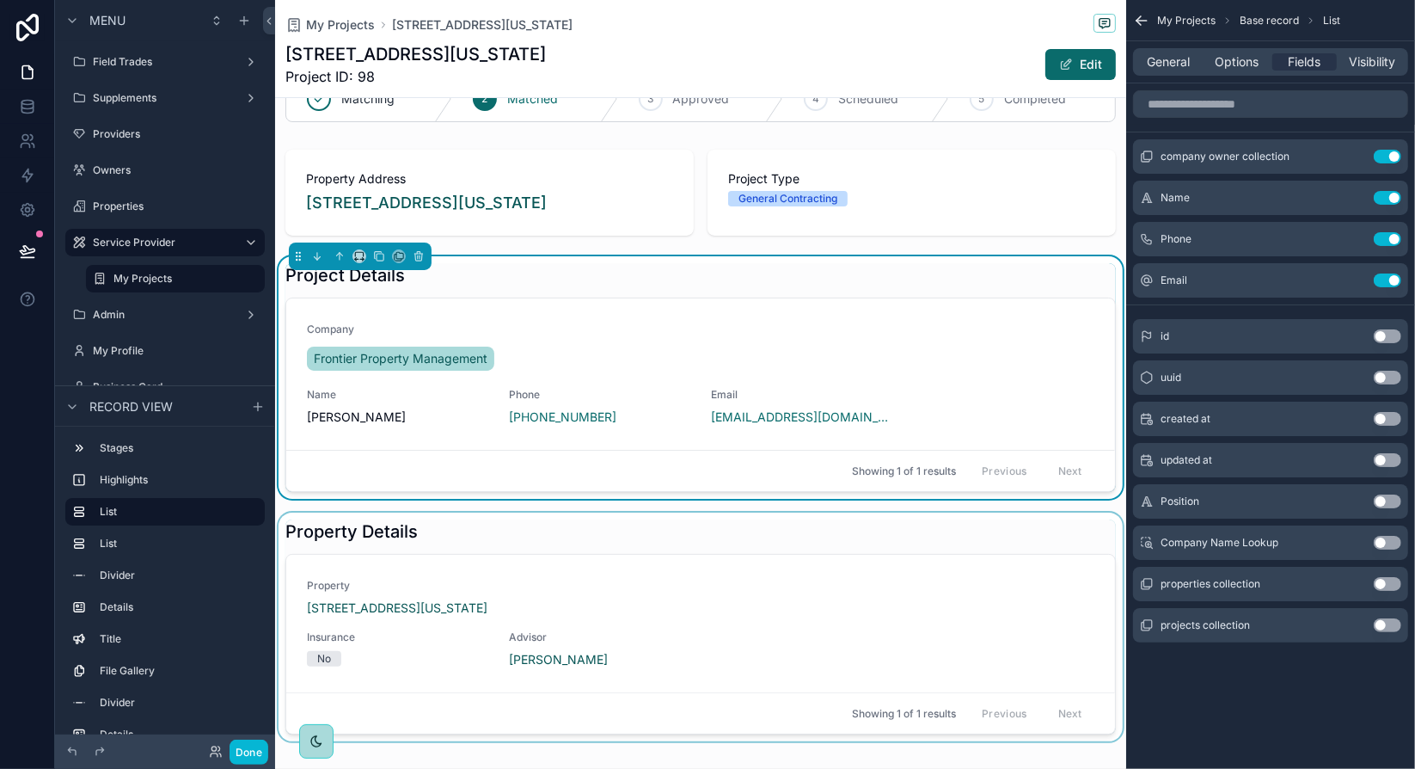
click at [530, 266] on div "Project Details" at bounding box center [700, 275] width 830 height 24
click at [1180, 66] on span "General" at bounding box center [1169, 61] width 43 height 17
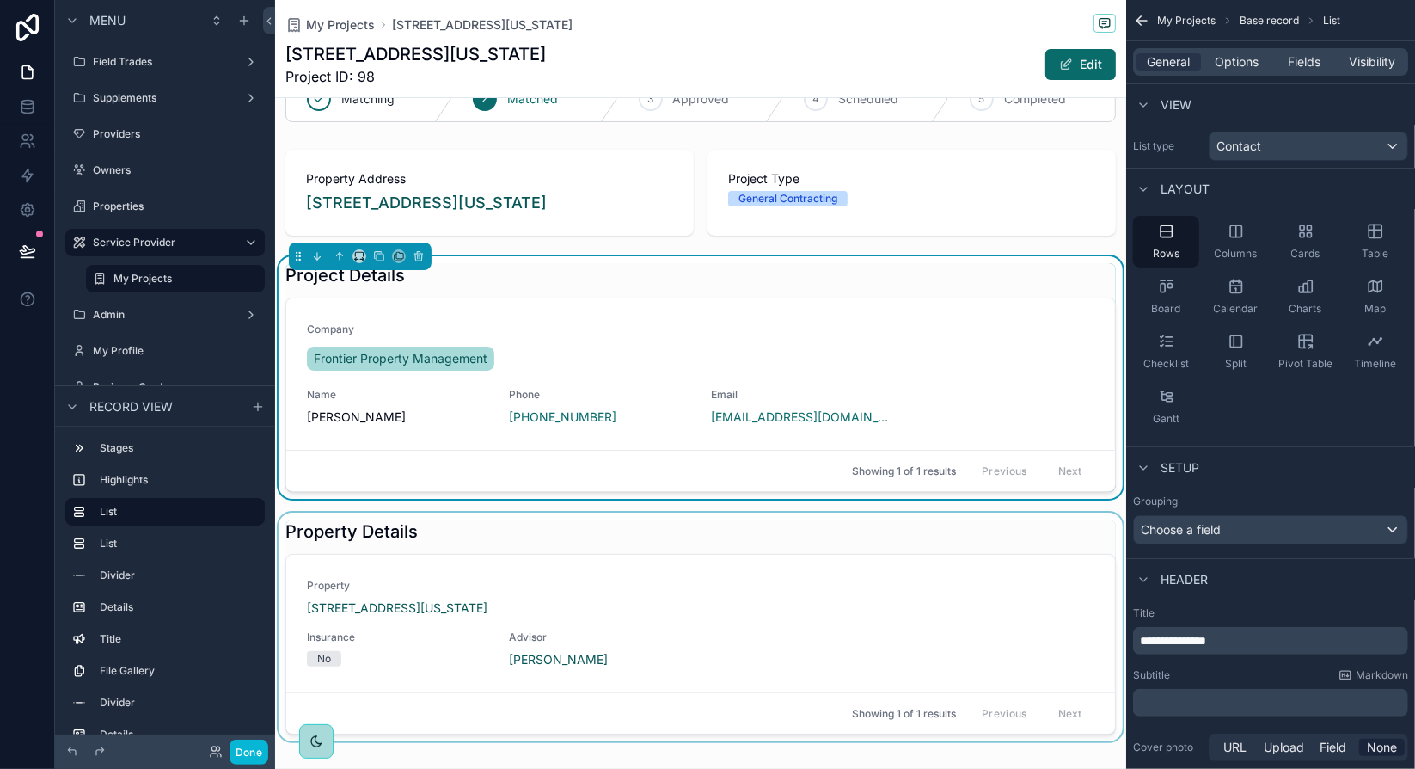
click at [1206, 634] on span "**********" at bounding box center [1173, 640] width 66 height 12
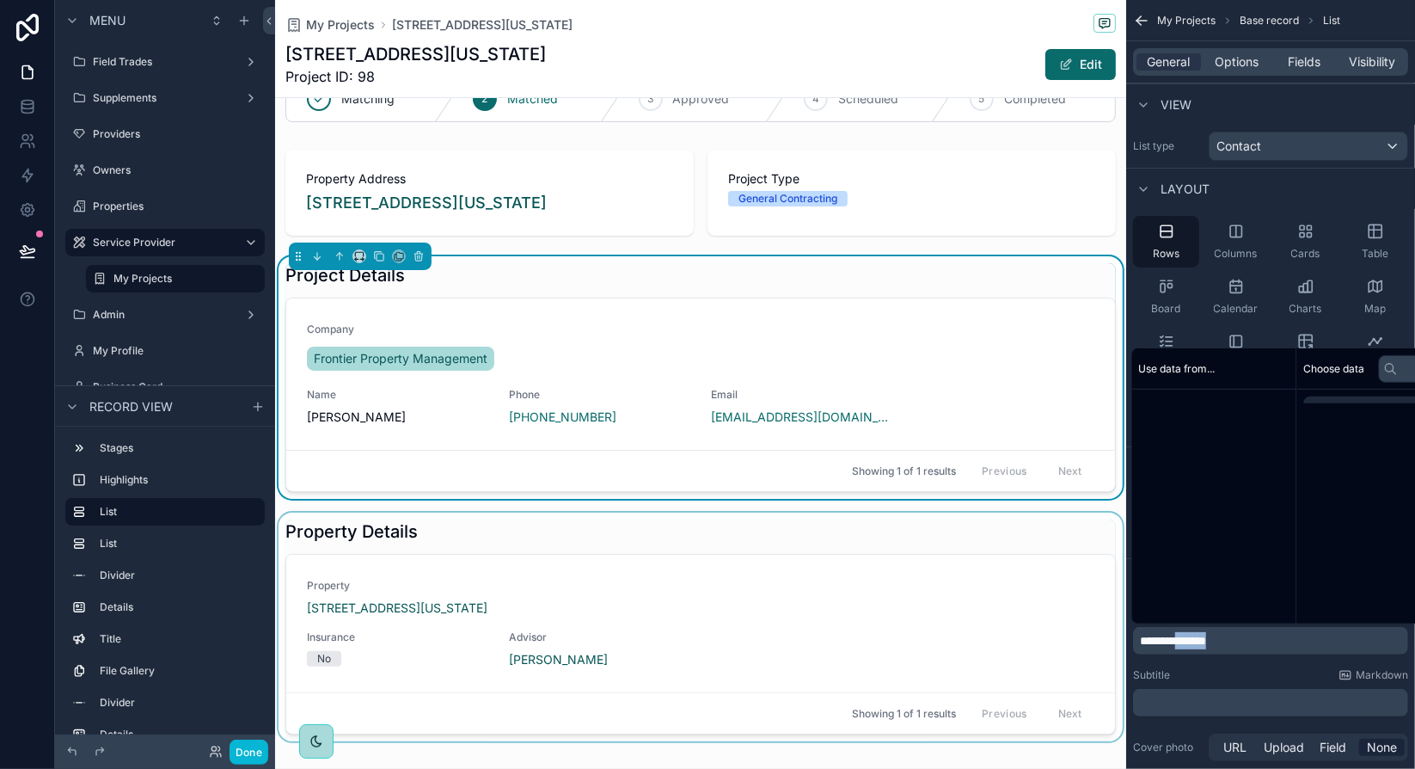
click at [1206, 634] on span "**********" at bounding box center [1173, 640] width 66 height 12
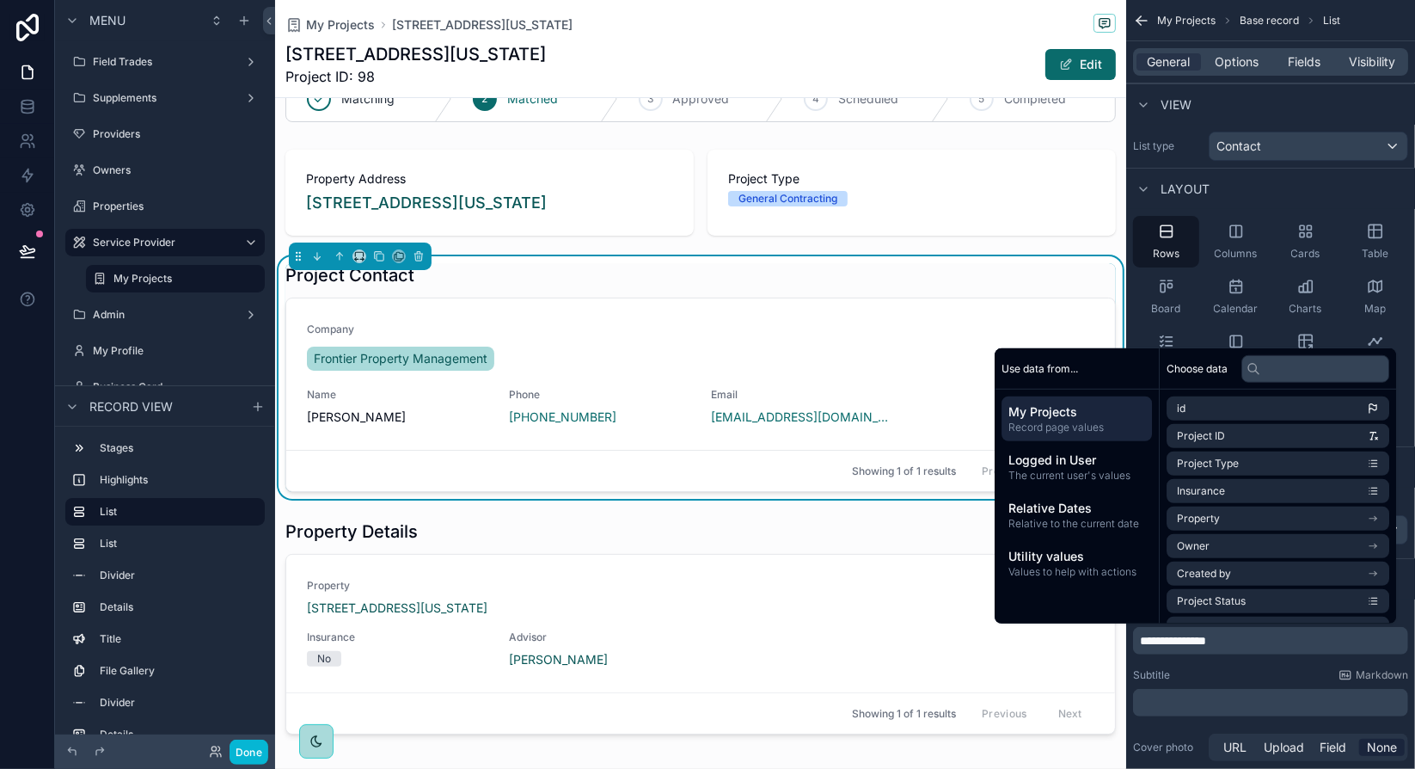
click at [1220, 665] on div "**********" at bounding box center [1270, 685] width 289 height 172
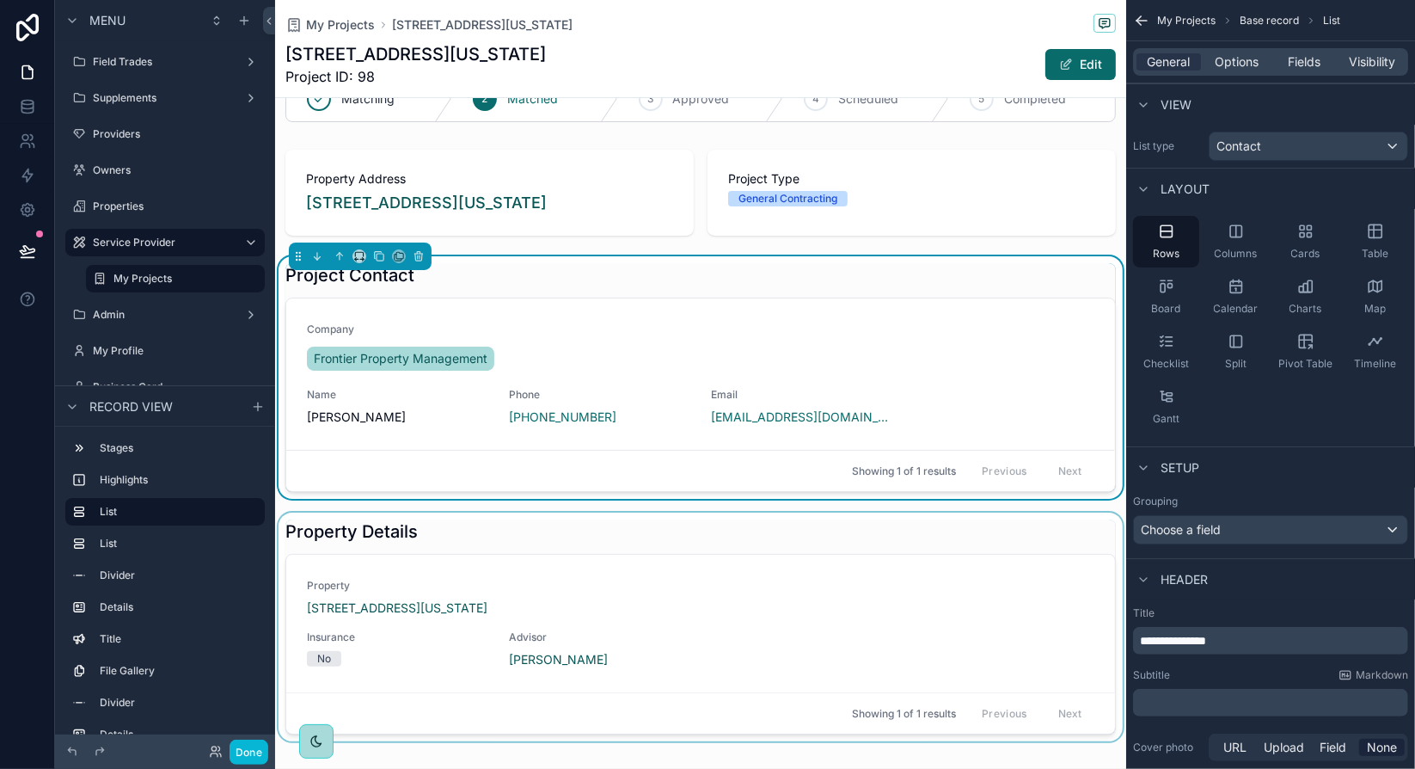
click at [621, 537] on div "scrollable content" at bounding box center [700, 626] width 851 height 229
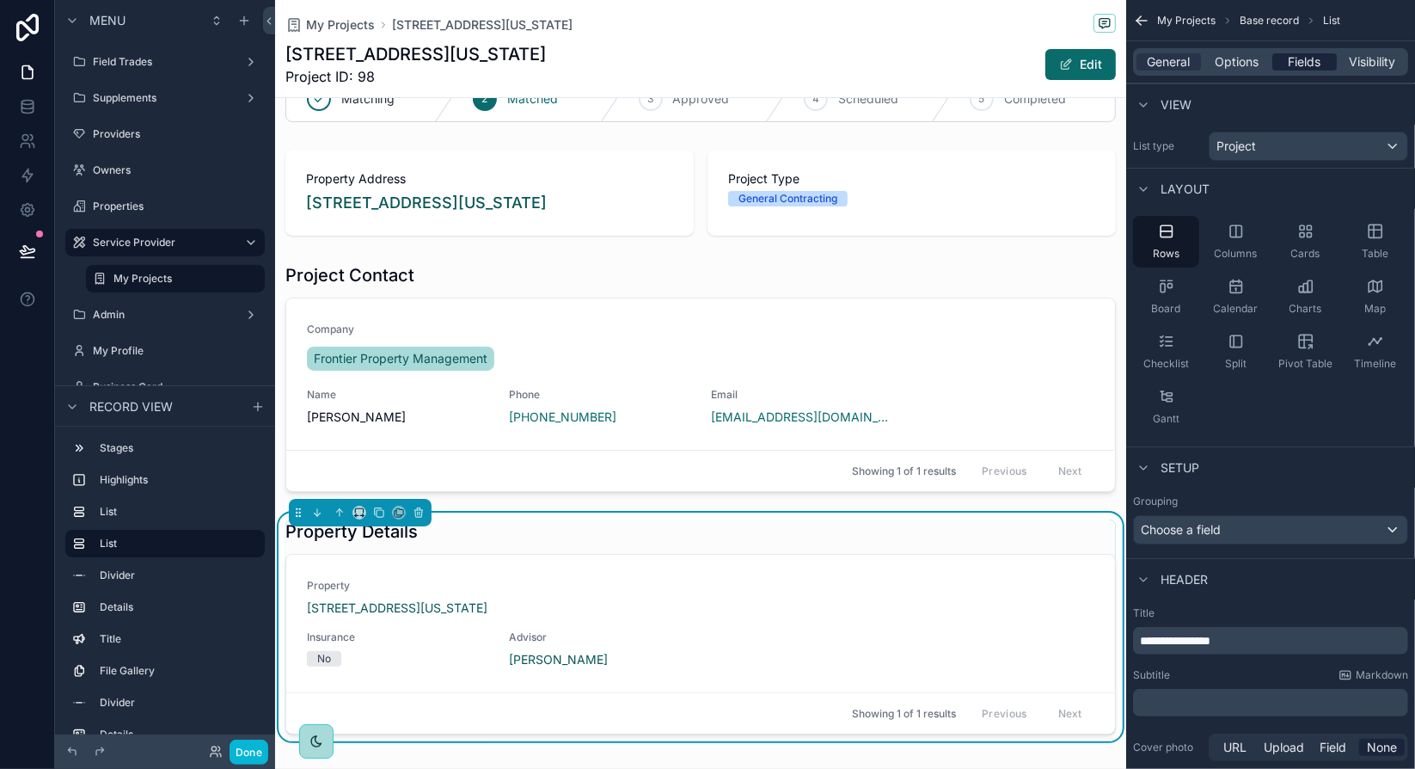
click at [1302, 64] on span "Fields" at bounding box center [1305, 61] width 33 height 17
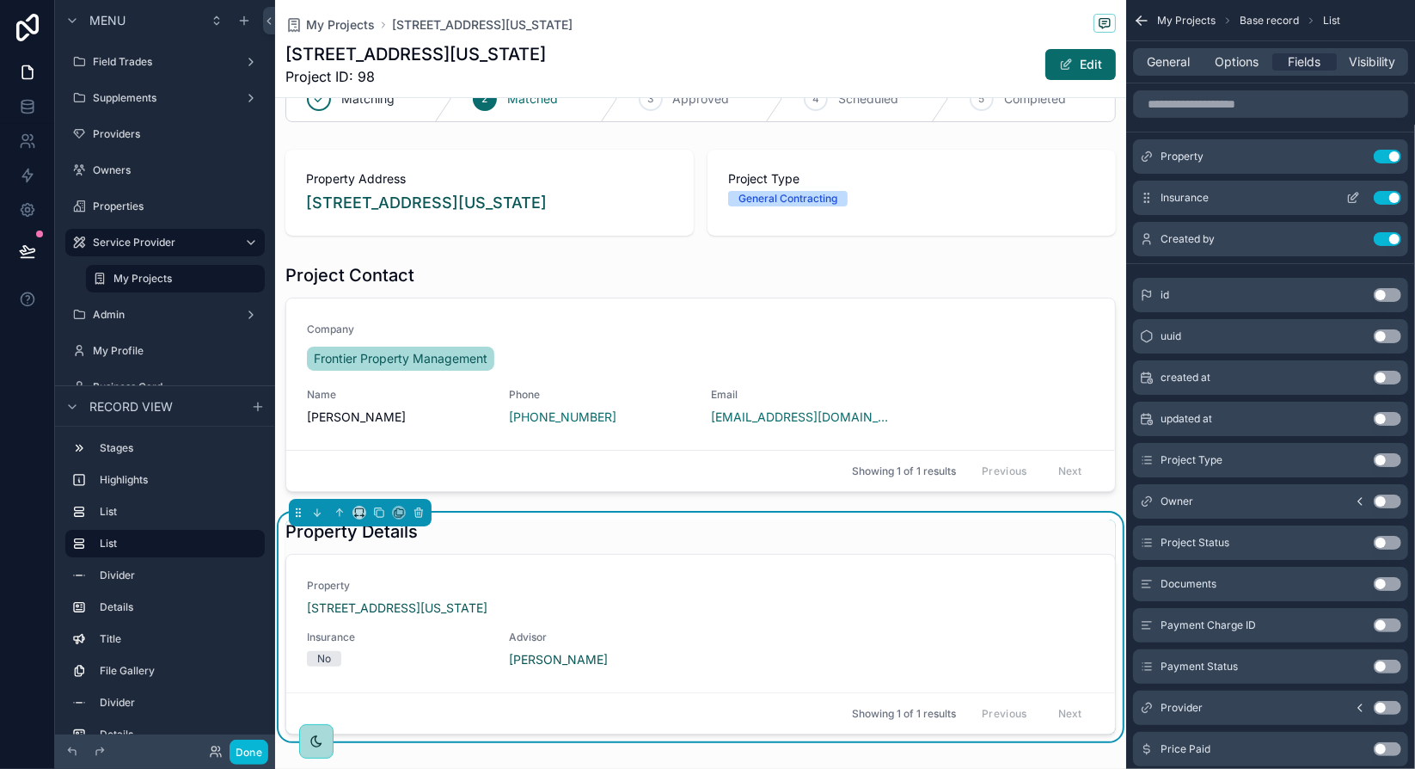
click at [1352, 198] on icon "scrollable content" at bounding box center [1354, 196] width 7 height 7
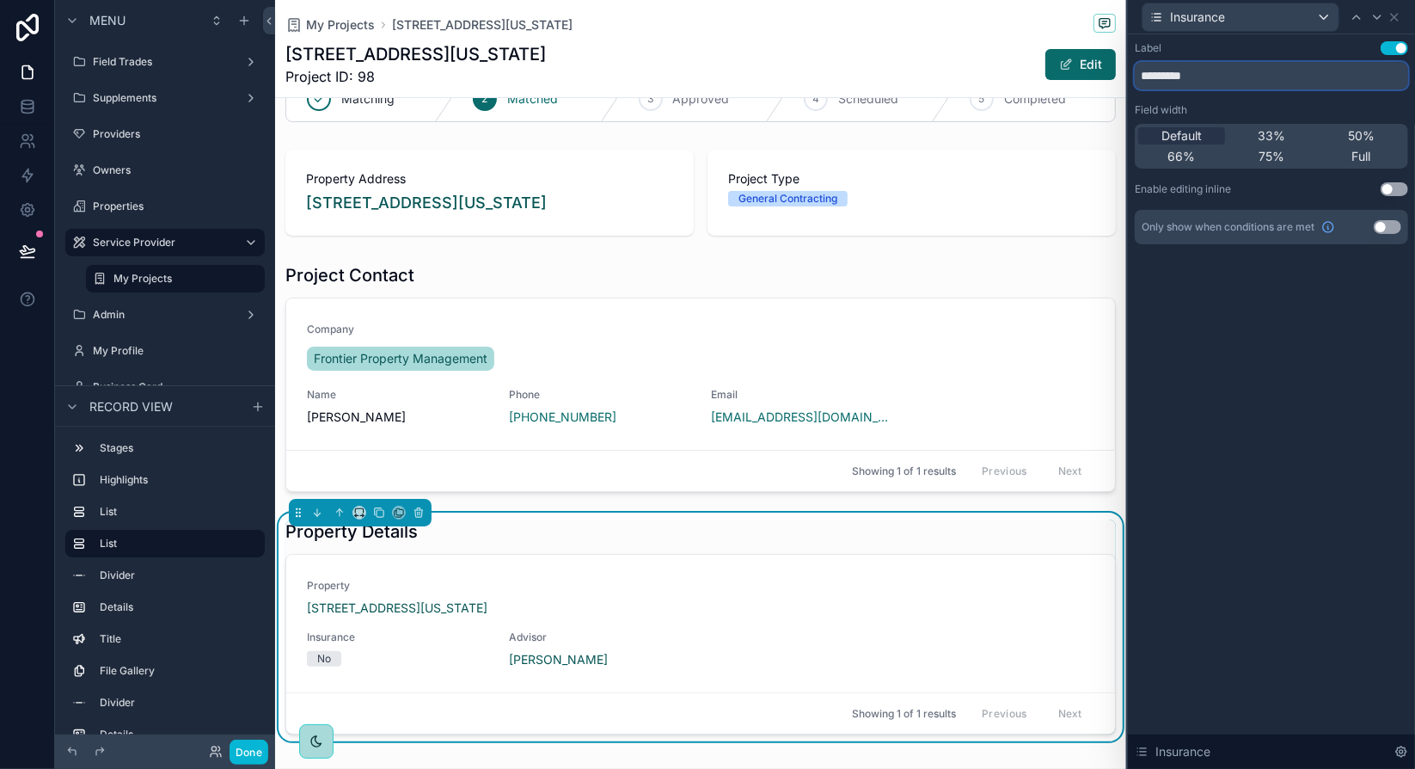
click at [1218, 75] on input "*********" at bounding box center [1271, 76] width 273 height 28
type input "**********"
click at [1280, 333] on div "**********" at bounding box center [1271, 401] width 287 height 734
click at [1400, 18] on icon at bounding box center [1395, 17] width 14 height 14
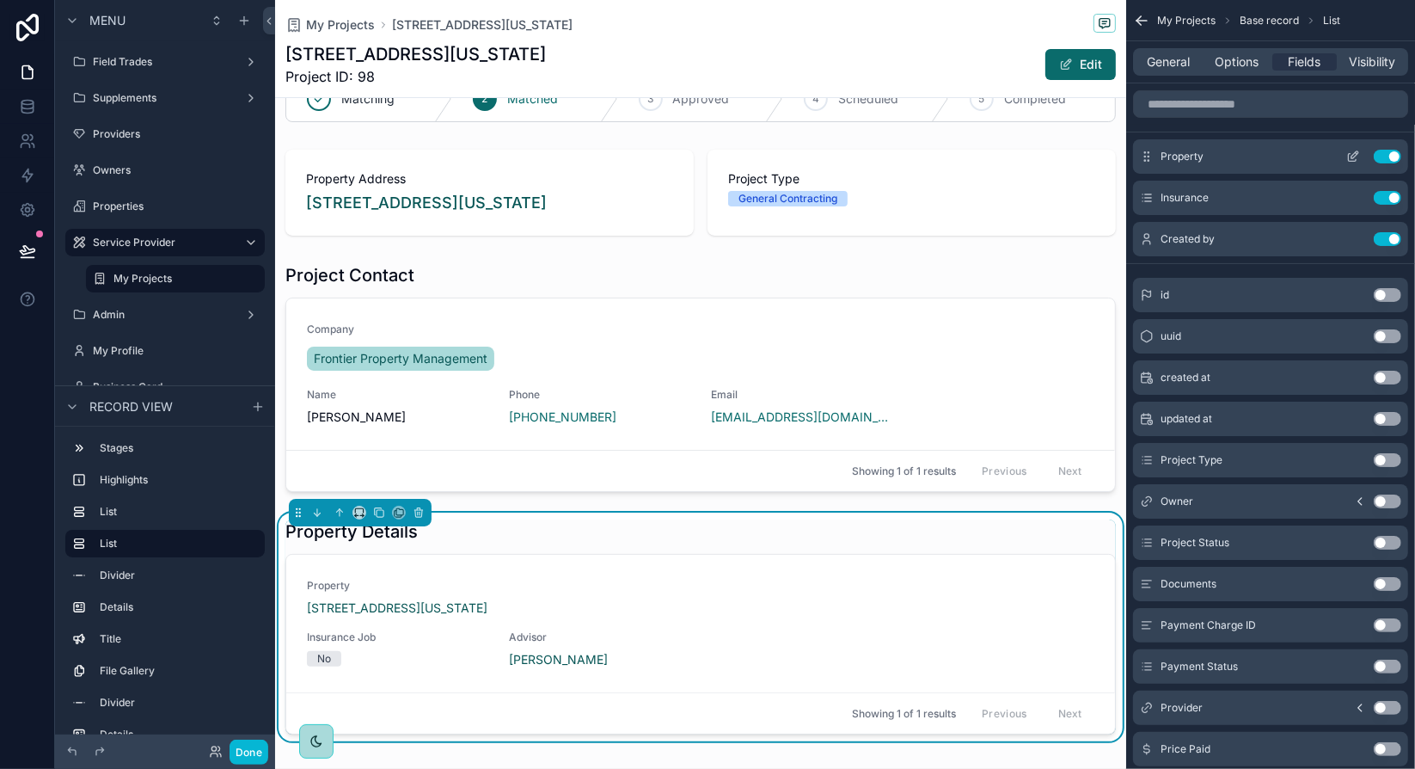
click at [1351, 155] on icon "scrollable content" at bounding box center [1353, 157] width 14 height 14
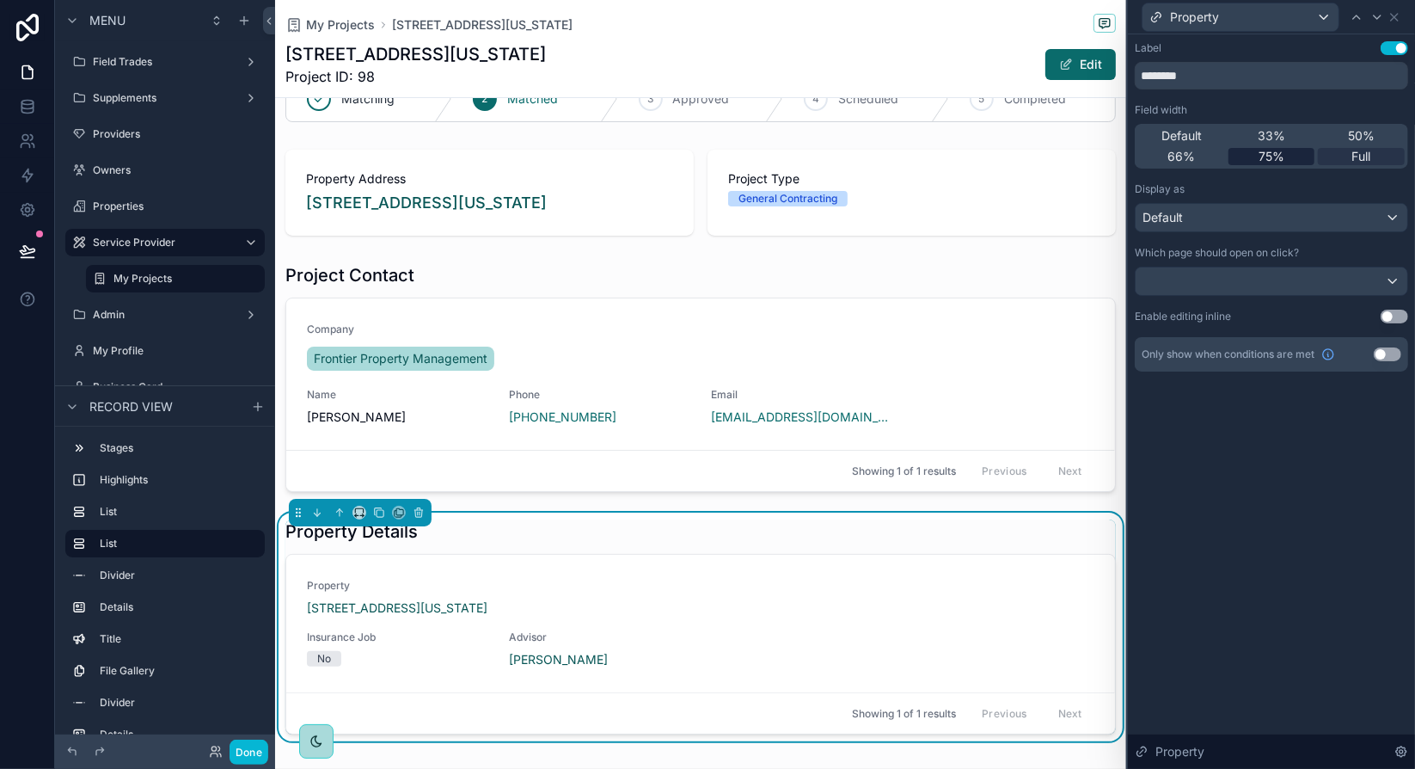
click at [1283, 156] on span "75%" at bounding box center [1272, 156] width 26 height 17
click at [1394, 15] on icon at bounding box center [1395, 17] width 14 height 14
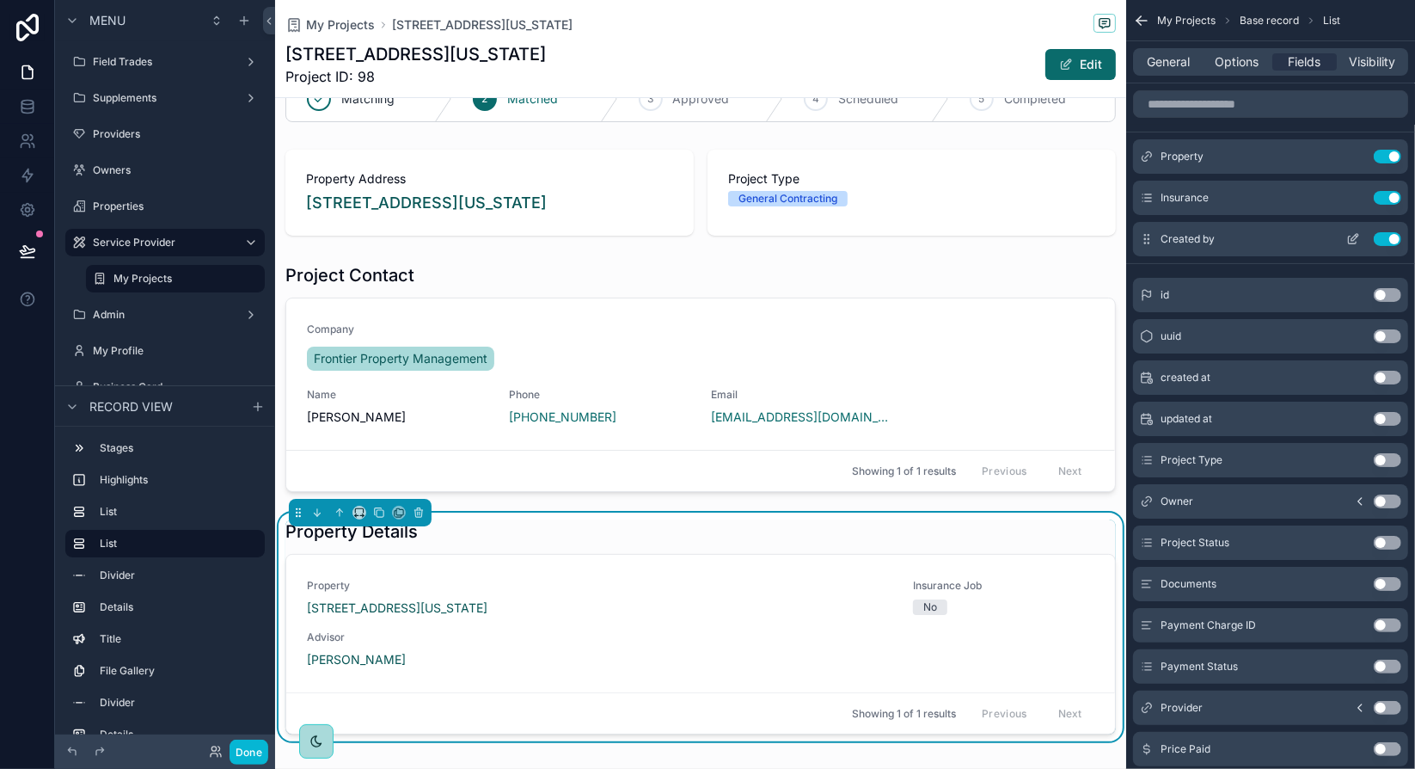
click at [1147, 239] on icon "scrollable content" at bounding box center [1147, 239] width 14 height 14
drag, startPoint x: 1147, startPoint y: 239, endPoint x: 1153, endPoint y: 174, distance: 65.6
click at [1153, 175] on div "Property Use setting Insurance Use setting Created by Use setting" at bounding box center [1270, 197] width 289 height 117
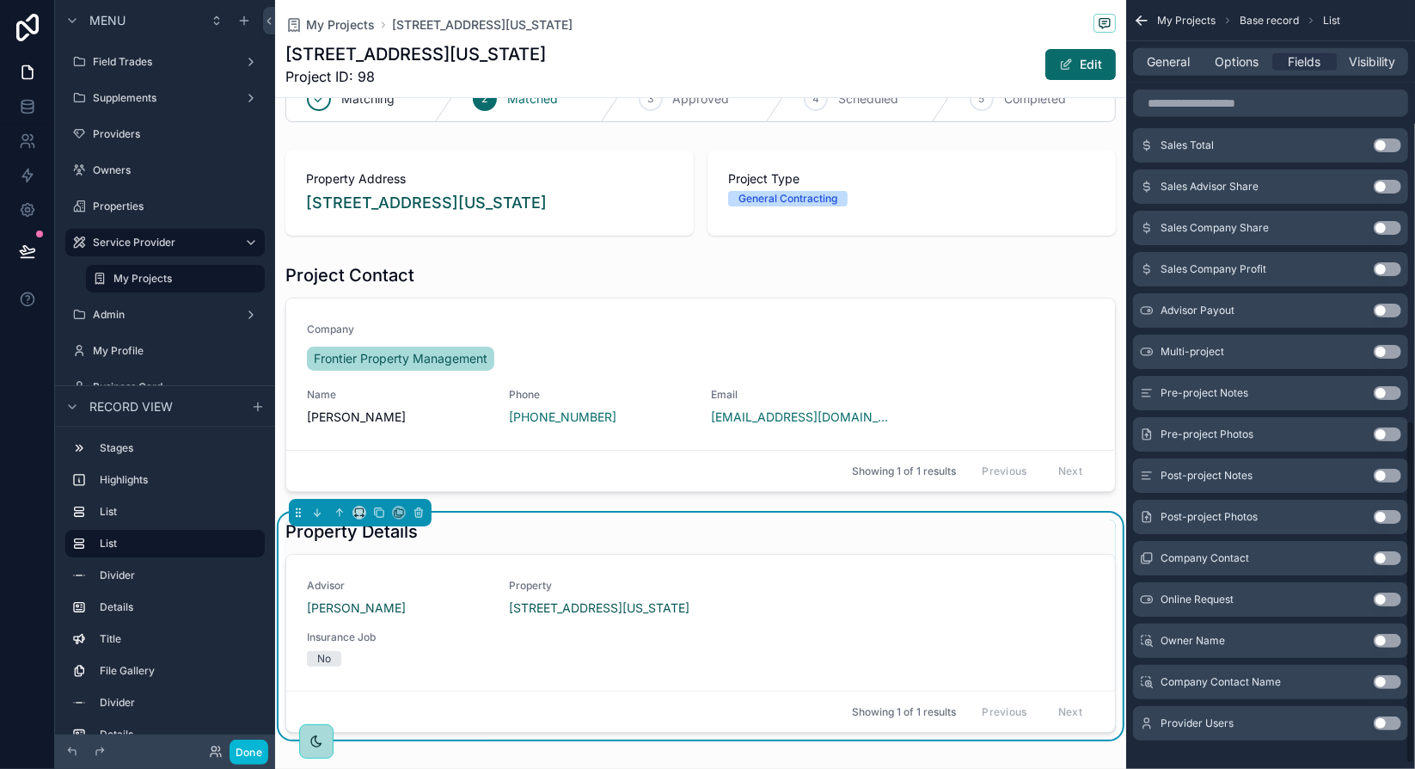
scroll to position [952, 0]
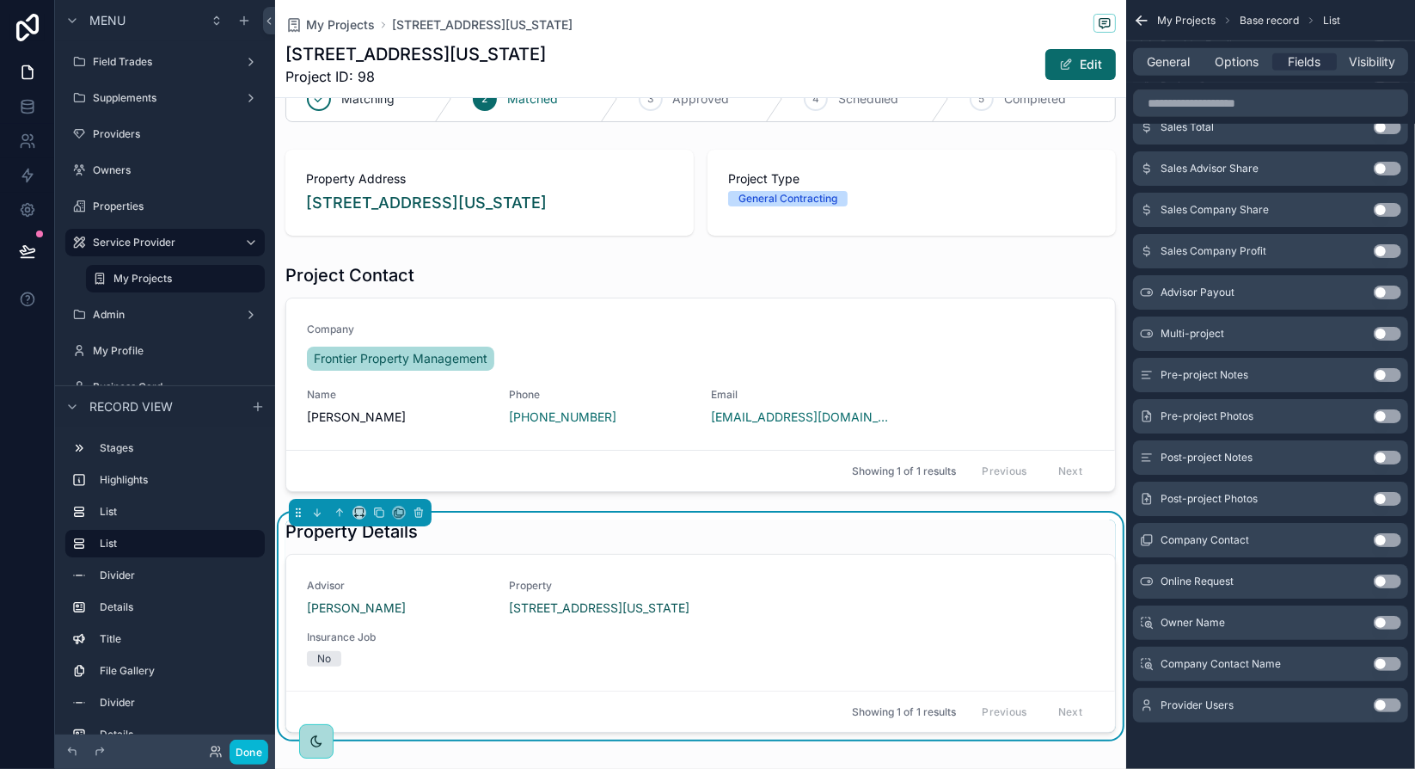
click at [899, 545] on div "Property Details Advisor Evan Hoyle Property 5014 Chippewa St, St. Louis, Misso…" at bounding box center [700, 625] width 830 height 213
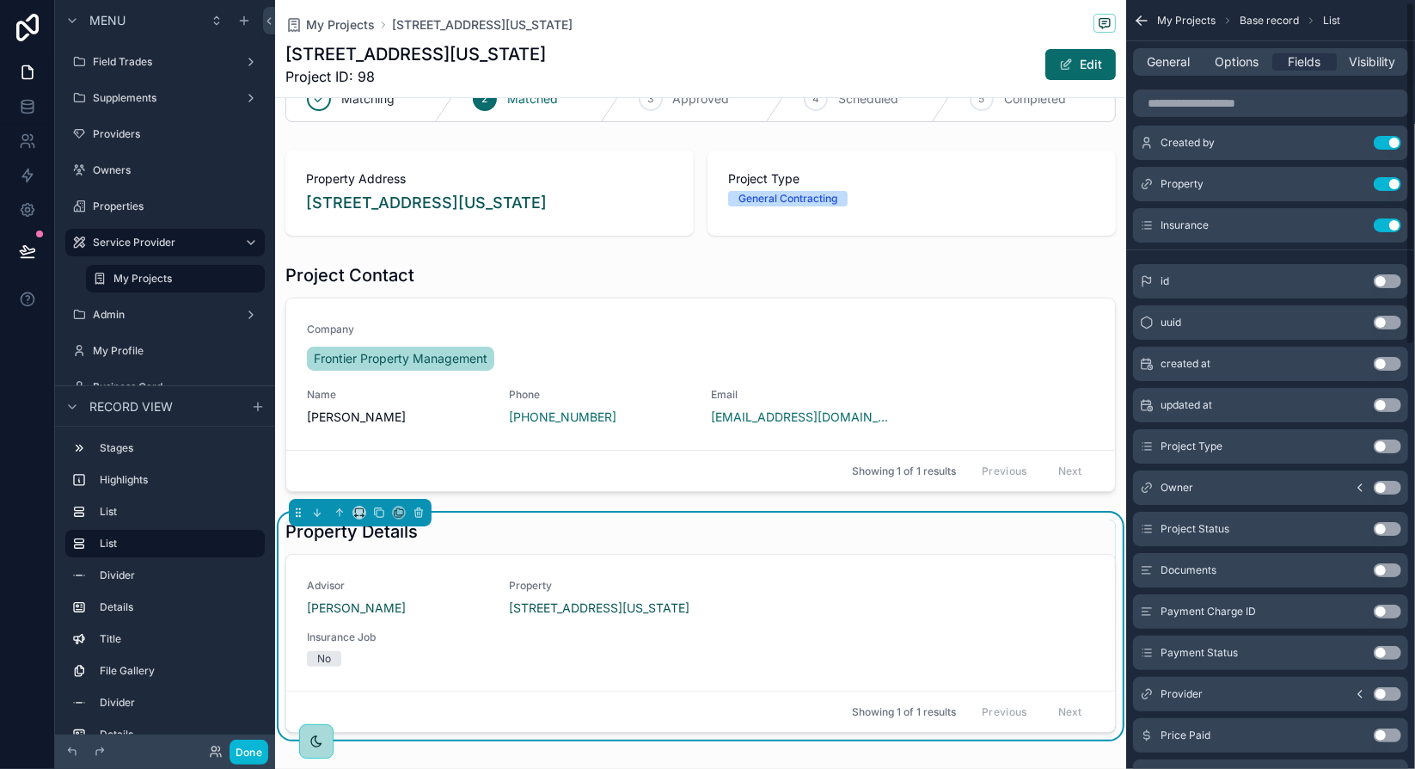
scroll to position [0, 0]
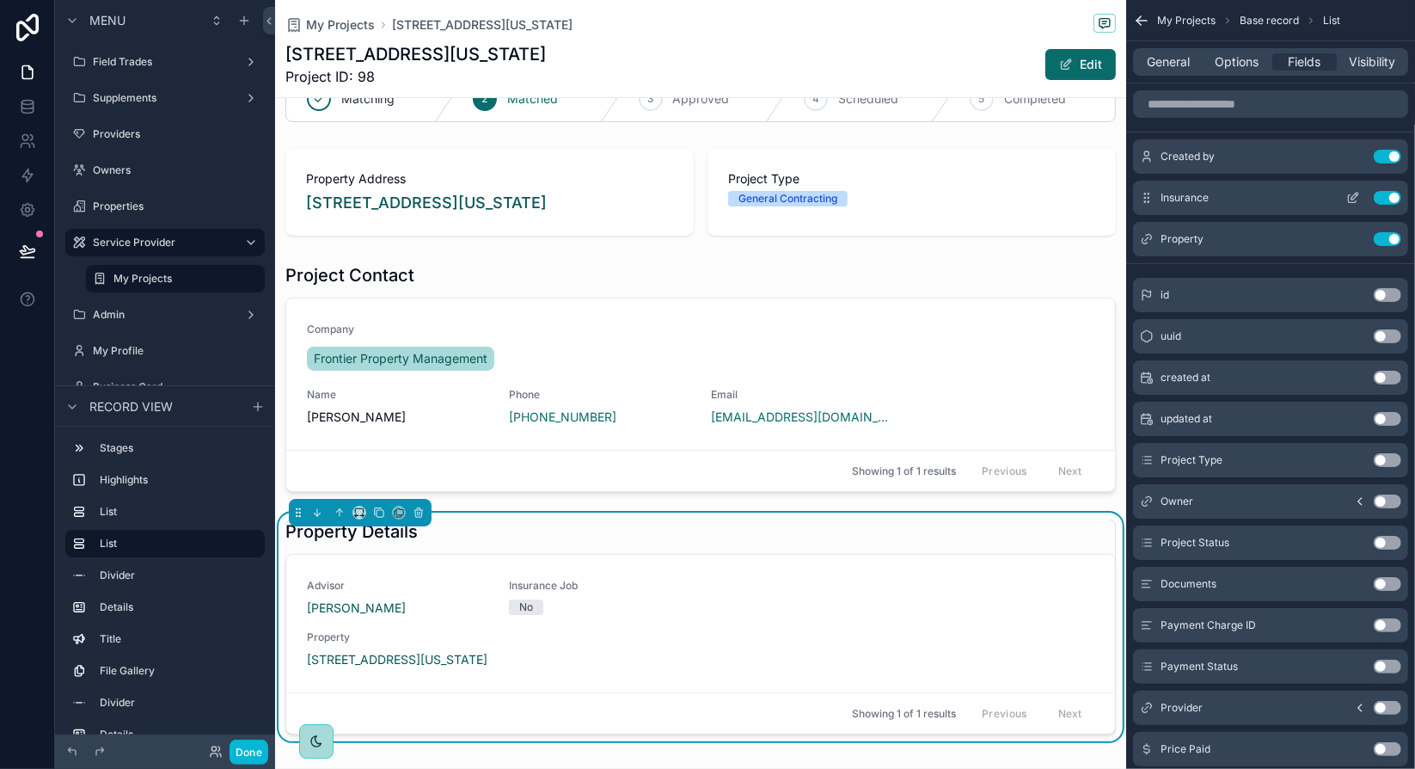
click at [1355, 193] on icon "scrollable content" at bounding box center [1353, 198] width 14 height 14
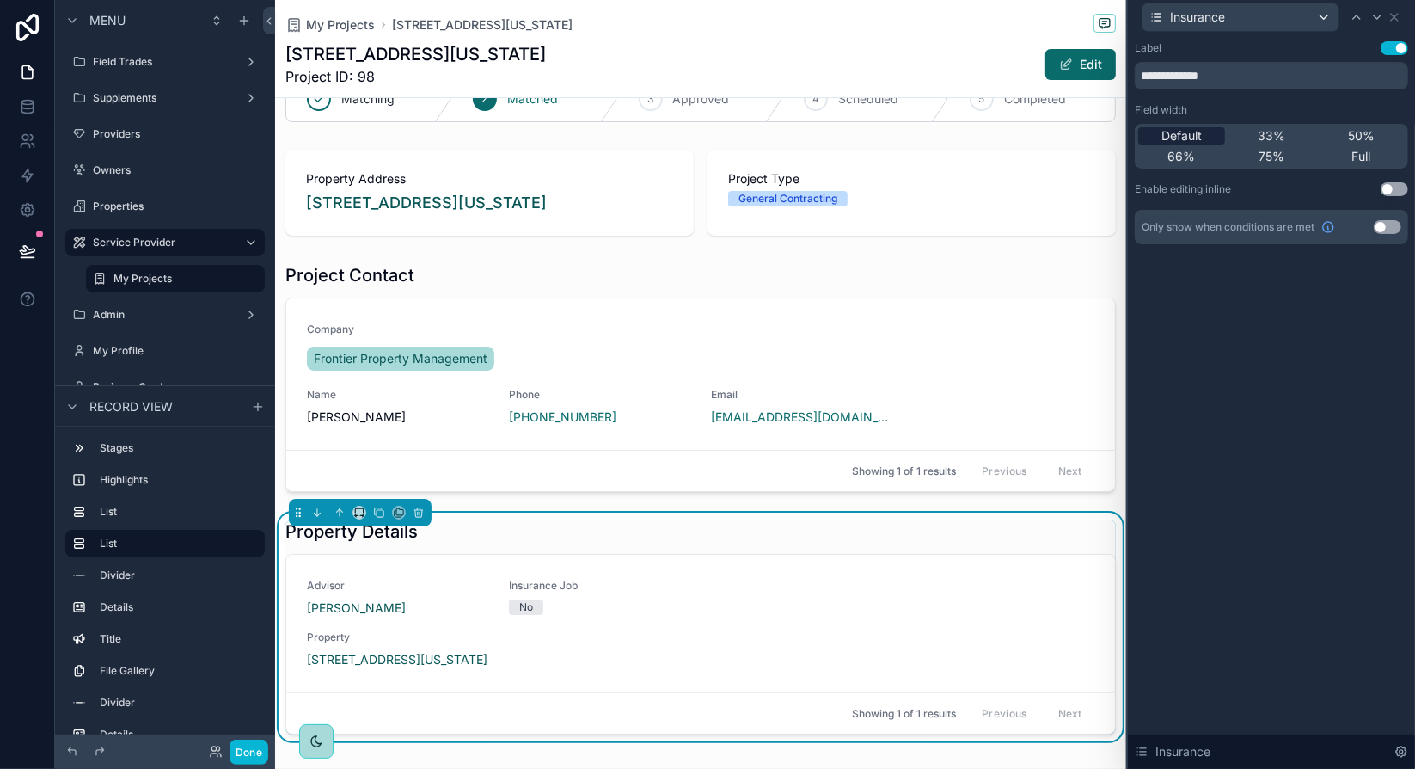
click at [1191, 136] on span "Default" at bounding box center [1181, 135] width 40 height 17
click at [1396, 15] on icon at bounding box center [1395, 17] width 14 height 14
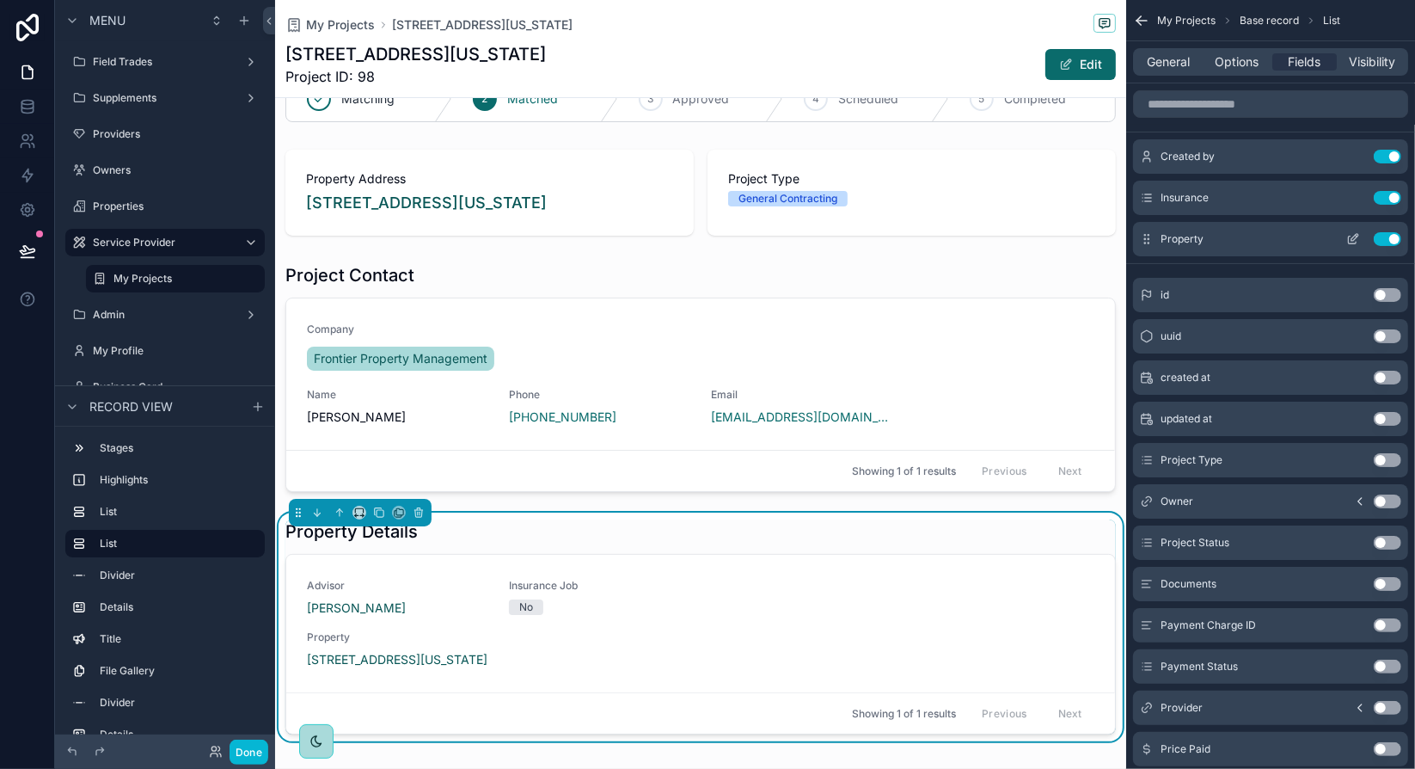
click at [1353, 239] on icon "scrollable content" at bounding box center [1354, 237] width 7 height 7
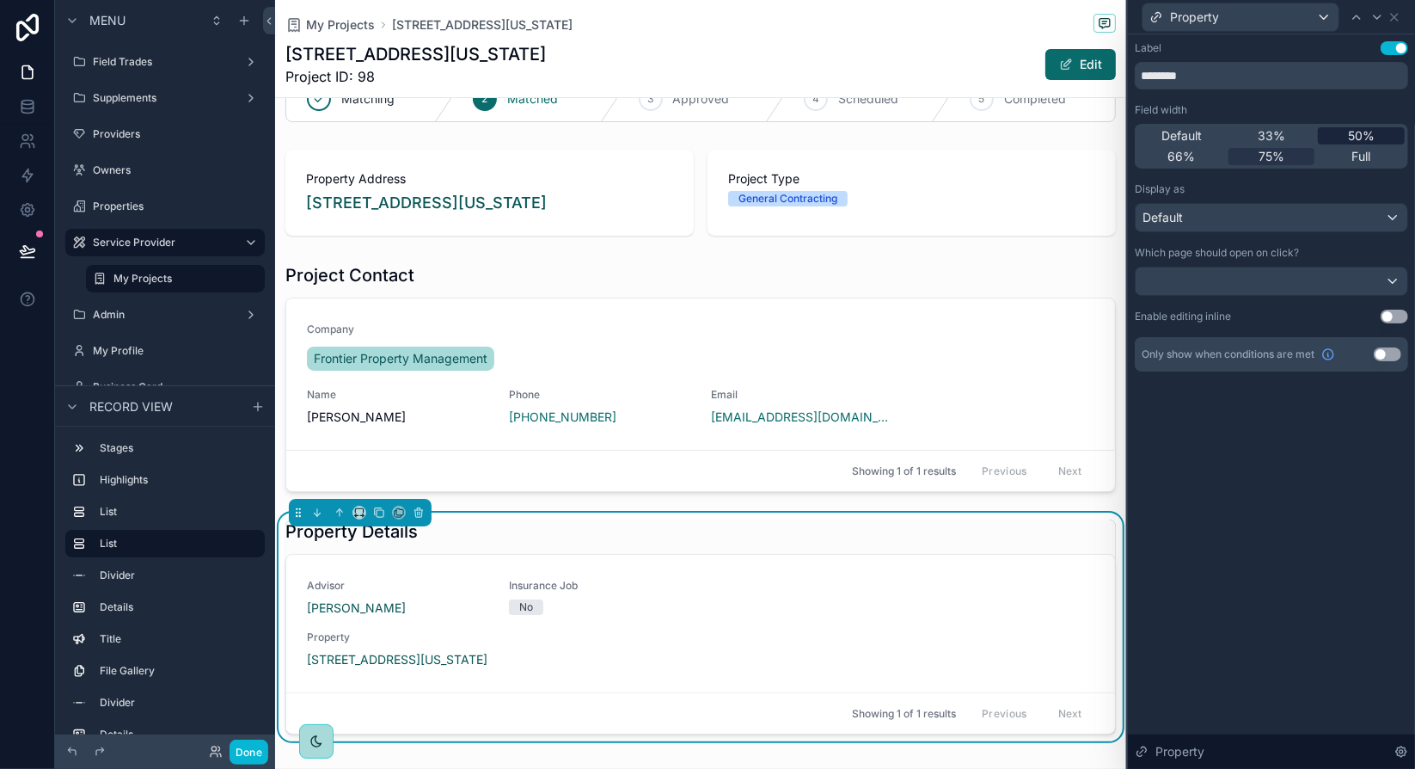
click at [1354, 135] on span "50%" at bounding box center [1361, 135] width 27 height 17
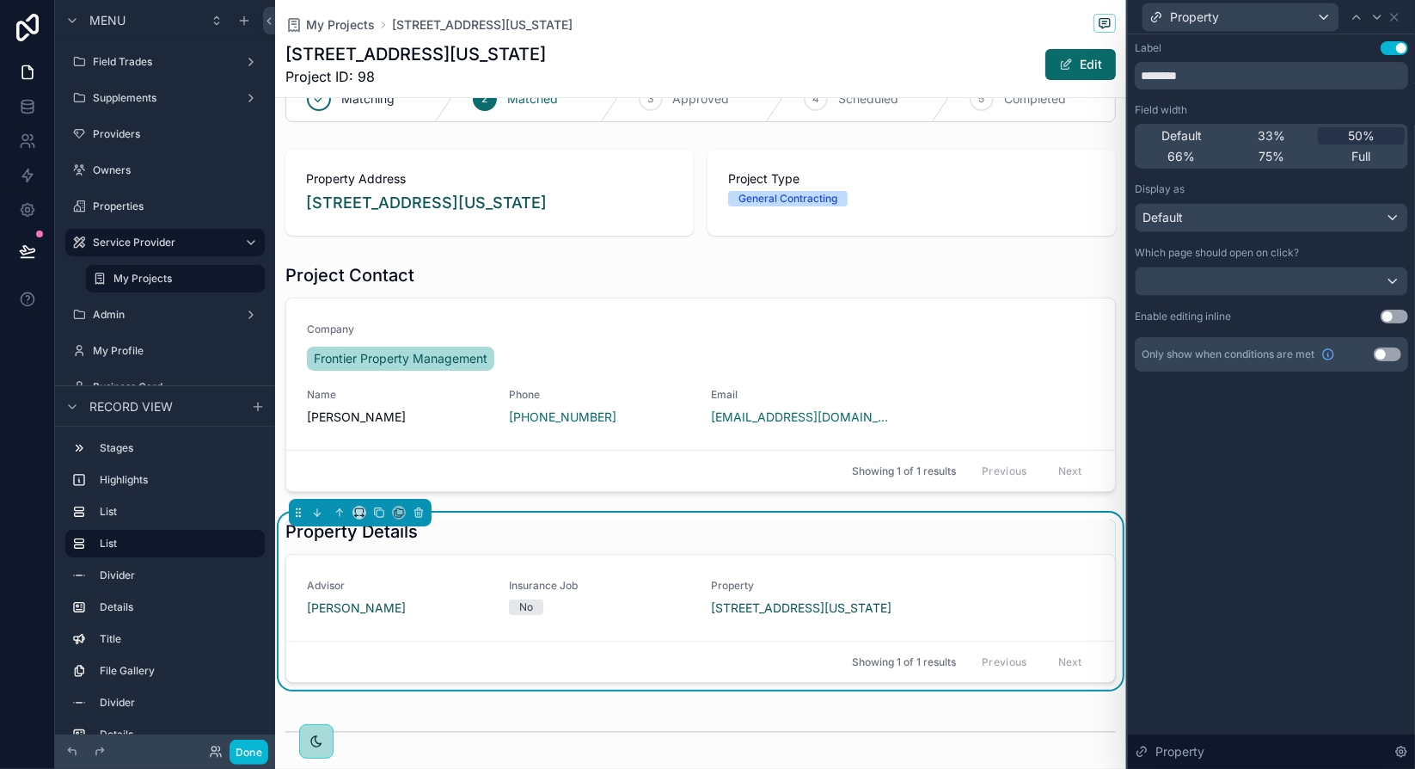
click at [1256, 486] on div "Label Use setting ******** Field width Default 33% 50% 66% 75% Full Display as …" at bounding box center [1271, 401] width 287 height 734
click at [1266, 74] on input "********" at bounding box center [1271, 76] width 273 height 28
type input "**********"
click at [1252, 499] on div "**********" at bounding box center [1271, 401] width 287 height 734
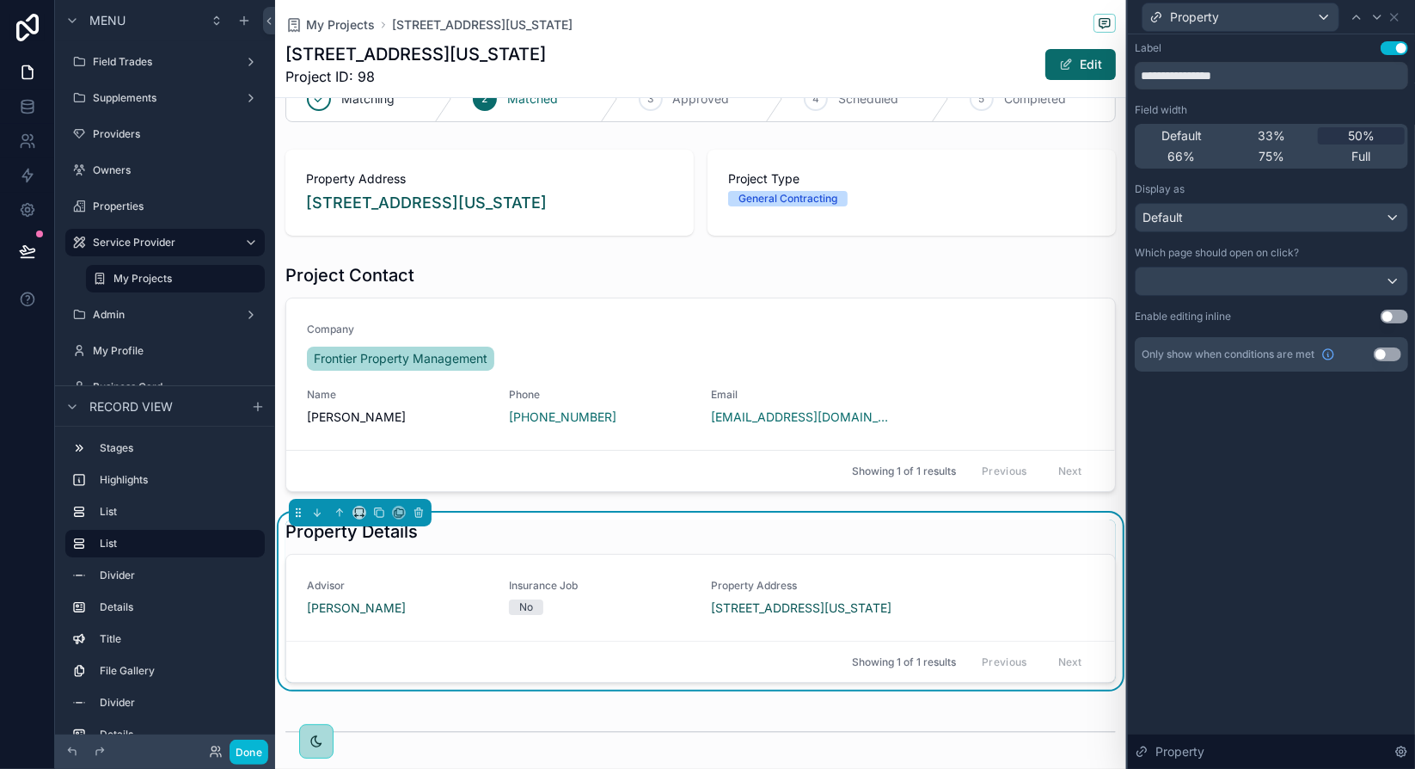
click at [1248, 501] on div "**********" at bounding box center [1271, 401] width 287 height 734
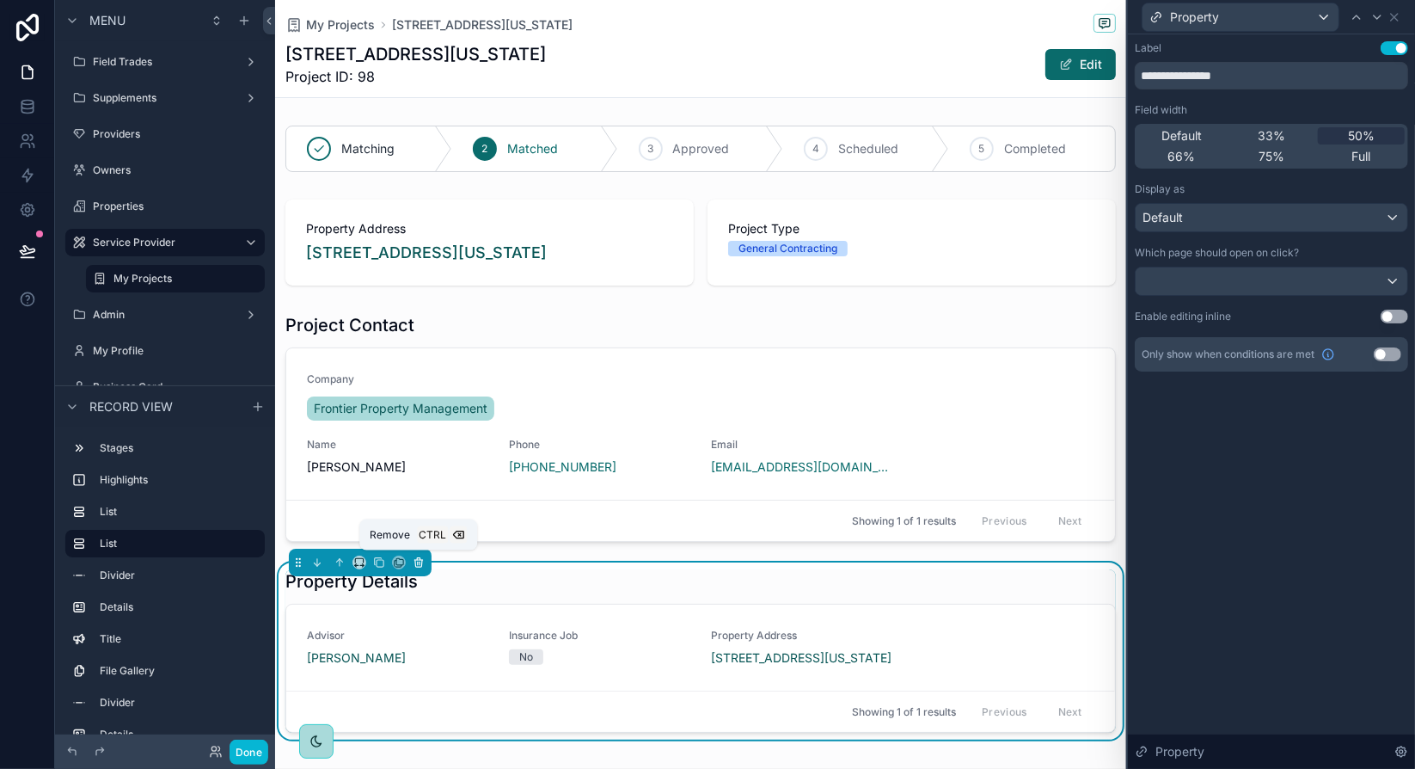
click at [423, 562] on icon "scrollable content" at bounding box center [419, 562] width 12 height 12
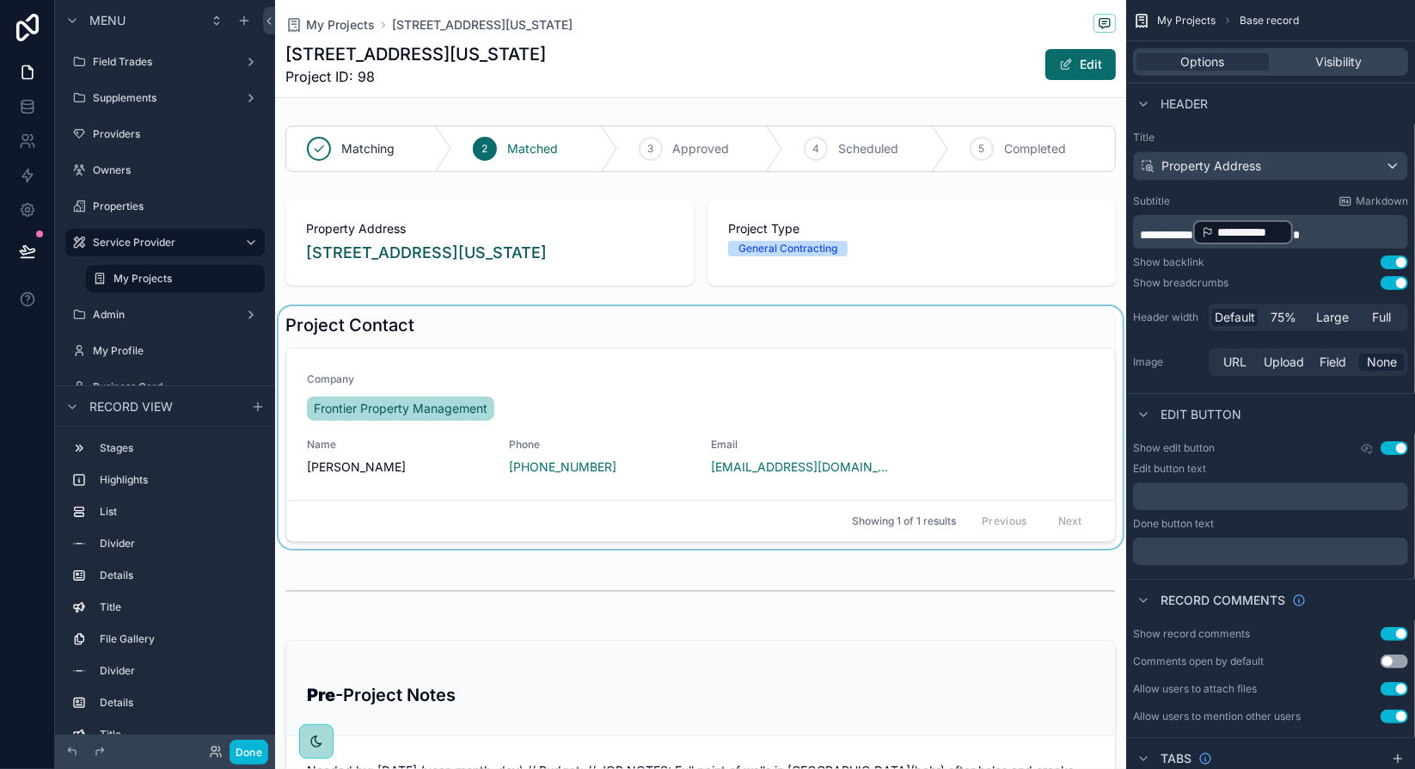
click at [1052, 427] on div "scrollable content" at bounding box center [700, 427] width 851 height 242
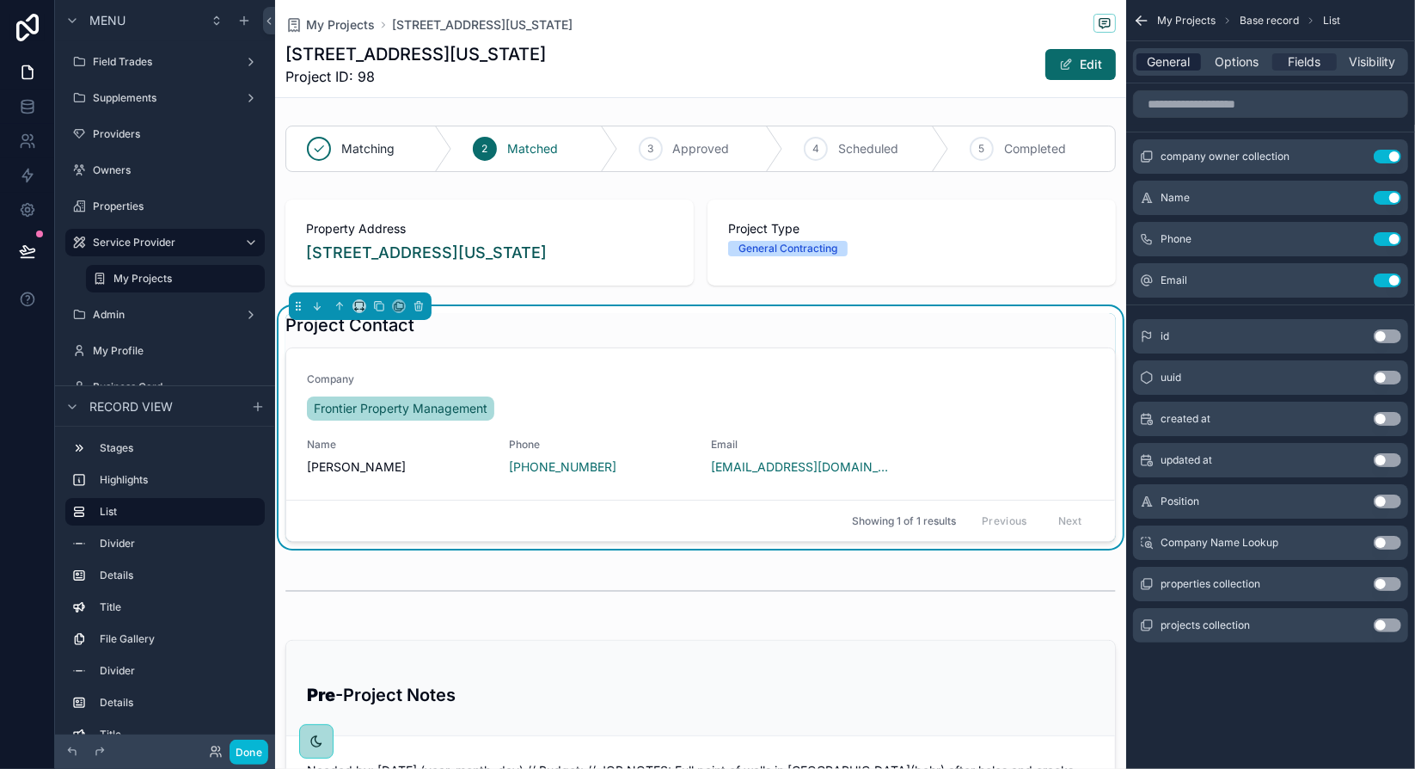
click at [1191, 63] on span "General" at bounding box center [1169, 61] width 43 height 17
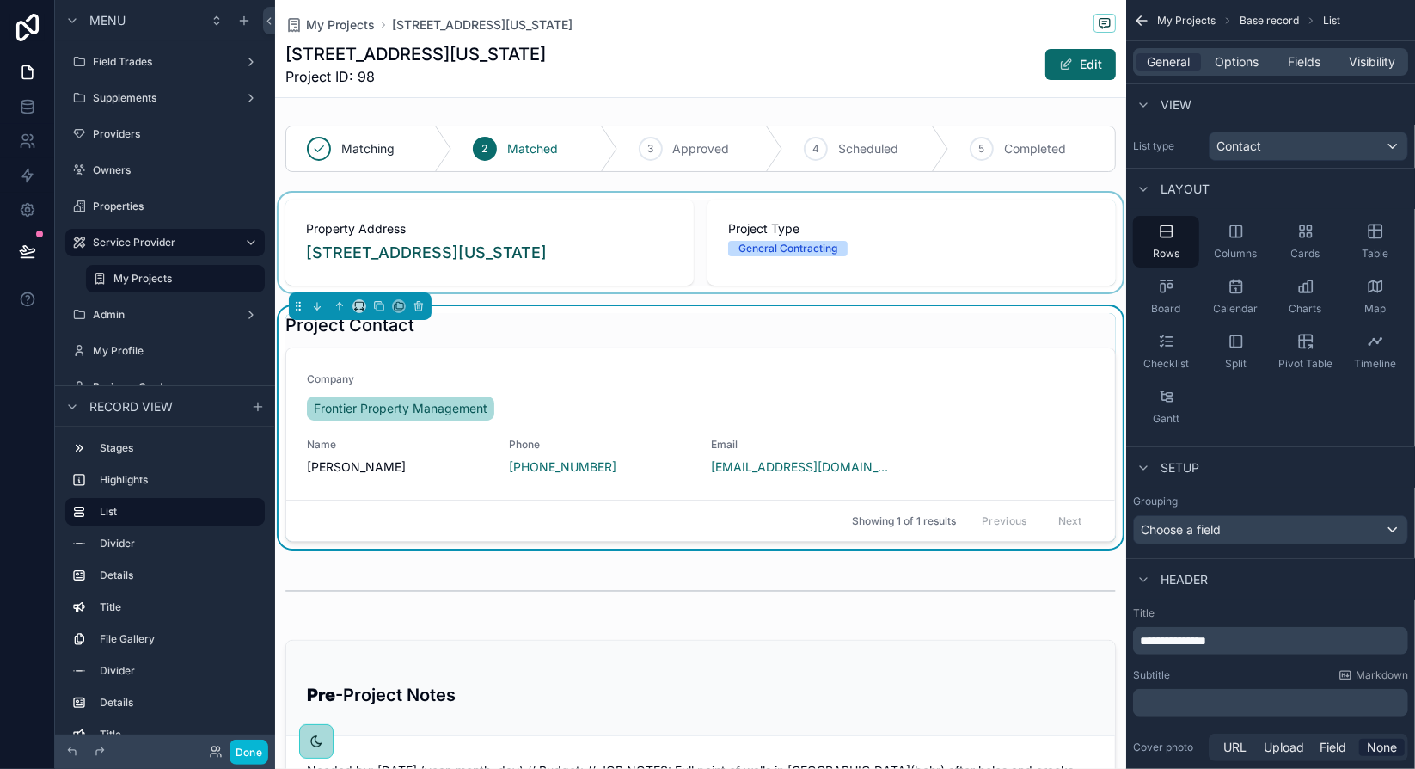
click at [983, 245] on div "scrollable content" at bounding box center [700, 243] width 851 height 100
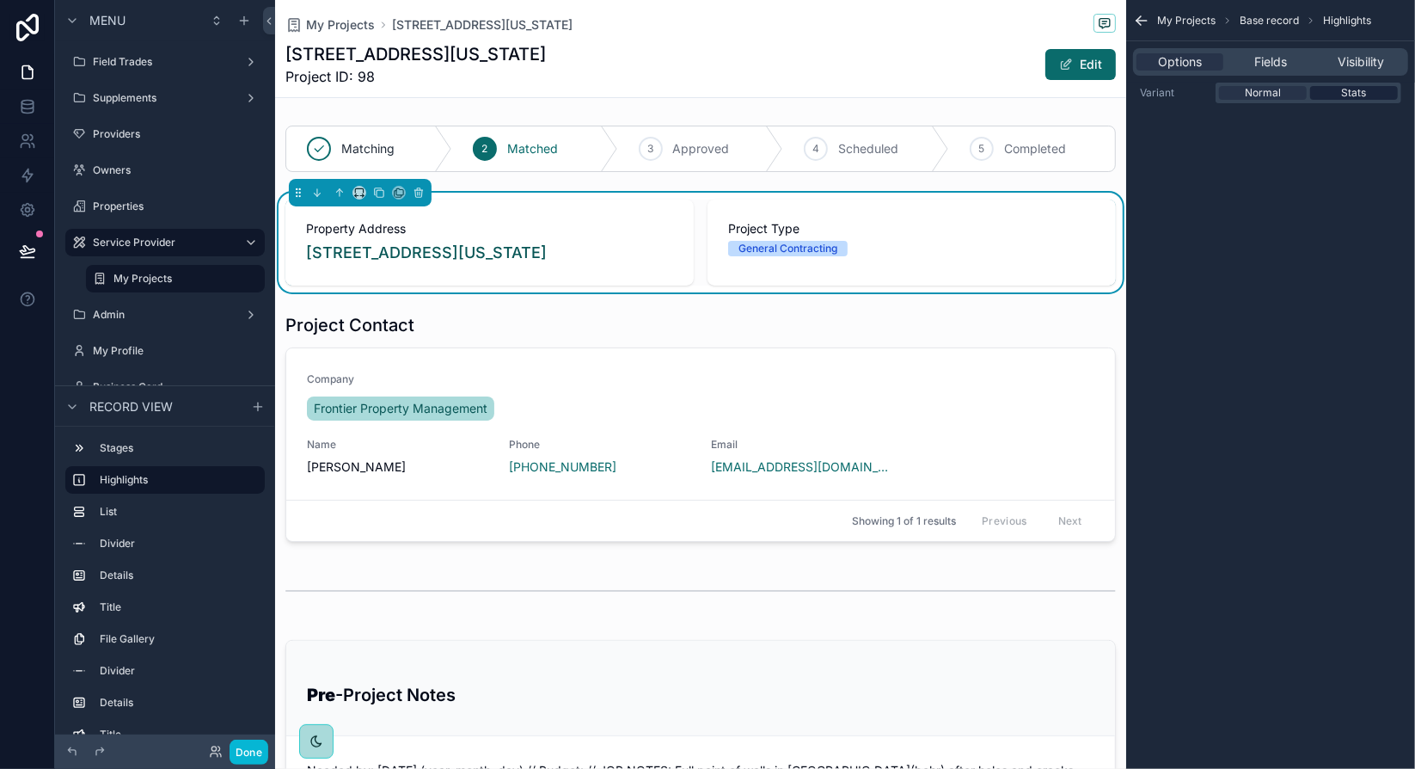
click at [1346, 92] on span "Stats" at bounding box center [1354, 93] width 25 height 14
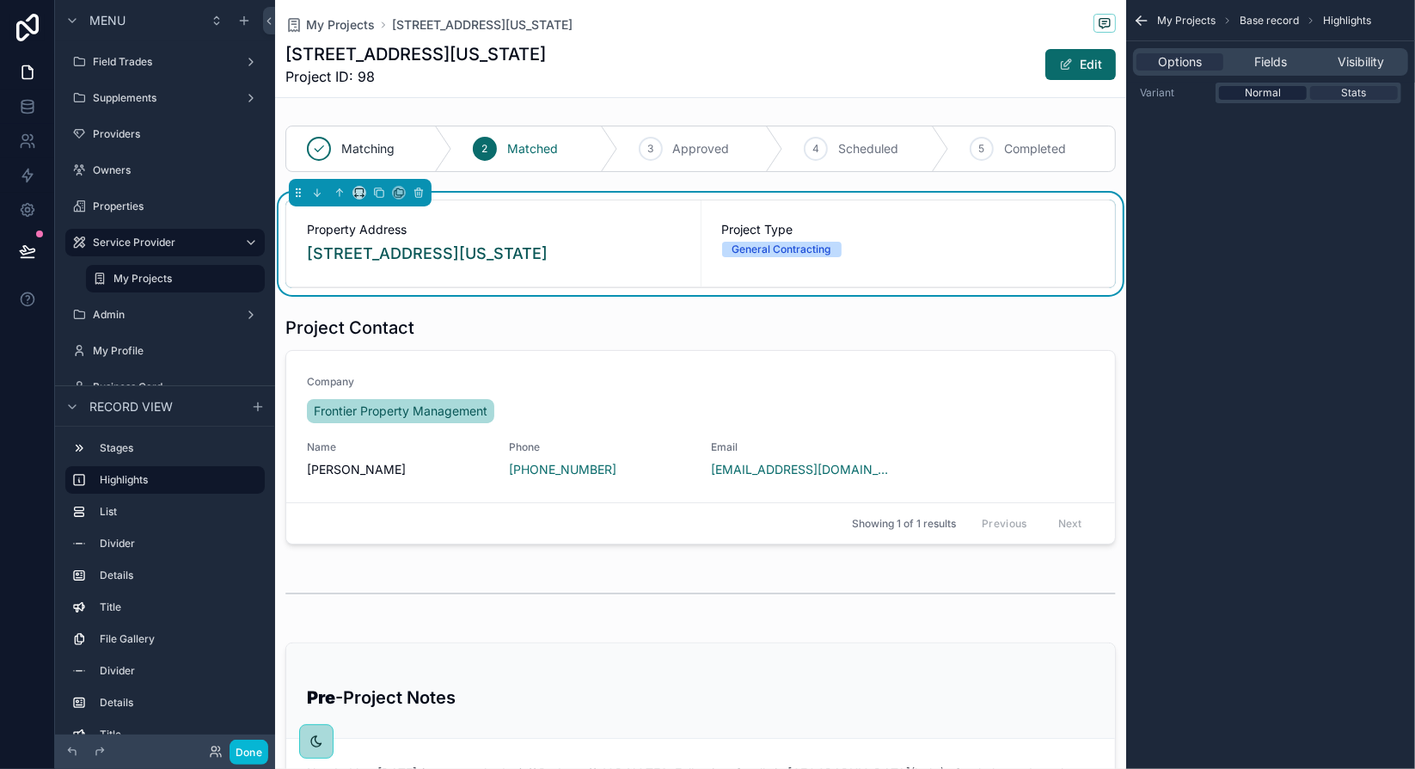
click at [1271, 91] on span "Normal" at bounding box center [1263, 93] width 36 height 14
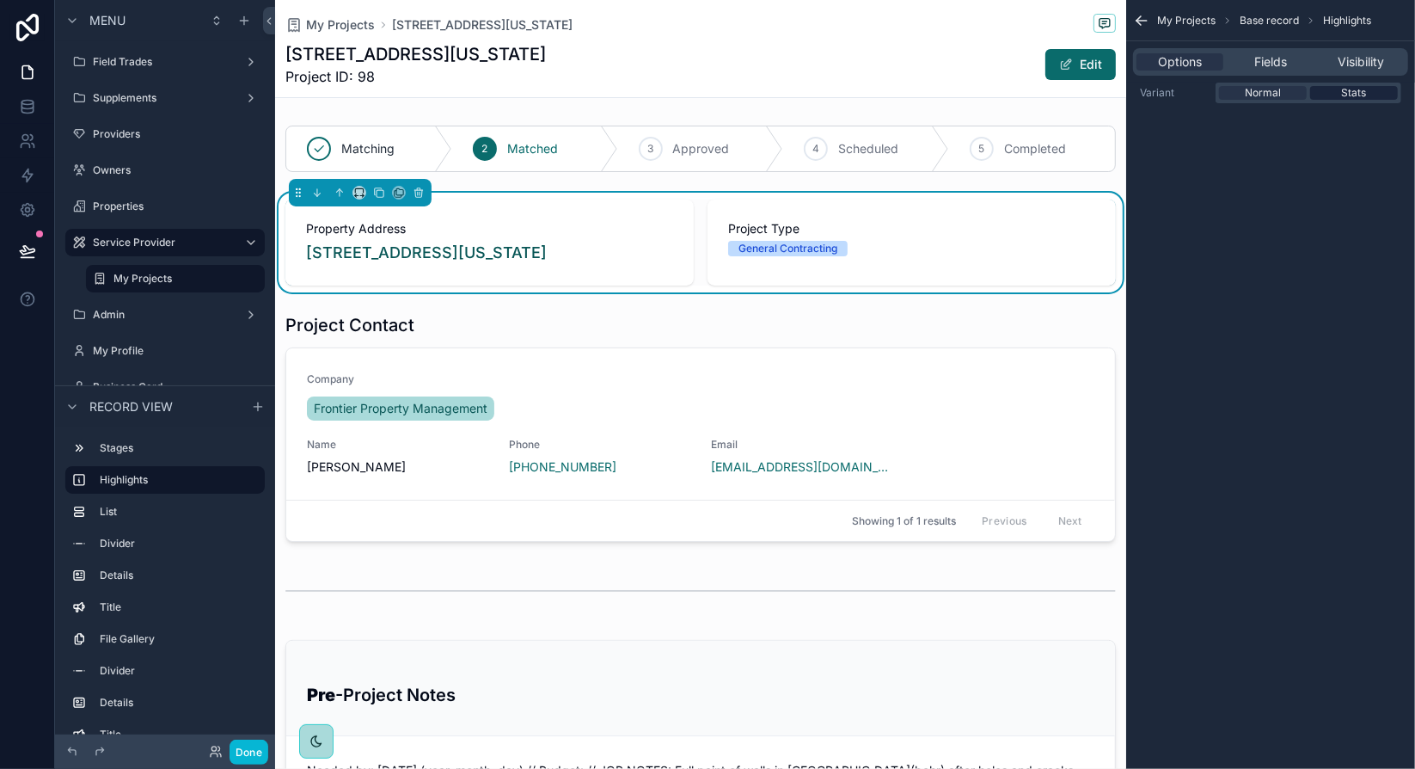
click at [1349, 92] on span "Stats" at bounding box center [1354, 93] width 25 height 14
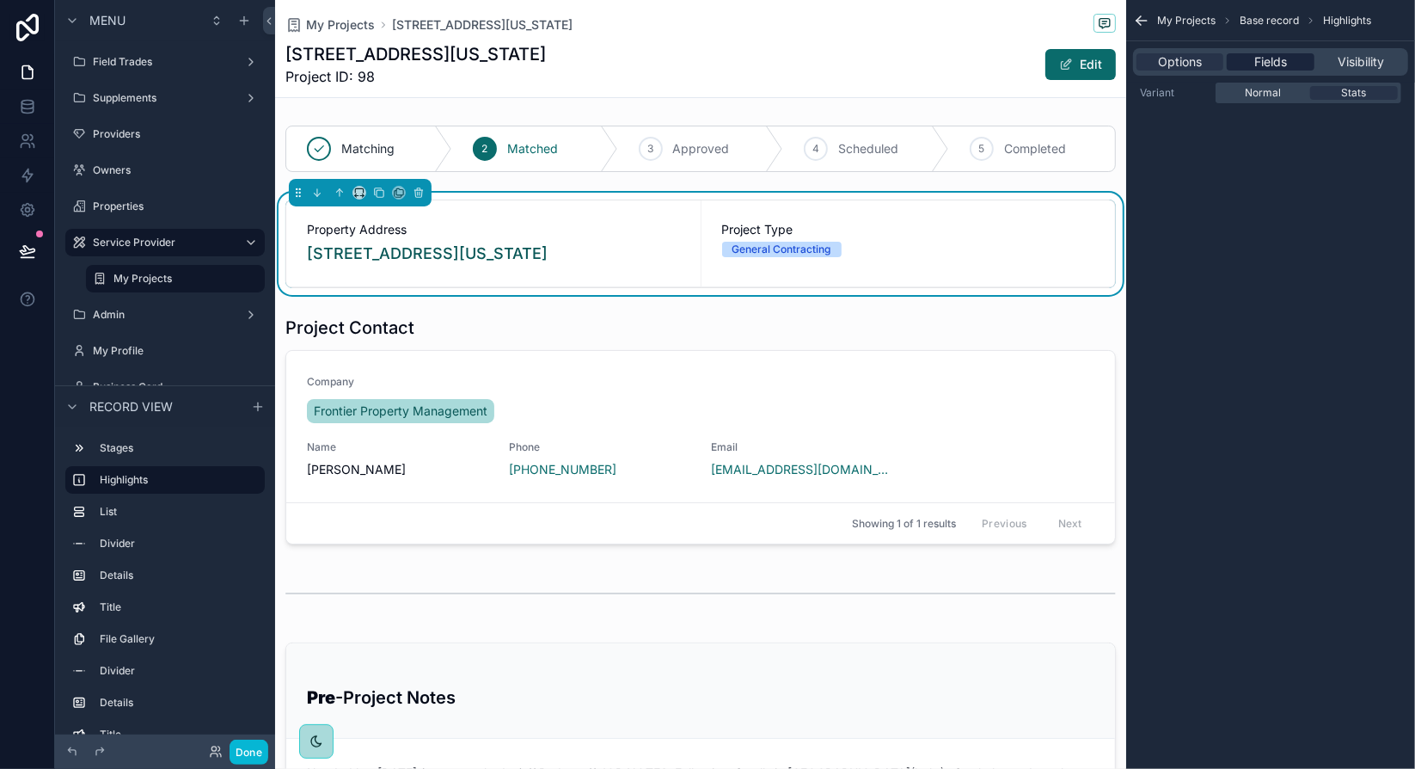
click at [1274, 59] on span "Fields" at bounding box center [1270, 61] width 33 height 17
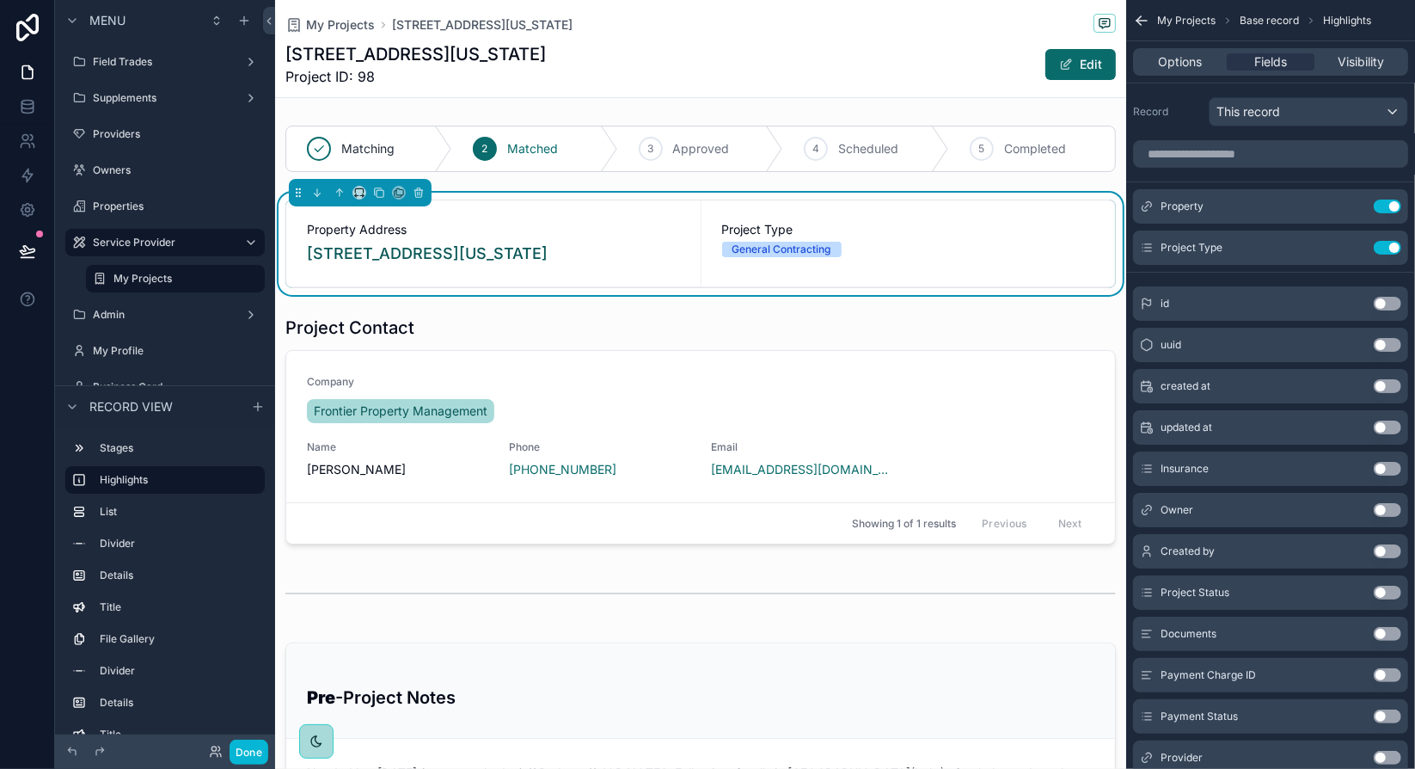
click at [1383, 465] on button "Use setting" at bounding box center [1388, 469] width 28 height 14
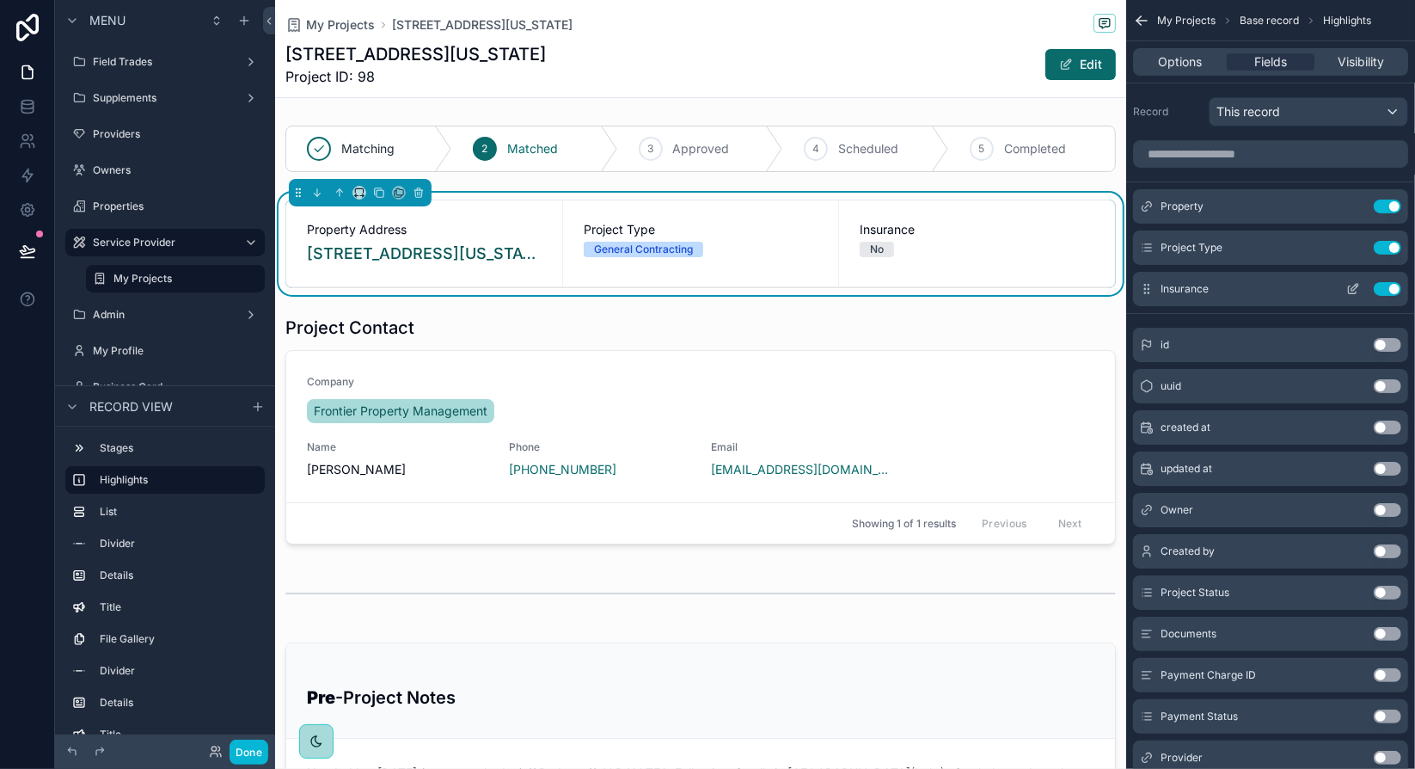
click at [1353, 290] on icon "scrollable content" at bounding box center [1353, 289] width 14 height 14
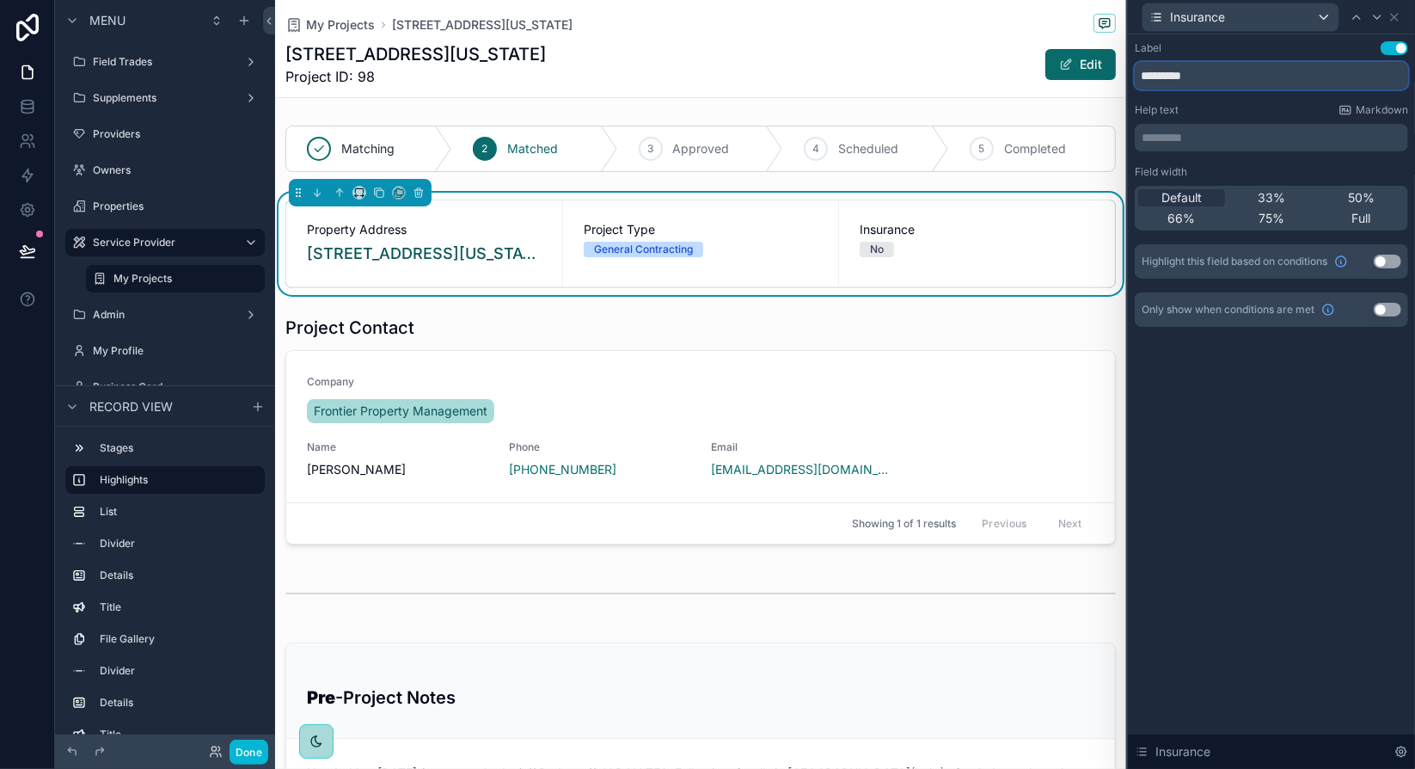
click at [1205, 80] on input "*********" at bounding box center [1271, 76] width 273 height 28
type input "**********"
click at [1270, 415] on div "**********" at bounding box center [1271, 401] width 287 height 734
click at [1400, 15] on icon at bounding box center [1395, 17] width 14 height 14
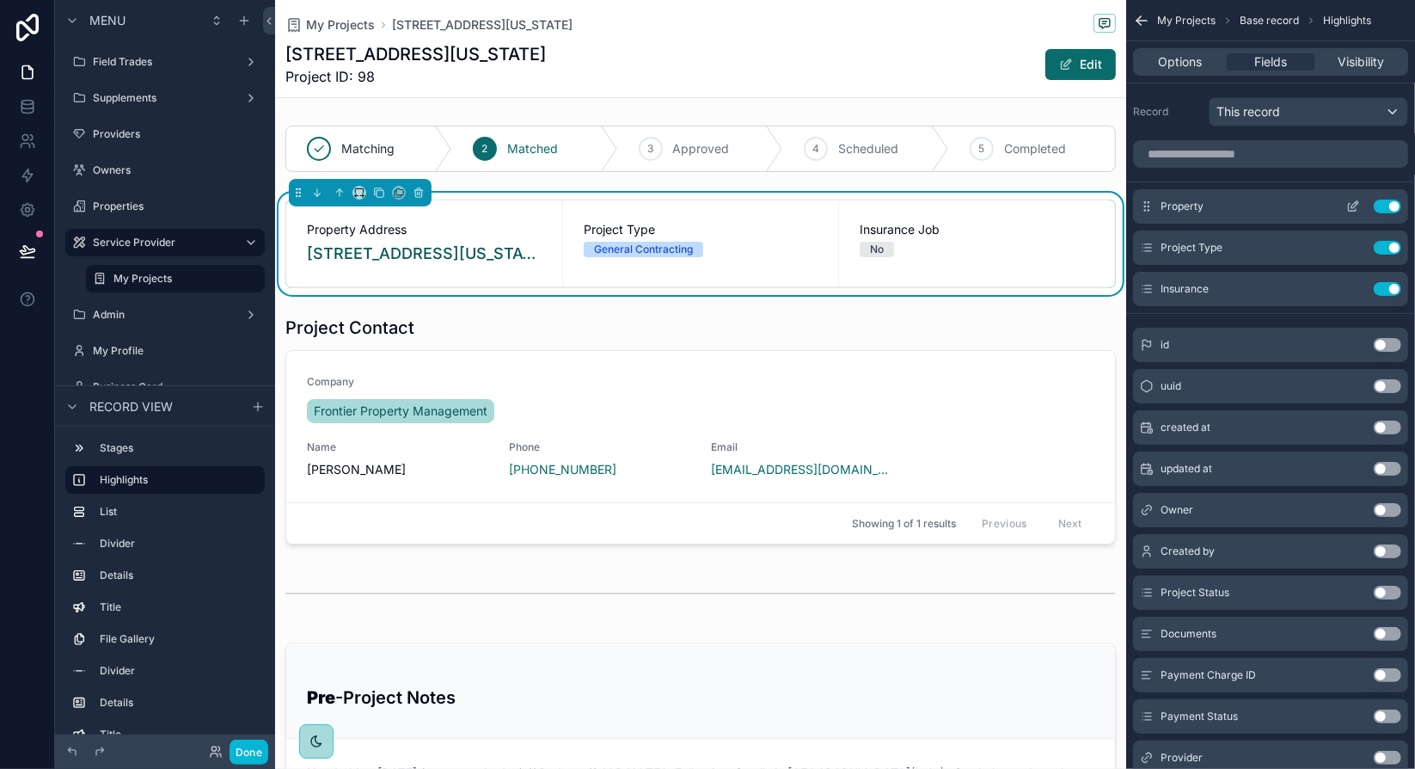
click at [1351, 203] on icon "scrollable content" at bounding box center [1353, 206] width 14 height 14
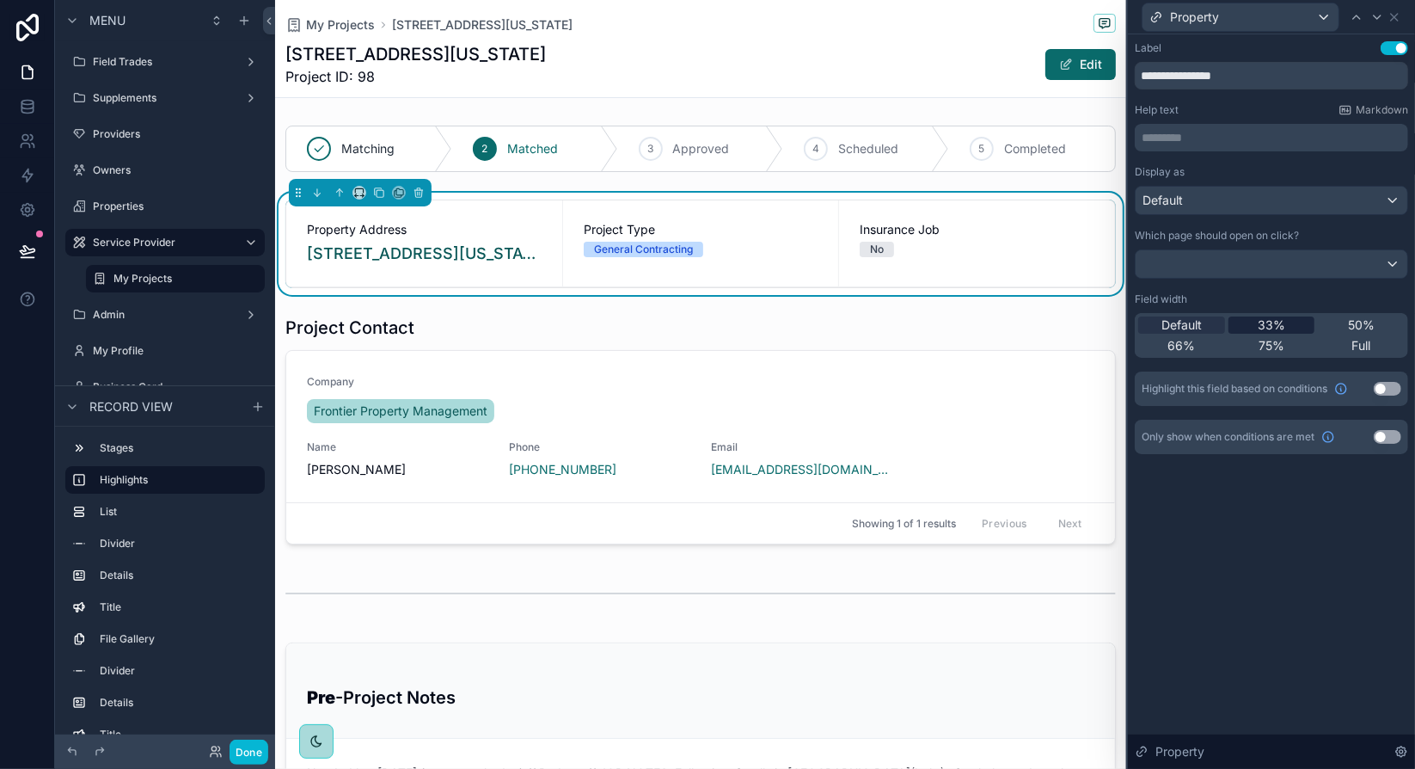
click at [1285, 322] on div "33%" at bounding box center [1271, 324] width 87 height 17
click at [1342, 325] on div "50%" at bounding box center [1361, 324] width 87 height 17
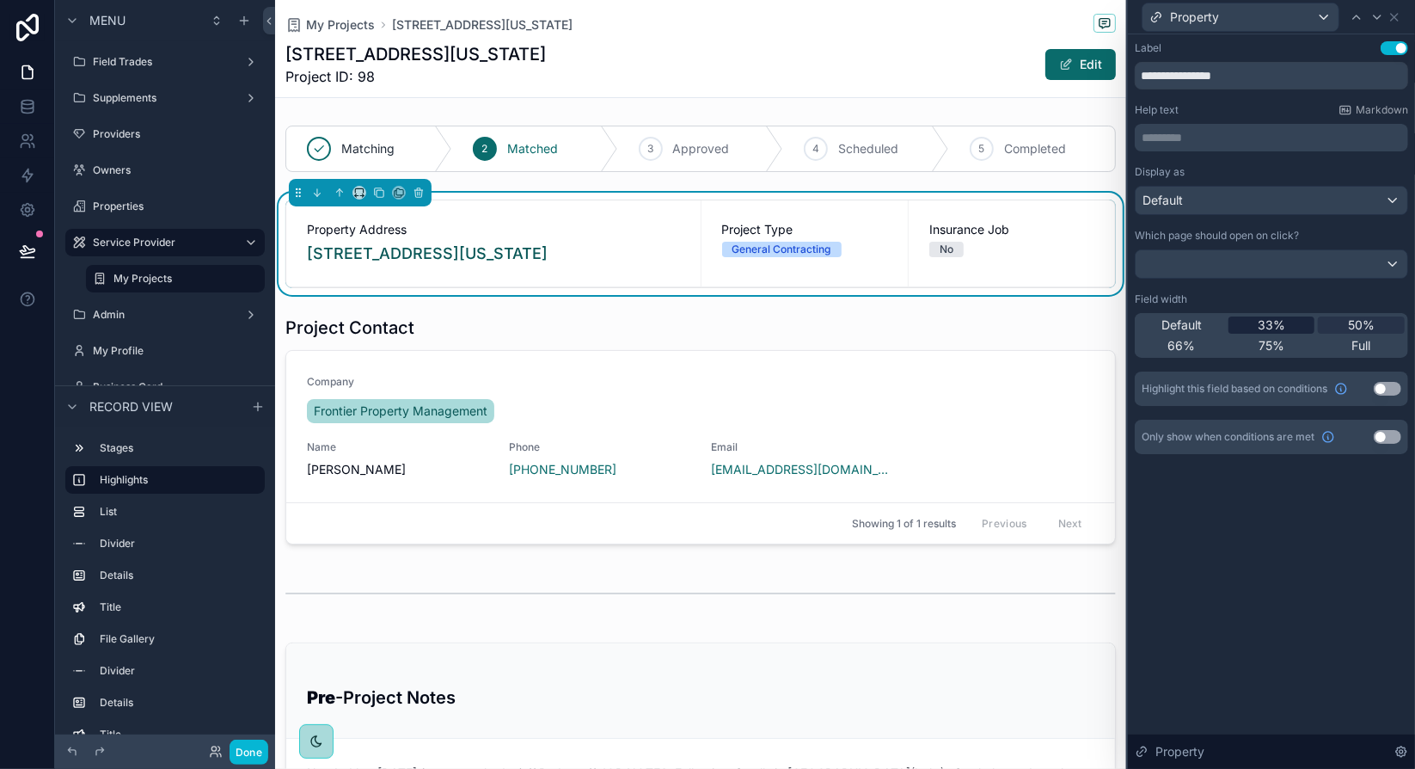
click at [1249, 318] on div "33%" at bounding box center [1271, 324] width 87 height 17
click at [1374, 324] on span "50%" at bounding box center [1361, 324] width 27 height 17
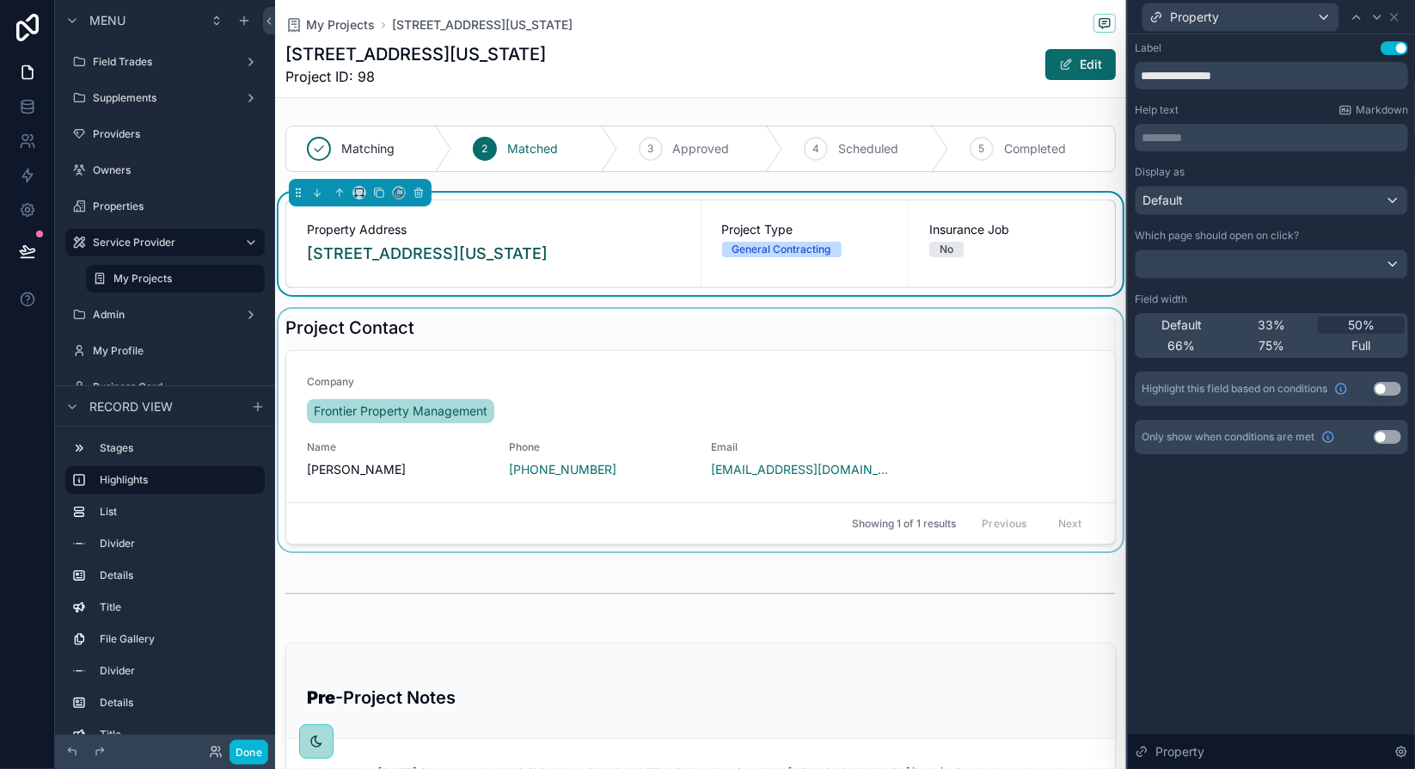
click at [1051, 321] on div "scrollable content" at bounding box center [700, 430] width 851 height 242
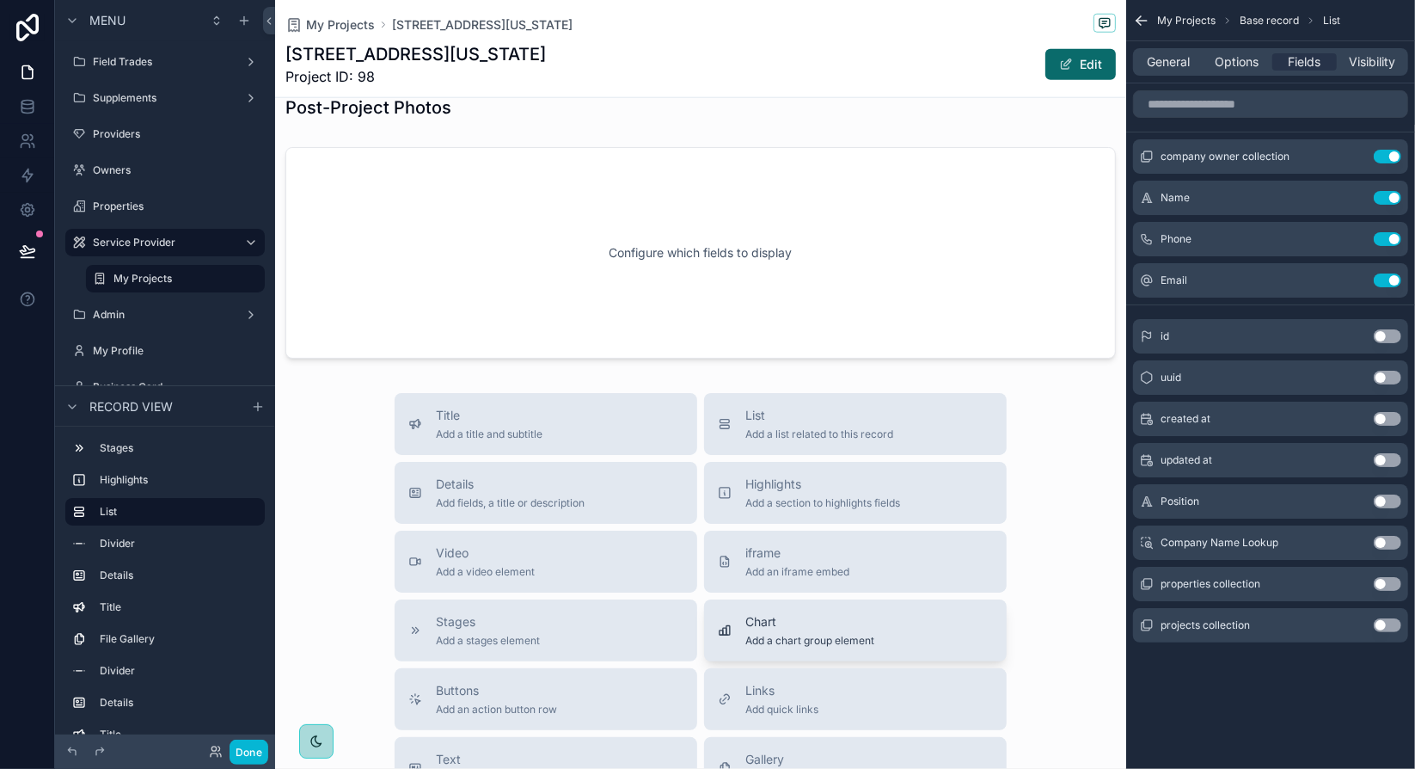
scroll to position [1547, 0]
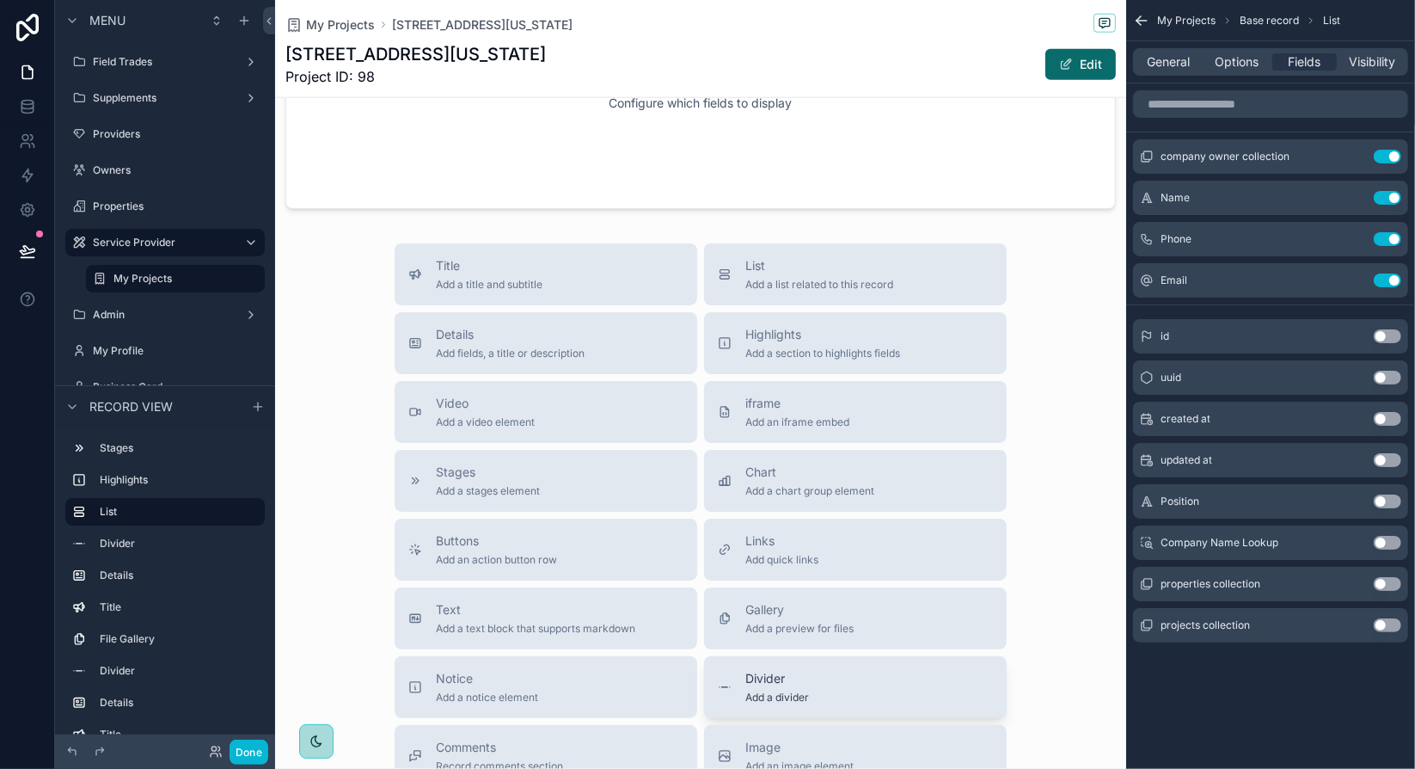
click at [829, 677] on div "Divider Add a divider" at bounding box center [855, 687] width 275 height 34
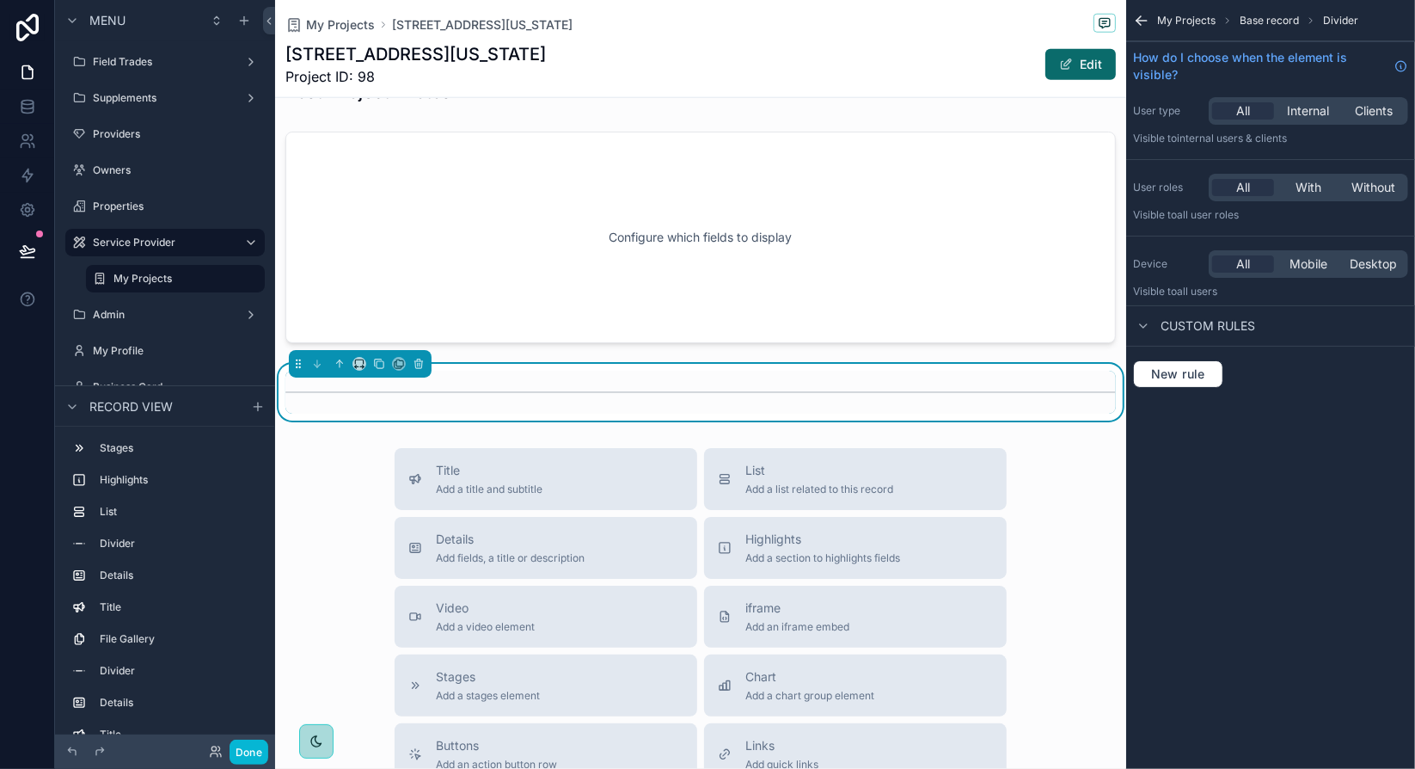
scroll to position [1499, 0]
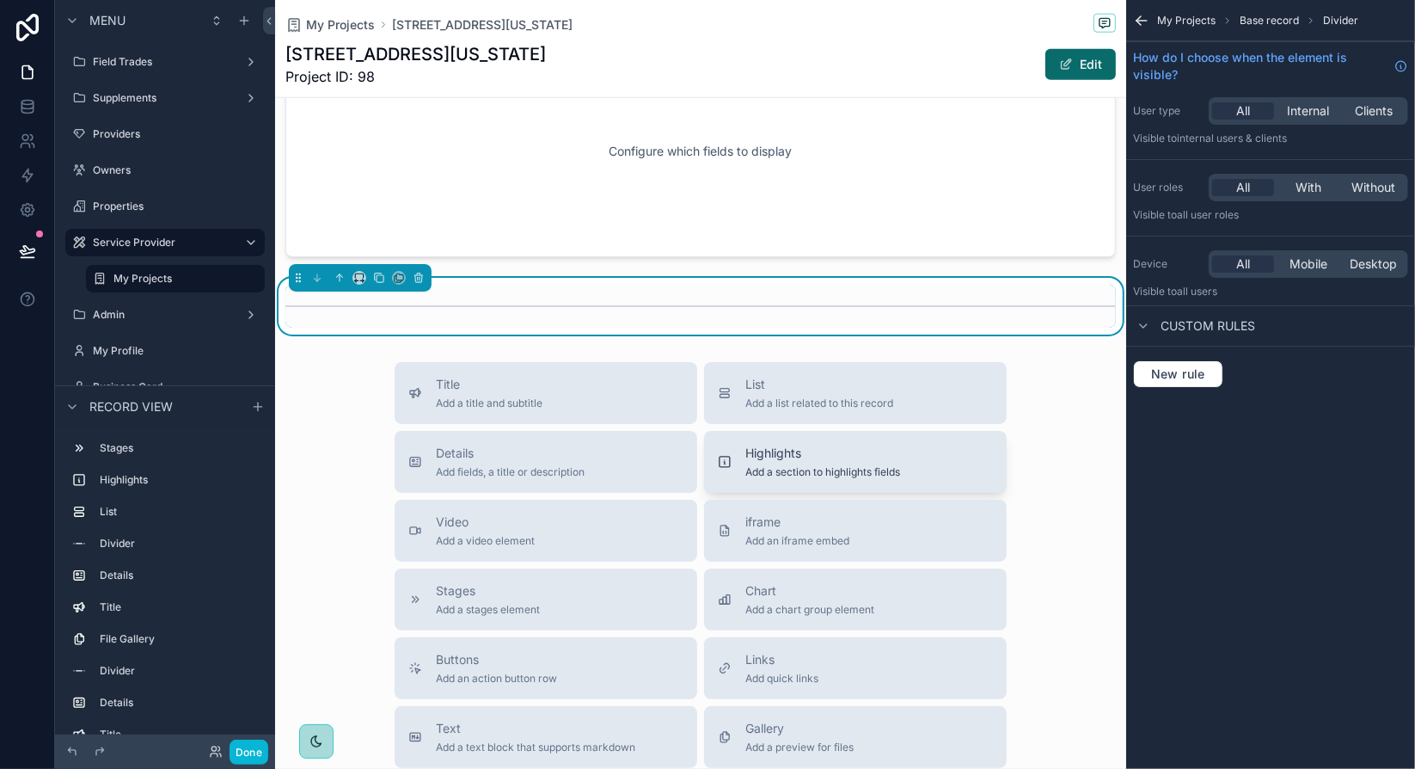
click at [765, 465] on span "Add a section to highlights fields" at bounding box center [822, 472] width 155 height 14
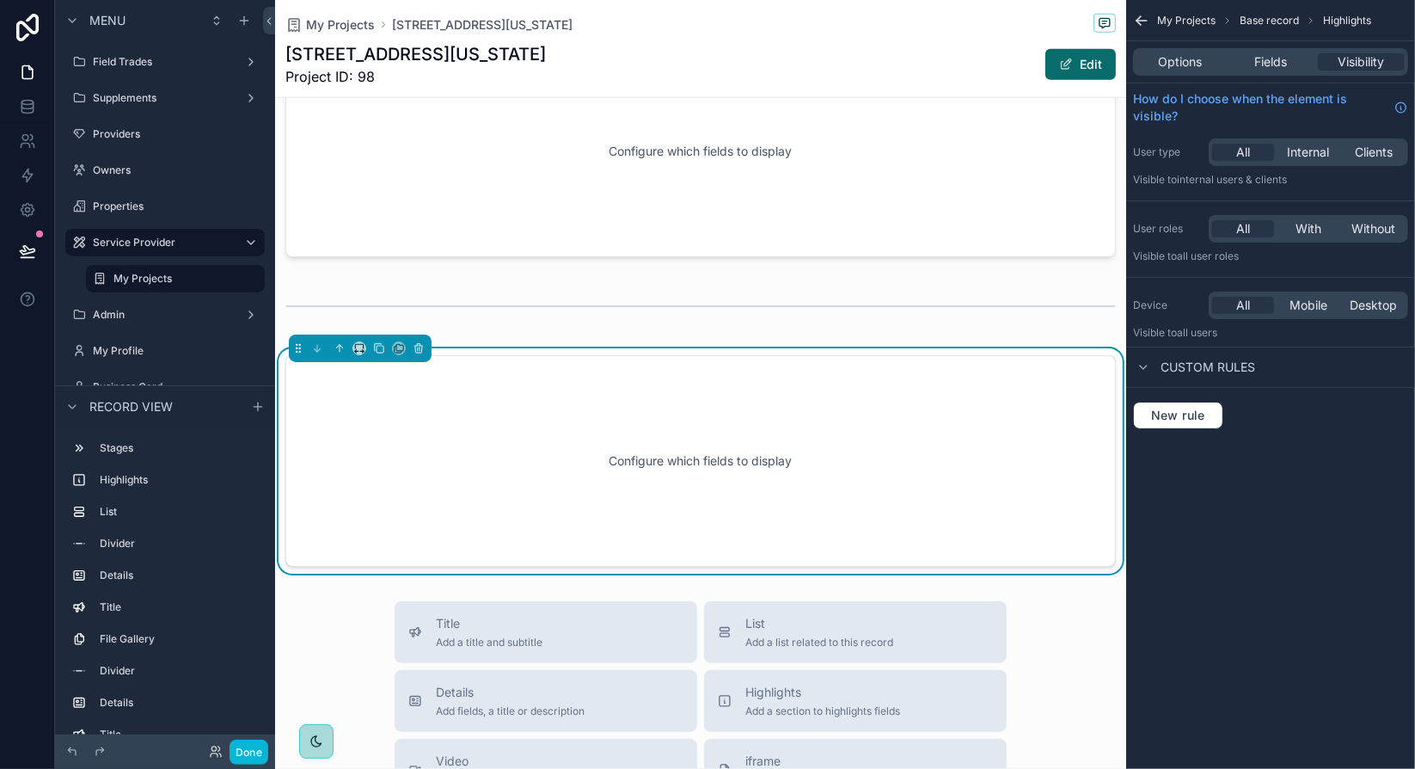
scroll to position [1567, 0]
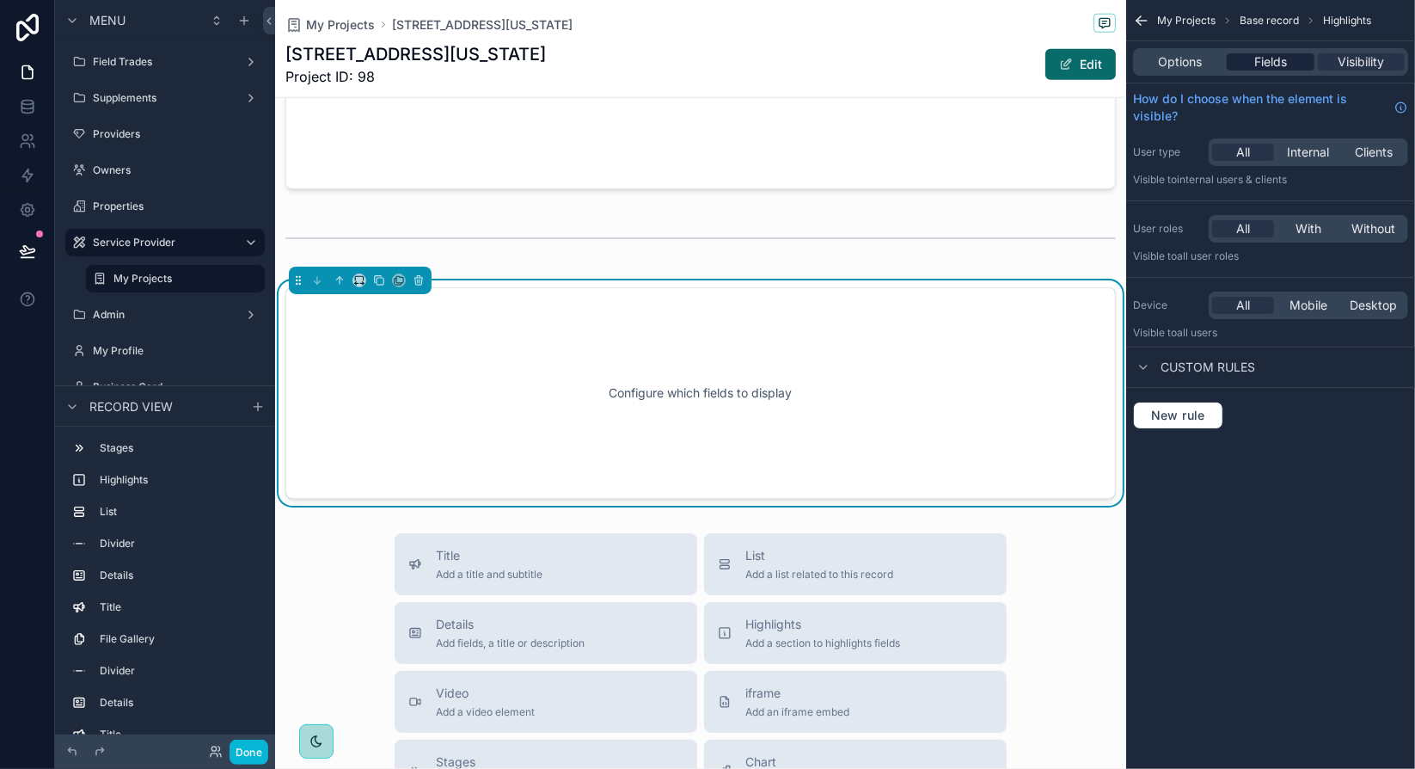
click at [1298, 66] on div "Fields" at bounding box center [1270, 61] width 87 height 17
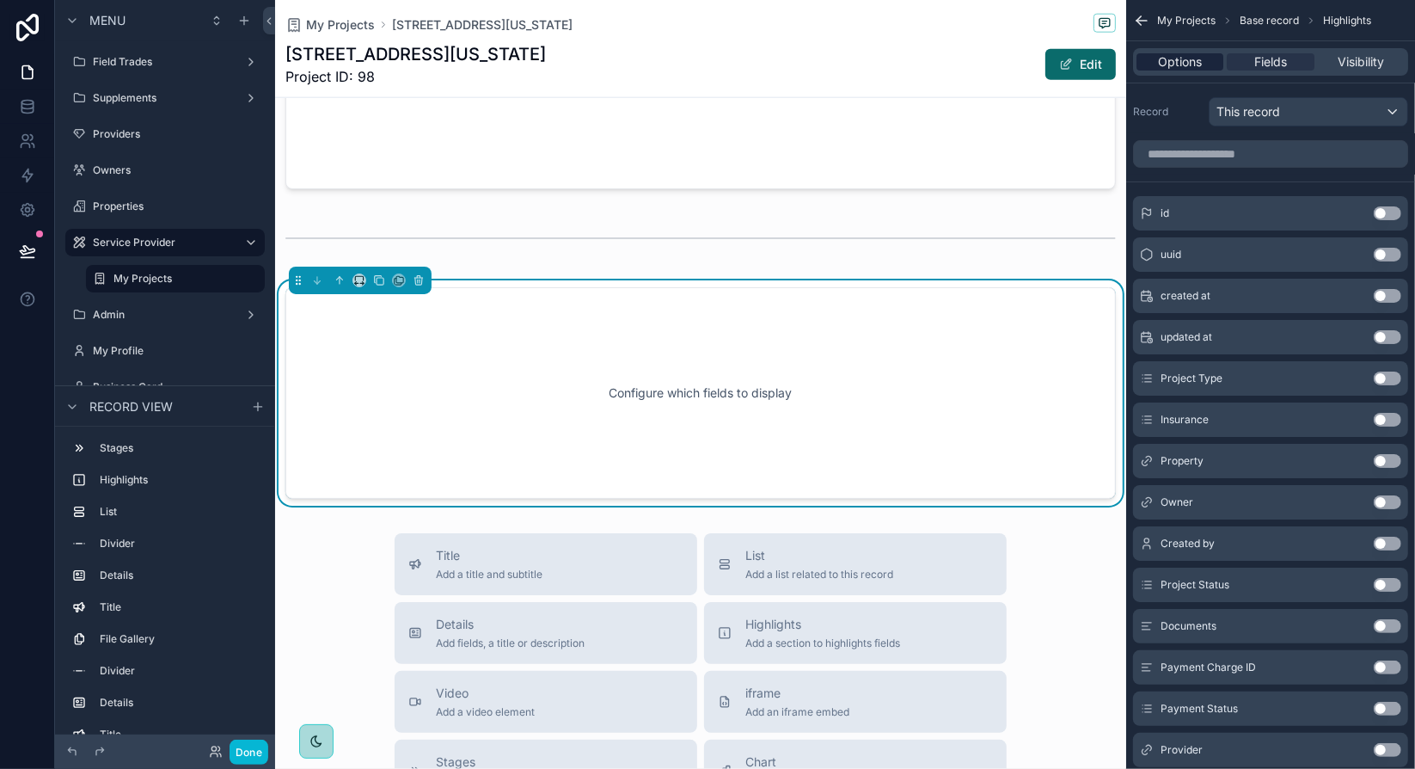
click at [1201, 67] on span "Options" at bounding box center [1180, 61] width 44 height 17
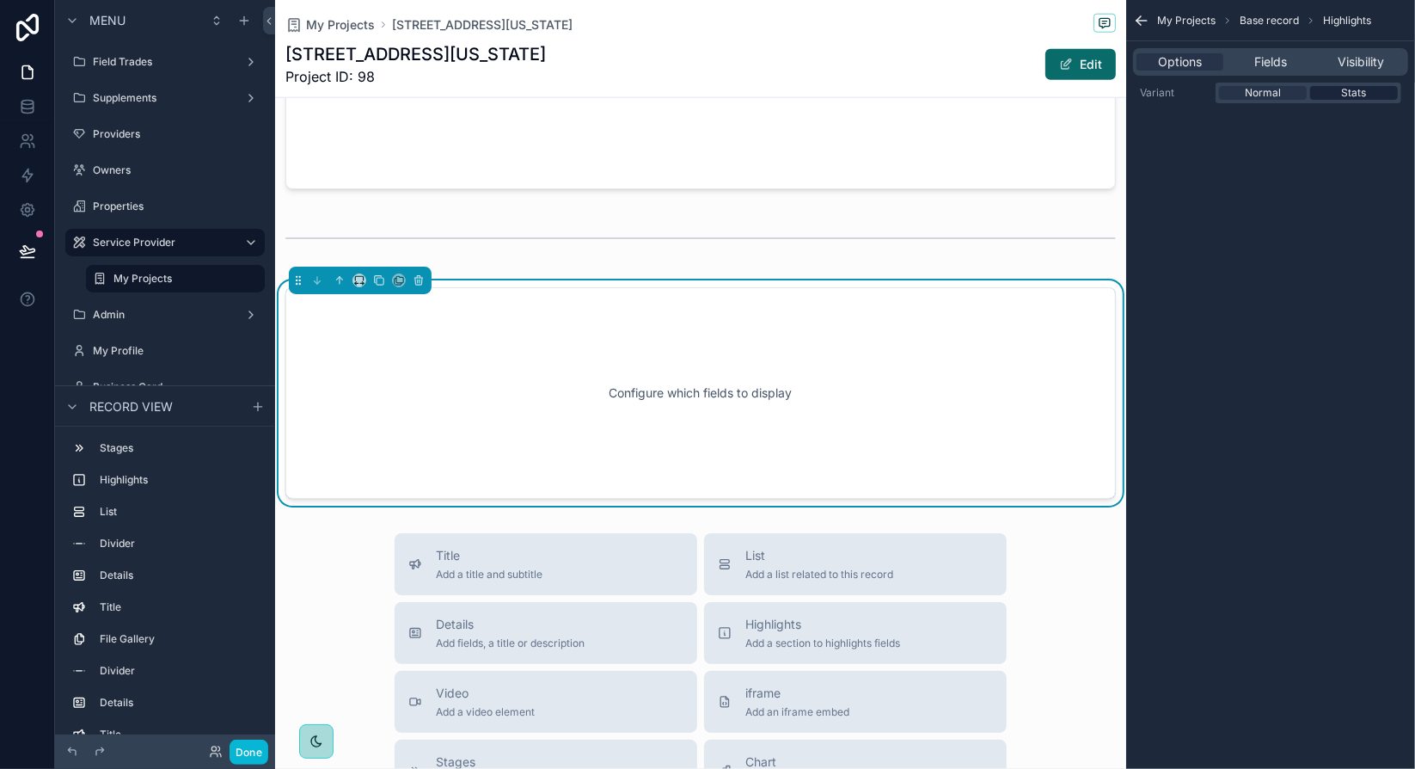
click at [1349, 95] on span "Stats" at bounding box center [1354, 93] width 25 height 14
click at [1278, 64] on span "Fields" at bounding box center [1270, 61] width 33 height 17
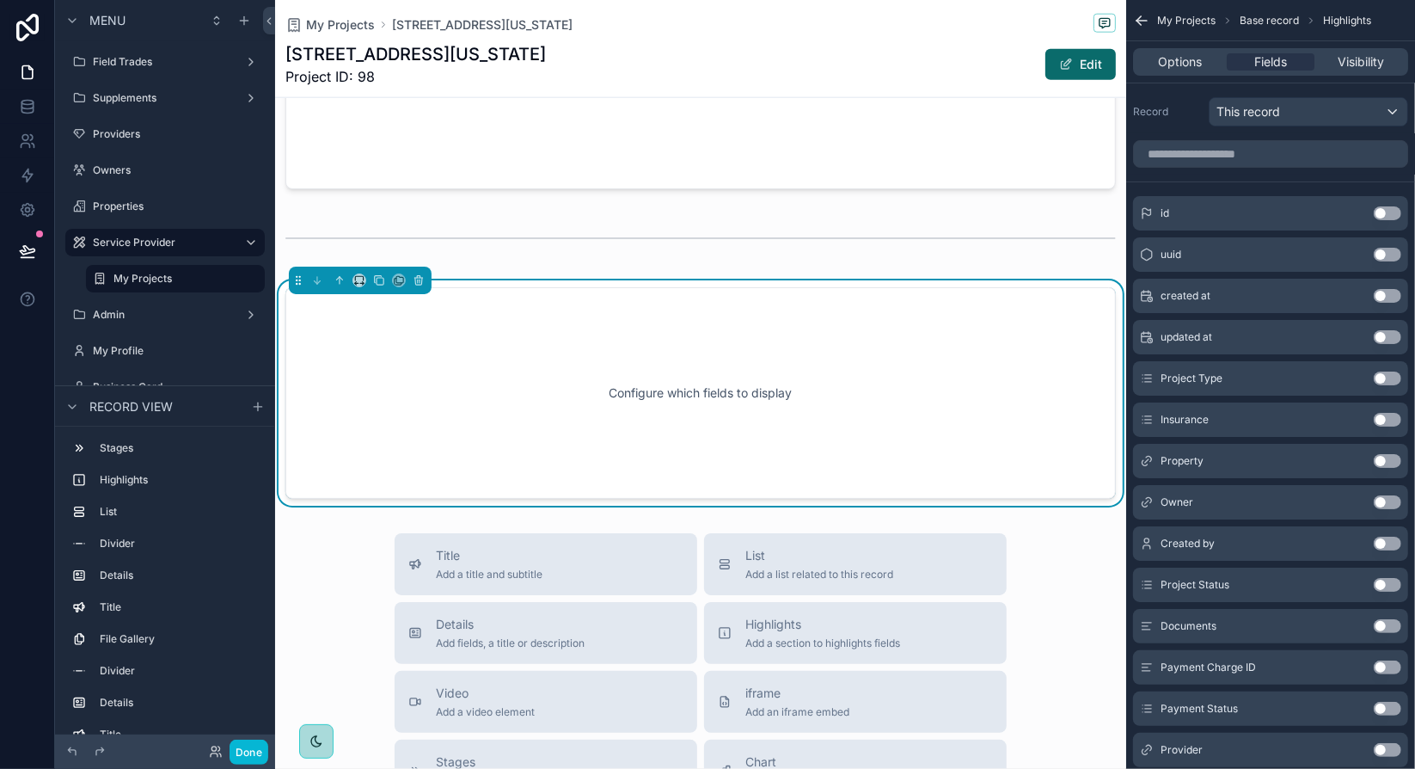
click at [1387, 295] on button "Use setting" at bounding box center [1388, 296] width 28 height 14
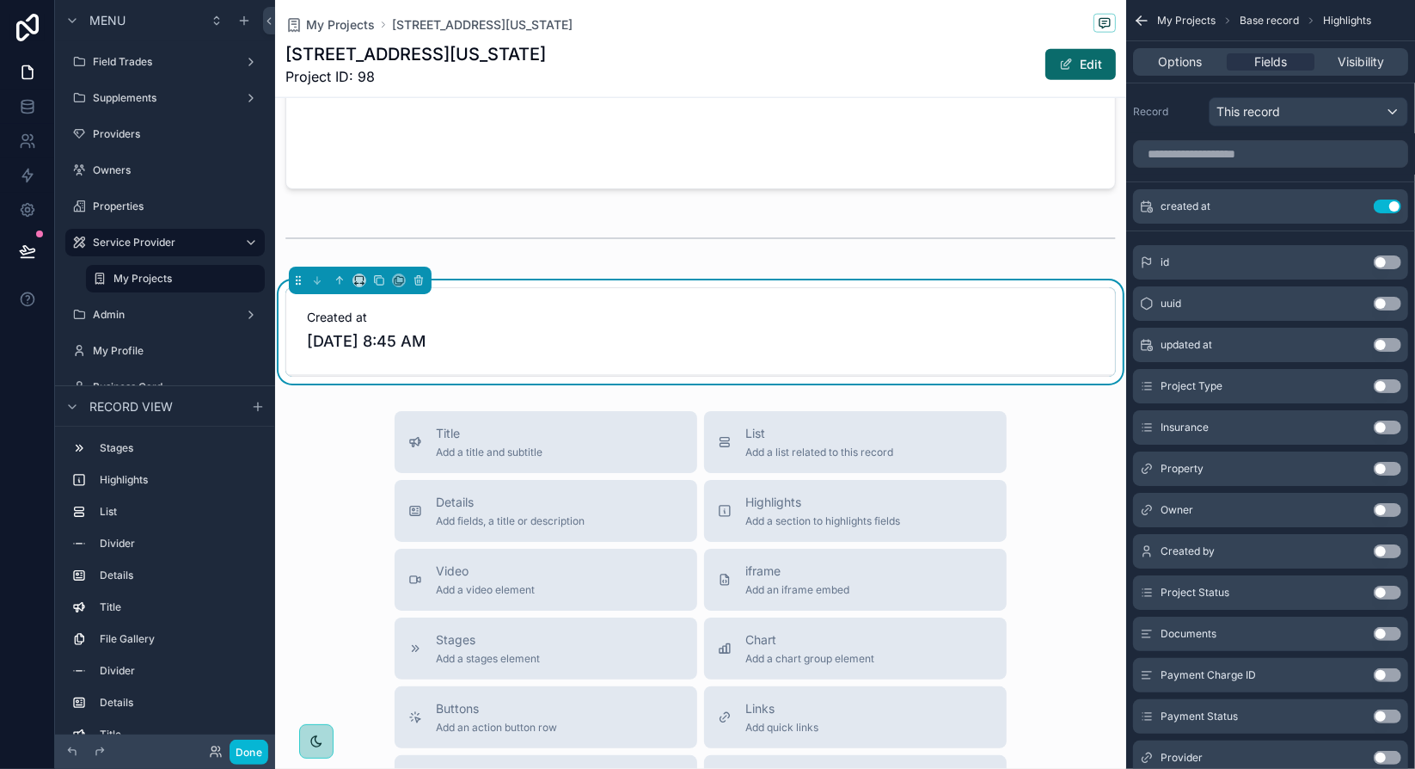
click at [1383, 344] on button "Use setting" at bounding box center [1388, 345] width 28 height 14
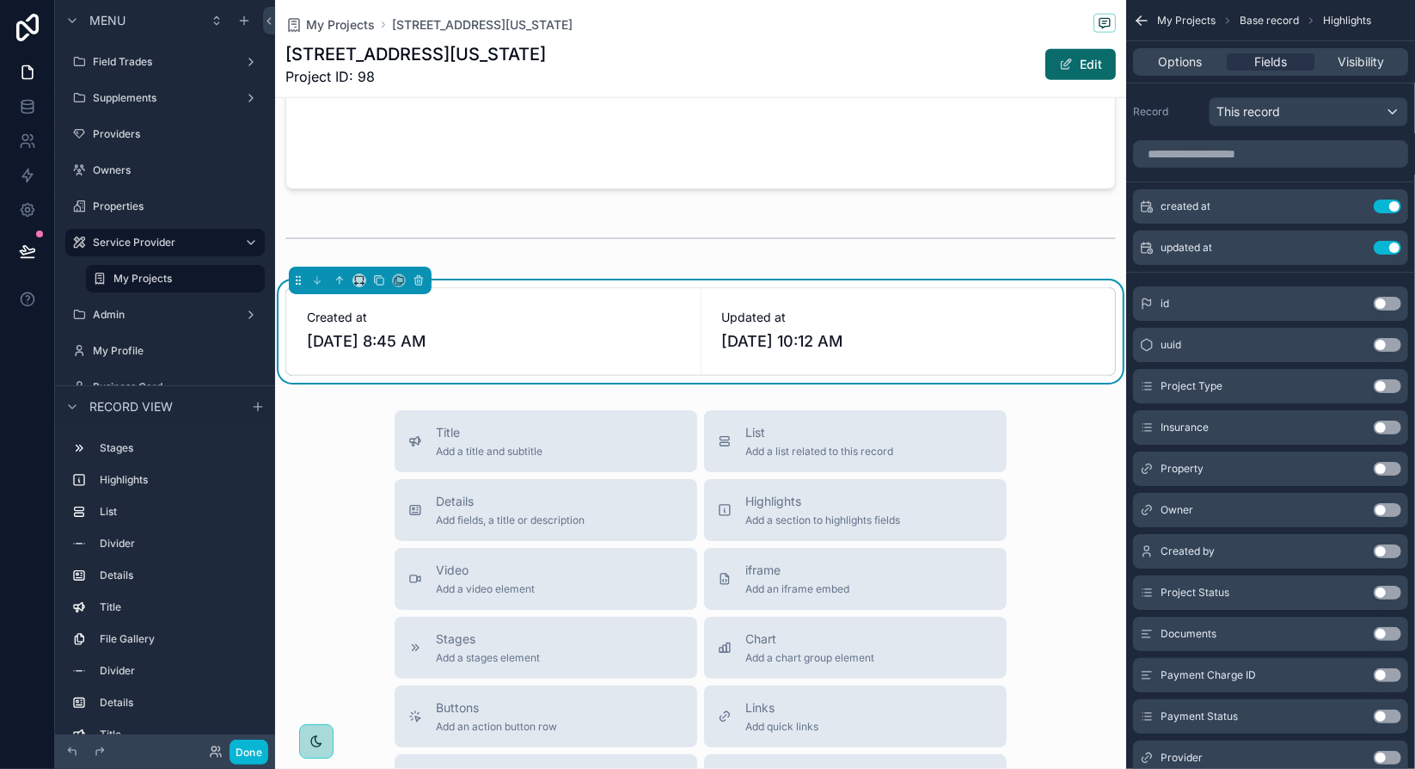
click at [1389, 546] on button "Use setting" at bounding box center [1388, 551] width 28 height 14
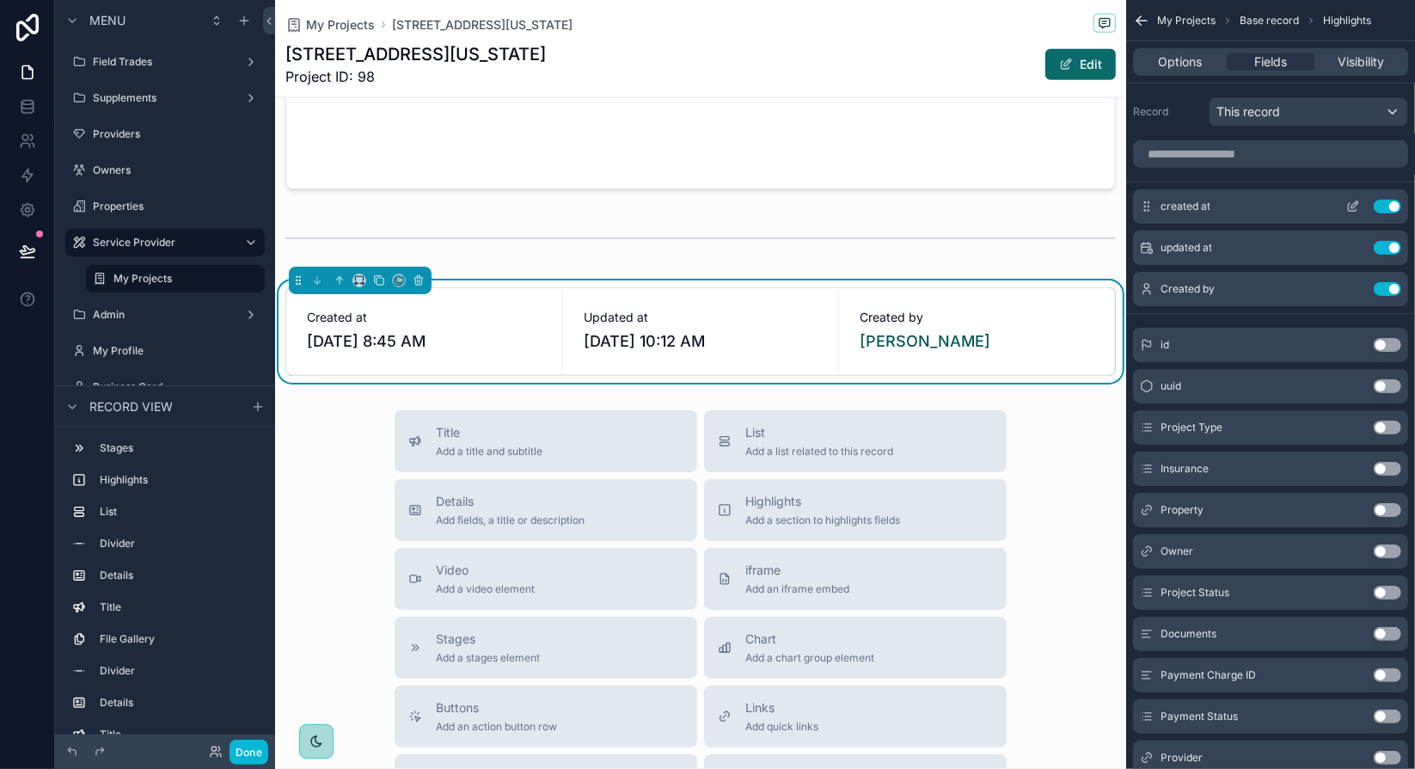
click at [1351, 204] on icon "scrollable content" at bounding box center [1353, 206] width 14 height 14
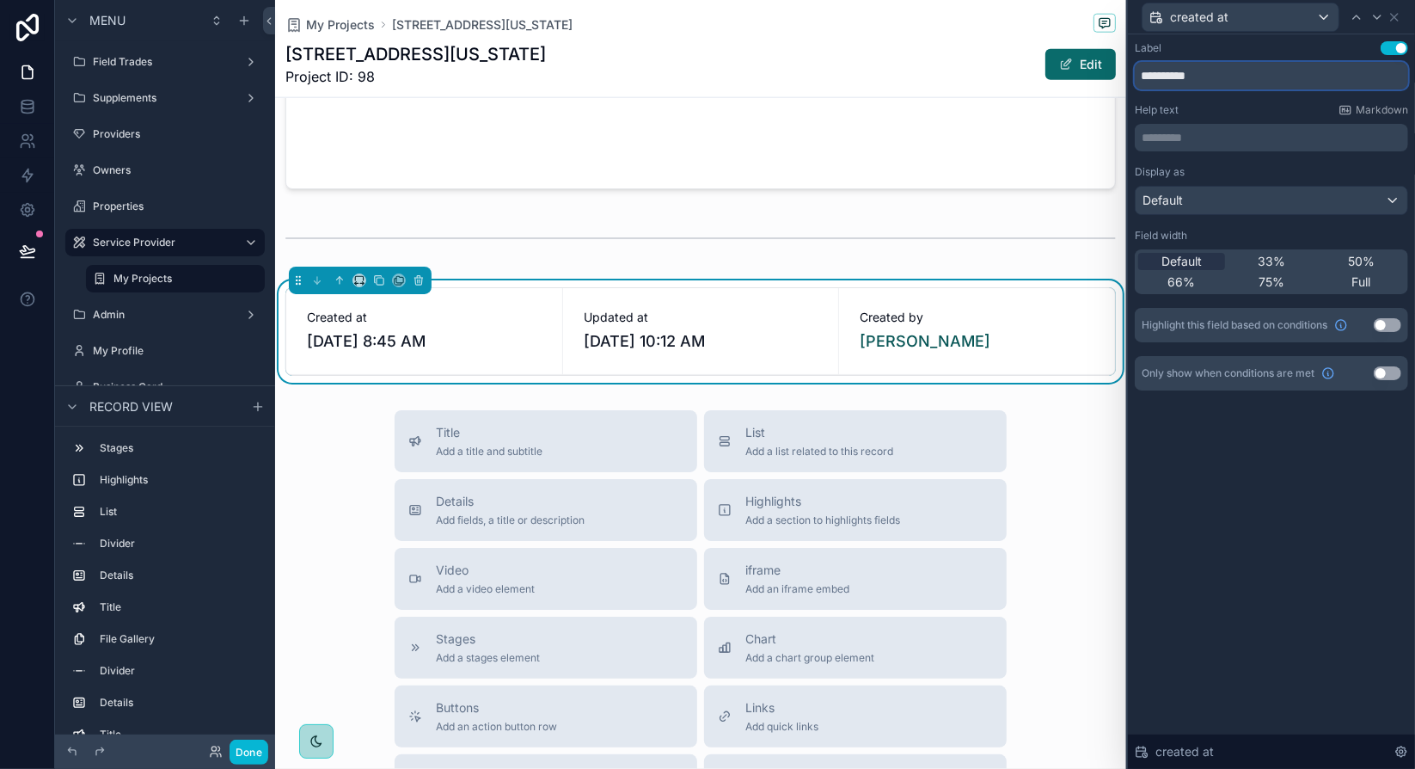
click at [1195, 79] on input "**********" at bounding box center [1271, 76] width 273 height 28
type input "*******"
click at [1396, 17] on icon at bounding box center [1395, 17] width 14 height 14
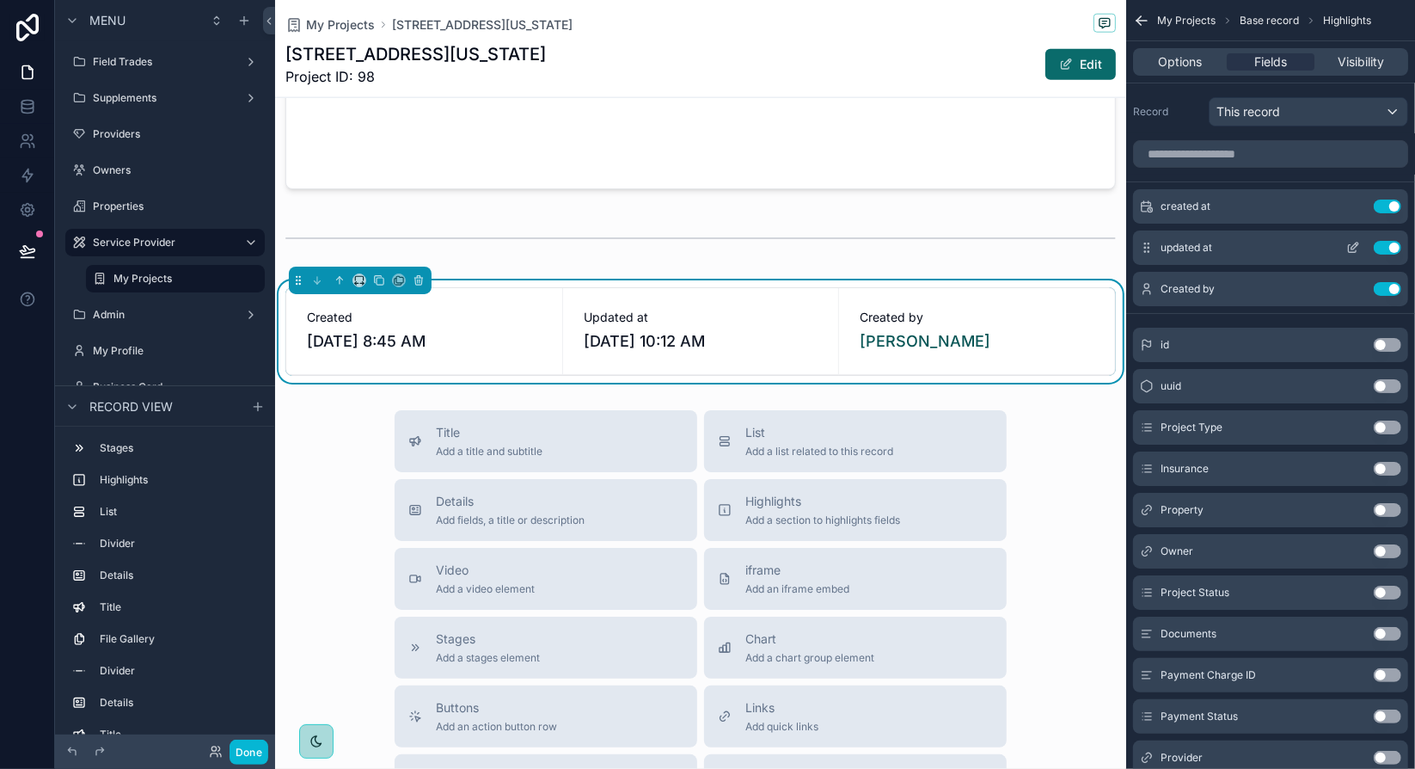
click at [1353, 248] on icon "scrollable content" at bounding box center [1353, 248] width 14 height 14
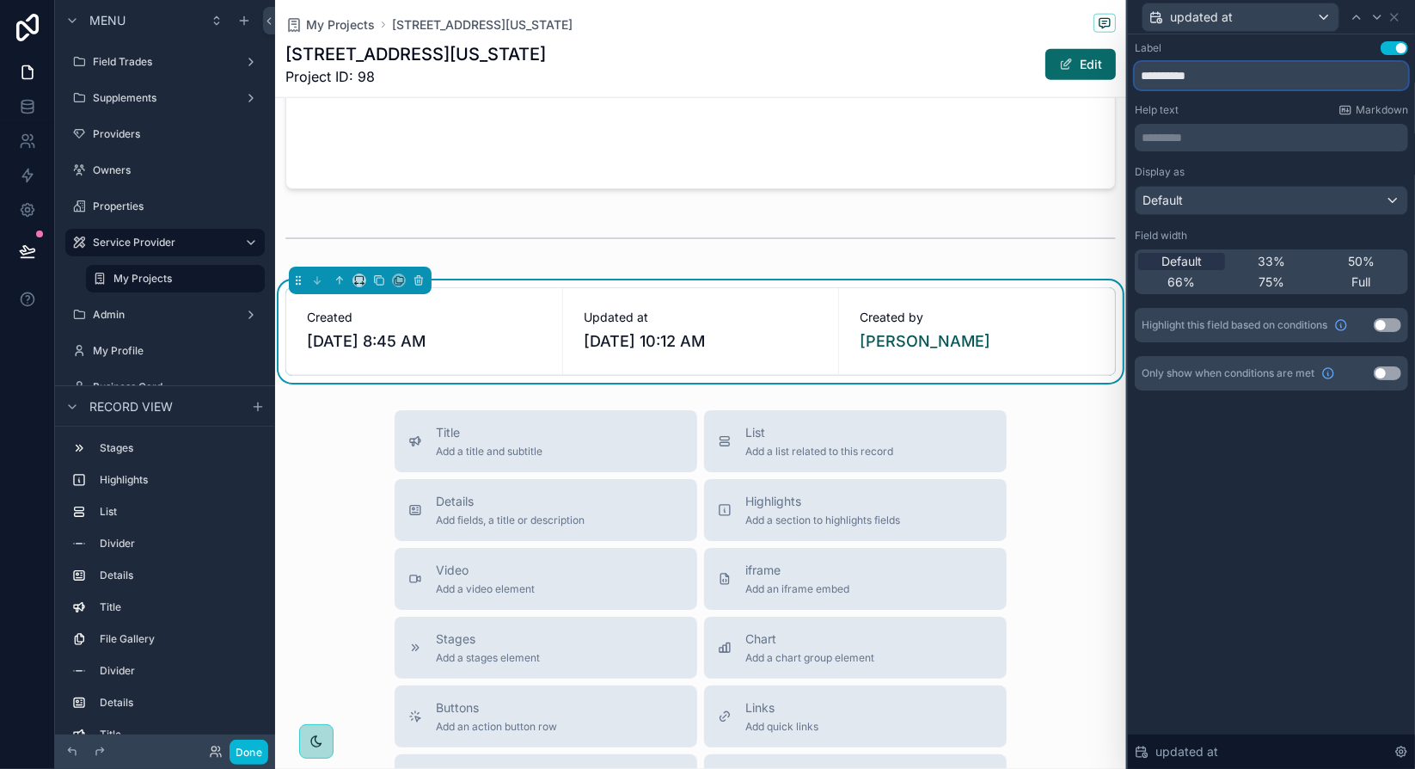
click at [1198, 75] on input "**********" at bounding box center [1271, 76] width 273 height 28
type input "*******"
click at [1269, 56] on div "Label Use setting *******" at bounding box center [1271, 65] width 273 height 48
click at [1383, 201] on div "Default" at bounding box center [1272, 201] width 272 height 28
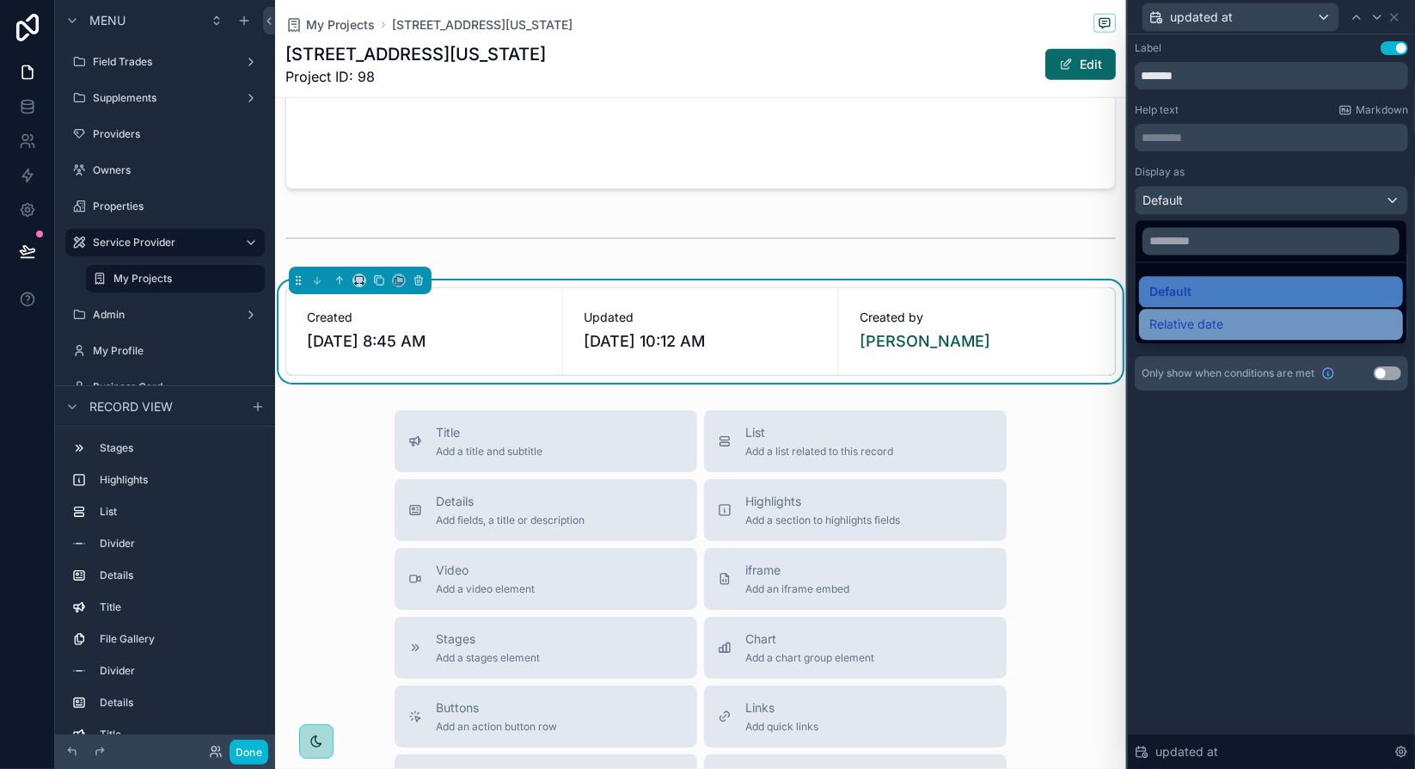
click at [1210, 325] on span "Relative date" at bounding box center [1186, 324] width 74 height 21
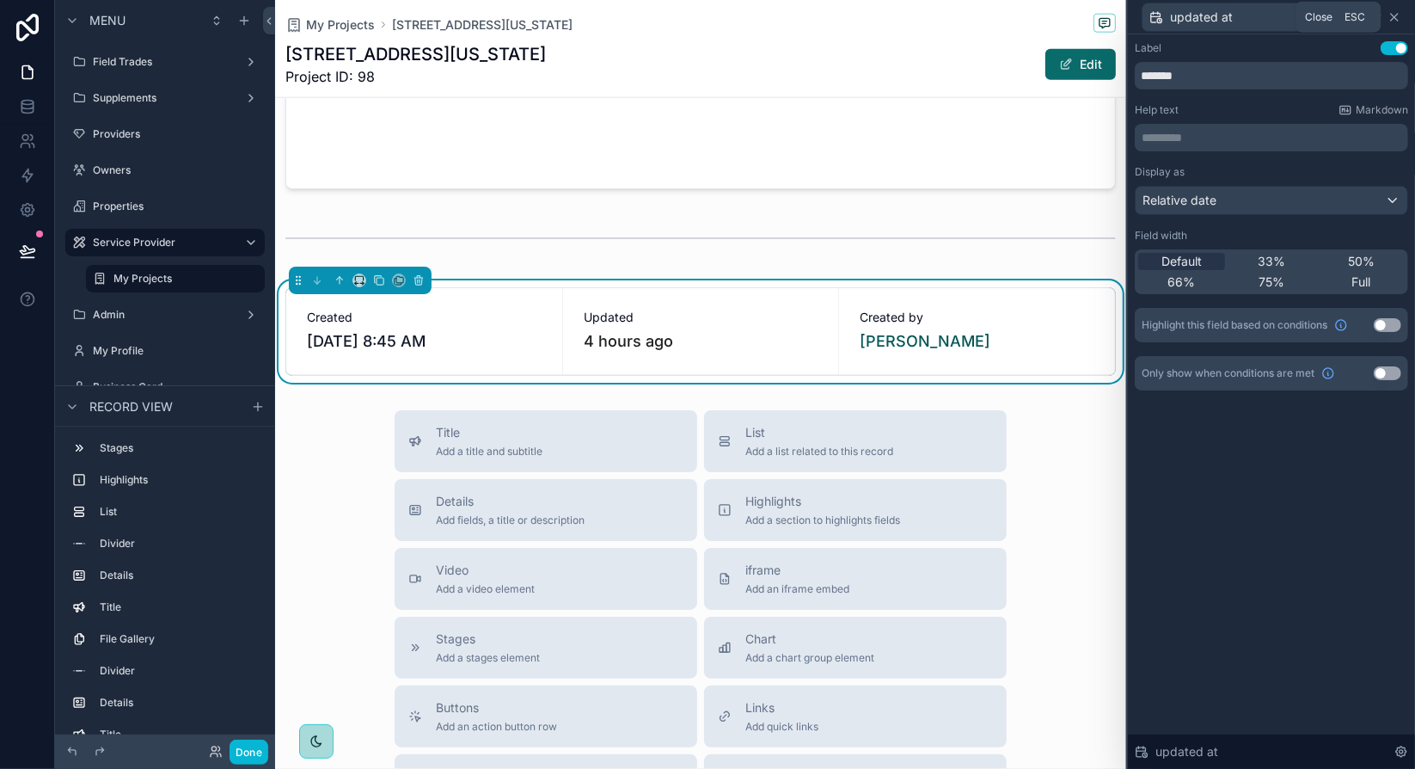
click at [1394, 16] on icon at bounding box center [1394, 17] width 7 height 7
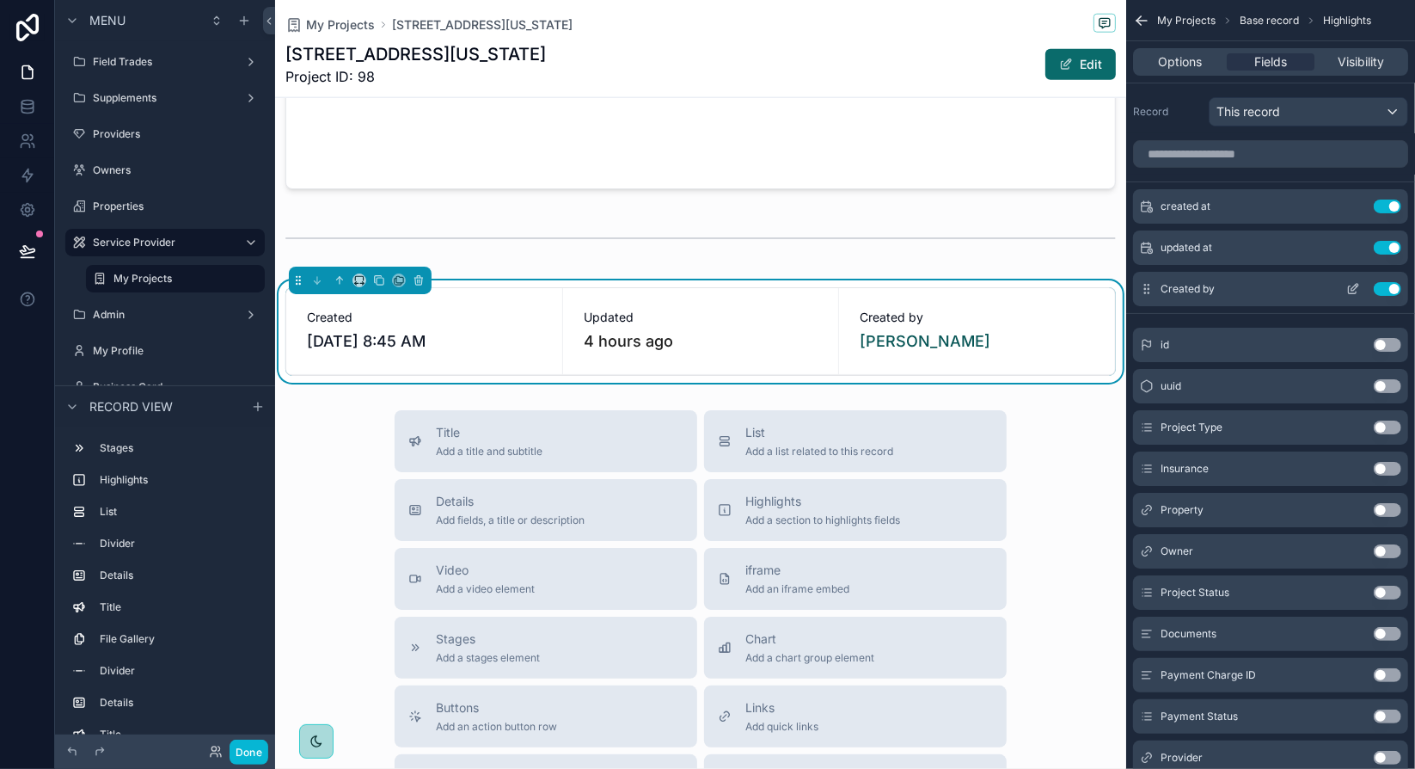
click at [1355, 288] on icon "scrollable content" at bounding box center [1354, 287] width 7 height 7
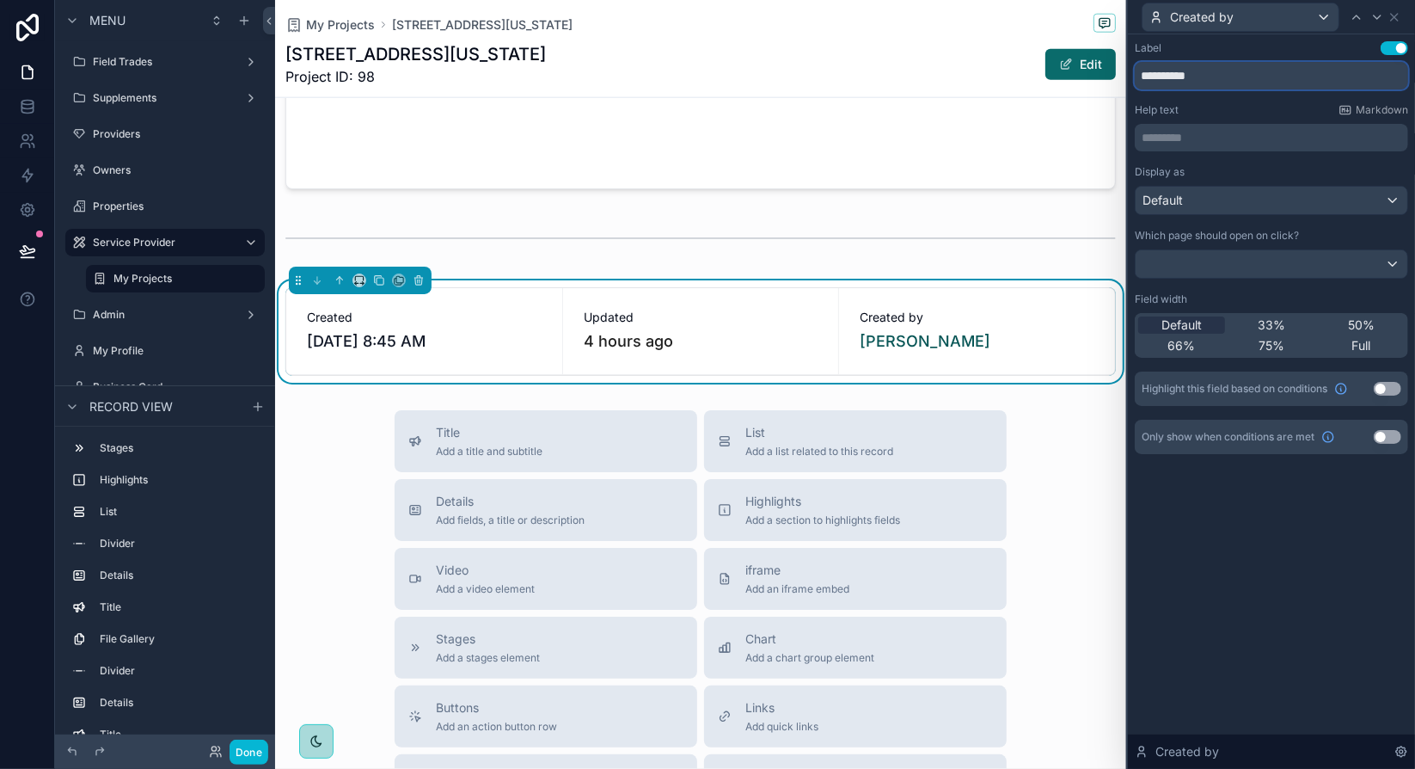
click at [1191, 68] on input "**********" at bounding box center [1271, 76] width 273 height 28
type input "*******"
click at [1397, 17] on icon at bounding box center [1395, 17] width 14 height 14
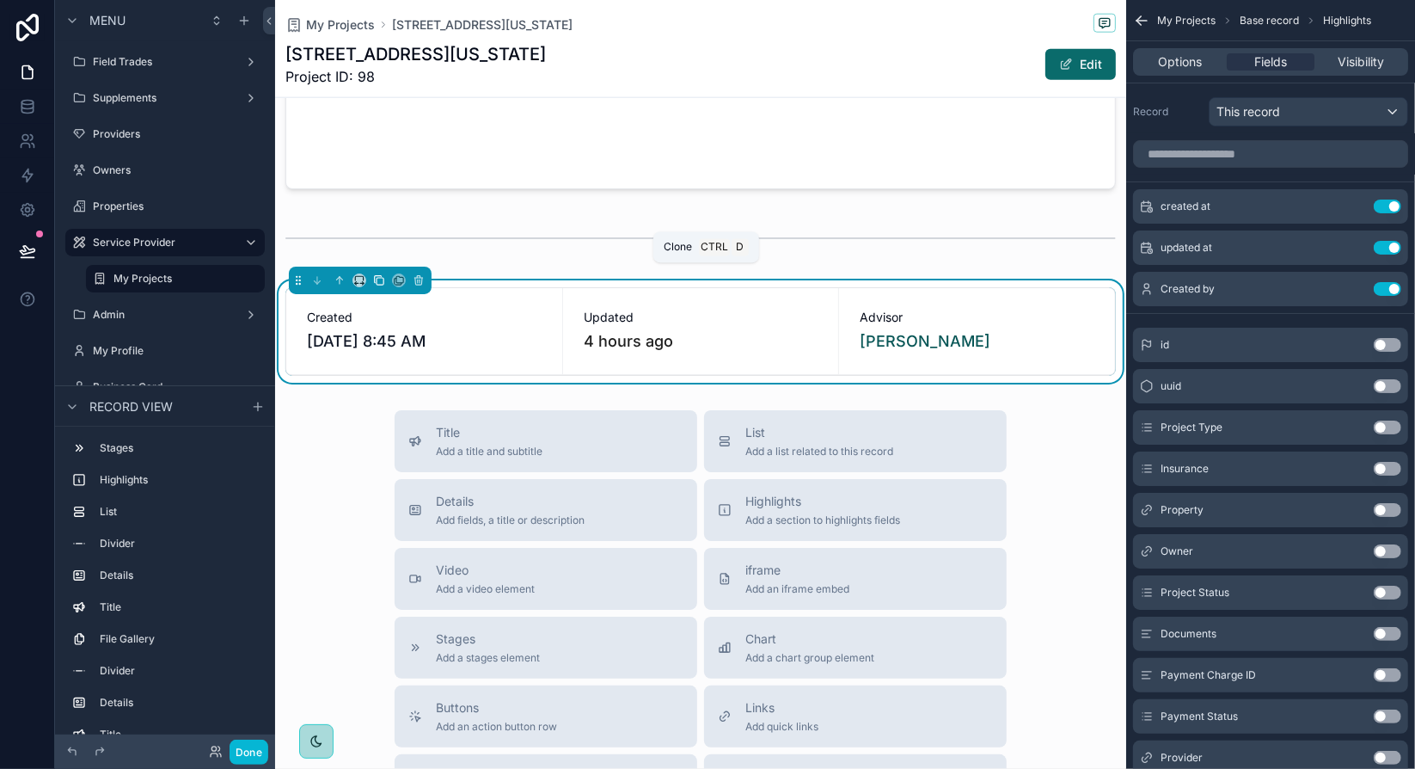
click at [378, 274] on icon "scrollable content" at bounding box center [379, 280] width 12 height 12
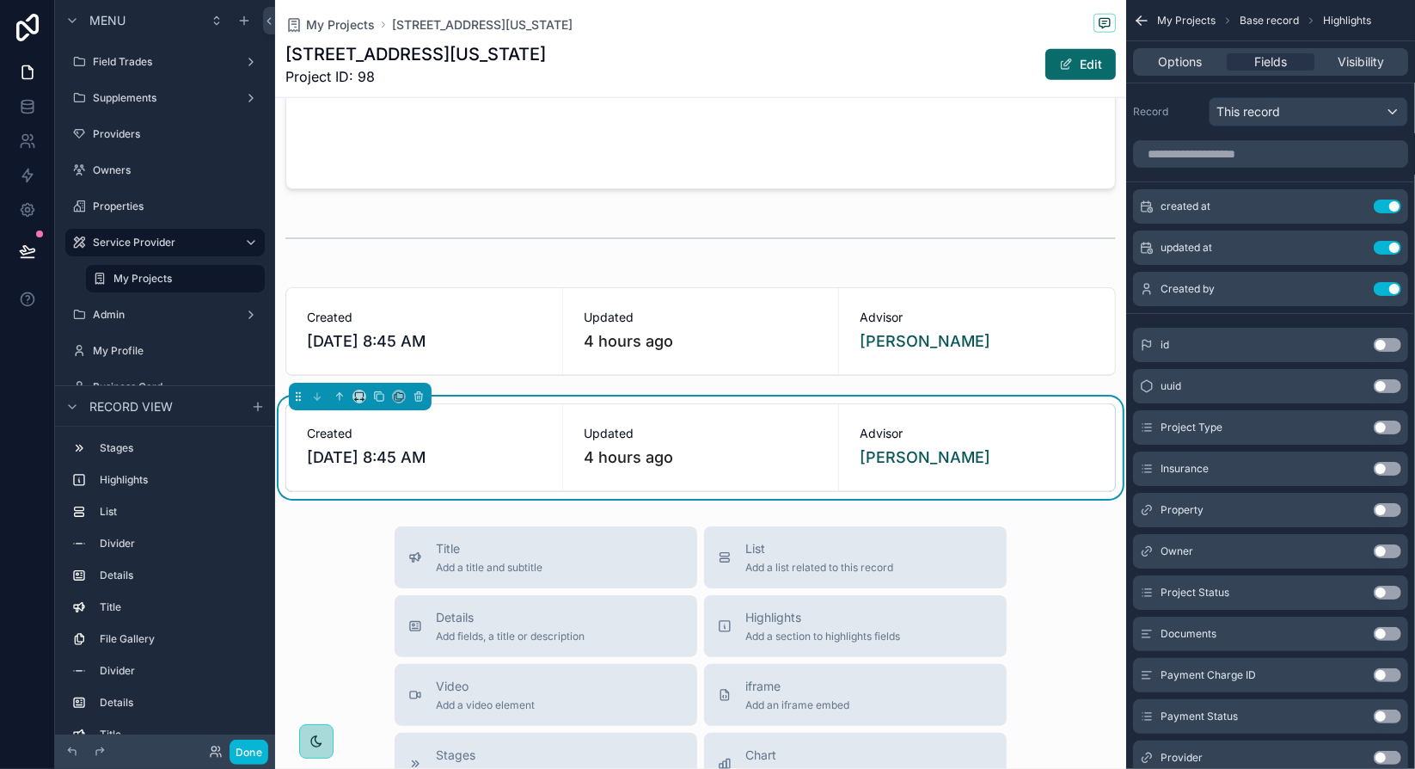
click at [1067, 425] on span "Advisor" at bounding box center [977, 433] width 235 height 17
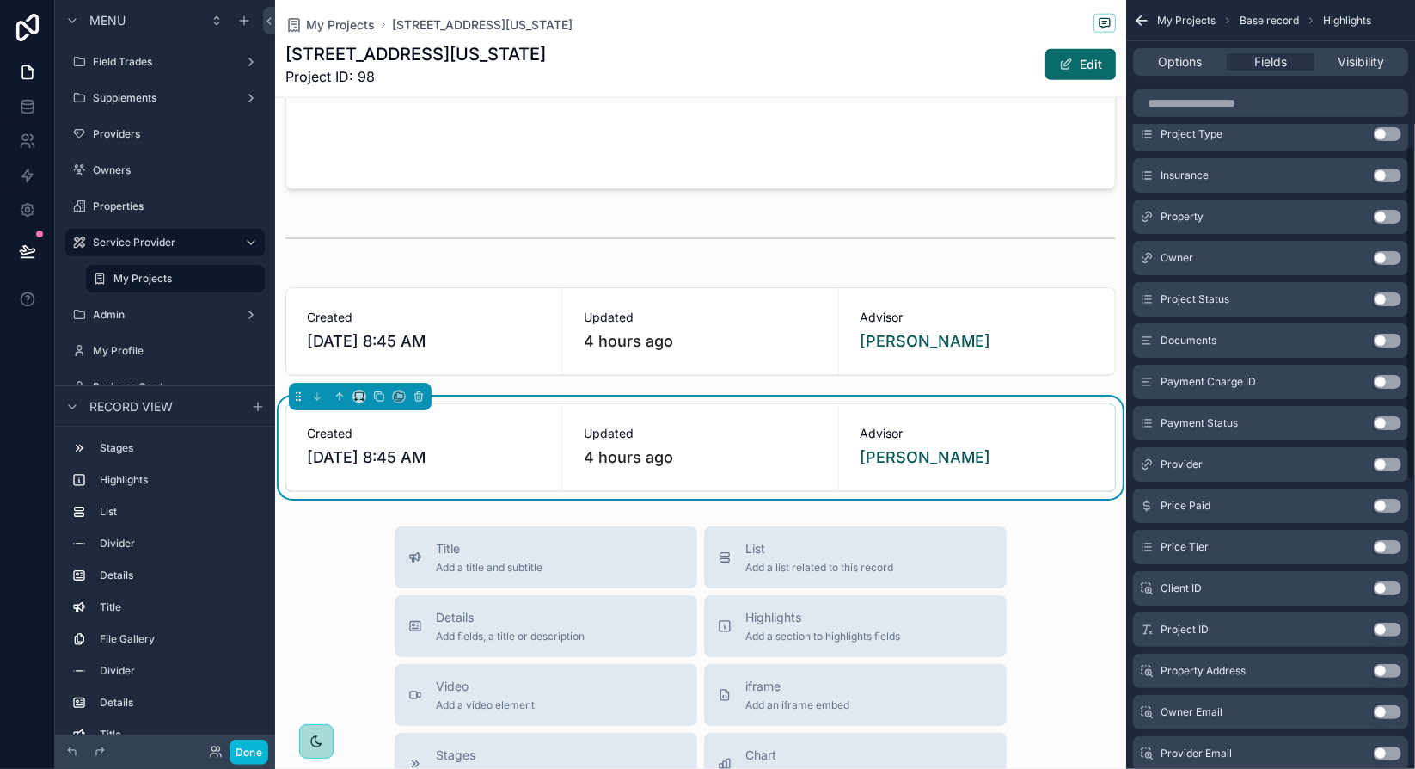
scroll to position [344, 0]
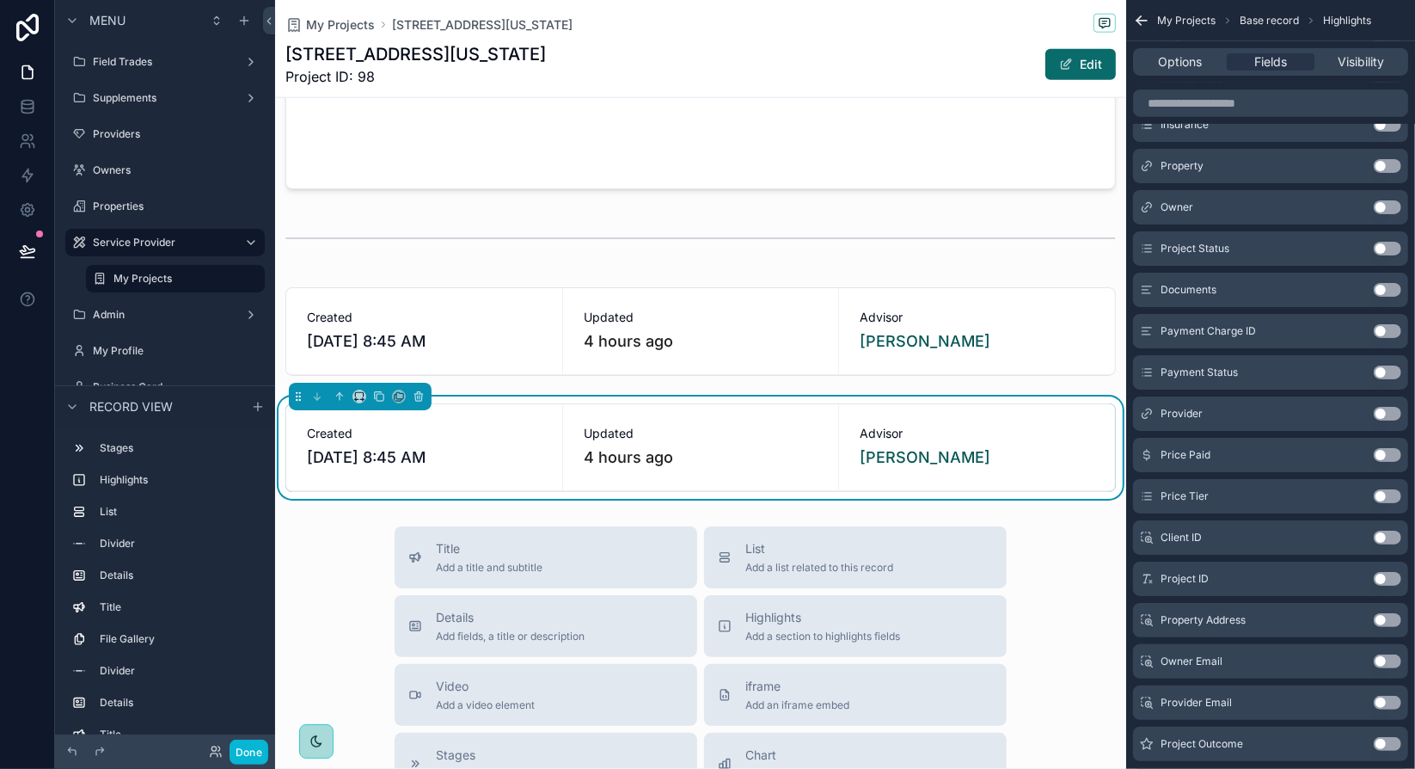
click at [1386, 494] on button "Use setting" at bounding box center [1388, 496] width 28 height 14
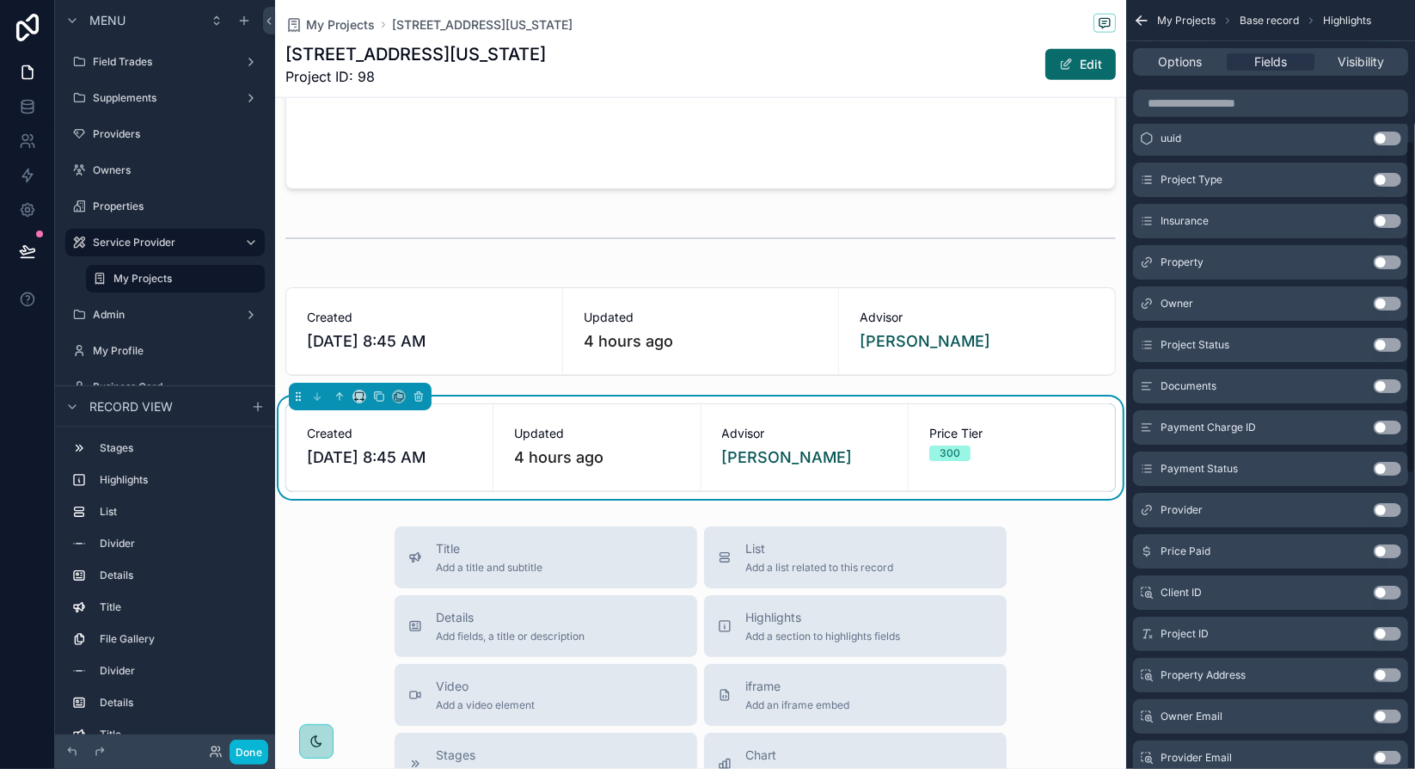
scroll to position [227, 0]
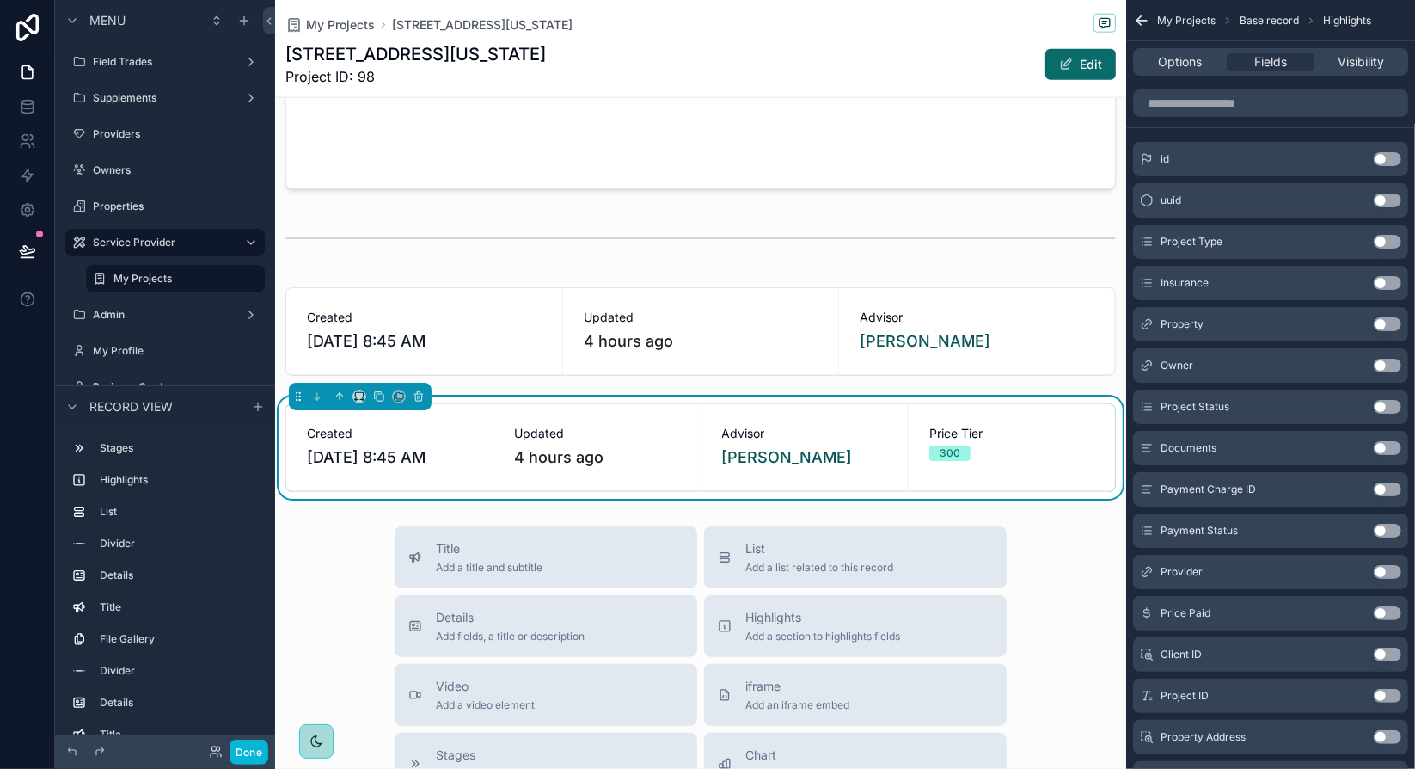
click at [1386, 528] on button "Use setting" at bounding box center [1388, 531] width 28 height 14
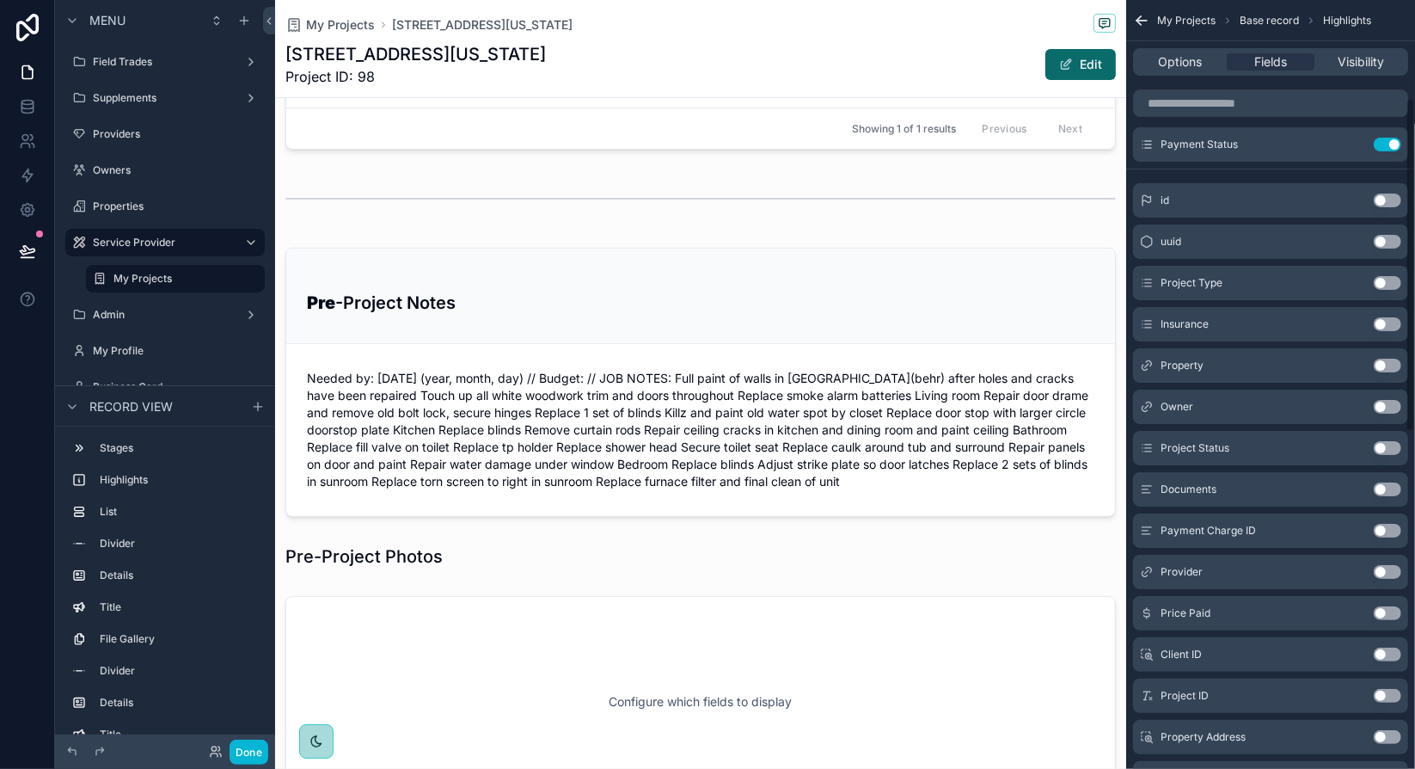
scroll to position [1567, 0]
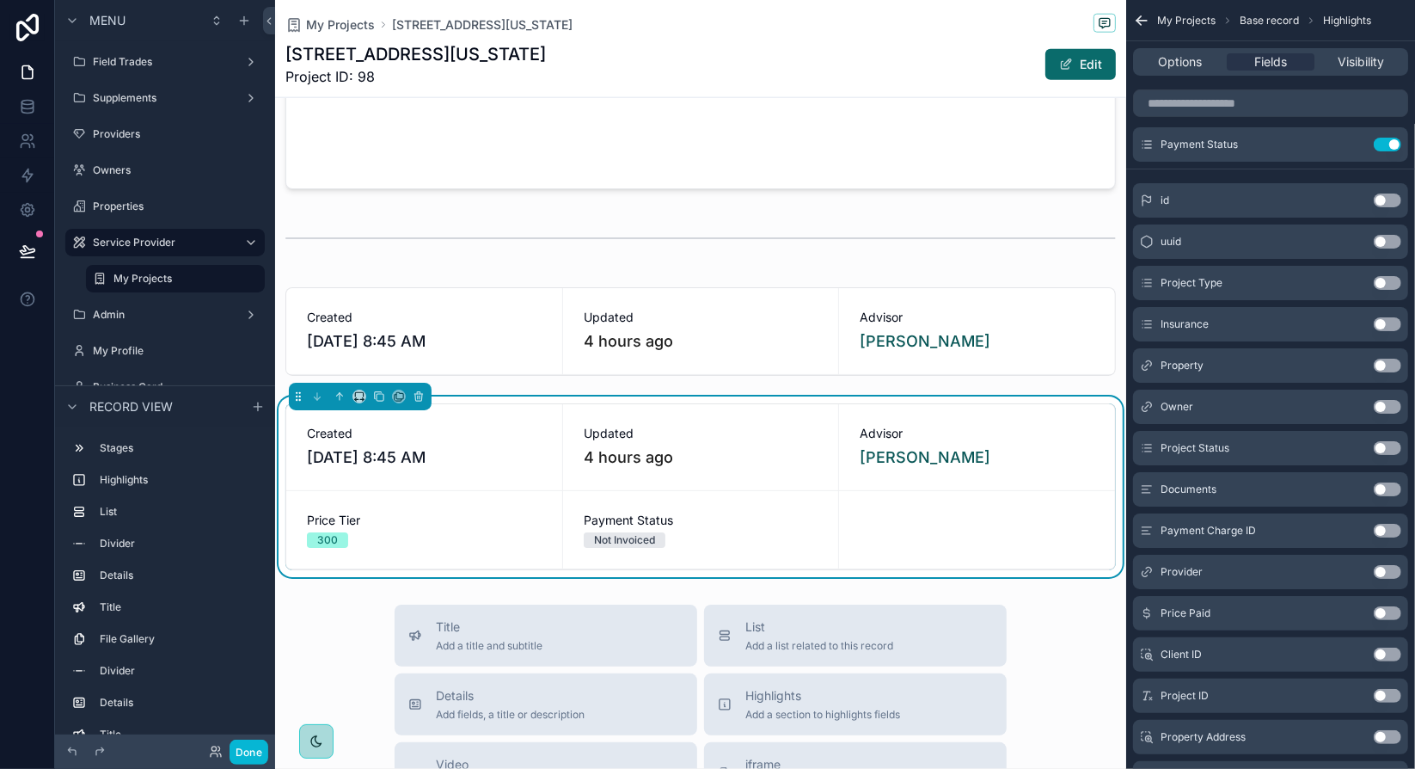
click at [1383, 448] on button "Use setting" at bounding box center [1388, 448] width 28 height 14
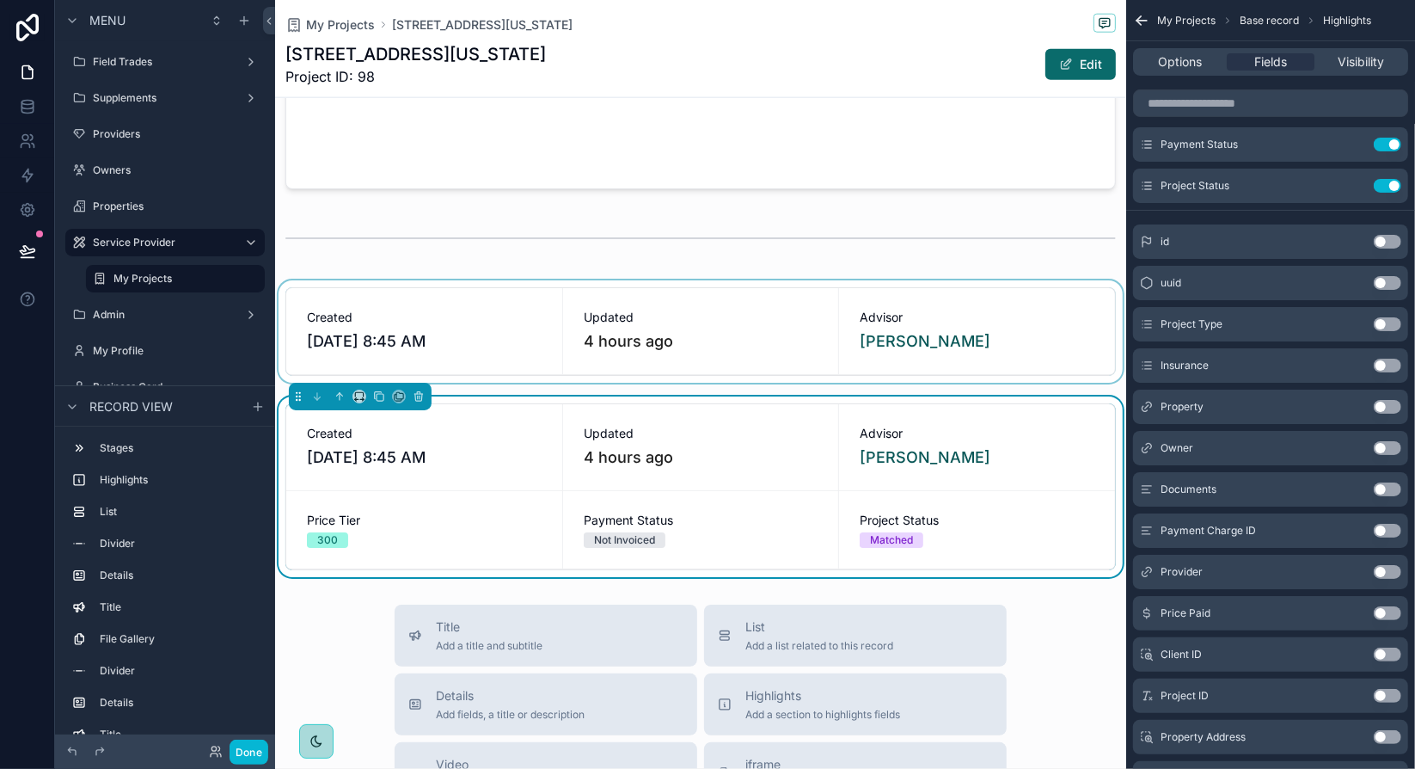
click at [536, 317] on div "scrollable content" at bounding box center [700, 331] width 851 height 102
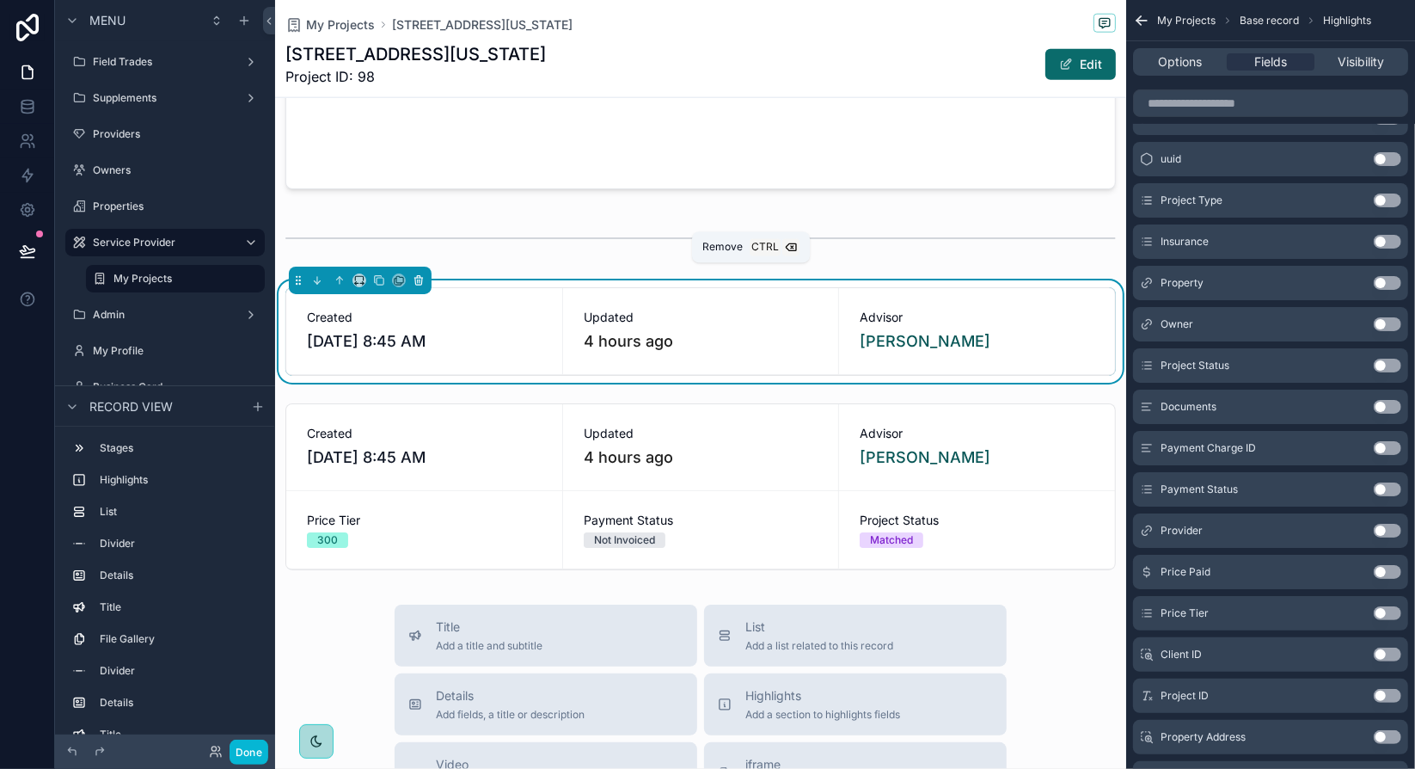
click at [415, 278] on icon "scrollable content" at bounding box center [418, 281] width 7 height 7
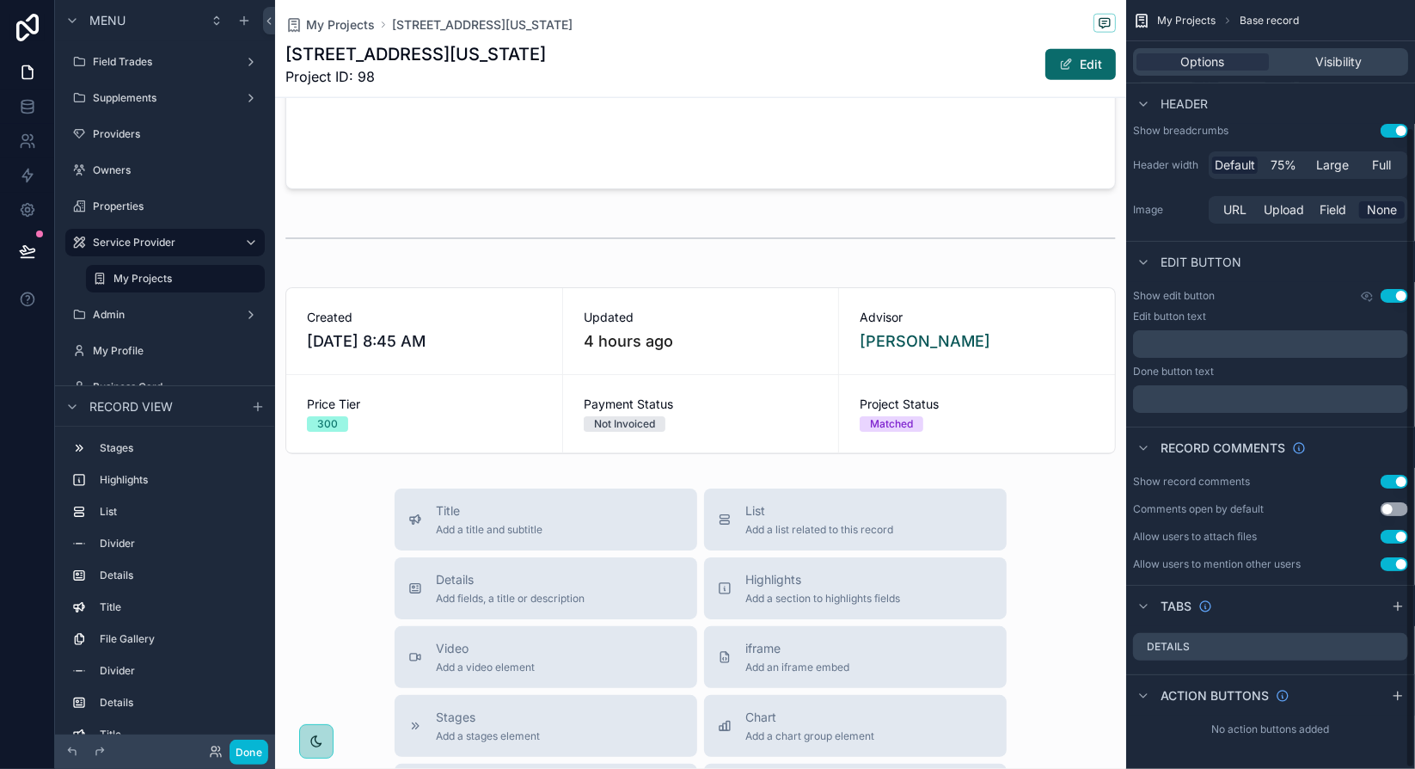
click at [1022, 356] on div "scrollable content" at bounding box center [700, 370] width 851 height 181
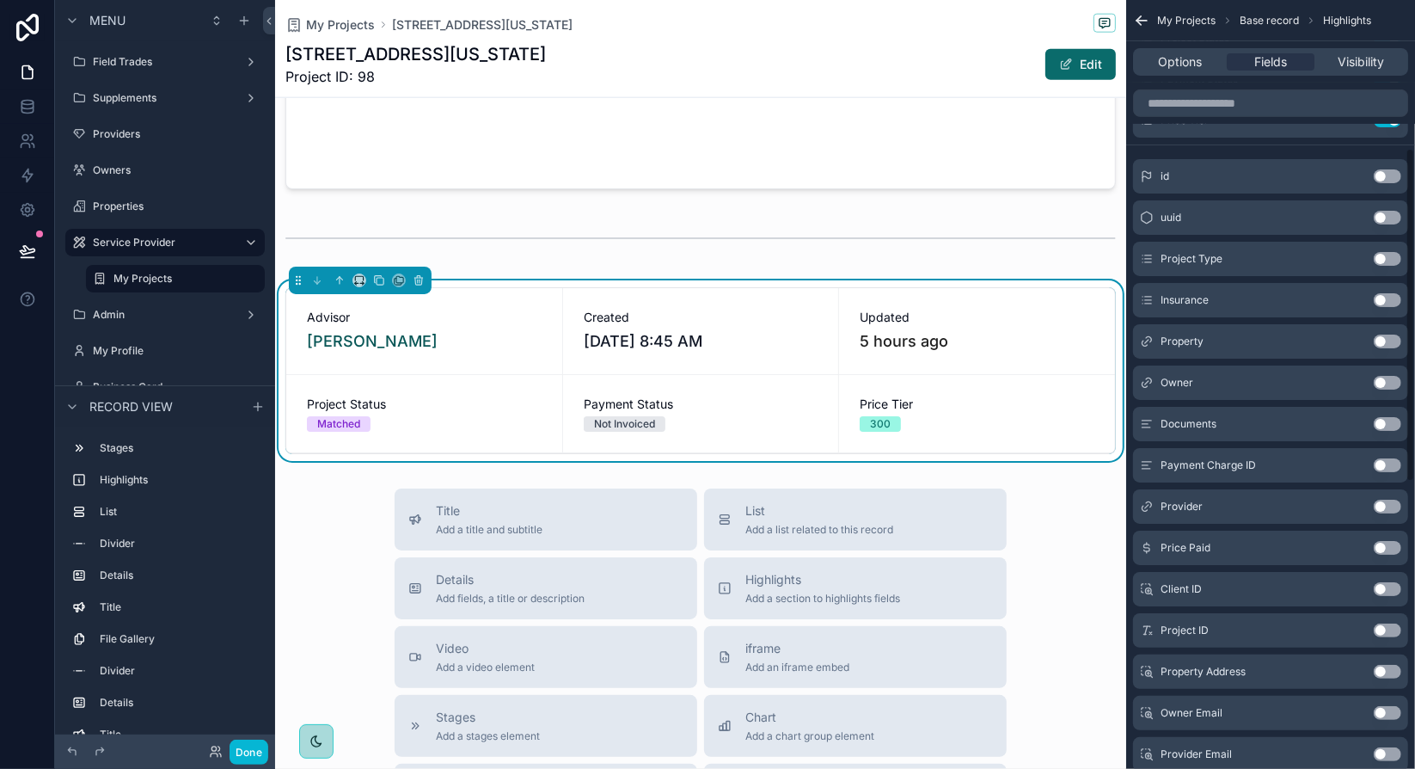
scroll to position [344, 0]
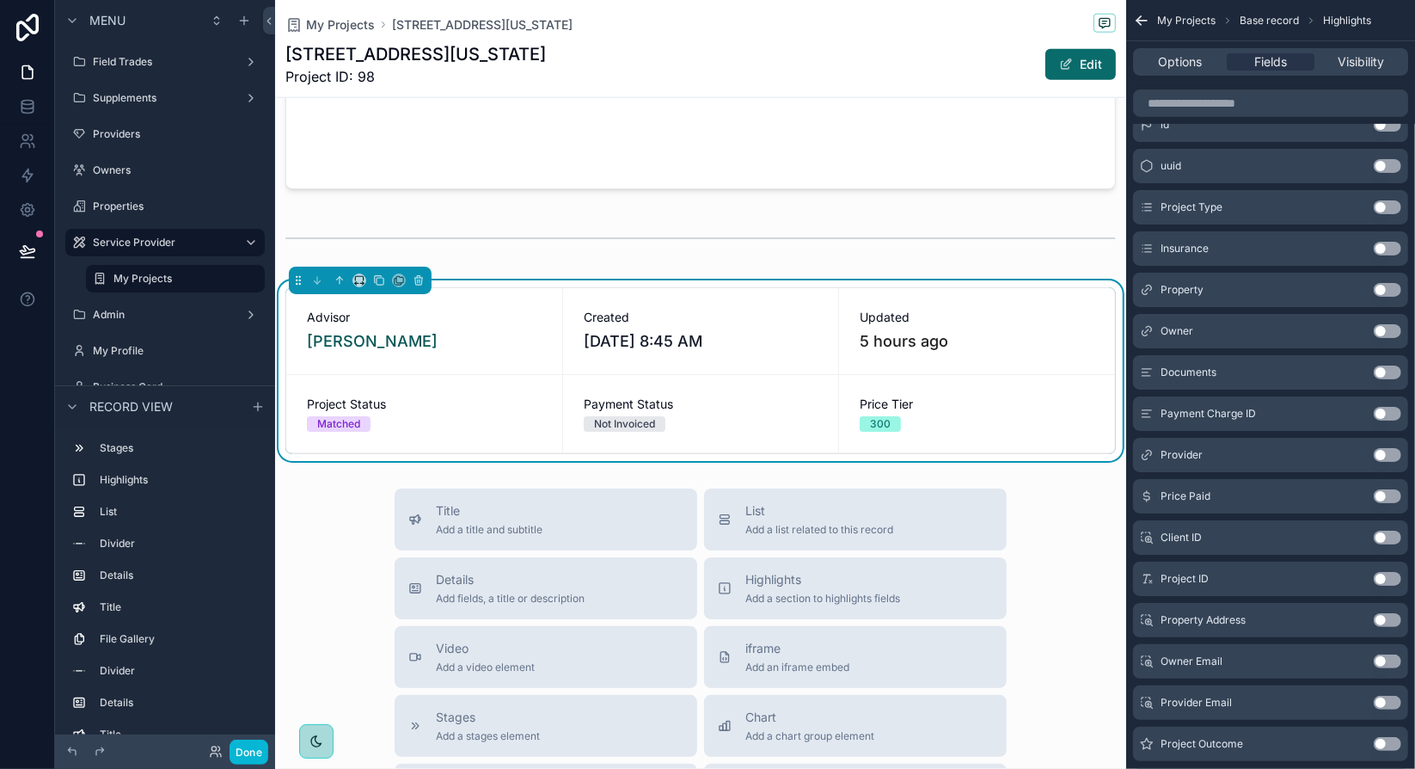
click at [1389, 495] on button "Use setting" at bounding box center [1388, 496] width 28 height 14
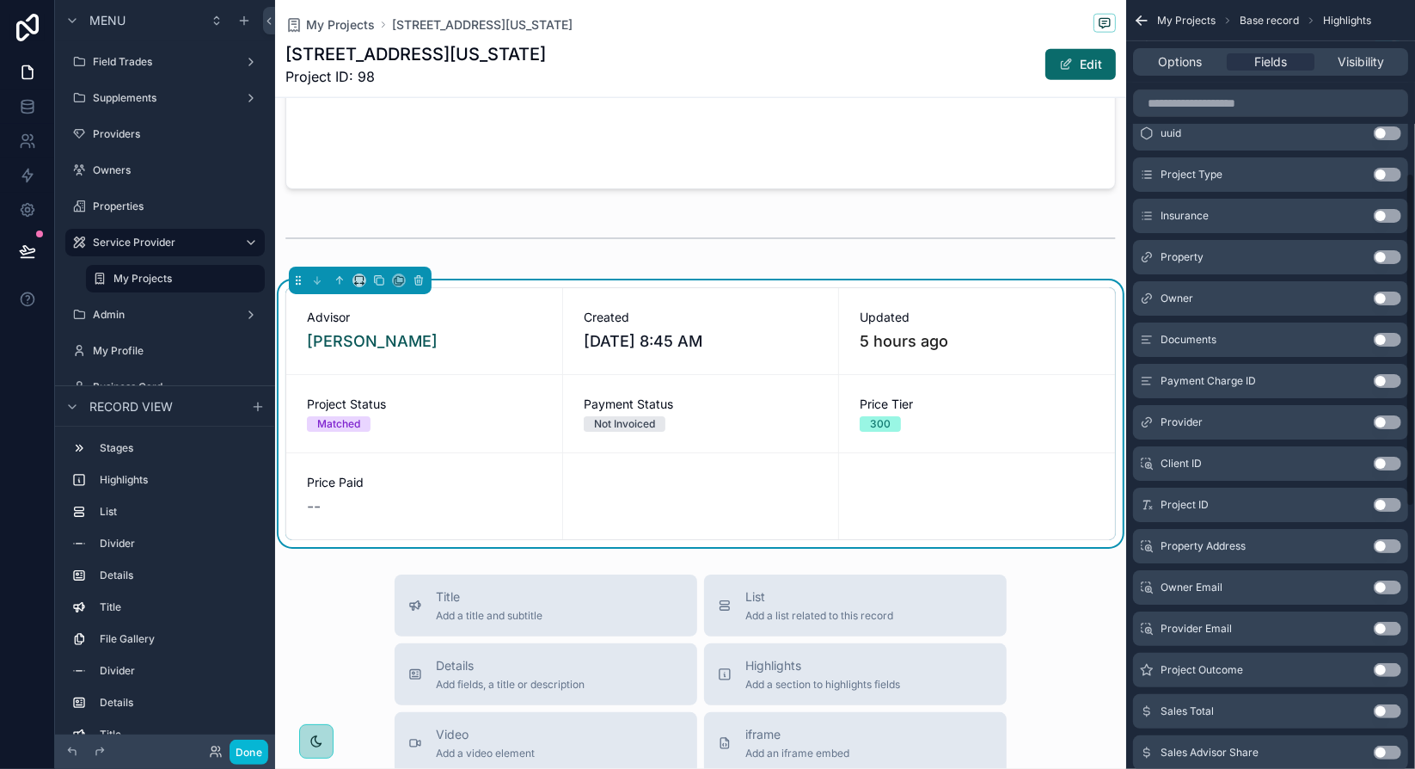
scroll to position [399, 0]
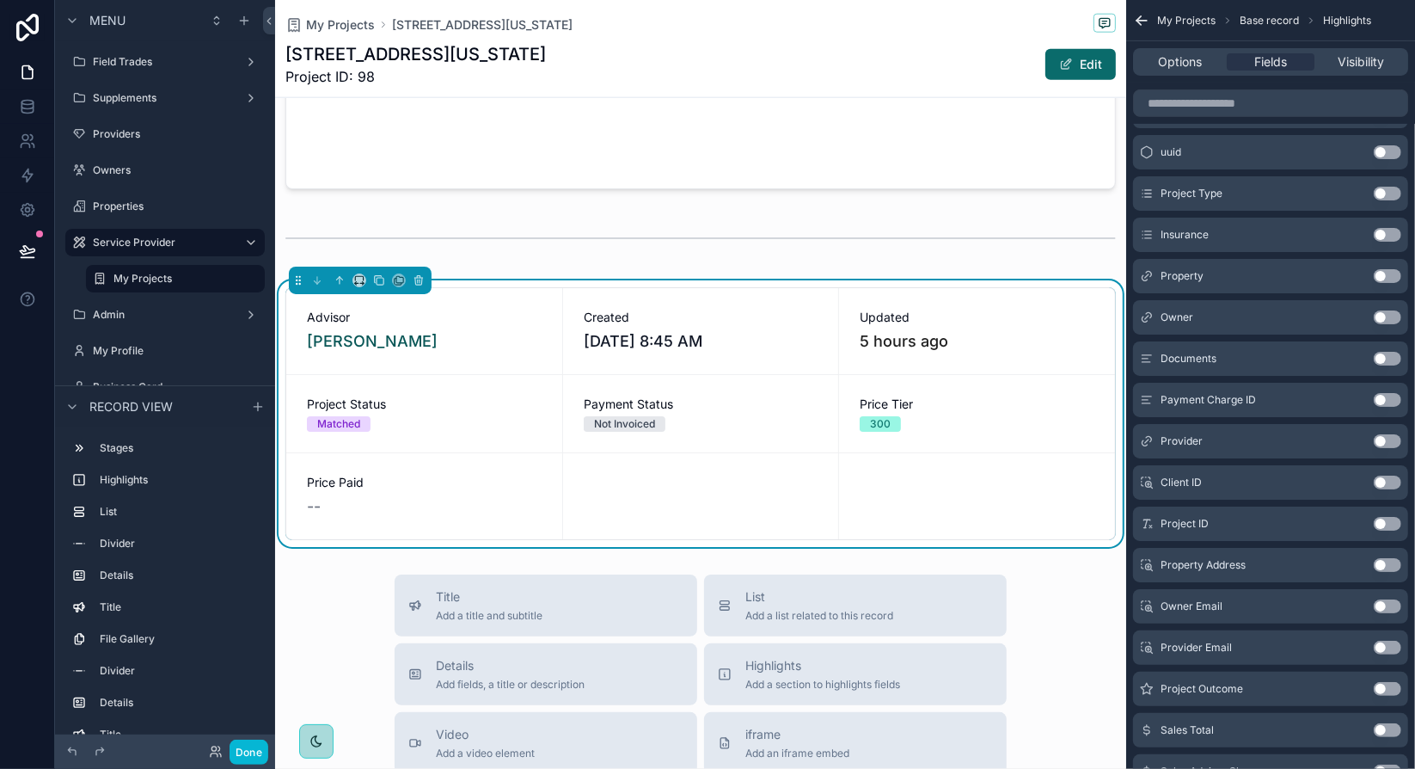
click at [1386, 393] on button "Use setting" at bounding box center [1388, 400] width 28 height 14
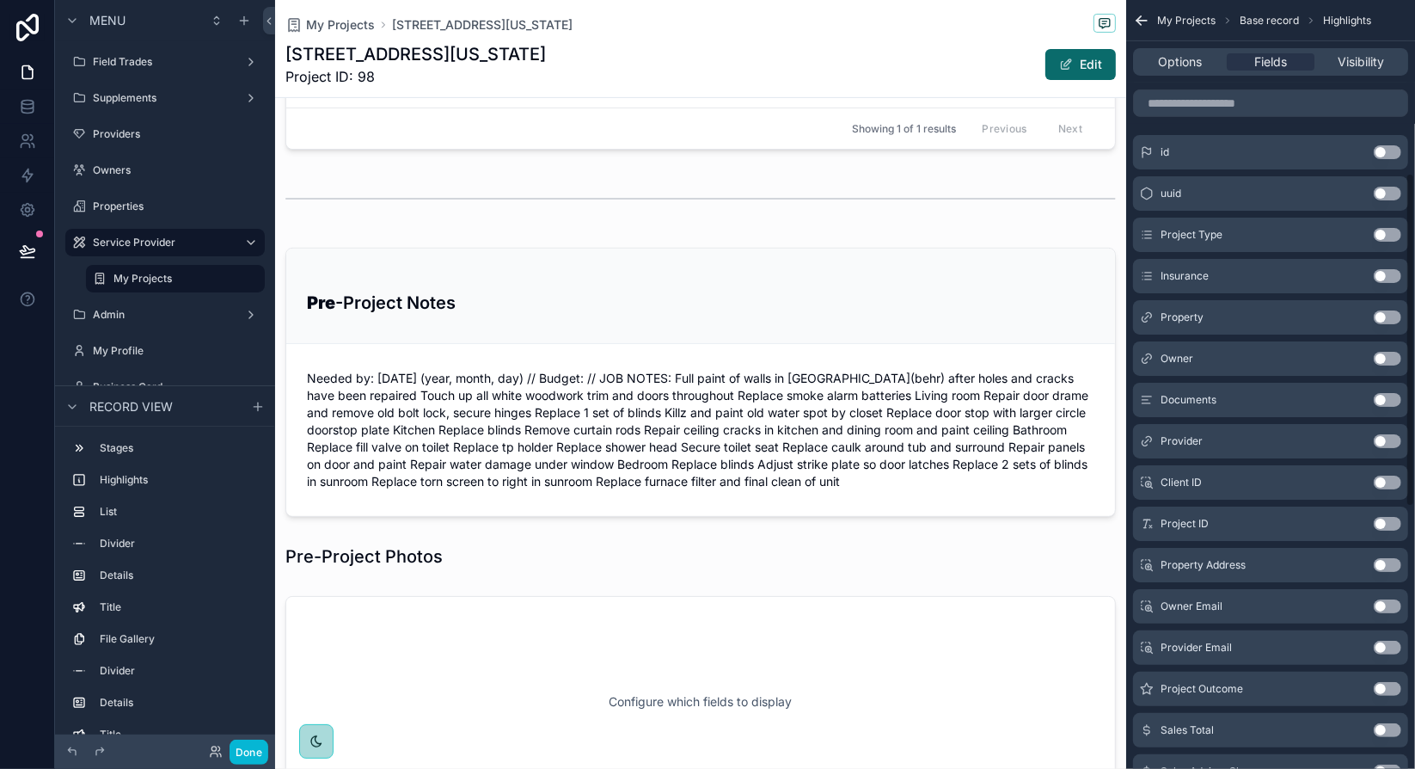
scroll to position [1567, 0]
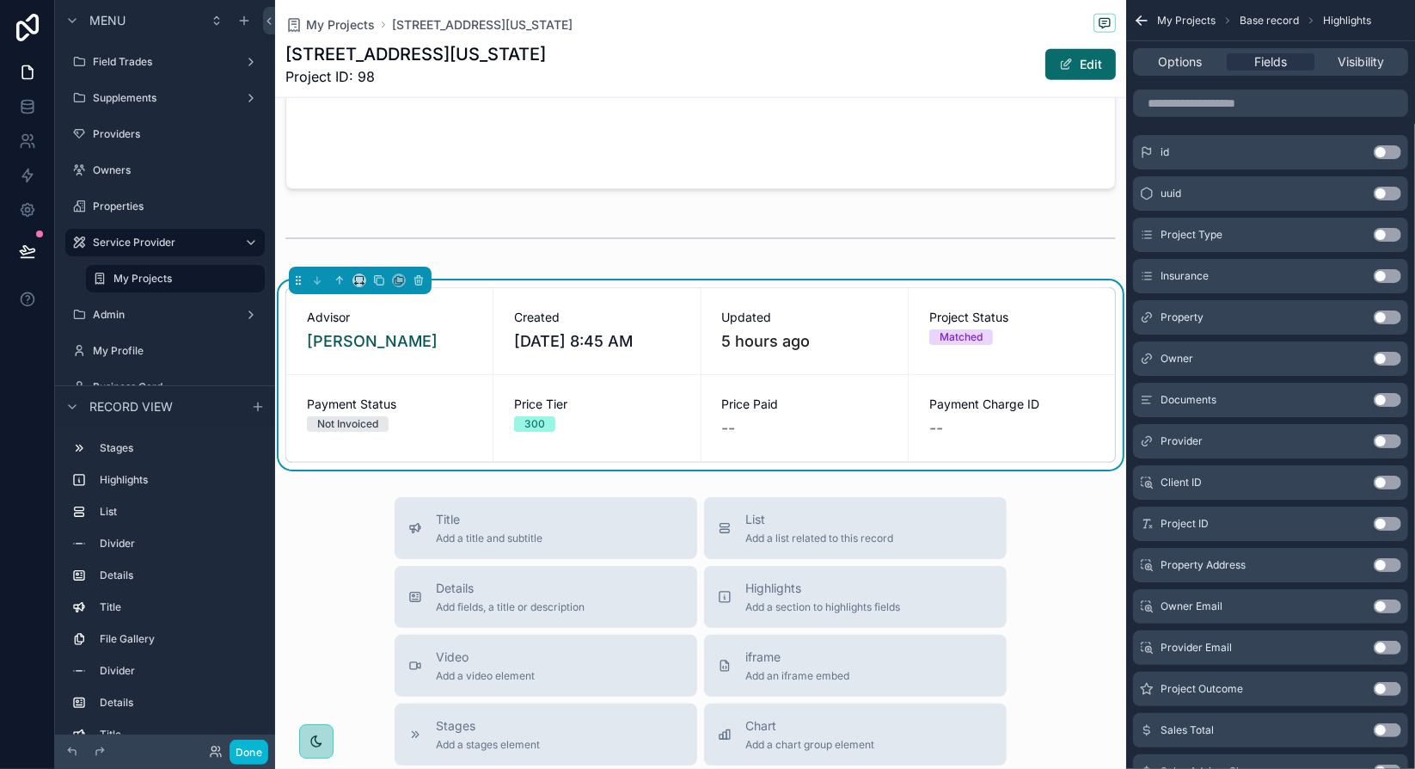
click at [863, 416] on div "--" at bounding box center [804, 428] width 165 height 24
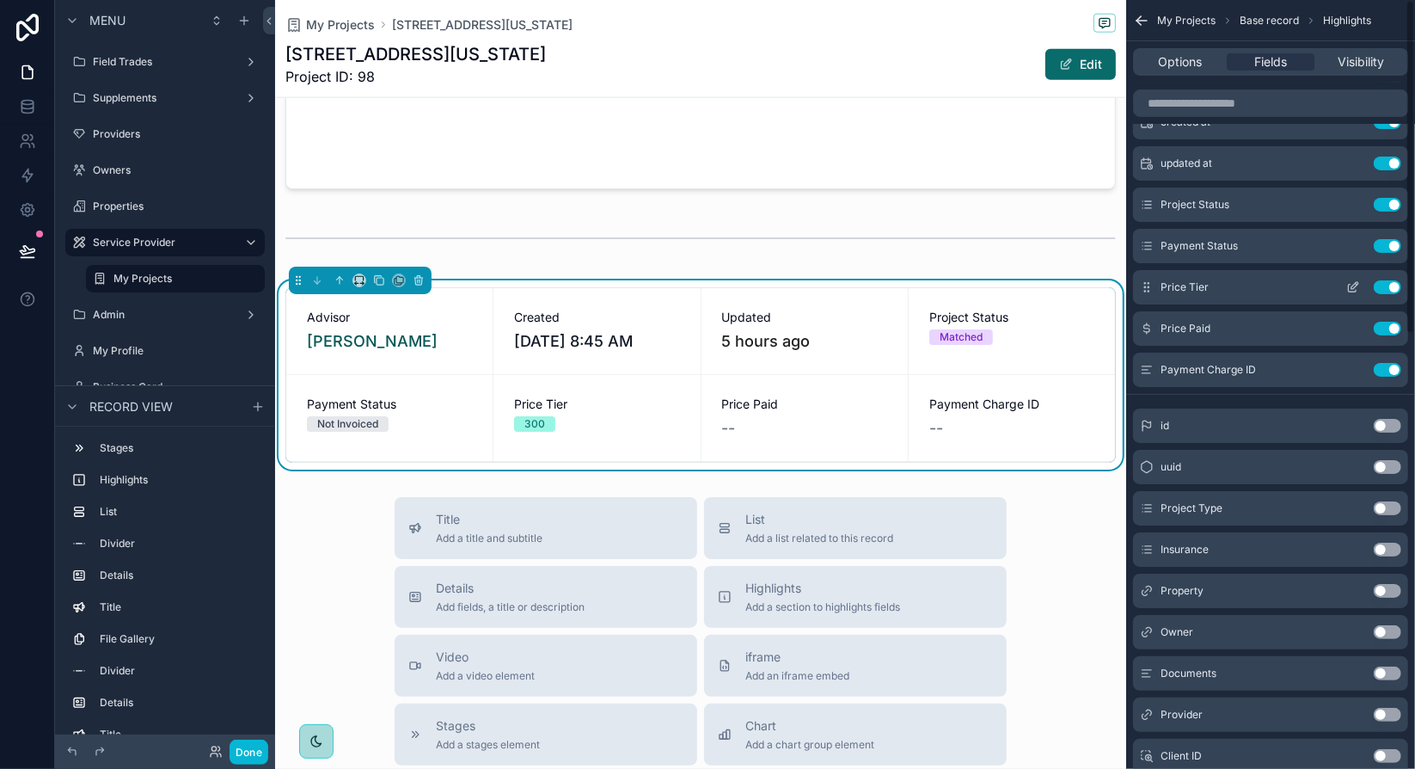
scroll to position [0, 0]
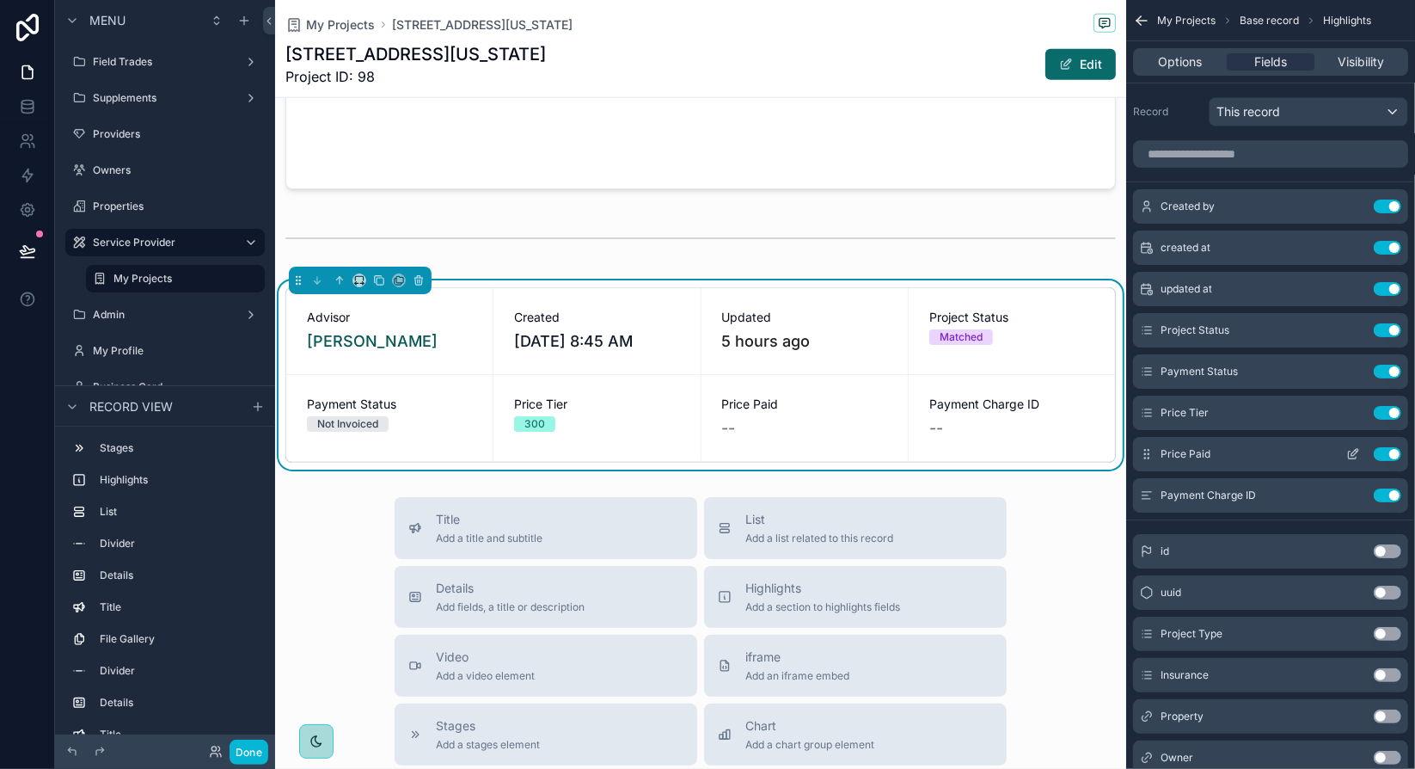
click at [1351, 454] on icon "scrollable content" at bounding box center [1353, 454] width 14 height 14
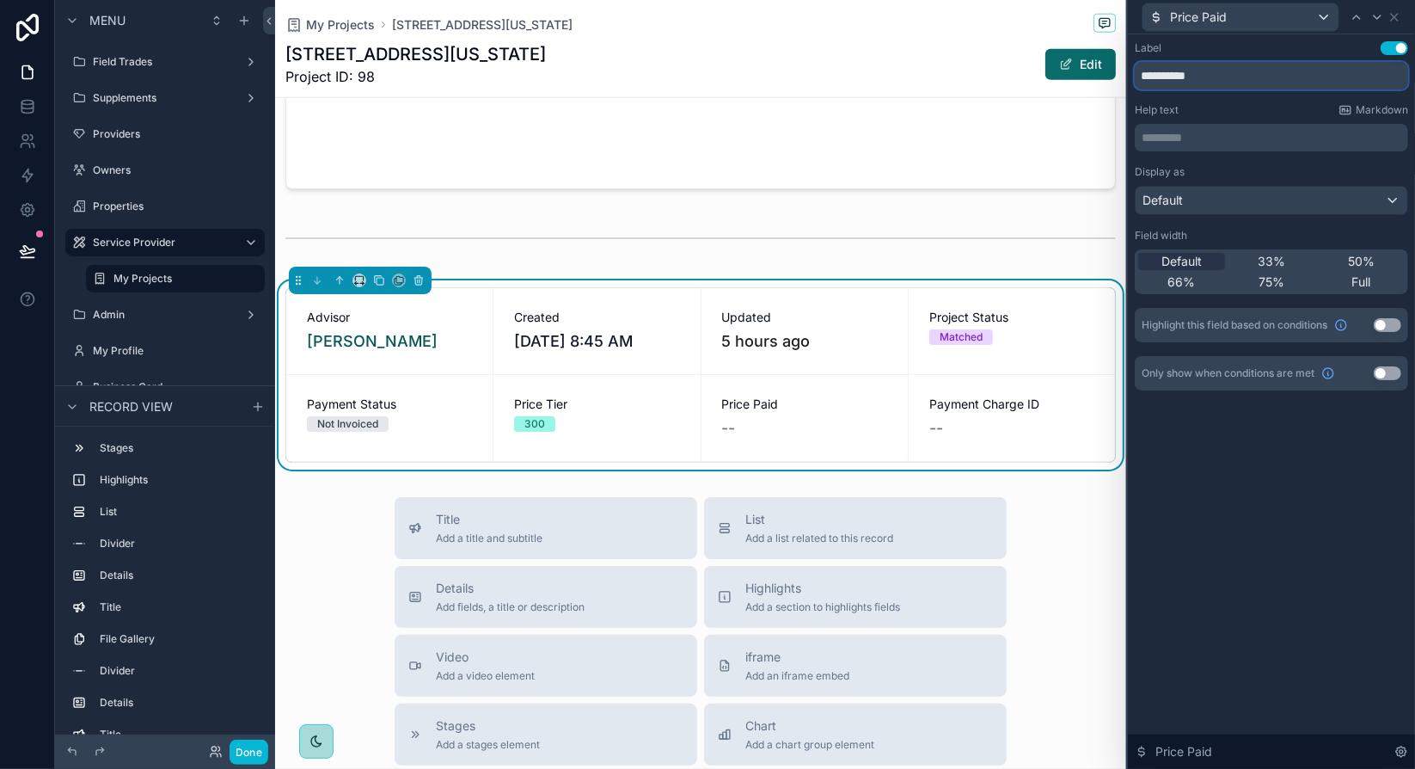
click at [1154, 78] on input "**********" at bounding box center [1271, 76] width 273 height 28
click at [1185, 78] on input "********" at bounding box center [1271, 76] width 273 height 28
type input "**********"
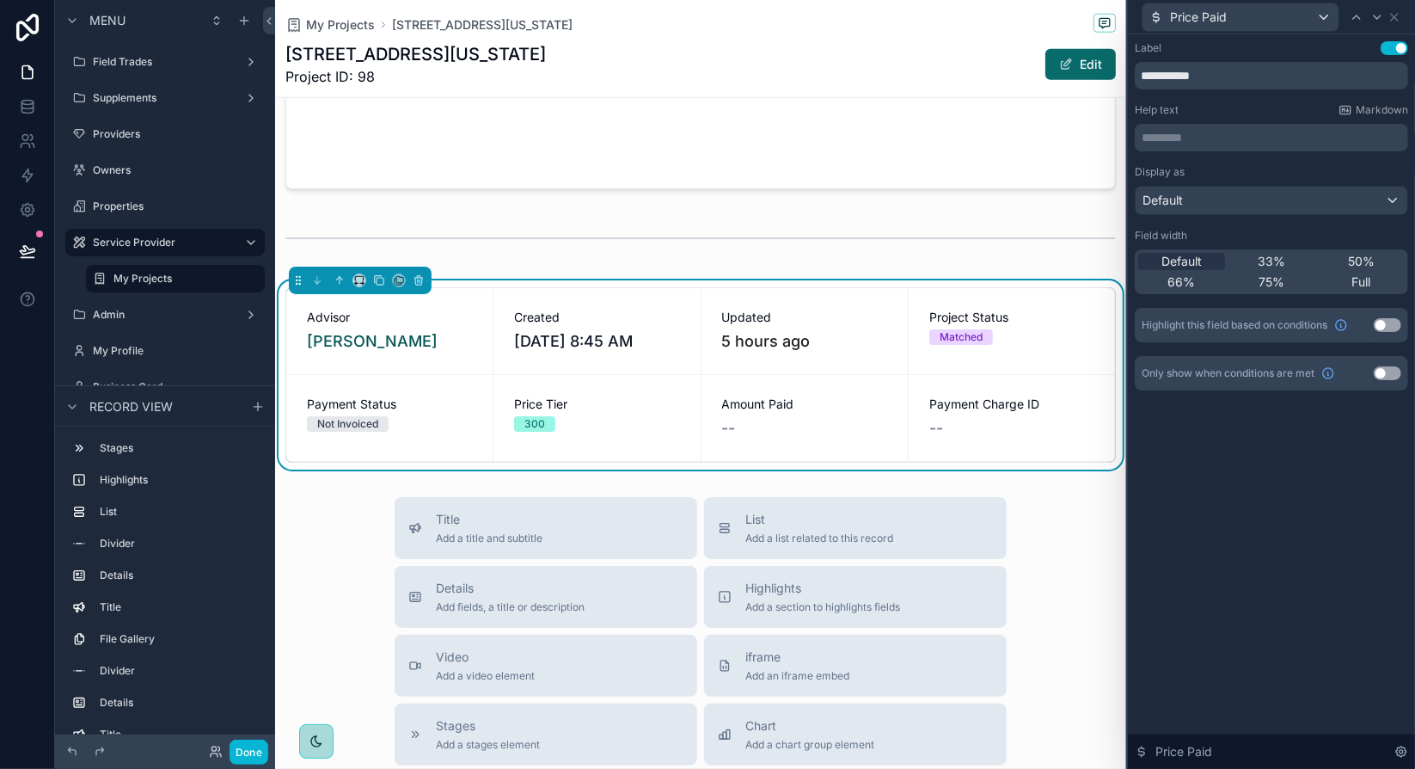
click at [1244, 111] on div "Help text Markdown" at bounding box center [1271, 110] width 273 height 14
click at [1302, 486] on div "**********" at bounding box center [1271, 401] width 287 height 734
click at [446, 416] on div "Not Invoiced" at bounding box center [389, 423] width 165 height 15
click at [1393, 19] on icon at bounding box center [1394, 17] width 7 height 7
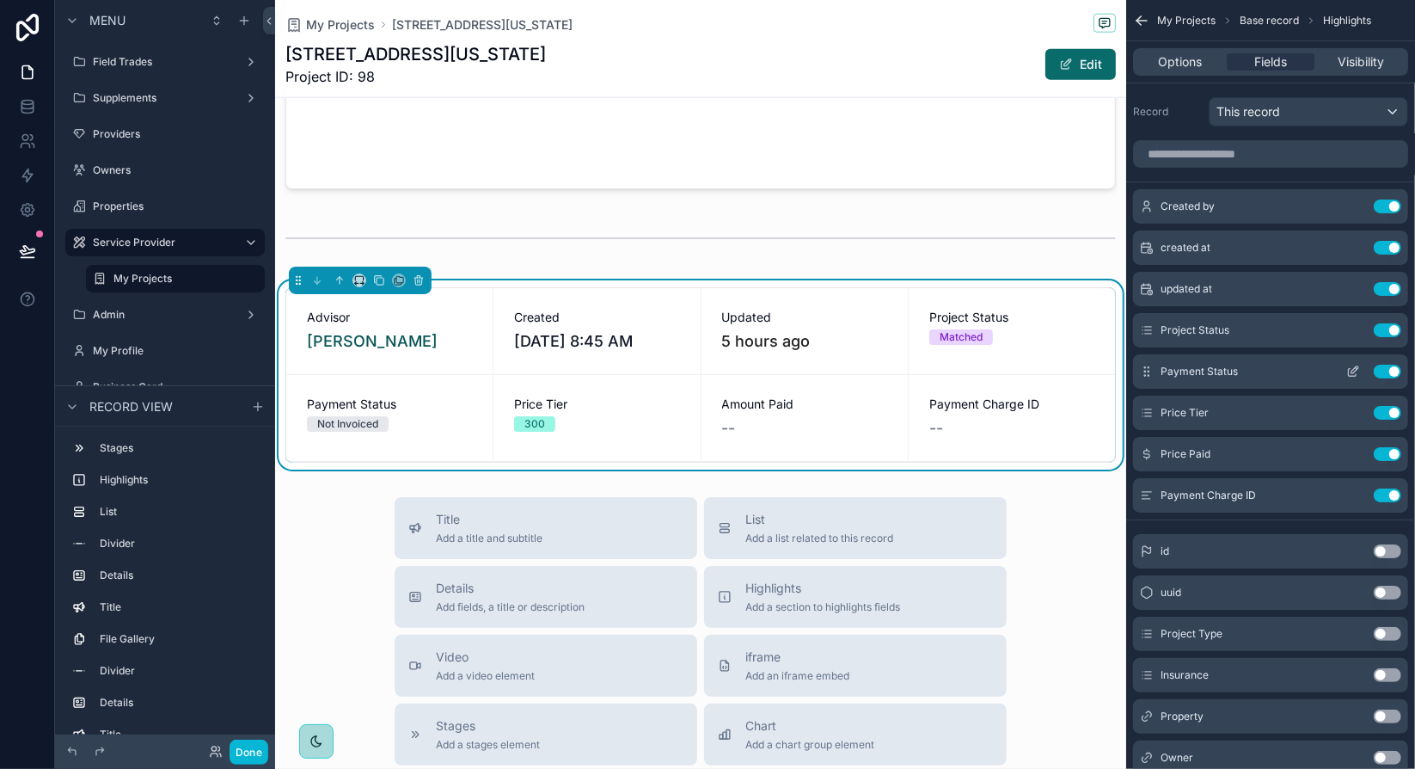
click at [1354, 369] on icon "scrollable content" at bounding box center [1353, 372] width 14 height 14
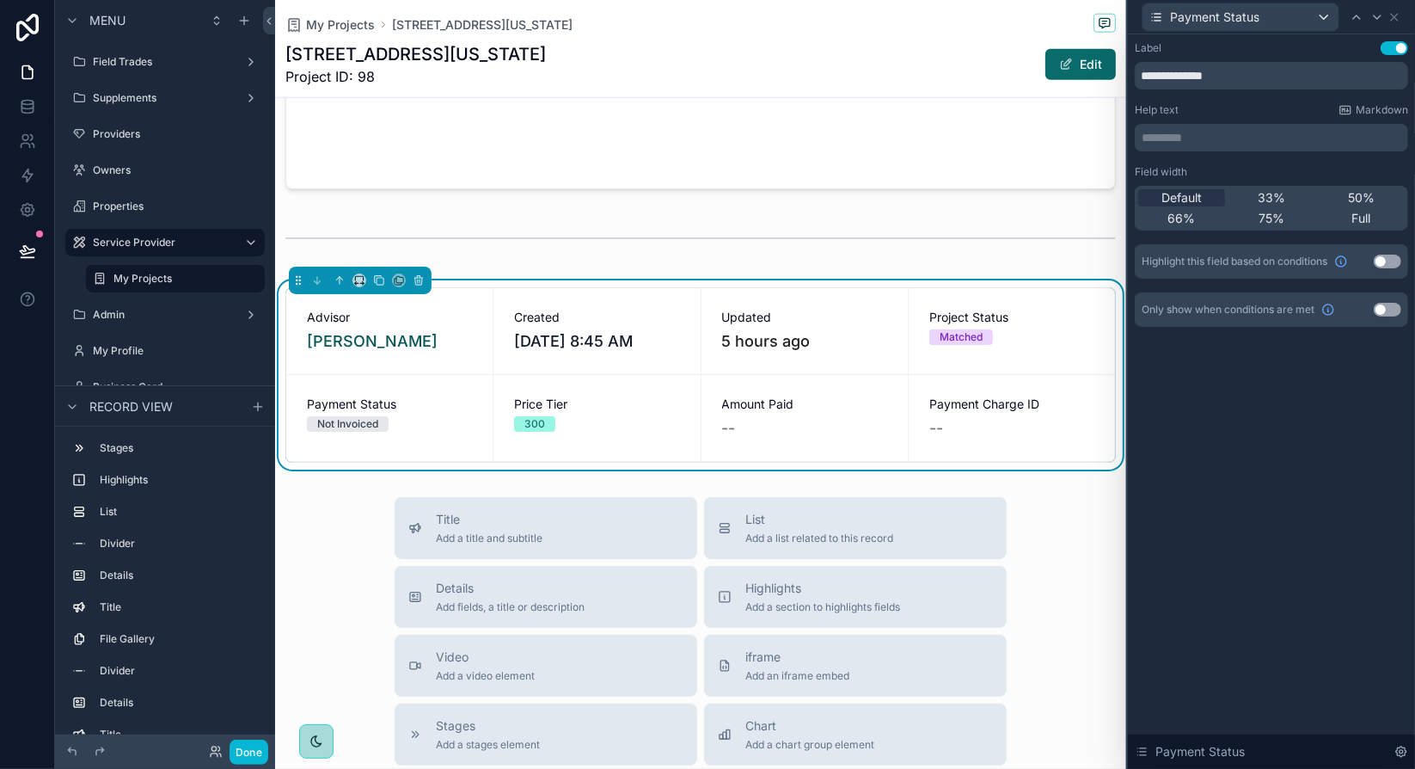
click at [1388, 260] on button "Use setting" at bounding box center [1388, 261] width 28 height 14
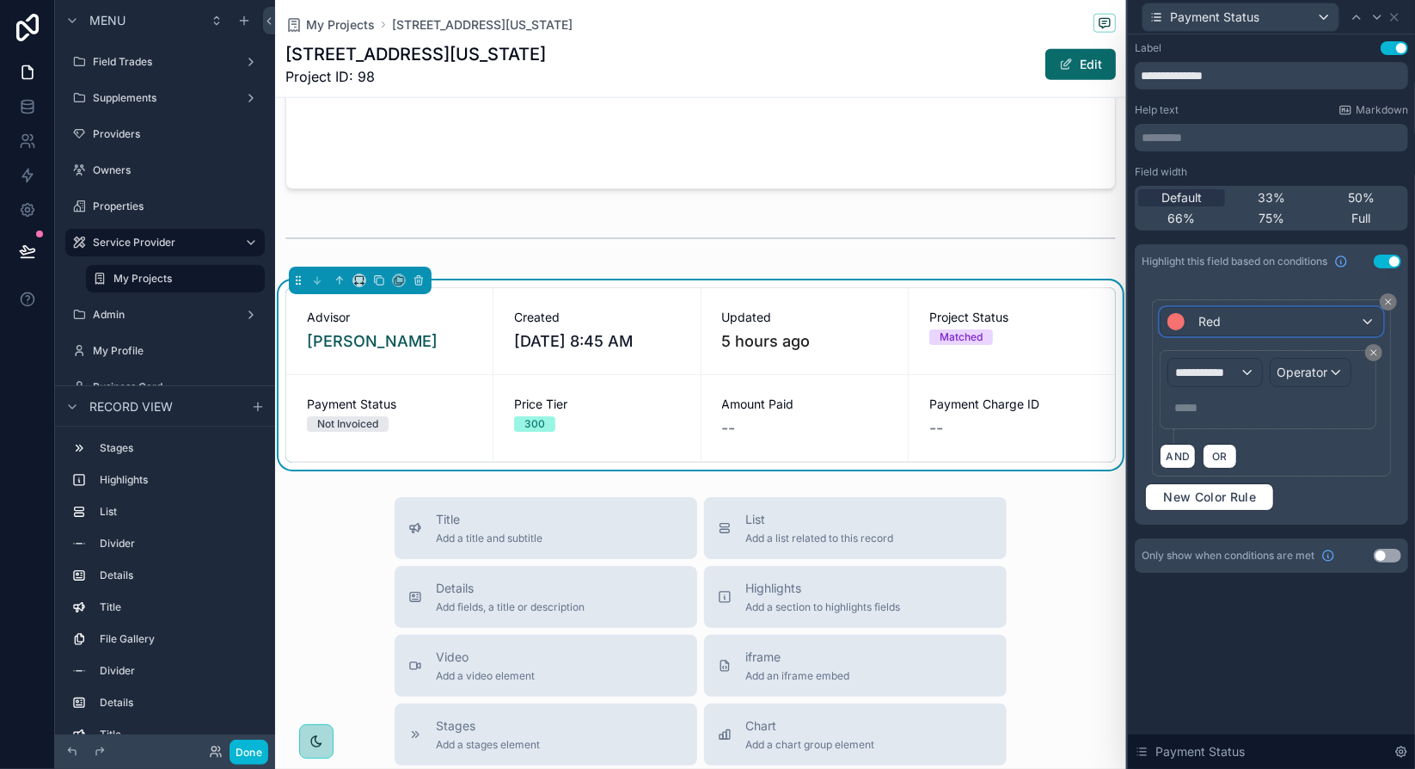
click at [1369, 321] on div "Red" at bounding box center [1271, 322] width 221 height 28
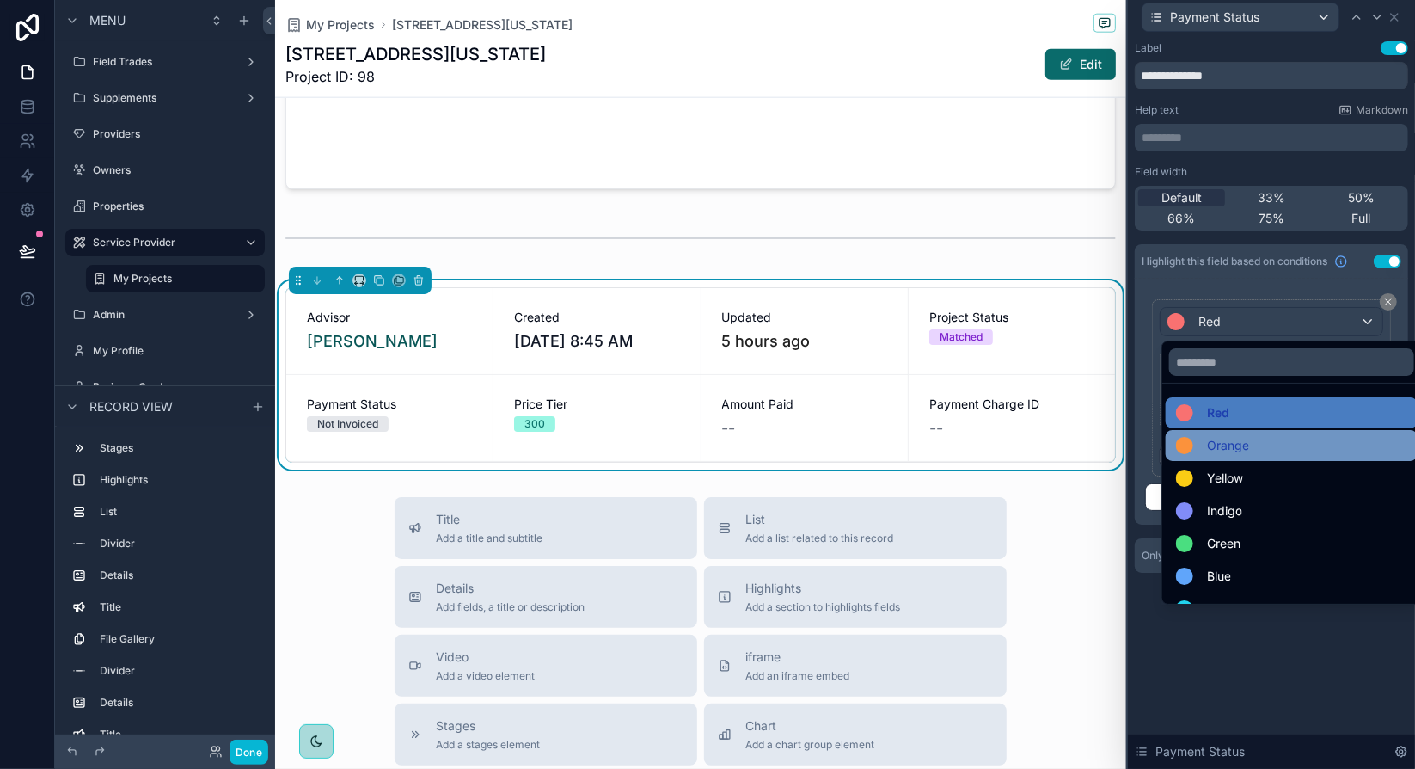
click at [1284, 442] on div "Orange" at bounding box center [1291, 445] width 231 height 21
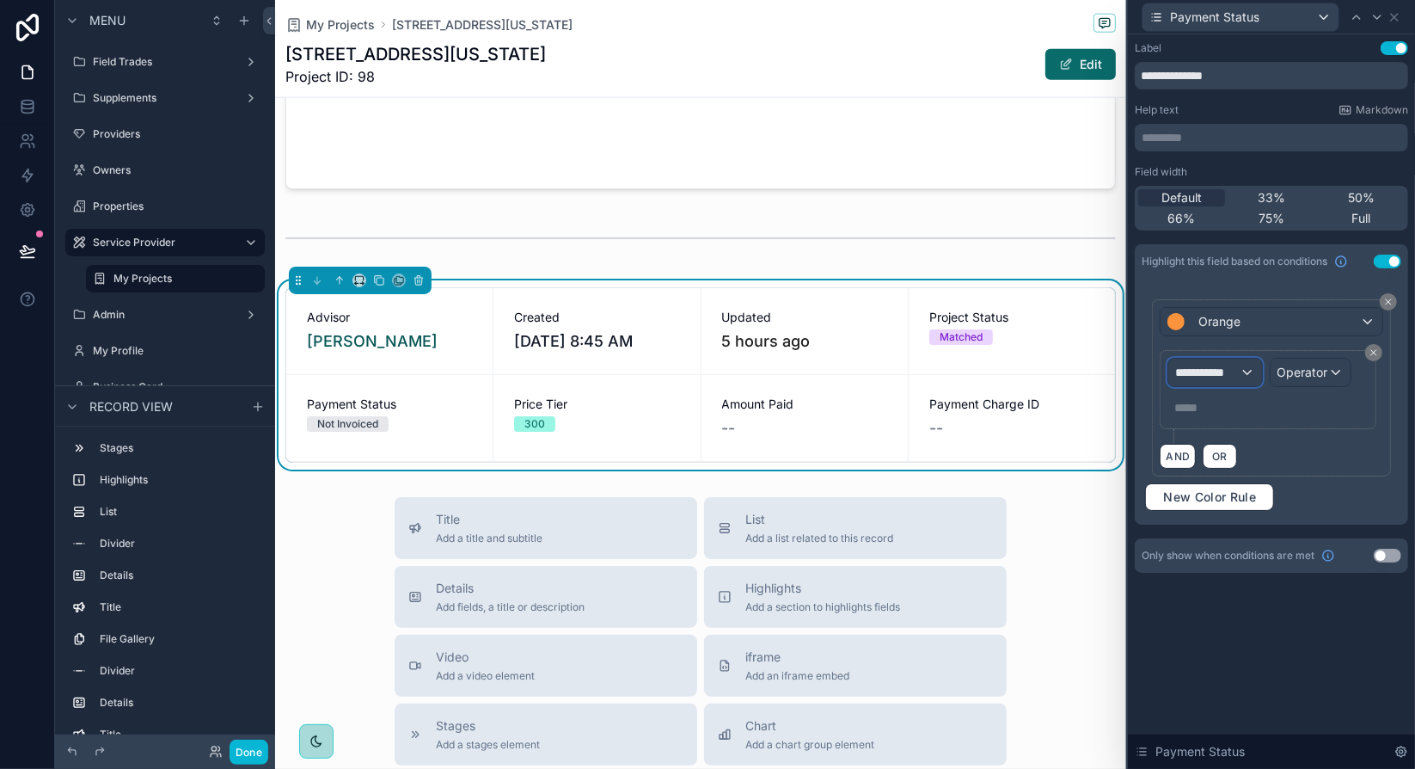
click at [1253, 372] on div "**********" at bounding box center [1214, 372] width 93 height 28
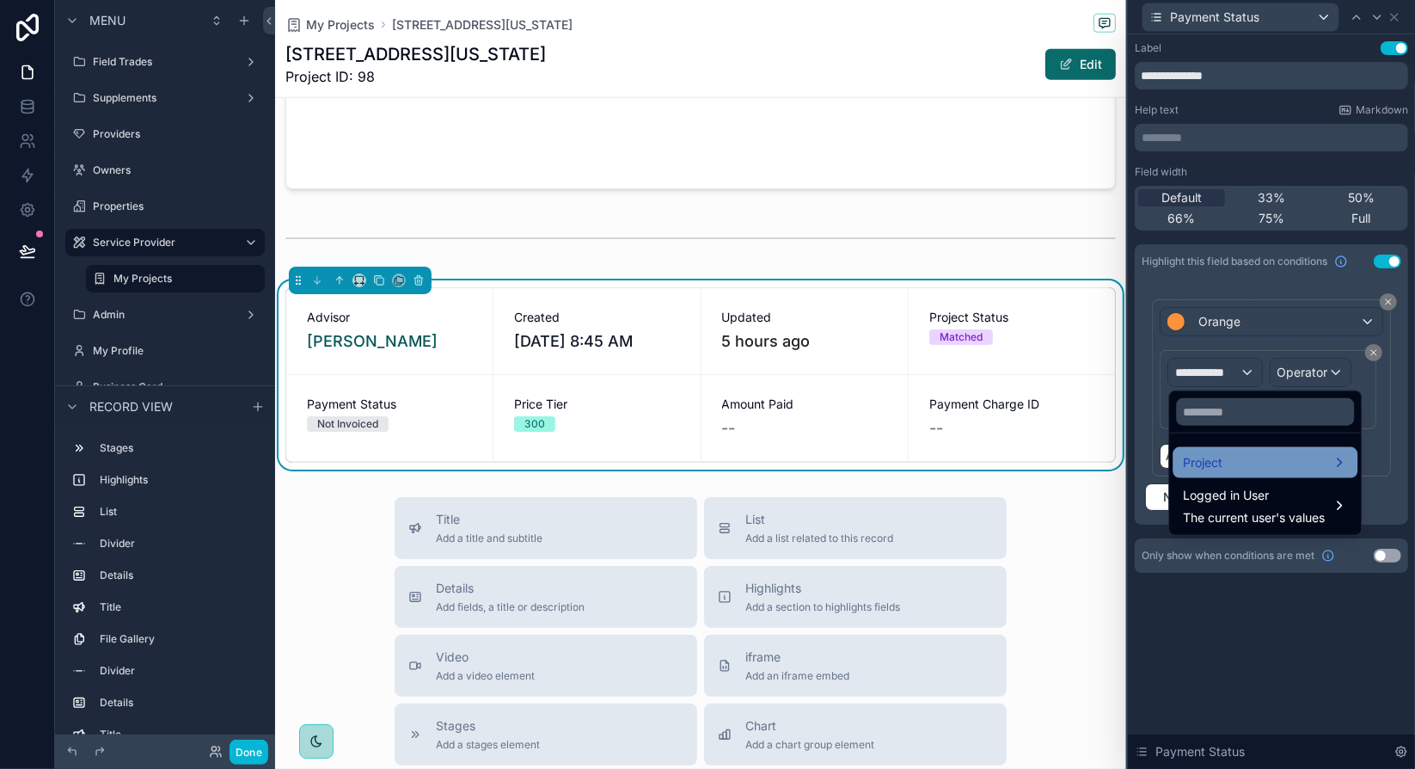
click at [1310, 459] on div "Project" at bounding box center [1265, 462] width 164 height 21
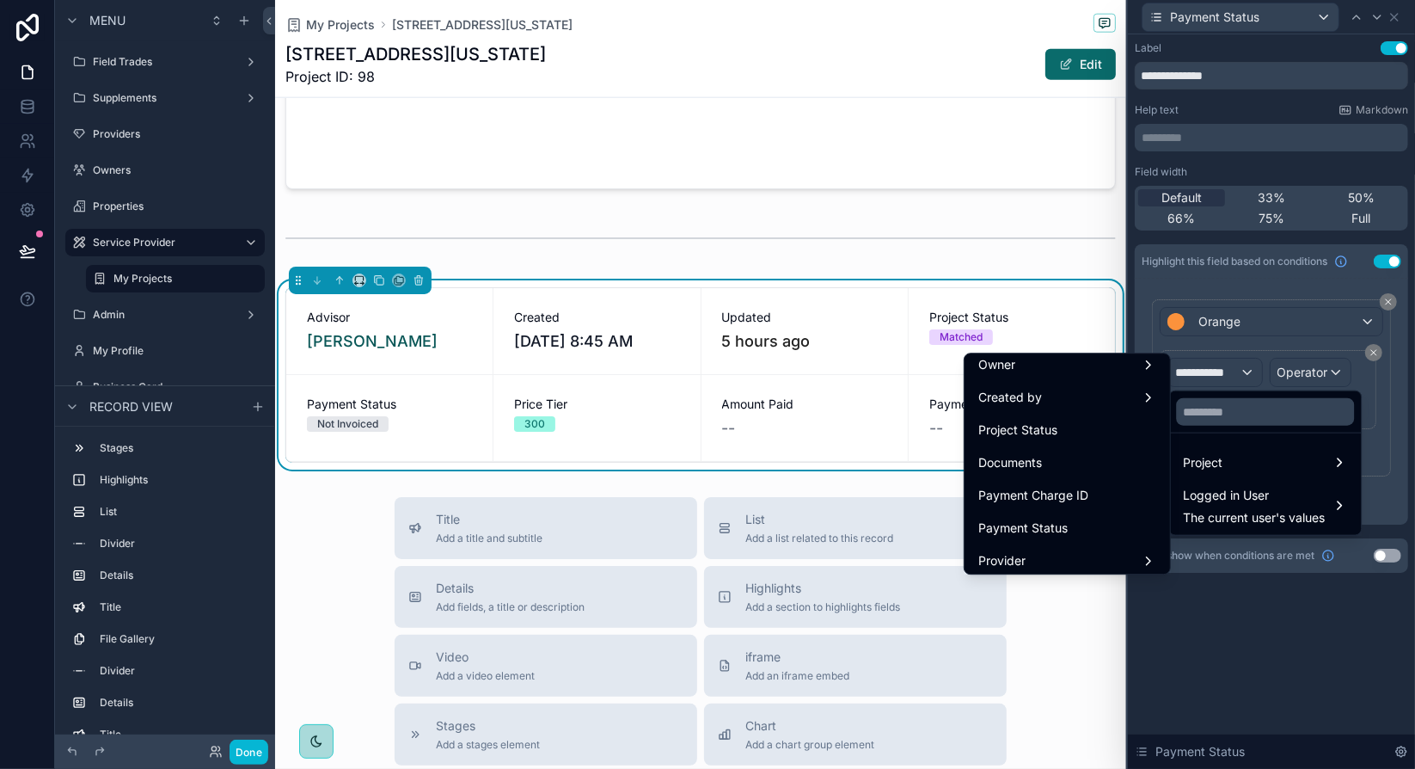
scroll to position [258, 0]
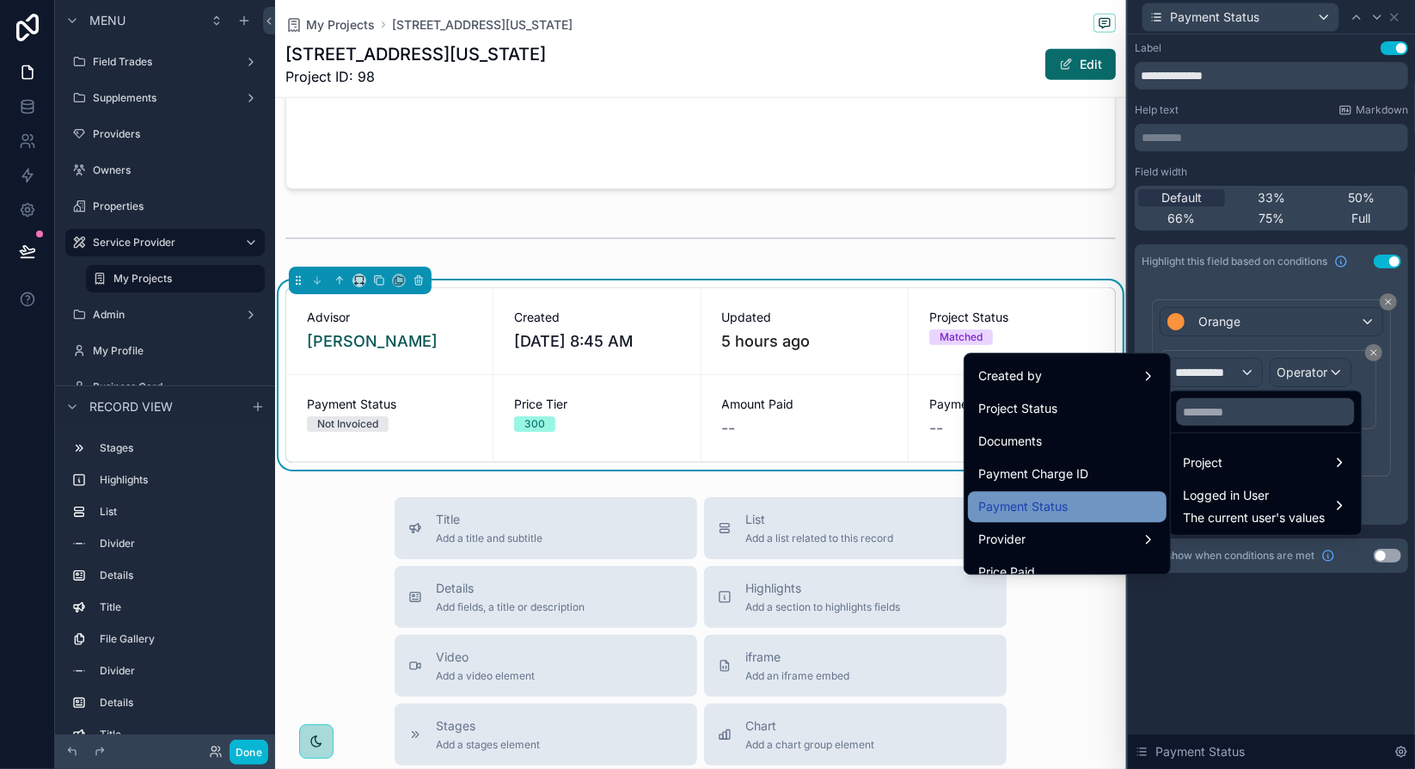
click at [1032, 506] on span "Payment Status" at bounding box center [1022, 506] width 89 height 21
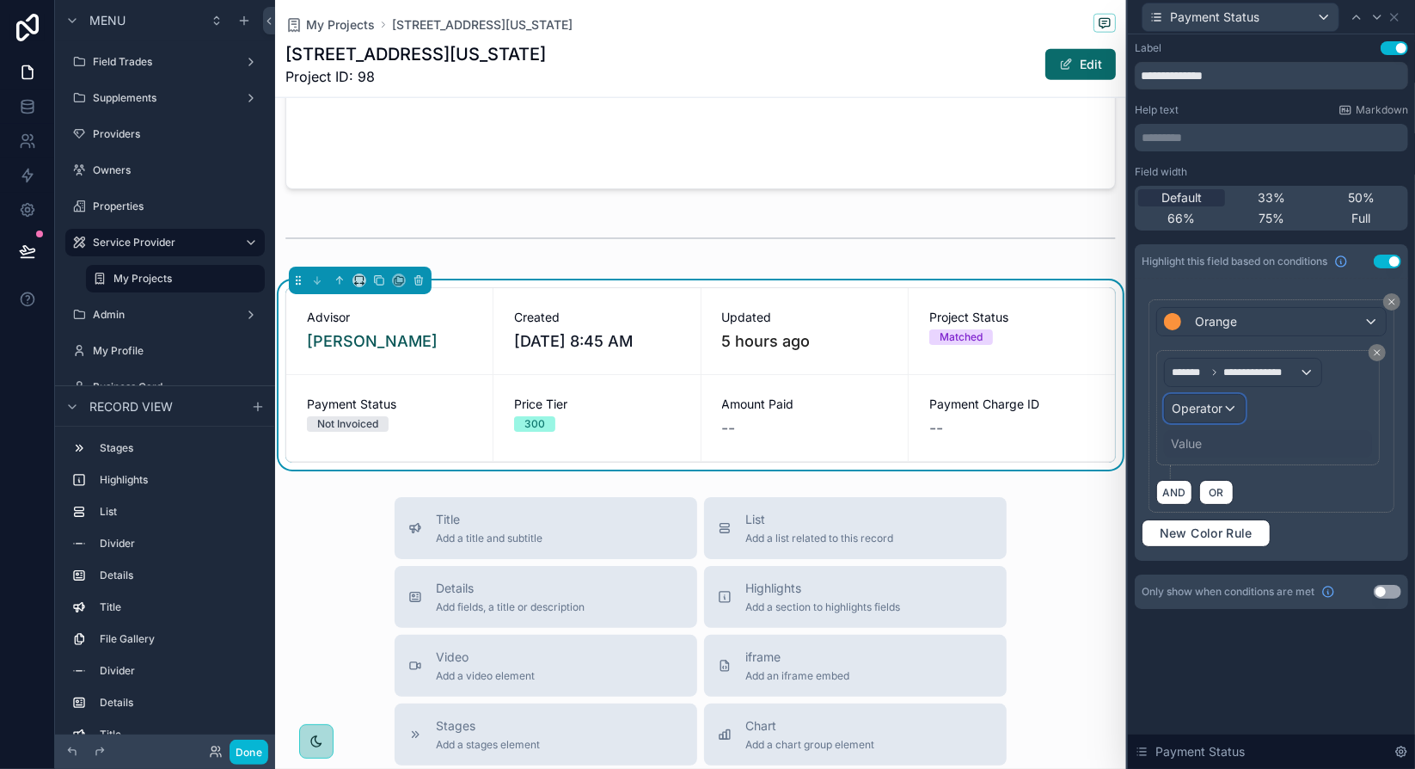
click at [1208, 407] on span "Operator" at bounding box center [1197, 408] width 51 height 15
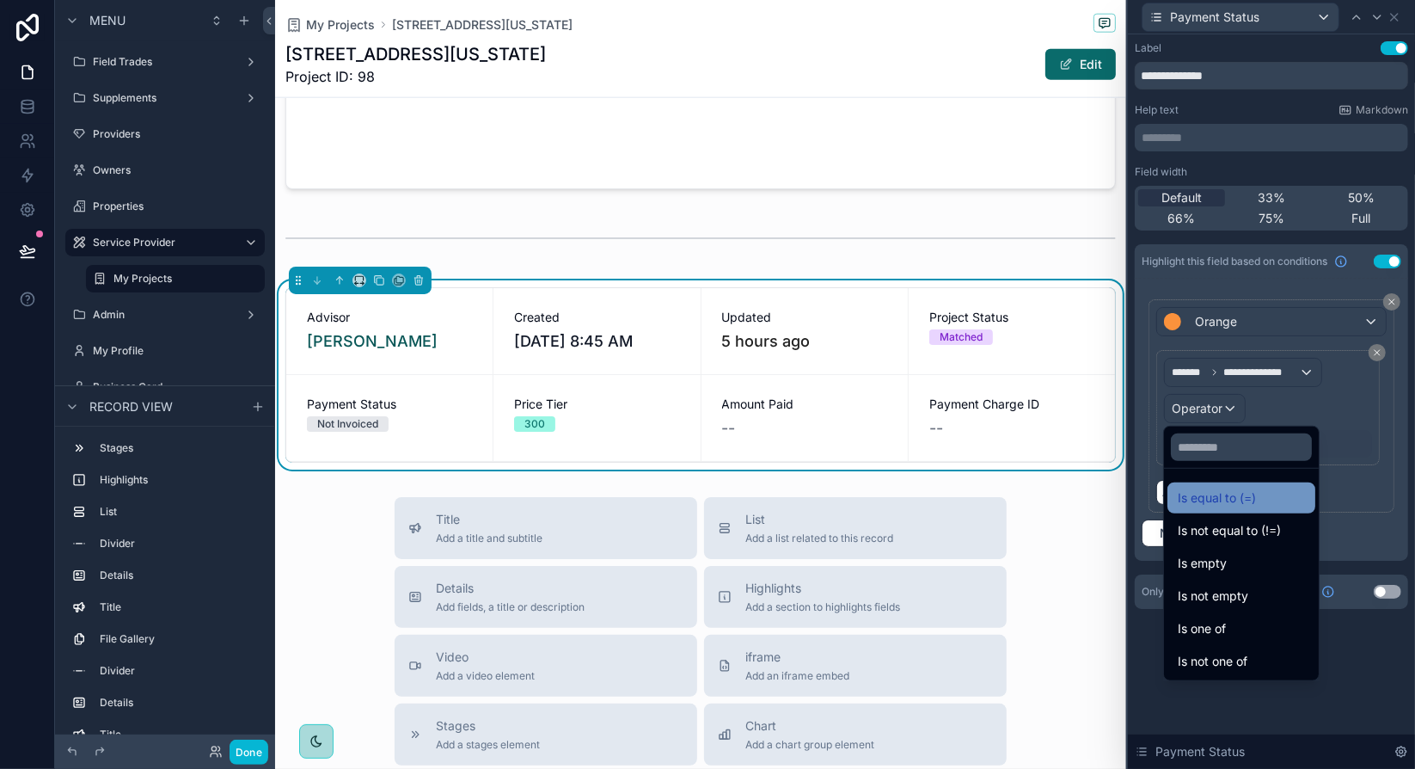
click at [1256, 491] on div "Is equal to (=)" at bounding box center [1241, 497] width 127 height 21
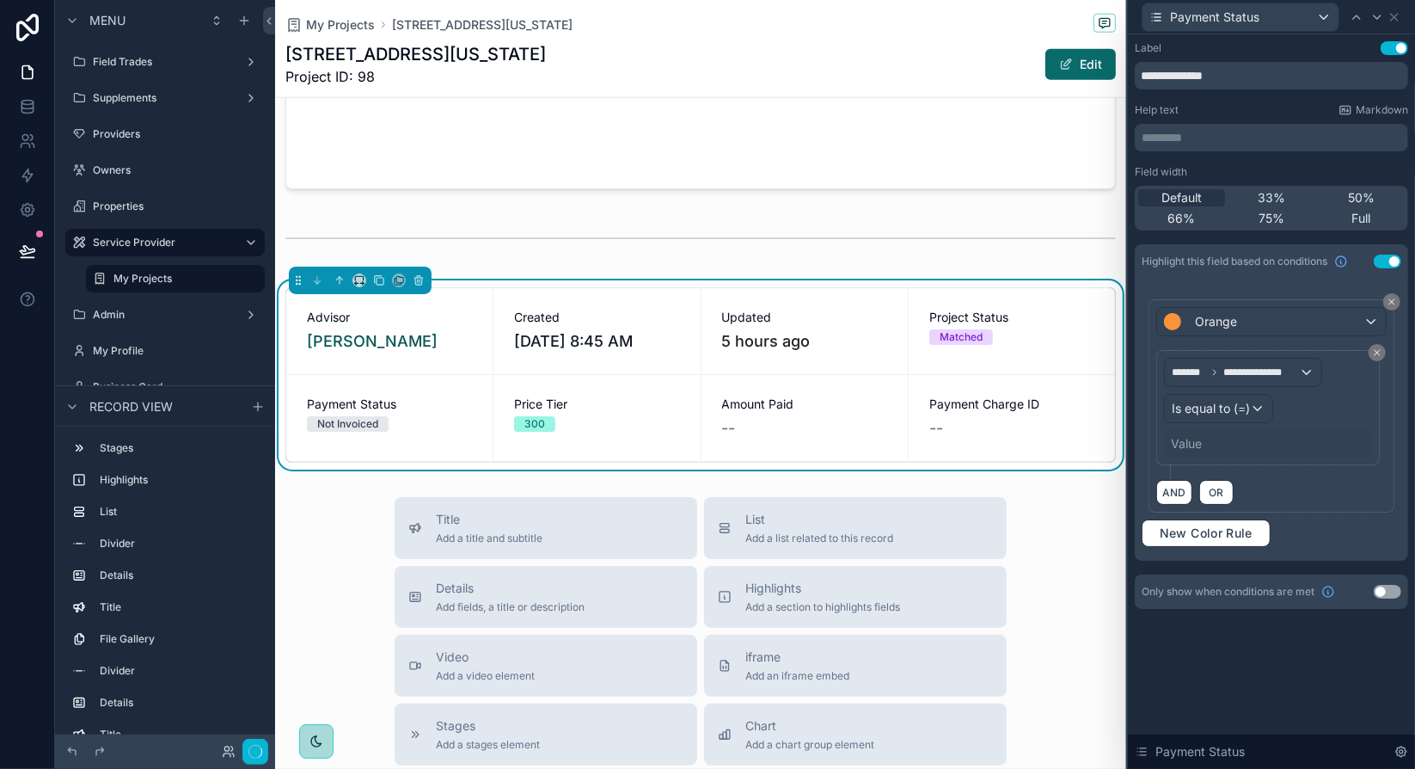
click at [1207, 445] on div "Value" at bounding box center [1268, 444] width 208 height 28
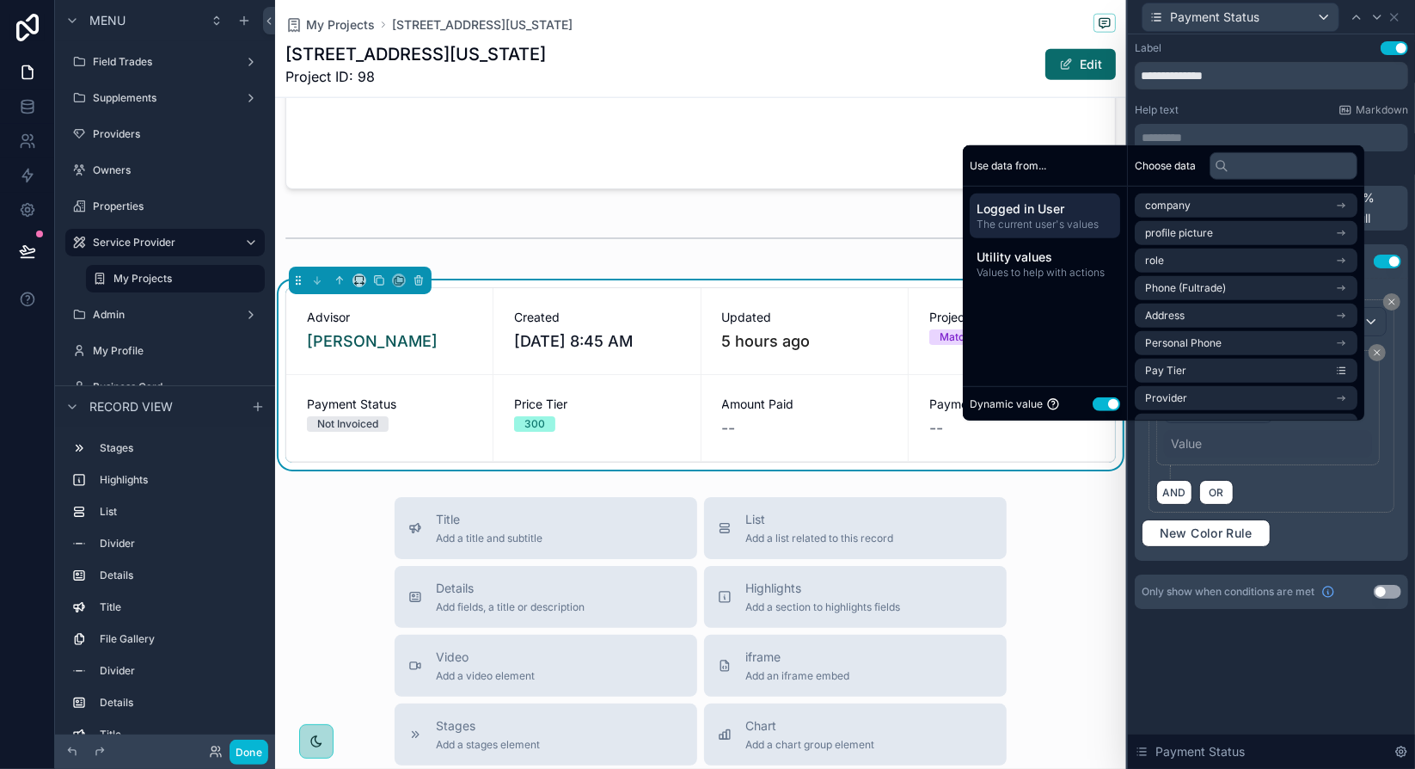
click at [1104, 402] on button "Use setting" at bounding box center [1107, 403] width 28 height 14
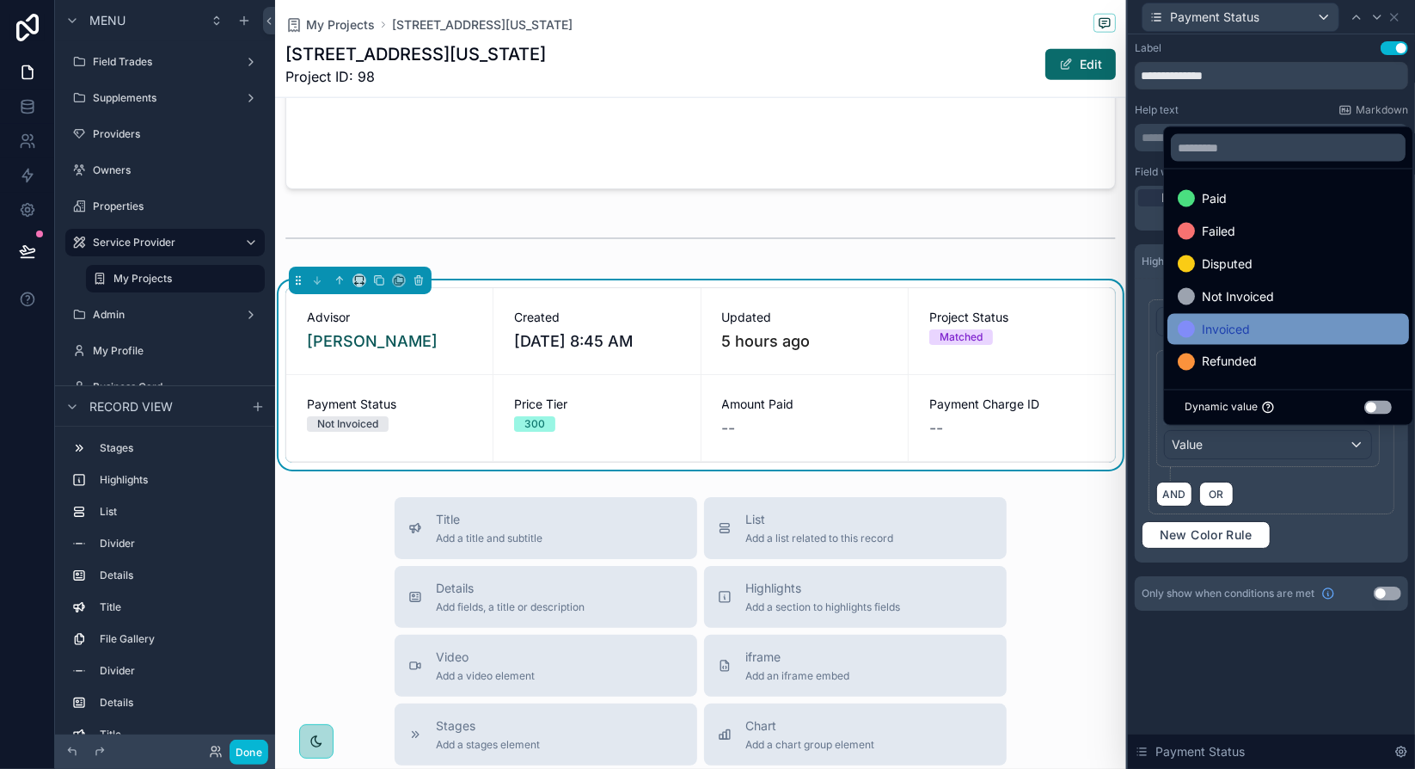
click at [1232, 331] on span "Invoiced" at bounding box center [1226, 329] width 48 height 21
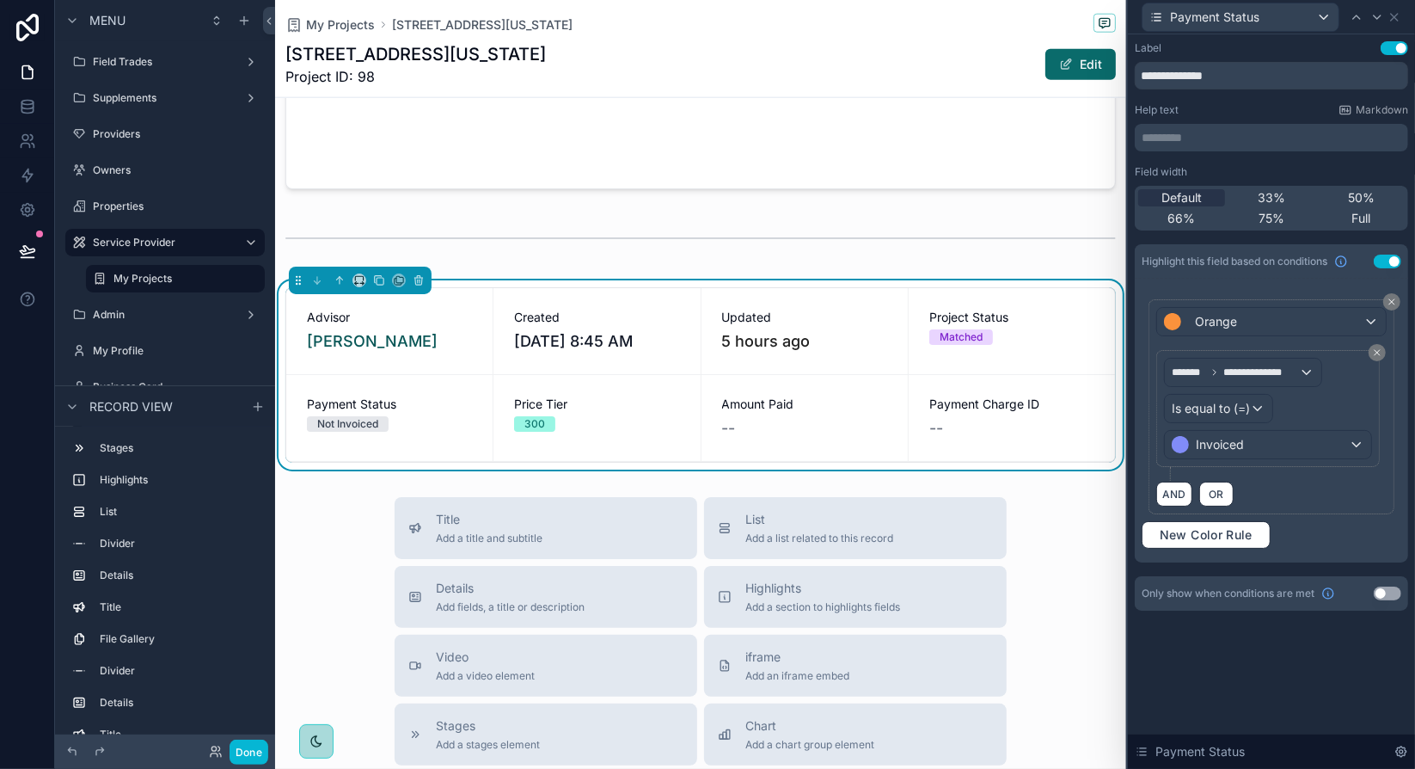
click at [1373, 493] on div "AND OR" at bounding box center [1271, 494] width 230 height 26
click at [1219, 530] on span "New Color Rule" at bounding box center [1206, 534] width 107 height 15
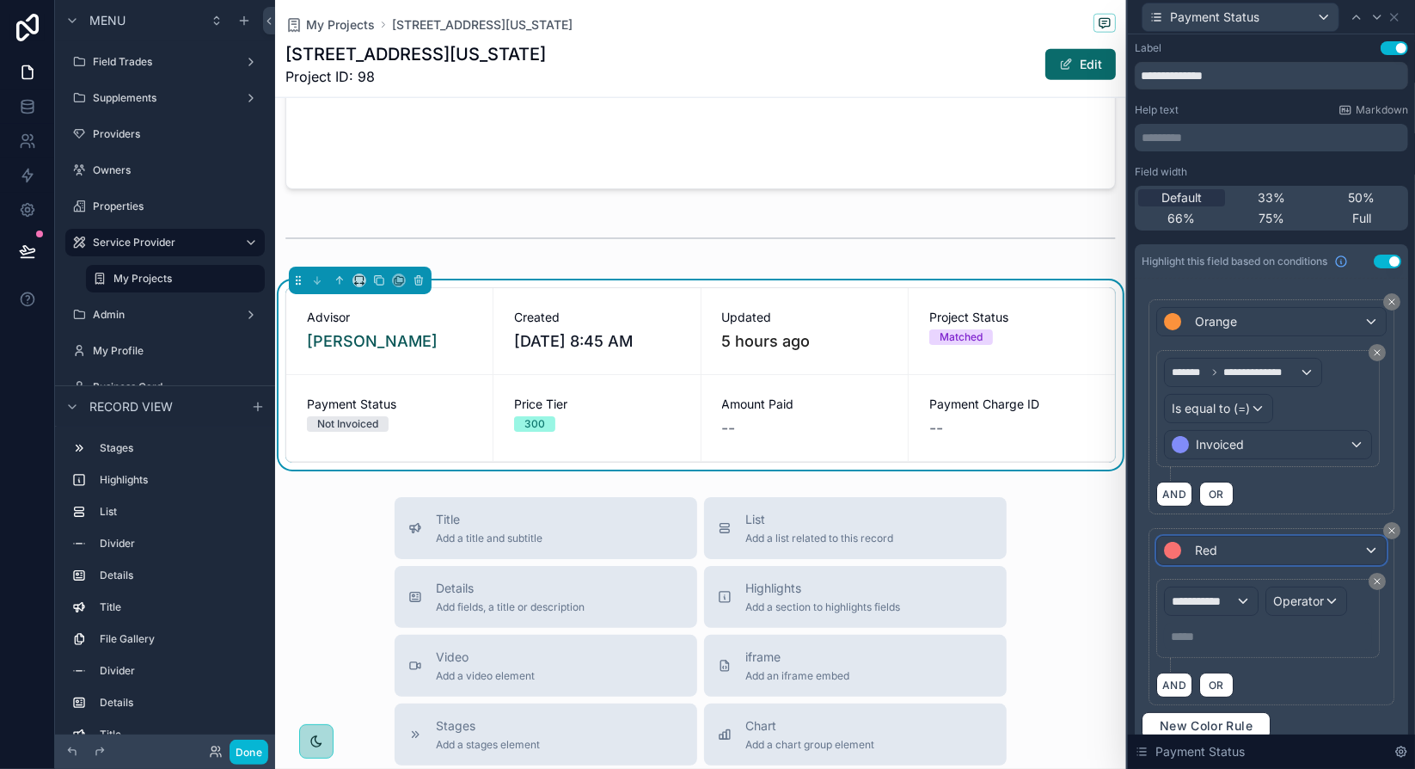
click at [1349, 538] on div "Red" at bounding box center [1271, 550] width 229 height 28
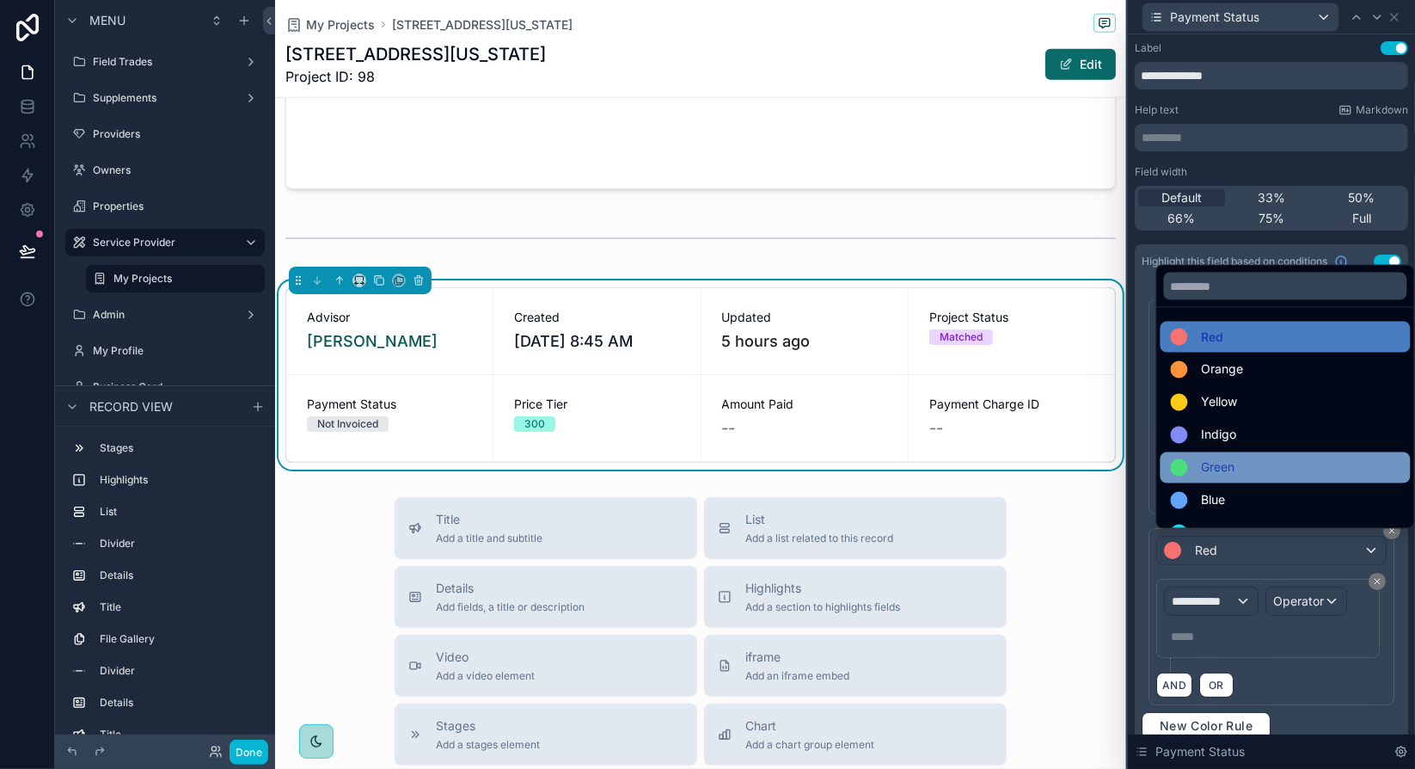
click at [1234, 472] on span "Green" at bounding box center [1219, 467] width 34 height 21
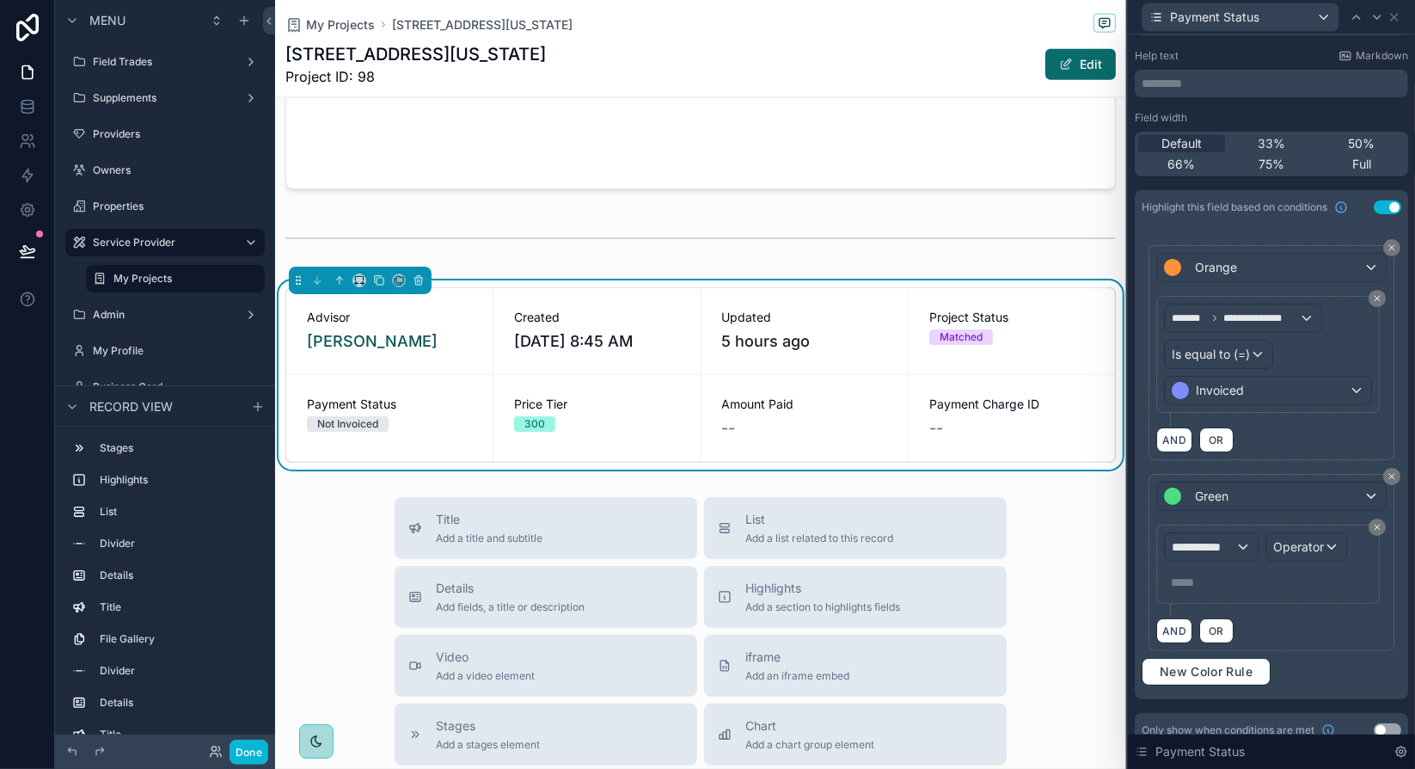
scroll to position [64, 0]
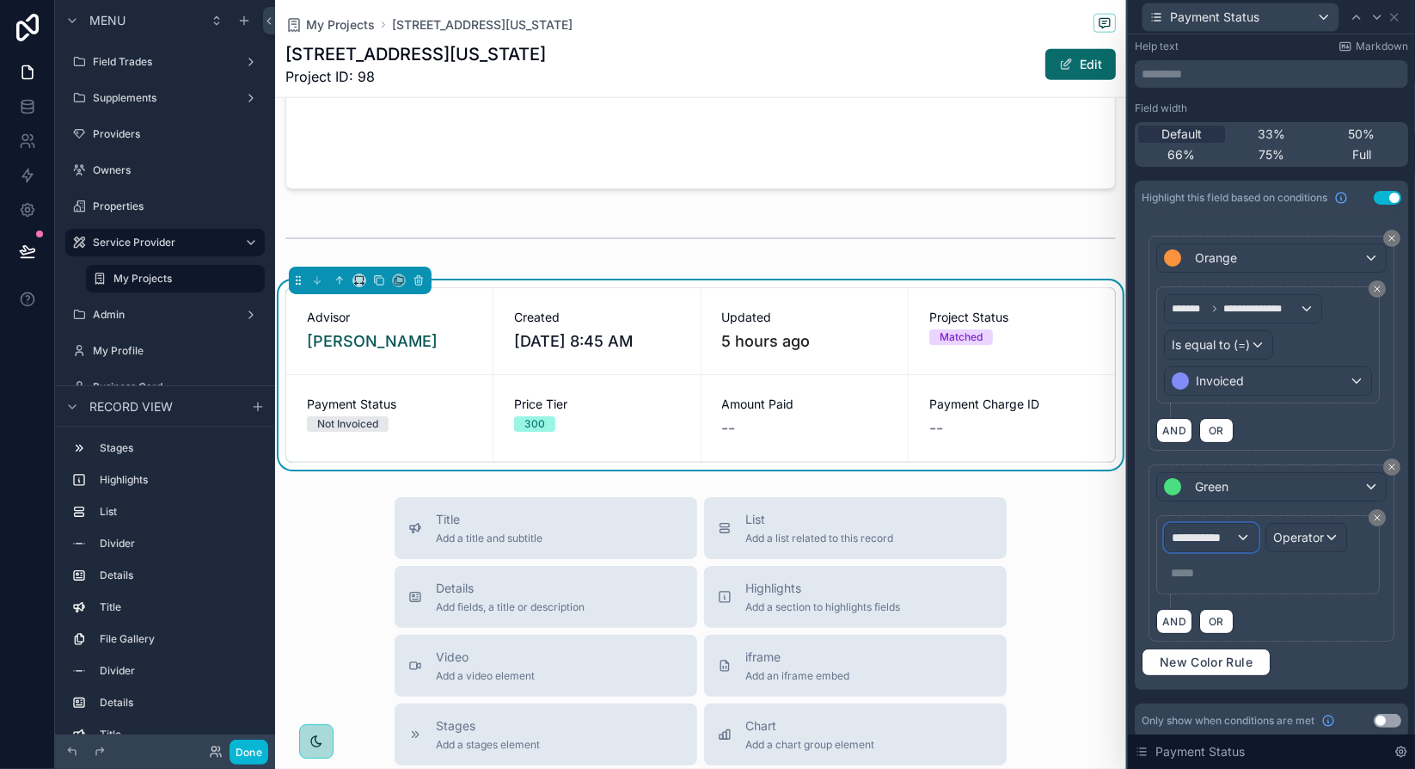
click at [1236, 530] on div "**********" at bounding box center [1211, 538] width 93 height 28
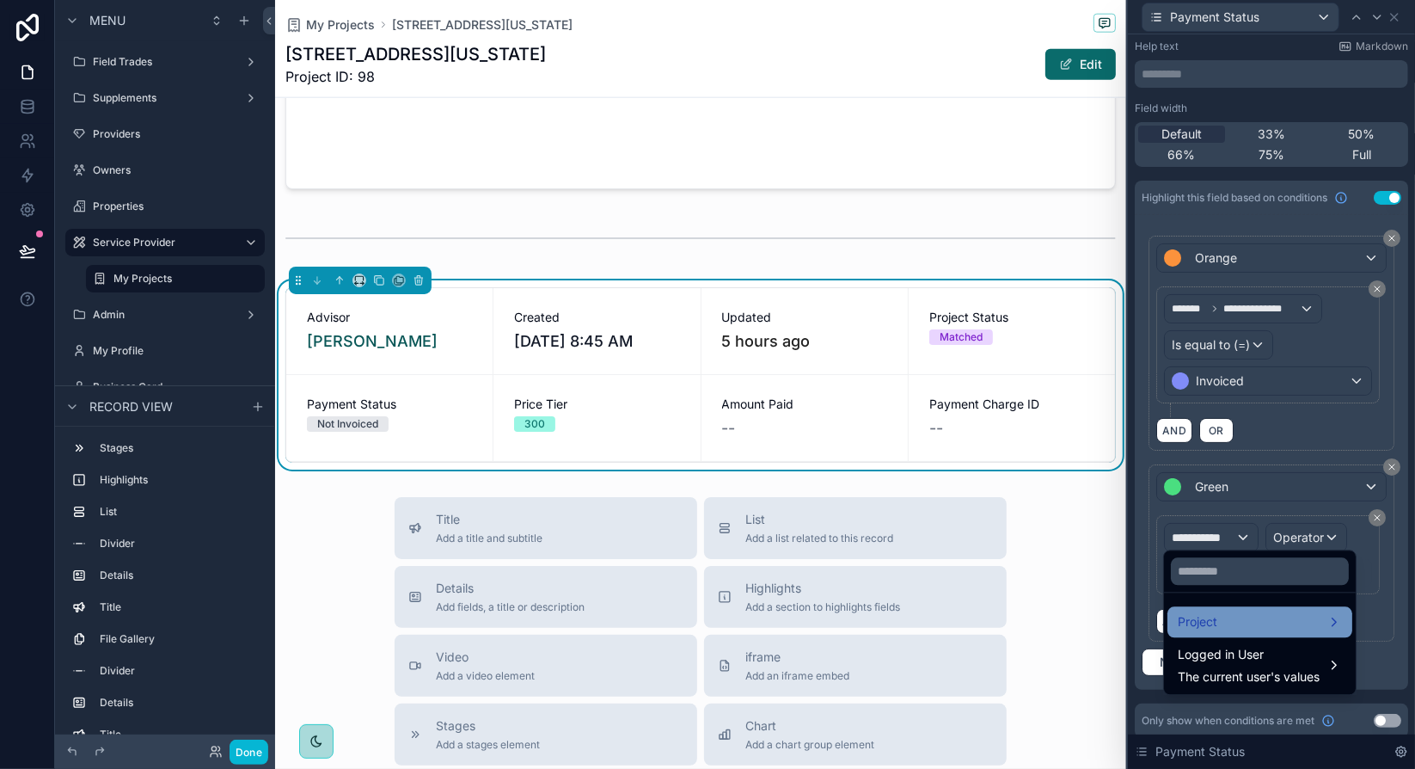
click at [1259, 621] on div "Project" at bounding box center [1260, 621] width 164 height 21
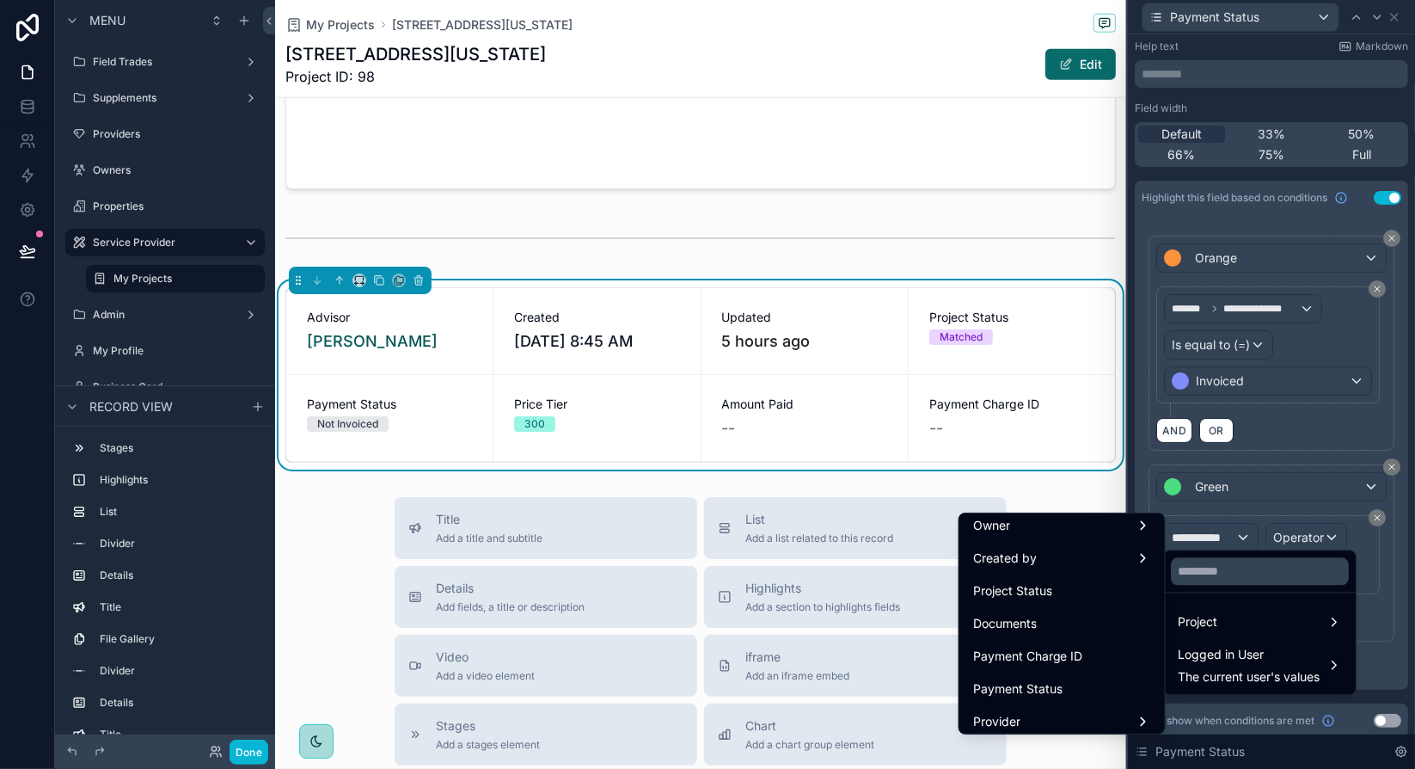
scroll to position [258, 0]
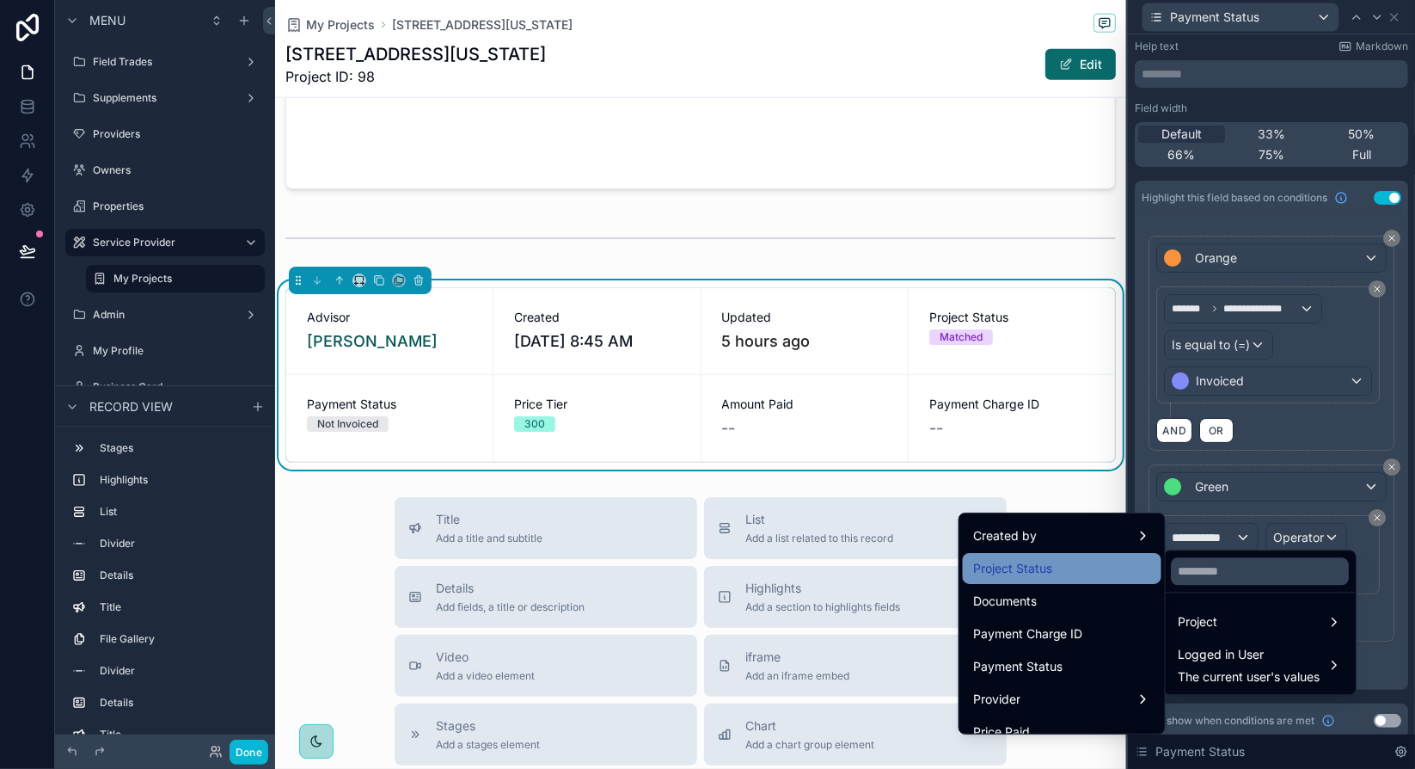
click at [1039, 576] on div "Project Status" at bounding box center [1062, 568] width 178 height 21
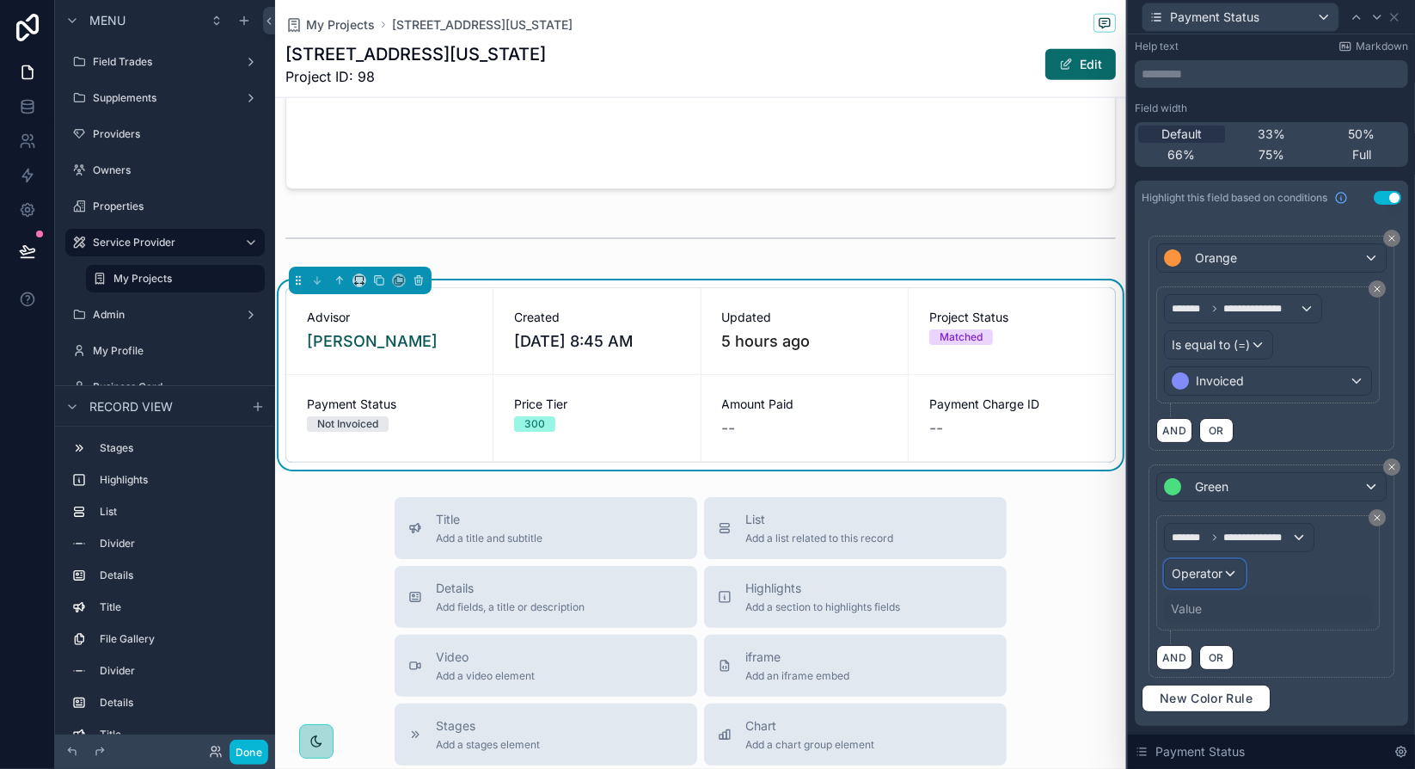
click at [1222, 567] on div "Operator" at bounding box center [1205, 574] width 80 height 28
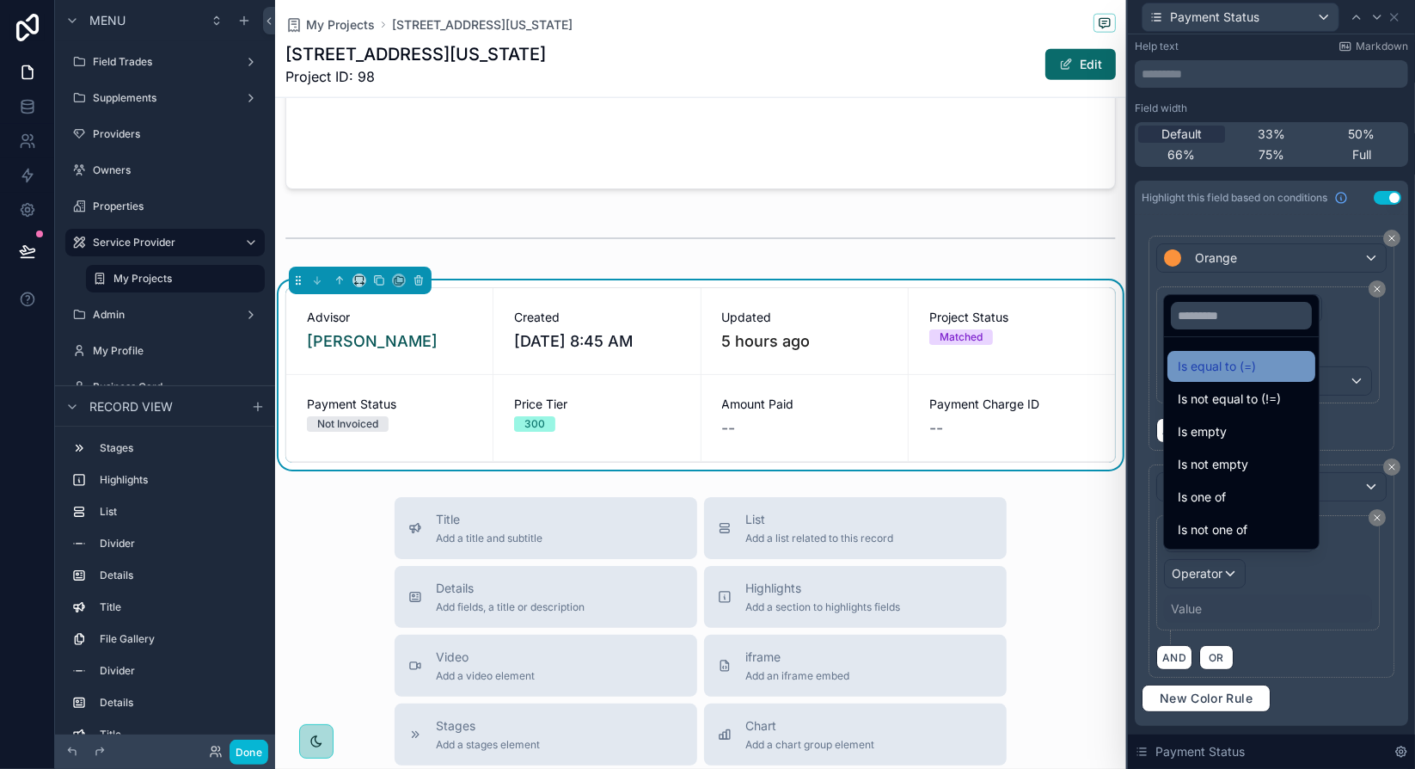
click at [1241, 371] on span "Is equal to (=)" at bounding box center [1217, 366] width 78 height 21
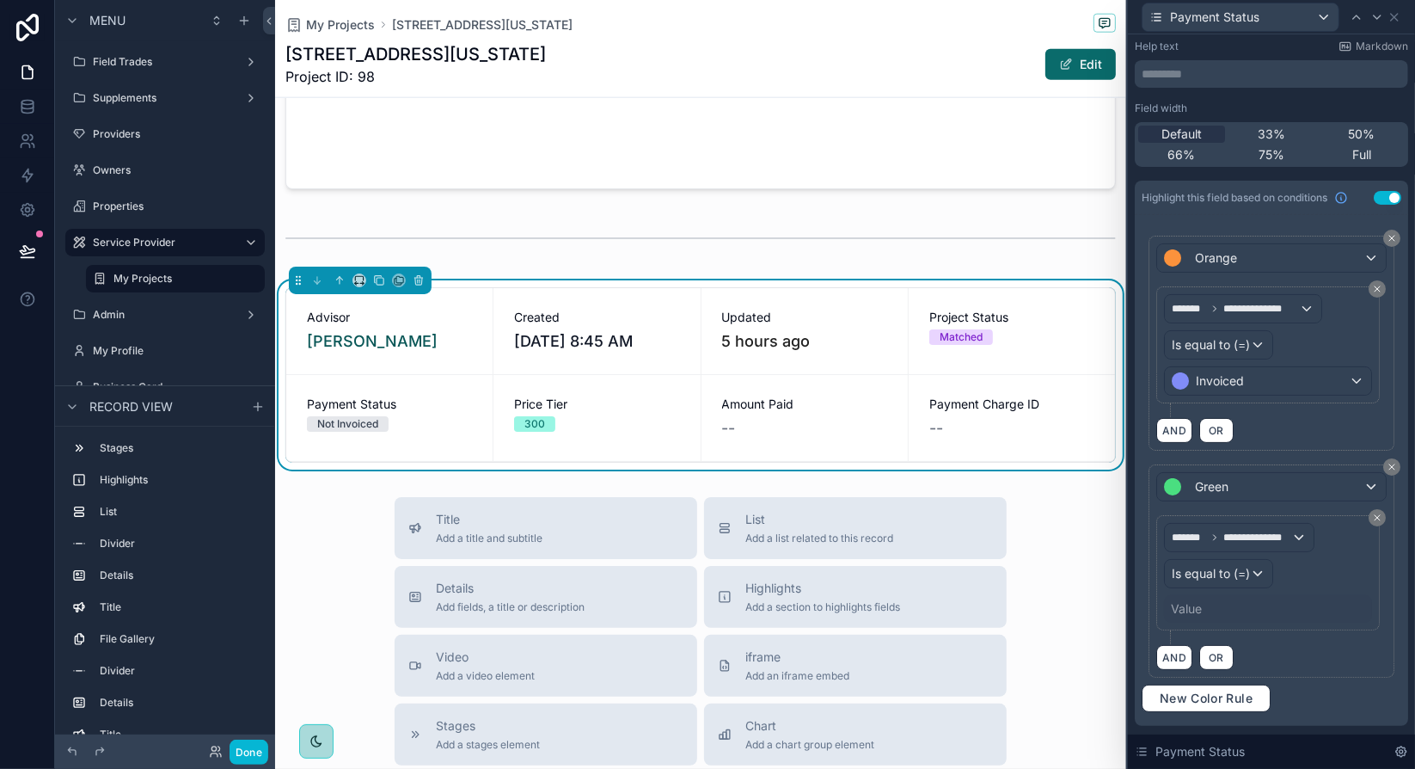
click at [1193, 602] on div "Value" at bounding box center [1186, 608] width 31 height 17
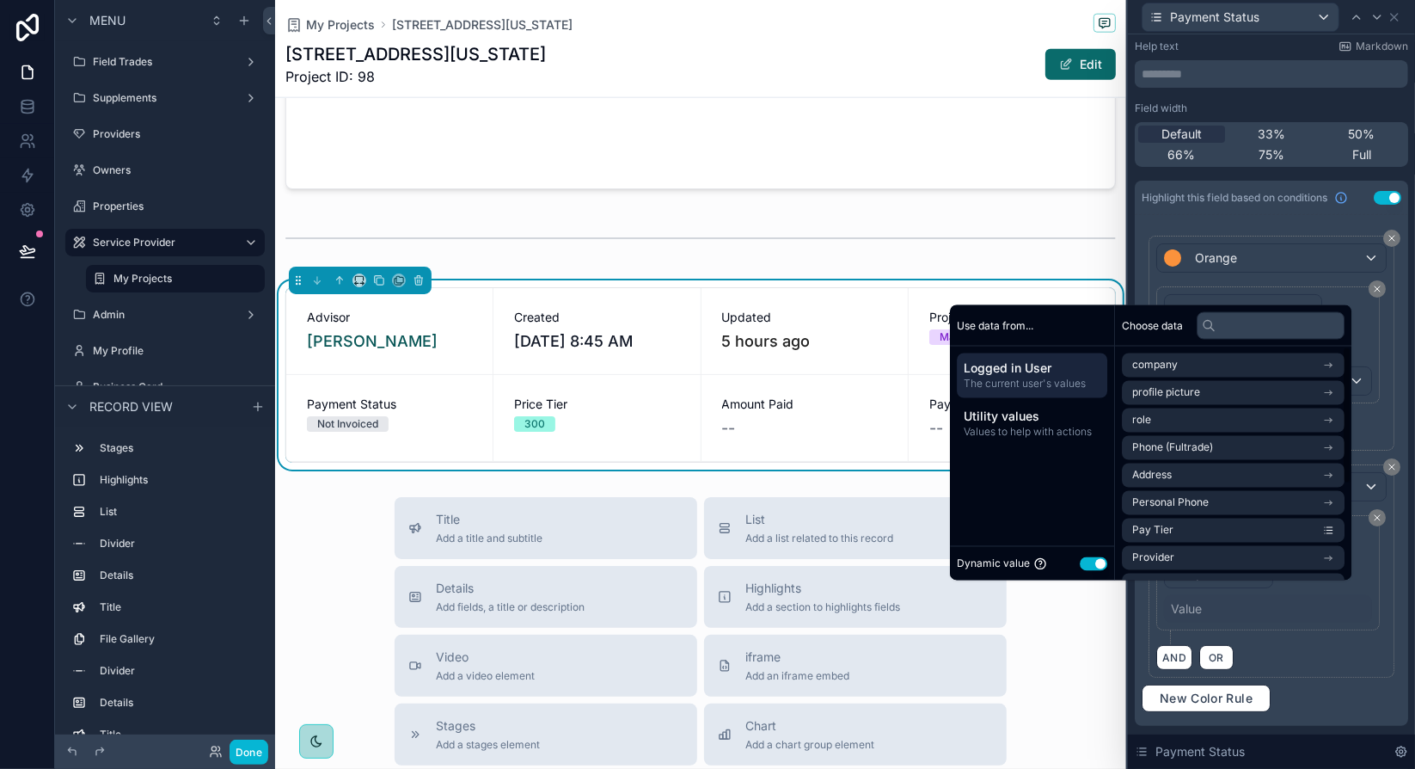
click at [1094, 561] on button "Use setting" at bounding box center [1094, 563] width 28 height 14
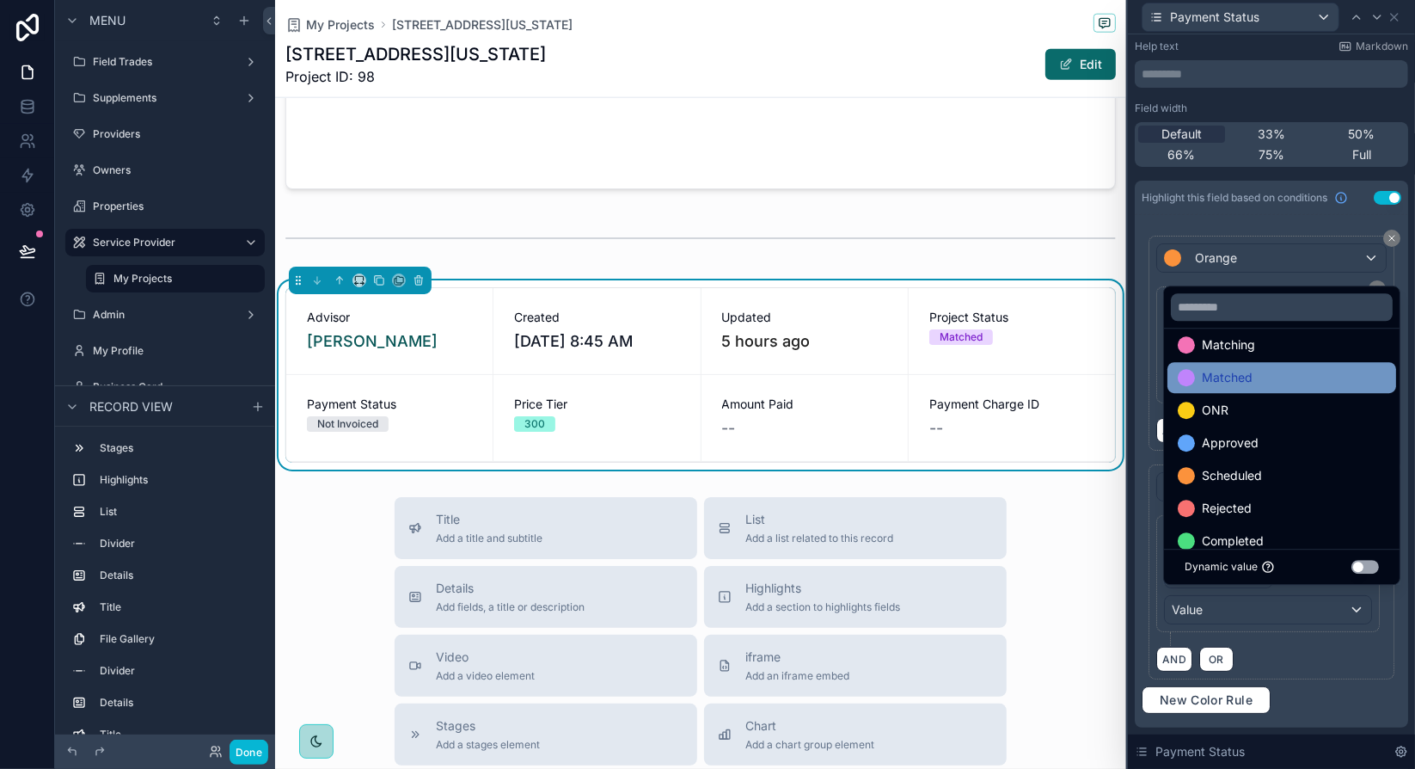
scroll to position [67, 0]
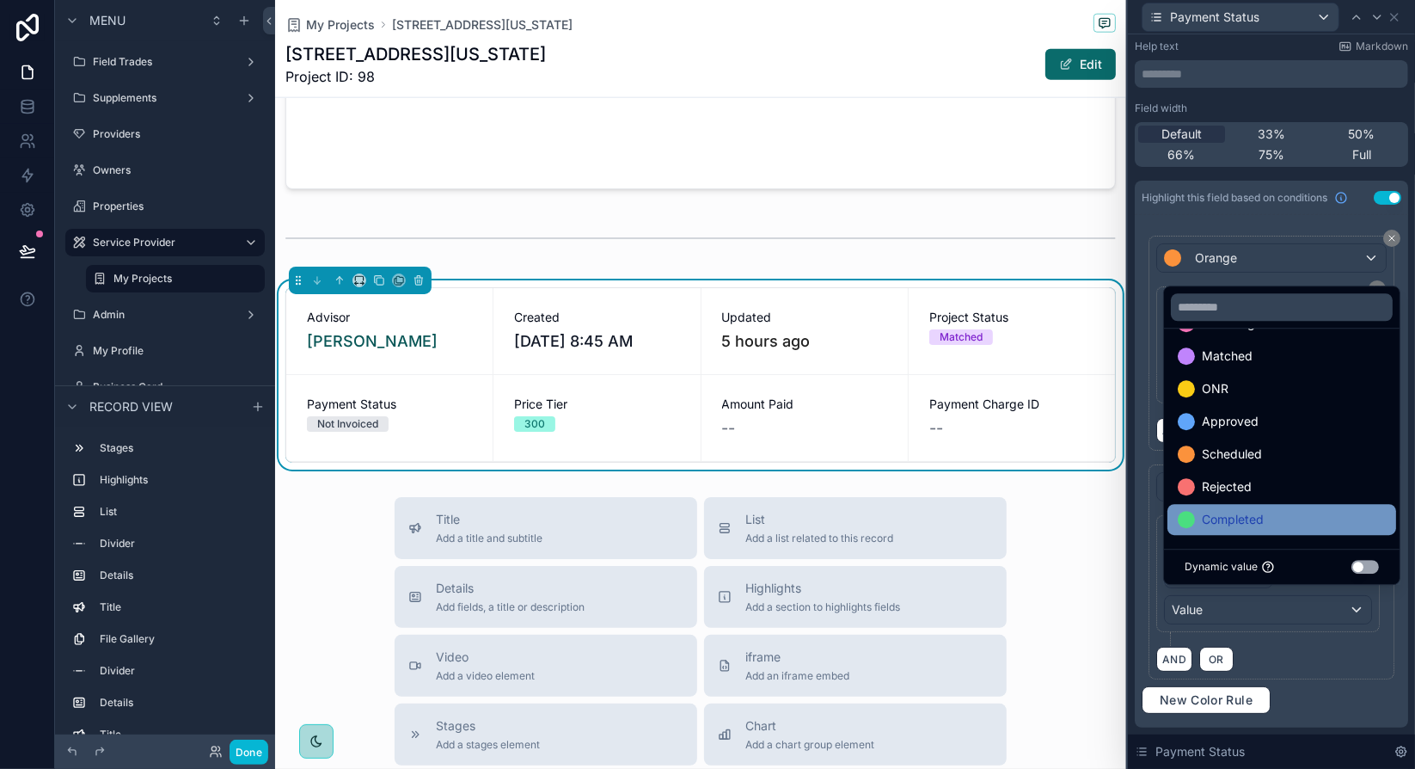
click at [1253, 515] on span "Completed" at bounding box center [1233, 519] width 62 height 21
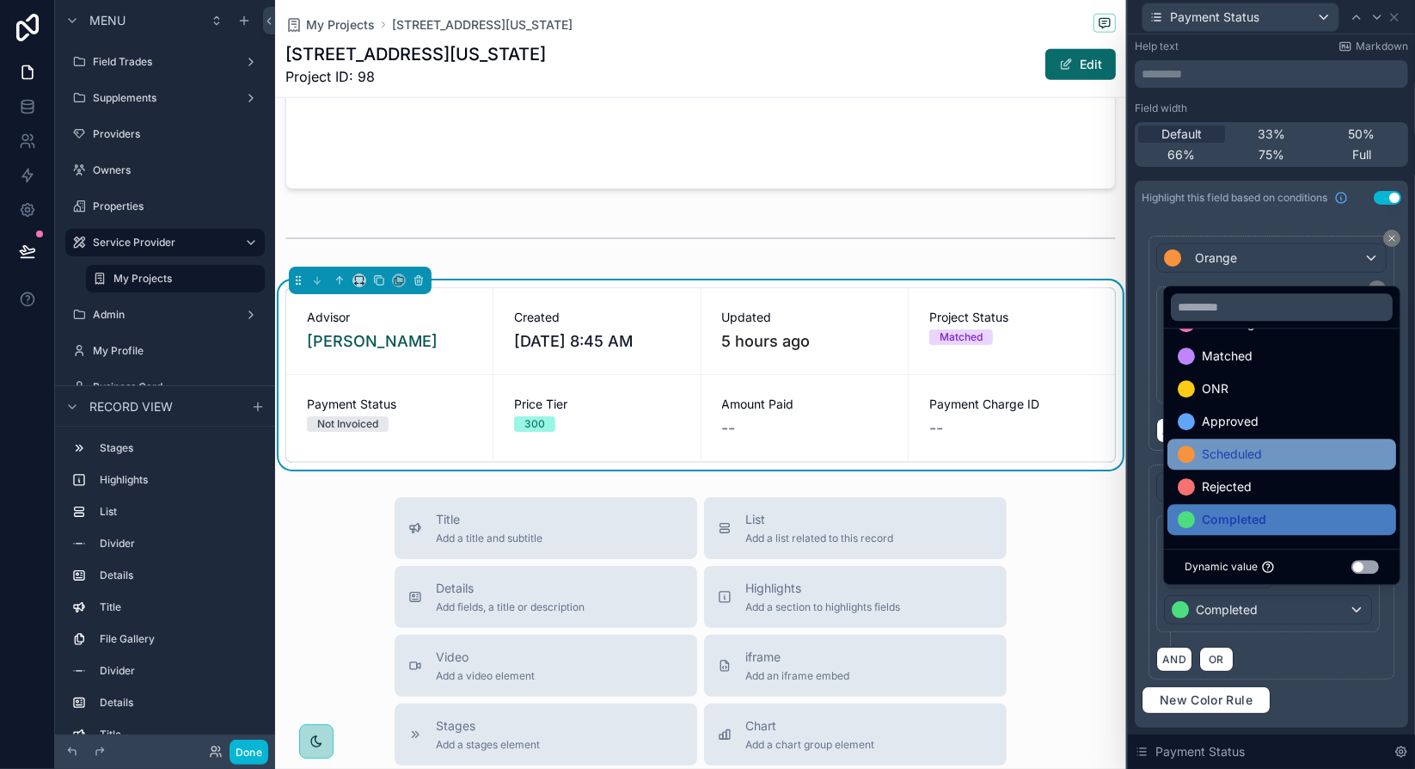
scroll to position [0, 0]
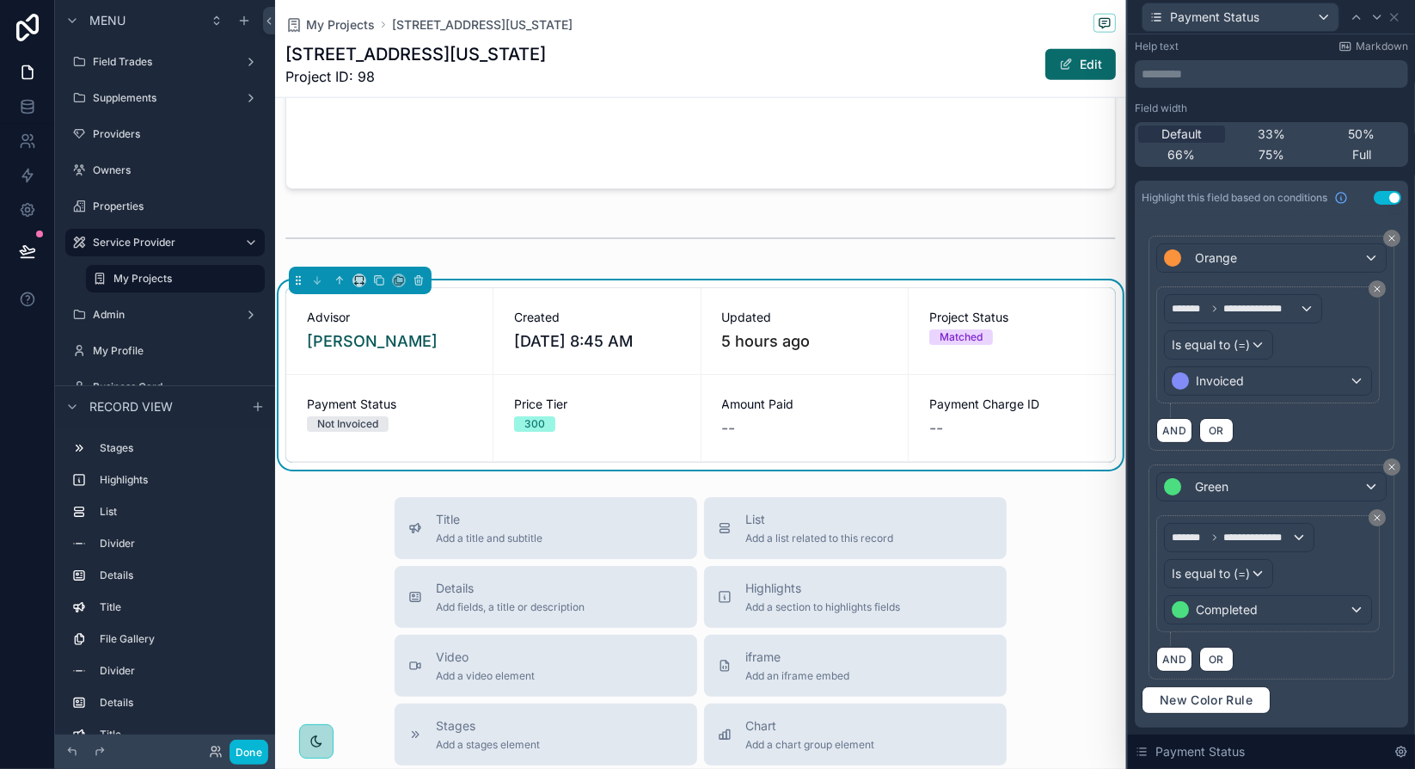
click at [1383, 622] on div "**********" at bounding box center [1272, 568] width 260 height 222
click at [1303, 530] on div "**********" at bounding box center [1239, 538] width 149 height 28
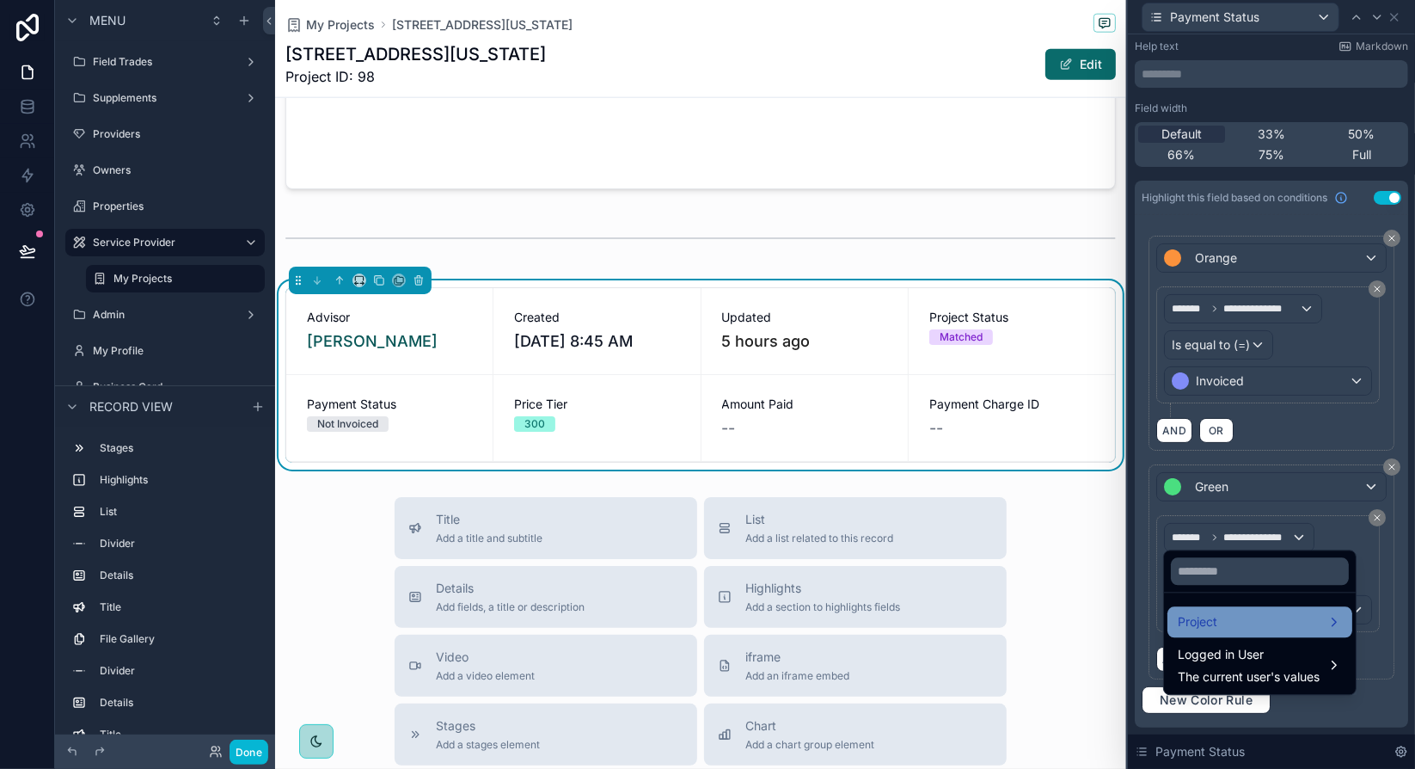
click at [1276, 615] on div "Project" at bounding box center [1260, 621] width 164 height 21
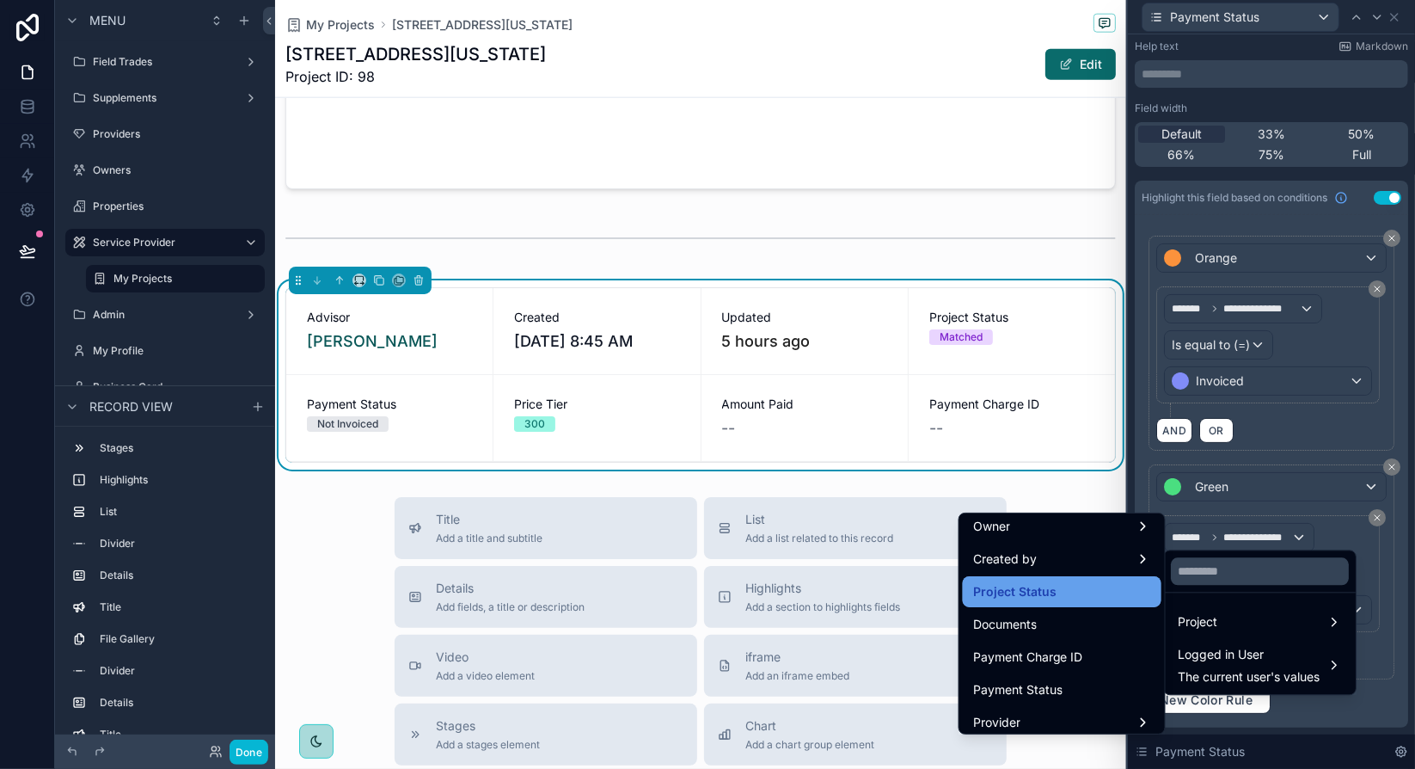
scroll to position [258, 0]
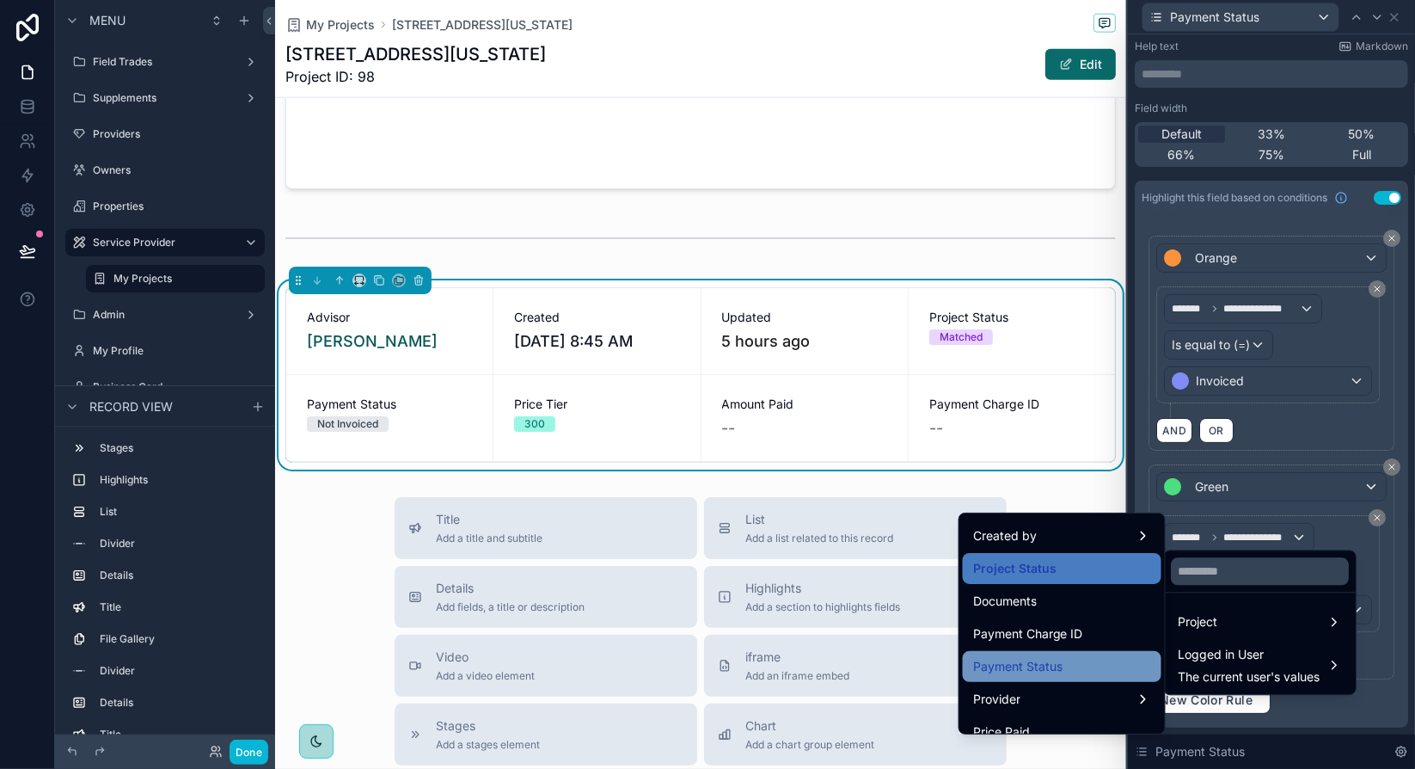
click at [1052, 661] on div "Payment Status" at bounding box center [1062, 666] width 178 height 21
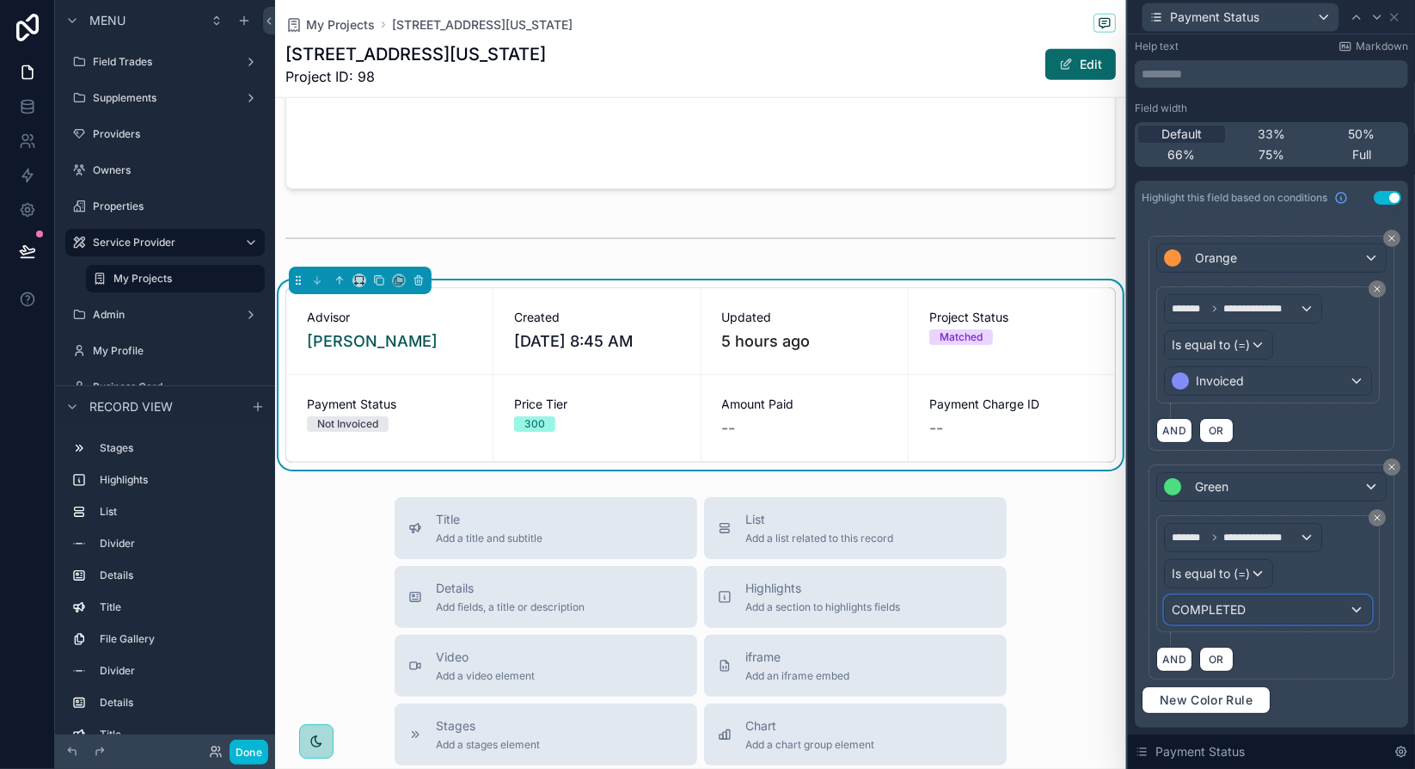
click at [1194, 601] on span "COMPLETED" at bounding box center [1209, 609] width 74 height 17
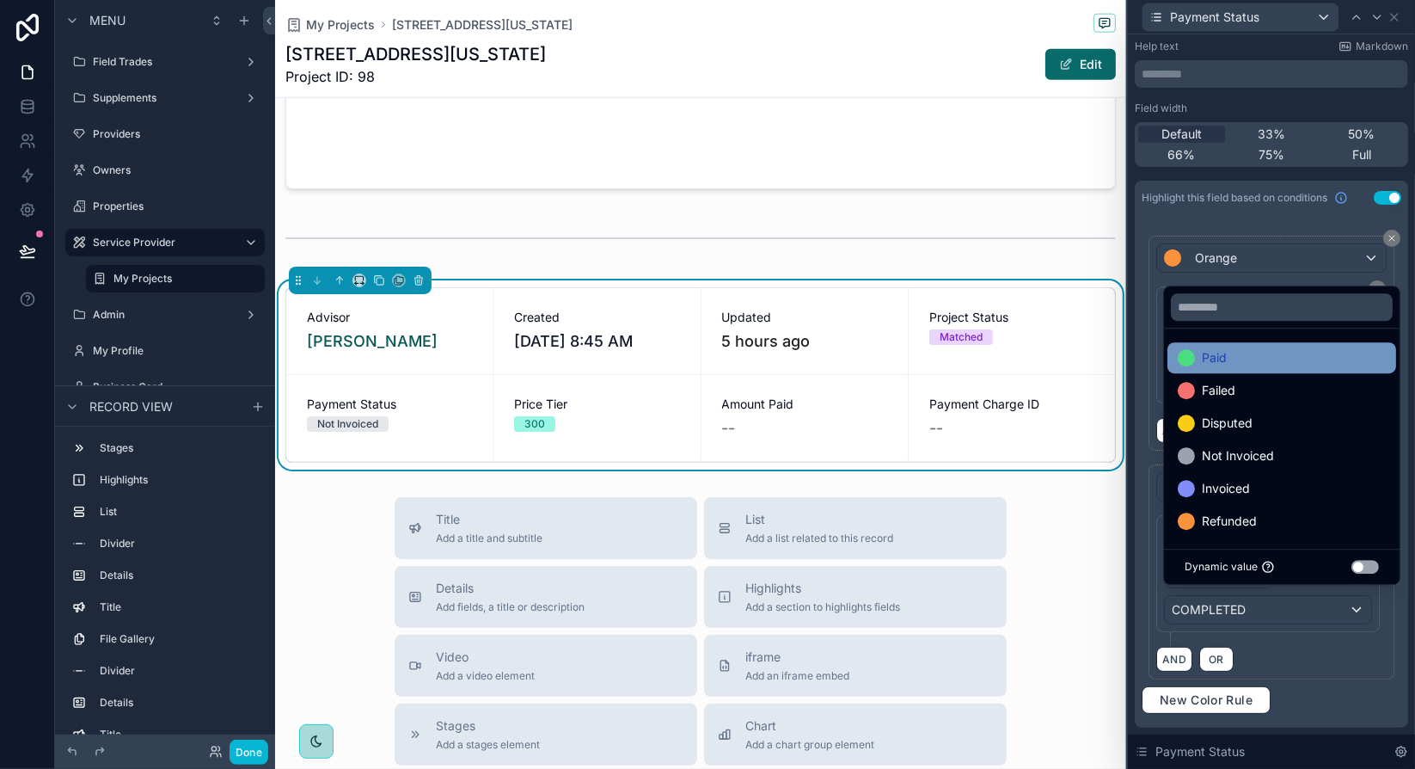
click at [1222, 359] on span "Paid" at bounding box center [1214, 357] width 25 height 21
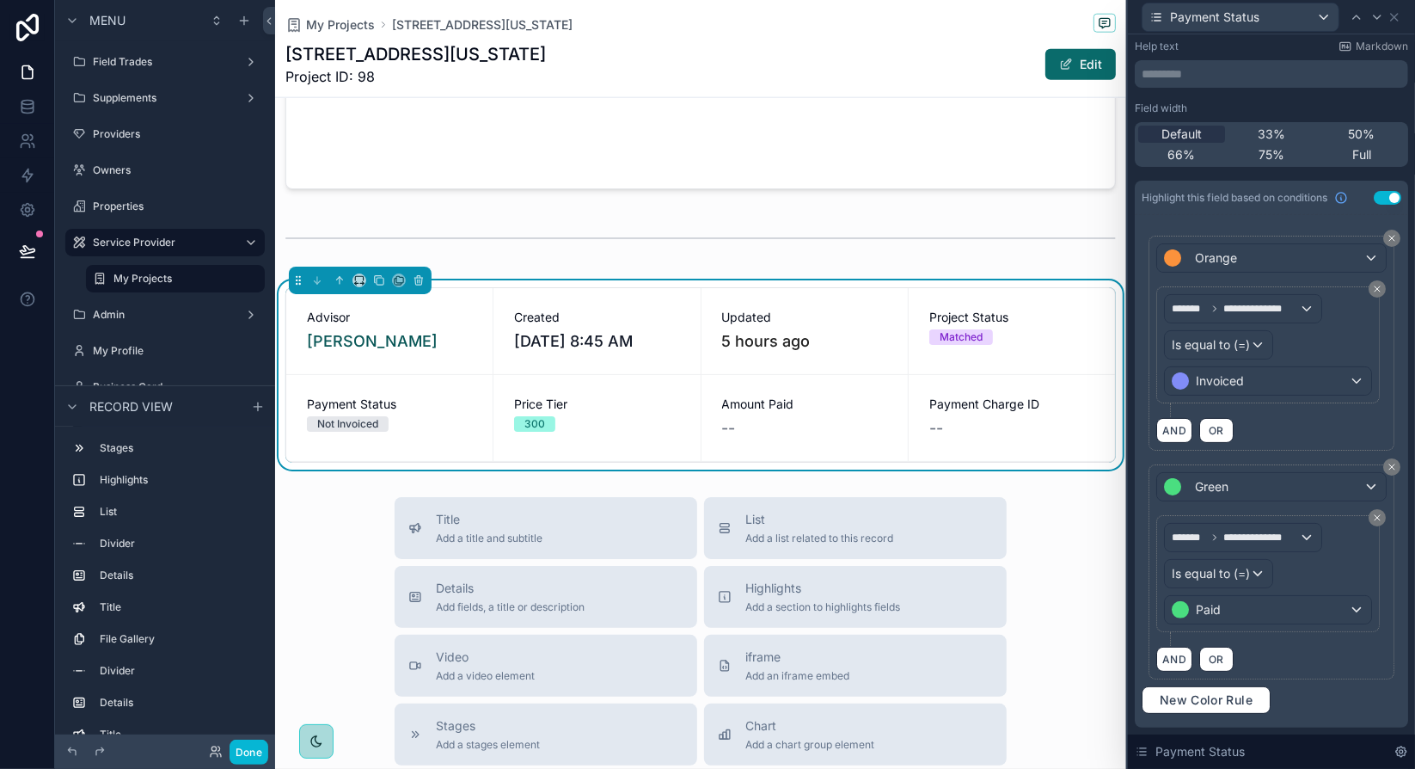
click at [1384, 567] on div "**********" at bounding box center [1272, 568] width 260 height 222
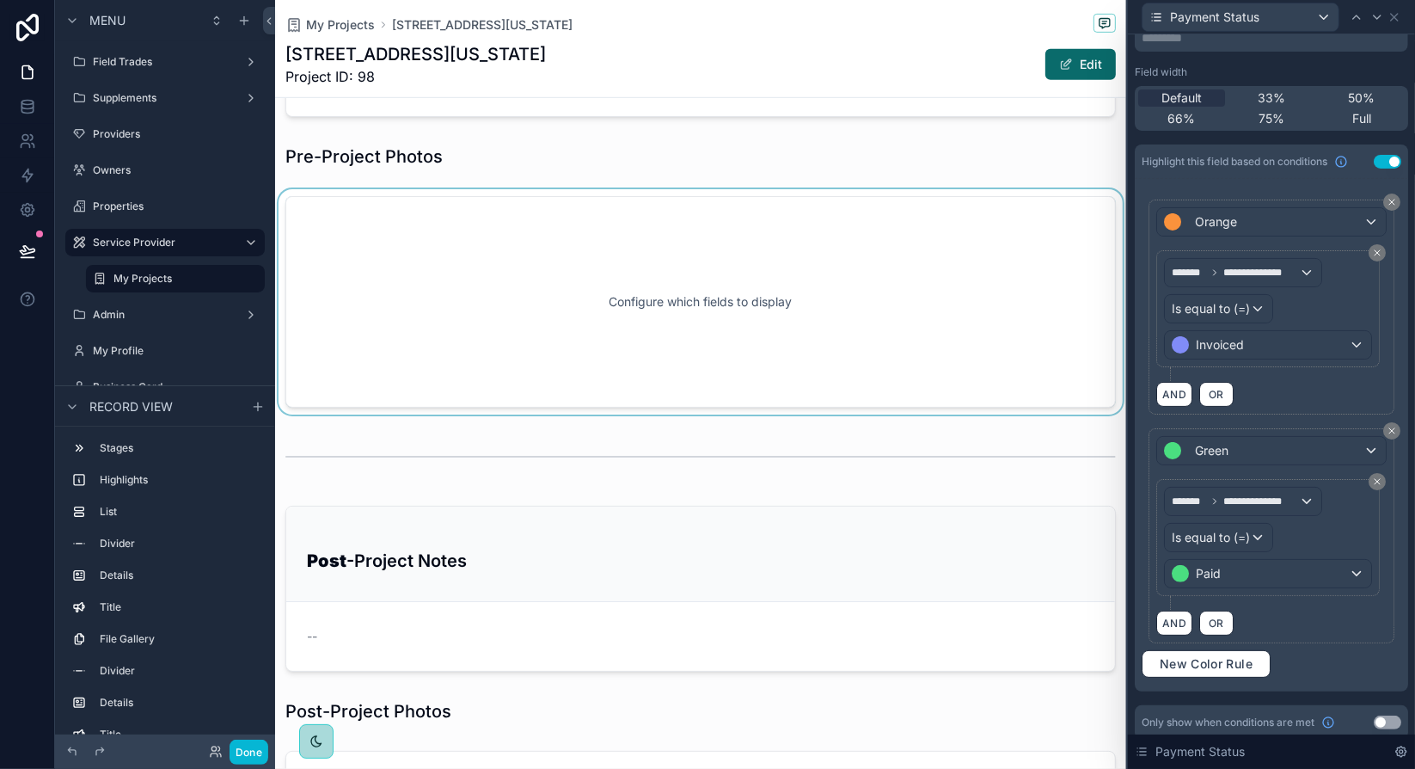
scroll to position [860, 0]
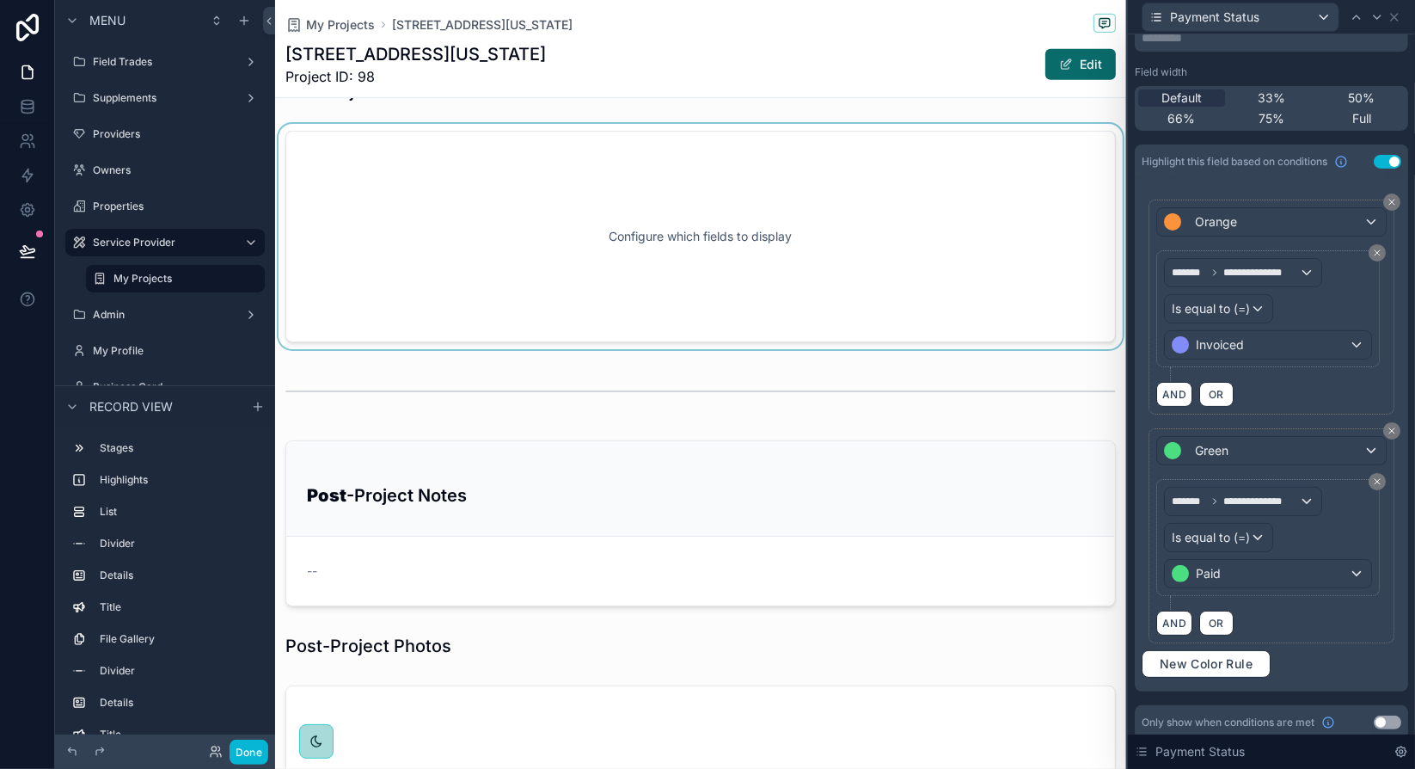
click at [772, 266] on div "scrollable content" at bounding box center [700, 236] width 851 height 225
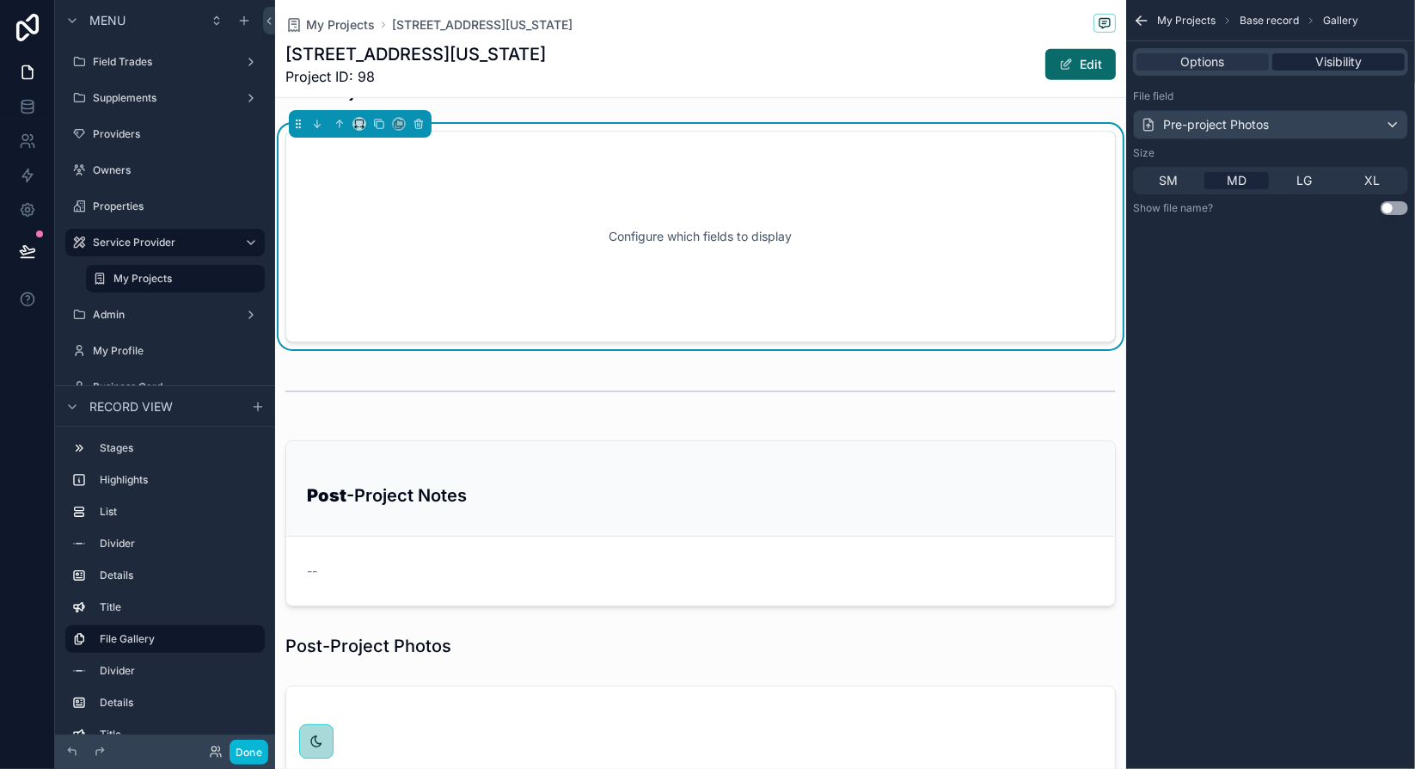
click at [1310, 54] on div "Visibility" at bounding box center [1338, 61] width 132 height 17
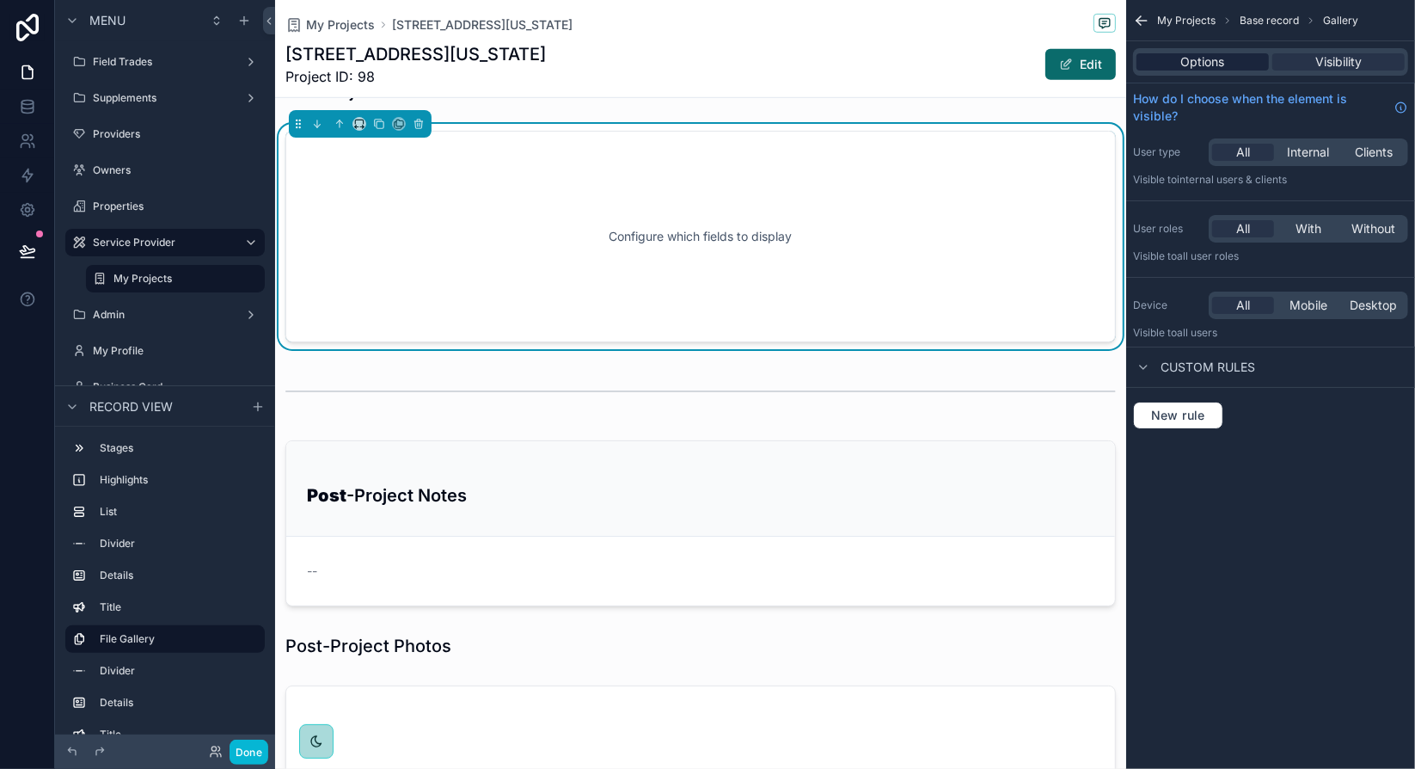
click at [1205, 68] on span "Options" at bounding box center [1203, 61] width 44 height 17
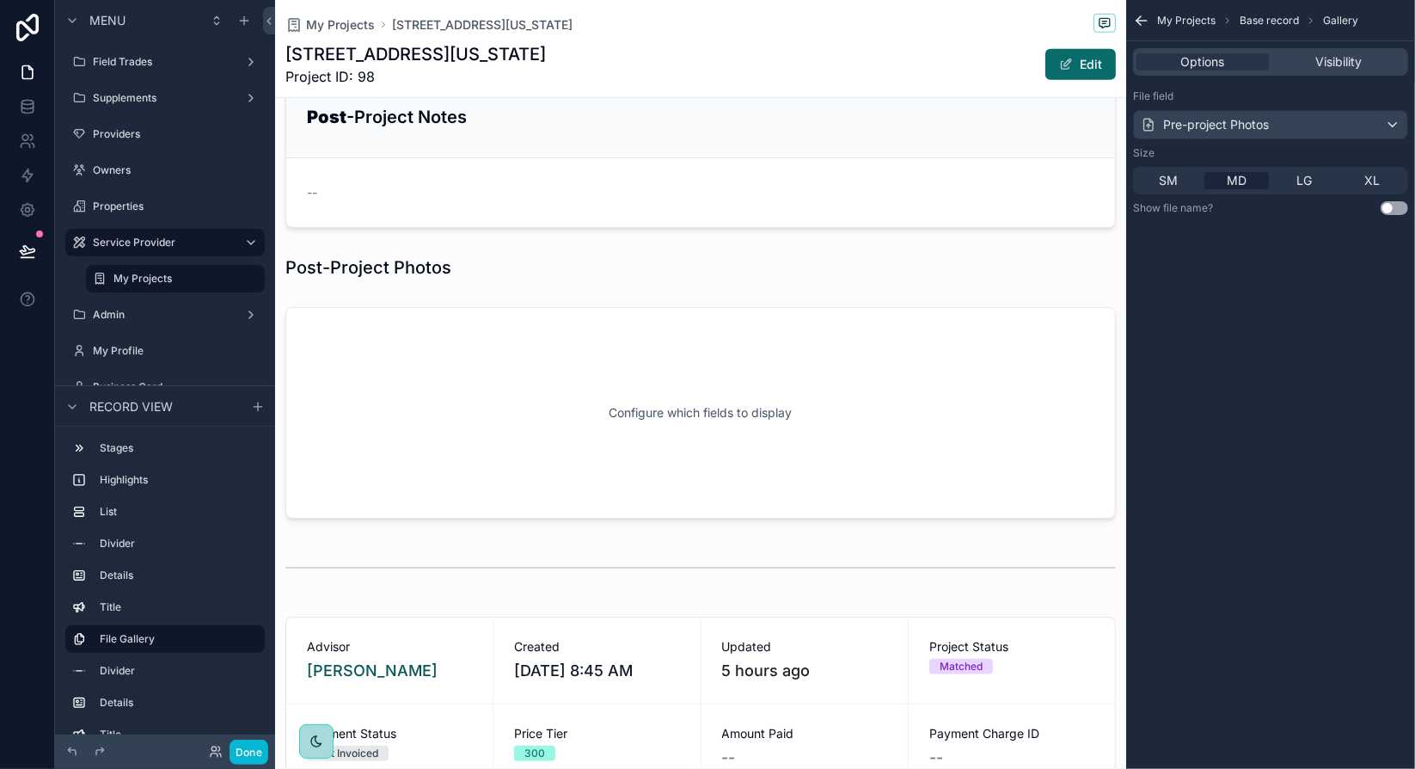
scroll to position [1290, 0]
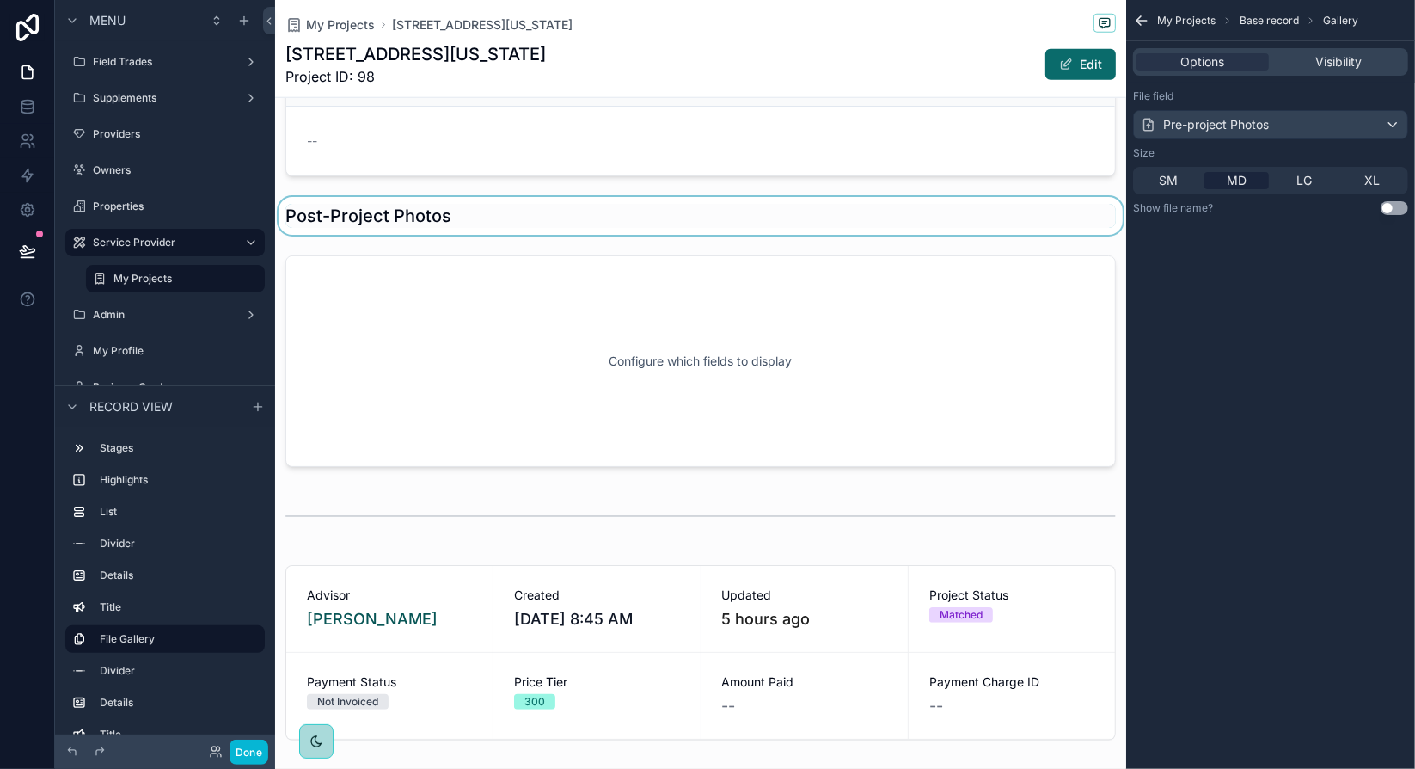
click at [500, 199] on div "scrollable content" at bounding box center [700, 216] width 851 height 38
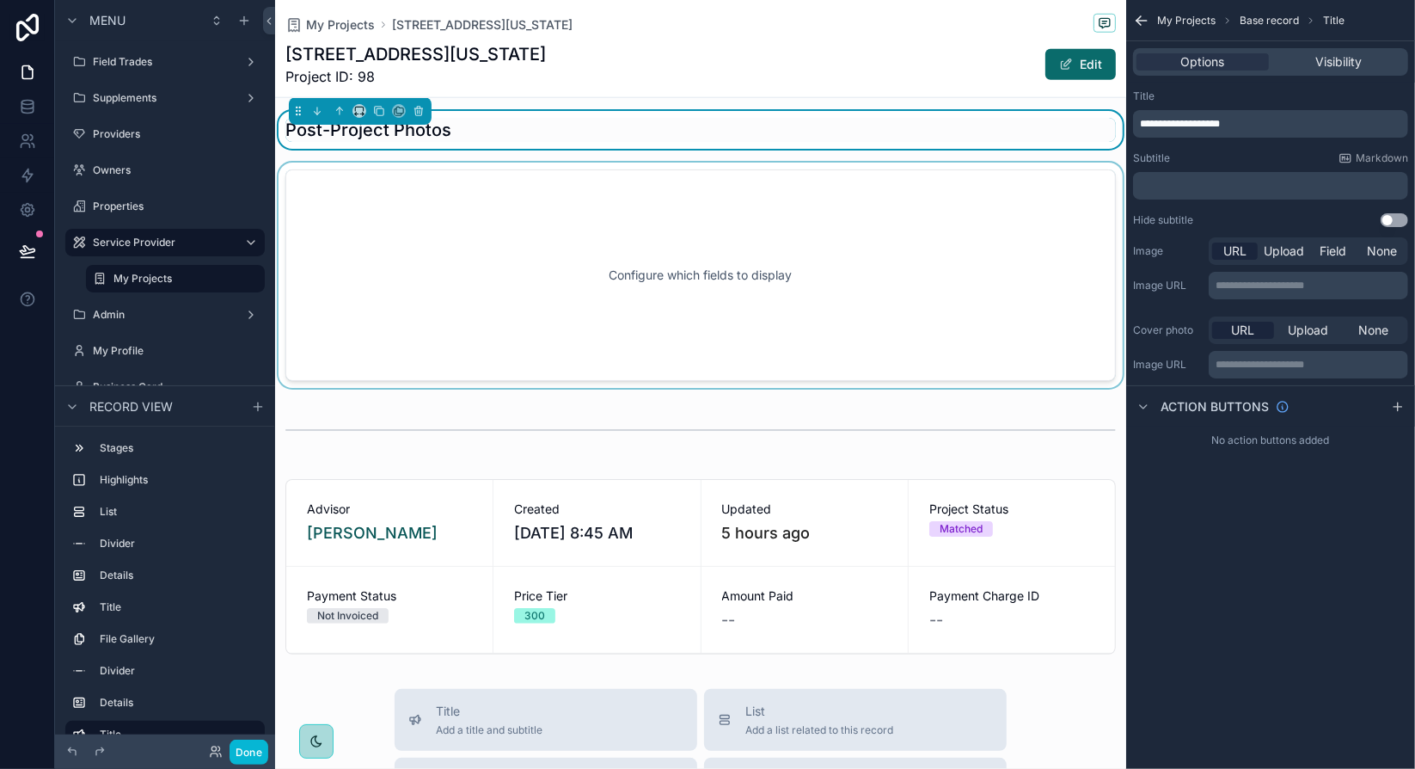
scroll to position [1461, 0]
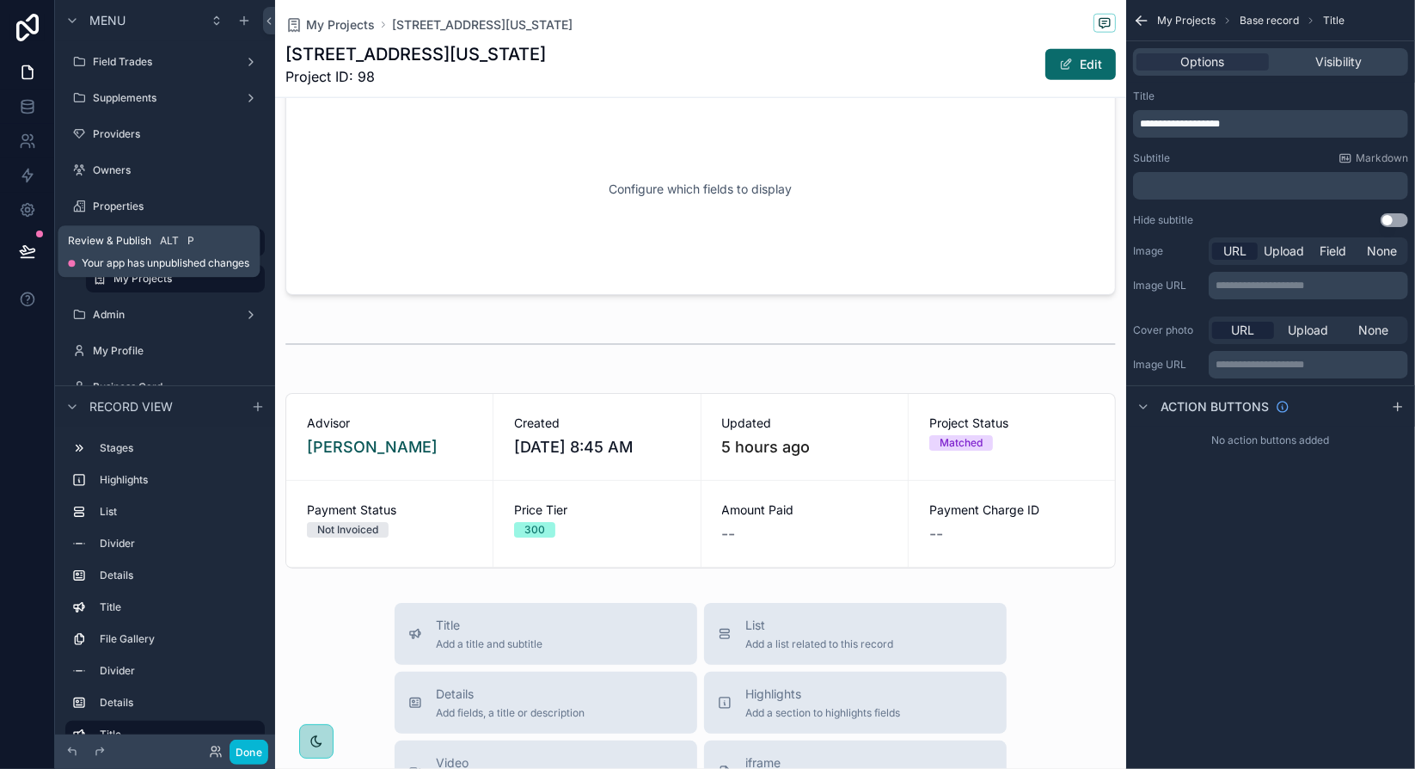
click at [27, 254] on icon at bounding box center [27, 250] width 15 height 9
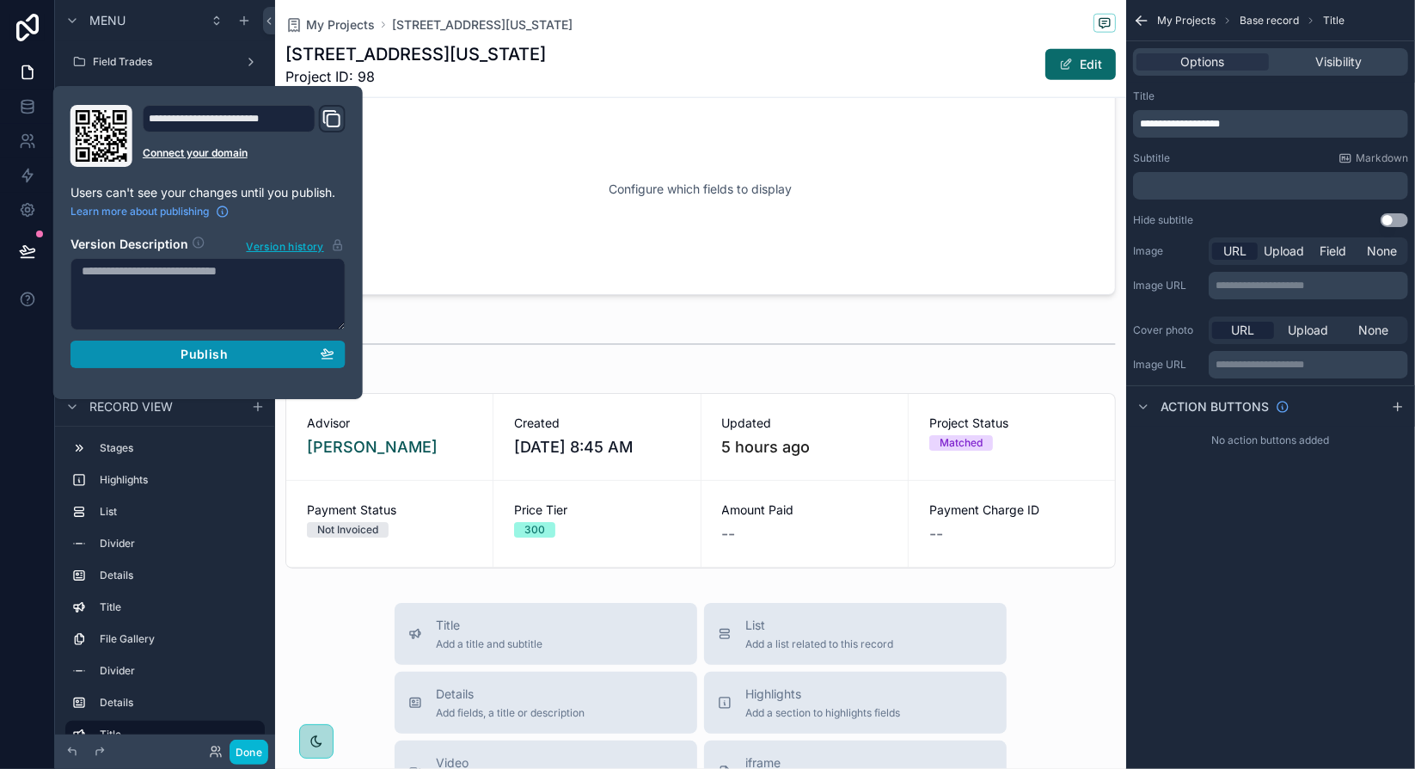
click at [205, 352] on span "Publish" at bounding box center [204, 353] width 46 height 15
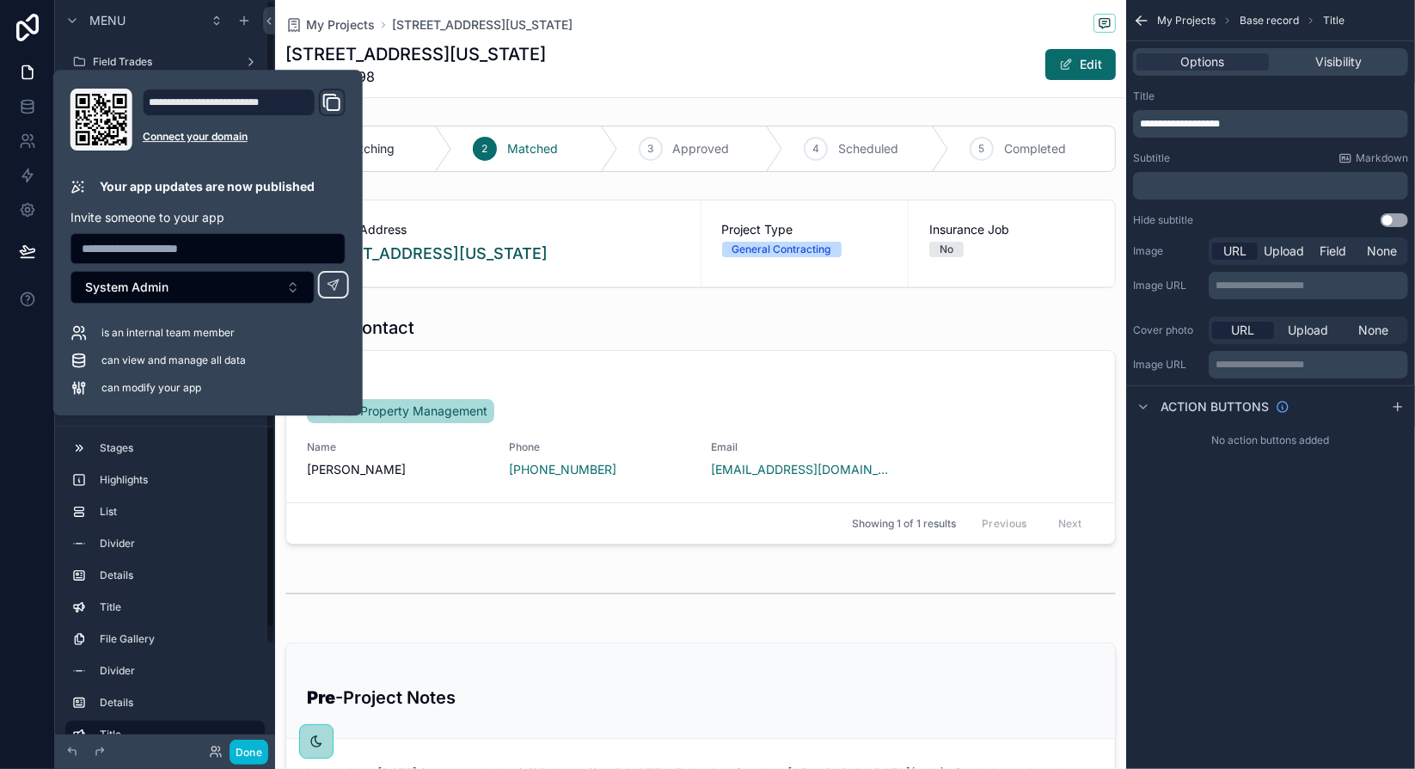
click at [29, 412] on div at bounding box center [27, 384] width 55 height 769
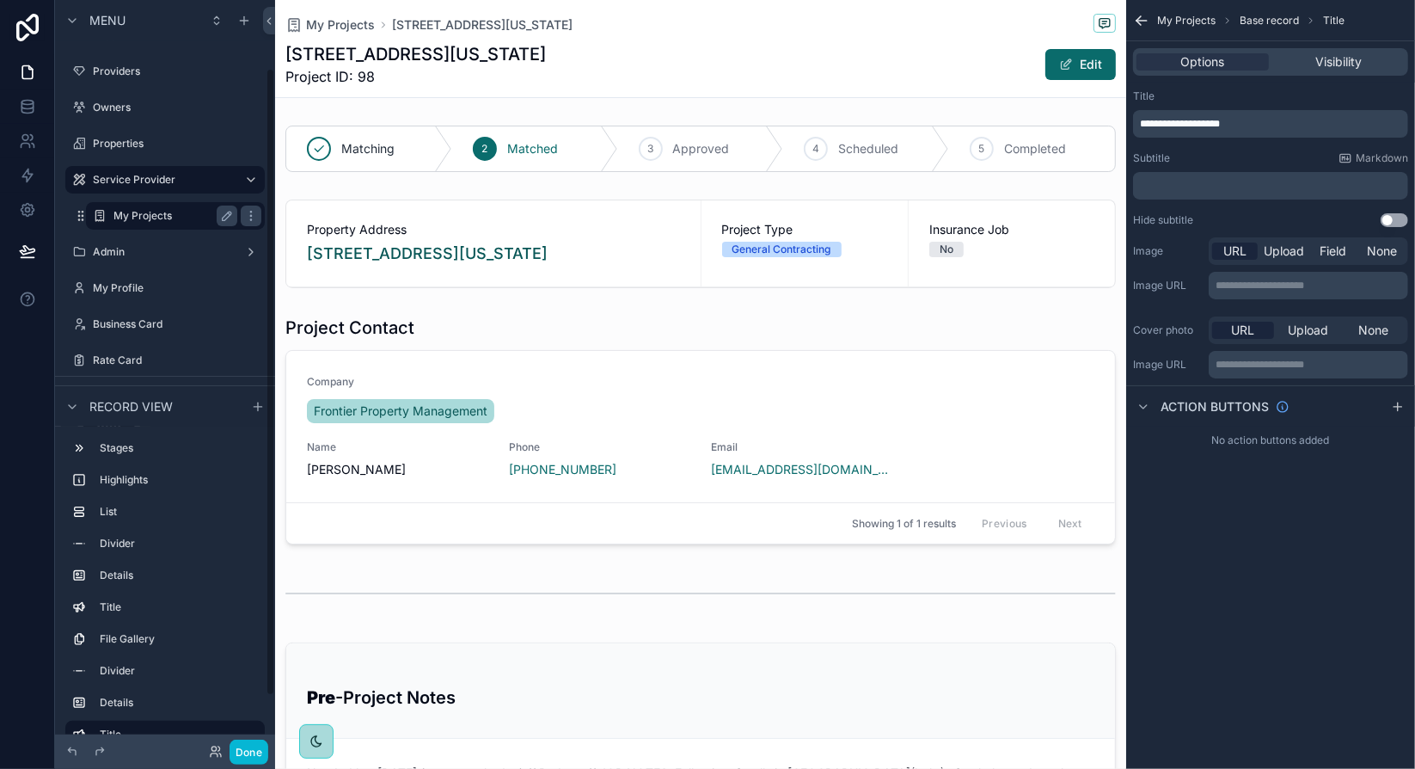
scroll to position [86, 0]
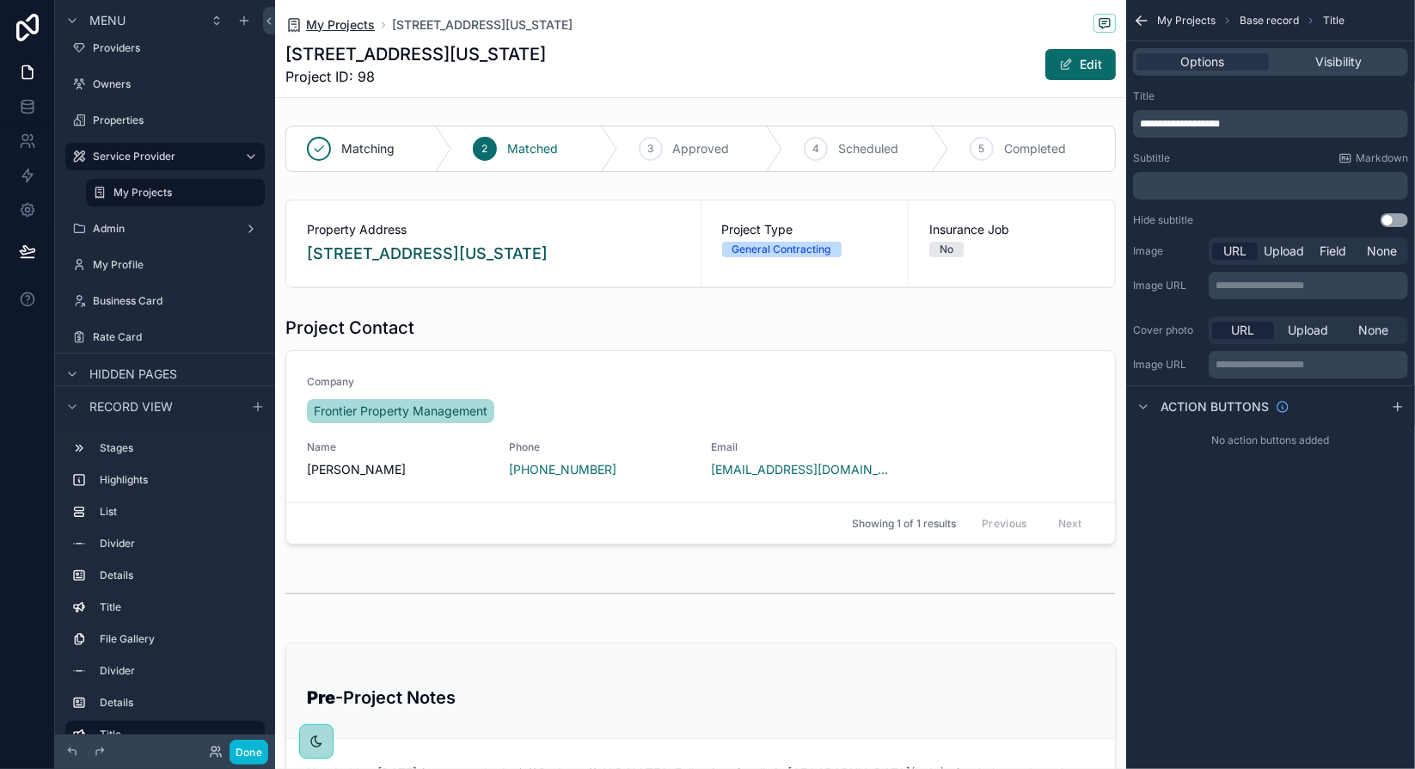
click at [341, 28] on span "My Projects" at bounding box center [340, 24] width 69 height 17
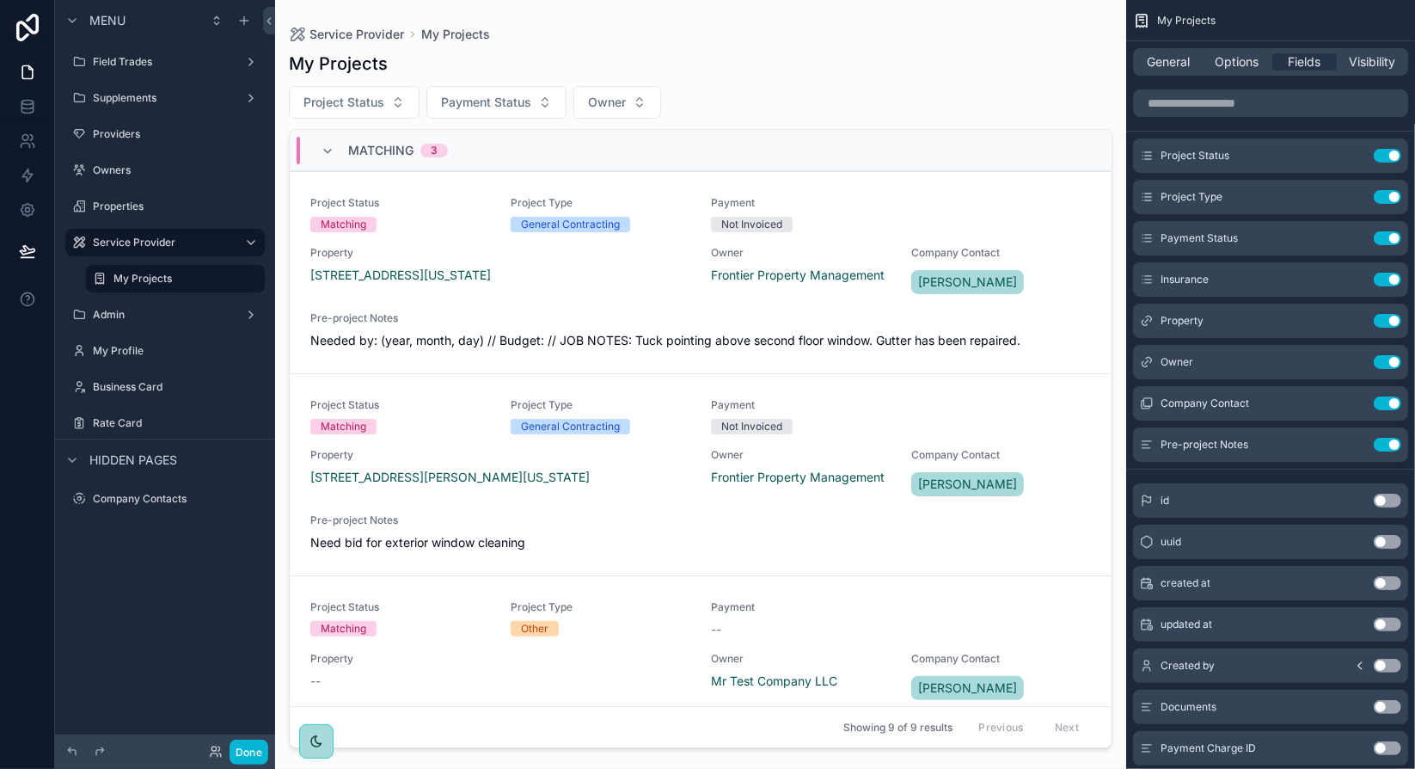
click at [913, 24] on div "Service Provider My Projects My Projects Project Status Payment Status Owner Ma…" at bounding box center [700, 374] width 851 height 748
click at [1180, 61] on span "General" at bounding box center [1169, 61] width 43 height 17
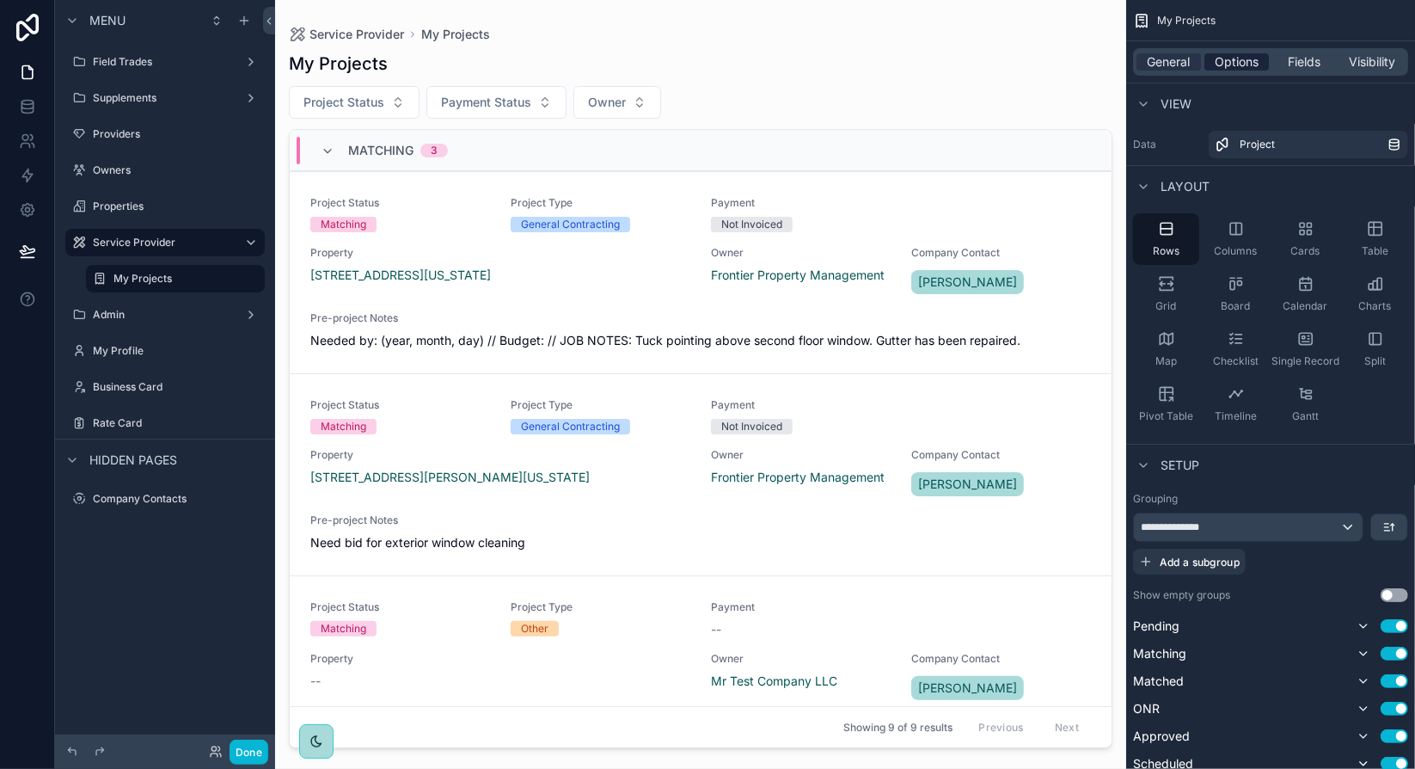
click at [1235, 59] on span "Options" at bounding box center [1237, 61] width 44 height 17
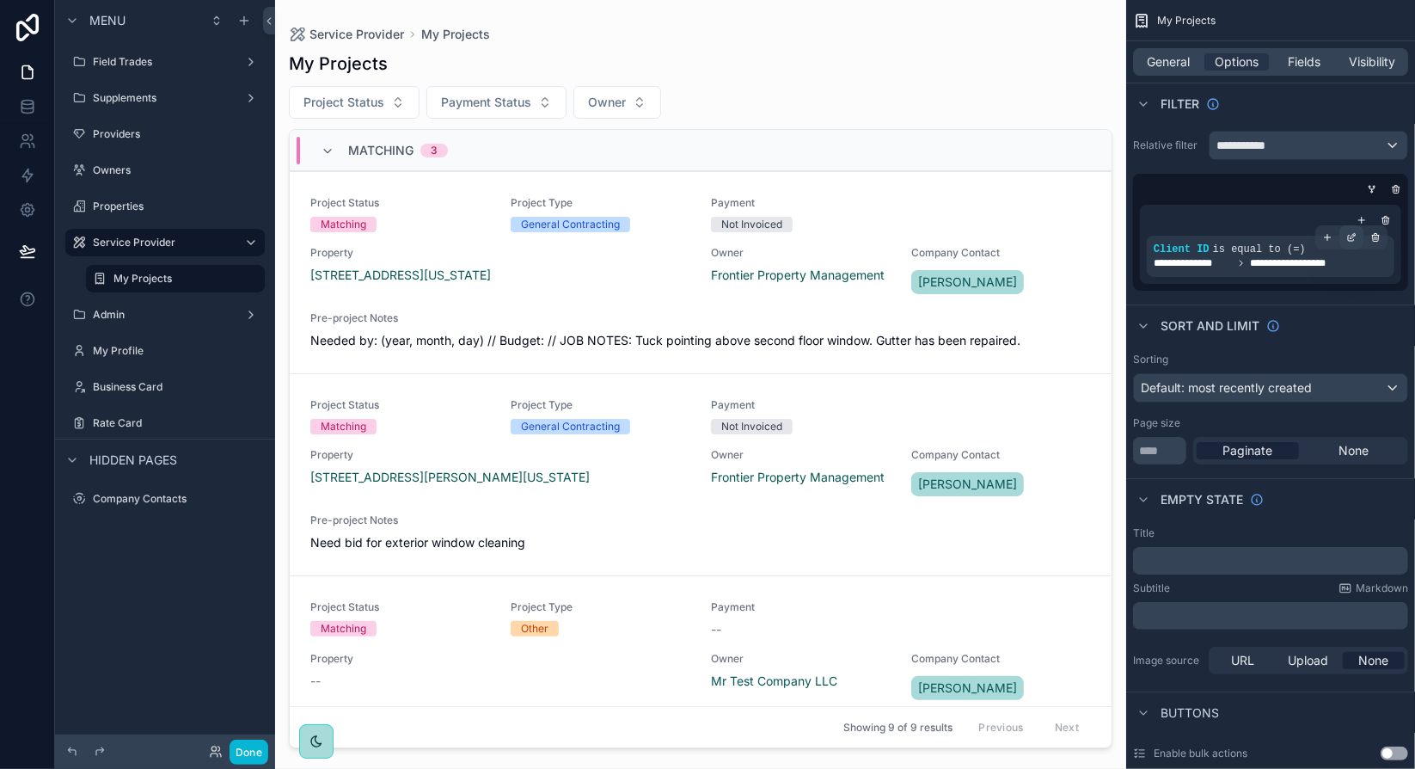
click at [1347, 236] on icon "scrollable content" at bounding box center [1351, 237] width 10 height 10
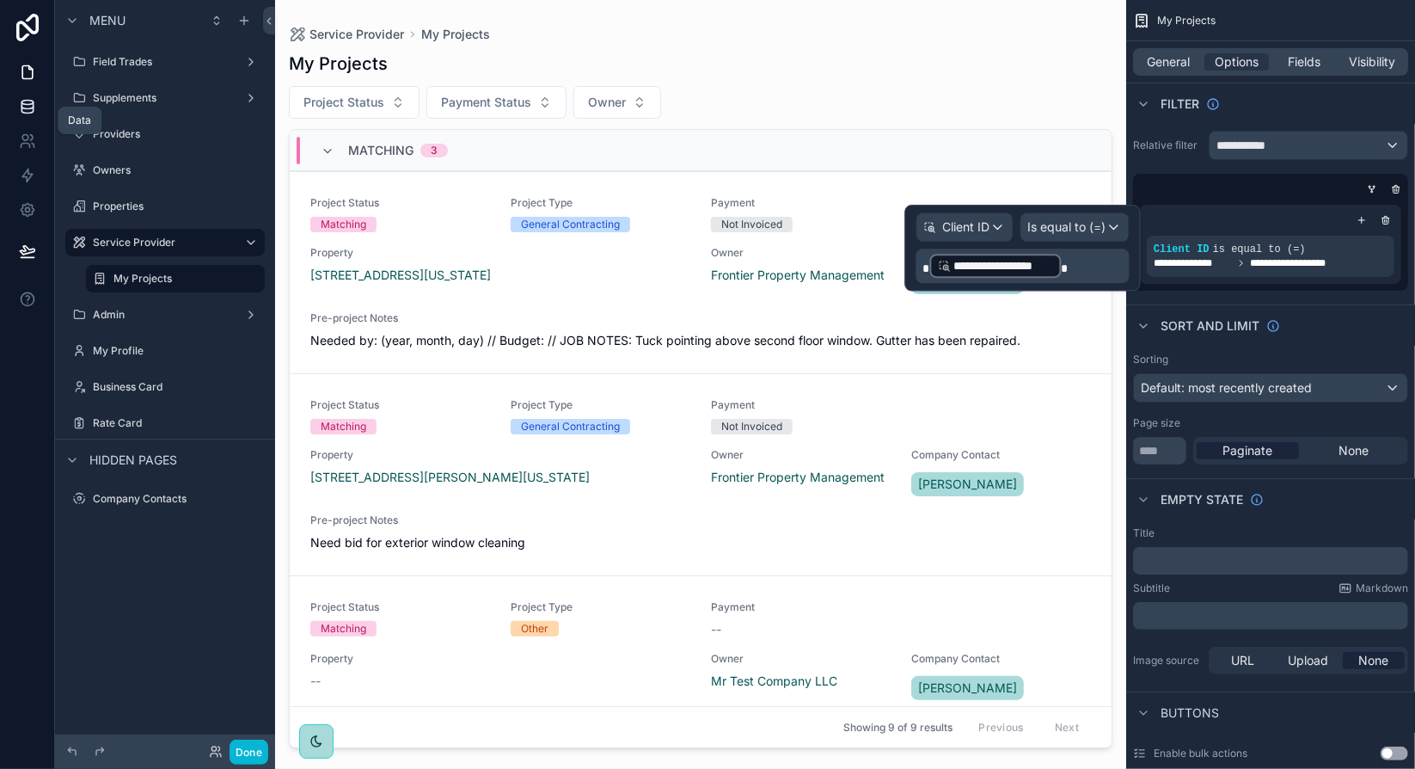
click at [30, 107] on icon at bounding box center [27, 106] width 17 height 17
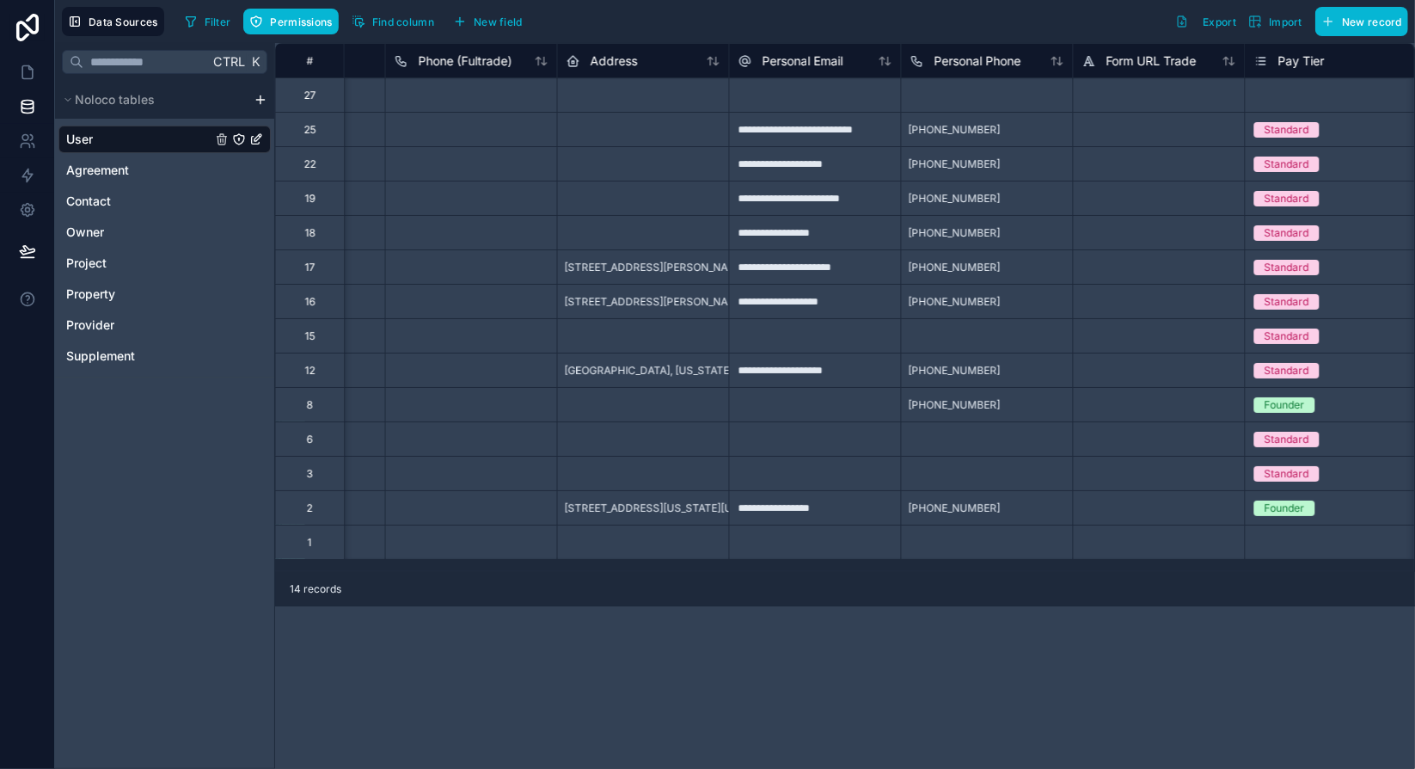
scroll to position [0, 2600]
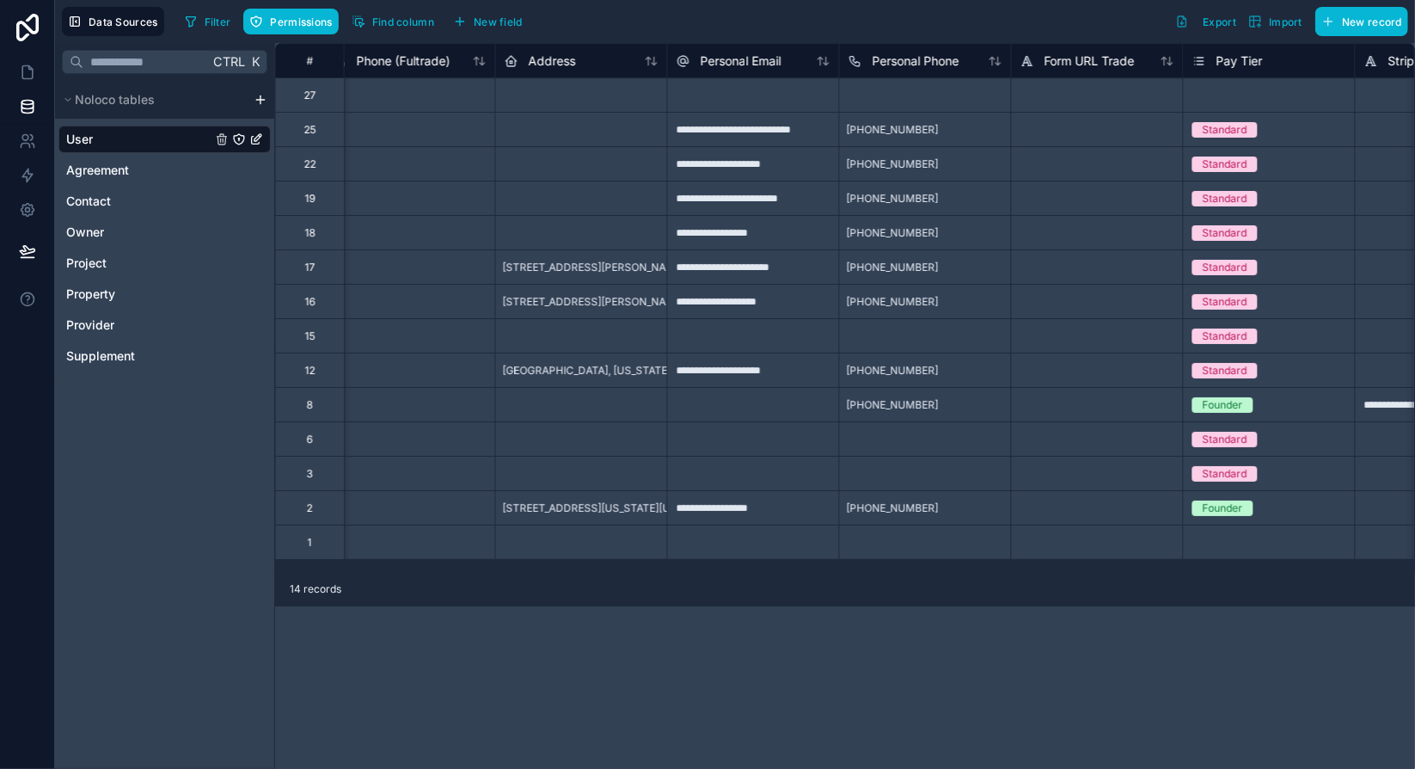
click at [930, 591] on div "14 records" at bounding box center [845, 589] width 1140 height 34
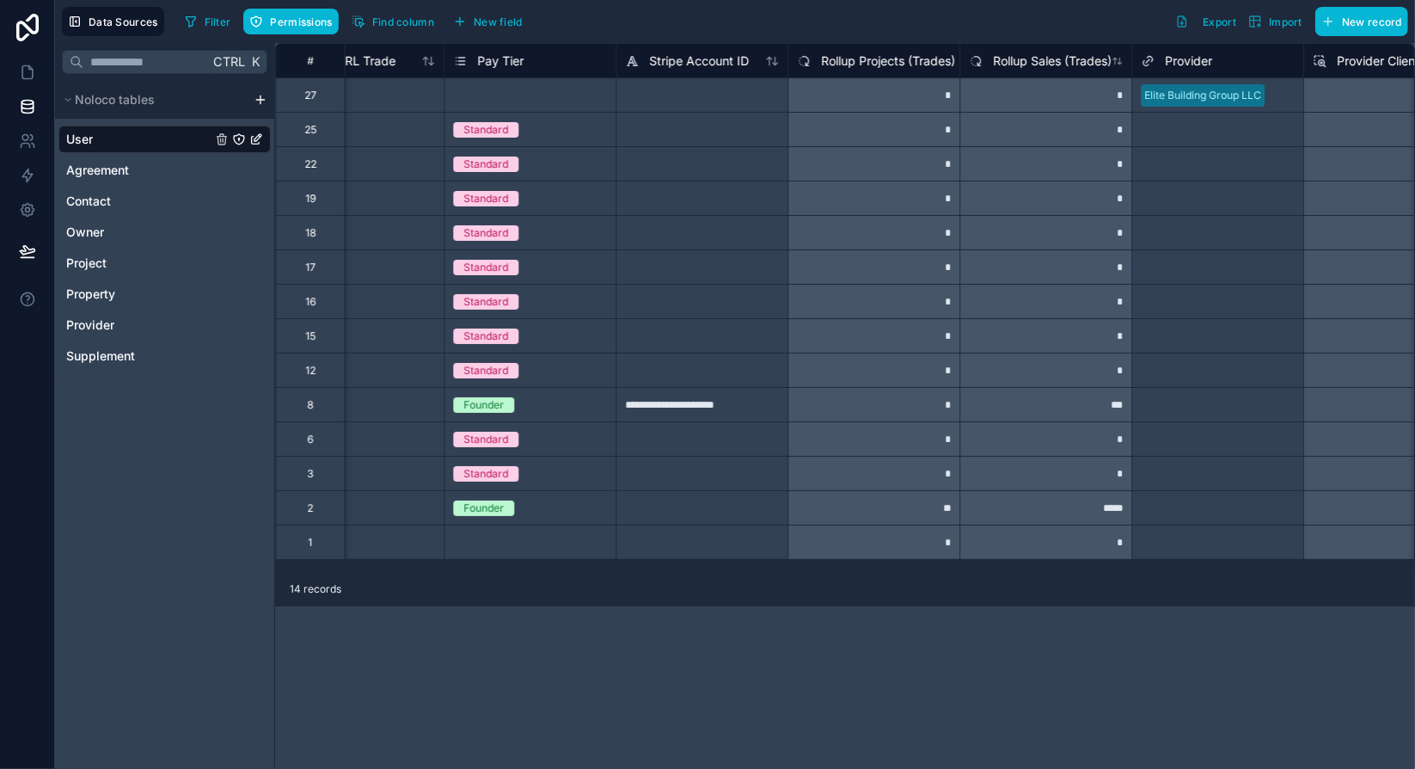
scroll to position [0, 3444]
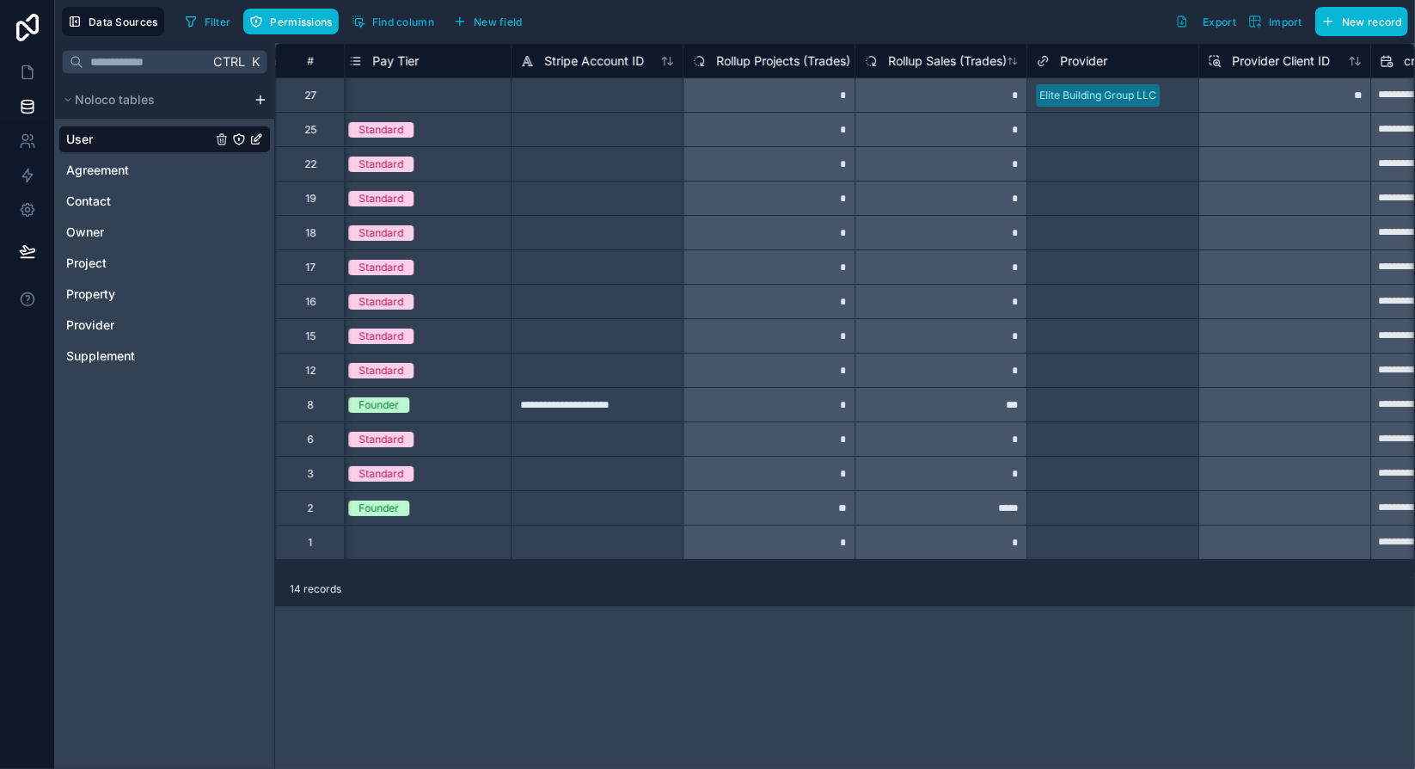
click at [951, 570] on div "**********" at bounding box center [845, 307] width 1140 height 529
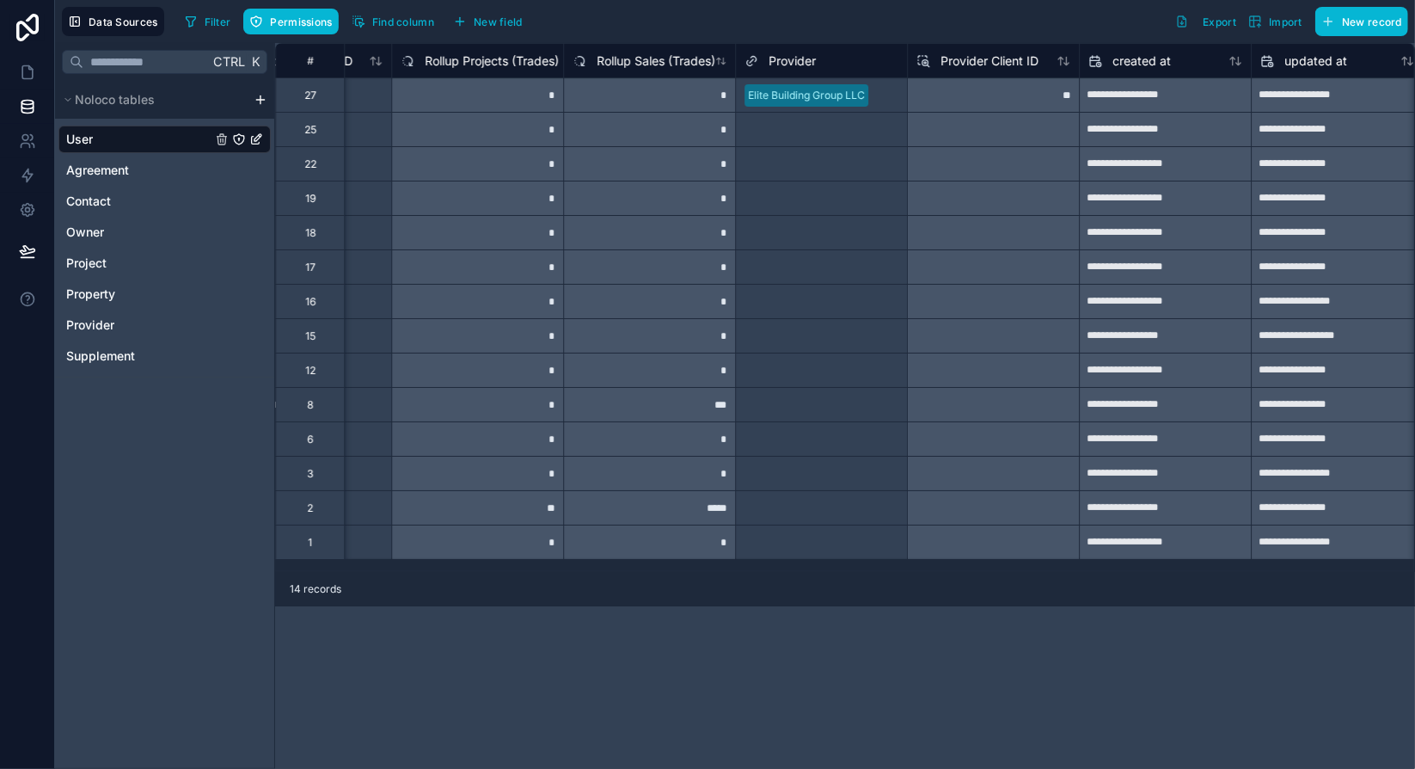
scroll to position [0, 4202]
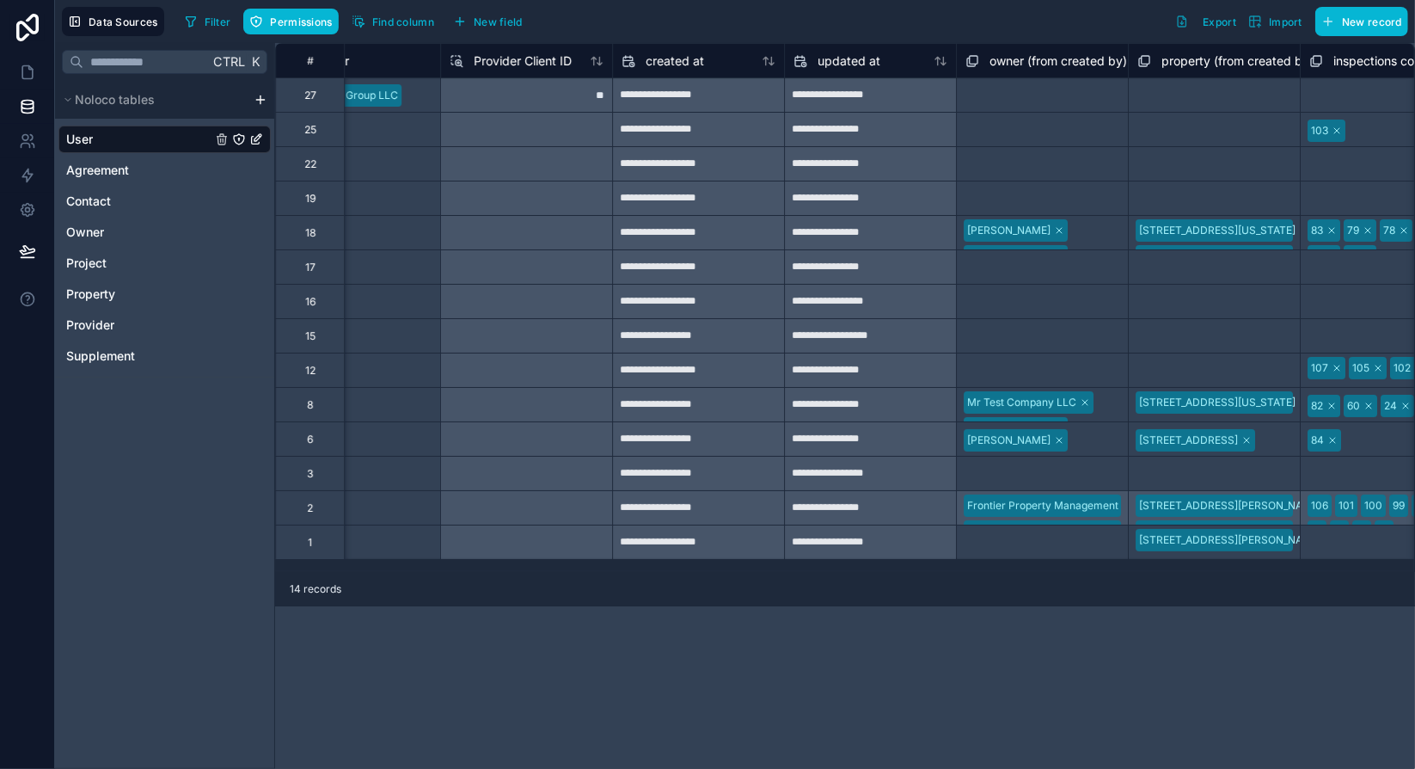
click at [1138, 573] on div "14 records" at bounding box center [845, 589] width 1140 height 34
drag, startPoint x: 1138, startPoint y: 573, endPoint x: 1025, endPoint y: 573, distance: 113.5
click at [1025, 573] on div "14 records" at bounding box center [845, 589] width 1140 height 34
drag, startPoint x: 111, startPoint y: 262, endPoint x: 154, endPoint y: 286, distance: 49.3
click at [111, 262] on link "Project" at bounding box center [138, 262] width 145 height 17
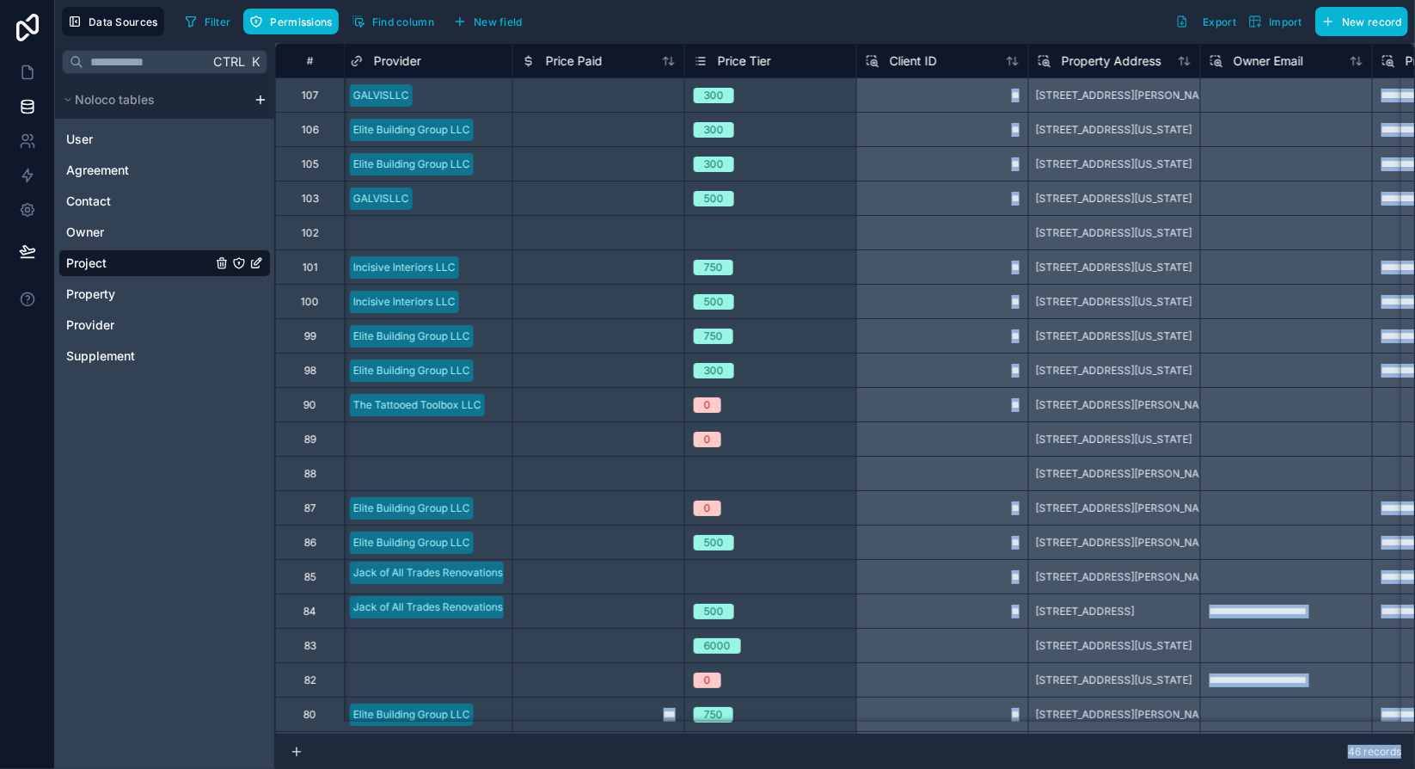
scroll to position [0, 1751]
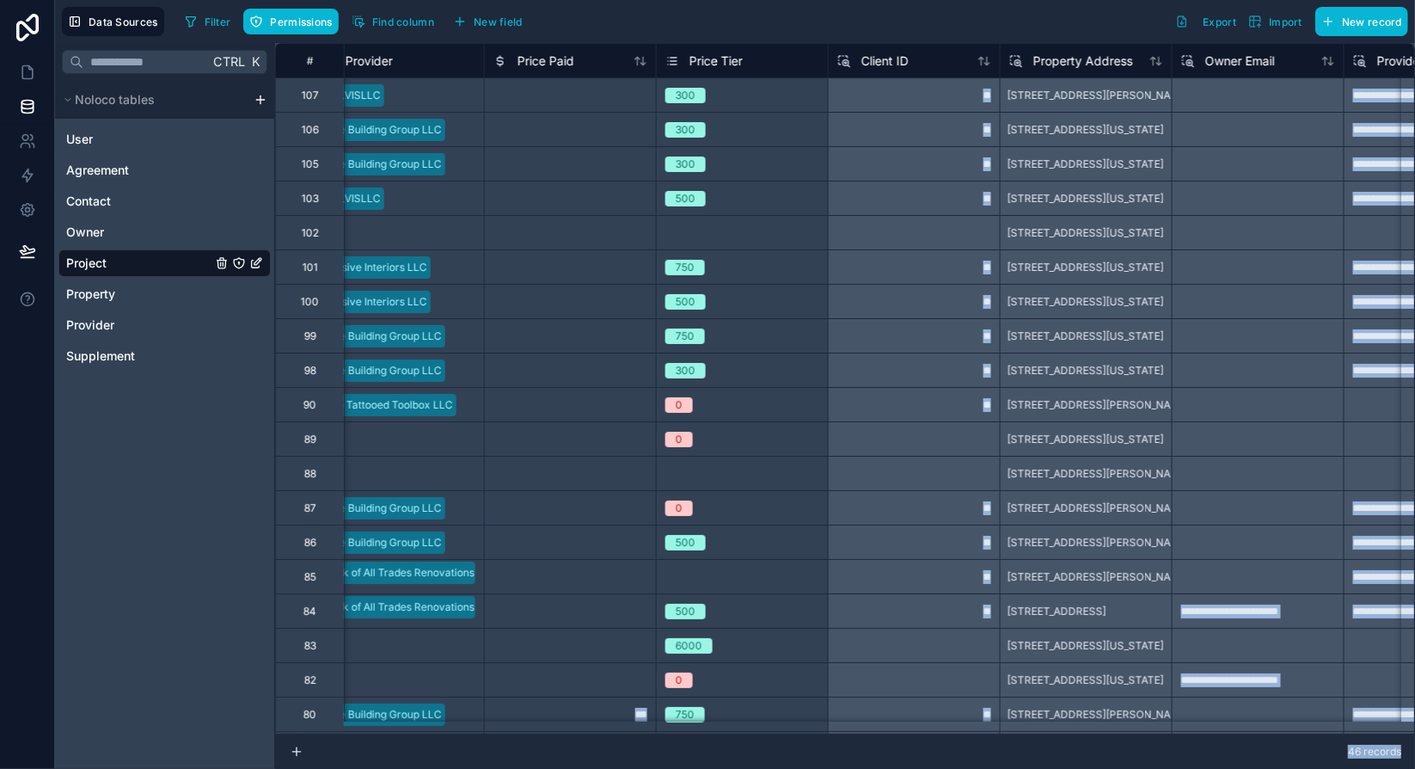
click at [928, 126] on div "**" at bounding box center [914, 129] width 172 height 34
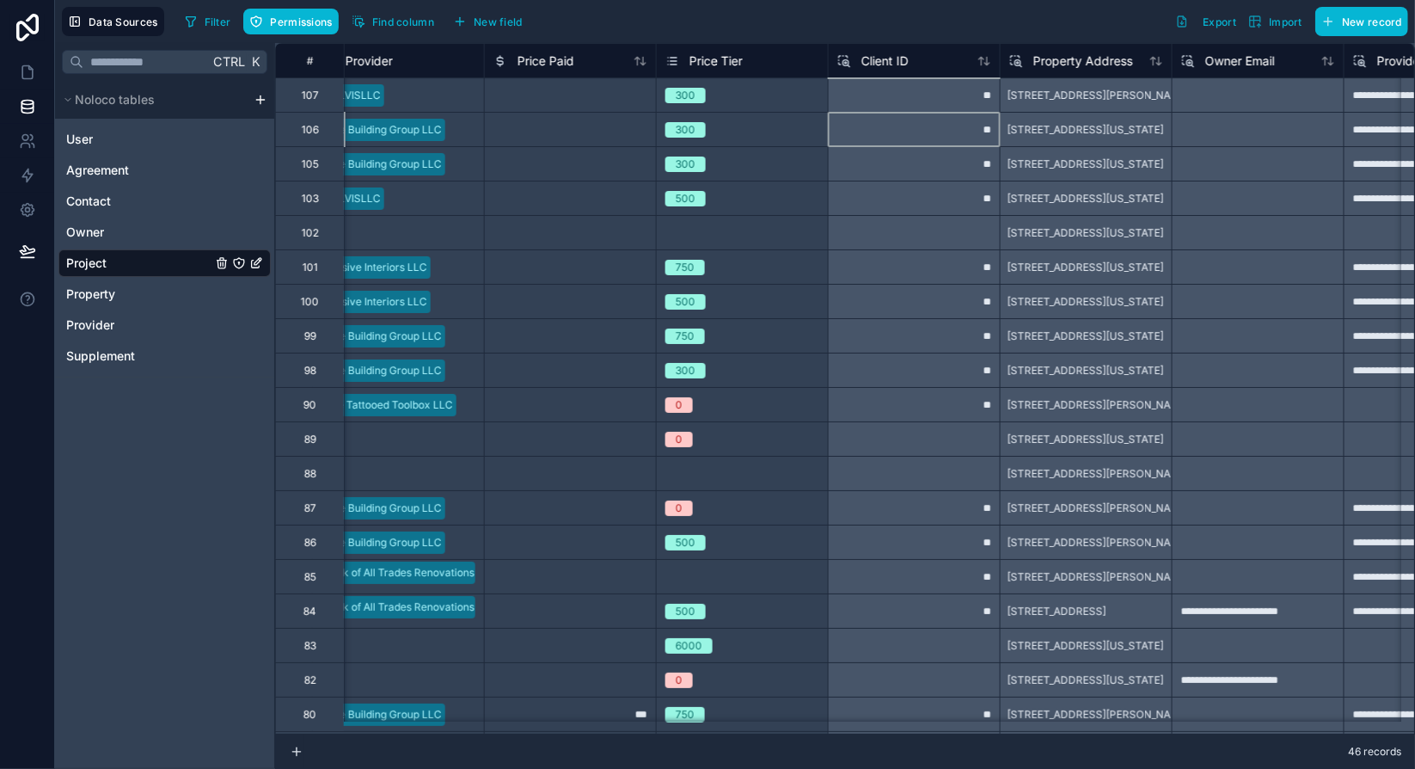
click at [926, 168] on div "**" at bounding box center [914, 163] width 172 height 34
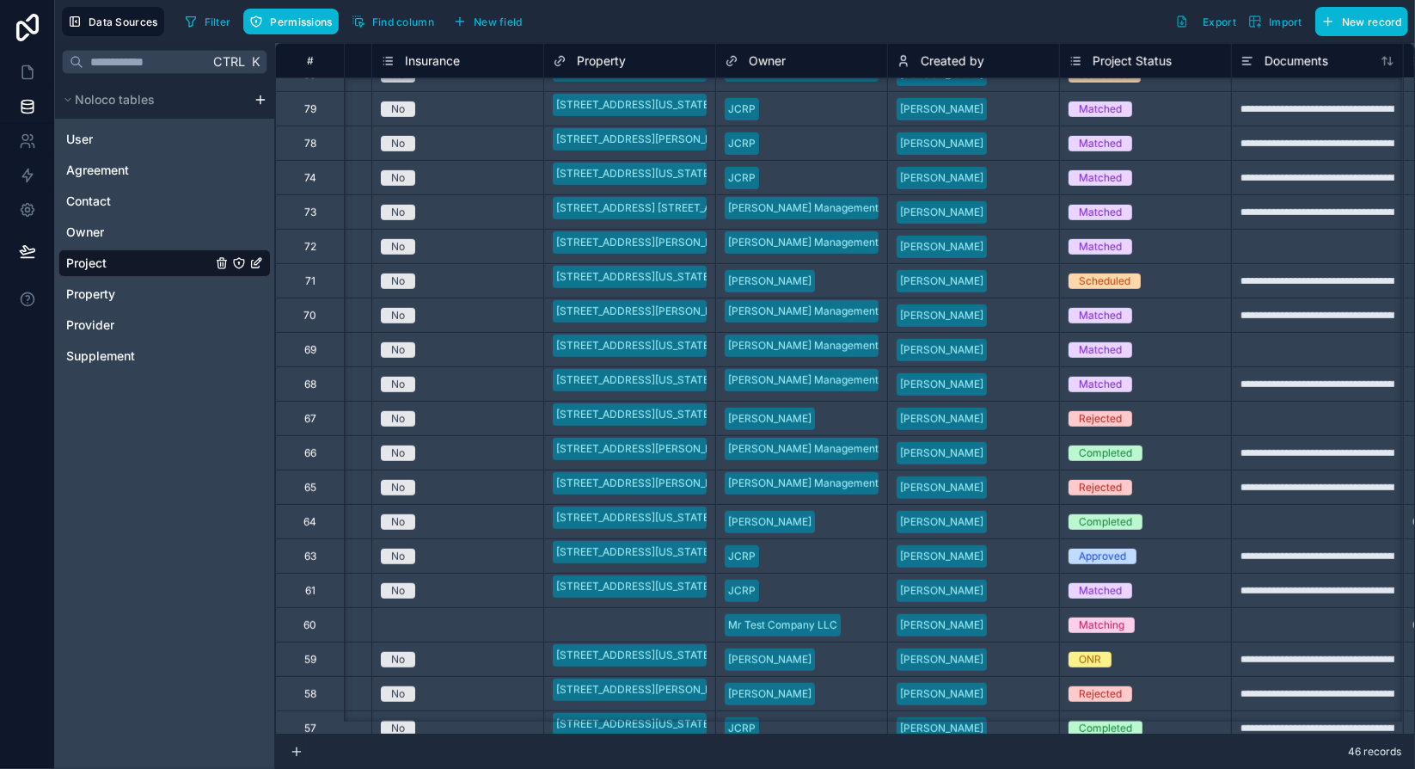
scroll to position [688, 316]
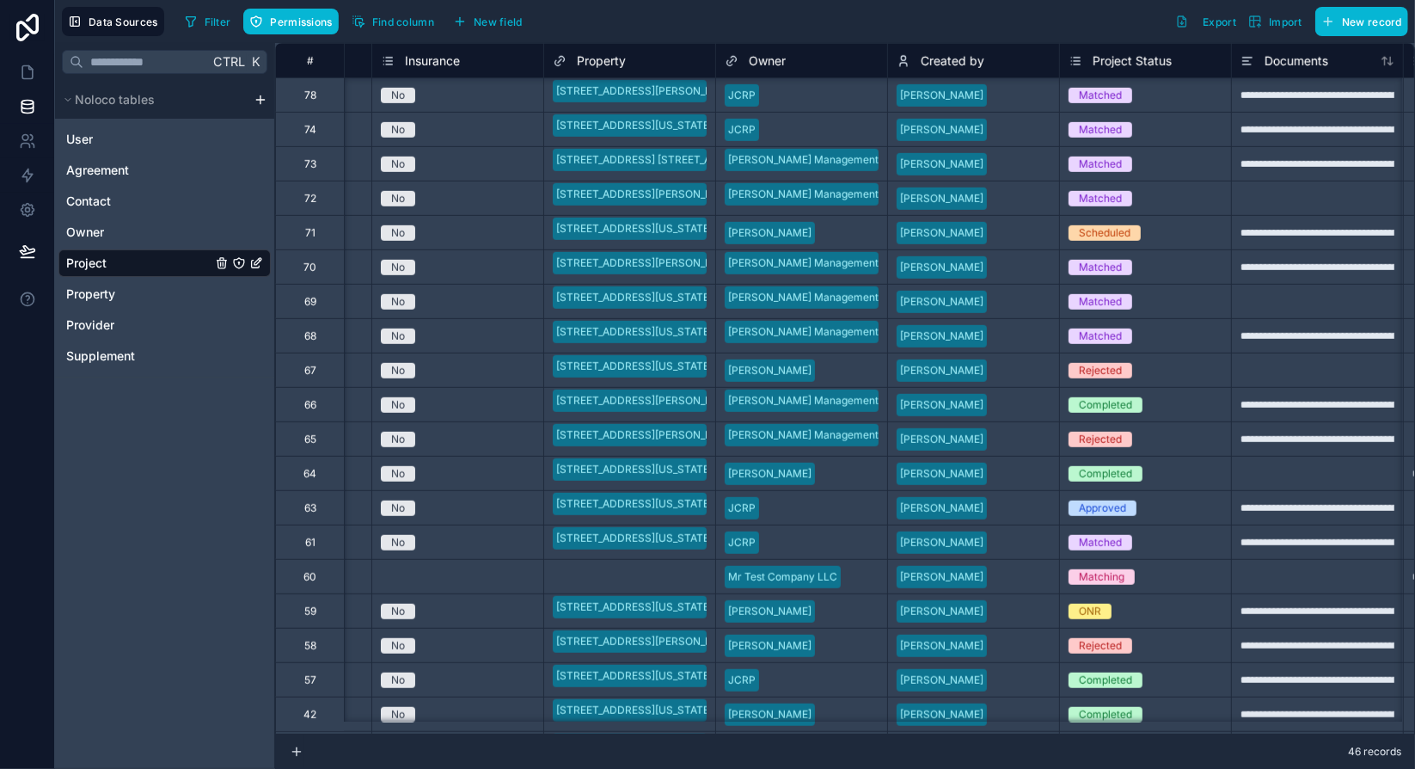
click at [333, 576] on div "60" at bounding box center [309, 576] width 69 height 34
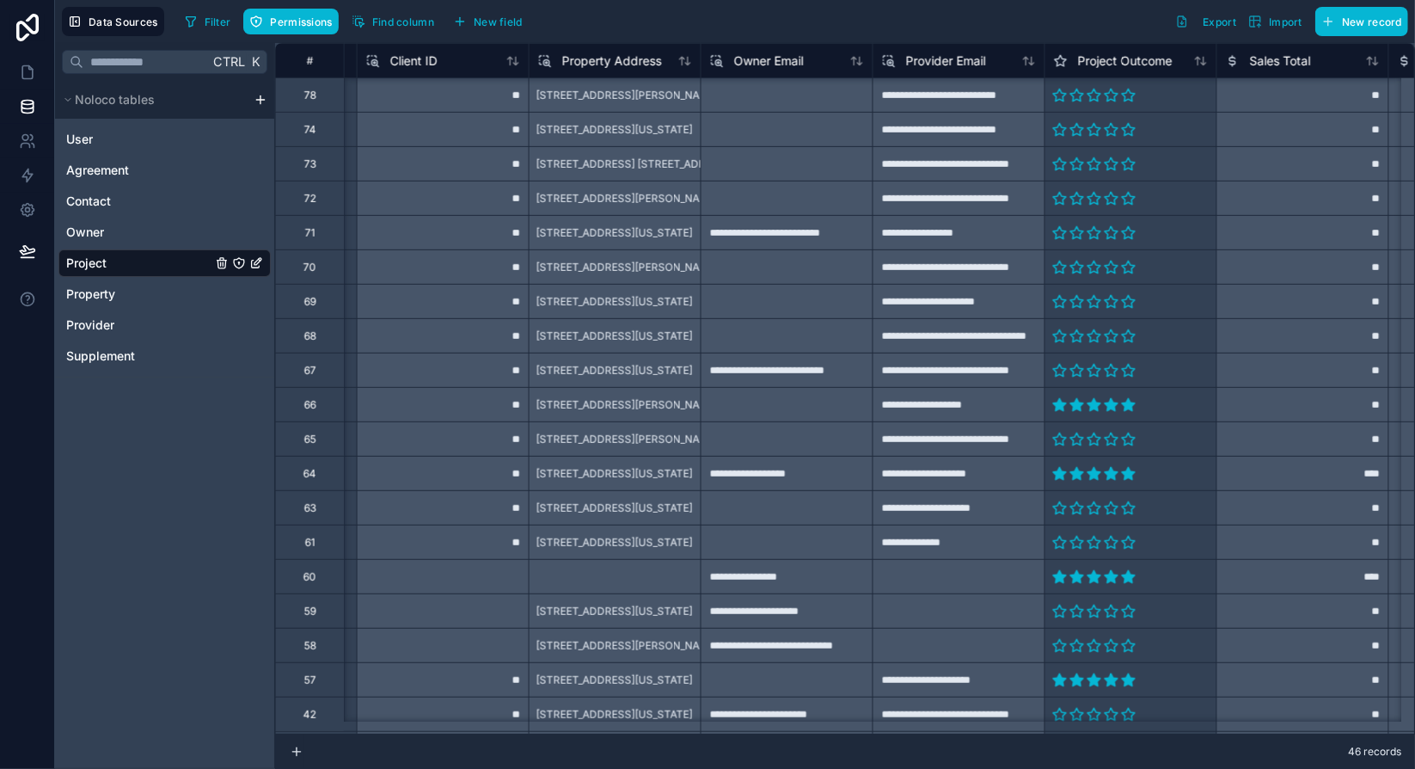
scroll to position [688, 2074]
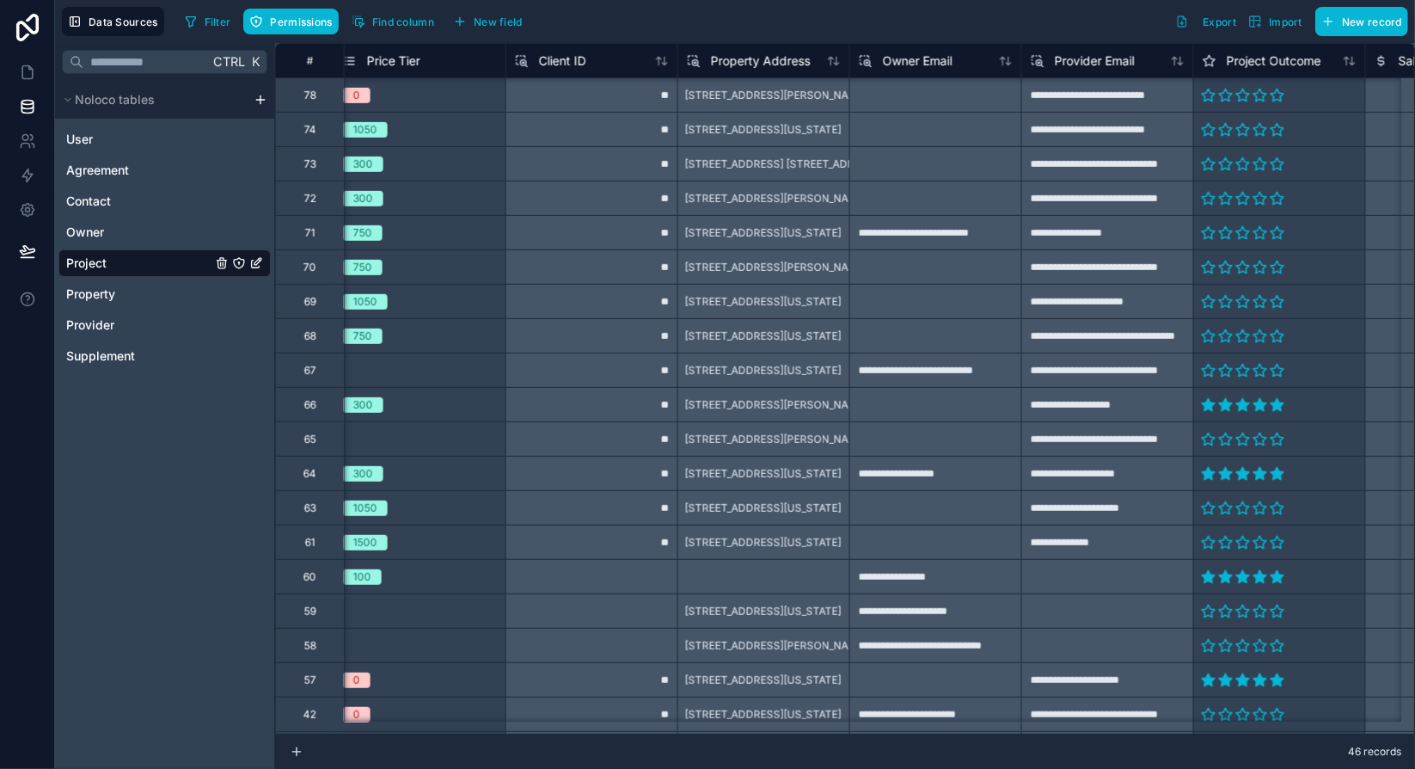
click at [328, 577] on div "60" at bounding box center [309, 576] width 69 height 34
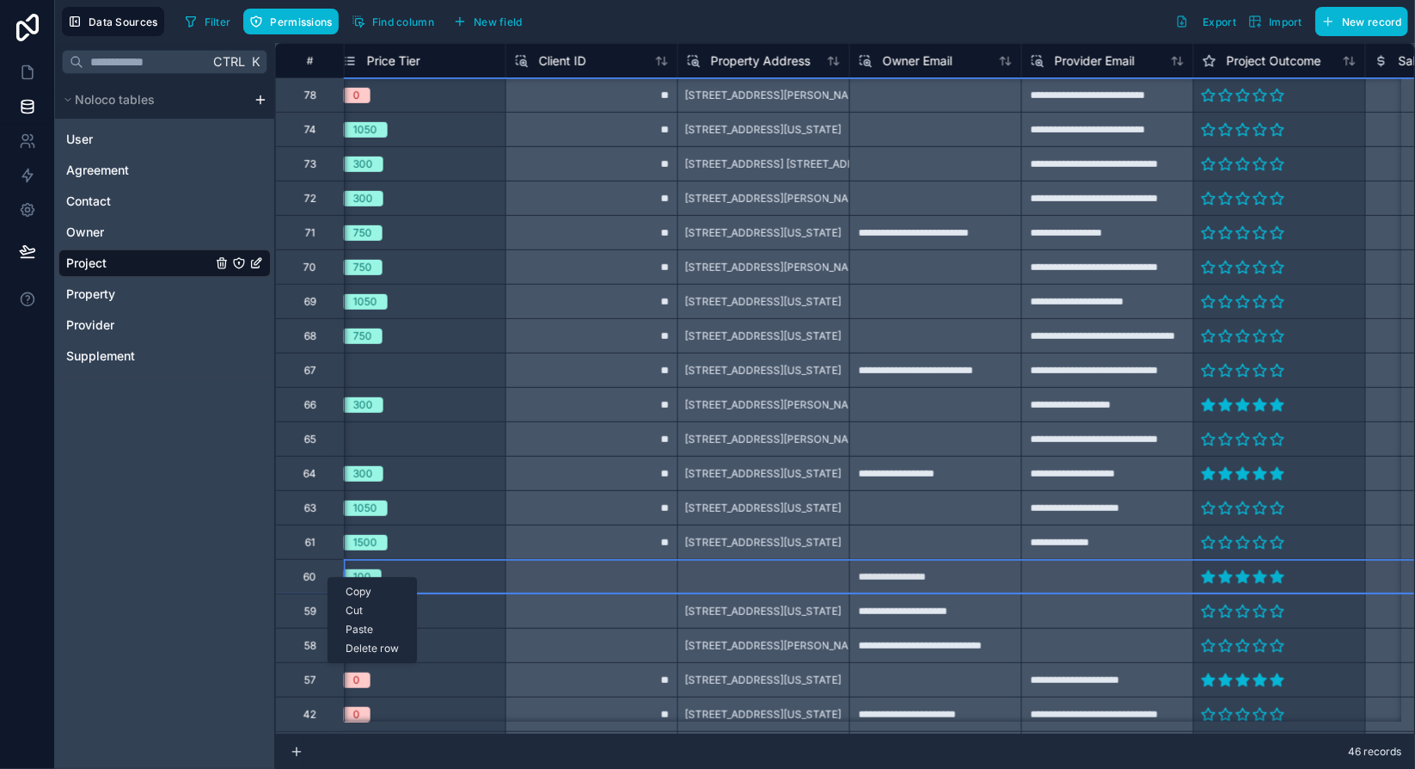
click at [385, 647] on div "Delete row" at bounding box center [372, 648] width 88 height 19
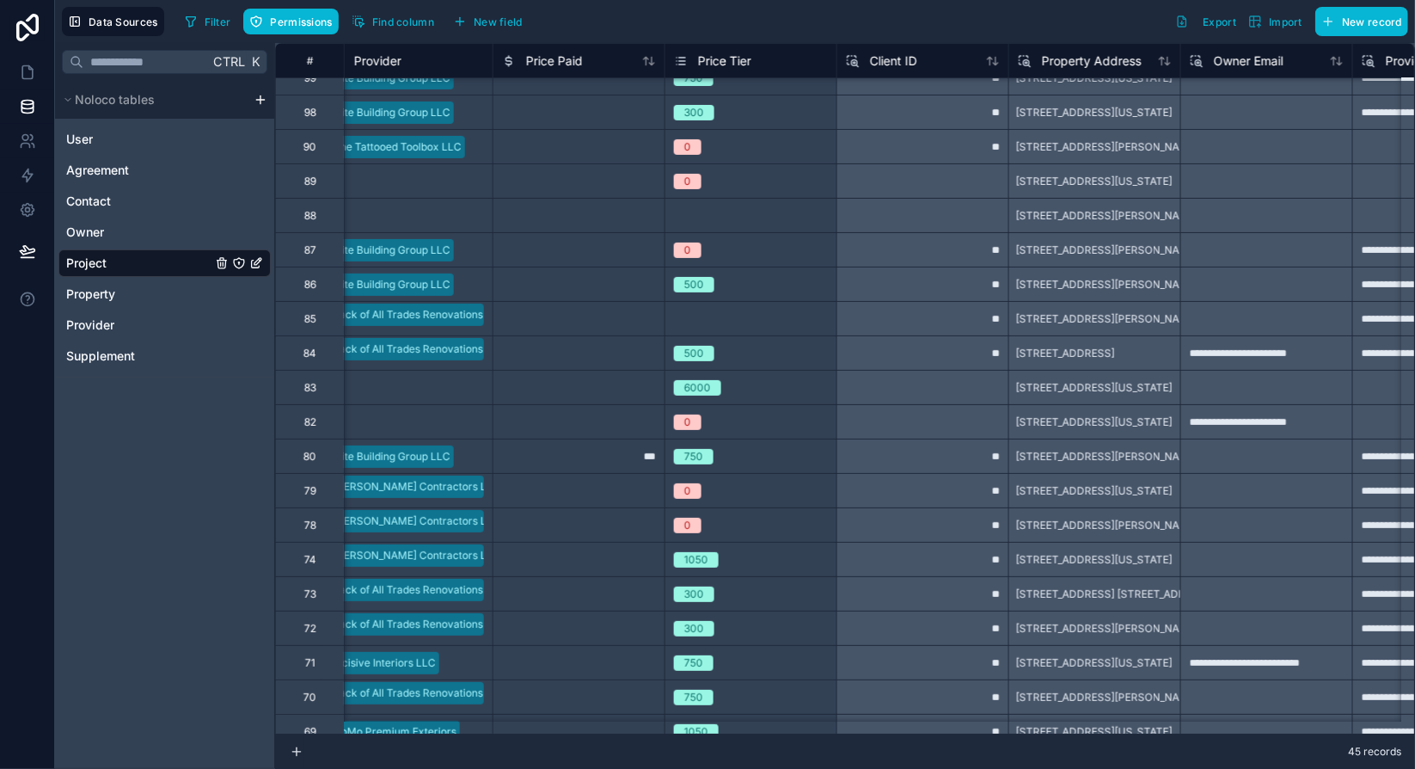
scroll to position [0, 1743]
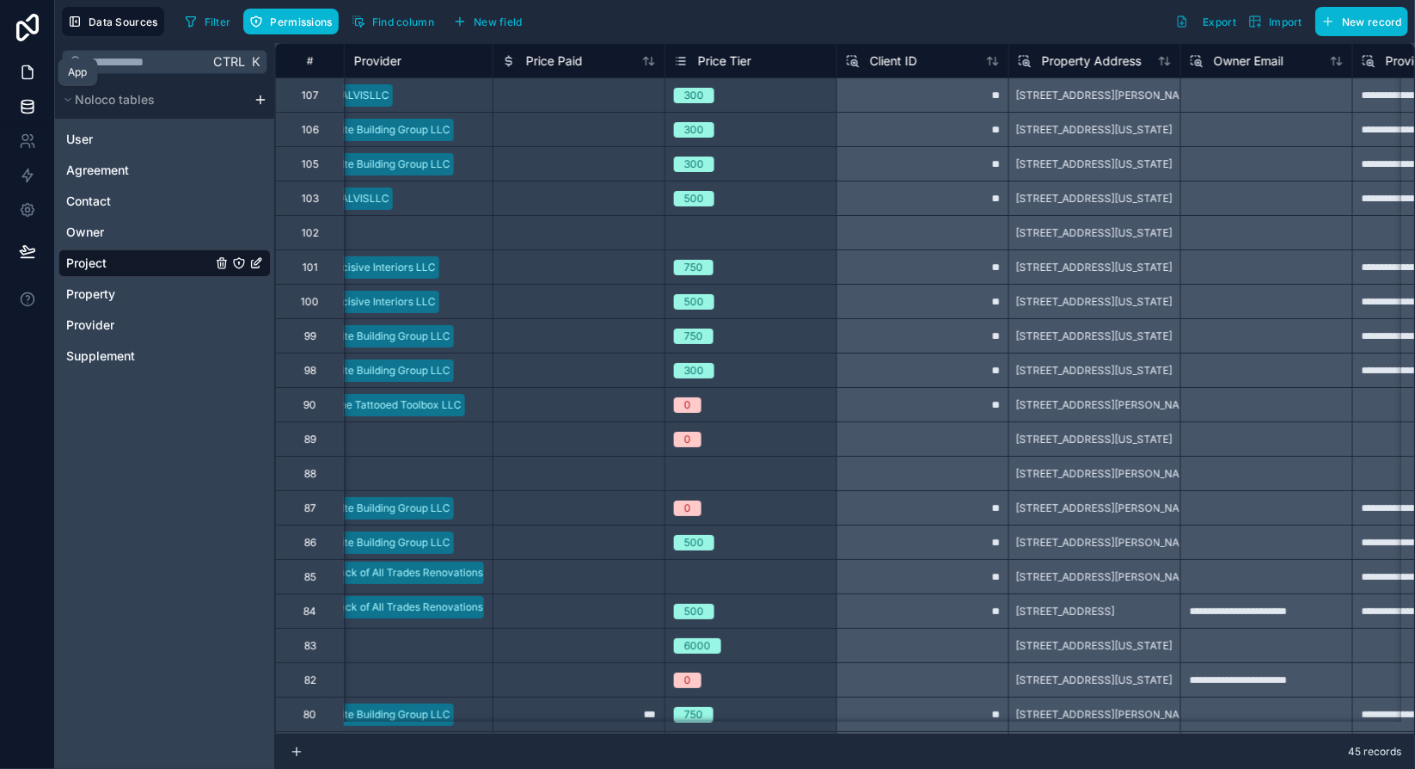
click at [28, 70] on icon at bounding box center [29, 67] width 3 height 3
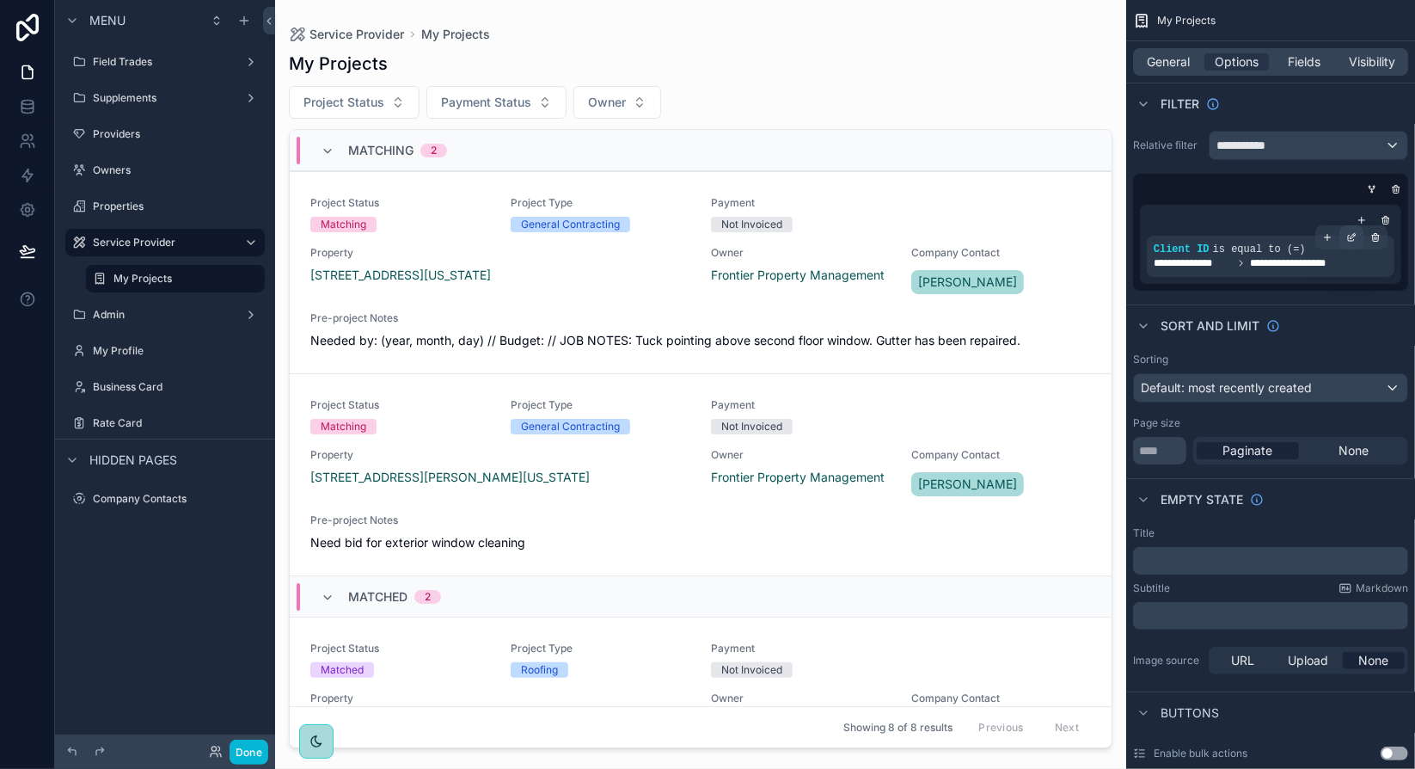
click at [1351, 238] on icon "scrollable content" at bounding box center [1351, 237] width 10 height 10
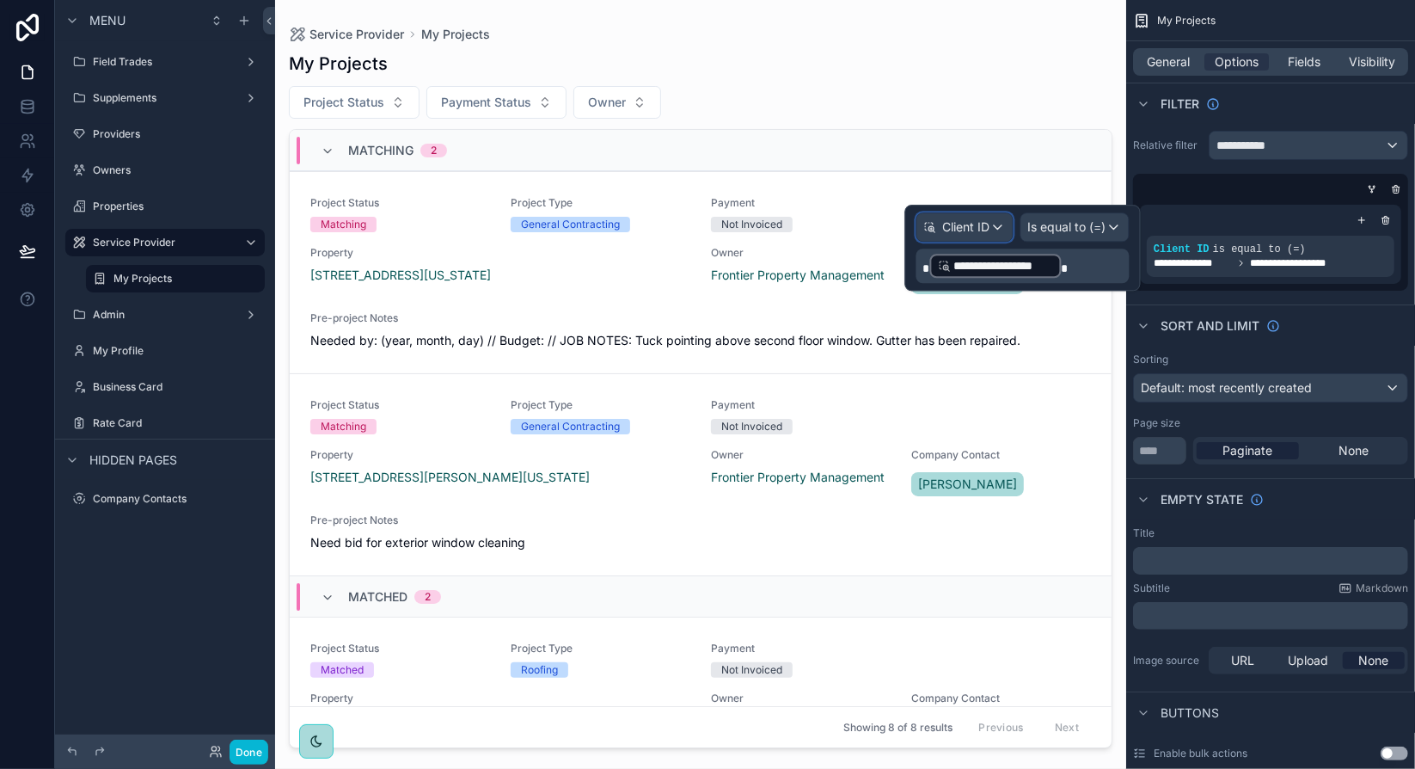
click at [1006, 230] on div "Client ID" at bounding box center [964, 227] width 95 height 28
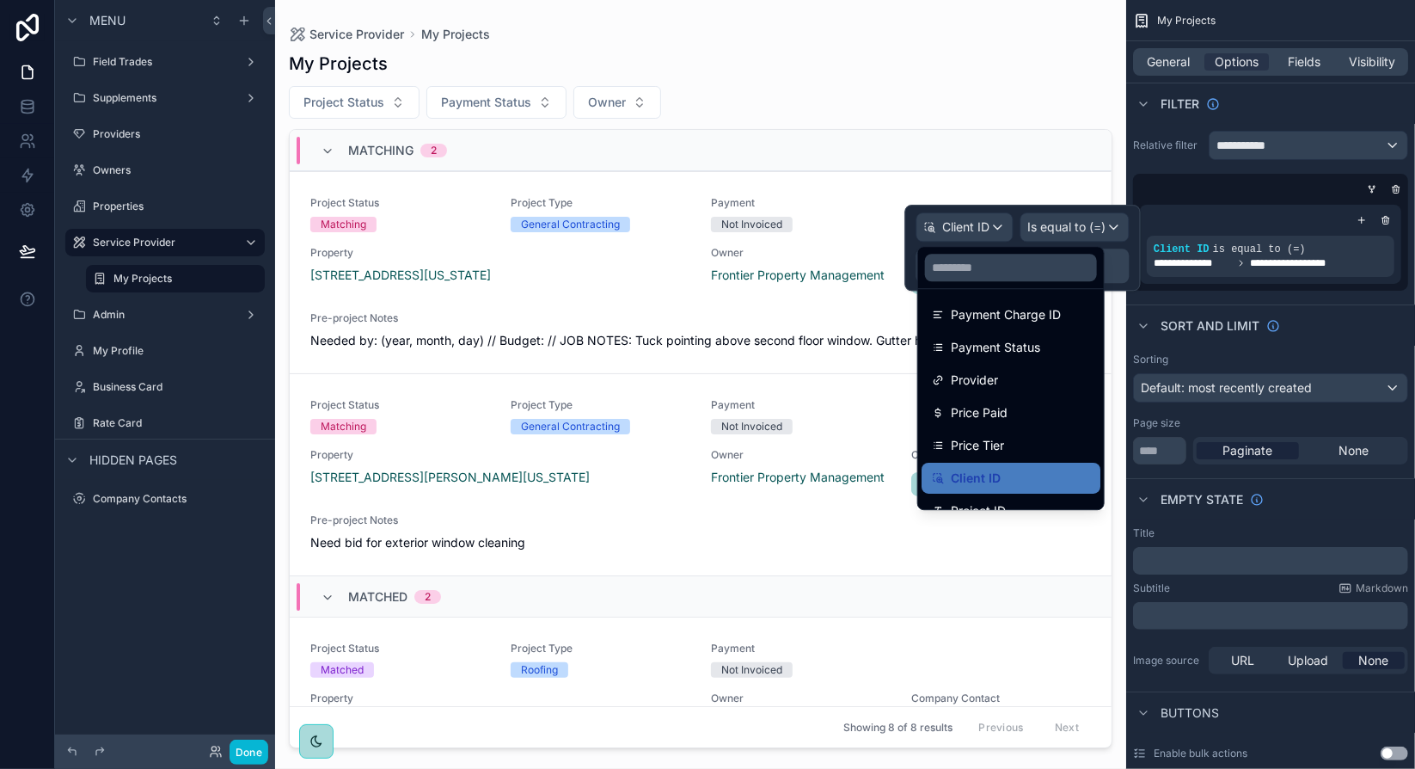
scroll to position [417, 0]
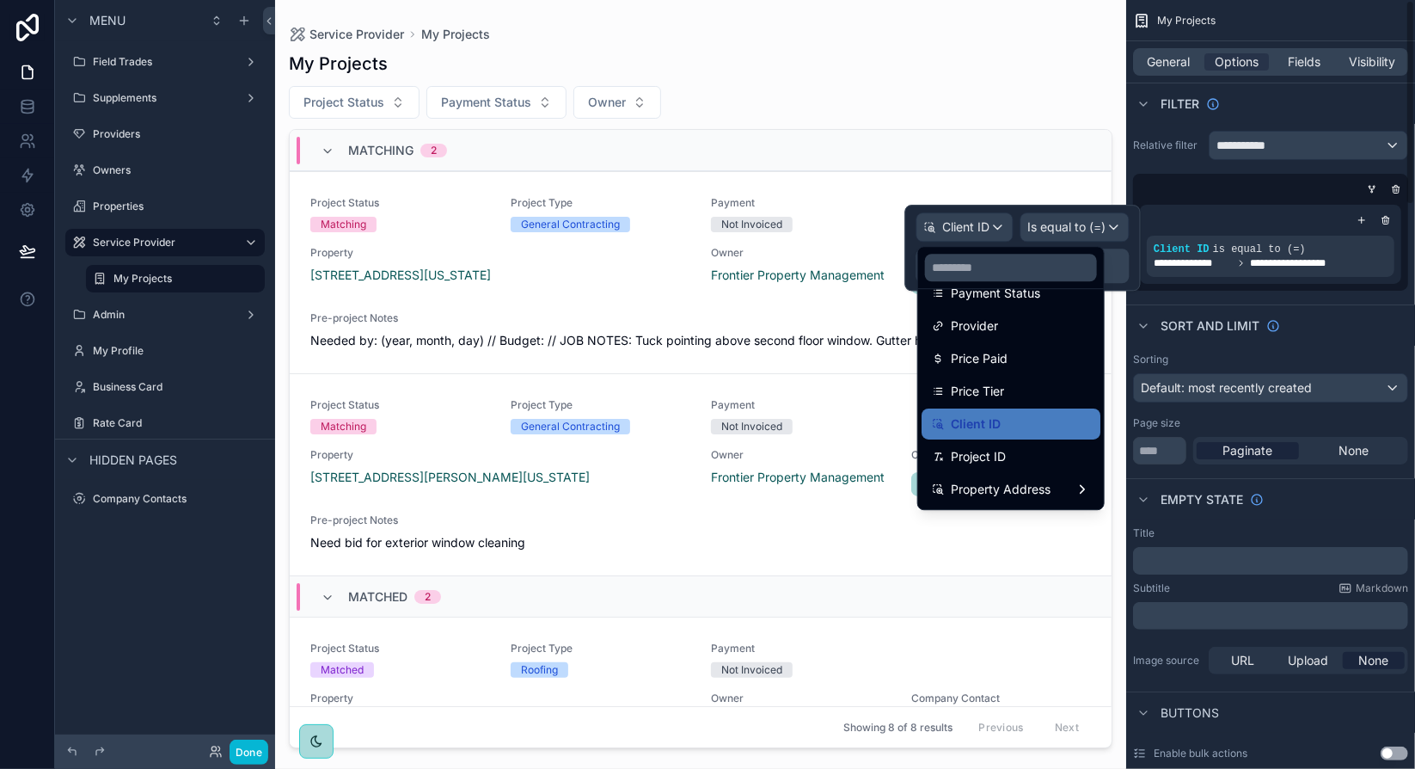
click at [1133, 236] on div at bounding box center [1023, 248] width 236 height 86
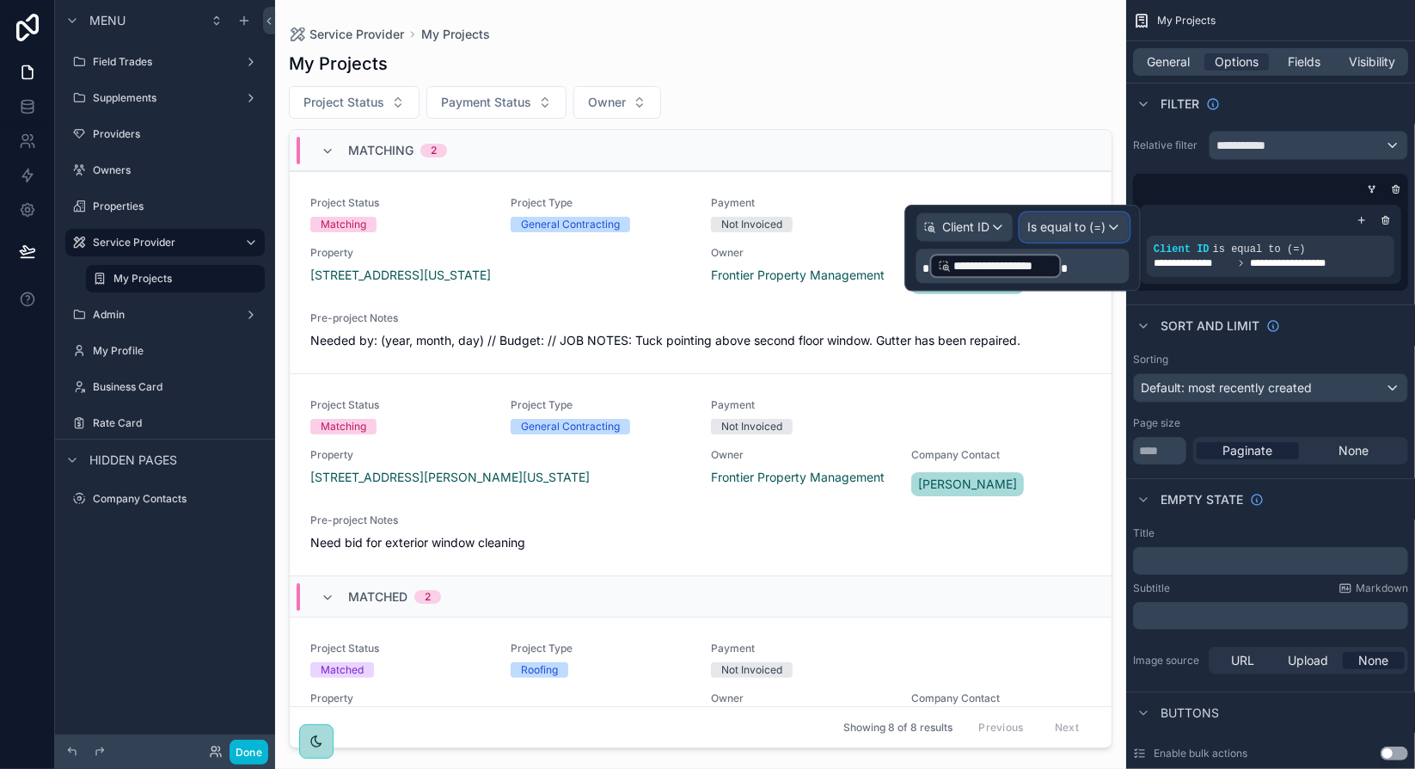
click at [1121, 224] on div "Is equal to (=)" at bounding box center [1074, 227] width 107 height 28
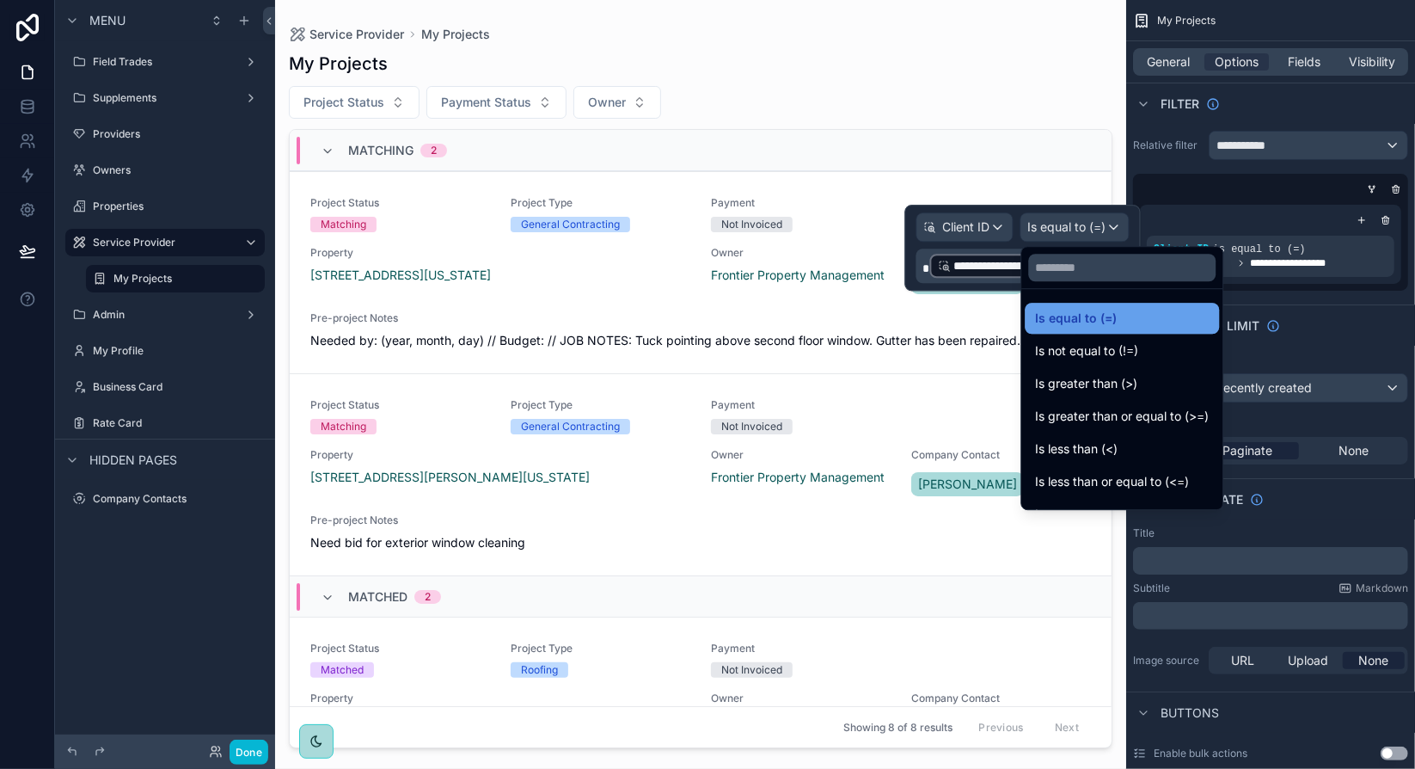
click at [1109, 316] on span "Is equal to (=)" at bounding box center [1076, 318] width 82 height 21
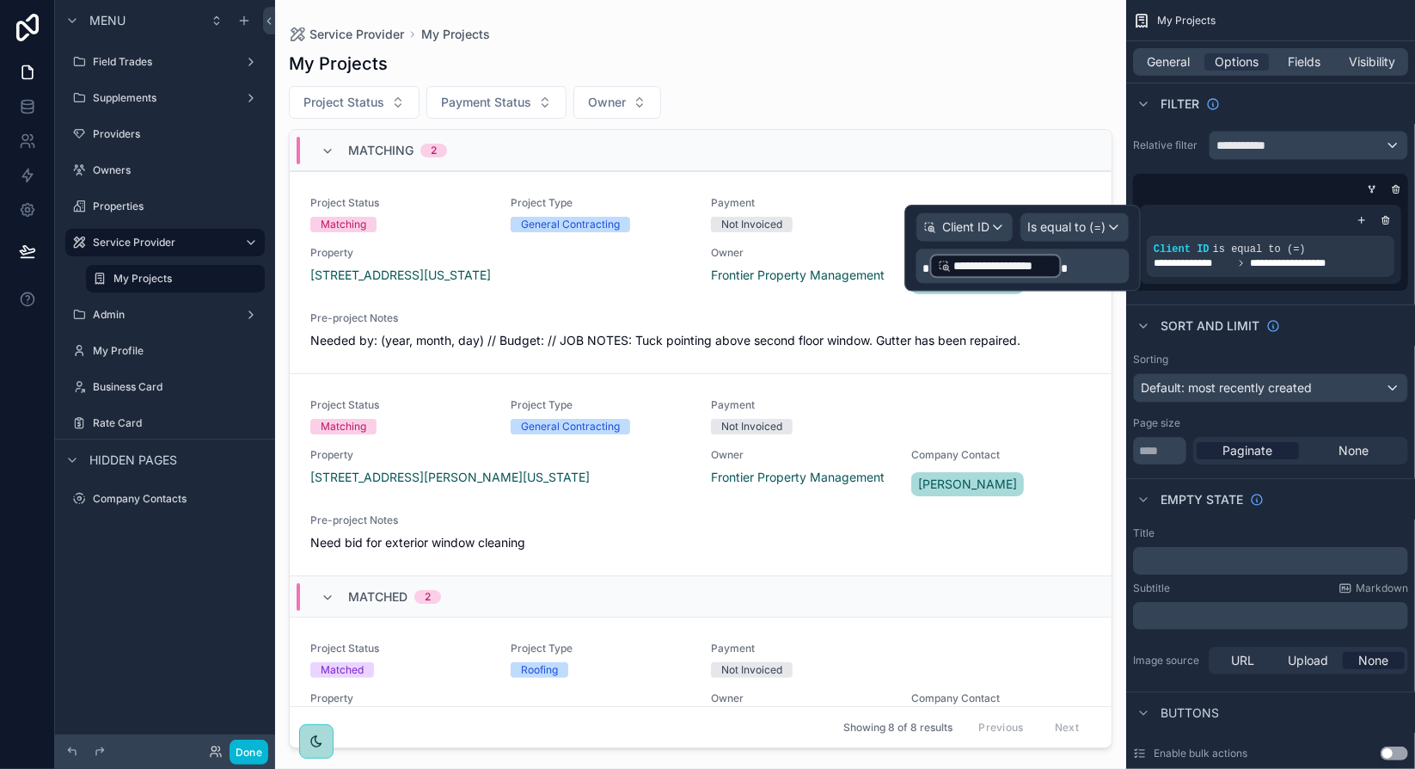
click at [1014, 268] on span "**********" at bounding box center [1003, 265] width 99 height 17
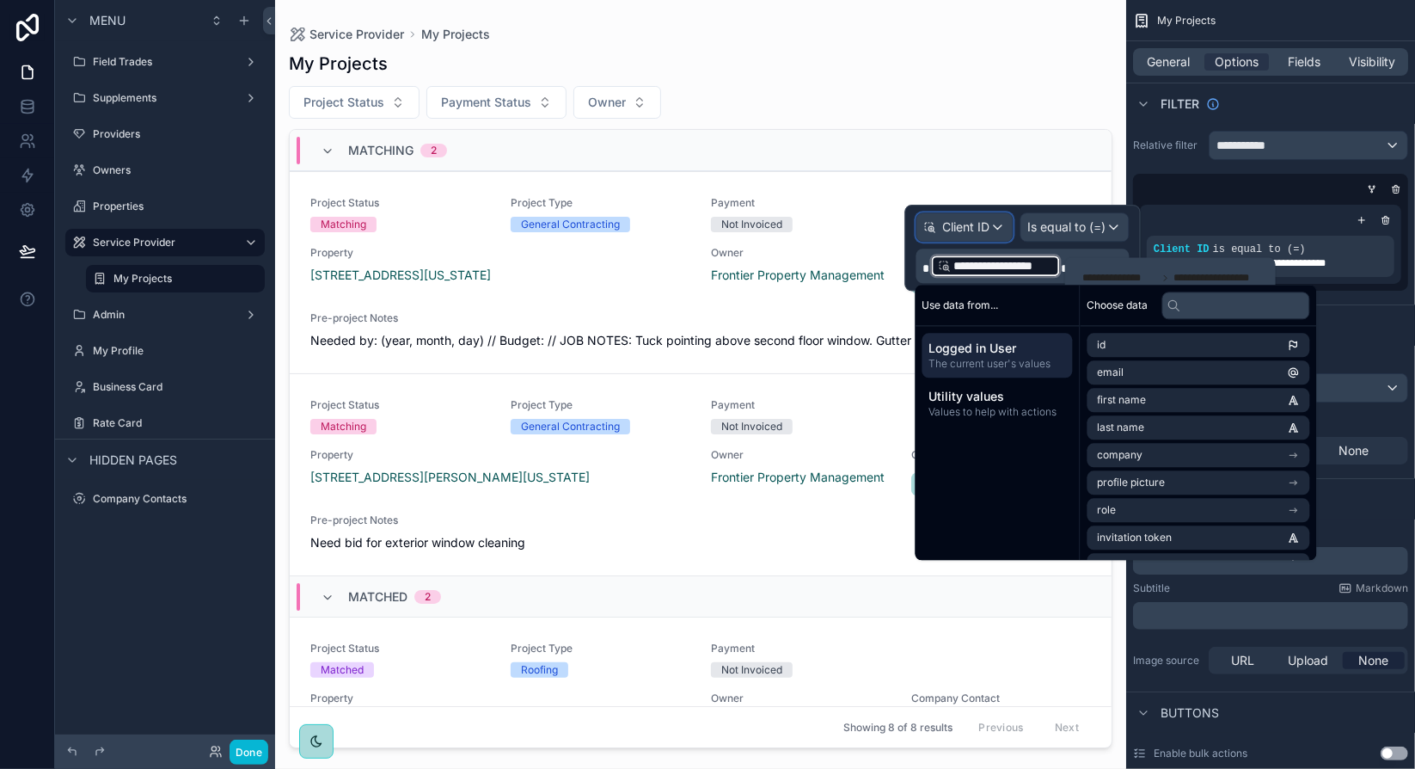
click at [999, 217] on div "Client ID" at bounding box center [964, 227] width 95 height 28
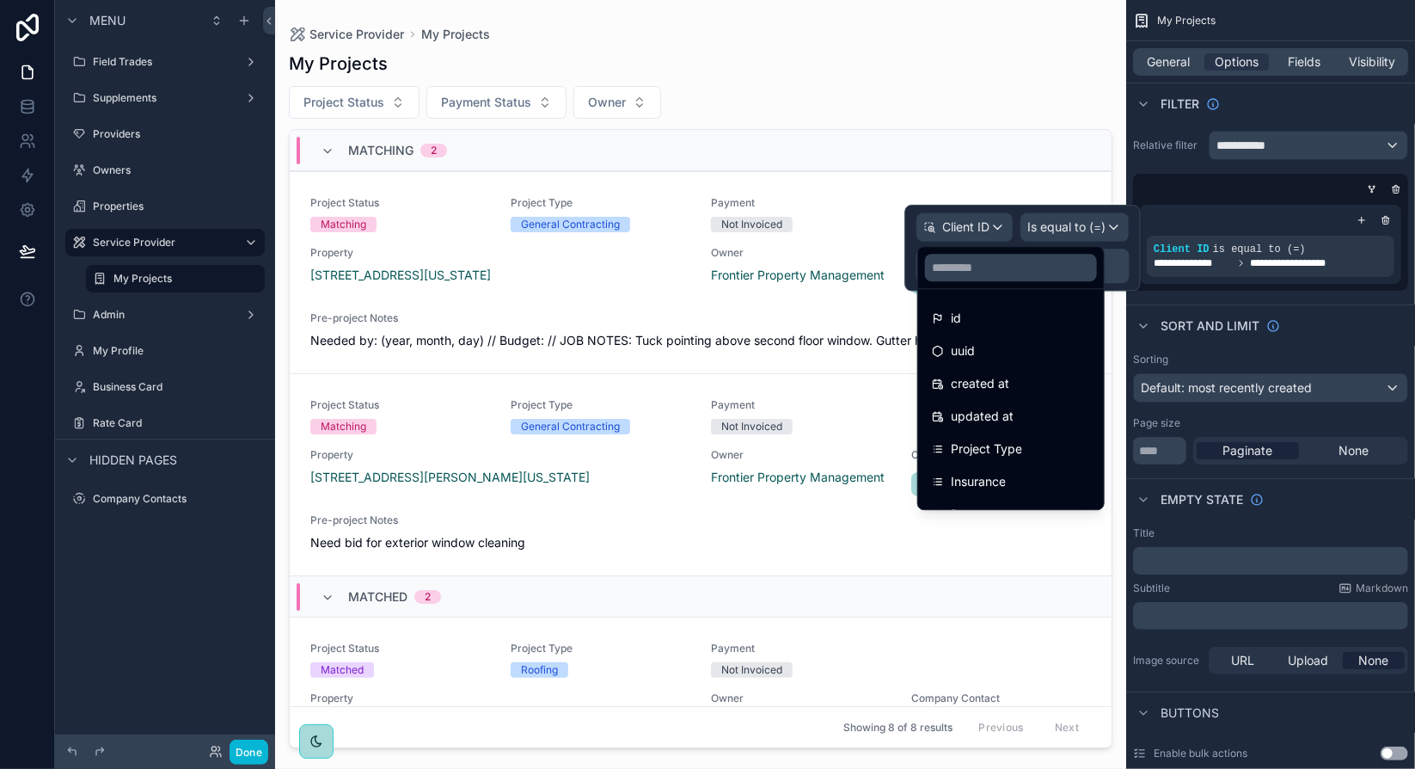
click at [1126, 245] on div at bounding box center [1023, 248] width 236 height 86
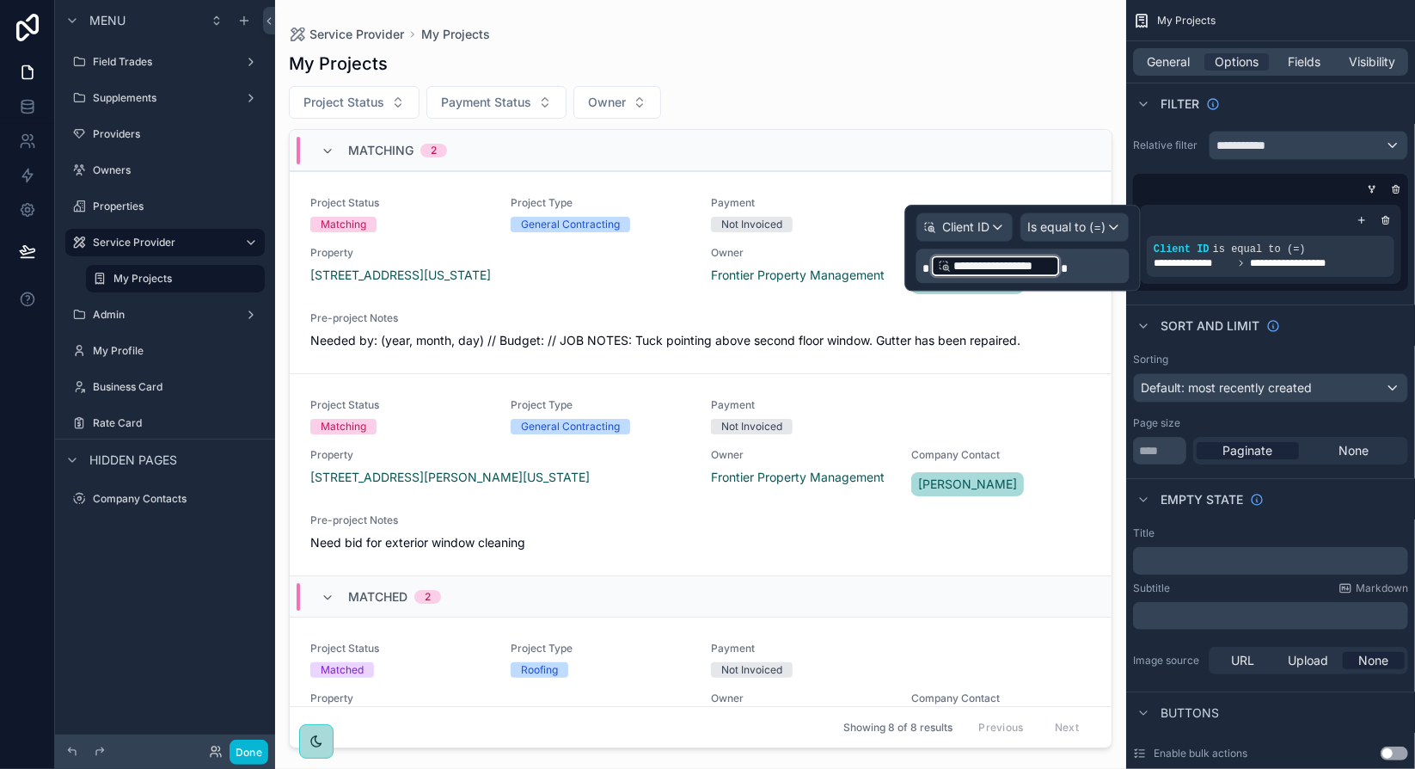
click at [983, 266] on span "**********" at bounding box center [1003, 265] width 99 height 17
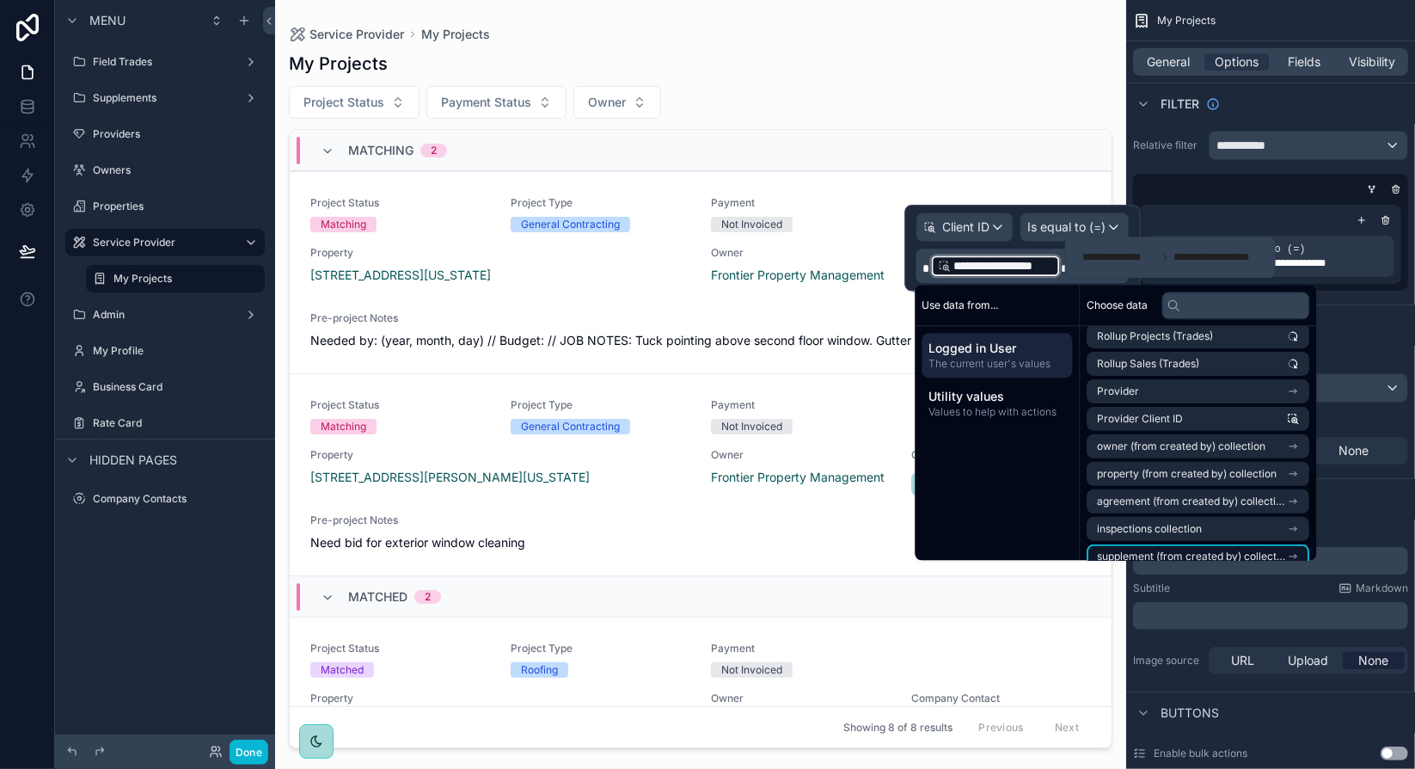
scroll to position [516, 0]
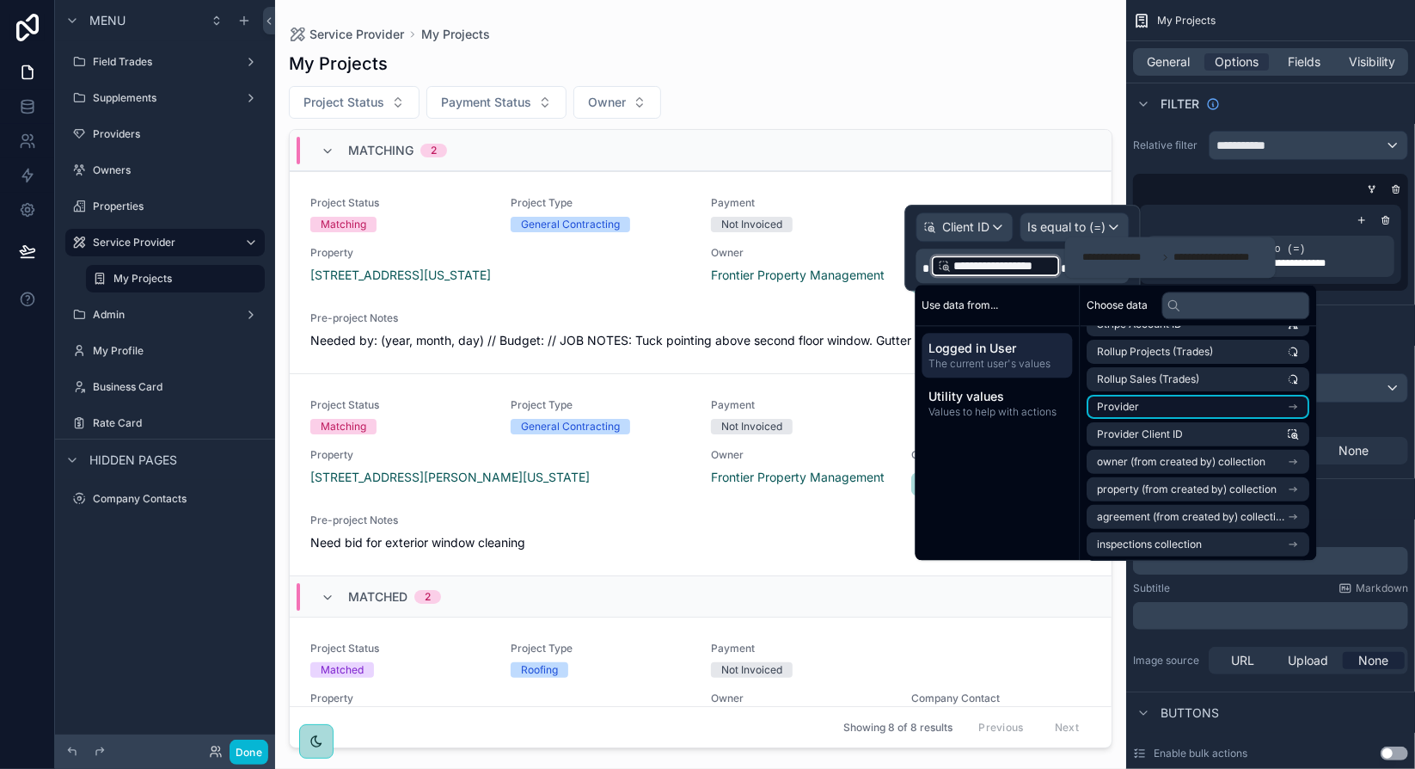
click at [1300, 407] on icon "scrollable content" at bounding box center [1294, 407] width 12 height 12
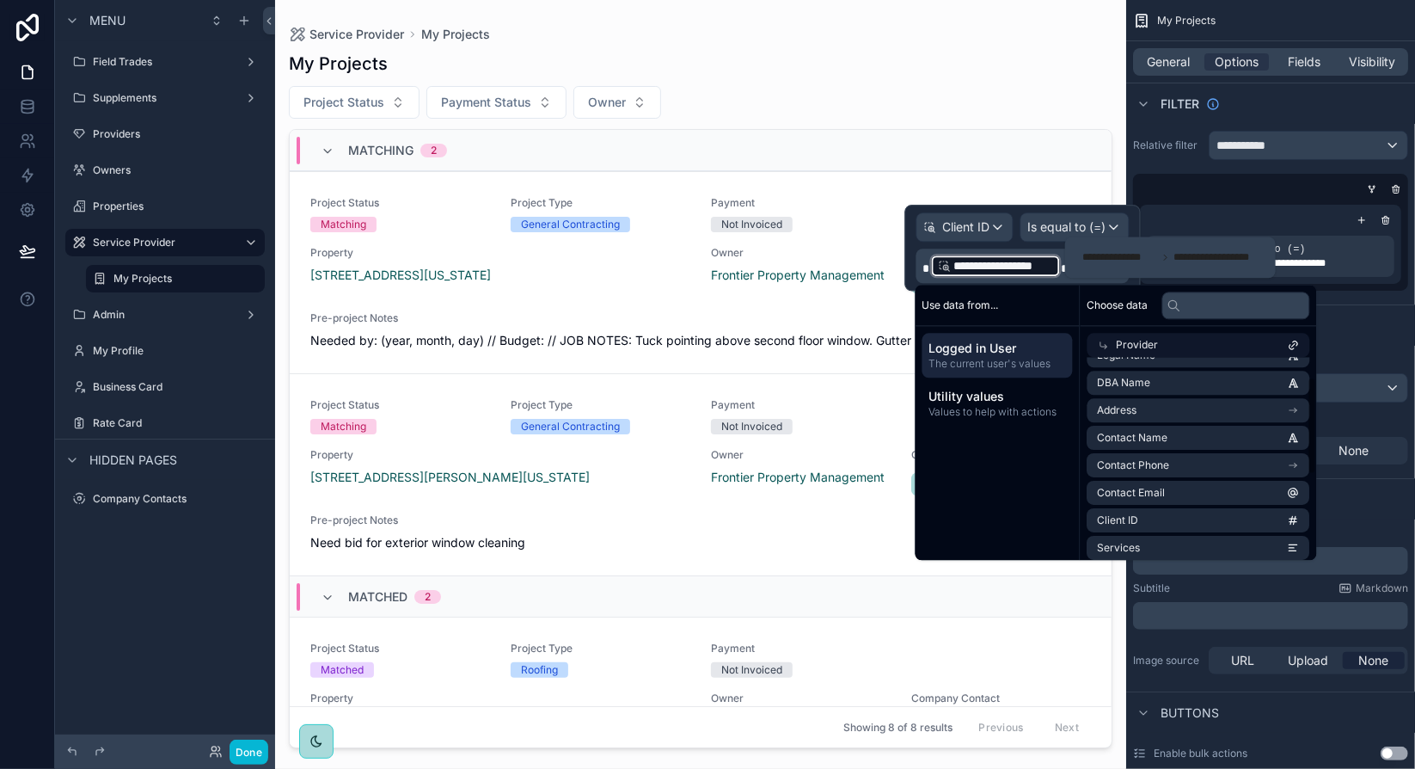
scroll to position [0, 0]
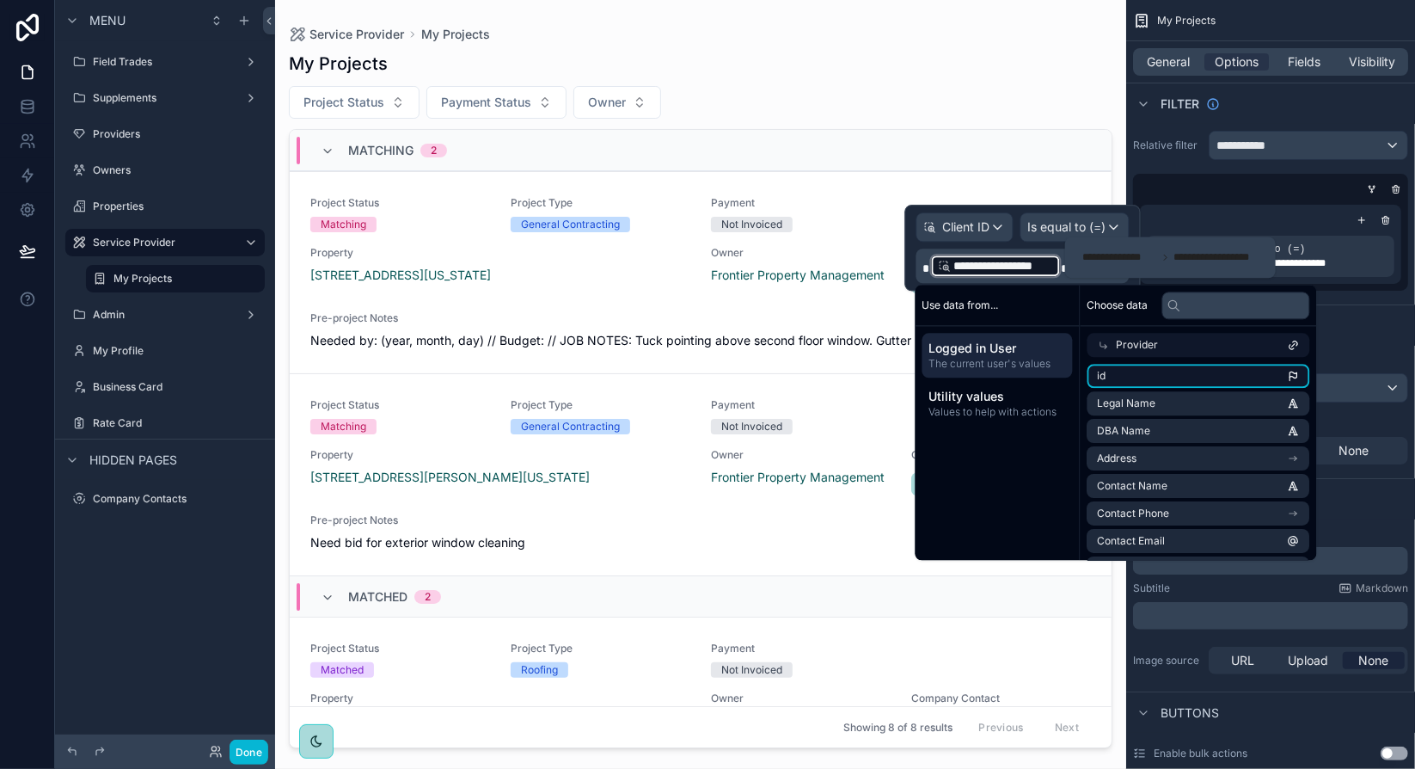
click at [1221, 377] on li "id" at bounding box center [1198, 376] width 223 height 24
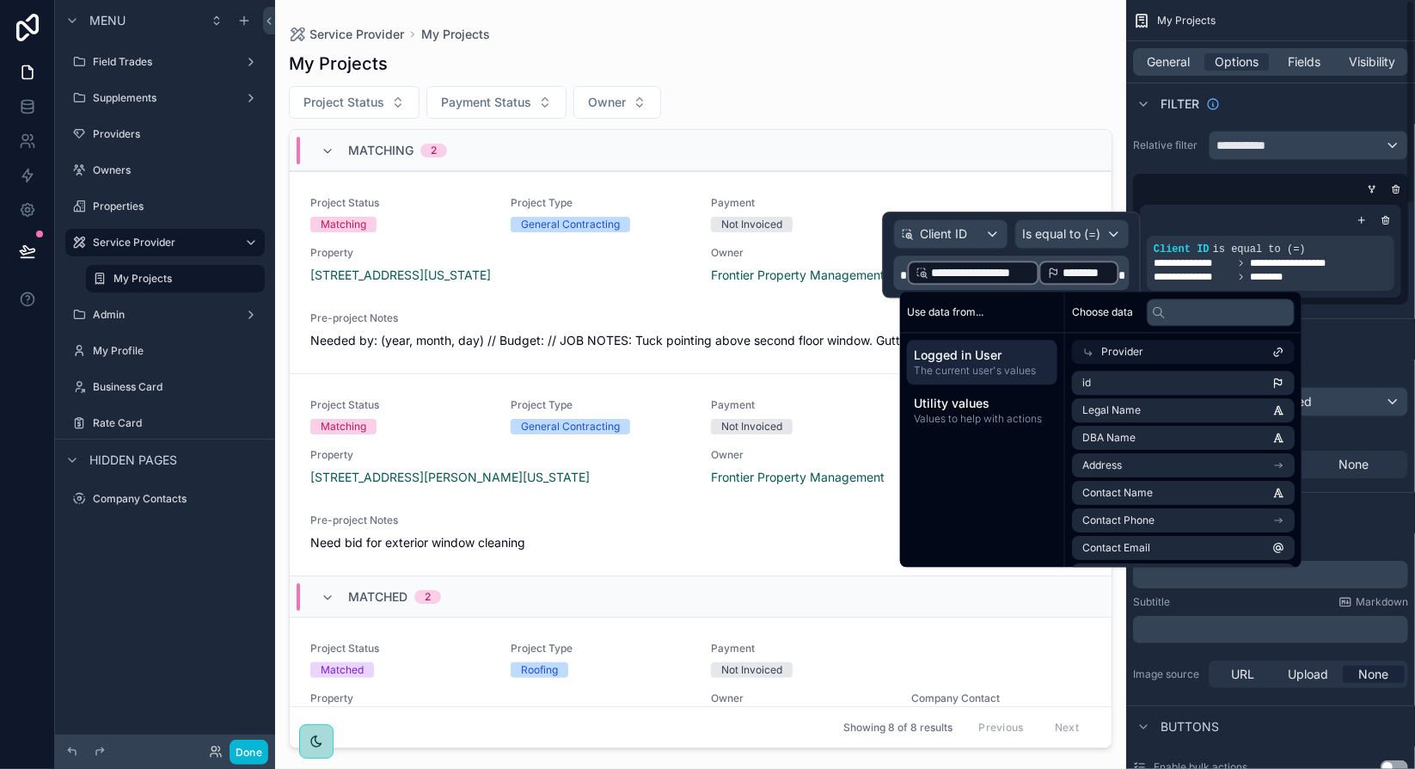
click at [1124, 273] on span at bounding box center [1122, 275] width 7 height 12
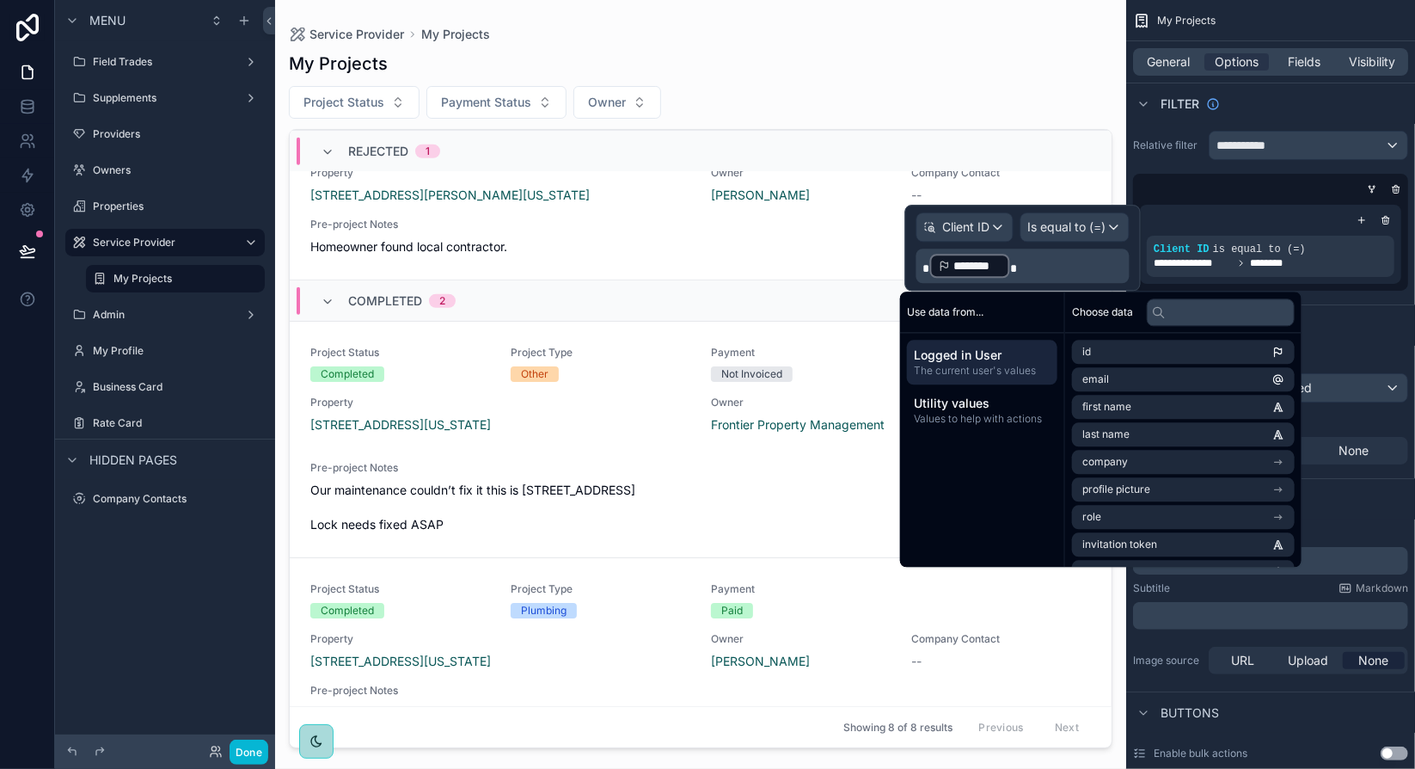
scroll to position [1237, 0]
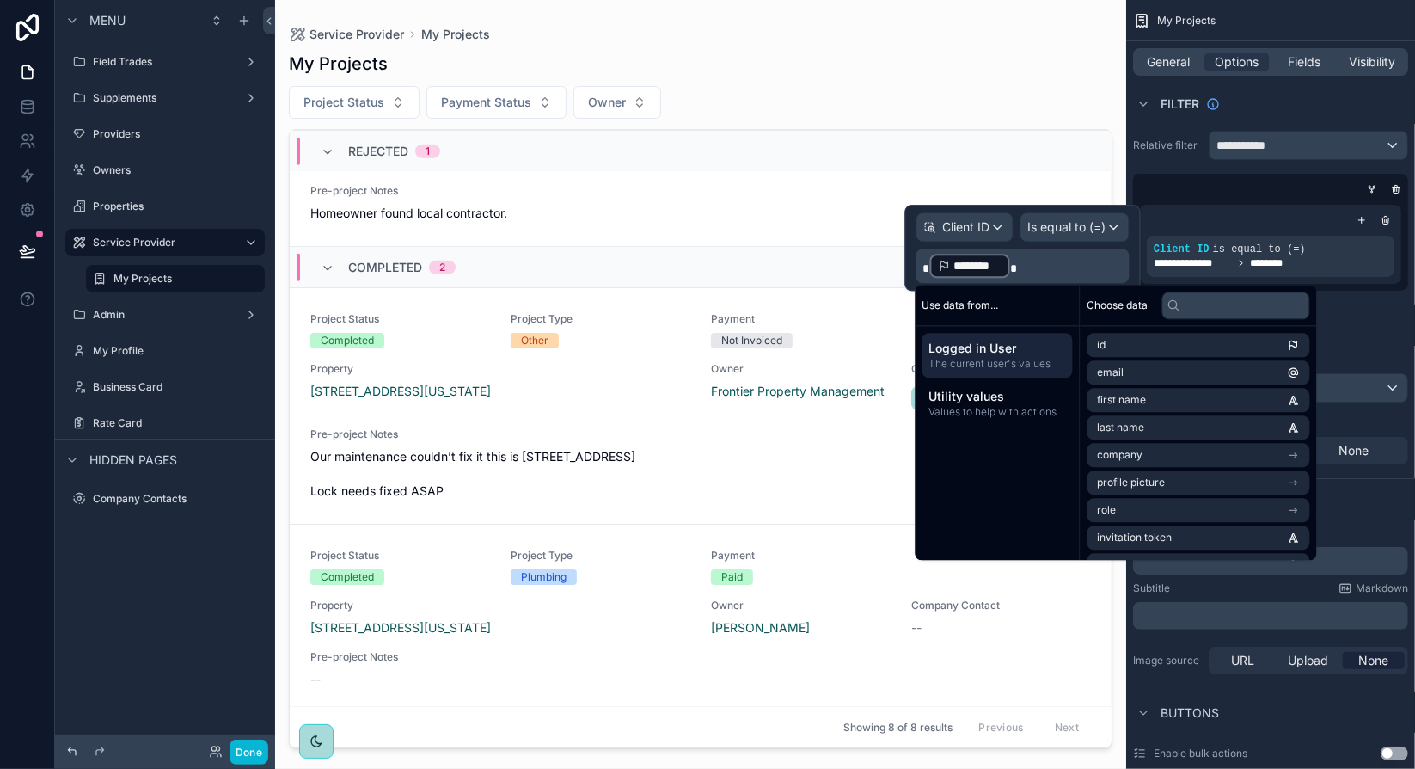
click at [76, 751] on icon at bounding box center [72, 751] width 8 height 8
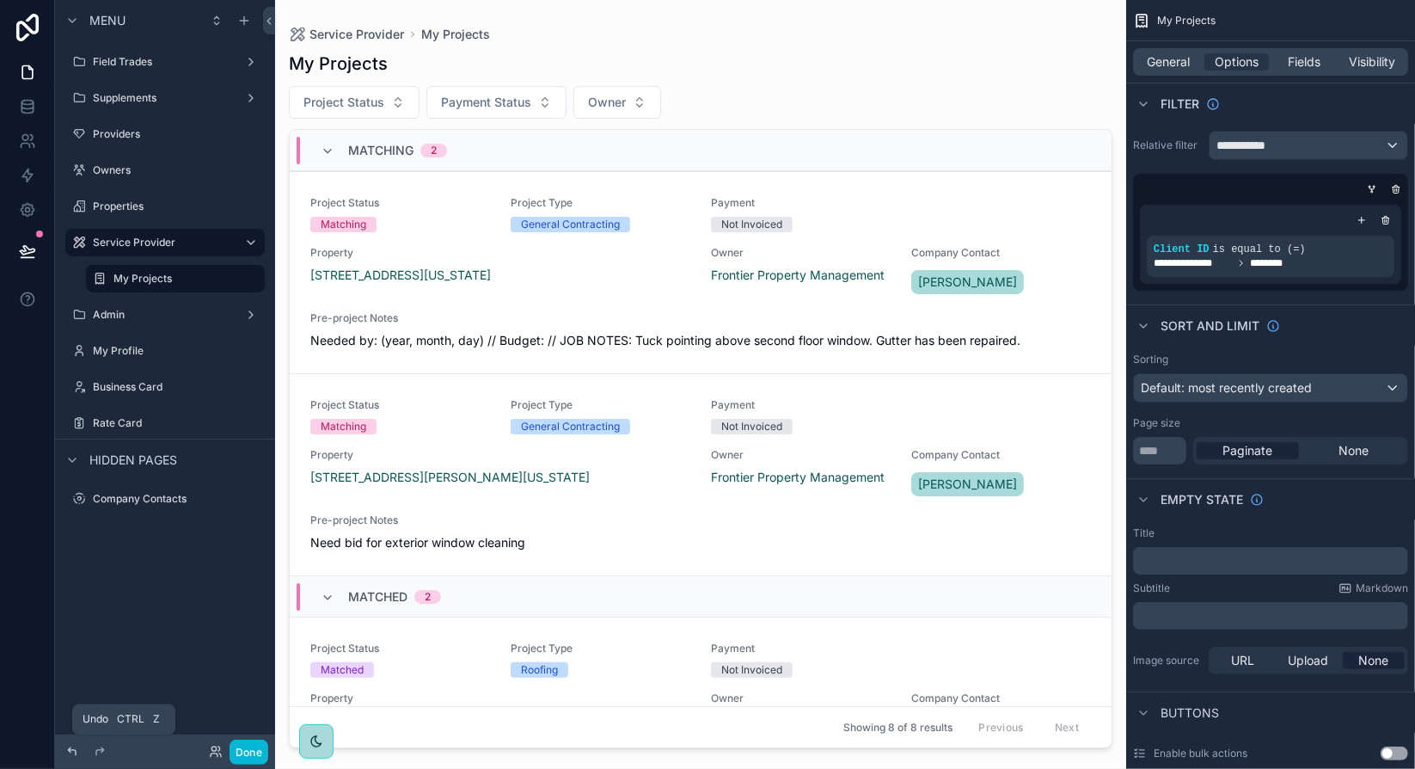
click at [76, 751] on icon at bounding box center [72, 751] width 8 height 8
click at [67, 750] on icon at bounding box center [72, 751] width 14 height 14
click at [1309, 267] on div "**********" at bounding box center [1271, 263] width 234 height 14
click at [1351, 236] on icon "scrollable content" at bounding box center [1351, 237] width 10 height 10
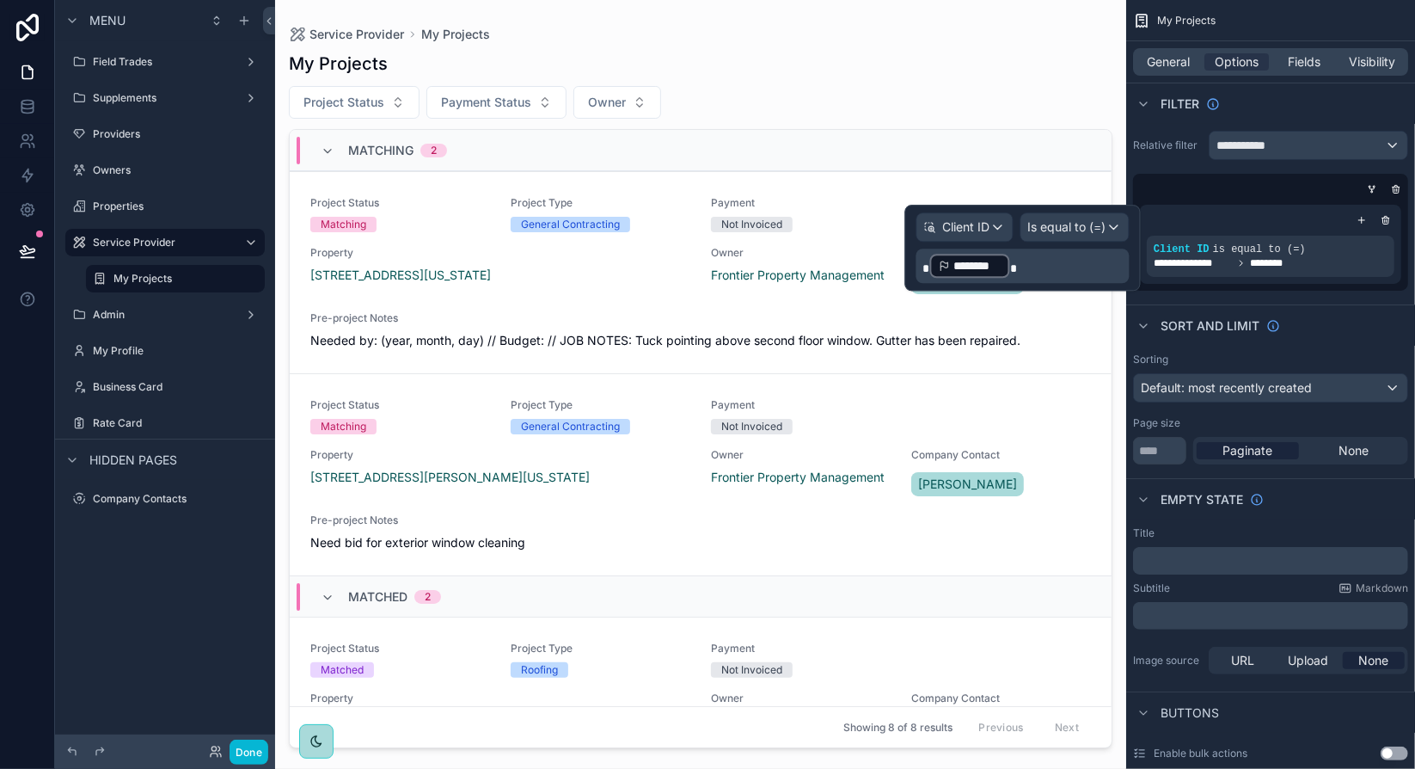
click at [1043, 268] on p "******** ﻿" at bounding box center [1024, 266] width 203 height 28
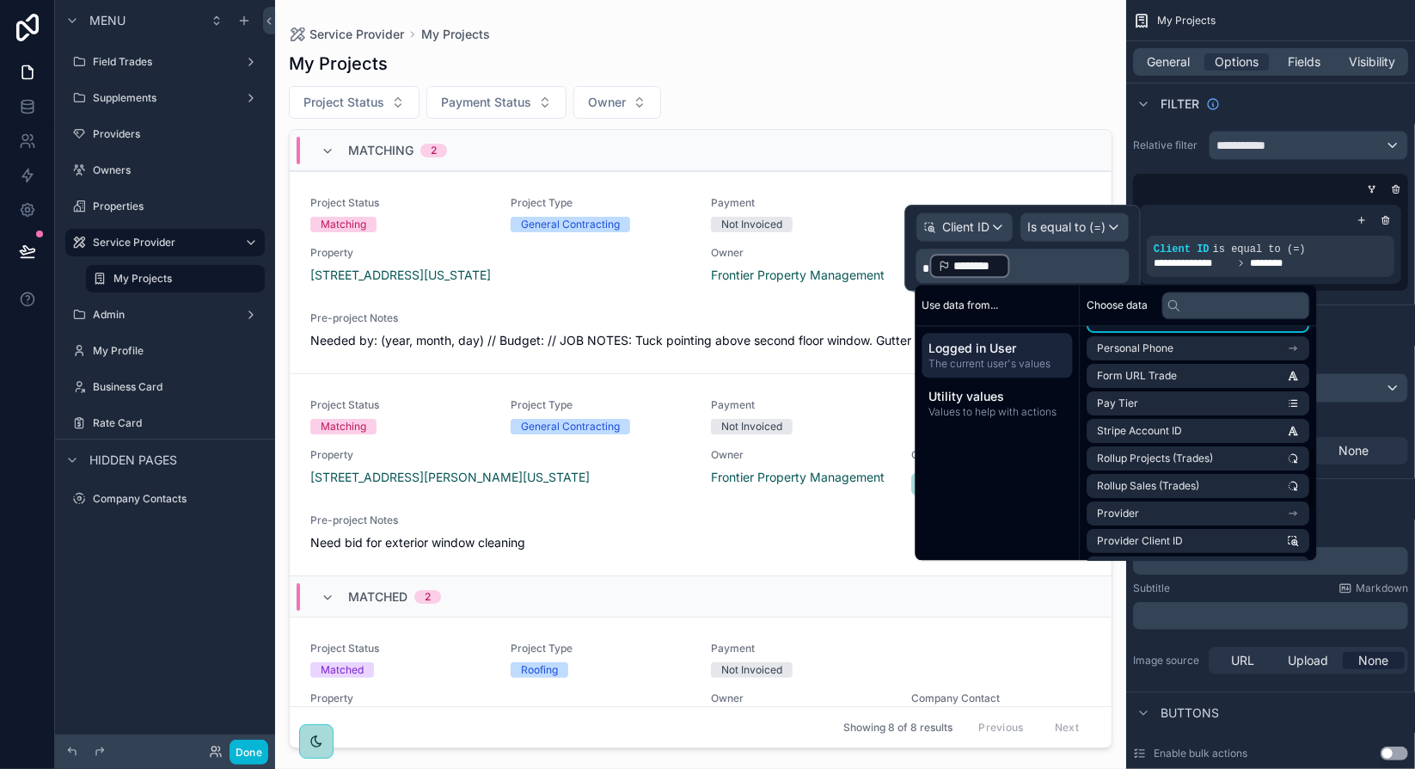
scroll to position [430, 0]
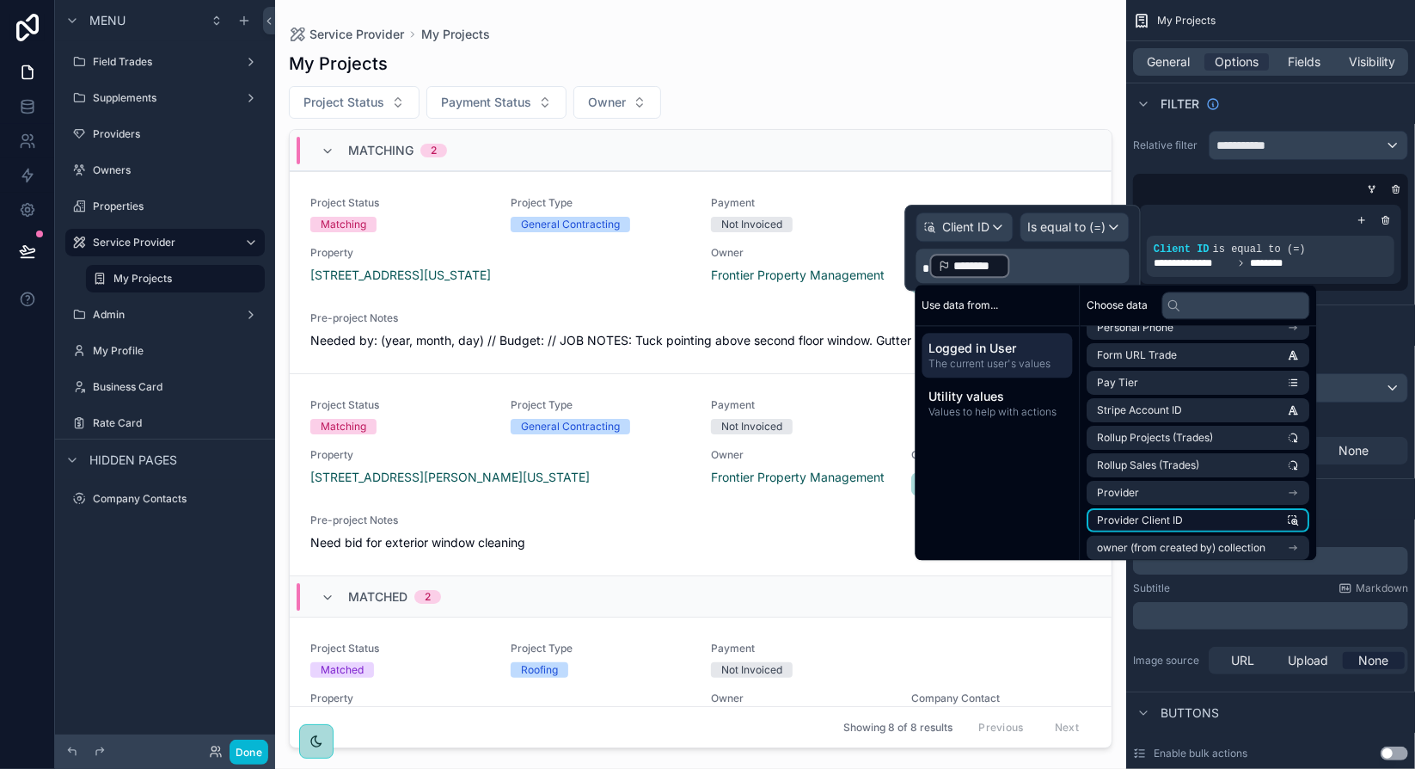
click at [1145, 522] on span "Provider Client ID" at bounding box center [1141, 520] width 86 height 14
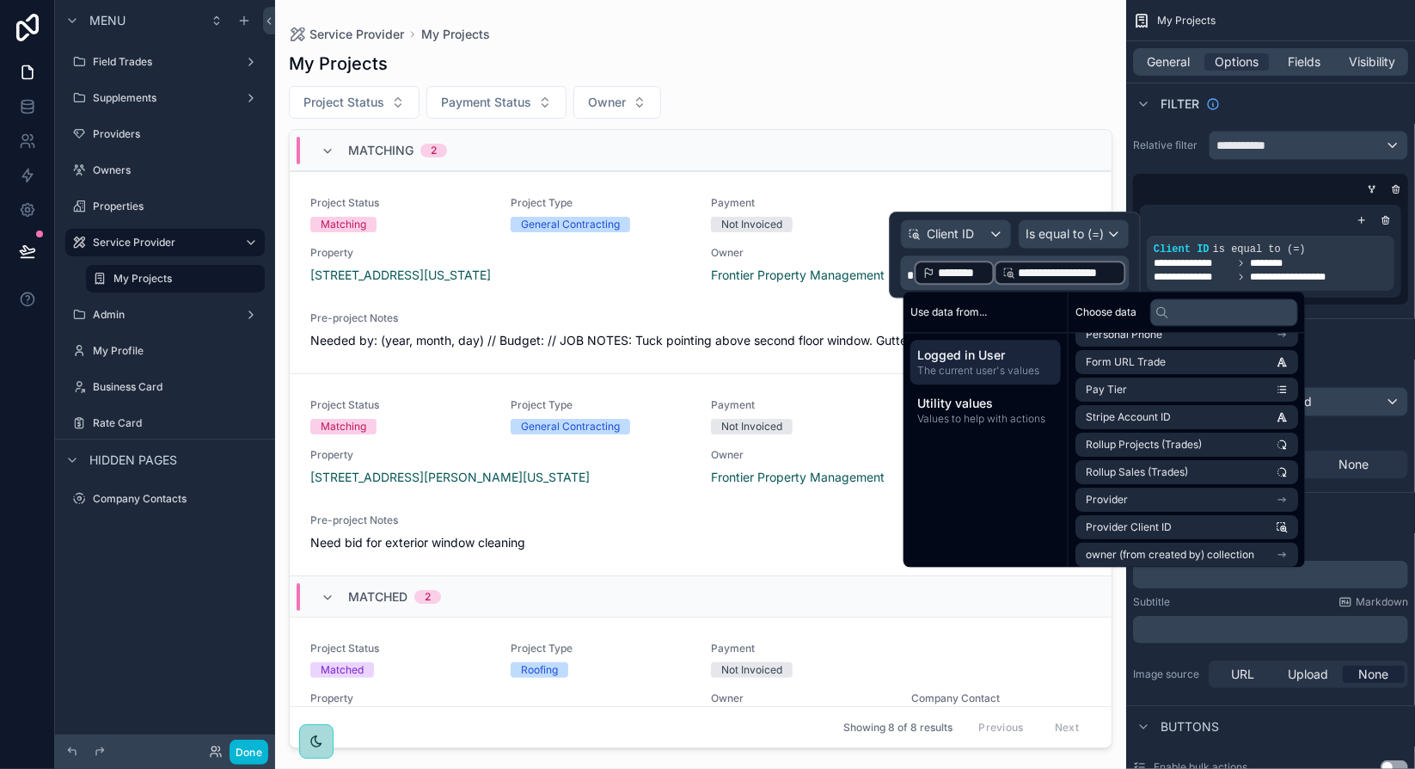
click at [1126, 271] on div "**********" at bounding box center [1014, 272] width 229 height 34
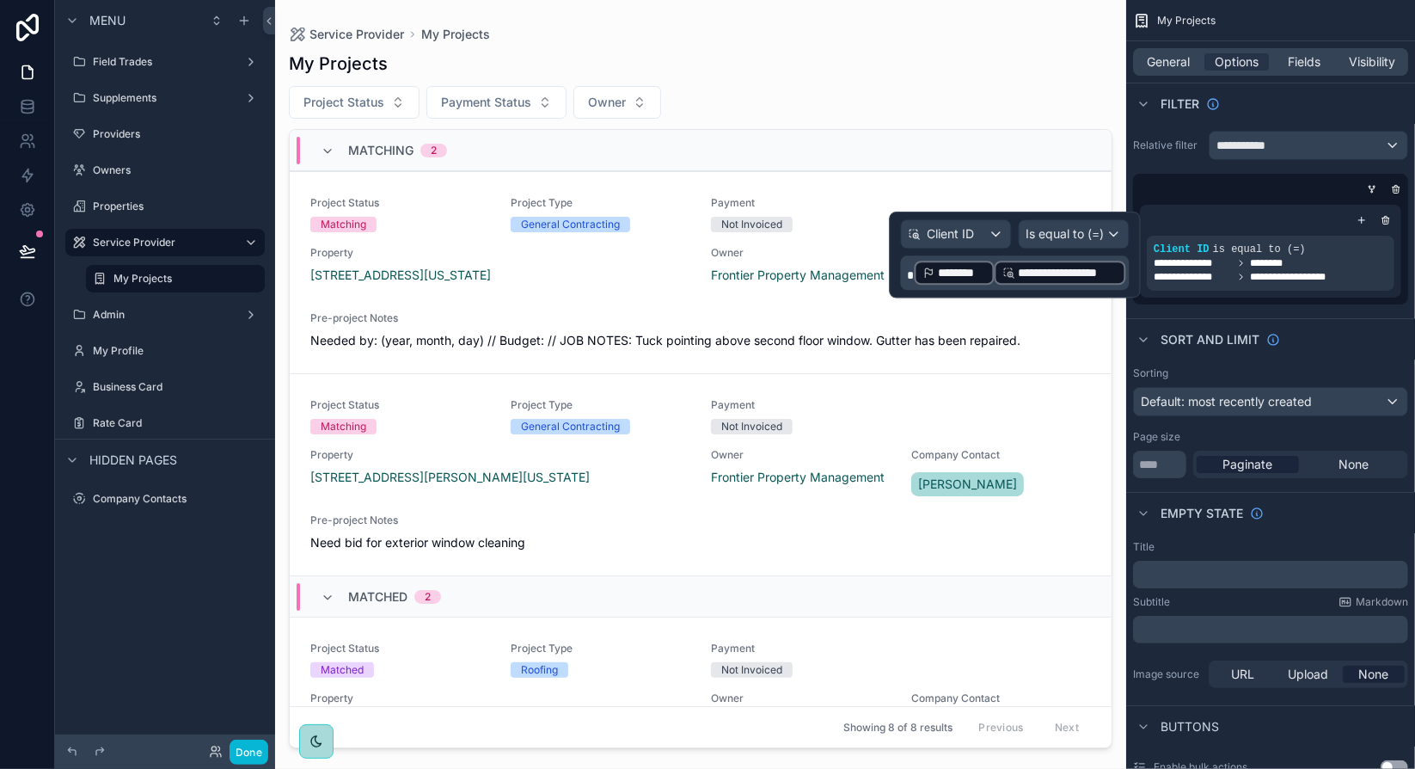
click at [1126, 271] on div "**********" at bounding box center [1014, 272] width 229 height 34
click at [965, 269] on span "********" at bounding box center [961, 272] width 47 height 17
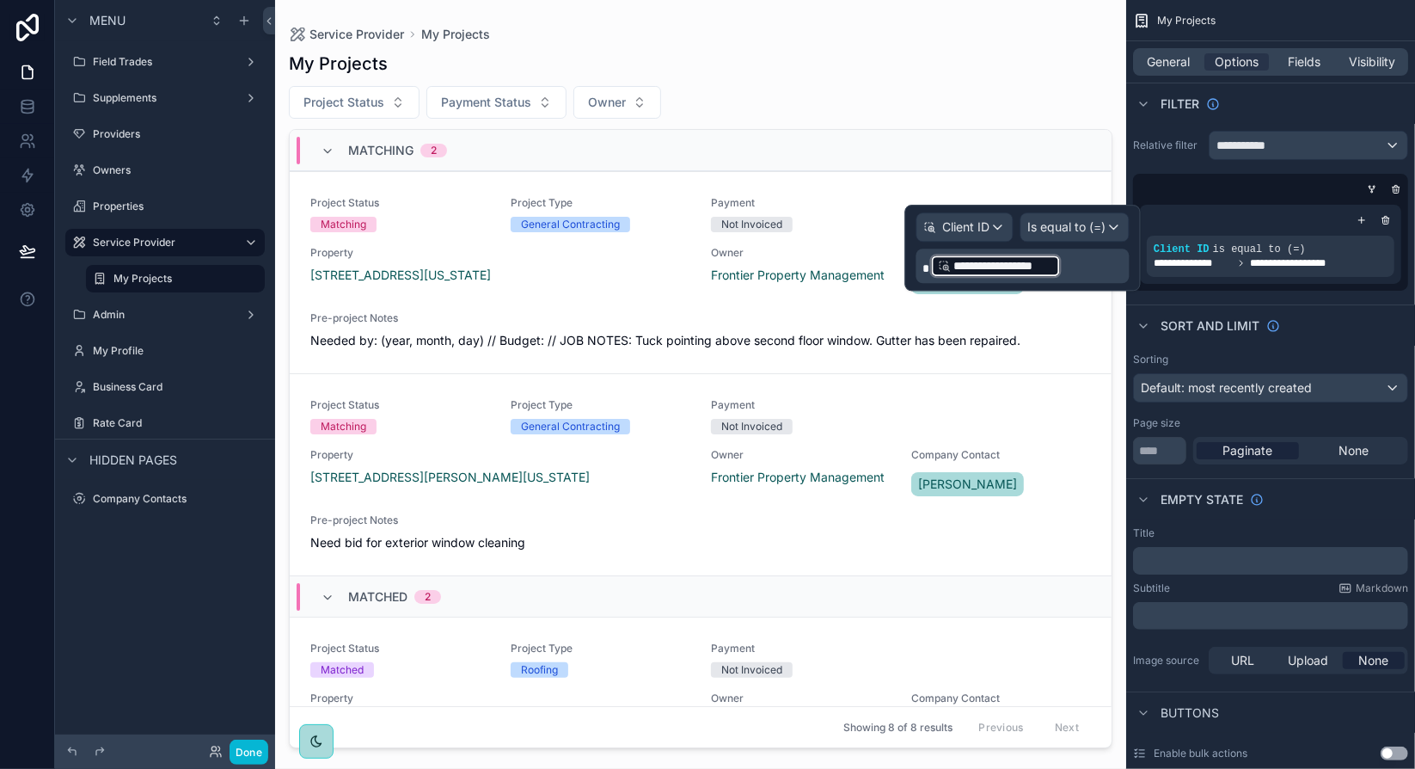
click at [1087, 260] on p "**********" at bounding box center [1024, 266] width 203 height 28
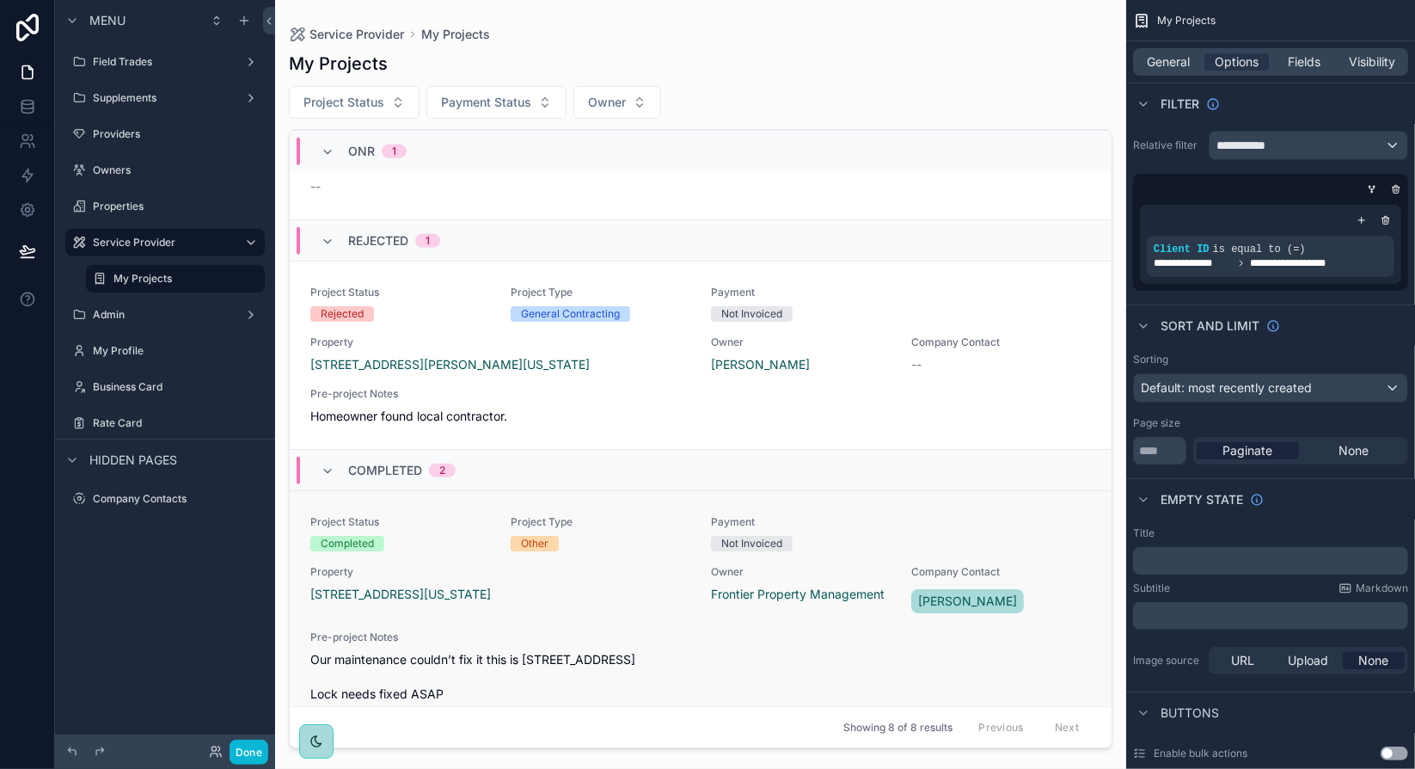
scroll to position [1237, 0]
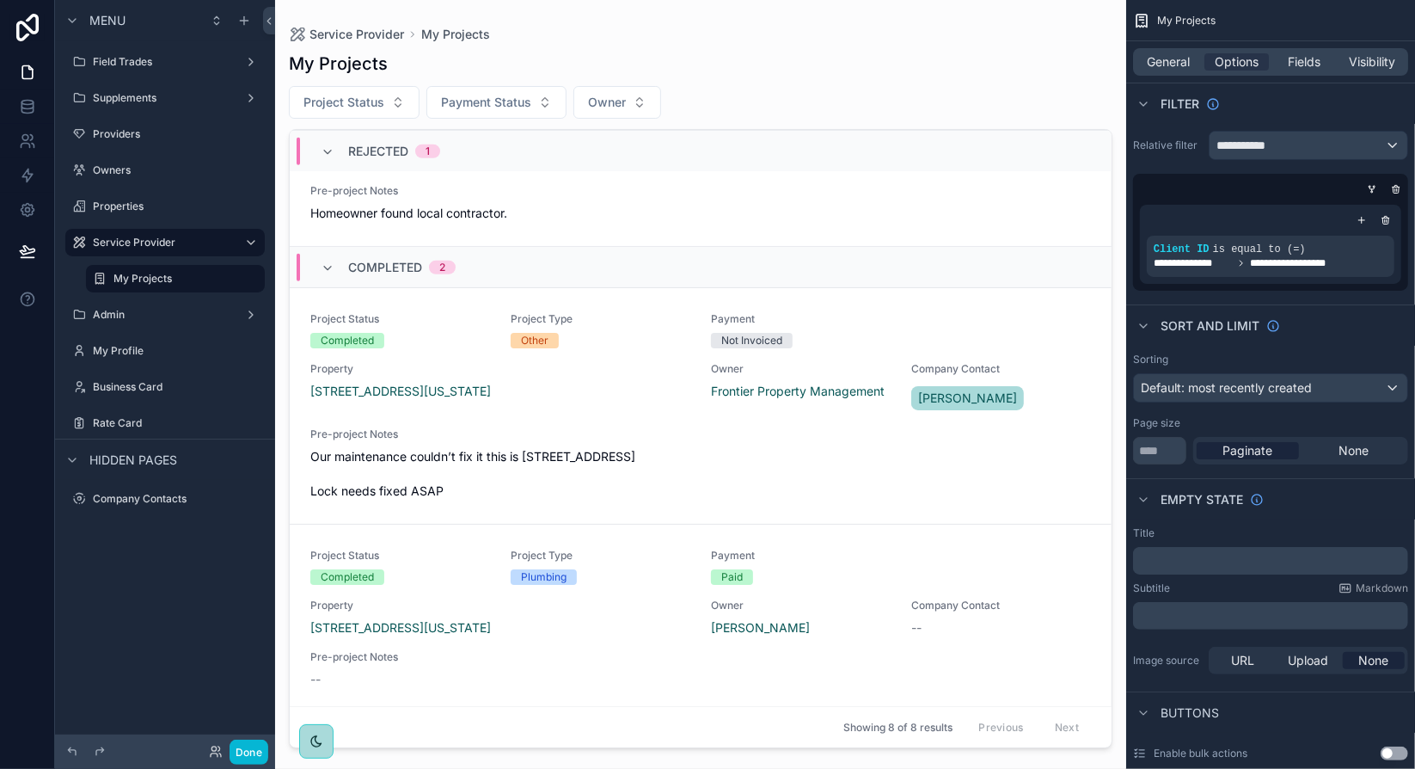
click at [1391, 481] on div "Empty state" at bounding box center [1270, 498] width 289 height 41
click at [1374, 307] on div "Sort And Limit" at bounding box center [1270, 324] width 289 height 41
click at [1380, 152] on div "**********" at bounding box center [1309, 146] width 198 height 28
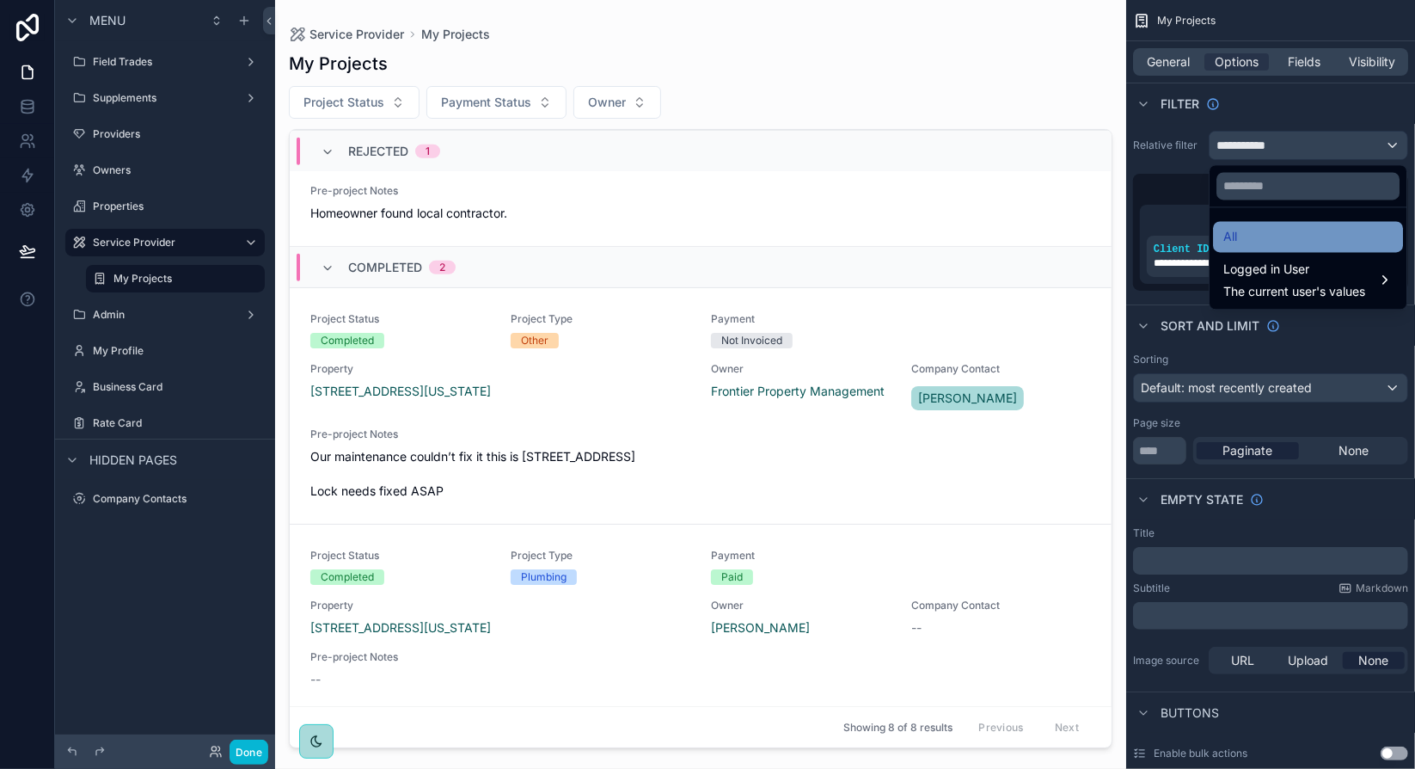
click at [1271, 227] on div "All" at bounding box center [1307, 236] width 169 height 21
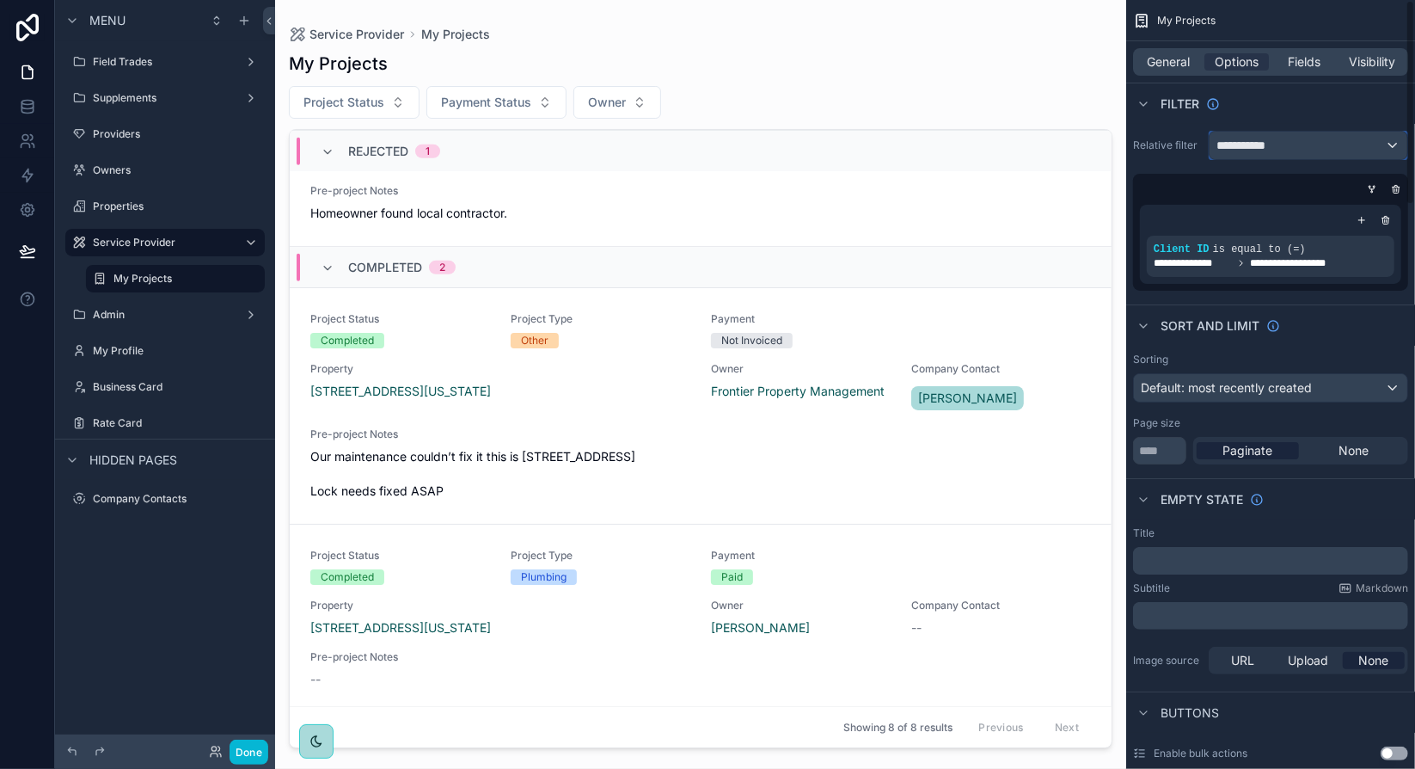
click at [1290, 150] on div "**********" at bounding box center [1309, 146] width 198 height 28
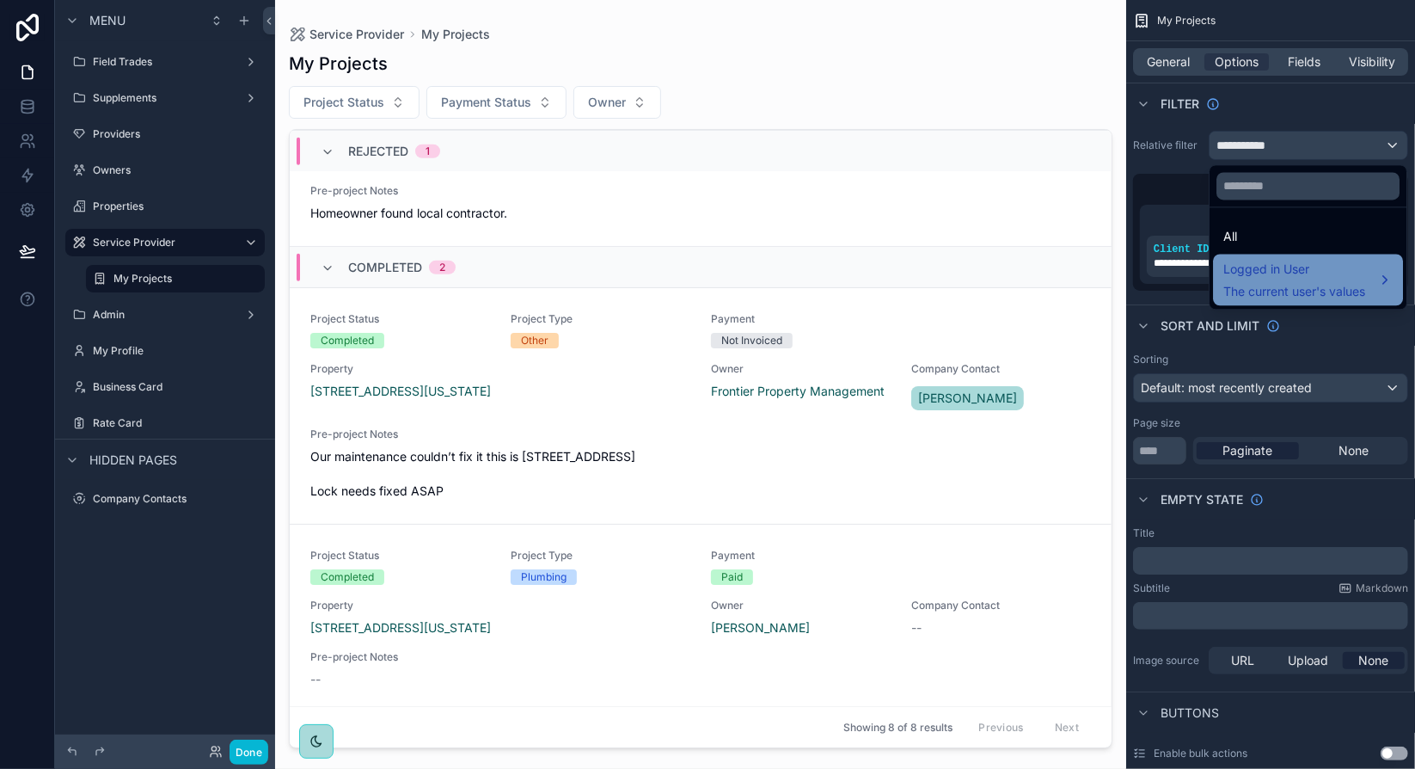
click at [1287, 278] on span "Logged in User" at bounding box center [1294, 269] width 142 height 21
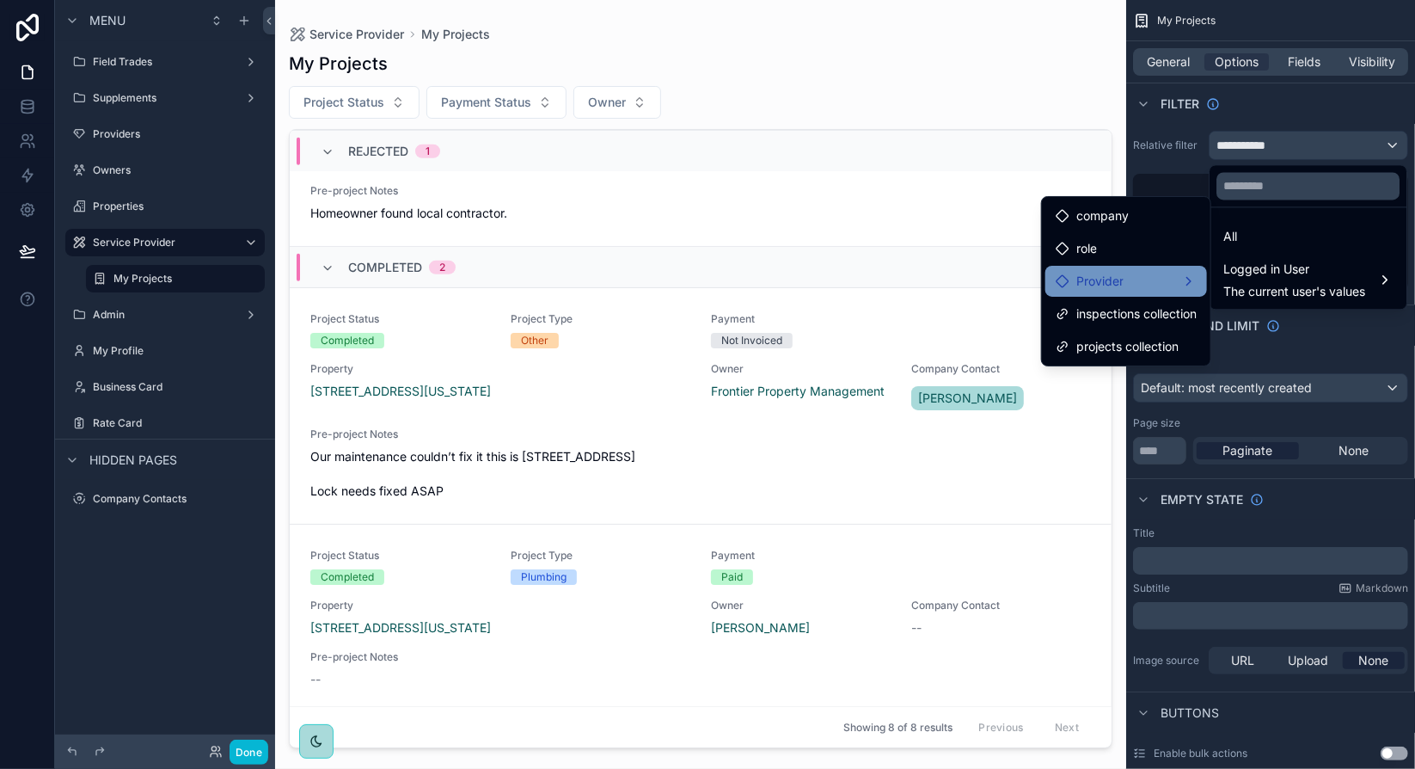
click at [1130, 280] on div "Provider" at bounding box center [1126, 281] width 141 height 21
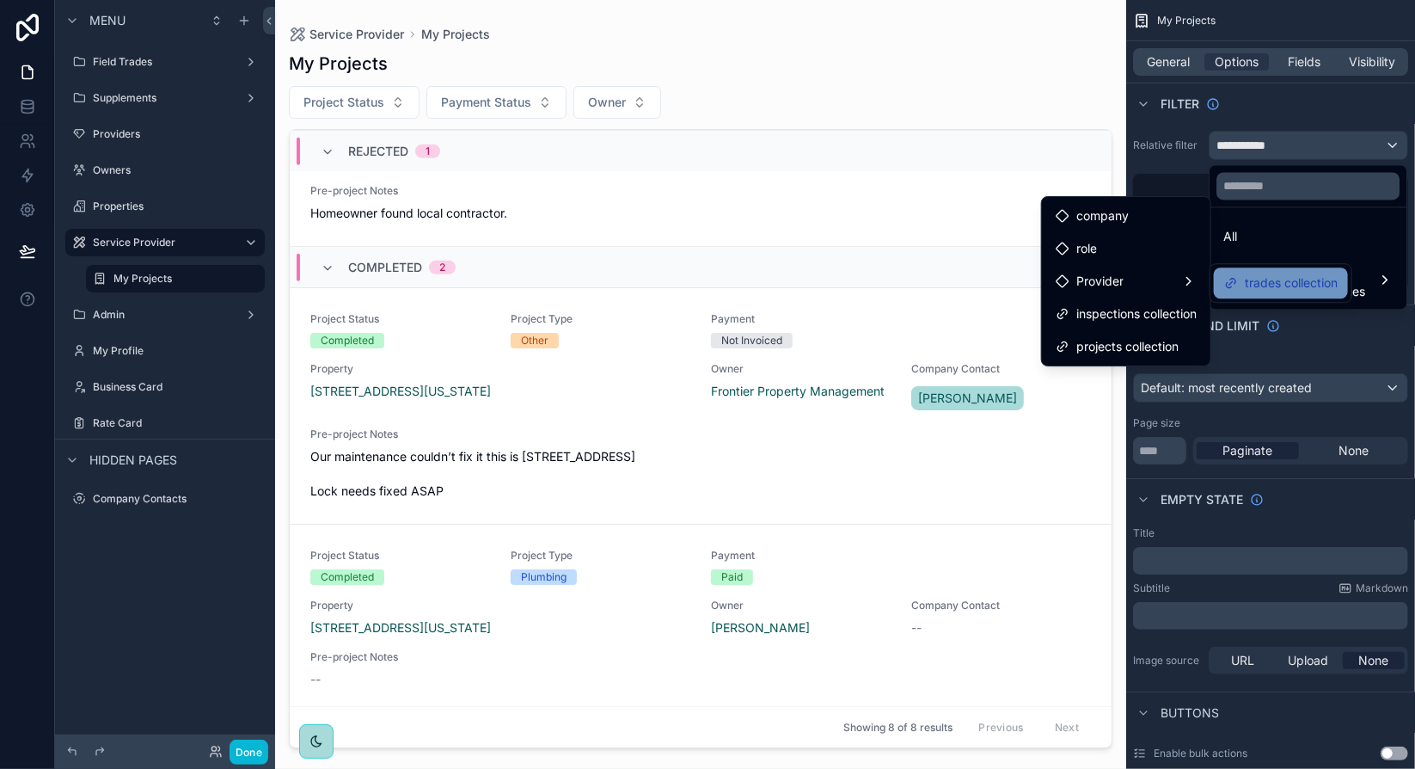
click at [1245, 284] on span "trades collection" at bounding box center [1291, 283] width 93 height 21
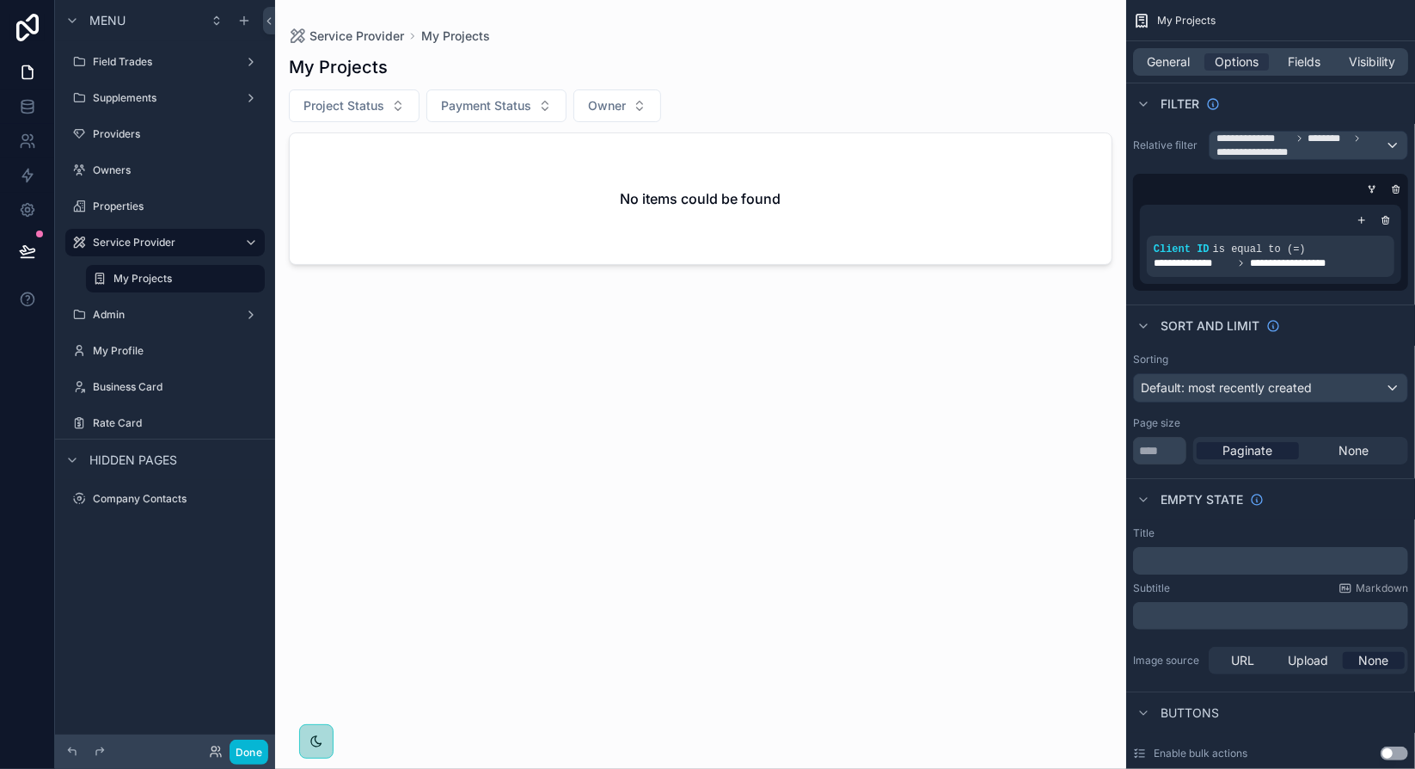
click at [1388, 317] on div "Sort And Limit" at bounding box center [1270, 324] width 289 height 41
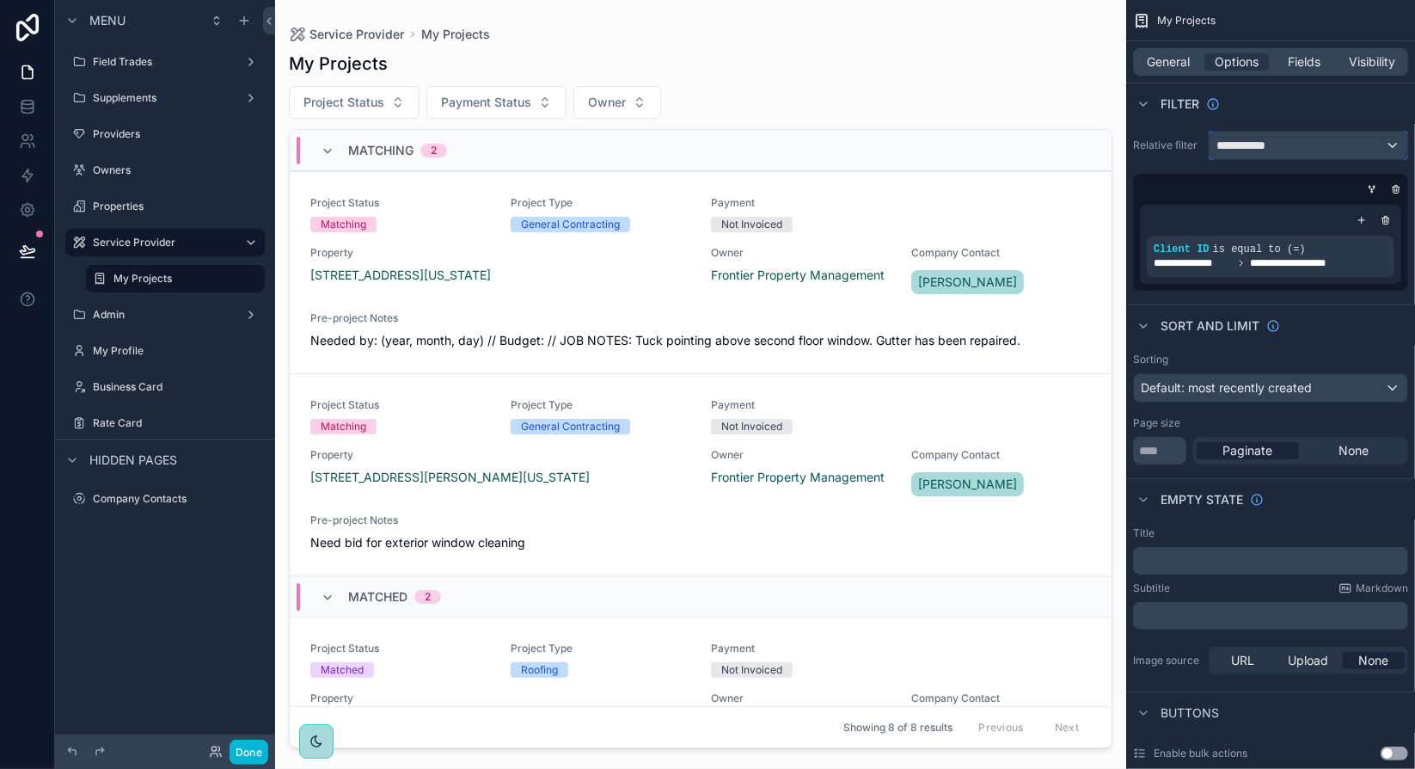
click at [1295, 153] on div "**********" at bounding box center [1309, 146] width 198 height 28
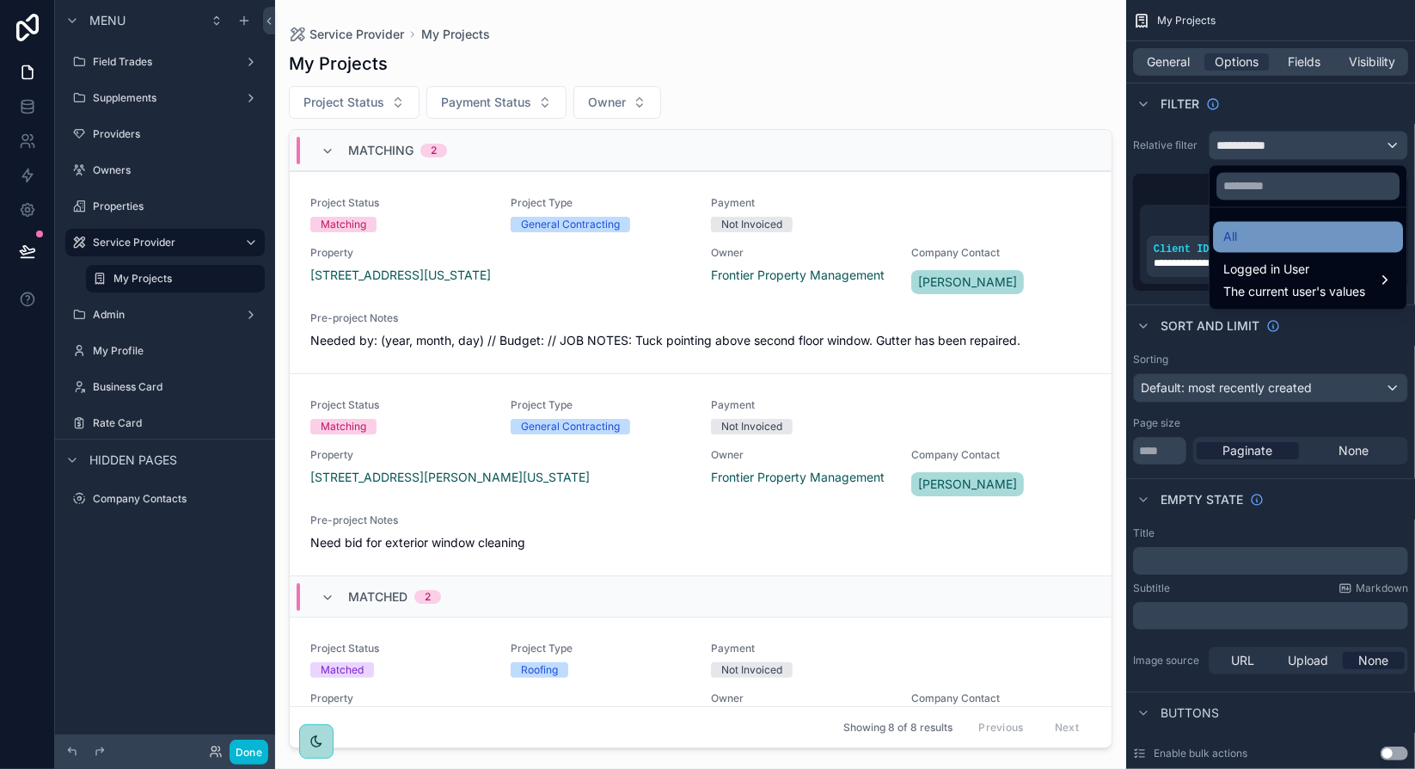
click at [1270, 238] on div "All" at bounding box center [1307, 236] width 169 height 21
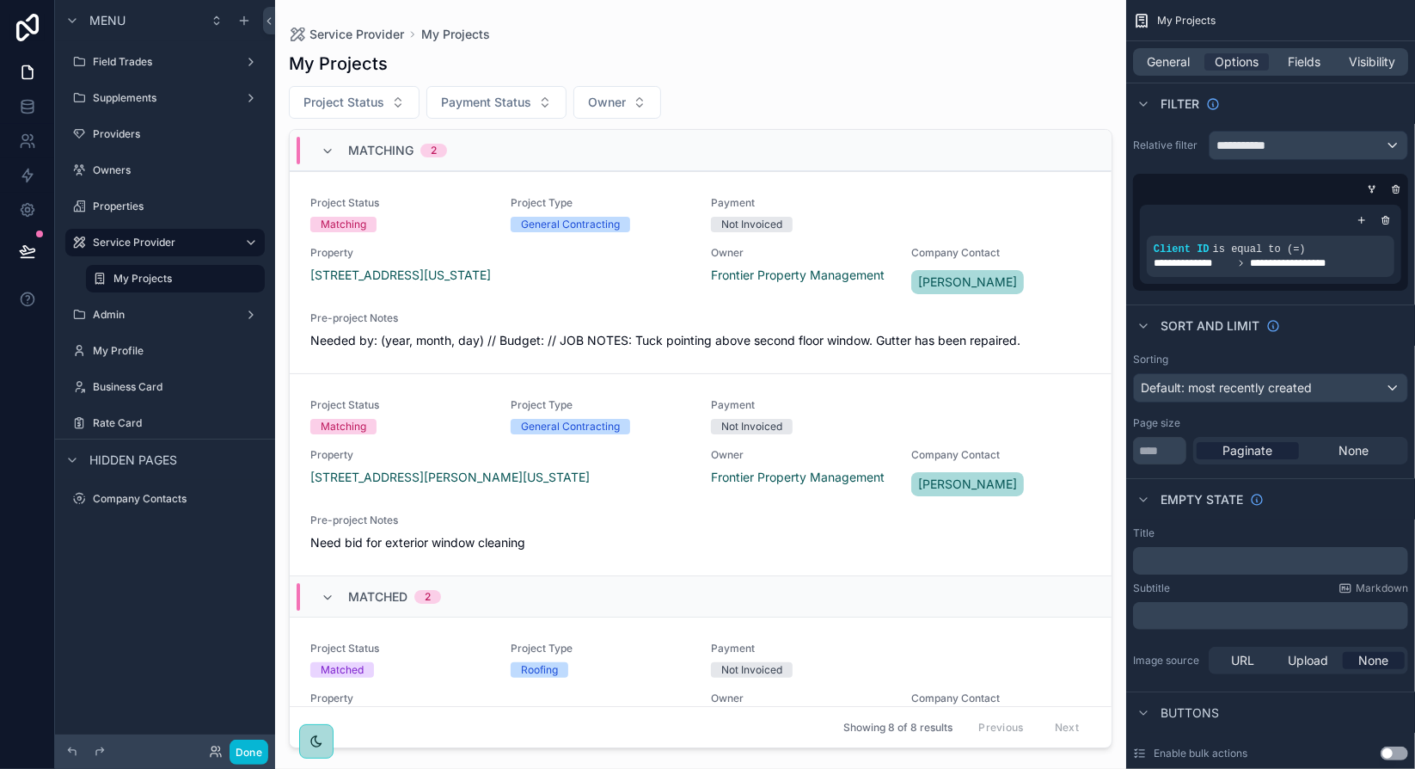
click at [1173, 162] on div "**********" at bounding box center [1270, 211] width 289 height 174
click at [1372, 191] on icon "scrollable content" at bounding box center [1372, 189] width 10 height 10
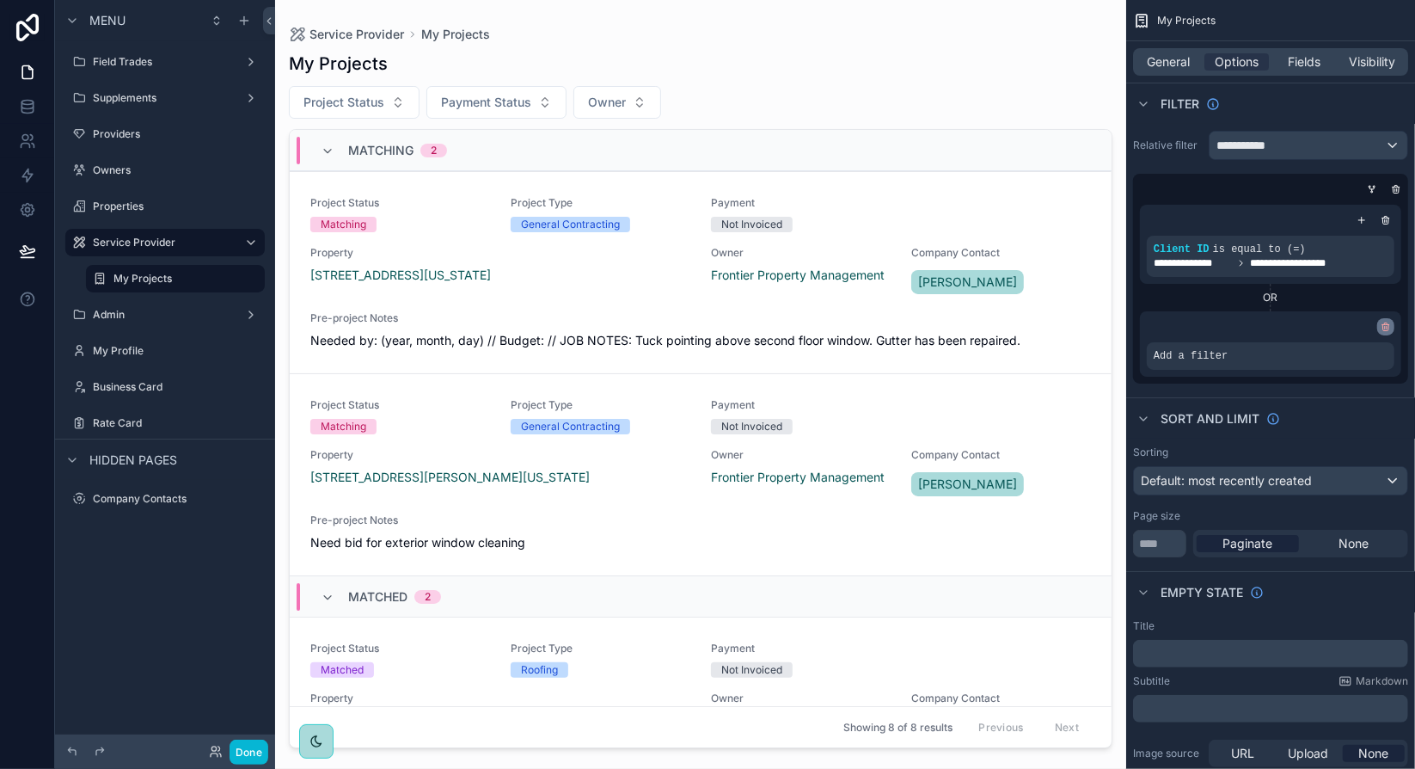
click at [1387, 324] on icon "scrollable content" at bounding box center [1386, 324] width 3 height 2
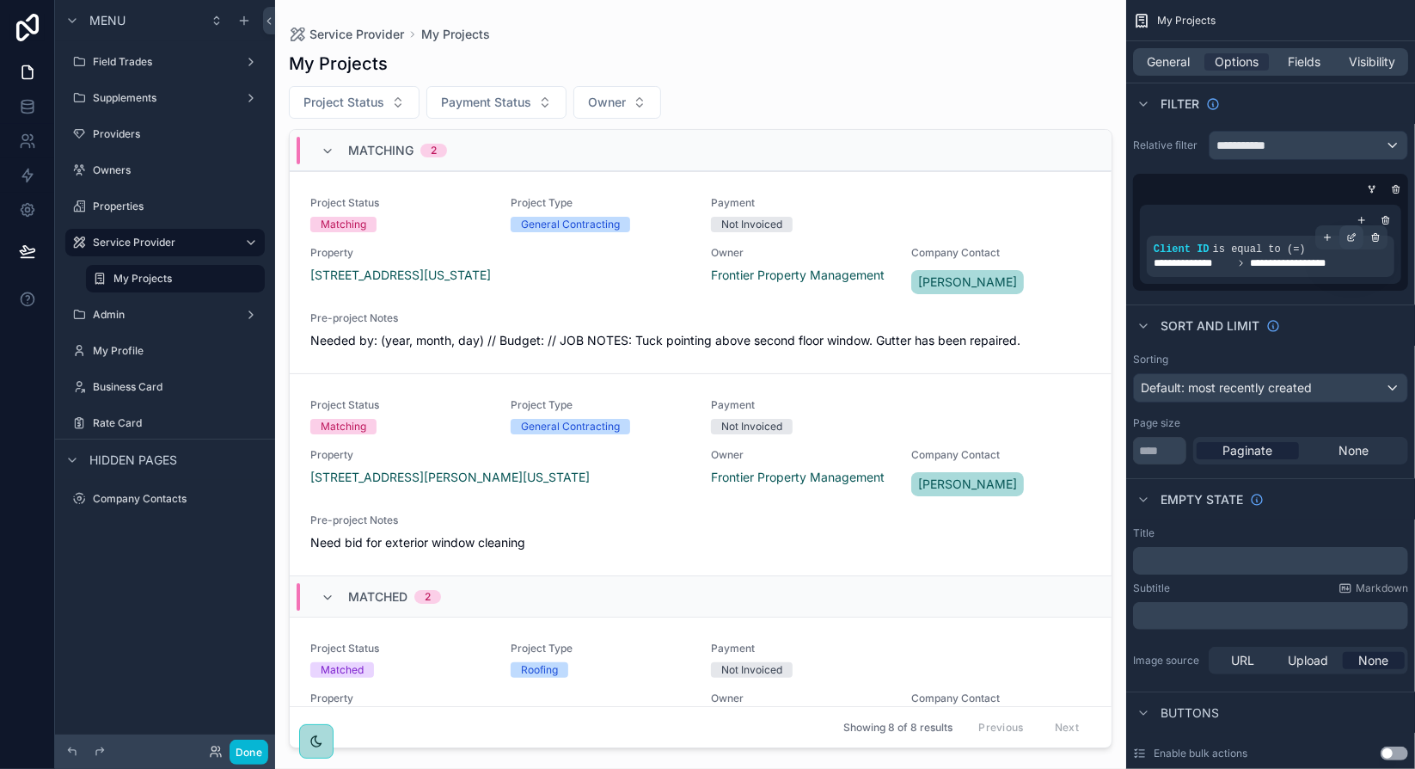
click at [1353, 235] on icon "scrollable content" at bounding box center [1351, 237] width 10 height 10
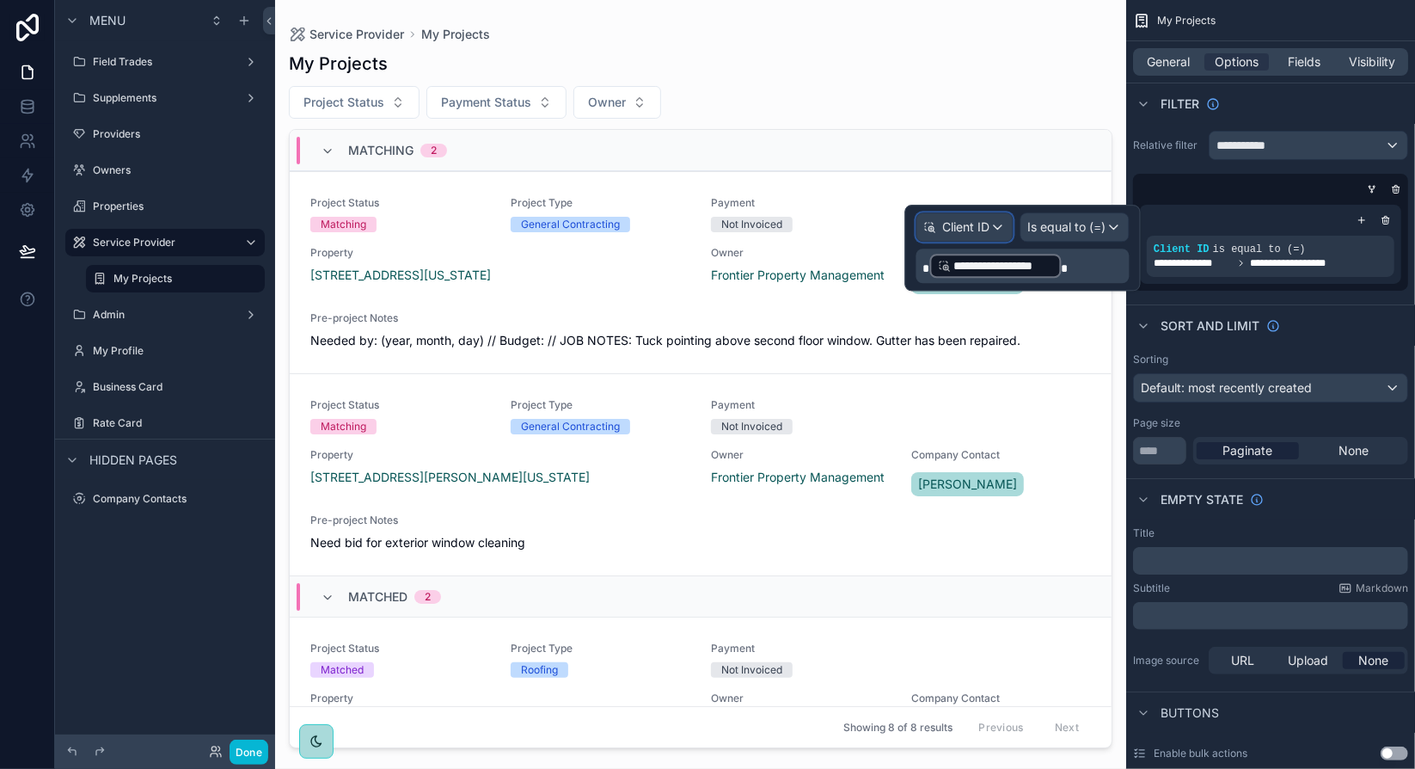
click at [1001, 224] on div "Client ID" at bounding box center [964, 227] width 95 height 28
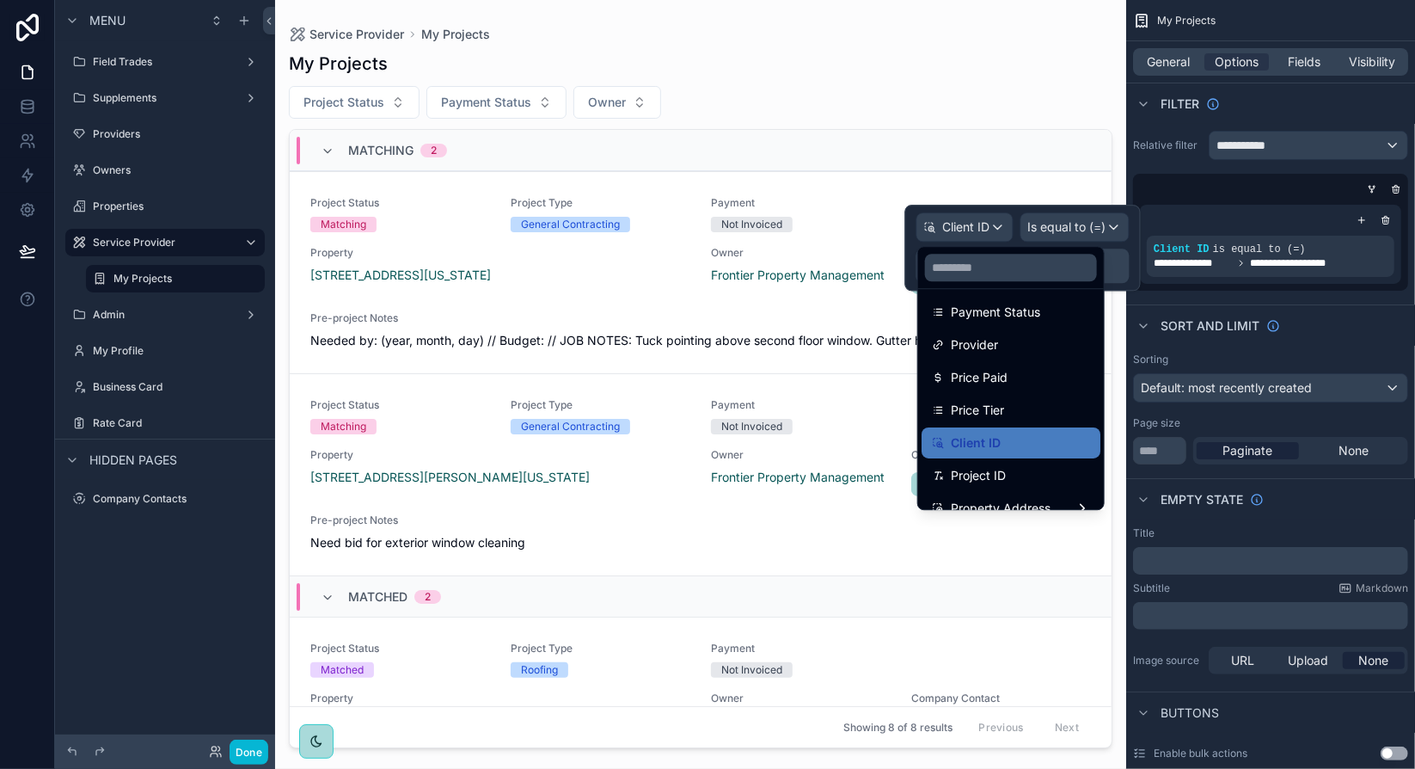
scroll to position [401, 0]
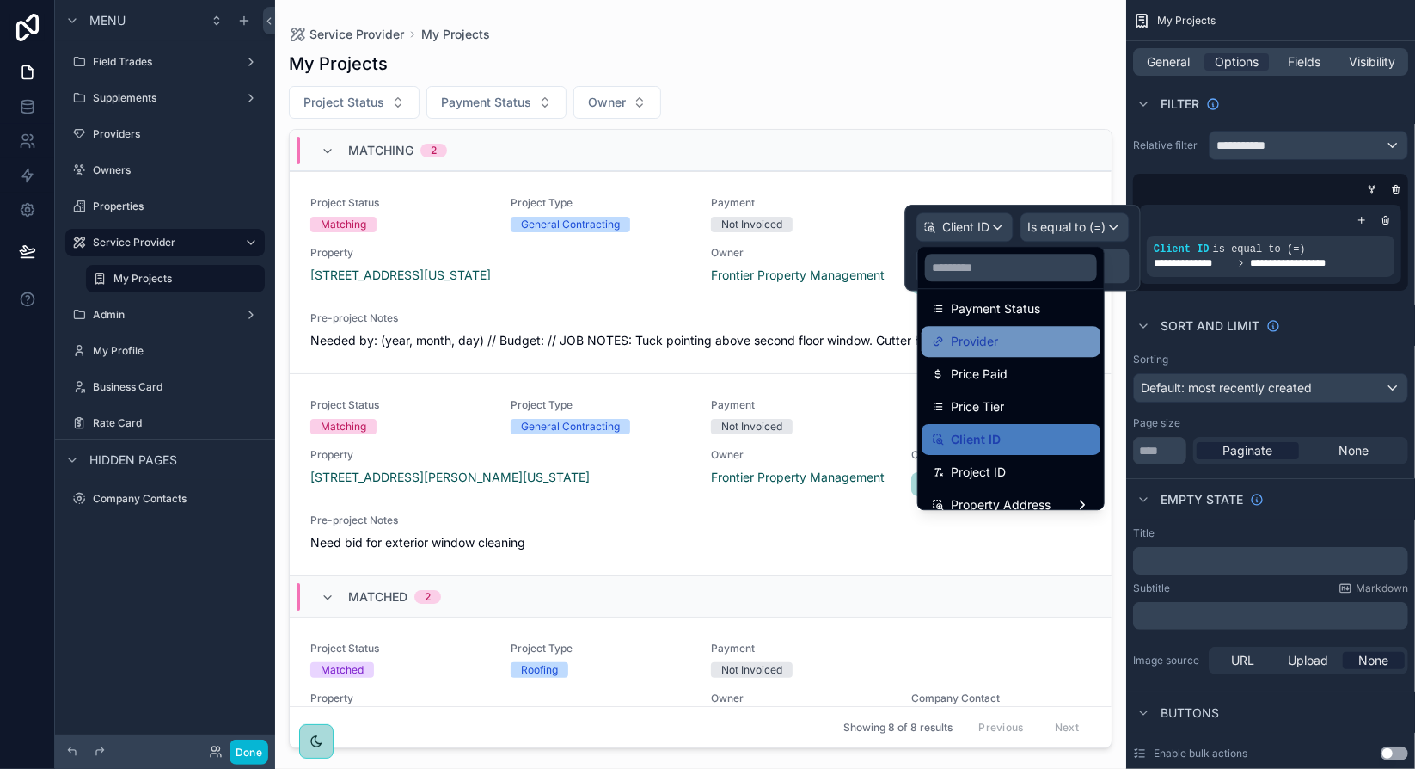
click at [964, 341] on span "Provider" at bounding box center [974, 341] width 47 height 21
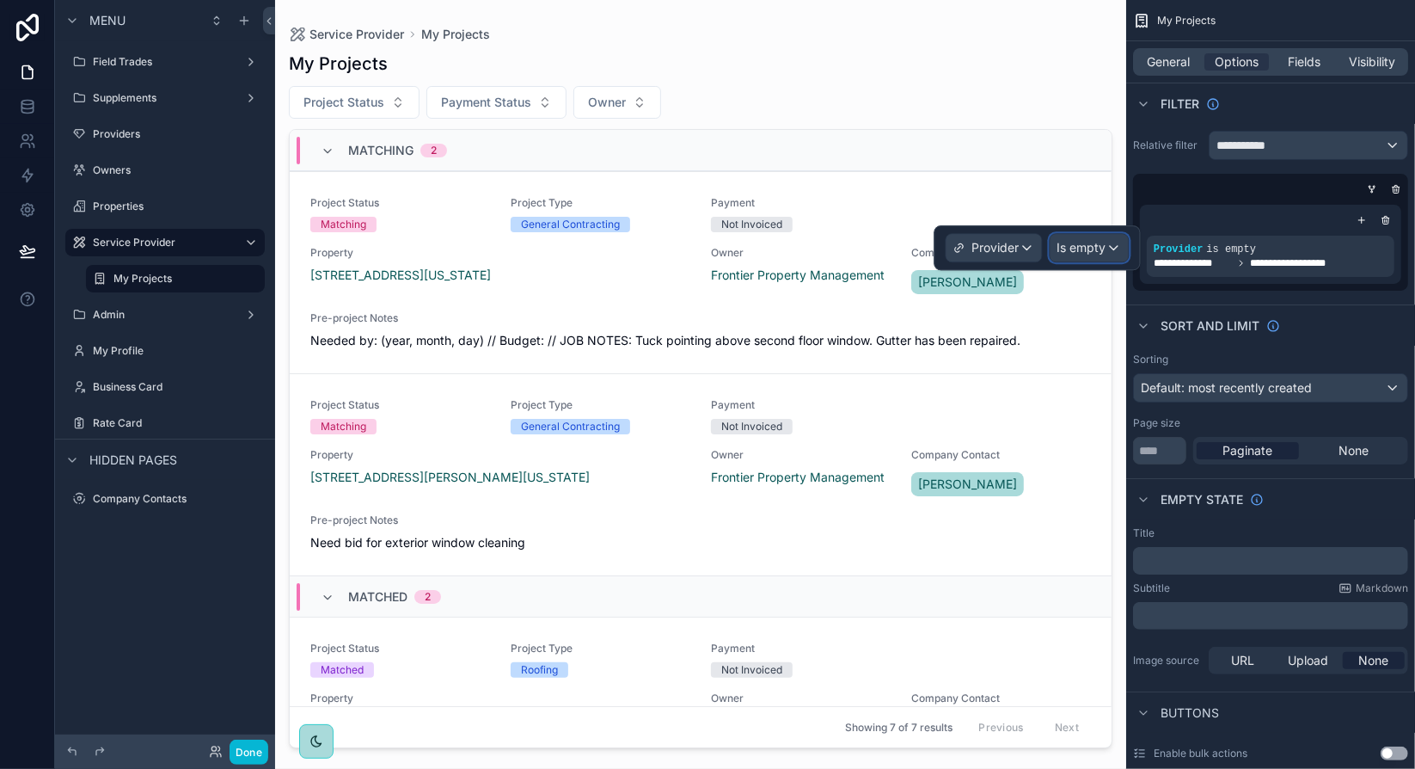
click at [1102, 250] on span "Is empty" at bounding box center [1081, 247] width 49 height 17
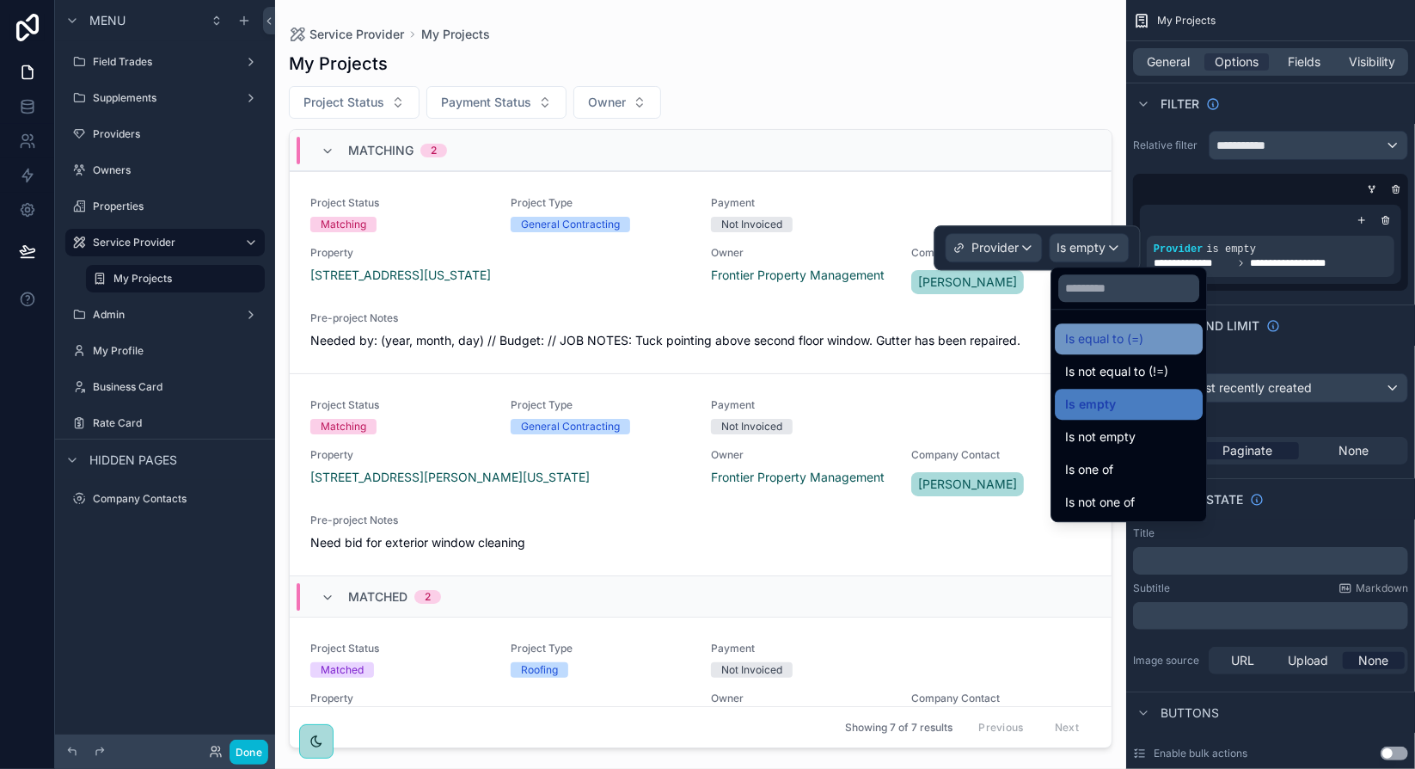
click at [1152, 337] on div "Is equal to (=)" at bounding box center [1128, 338] width 127 height 21
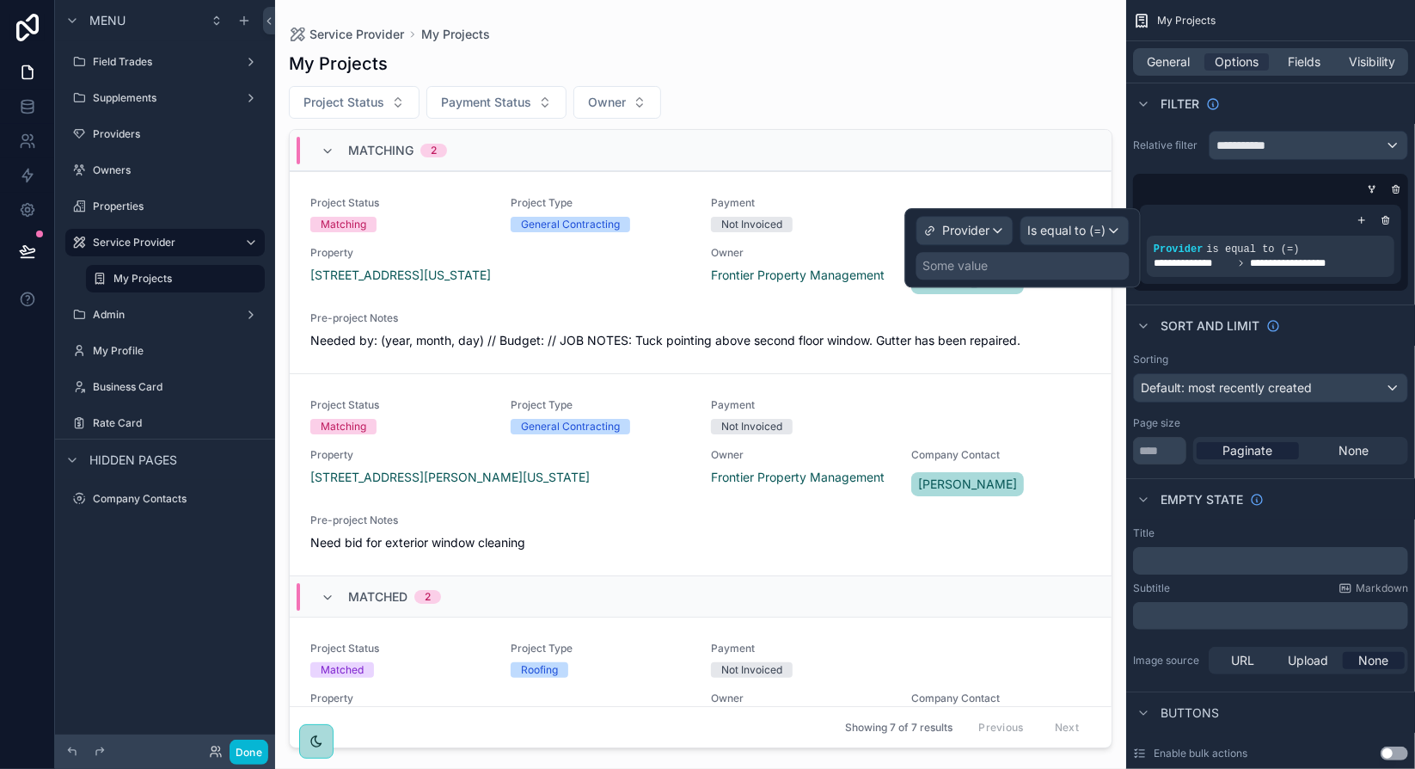
click at [984, 261] on div "Some value" at bounding box center [955, 265] width 65 height 17
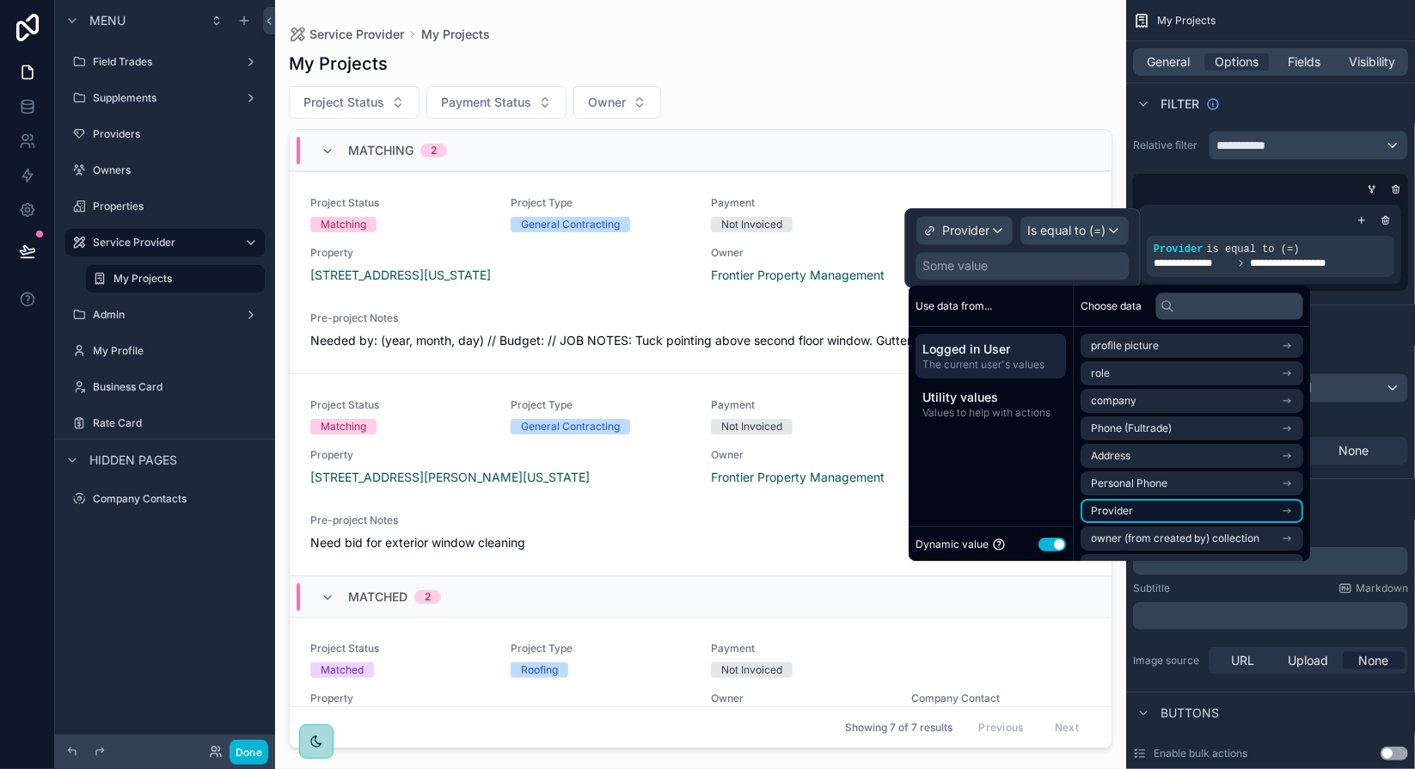
click at [1227, 512] on li "Provider" at bounding box center [1192, 511] width 223 height 24
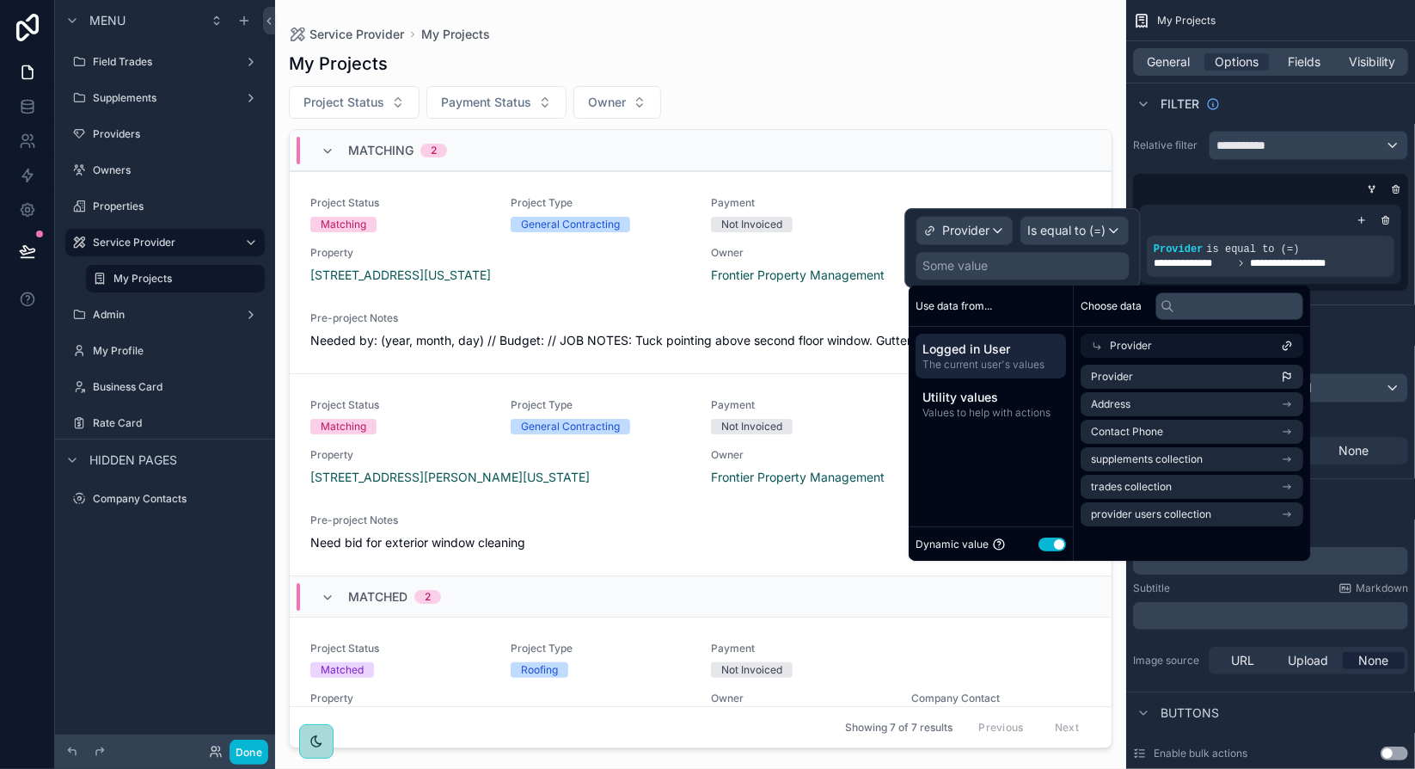
click at [1139, 346] on span "Provider" at bounding box center [1131, 346] width 42 height 14
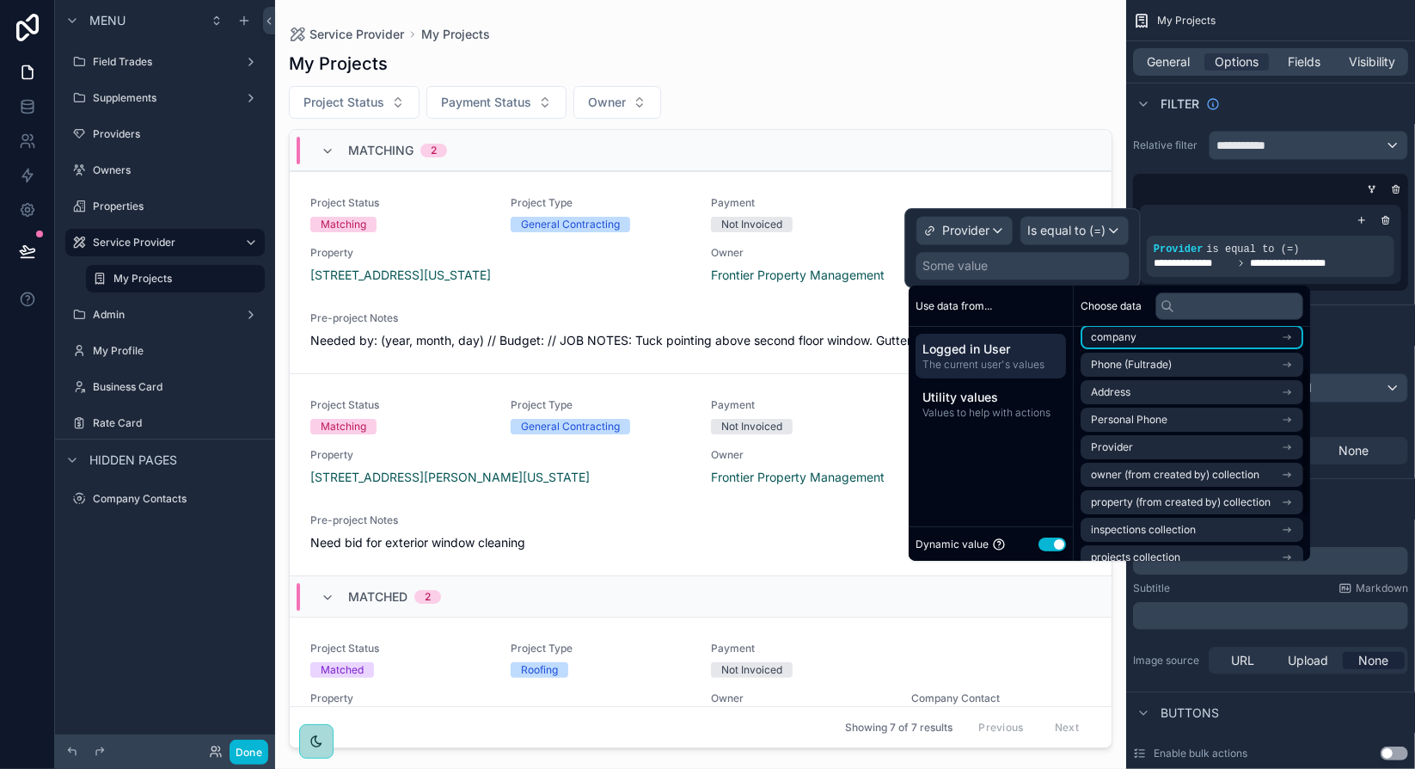
scroll to position [86, 0]
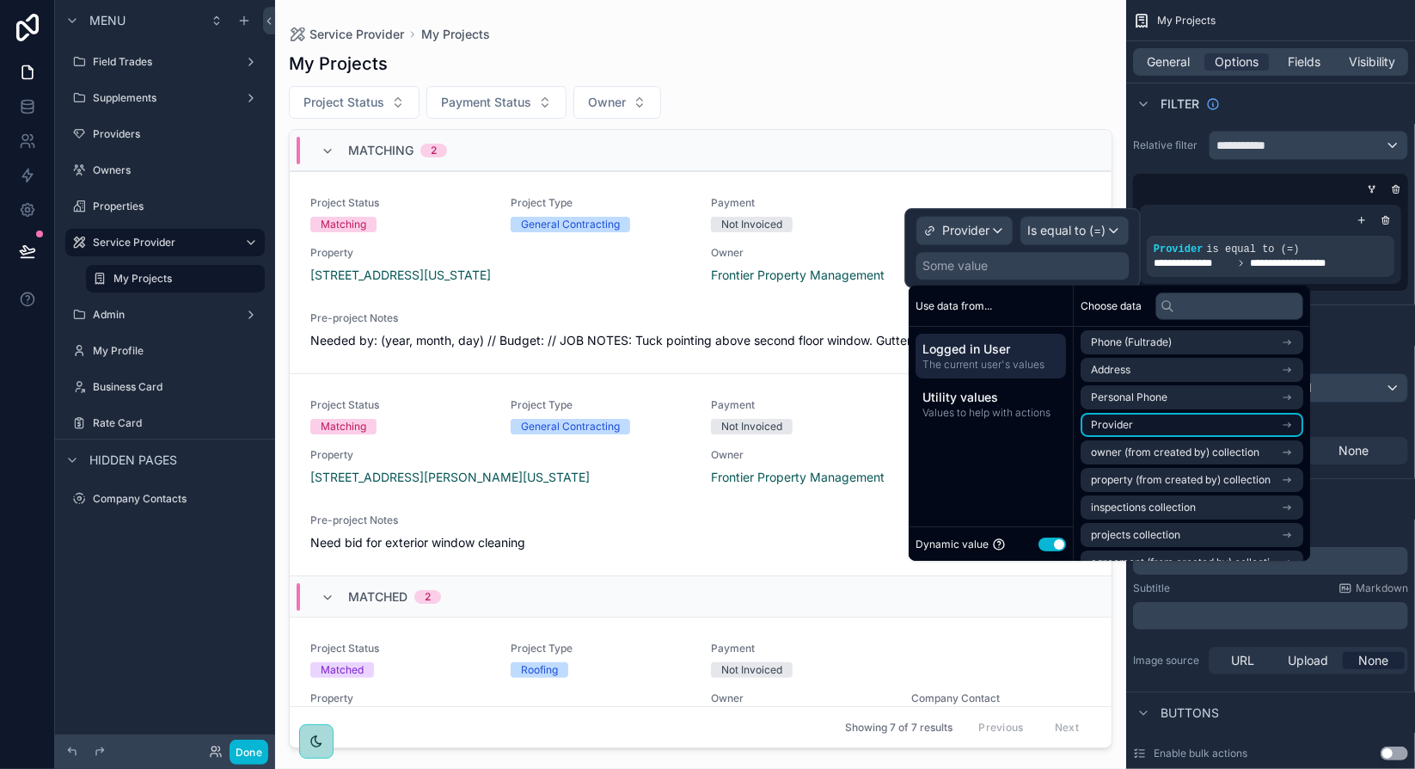
click at [1282, 427] on li "Provider" at bounding box center [1192, 425] width 223 height 24
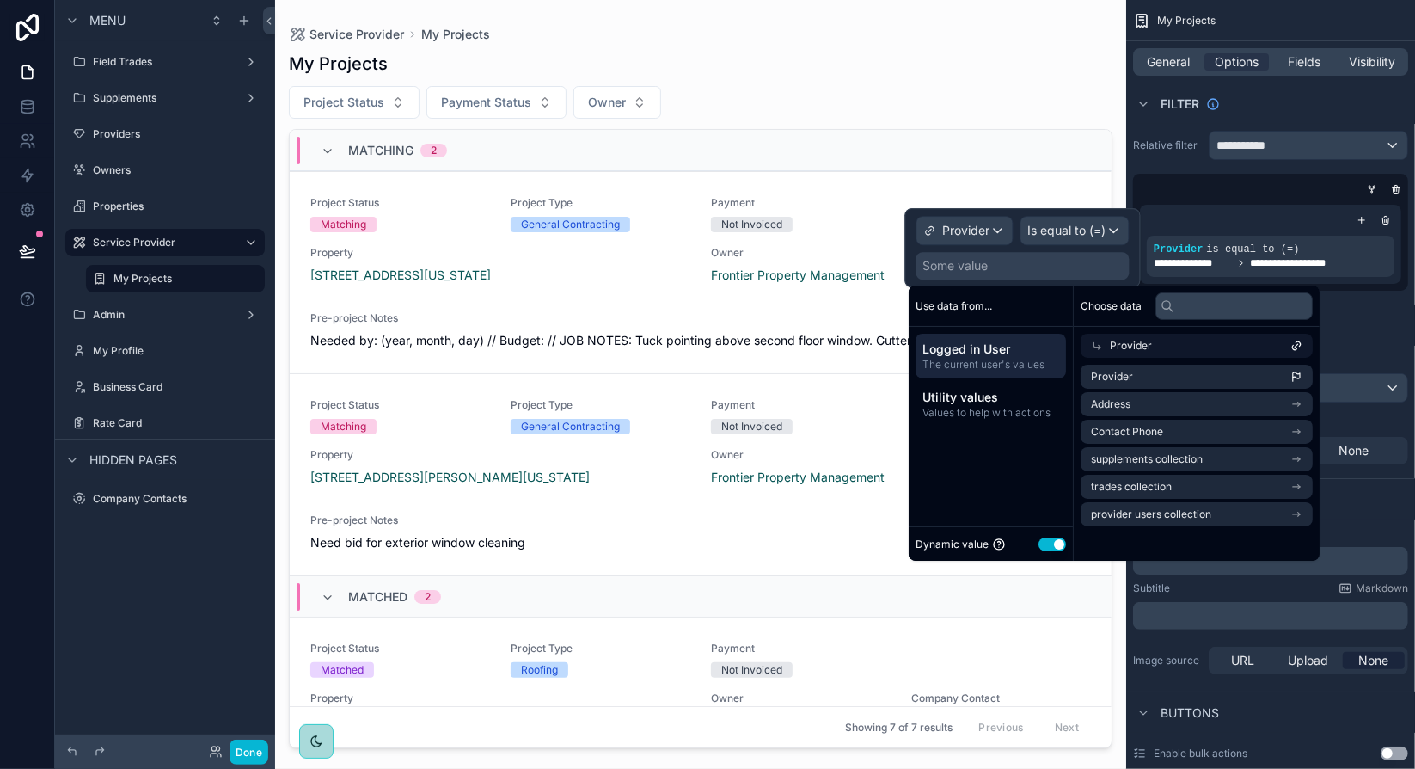
scroll to position [0, 0]
click at [1169, 377] on li "Provider" at bounding box center [1192, 377] width 223 height 24
click at [1350, 319] on div "Sort And Limit" at bounding box center [1270, 324] width 289 height 41
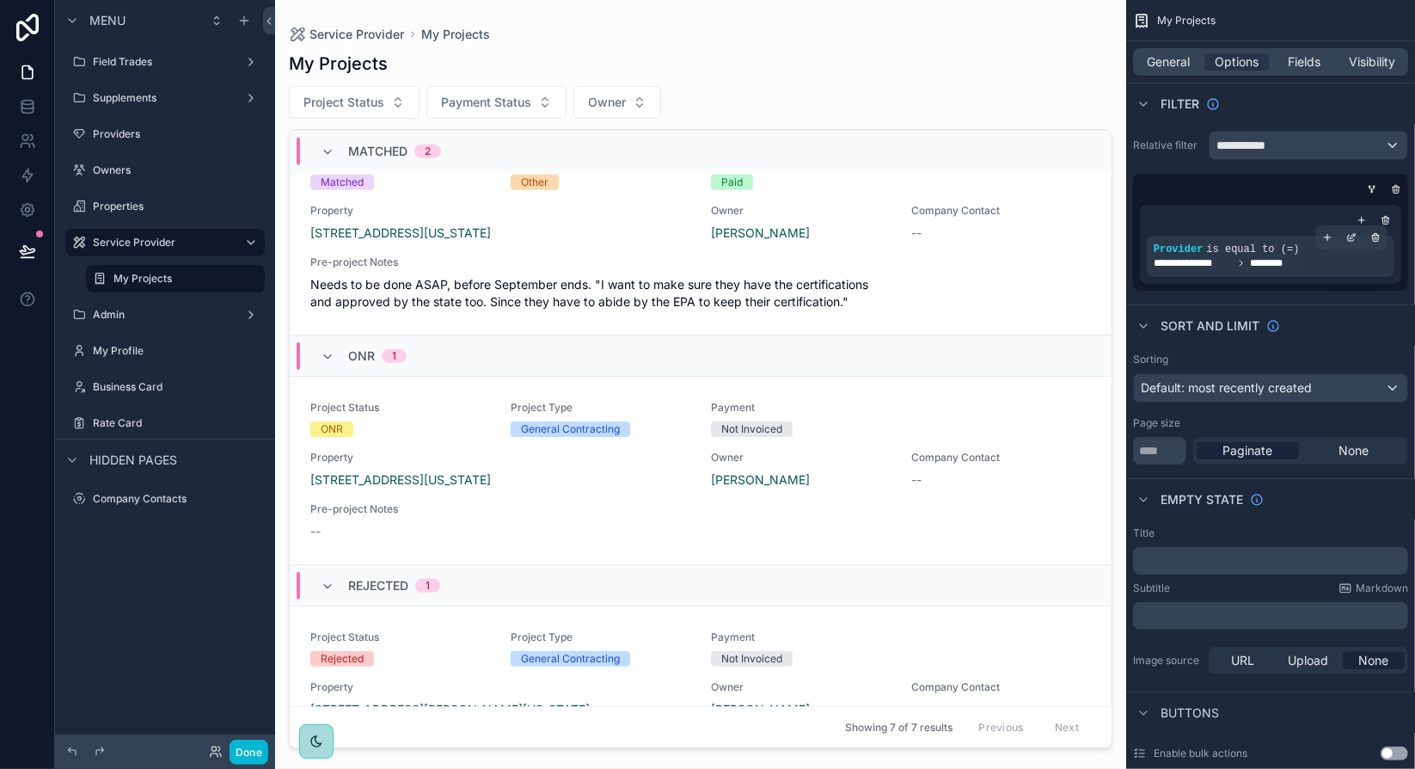
scroll to position [688, 0]
click at [1350, 234] on icon "scrollable content" at bounding box center [1351, 237] width 10 height 10
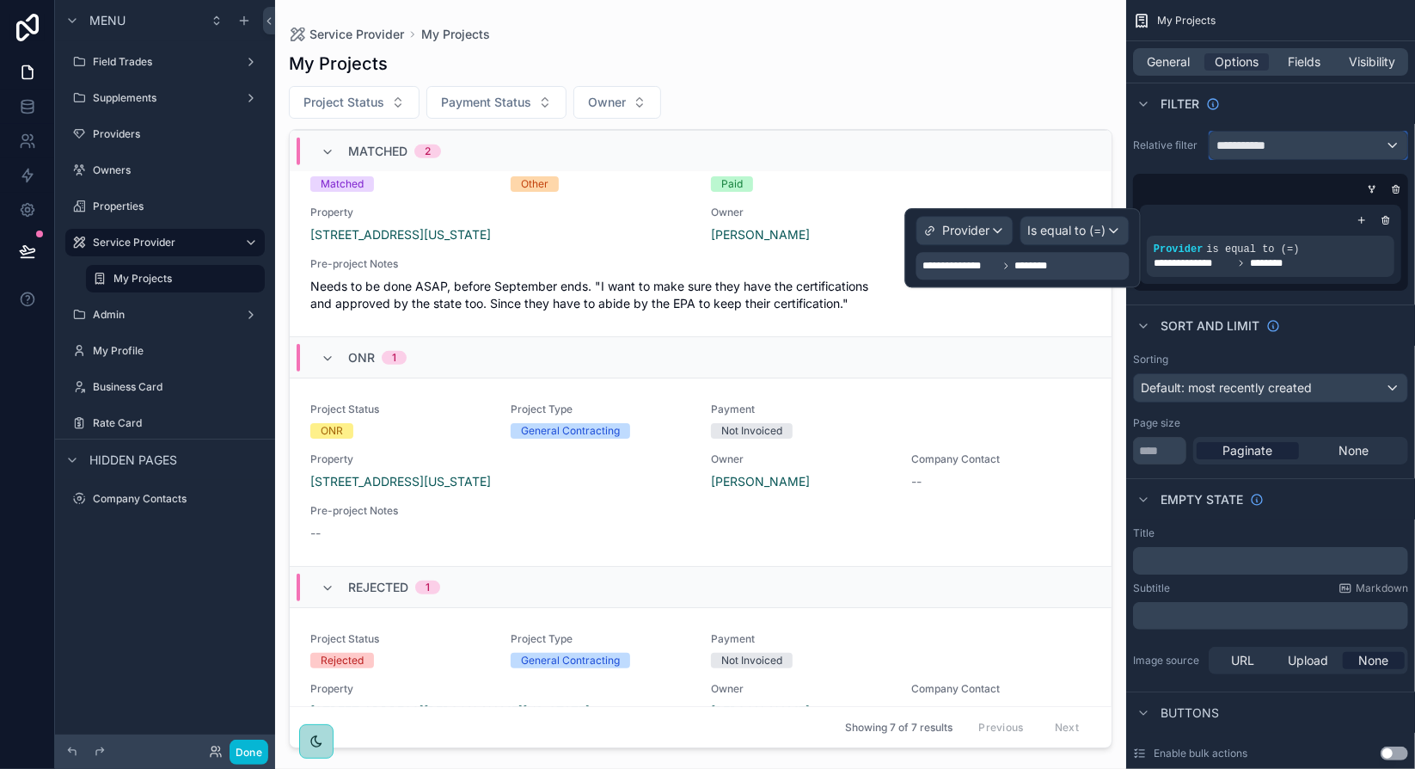
click at [1257, 144] on span "**********" at bounding box center [1248, 145] width 64 height 17
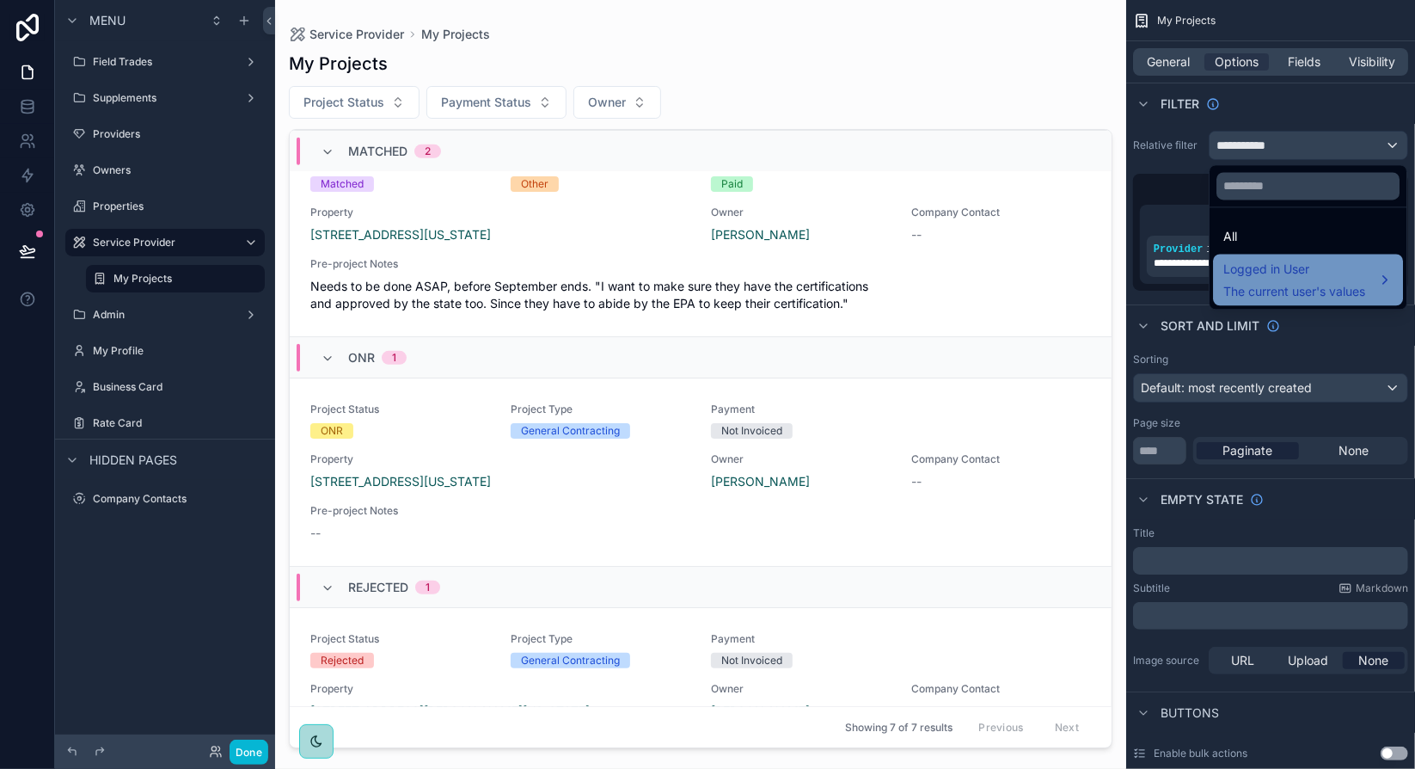
click at [1290, 267] on span "Logged in User" at bounding box center [1294, 269] width 142 height 21
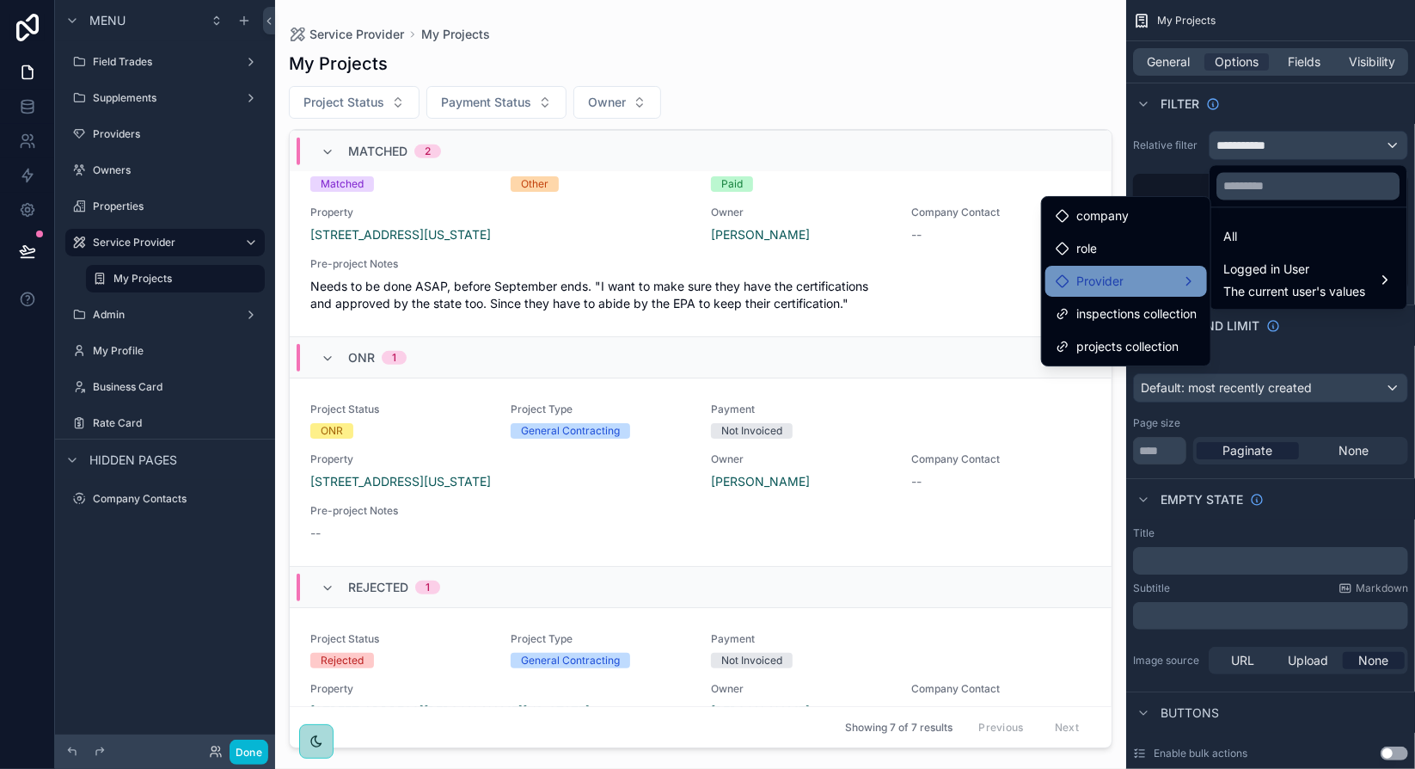
click at [1176, 277] on div "Provider" at bounding box center [1126, 281] width 141 height 21
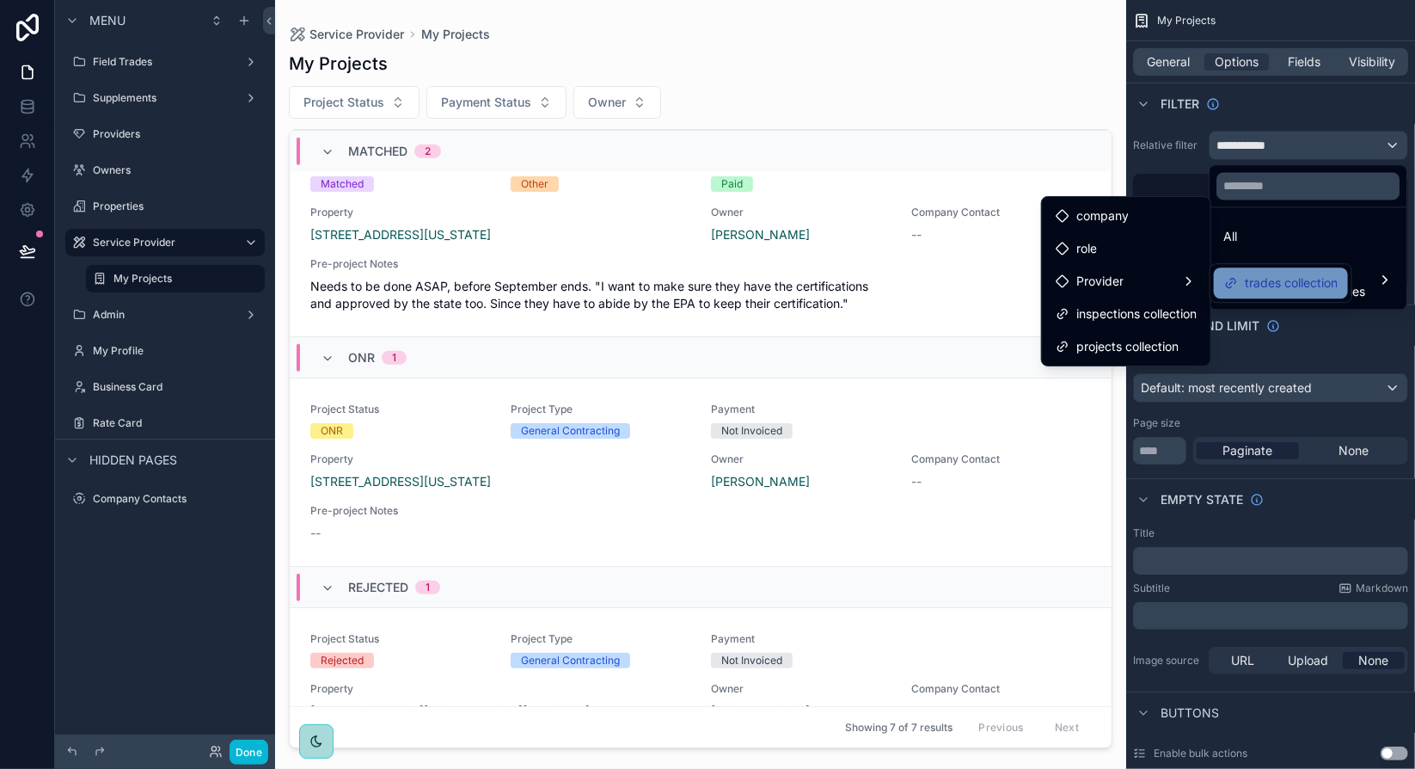
click at [1268, 286] on span "trades collection" at bounding box center [1291, 283] width 93 height 21
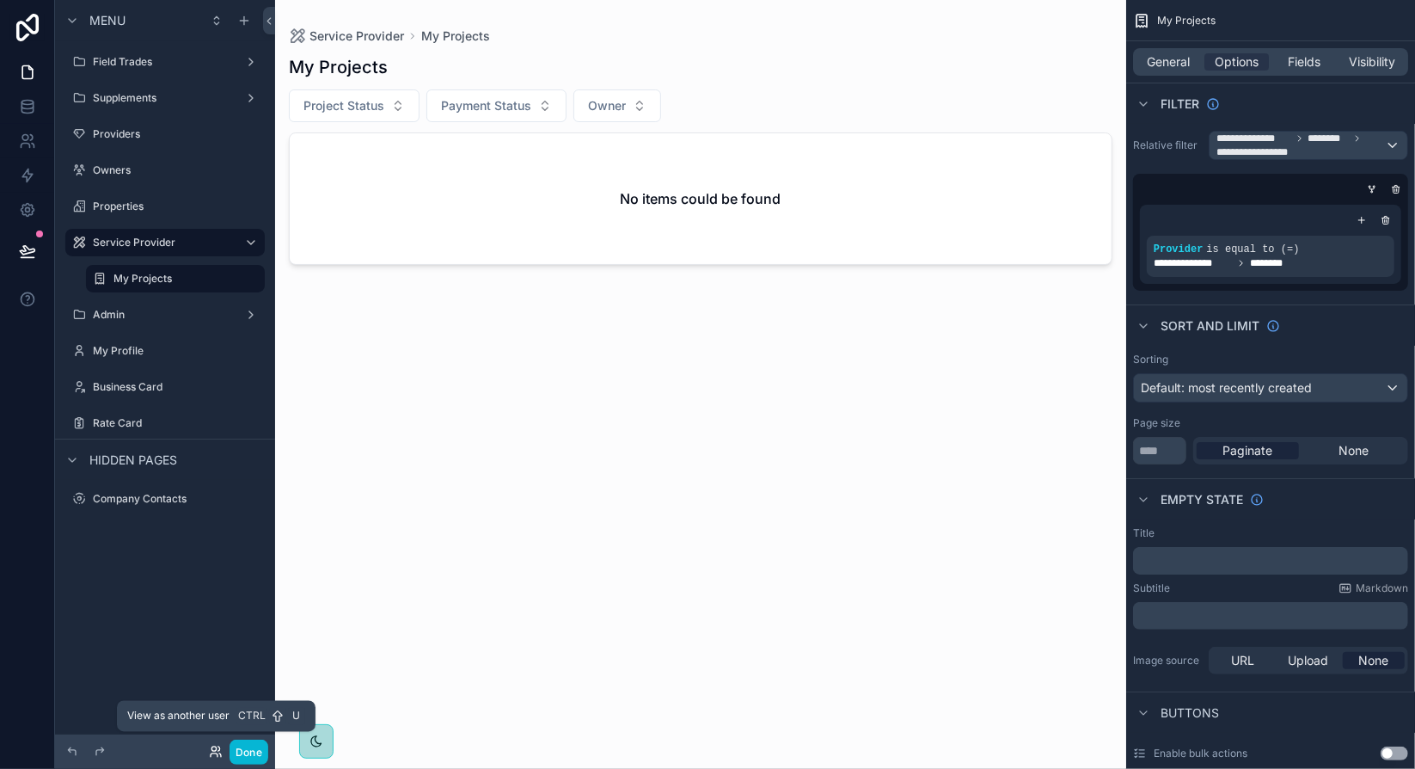
click at [221, 750] on icon at bounding box center [216, 751] width 14 height 14
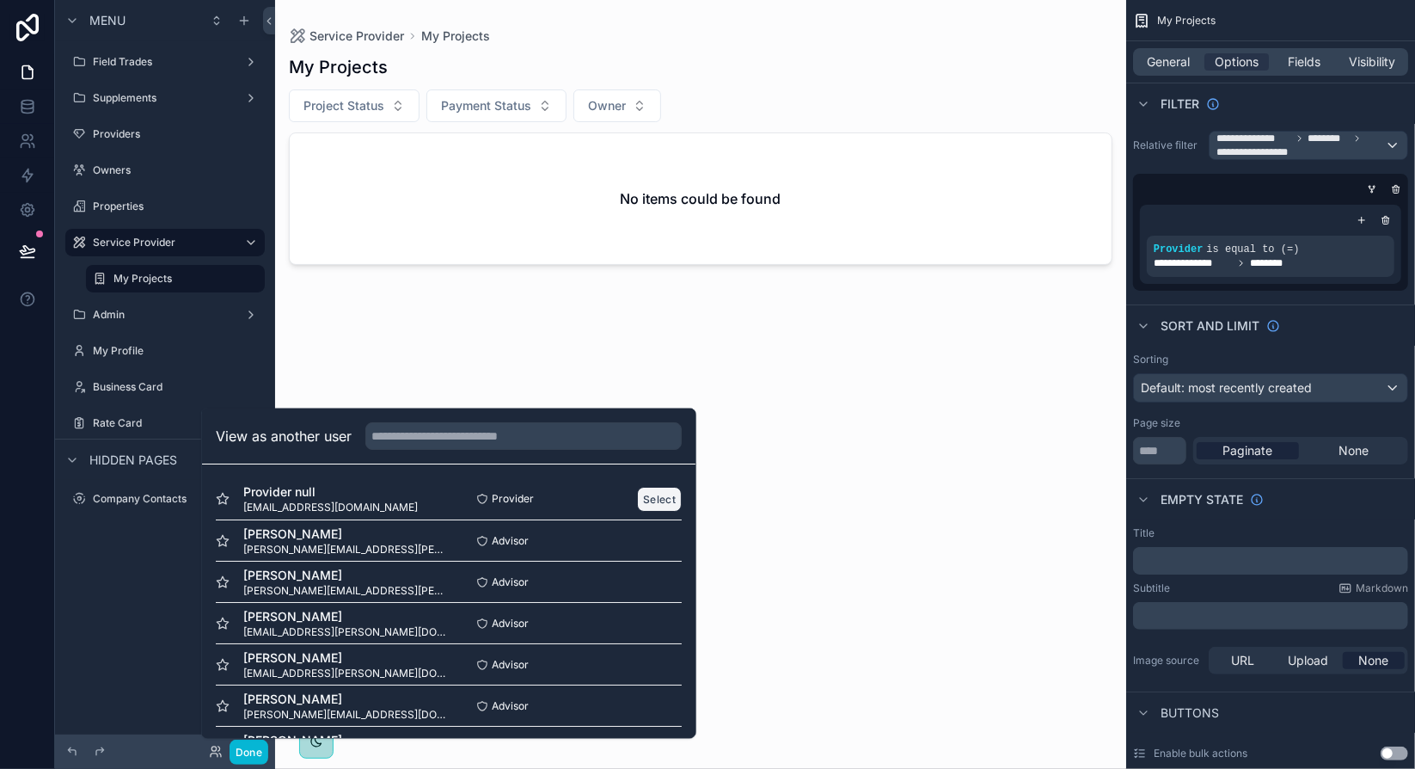
click at [652, 496] on button "Select" at bounding box center [659, 499] width 45 height 25
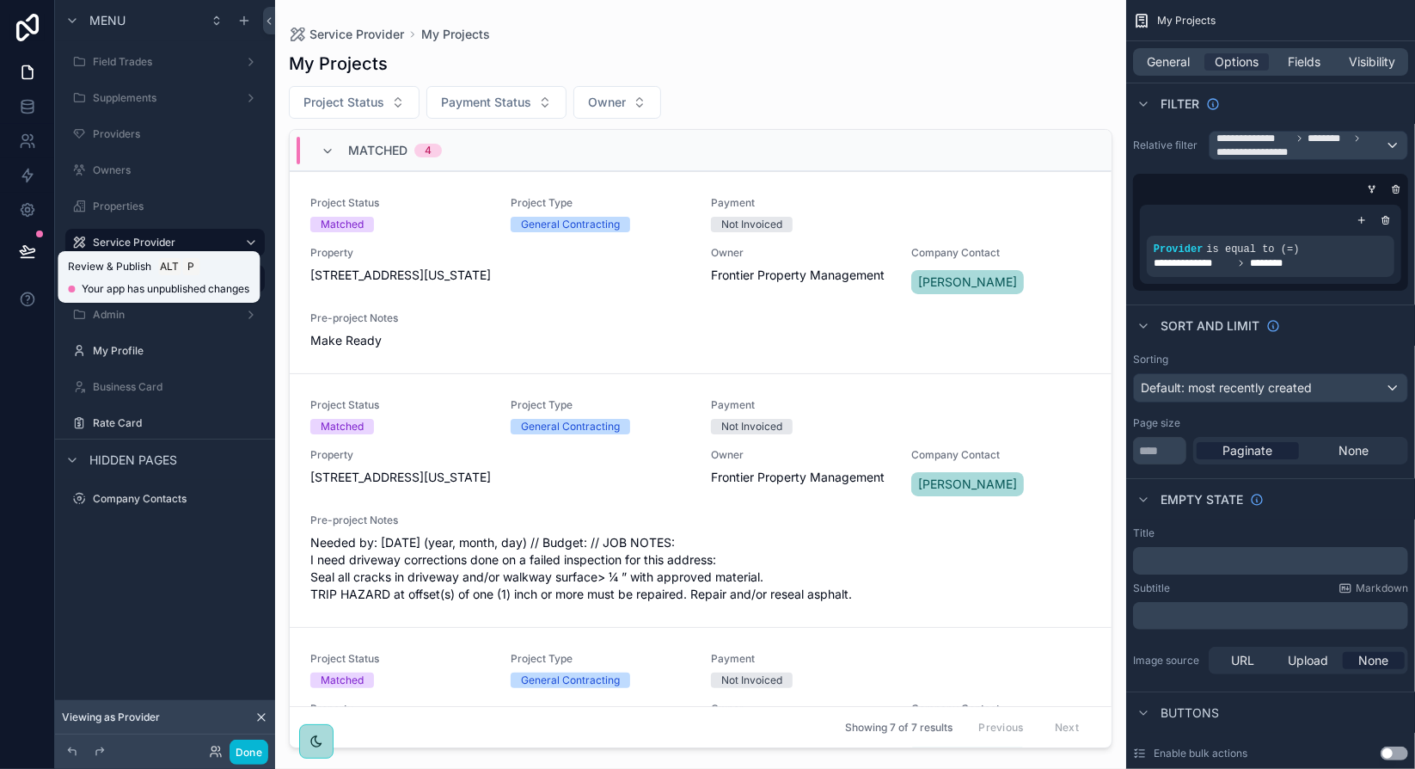
click at [21, 250] on icon at bounding box center [27, 250] width 15 height 9
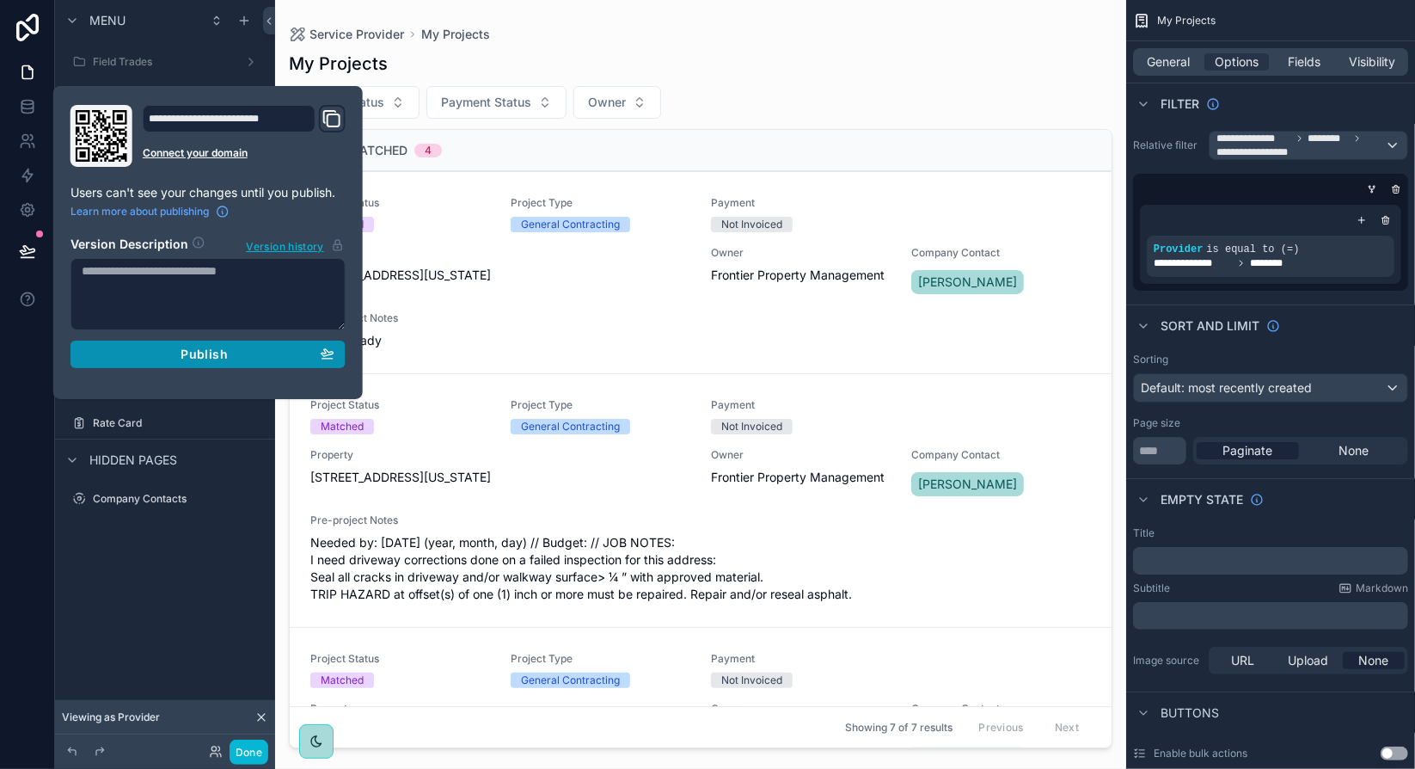
click at [168, 355] on div "Publish" at bounding box center [208, 353] width 253 height 15
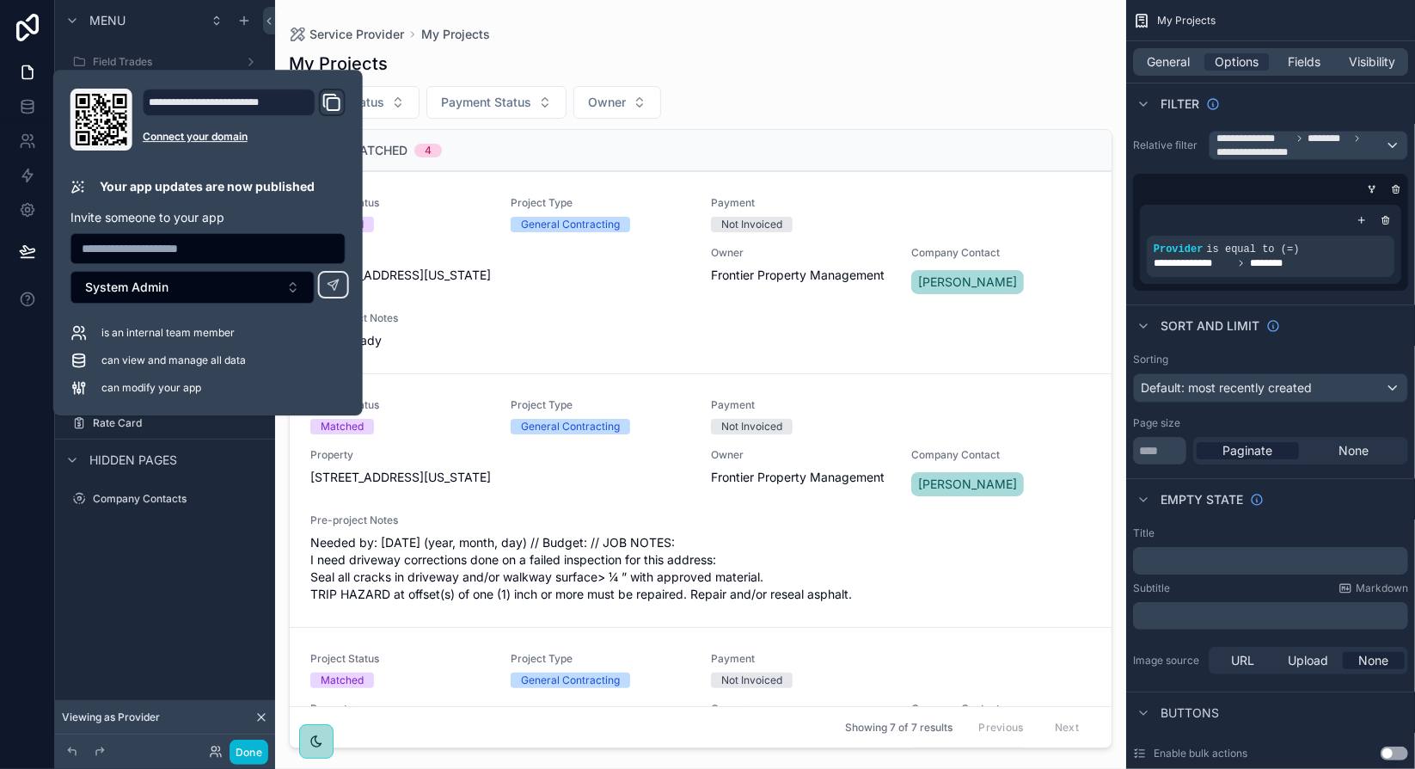
click at [145, 630] on div "Menu Field Trades Supplements Providers Owners Properties Service Provider My P…" at bounding box center [165, 374] width 220 height 748
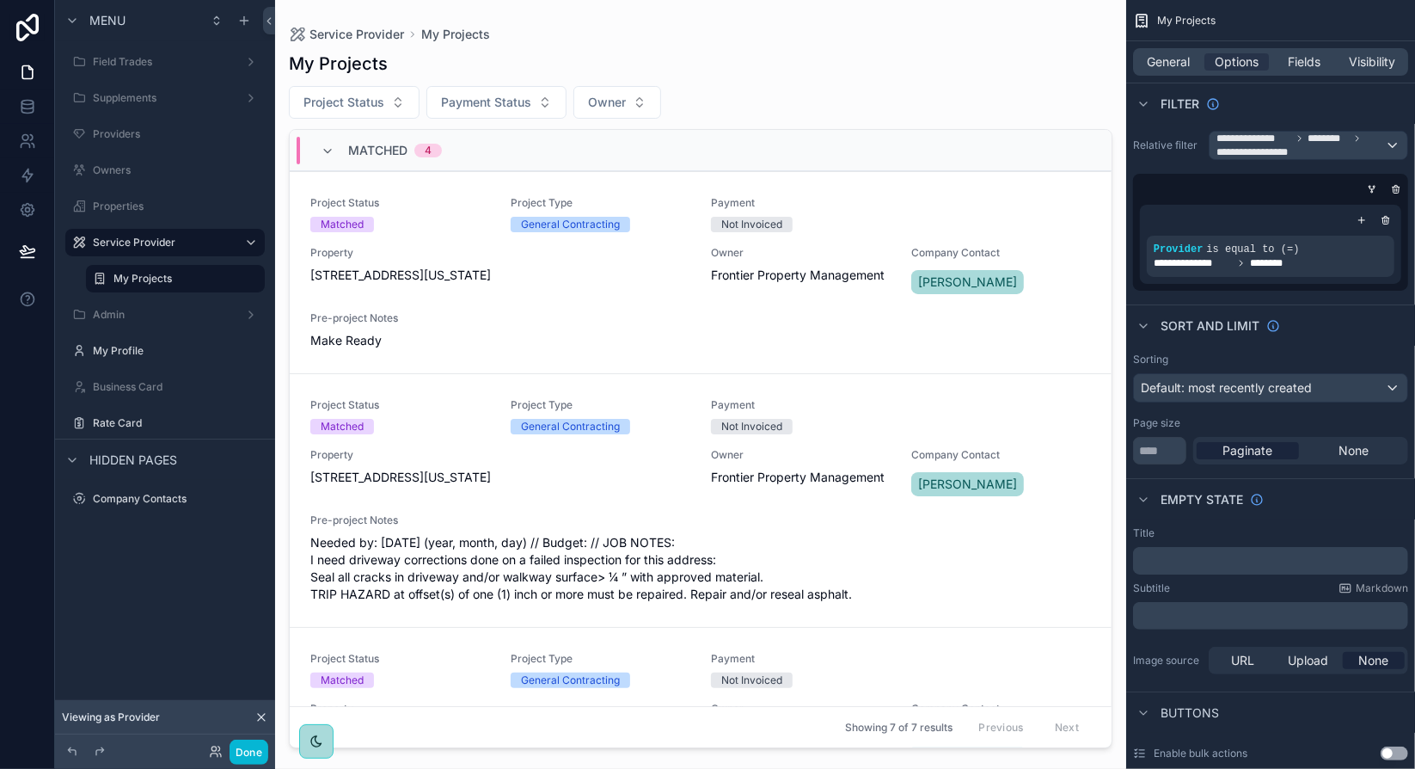
click at [106, 650] on div "Menu Field Trades Supplements Providers Owners Properties Service Provider My P…" at bounding box center [165, 374] width 220 height 748
click at [260, 757] on button "Done" at bounding box center [249, 751] width 39 height 25
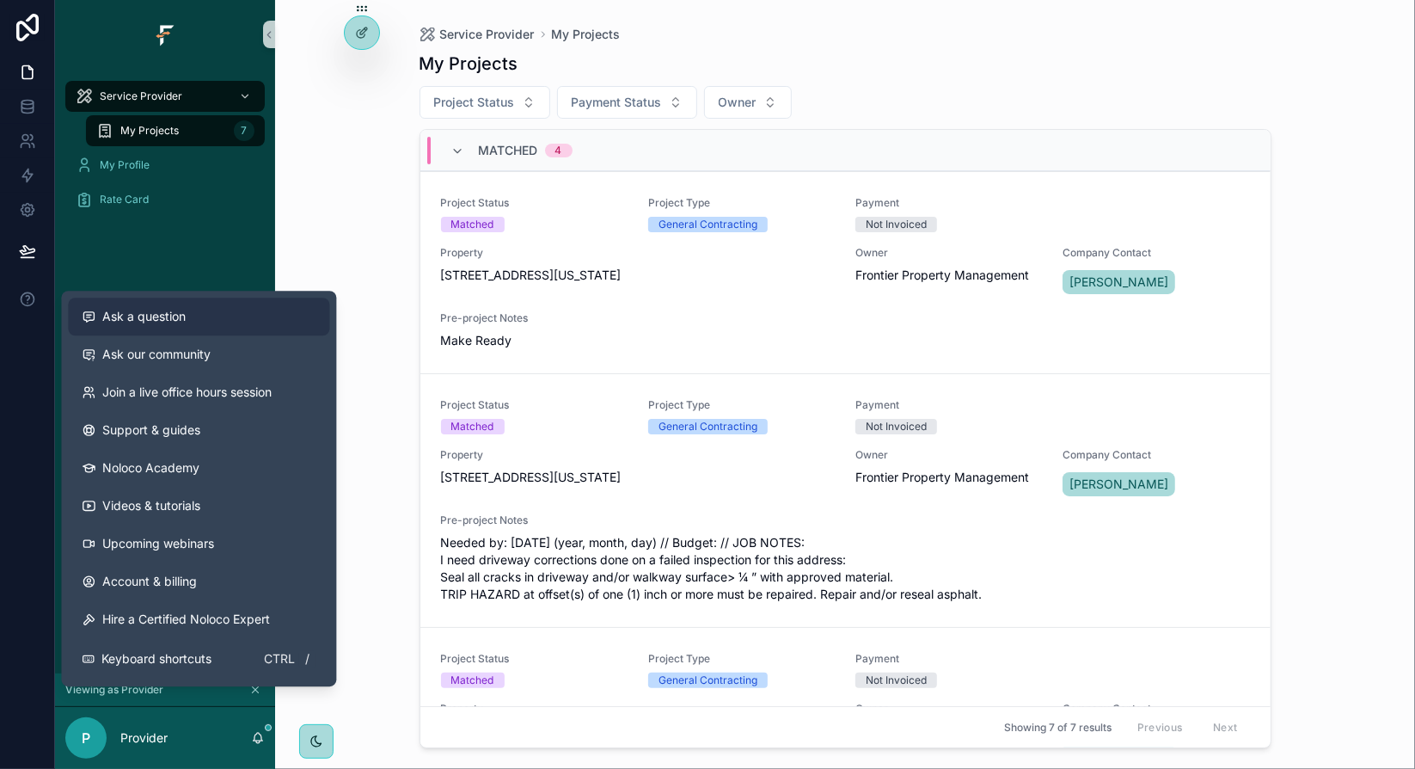
click at [108, 310] on span "Ask a question" at bounding box center [143, 316] width 83 height 17
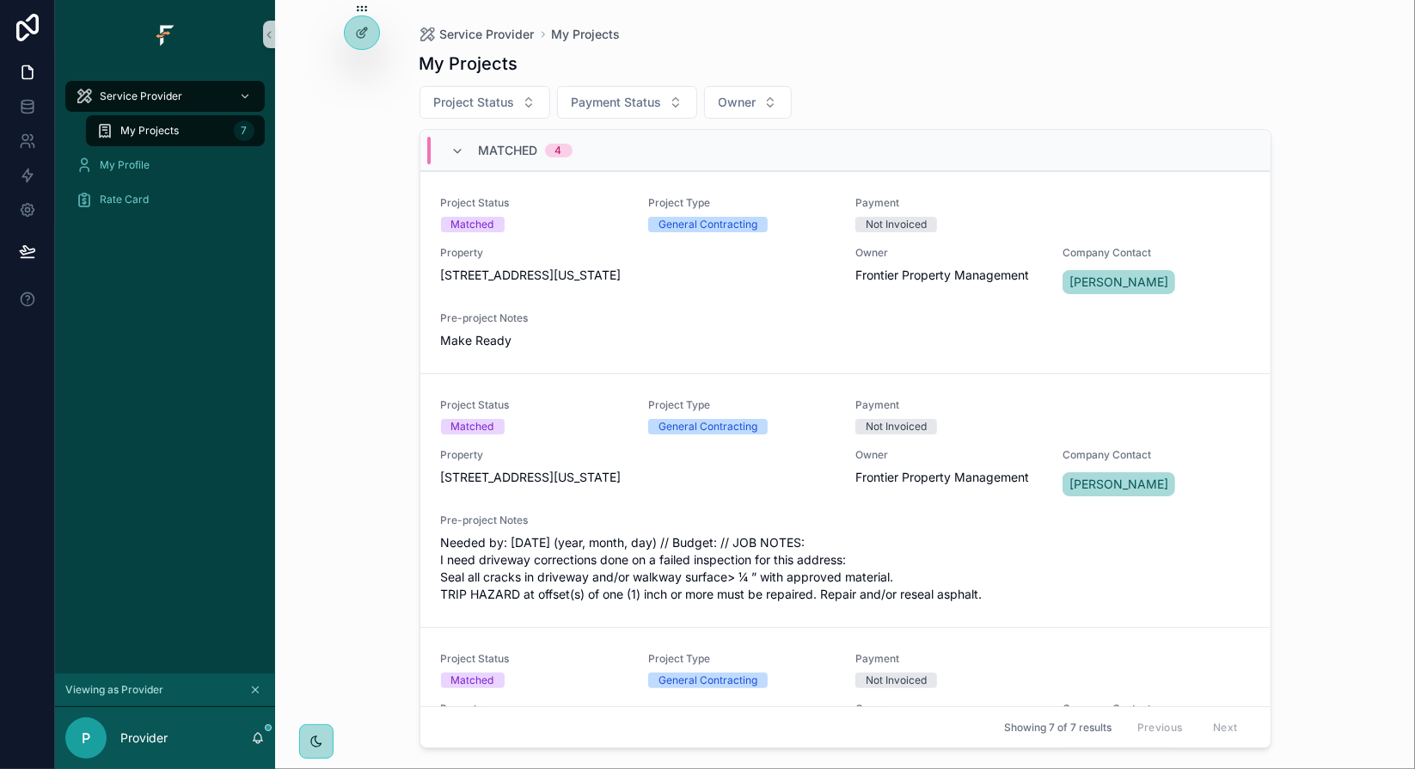
click at [1308, 616] on div "Service Provider My Projects My Projects Project Status Payment Status Owner Ma…" at bounding box center [845, 384] width 1140 height 769
click at [1326, 594] on div "Service Provider My Projects My Projects Project Status Payment Status Owner Ma…" at bounding box center [845, 384] width 1140 height 769
click at [101, 333] on div "Service Provider My Projects 7 My Profile Rate Card" at bounding box center [165, 371] width 220 height 604
click at [322, 222] on div "Service Provider My Projects My Projects Project Status Payment Status Owner Ma…" at bounding box center [845, 384] width 1140 height 769
click at [98, 246] on div "Service Provider My Projects 7 My Profile Rate Card" at bounding box center [165, 371] width 220 height 604
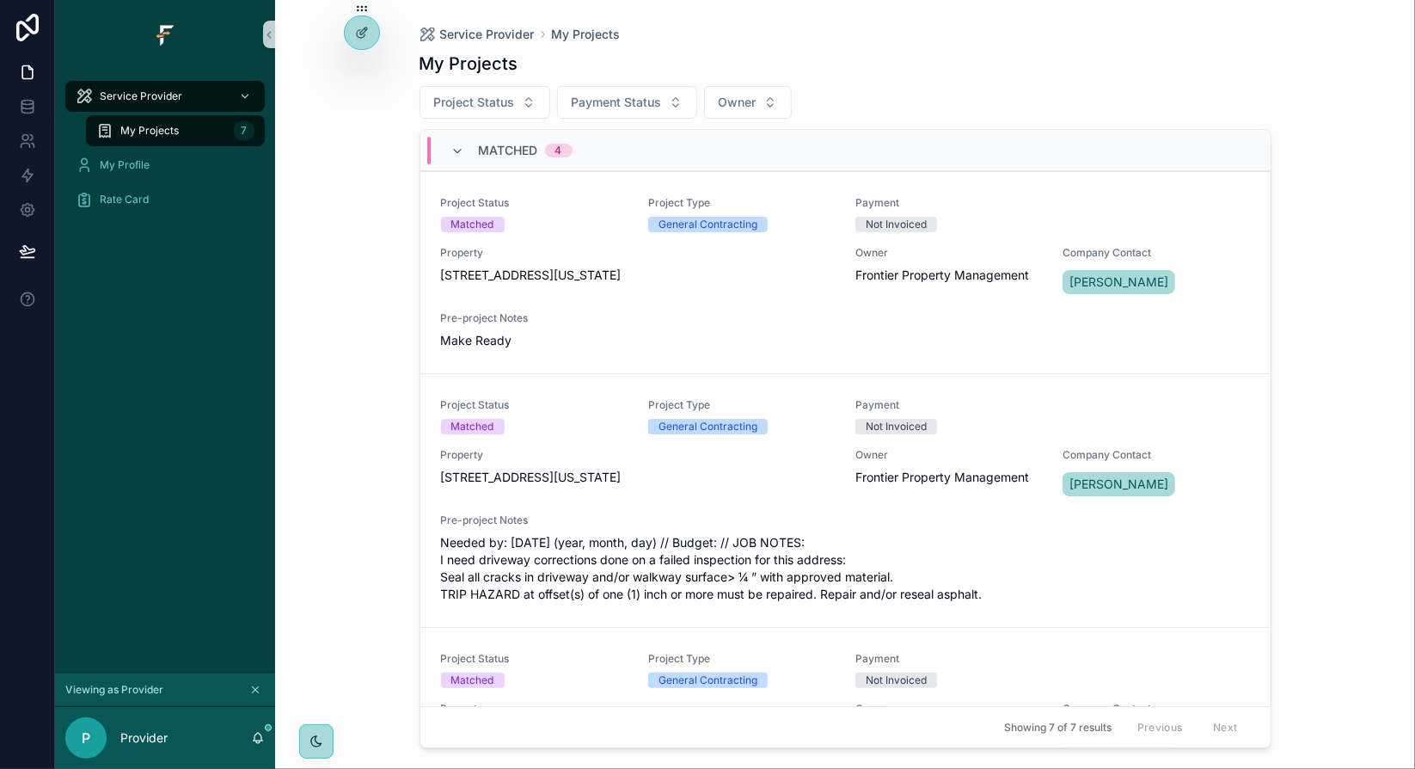
drag, startPoint x: 381, startPoint y: 174, endPoint x: 382, endPoint y: 188, distance: 14.6
click at [381, 174] on div "Service Provider My Projects My Projects Project Status Payment Status Owner Ma…" at bounding box center [845, 384] width 1140 height 769
click at [1321, 143] on div "Service Provider My Projects My Projects Project Status Payment Status Owner Ma…" at bounding box center [845, 384] width 1140 height 769
click at [1339, 214] on div "Service Provider My Projects My Projects Project Status Payment Status Owner Ma…" at bounding box center [845, 384] width 1140 height 769
click at [1337, 602] on div "Service Provider My Projects My Projects Project Status Payment Status Owner Ma…" at bounding box center [845, 384] width 1140 height 769
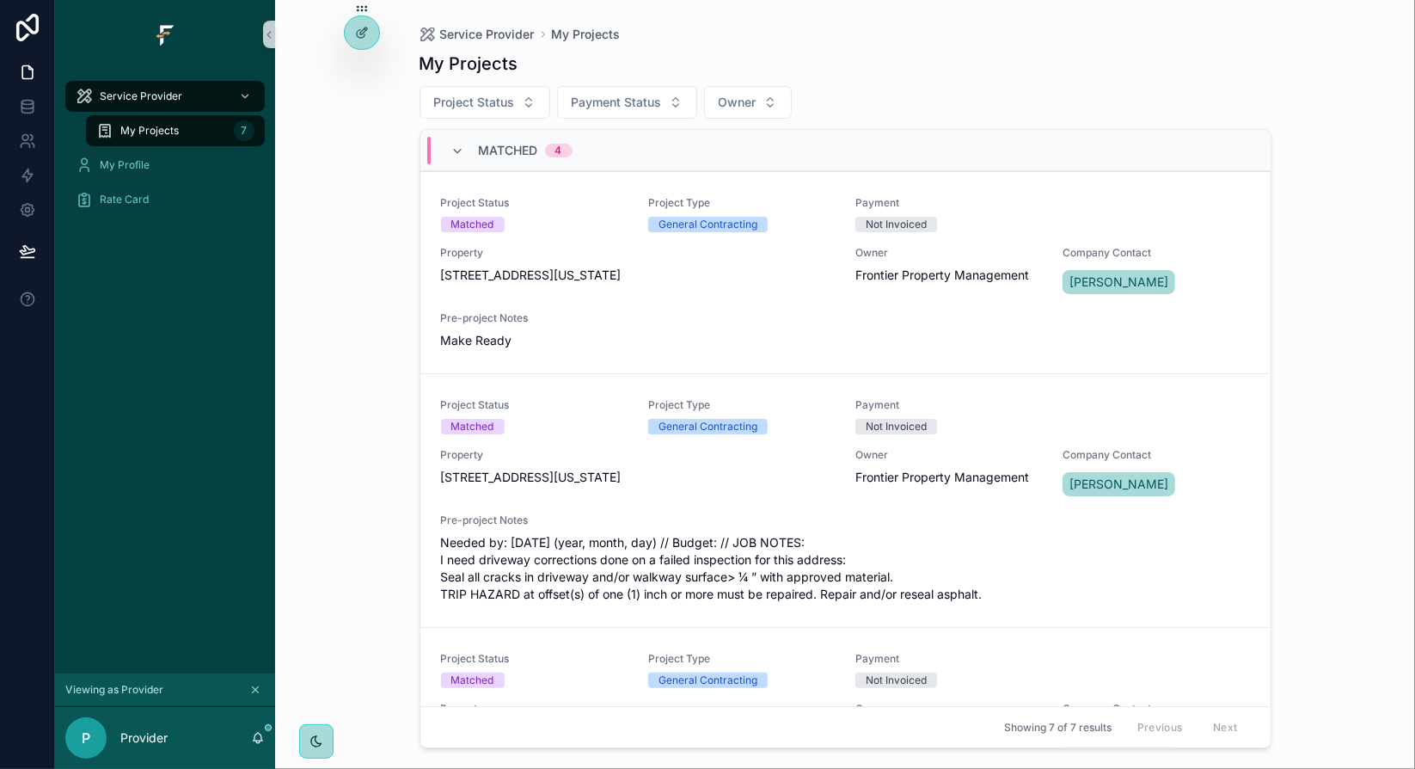
click at [327, 369] on div "Service Provider My Projects My Projects Project Status Payment Status Owner Ma…" at bounding box center [845, 384] width 1140 height 769
click at [356, 318] on div "Service Provider My Projects My Projects Project Status Payment Status Owner Ma…" at bounding box center [845, 384] width 1140 height 769
click at [362, 336] on div "Service Provider My Projects My Projects Project Status Payment Status Owner Ma…" at bounding box center [845, 384] width 1140 height 769
click at [334, 221] on div "Service Provider My Projects My Projects Project Status Payment Status Owner Ma…" at bounding box center [845, 384] width 1140 height 769
click at [156, 200] on div "Rate Card" at bounding box center [165, 200] width 179 height 28
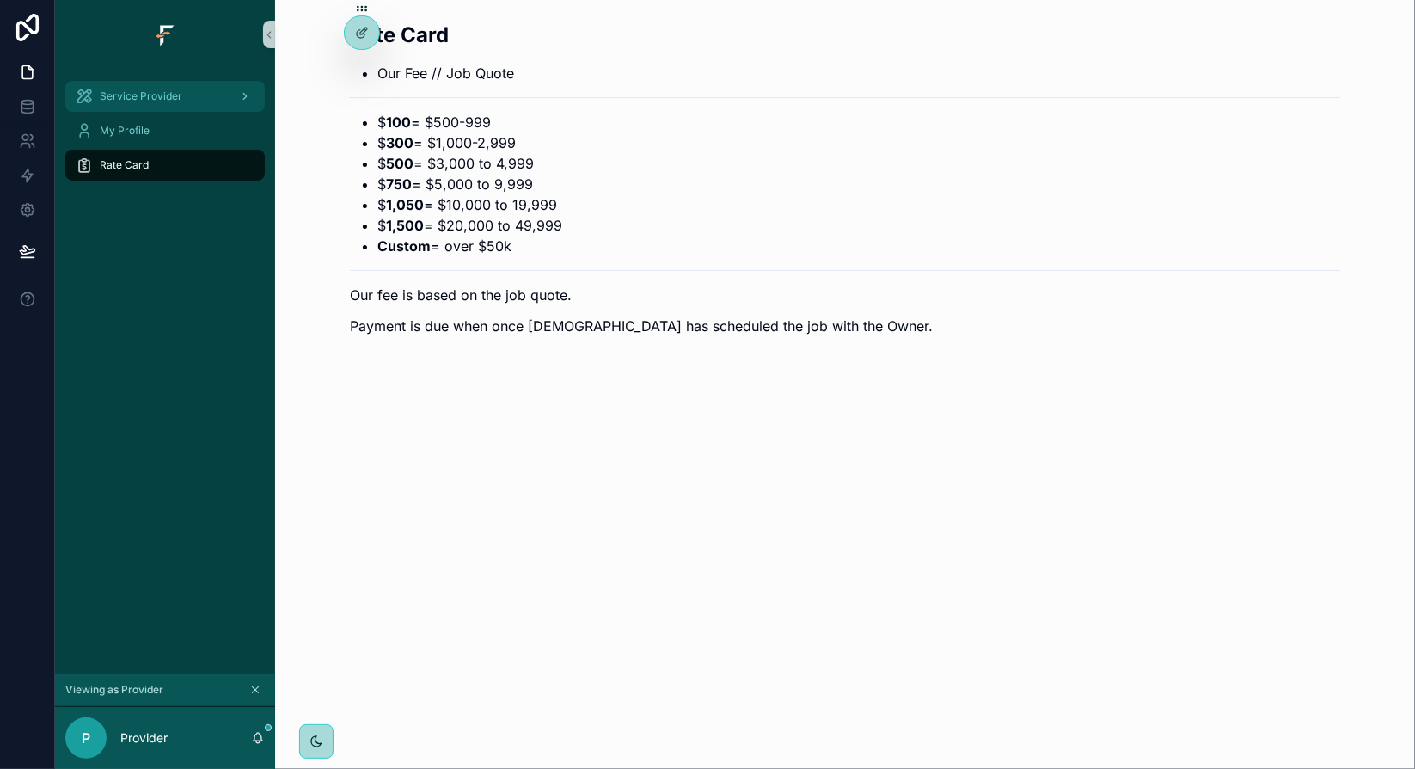
click at [179, 88] on div "Service Provider" at bounding box center [165, 97] width 179 height 28
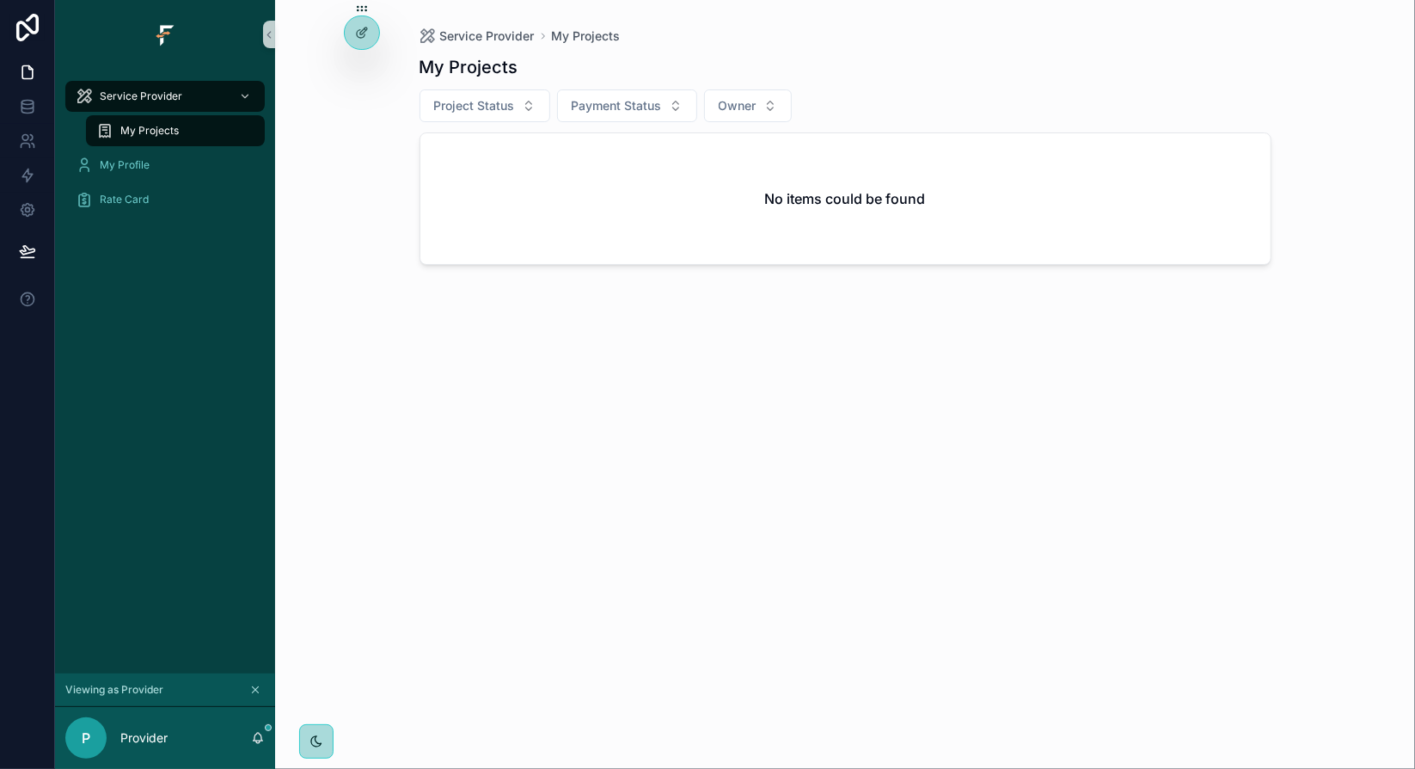
click at [382, 129] on div "Service Provider My Projects My Projects Project Status Payment Status Owner No…" at bounding box center [845, 384] width 1140 height 769
click at [368, 467] on div "Service Provider My Projects My Projects Project Status Payment Status Owner No…" at bounding box center [845, 384] width 1140 height 769
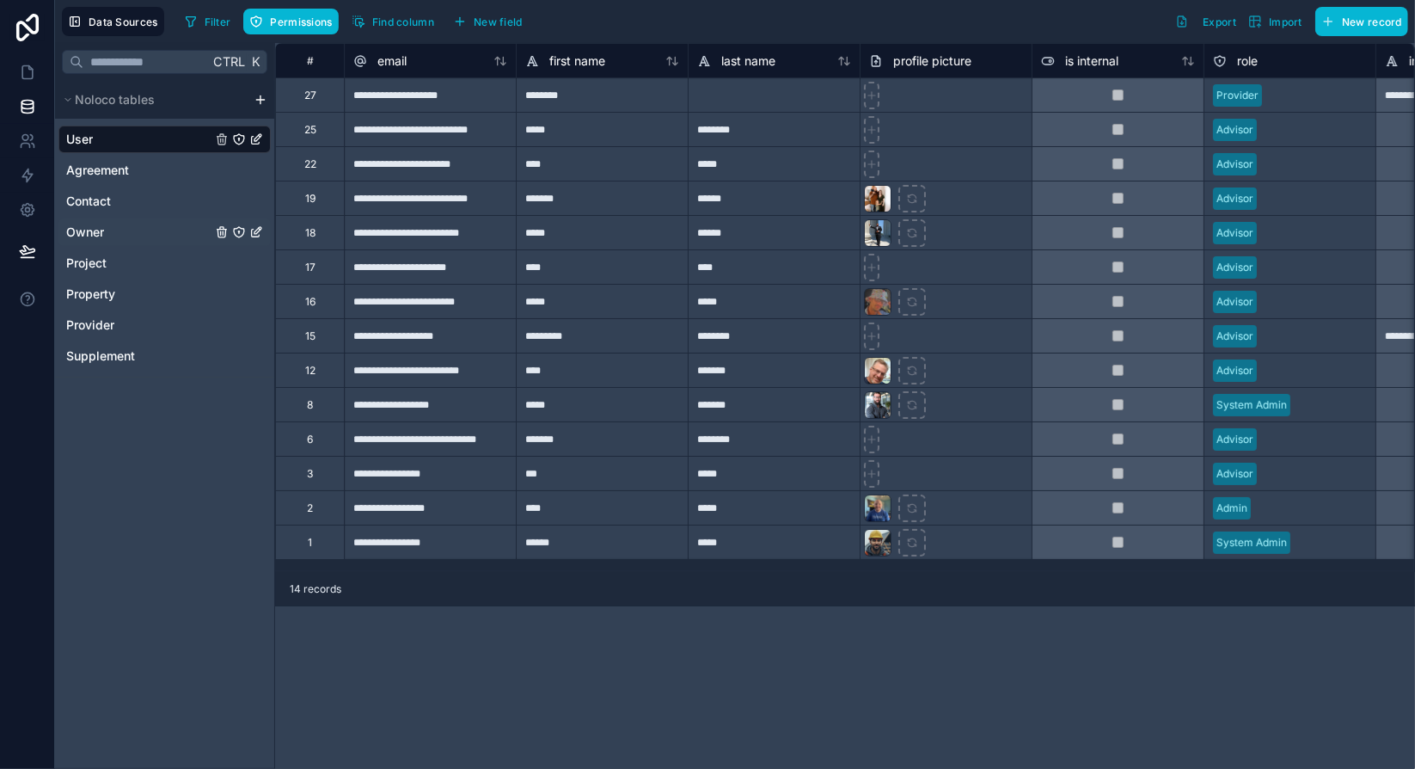
click at [103, 233] on span "Owner" at bounding box center [85, 232] width 38 height 17
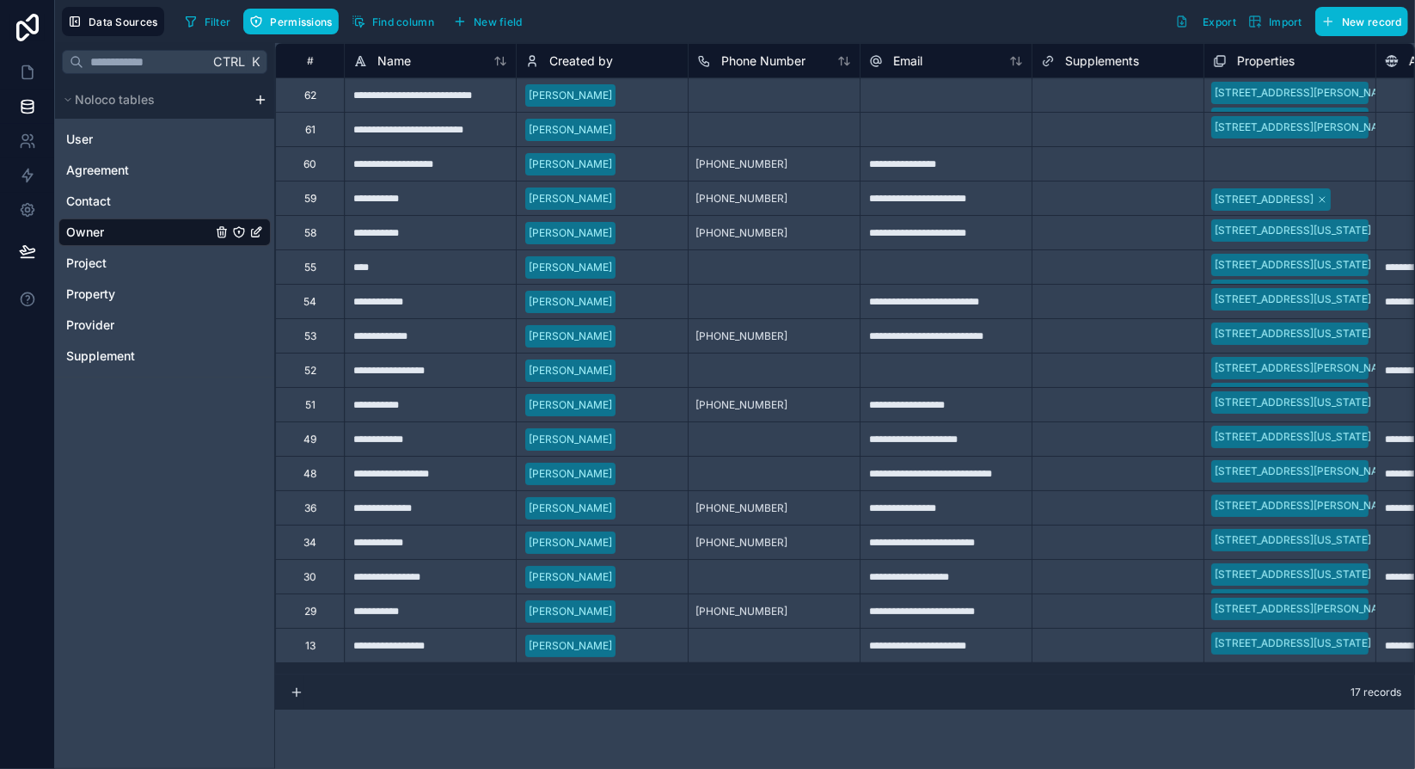
click at [703, 683] on div "17 records" at bounding box center [845, 692] width 1140 height 34
click at [706, 689] on div "17 records" at bounding box center [845, 692] width 1140 height 34
click at [750, 102] on div at bounding box center [774, 94] width 172 height 34
click at [836, 703] on div "17 records" at bounding box center [845, 692] width 1140 height 34
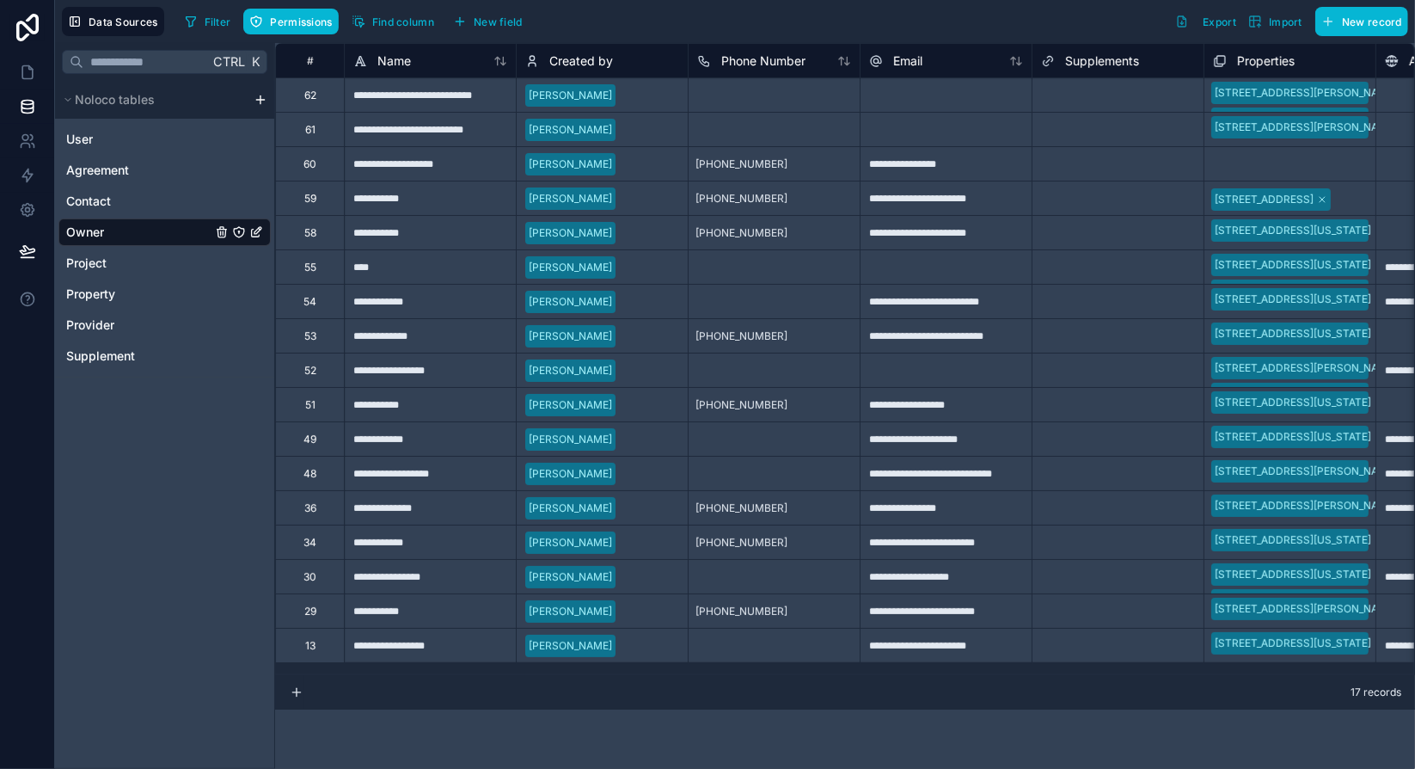
click at [842, 695] on div "17 records" at bounding box center [845, 692] width 1140 height 34
click at [851, 685] on div "17 records" at bounding box center [845, 692] width 1140 height 34
click at [788, 687] on div "17 records" at bounding box center [845, 692] width 1140 height 34
click at [835, 702] on div "17 records" at bounding box center [845, 692] width 1140 height 34
click at [830, 692] on div "17 records" at bounding box center [845, 692] width 1140 height 34
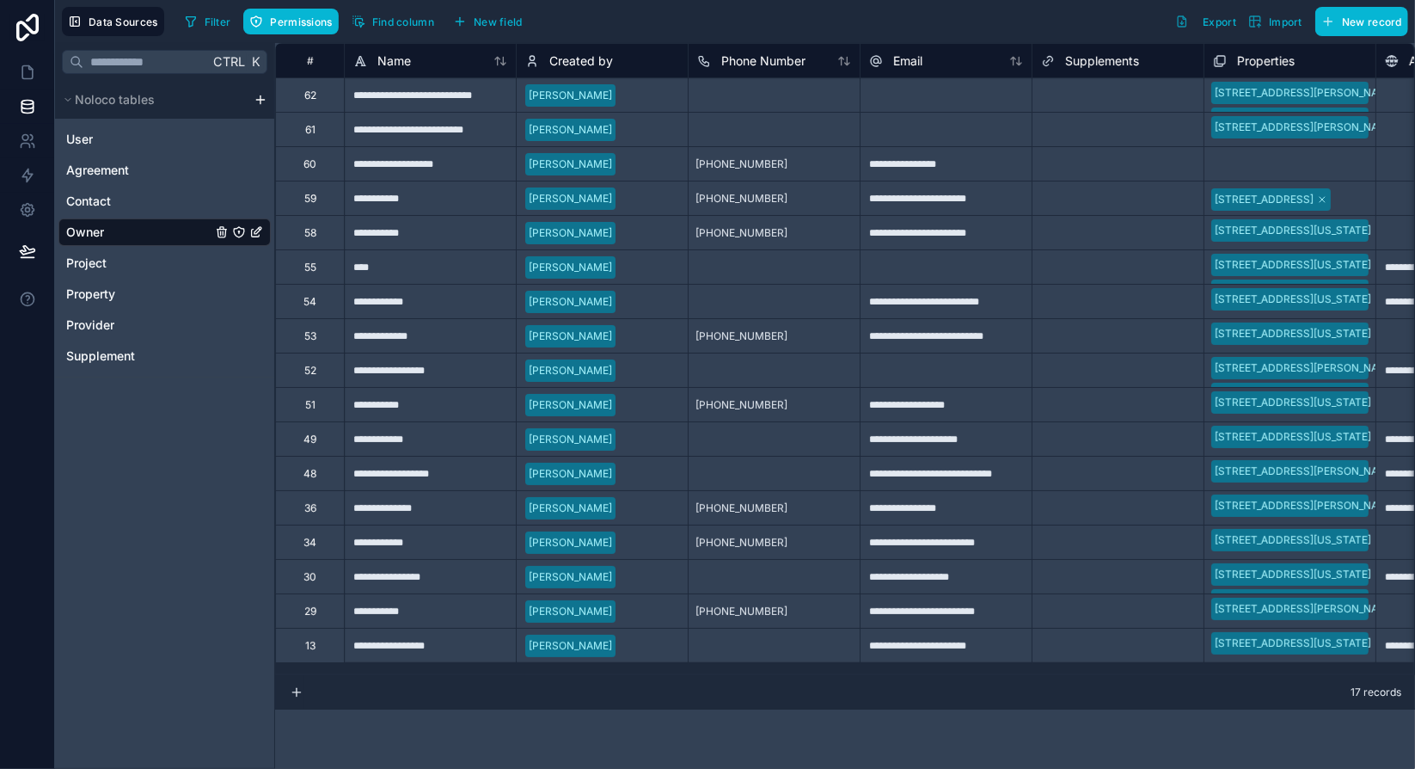
click at [830, 692] on div "17 records" at bounding box center [845, 692] width 1140 height 34
click at [824, 692] on div "17 records" at bounding box center [845, 692] width 1140 height 34
click at [965, 374] on div at bounding box center [946, 369] width 172 height 34
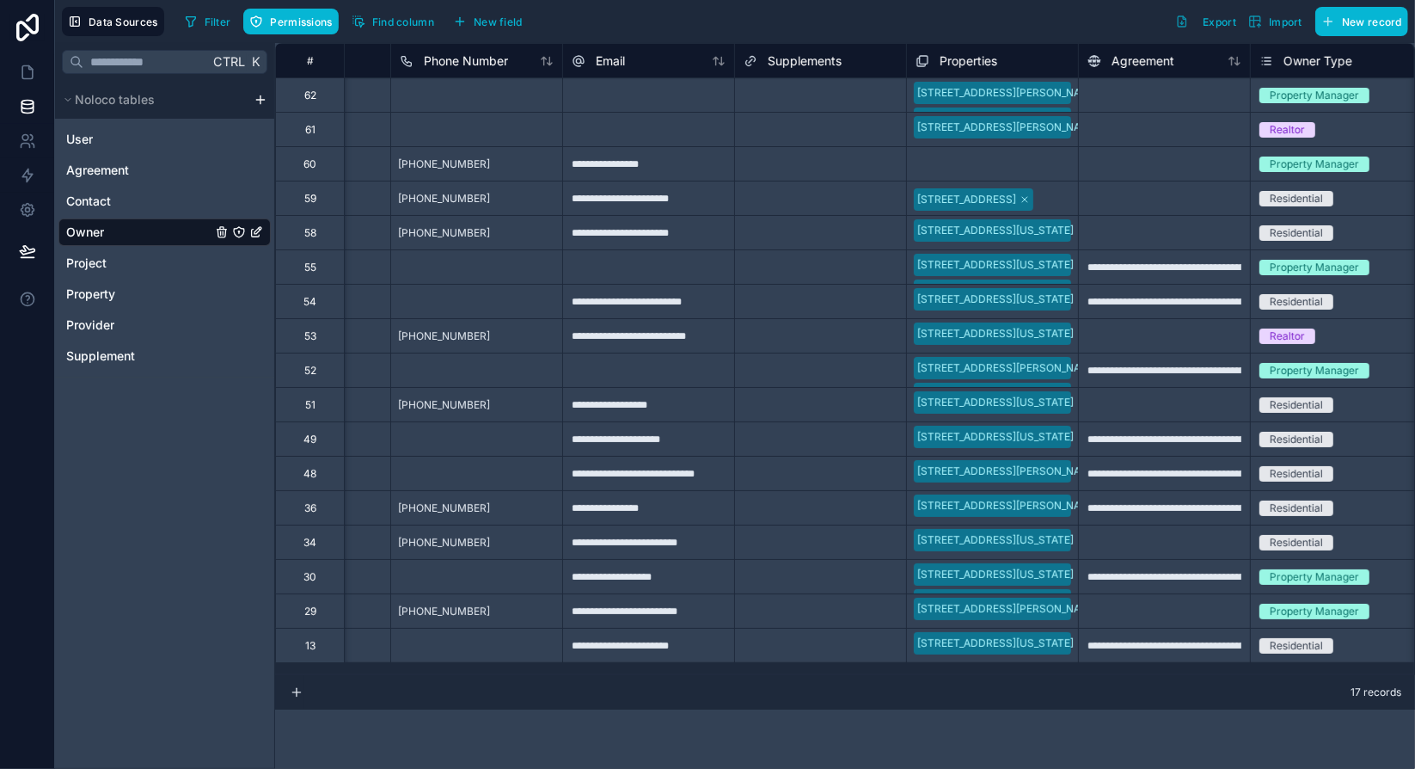
scroll to position [0, 299]
click at [1155, 373] on div "**********" at bounding box center [1162, 369] width 172 height 34
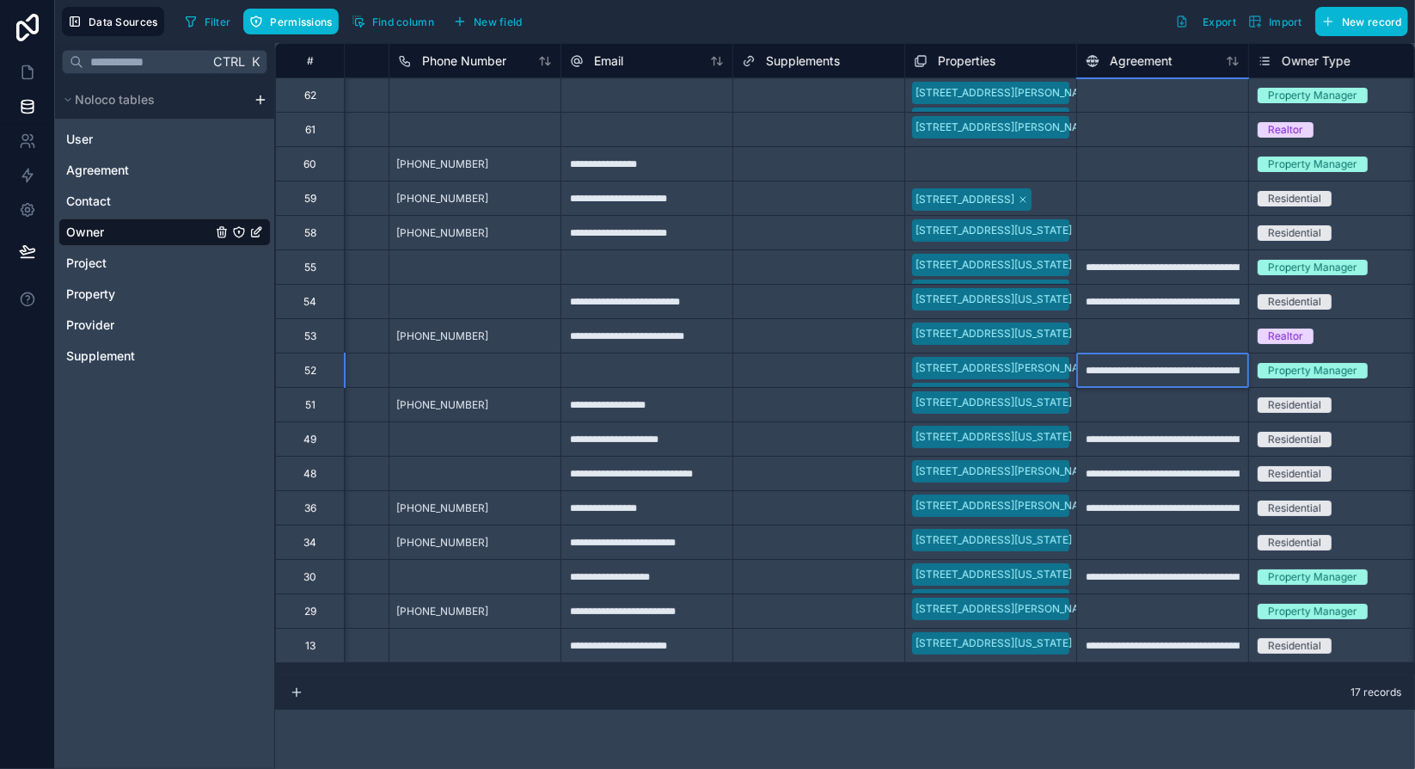
click at [1193, 372] on div "**********" at bounding box center [1162, 369] width 172 height 34
click at [1193, 372] on input "**********" at bounding box center [1162, 370] width 171 height 34
click at [34, 78] on icon at bounding box center [27, 72] width 17 height 17
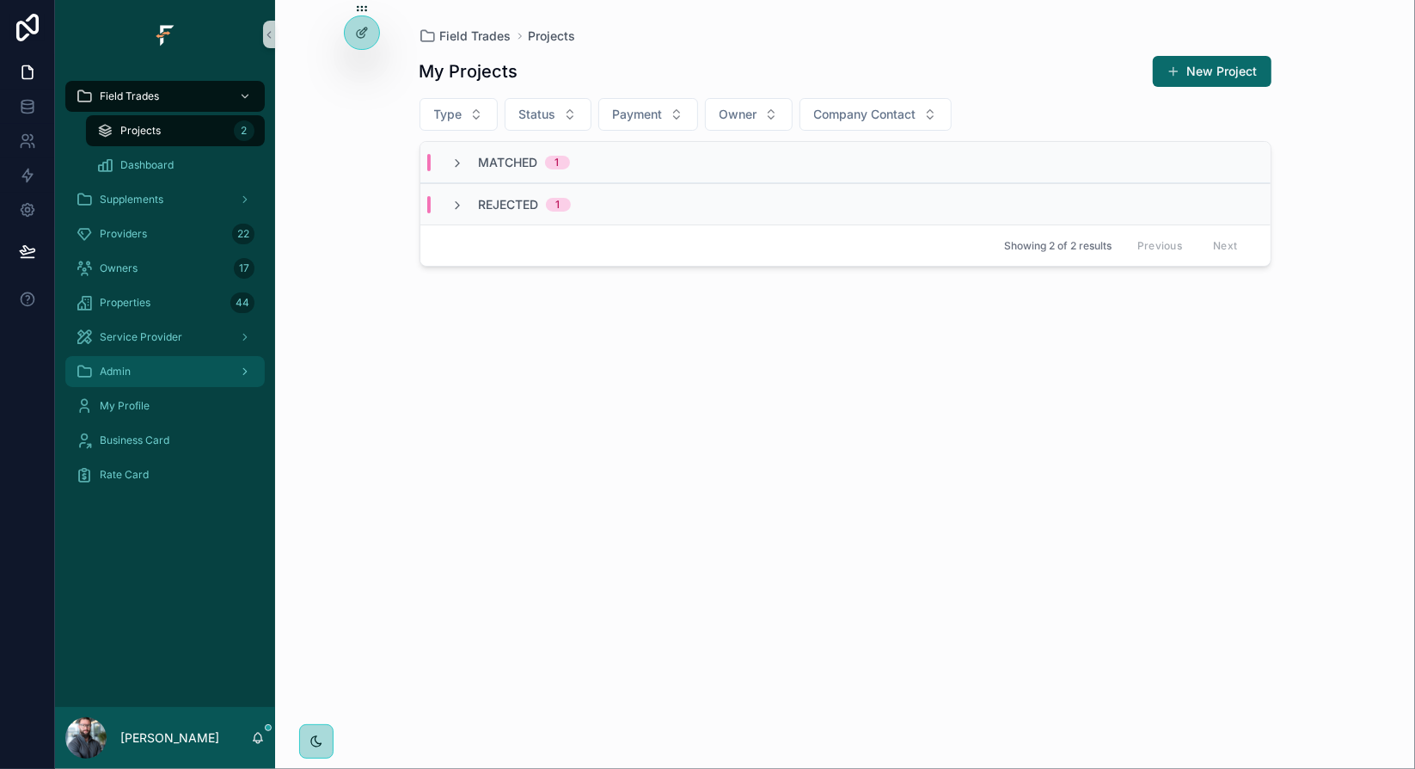
click at [211, 371] on div "Admin" at bounding box center [165, 372] width 179 height 28
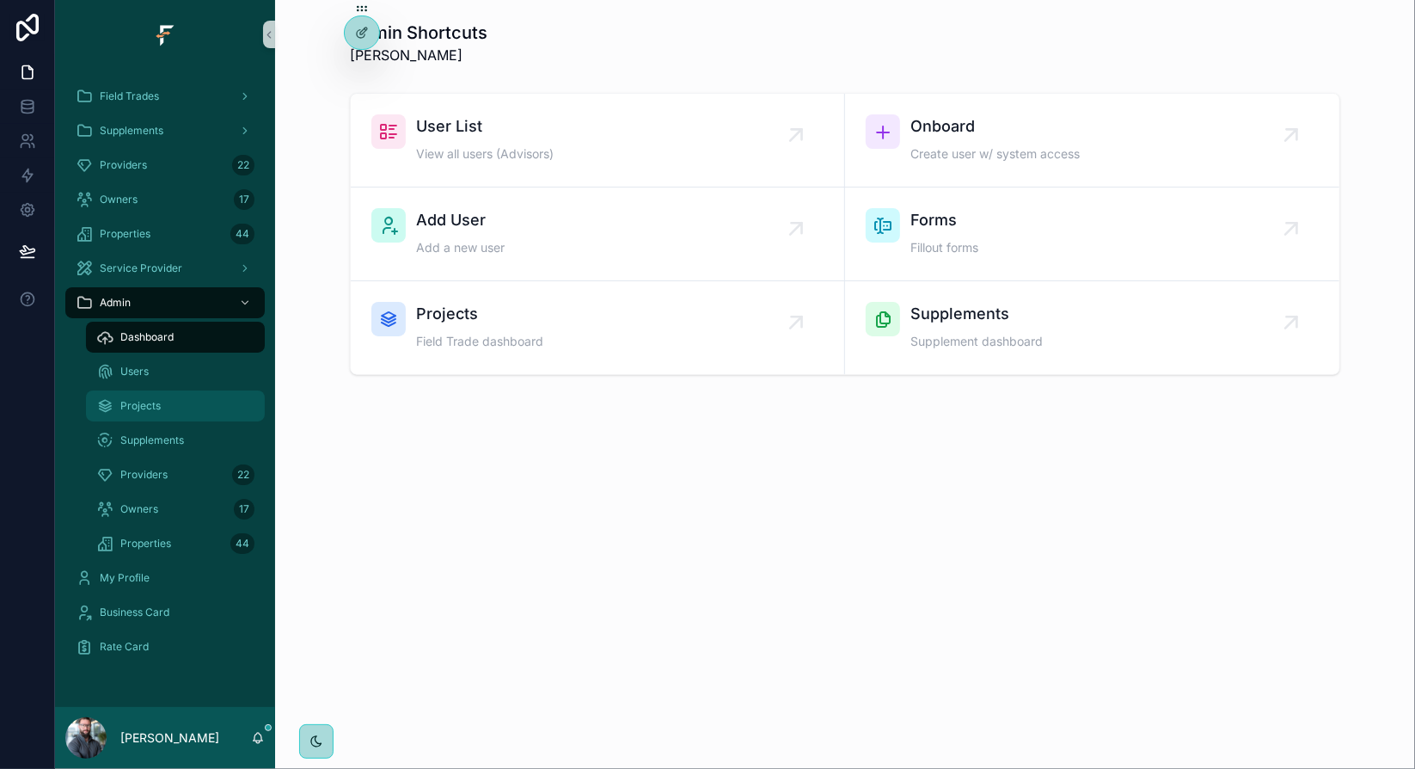
click at [168, 403] on div "Projects" at bounding box center [175, 406] width 158 height 28
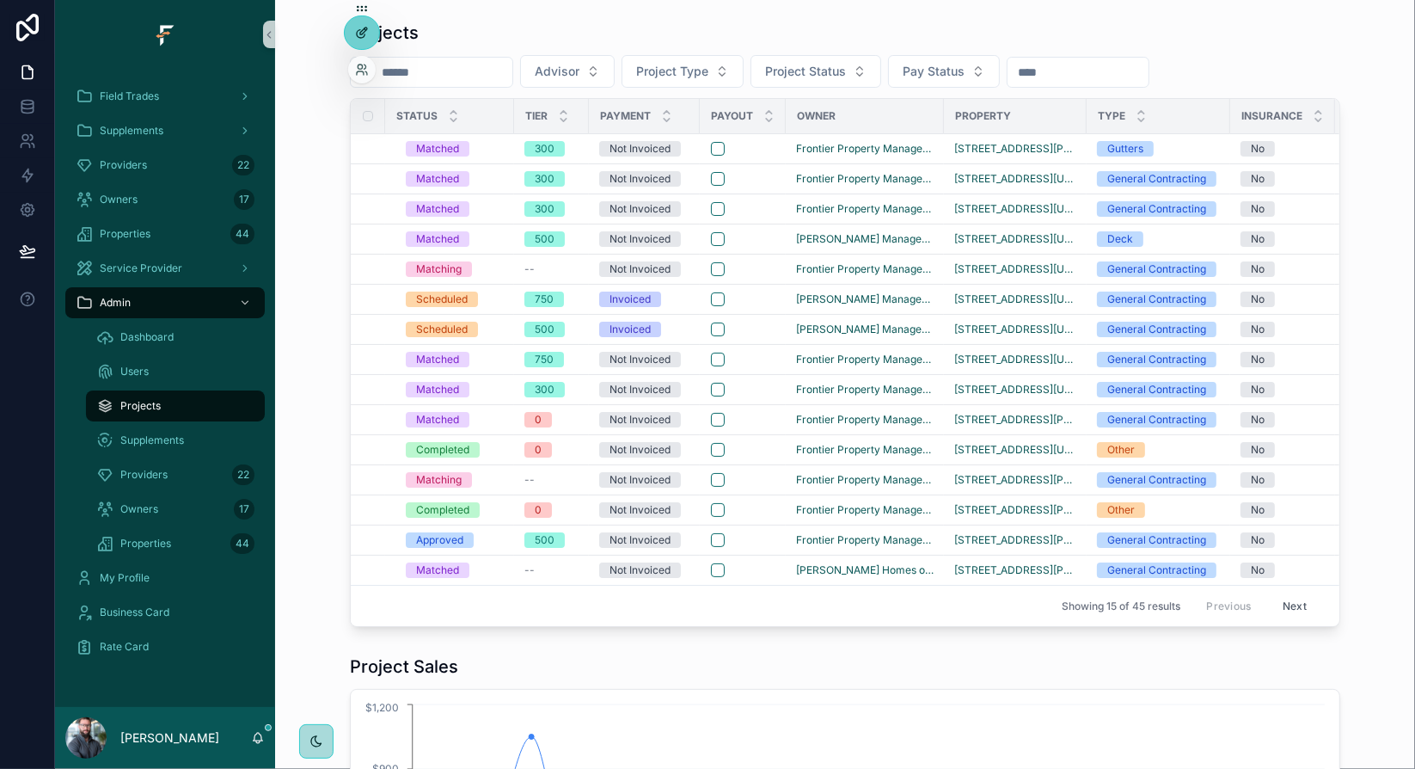
click at [361, 32] on icon at bounding box center [362, 33] width 14 height 14
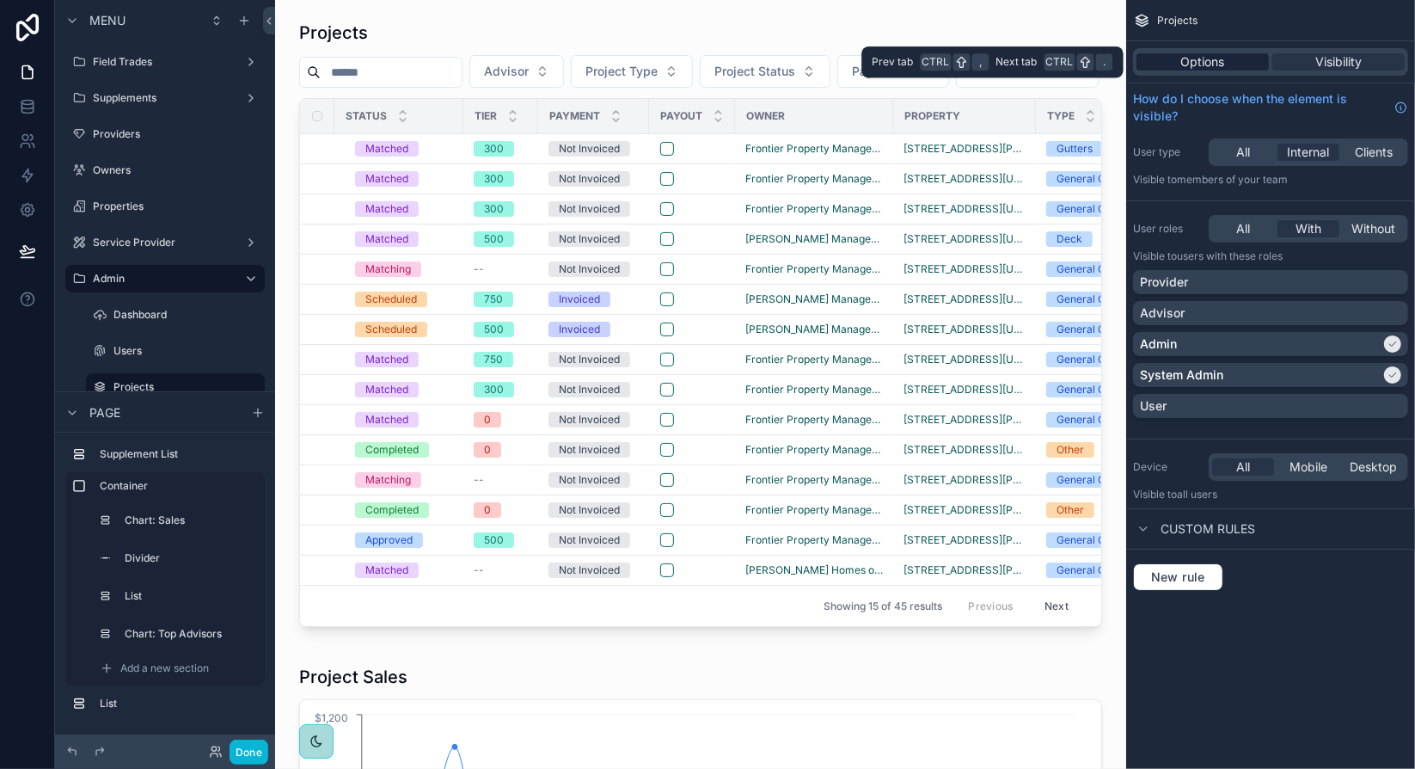
click at [1208, 62] on span "Options" at bounding box center [1203, 61] width 44 height 17
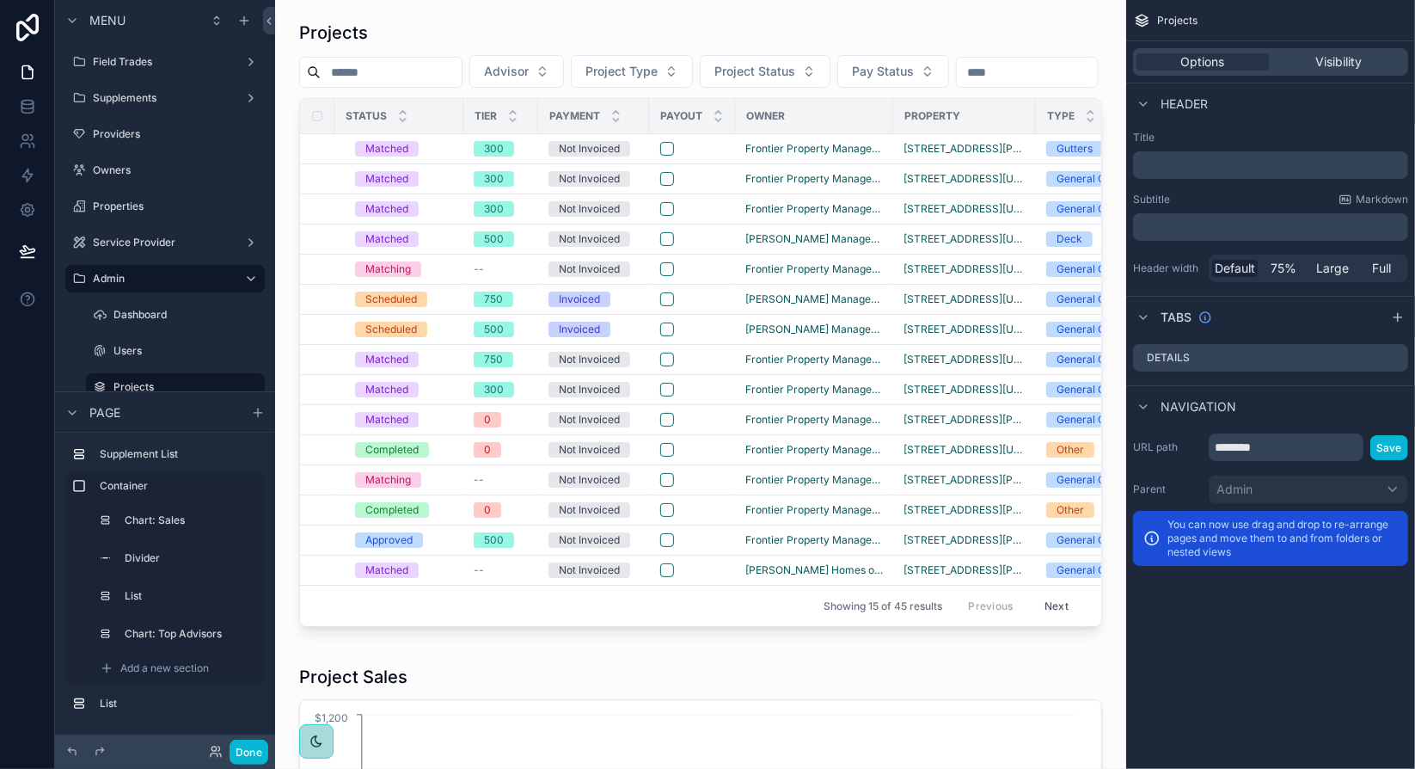
click at [1063, 112] on div "scrollable content" at bounding box center [701, 324] width 824 height 620
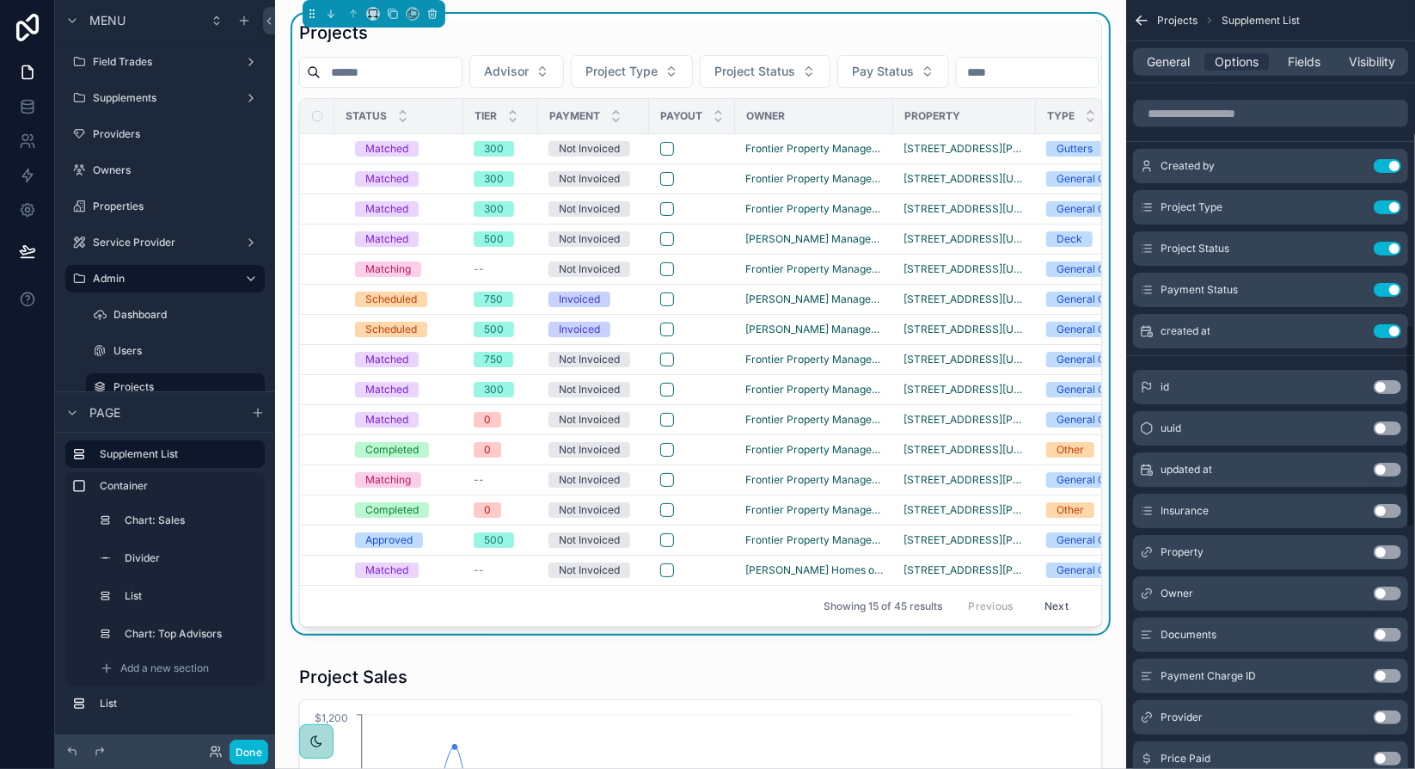
scroll to position [1290, 0]
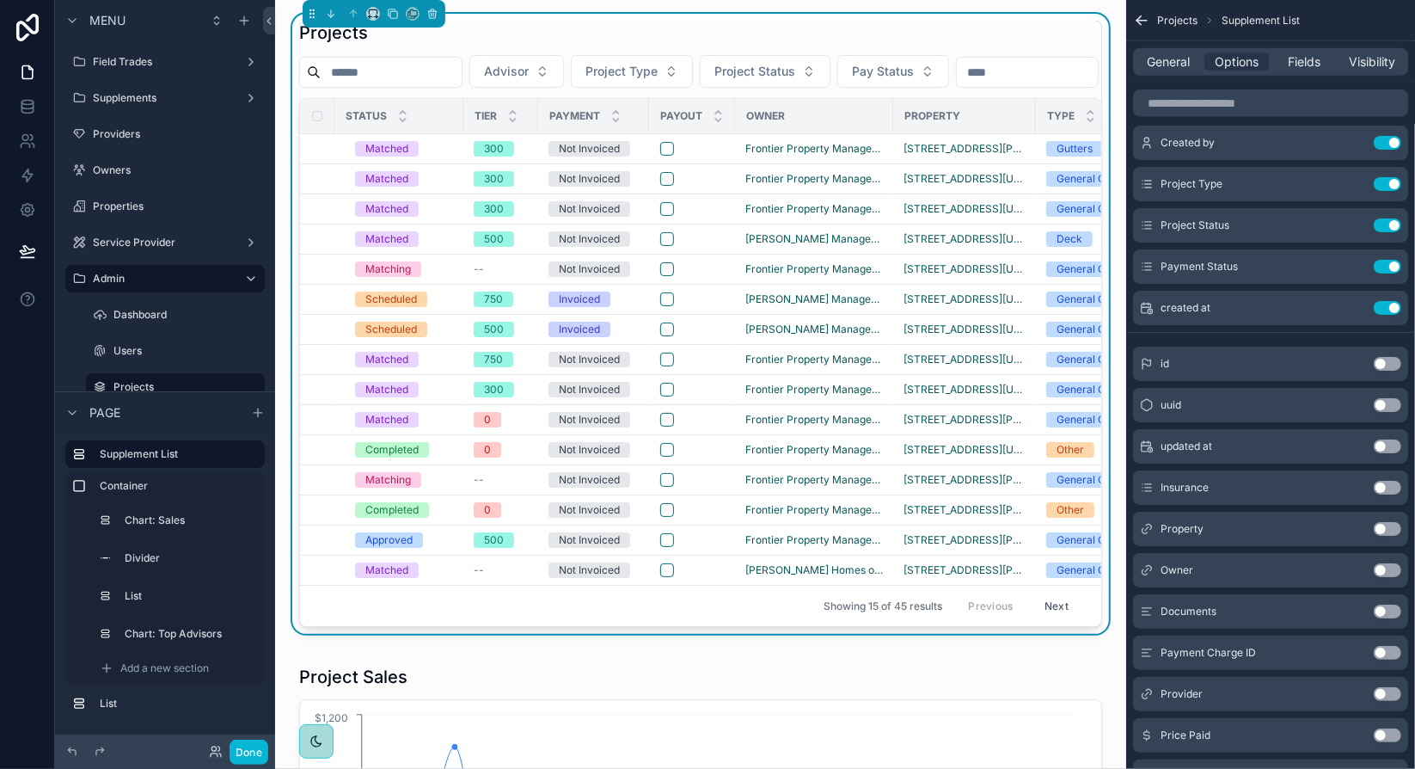
click at [1382, 563] on button "Use setting" at bounding box center [1388, 570] width 28 height 14
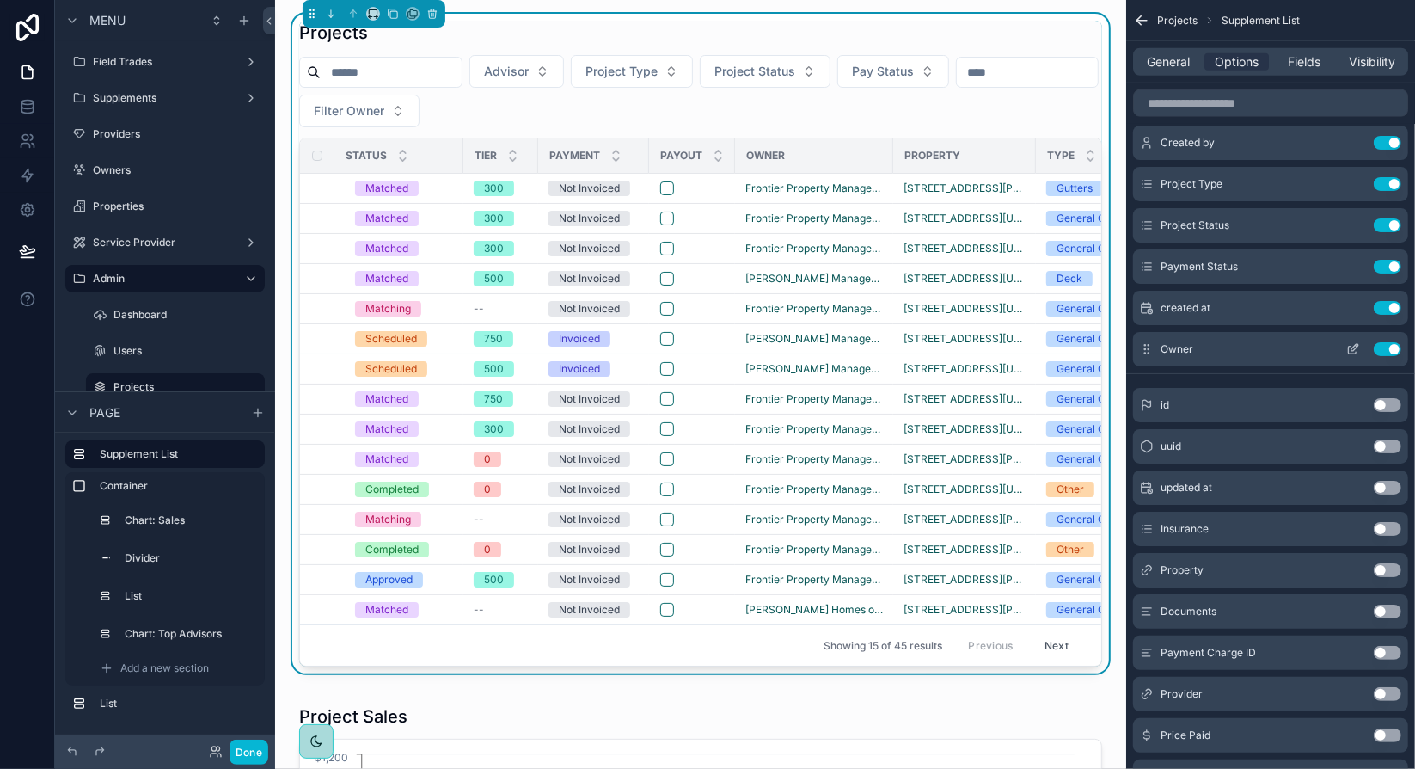
click at [1349, 346] on icon "scrollable content" at bounding box center [1353, 350] width 8 height 8
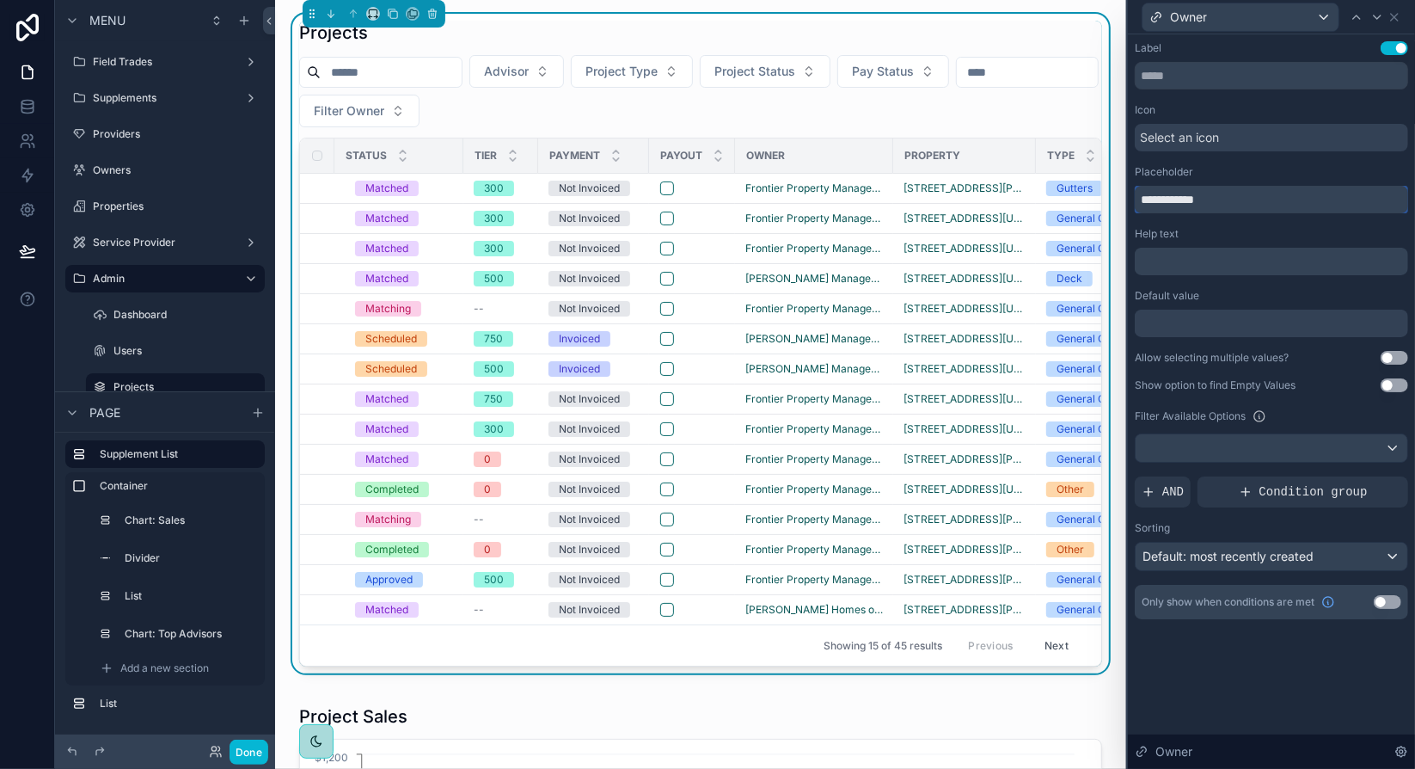
click at [1155, 194] on input "**********" at bounding box center [1271, 200] width 273 height 28
type input "*****"
click at [1282, 236] on div "Help text" at bounding box center [1271, 234] width 273 height 14
click at [1395, 16] on icon at bounding box center [1394, 17] width 7 height 7
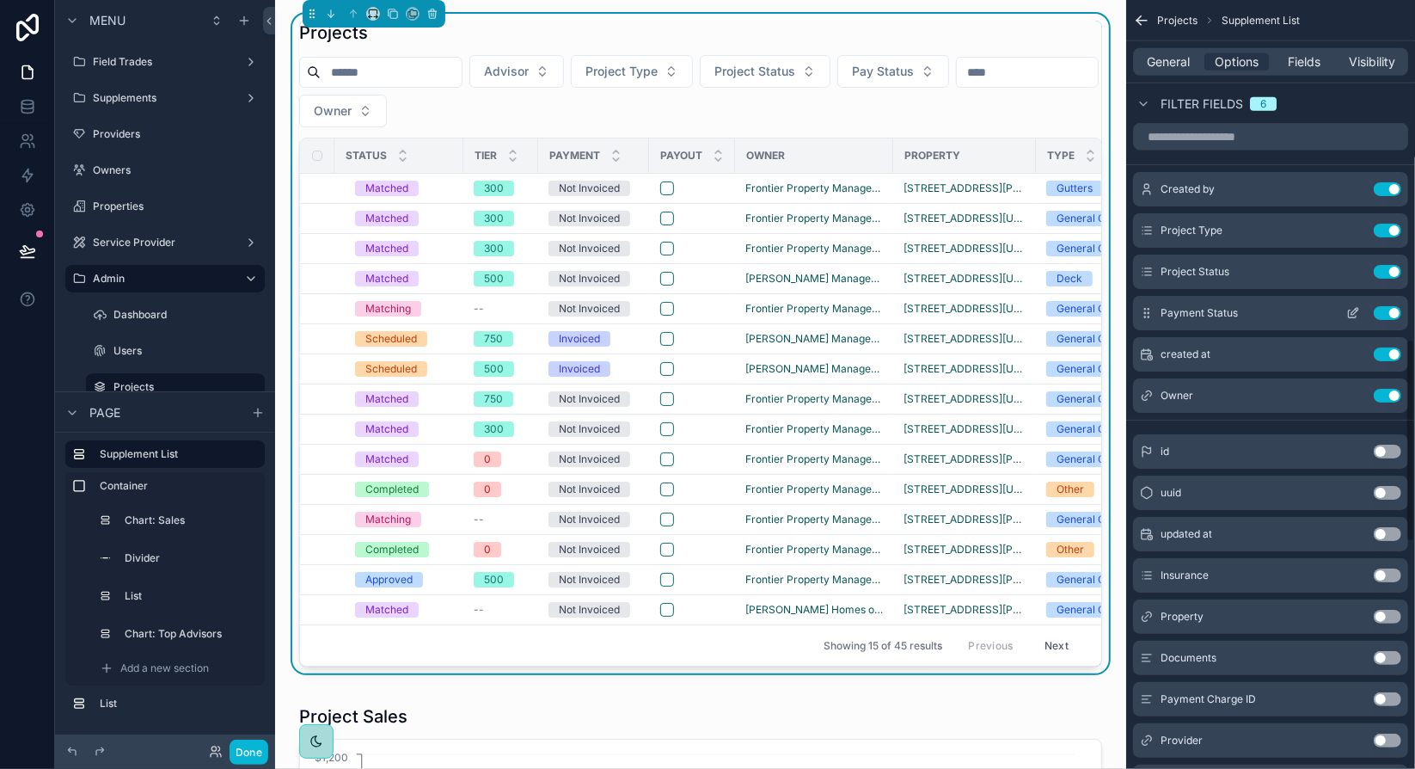
scroll to position [1118, 0]
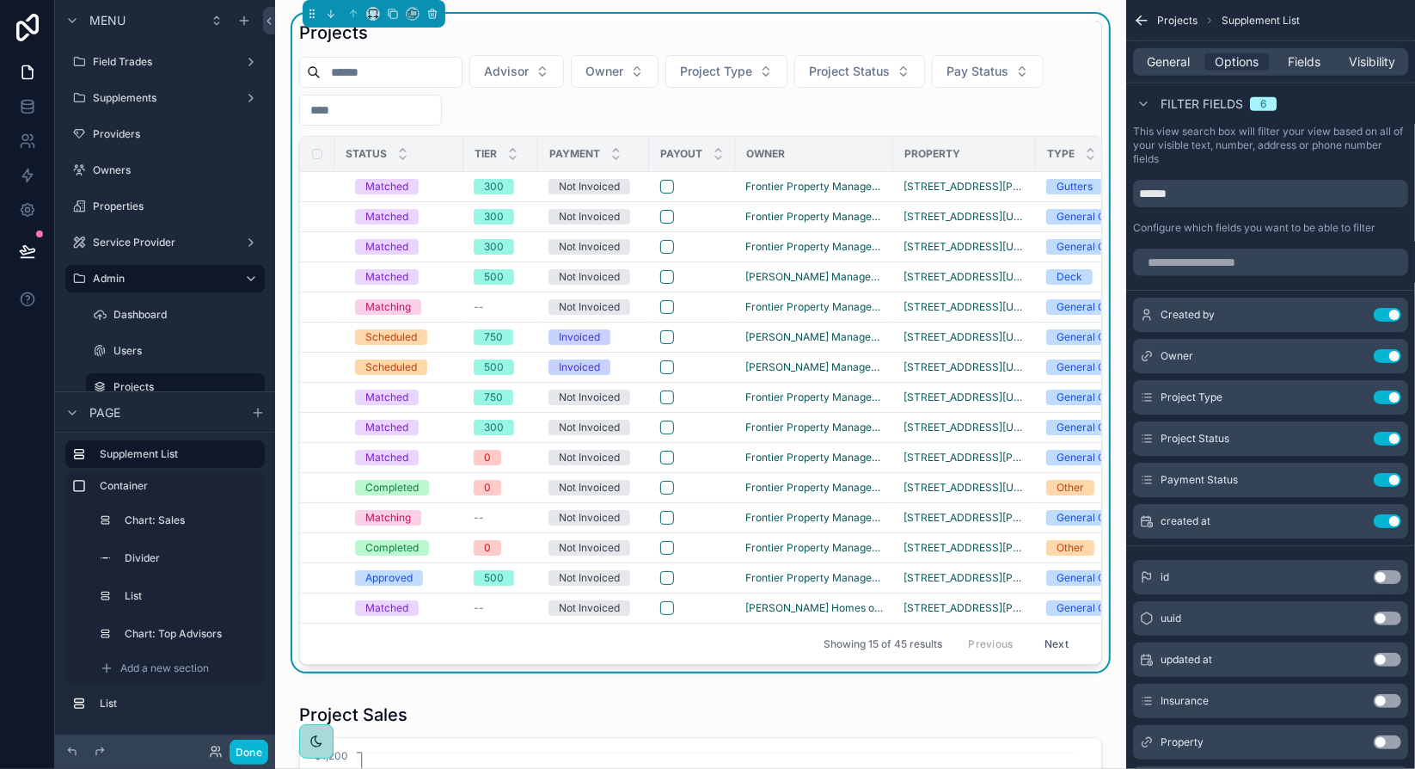
click at [28, 247] on icon at bounding box center [27, 250] width 17 height 17
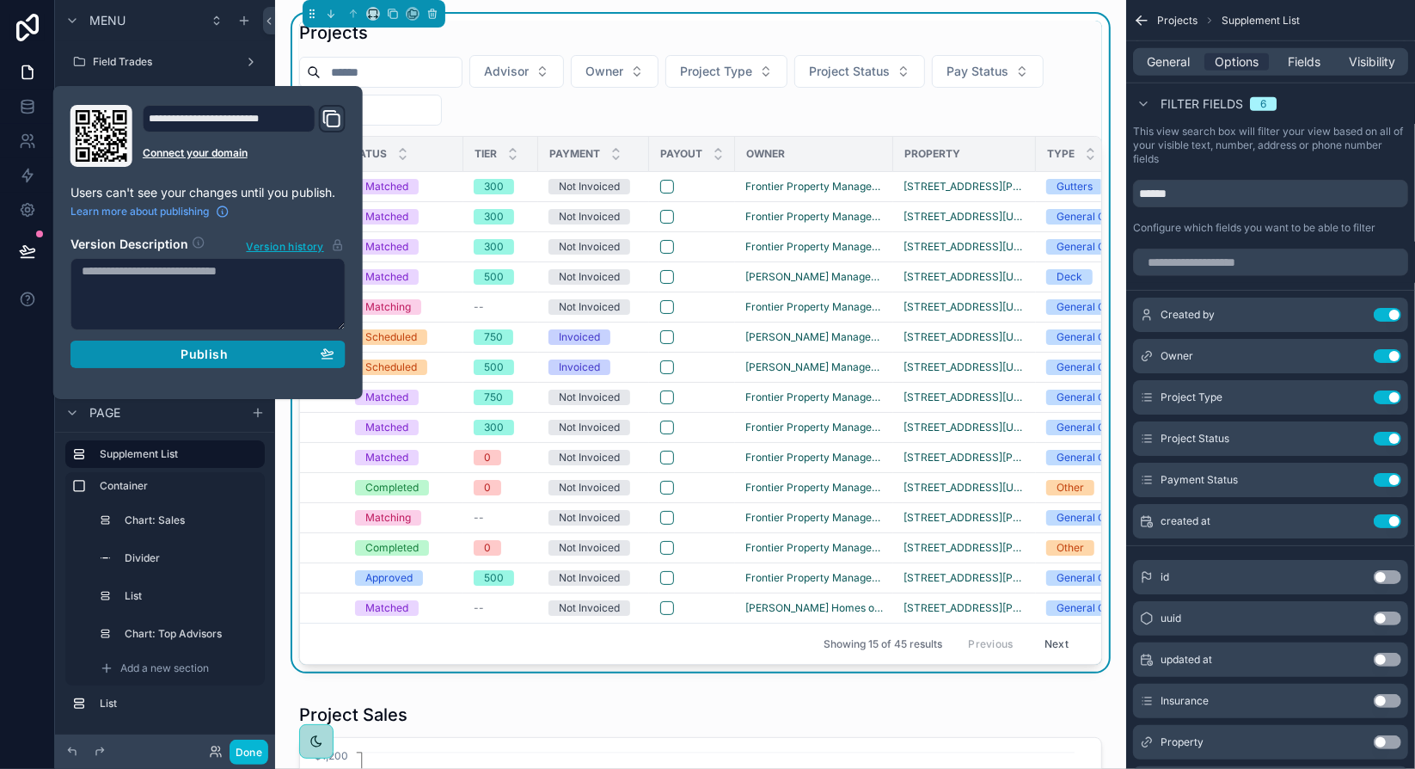
click at [224, 349] on span "Publish" at bounding box center [204, 353] width 46 height 15
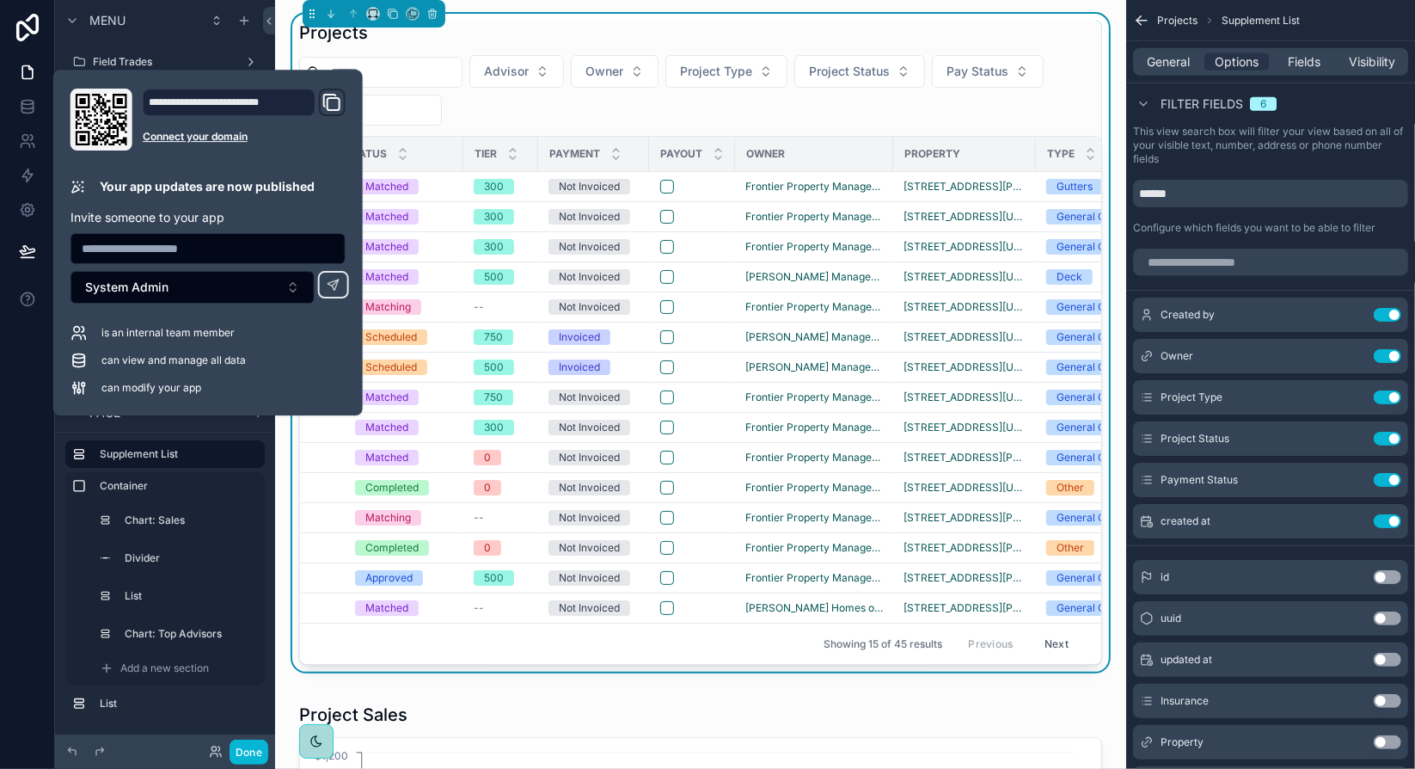
click at [34, 345] on div at bounding box center [27, 384] width 55 height 769
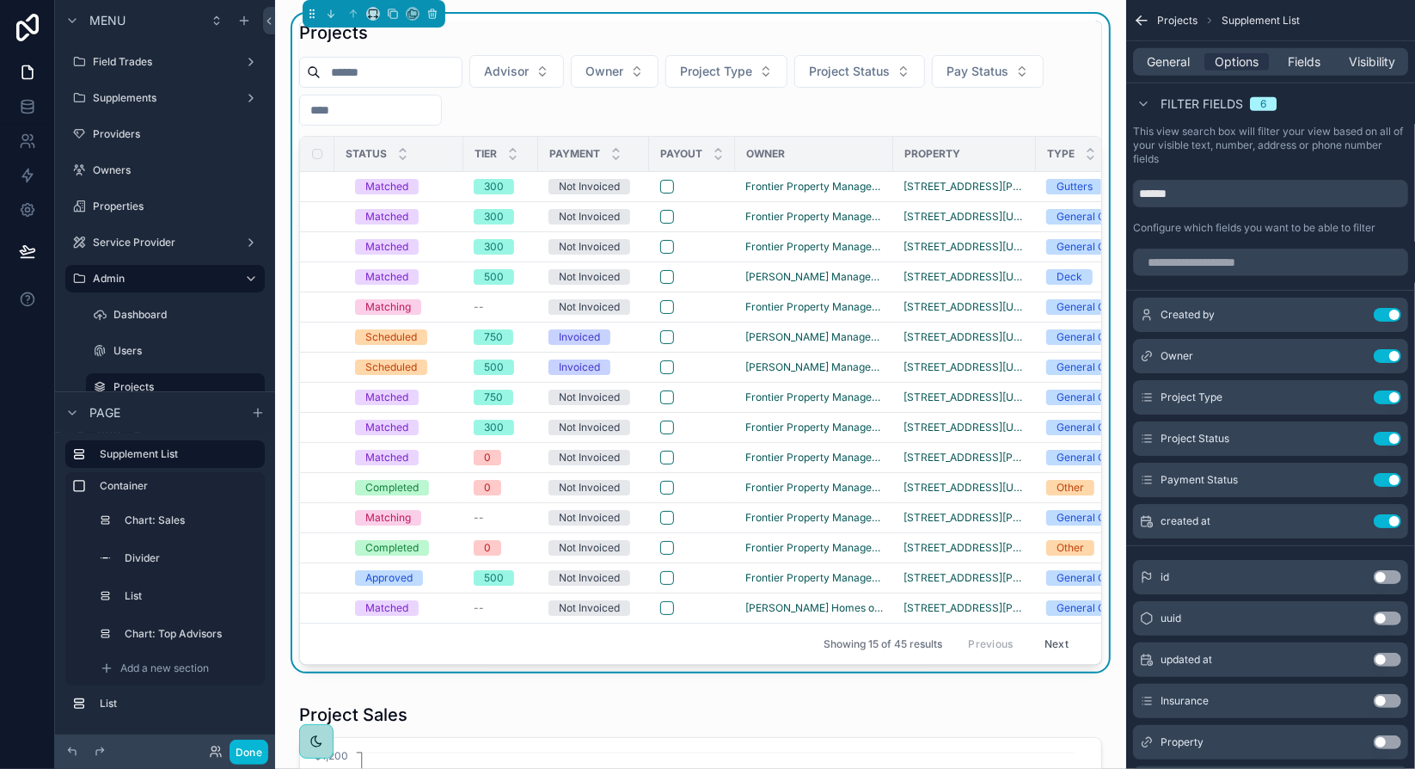
click at [42, 340] on div at bounding box center [27, 384] width 55 height 769
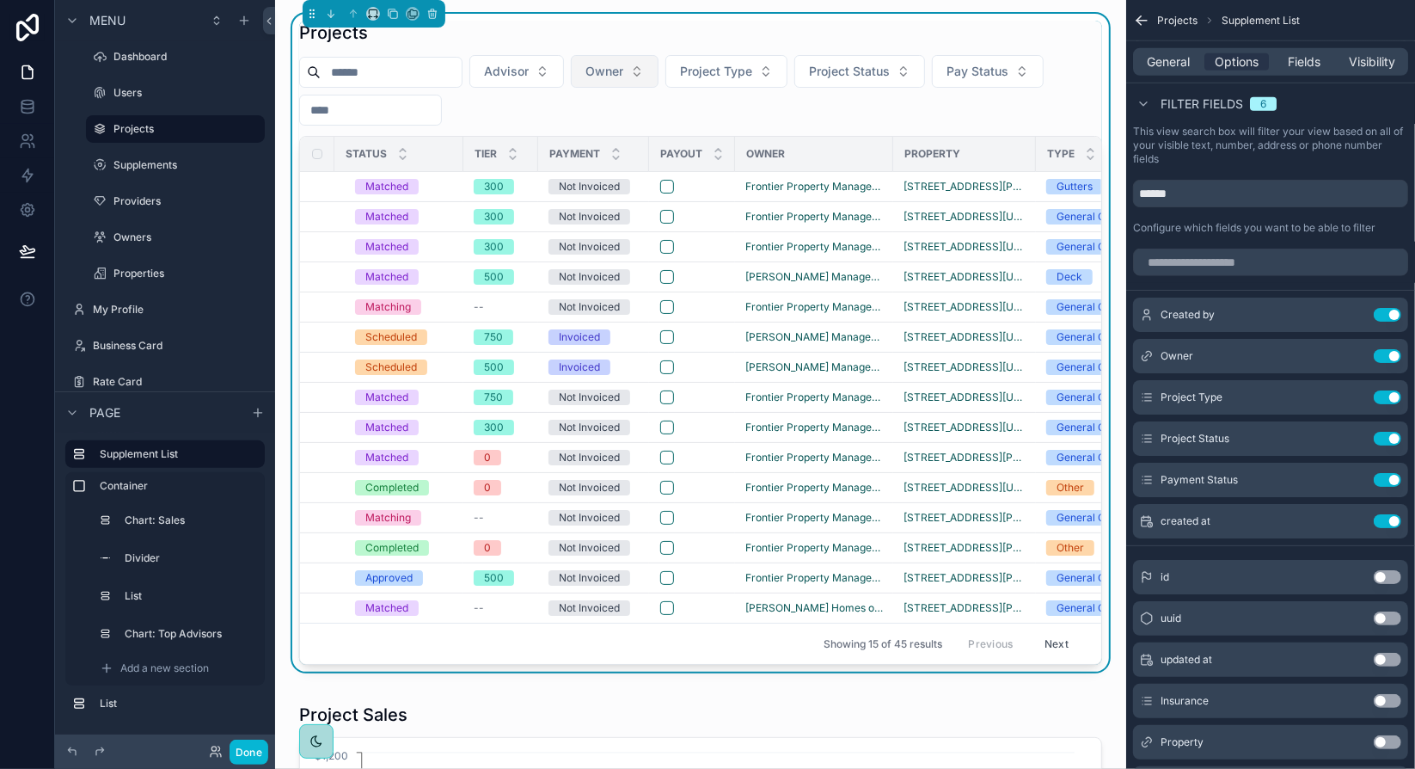
click at [659, 70] on button "Owner" at bounding box center [615, 71] width 88 height 33
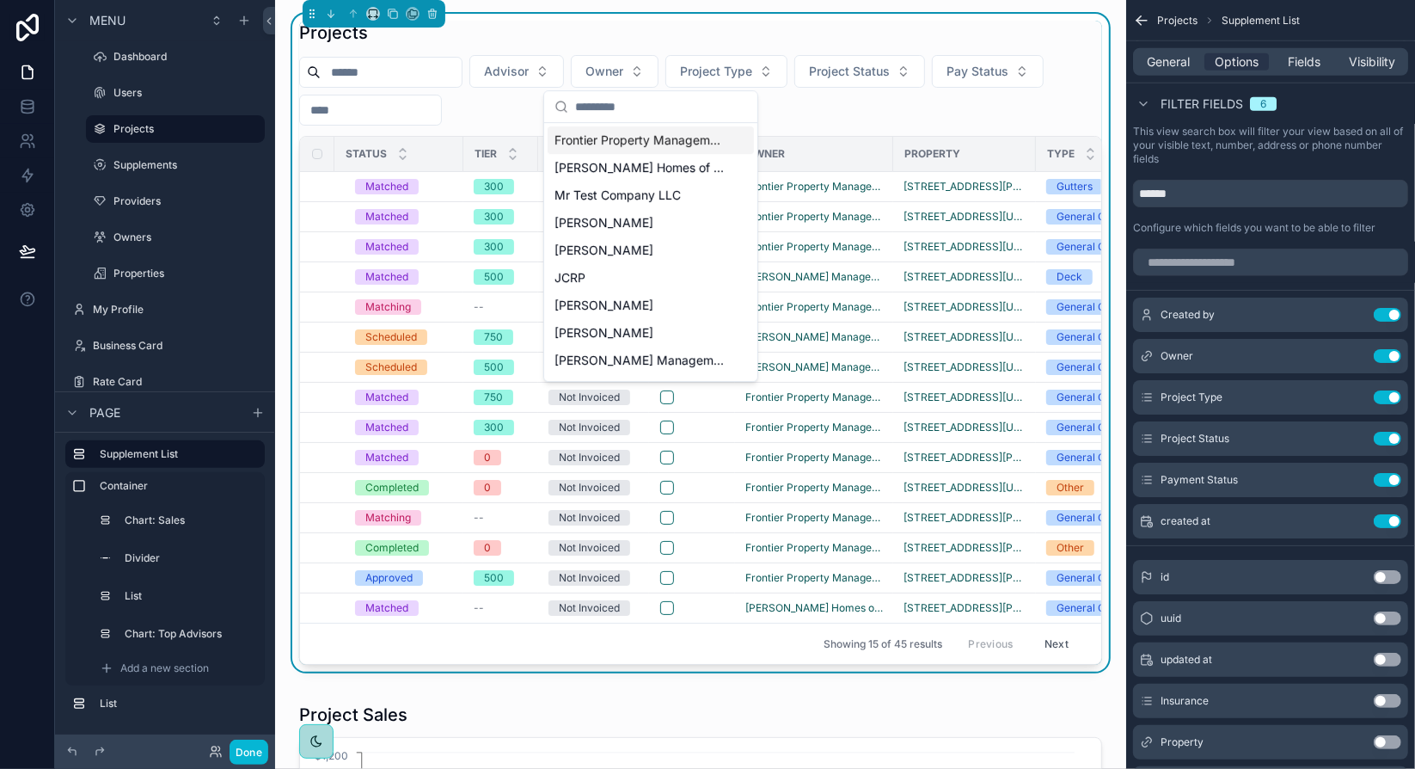
click at [643, 143] on span "Frontier Property Management" at bounding box center [640, 140] width 172 height 17
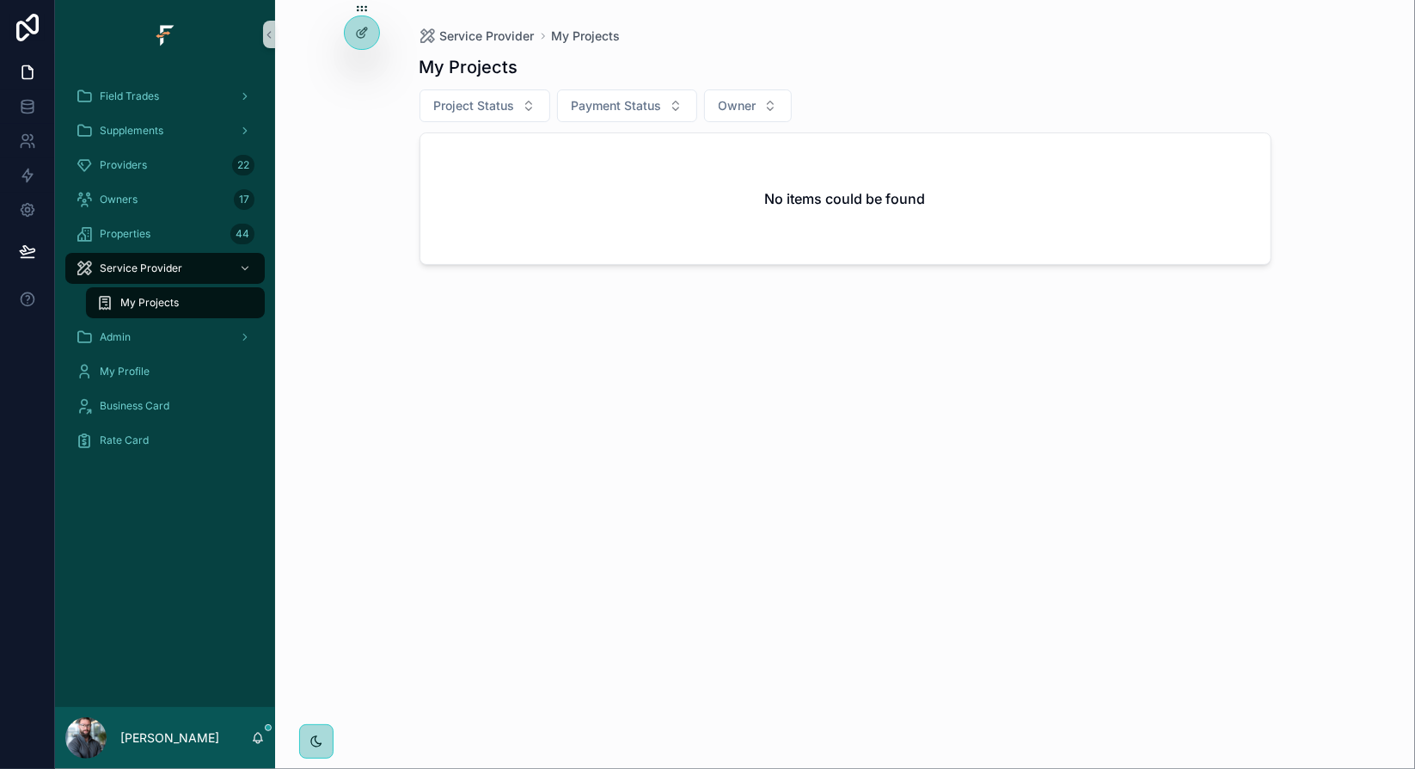
click at [327, 452] on div "Service Provider My Projects My Projects Project Status Payment Status Owner No…" at bounding box center [845, 384] width 1140 height 769
click at [361, 26] on icon at bounding box center [362, 33] width 14 height 14
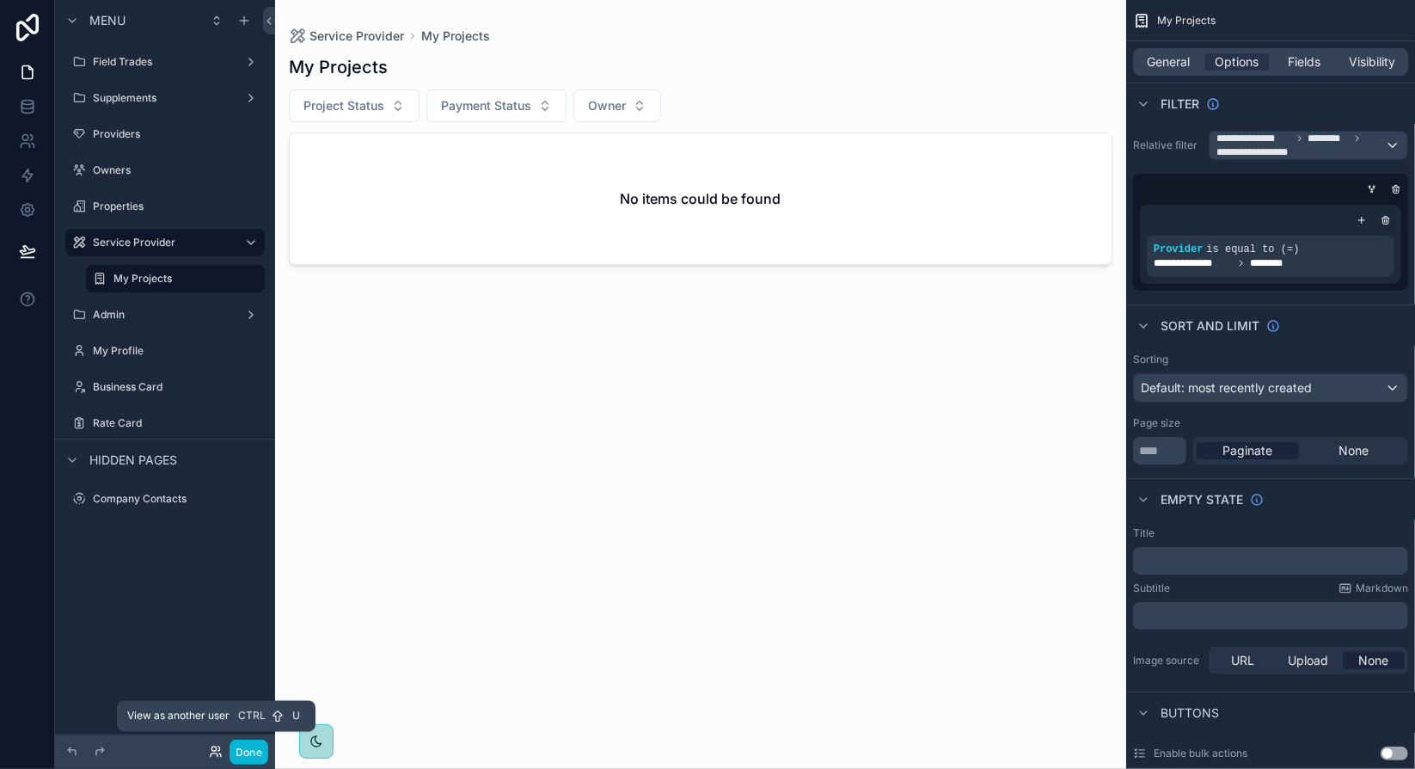
click at [214, 750] on icon at bounding box center [216, 751] width 14 height 14
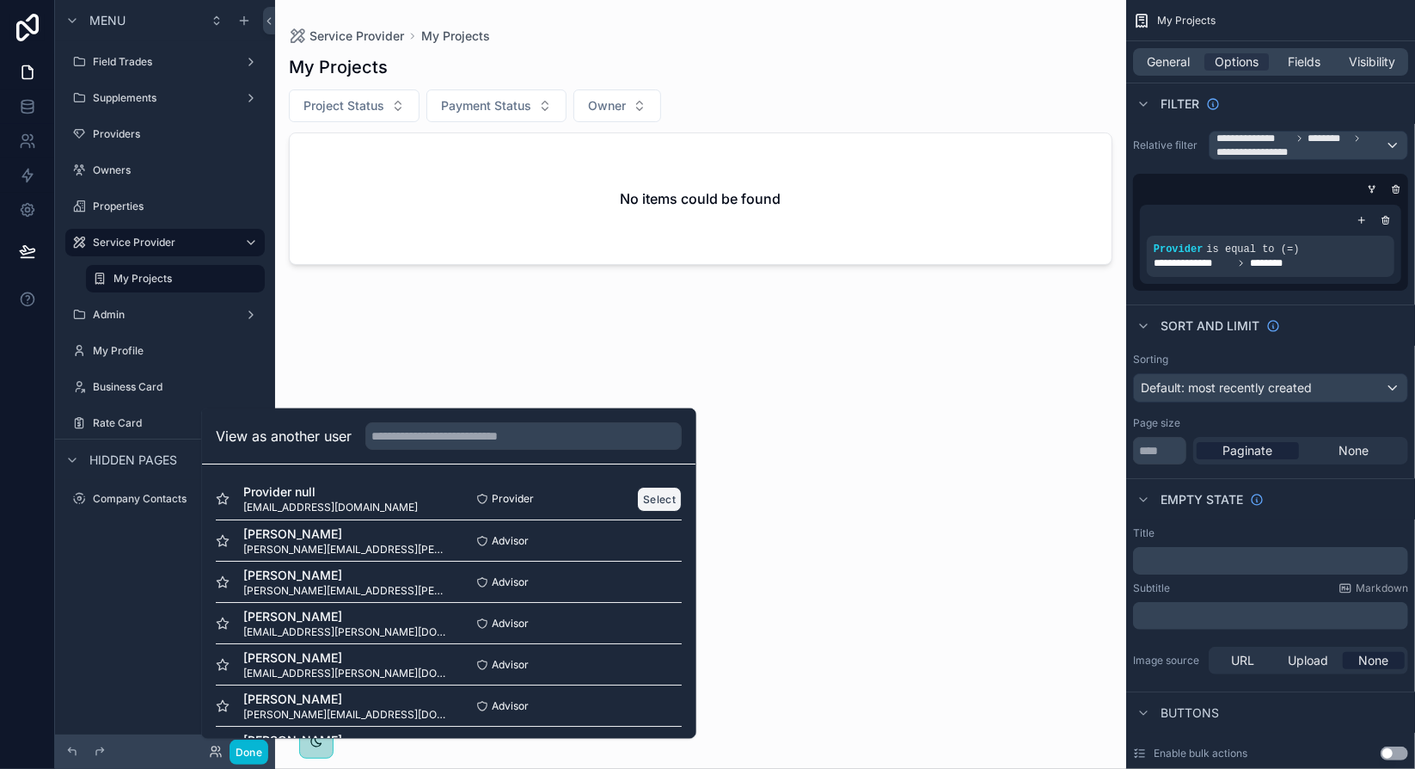
click at [646, 493] on button "Select" at bounding box center [659, 499] width 45 height 25
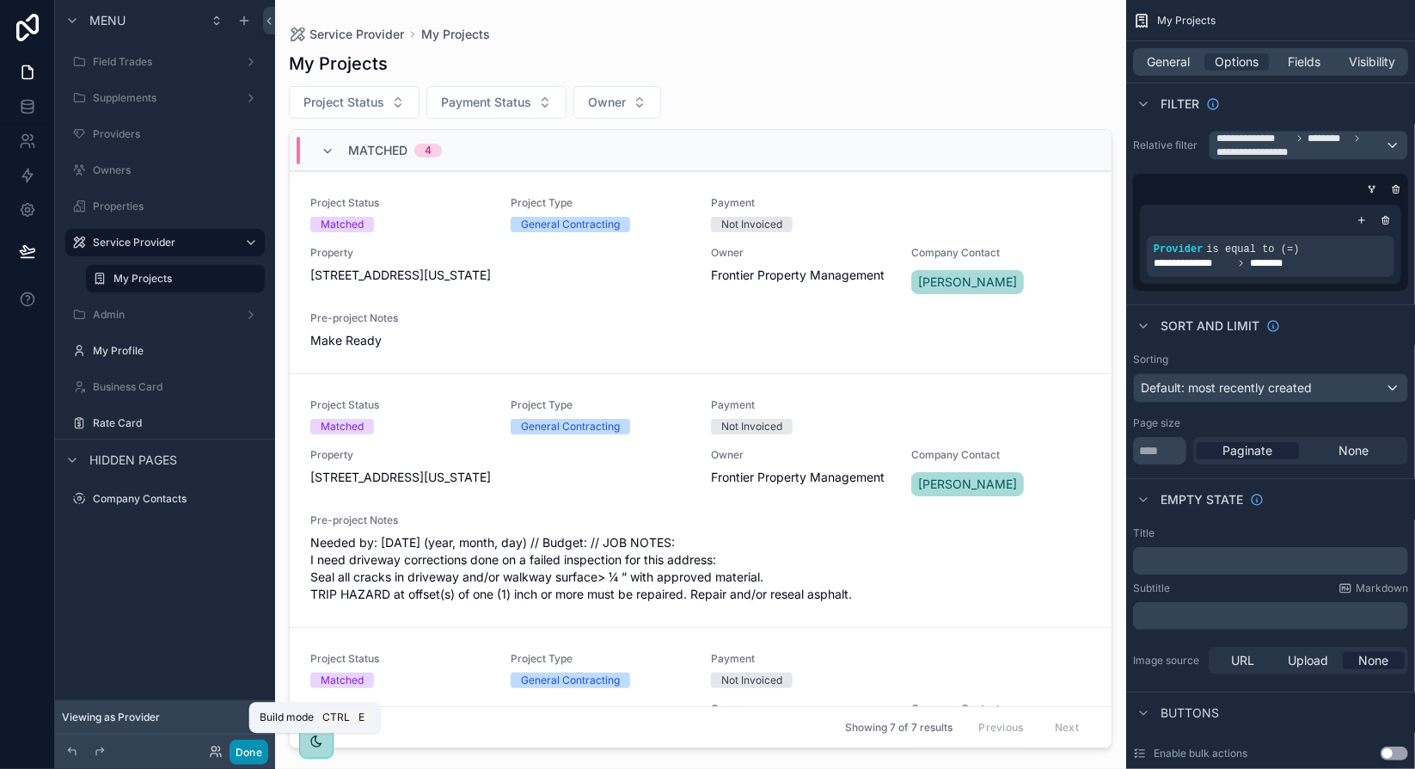
click at [254, 747] on button "Done" at bounding box center [249, 751] width 39 height 25
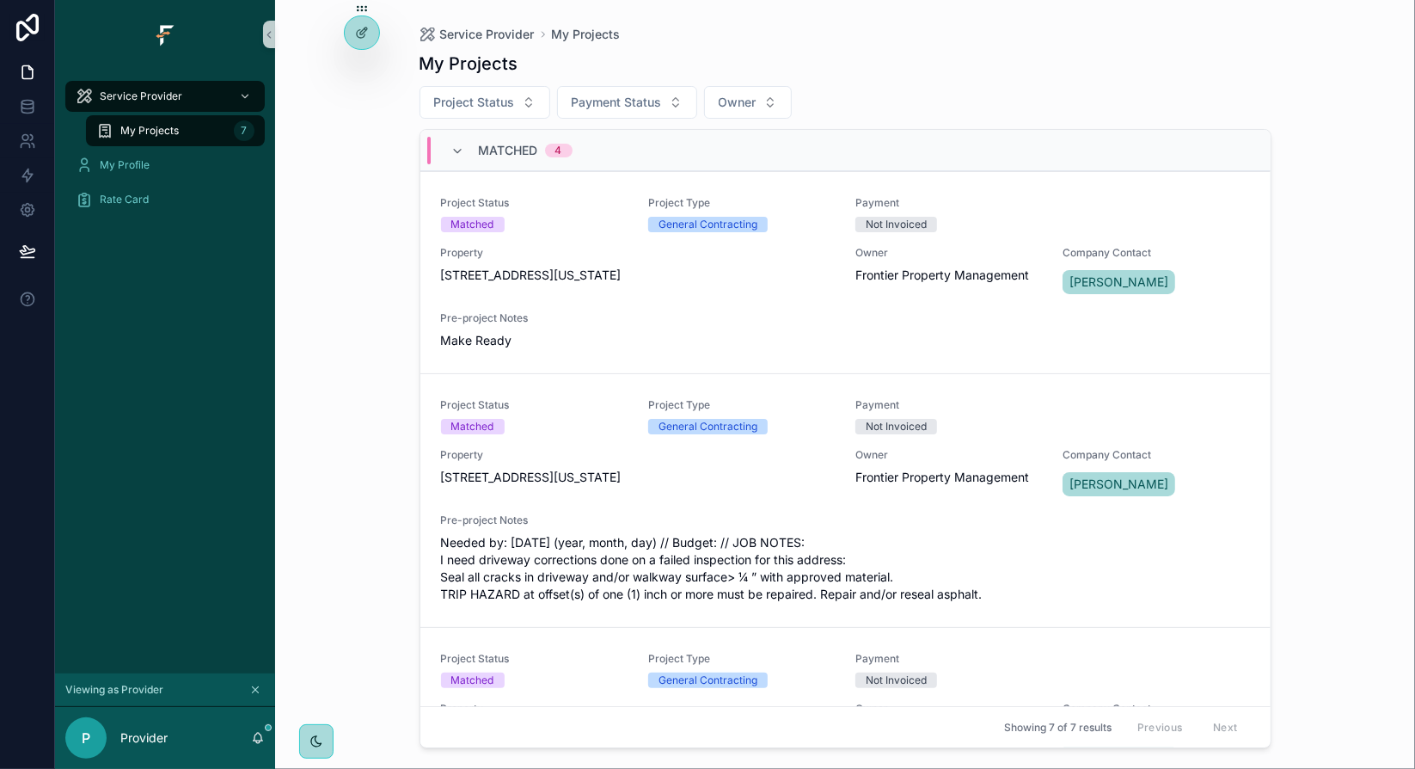
click at [399, 214] on div "Service Provider My Projects My Projects Project Status Payment Status Owner Ma…" at bounding box center [845, 384] width 1140 height 769
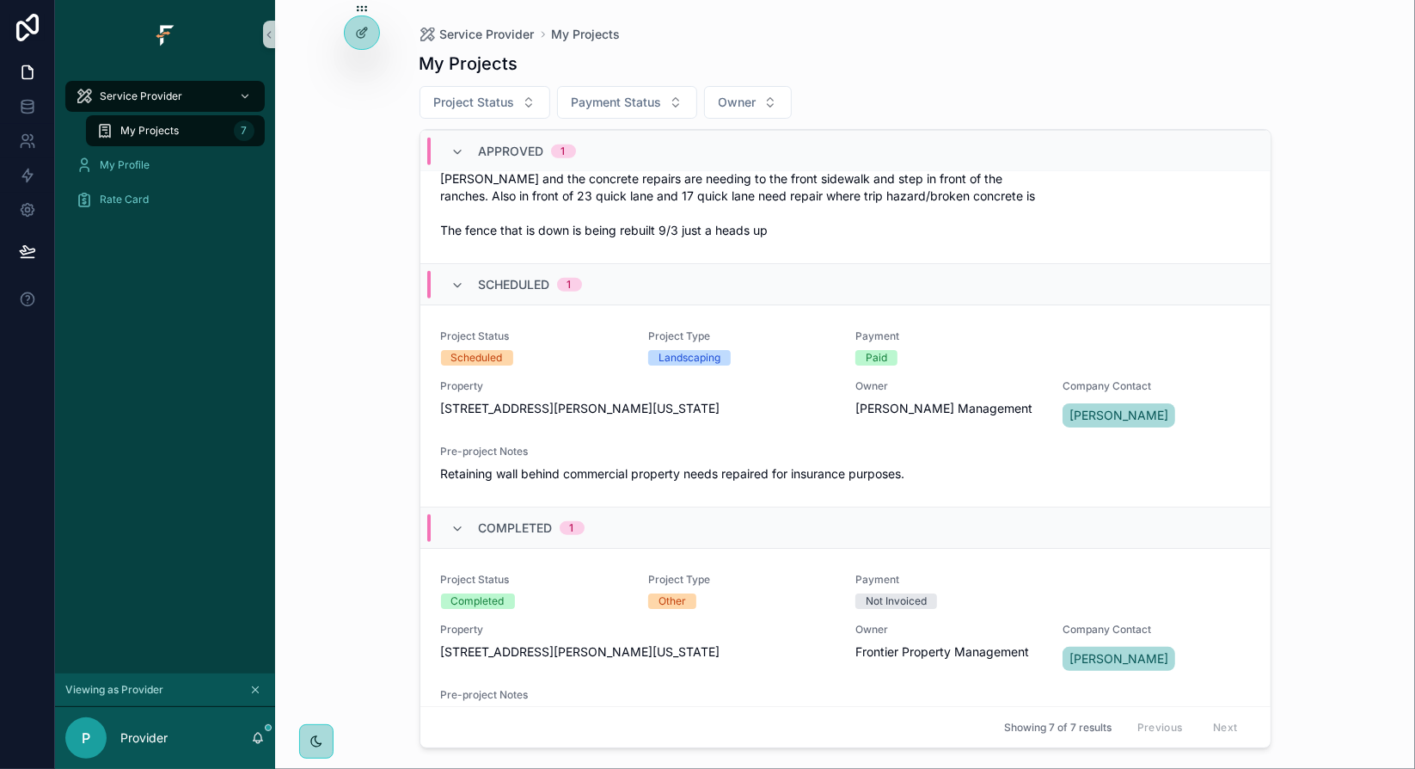
scroll to position [1256, 0]
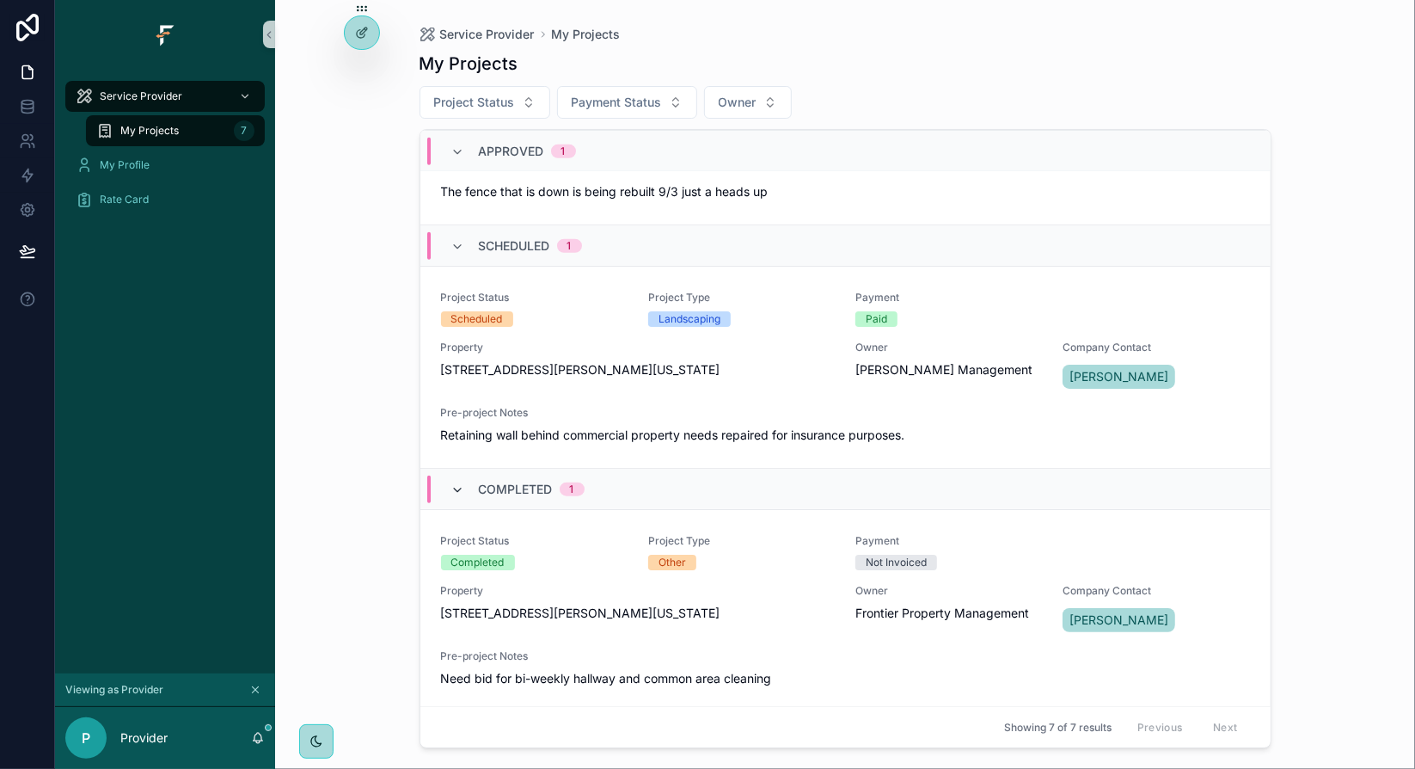
click at [461, 487] on icon "scrollable content" at bounding box center [458, 490] width 14 height 14
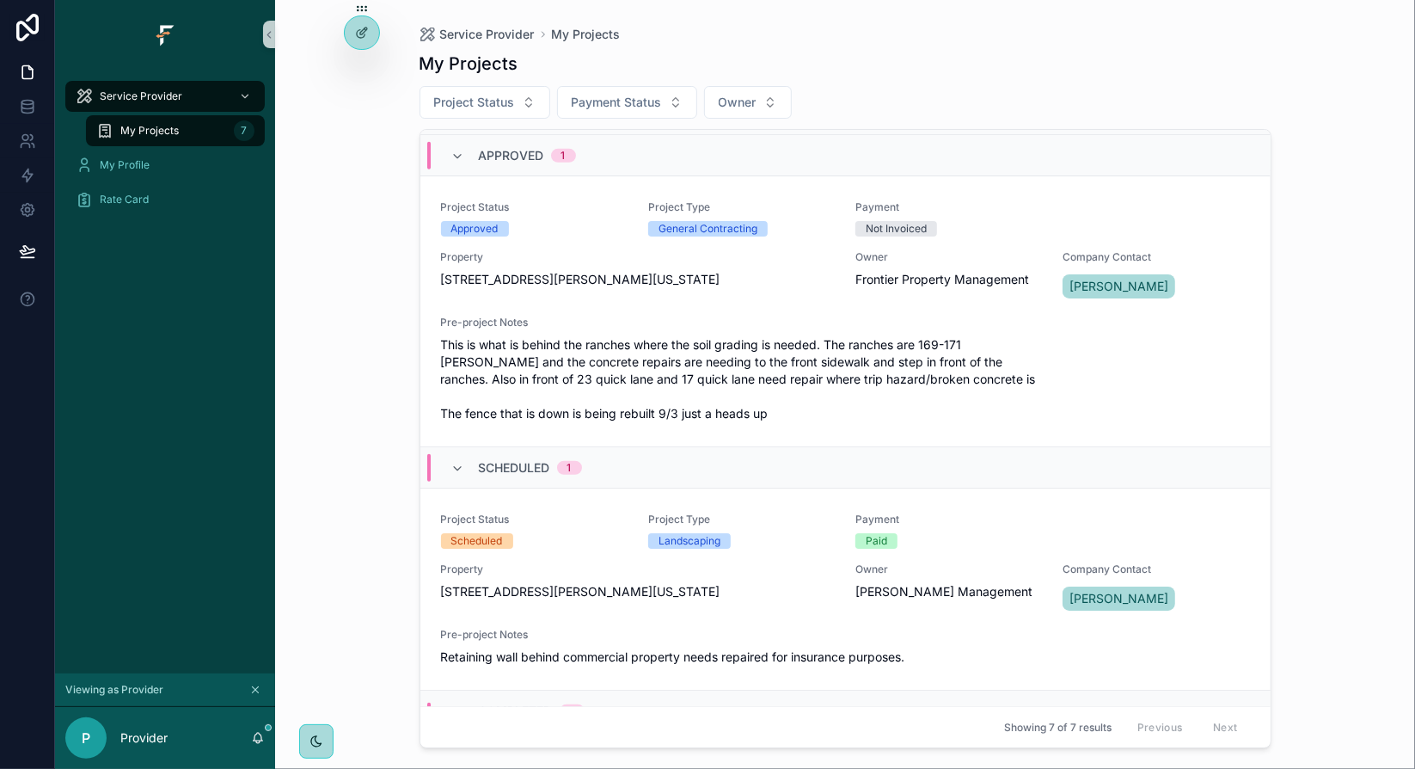
scroll to position [1054, 0]
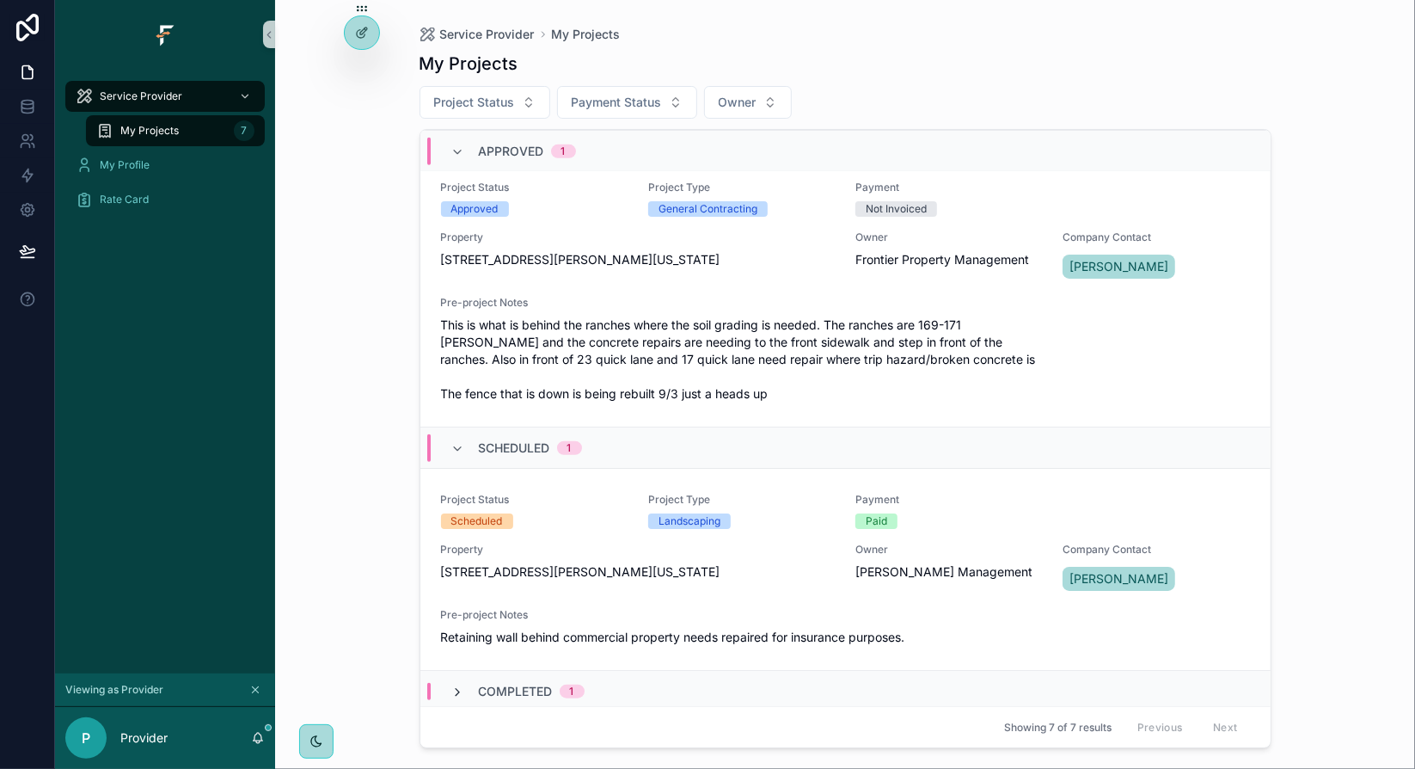
click at [452, 685] on icon "scrollable content" at bounding box center [458, 692] width 14 height 14
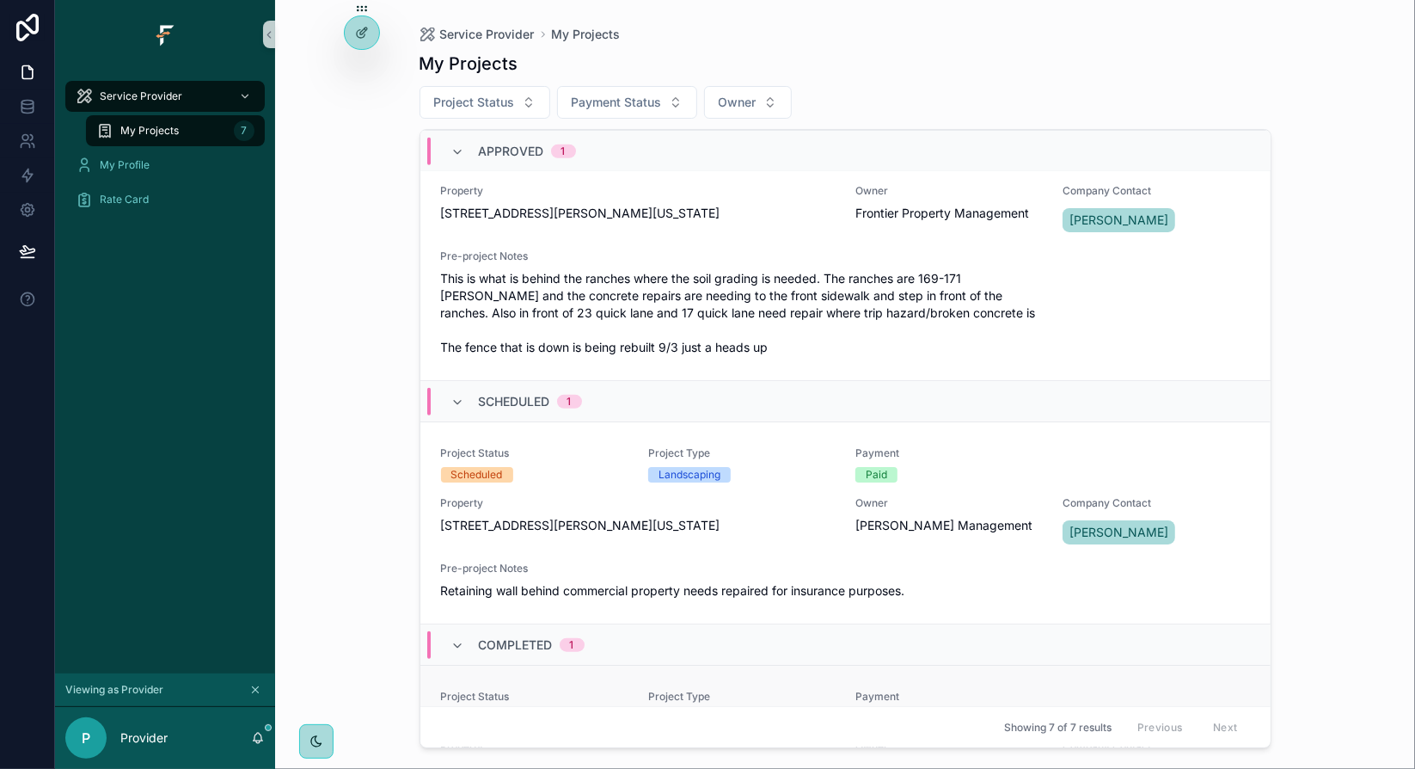
scroll to position [1256, 0]
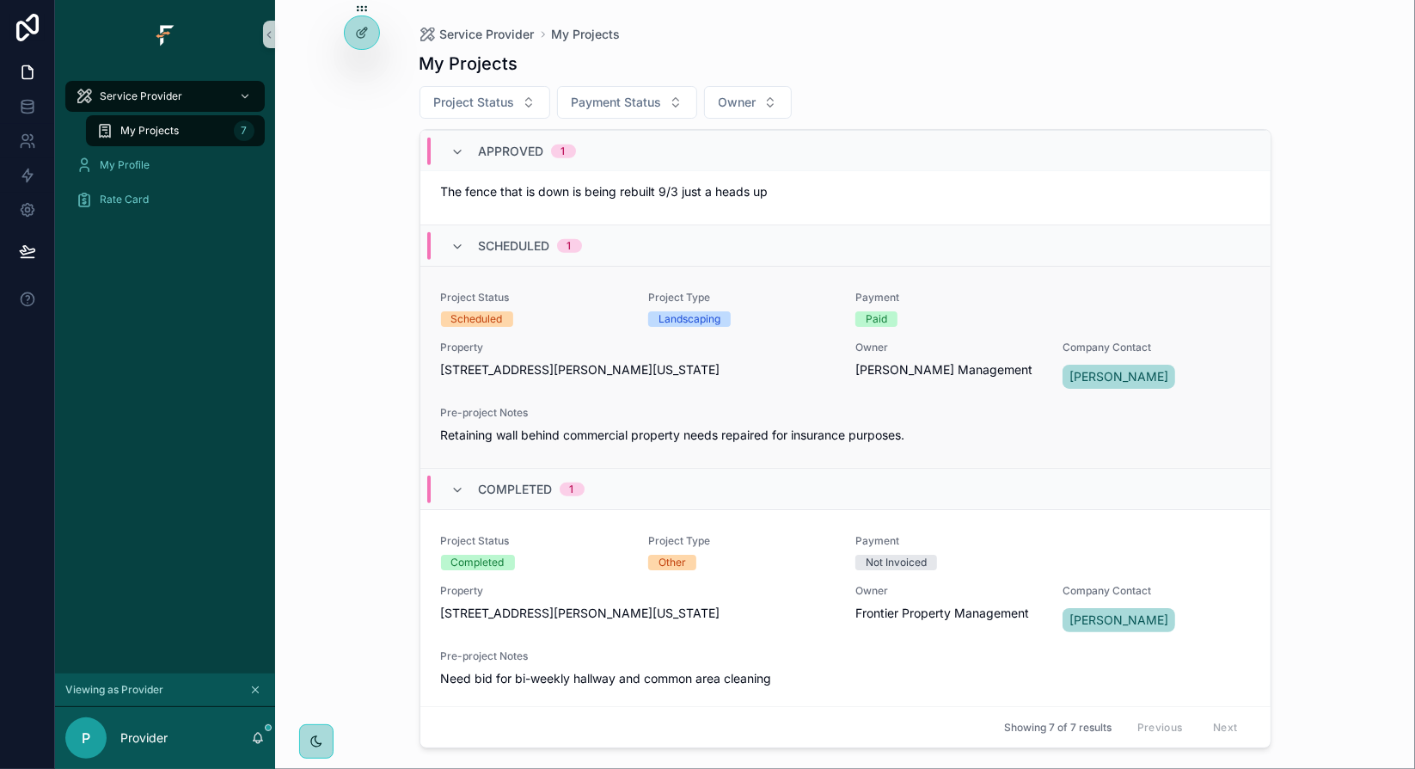
click at [799, 311] on div "Landscaping" at bounding box center [741, 318] width 187 height 15
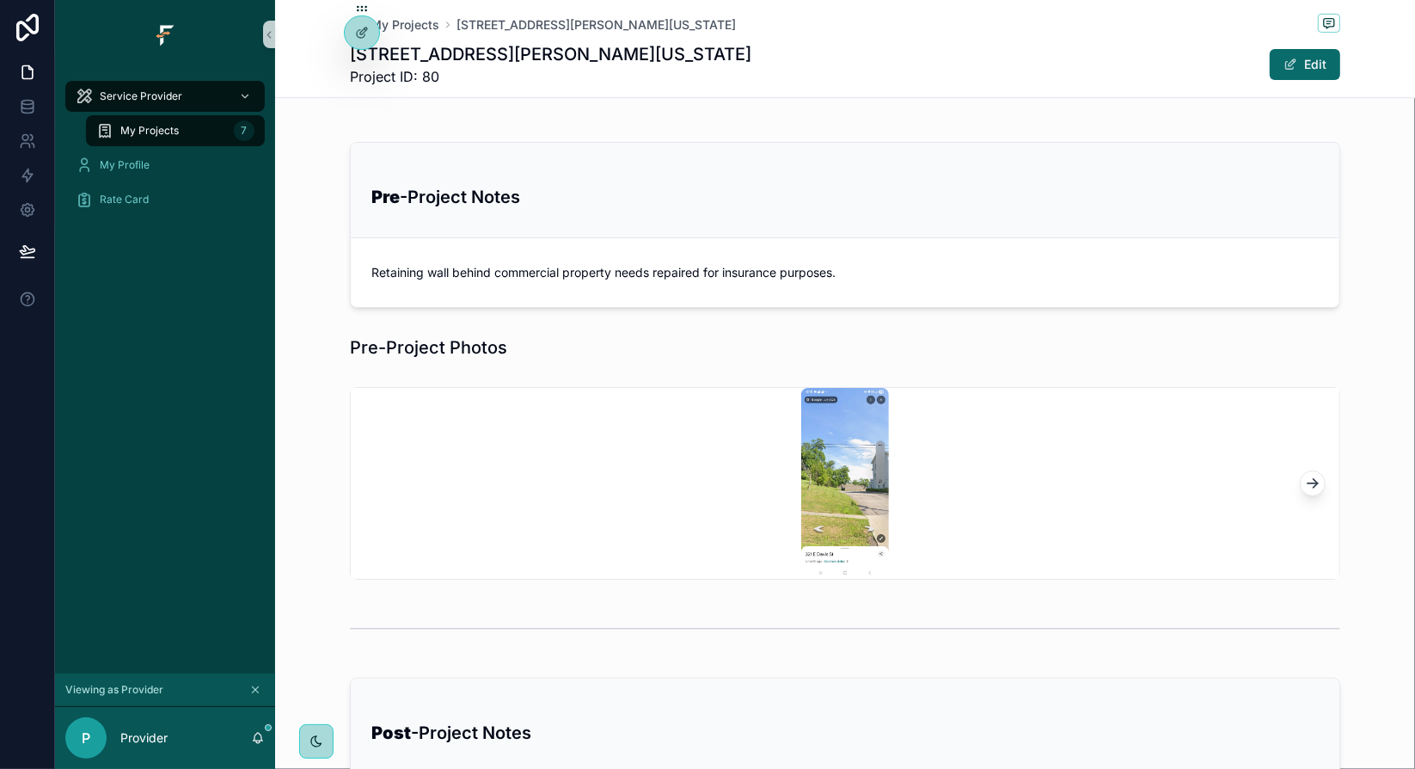
scroll to position [529, 0]
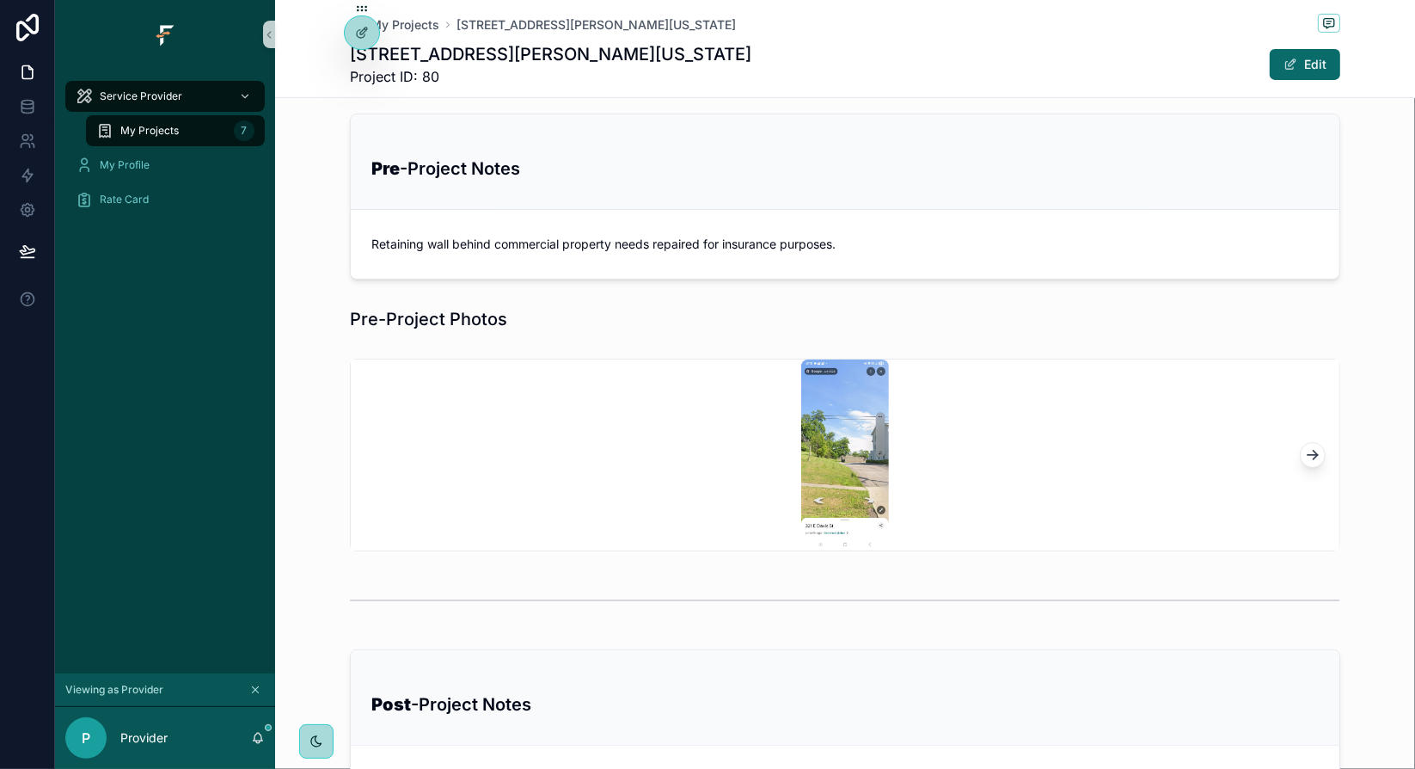
click at [1312, 450] on icon "scrollable content" at bounding box center [1312, 454] width 17 height 17
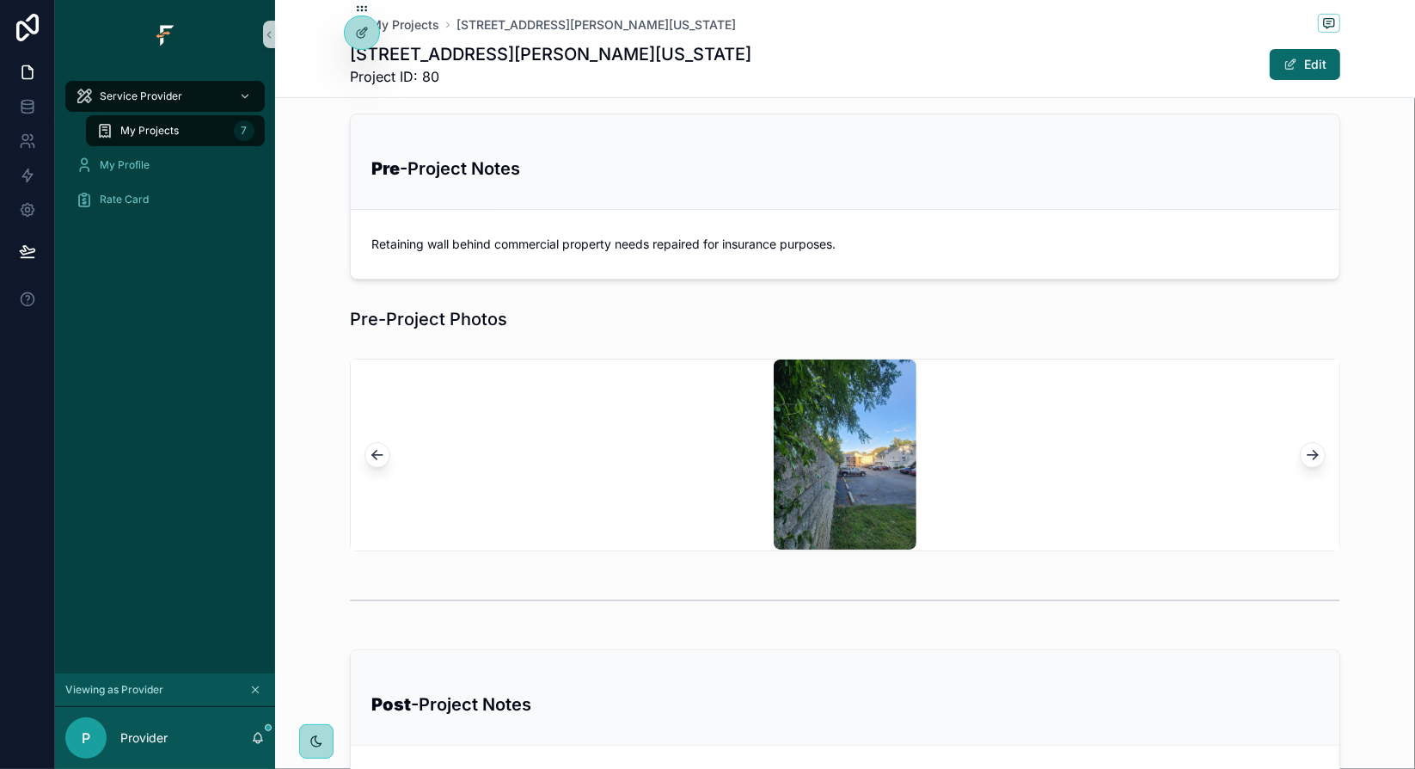
click at [1312, 450] on icon "scrollable content" at bounding box center [1312, 454] width 17 height 17
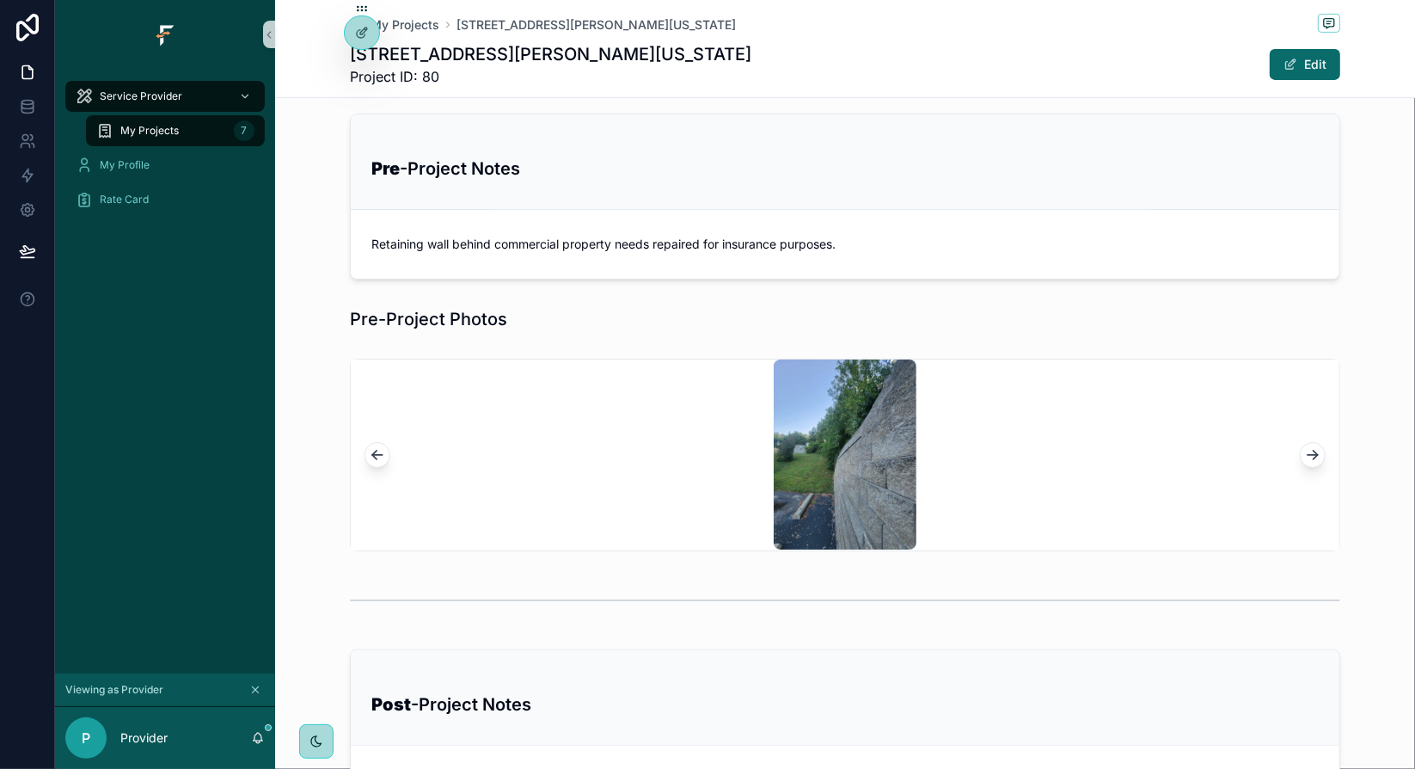
click at [1312, 450] on icon "scrollable content" at bounding box center [1312, 454] width 17 height 17
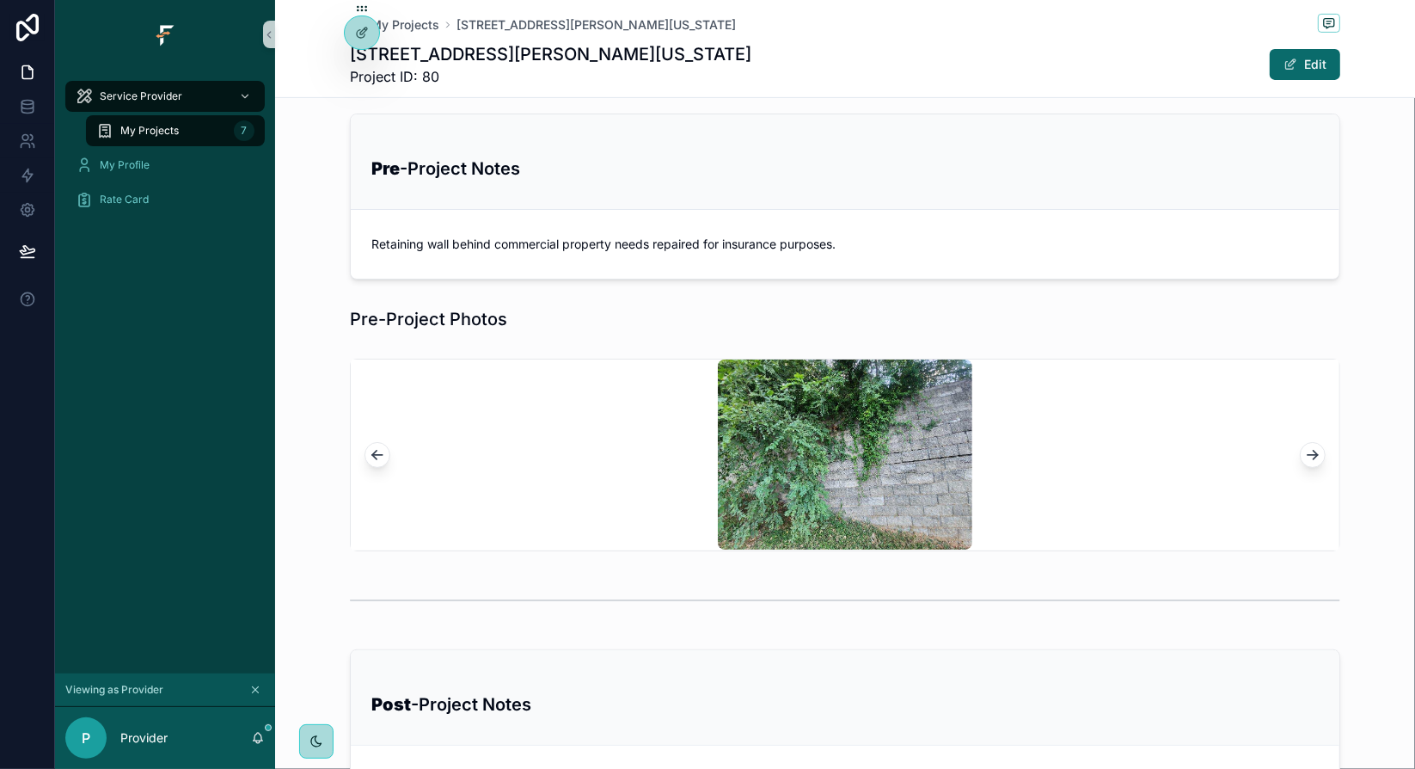
click at [1312, 450] on icon "scrollable content" at bounding box center [1312, 454] width 17 height 17
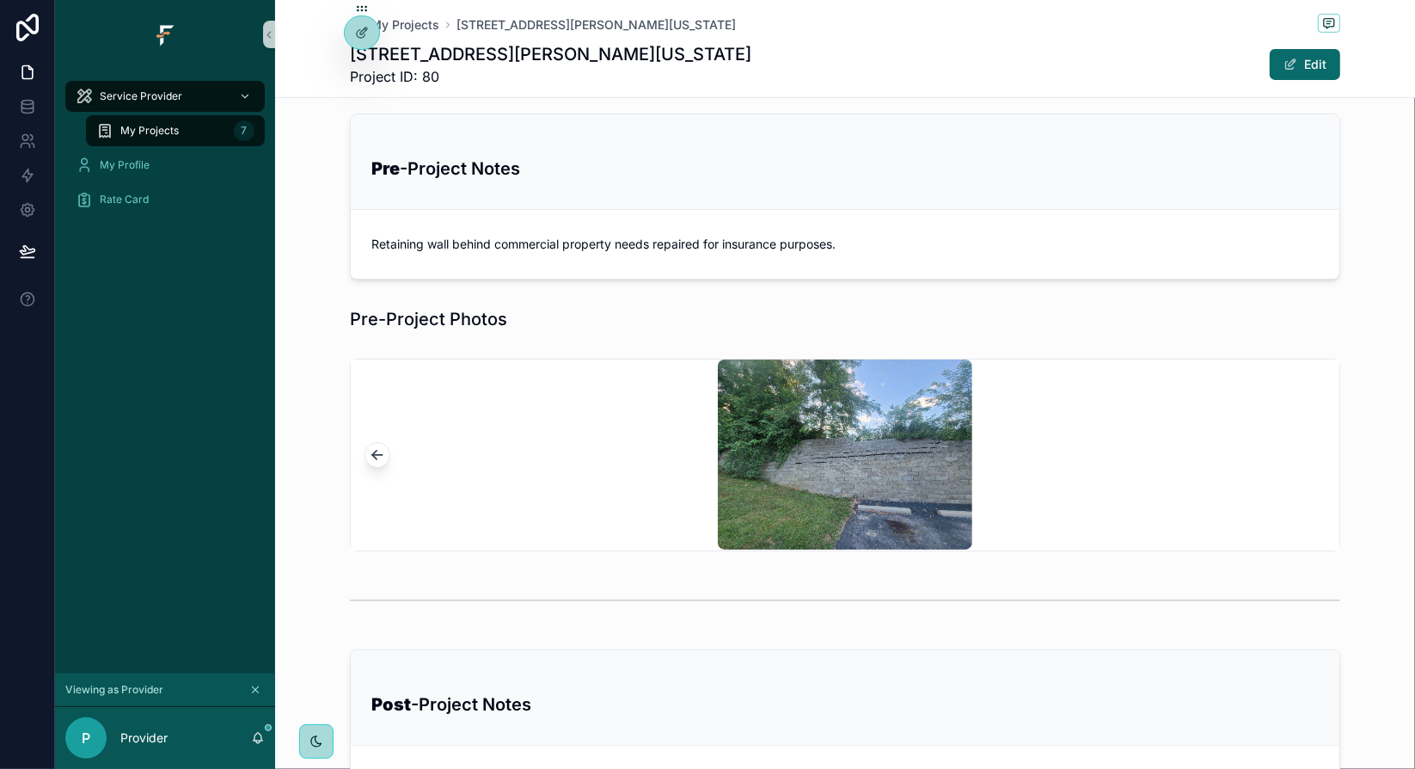
click at [369, 458] on button "scrollable content" at bounding box center [378, 455] width 26 height 26
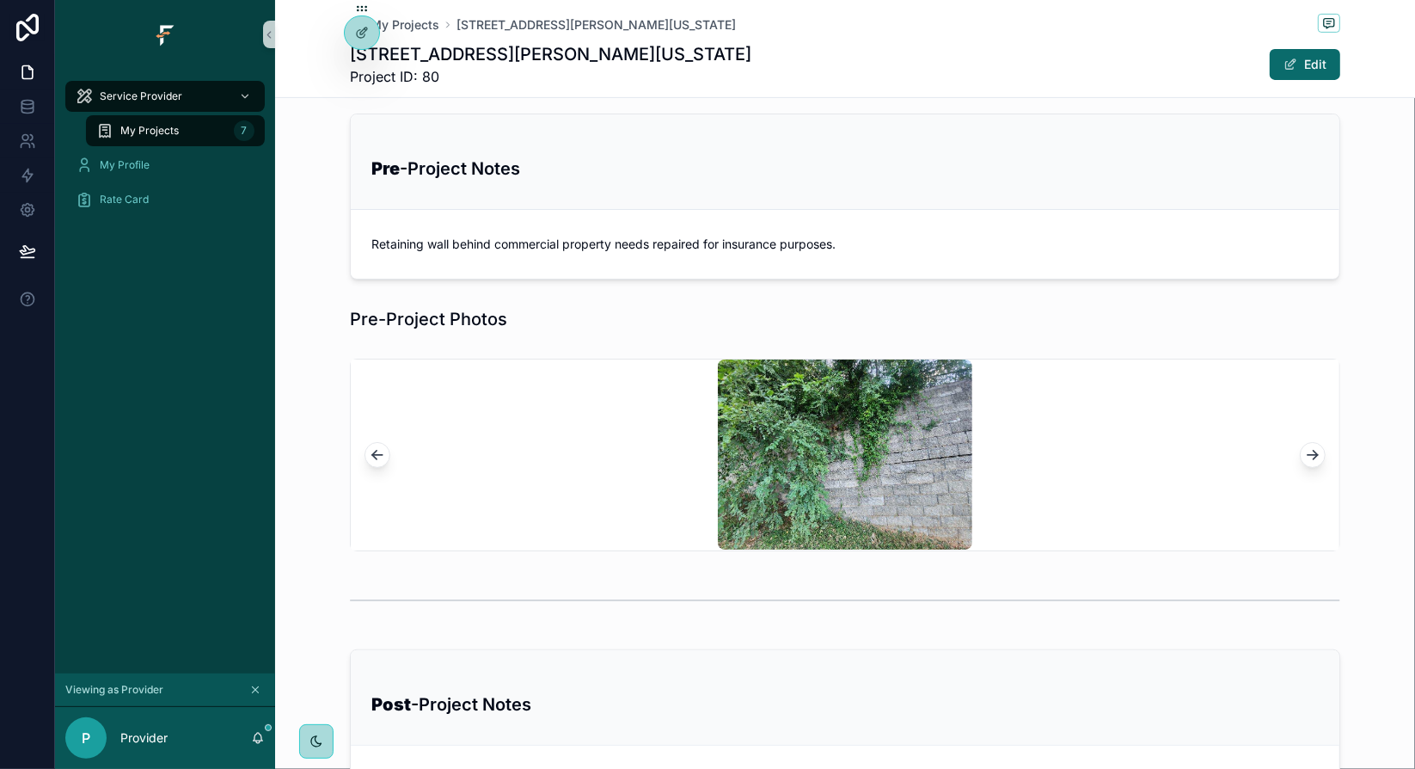
click at [369, 458] on button "scrollable content" at bounding box center [378, 455] width 26 height 26
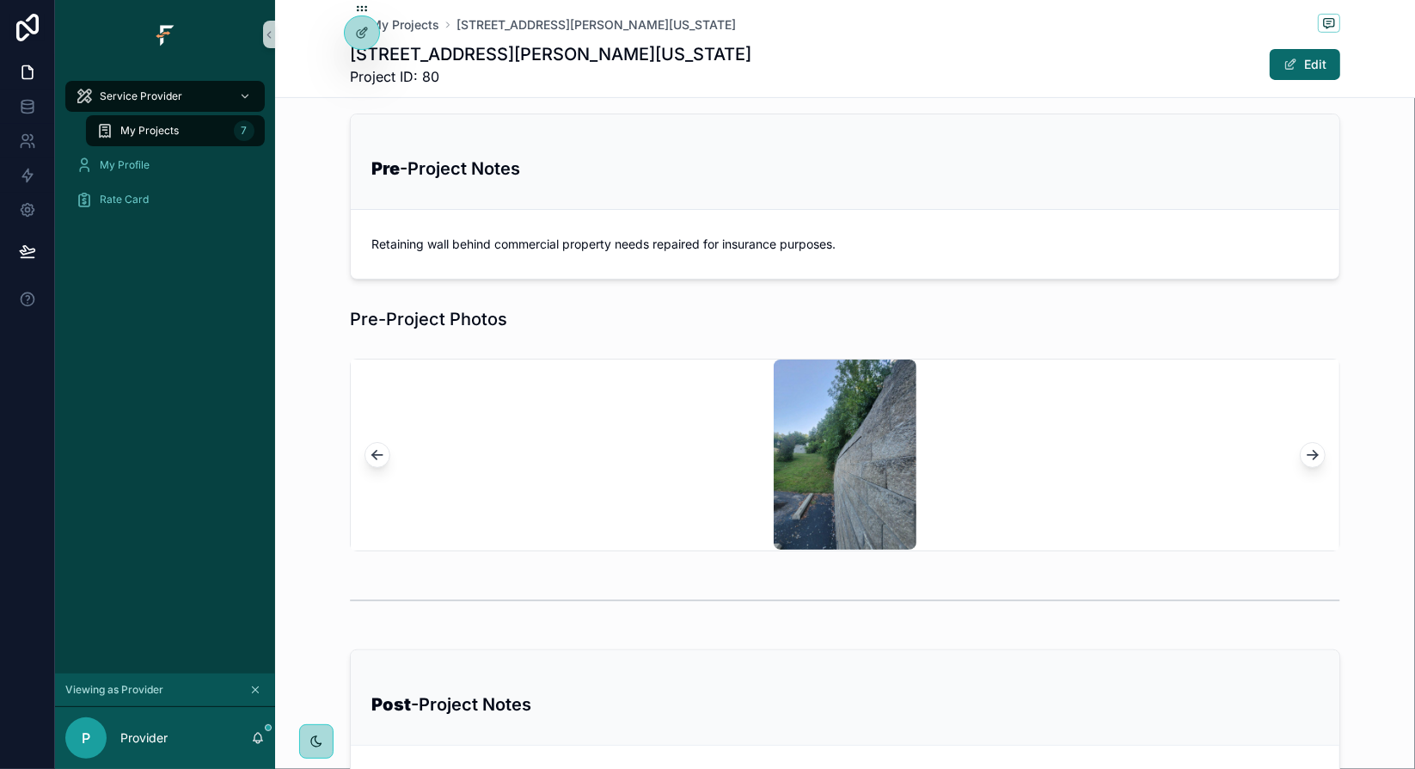
click at [369, 458] on button "scrollable content" at bounding box center [378, 455] width 26 height 26
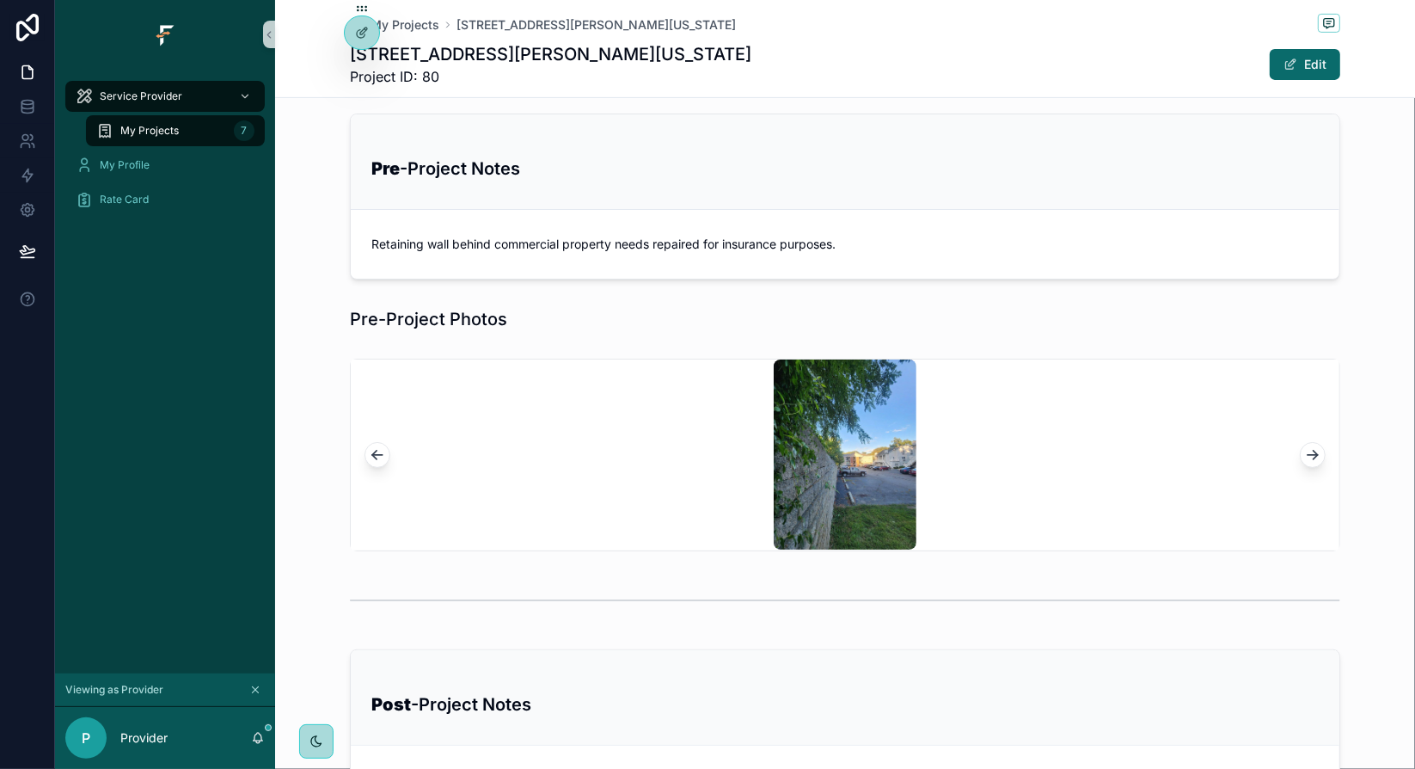
click at [369, 458] on button "scrollable content" at bounding box center [378, 455] width 26 height 26
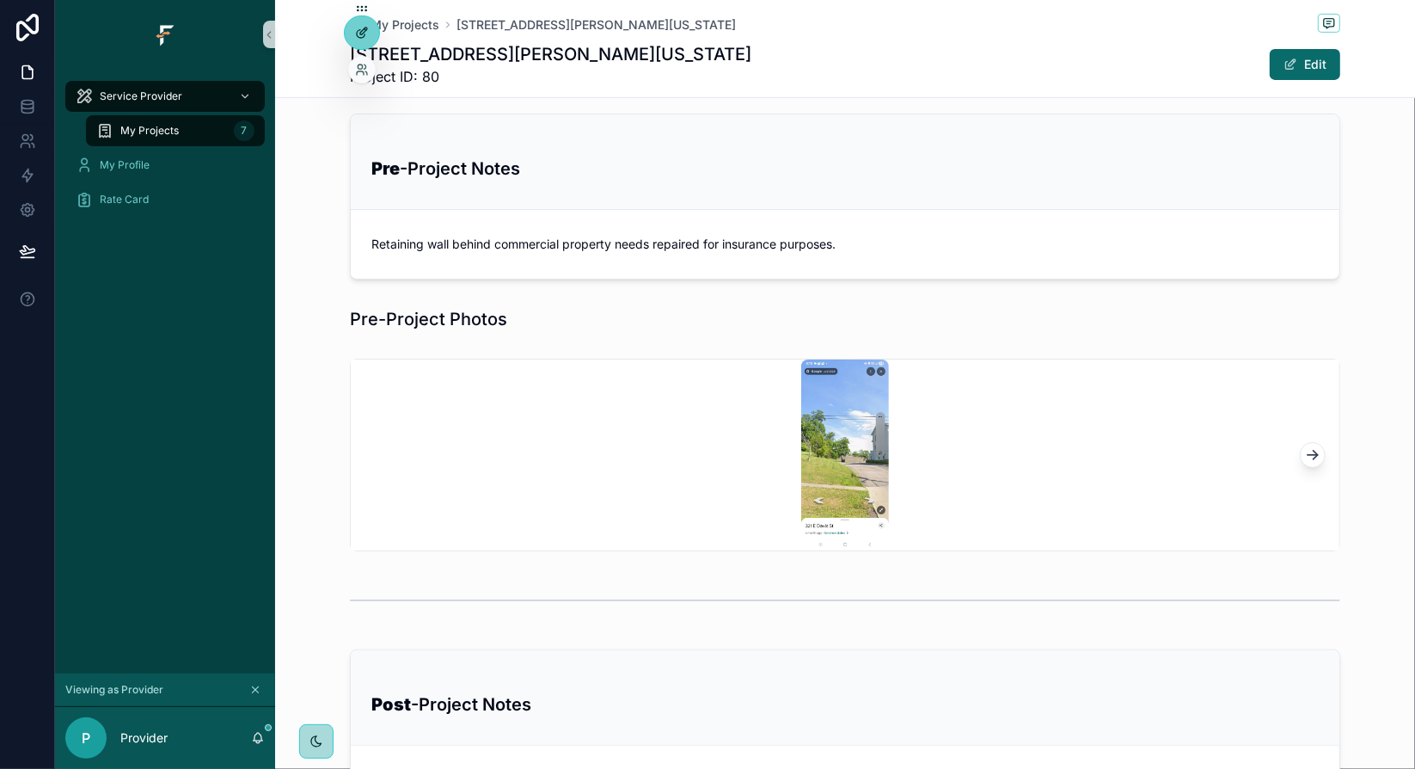
click at [359, 44] on div at bounding box center [362, 32] width 34 height 33
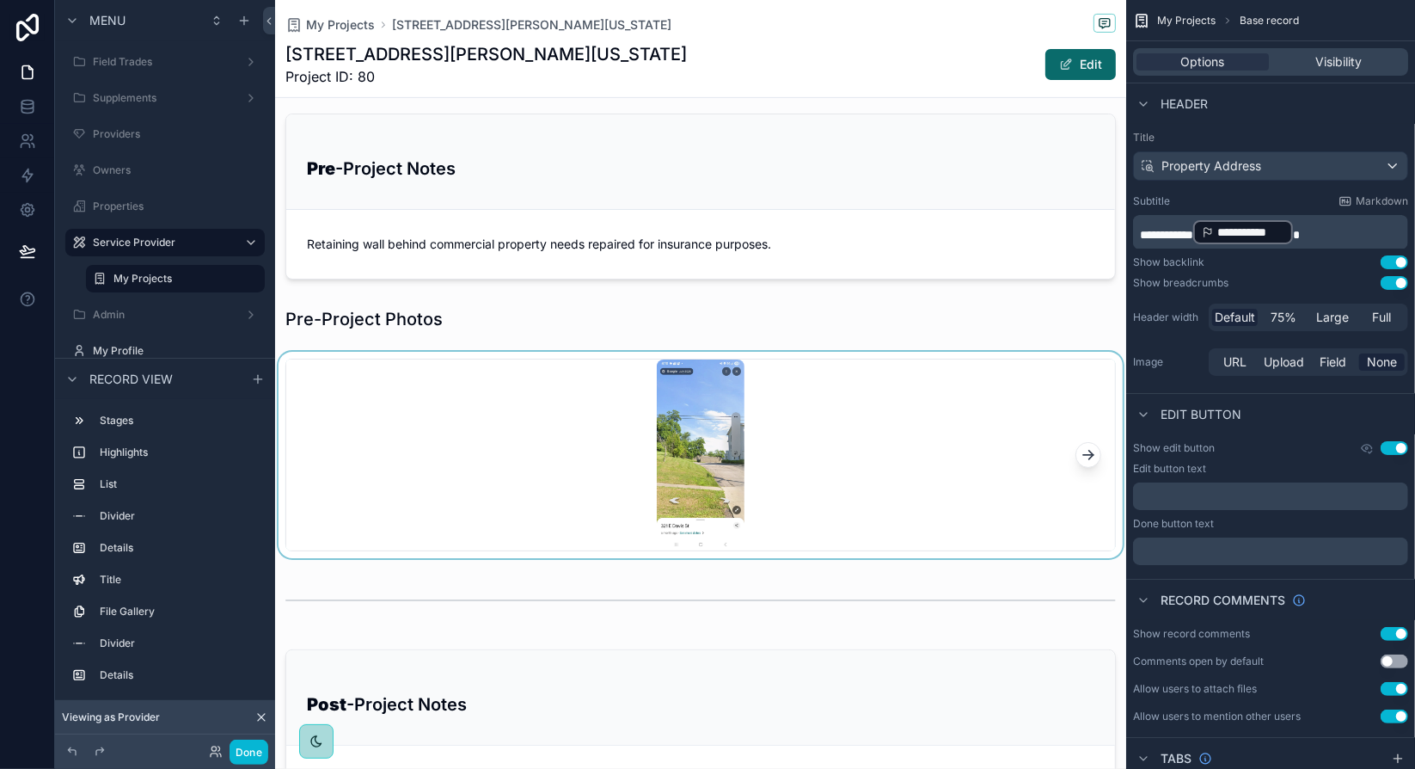
click at [830, 419] on div "scrollable content" at bounding box center [700, 455] width 851 height 206
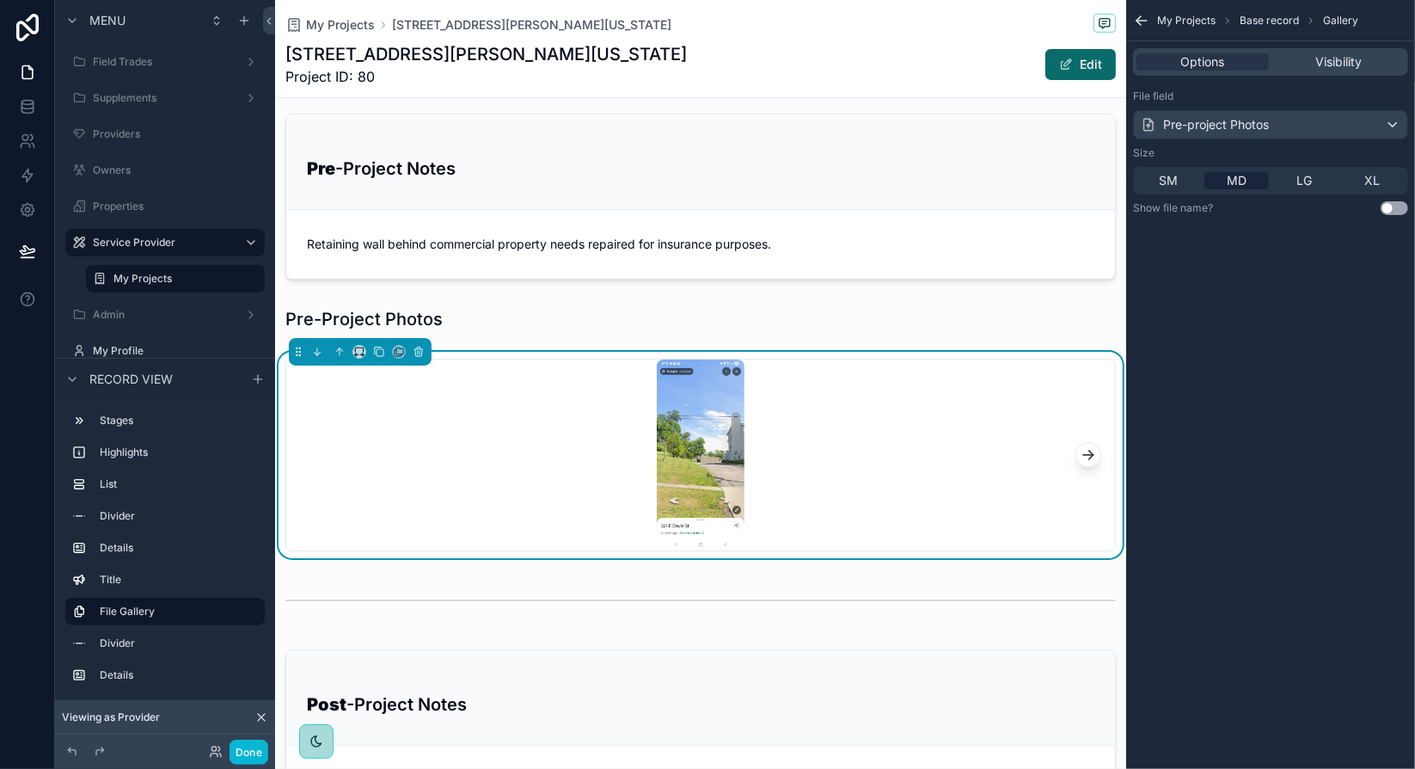
click at [1388, 211] on button "Use setting" at bounding box center [1395, 208] width 28 height 14
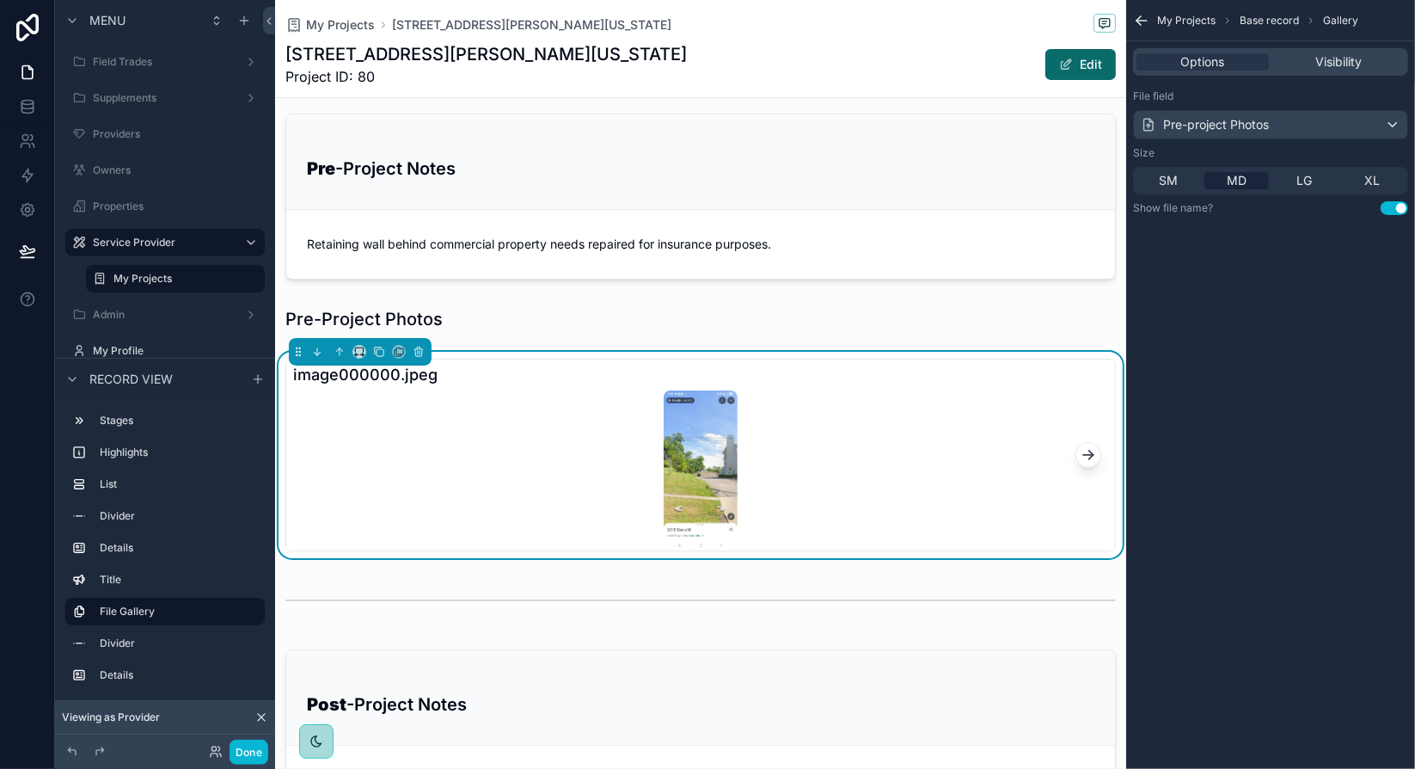
click at [1388, 211] on button "Use setting" at bounding box center [1395, 208] width 28 height 14
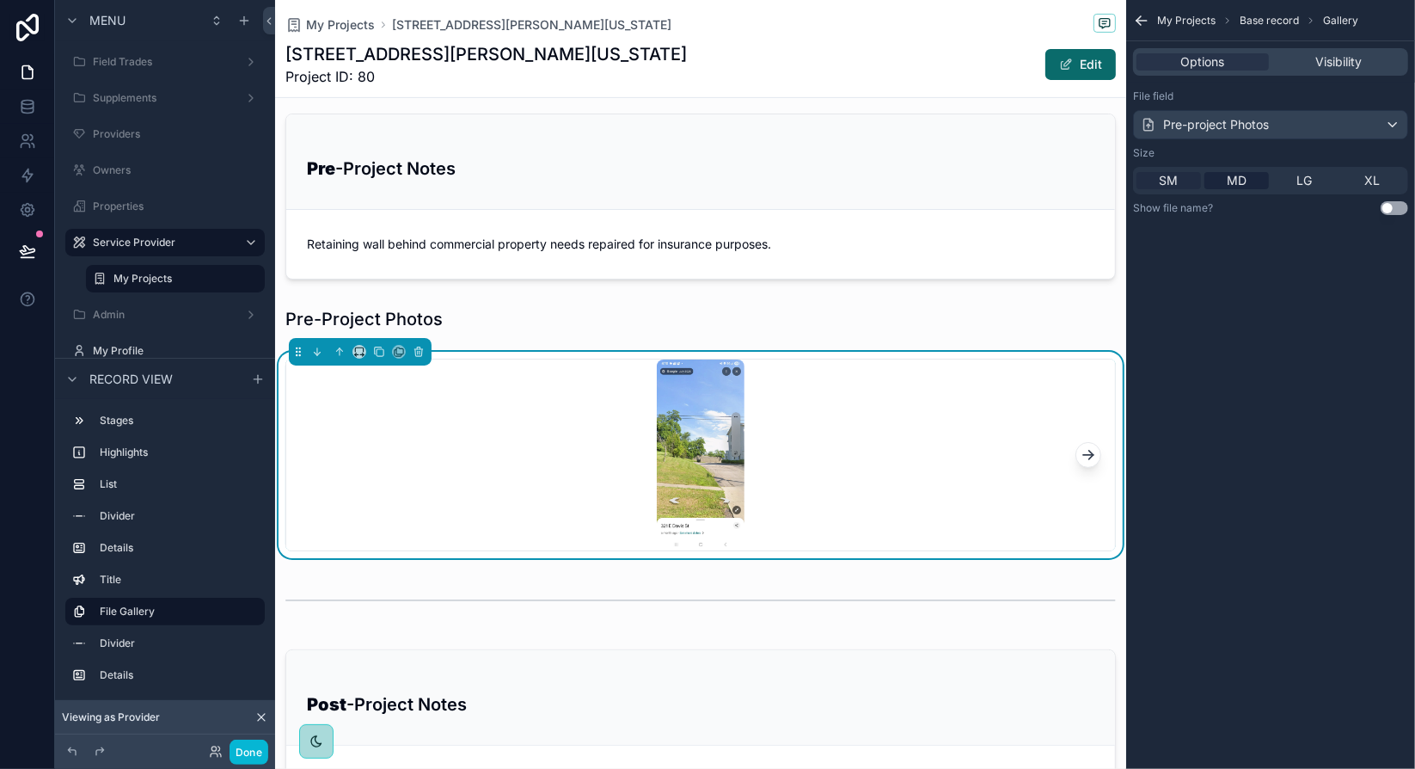
click at [1183, 180] on div "SM" at bounding box center [1168, 180] width 64 height 17
click at [1317, 185] on div "LG" at bounding box center [1304, 180] width 64 height 17
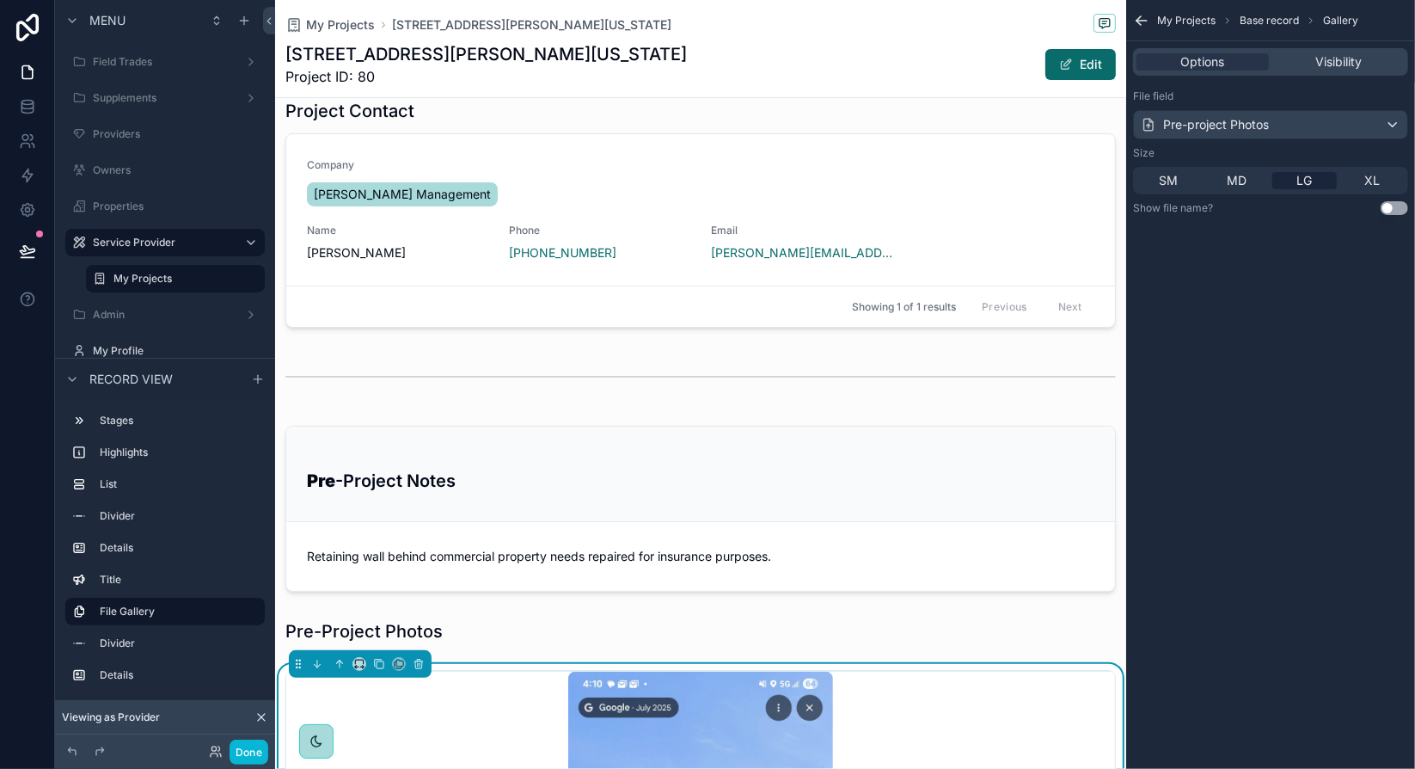
scroll to position [185, 0]
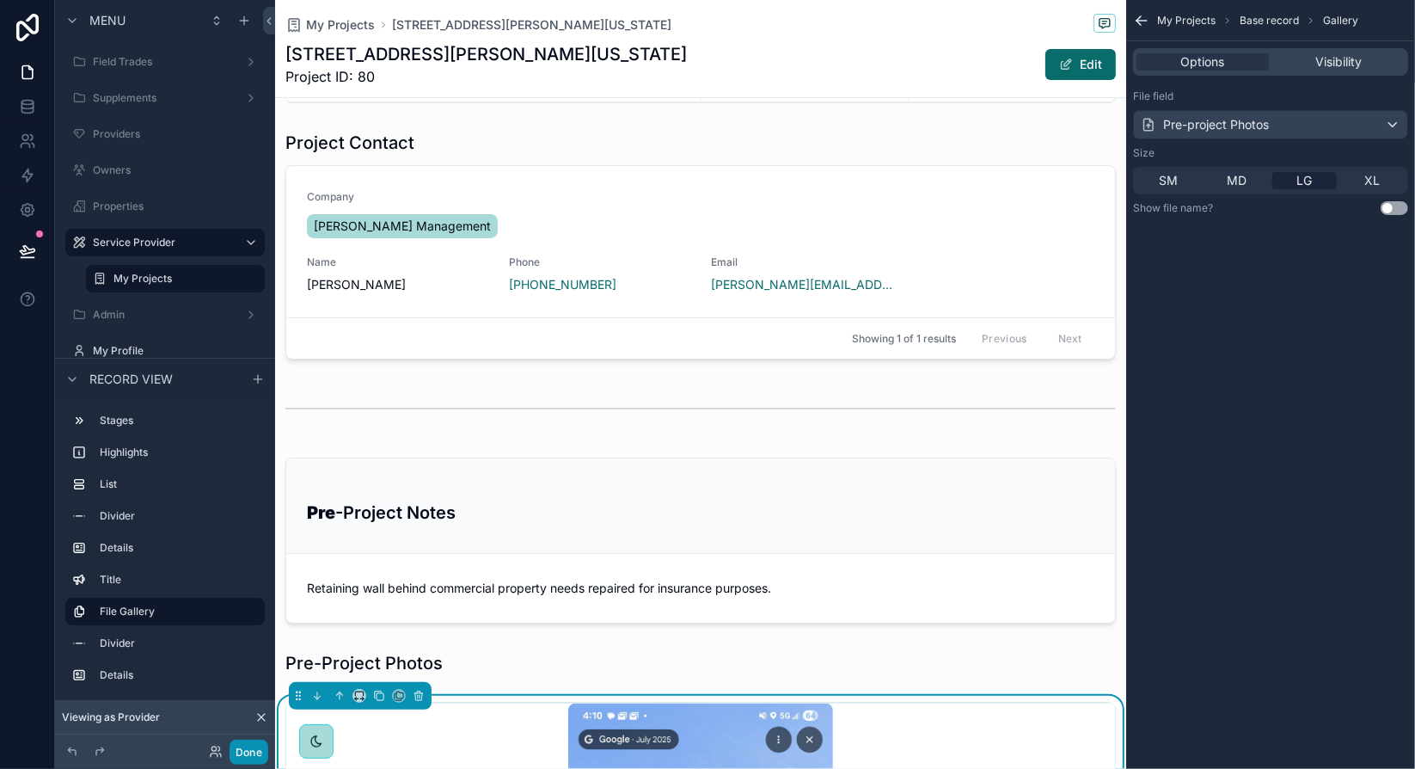
click at [251, 757] on button "Done" at bounding box center [249, 751] width 39 height 25
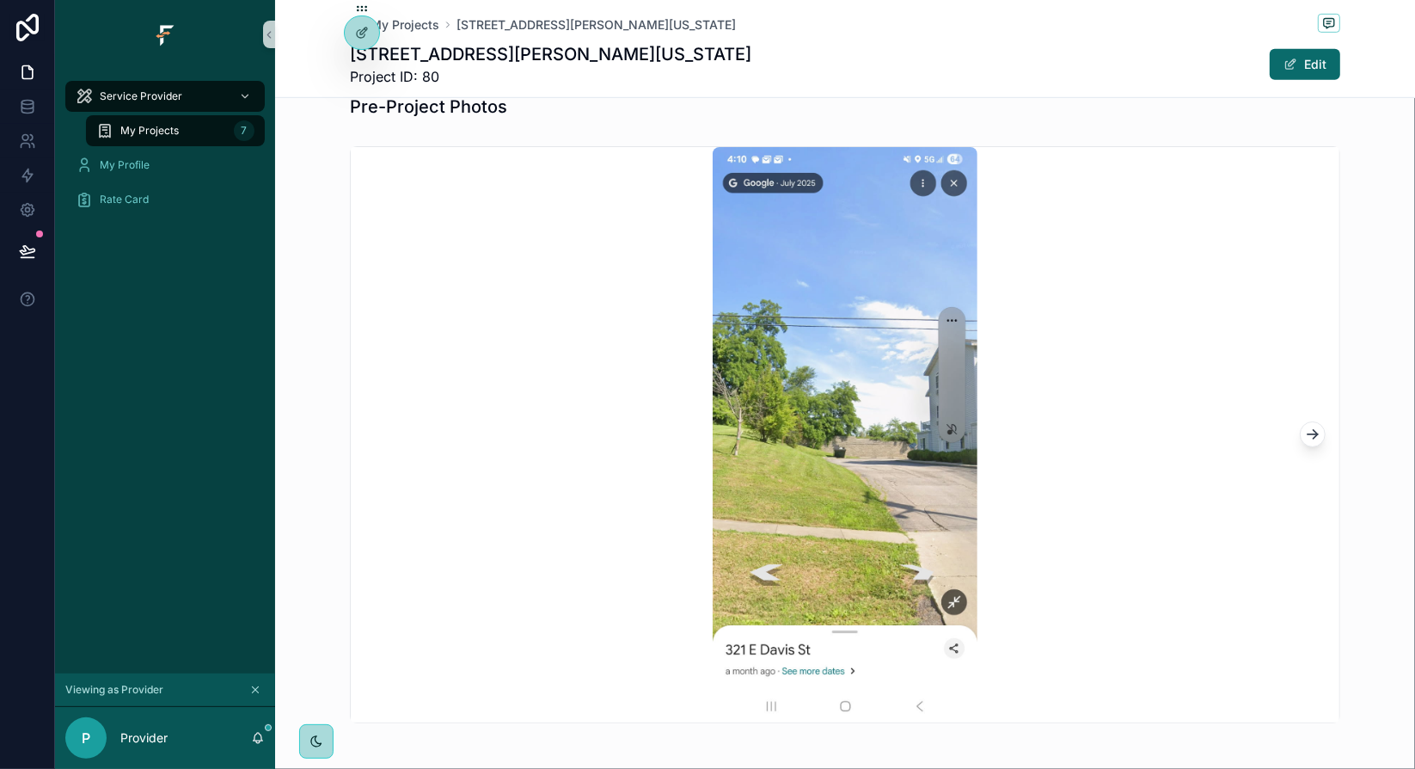
scroll to position [732, 0]
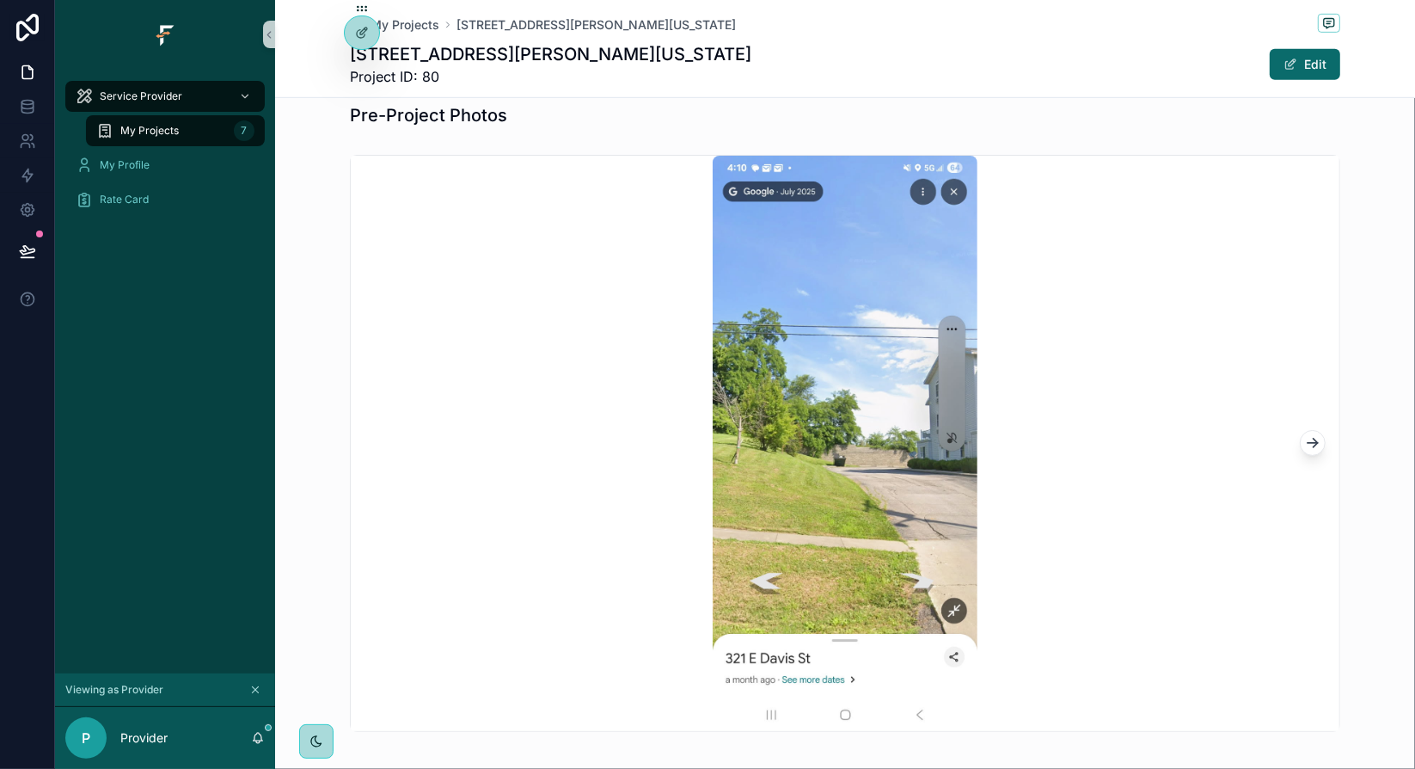
click at [1304, 436] on icon "scrollable content" at bounding box center [1312, 442] width 17 height 17
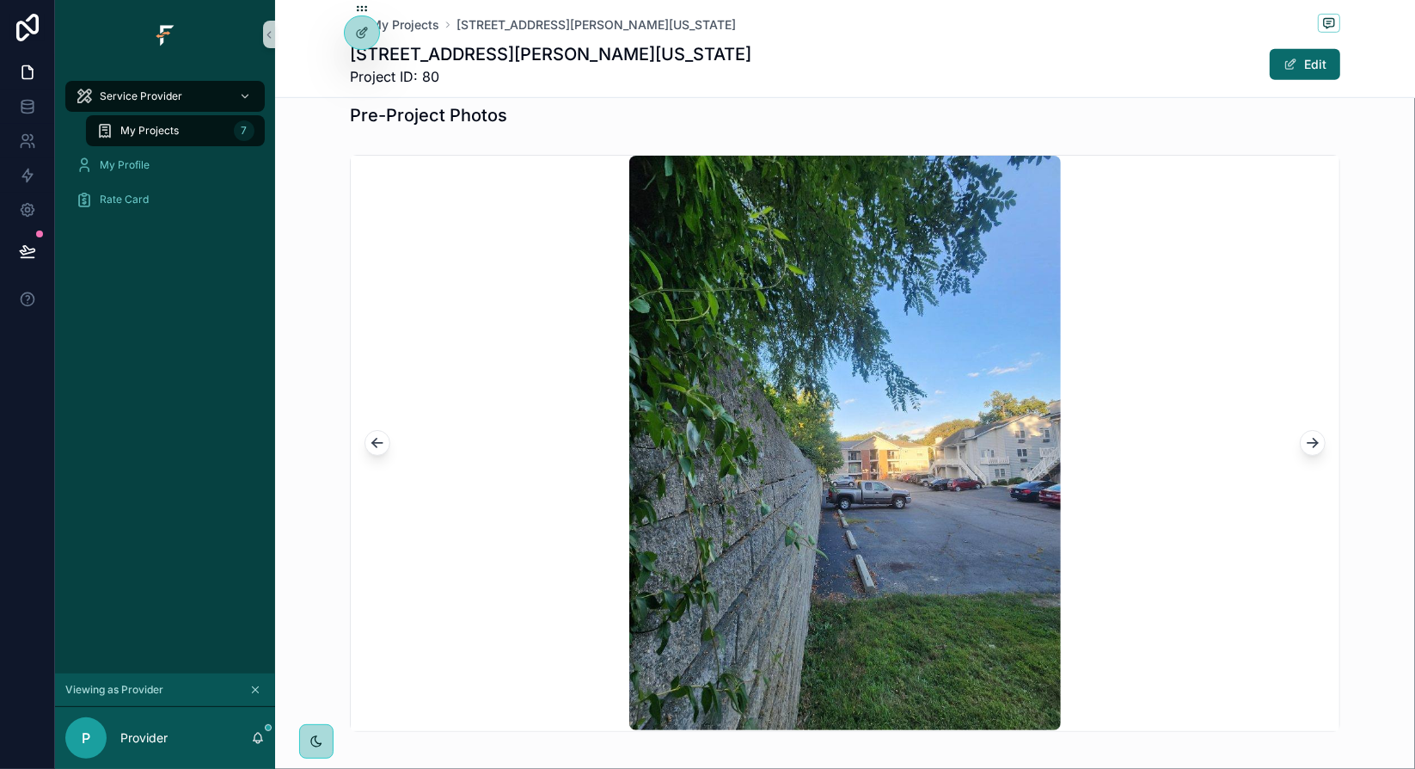
click at [1314, 443] on icon "scrollable content" at bounding box center [1316, 445] width 4 height 4
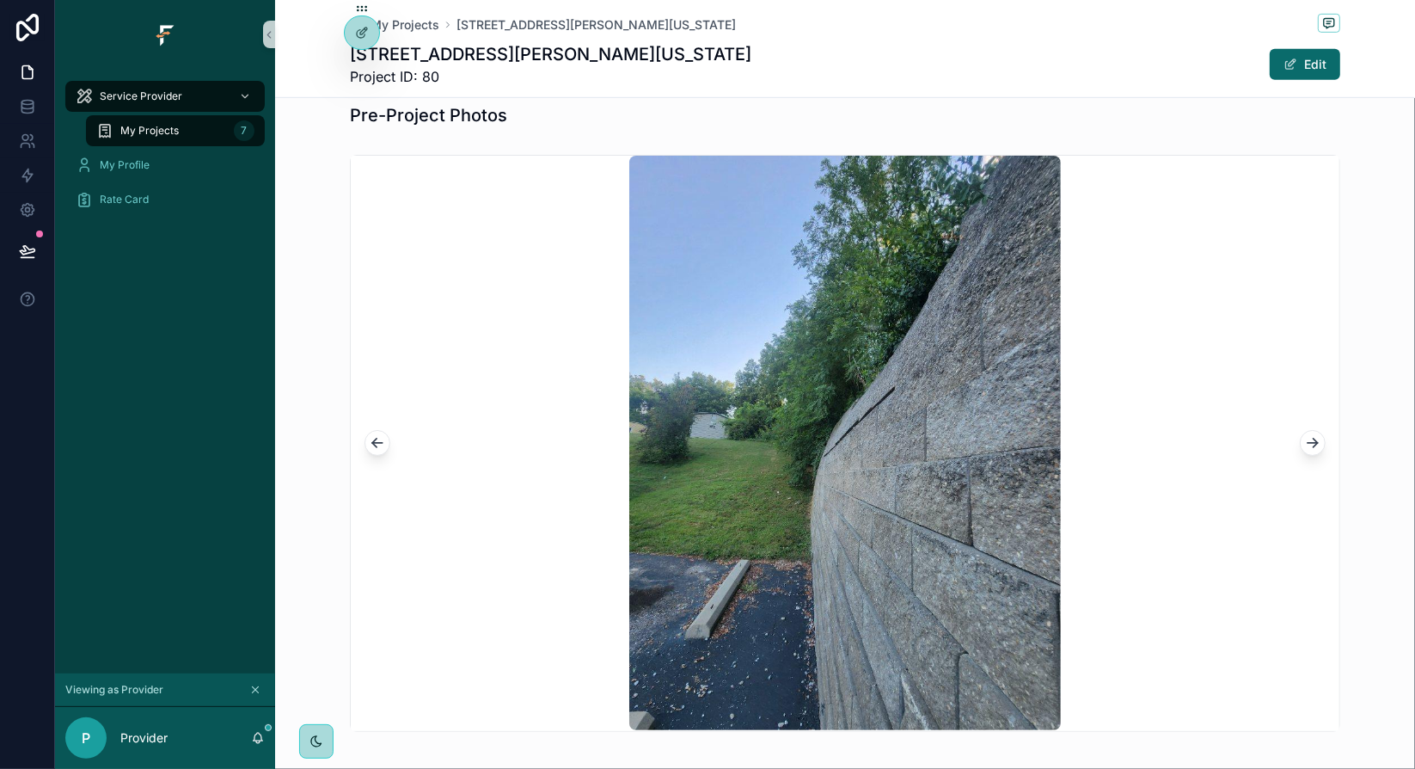
click at [1314, 443] on icon "scrollable content" at bounding box center [1316, 445] width 4 height 4
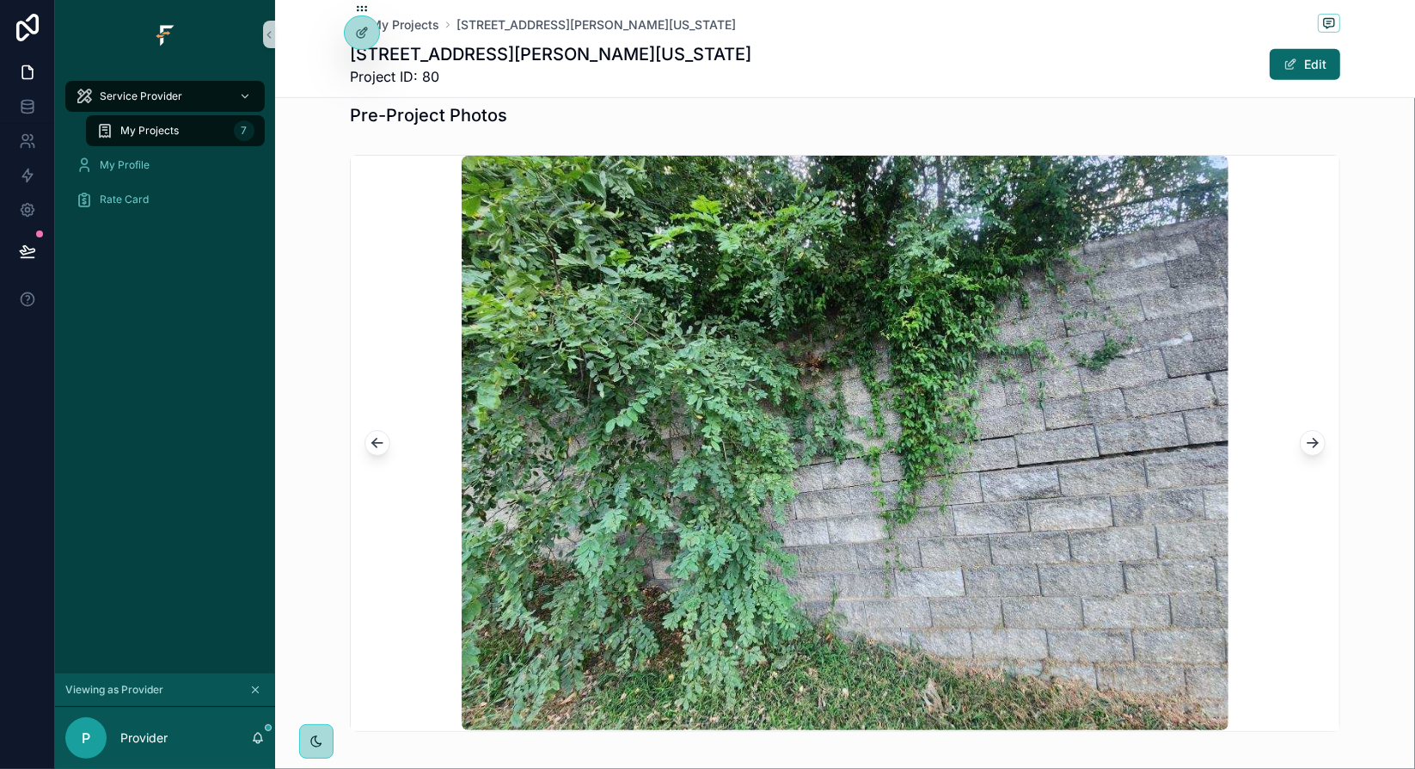
click at [1311, 443] on icon "scrollable content" at bounding box center [1312, 442] width 17 height 17
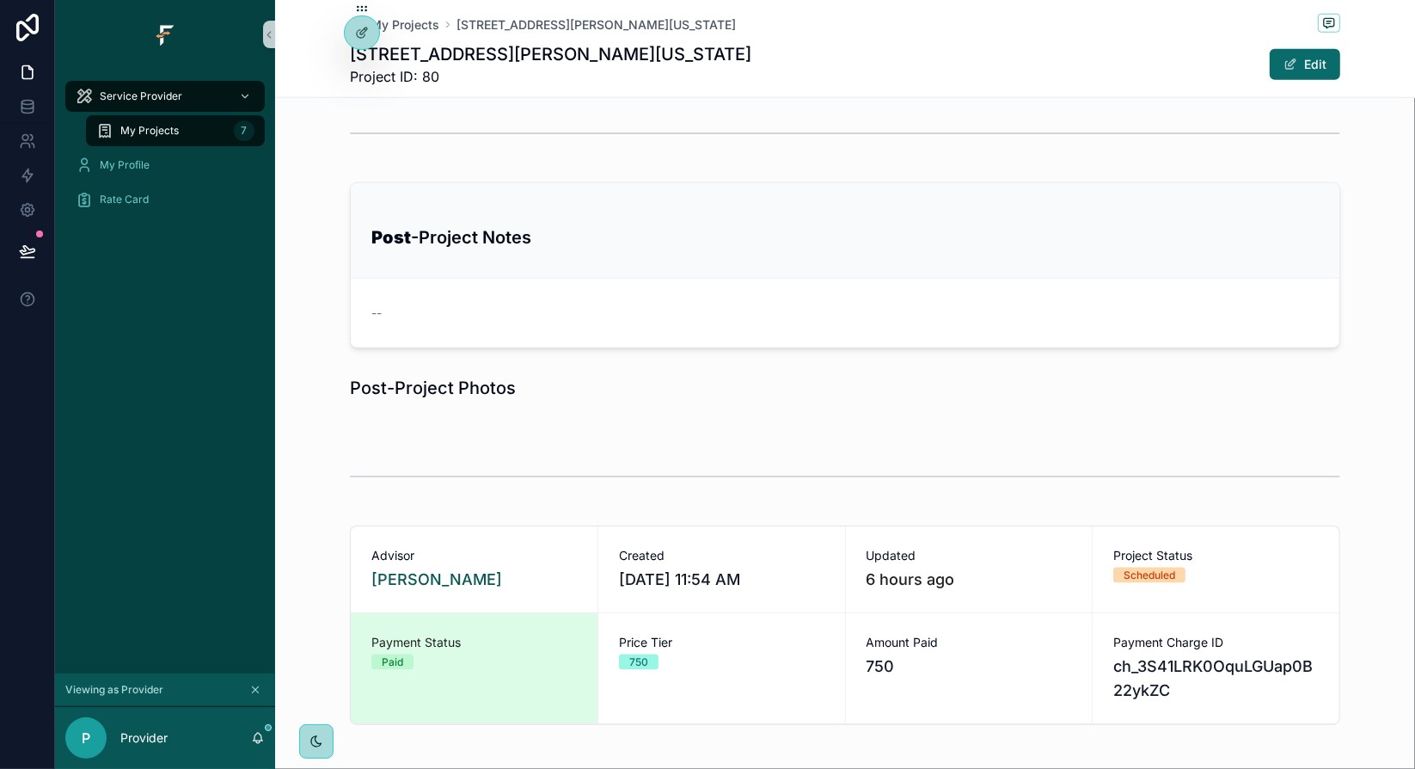
scroll to position [1420, 0]
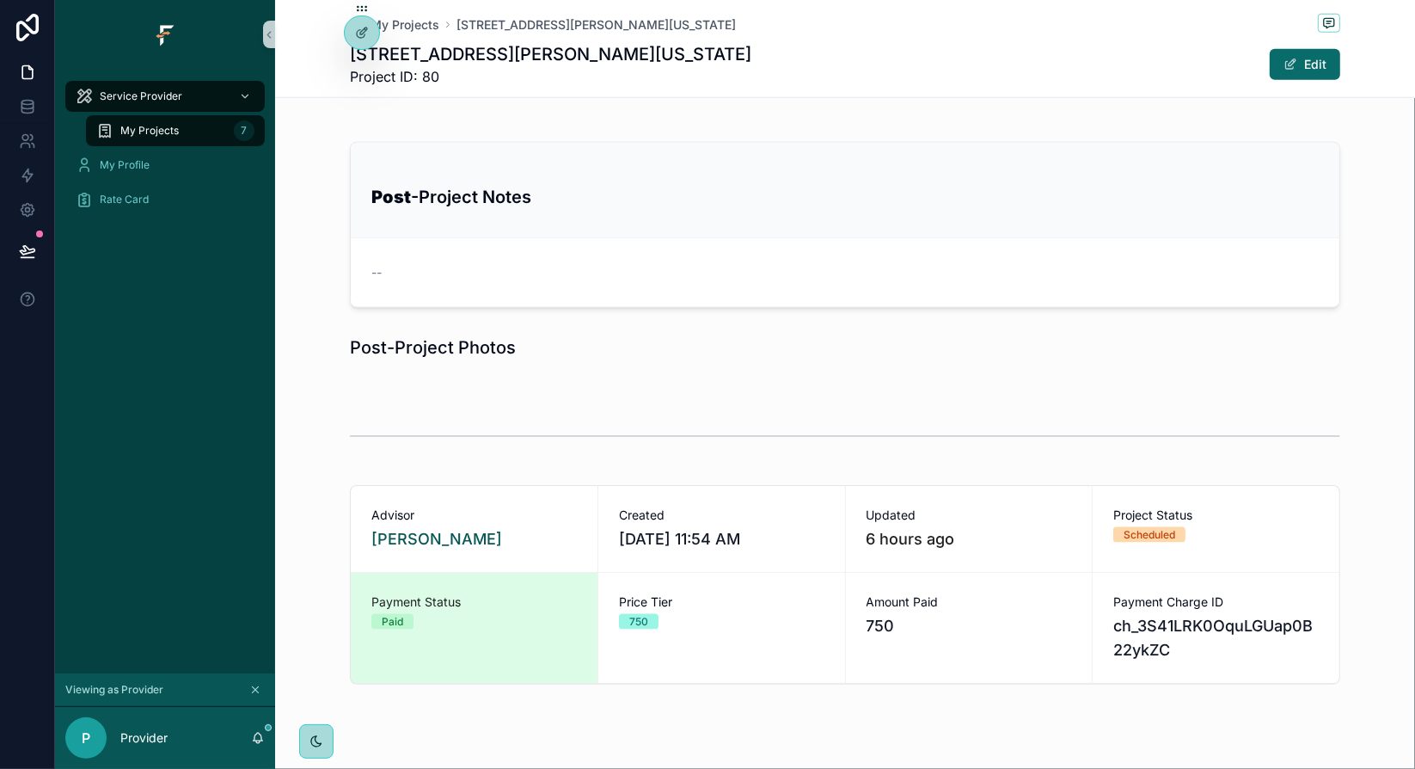
click at [427, 184] on h3 "Post -Project Notes" at bounding box center [844, 197] width 947 height 26
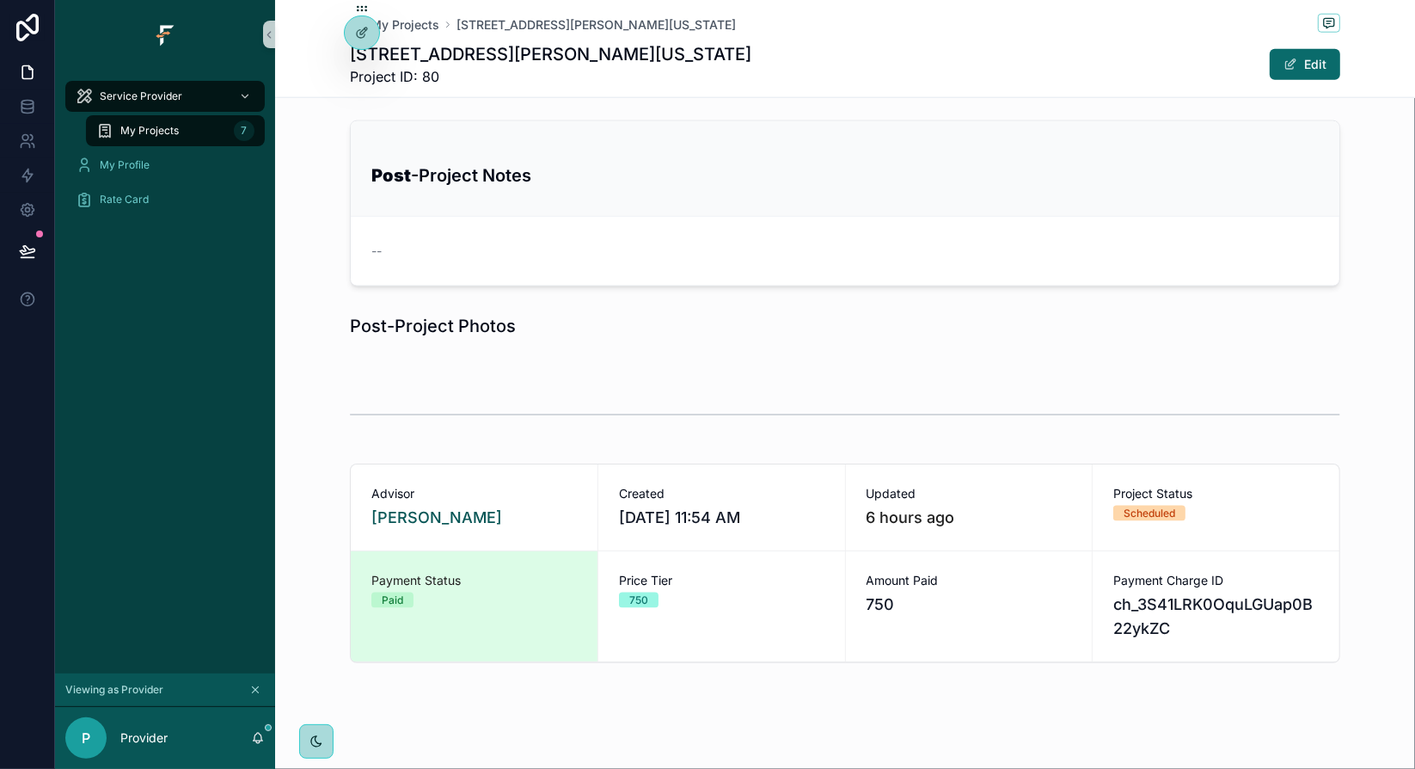
scroll to position [1445, 0]
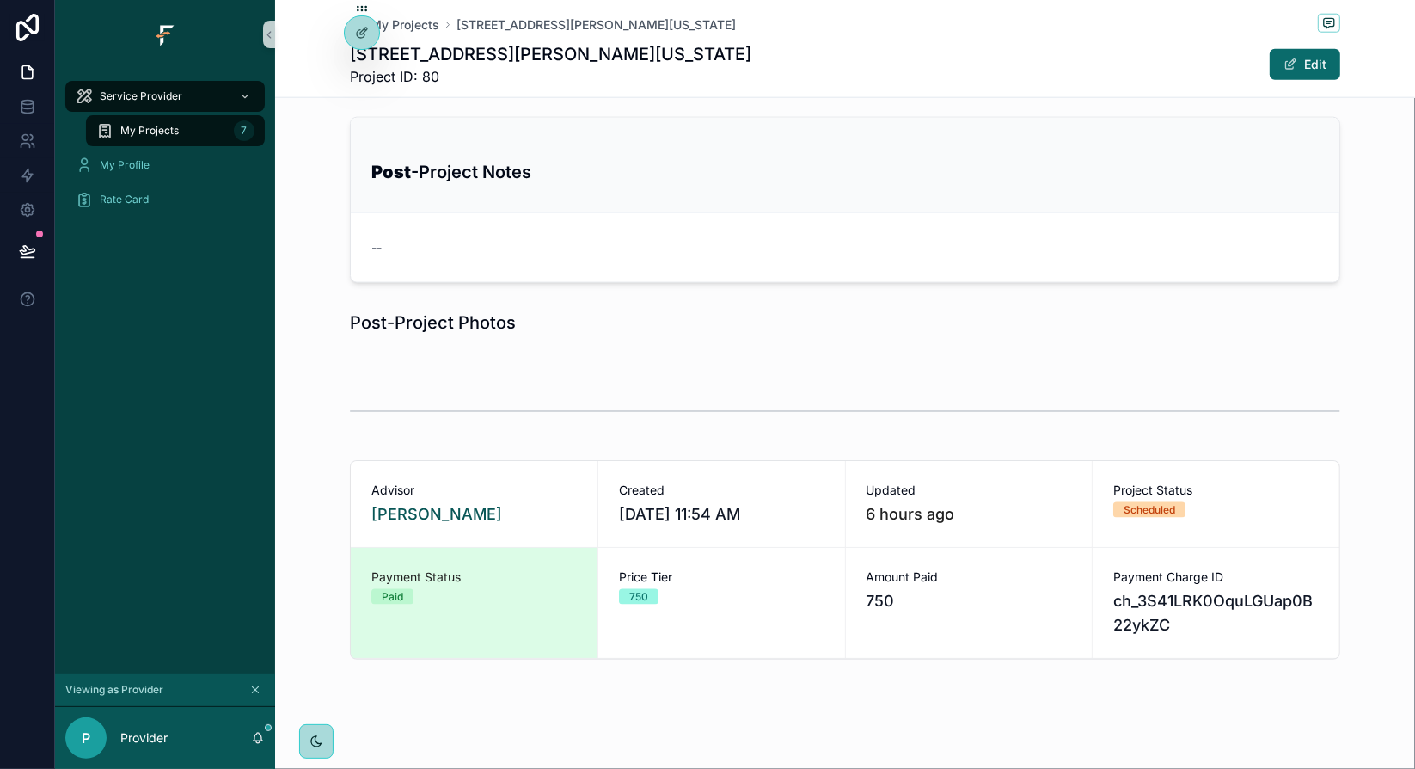
click at [867, 594] on span "750" at bounding box center [969, 601] width 205 height 24
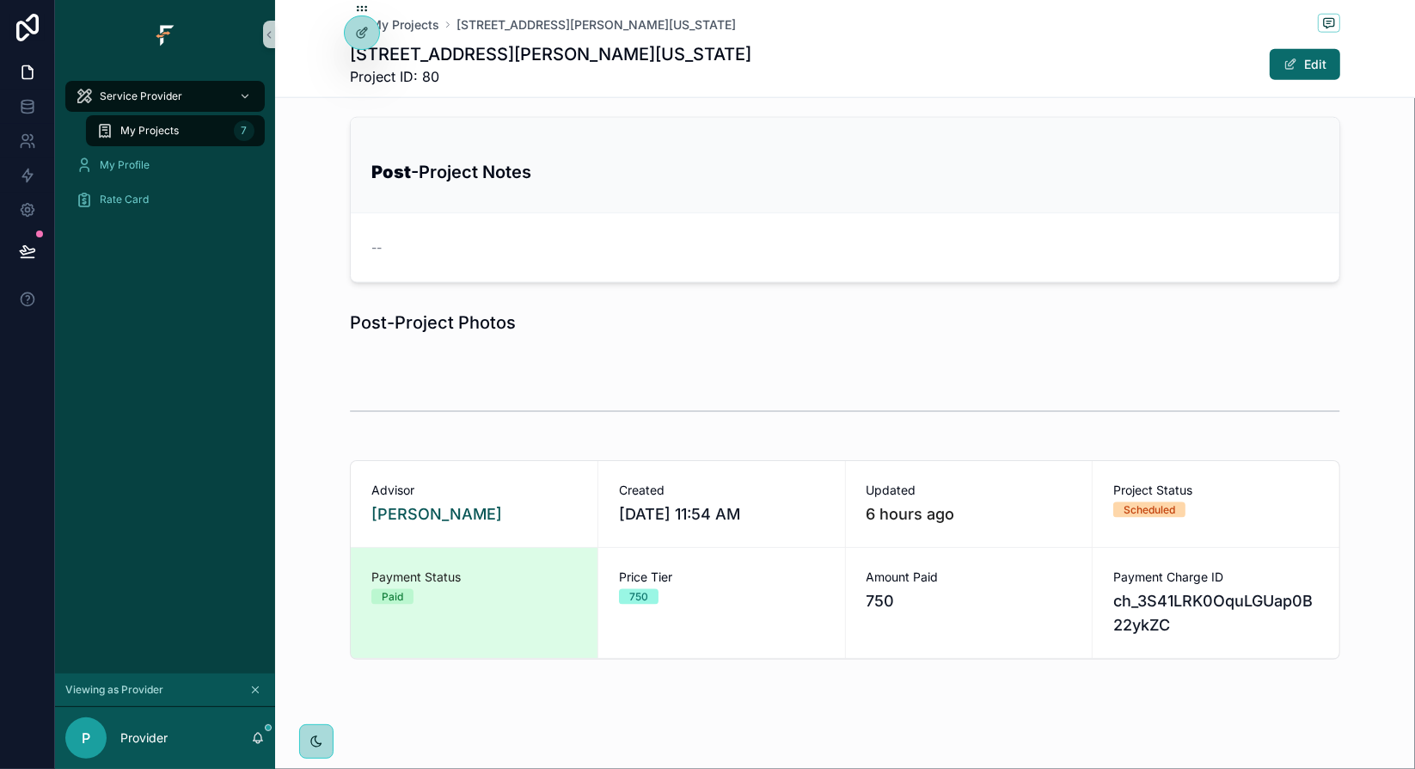
click at [831, 606] on div "Price Tier 750" at bounding box center [721, 603] width 247 height 110
click at [1155, 607] on span "ch_3S41LRK0OquLGUap0B22ykZC" at bounding box center [1215, 613] width 205 height 48
click at [1154, 607] on span "ch_3S41LRK0OquLGUap0B22ykZC" at bounding box center [1215, 613] width 205 height 48
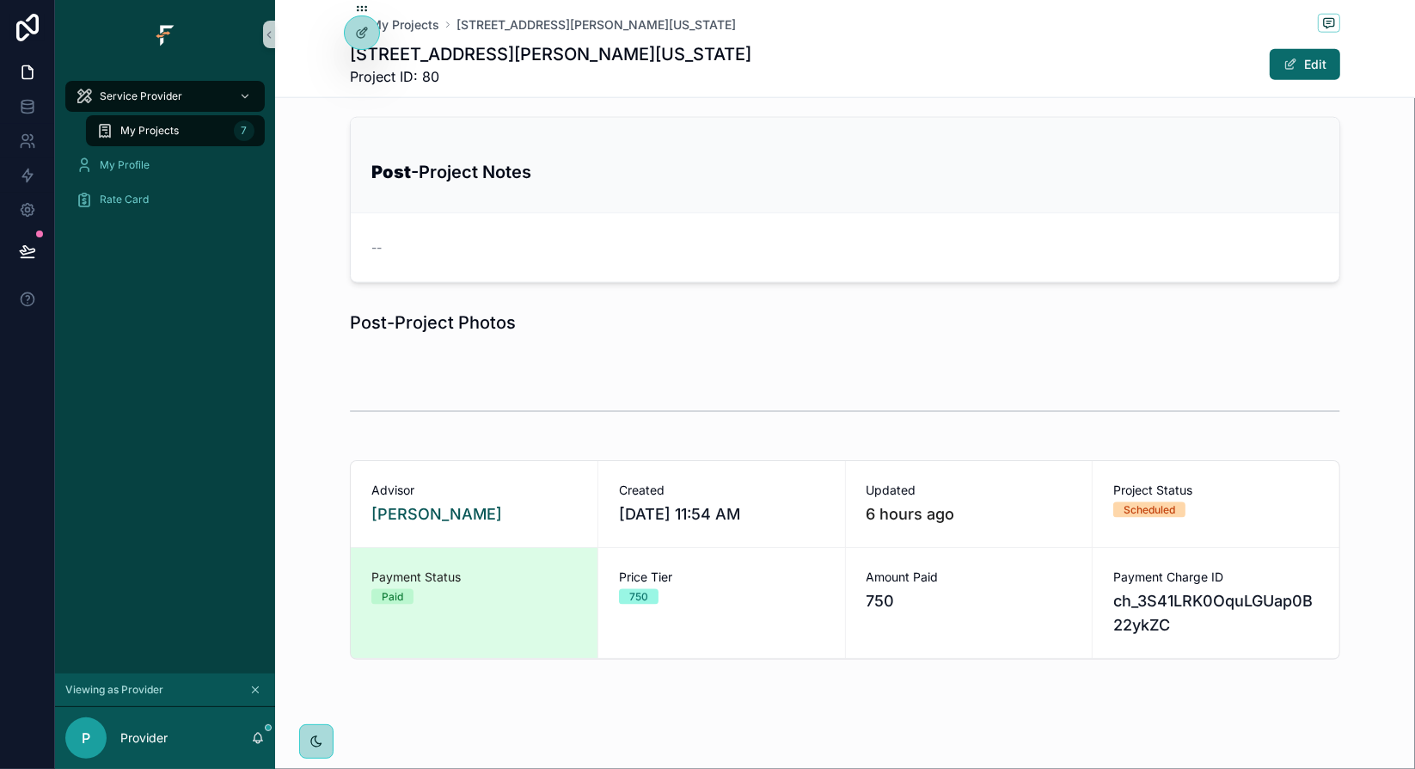
click at [512, 506] on div "[PERSON_NAME]" at bounding box center [473, 514] width 205 height 24
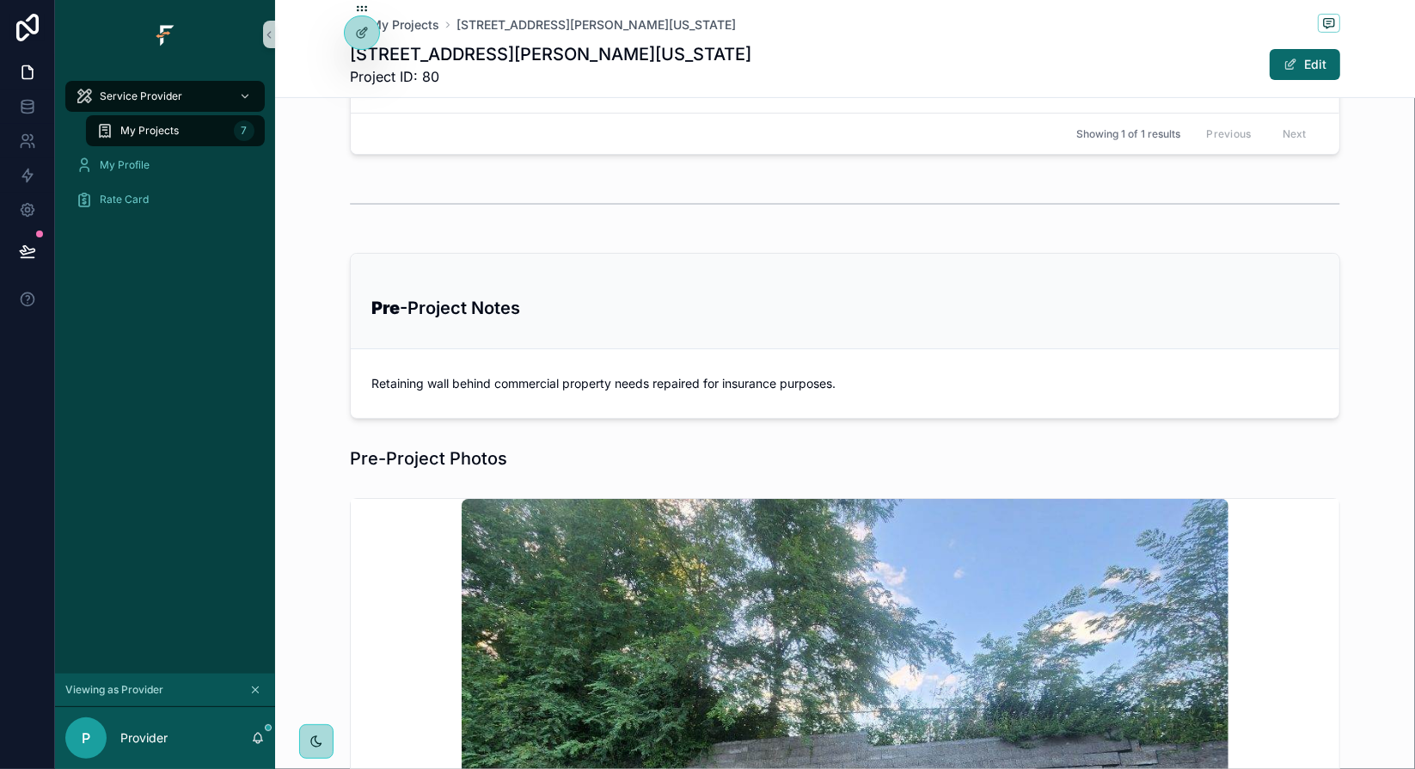
scroll to position [0, 0]
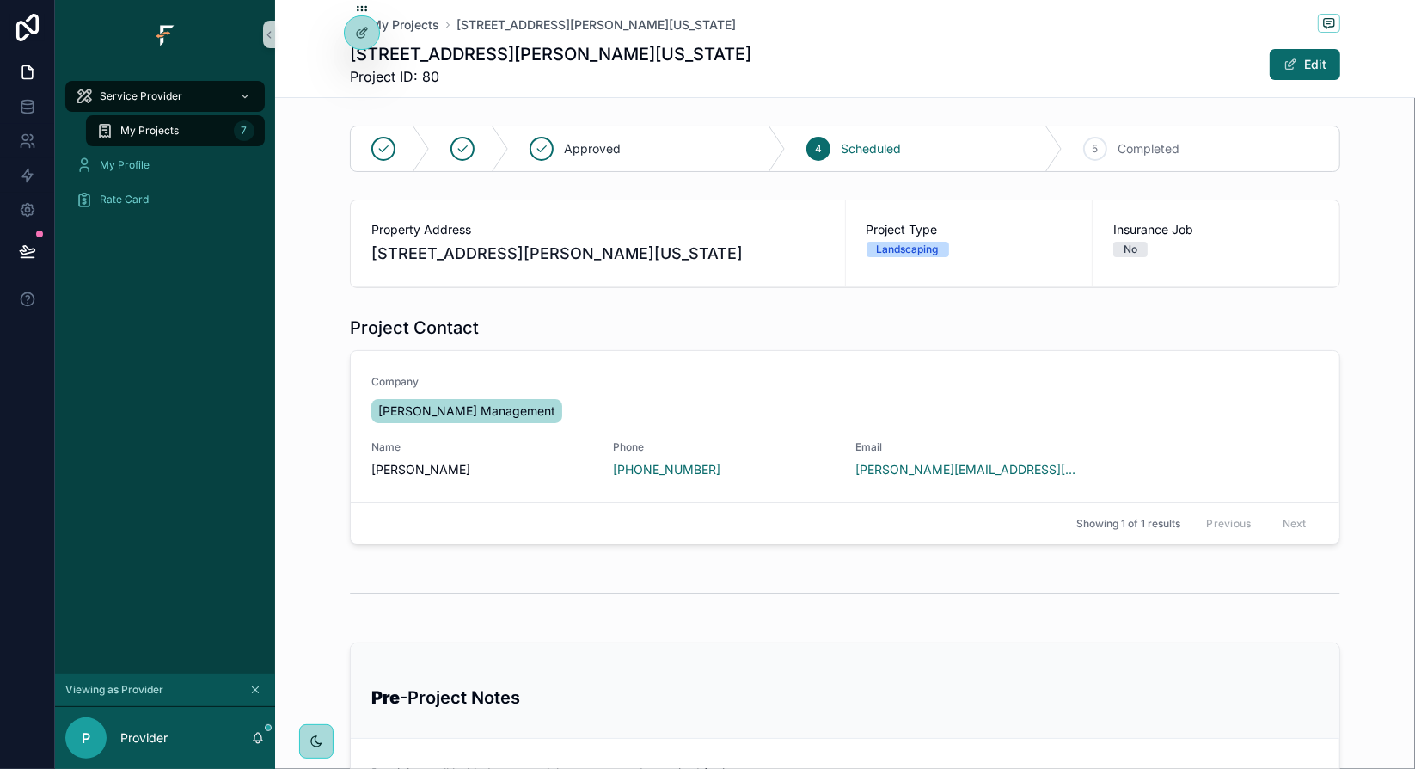
click at [32, 252] on icon at bounding box center [27, 250] width 15 height 9
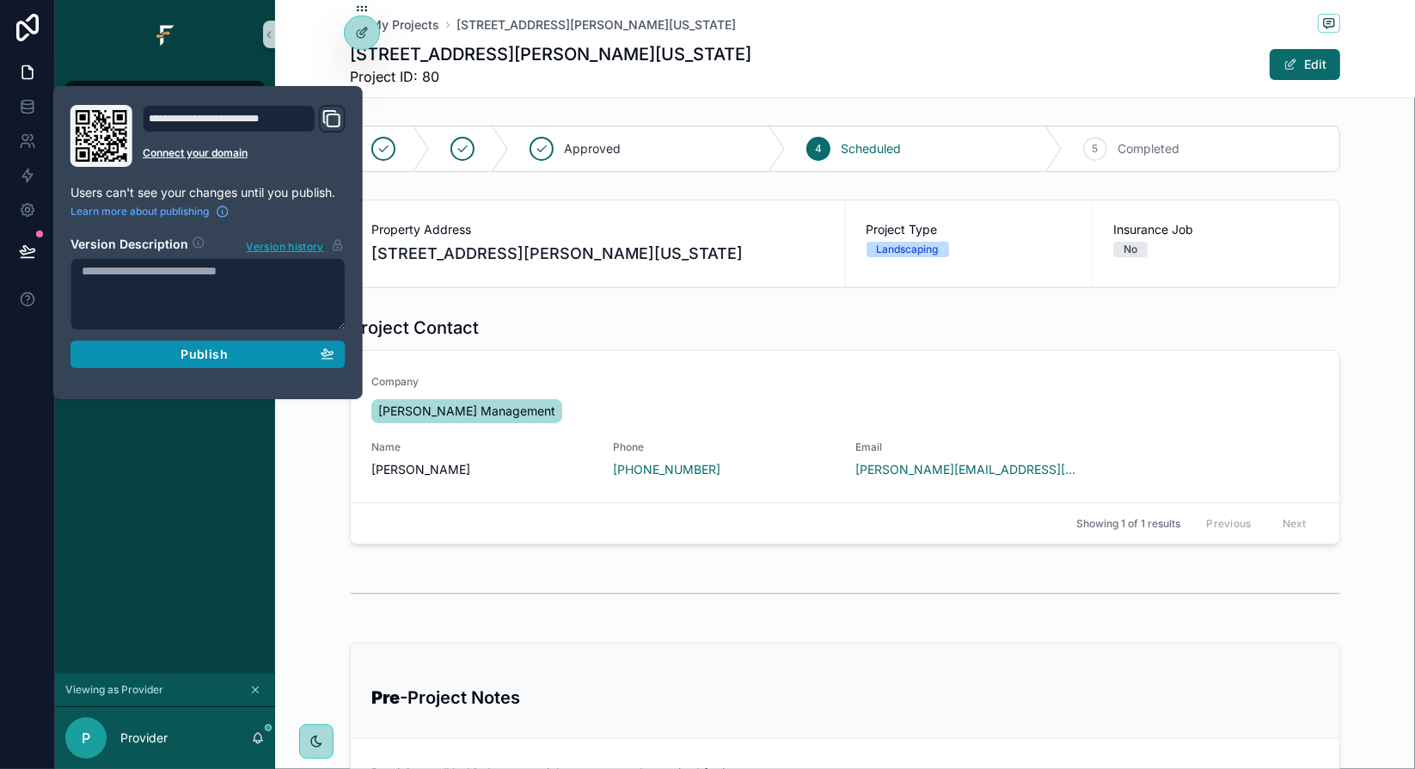
click at [248, 352] on div "Publish" at bounding box center [208, 353] width 253 height 15
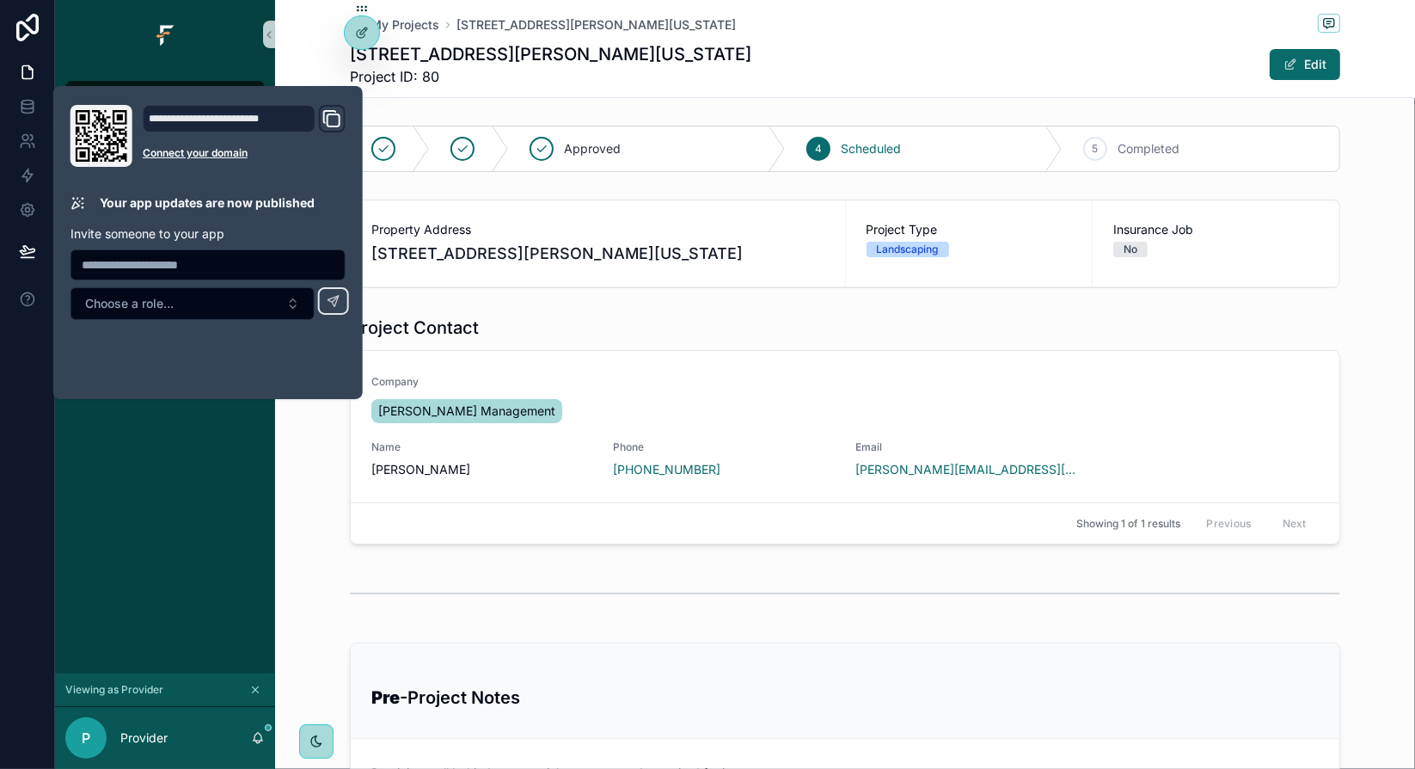
click at [322, 435] on div "Project Contact Company [PERSON_NAME] Management Name [PERSON_NAME] Phone [PHON…" at bounding box center [845, 430] width 1140 height 242
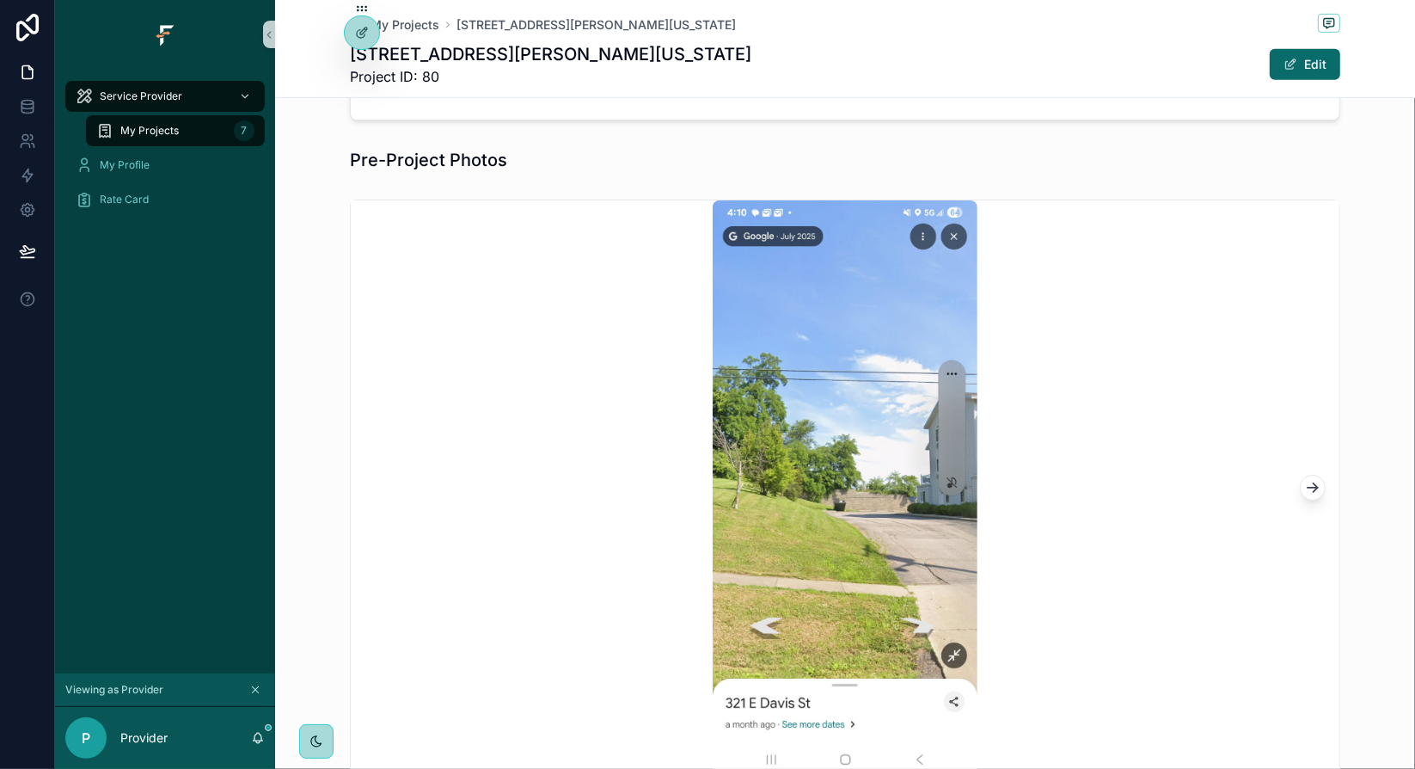
scroll to position [774, 0]
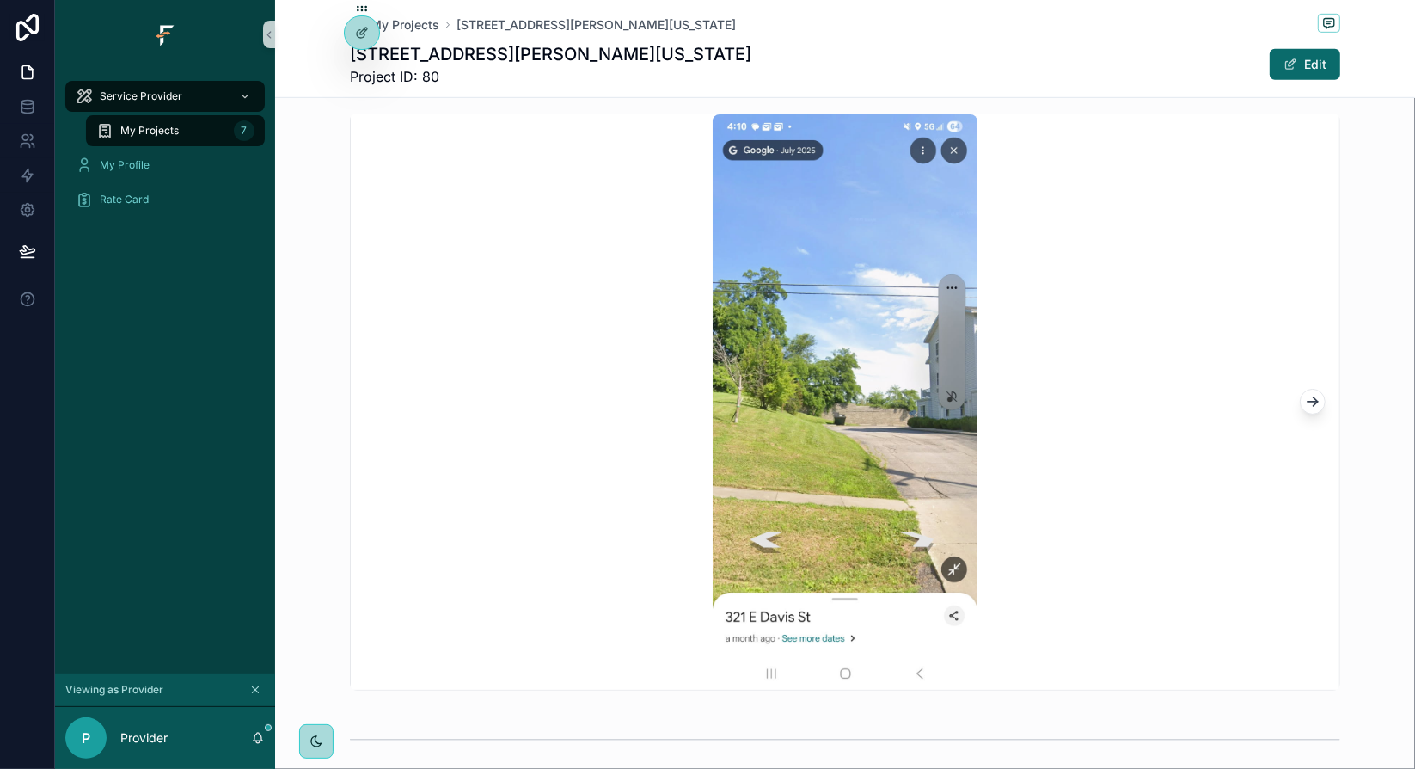
click at [331, 377] on div "scrollable content" at bounding box center [845, 402] width 1140 height 591
click at [893, 301] on img "scrollable content" at bounding box center [846, 401] width 266 height 574
click at [1348, 168] on div "scrollable content" at bounding box center [845, 402] width 1140 height 591
click at [358, 39] on icon at bounding box center [362, 33] width 14 height 14
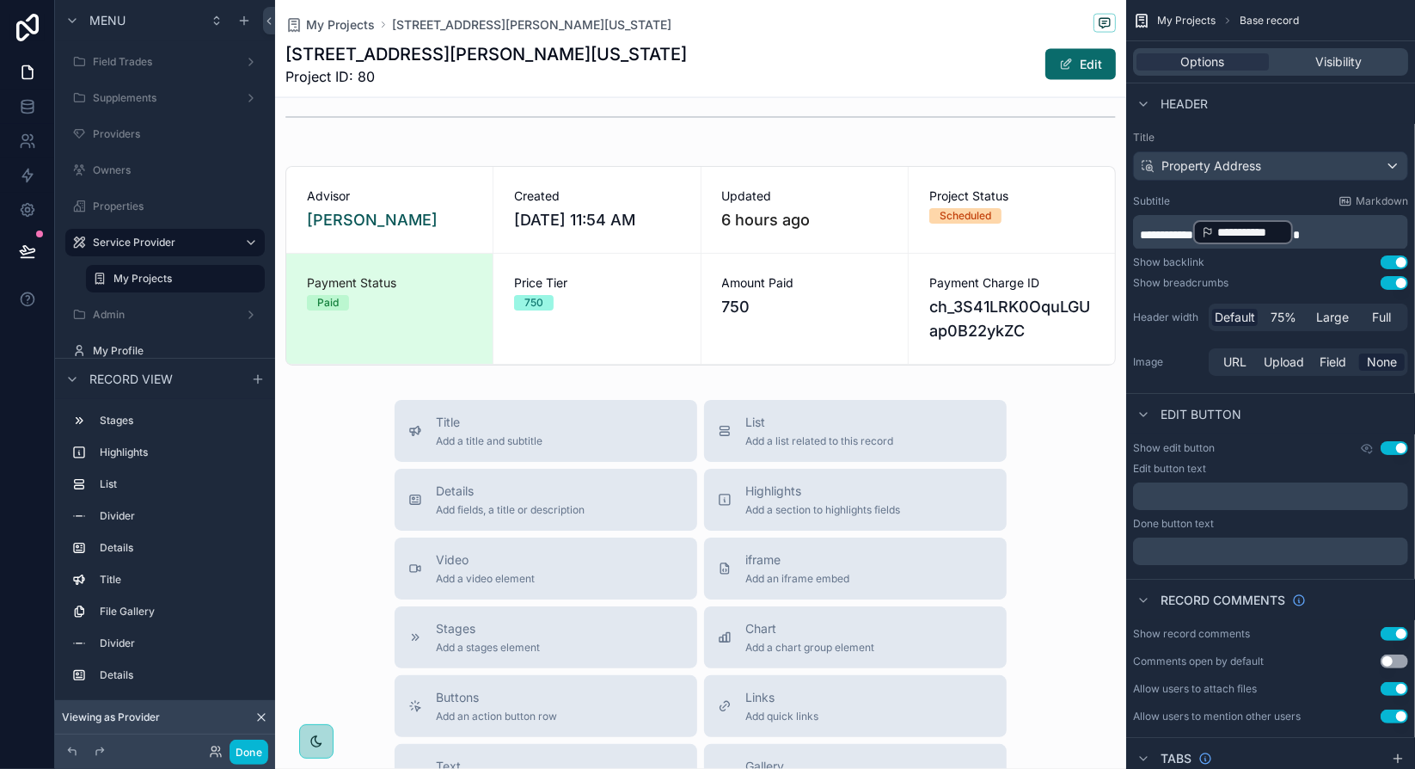
scroll to position [2063, 0]
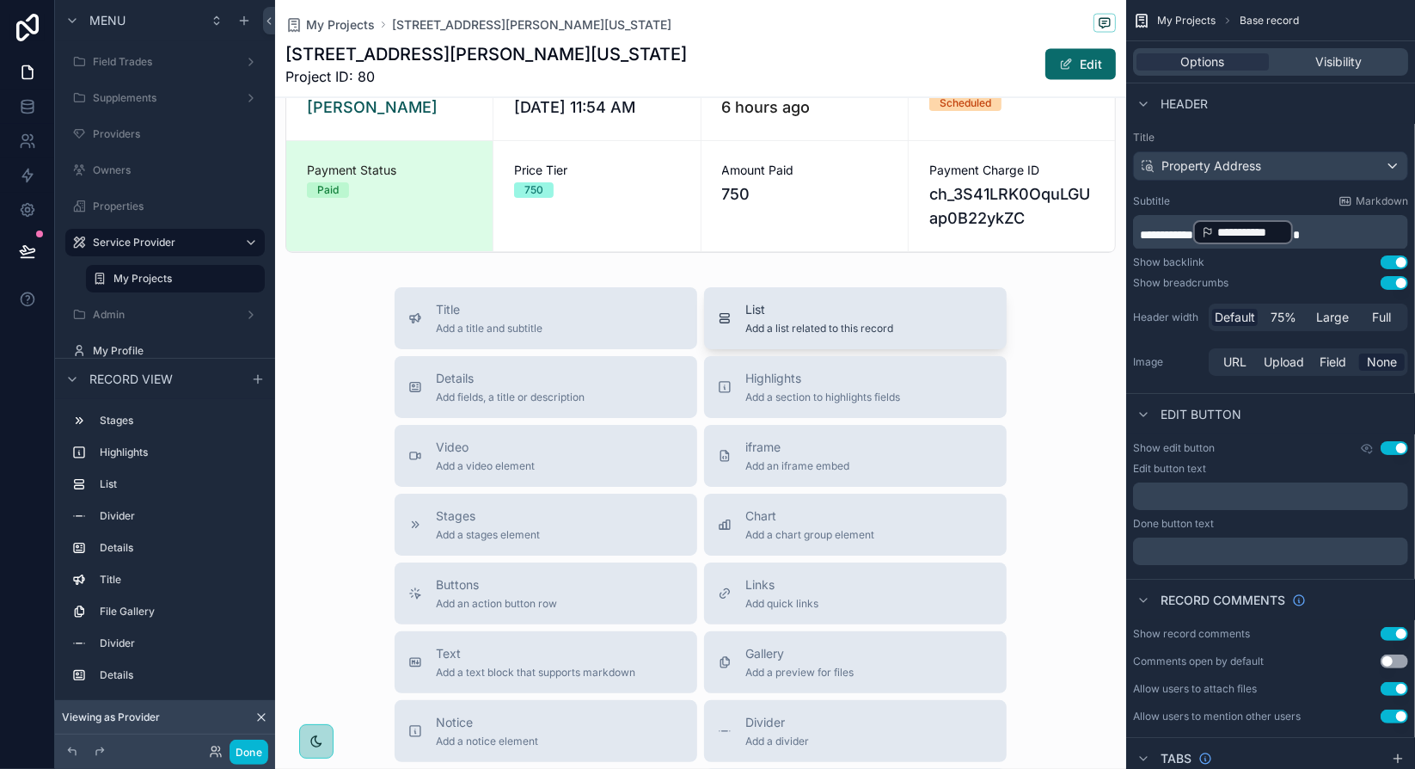
click at [851, 322] on span "Add a list related to this record" at bounding box center [819, 329] width 148 height 14
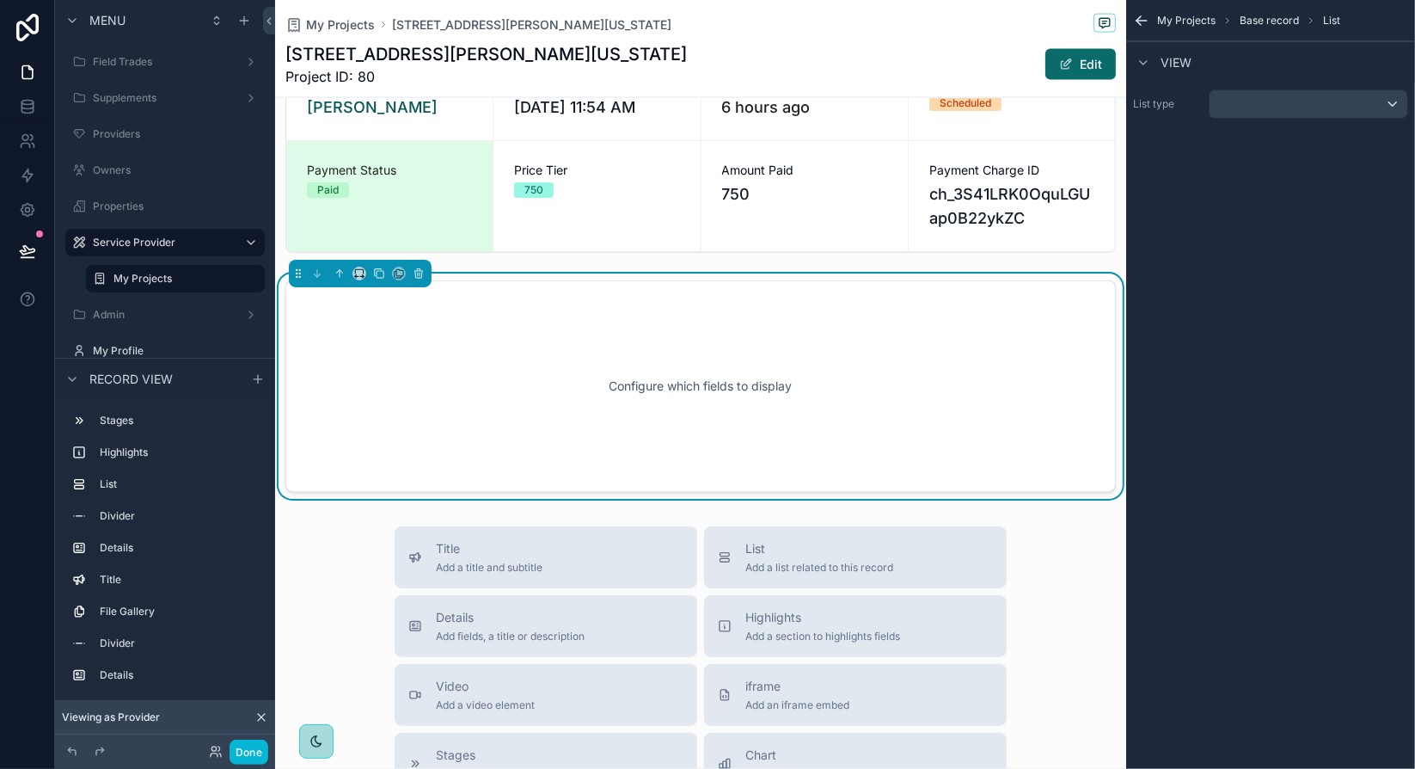
scroll to position [2056, 0]
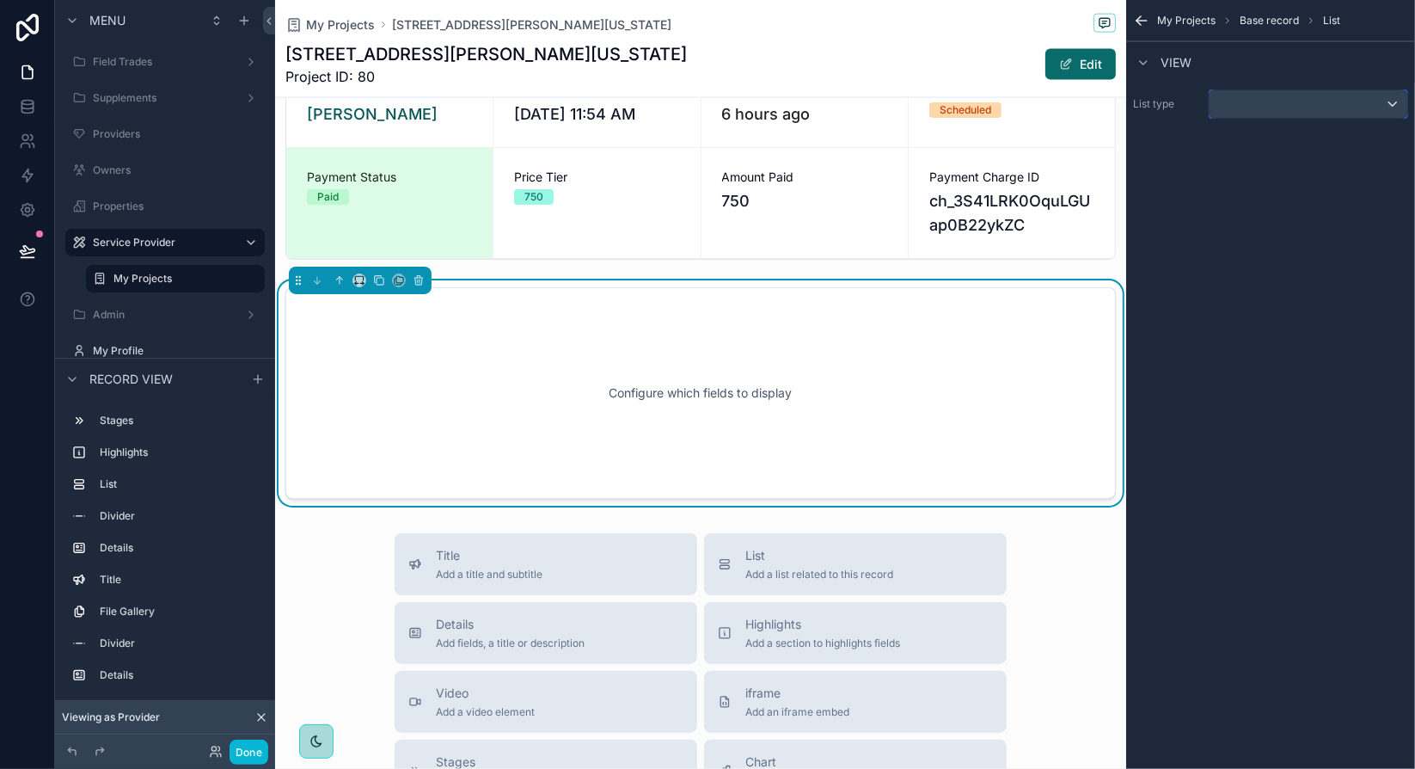
click at [1247, 105] on div "scrollable content" at bounding box center [1309, 104] width 198 height 28
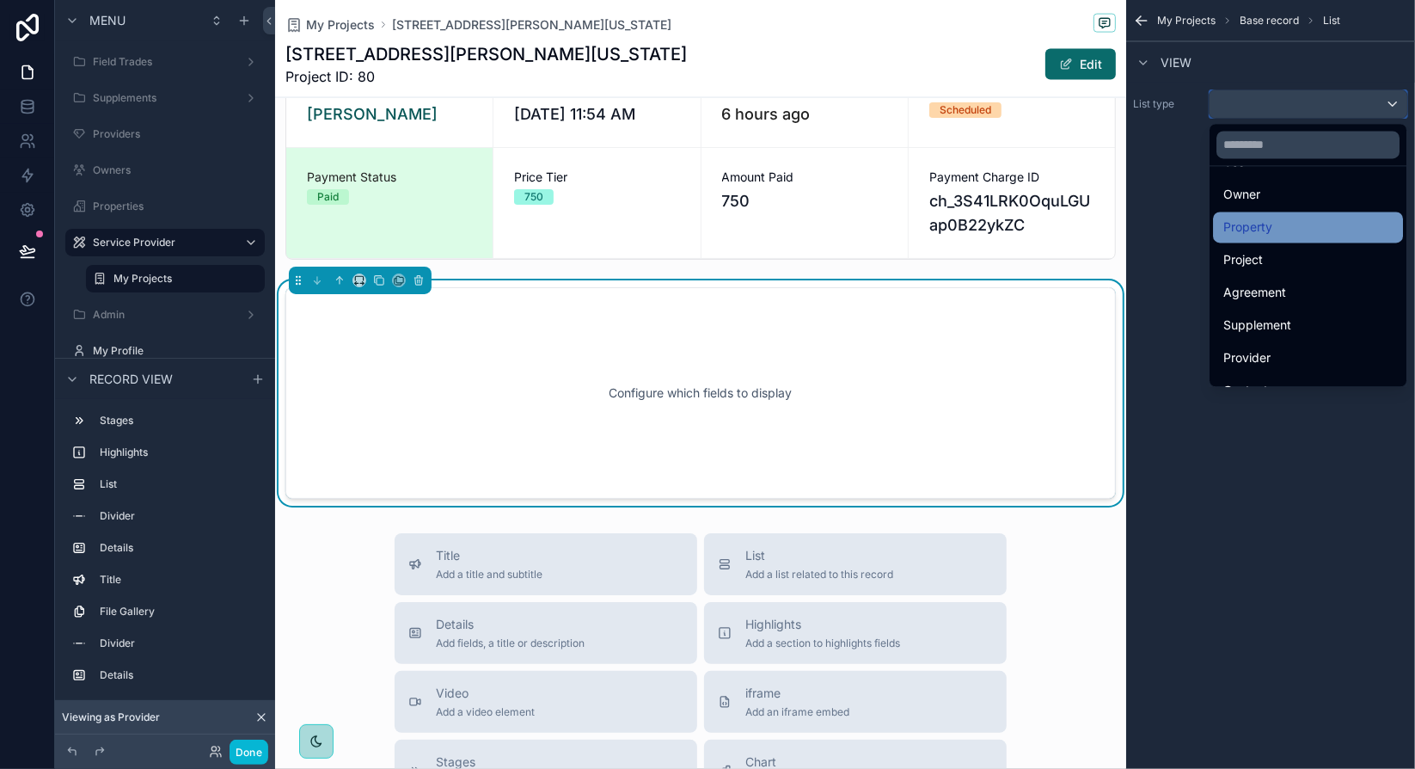
scroll to position [83, 0]
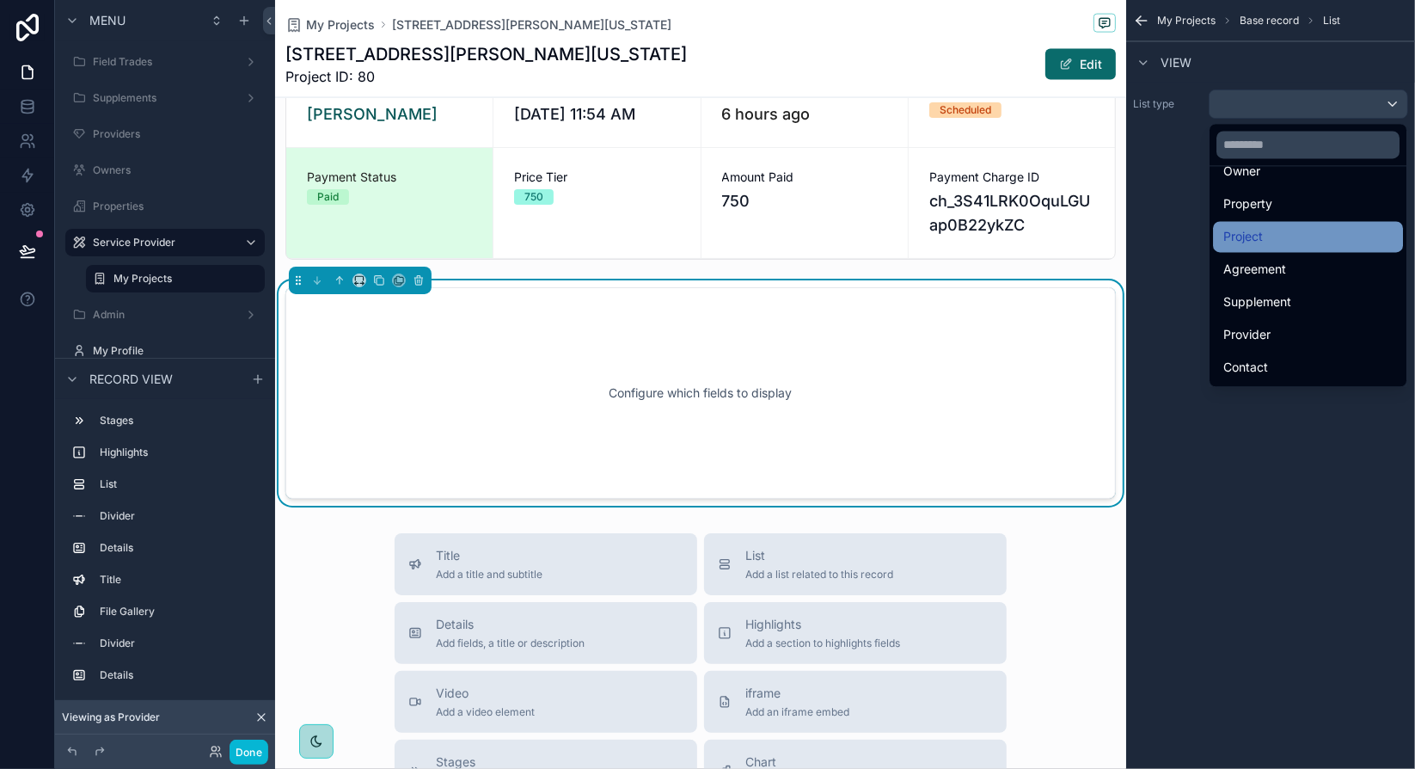
click at [1277, 242] on div "Project" at bounding box center [1307, 236] width 169 height 21
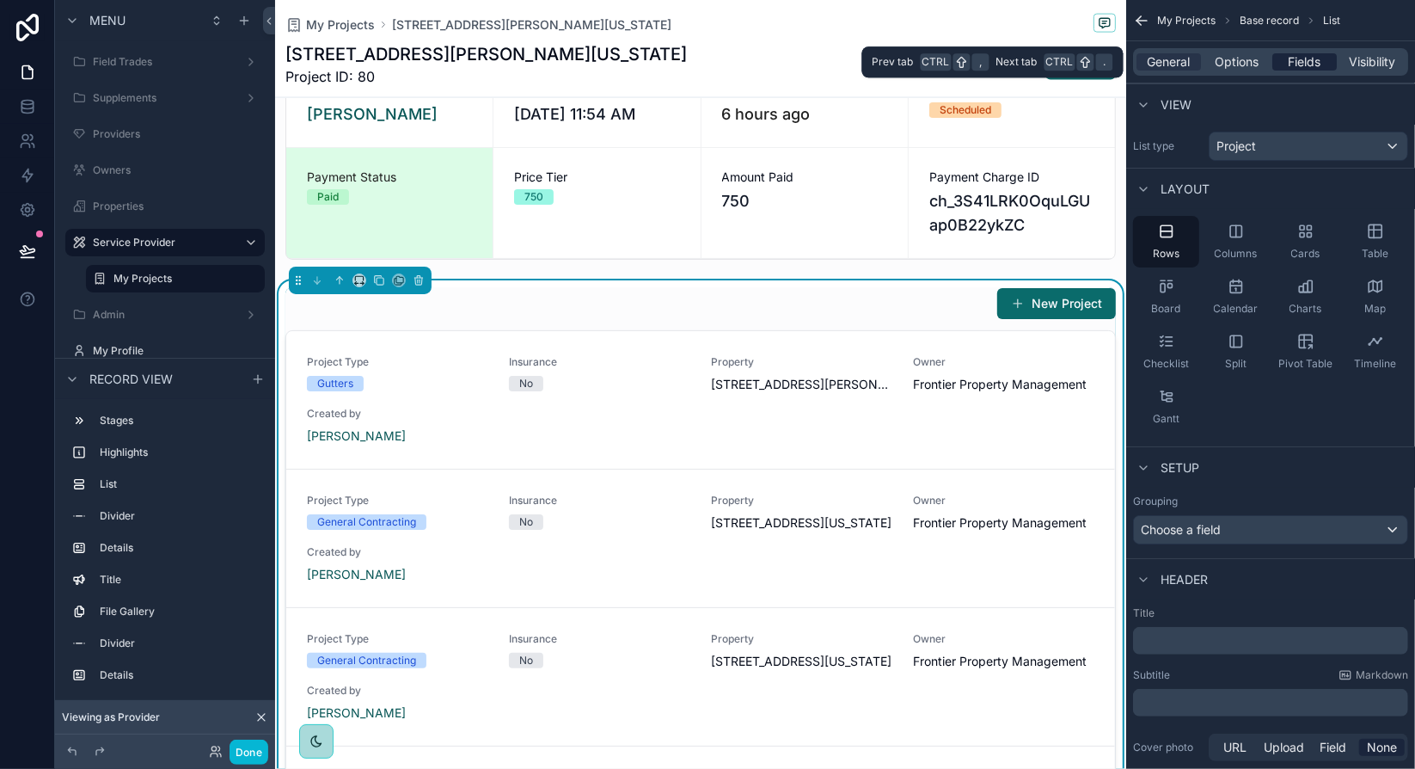
click at [1300, 56] on span "Fields" at bounding box center [1305, 61] width 33 height 17
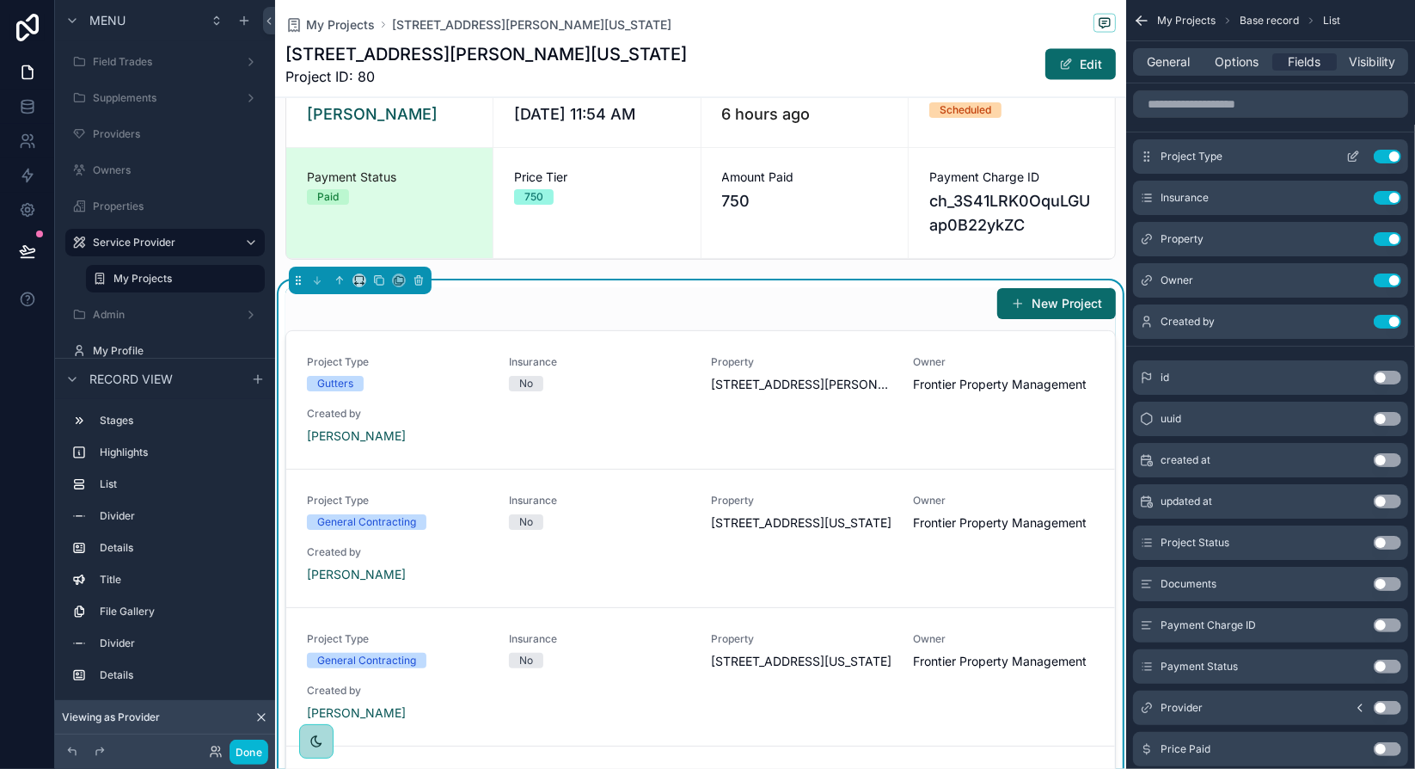
click at [1384, 151] on button "Use setting" at bounding box center [1388, 157] width 28 height 14
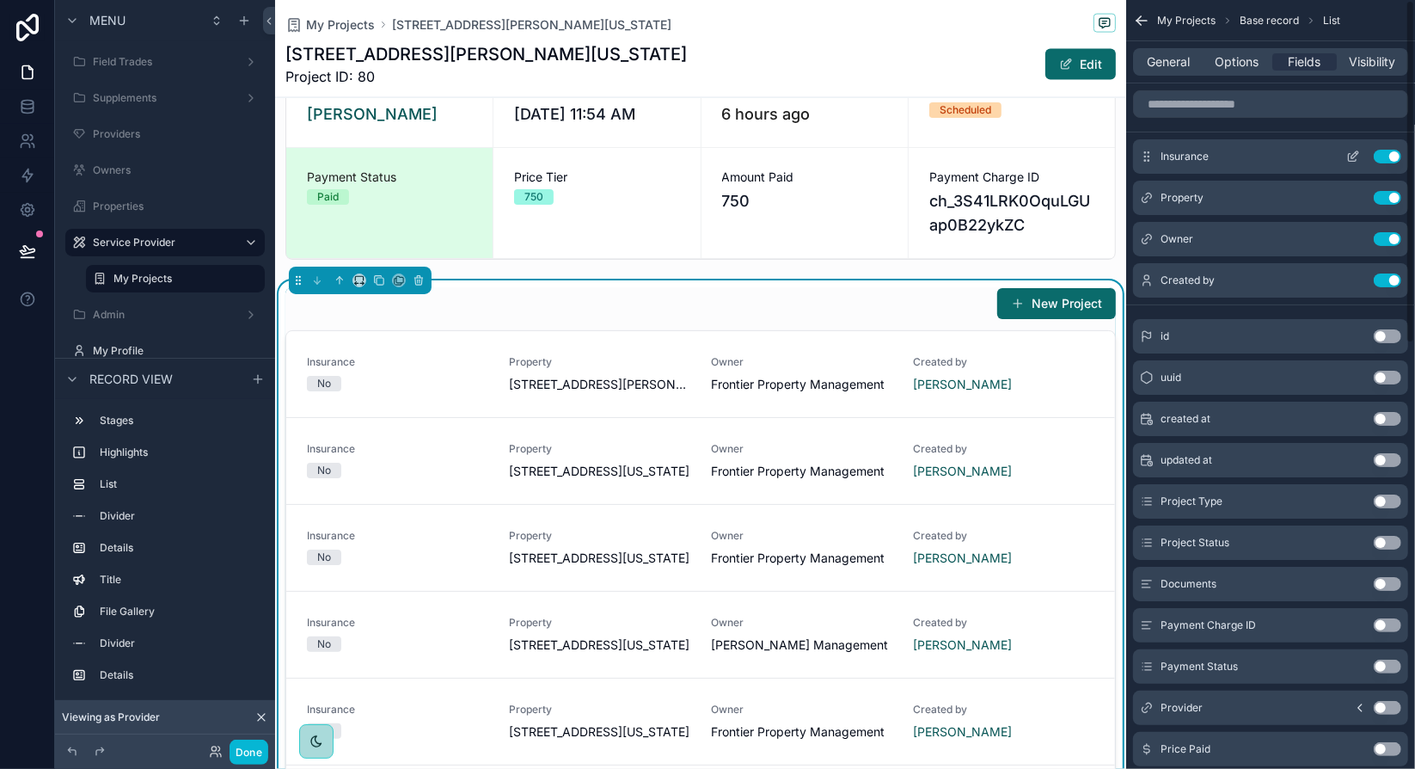
click at [1388, 154] on button "Use setting" at bounding box center [1388, 157] width 28 height 14
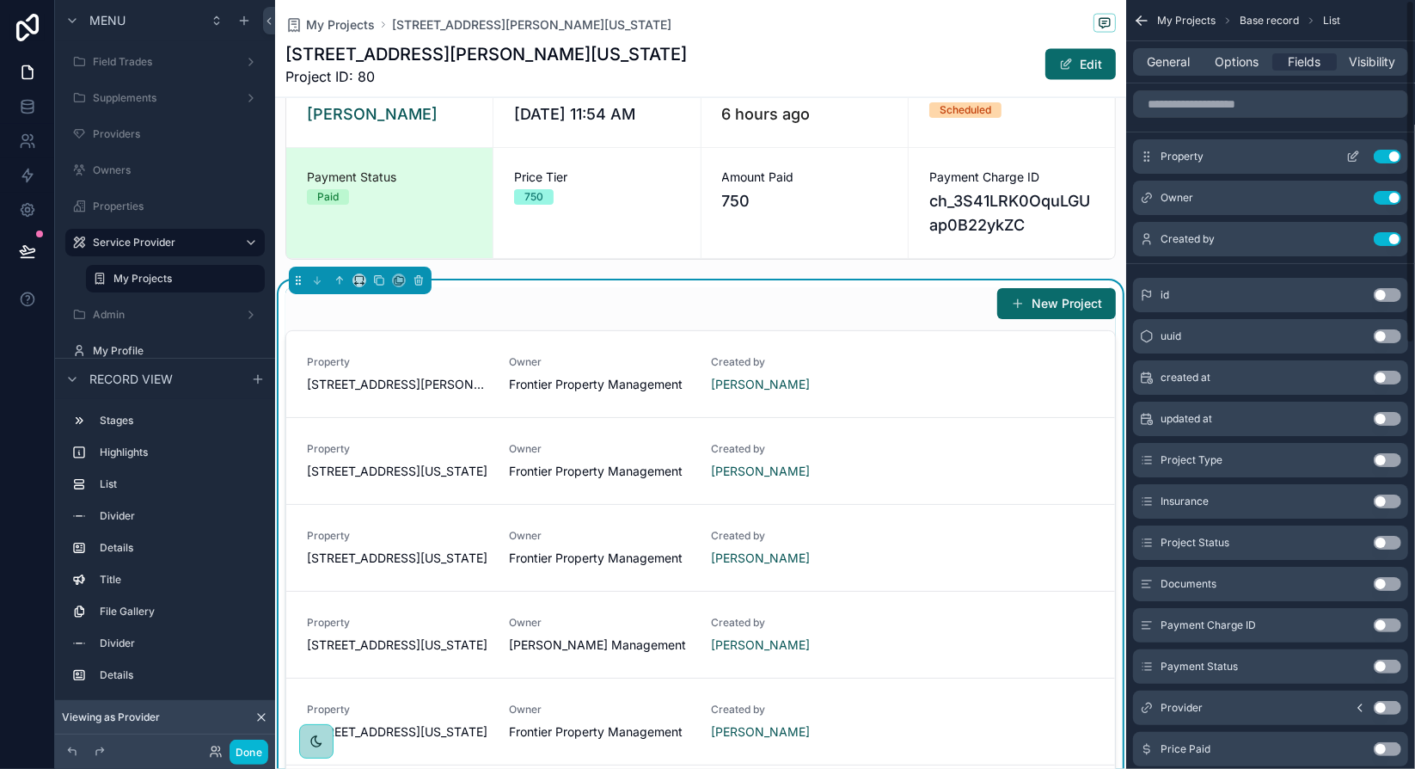
click at [1388, 154] on button "Use setting" at bounding box center [1388, 157] width 28 height 14
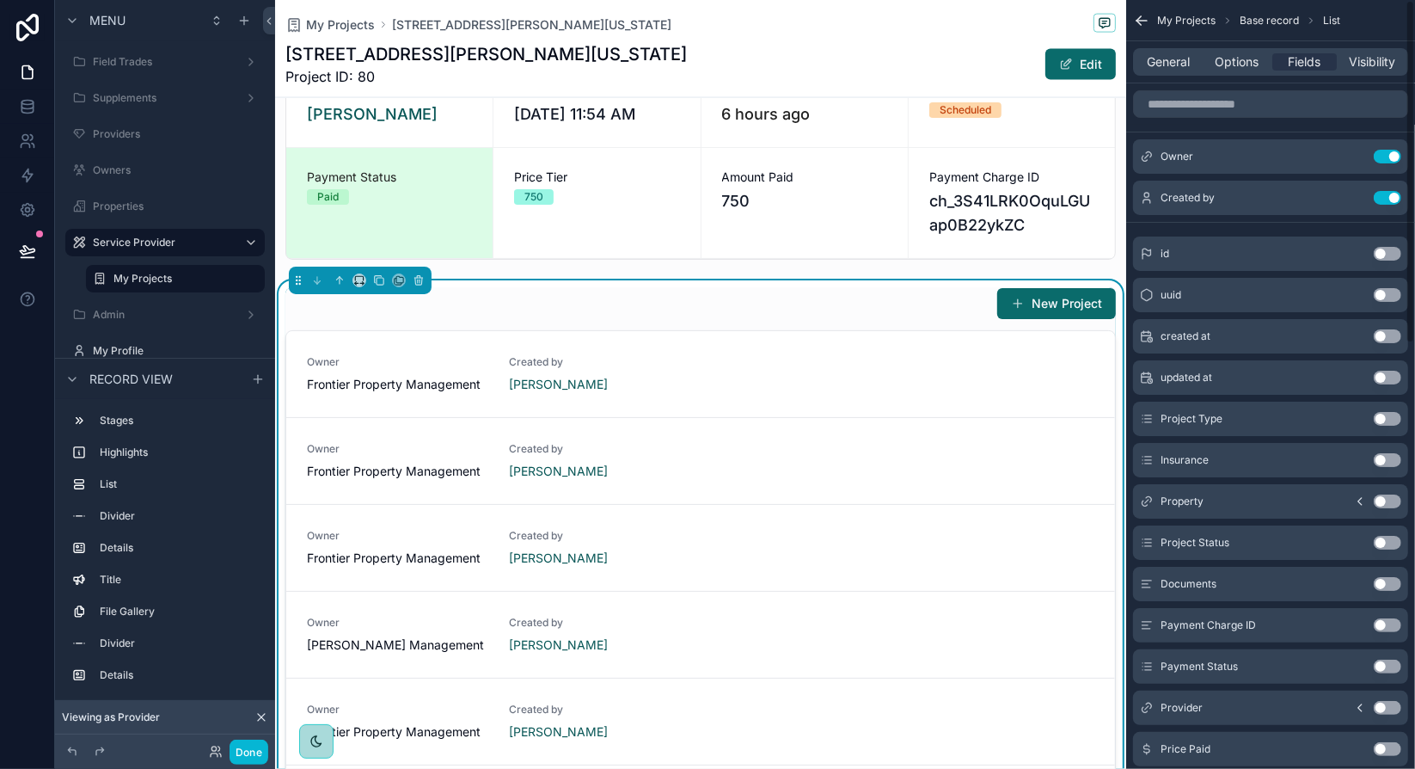
click at [1388, 154] on button "Use setting" at bounding box center [1388, 157] width 28 height 14
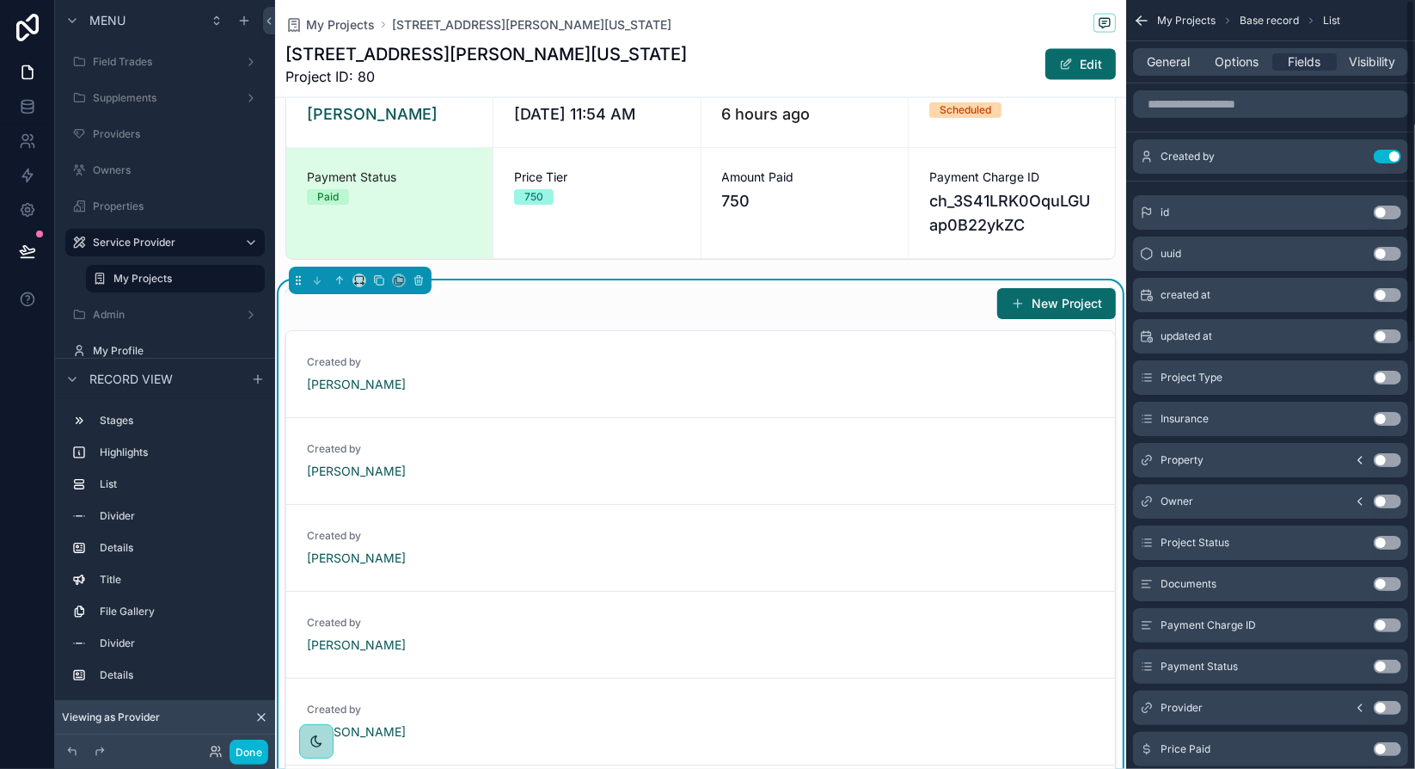
click at [1388, 154] on button "Use setting" at bounding box center [1388, 157] width 28 height 14
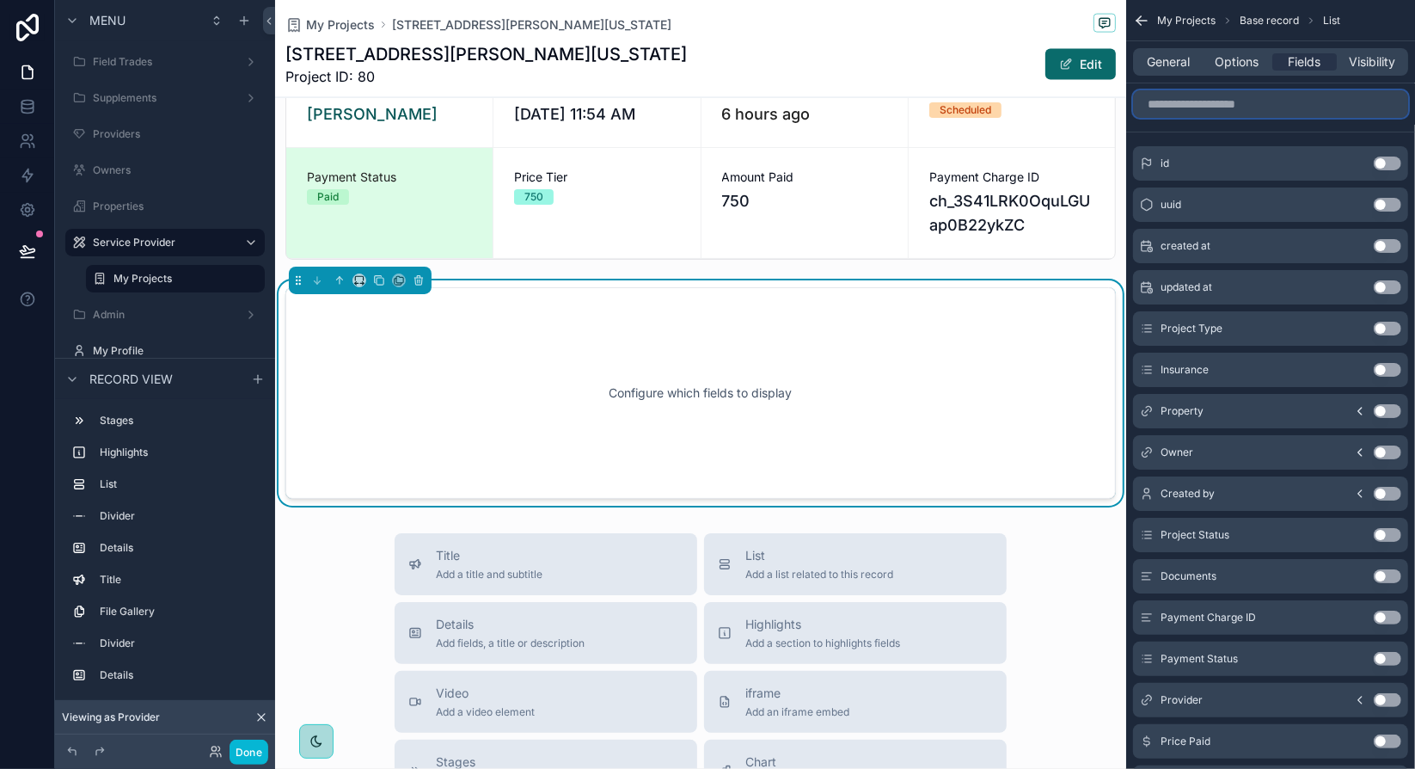
click at [1279, 101] on input "scrollable content" at bounding box center [1270, 104] width 275 height 28
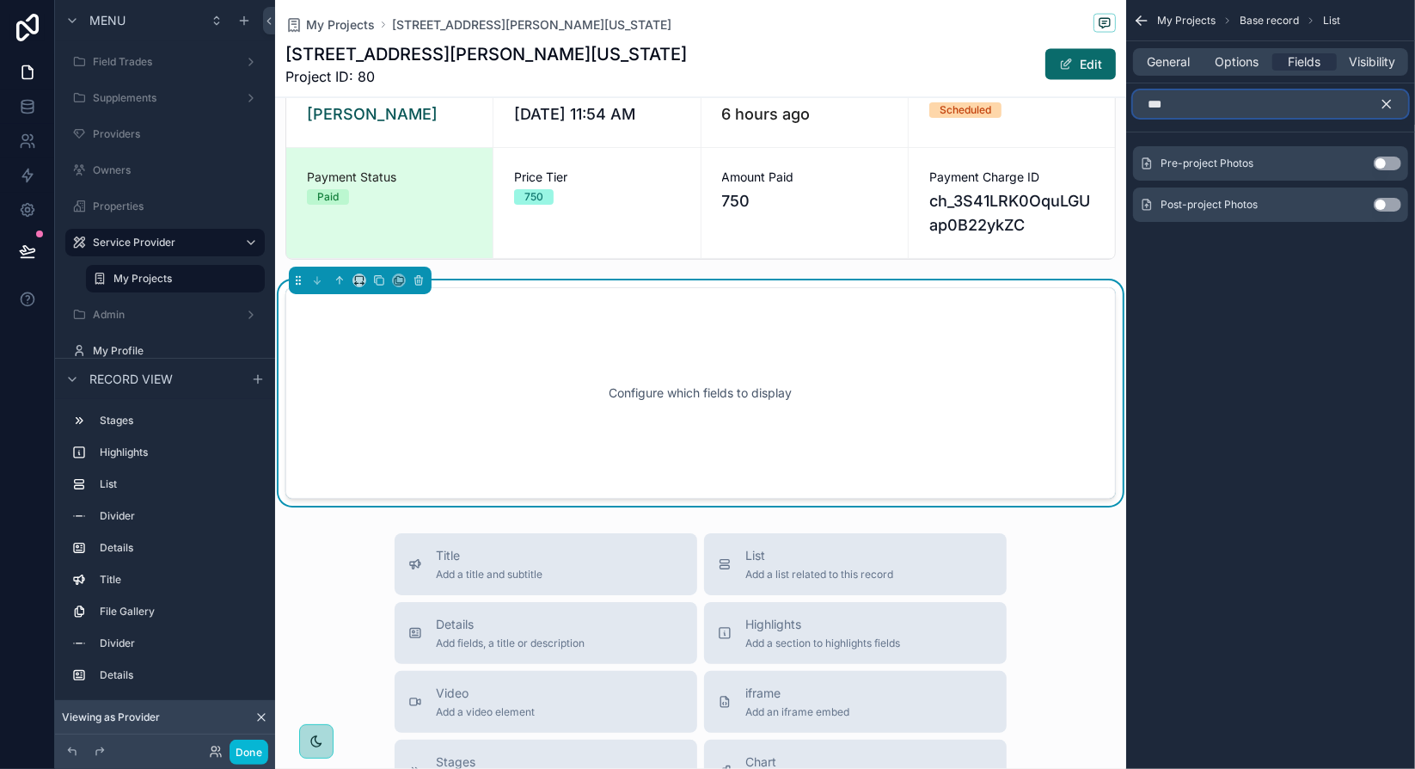
type input "***"
click at [1388, 164] on button "Use setting" at bounding box center [1388, 163] width 28 height 14
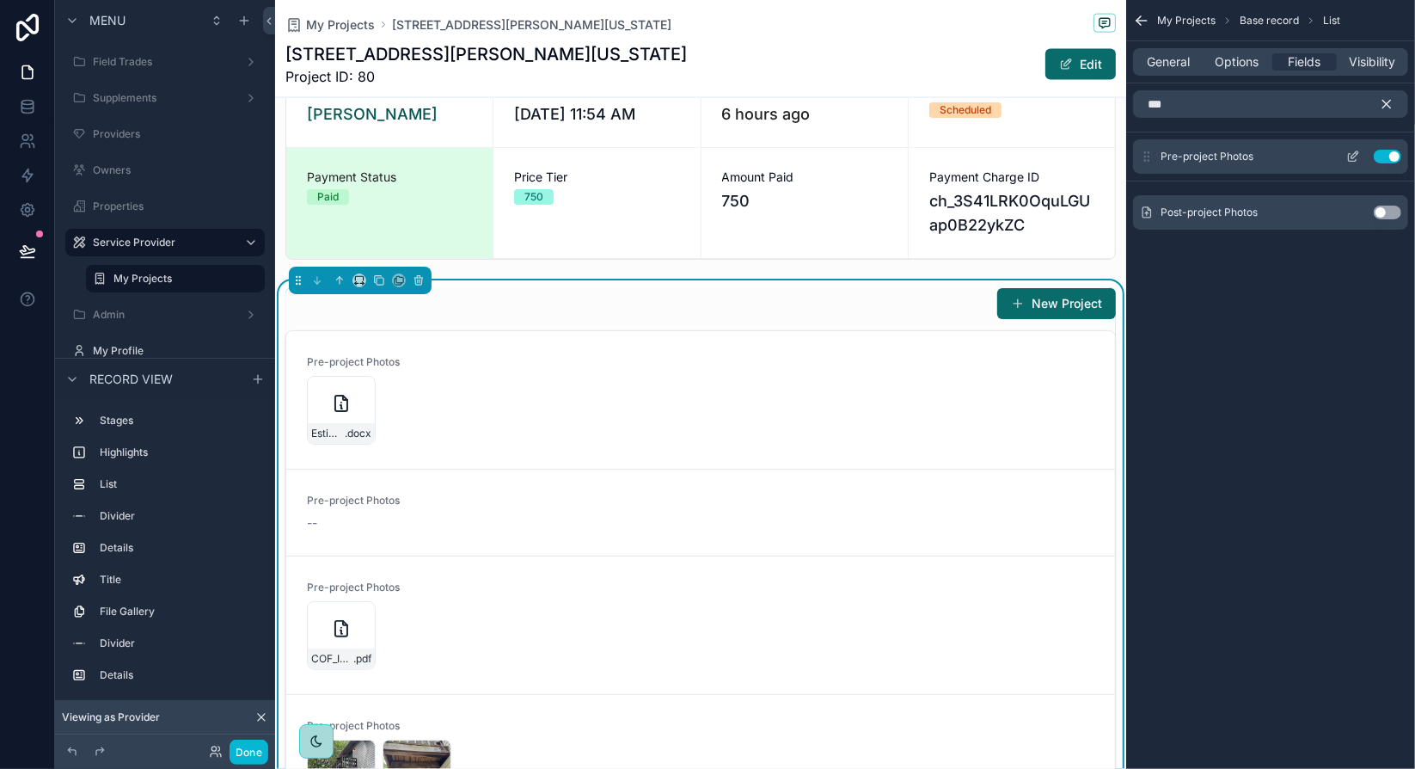
click at [1351, 152] on icon "scrollable content" at bounding box center [1353, 157] width 14 height 14
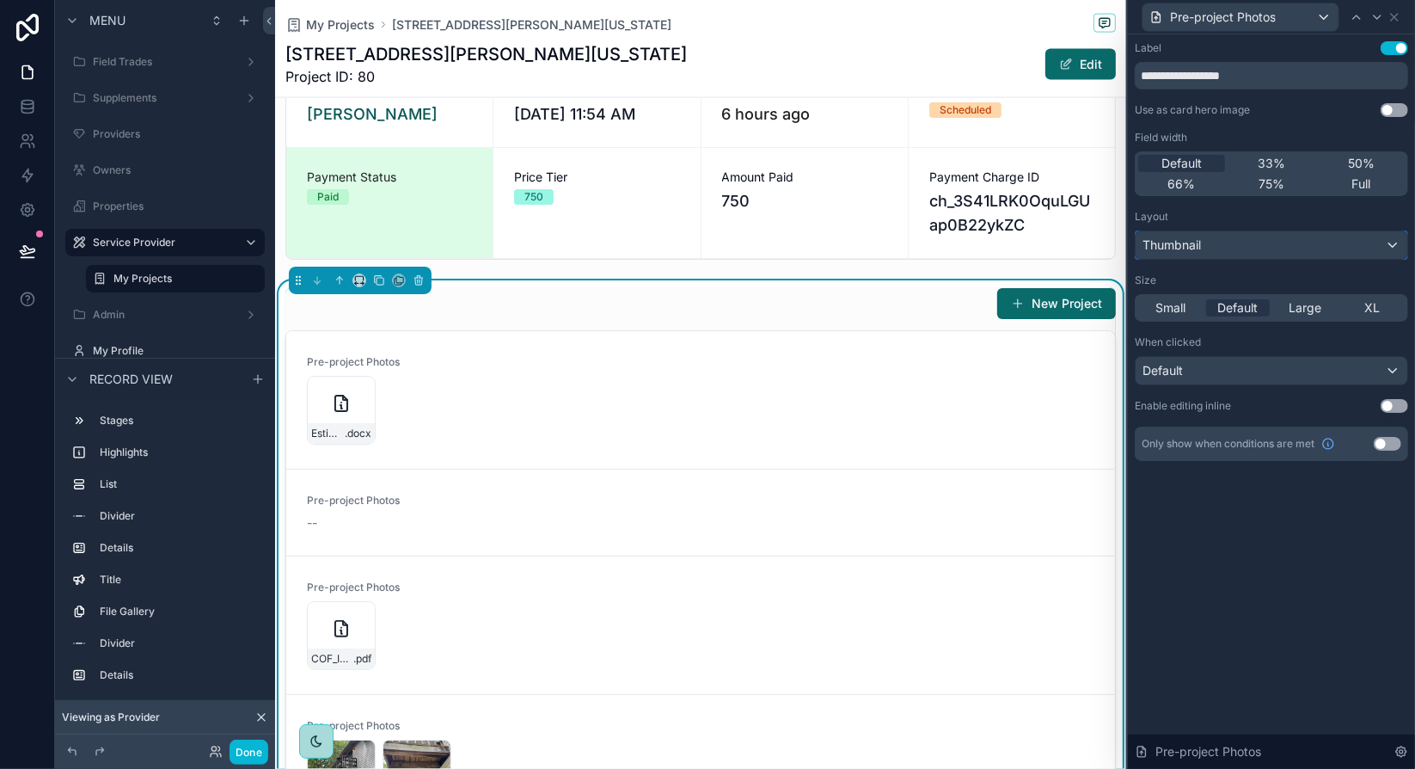
click at [1279, 246] on div "Thumbnail" at bounding box center [1272, 245] width 272 height 28
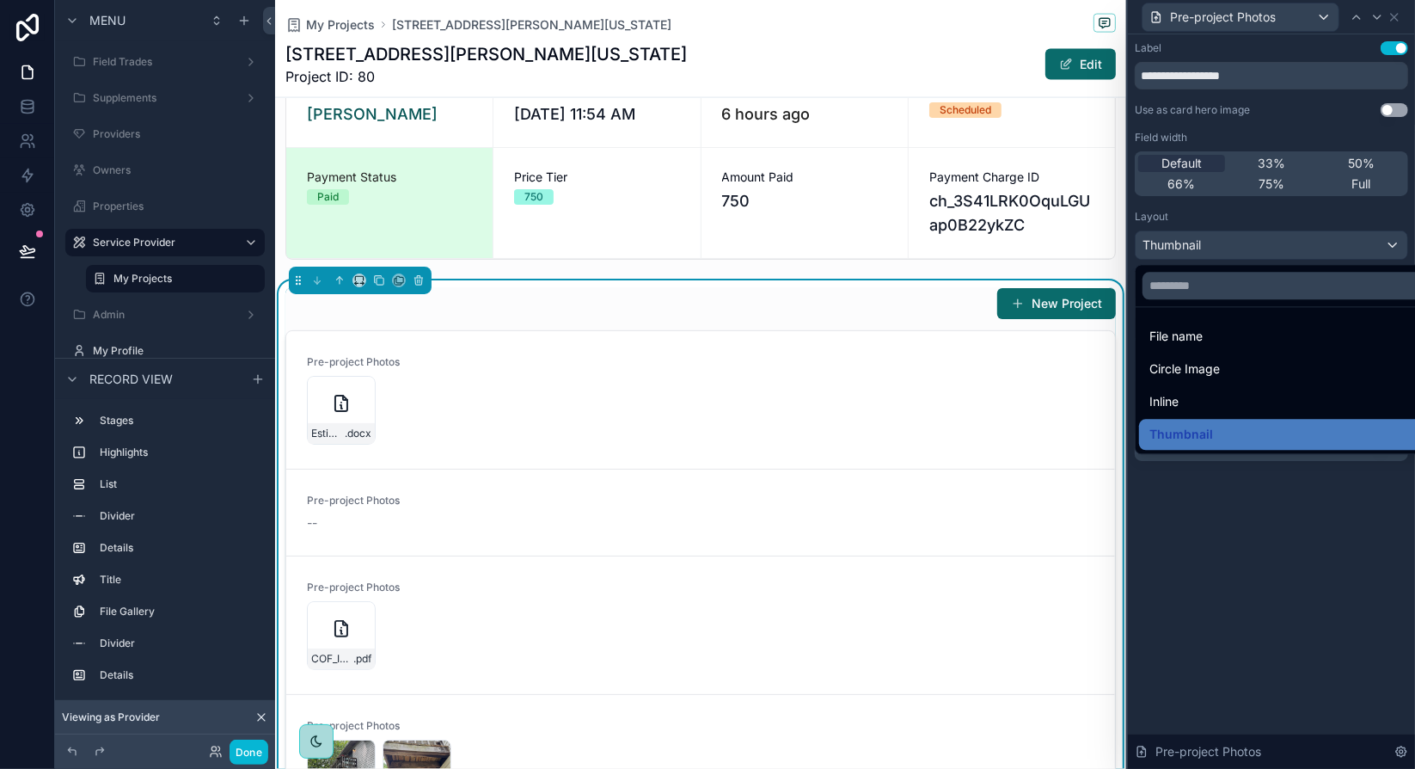
click at [1278, 514] on div at bounding box center [1271, 384] width 287 height 769
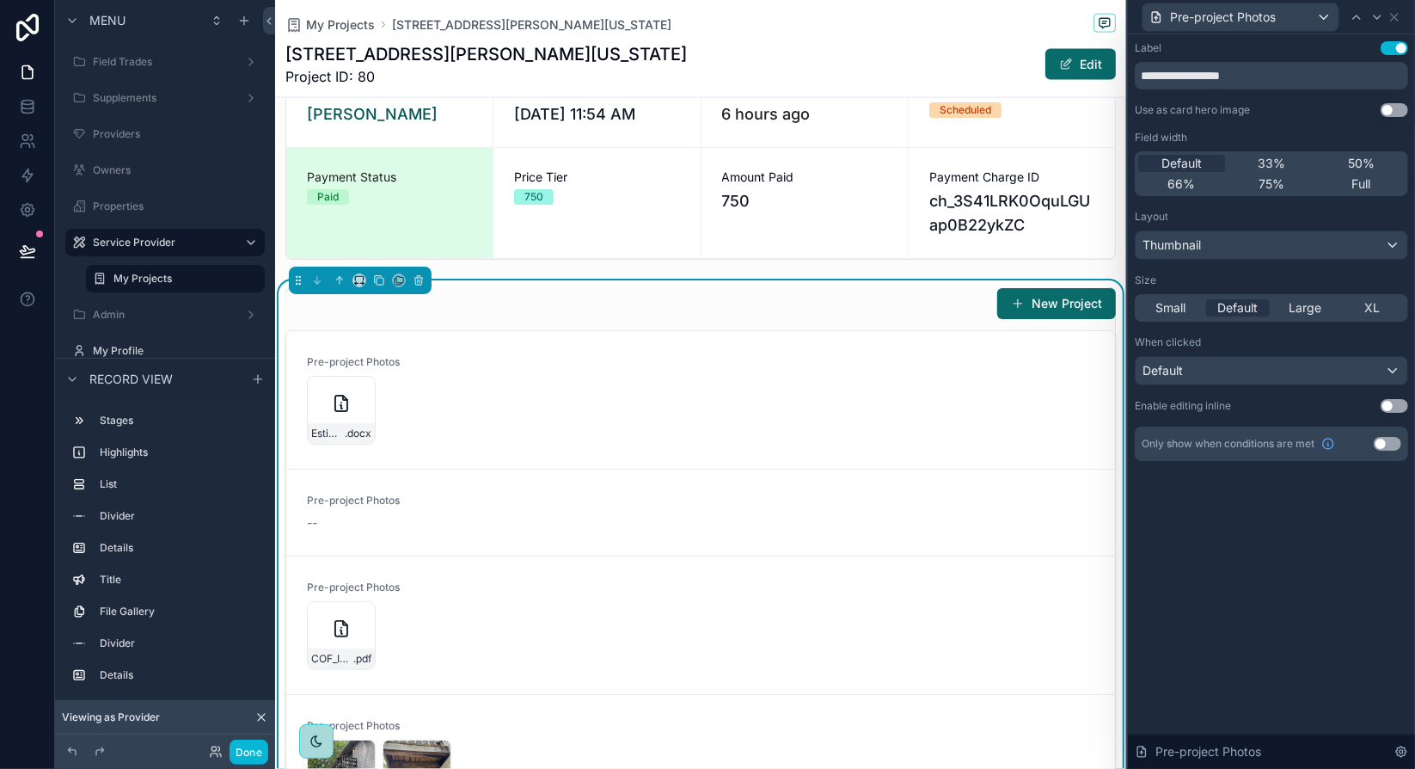
click at [1324, 518] on div "**********" at bounding box center [1271, 401] width 287 height 734
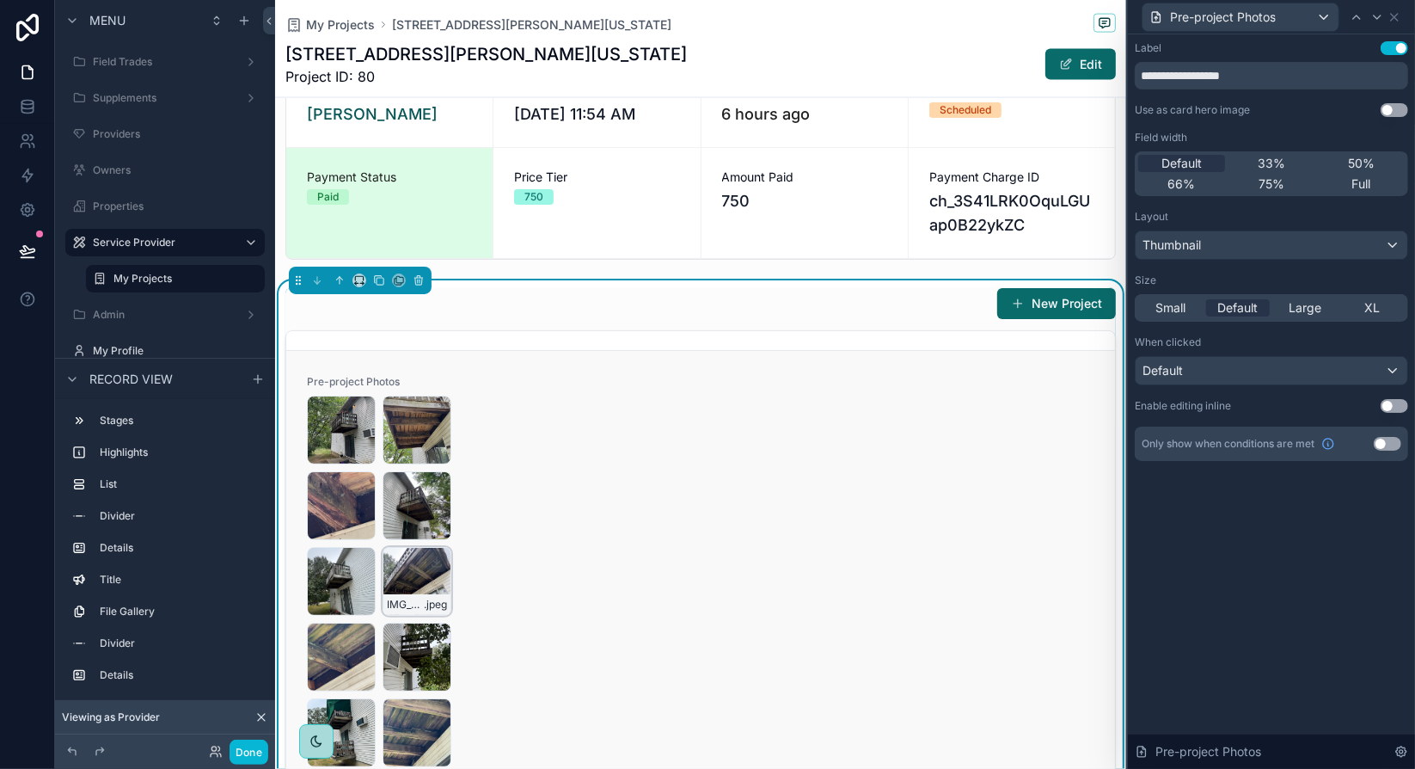
scroll to position [430, 0]
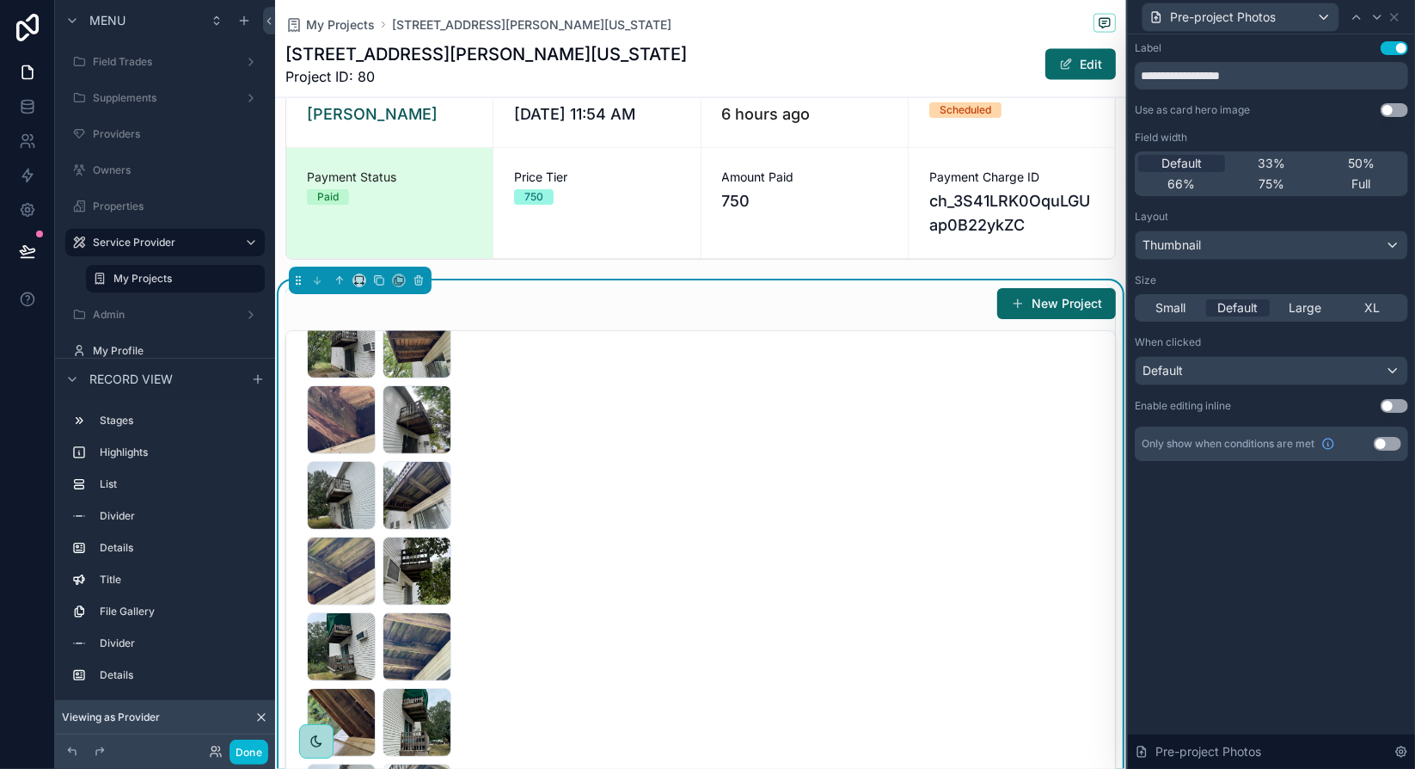
click at [1318, 312] on span "Large" at bounding box center [1305, 307] width 33 height 17
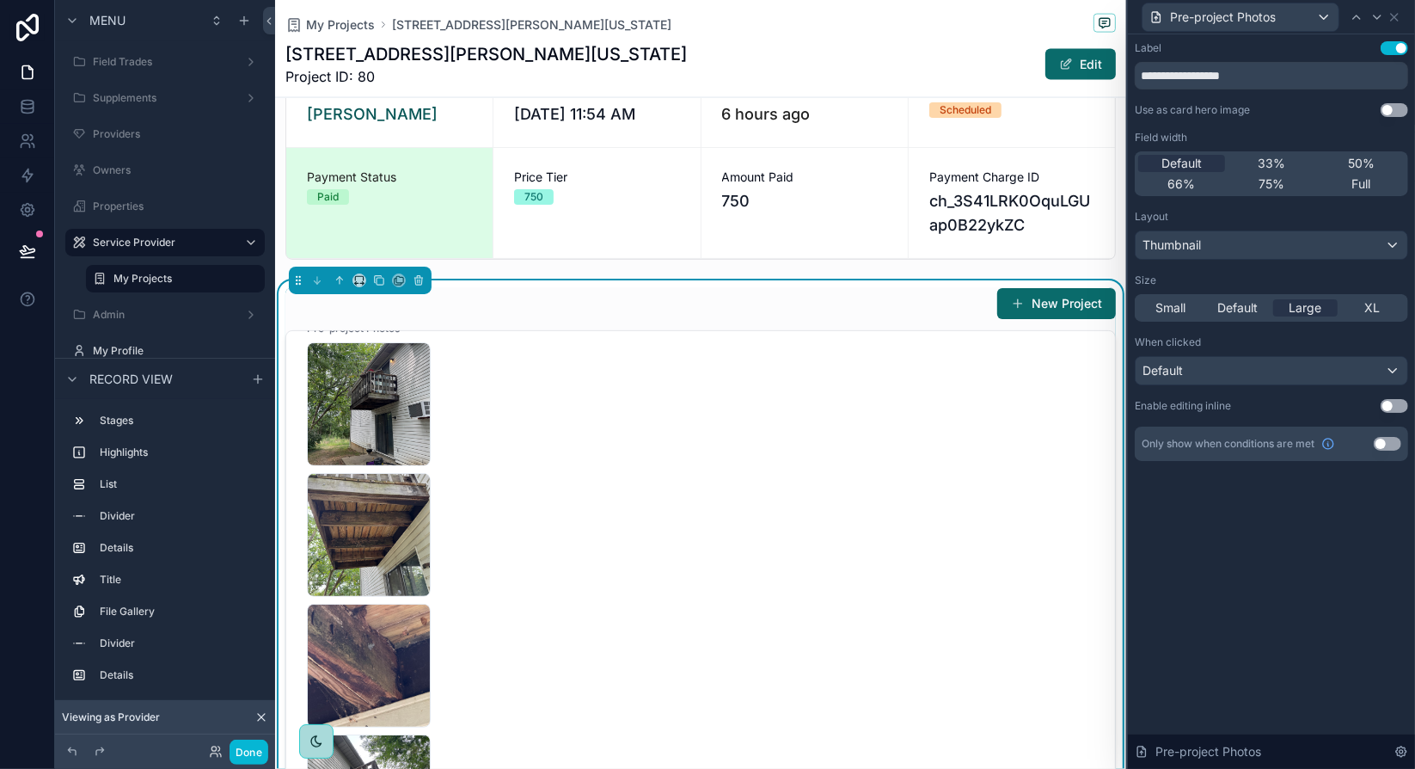
scroll to position [516, 0]
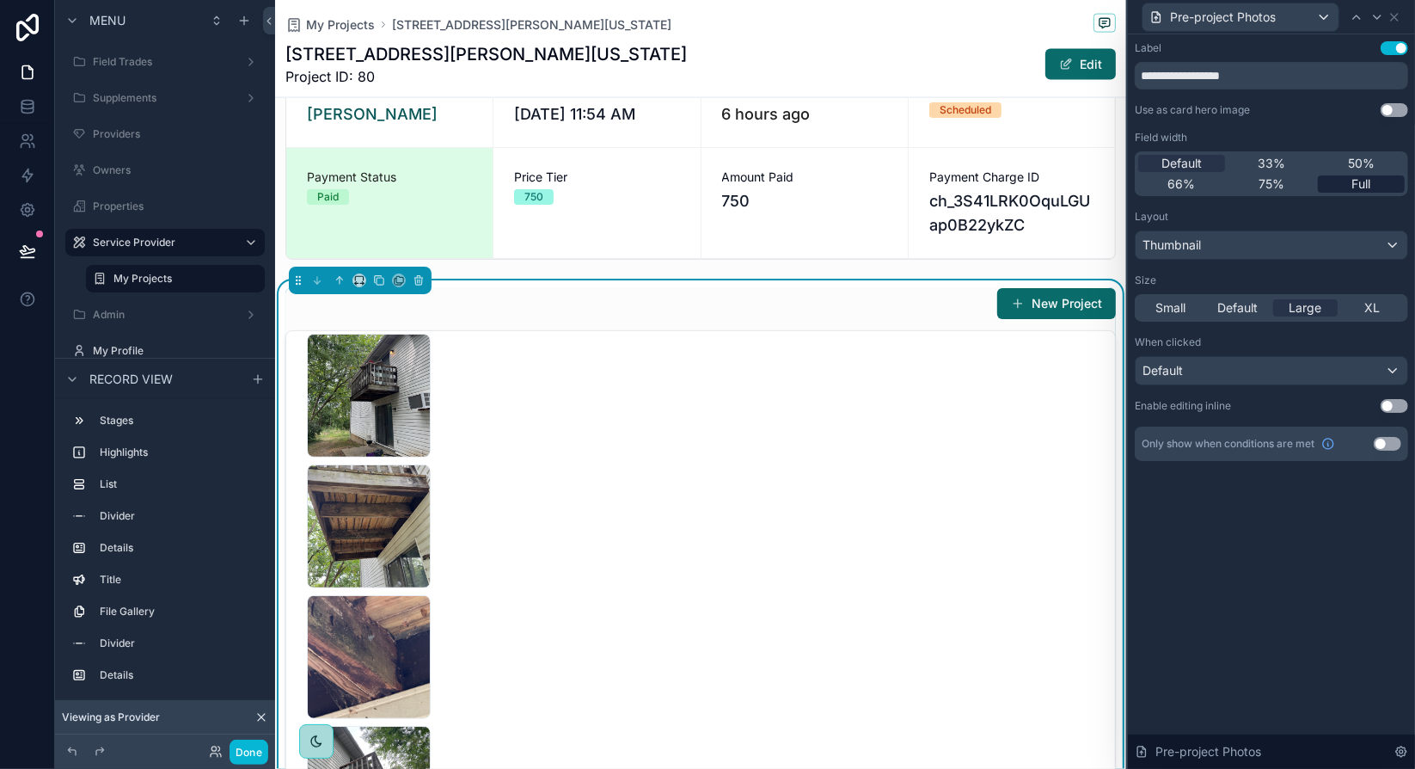
click at [1363, 181] on span "Full" at bounding box center [1361, 183] width 19 height 17
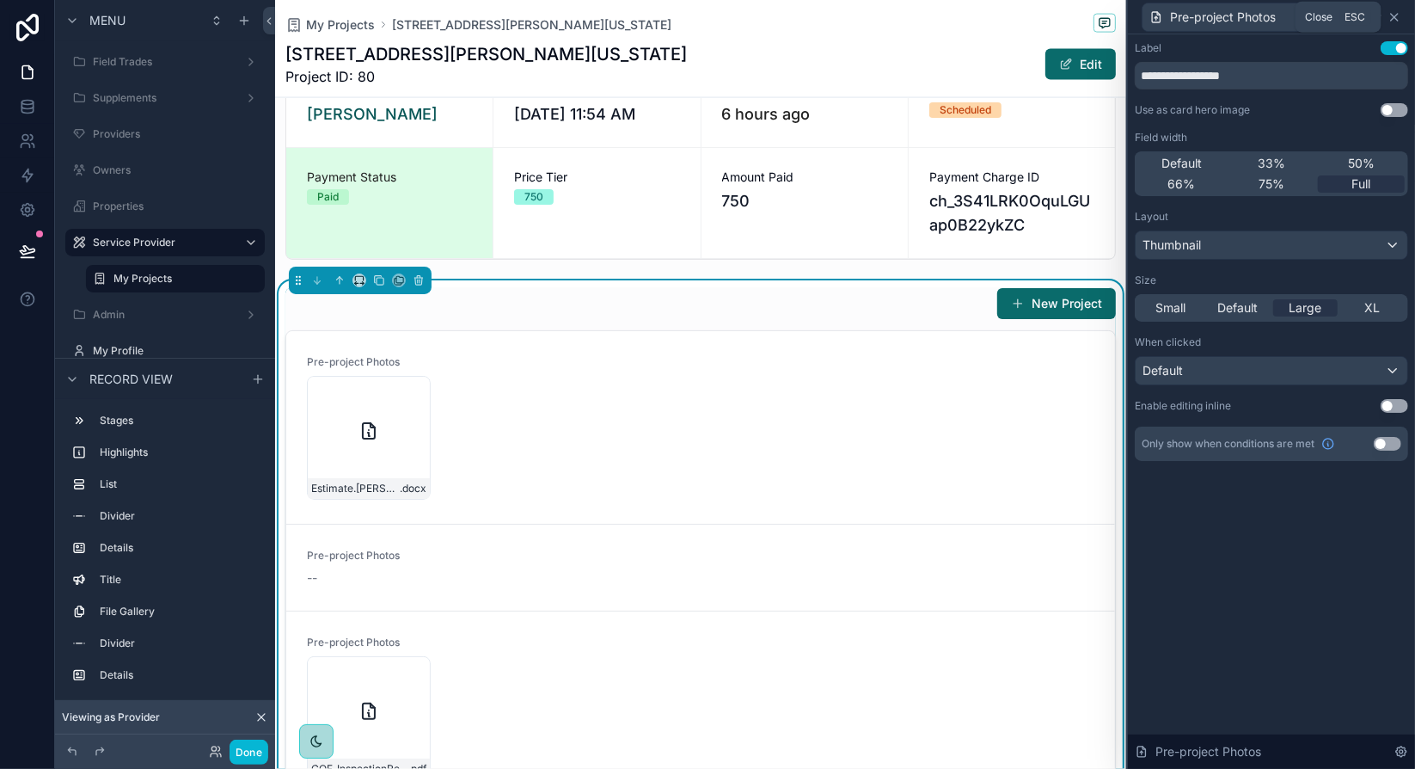
click at [1397, 16] on icon at bounding box center [1395, 17] width 14 height 14
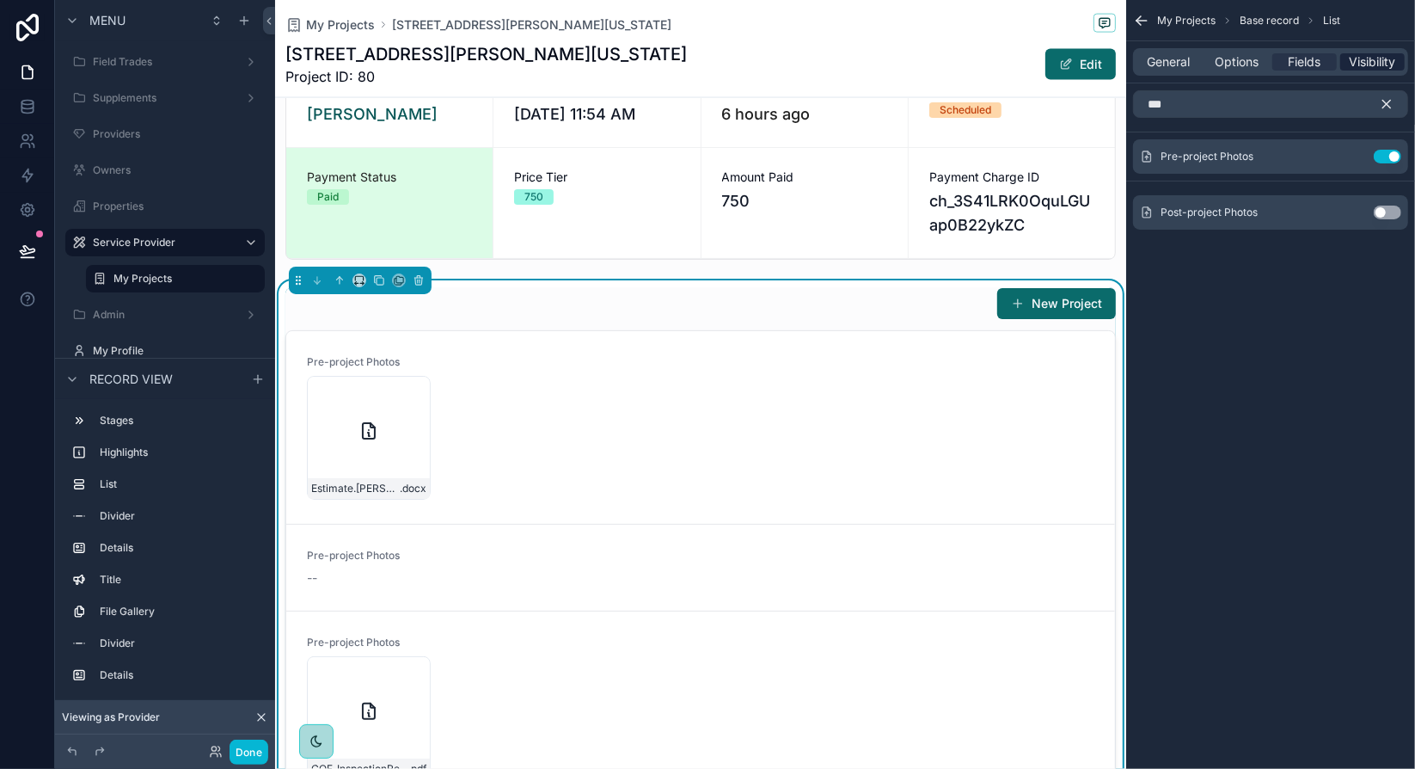
click at [1379, 57] on span "Visibility" at bounding box center [1373, 61] width 46 height 17
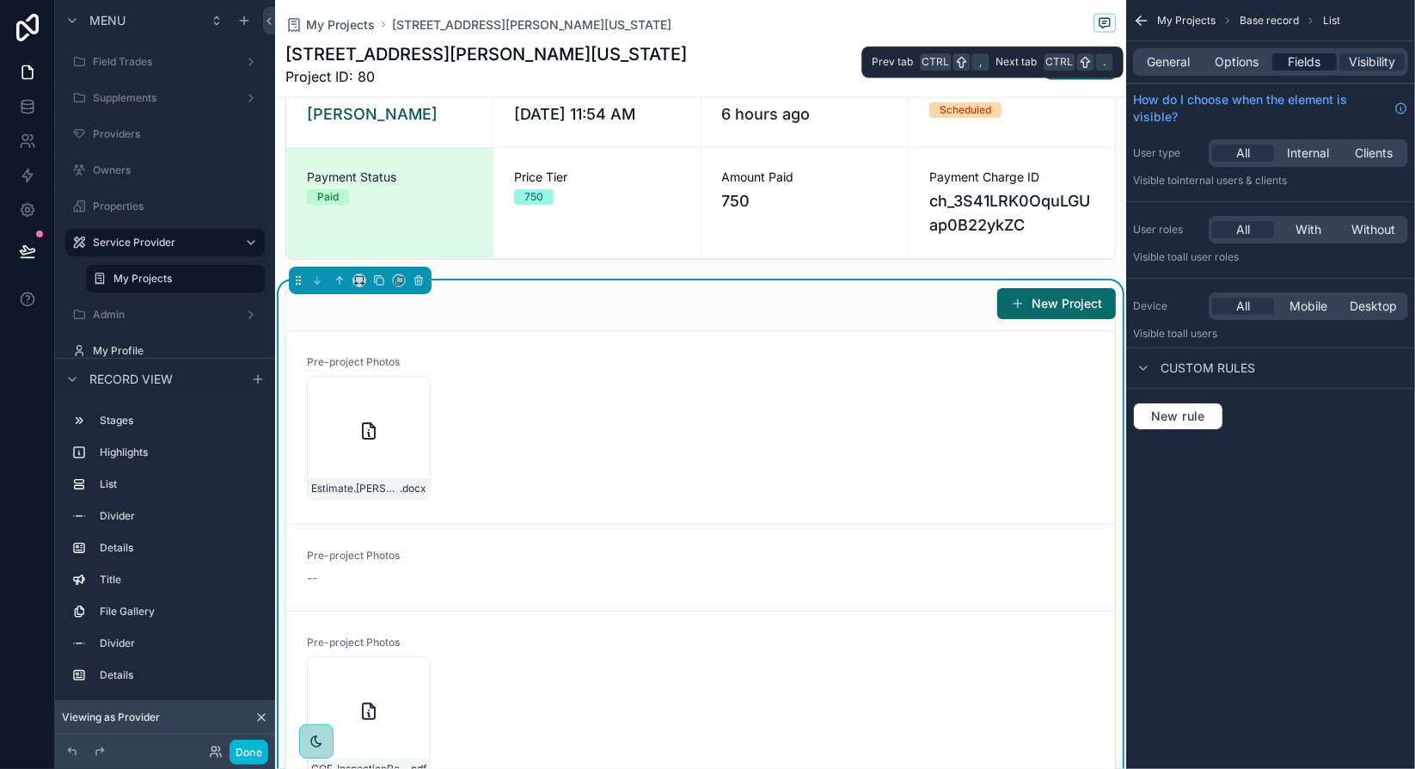
click at [1314, 66] on span "Fields" at bounding box center [1305, 61] width 33 height 17
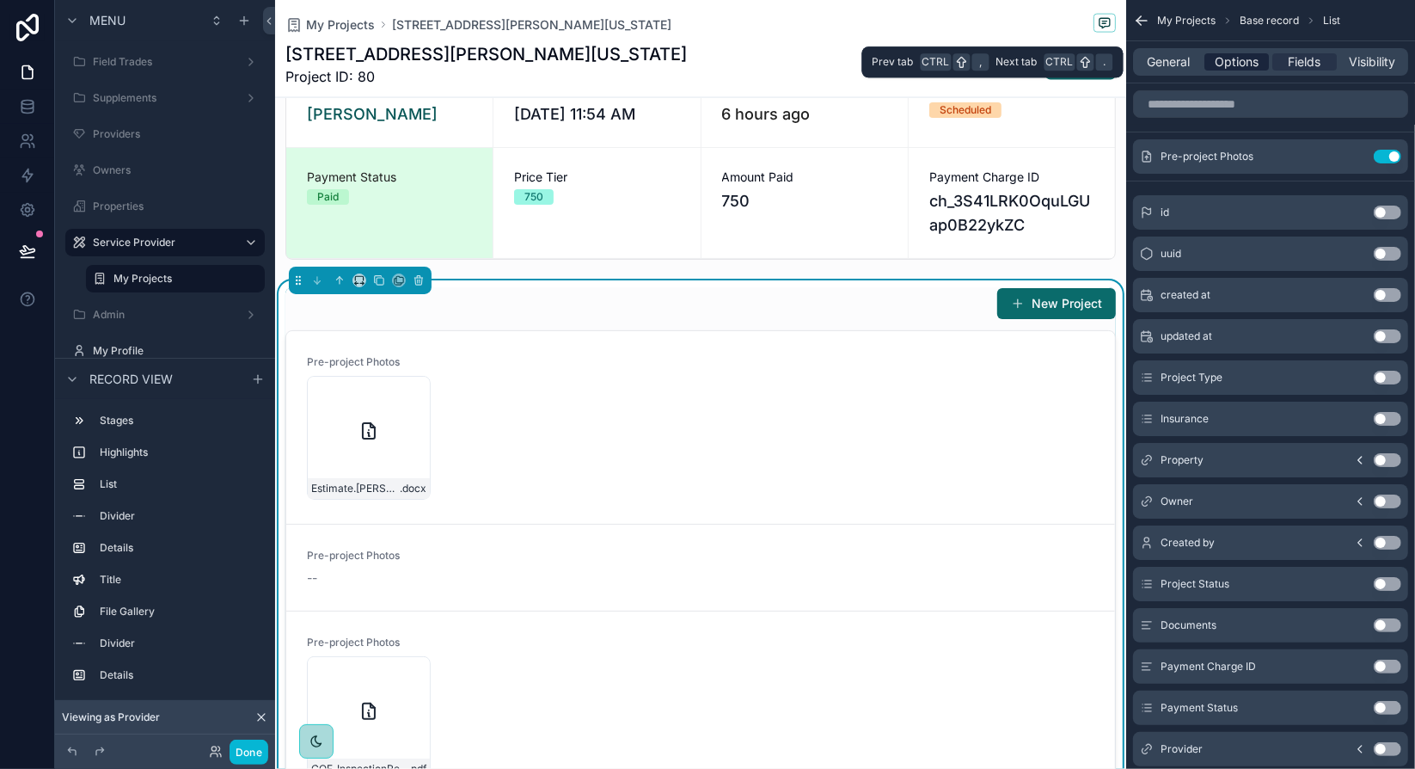
click at [1236, 67] on span "Options" at bounding box center [1237, 61] width 44 height 17
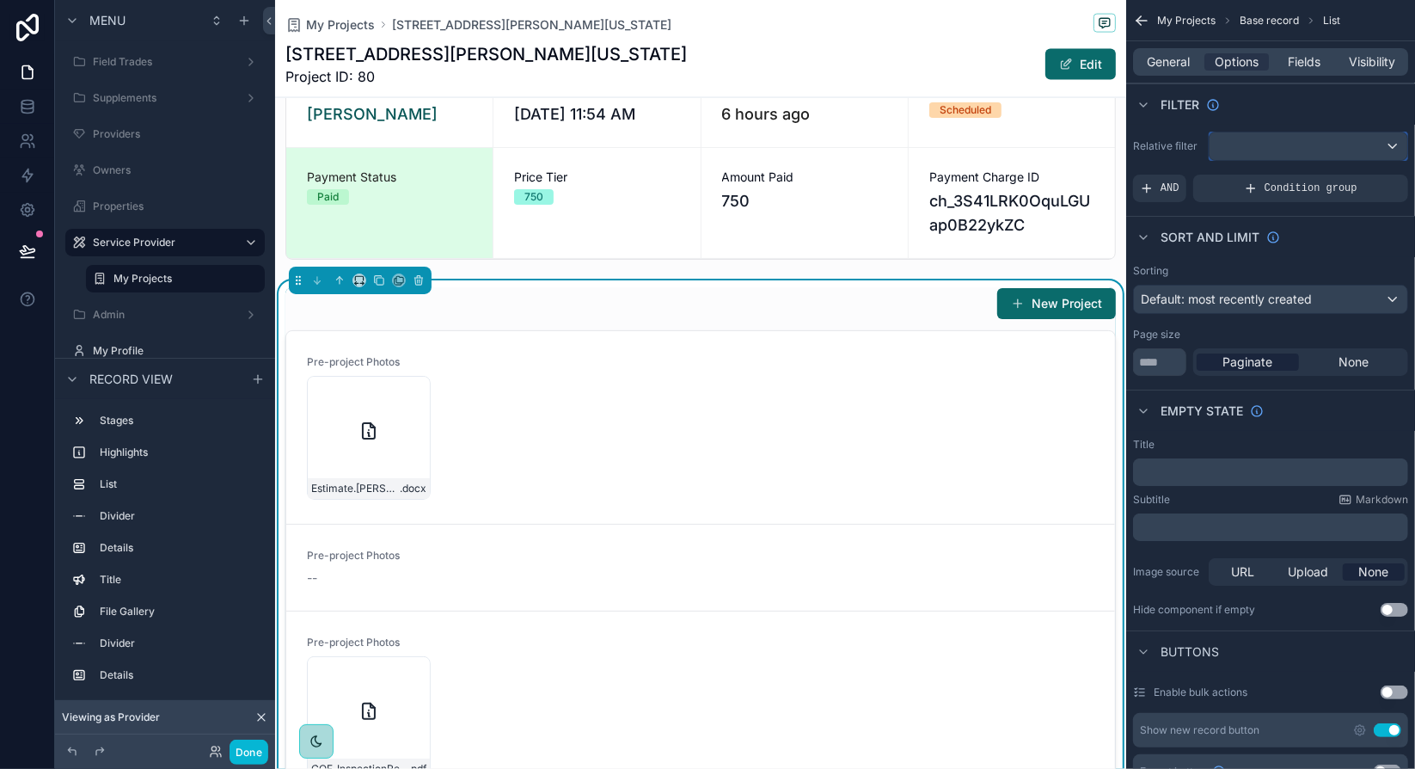
click at [1327, 150] on div "scrollable content" at bounding box center [1309, 146] width 198 height 28
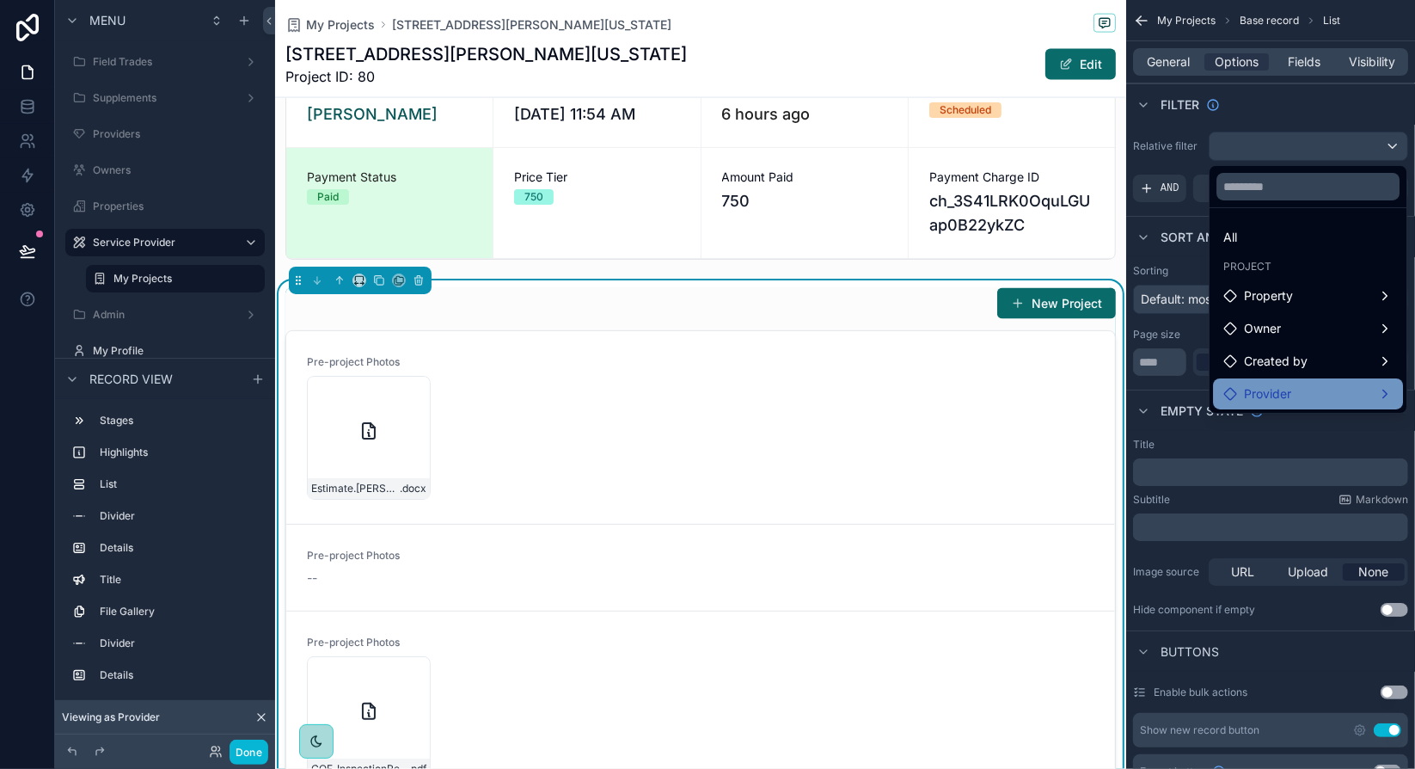
click at [1347, 386] on div "Provider" at bounding box center [1307, 393] width 169 height 21
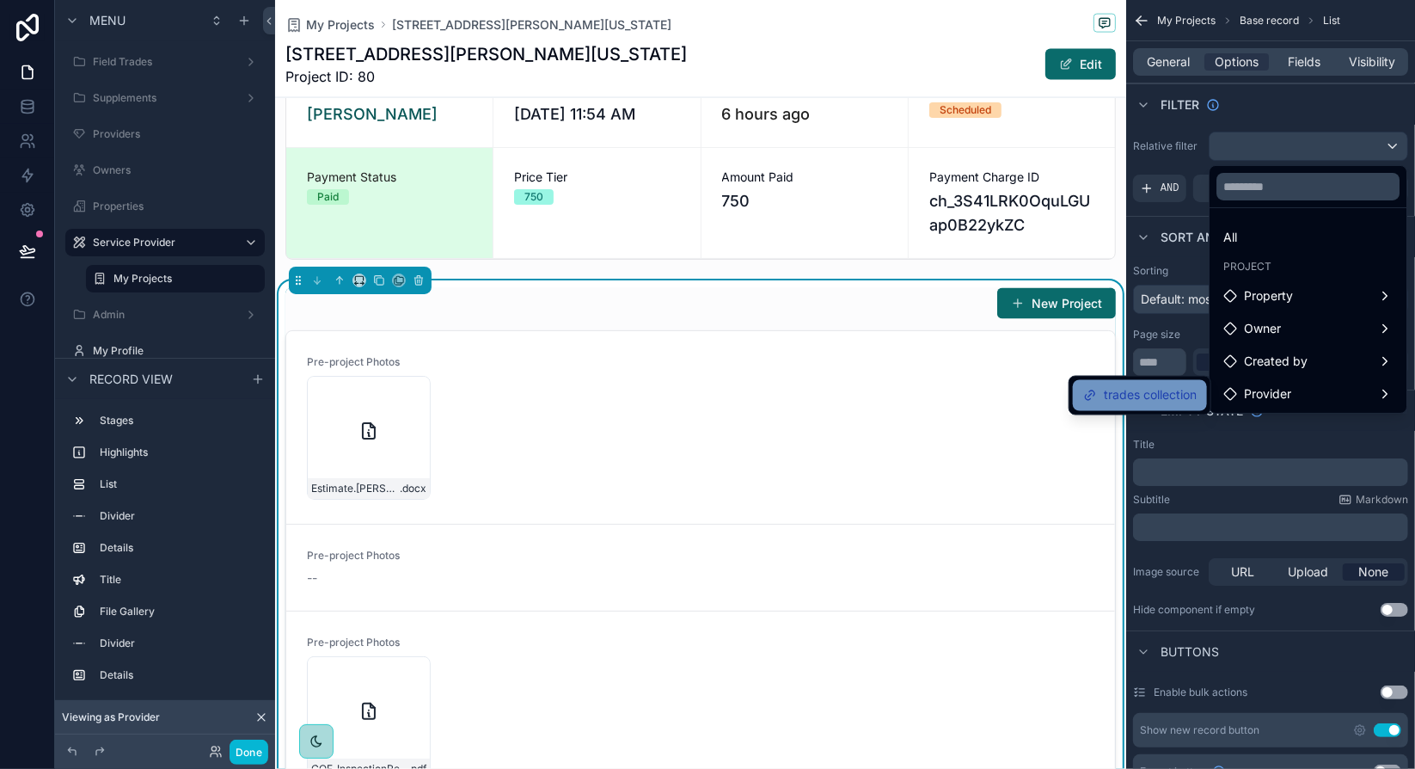
click at [1171, 395] on span "trades collection" at bounding box center [1150, 395] width 93 height 21
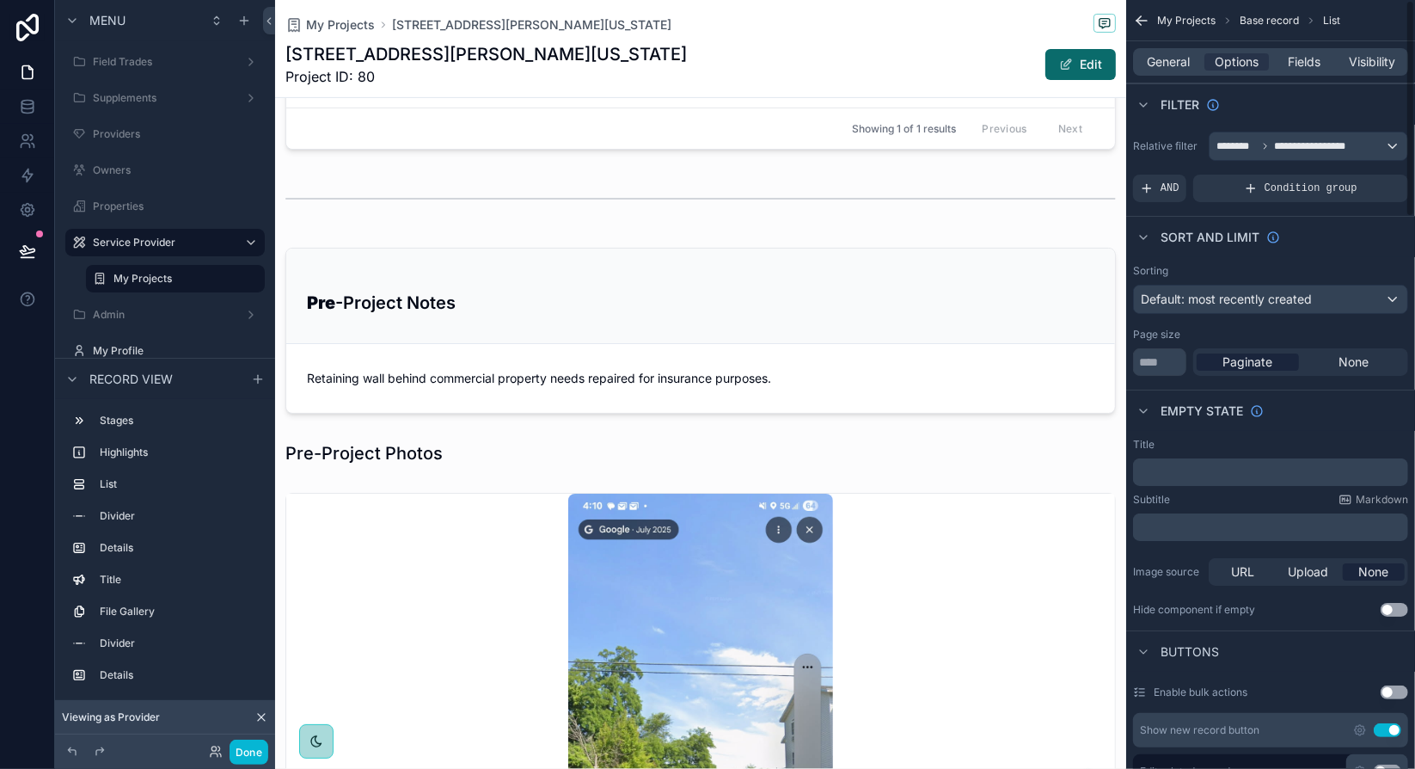
scroll to position [2056, 0]
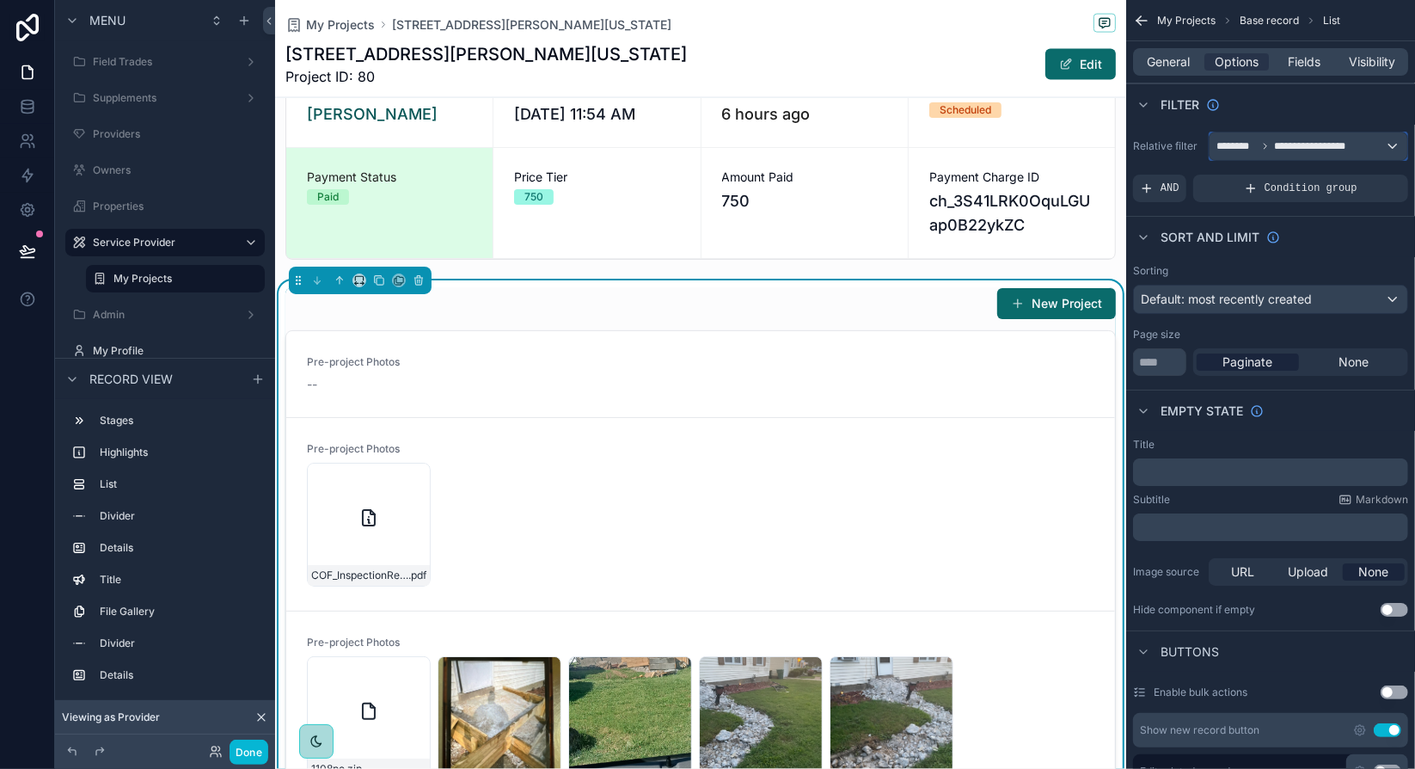
click at [1355, 141] on span "**********" at bounding box center [1314, 146] width 81 height 14
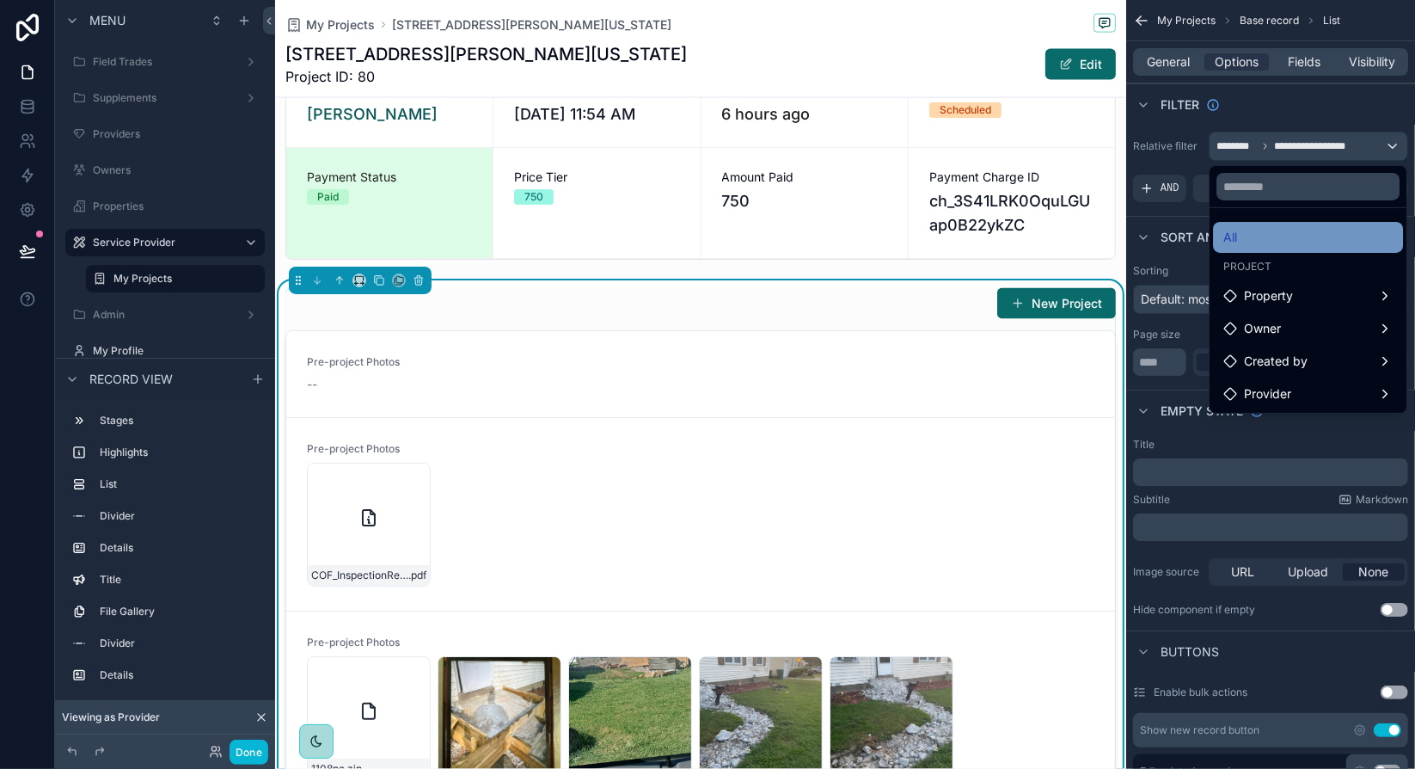
click at [1269, 236] on div "All" at bounding box center [1307, 237] width 169 height 21
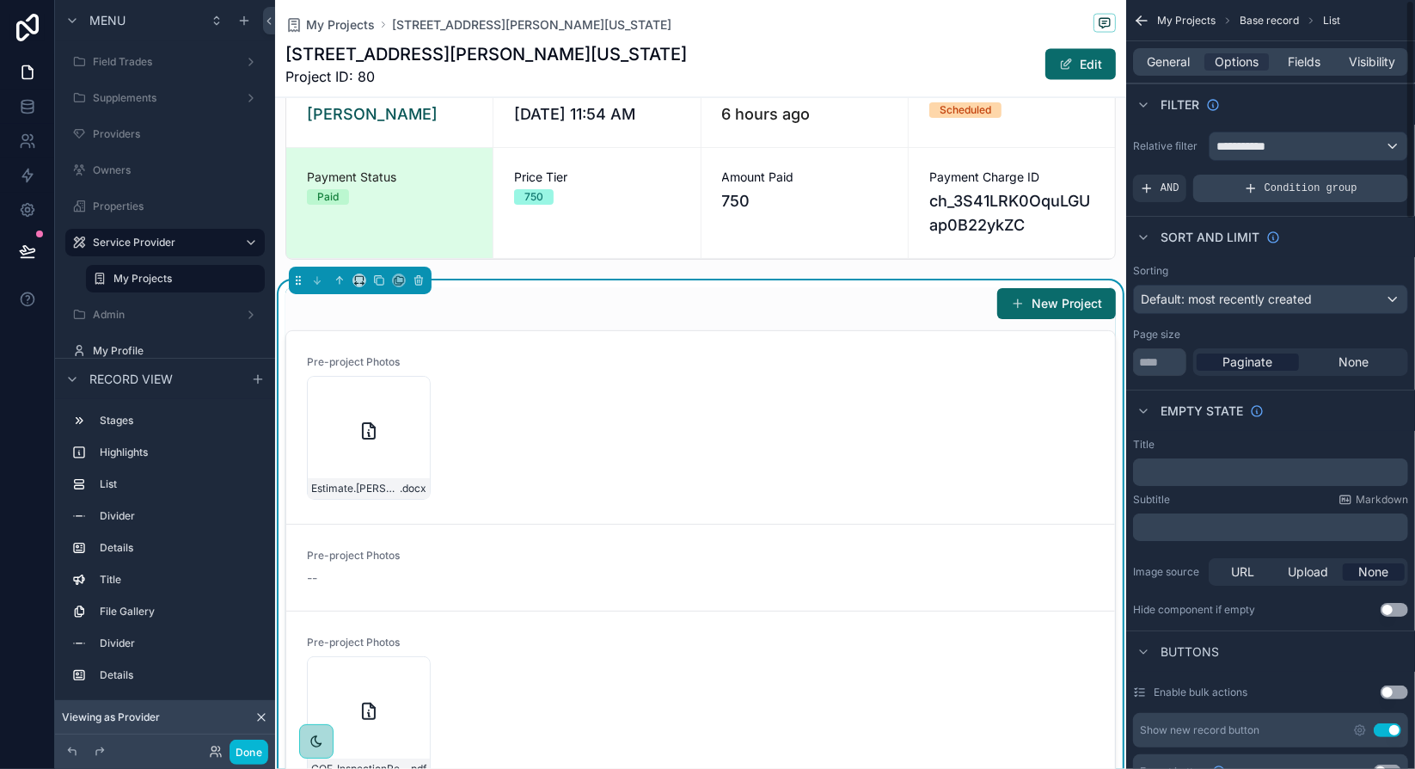
click at [1308, 187] on span "Condition group" at bounding box center [1311, 188] width 93 height 14
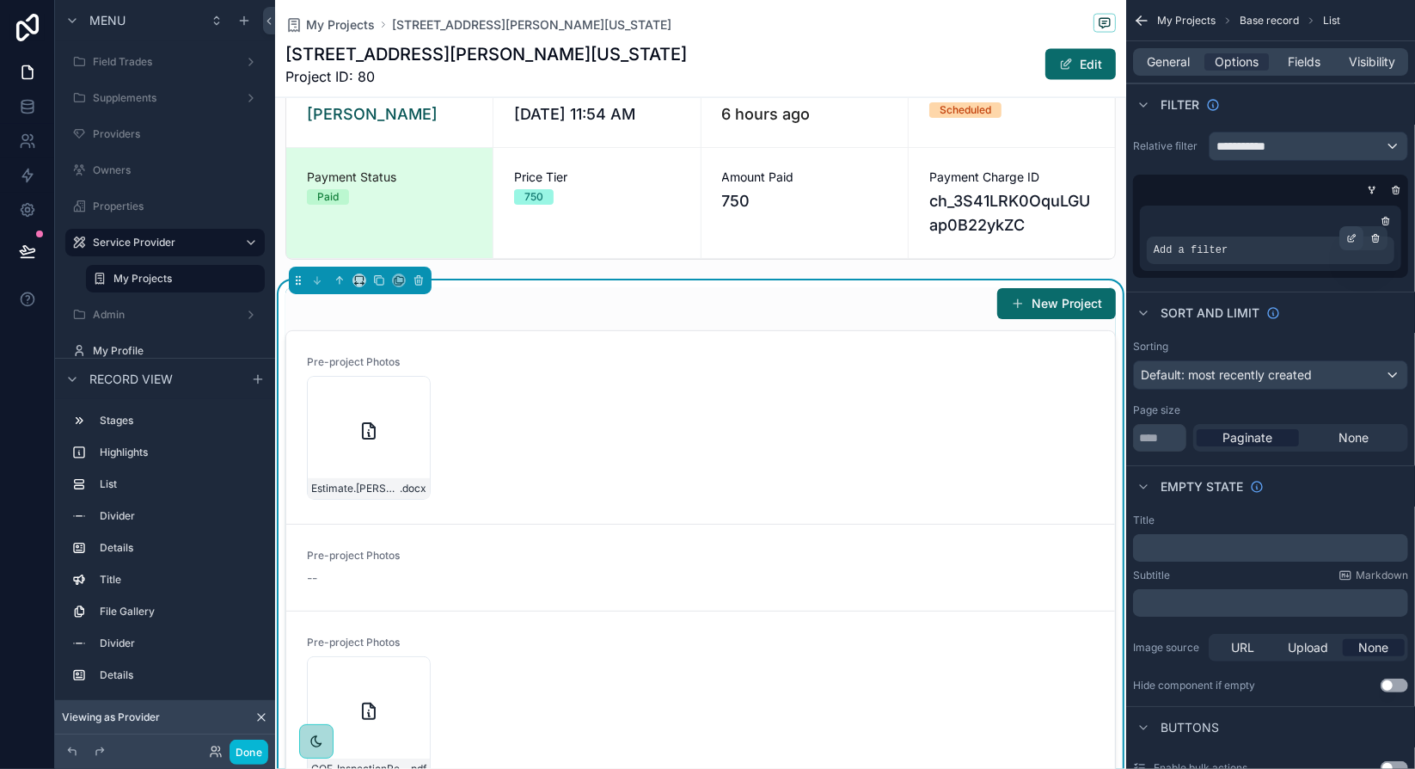
click at [1357, 232] on div "scrollable content" at bounding box center [1351, 238] width 24 height 24
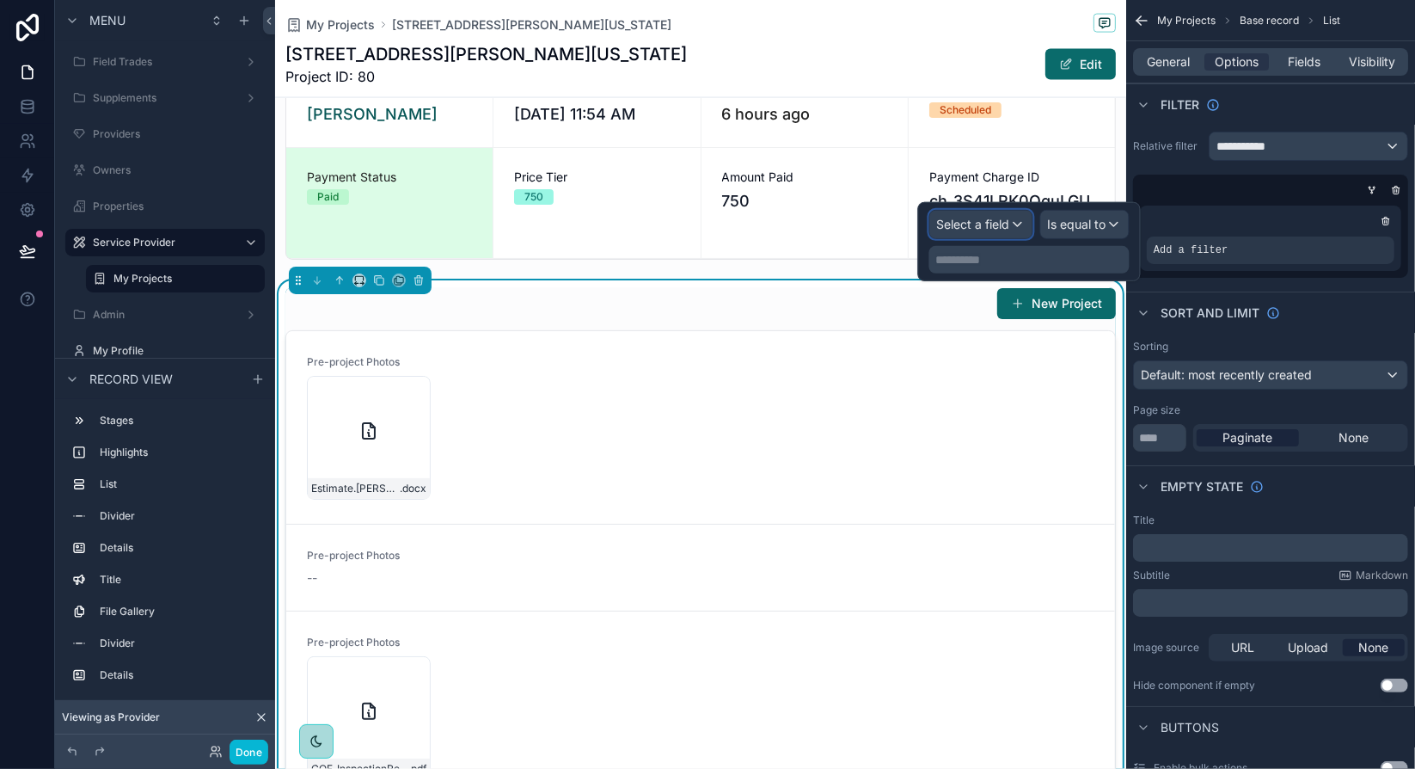
click at [980, 223] on span "Select a field" at bounding box center [973, 224] width 73 height 15
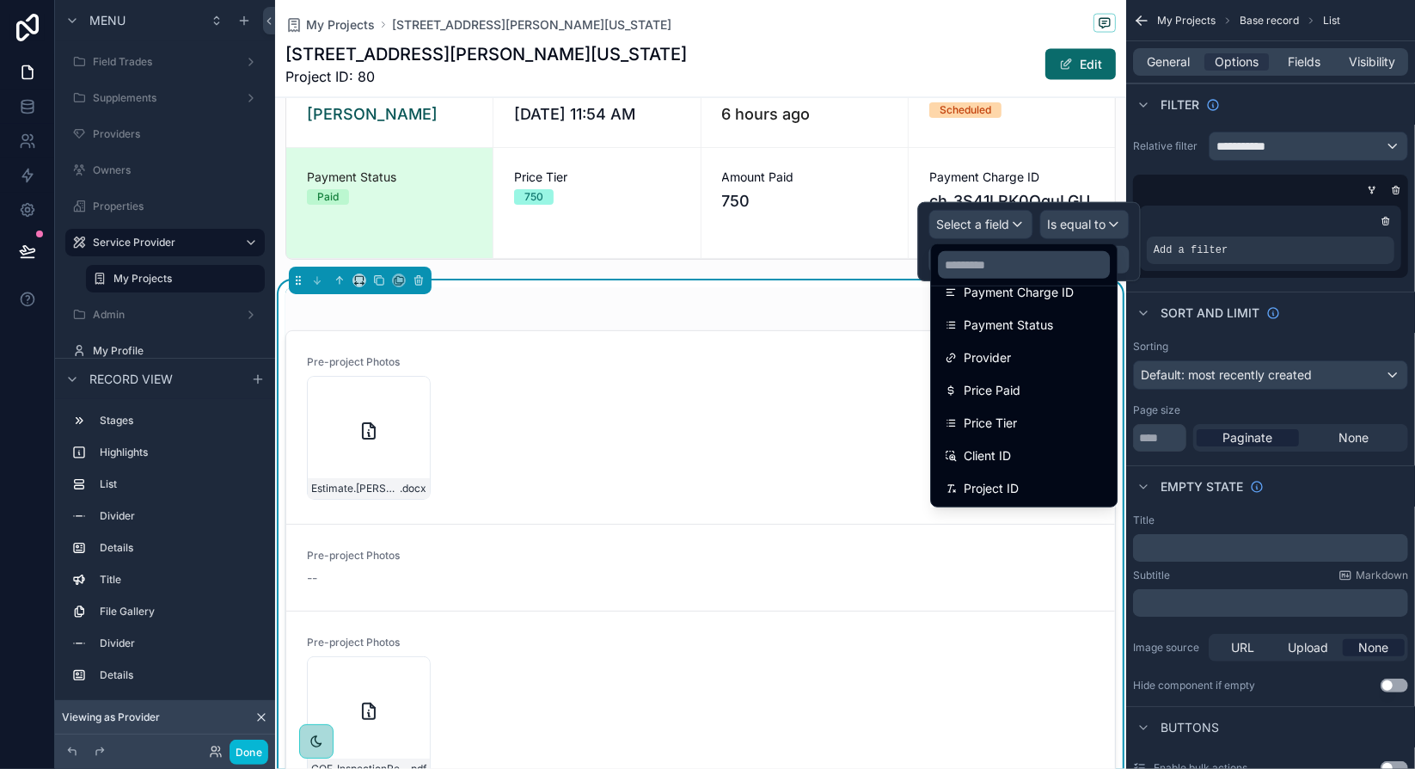
scroll to position [385, 0]
click at [979, 352] on span "Provider" at bounding box center [987, 355] width 47 height 21
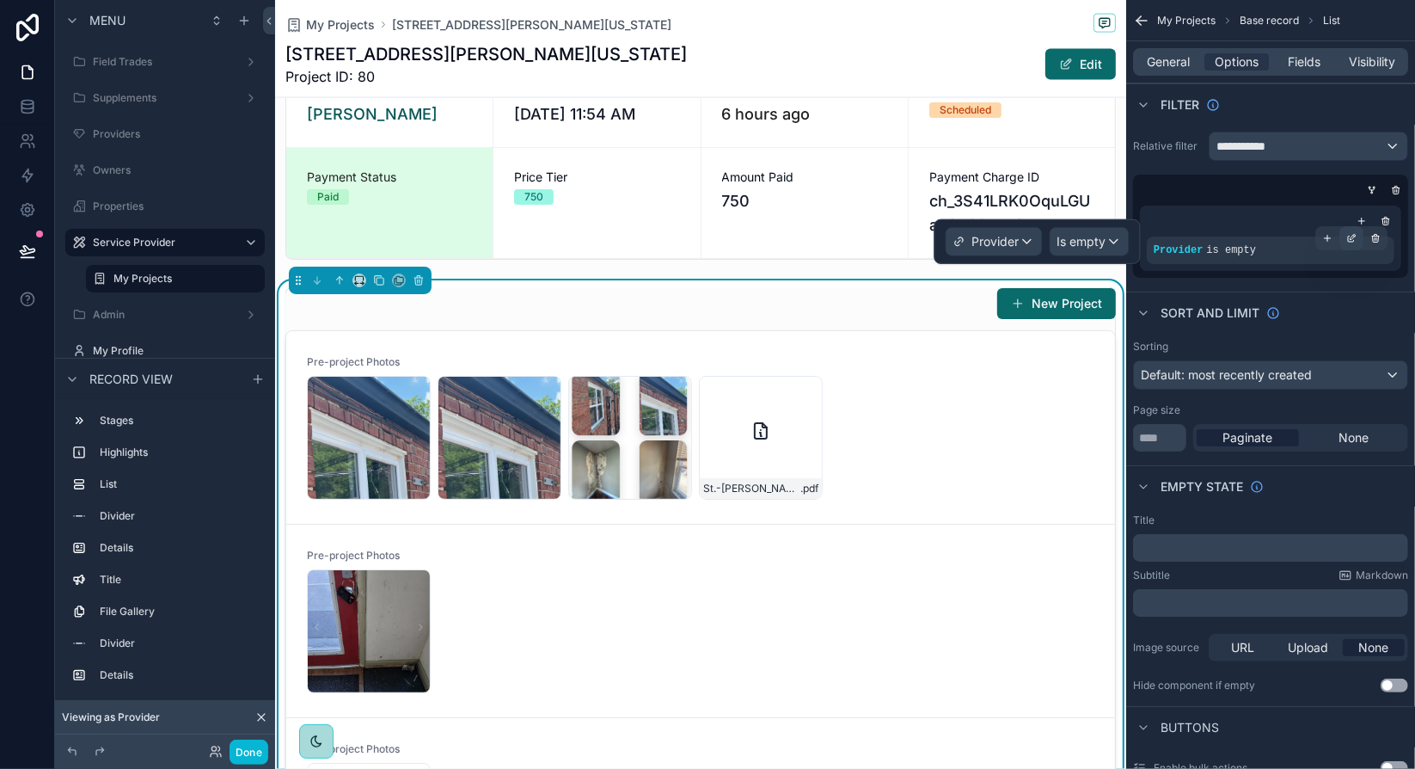
click at [1351, 239] on icon "scrollable content" at bounding box center [1351, 238] width 10 height 10
click at [1094, 239] on span "Is empty" at bounding box center [1081, 241] width 49 height 17
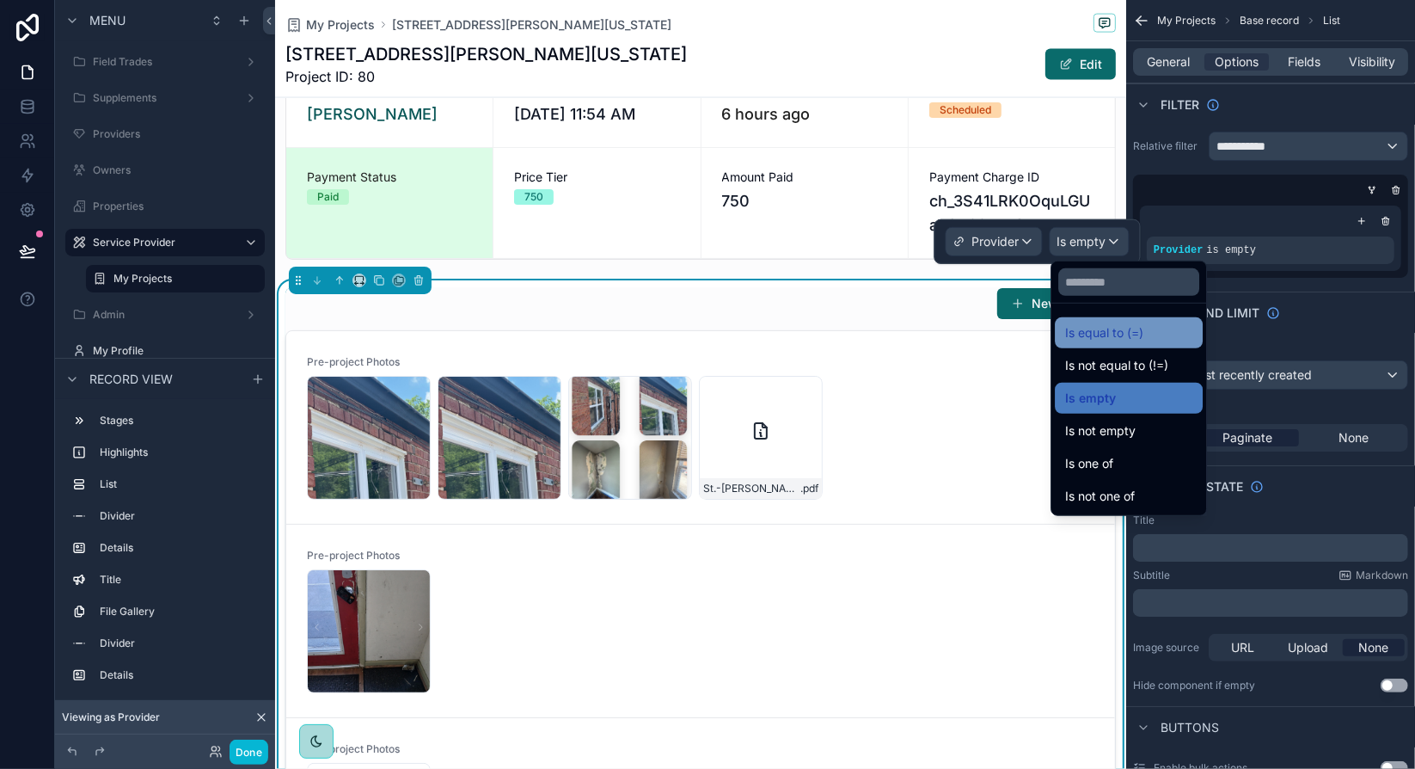
click at [1149, 330] on div "Is equal to (=)" at bounding box center [1128, 332] width 127 height 21
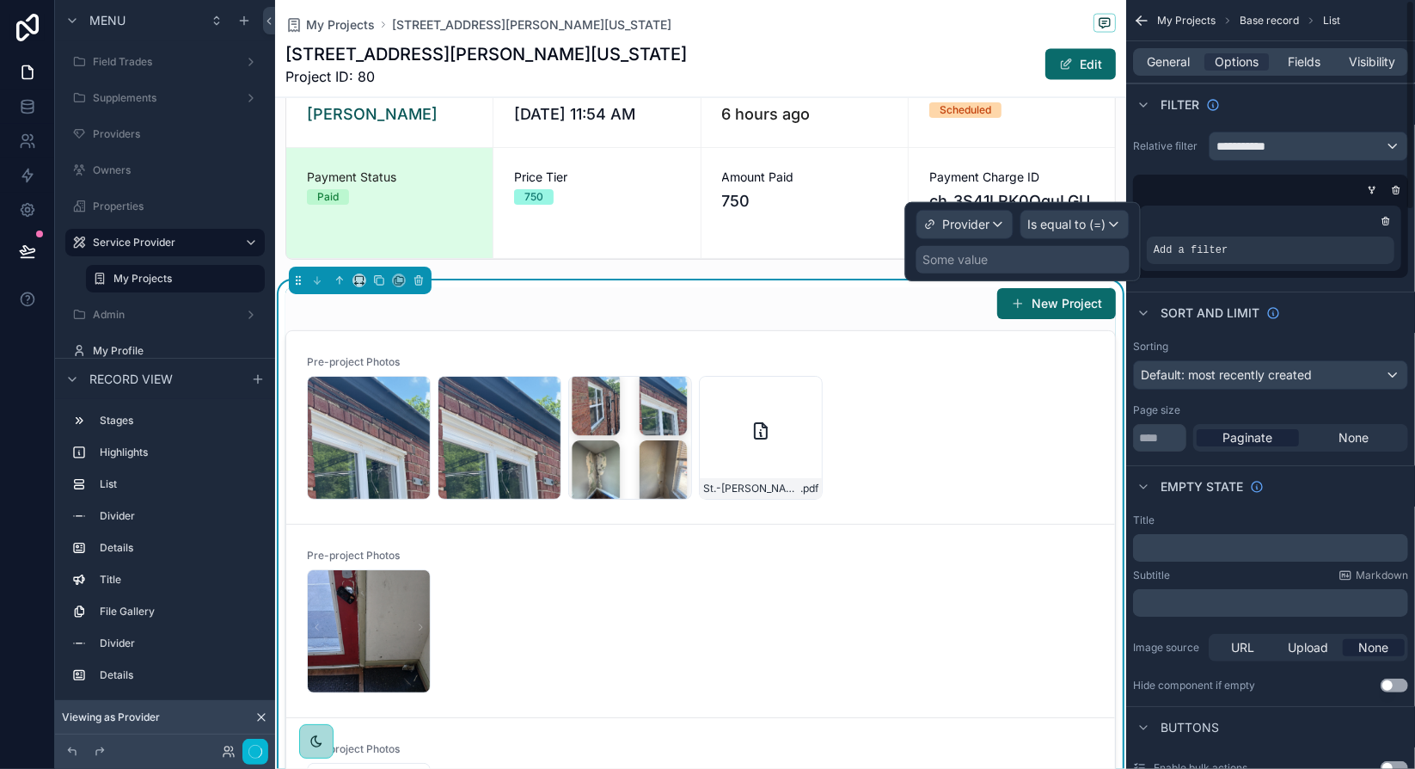
click at [1009, 256] on div "Some value" at bounding box center [1022, 260] width 213 height 28
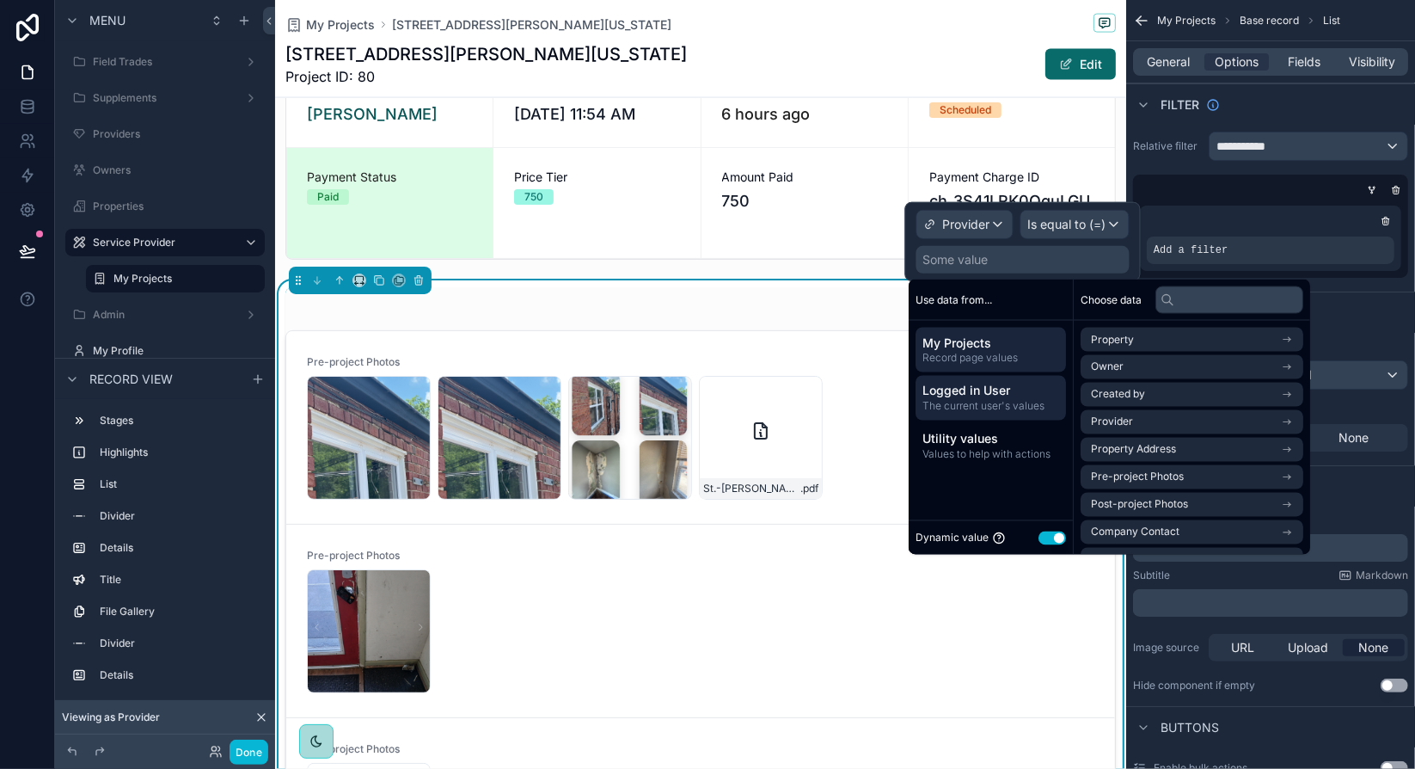
click at [1023, 389] on span "Logged in User" at bounding box center [990, 391] width 137 height 17
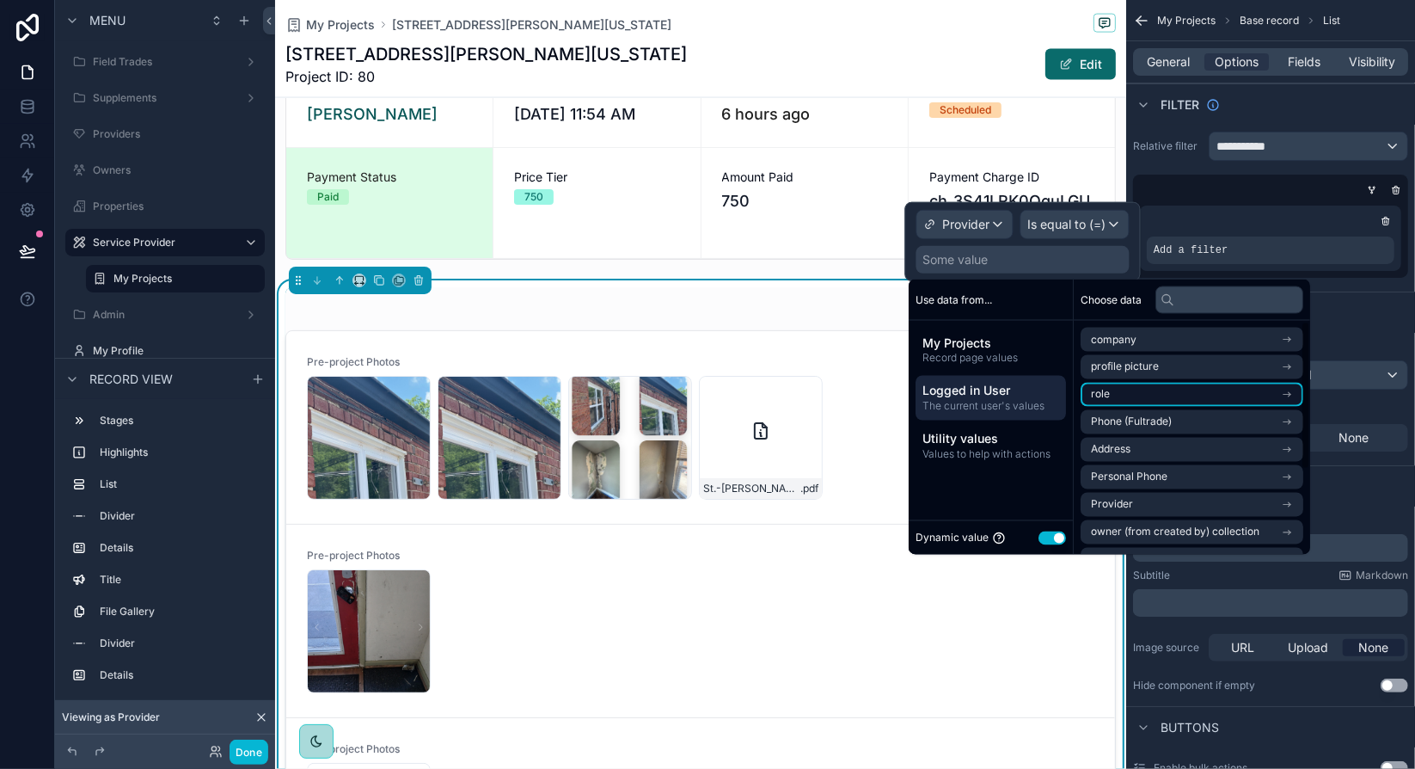
scroll to position [86, 0]
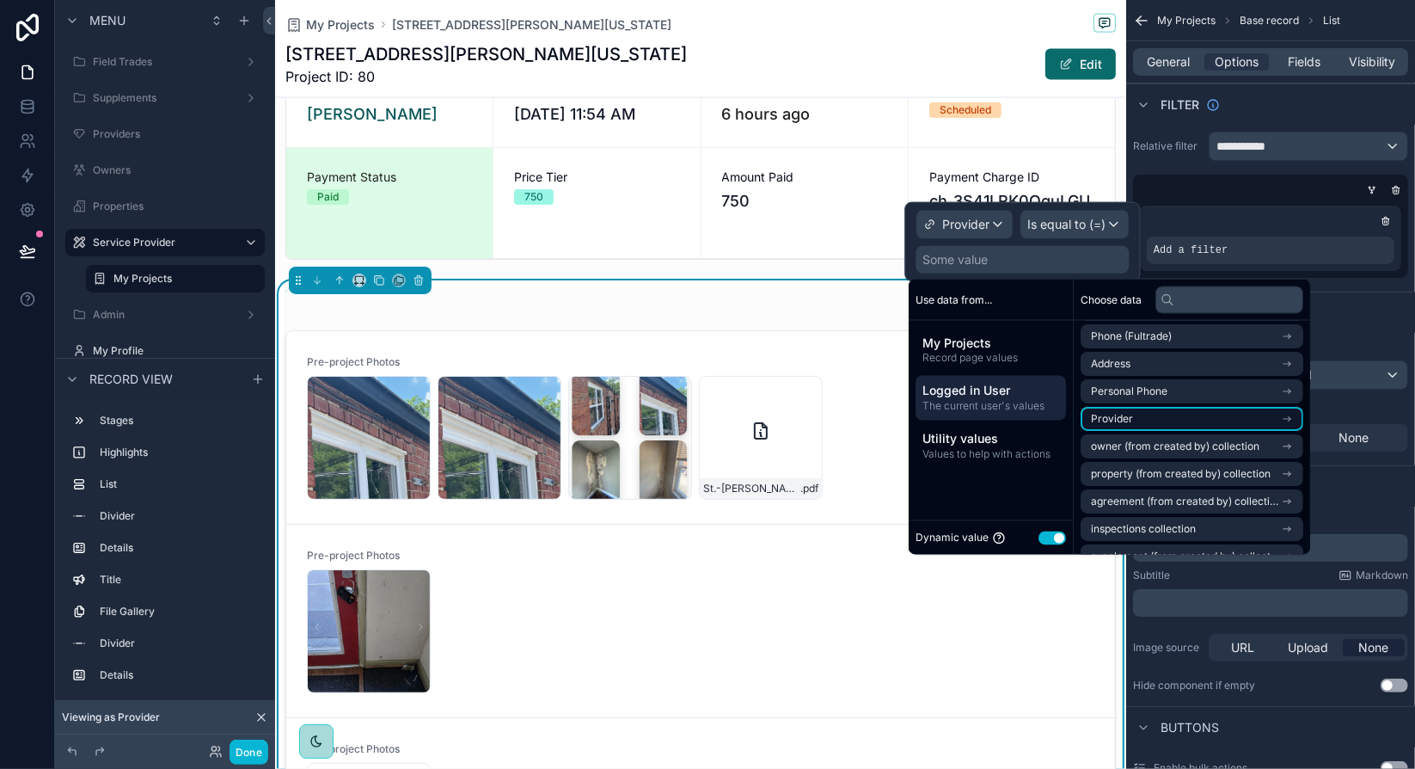
click at [1289, 418] on li "Provider" at bounding box center [1192, 419] width 223 height 24
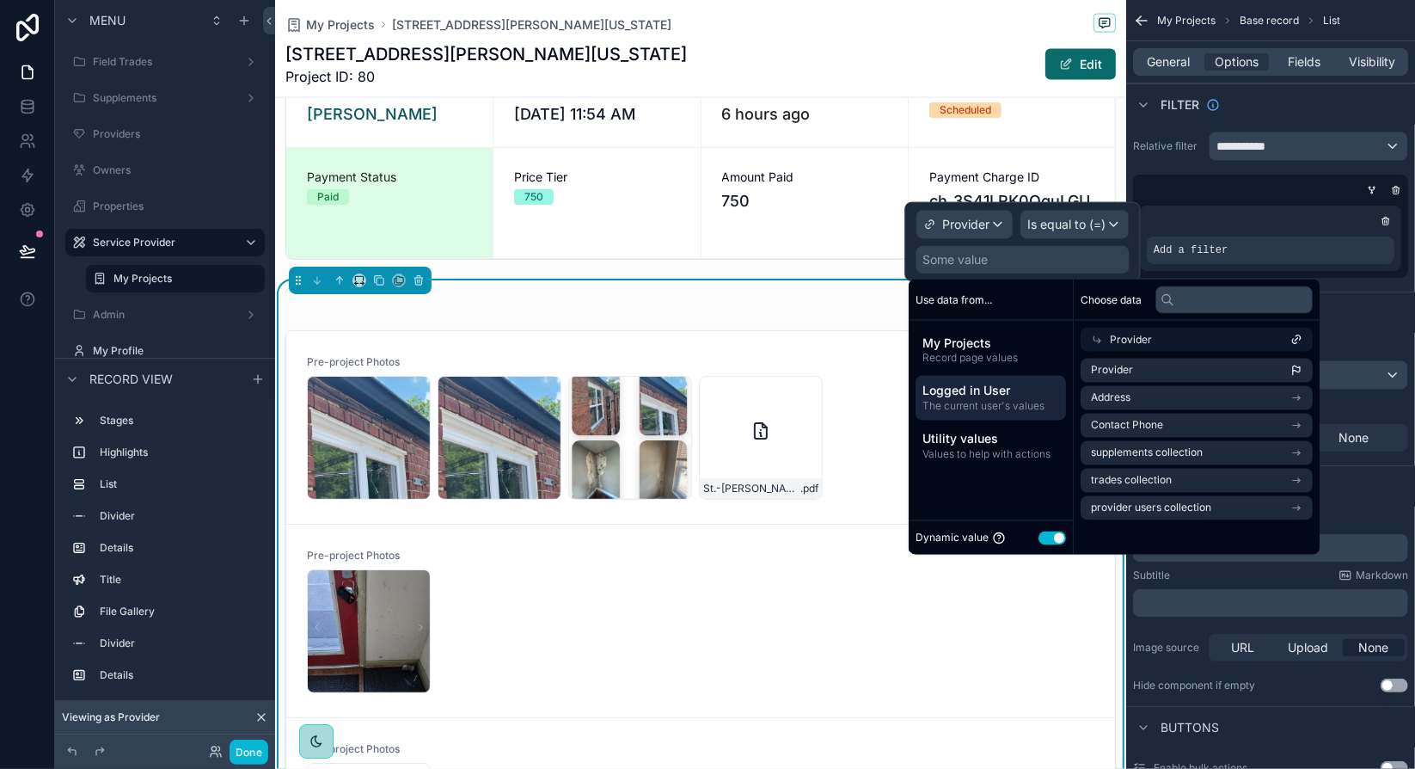
scroll to position [0, 0]
click at [1145, 370] on li "Provider" at bounding box center [1192, 370] width 223 height 24
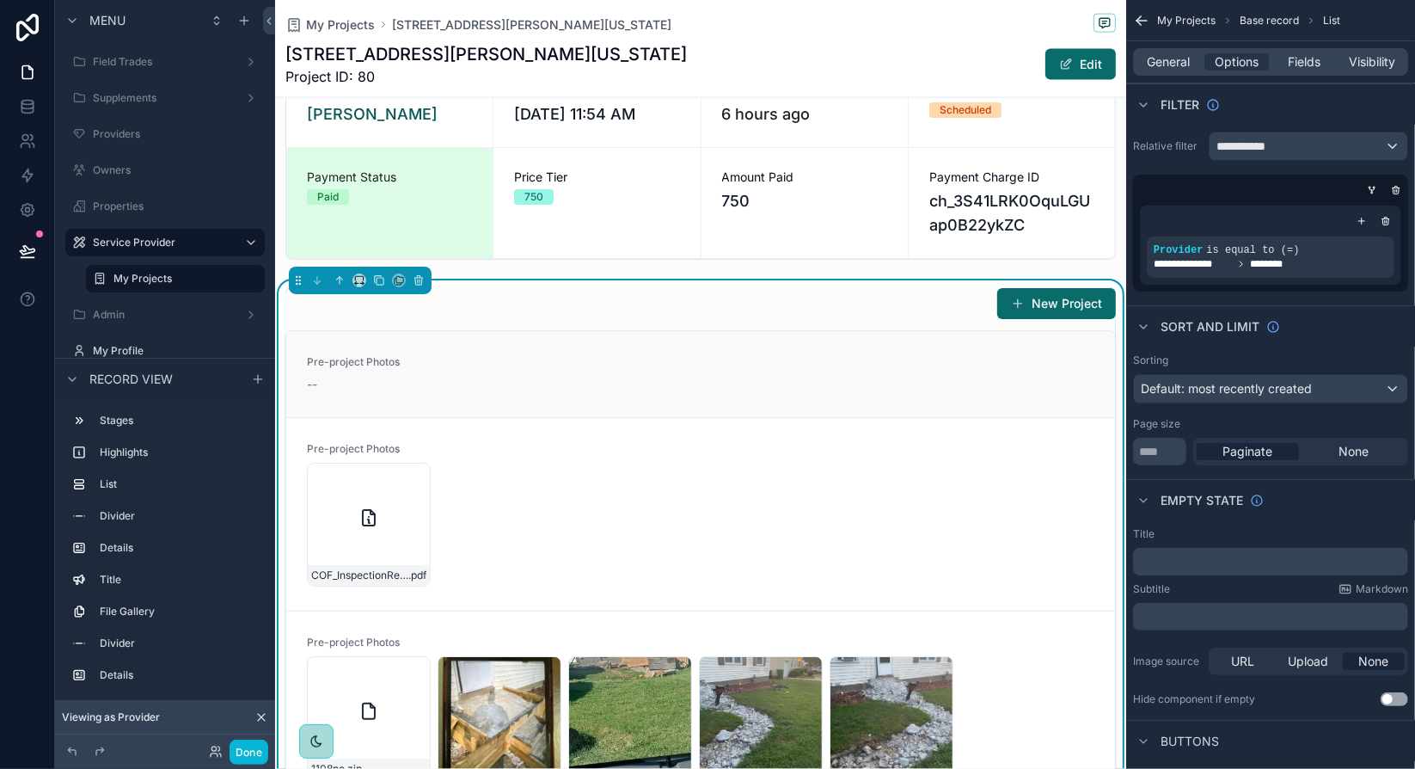
click at [763, 379] on div "--" at bounding box center [700, 384] width 787 height 17
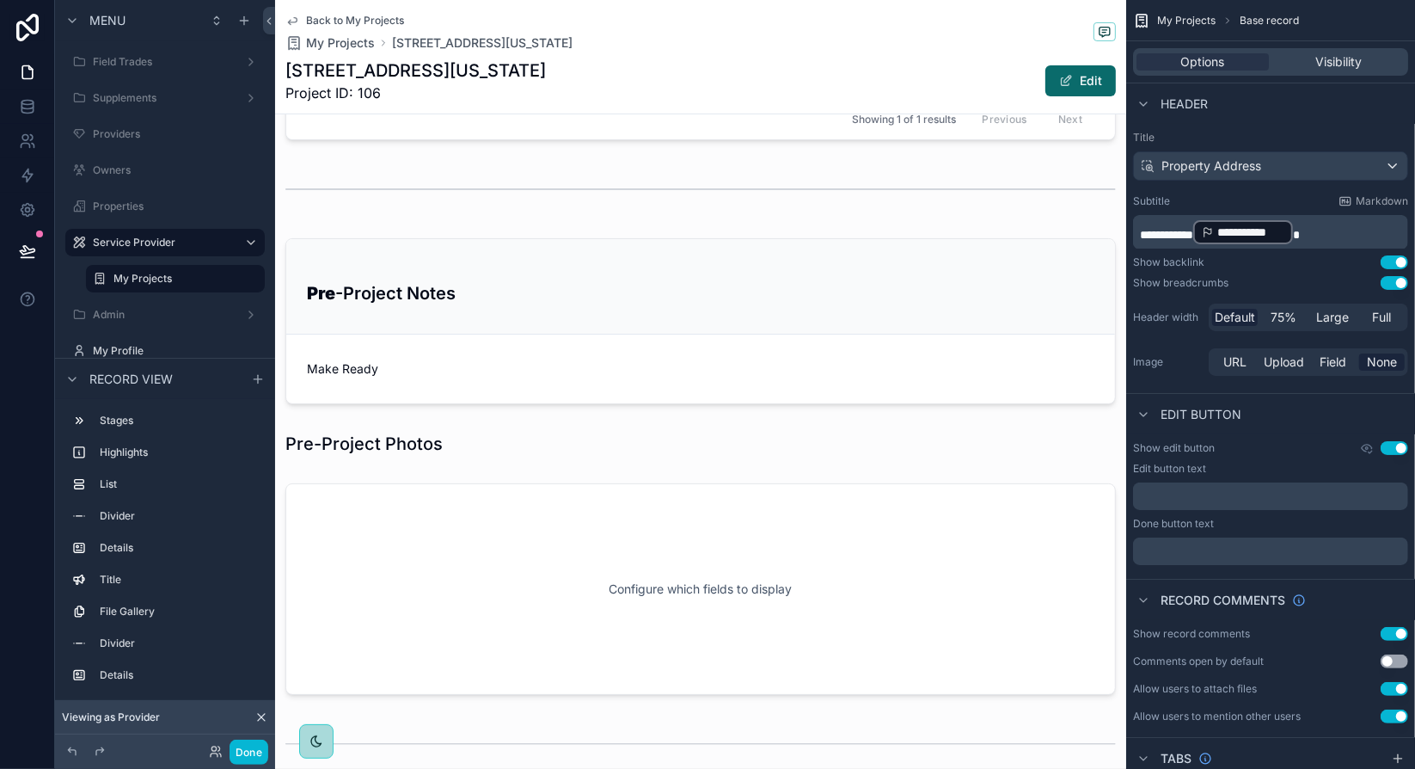
scroll to position [438, 0]
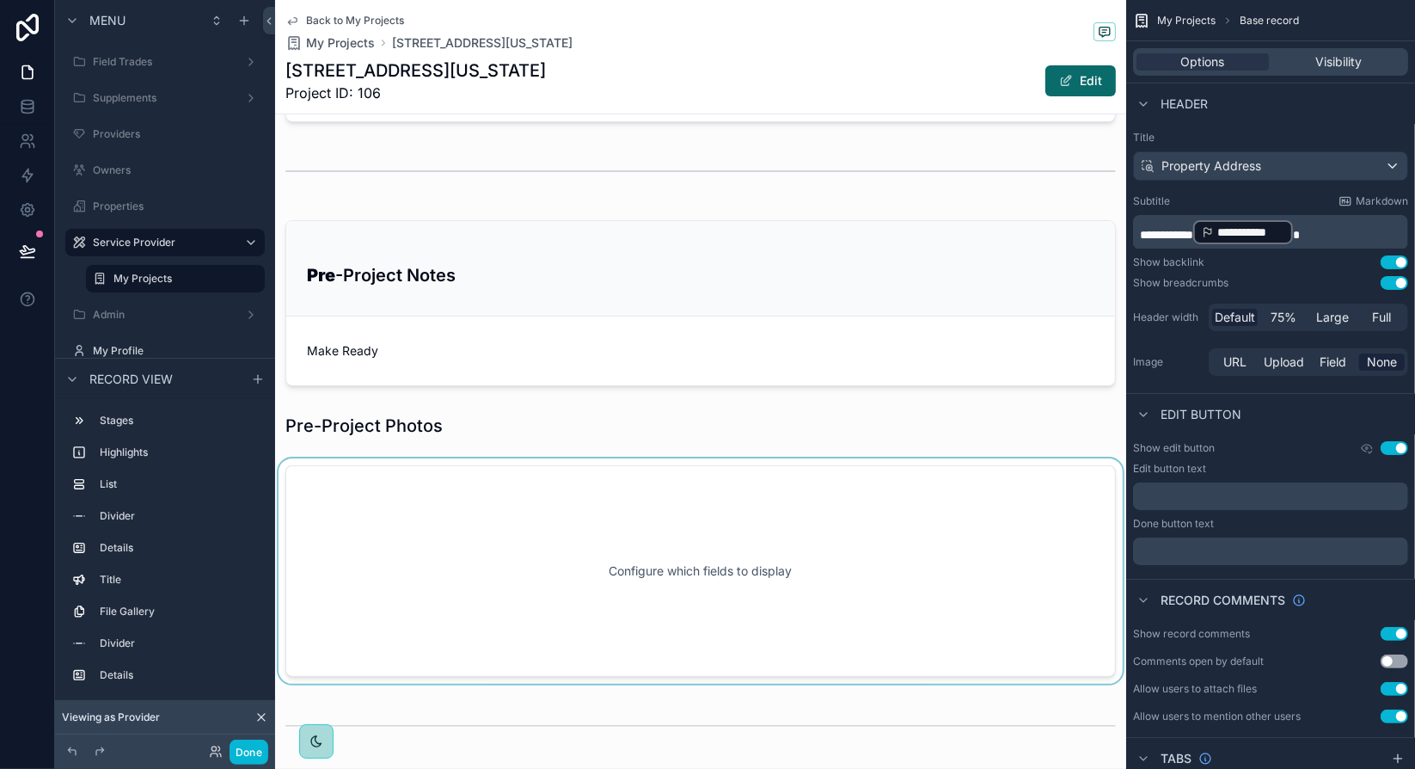
click at [897, 577] on div "scrollable content" at bounding box center [700, 570] width 851 height 225
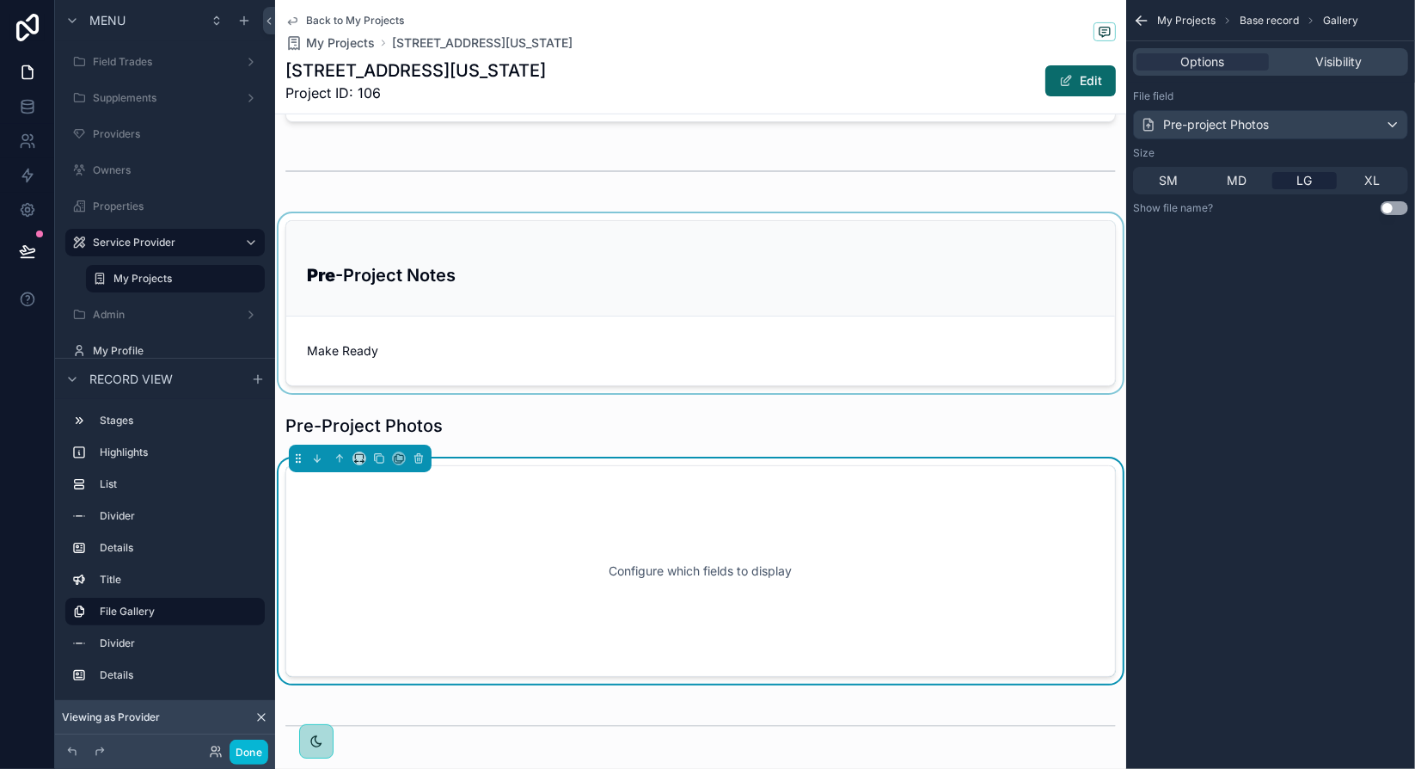
click at [834, 329] on div "scrollable content" at bounding box center [700, 303] width 851 height 180
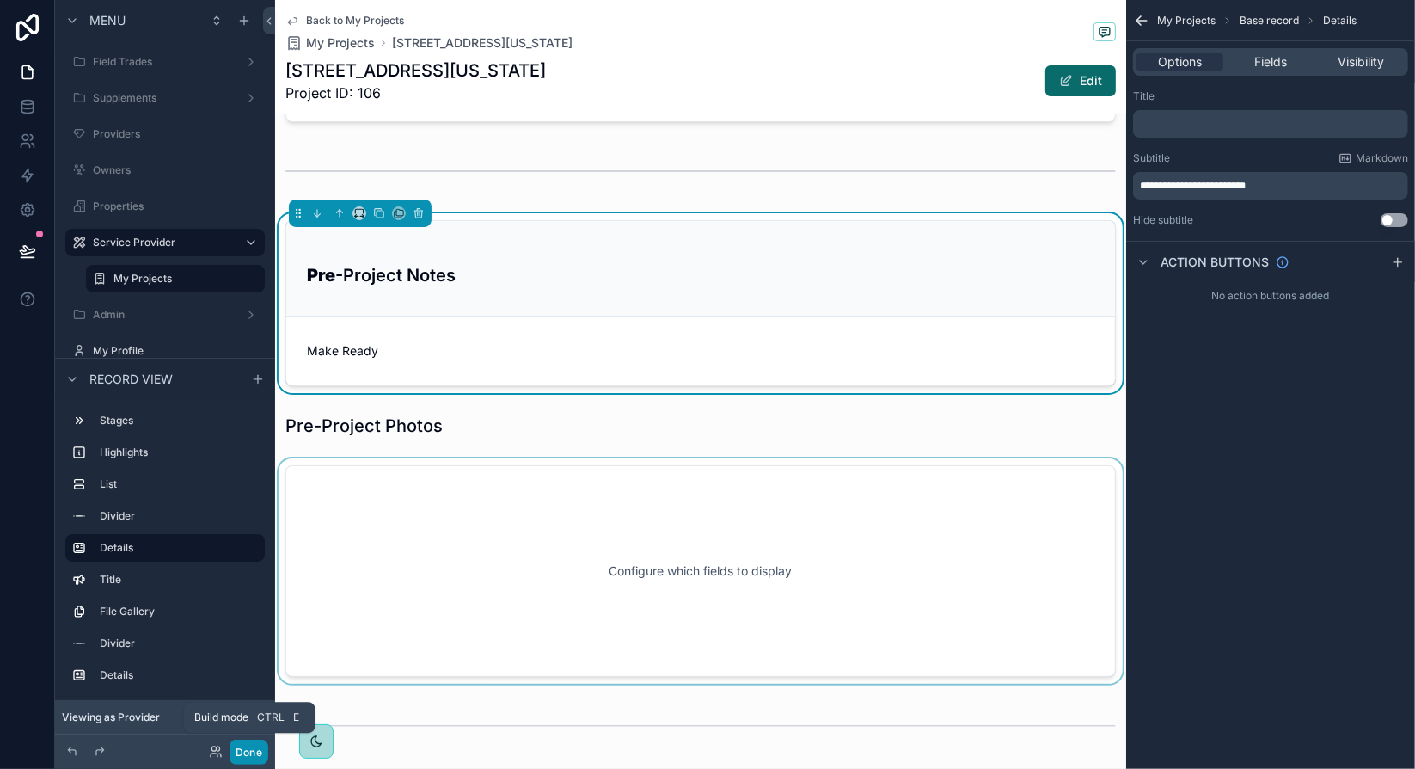
click at [238, 751] on button "Done" at bounding box center [249, 751] width 39 height 25
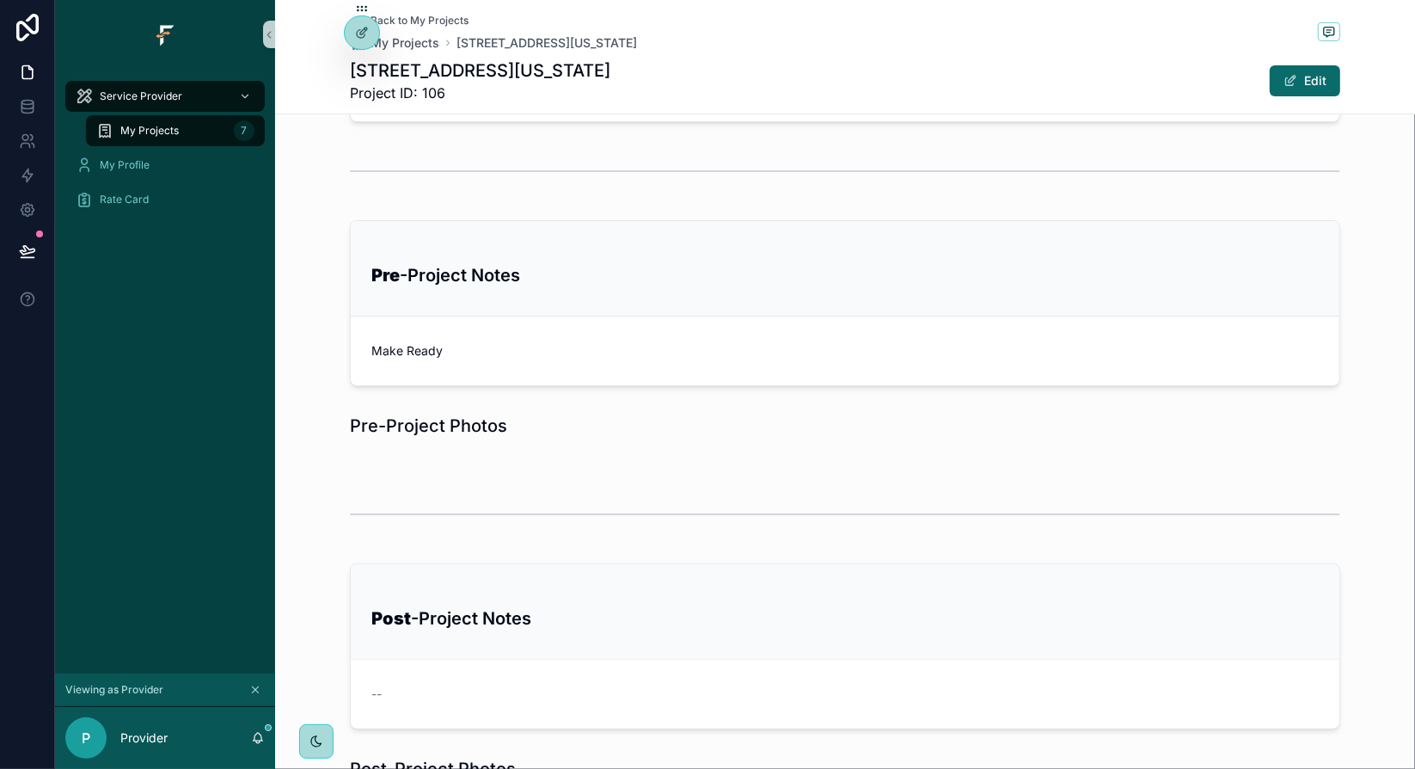
click at [323, 280] on div "Pre -Project Notes Make Ready" at bounding box center [845, 303] width 1140 height 180
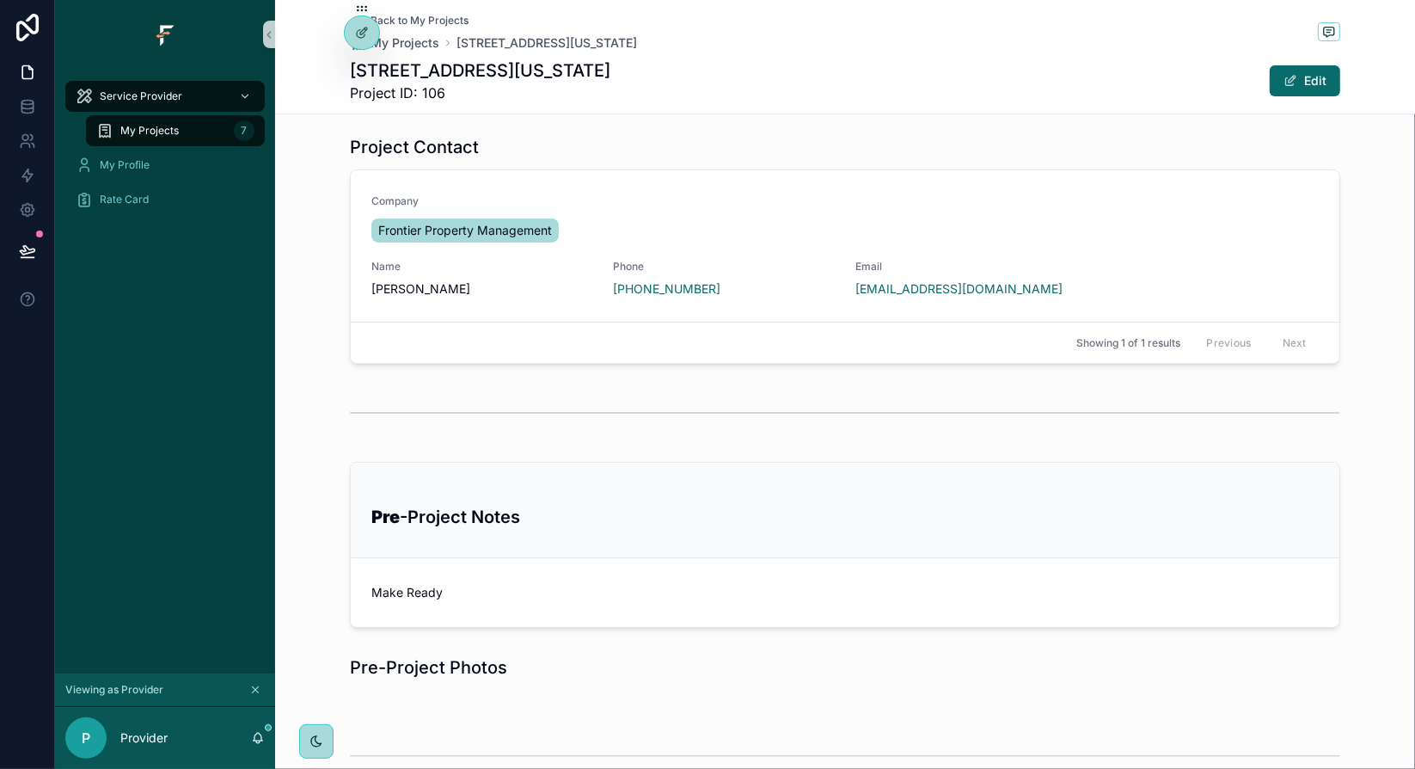
scroll to position [0, 0]
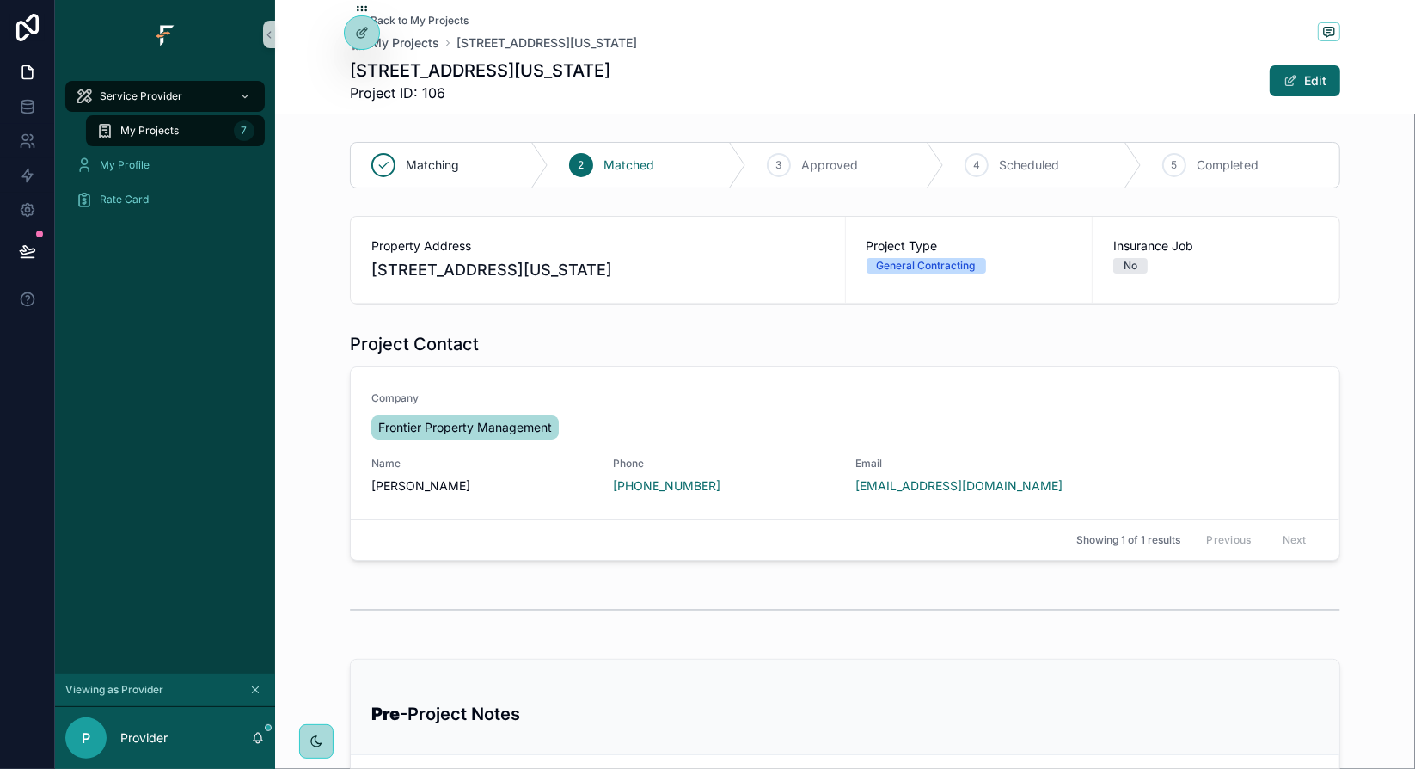
drag, startPoint x: 413, startPoint y: 42, endPoint x: 376, endPoint y: 95, distance: 64.9
click at [413, 42] on span "My Projects" at bounding box center [405, 42] width 69 height 17
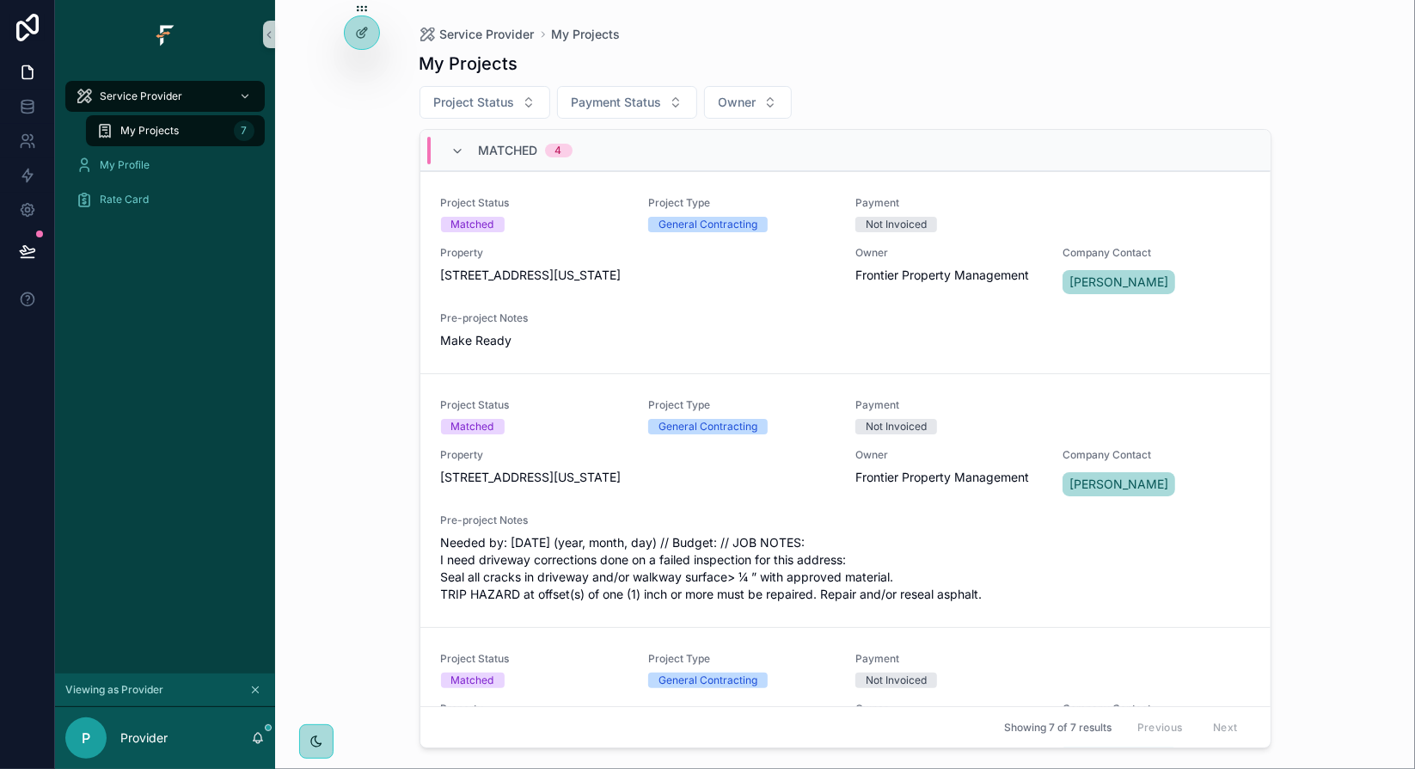
click at [358, 229] on div "Service Provider My Projects My Projects Project Status Payment Status Owner Ma…" at bounding box center [845, 384] width 1140 height 769
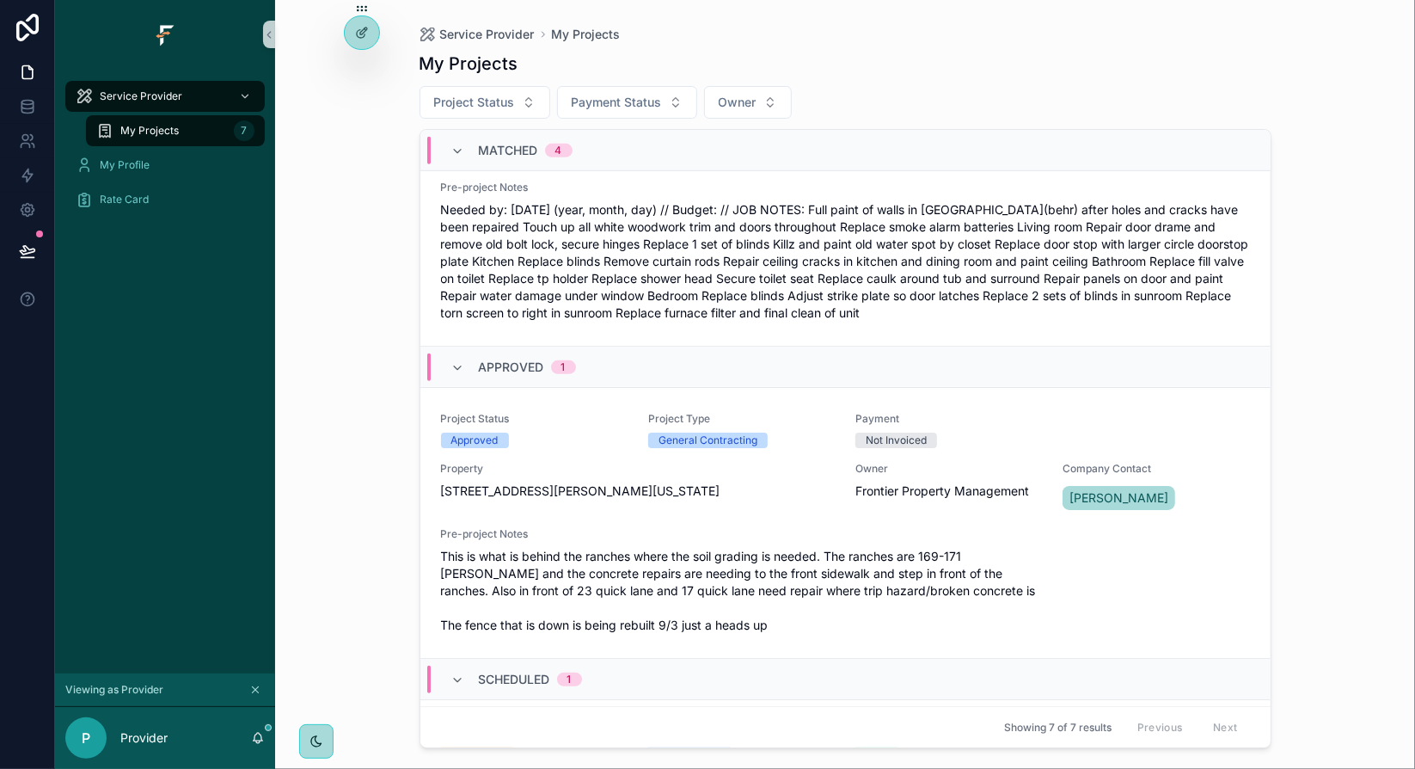
scroll to position [860, 0]
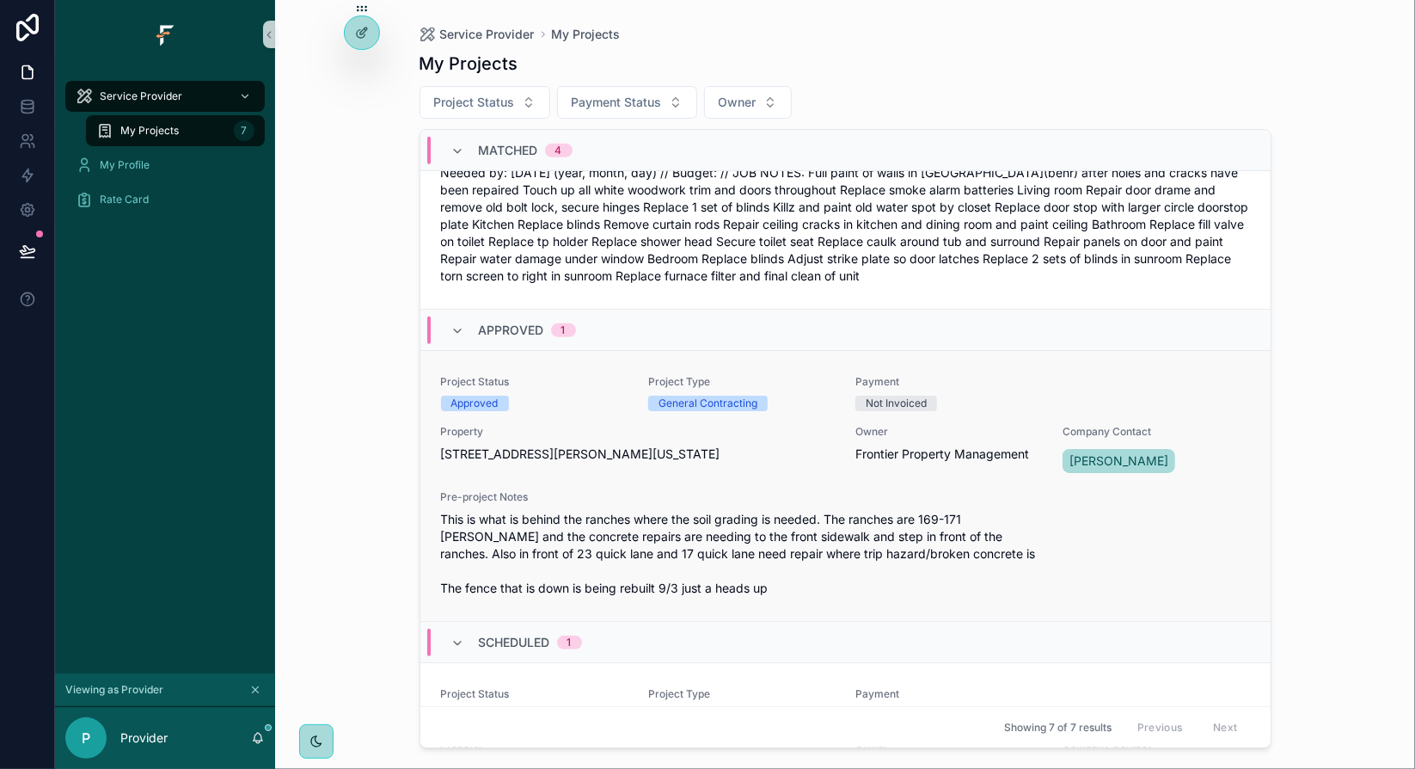
click at [634, 419] on div "Project Status Approved Project Type General Contracting Payment Not Invoiced P…" at bounding box center [845, 486] width 809 height 222
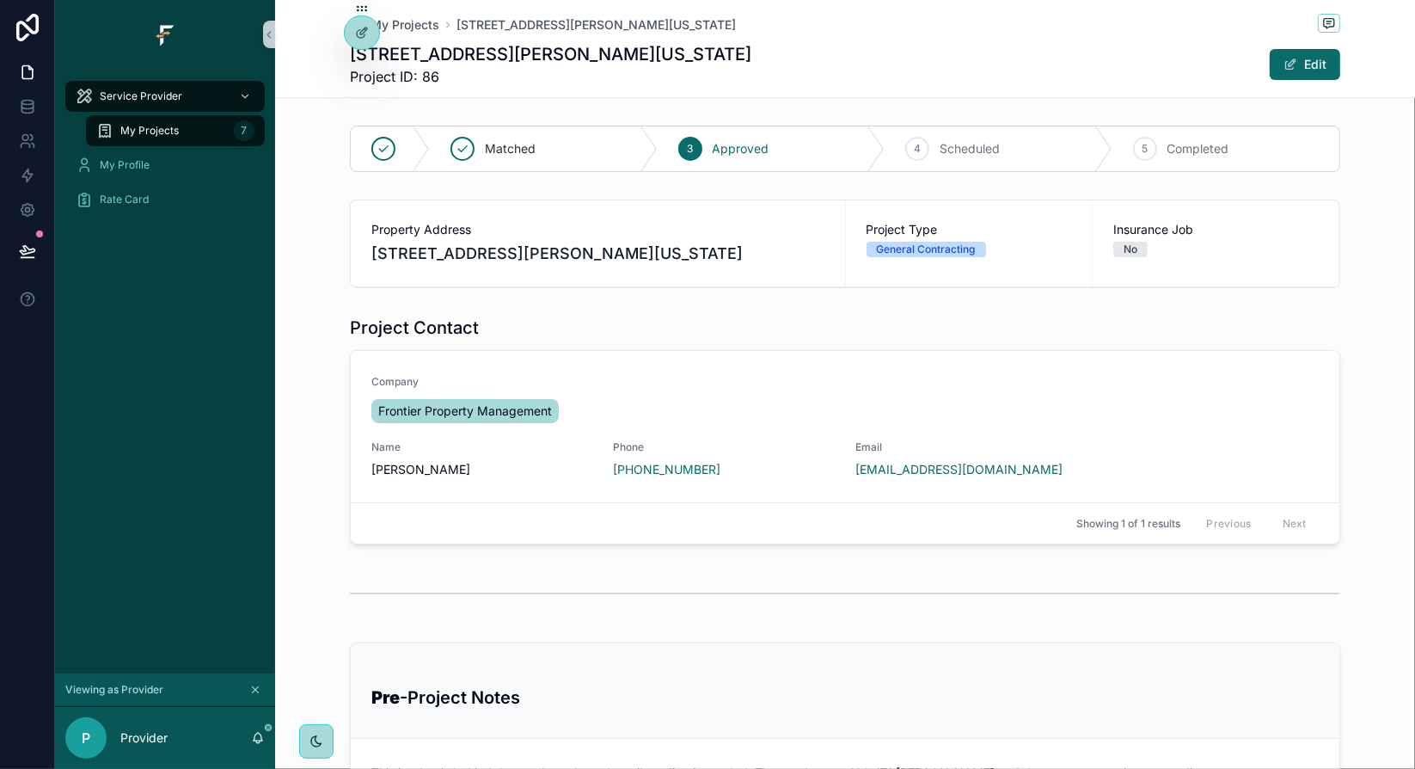
click at [1379, 225] on div "Property Address 167 Reeb Lane, Florissant, Missouri, 63031, United States Proj…" at bounding box center [845, 244] width 1140 height 102
click at [325, 517] on div "Project Contact Company Frontier Property Management Name Gaby Barnello Phone +…" at bounding box center [845, 430] width 1140 height 242
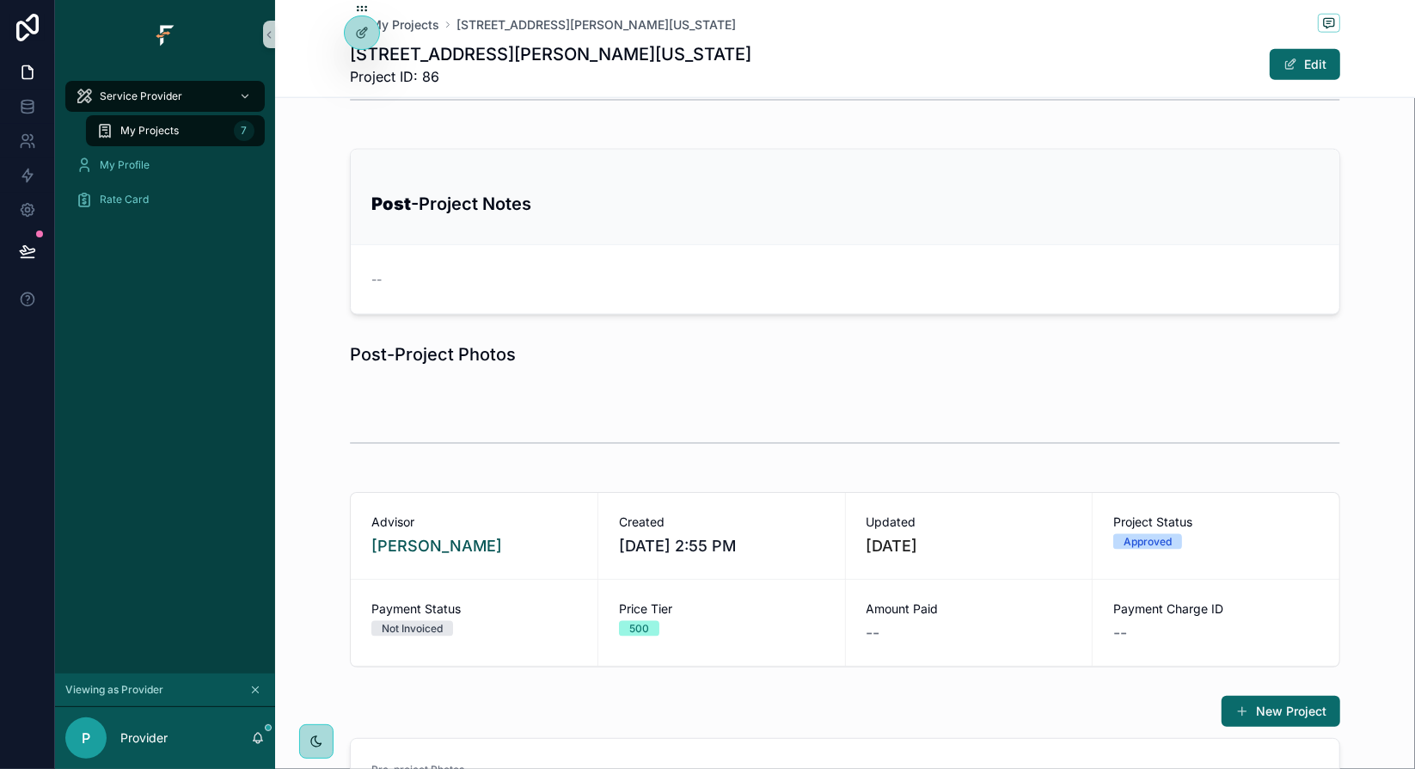
scroll to position [1461, 0]
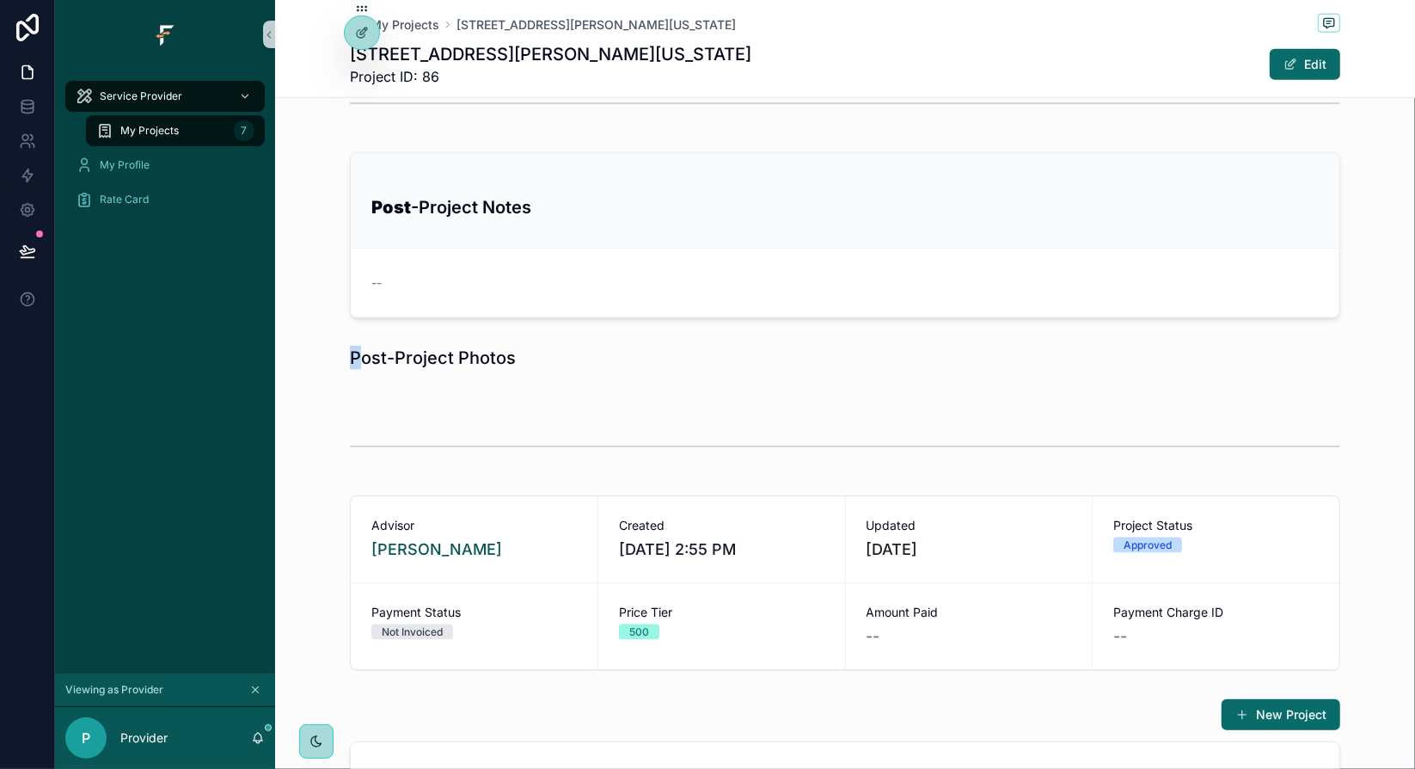
click at [350, 352] on h1 "Post-Project Photos" at bounding box center [433, 358] width 166 height 24
click at [339, 365] on div "Post-Project Photos" at bounding box center [845, 358] width 1140 height 38
click at [1318, 68] on button "Edit" at bounding box center [1305, 64] width 70 height 31
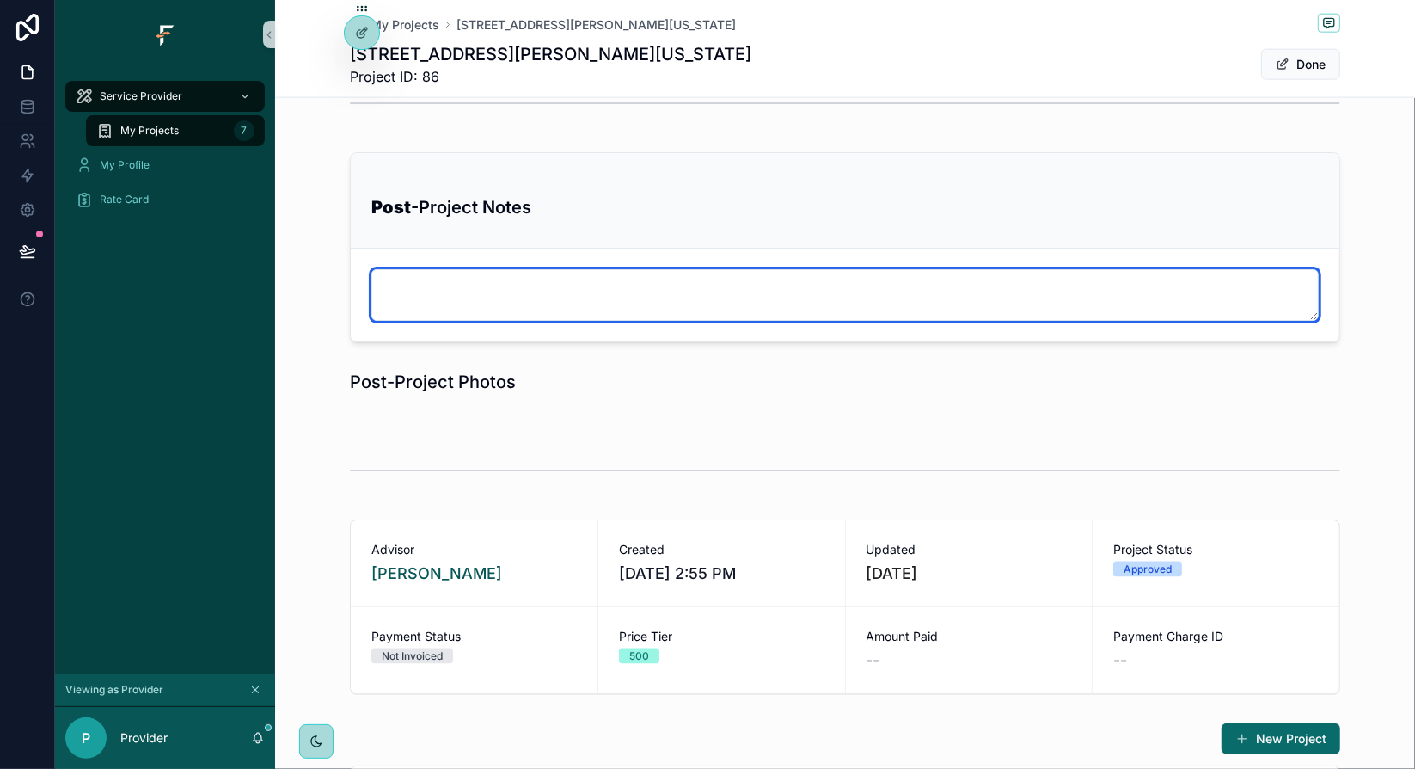
click at [502, 297] on textarea "scrollable content" at bounding box center [844, 295] width 947 height 52
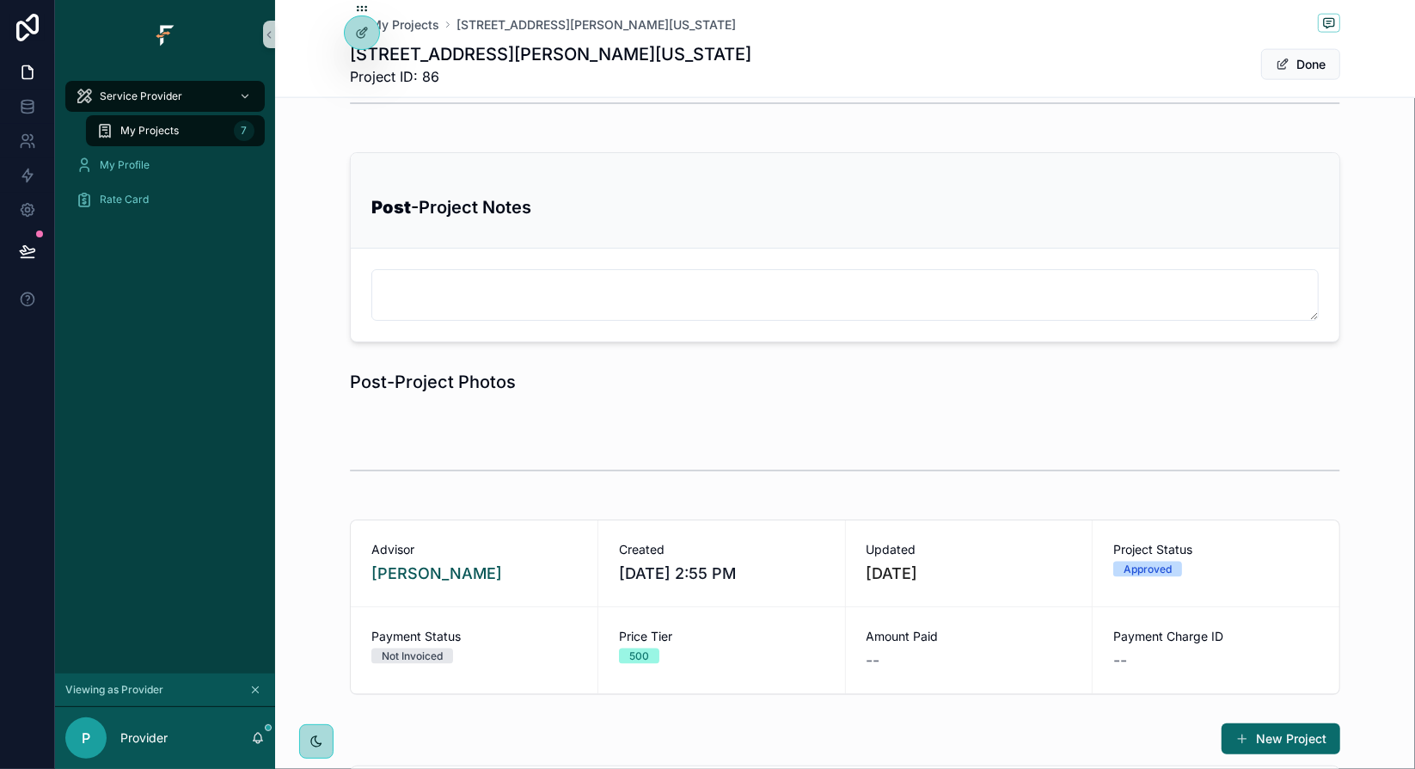
click at [1310, 71] on button "Done" at bounding box center [1300, 64] width 79 height 31
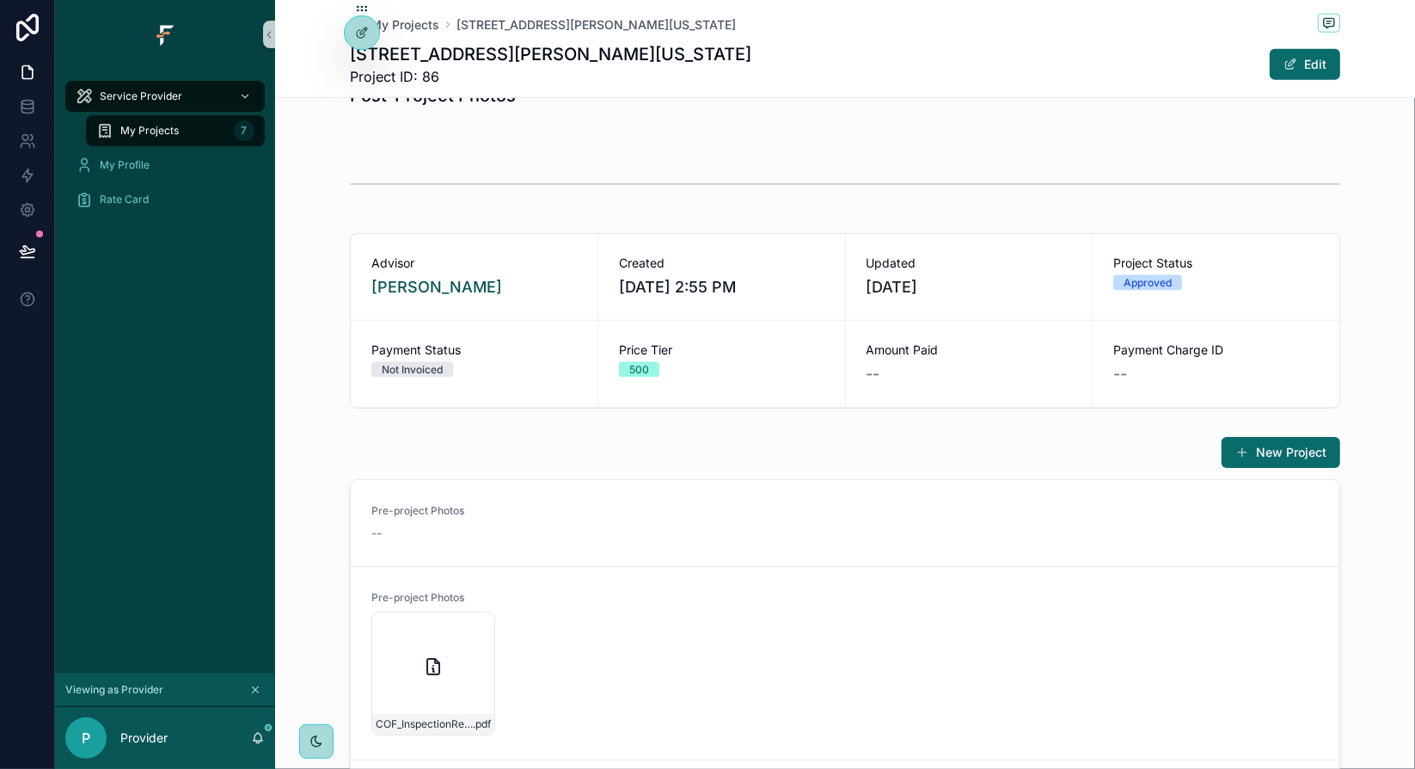
scroll to position [1461, 0]
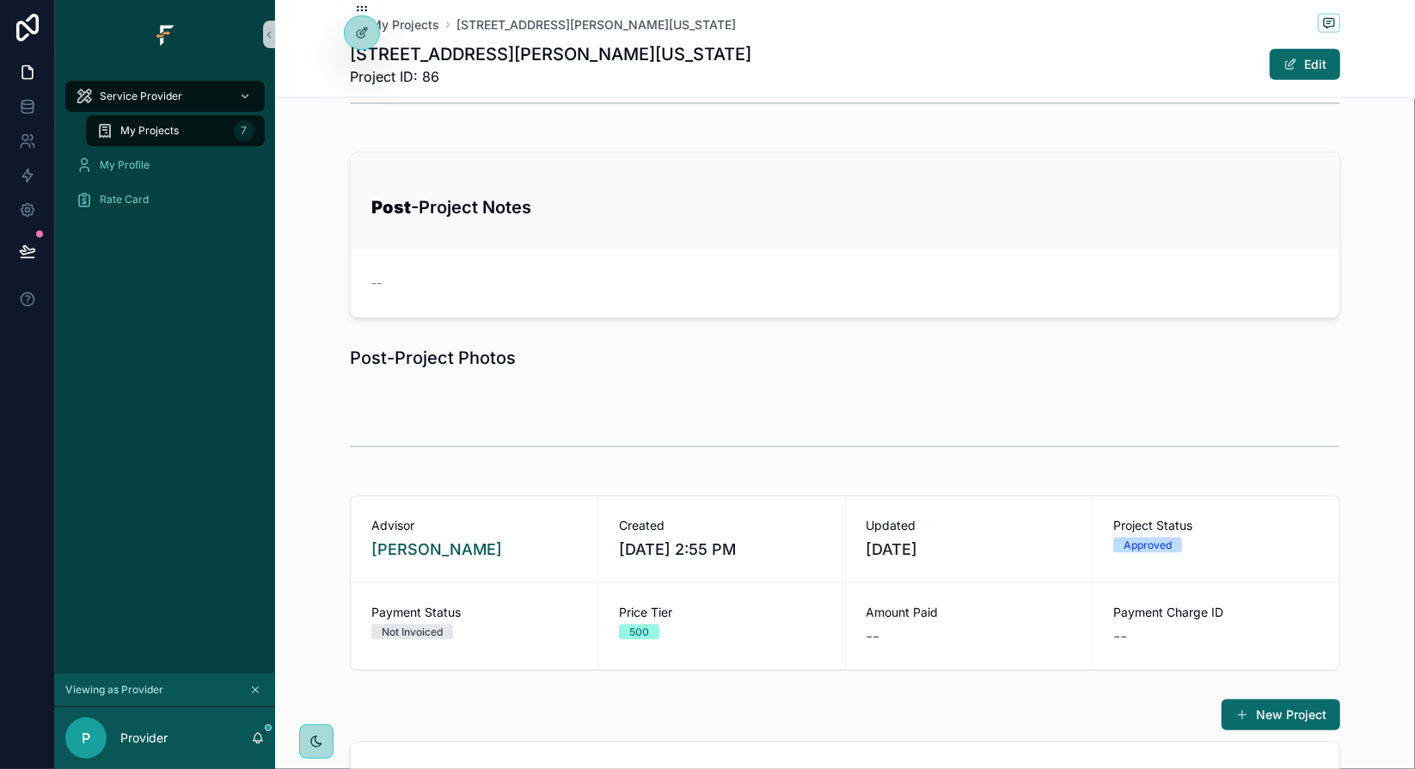
click at [315, 308] on div "Post -Project Notes --" at bounding box center [845, 235] width 1140 height 180
click at [316, 310] on div "Post -Project Notes --" at bounding box center [845, 235] width 1140 height 180
click at [316, 343] on div "Post-Project Photos" at bounding box center [845, 358] width 1140 height 38
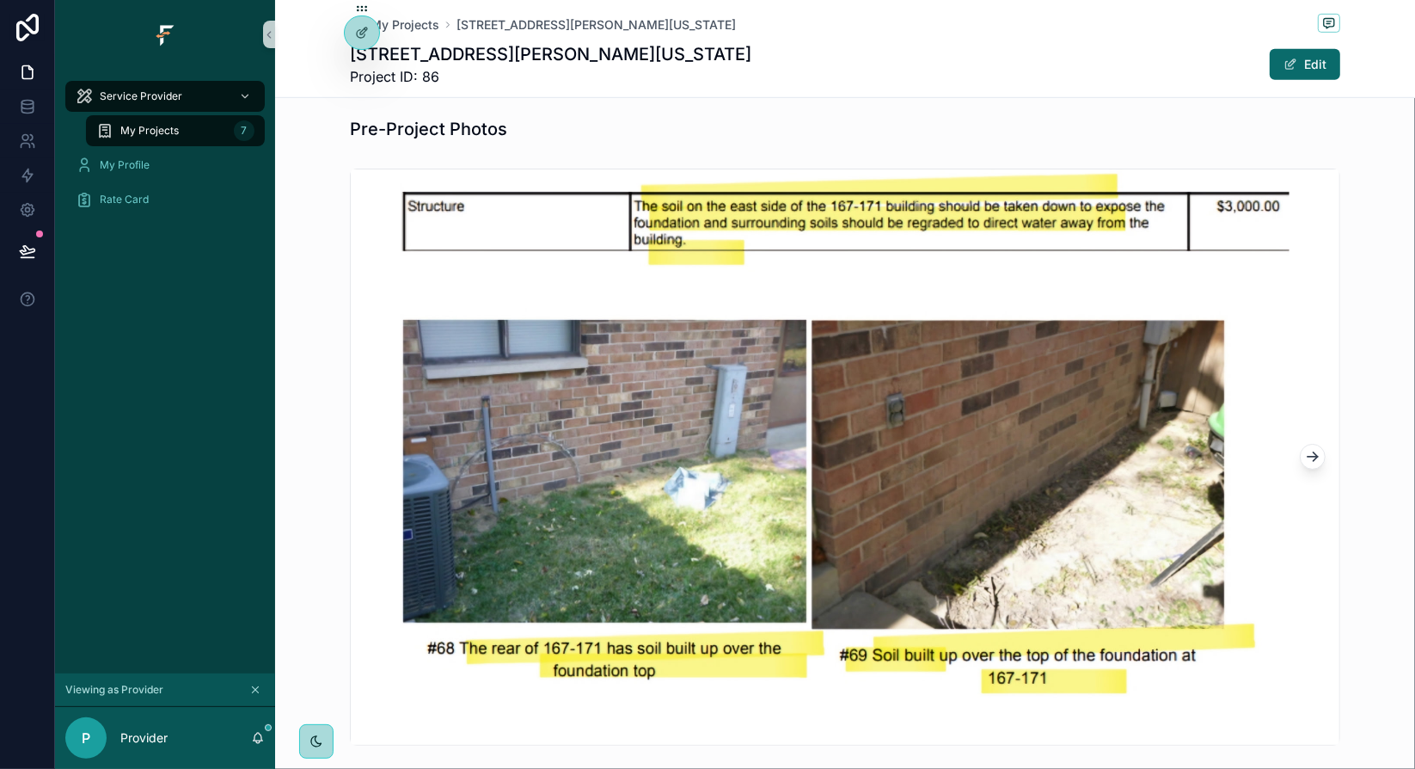
scroll to position [775, 0]
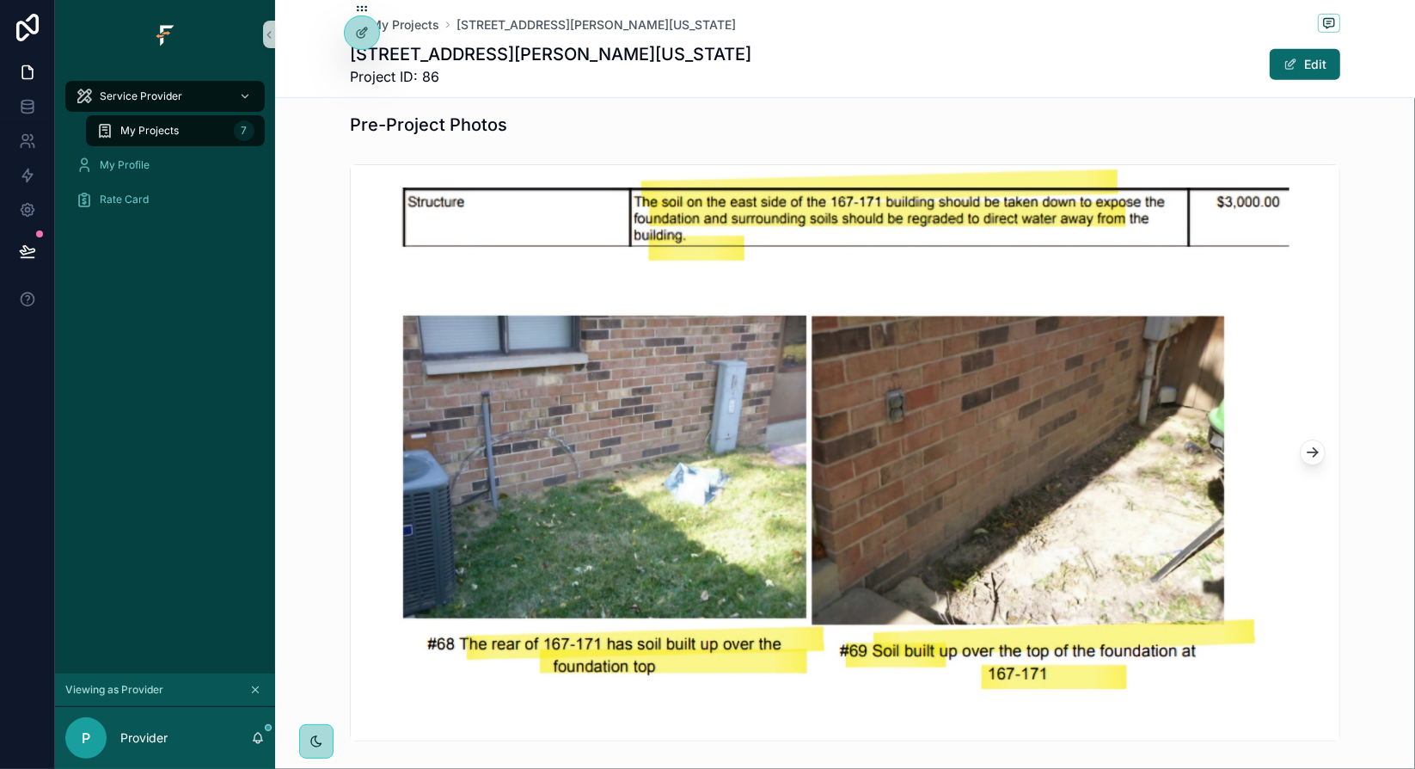
click at [1310, 444] on icon "scrollable content" at bounding box center [1312, 452] width 17 height 17
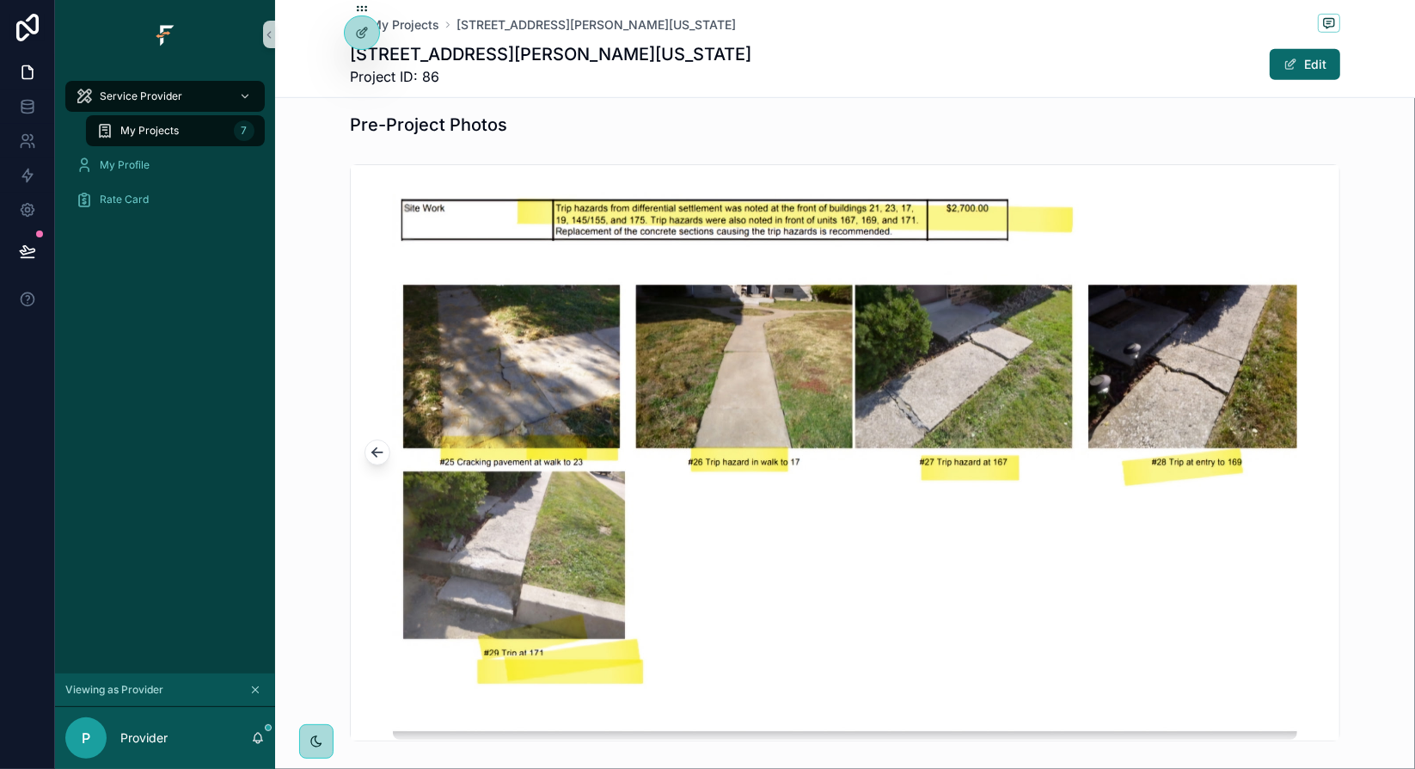
click at [369, 444] on icon "scrollable content" at bounding box center [377, 452] width 17 height 17
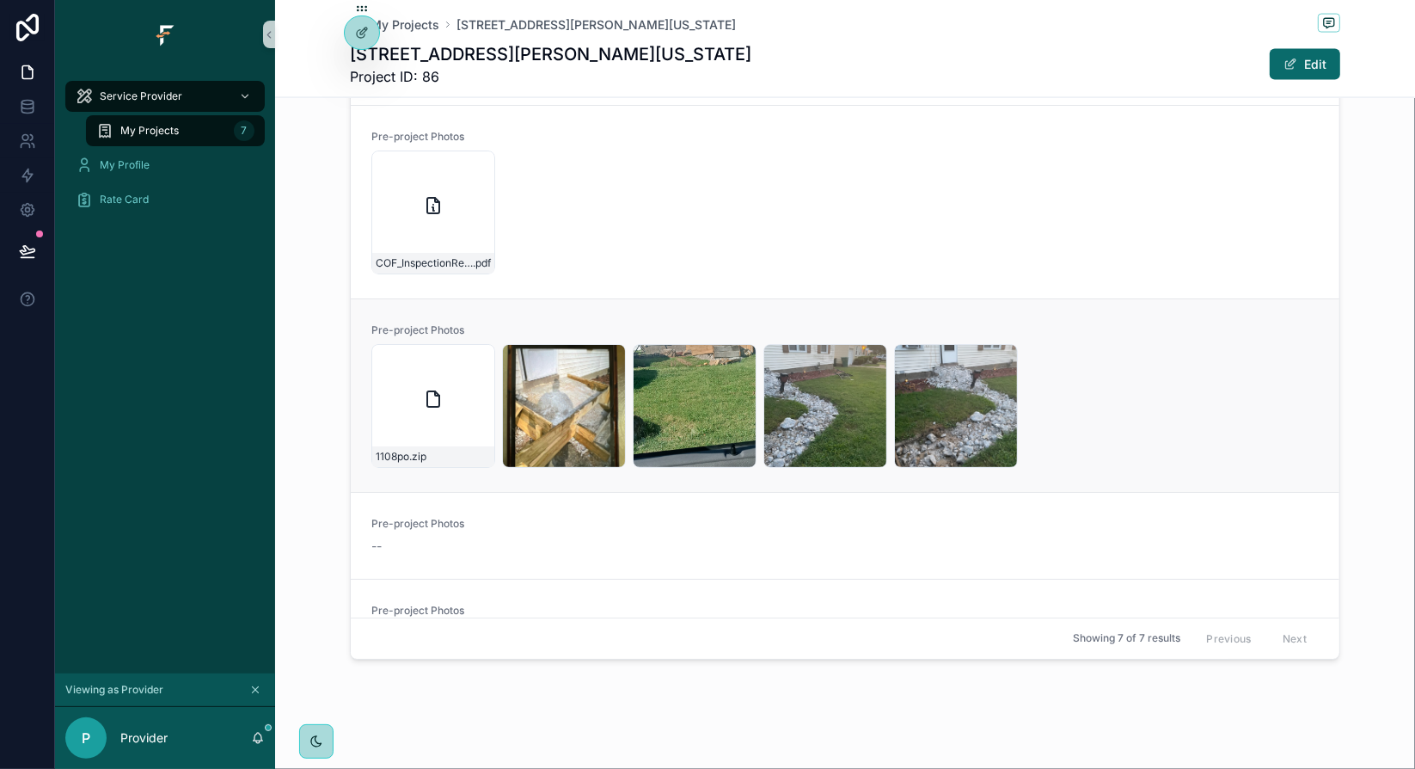
scroll to position [86, 0]
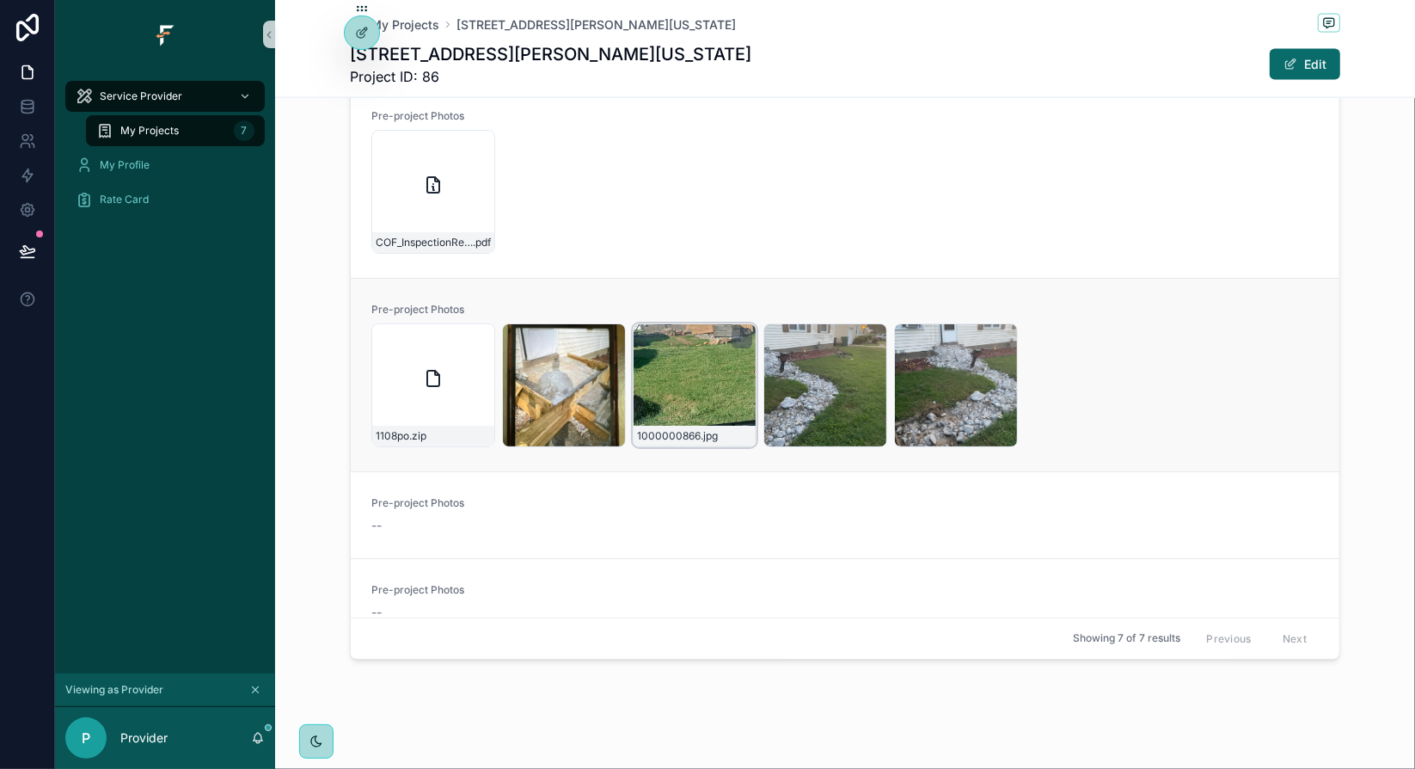
click at [669, 374] on div "1000000866 .jpg" at bounding box center [695, 385] width 124 height 124
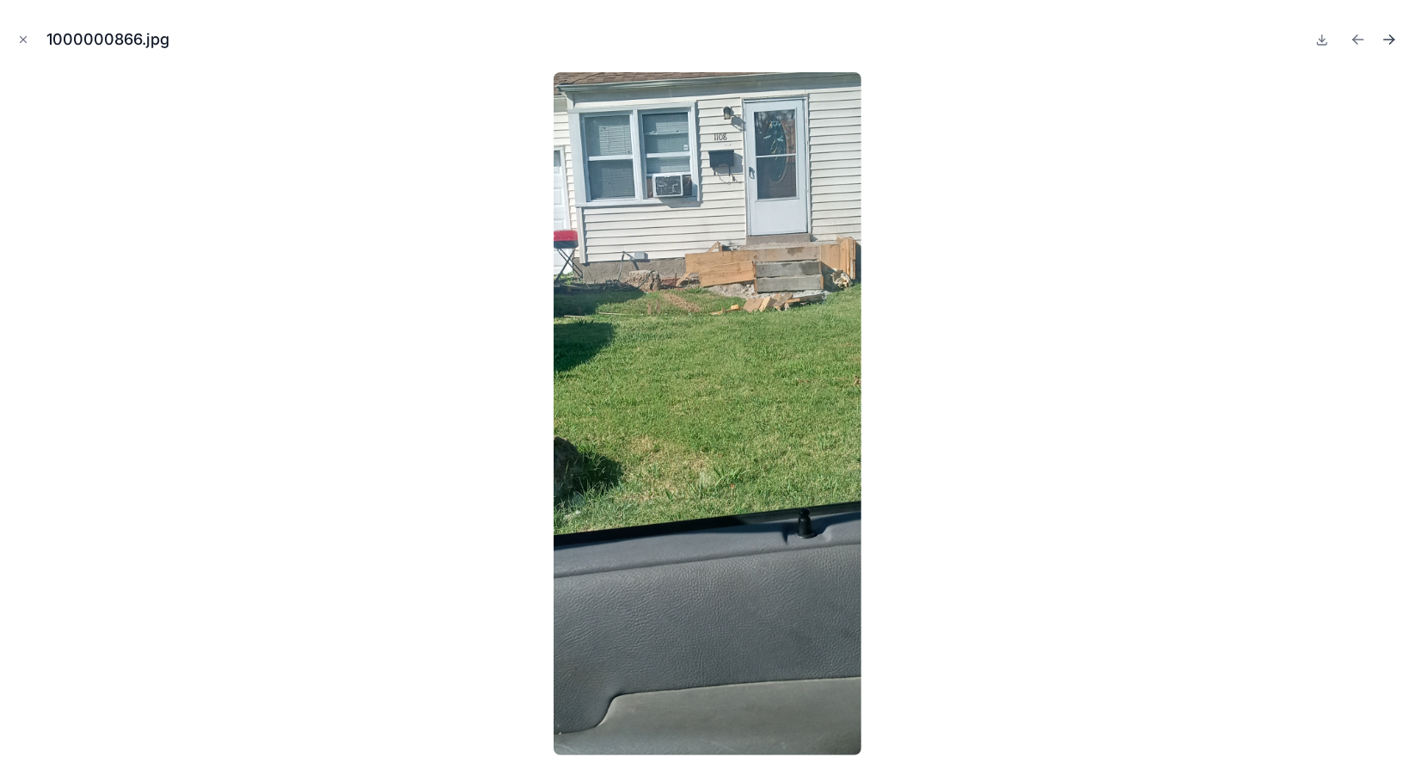
click at [1390, 35] on icon "Next file" at bounding box center [1392, 37] width 4 height 4
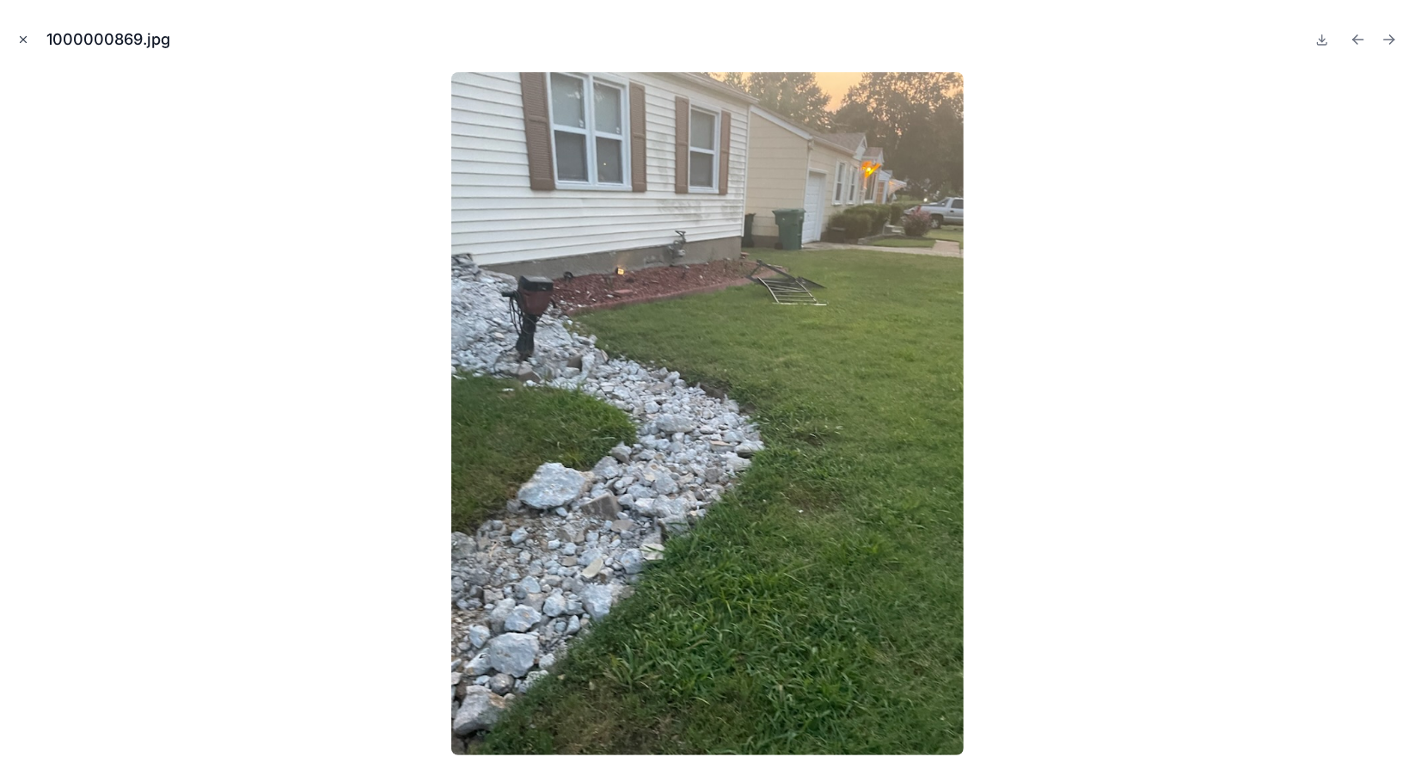
click at [24, 37] on icon "Close modal" at bounding box center [23, 40] width 12 height 12
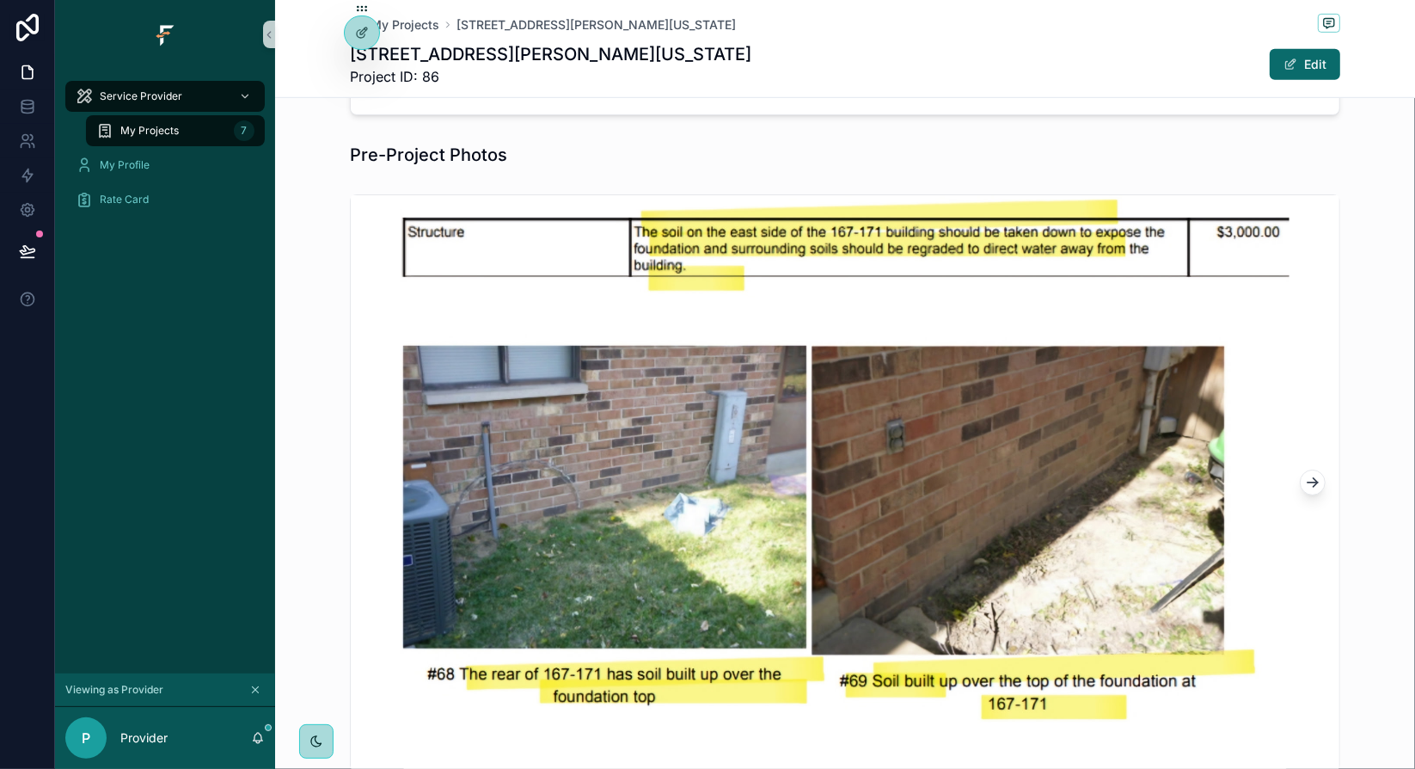
scroll to position [744, 0]
click at [1315, 480] on icon "scrollable content" at bounding box center [1312, 483] width 17 height 17
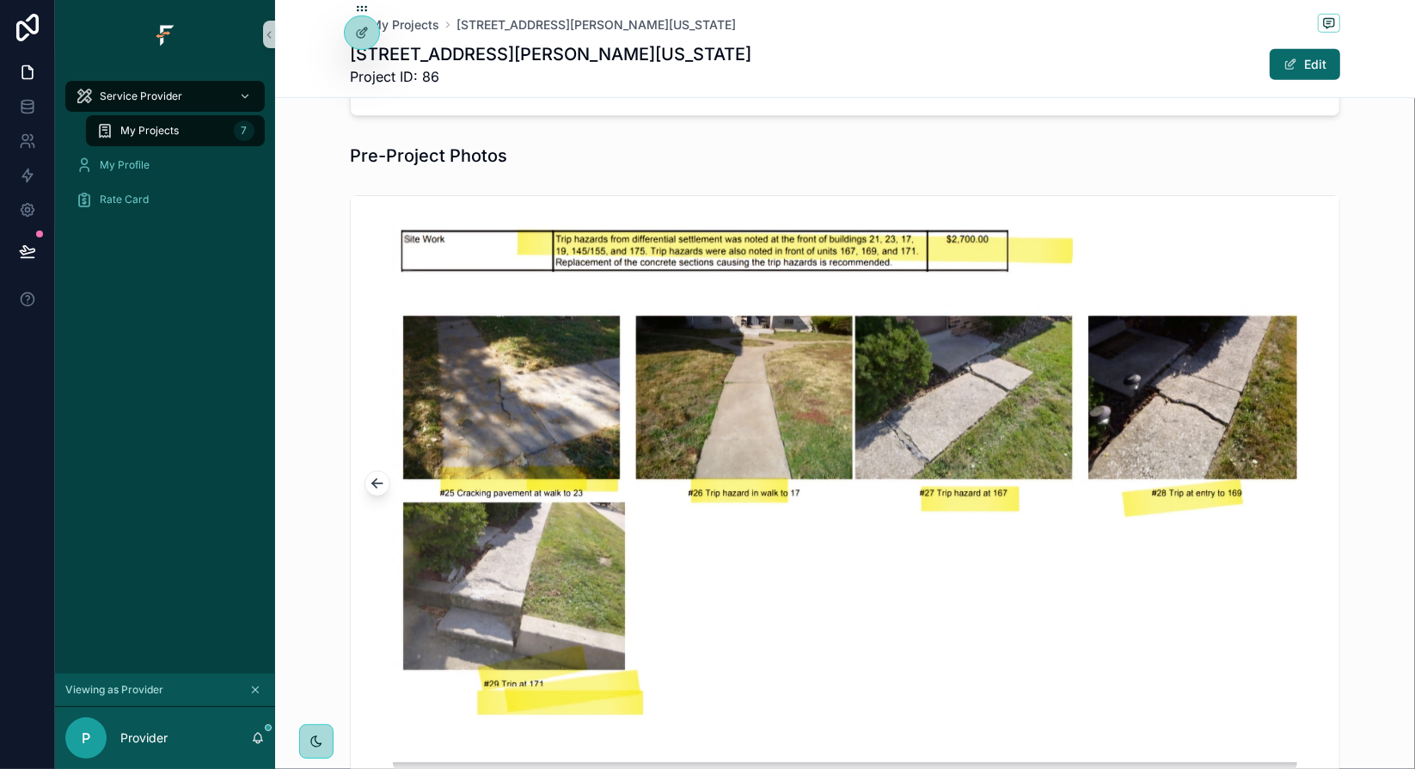
click at [1351, 455] on div "scrollable content" at bounding box center [845, 483] width 1140 height 591
click at [362, 24] on div at bounding box center [362, 32] width 34 height 33
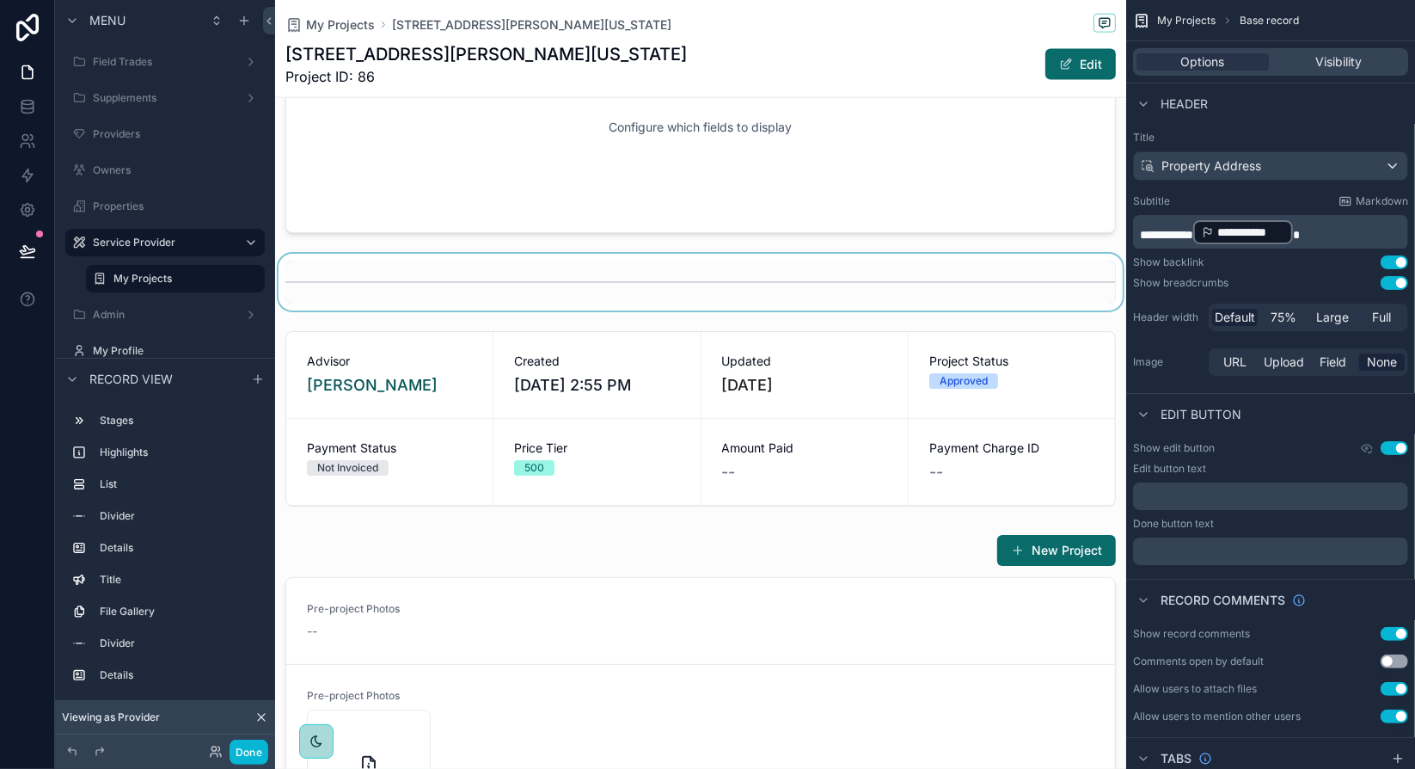
scroll to position [1861, 0]
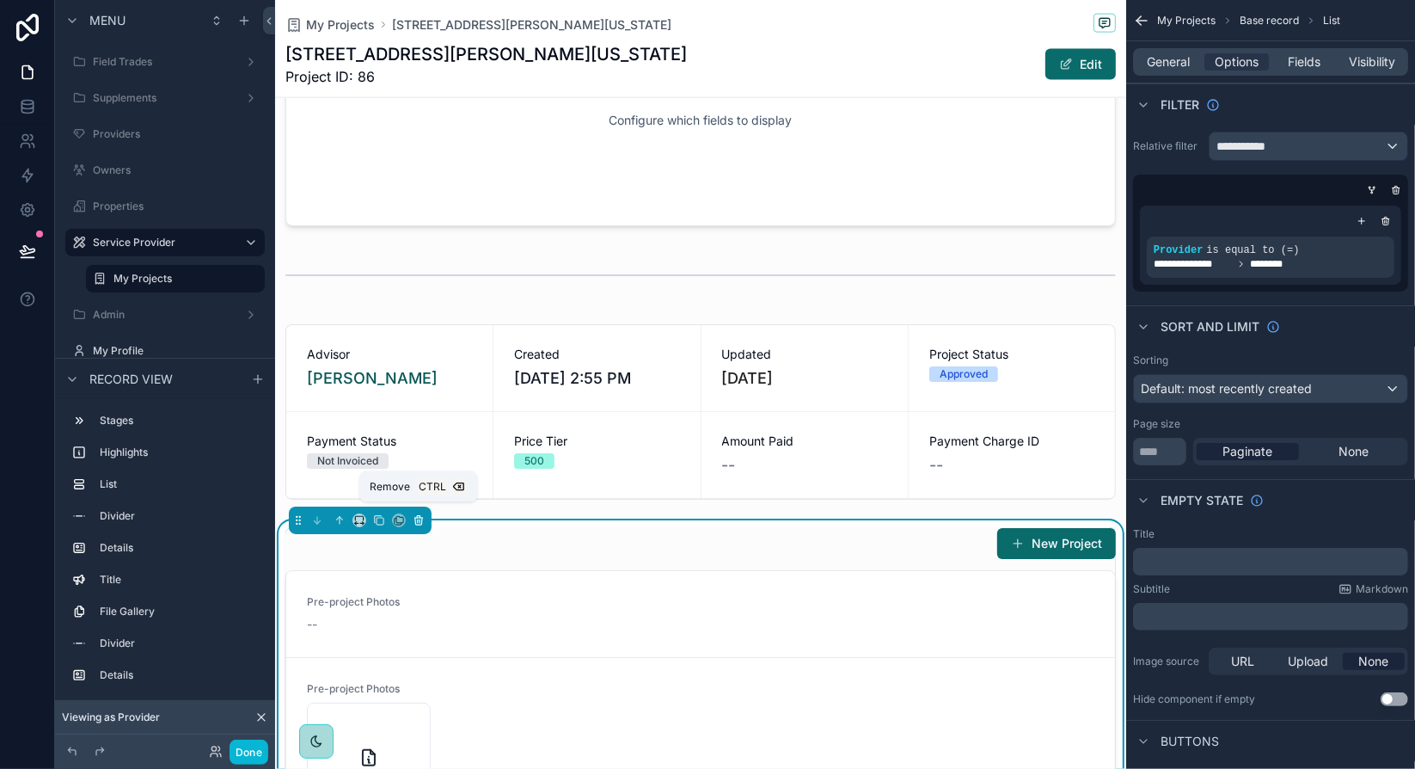
click at [418, 519] on icon "scrollable content" at bounding box center [418, 520] width 0 height 3
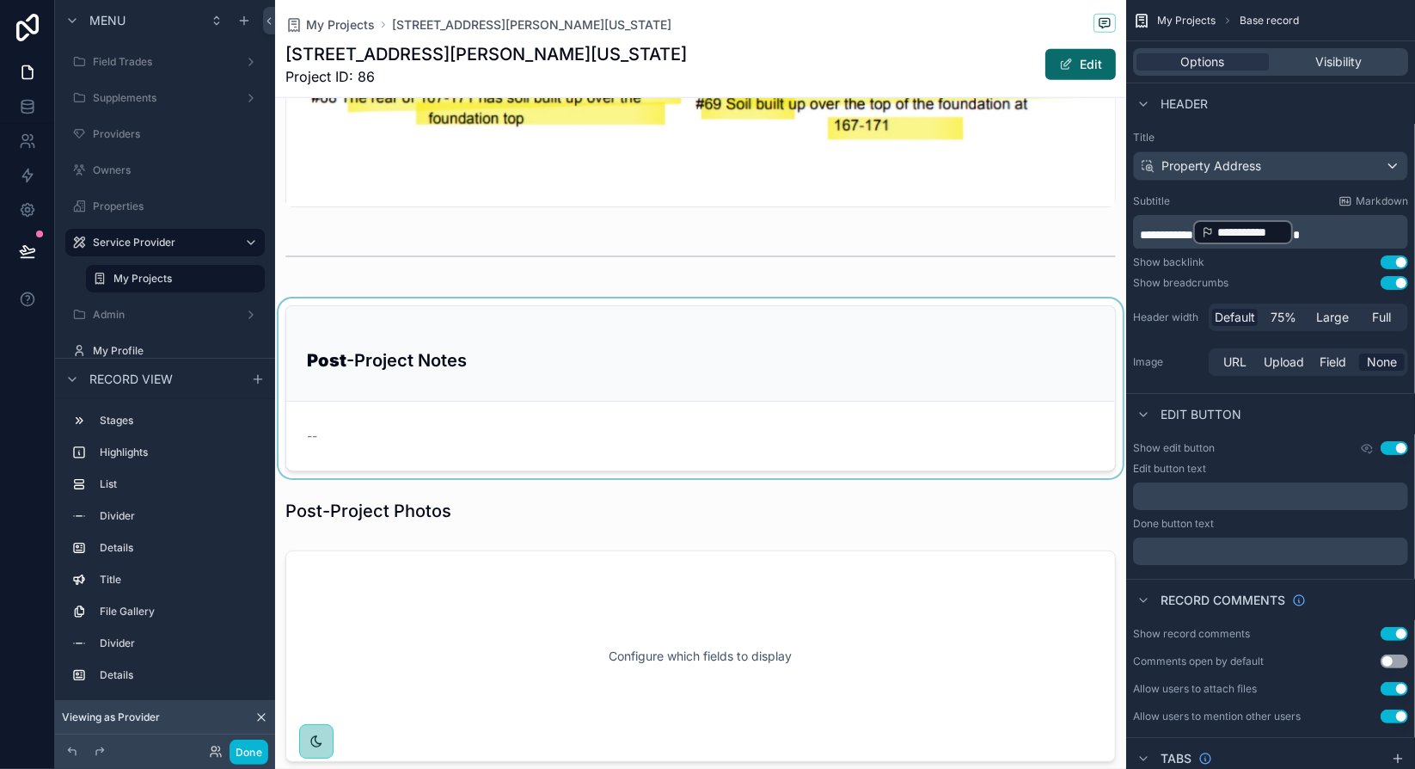
scroll to position [1345, 0]
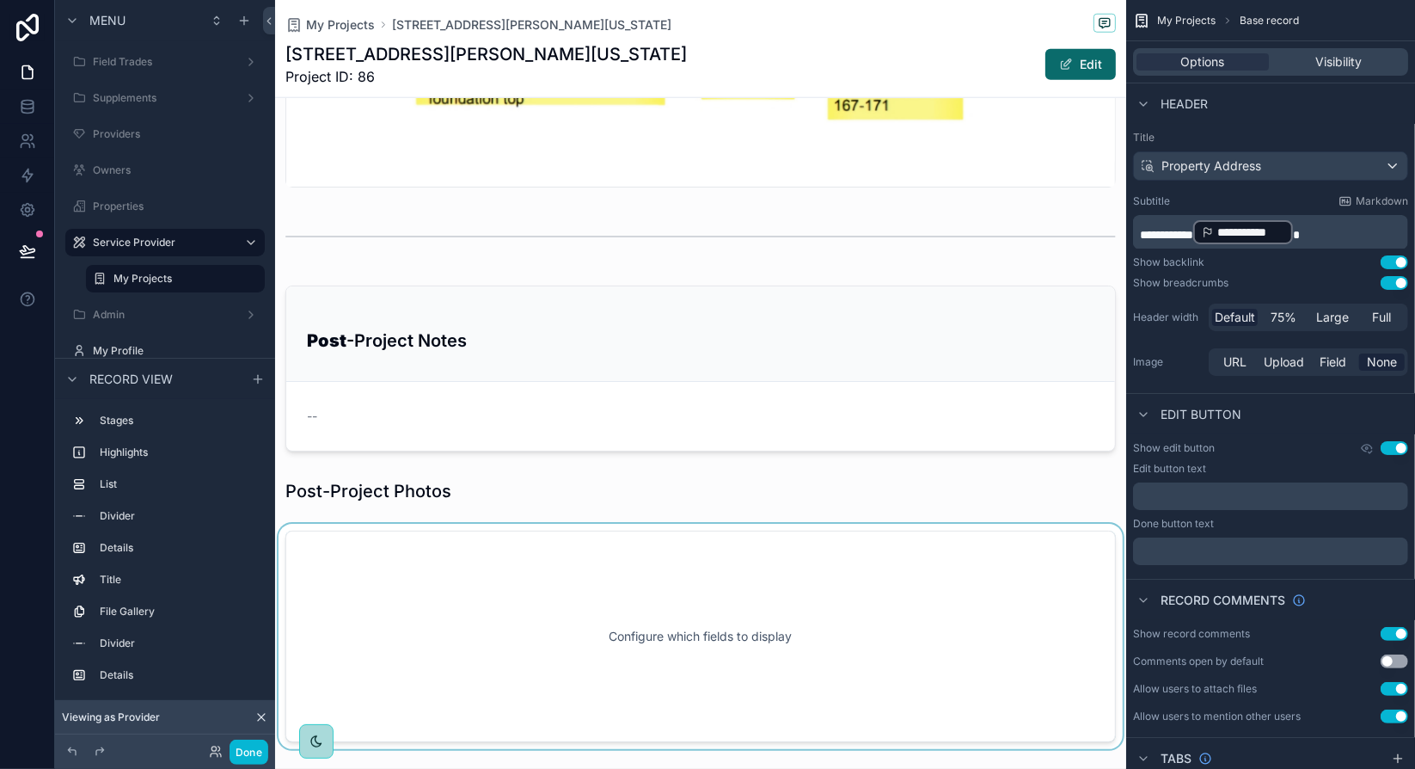
click at [978, 547] on div "scrollable content" at bounding box center [700, 636] width 851 height 225
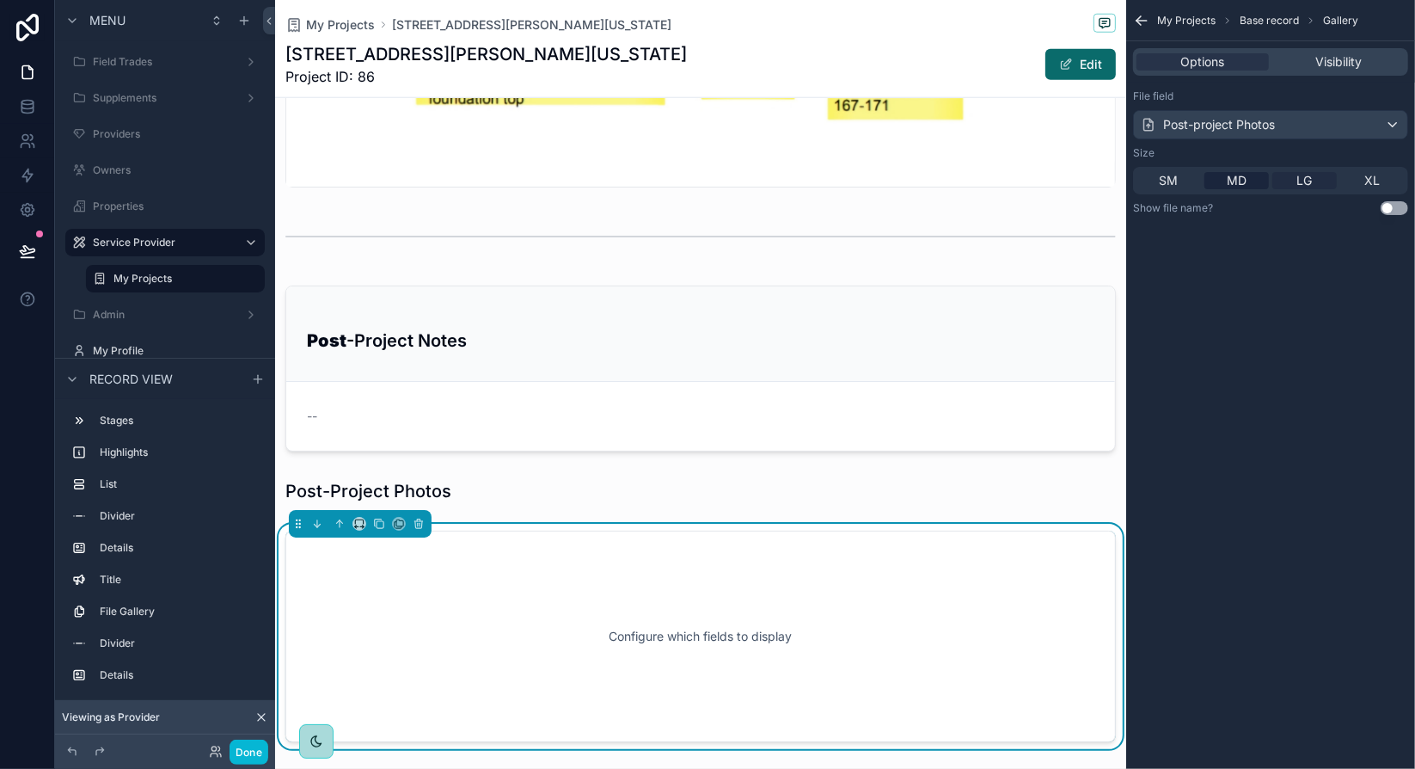
click at [1318, 183] on div "LG" at bounding box center [1304, 180] width 64 height 17
click at [1288, 295] on div "My Projects Base record Gallery Options Visibility File field Post-project Phot…" at bounding box center [1270, 384] width 289 height 769
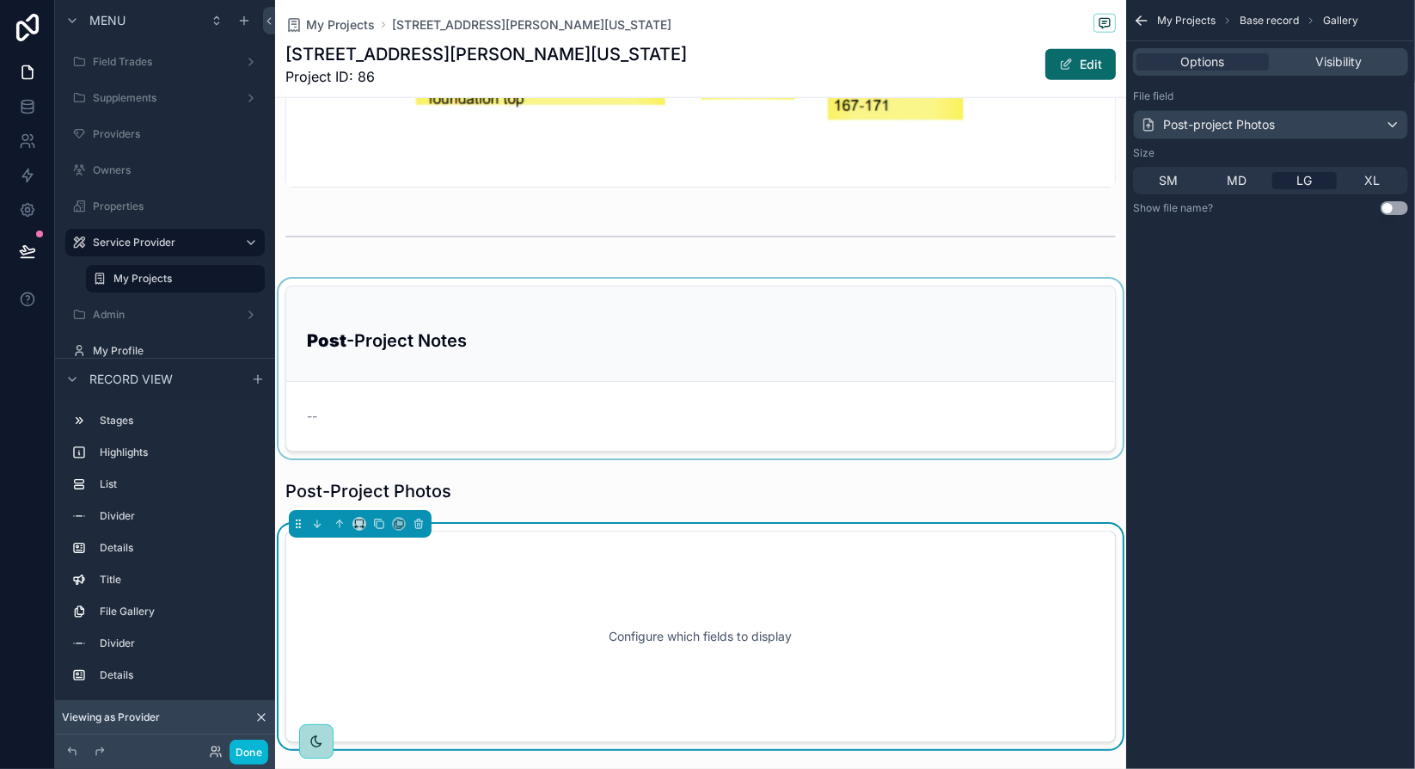
click at [867, 374] on div "scrollable content" at bounding box center [700, 369] width 851 height 180
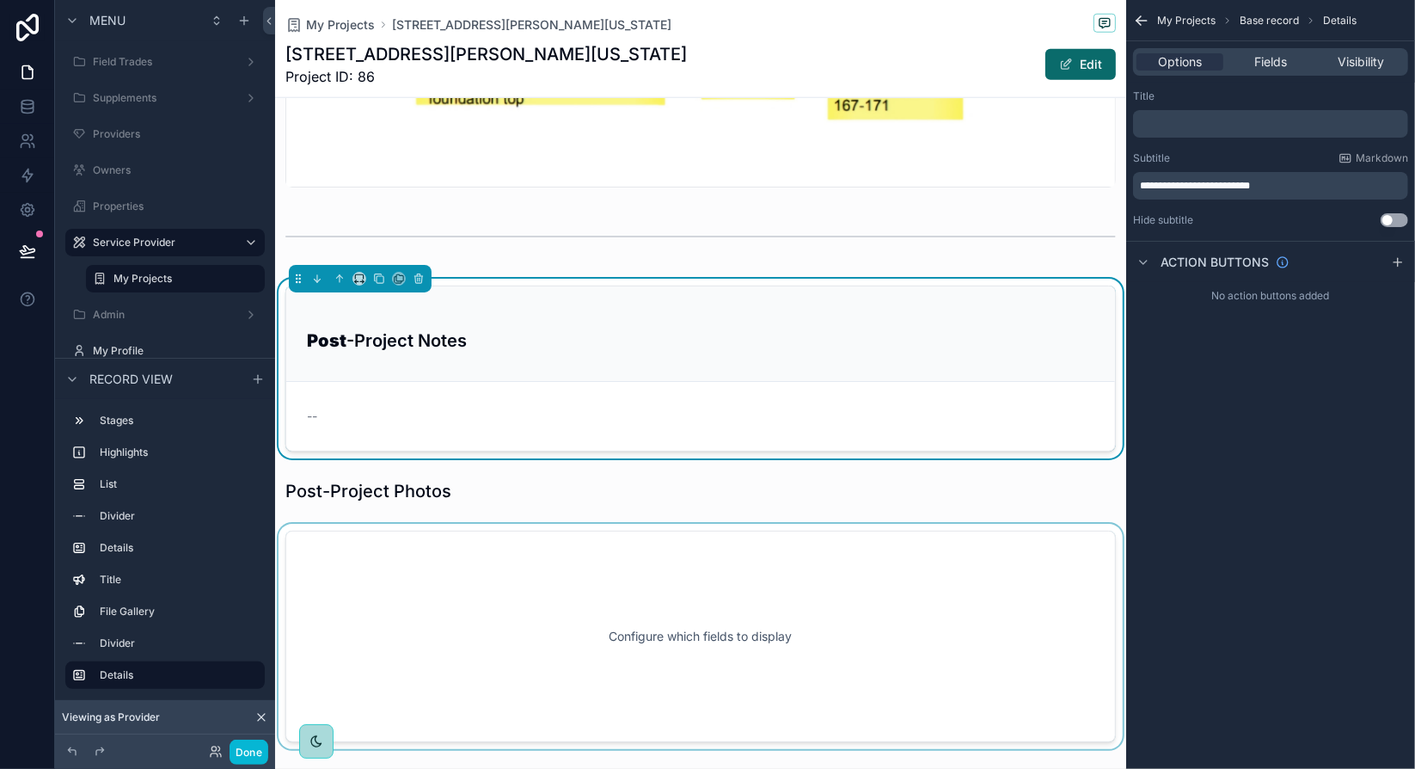
click at [517, 591] on div "scrollable content" at bounding box center [700, 636] width 851 height 225
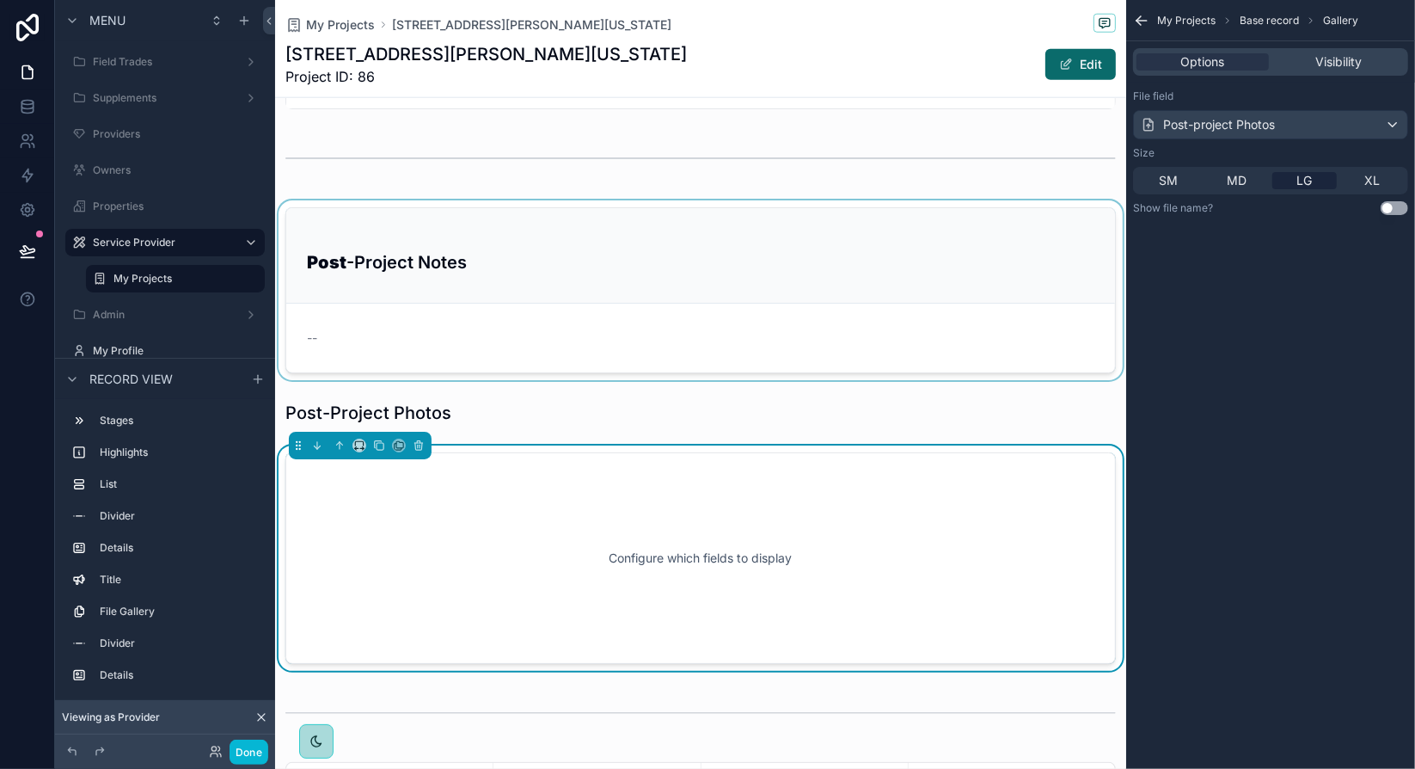
scroll to position [1603, 0]
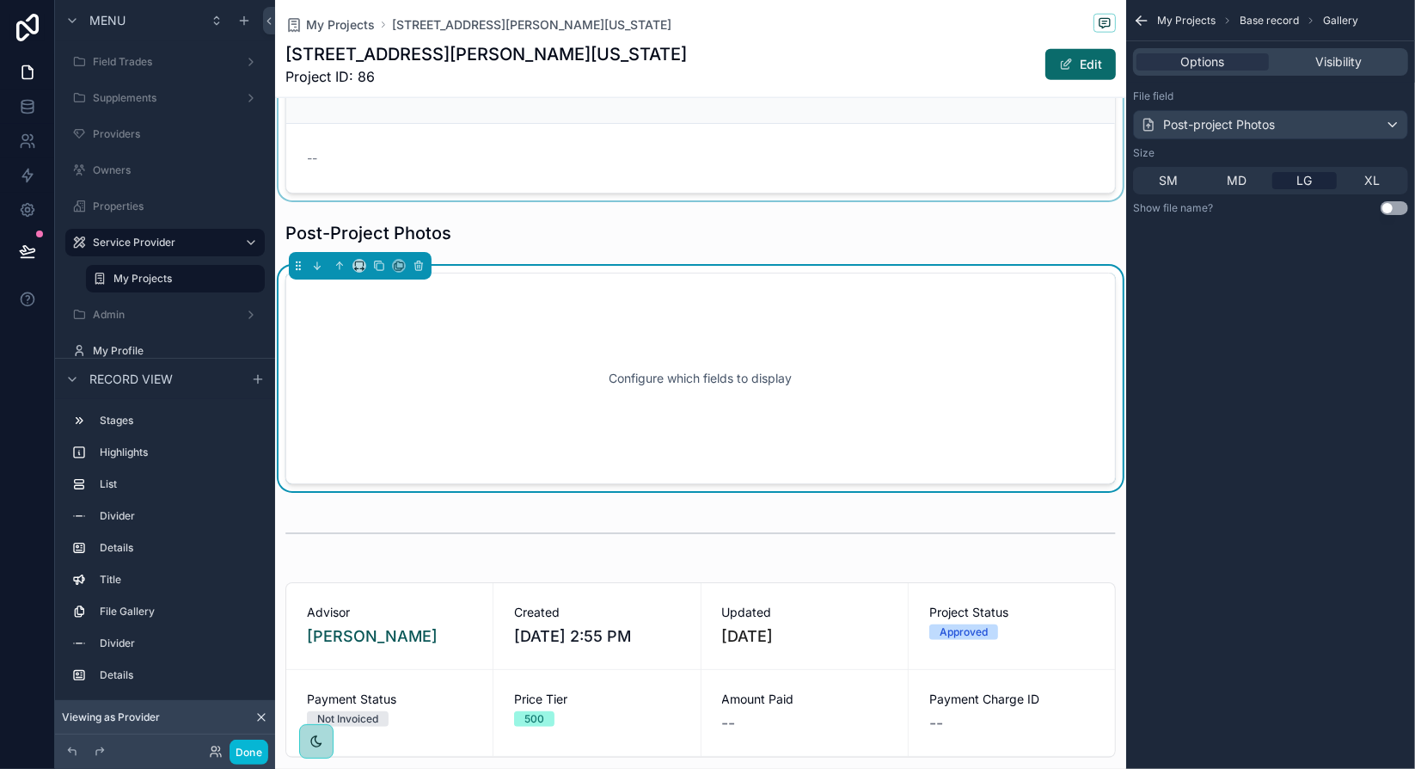
click at [951, 449] on div "Configure which fields to display" at bounding box center [700, 378] width 830 height 211
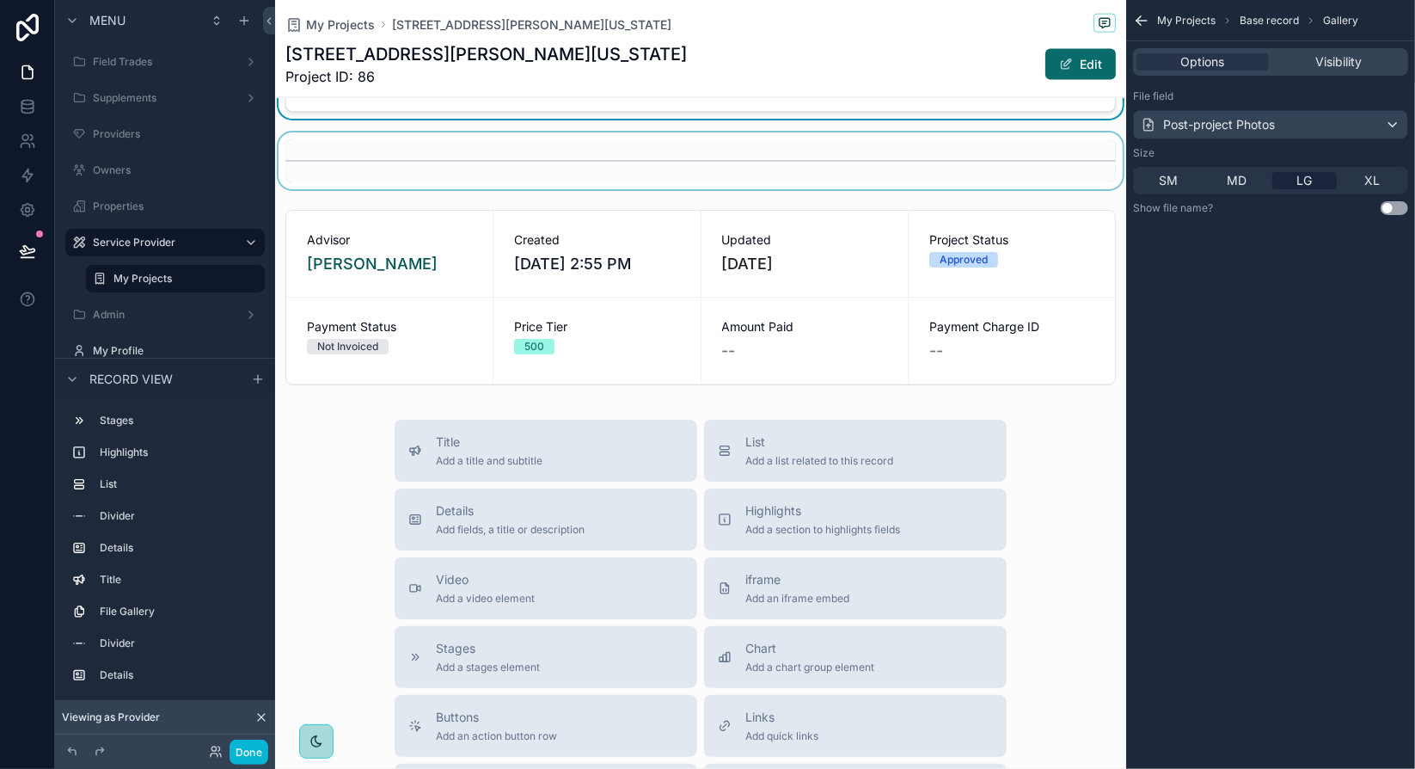
scroll to position [1977, 0]
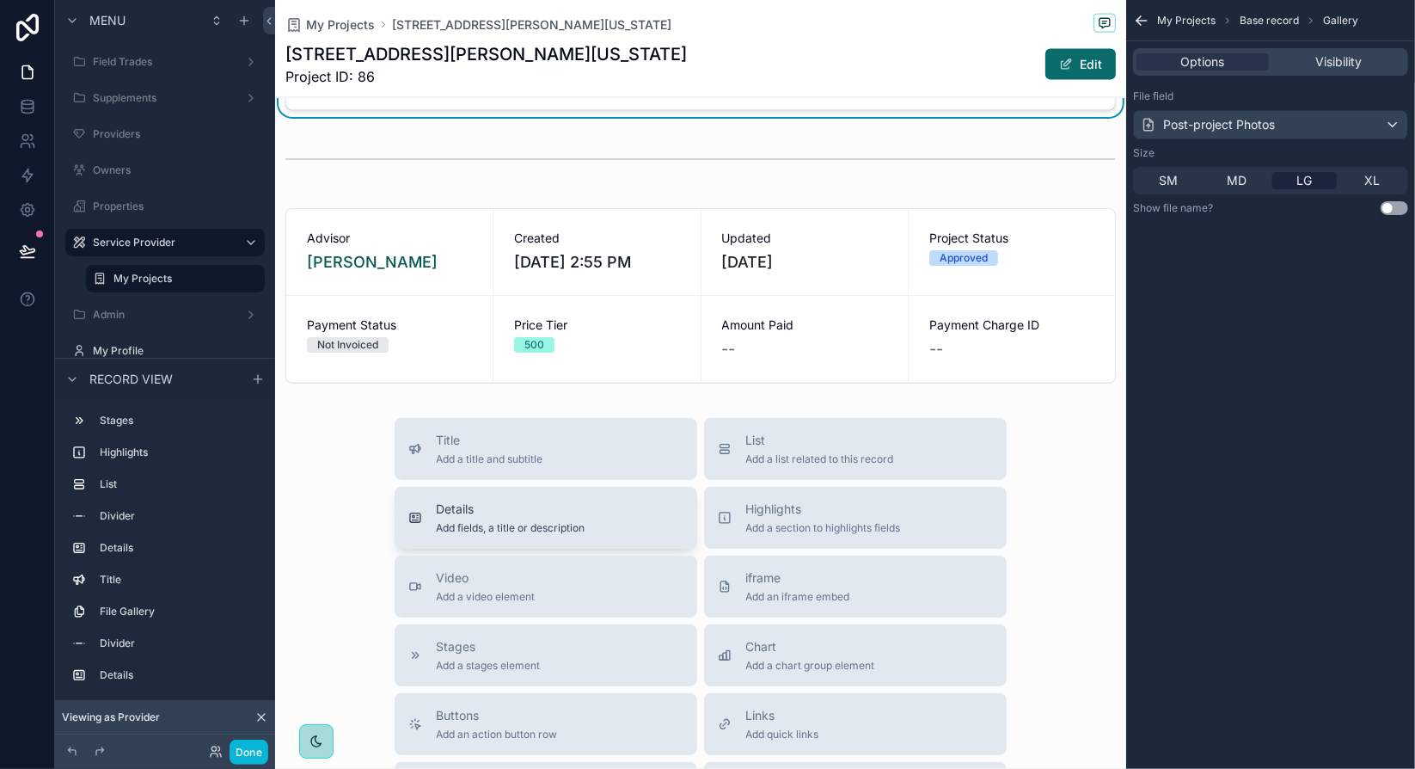
click at [622, 514] on div "Details Add fields, a title or description" at bounding box center [545, 517] width 275 height 34
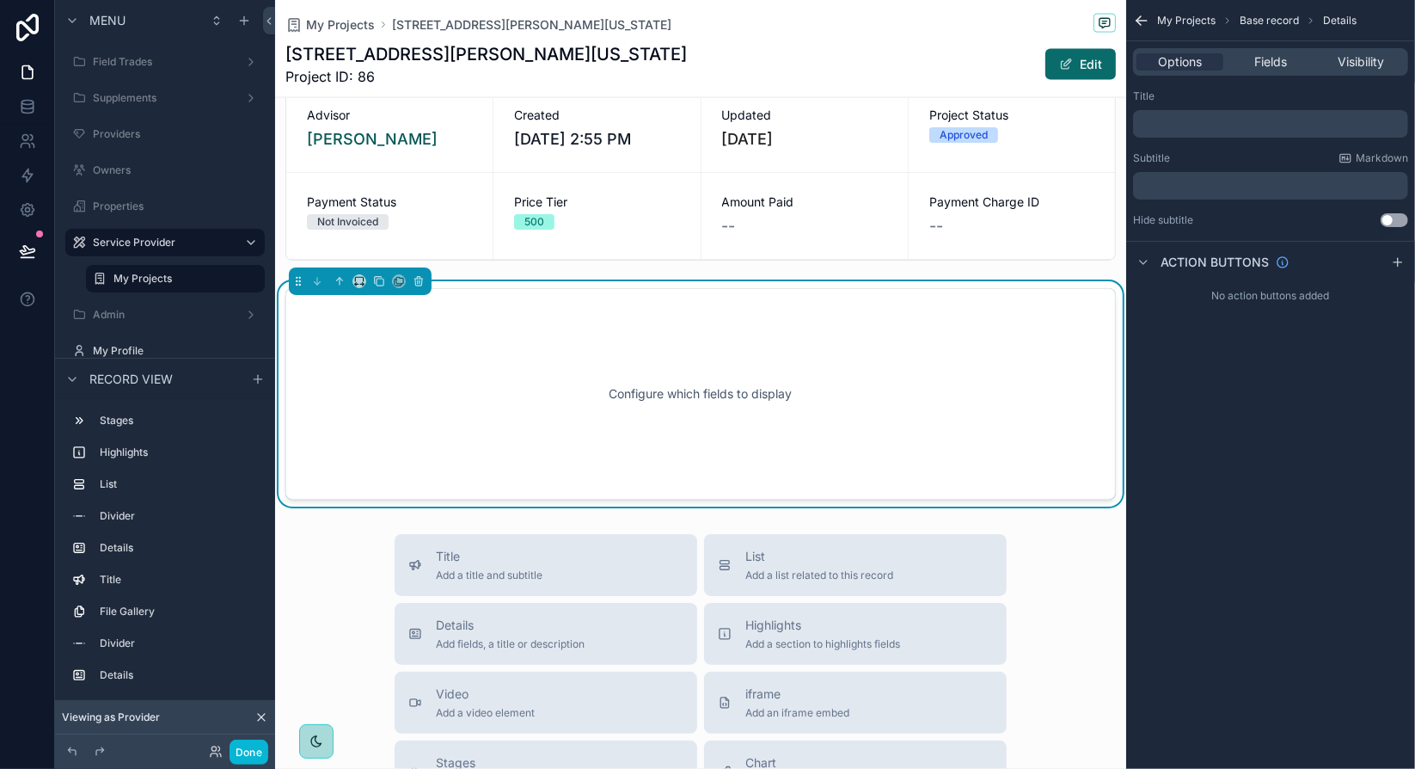
scroll to position [2101, 0]
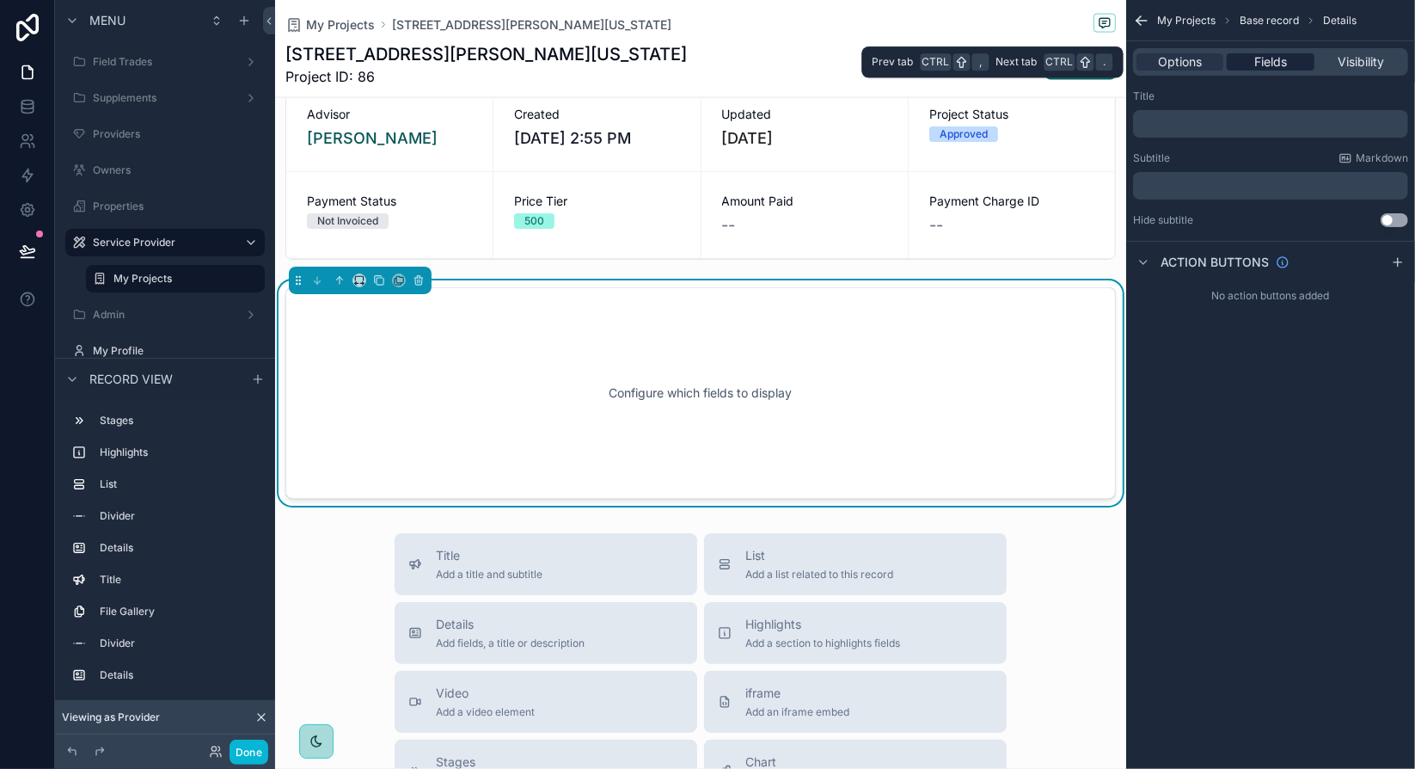
click at [1265, 60] on span "Fields" at bounding box center [1270, 61] width 33 height 17
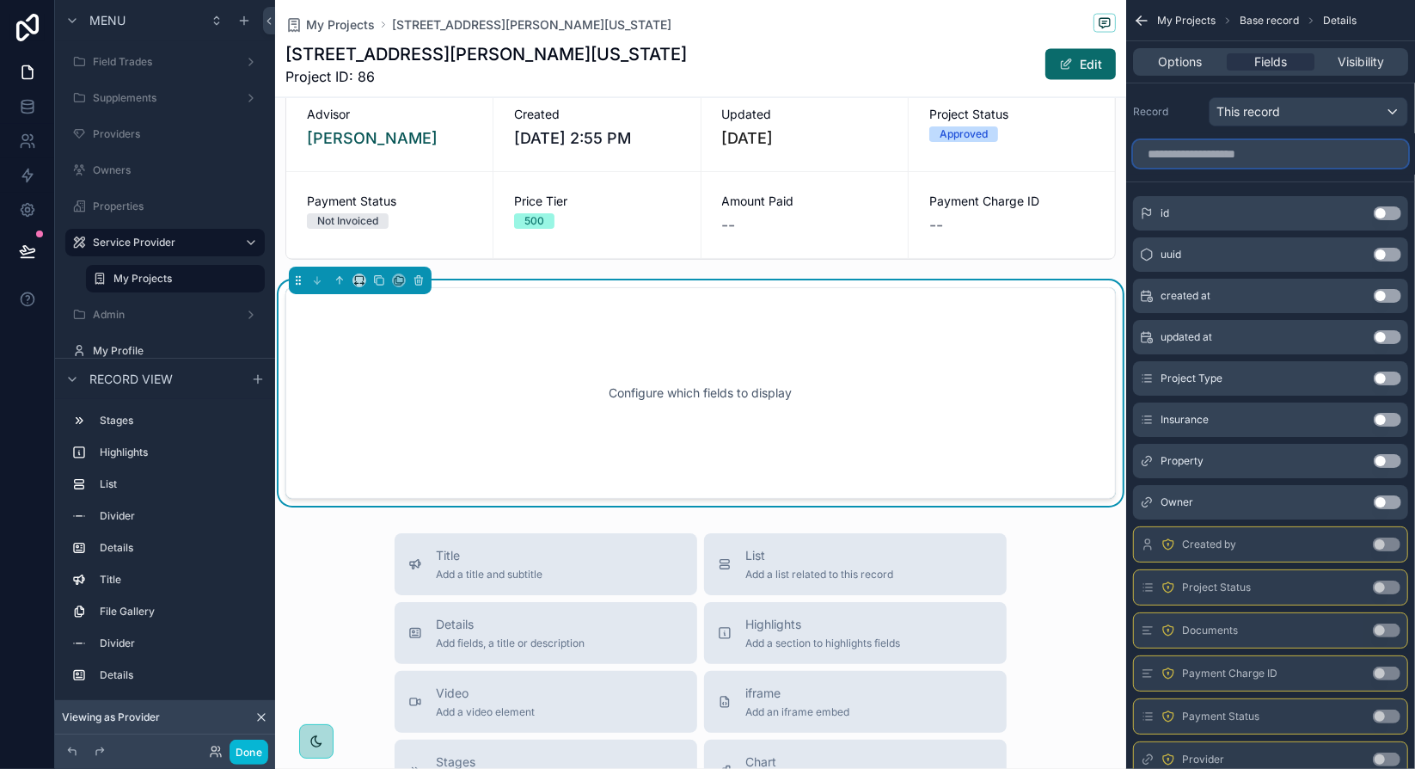
click at [1260, 161] on input "scrollable content" at bounding box center [1270, 154] width 275 height 28
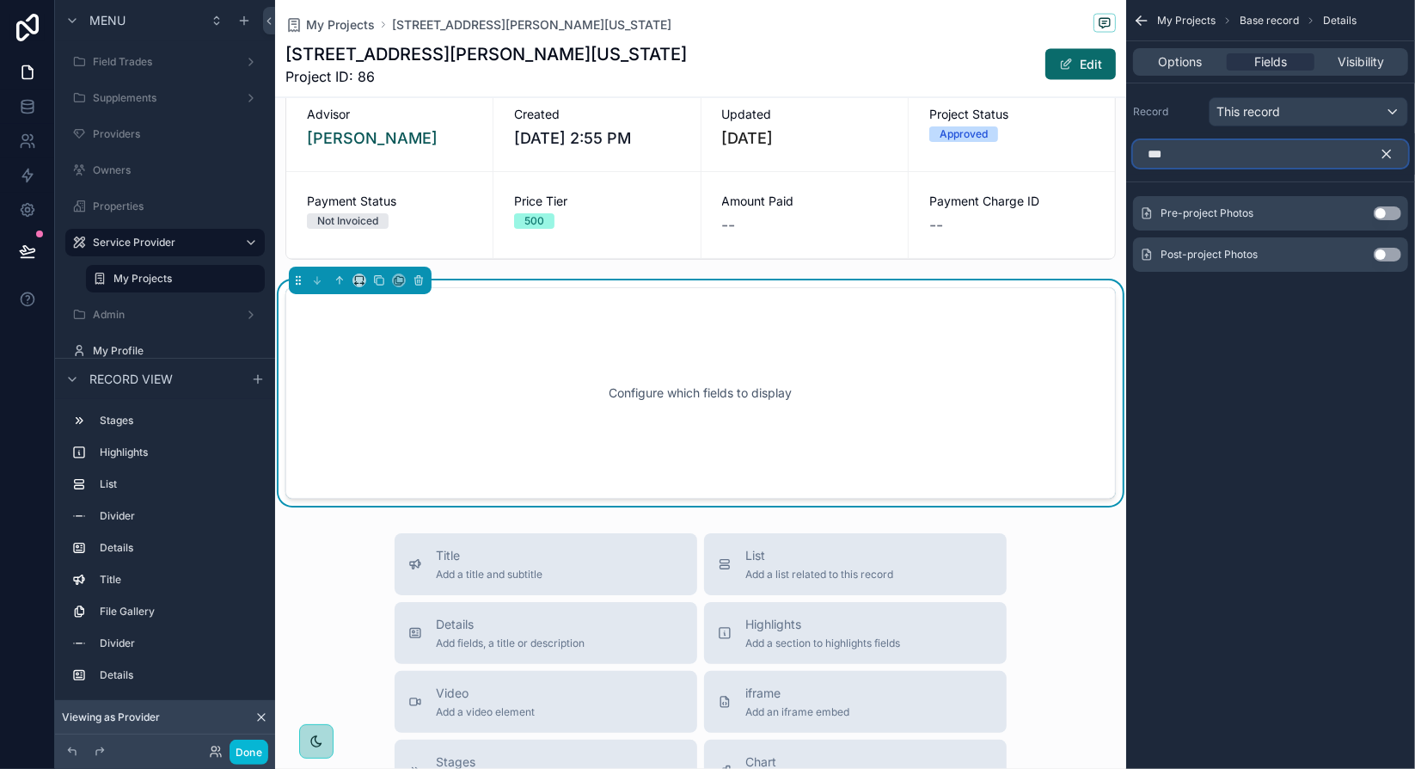
type input "***"
click at [1381, 255] on button "Use setting" at bounding box center [1388, 255] width 28 height 14
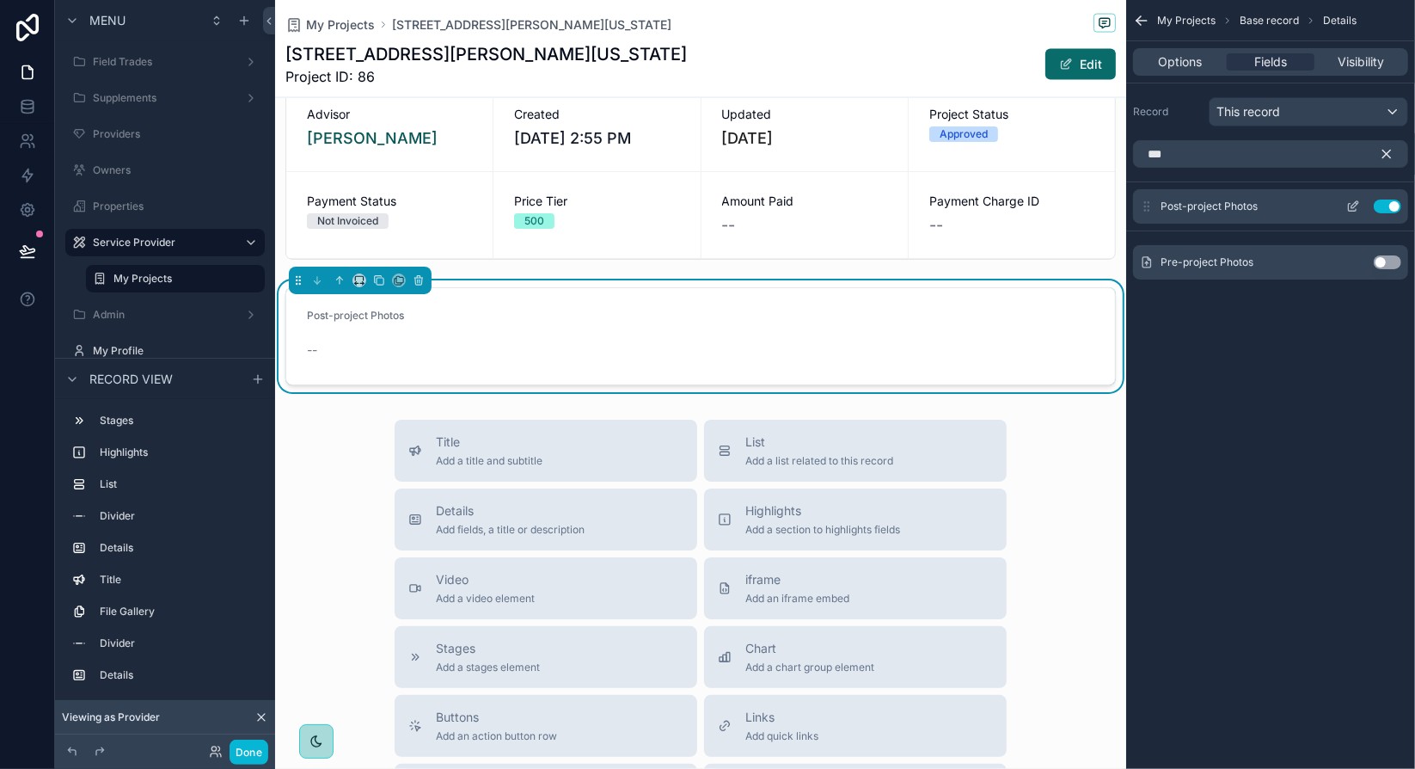
click at [1352, 205] on icon "scrollable content" at bounding box center [1353, 206] width 14 height 14
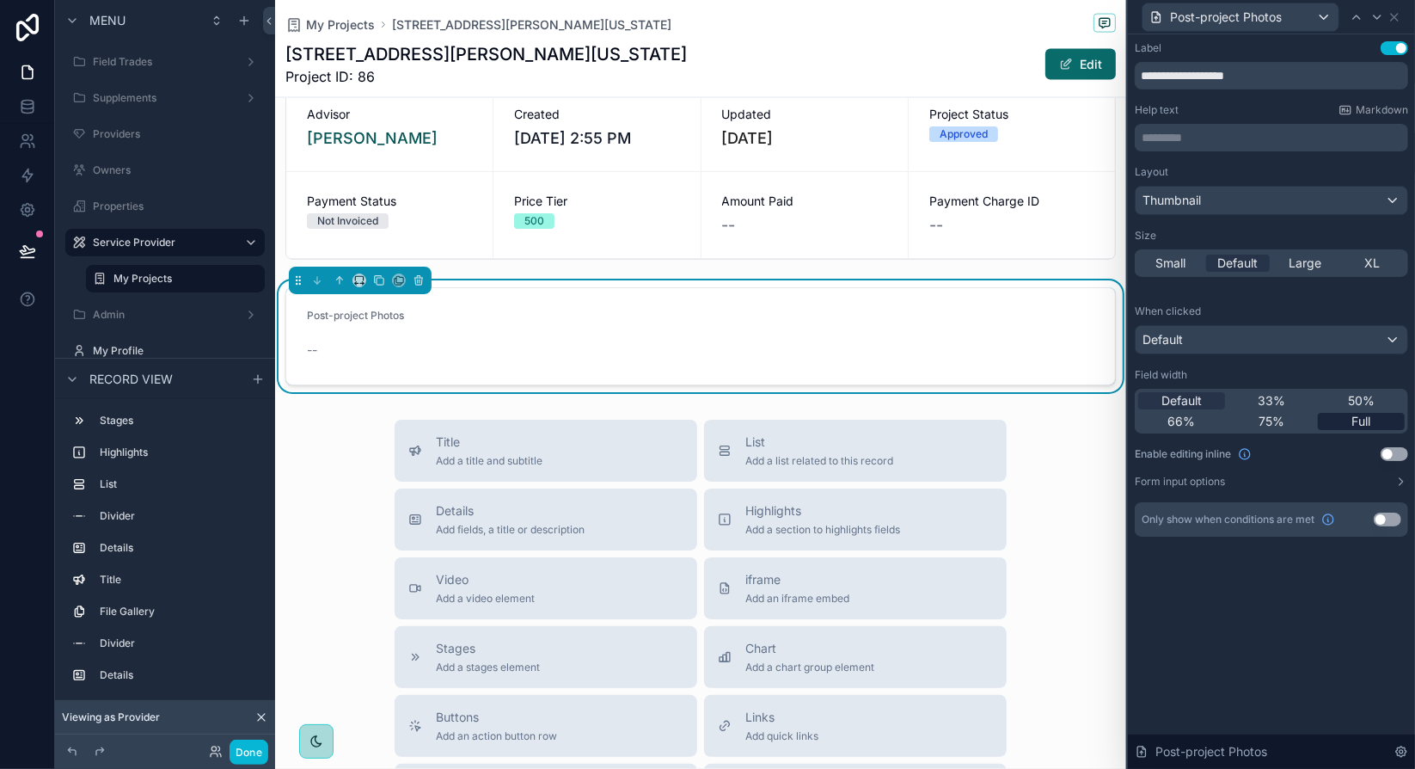
click at [1363, 422] on span "Full" at bounding box center [1361, 421] width 19 height 17
click at [1258, 199] on div "Thumbnail" at bounding box center [1272, 201] width 272 height 28
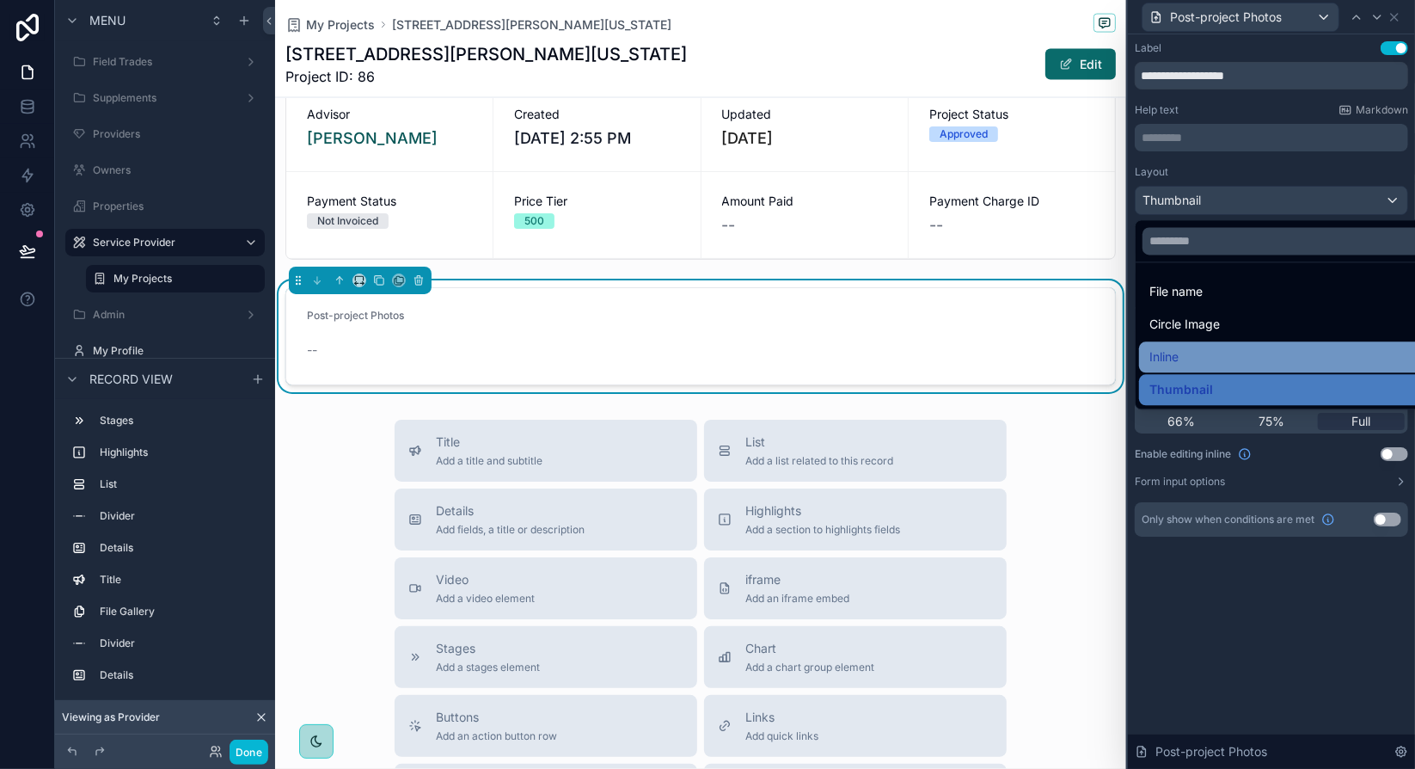
click at [1198, 350] on div "Inline" at bounding box center [1291, 356] width 285 height 21
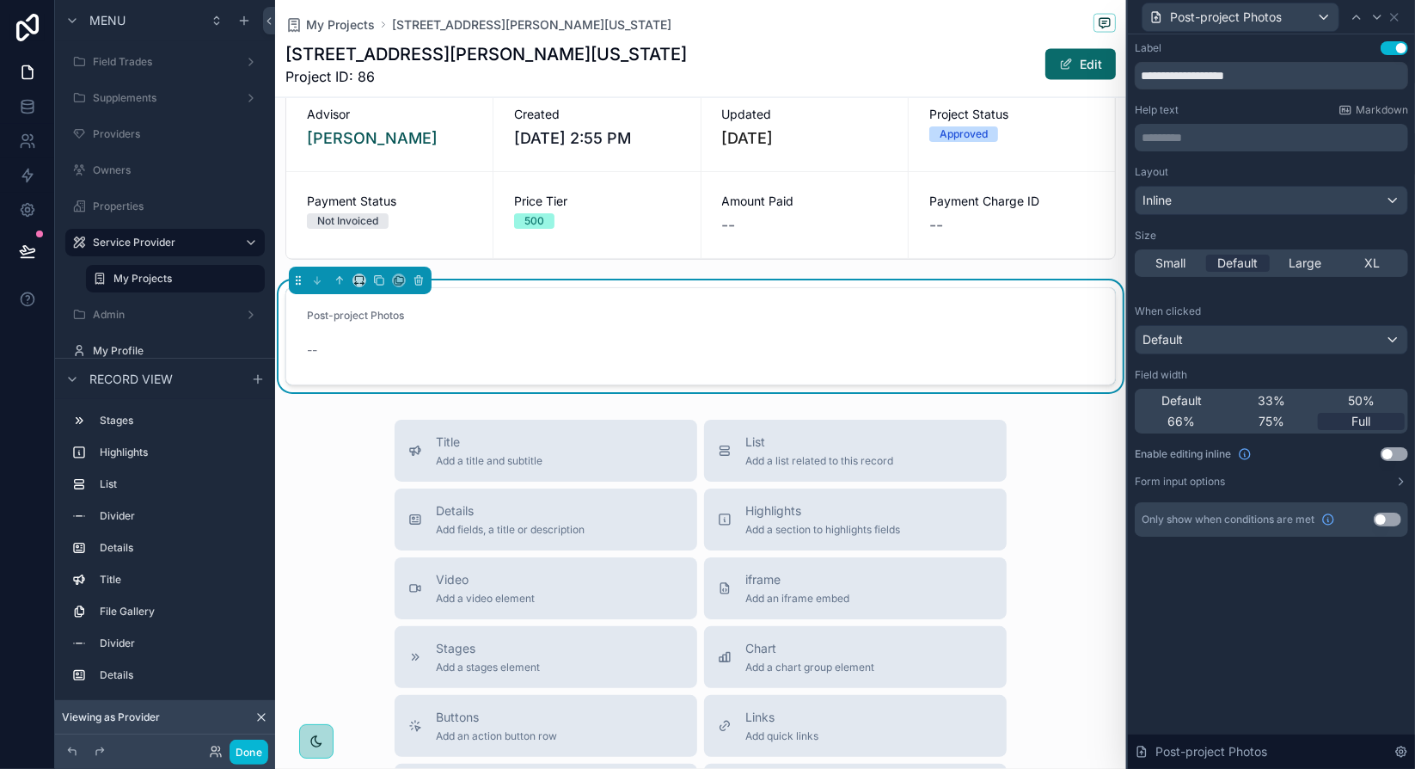
click at [1279, 311] on div "When clicked" at bounding box center [1271, 311] width 273 height 14
click at [1394, 453] on button "Use setting" at bounding box center [1395, 454] width 28 height 14
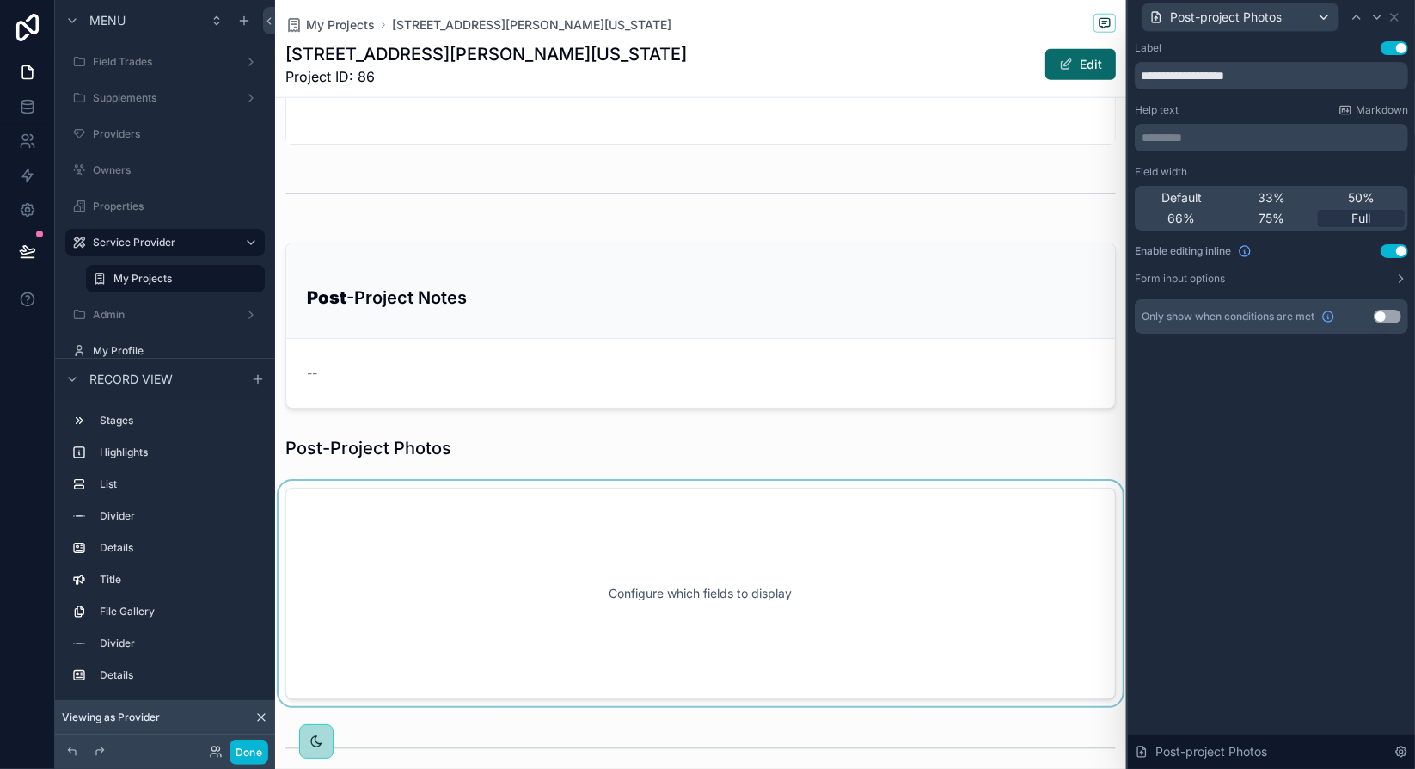
scroll to position [1413, 0]
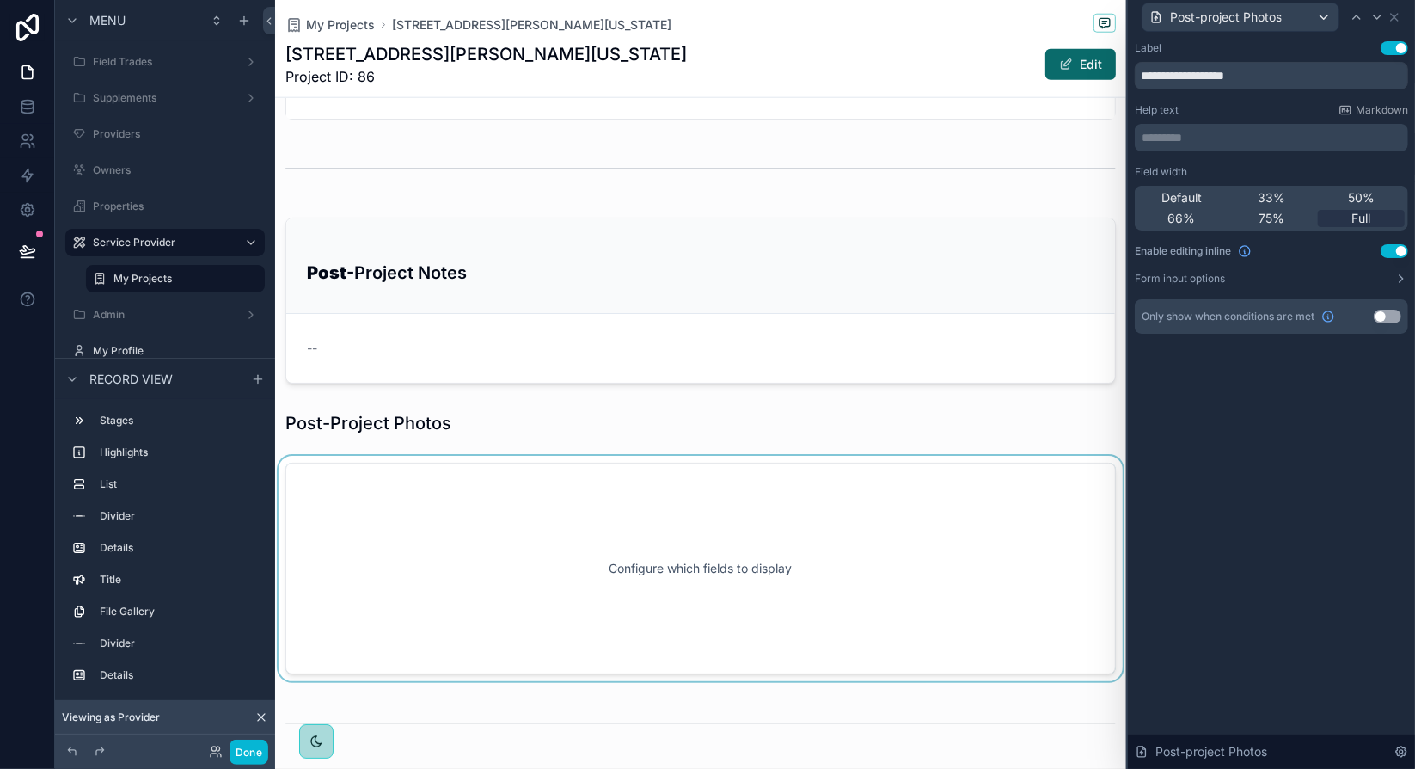
click at [964, 494] on div "scrollable content" at bounding box center [700, 568] width 851 height 225
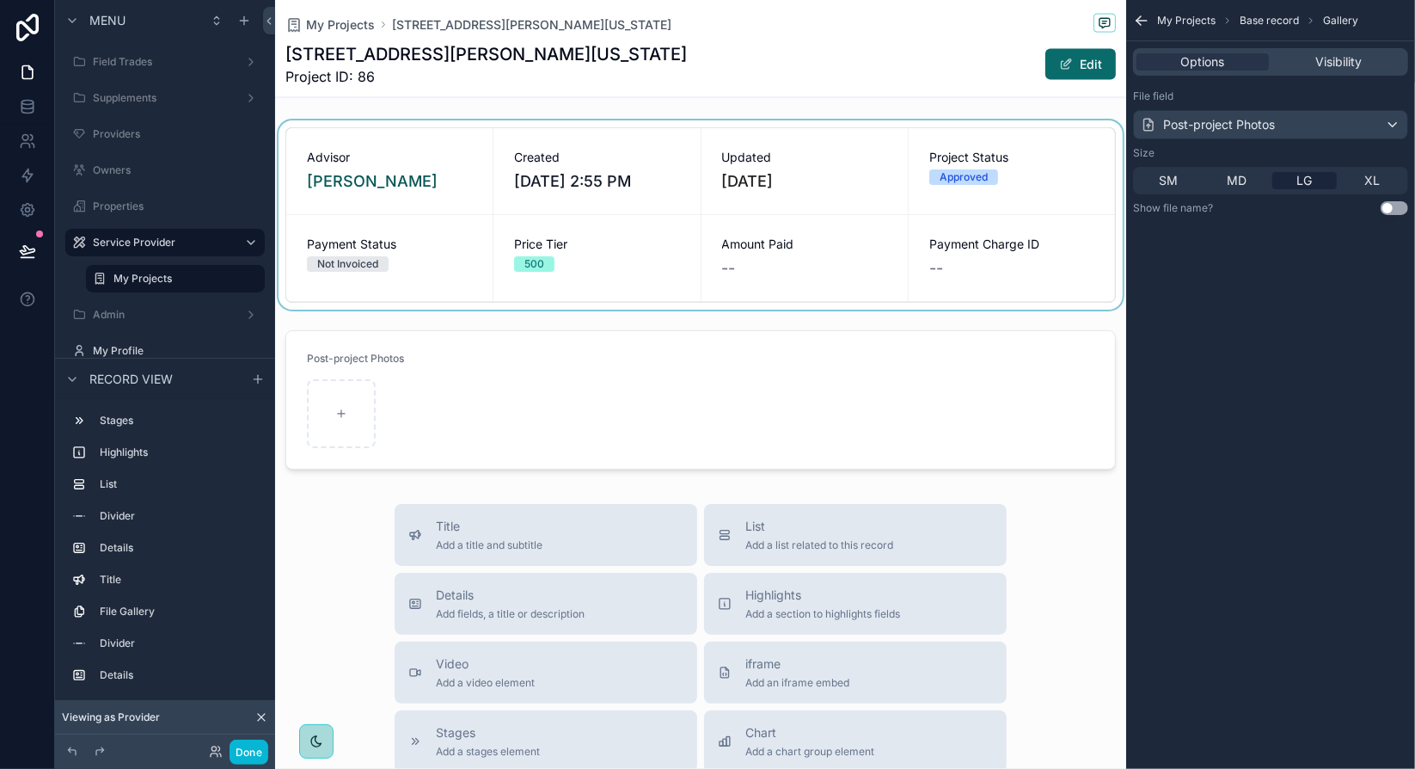
scroll to position [2101, 0]
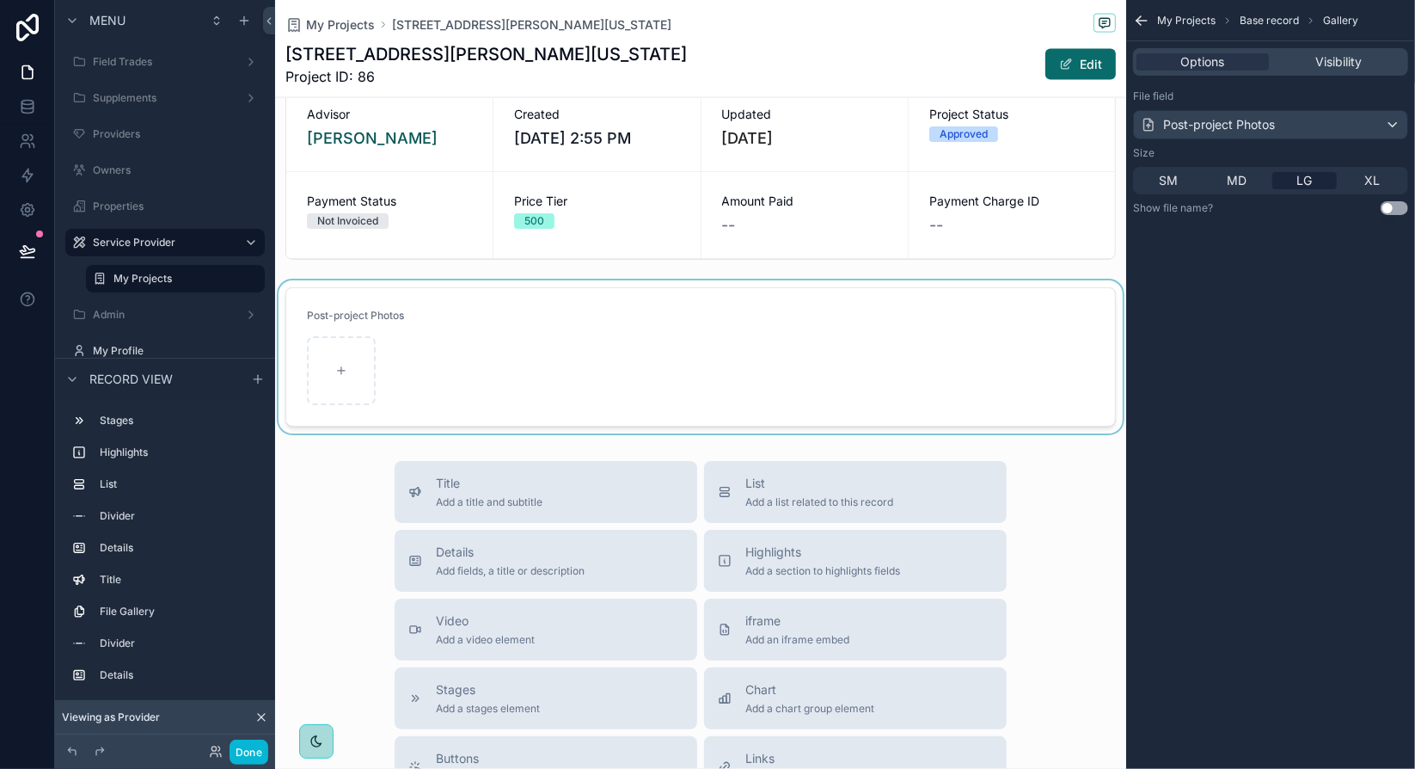
click at [631, 358] on div "scrollable content" at bounding box center [700, 356] width 851 height 153
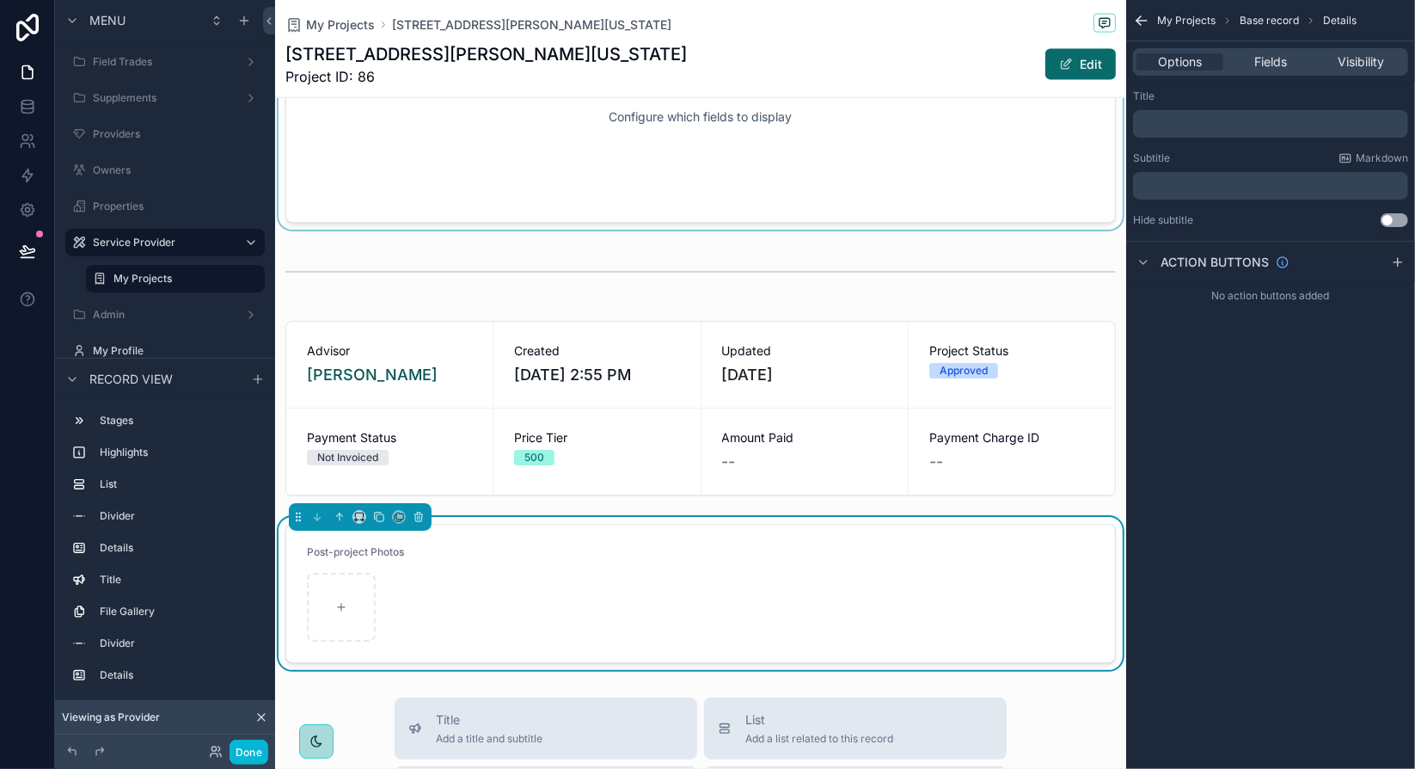
scroll to position [1843, 0]
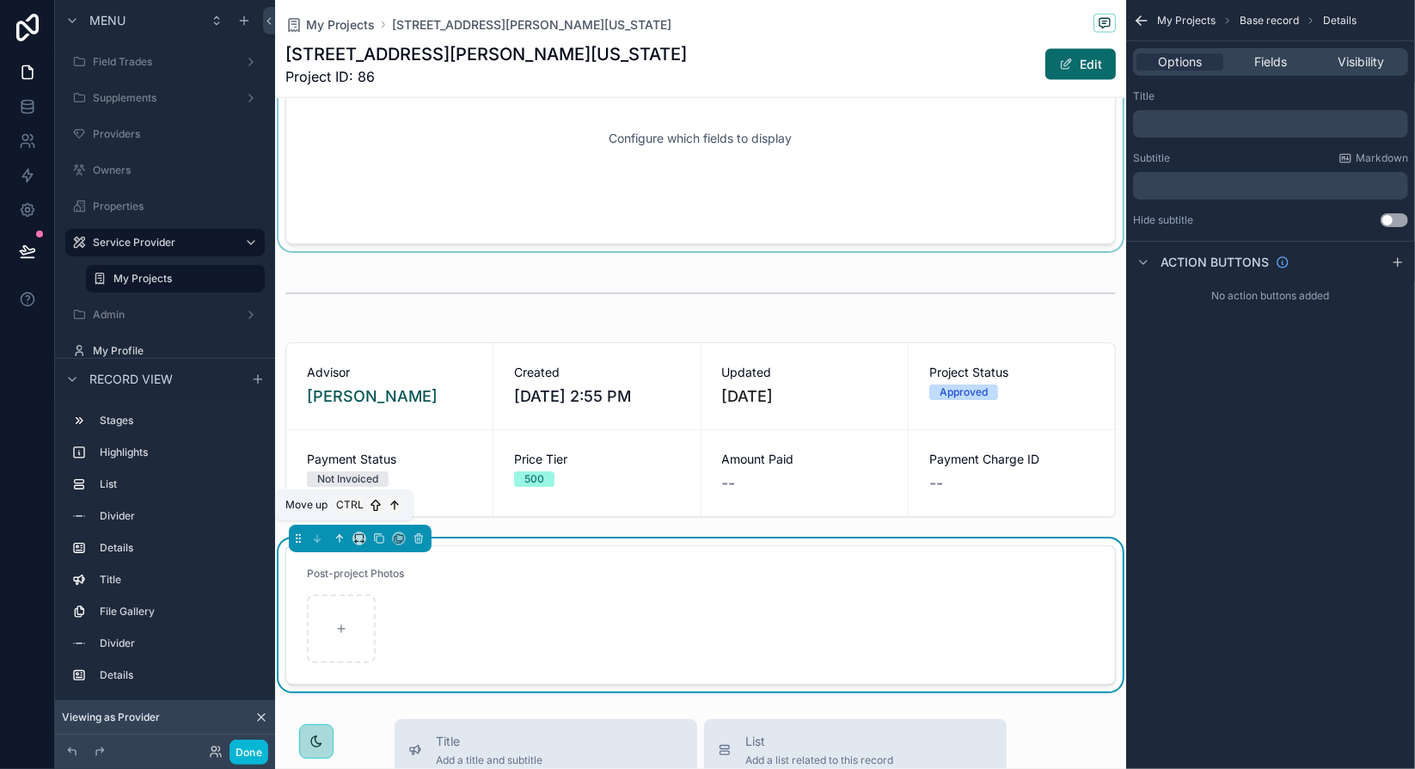
click at [338, 533] on icon "scrollable content" at bounding box center [340, 538] width 12 height 12
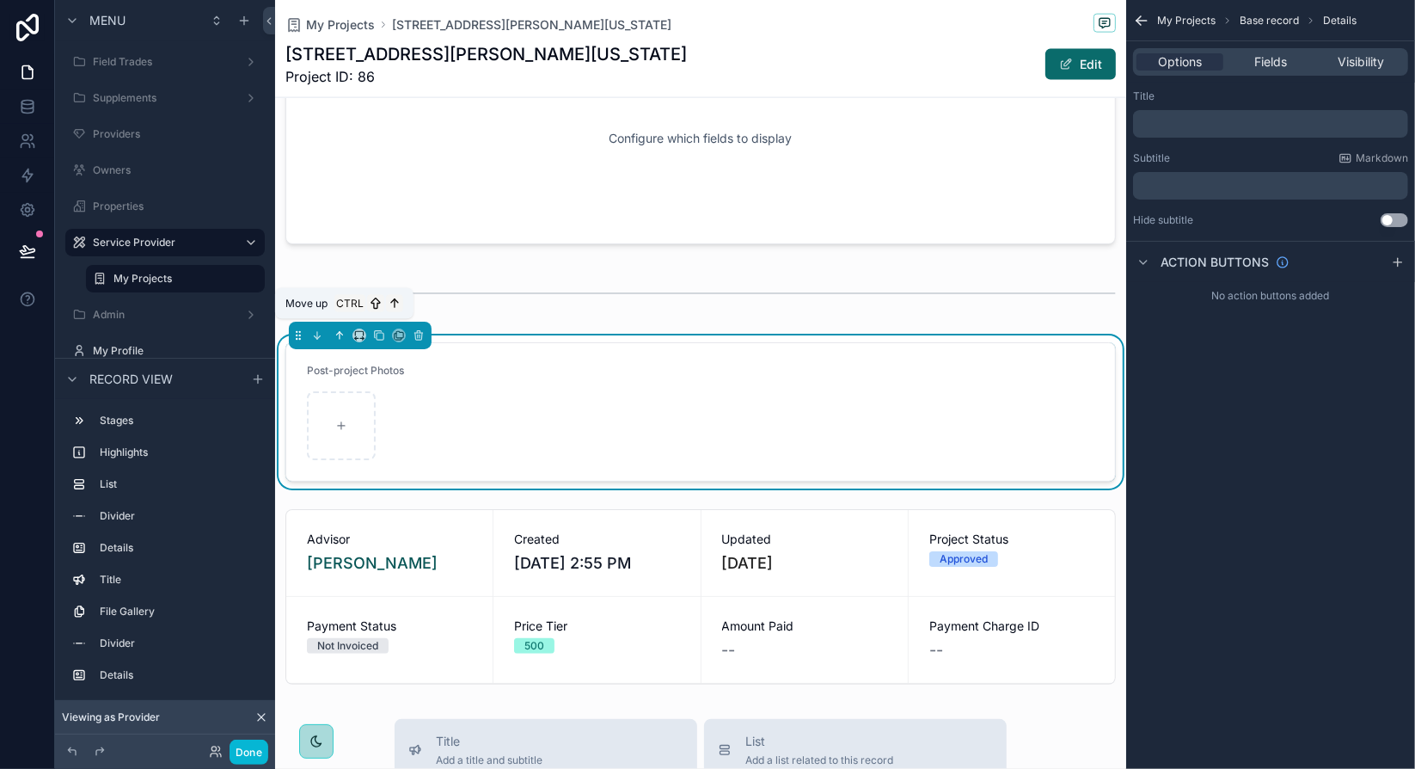
click at [344, 329] on icon "scrollable content" at bounding box center [340, 335] width 12 height 12
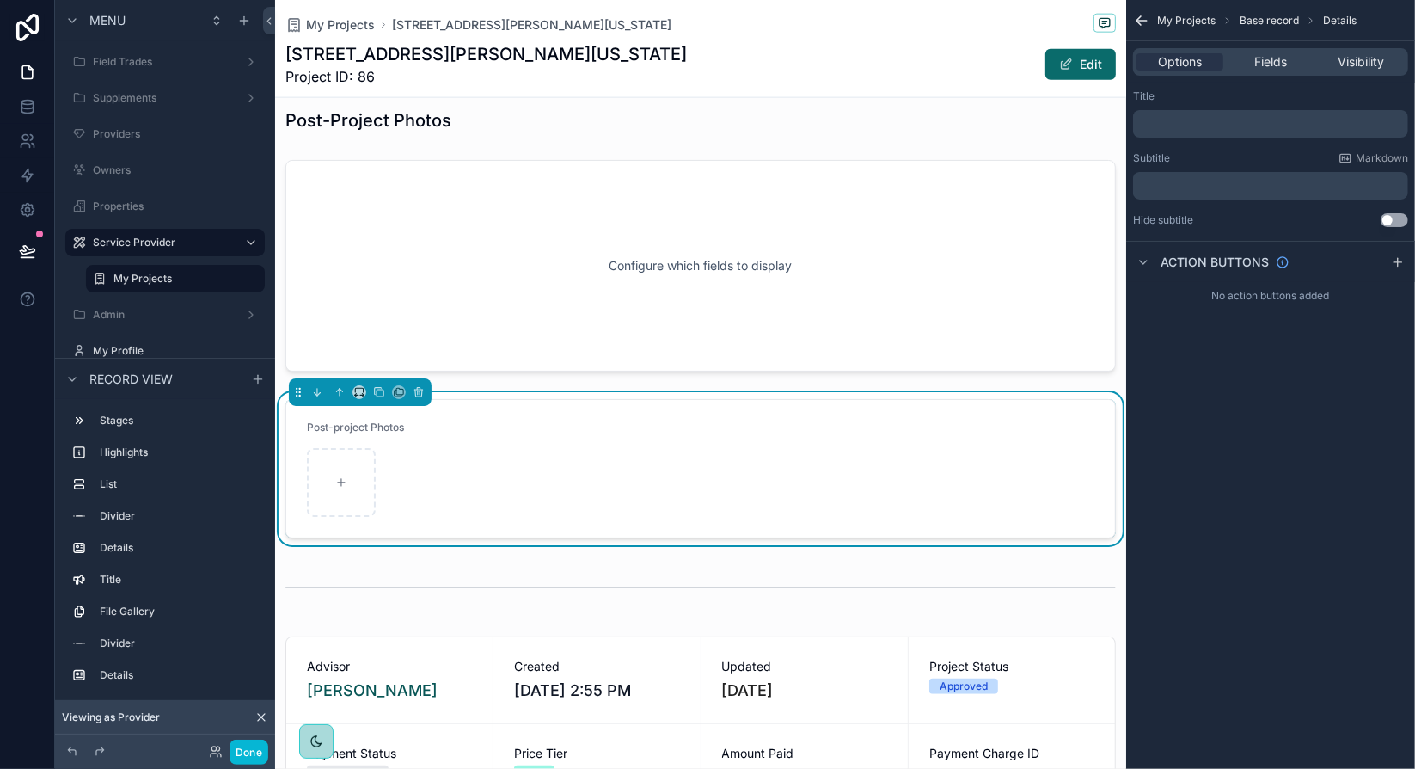
scroll to position [1671, 0]
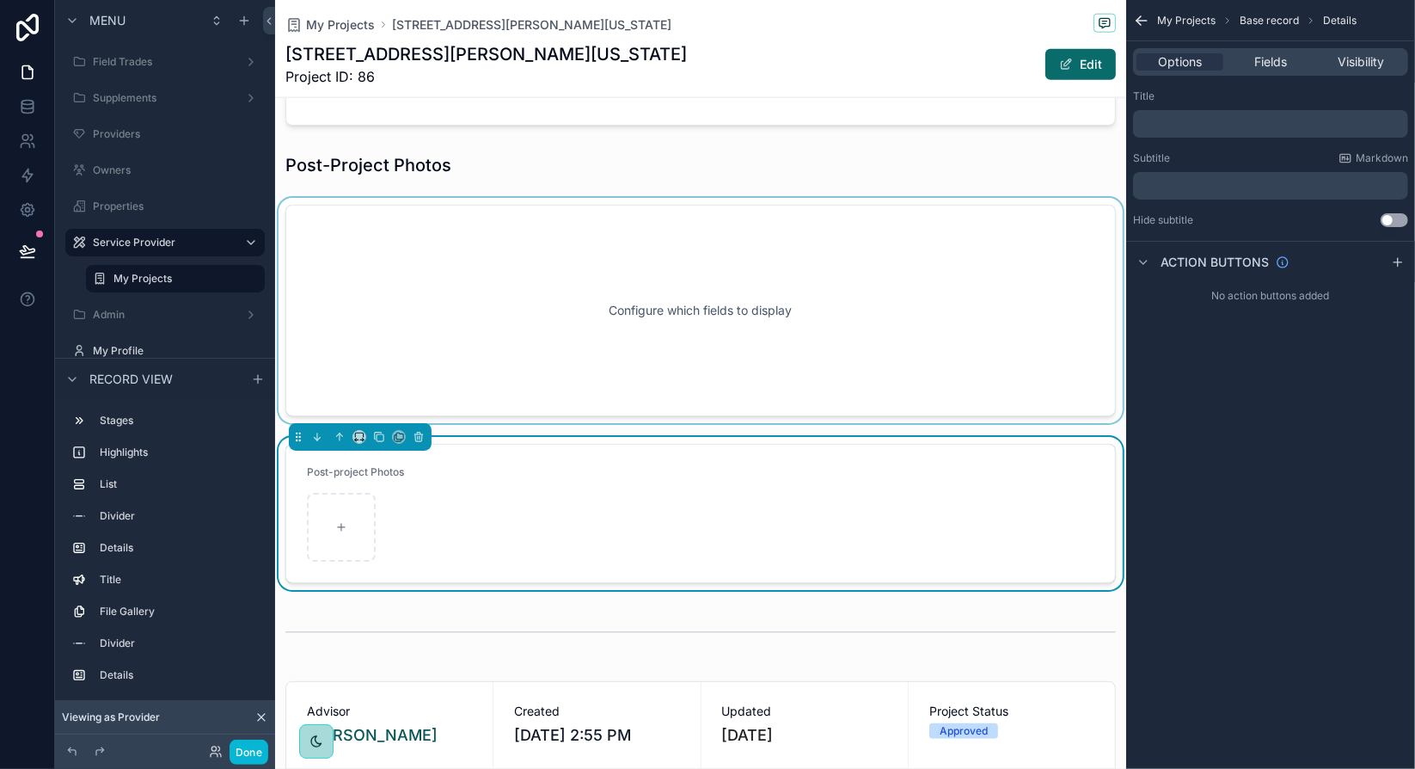
click at [858, 299] on div "scrollable content" at bounding box center [700, 310] width 851 height 225
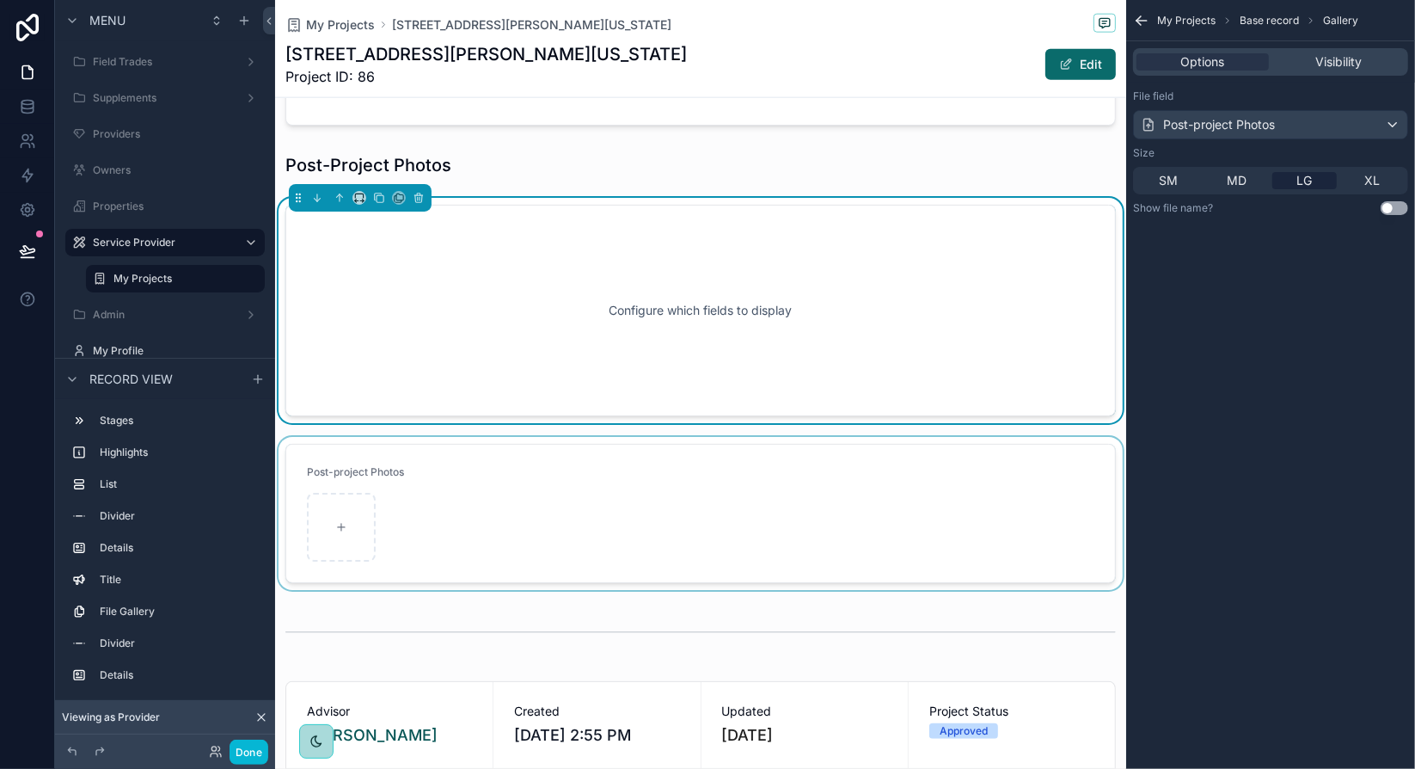
click at [620, 511] on div "scrollable content" at bounding box center [700, 513] width 851 height 153
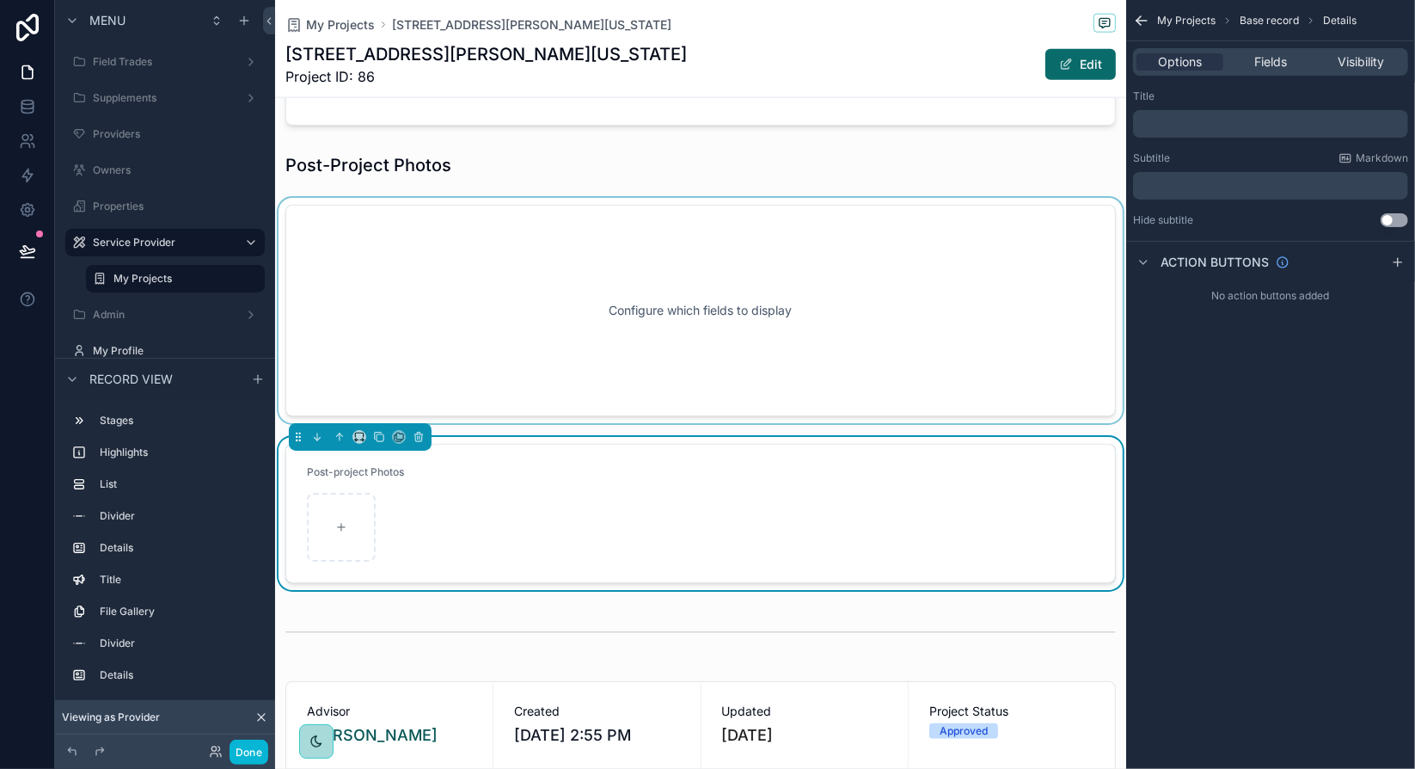
click at [413, 475] on div "Post-project Photos" at bounding box center [700, 475] width 787 height 21
click at [1186, 129] on p "﻿" at bounding box center [1272, 124] width 265 height 14
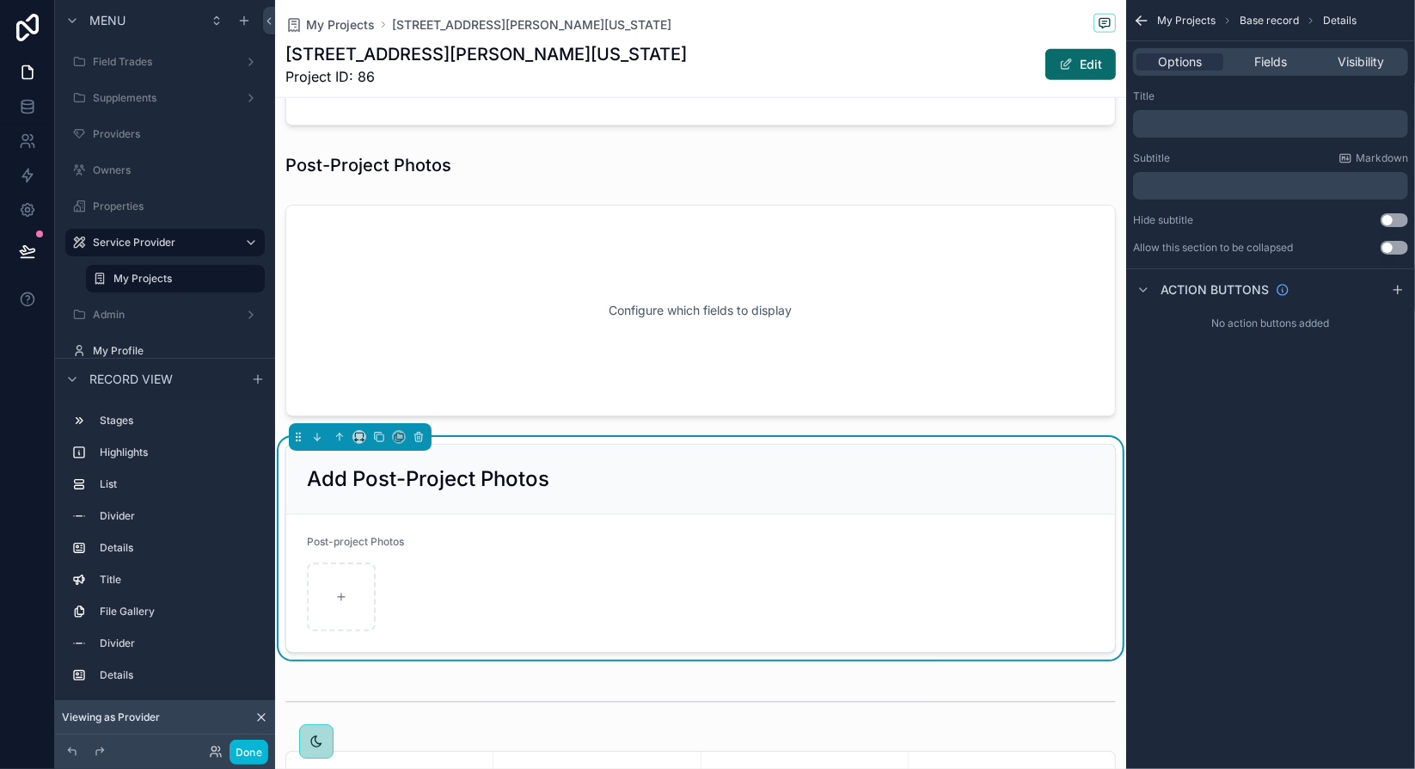
click at [1316, 498] on div "My Projects Base record Details Options Fields Visibility Title ﻿ Subtitle Mark…" at bounding box center [1270, 384] width 289 height 769
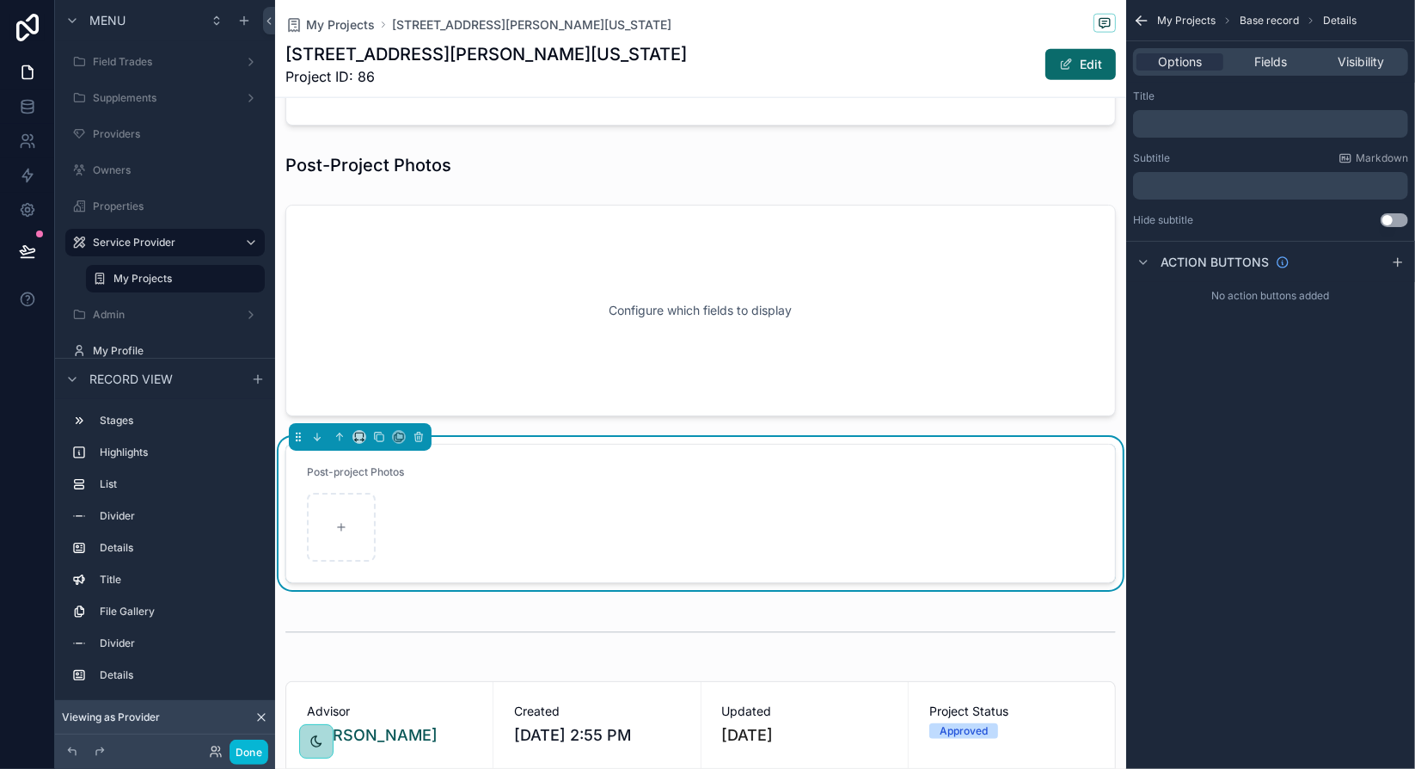
click at [1218, 188] on p "﻿" at bounding box center [1272, 186] width 265 height 14
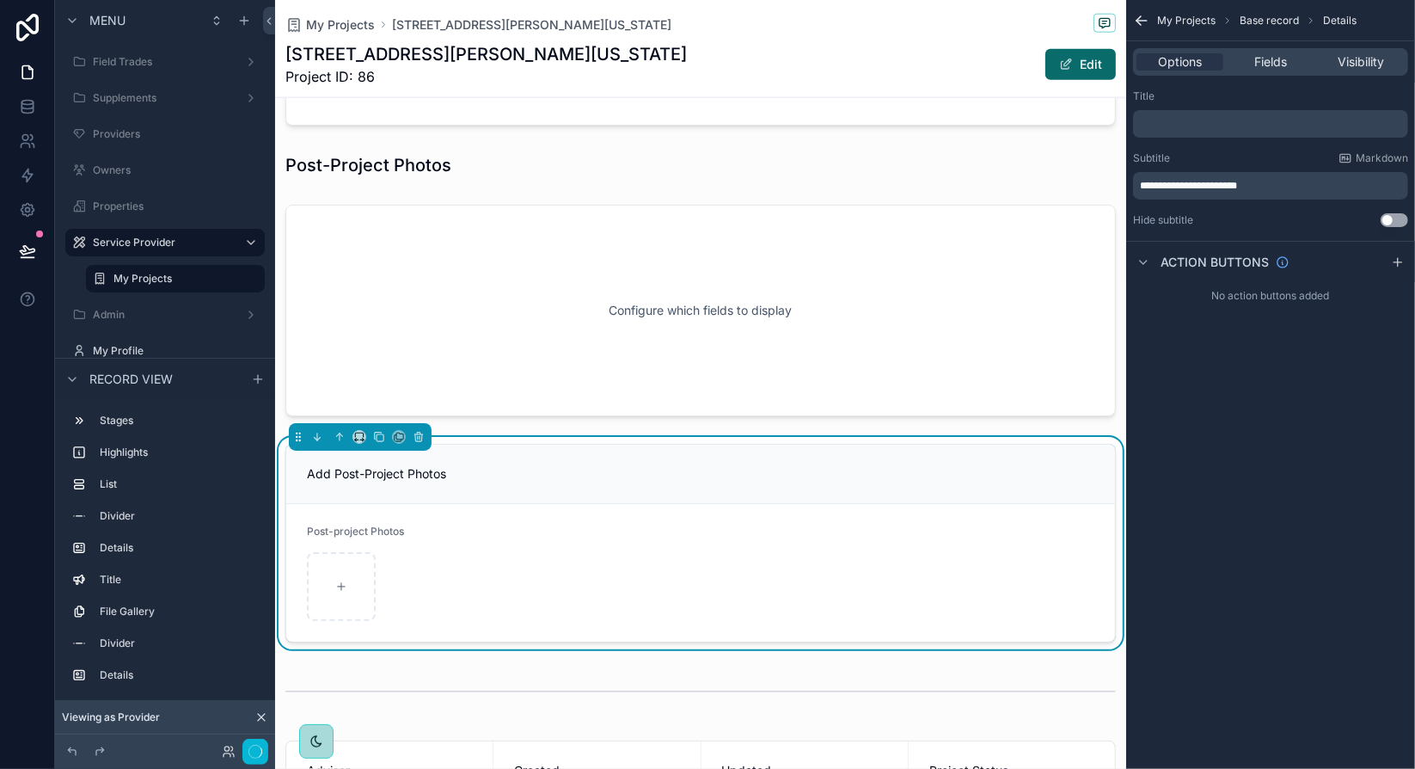
click at [1236, 639] on div "**********" at bounding box center [1270, 384] width 289 height 769
click at [1141, 185] on span "**********" at bounding box center [1188, 186] width 97 height 10
click at [418, 159] on div "scrollable content" at bounding box center [700, 165] width 851 height 38
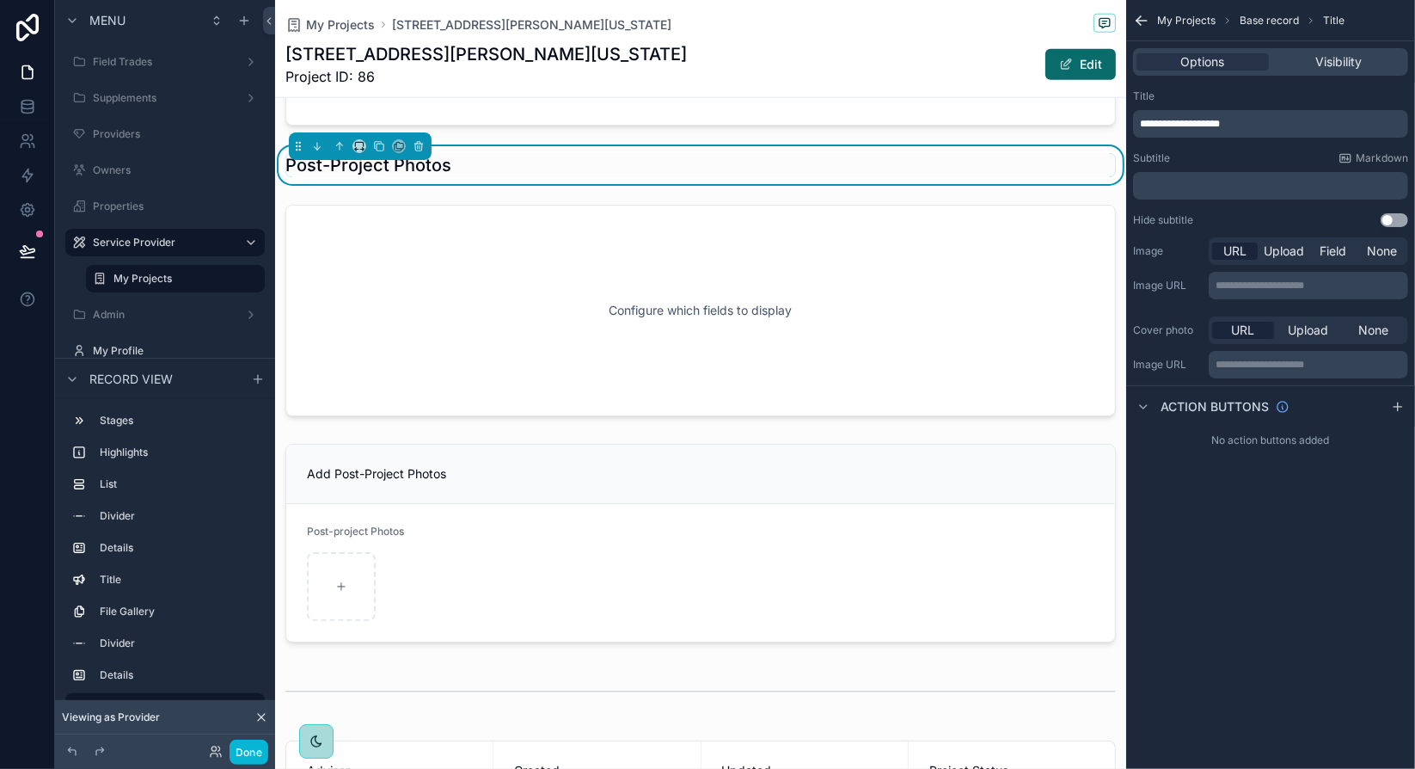
click at [1157, 125] on span "**********" at bounding box center [1180, 124] width 80 height 10
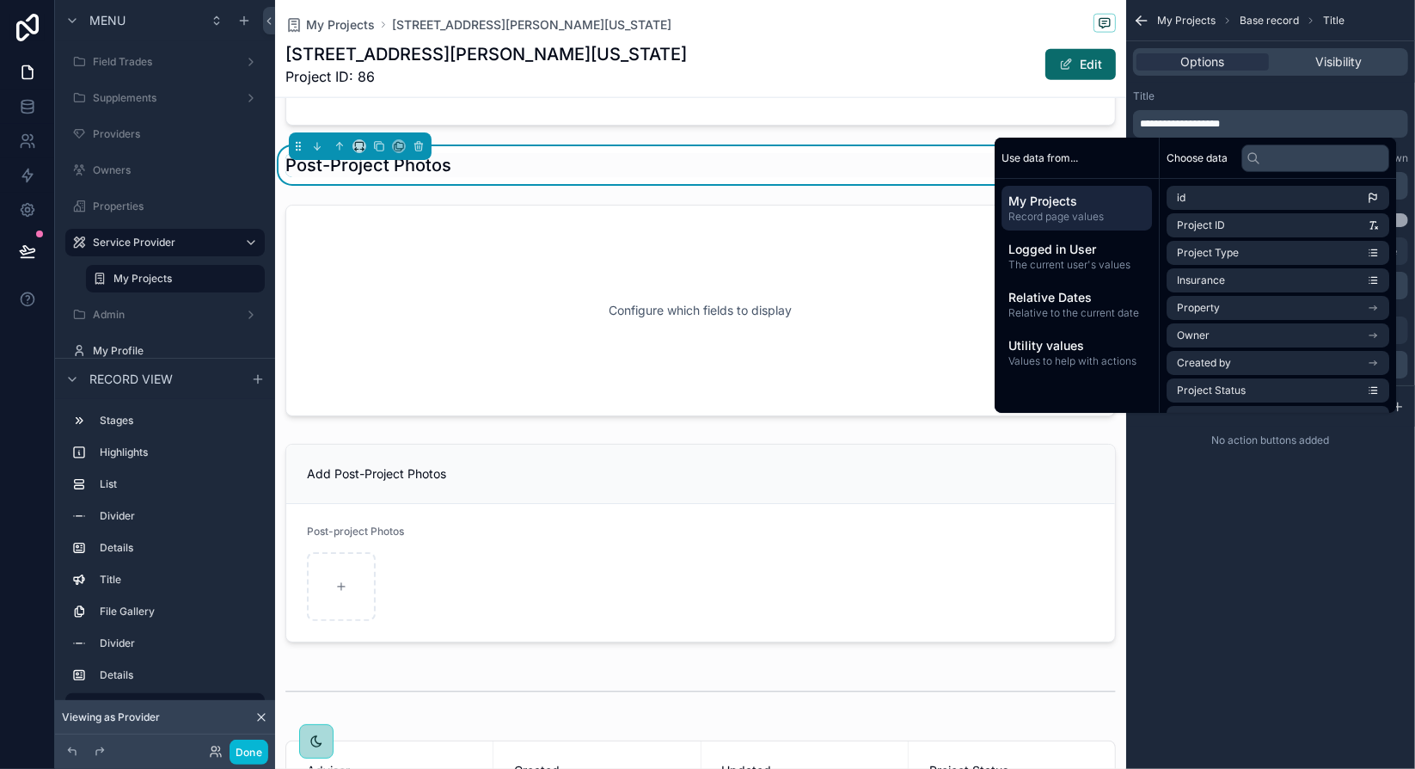
click at [1142, 125] on span "**********" at bounding box center [1180, 124] width 80 height 10
click at [1246, 610] on div "**********" at bounding box center [1270, 384] width 289 height 769
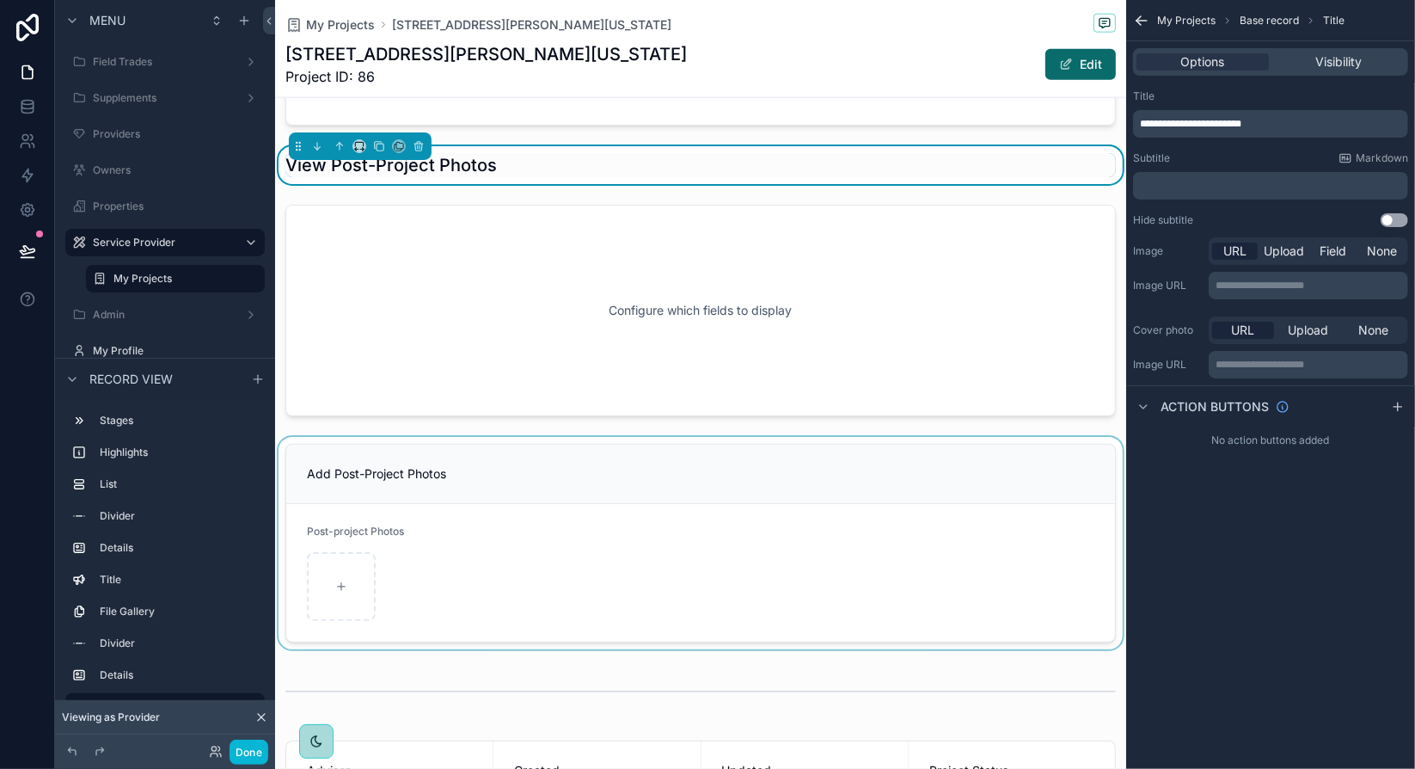
click at [485, 467] on div "scrollable content" at bounding box center [700, 543] width 851 height 212
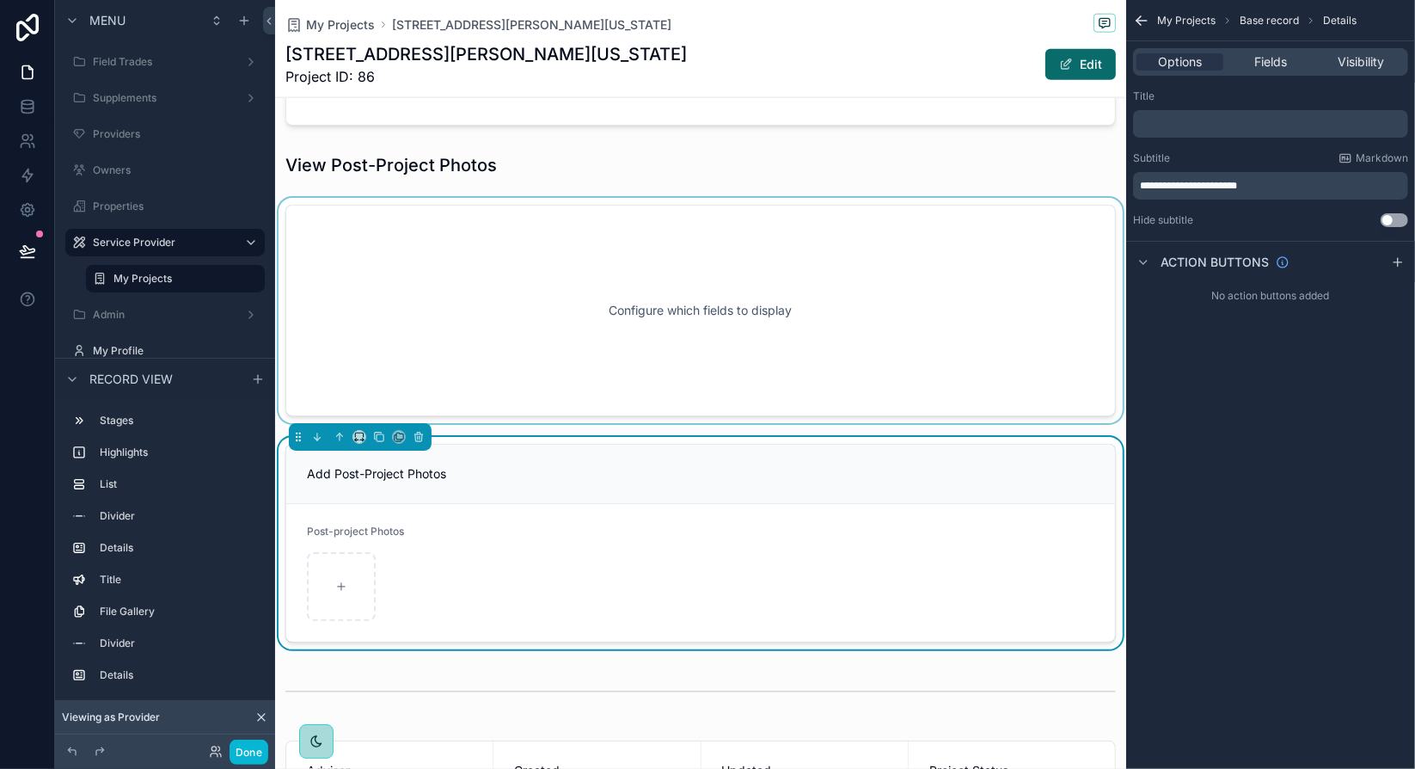
scroll to position [1499, 0]
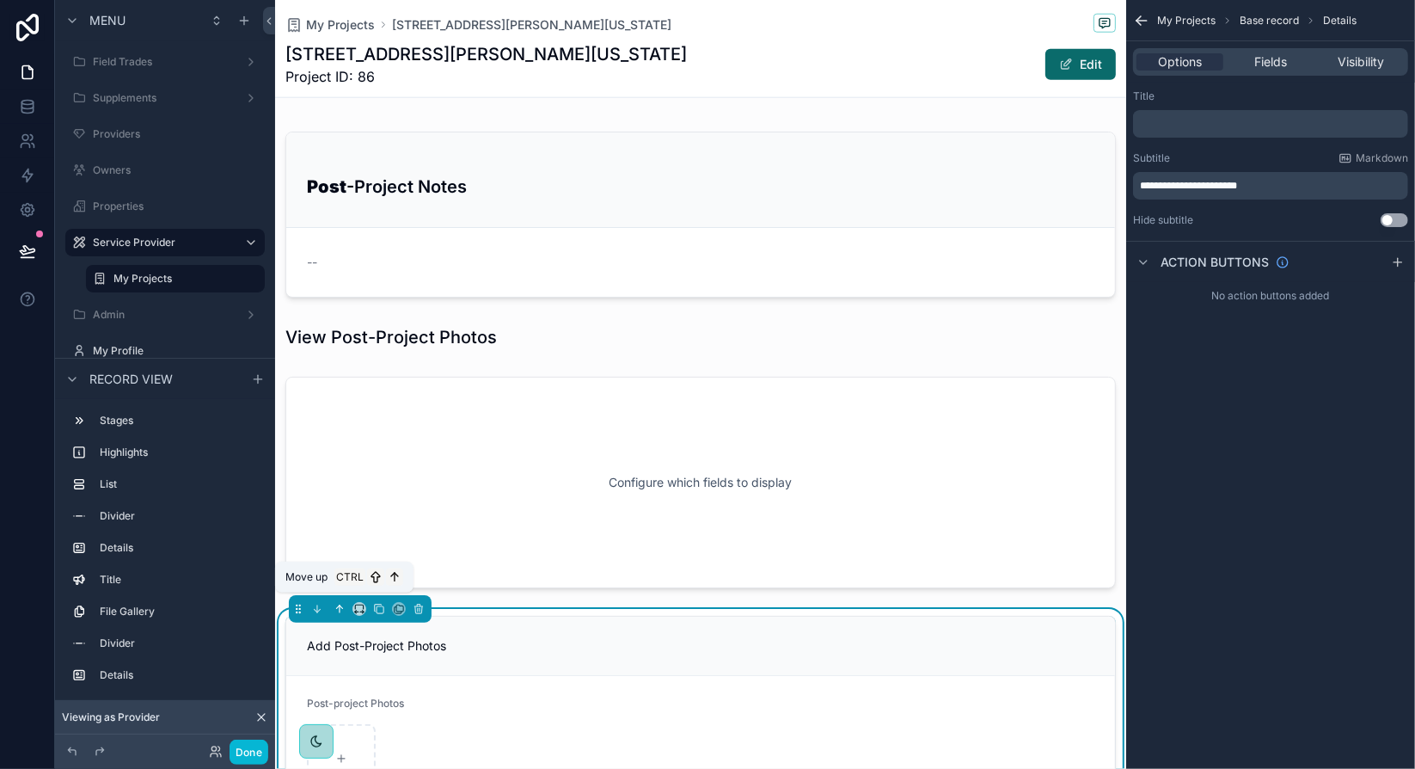
click at [343, 603] on icon "scrollable content" at bounding box center [340, 609] width 12 height 12
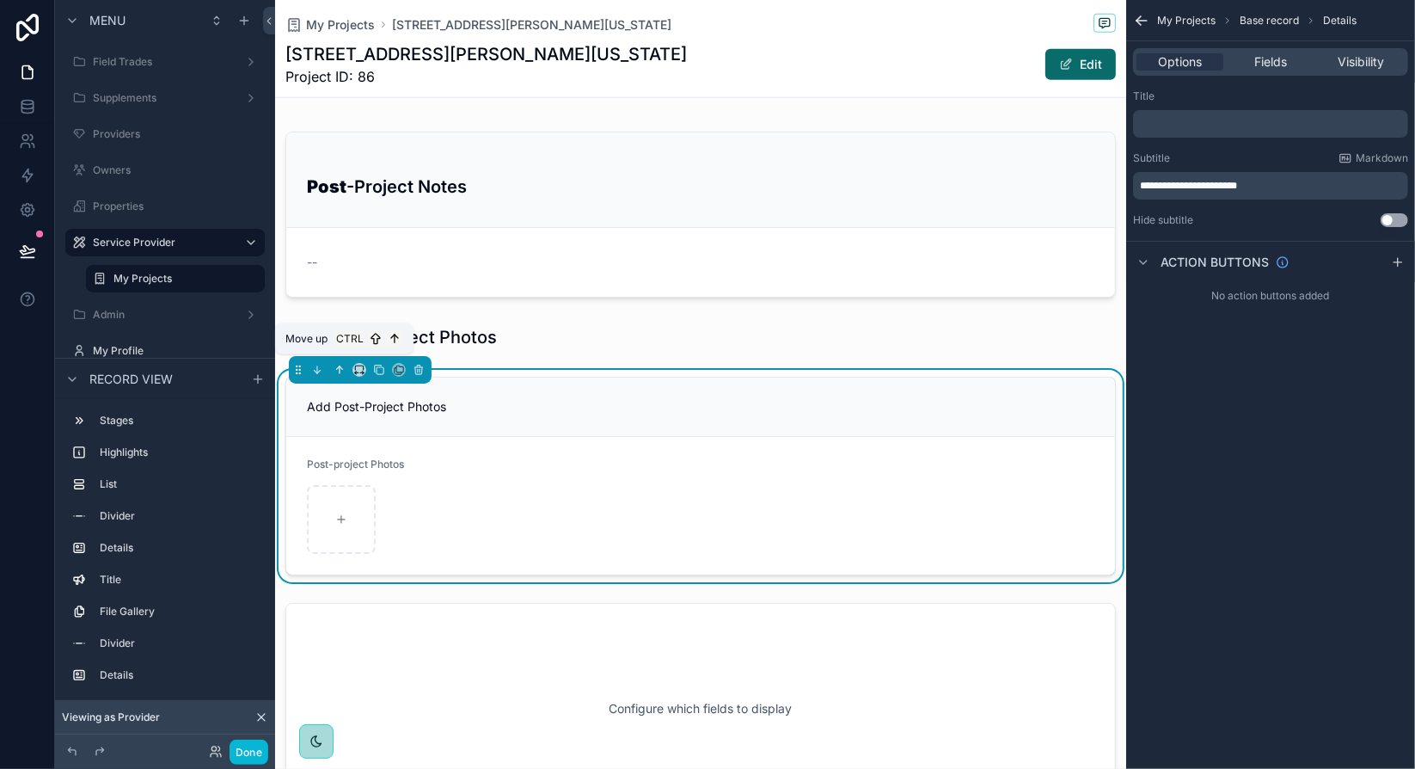
click at [338, 365] on icon "scrollable content" at bounding box center [340, 370] width 12 height 12
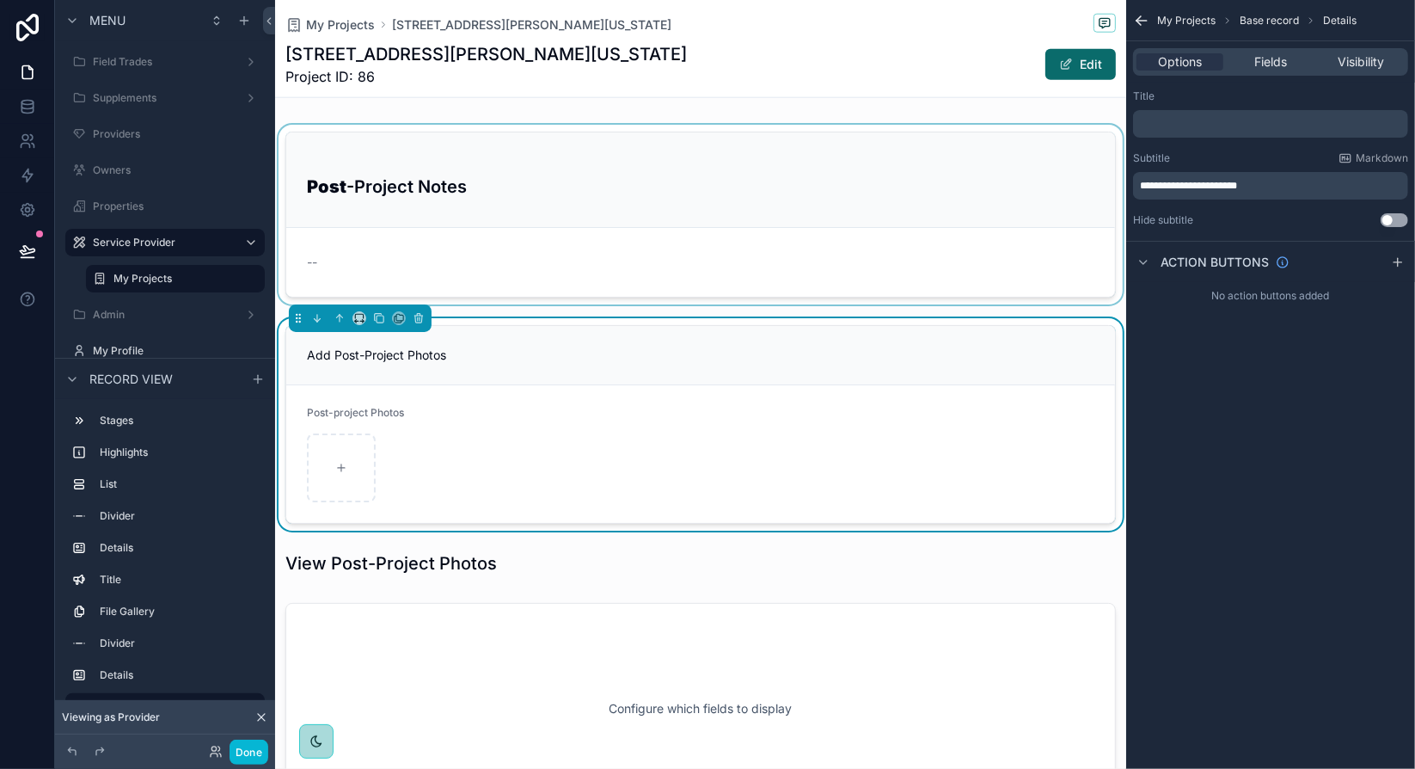
click at [720, 162] on div "scrollable content" at bounding box center [700, 215] width 851 height 180
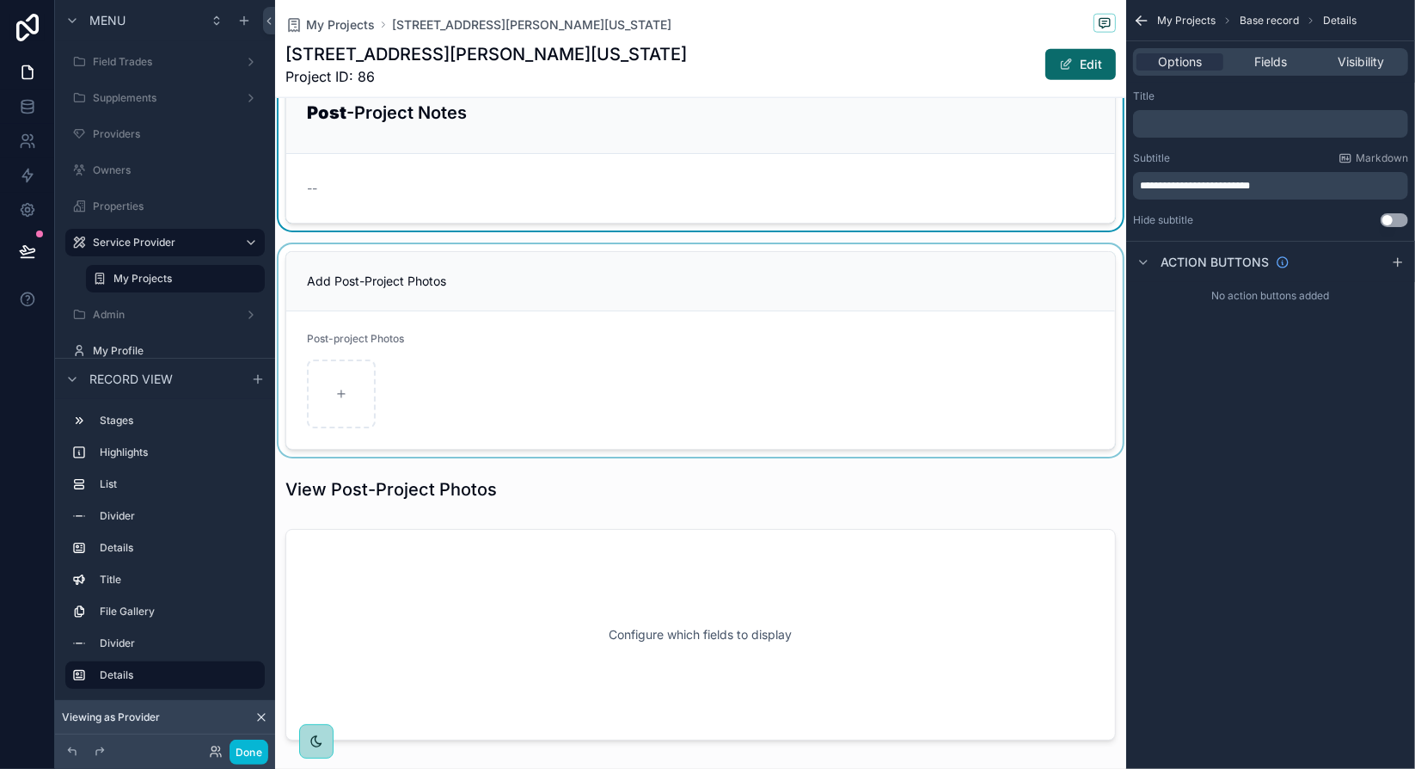
scroll to position [1585, 0]
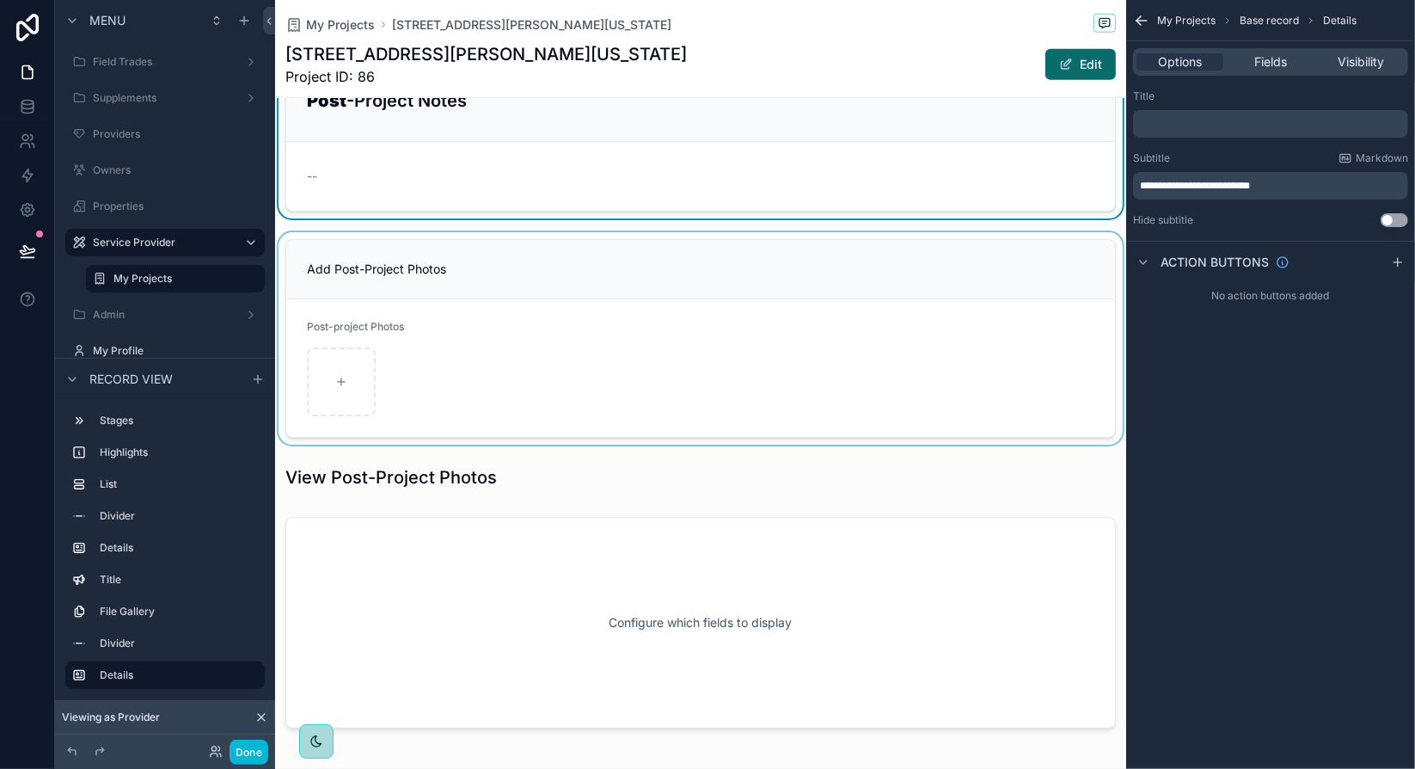
click at [575, 269] on div "scrollable content" at bounding box center [700, 338] width 851 height 212
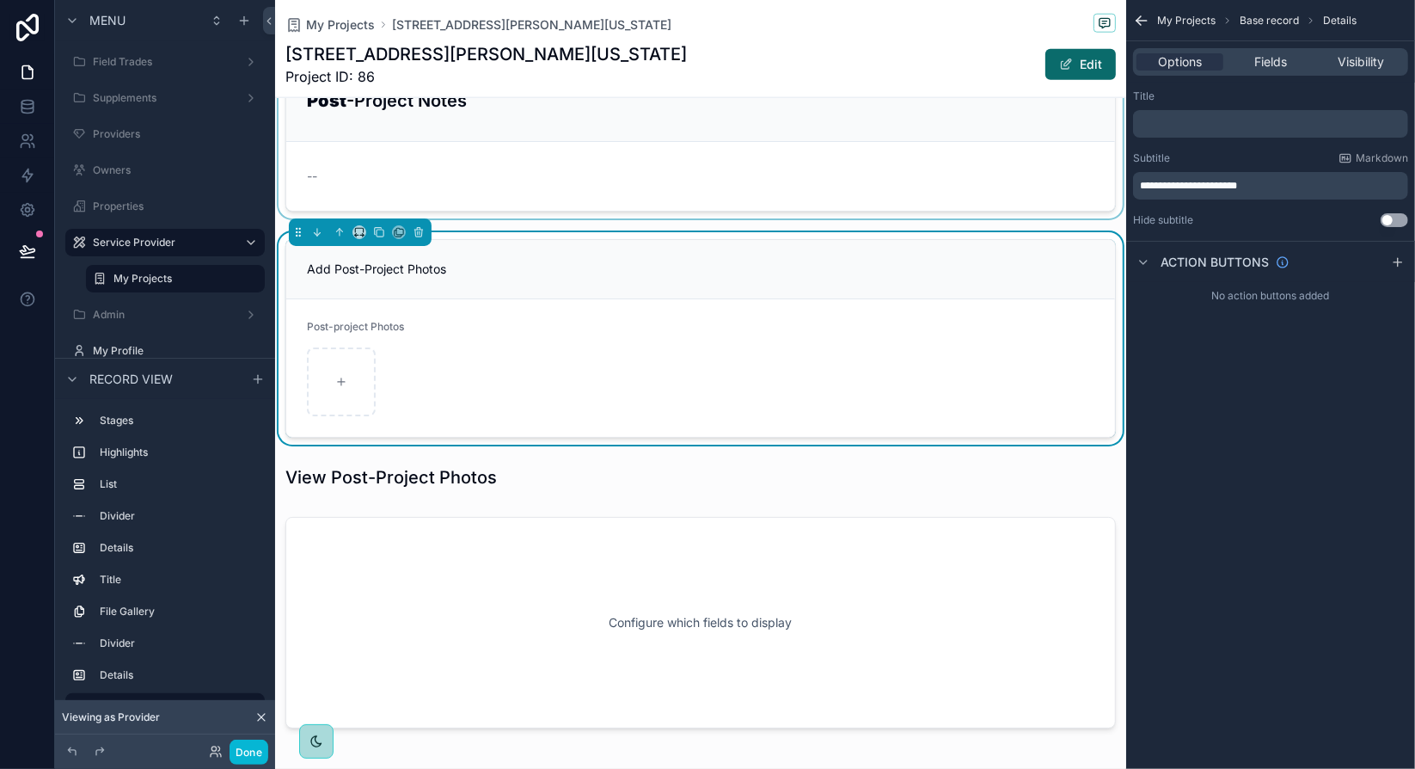
click at [1141, 185] on span "**********" at bounding box center [1188, 186] width 97 height 10
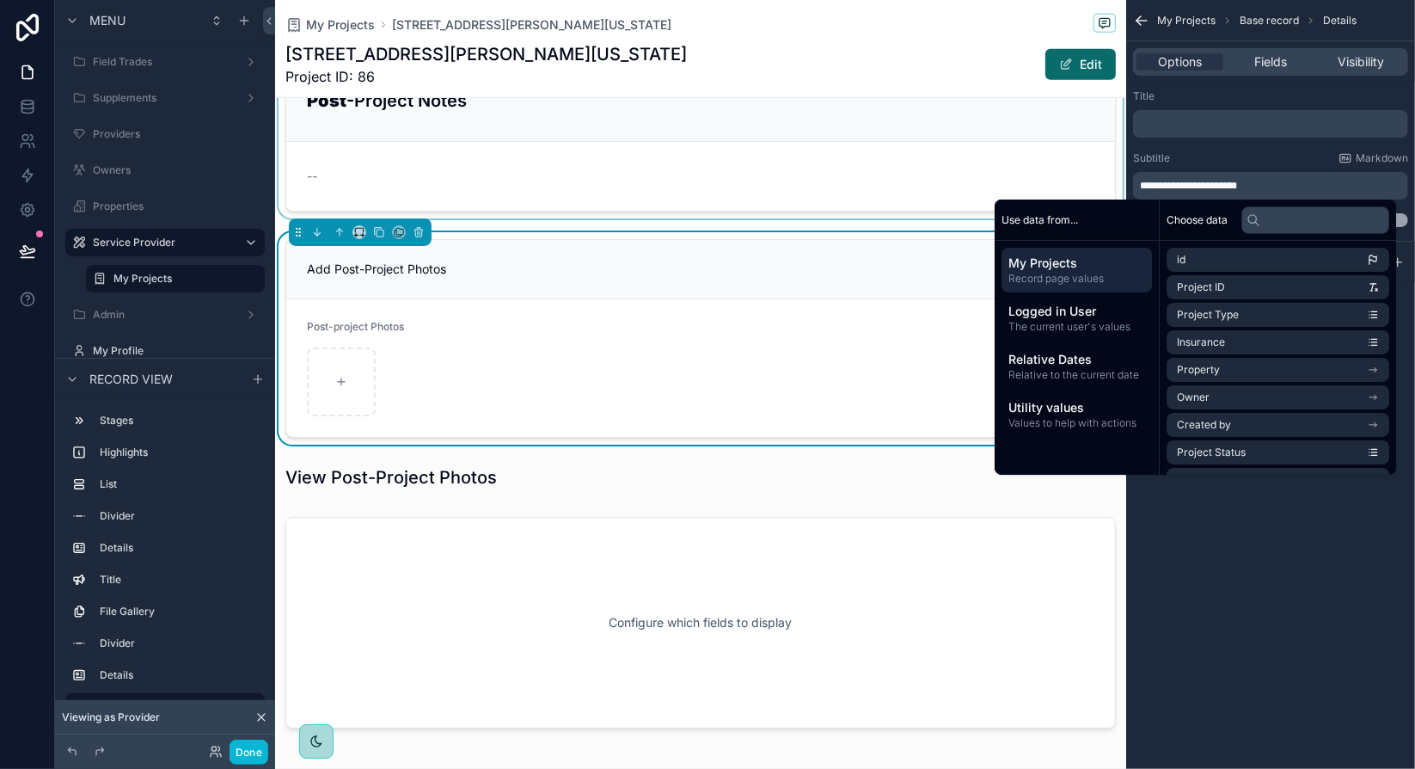
scroll to position [1552, 0]
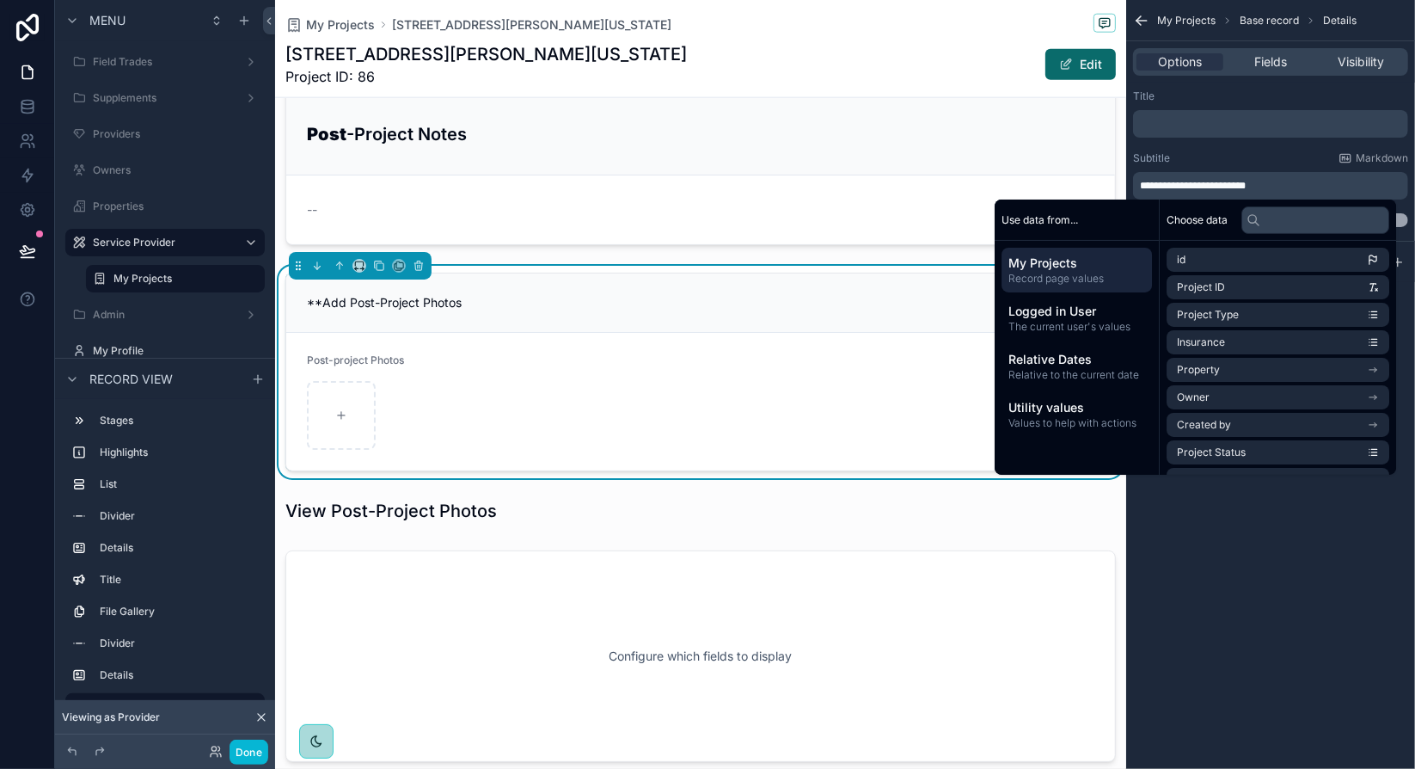
click at [1273, 181] on p "**********" at bounding box center [1272, 186] width 265 height 14
click at [1253, 558] on div "**********" at bounding box center [1270, 384] width 289 height 769
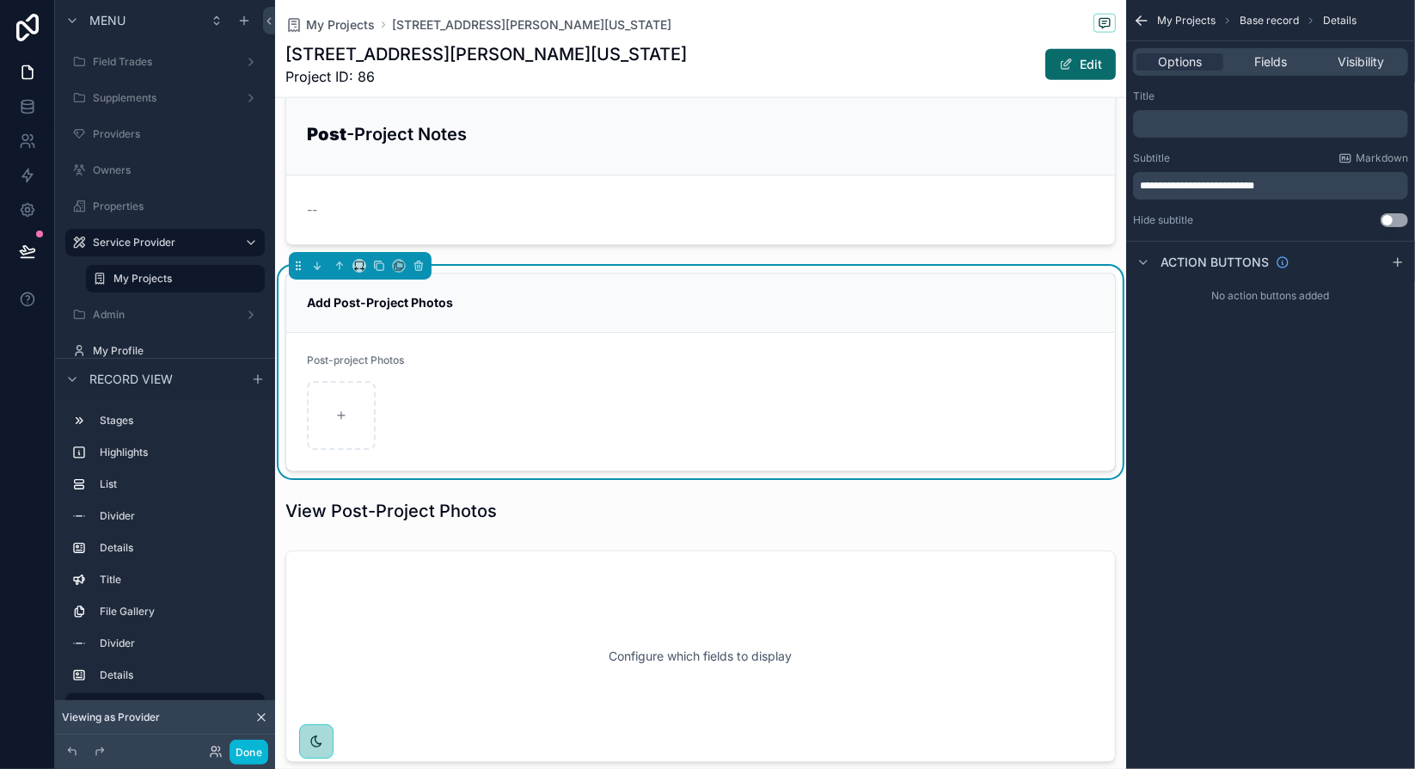
click at [700, 407] on div "scrollable content" at bounding box center [700, 415] width 787 height 69
click at [1263, 67] on span "Fields" at bounding box center [1270, 61] width 33 height 17
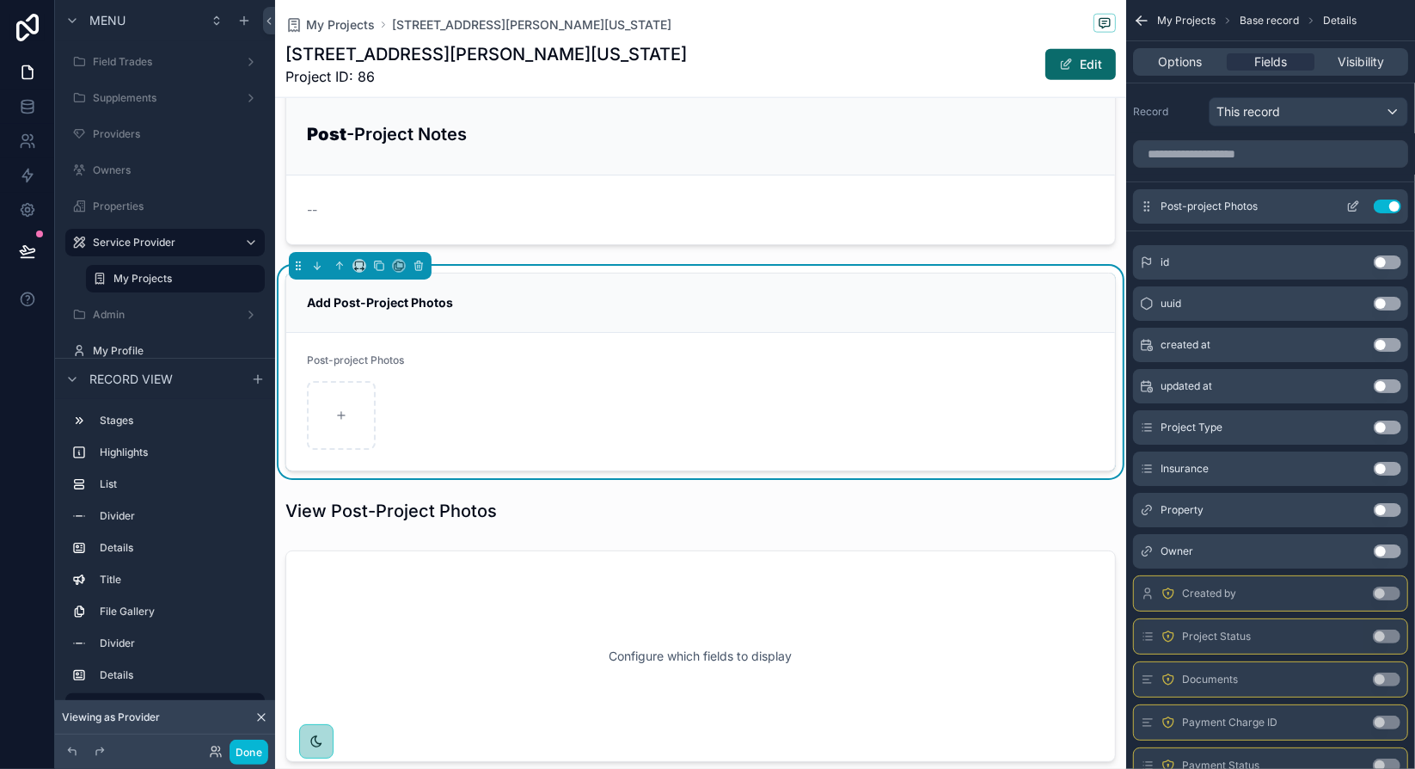
click at [1353, 207] on icon "scrollable content" at bounding box center [1353, 206] width 14 height 14
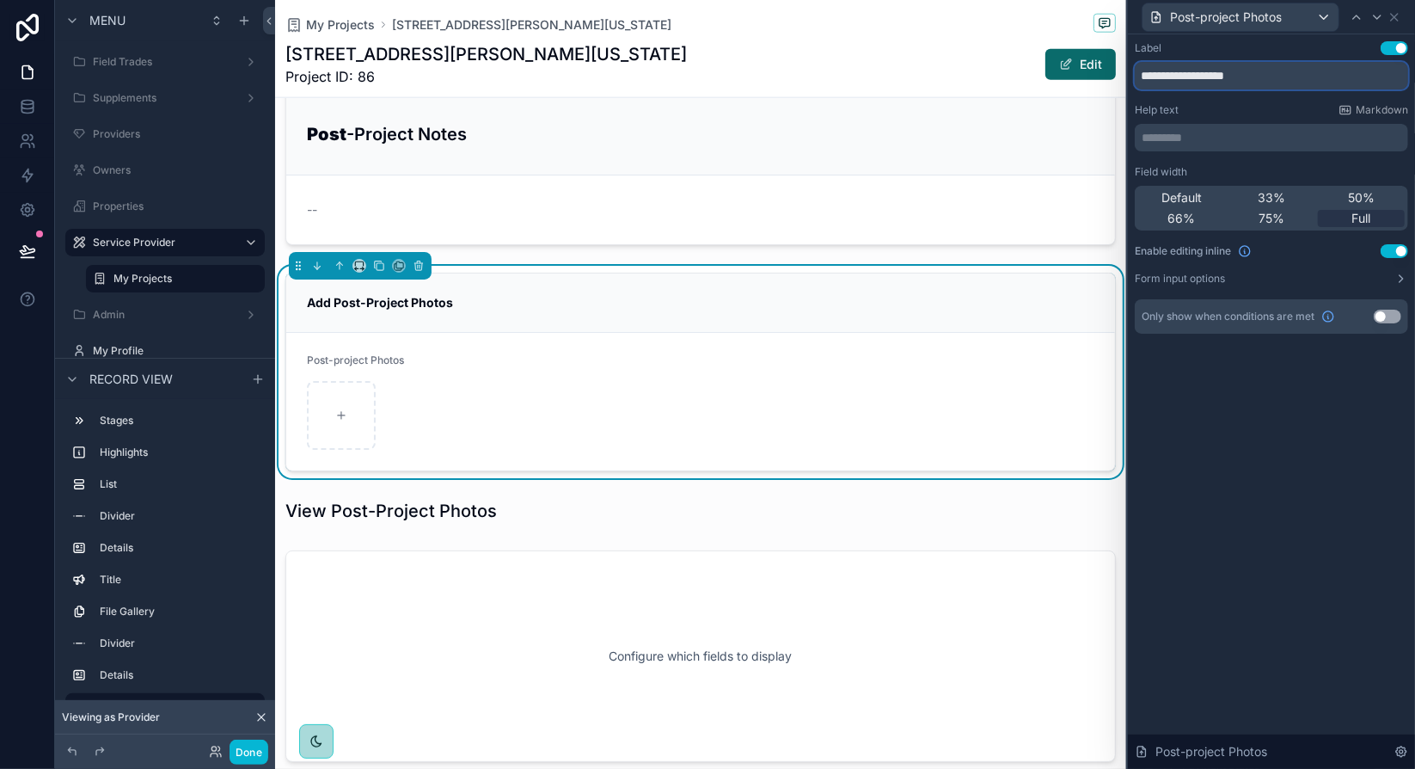
click at [1204, 79] on input "**********" at bounding box center [1271, 76] width 273 height 28
type input "**********"
click at [1308, 455] on div "**********" at bounding box center [1271, 401] width 287 height 734
click at [1400, 15] on icon at bounding box center [1395, 17] width 14 height 14
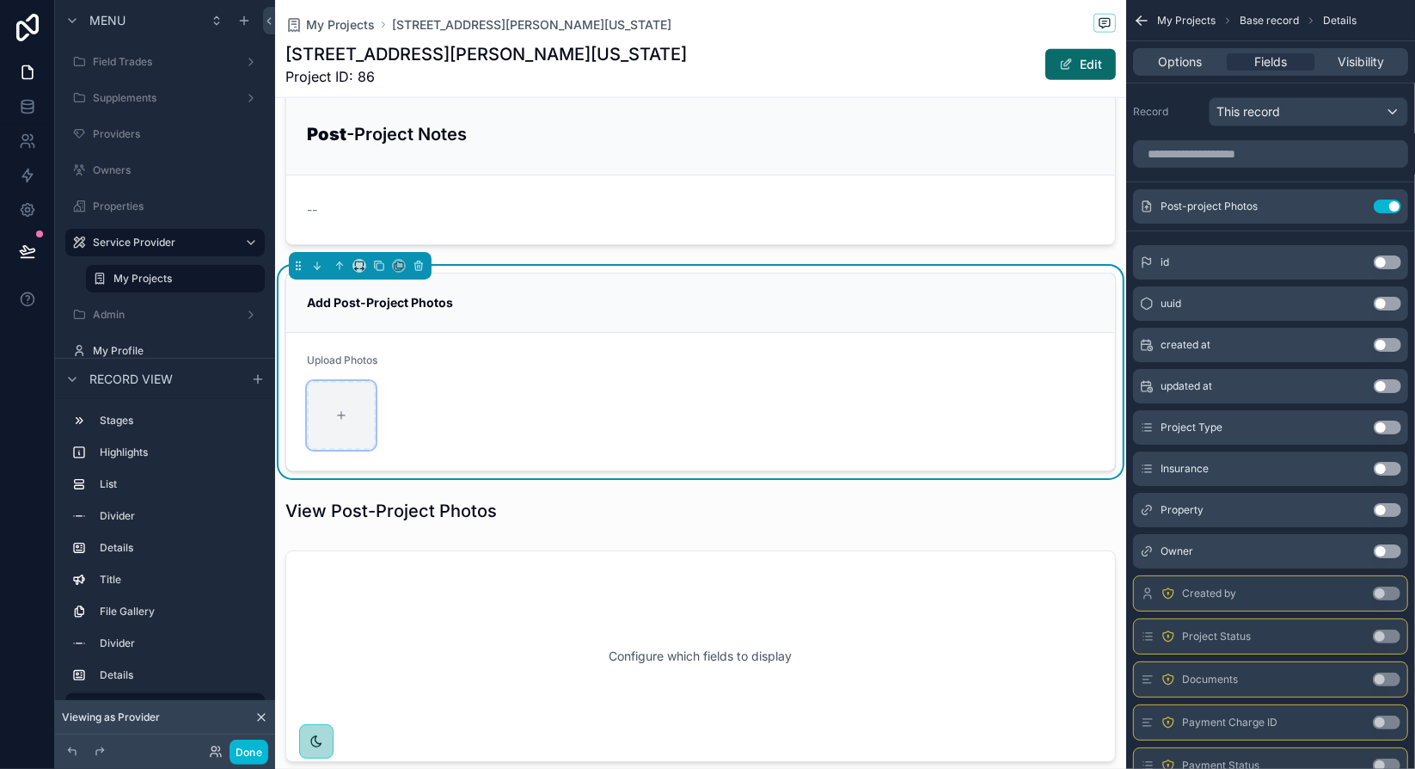
click at [346, 409] on icon "scrollable content" at bounding box center [341, 415] width 12 height 12
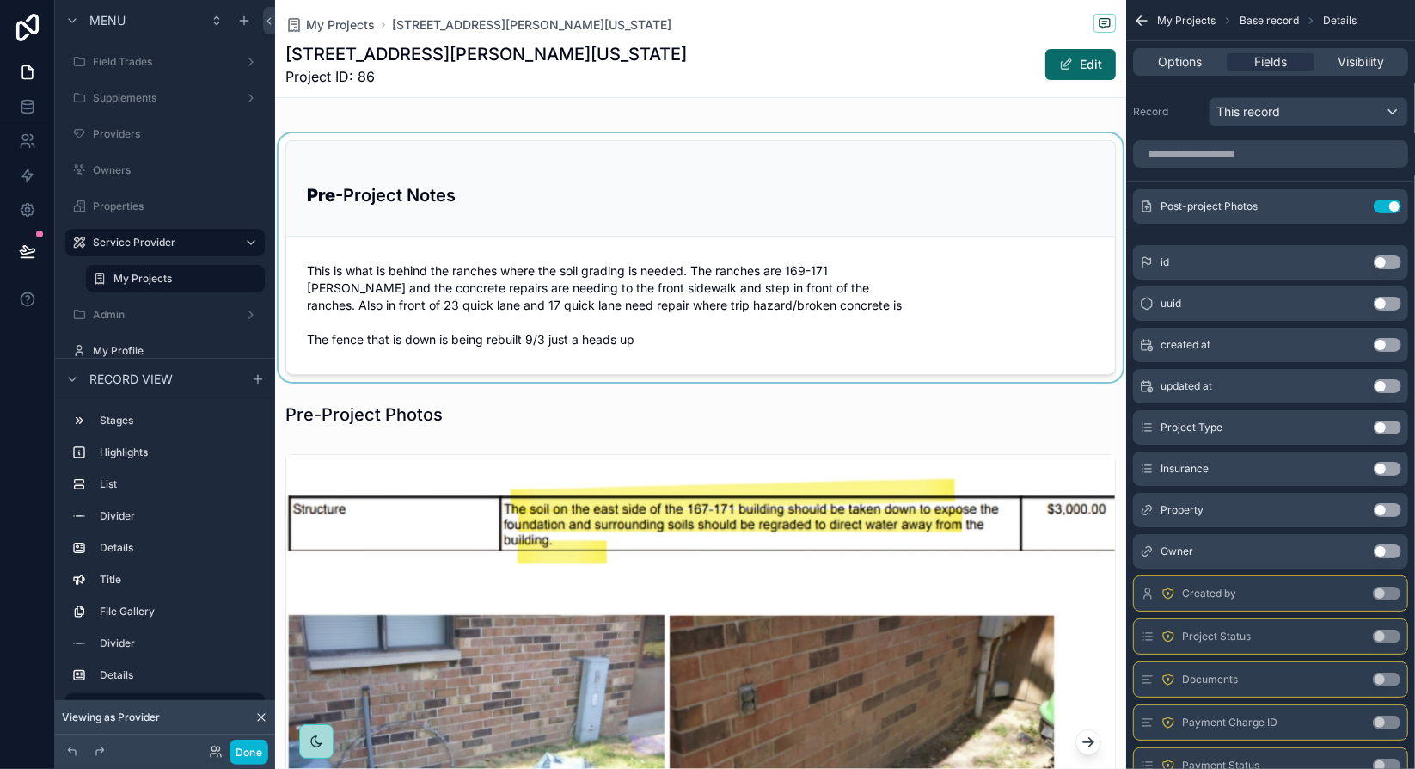
scroll to position [520, 0]
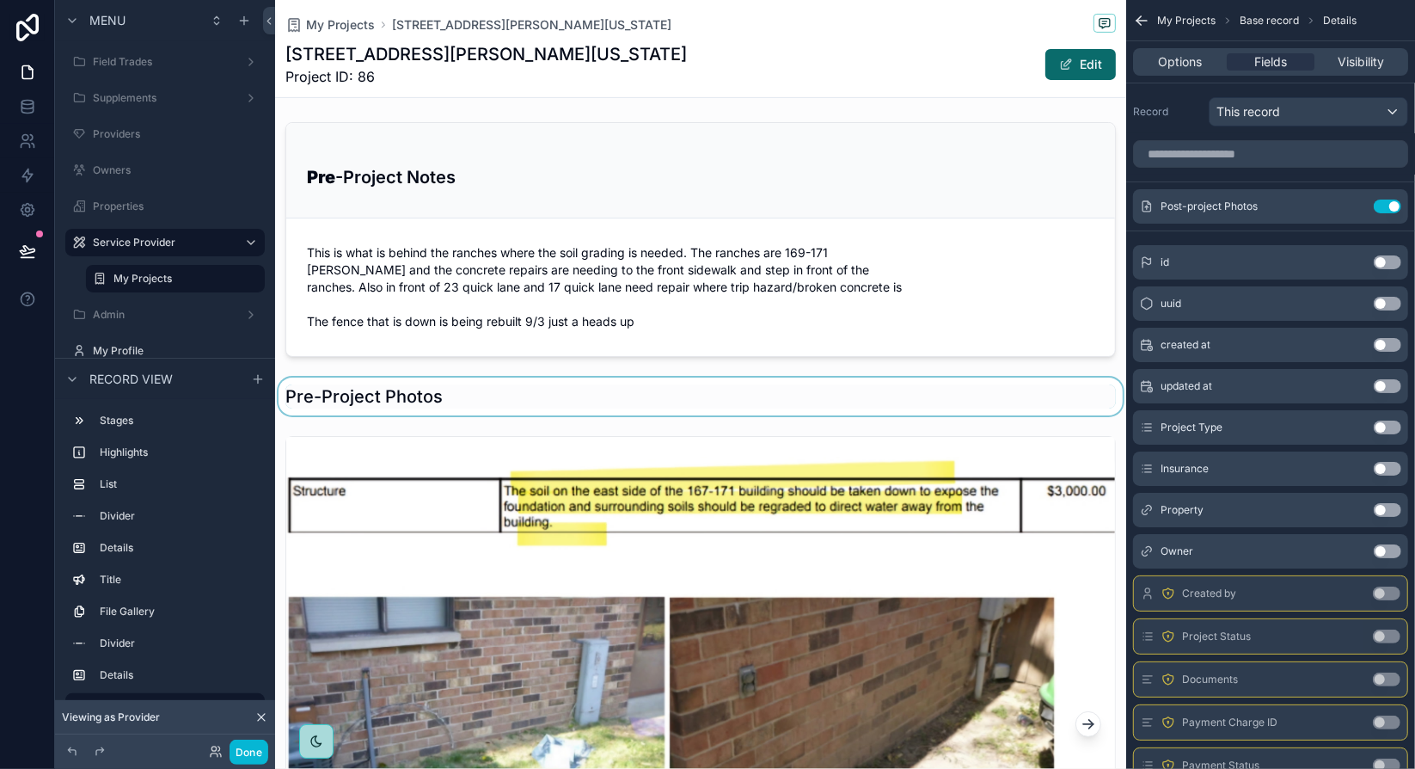
click at [431, 400] on div "scrollable content" at bounding box center [700, 396] width 851 height 38
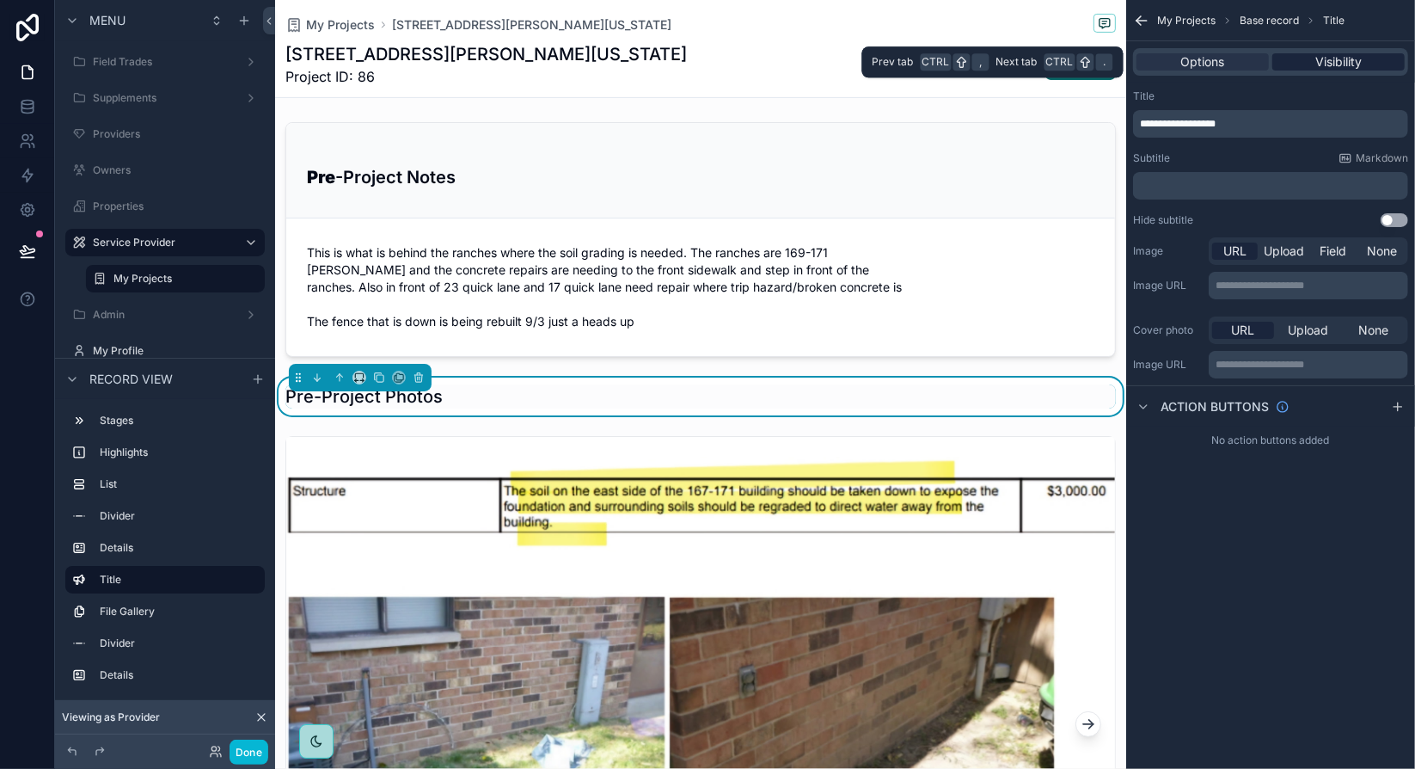
click at [1346, 60] on span "Visibility" at bounding box center [1338, 61] width 46 height 17
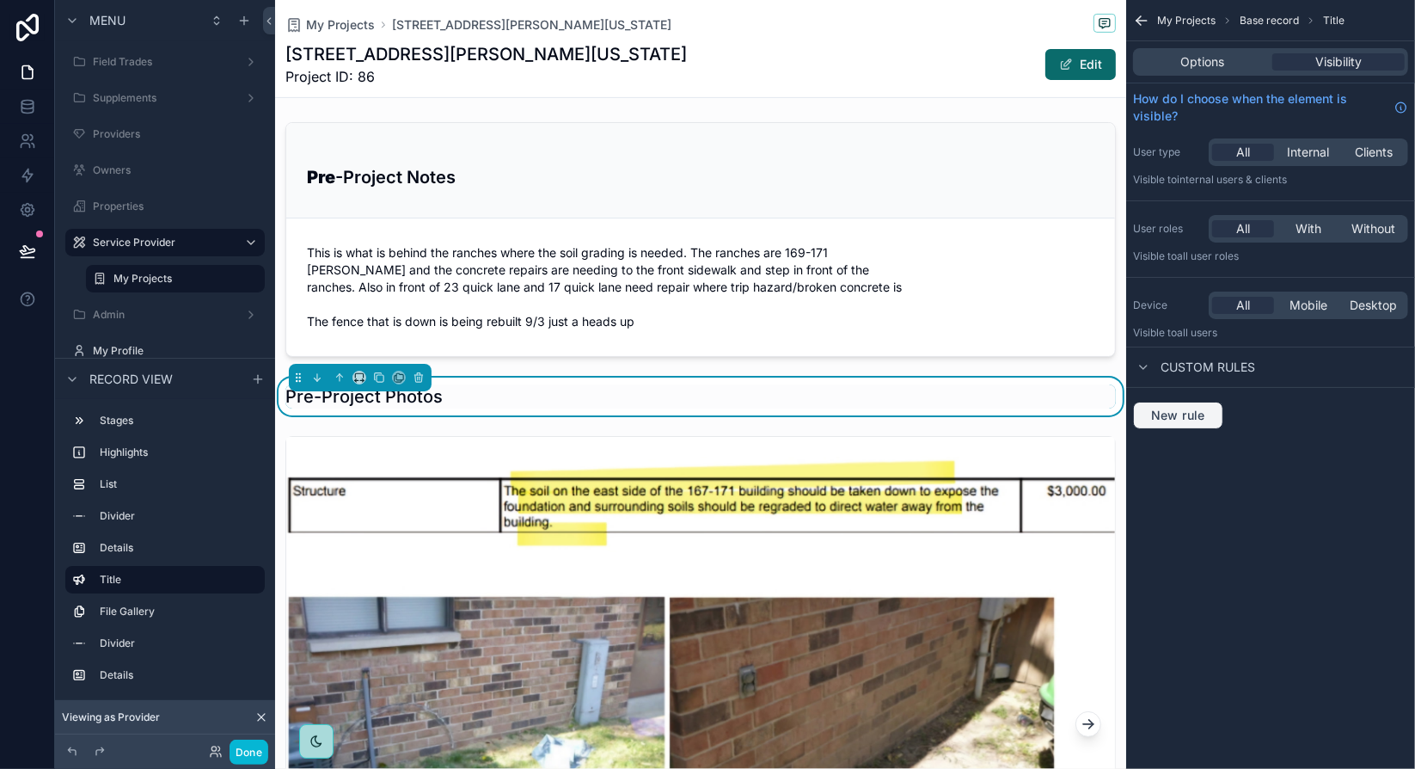
click at [1182, 410] on span "New rule" at bounding box center [1178, 414] width 68 height 15
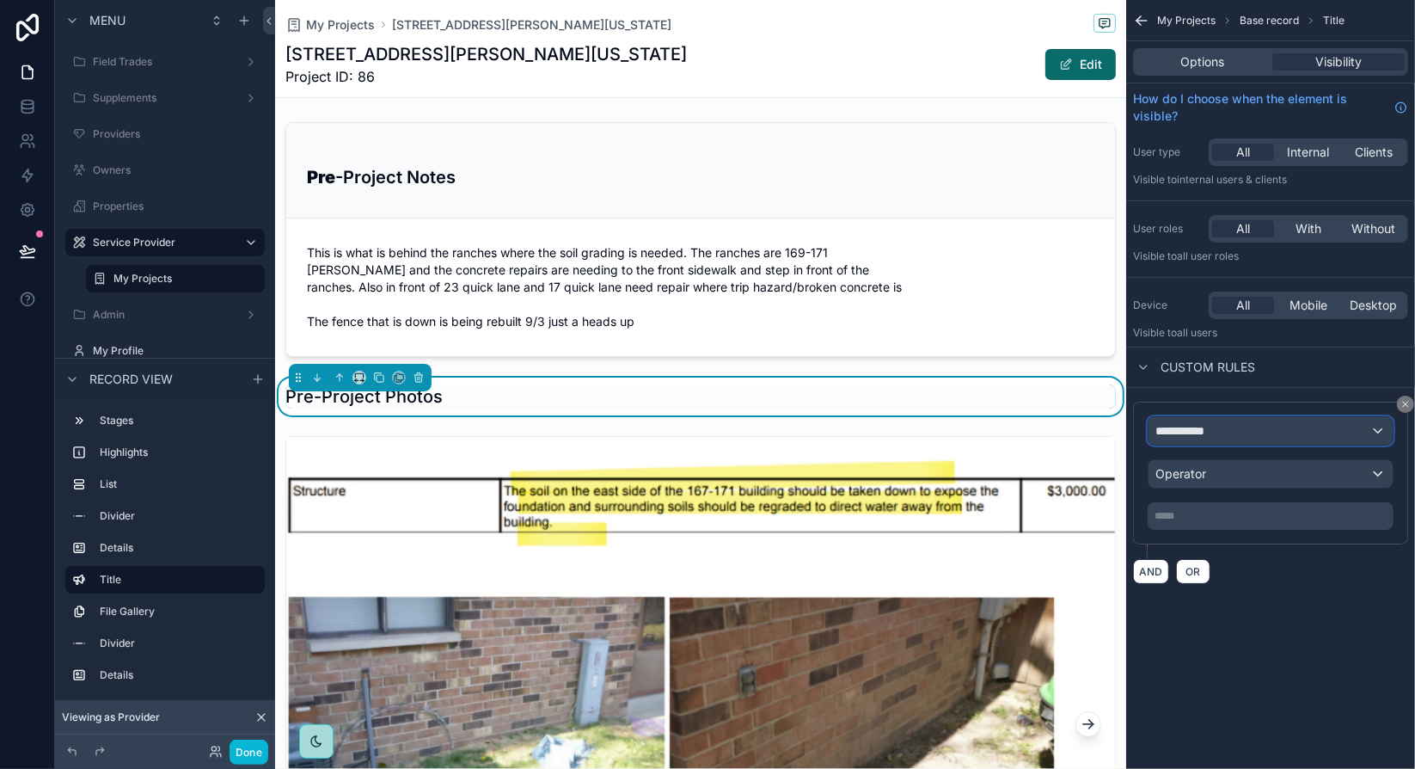
click at [1228, 431] on div "**********" at bounding box center [1271, 431] width 244 height 28
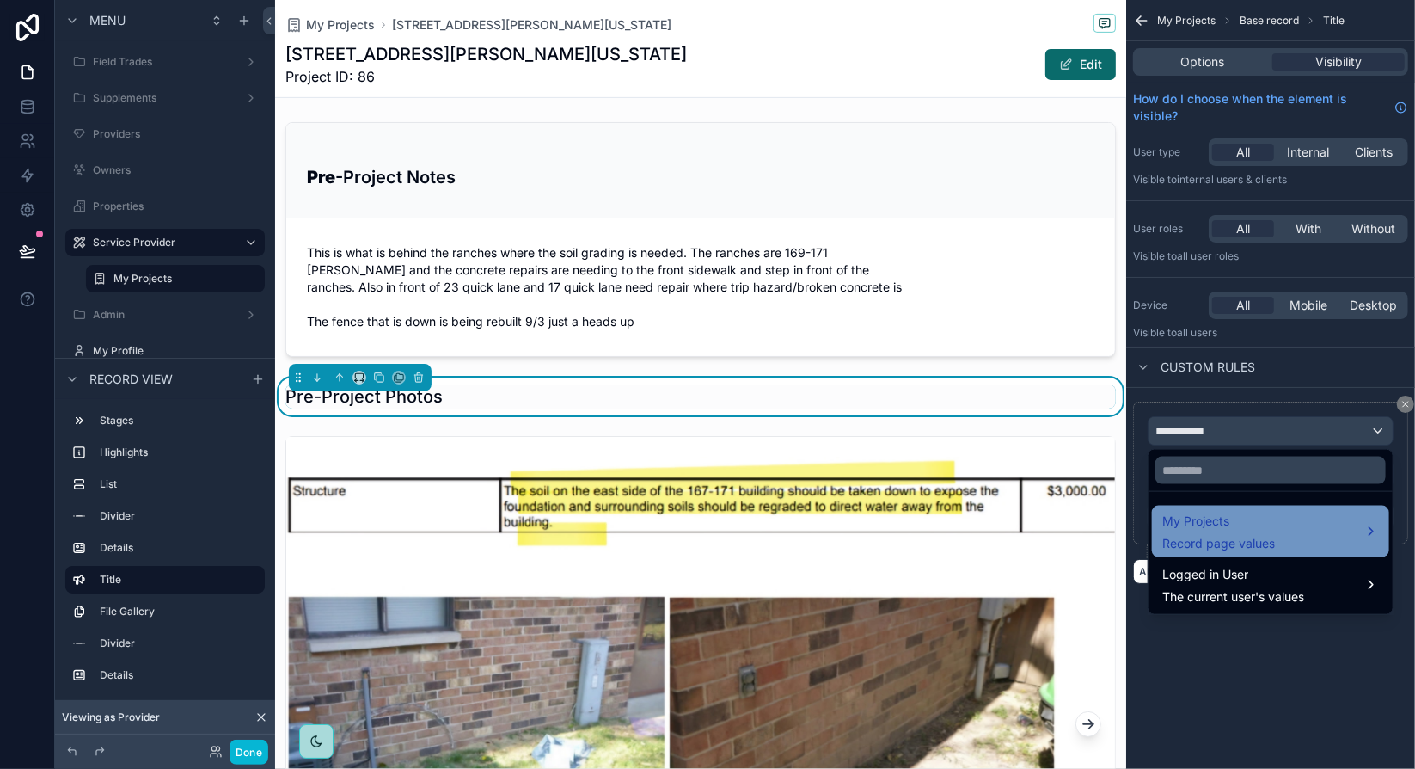
click at [1259, 535] on span "Record page values" at bounding box center [1218, 543] width 113 height 17
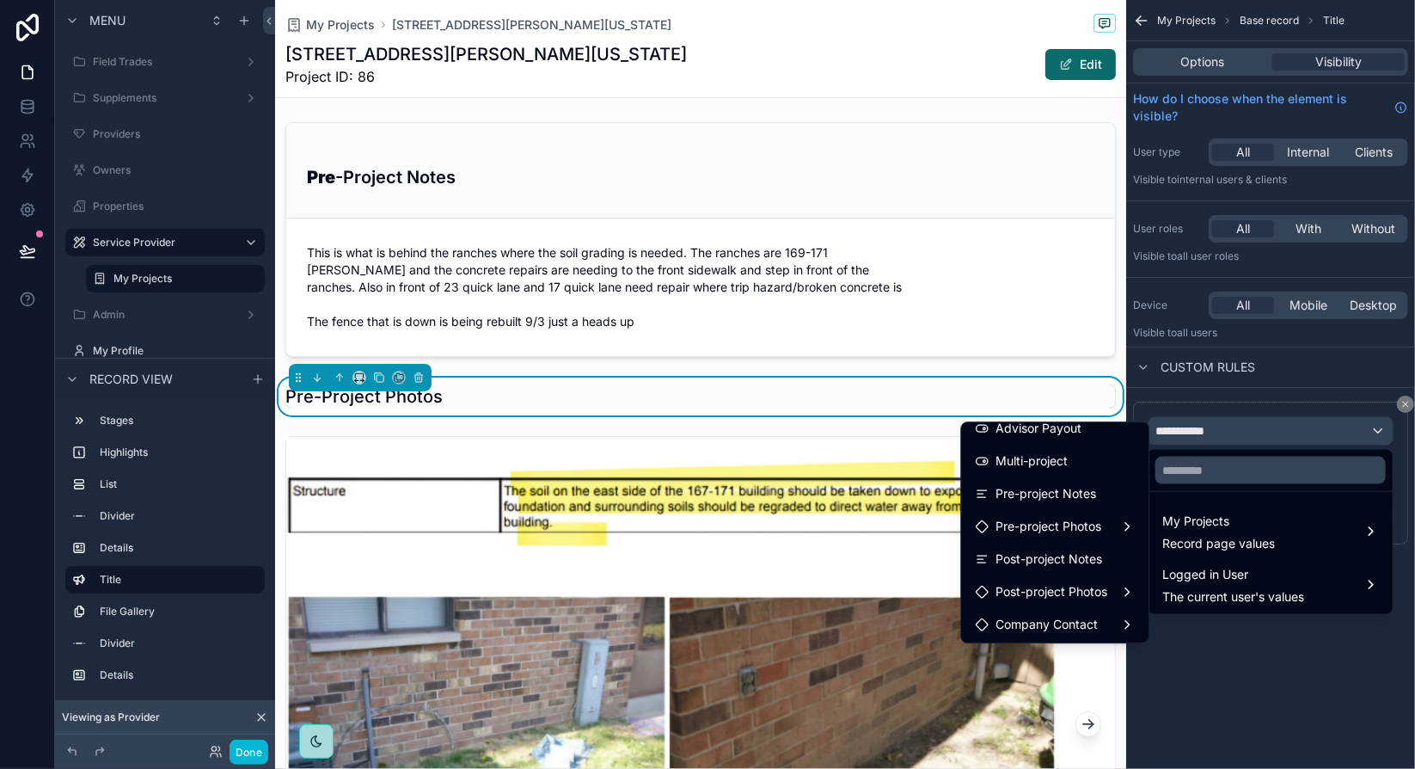
scroll to position [774, 0]
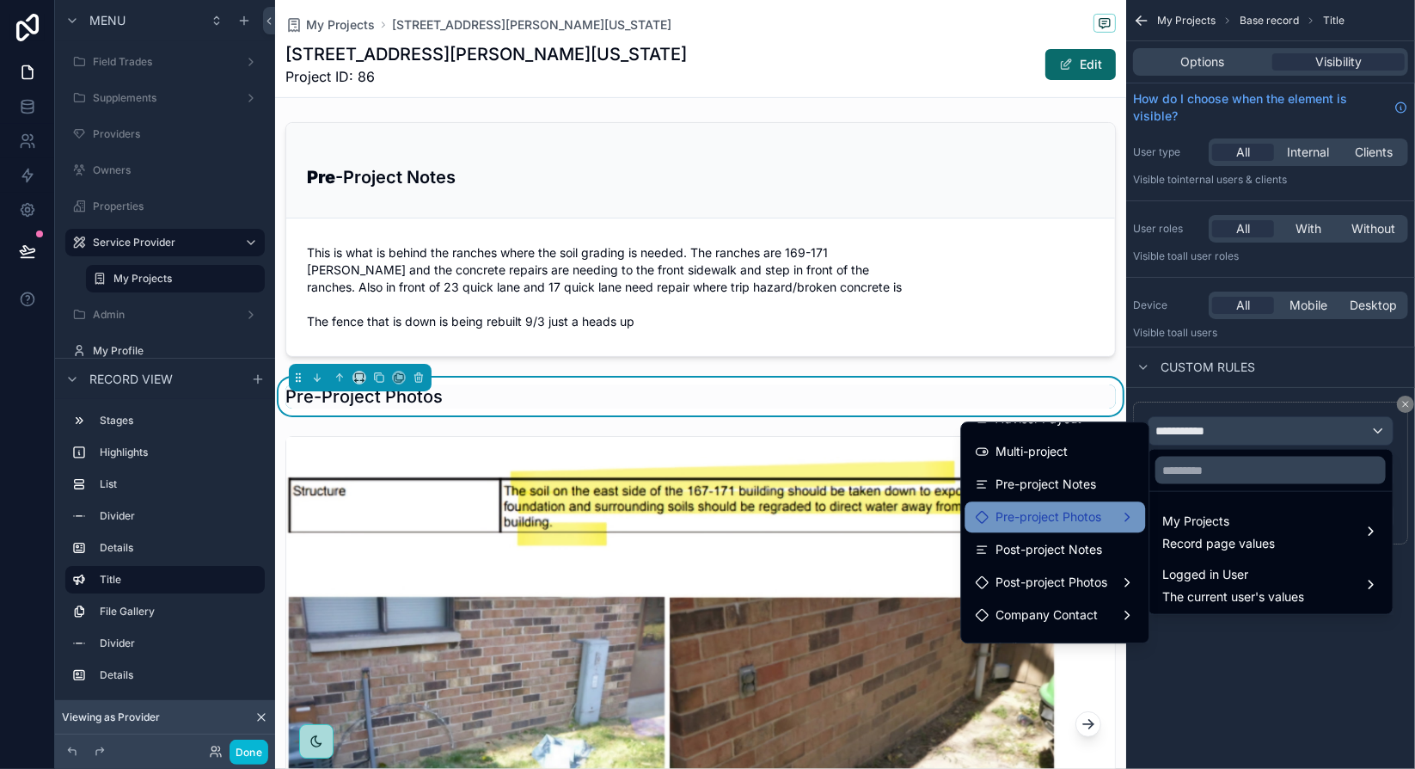
click at [1063, 513] on span "Pre-project Photos" at bounding box center [1048, 516] width 106 height 21
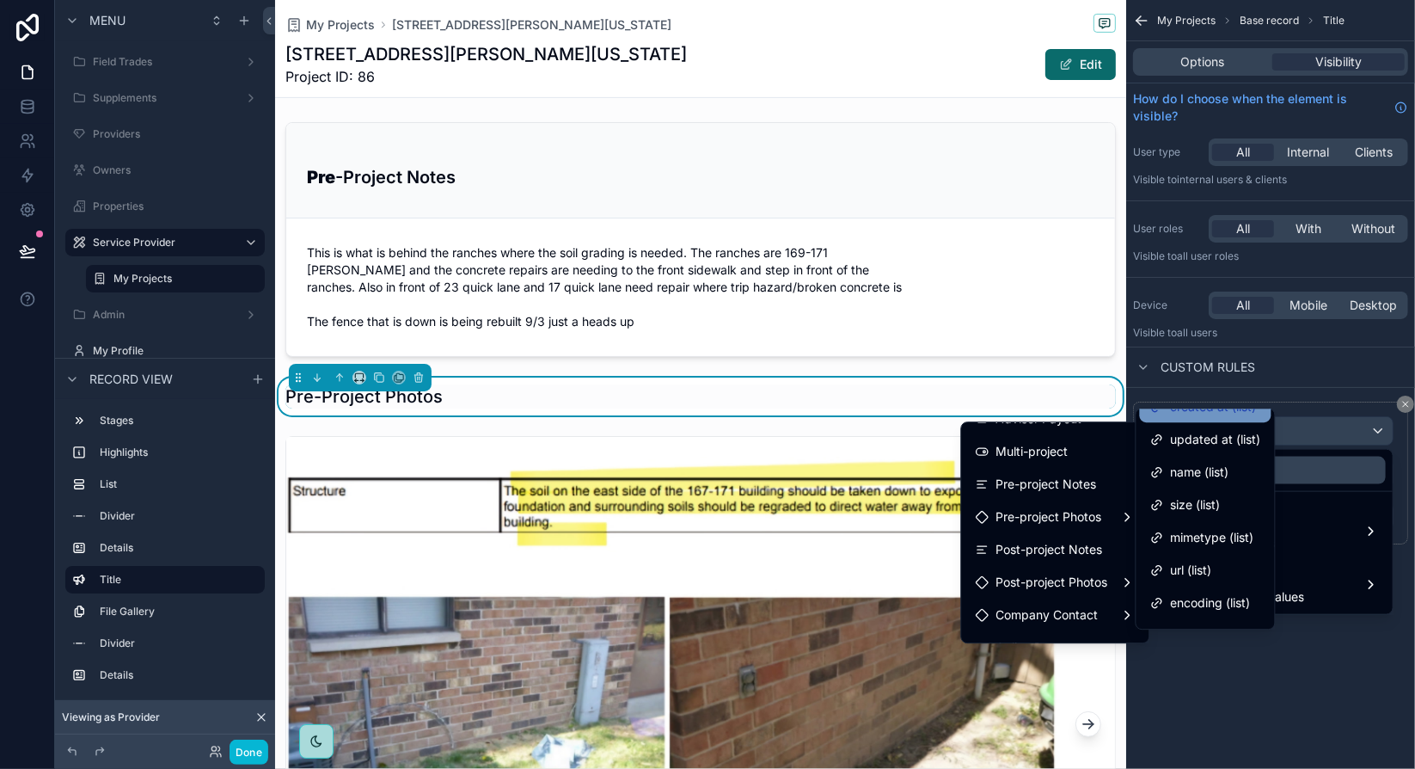
scroll to position [112, 0]
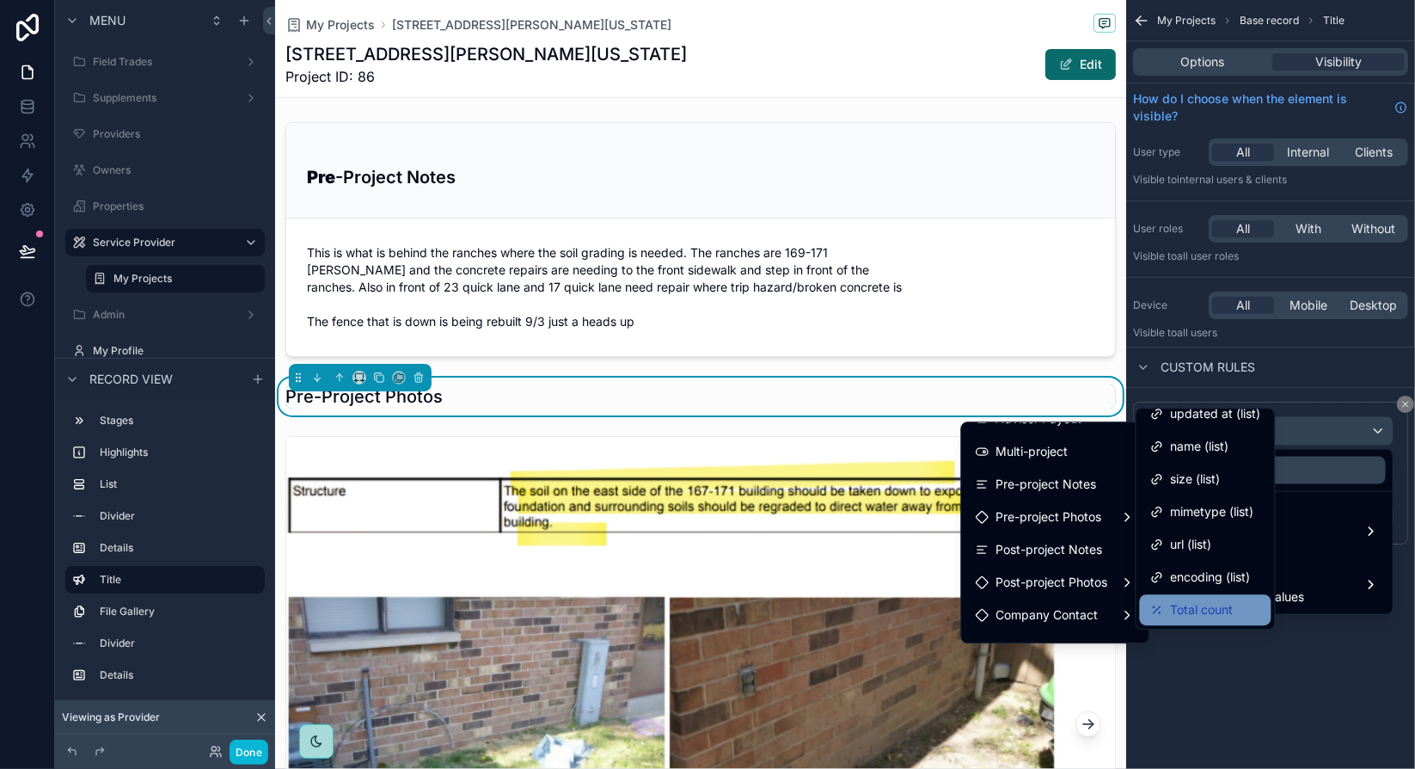
click at [1202, 607] on span "Total count" at bounding box center [1202, 609] width 63 height 21
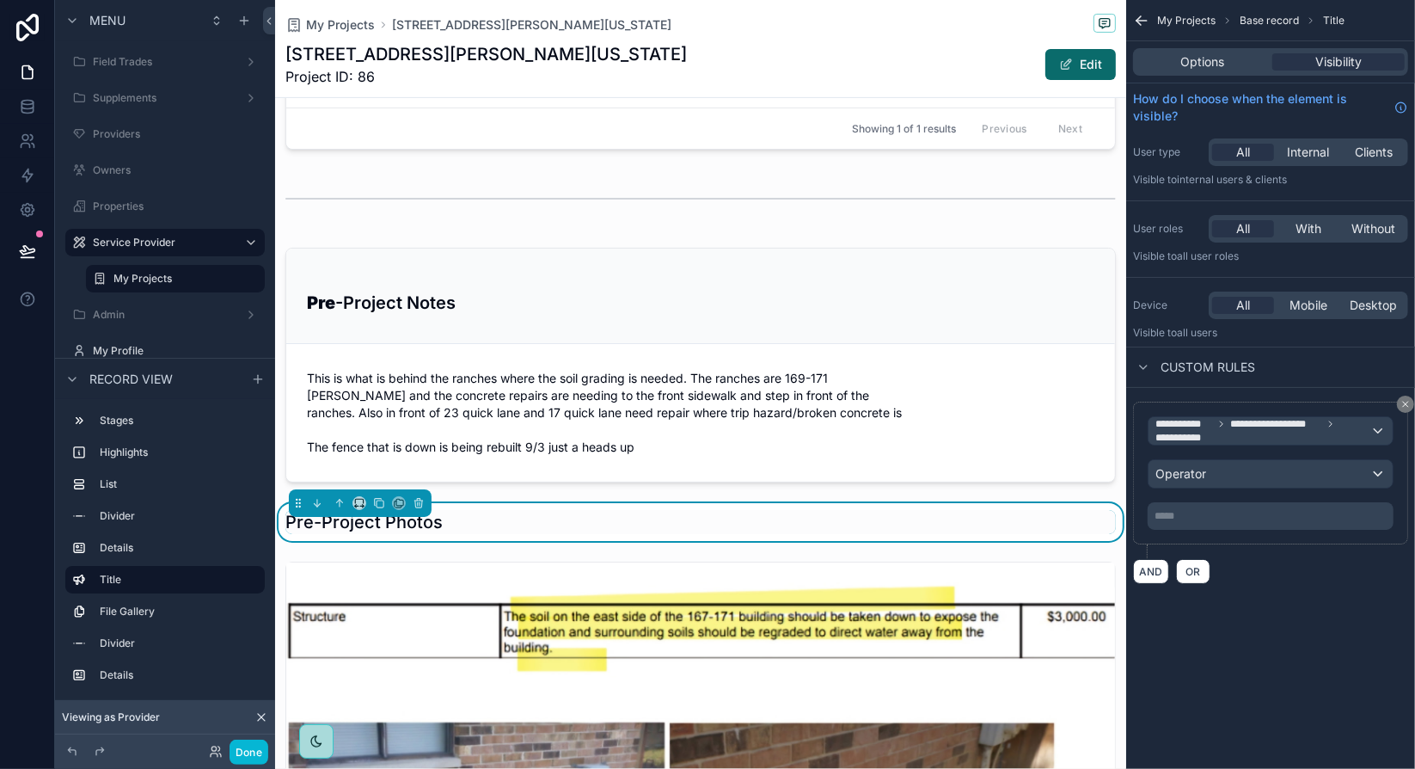
scroll to position [520, 0]
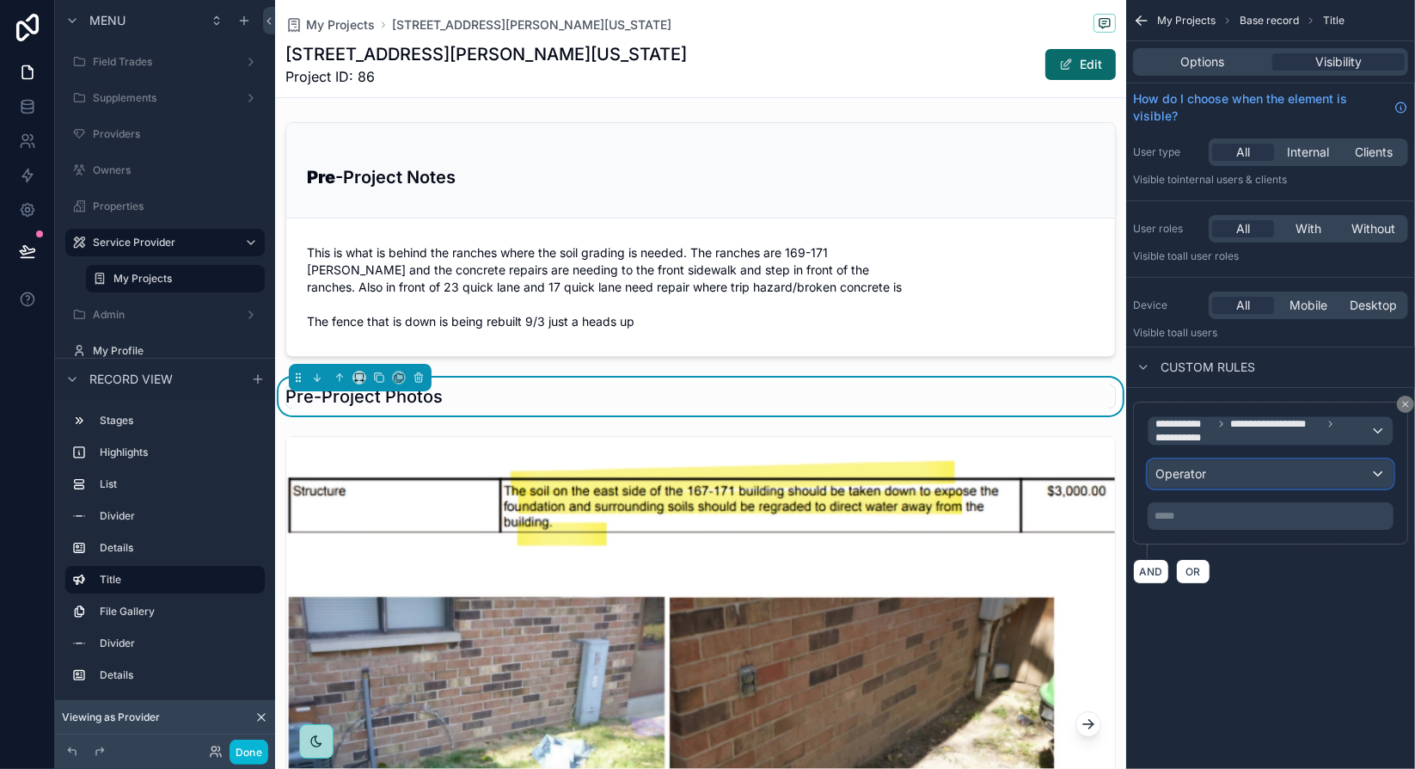
click at [1227, 475] on div "Operator" at bounding box center [1271, 474] width 244 height 28
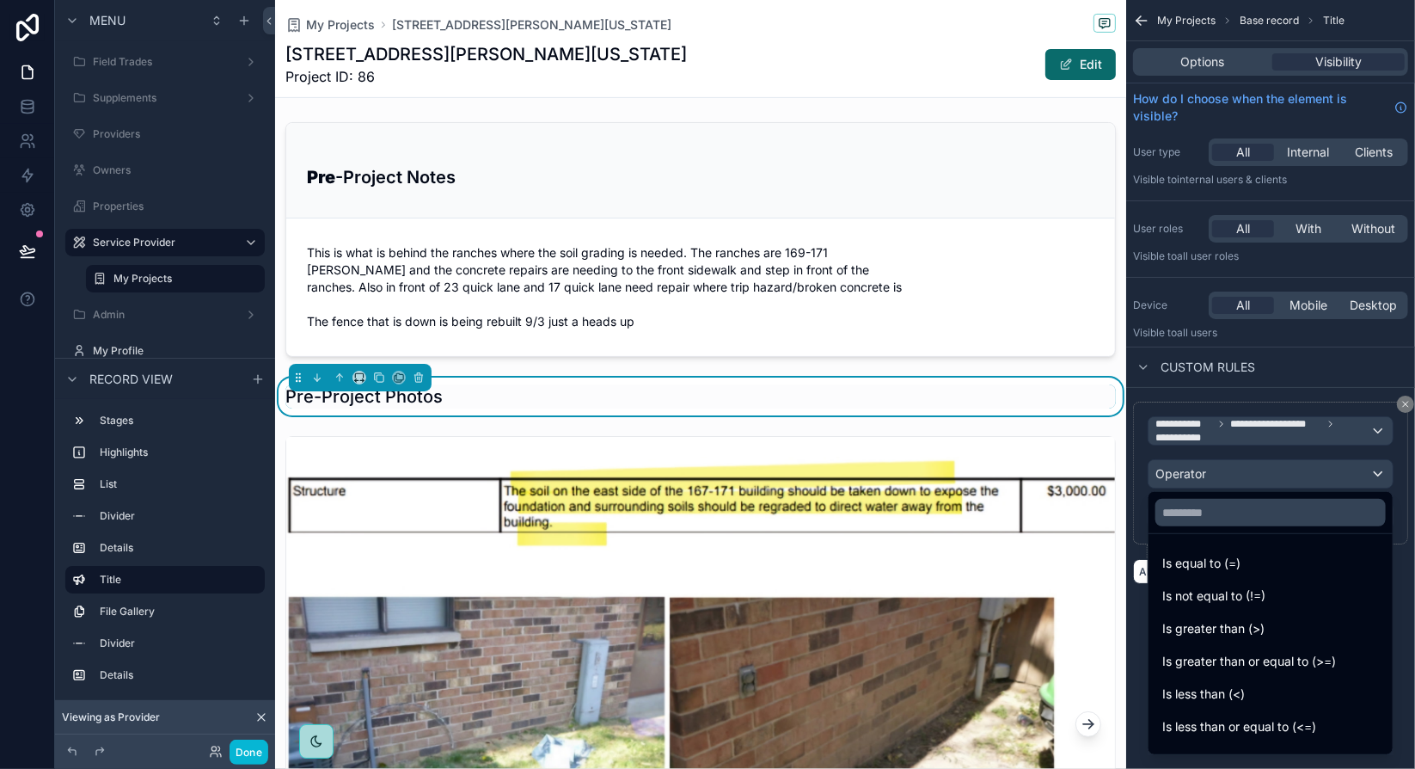
drag, startPoint x: 1265, startPoint y: 623, endPoint x: 1236, endPoint y: 532, distance: 95.7
click at [1265, 623] on div "Is greater than (>)" at bounding box center [1270, 628] width 217 height 21
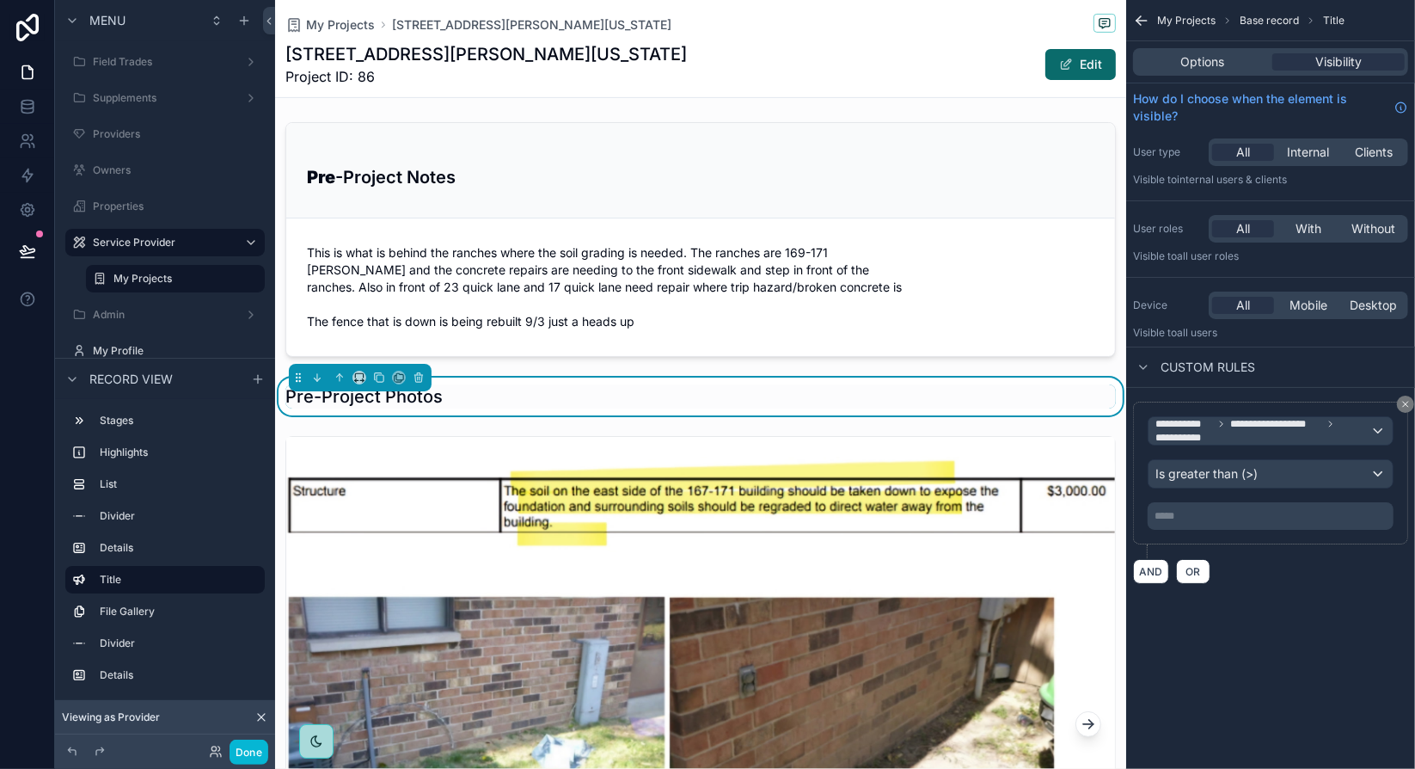
click at [1228, 512] on p "***** ﻿" at bounding box center [1273, 516] width 236 height 14
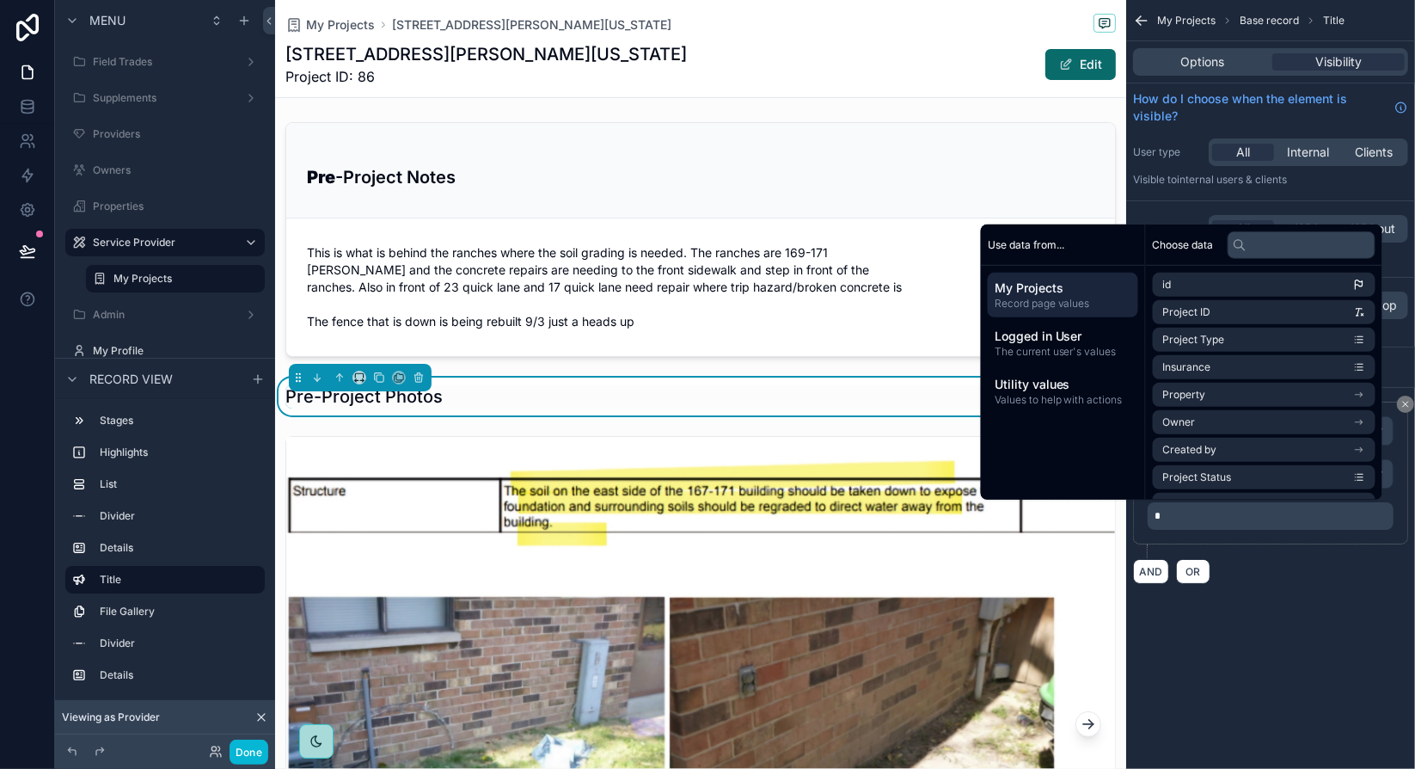
click at [1325, 603] on div "**********" at bounding box center [1270, 312] width 289 height 625
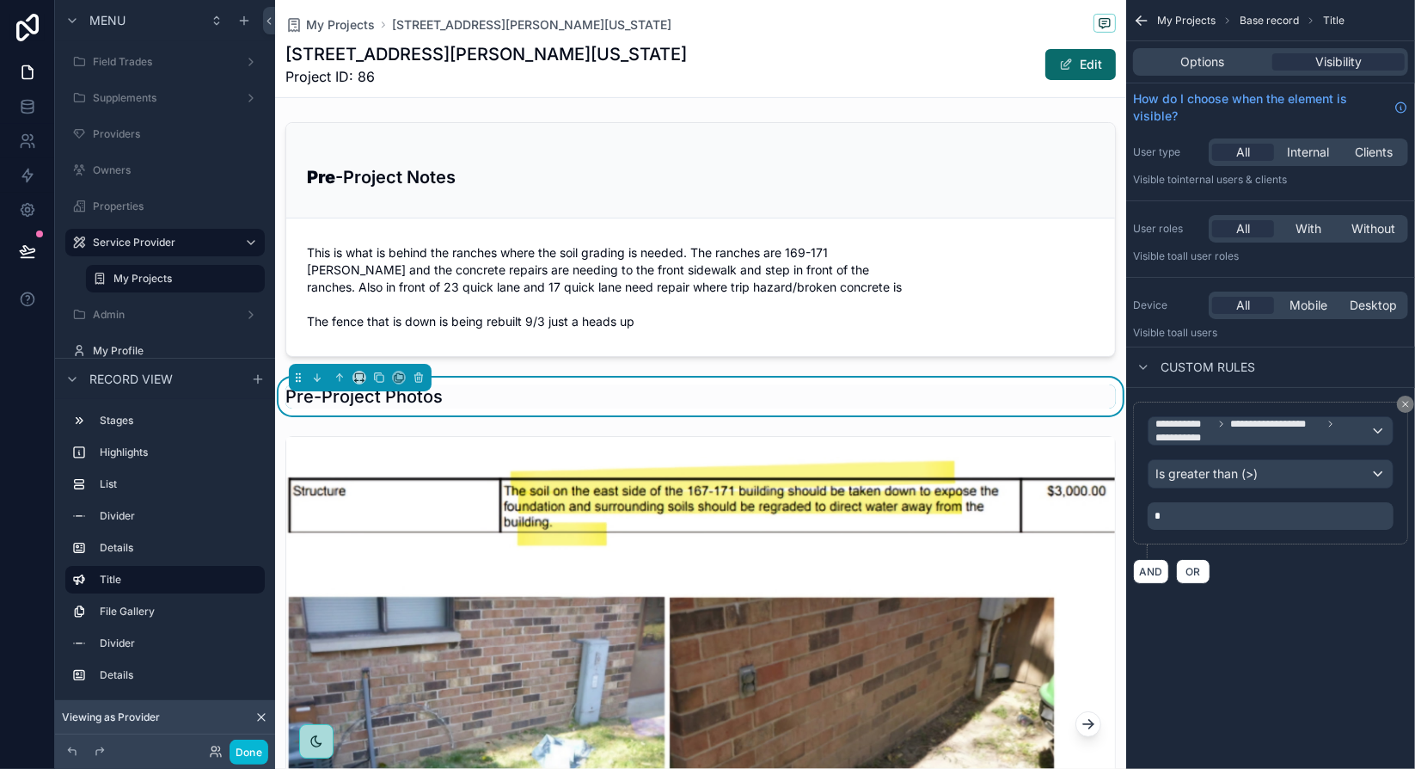
click at [1252, 518] on p "*" at bounding box center [1273, 516] width 236 height 14
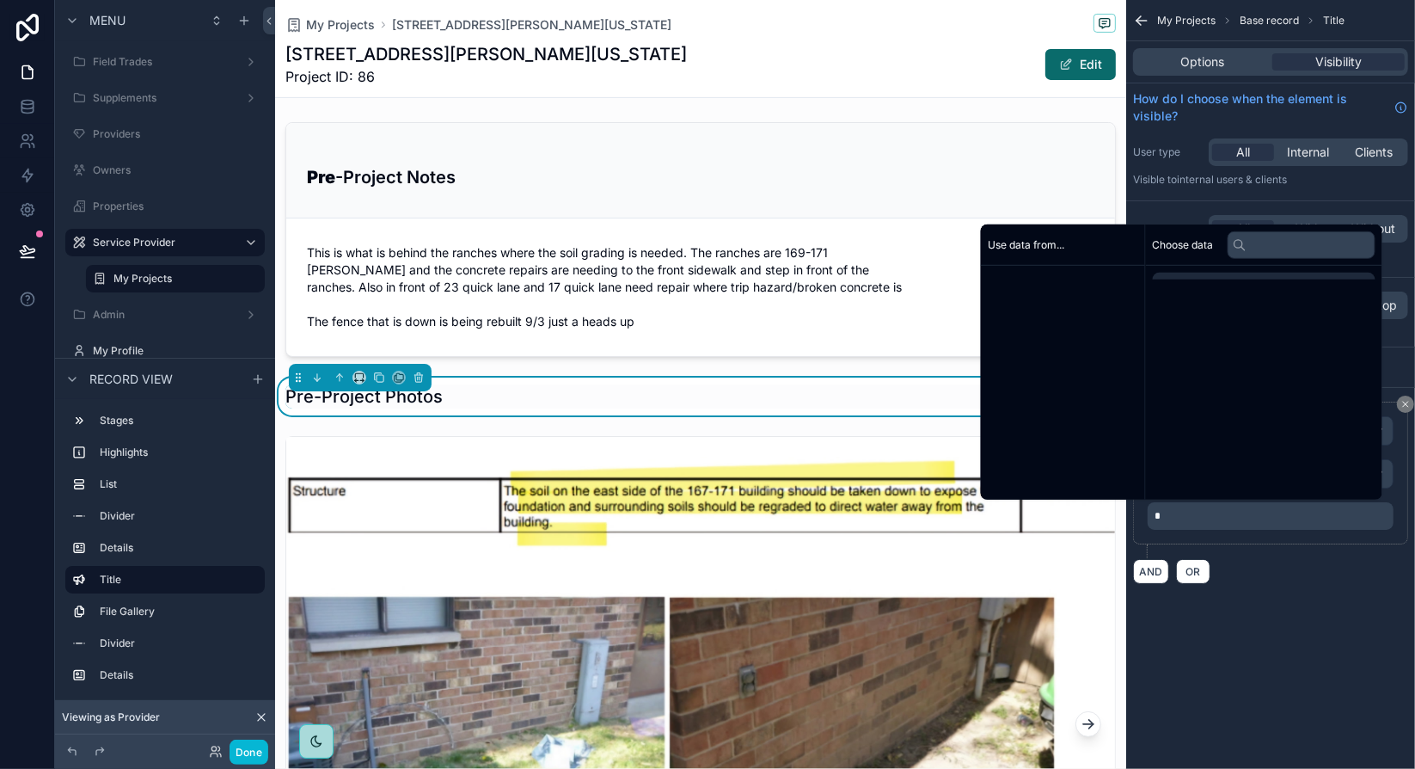
click at [1252, 518] on p "*" at bounding box center [1273, 516] width 236 height 14
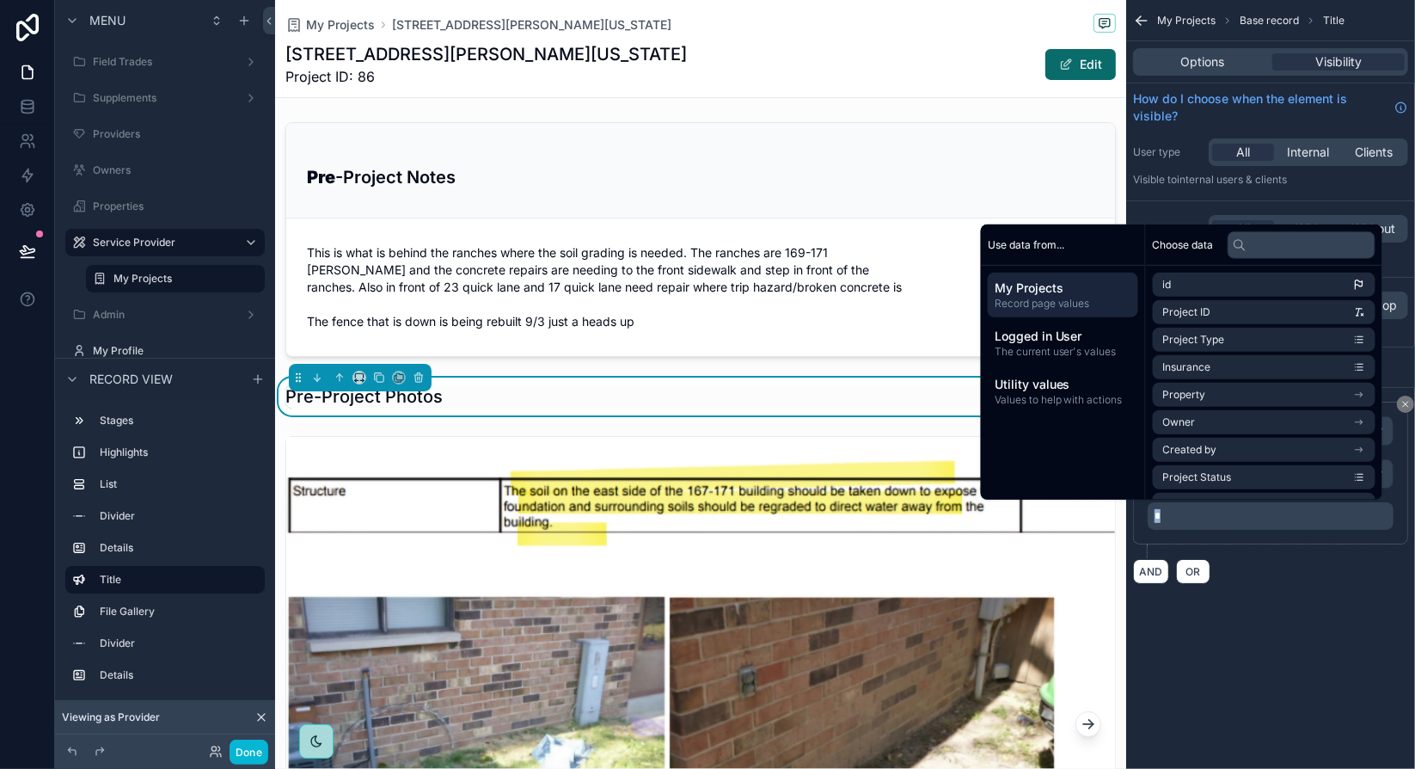
click at [1252, 518] on p "*" at bounding box center [1273, 516] width 236 height 14
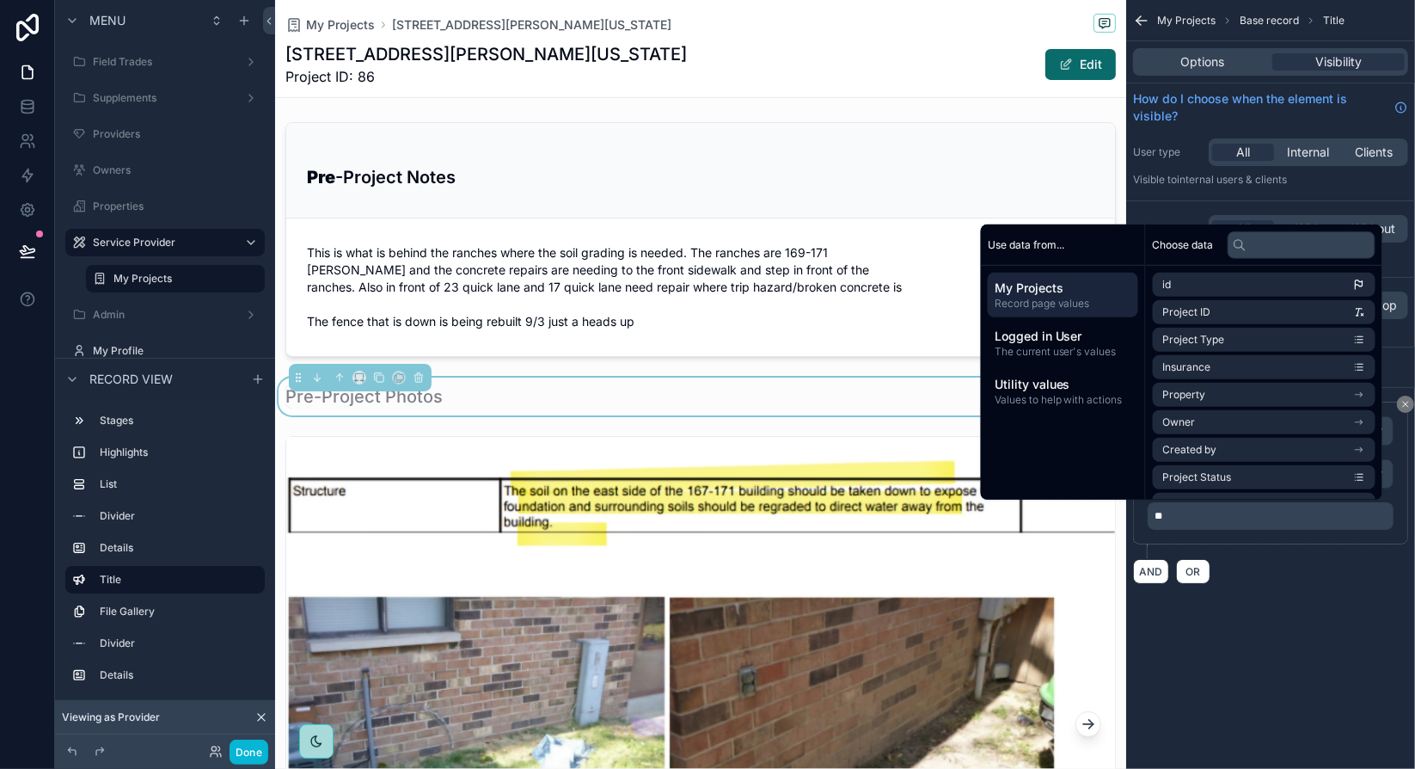
click at [1295, 600] on div "**********" at bounding box center [1270, 312] width 289 height 625
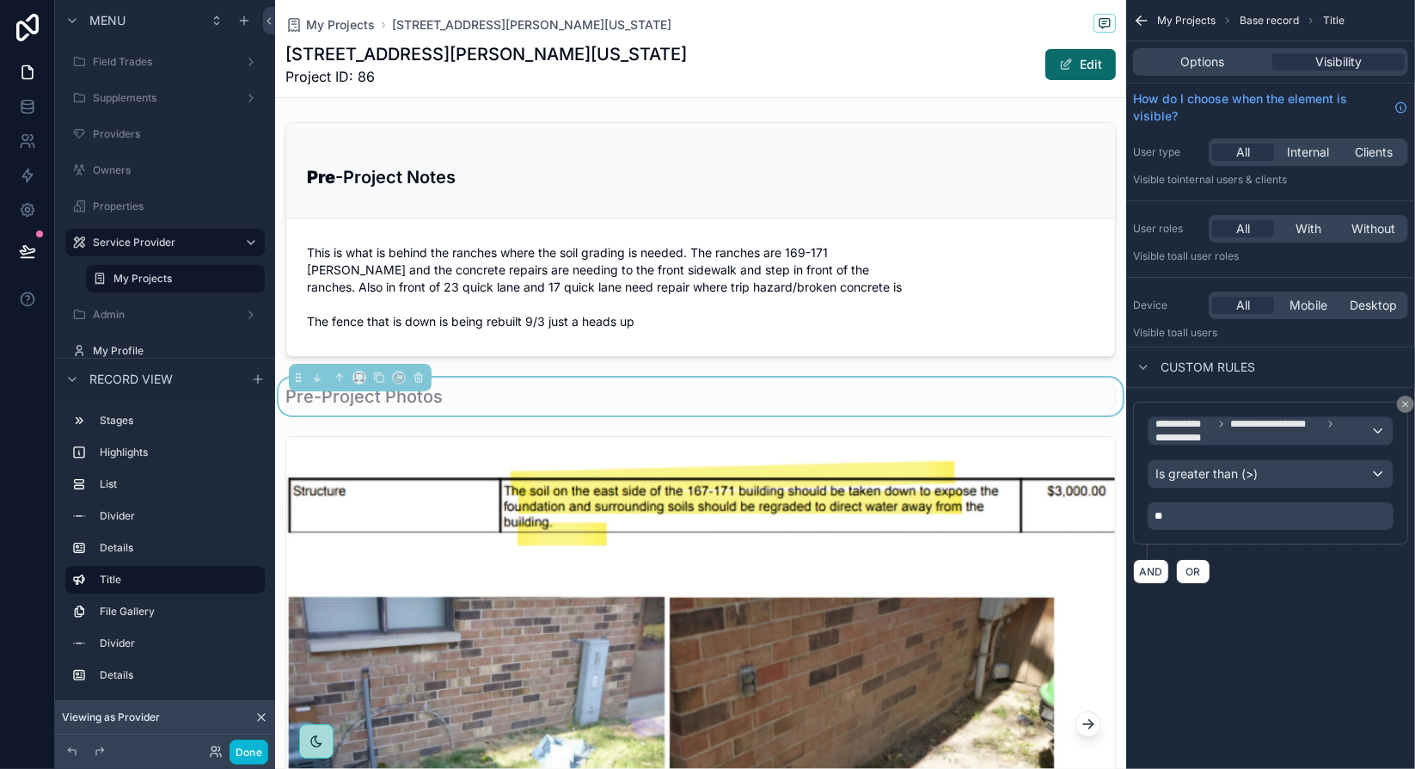
click at [1189, 511] on p "**" at bounding box center [1273, 516] width 236 height 14
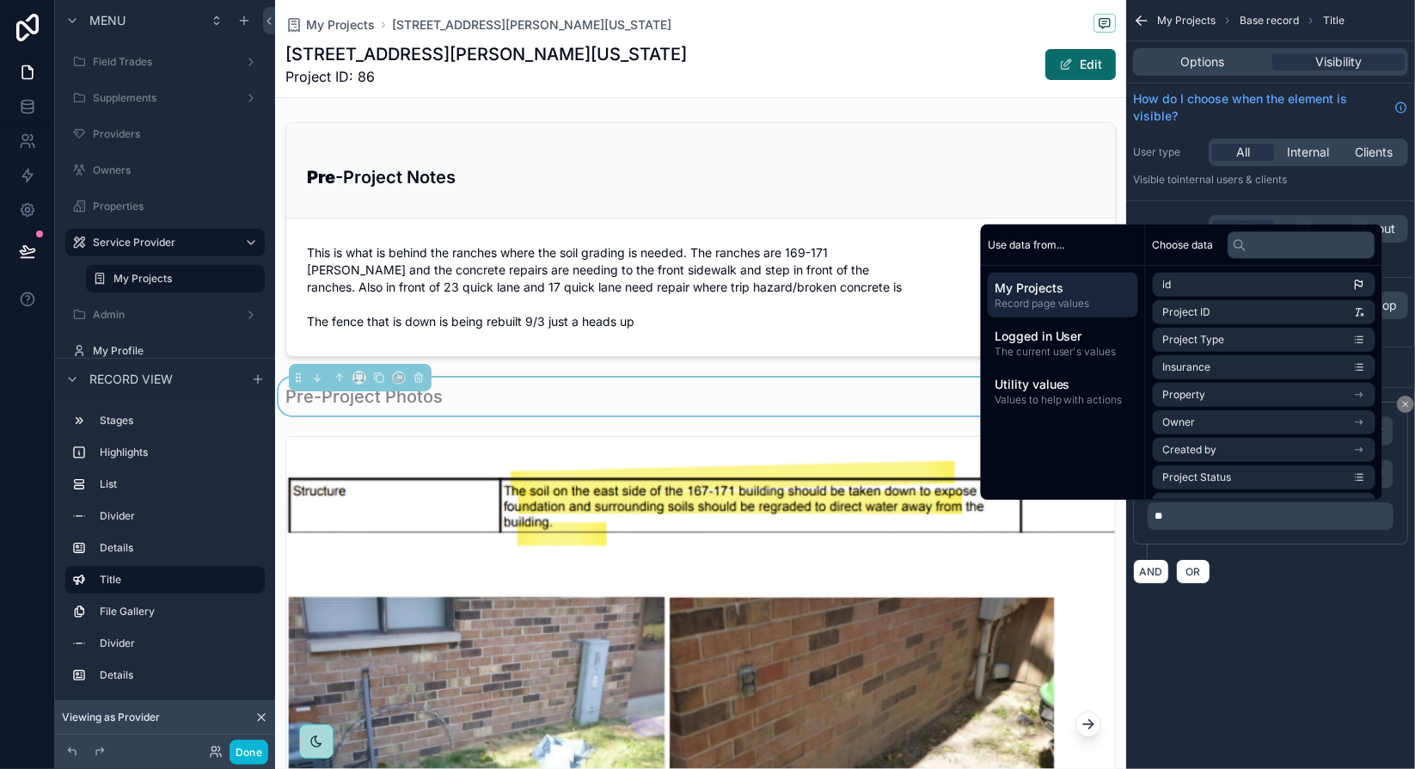
click at [1189, 511] on p "**" at bounding box center [1273, 516] width 236 height 14
click at [1159, 511] on span "**" at bounding box center [1159, 516] width 8 height 10
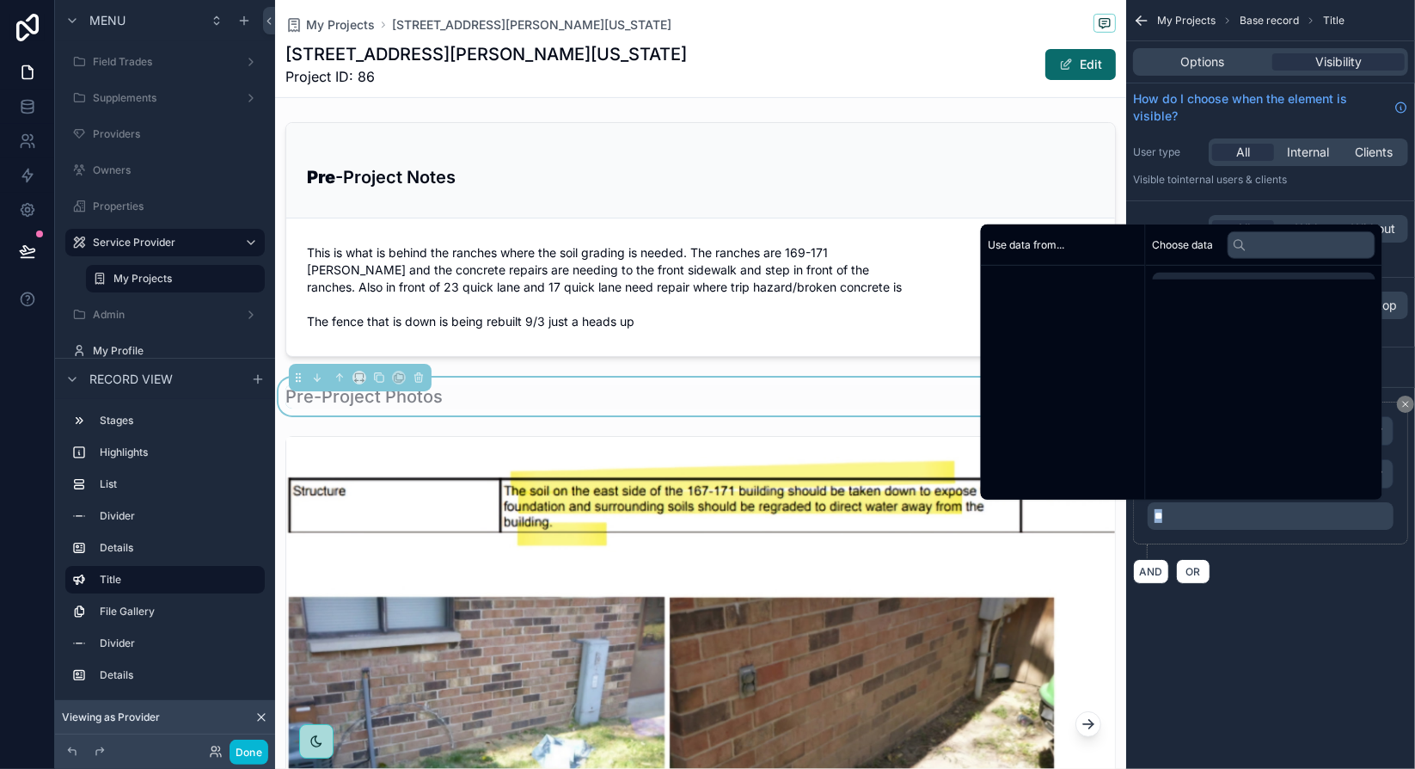
click at [1159, 511] on span "**" at bounding box center [1159, 516] width 8 height 10
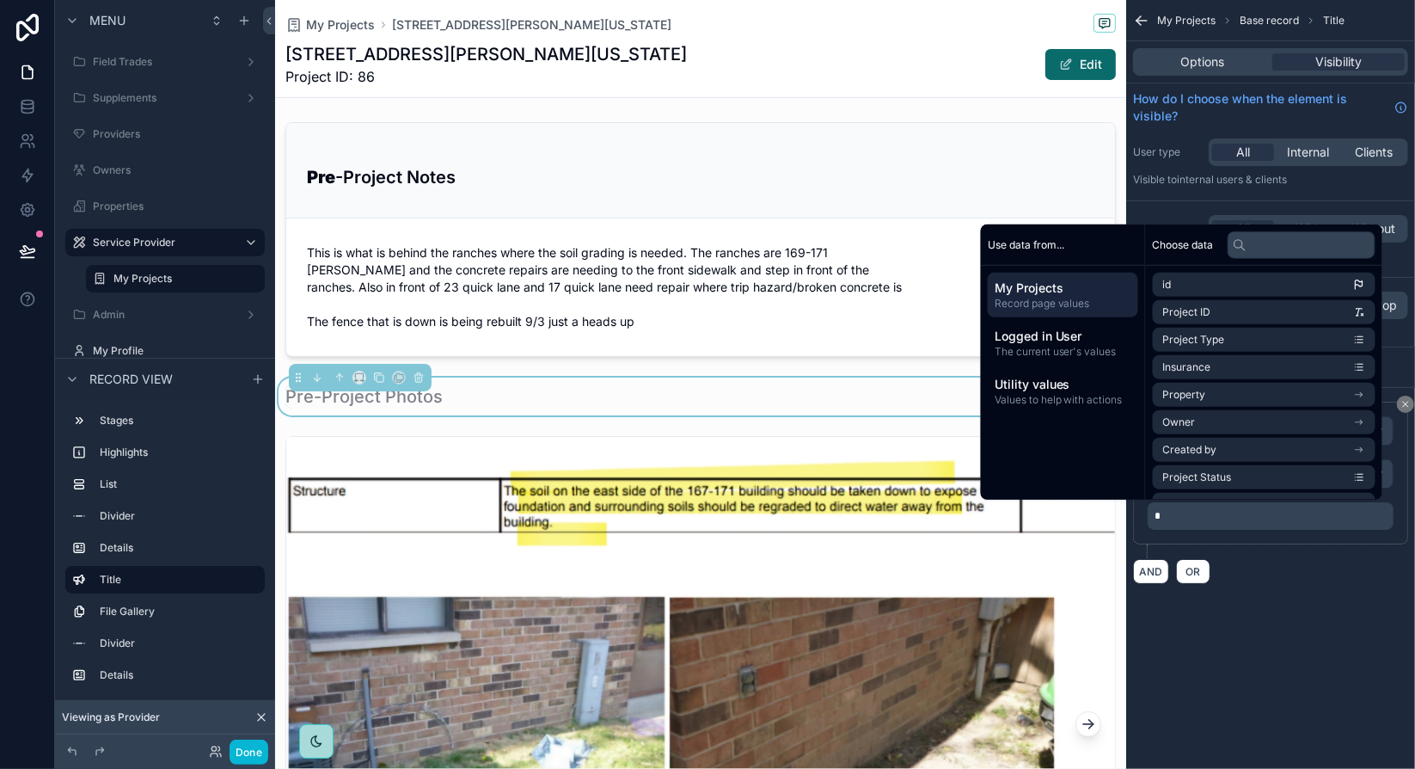
click at [1319, 594] on div "**********" at bounding box center [1270, 312] width 289 height 625
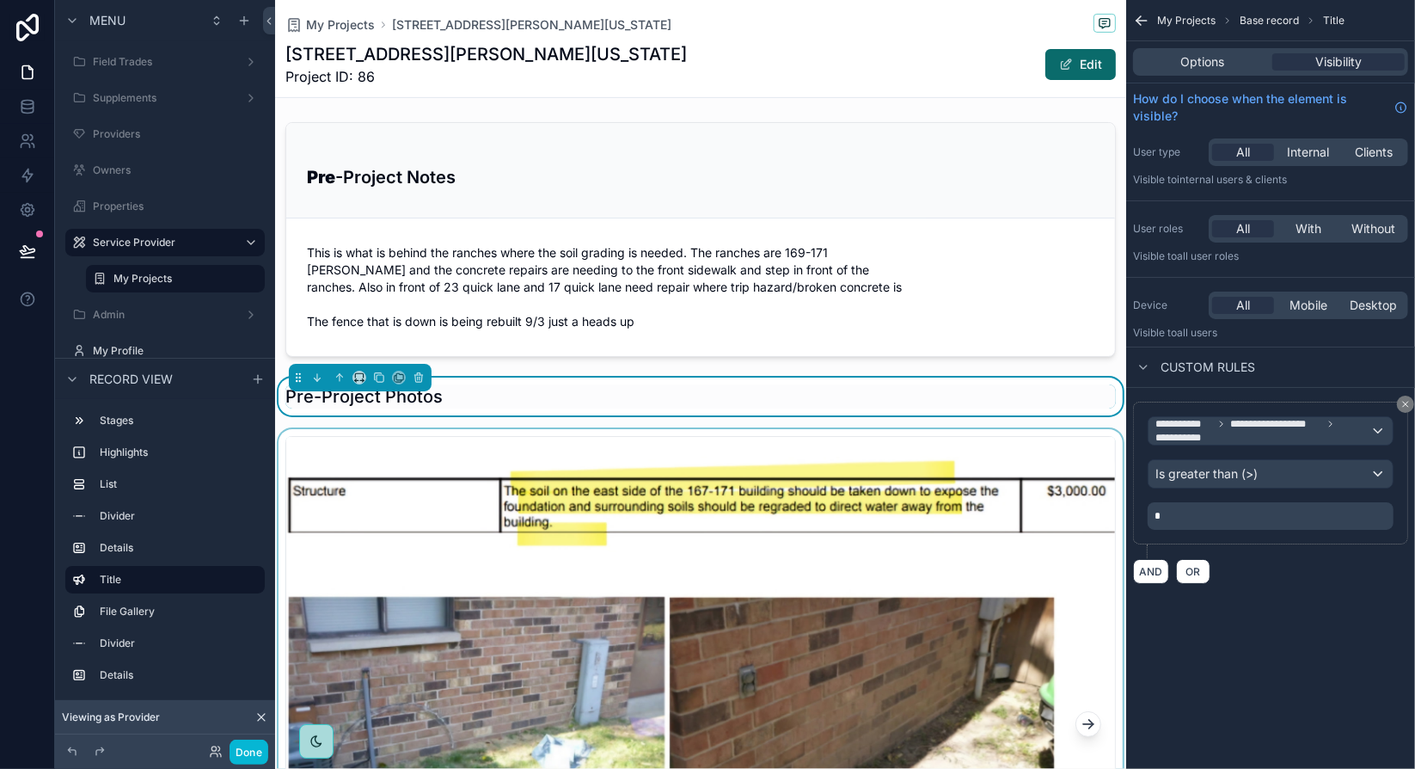
click at [1077, 445] on div "scrollable content" at bounding box center [1088, 724] width 26 height 575
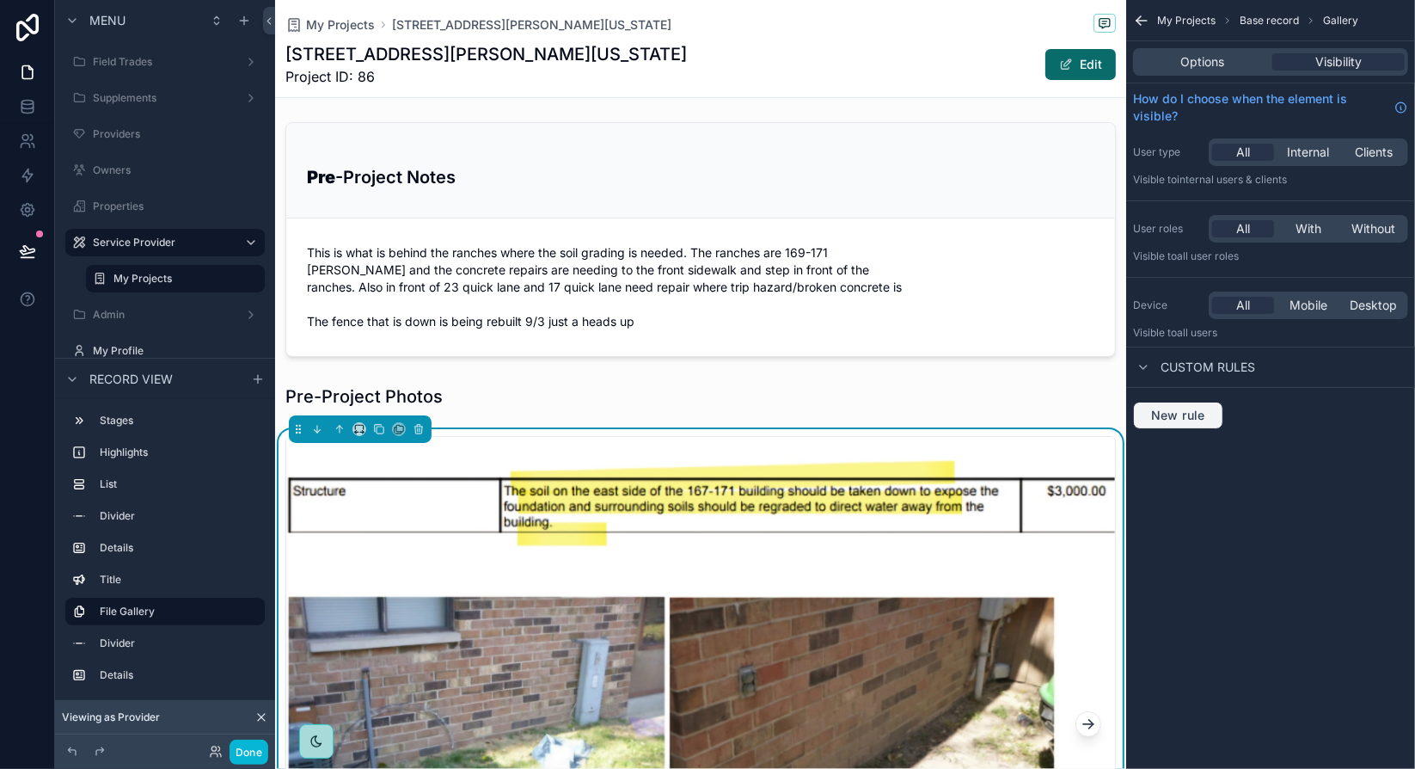
click at [1196, 421] on button "New rule" at bounding box center [1178, 415] width 90 height 28
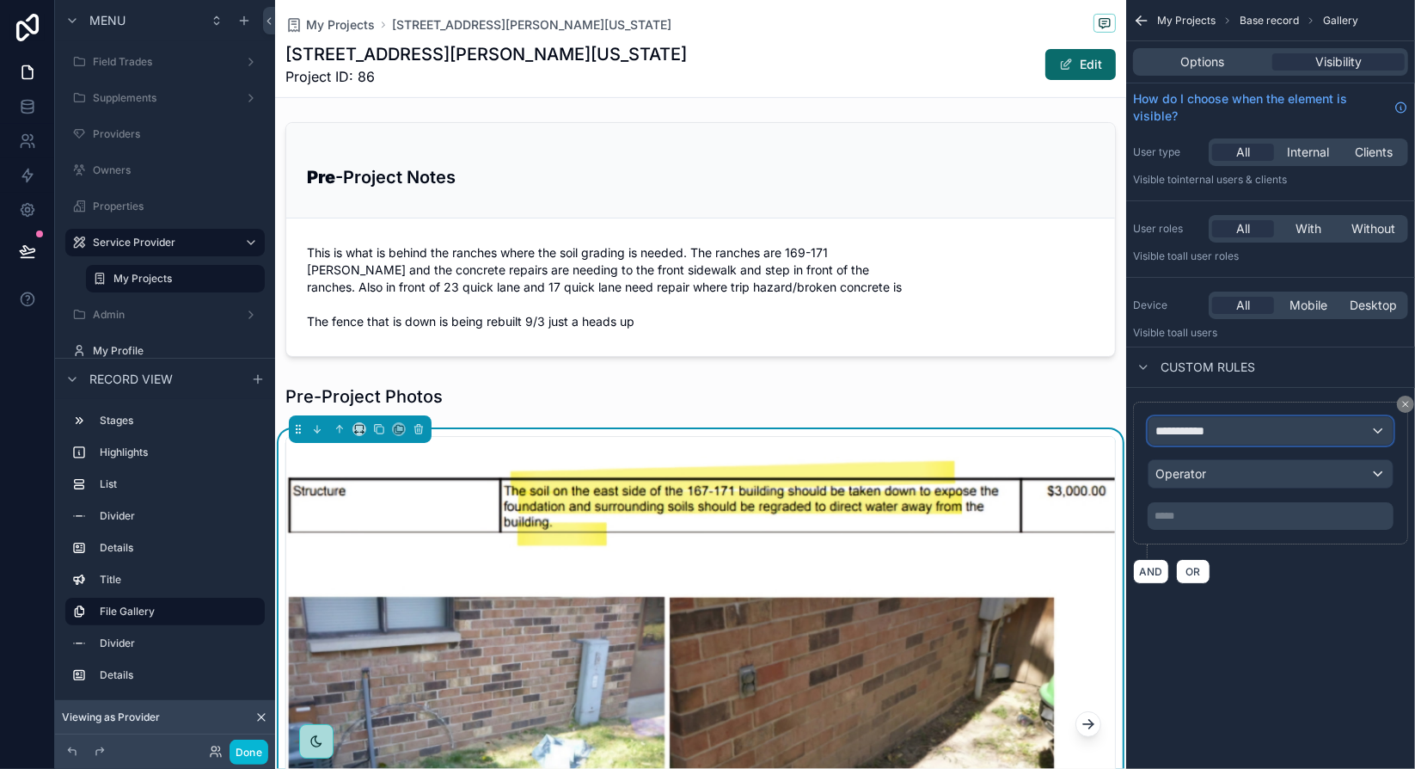
click at [1221, 427] on div "**********" at bounding box center [1271, 431] width 244 height 28
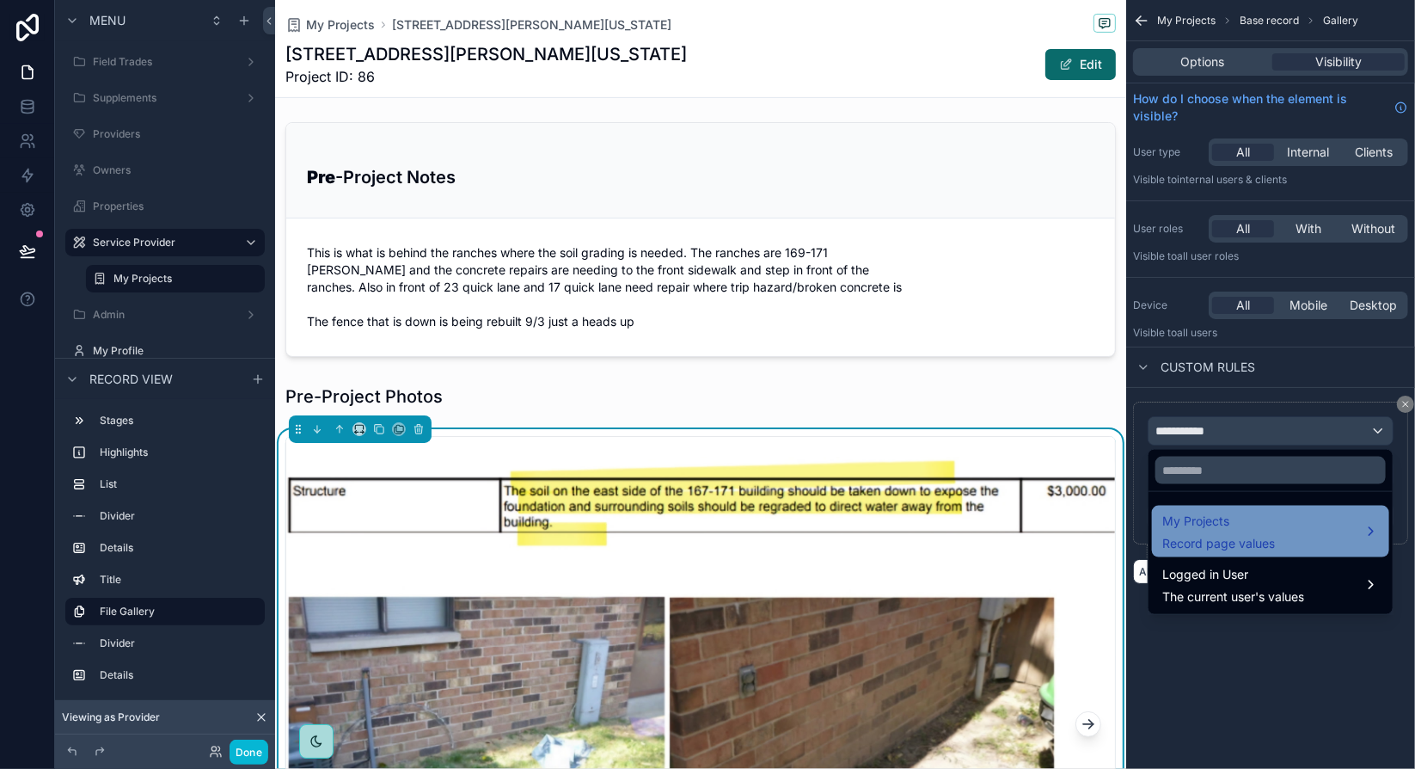
click at [1222, 521] on span "My Projects" at bounding box center [1218, 521] width 113 height 21
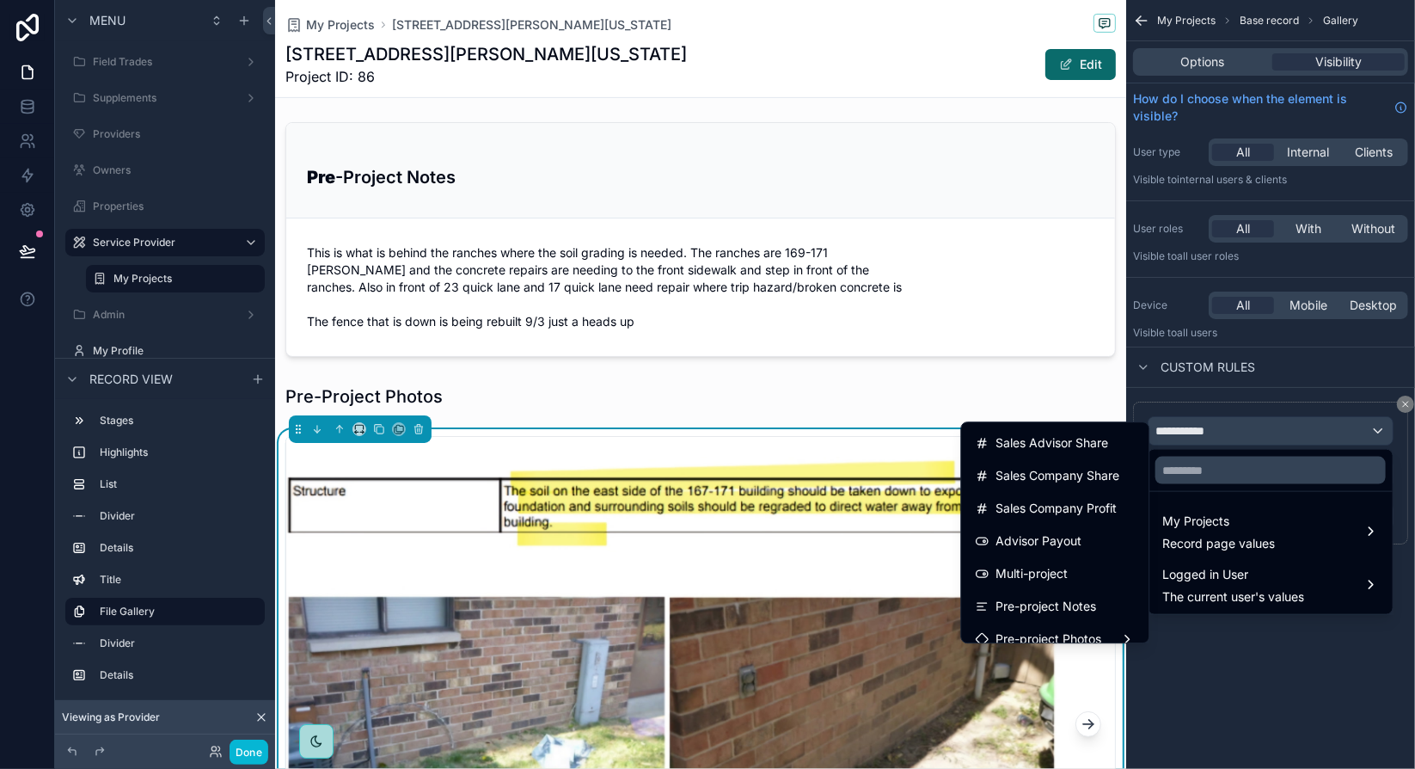
scroll to position [774, 0]
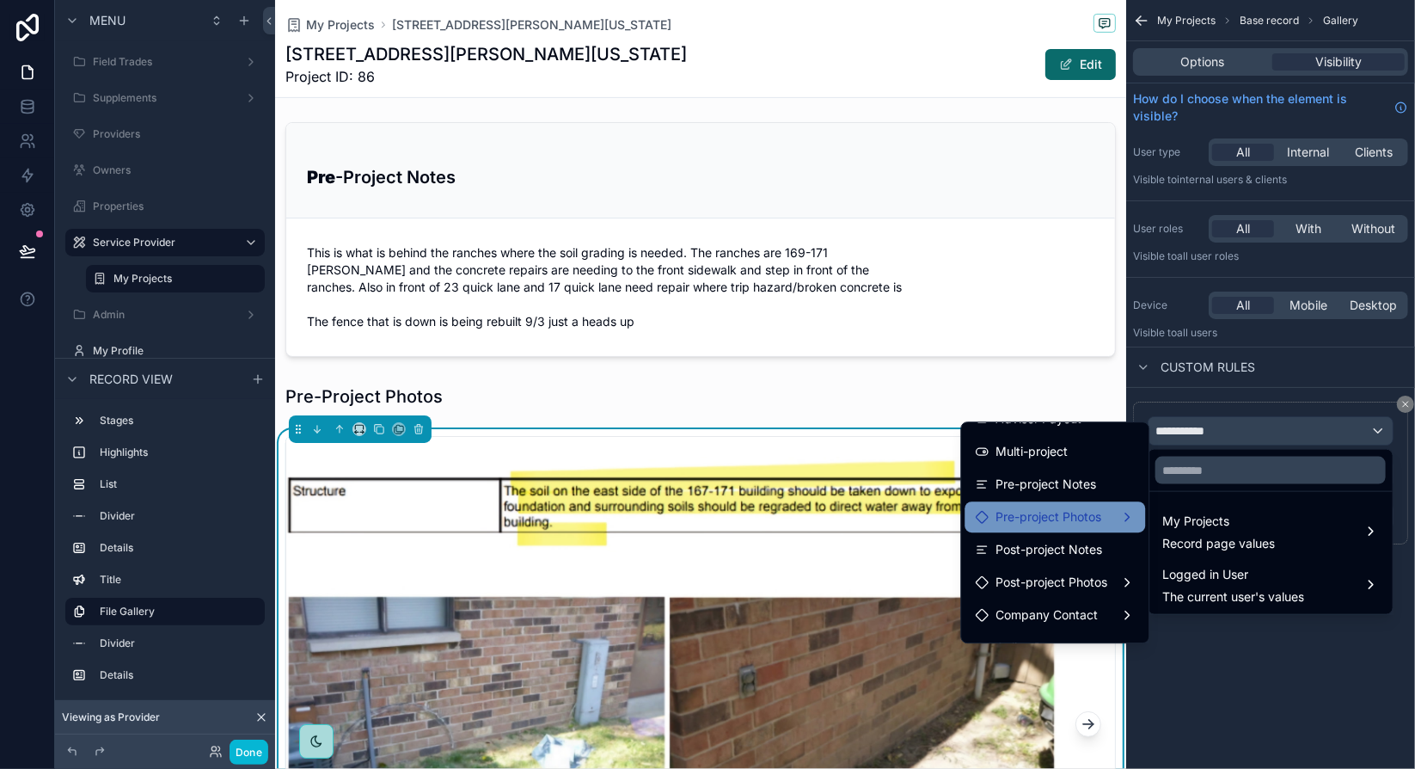
click at [1084, 519] on span "Pre-project Photos" at bounding box center [1048, 516] width 106 height 21
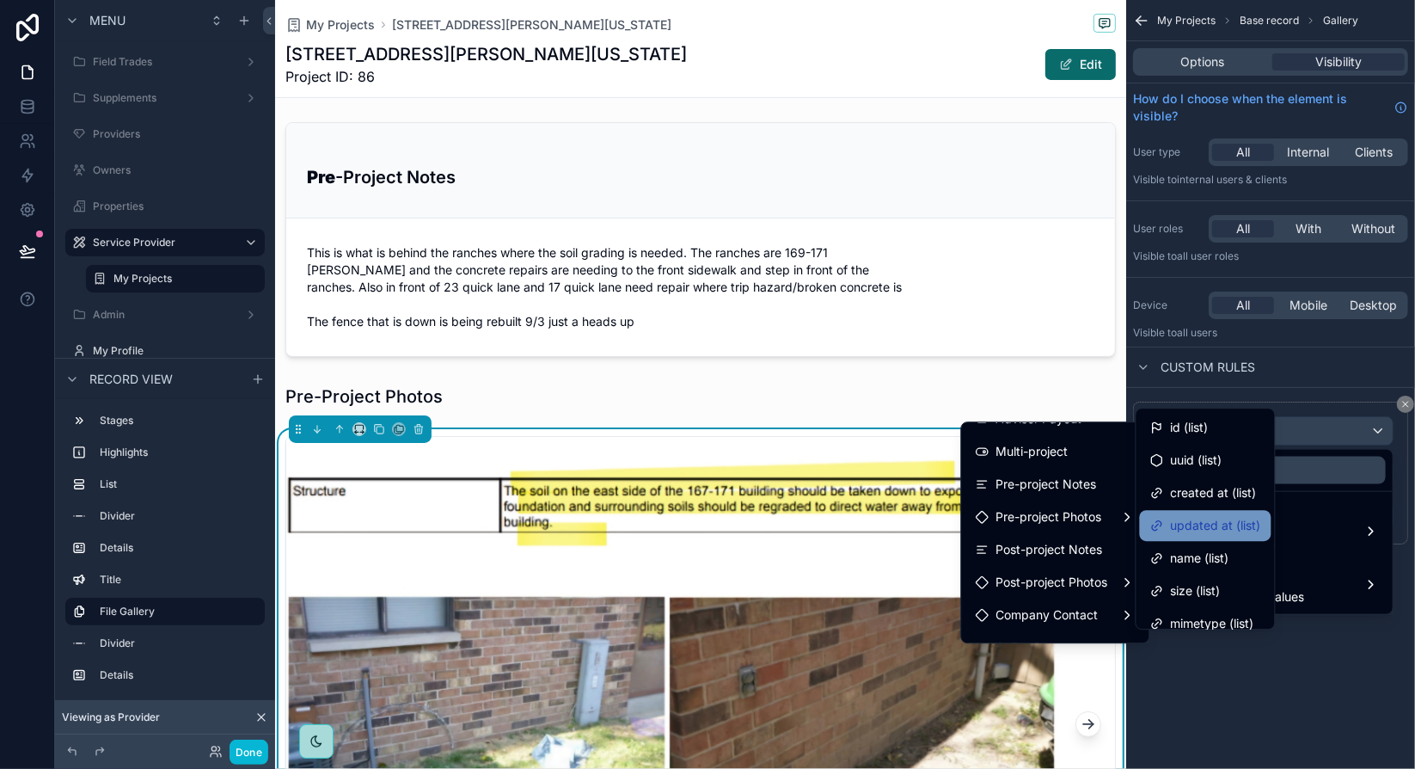
scroll to position [112, 0]
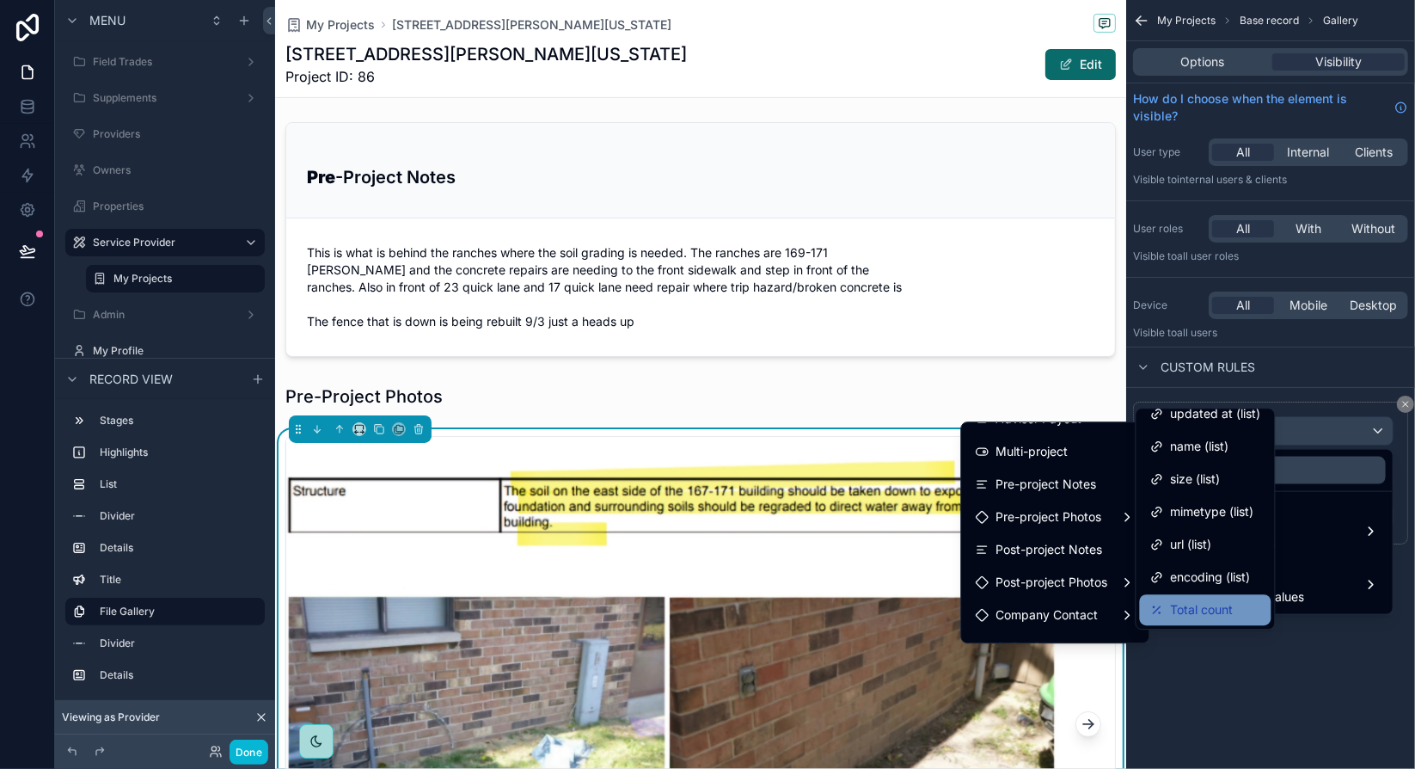
click at [1192, 601] on span "Total count" at bounding box center [1202, 609] width 63 height 21
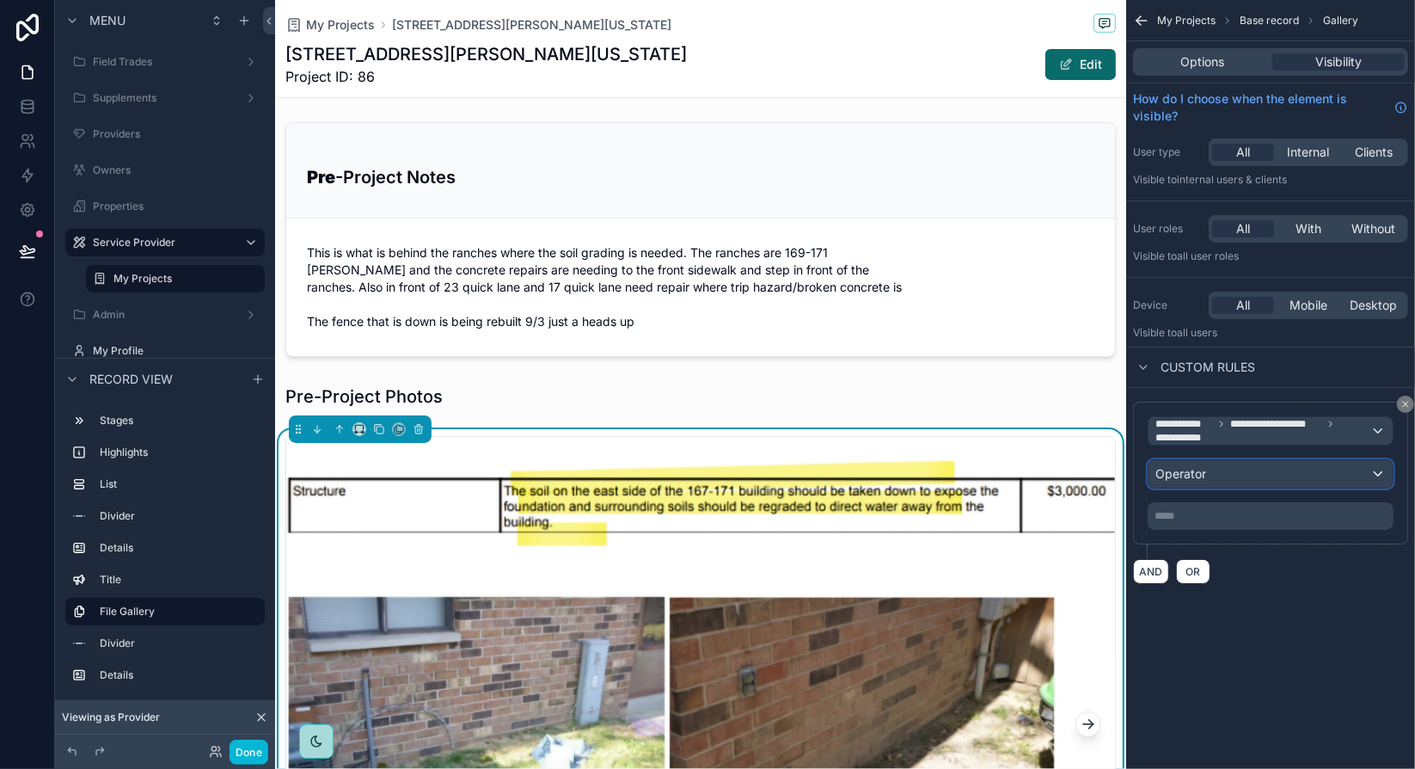
click at [1210, 473] on div "Operator" at bounding box center [1271, 474] width 244 height 28
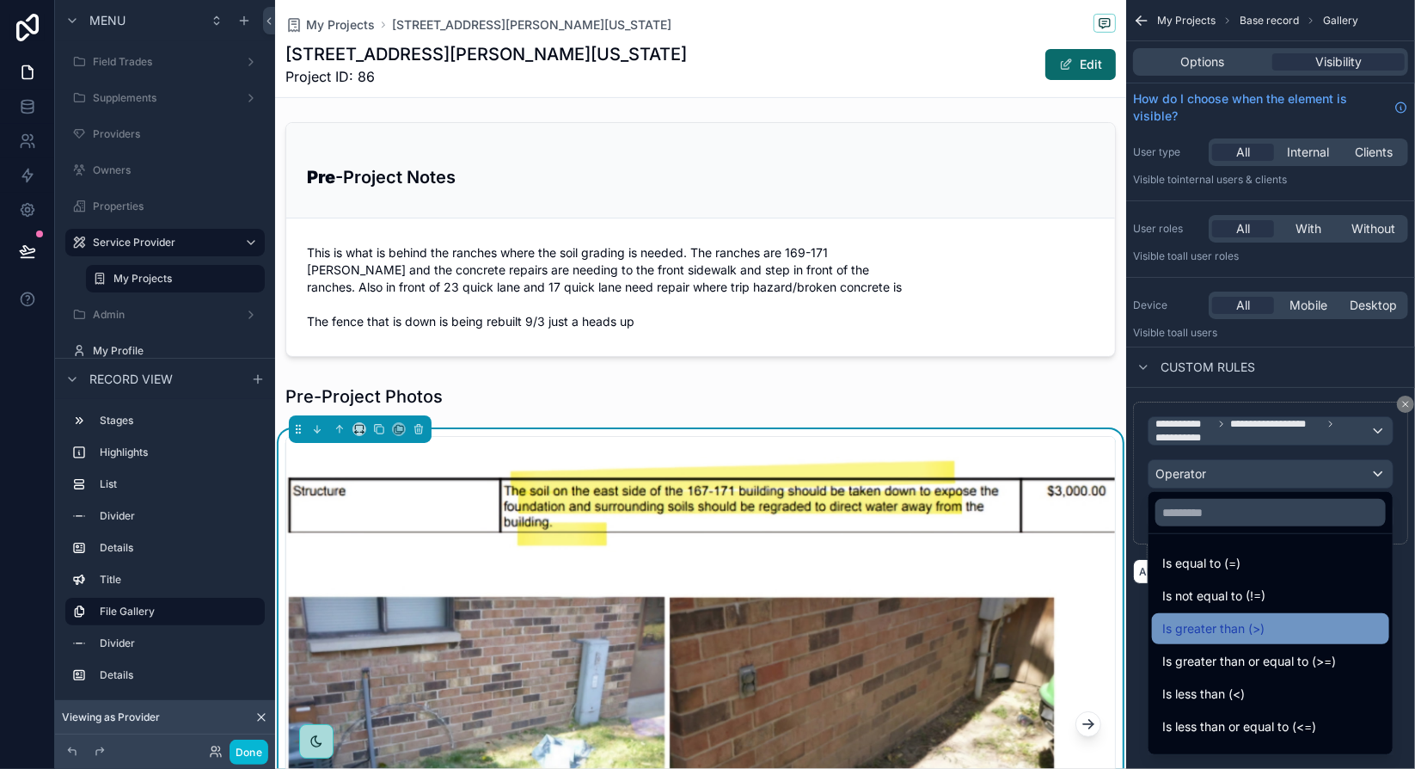
click at [1236, 629] on span "Is greater than (>)" at bounding box center [1213, 628] width 102 height 21
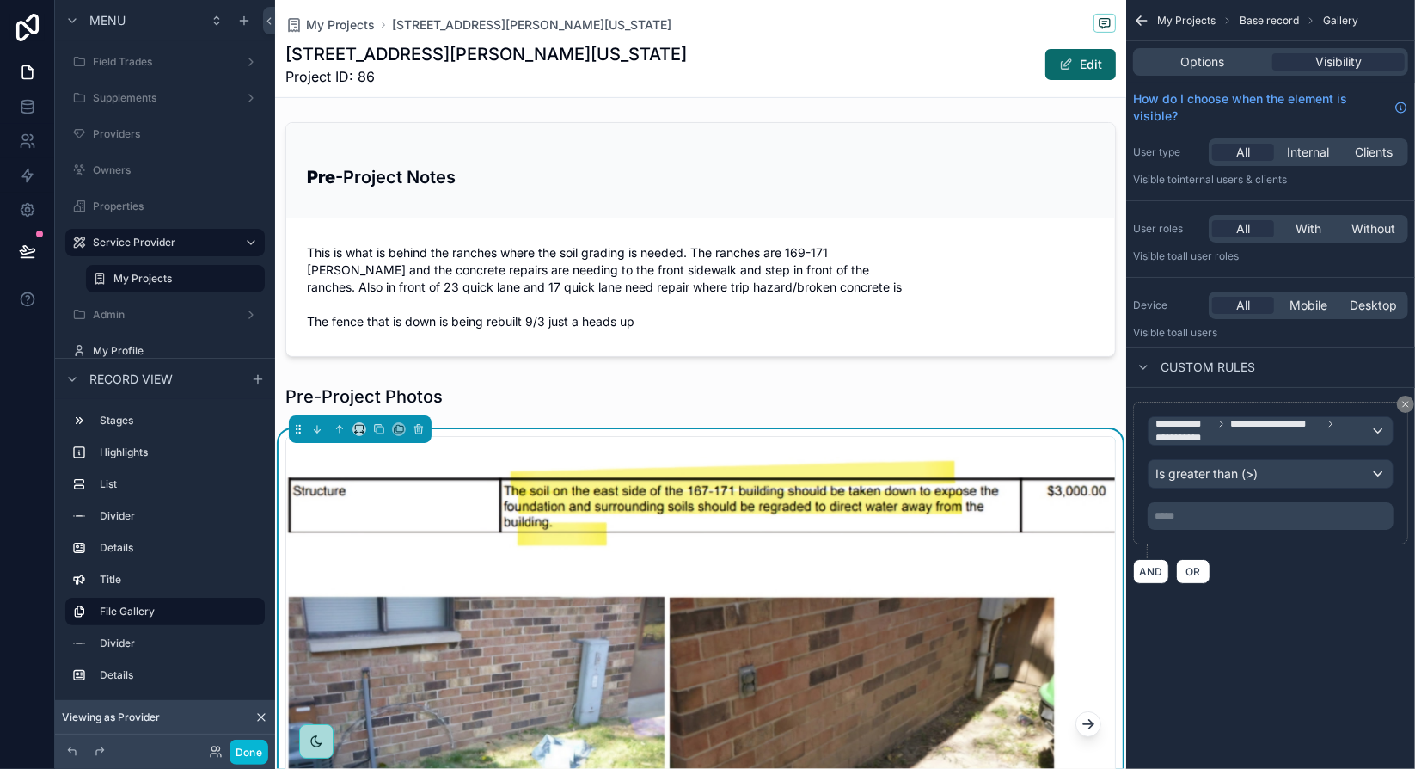
click at [1191, 512] on p "***** ﻿" at bounding box center [1273, 516] width 236 height 14
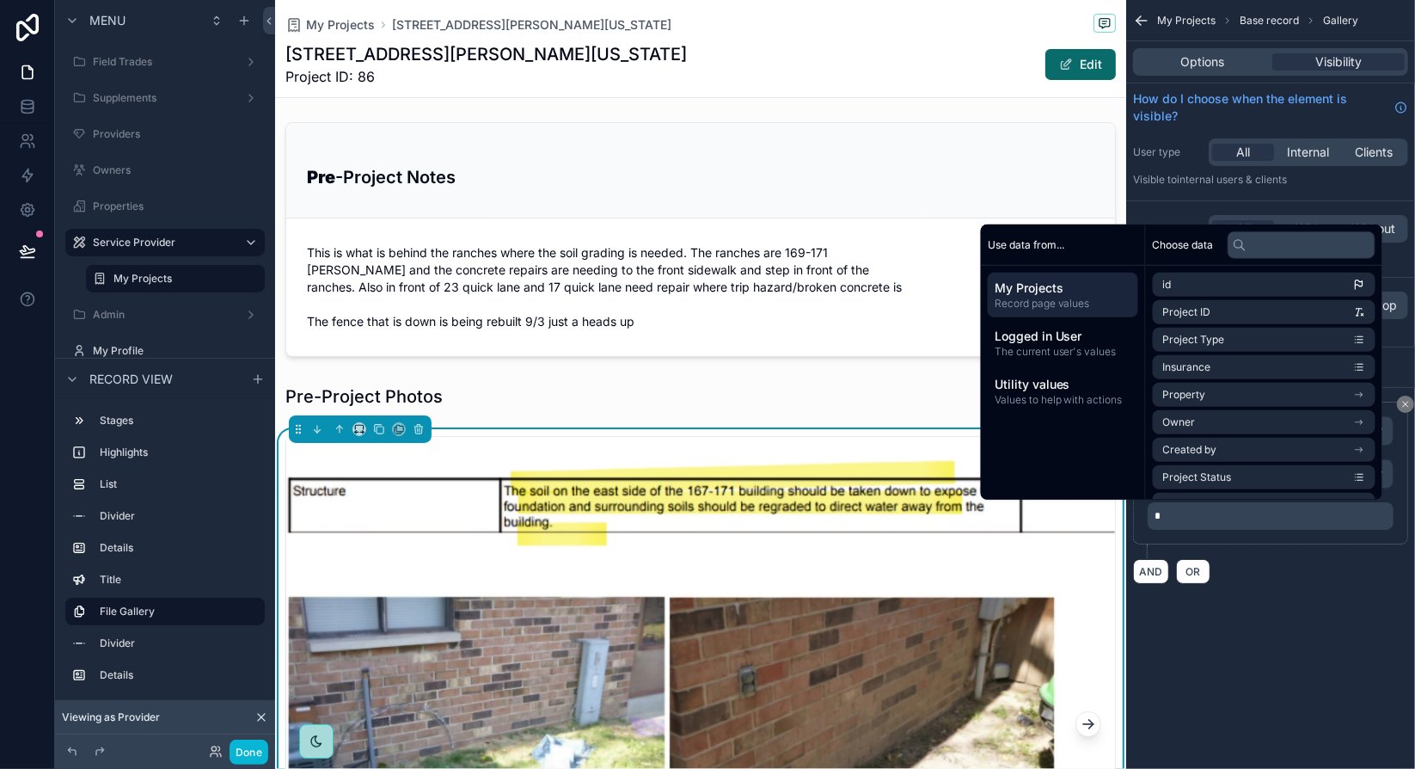
click at [1162, 510] on p "*" at bounding box center [1273, 516] width 236 height 14
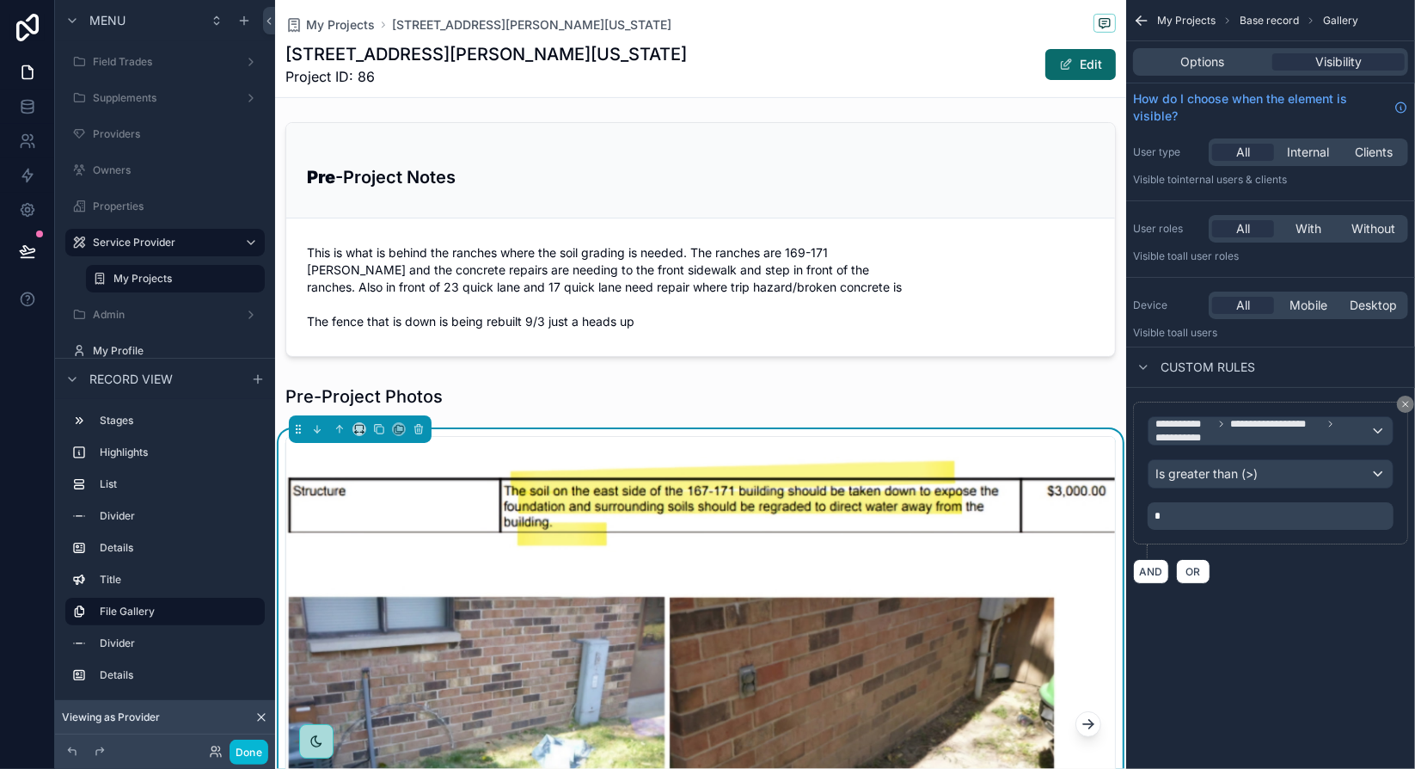
click at [1162, 510] on p "*" at bounding box center [1273, 516] width 236 height 14
click at [1159, 511] on span "*" at bounding box center [1158, 516] width 6 height 10
click at [1155, 511] on span "*" at bounding box center [1158, 516] width 6 height 10
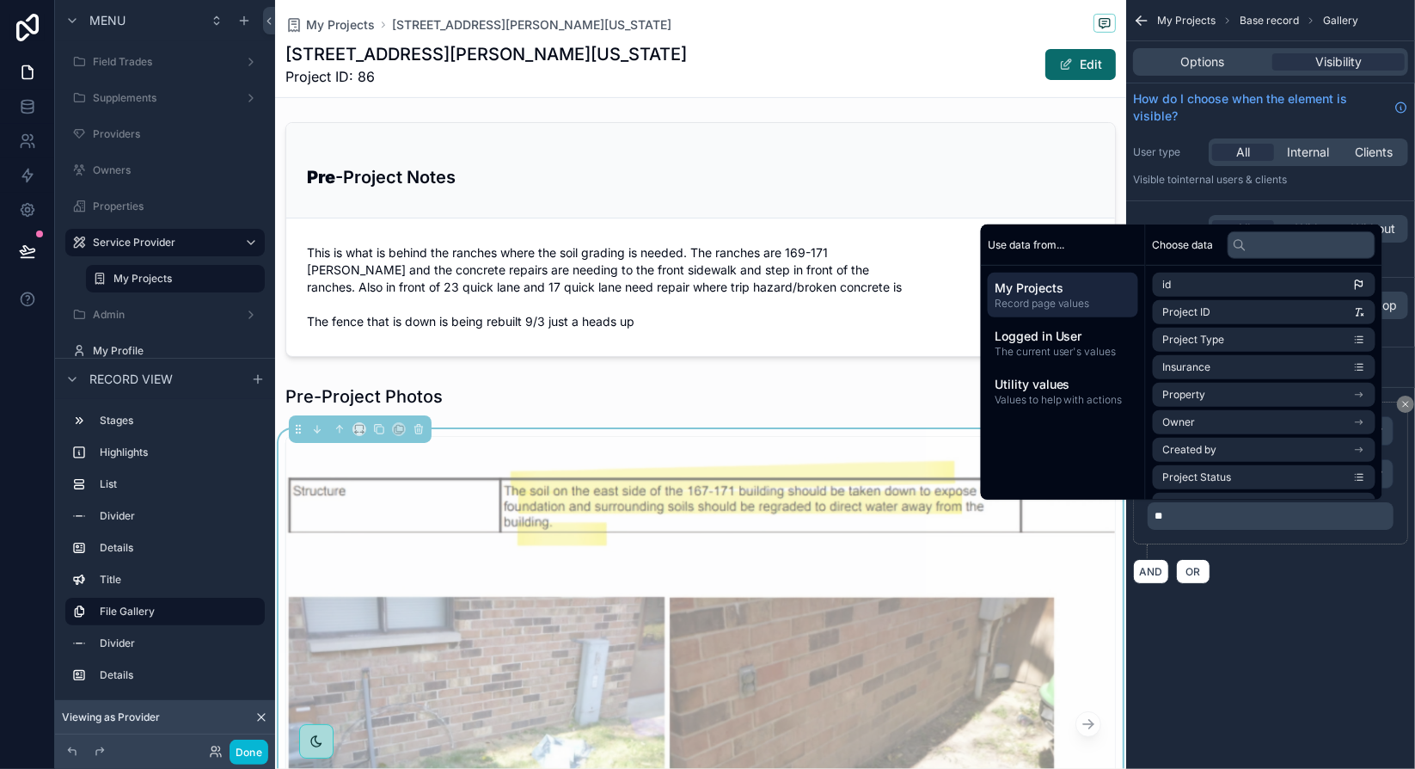
click at [1162, 512] on span "**" at bounding box center [1159, 516] width 8 height 10
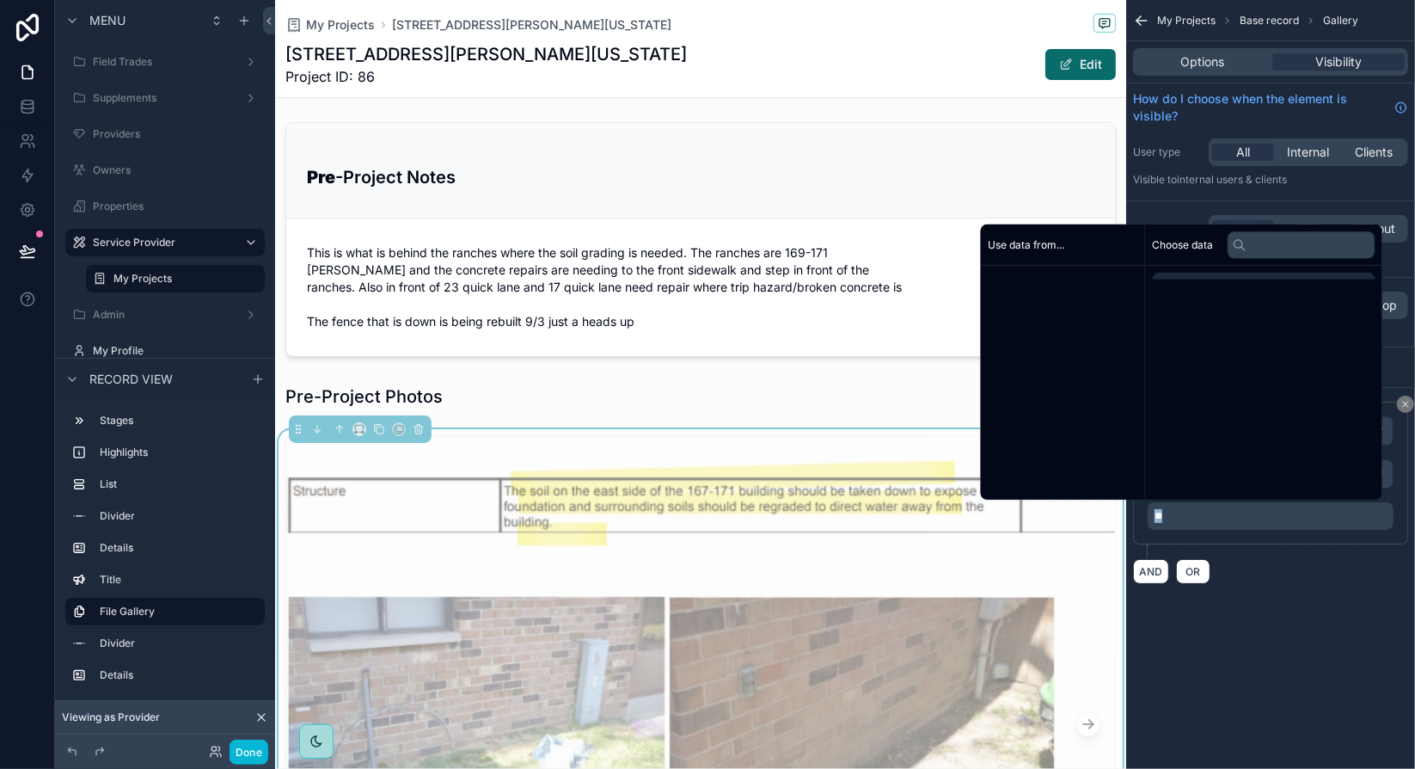
click at [1162, 512] on span "**" at bounding box center [1159, 516] width 8 height 10
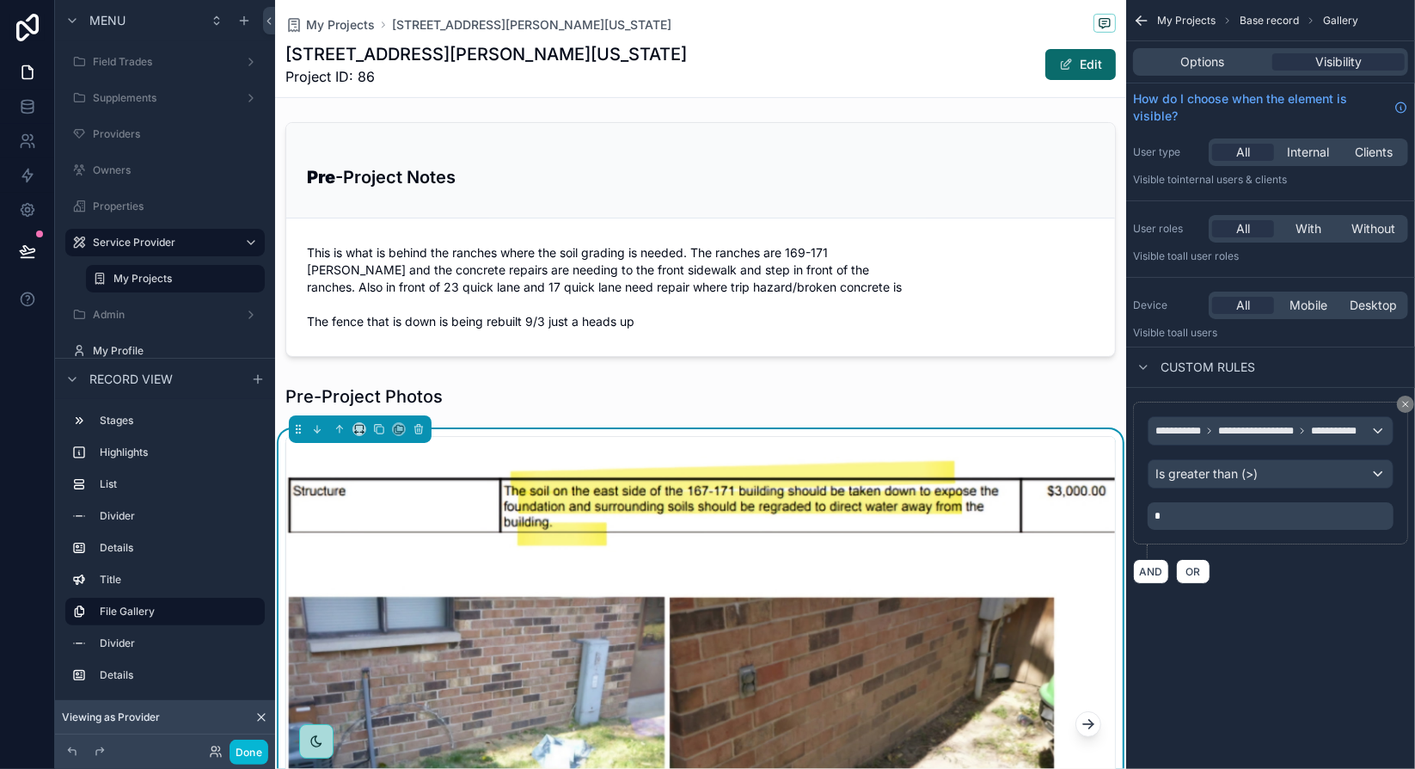
click at [1252, 603] on div "**********" at bounding box center [1270, 312] width 289 height 625
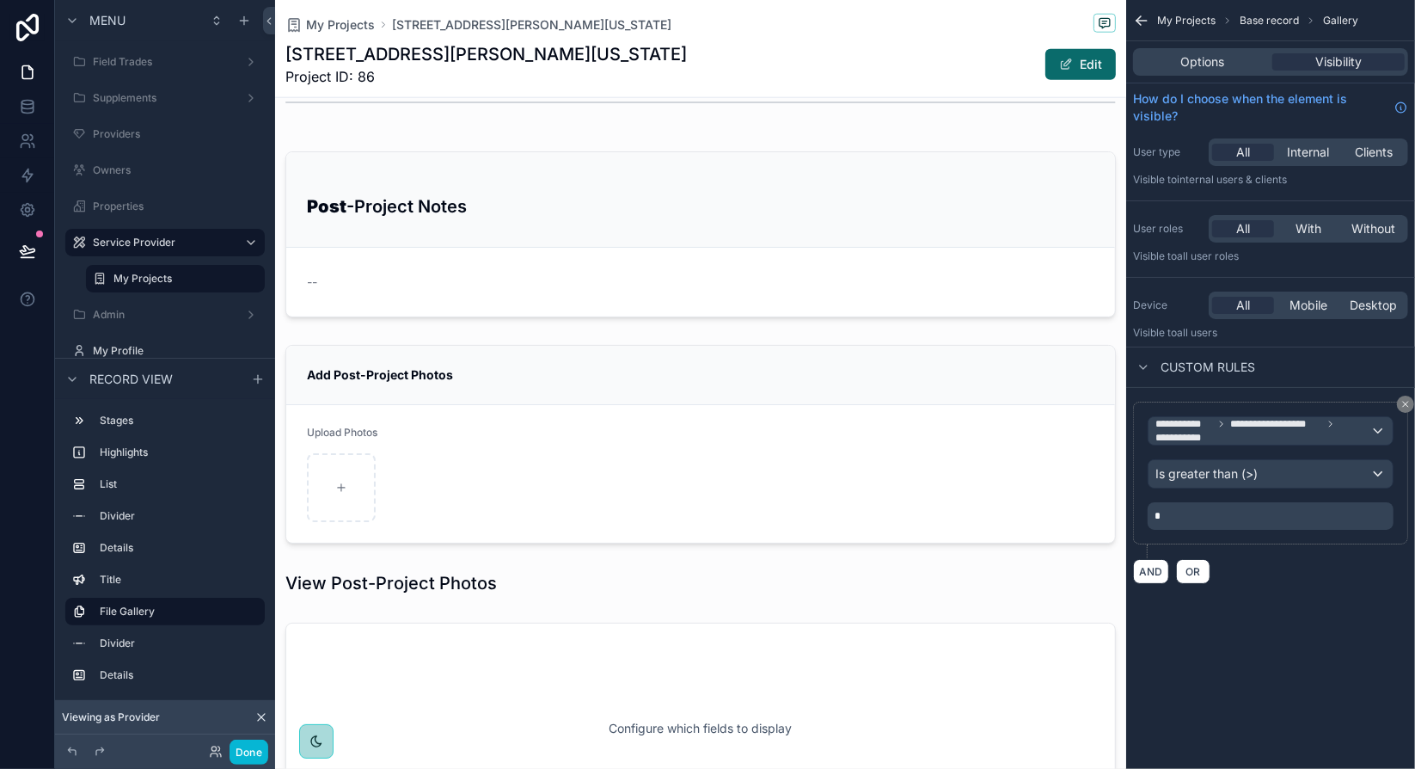
scroll to position [1511, 0]
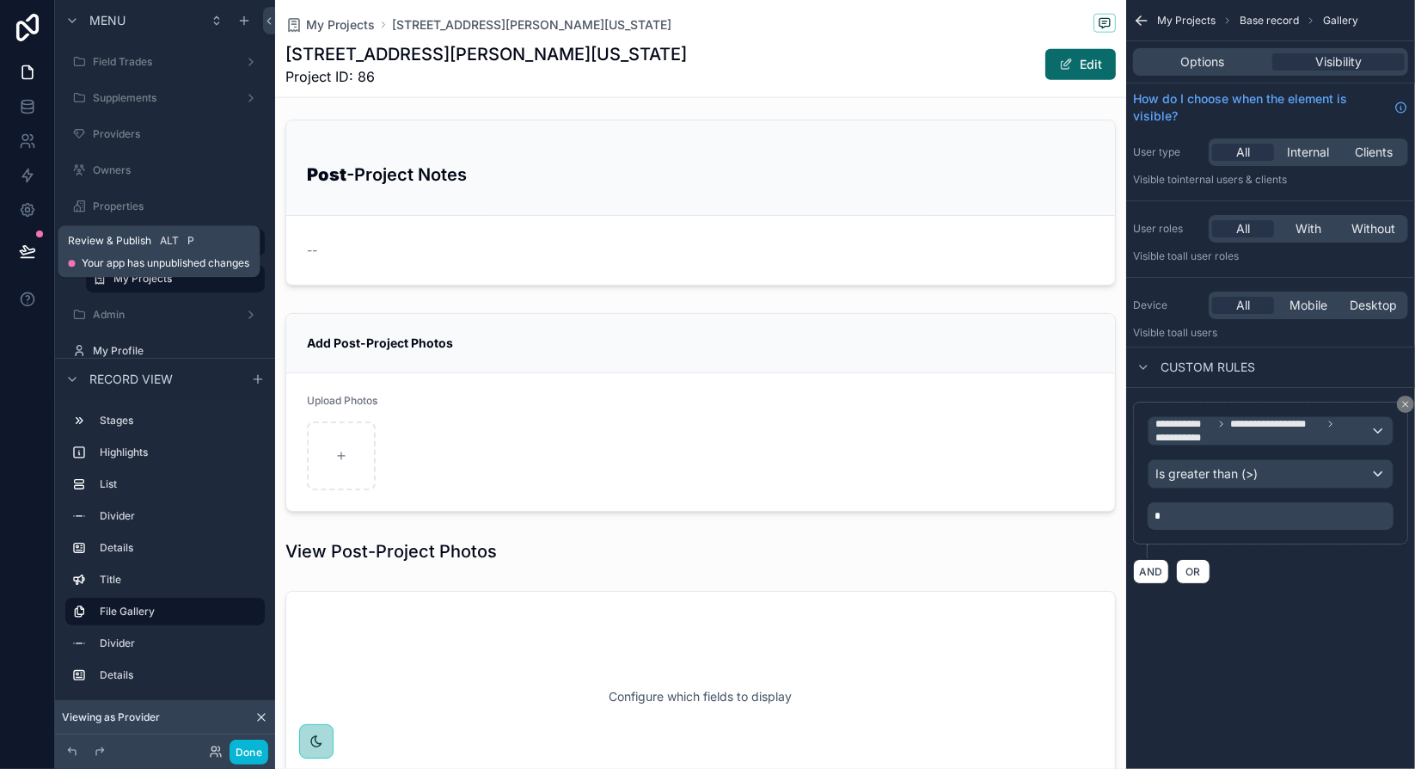
click at [28, 258] on icon at bounding box center [27, 258] width 13 height 0
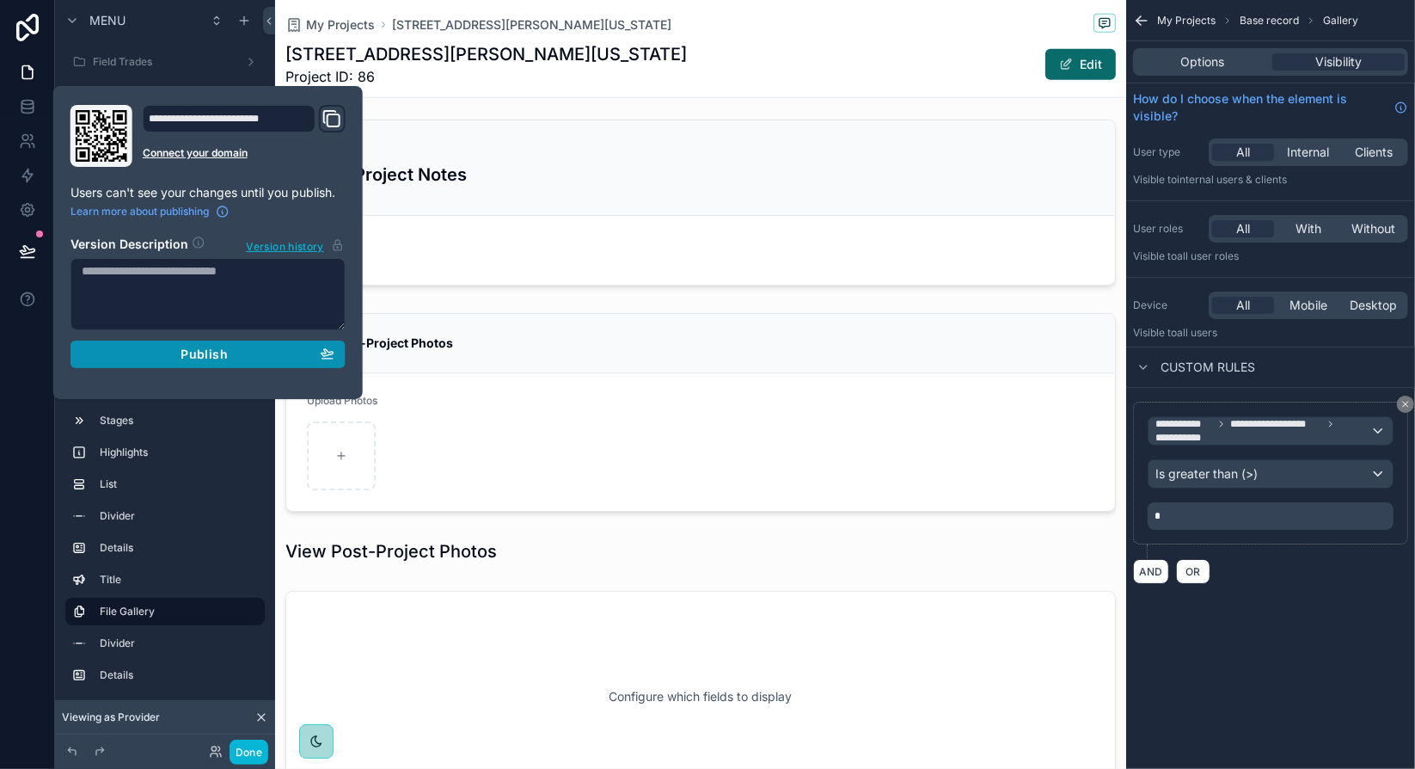
click at [184, 351] on span "Publish" at bounding box center [204, 353] width 46 height 15
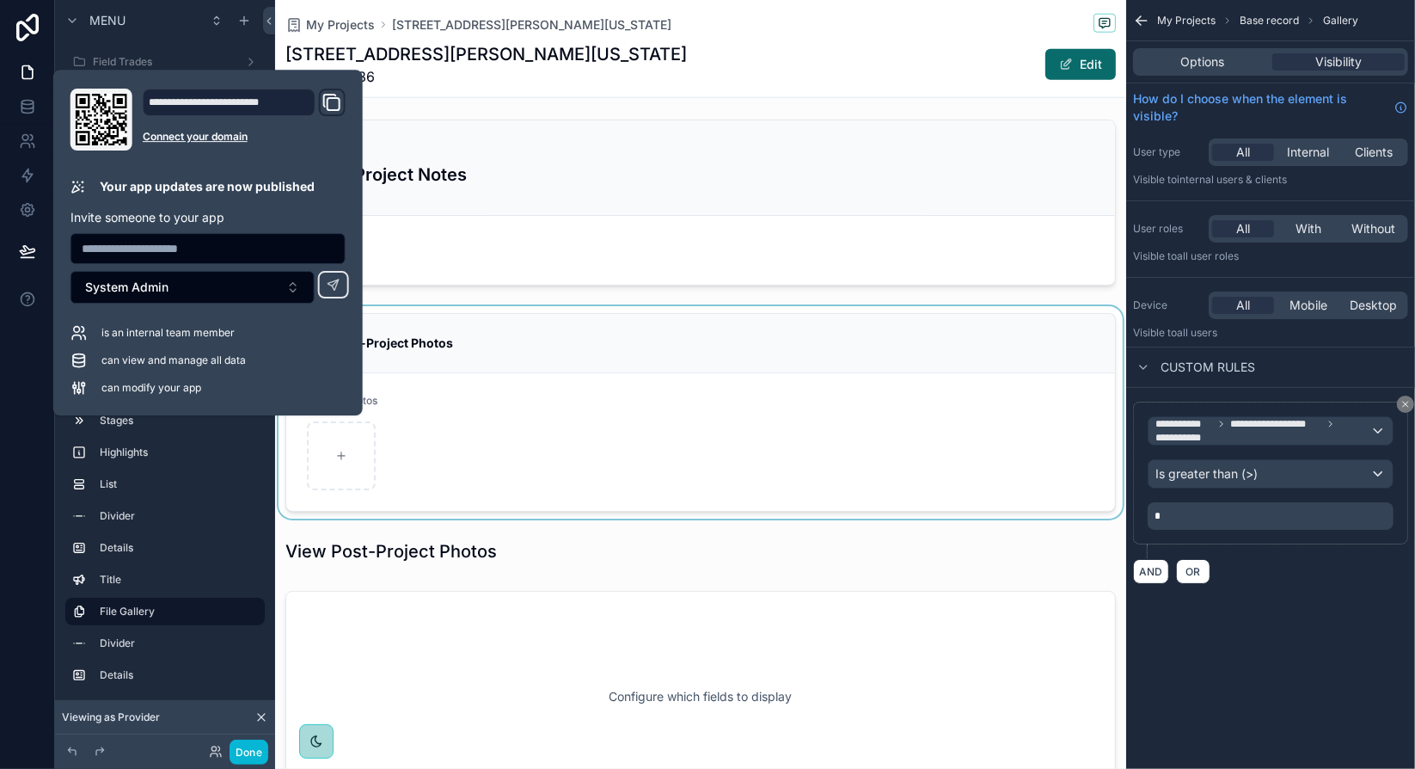
click at [750, 334] on div "scrollable content" at bounding box center [700, 412] width 851 height 212
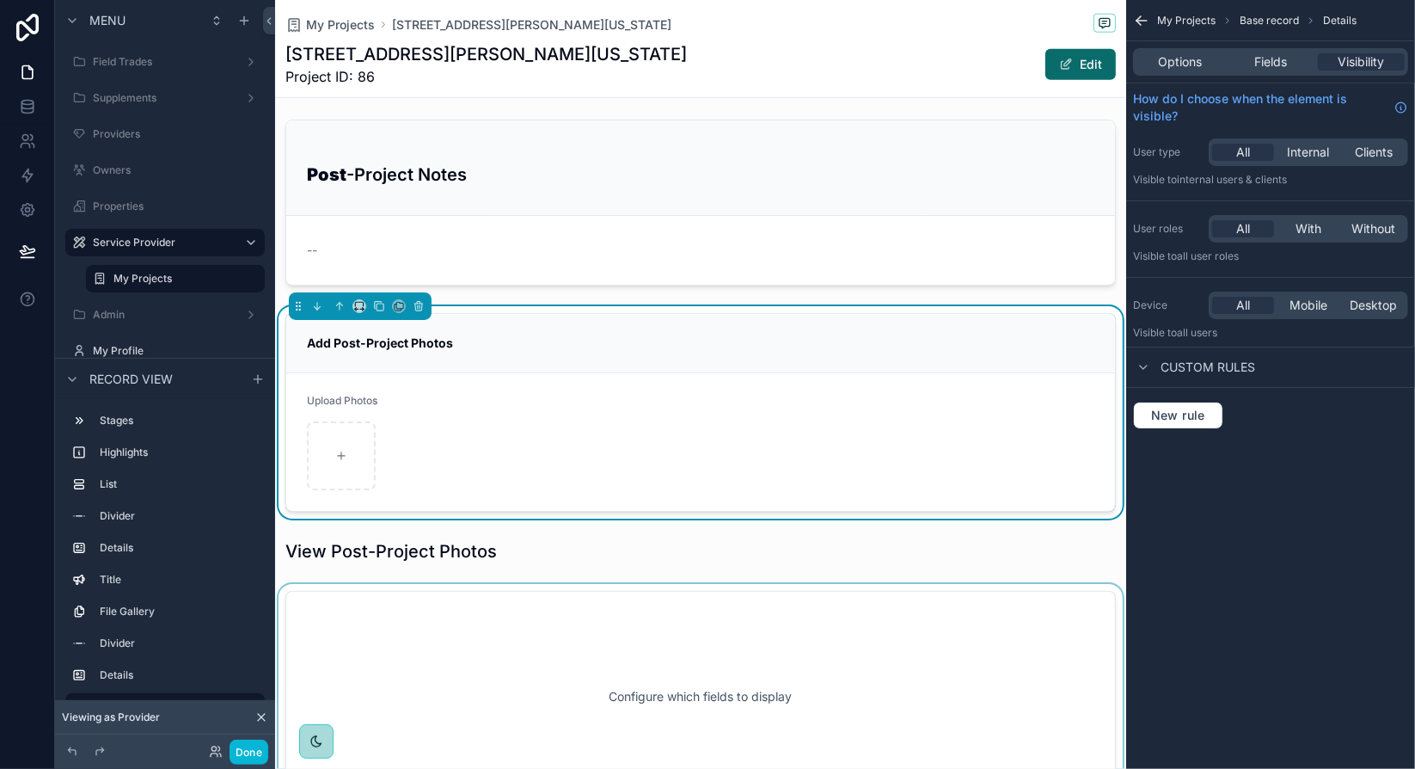
click at [569, 642] on div "scrollable content" at bounding box center [700, 696] width 851 height 225
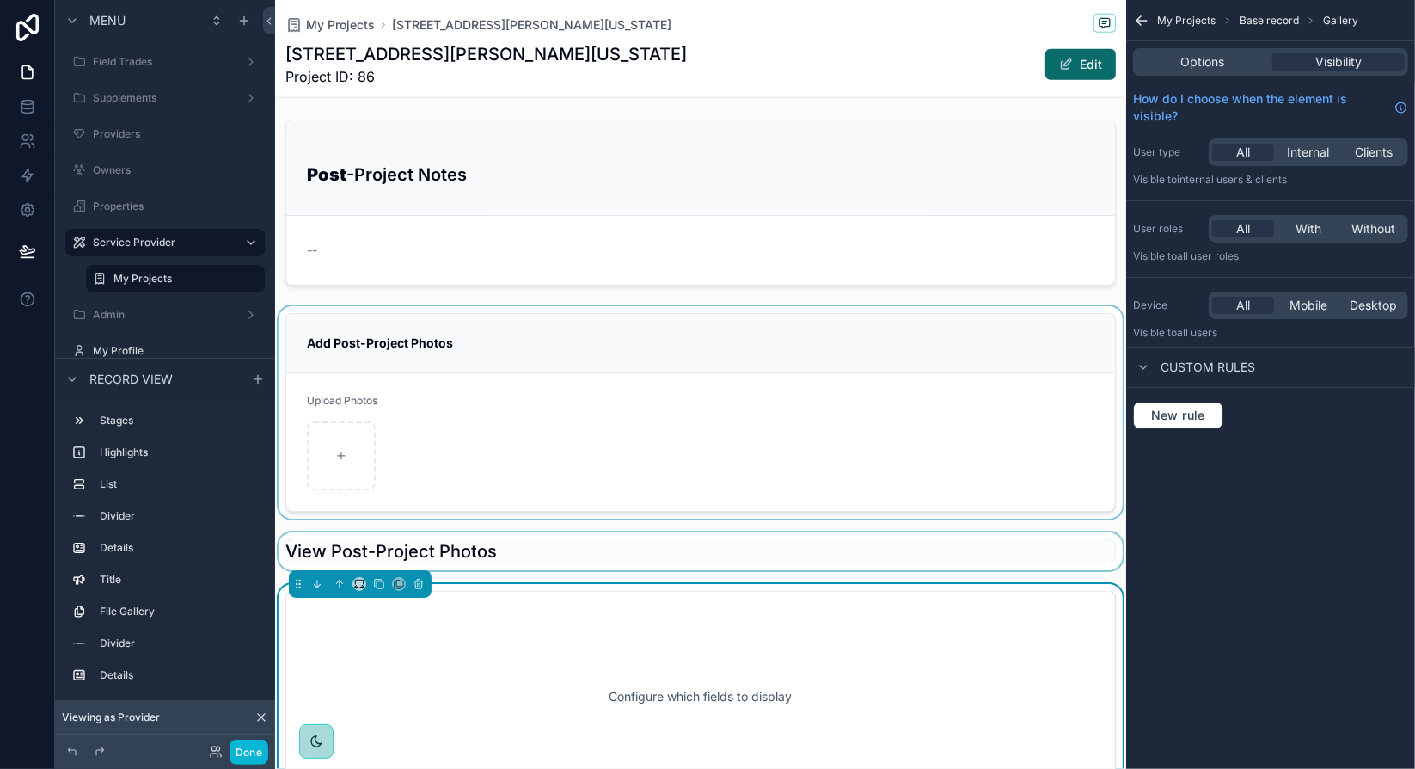
click at [561, 553] on div "scrollable content" at bounding box center [700, 551] width 851 height 38
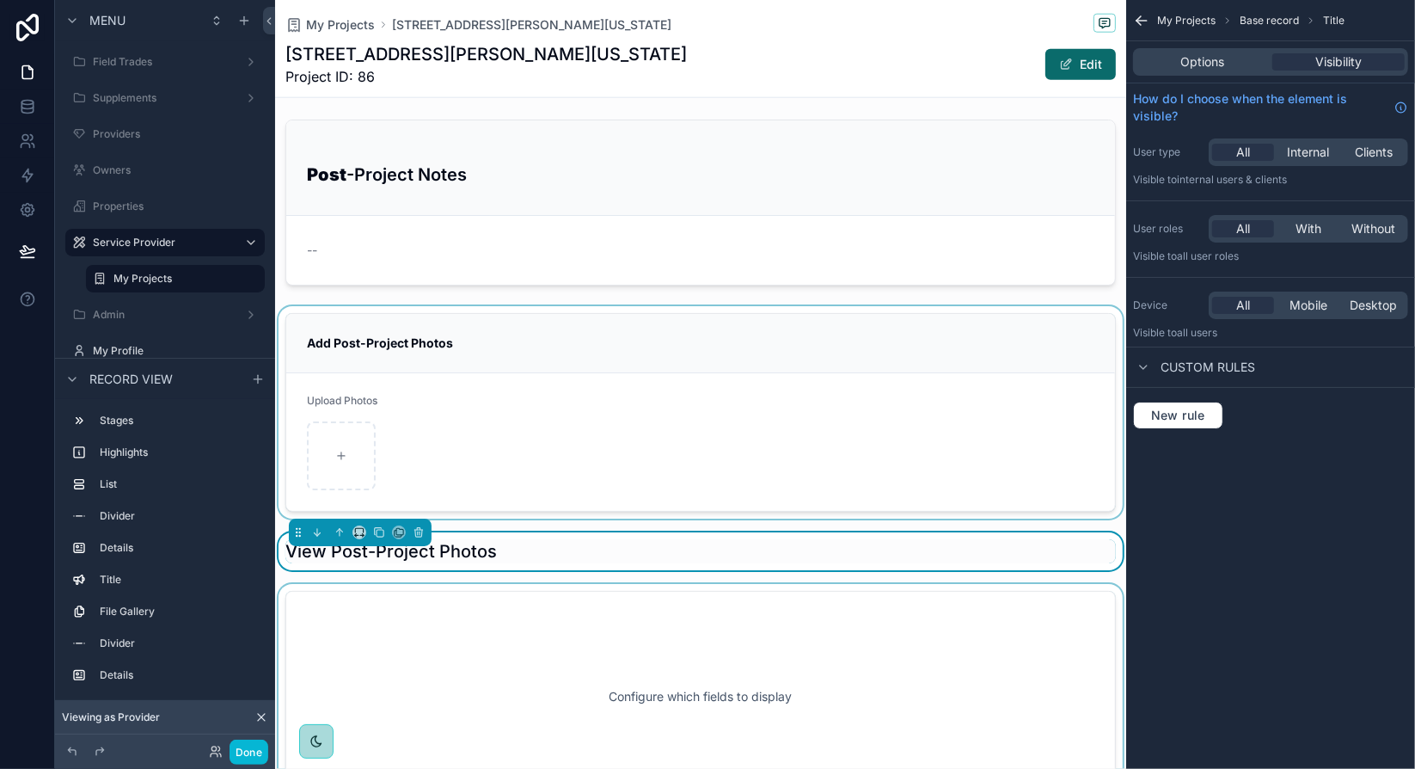
click at [556, 597] on div "scrollable content" at bounding box center [700, 696] width 851 height 225
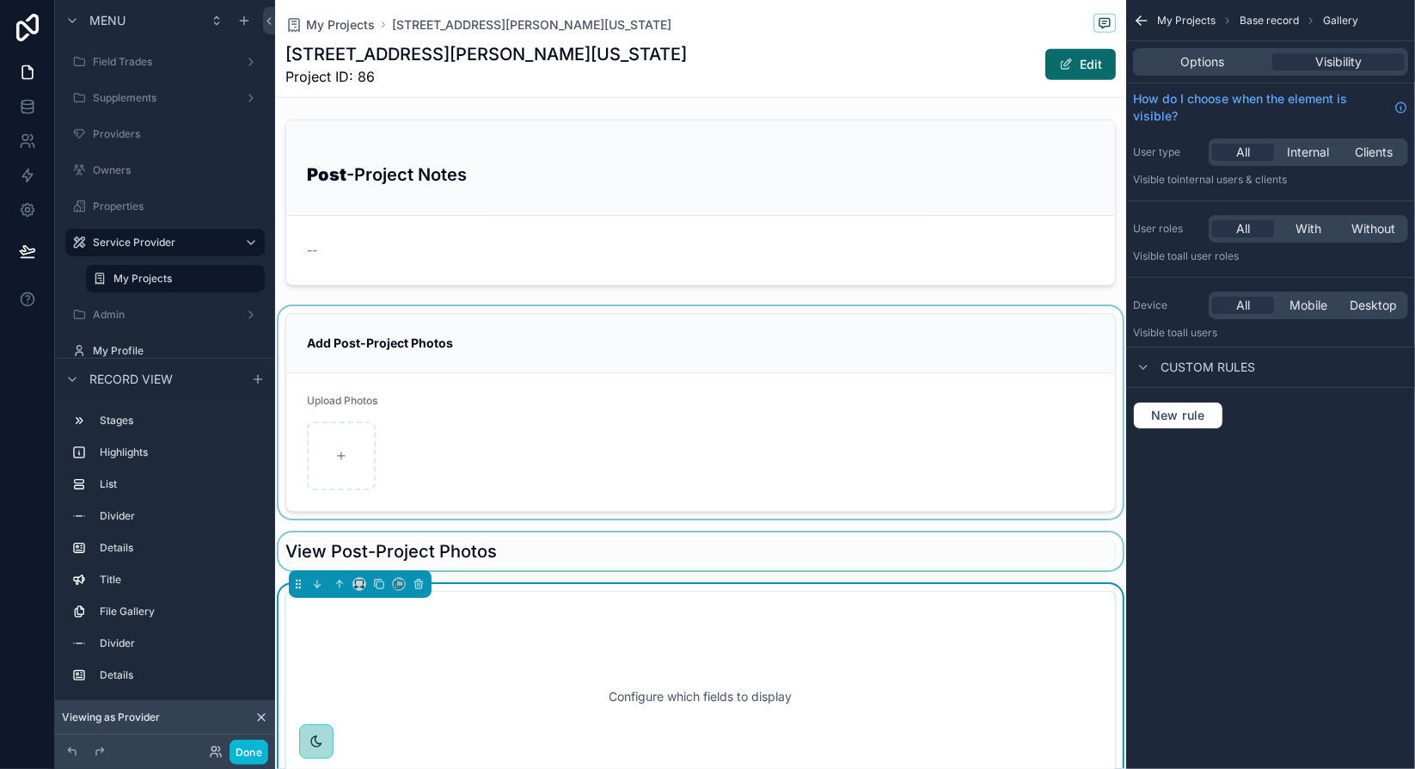
click at [559, 548] on div "scrollable content" at bounding box center [700, 551] width 851 height 38
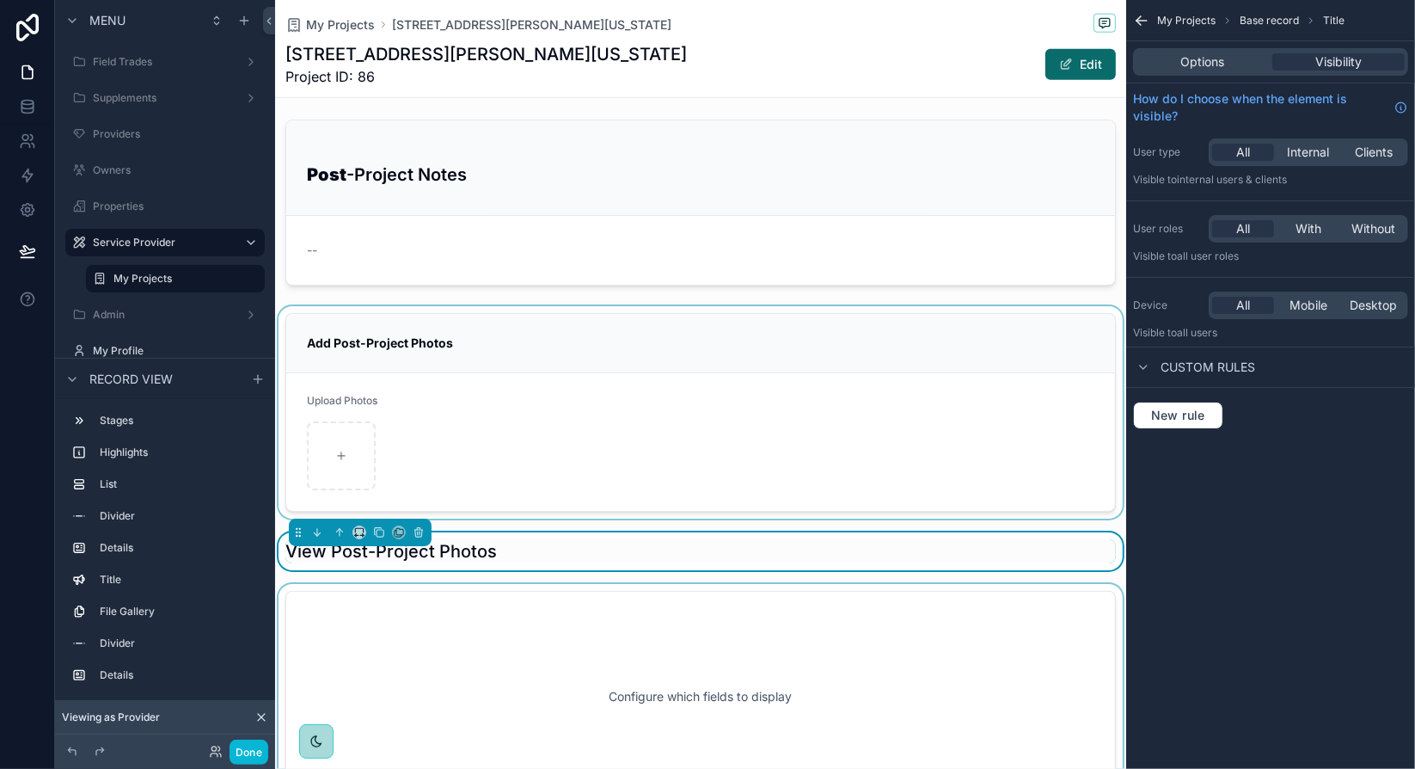
click at [523, 627] on div "scrollable content" at bounding box center [700, 696] width 851 height 225
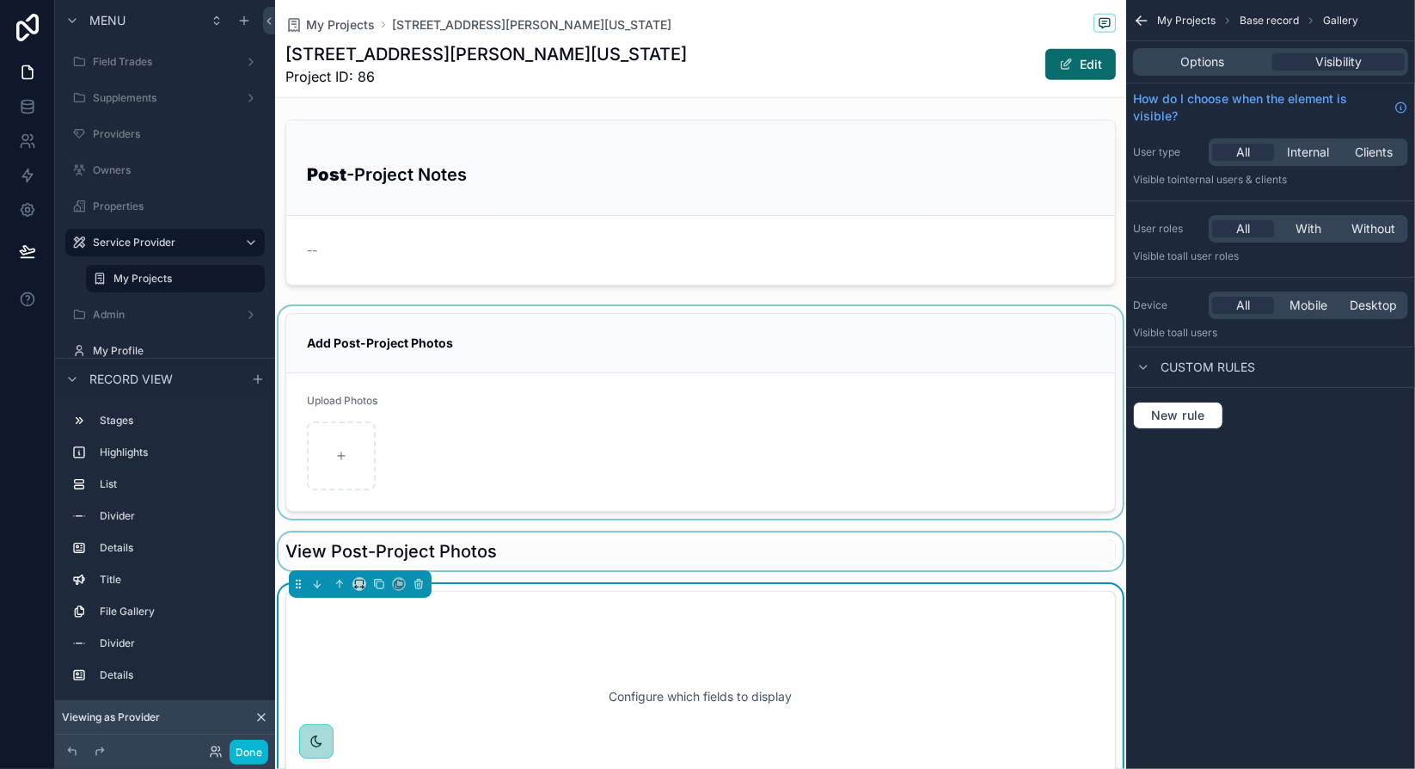
click at [304, 84] on span "Project ID: 86" at bounding box center [485, 76] width 401 height 21
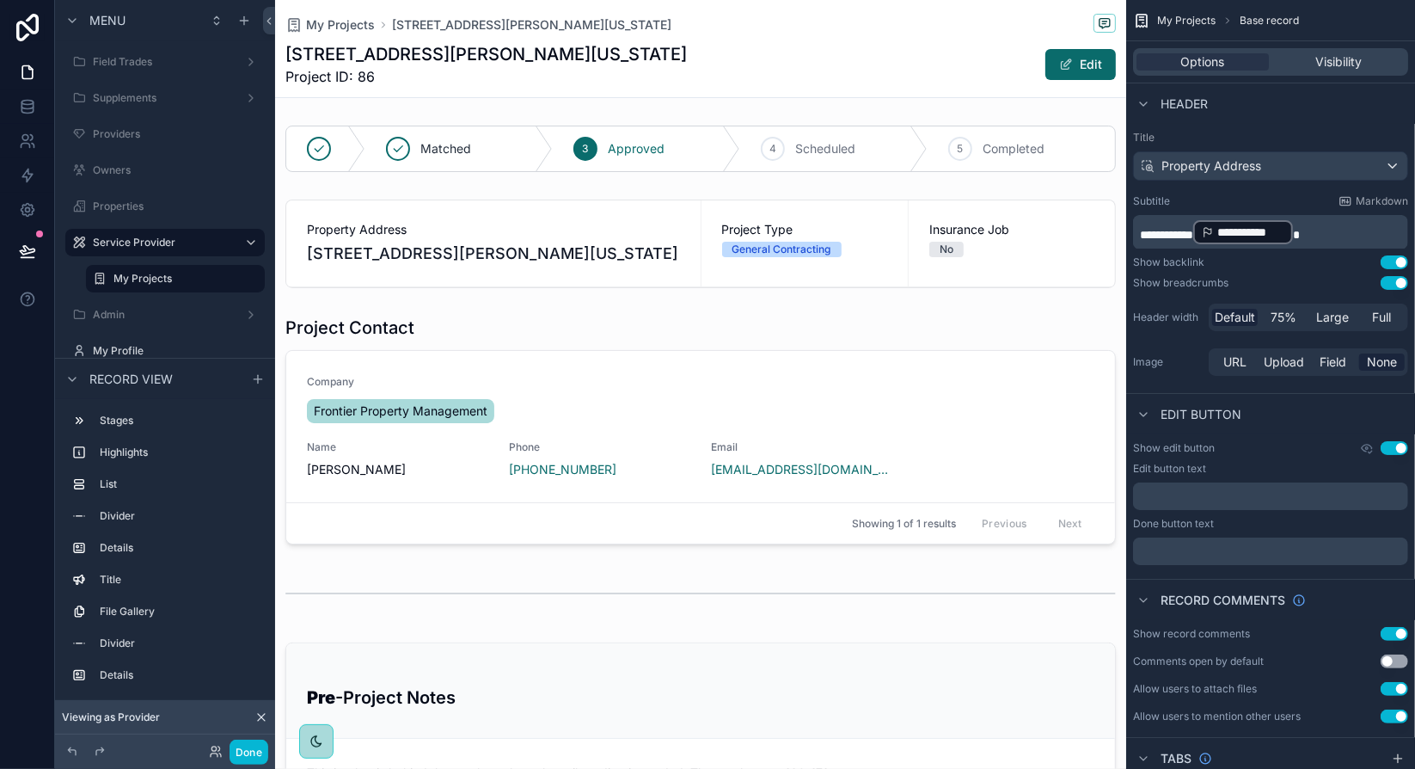
click at [261, 717] on icon at bounding box center [261, 717] width 7 height 7
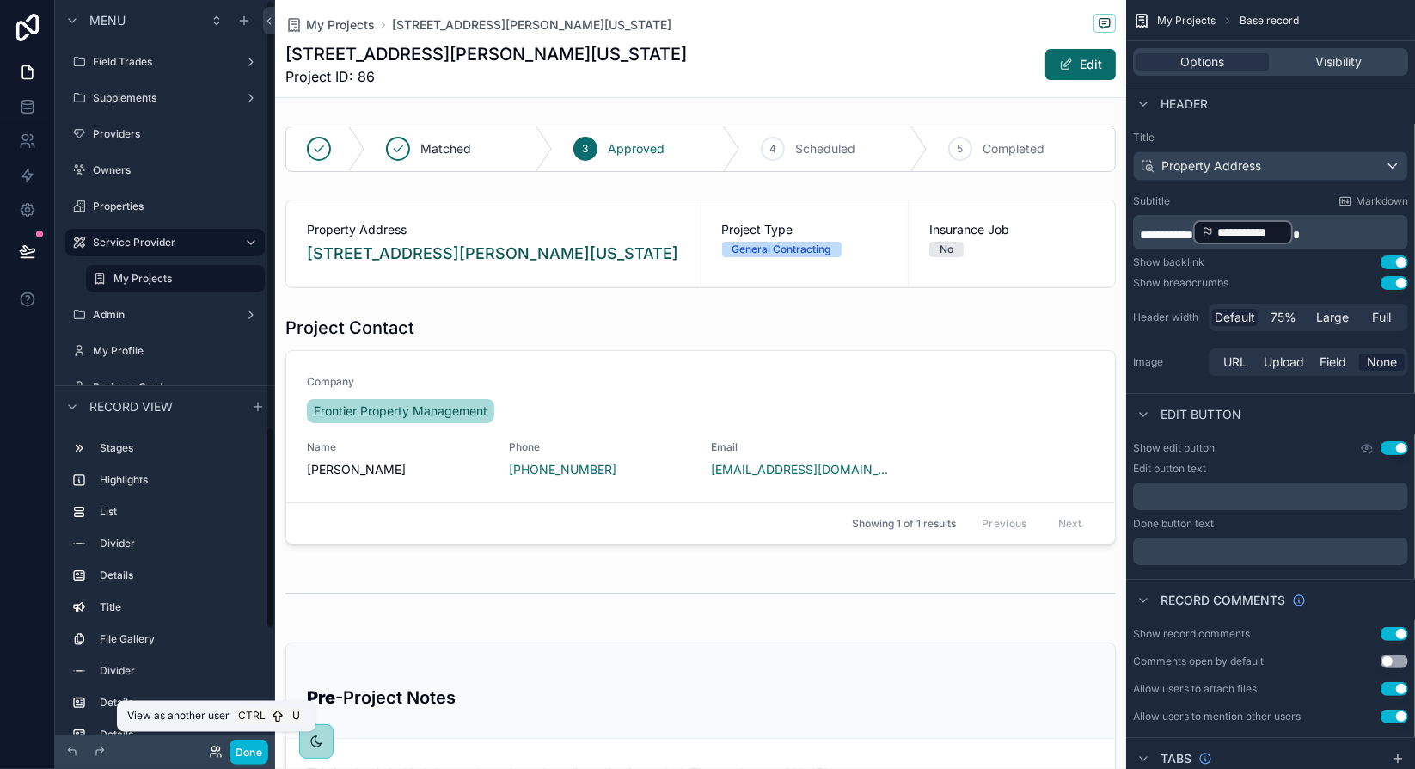
click at [215, 753] on icon at bounding box center [214, 754] width 7 height 3
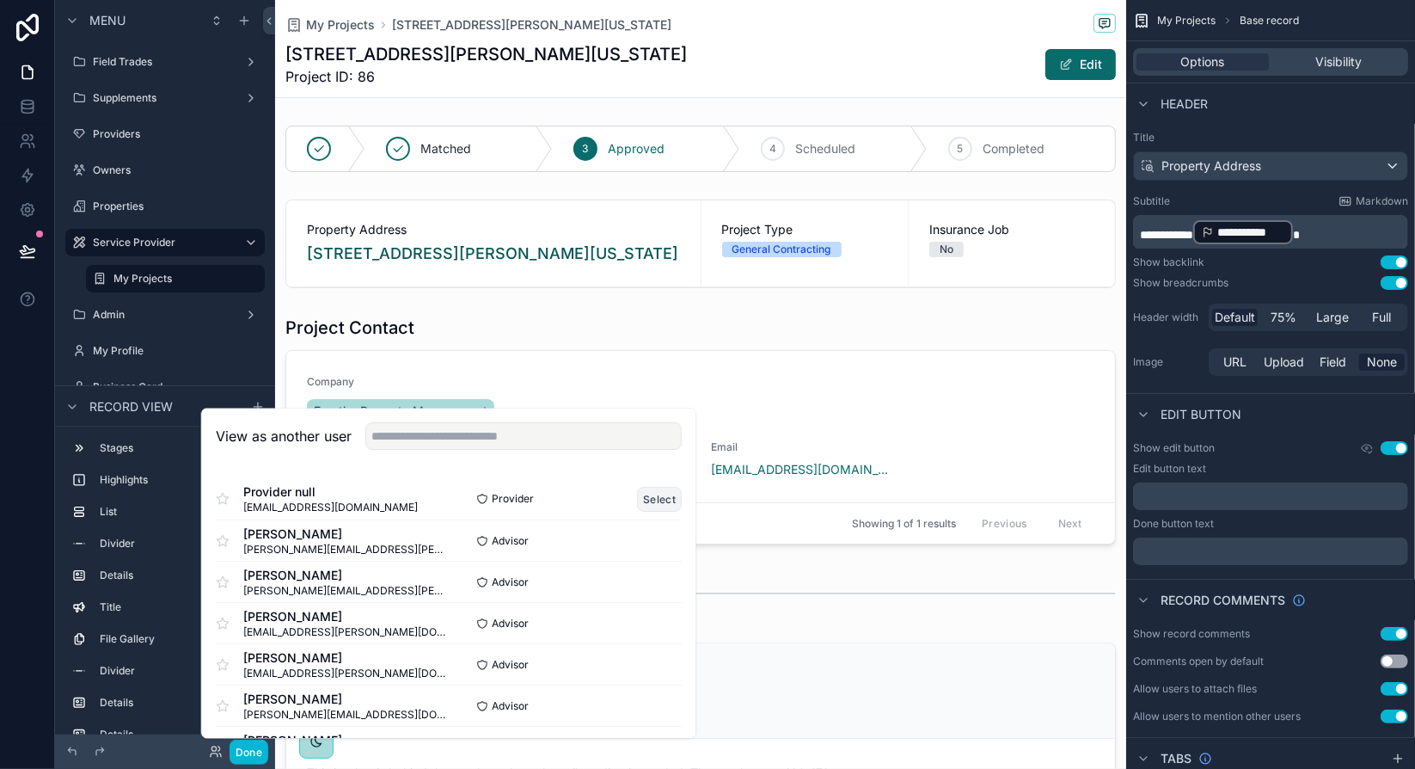
click at [643, 503] on button "Select" at bounding box center [659, 499] width 45 height 25
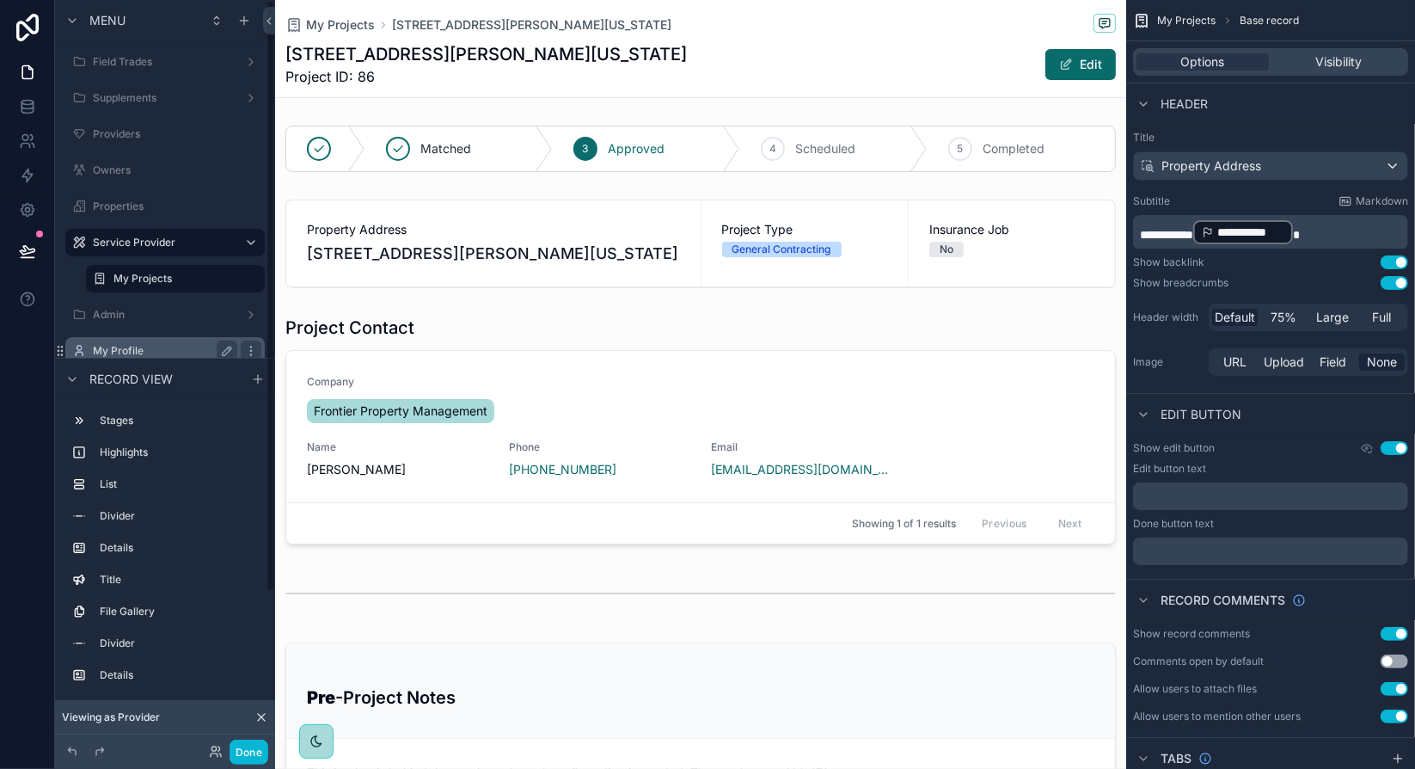
click at [144, 345] on label "My Profile" at bounding box center [162, 351] width 138 height 14
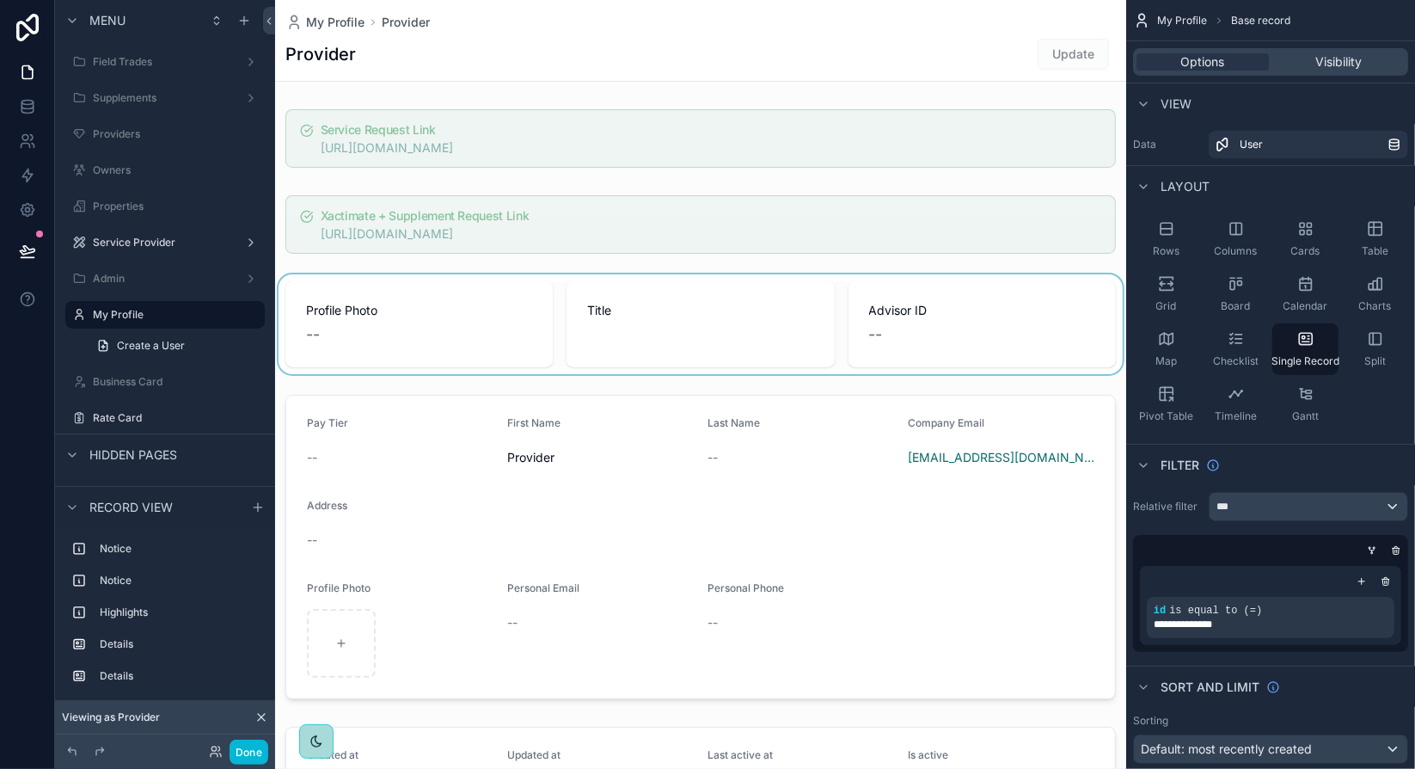
click at [837, 325] on div "scrollable content" at bounding box center [700, 324] width 851 height 100
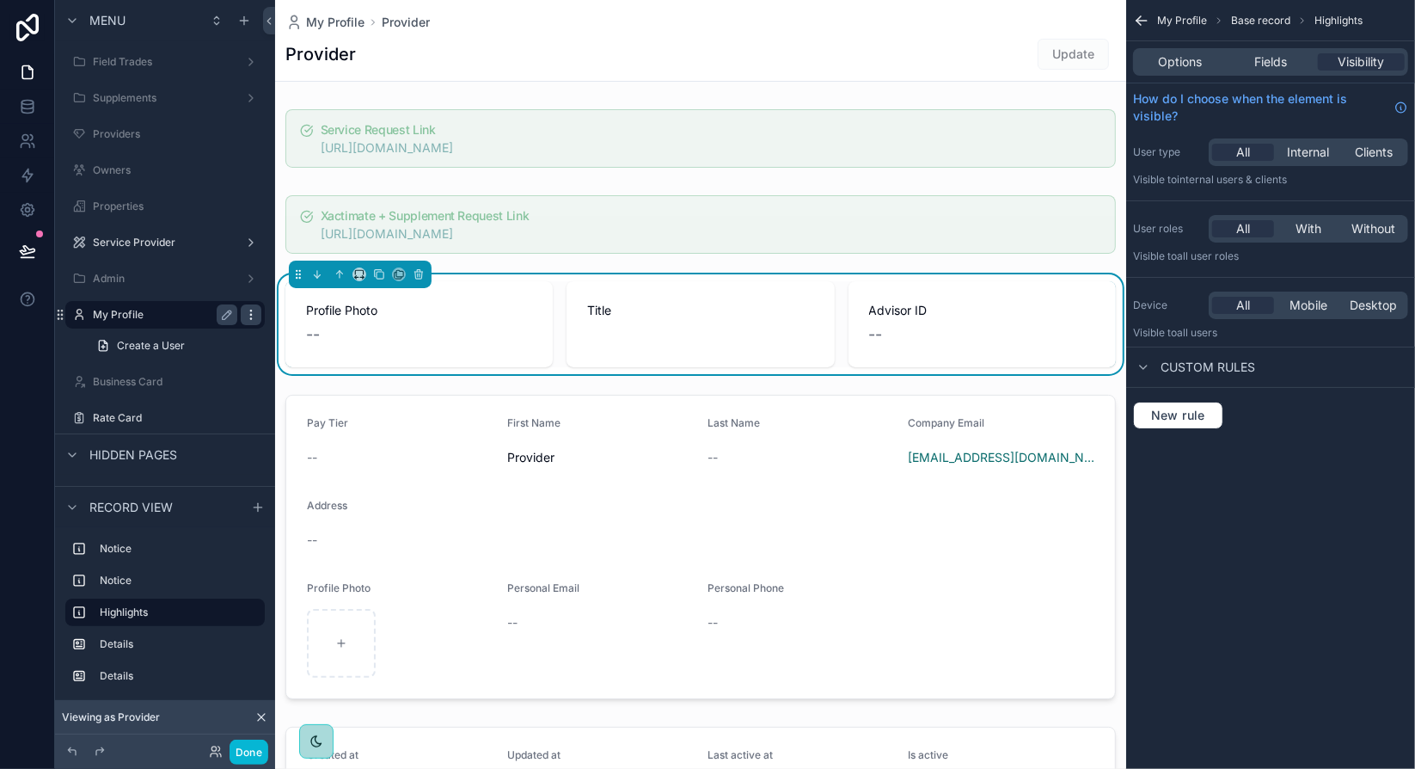
click at [252, 316] on icon "scrollable content" at bounding box center [251, 315] width 14 height 14
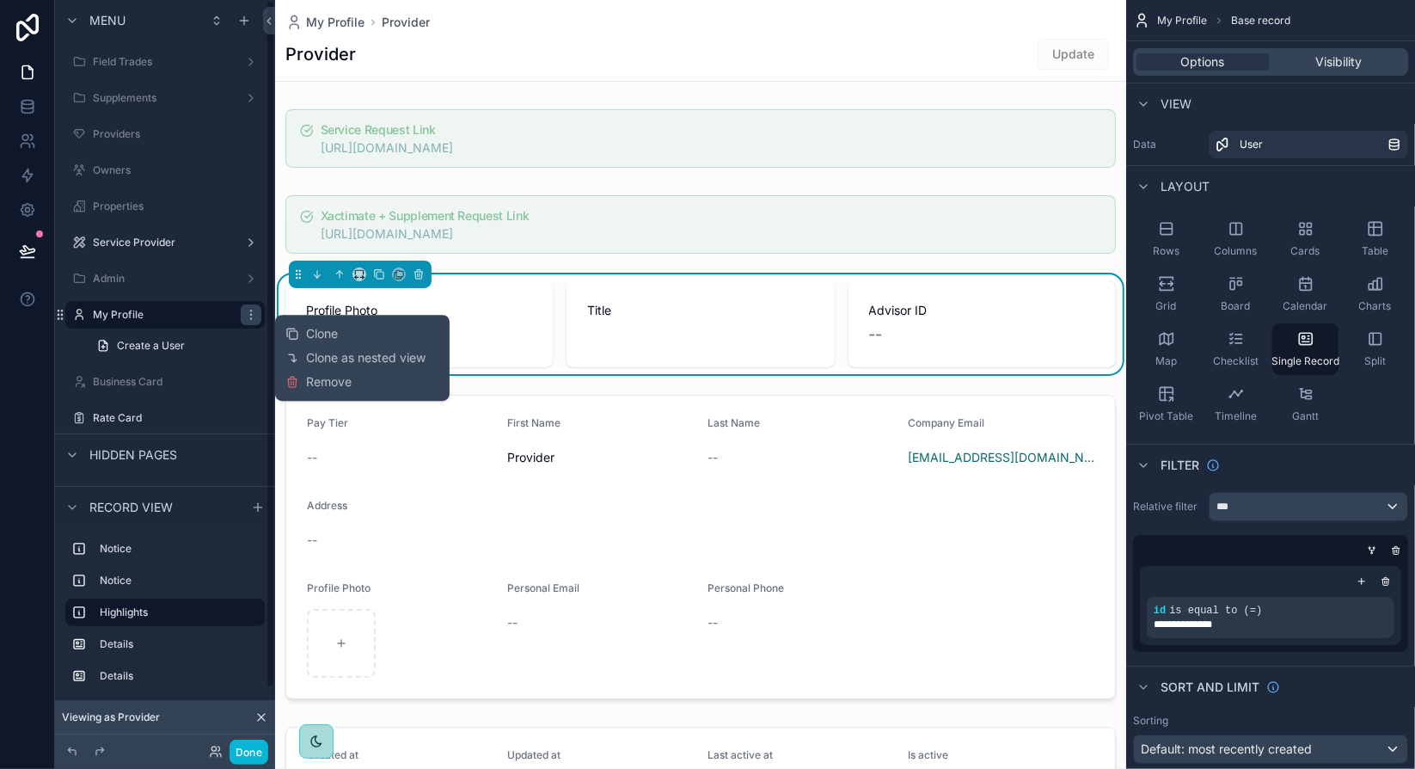
click at [1015, 322] on div "--" at bounding box center [982, 334] width 226 height 24
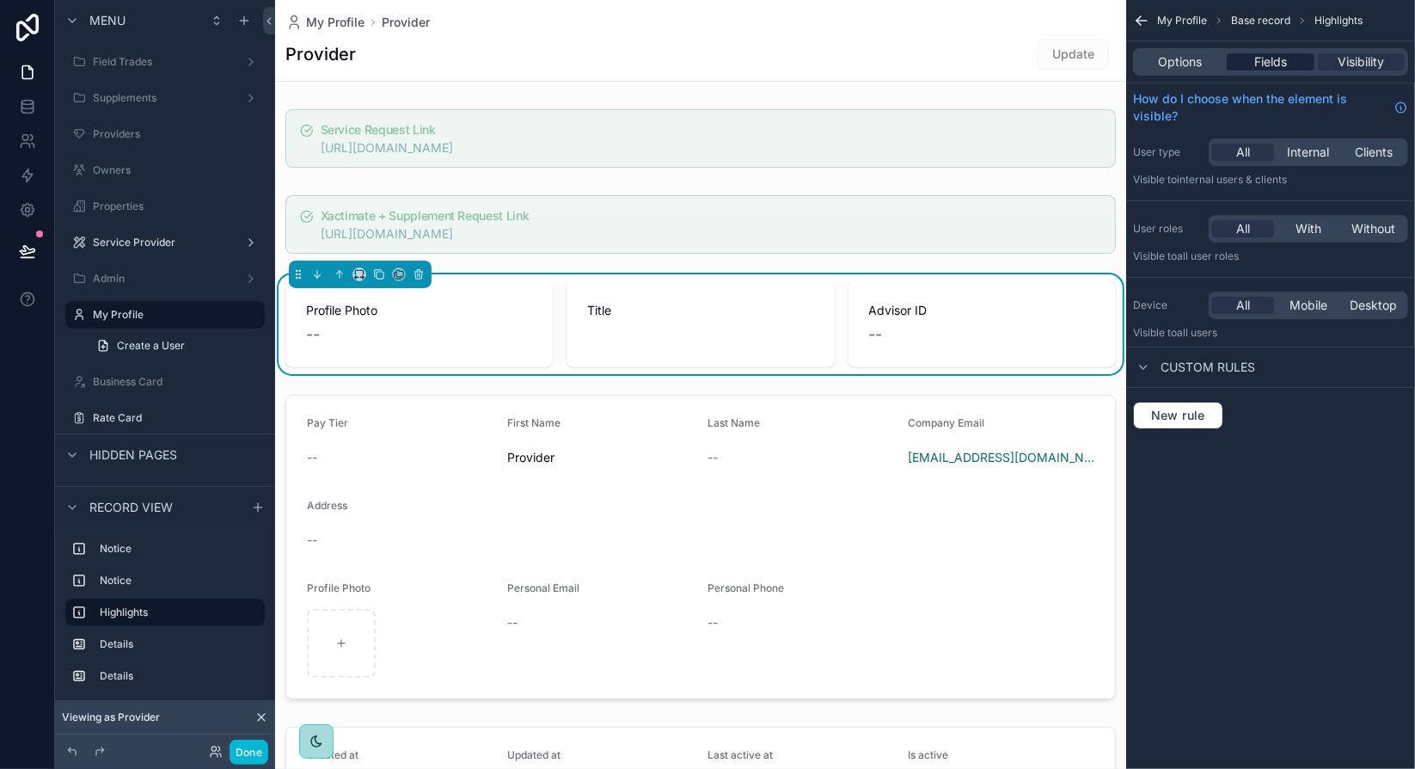
click at [1287, 60] on span "Fields" at bounding box center [1270, 61] width 33 height 17
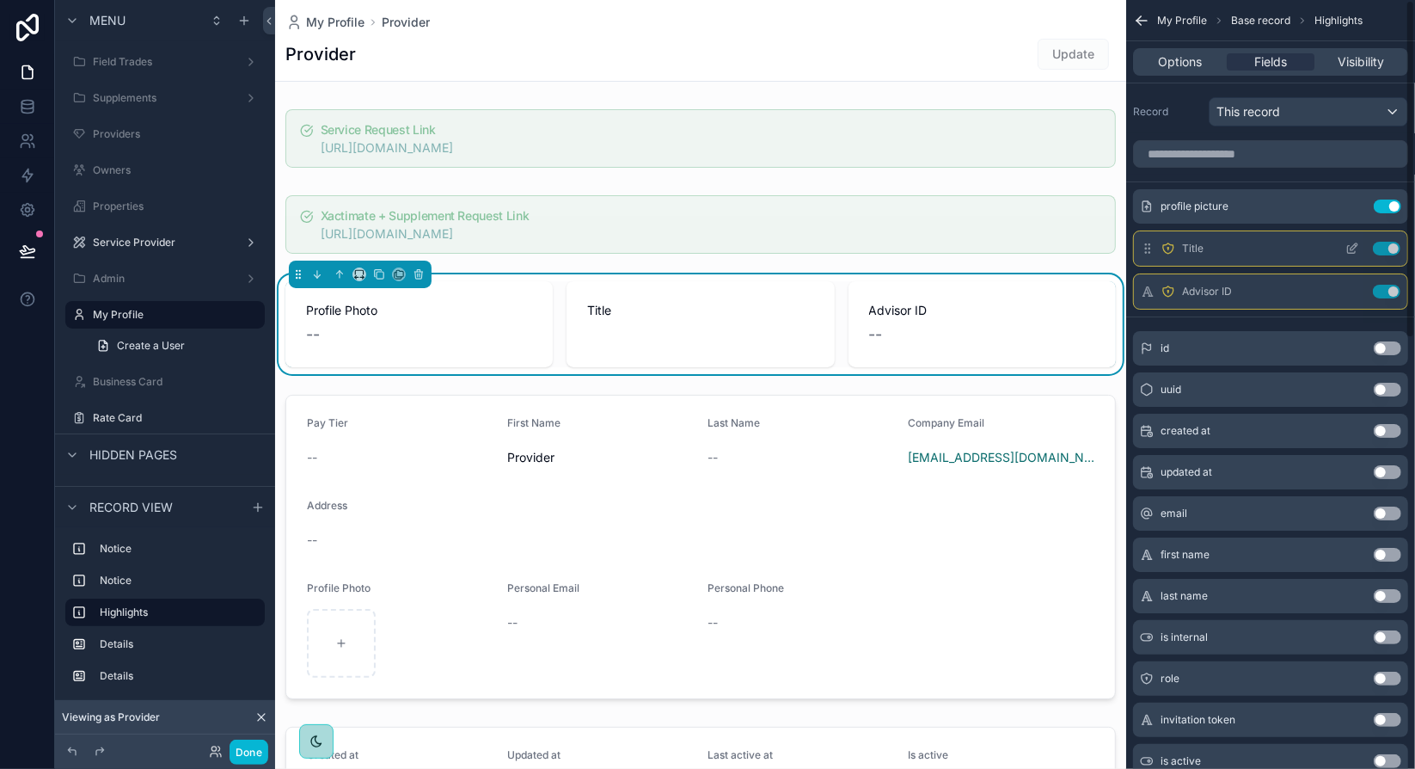
click at [1397, 252] on button "Use setting" at bounding box center [1387, 249] width 28 height 14
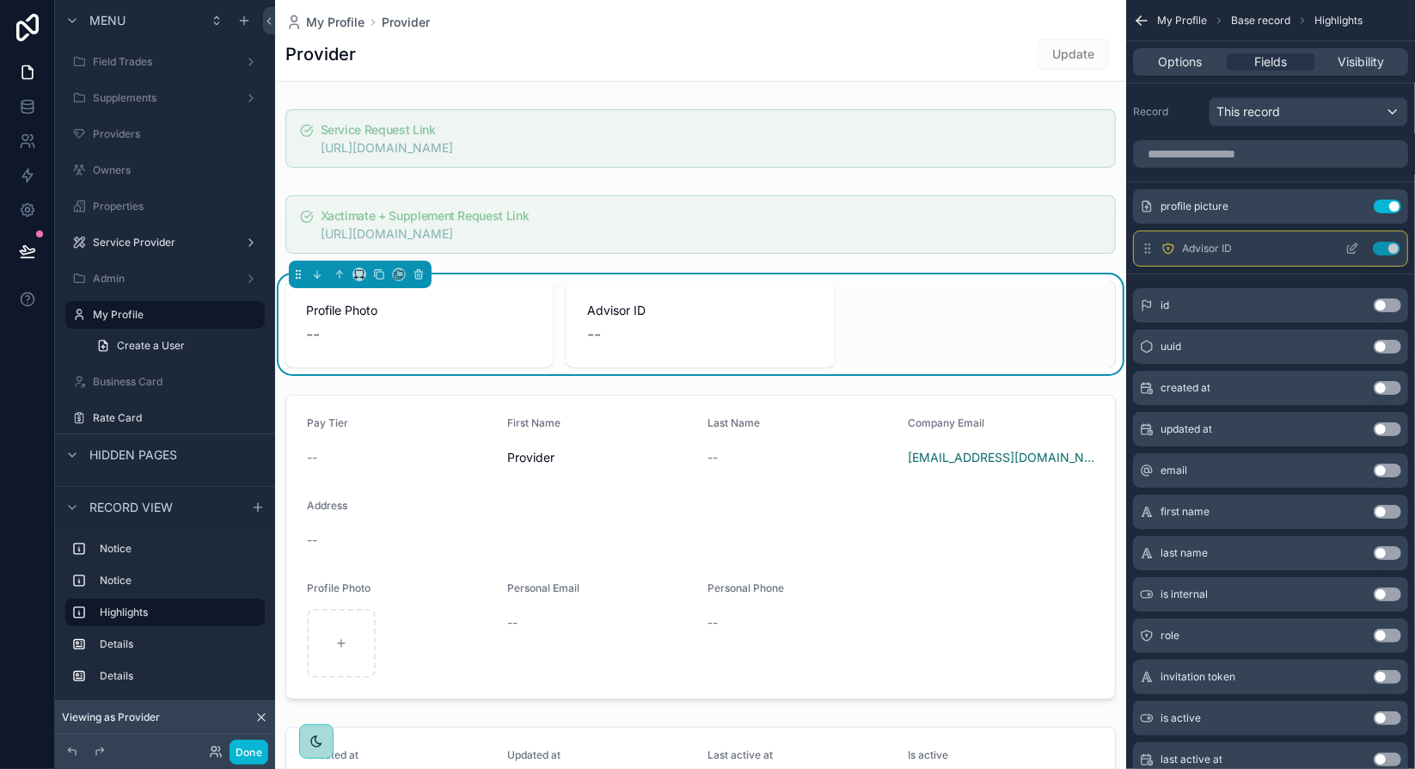
click at [1393, 249] on button "Use setting" at bounding box center [1387, 249] width 28 height 14
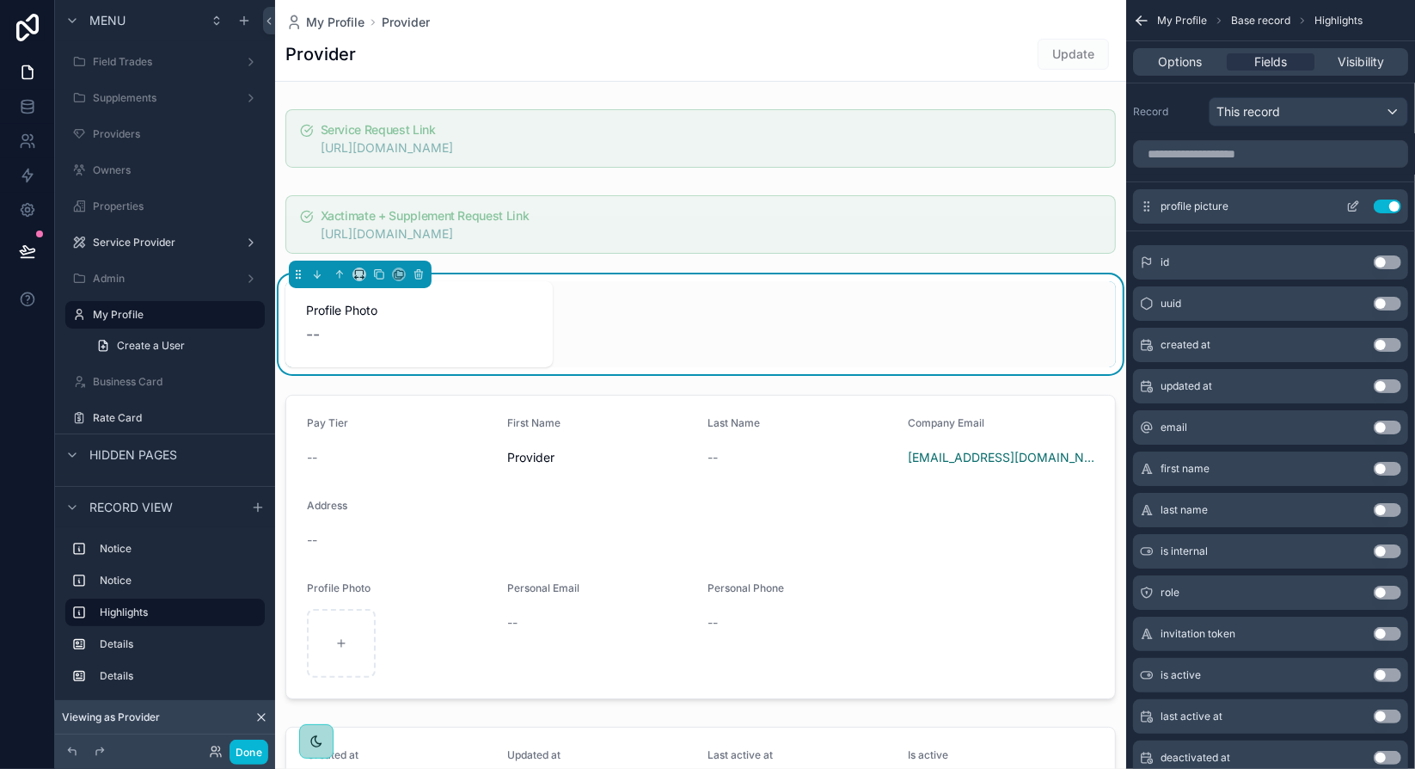
click at [1393, 208] on button "Use setting" at bounding box center [1388, 206] width 28 height 14
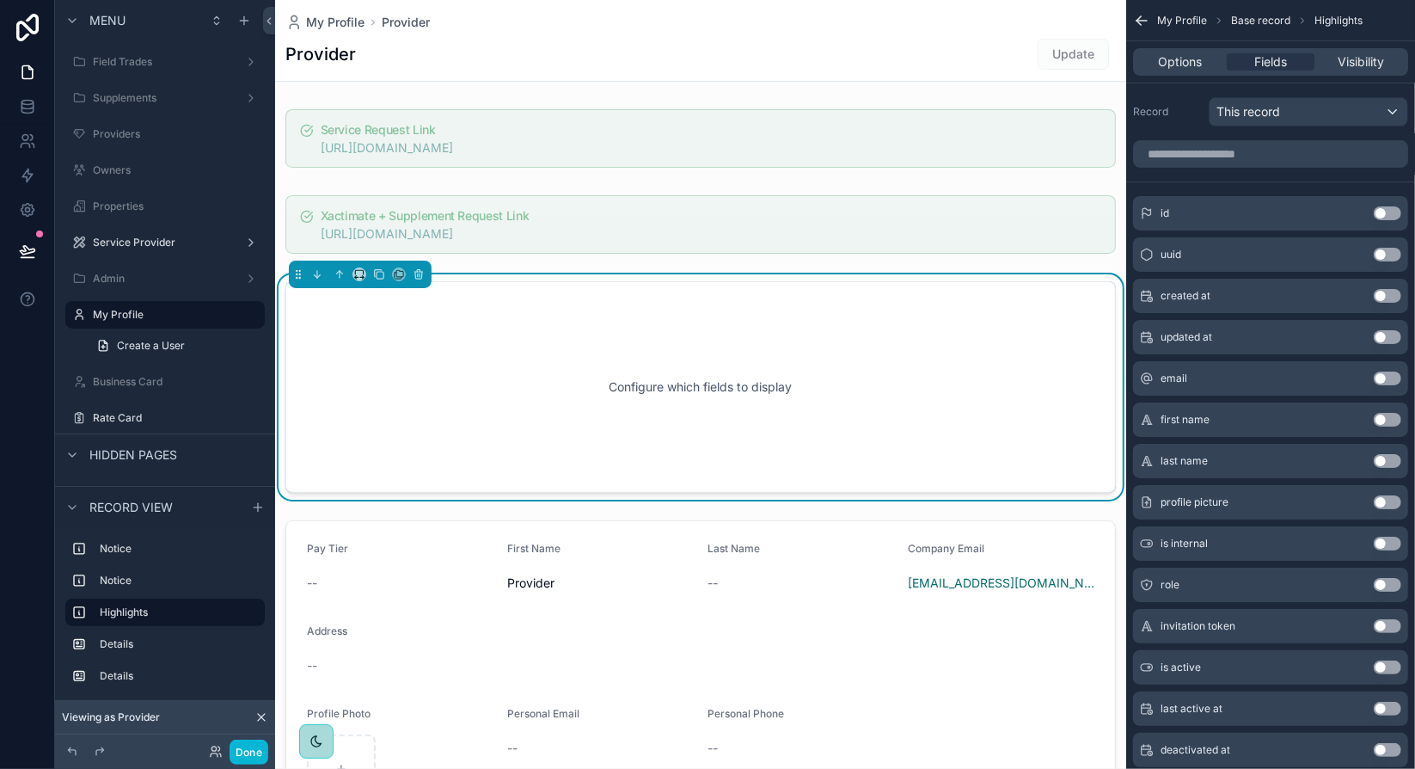
click at [984, 340] on div "Configure which fields to display" at bounding box center [701, 386] width 774 height 155
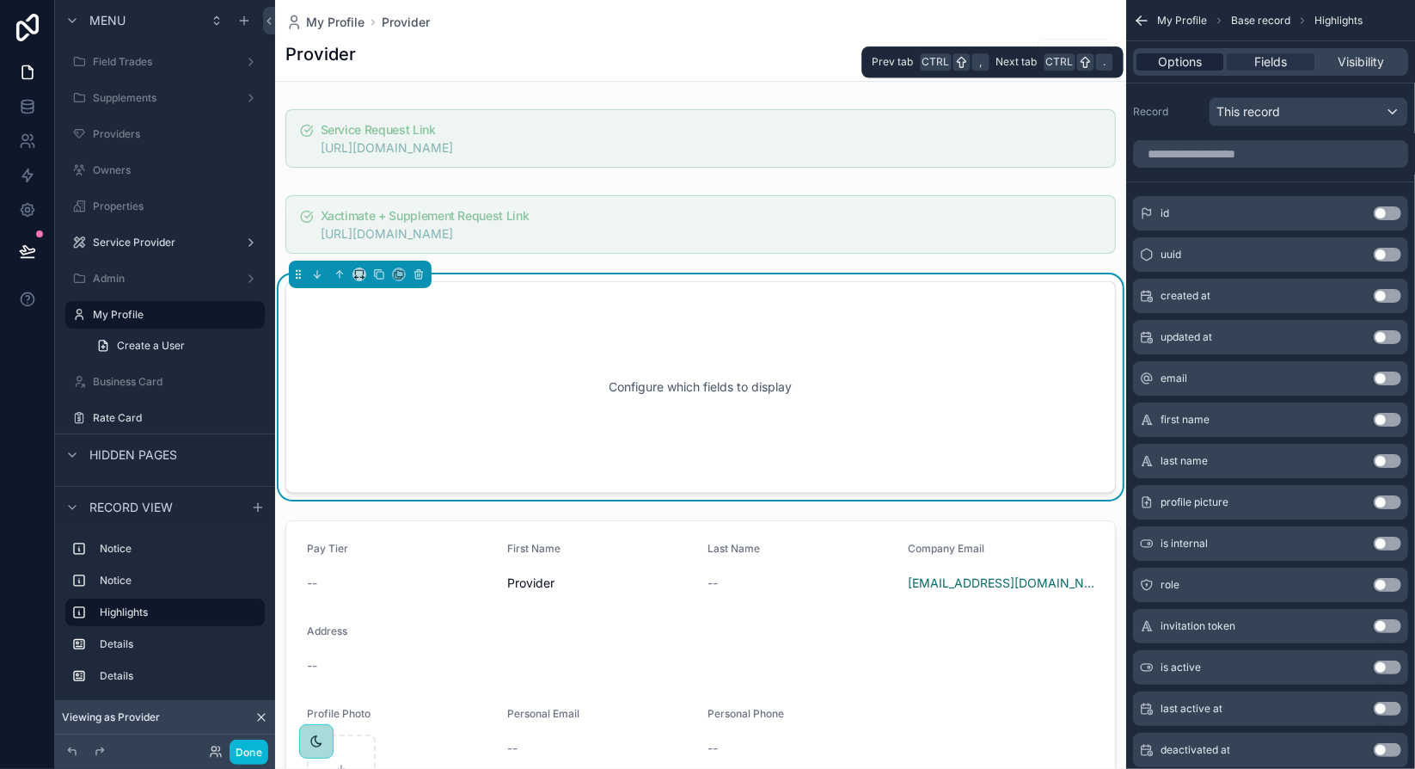
click at [1193, 70] on span "Options" at bounding box center [1180, 61] width 44 height 17
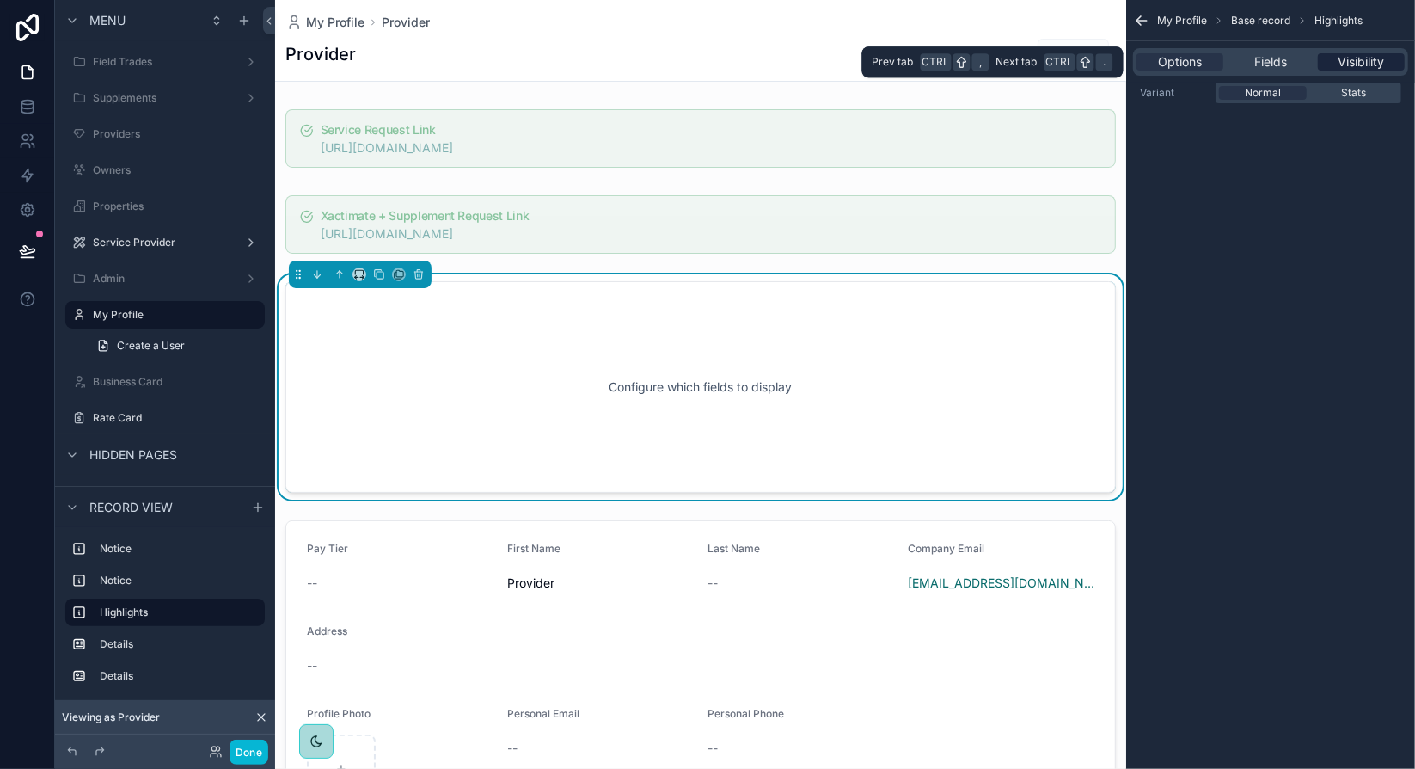
click at [1363, 58] on span "Visibility" at bounding box center [1361, 61] width 46 height 17
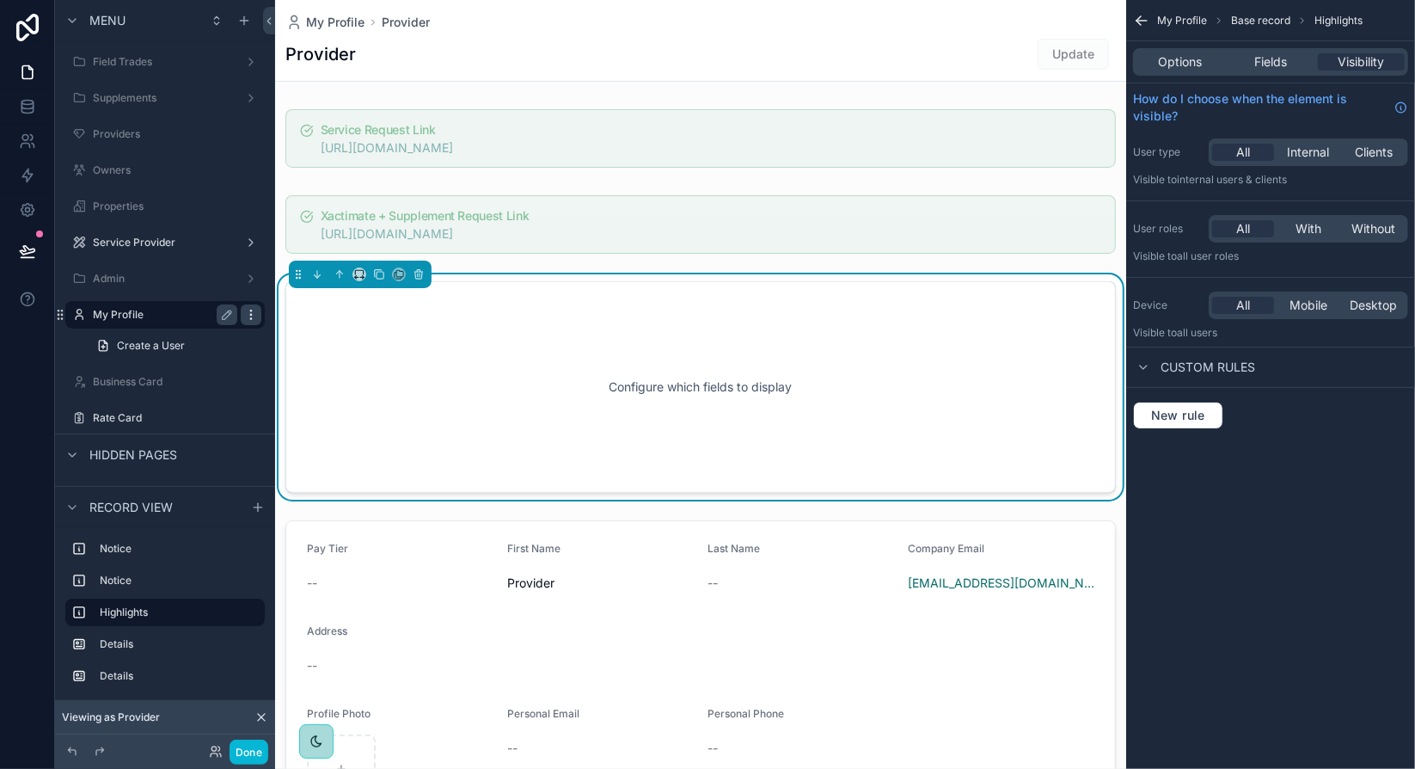
click at [245, 316] on icon "scrollable content" at bounding box center [251, 315] width 14 height 14
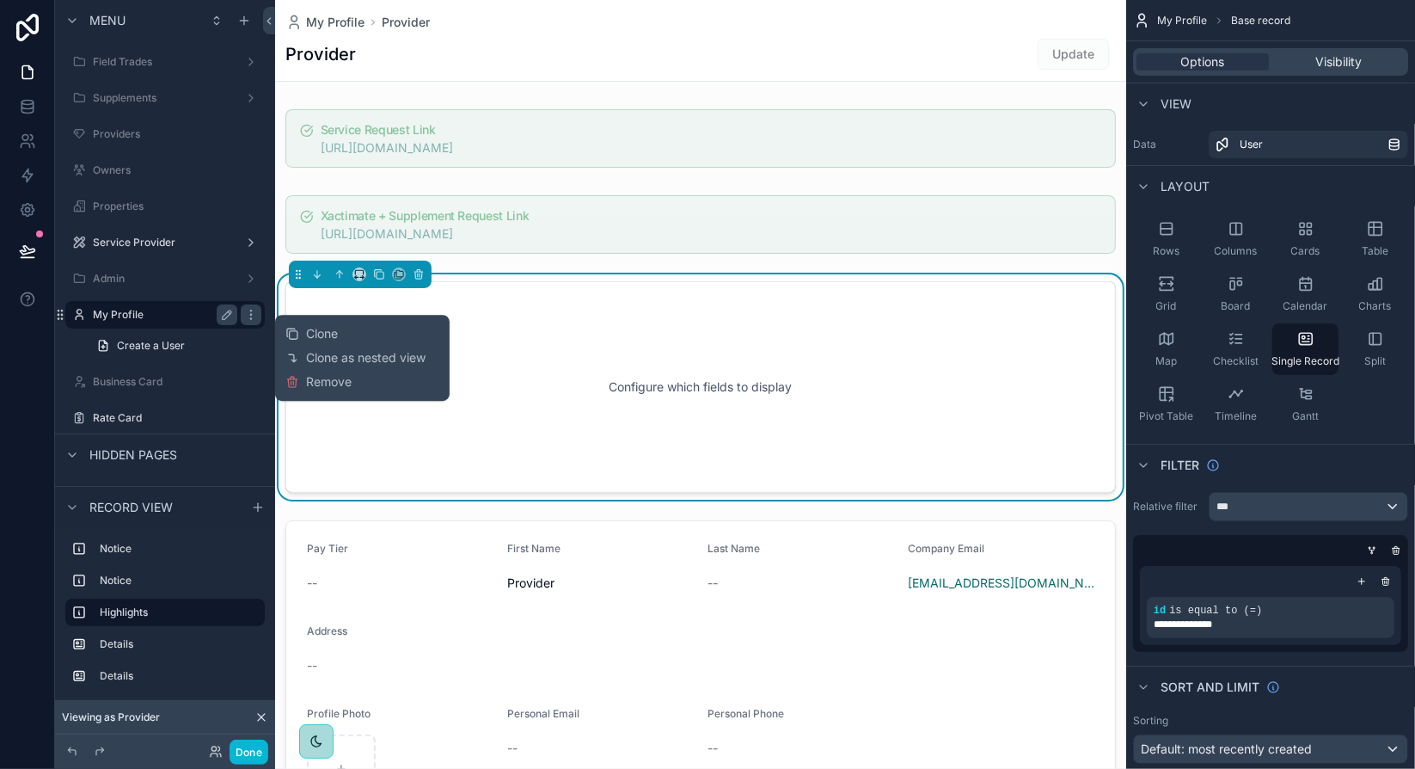
click at [184, 317] on label "My Profile" at bounding box center [162, 315] width 138 height 14
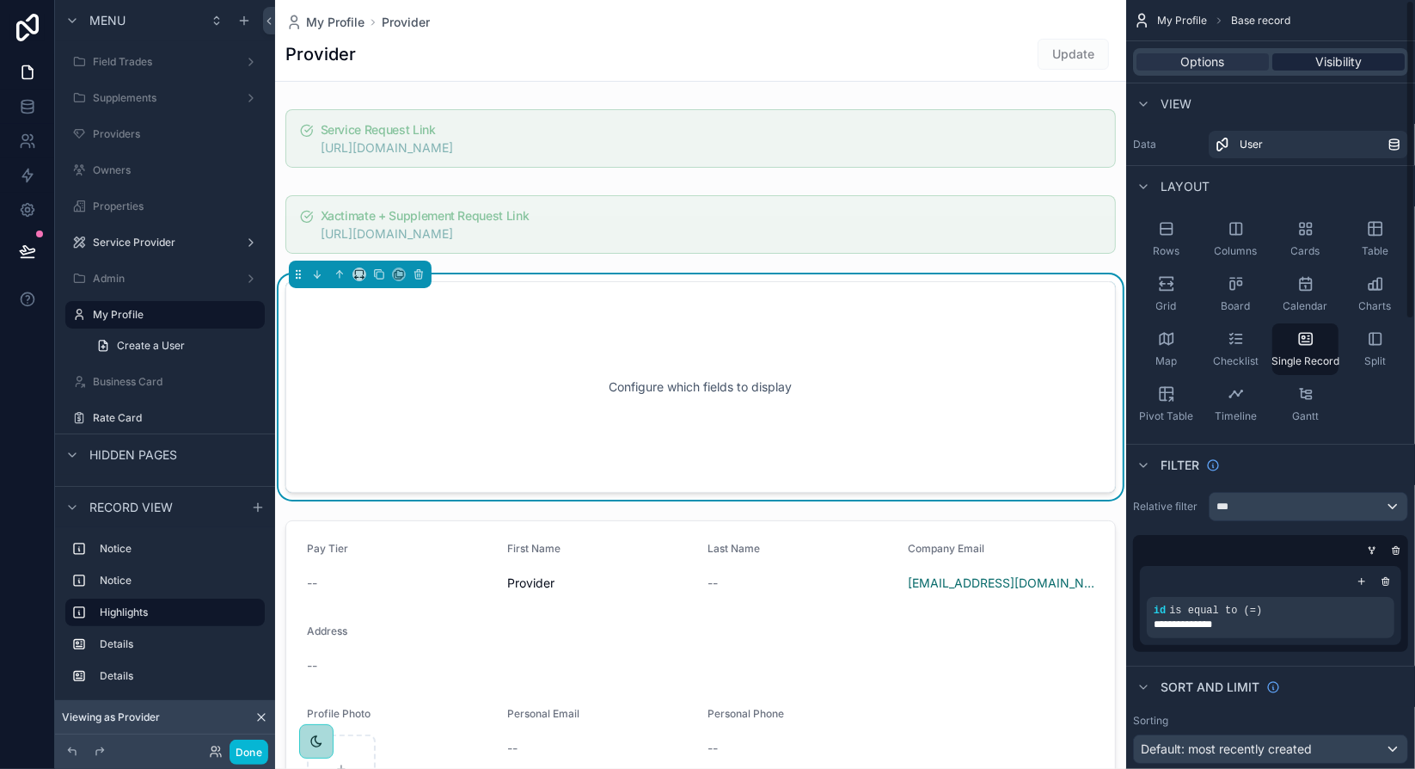
click at [1339, 58] on span "Visibility" at bounding box center [1338, 61] width 46 height 17
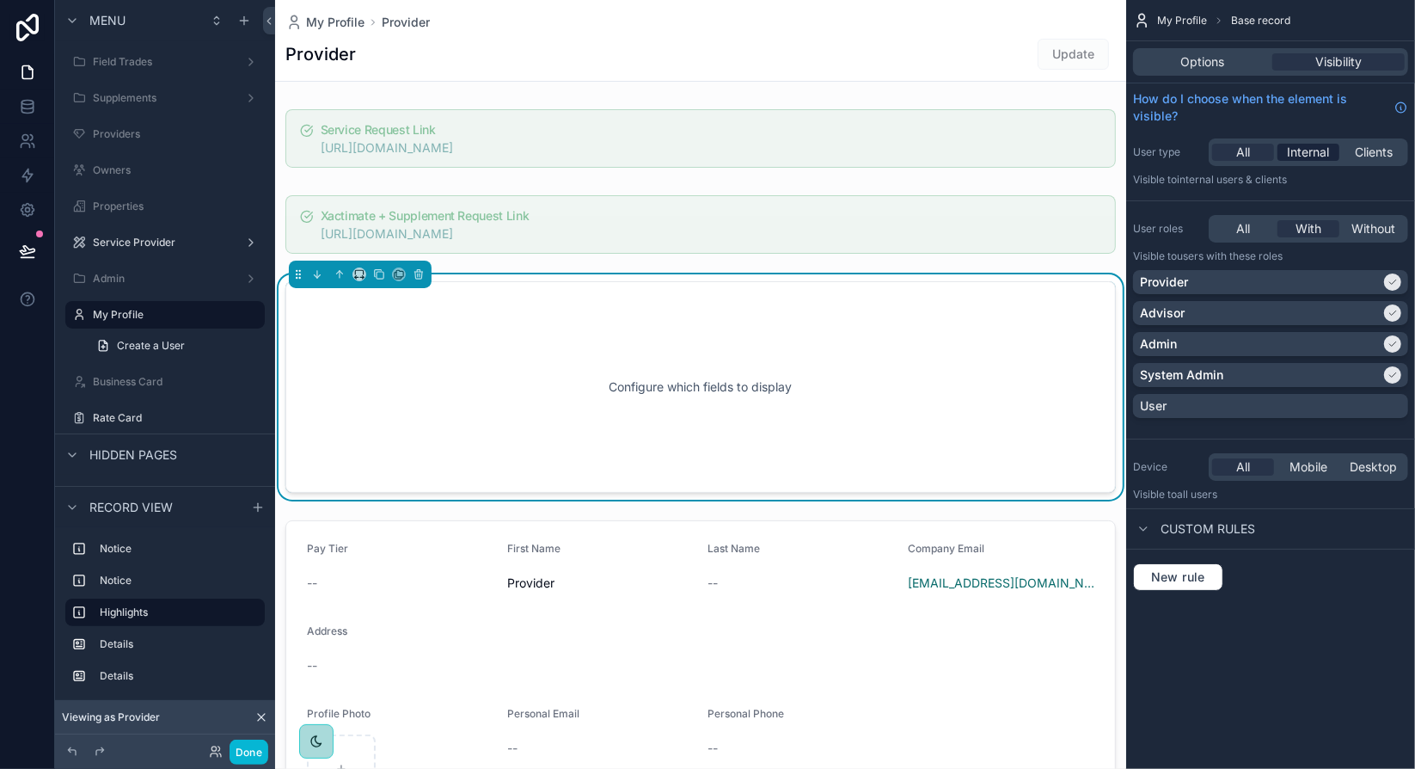
click at [1324, 150] on span "Internal" at bounding box center [1309, 152] width 42 height 17
click at [1369, 279] on div "Provider" at bounding box center [1260, 281] width 241 height 17
click at [259, 717] on icon at bounding box center [261, 717] width 14 height 14
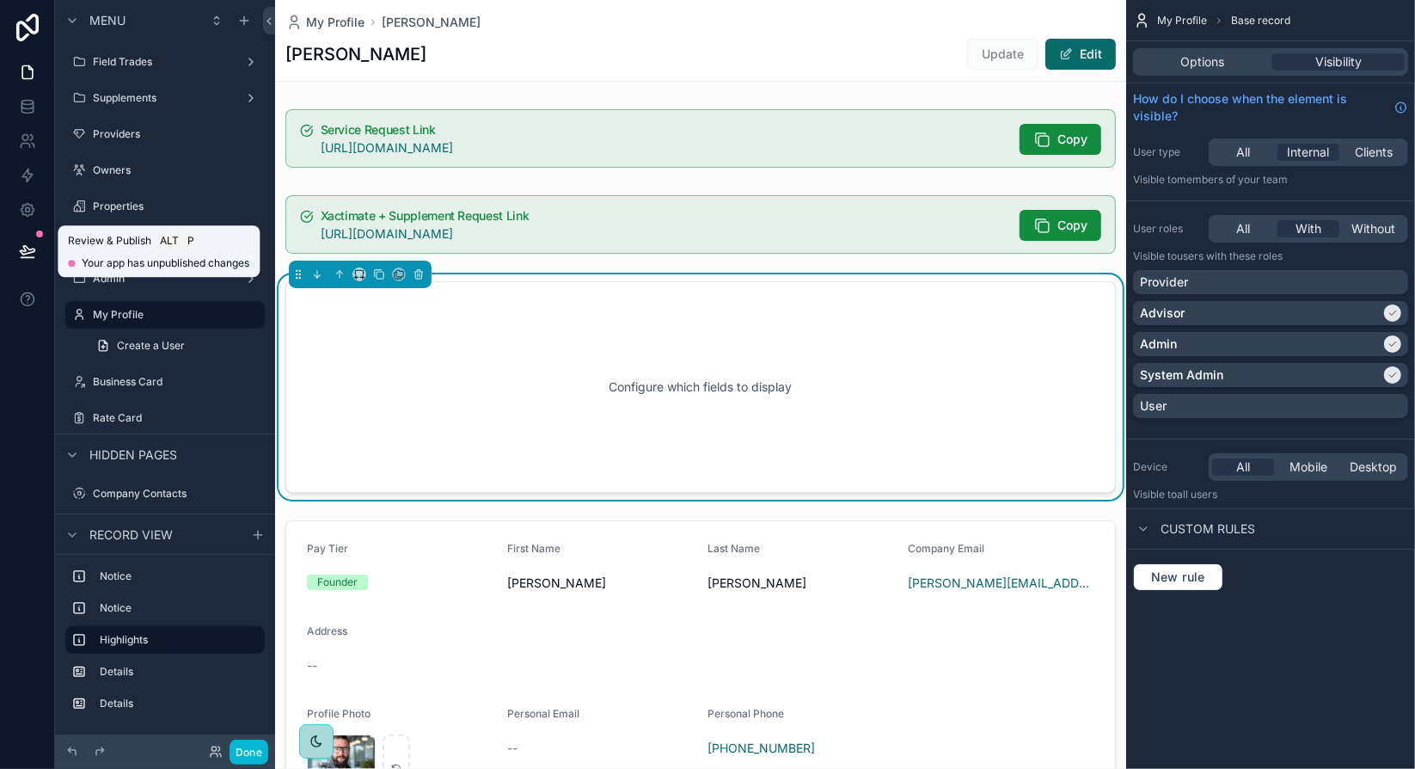
click at [33, 254] on icon at bounding box center [27, 250] width 17 height 17
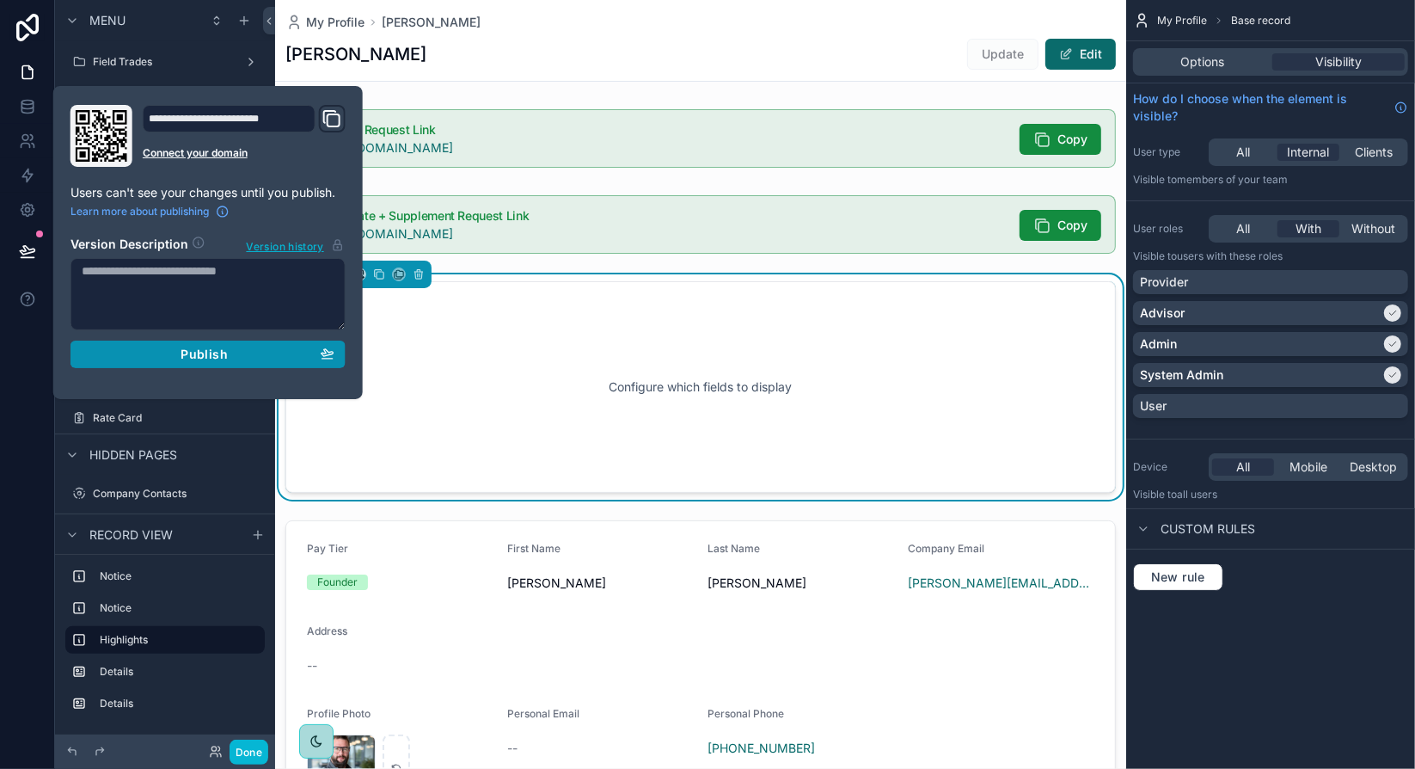
click at [255, 348] on div "Publish" at bounding box center [208, 353] width 253 height 15
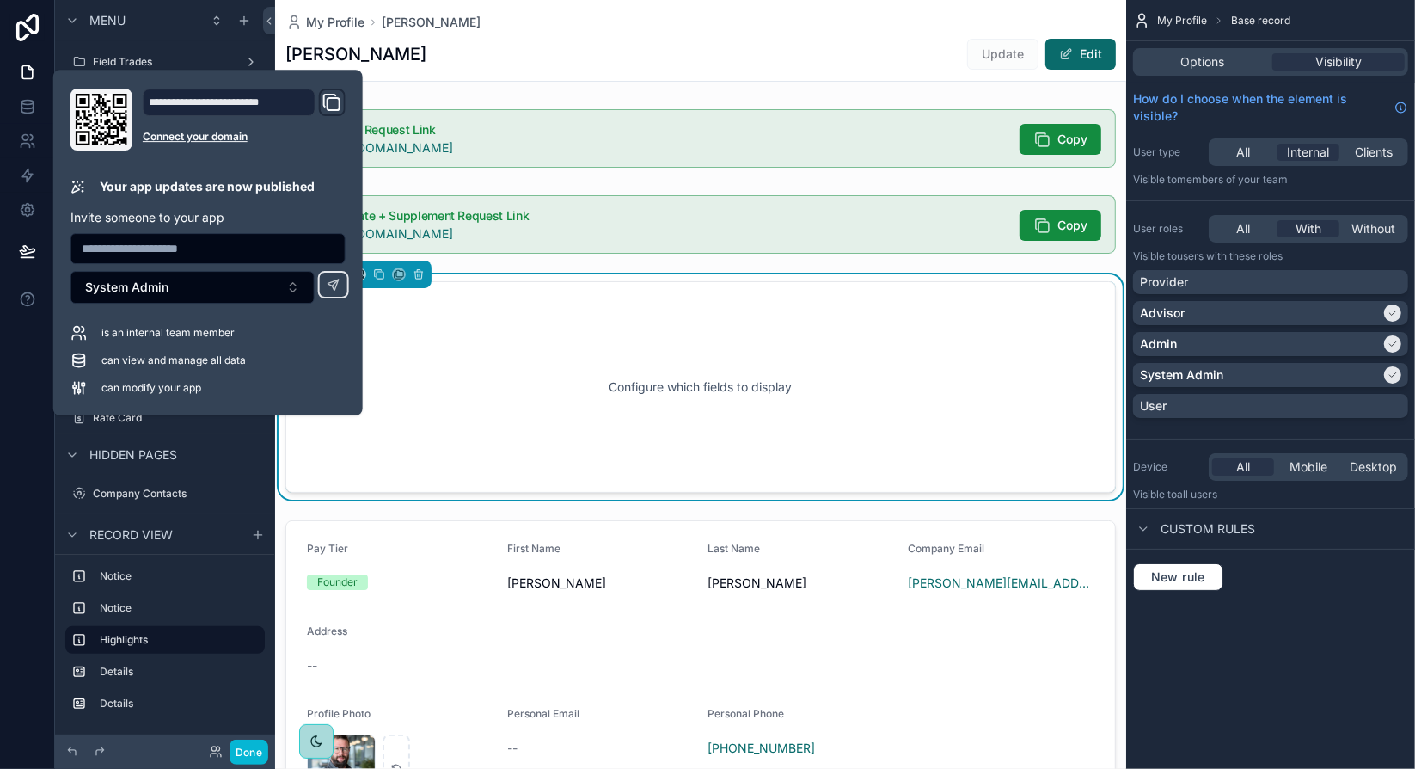
click at [493, 41] on div "Chris Update Edit" at bounding box center [700, 54] width 830 height 33
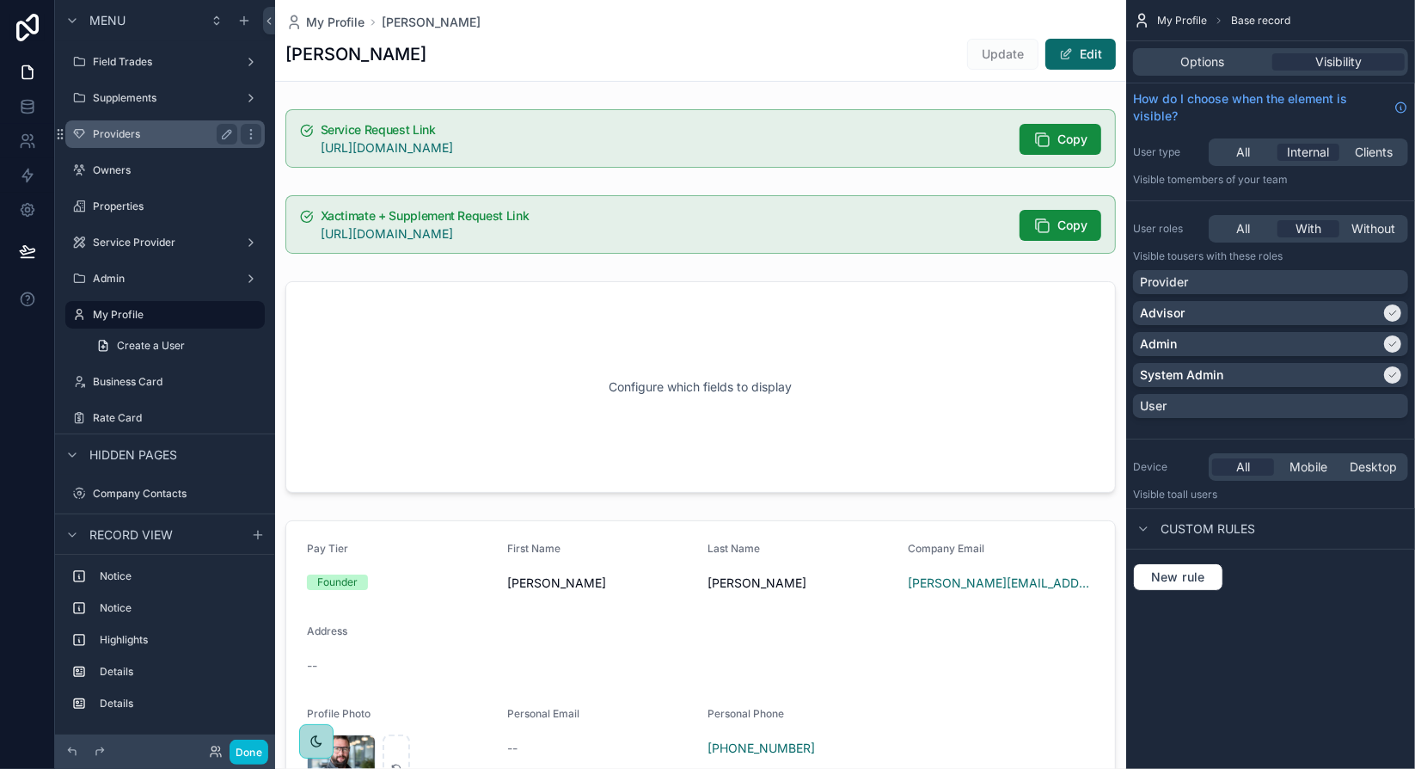
click at [144, 137] on label "Providers" at bounding box center [162, 134] width 138 height 14
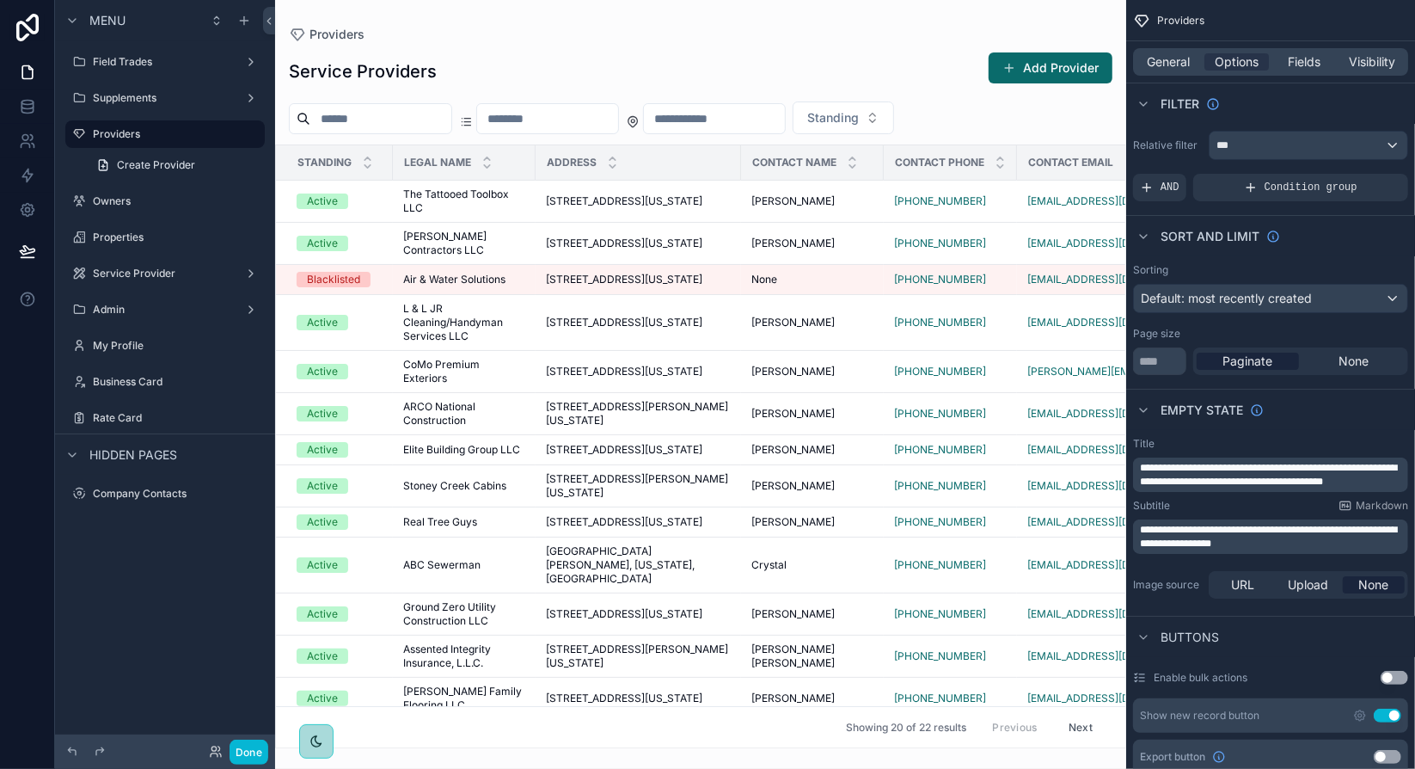
click at [189, 557] on div "Menu Field Trades Supplements Providers Create Provider Owners Properties Servi…" at bounding box center [165, 374] width 220 height 748
drag, startPoint x: 1119, startPoint y: 438, endPoint x: 1119, endPoint y: 470, distance: 32.7
click at [1119, 470] on div "scrollable content" at bounding box center [700, 384] width 851 height 769
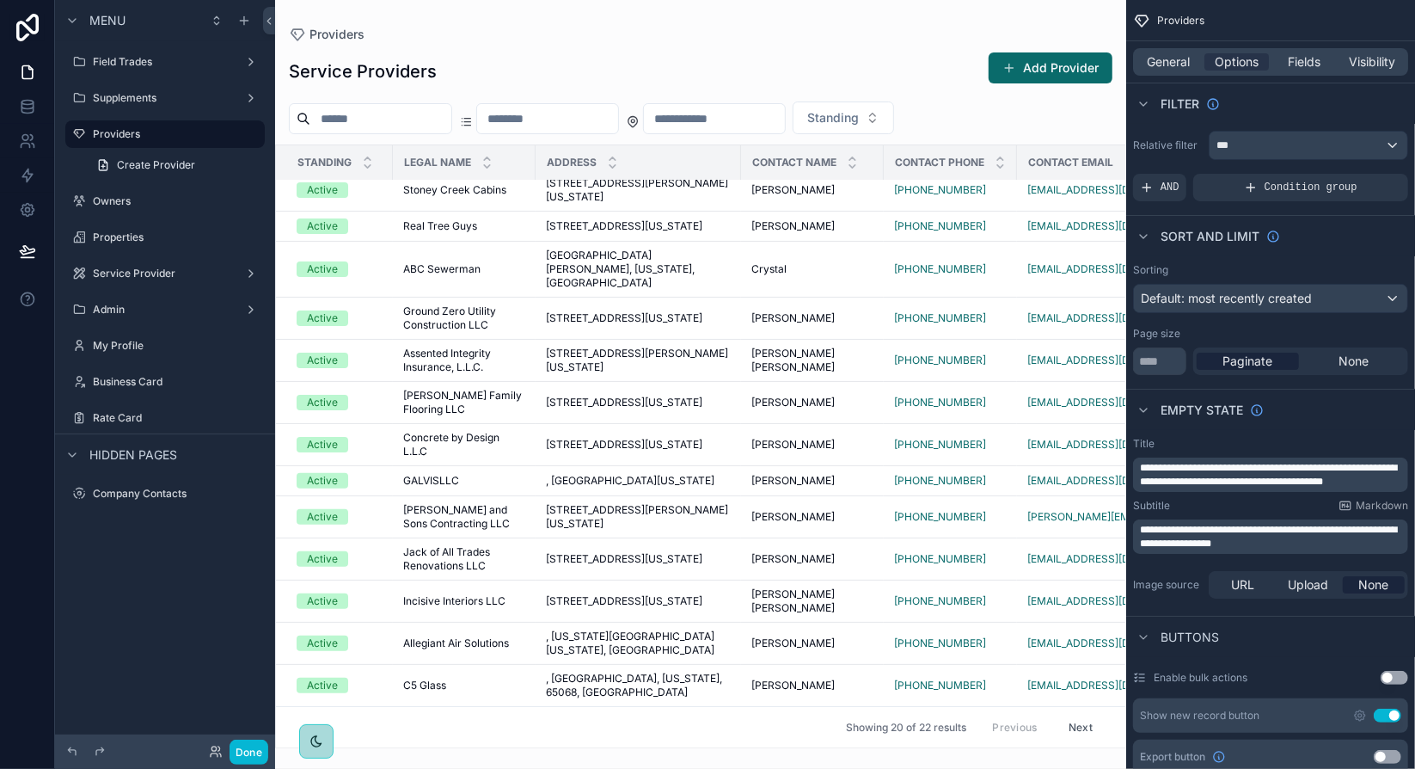
click at [420, 116] on input "scrollable content" at bounding box center [380, 119] width 141 height 24
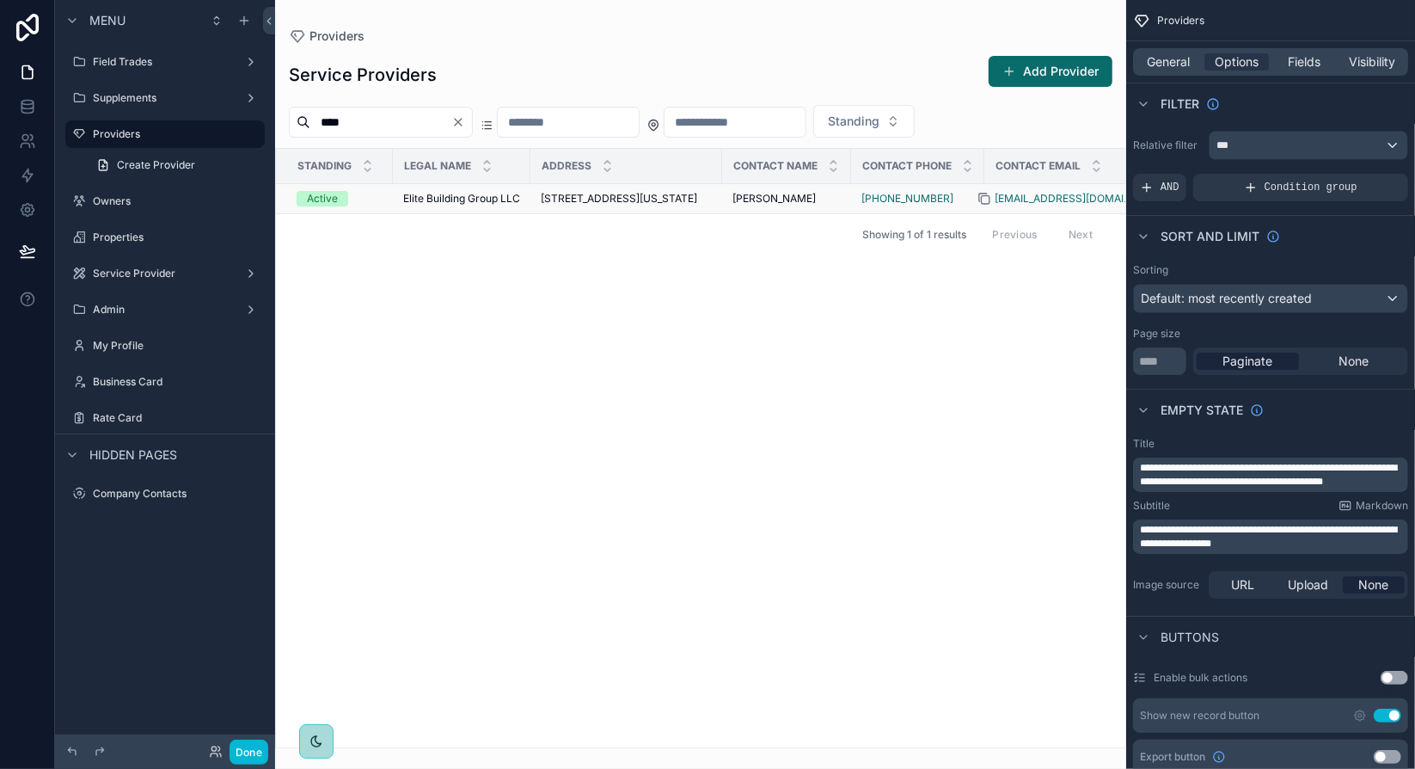
type input "****"
click at [991, 205] on icon "scrollable content" at bounding box center [984, 199] width 14 height 14
click at [729, 203] on icon "scrollable content" at bounding box center [722, 199] width 14 height 14
click at [32, 111] on icon at bounding box center [26, 110] width 11 height 7
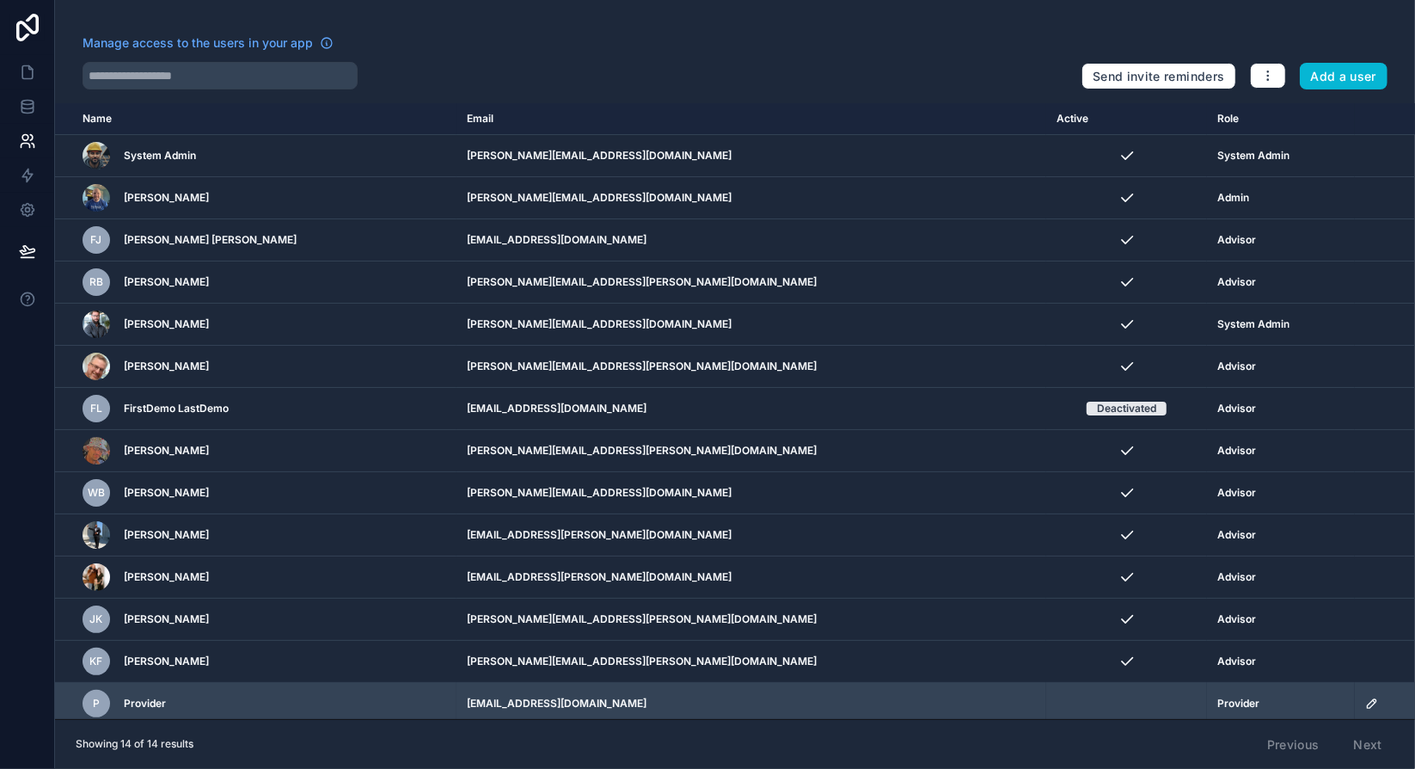
click at [1368, 699] on icon "scrollable content" at bounding box center [1372, 703] width 9 height 9
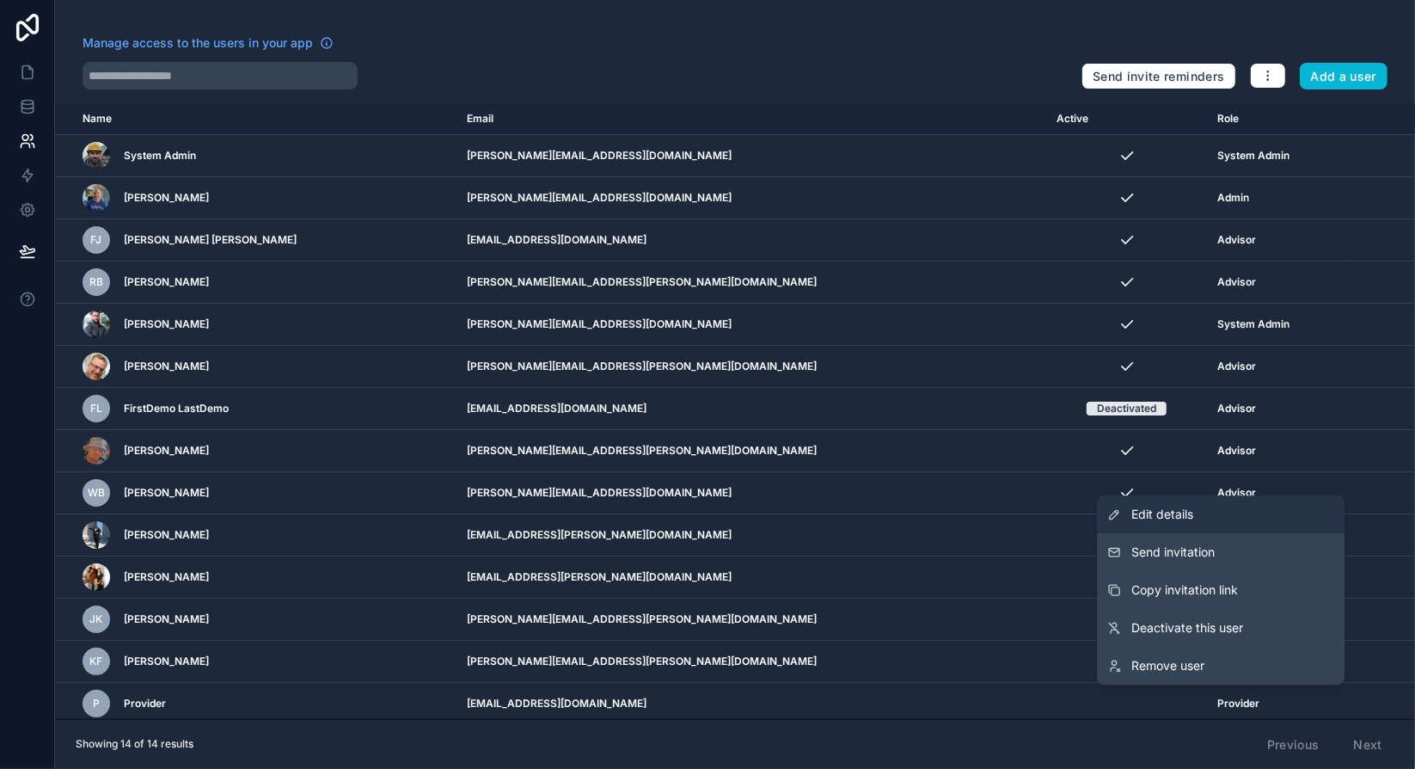
click at [1198, 520] on link "Edit details" at bounding box center [1221, 514] width 248 height 38
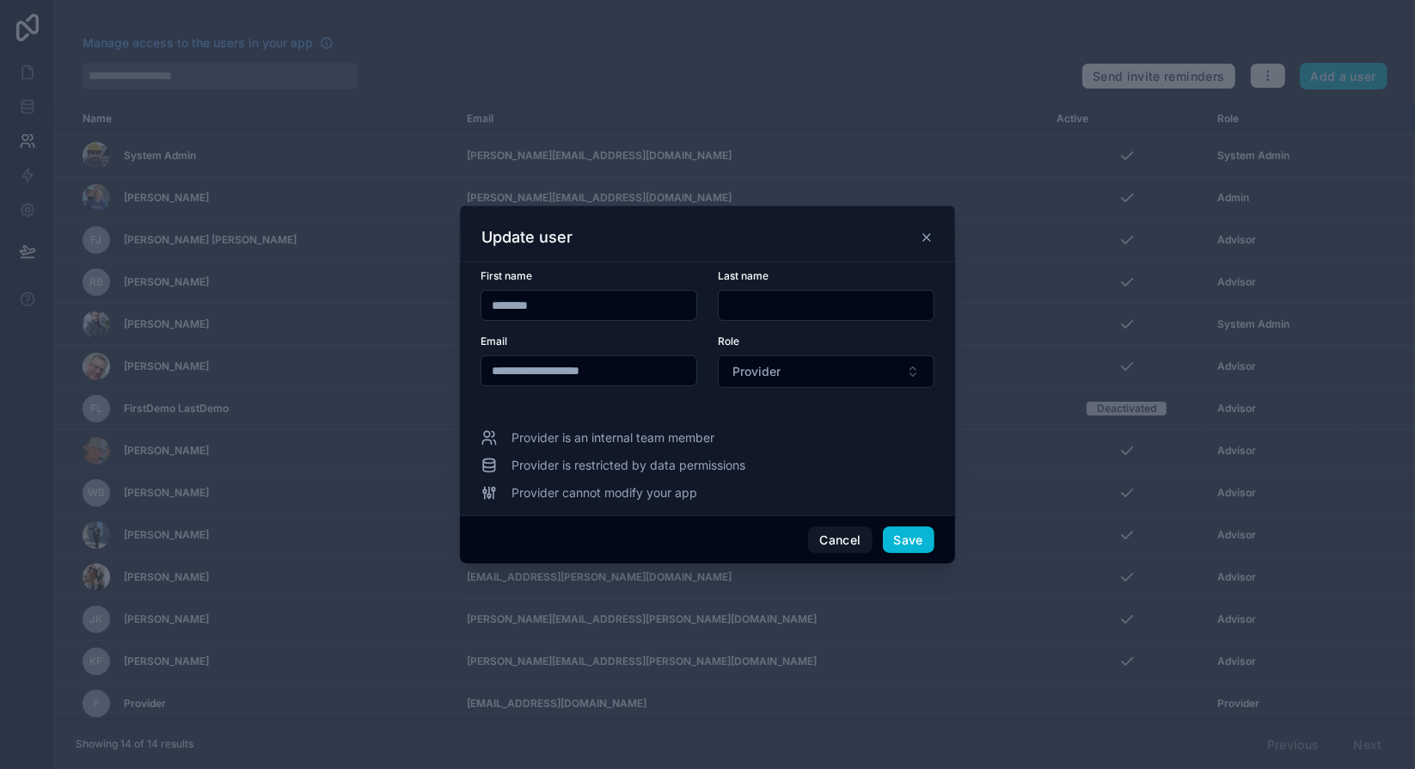
click at [559, 309] on input "********" at bounding box center [588, 305] width 215 height 24
type input "****"
click at [611, 371] on input "**********" at bounding box center [588, 370] width 215 height 24
click at [619, 372] on input "**********" at bounding box center [588, 370] width 215 height 24
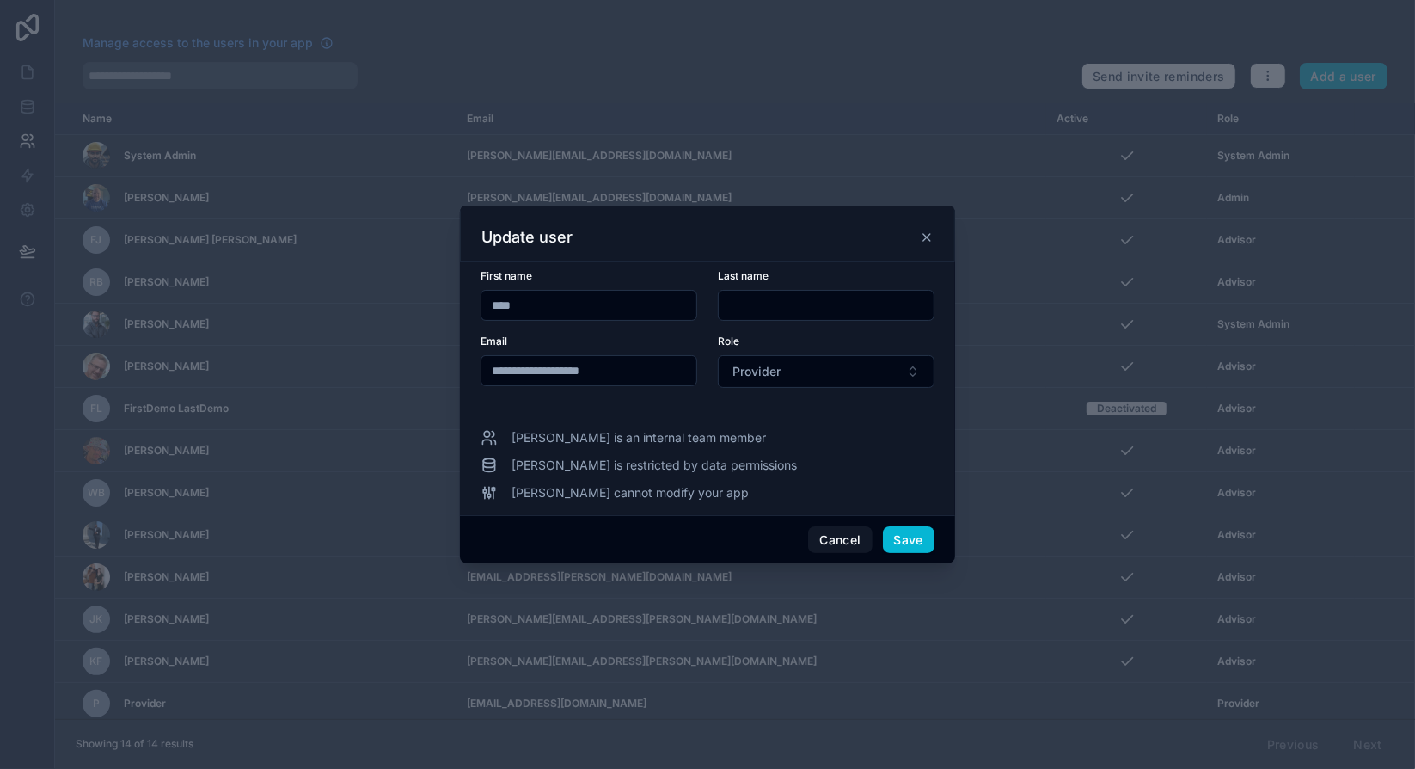
click at [619, 372] on input "**********" at bounding box center [588, 370] width 215 height 24
paste input "**********"
type input "**********"
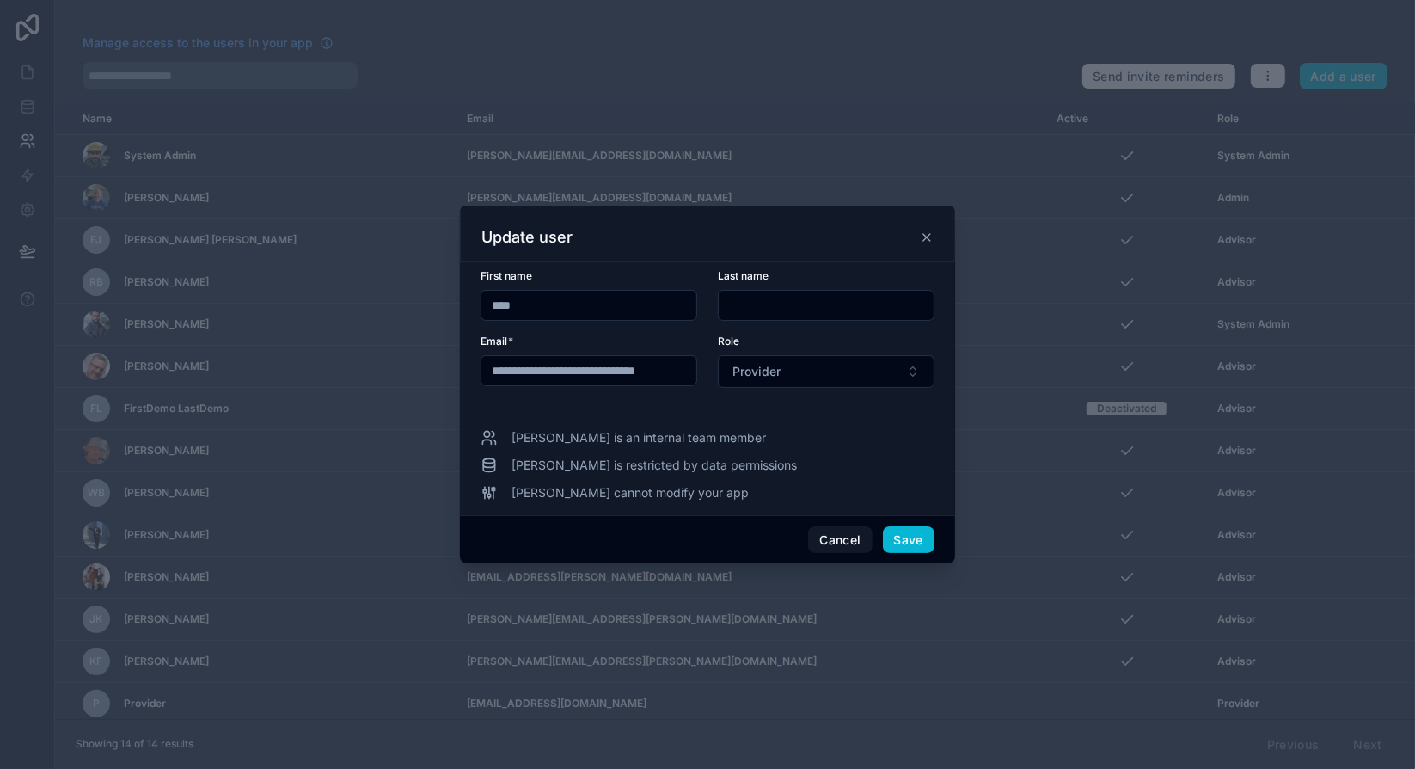
click at [774, 306] on input "text" at bounding box center [826, 305] width 215 height 24
click at [763, 303] on input "text" at bounding box center [826, 305] width 215 height 24
paste input "**********"
click at [749, 303] on input "**********" at bounding box center [826, 305] width 215 height 24
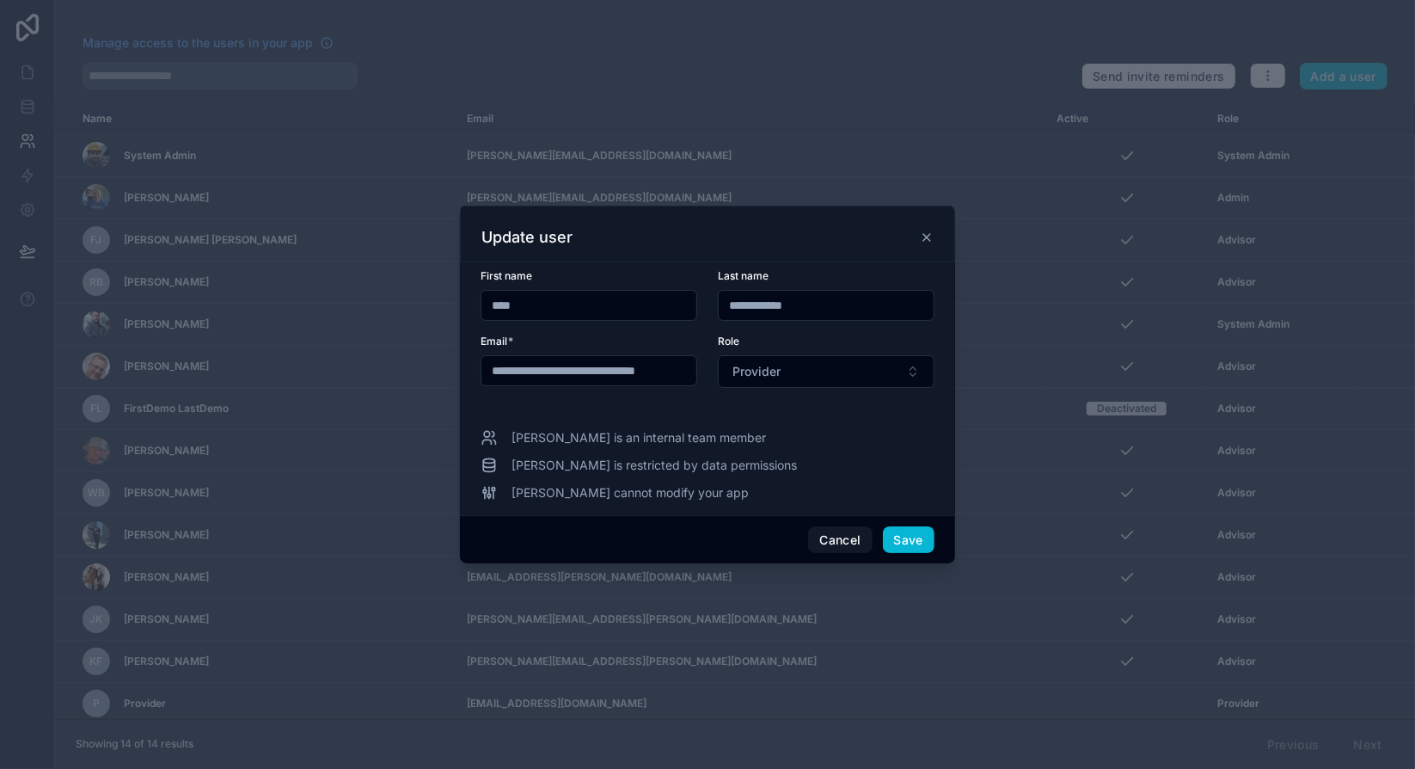
click at [749, 303] on input "**********" at bounding box center [826, 305] width 215 height 24
type input "*******"
click at [837, 335] on div "Role" at bounding box center [826, 341] width 217 height 14
click at [920, 536] on button "Save" at bounding box center [909, 540] width 52 height 28
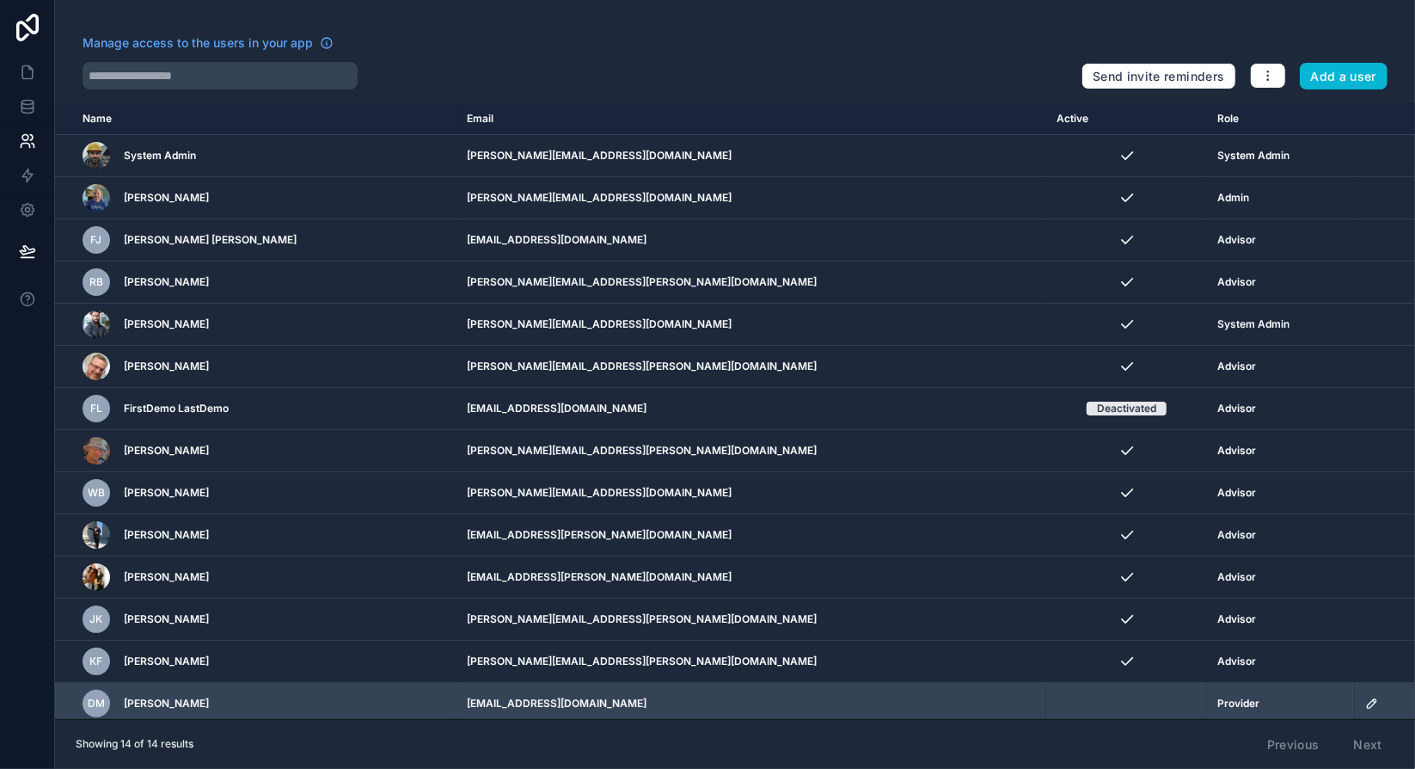
click at [1365, 700] on icon "scrollable content" at bounding box center [1372, 703] width 14 height 14
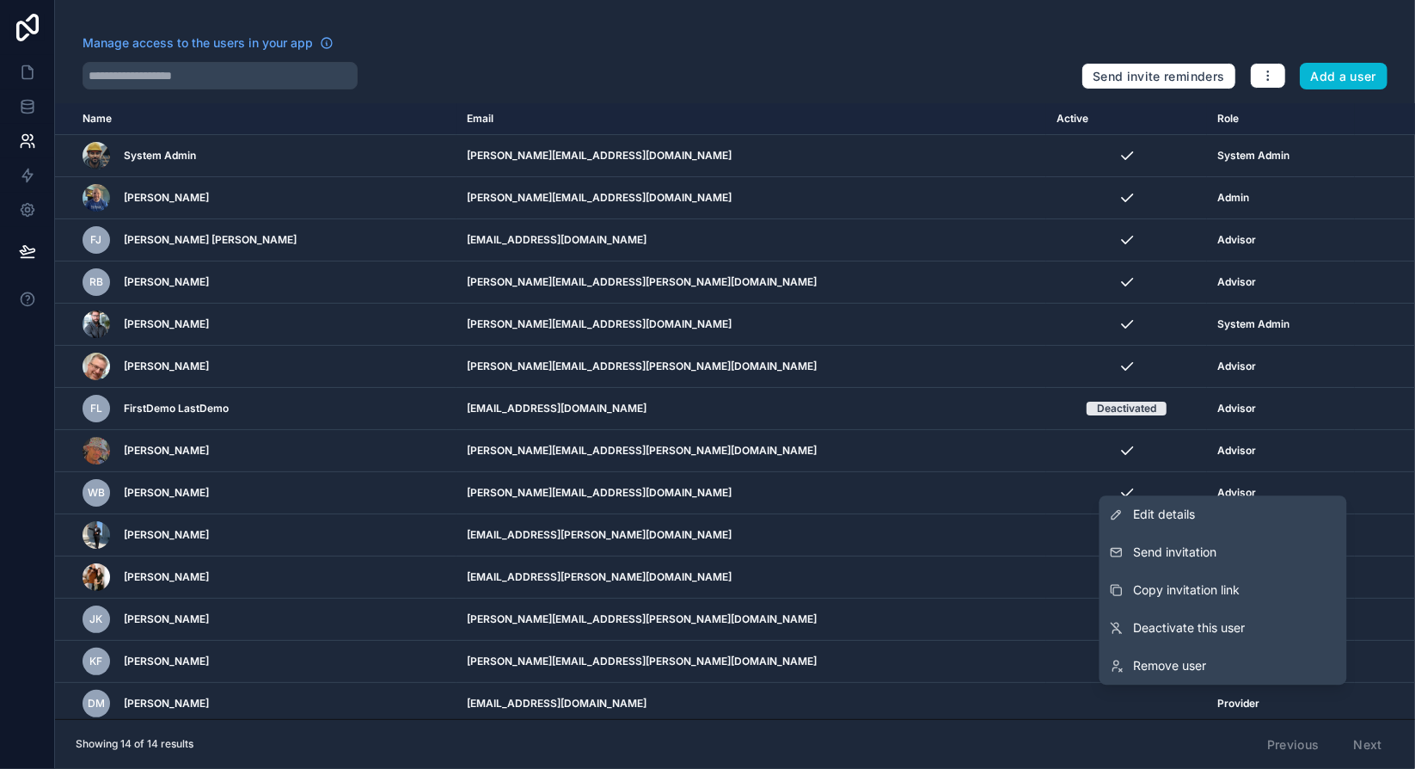
click at [1157, 753] on div "Showing 14 of 14 results Previous Next" at bounding box center [735, 744] width 1360 height 51
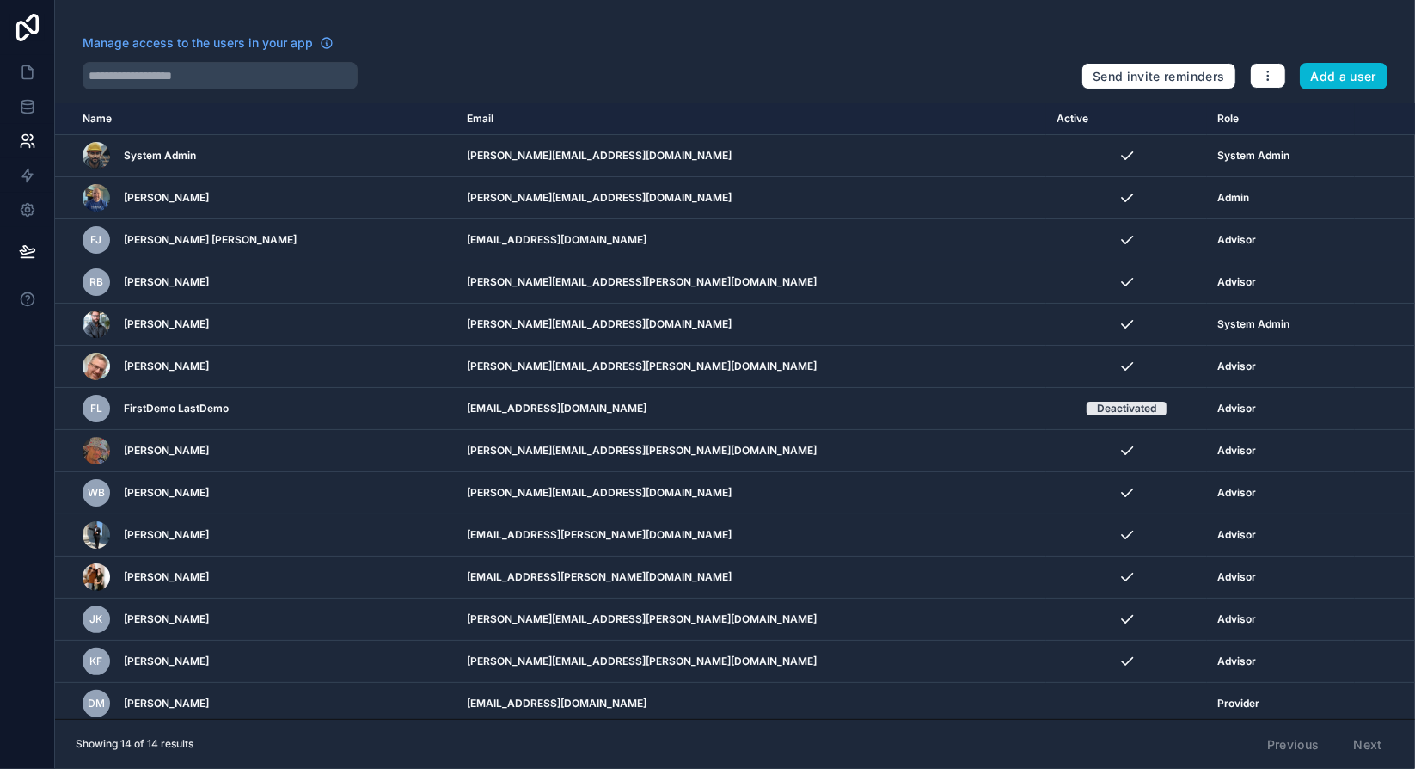
click at [842, 729] on div "Showing 14 of 14 results Previous Next" at bounding box center [735, 744] width 1360 height 51
click at [842, 738] on div "Showing 14 of 14 results Previous Next" at bounding box center [735, 744] width 1360 height 51
click at [1025, 735] on div "Showing 14 of 14 results Previous Next" at bounding box center [735, 744] width 1360 height 51
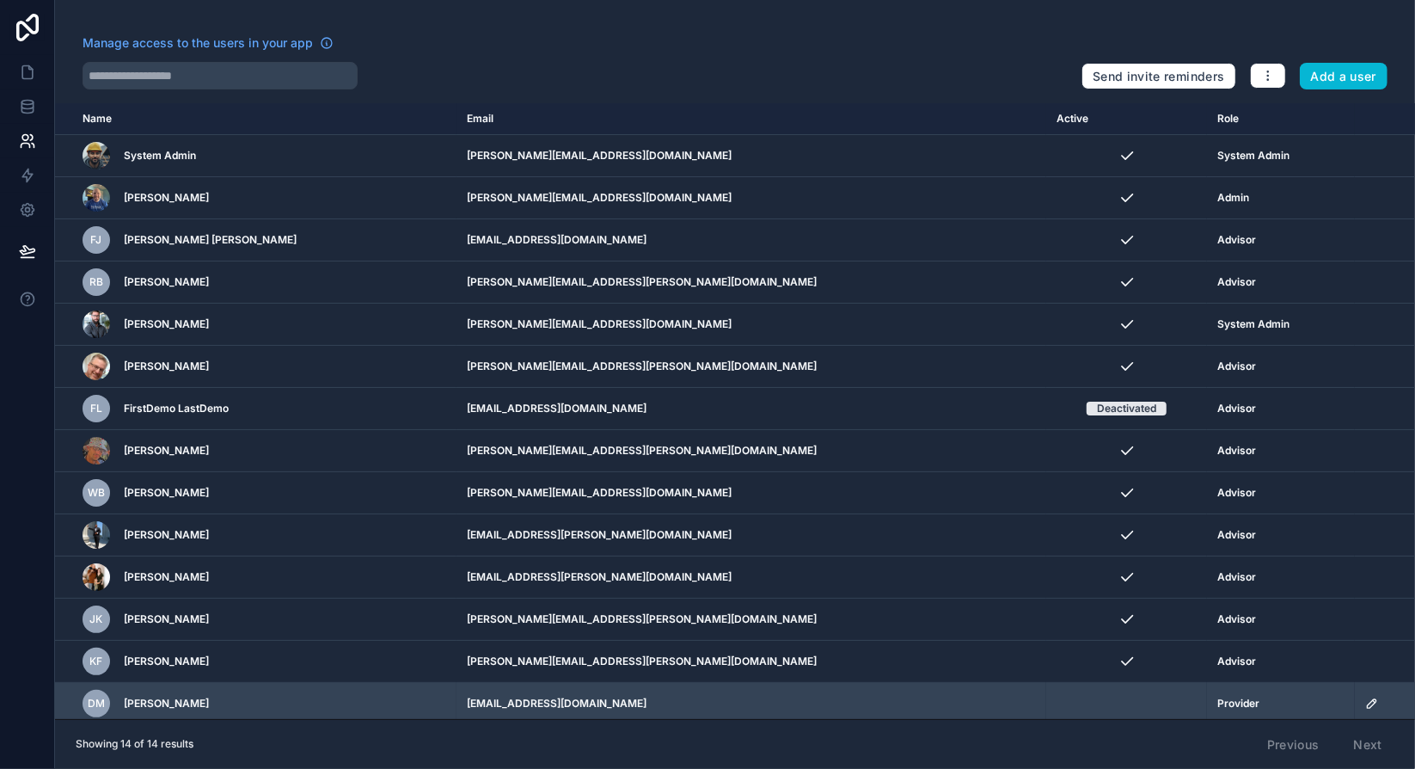
click at [1365, 700] on icon "scrollable content" at bounding box center [1372, 703] width 14 height 14
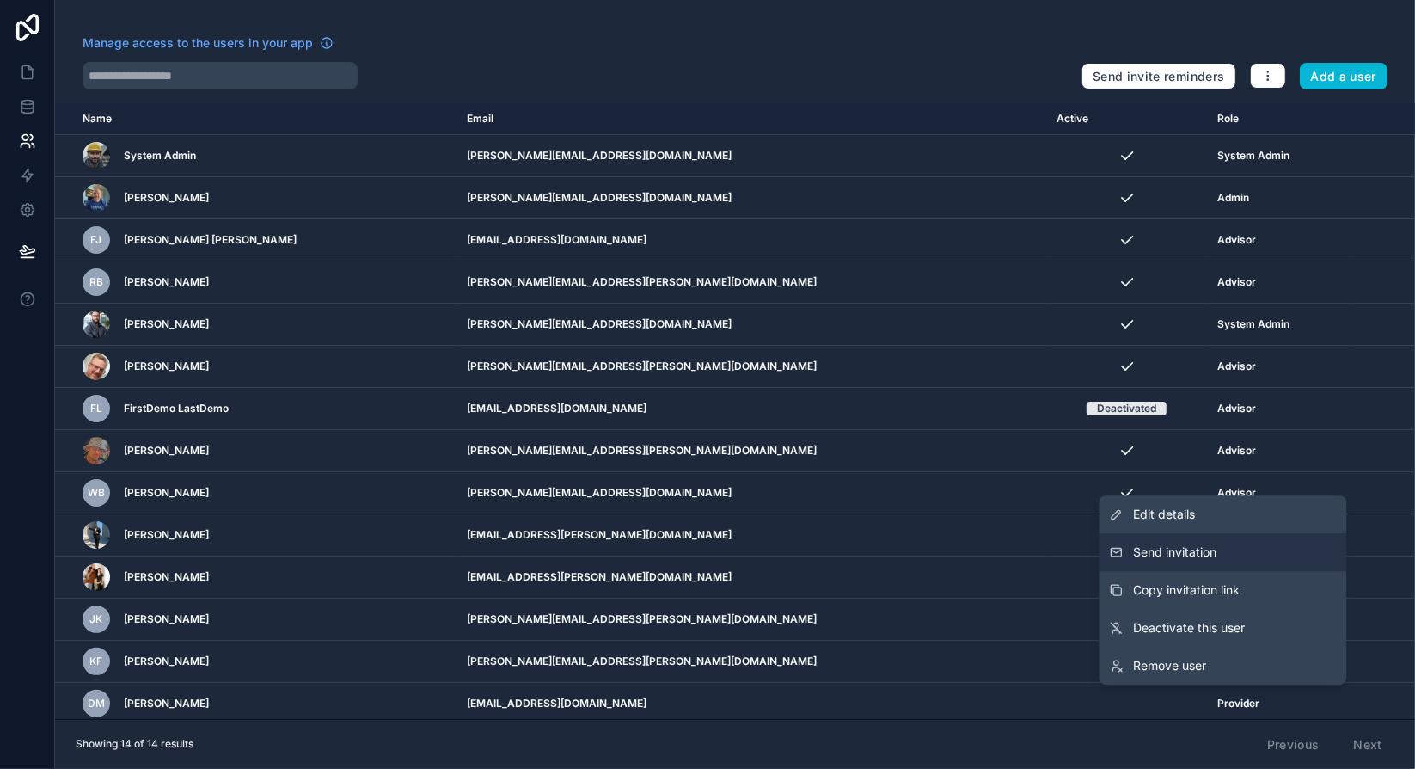
click at [1234, 554] on button "Send invitation" at bounding box center [1224, 552] width 248 height 38
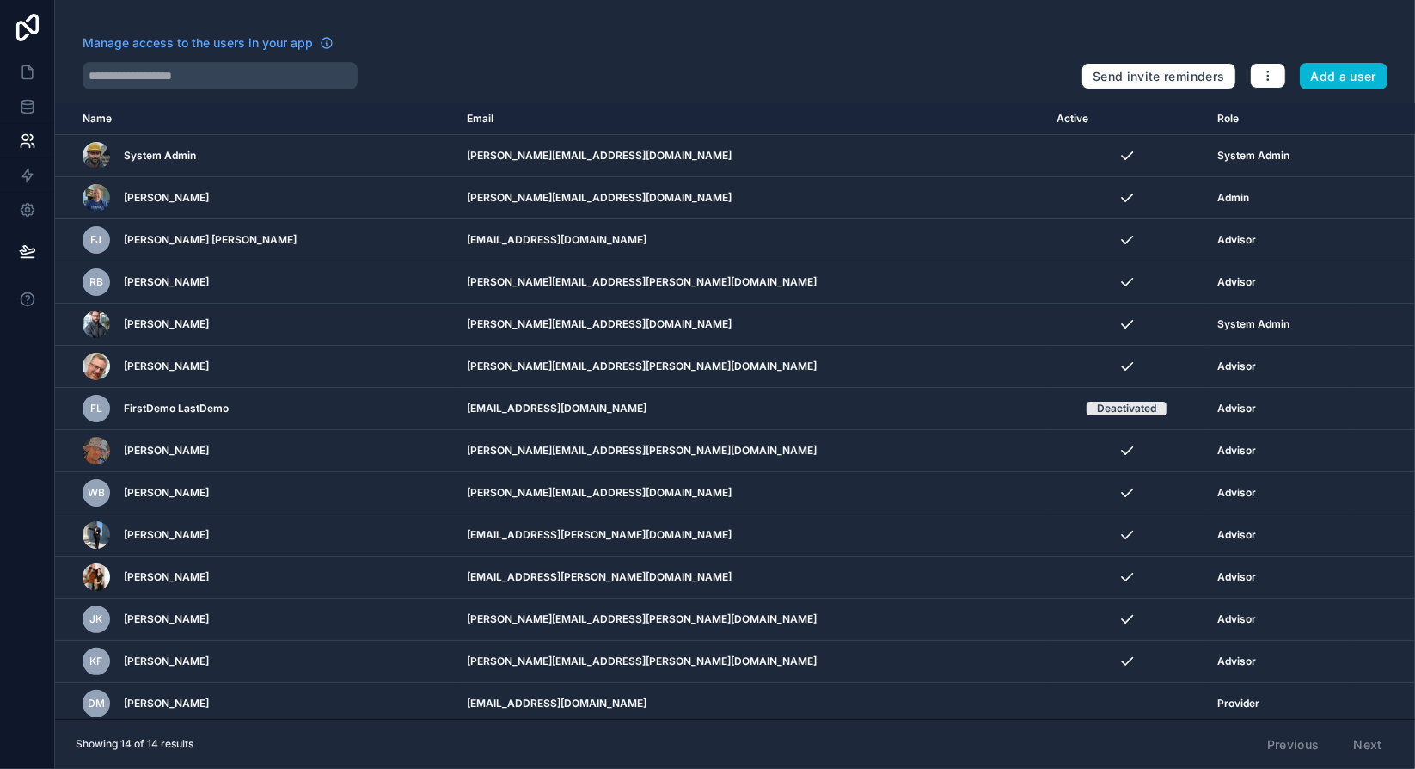
click at [912, 731] on div "Showing 14 of 14 results Previous Next" at bounding box center [735, 744] width 1360 height 51
click at [910, 742] on div "Showing 14 of 14 results Previous Next" at bounding box center [735, 744] width 1360 height 51
click at [429, 738] on div "Showing 14 of 14 results Previous Next" at bounding box center [735, 744] width 1360 height 51
click at [586, 749] on div "Showing 14 of 14 results Previous Next" at bounding box center [735, 744] width 1360 height 51
click at [589, 750] on div "Showing 14 of 14 results Previous Next" at bounding box center [735, 744] width 1360 height 51
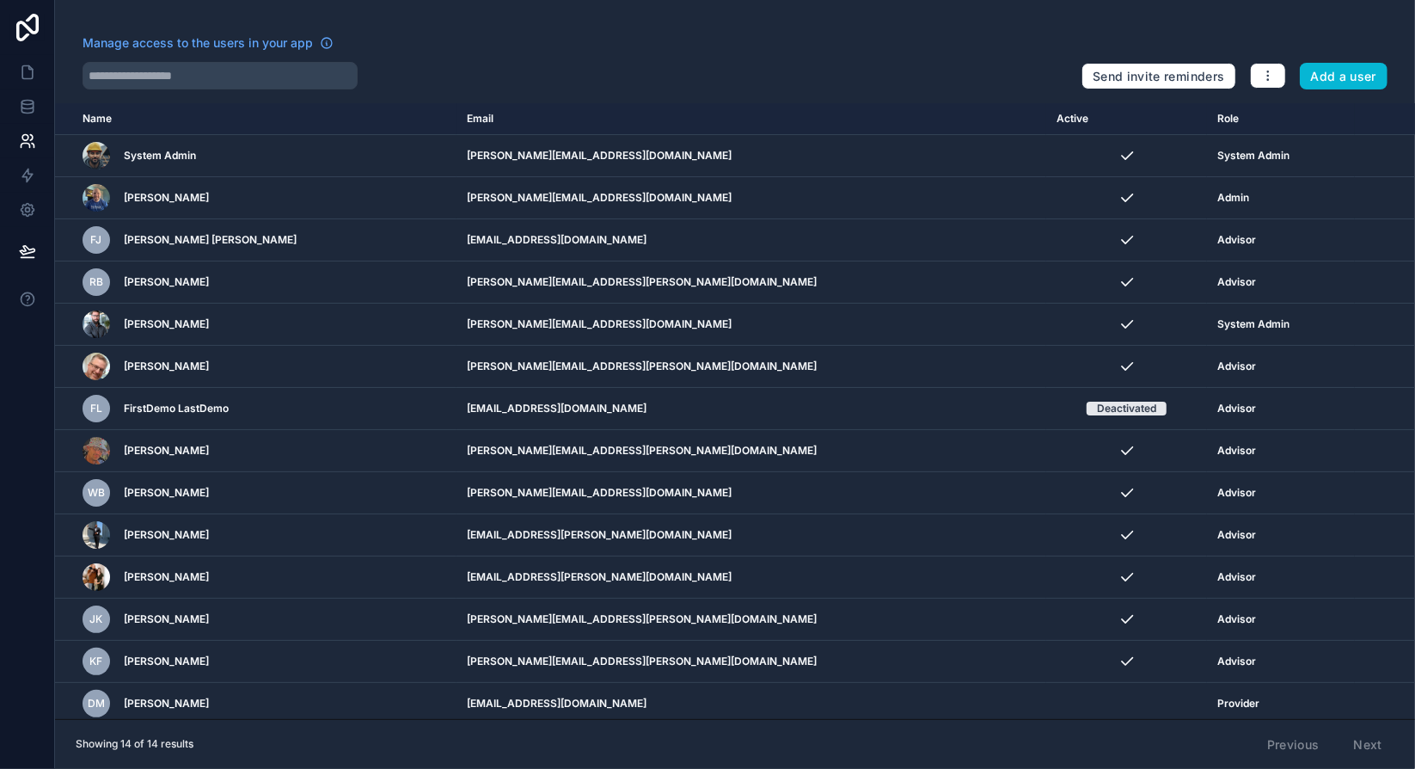
click at [632, 737] on div "Showing 14 of 14 results Previous Next" at bounding box center [735, 744] width 1360 height 51
